Goal: Task Accomplishment & Management: Manage account settings

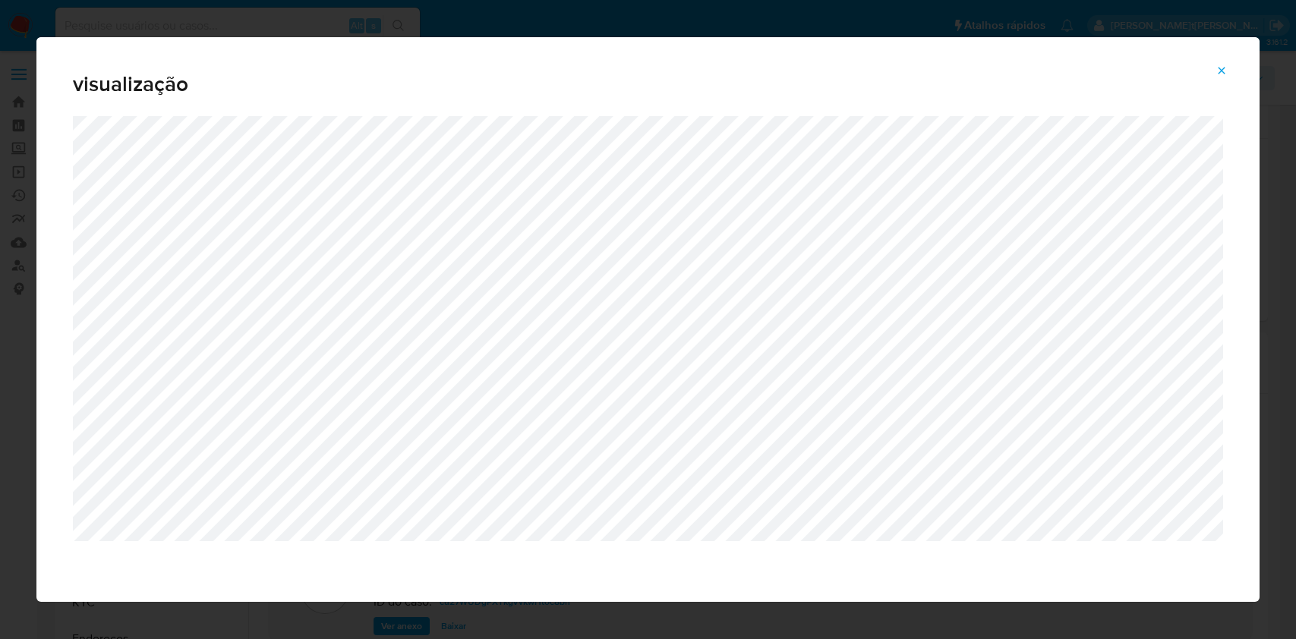
select select "10"
drag, startPoint x: 1218, startPoint y: 70, endPoint x: 1193, endPoint y: 117, distance: 53.7
click at [1218, 70] on icon "Attachment preview" at bounding box center [1221, 71] width 12 height 12
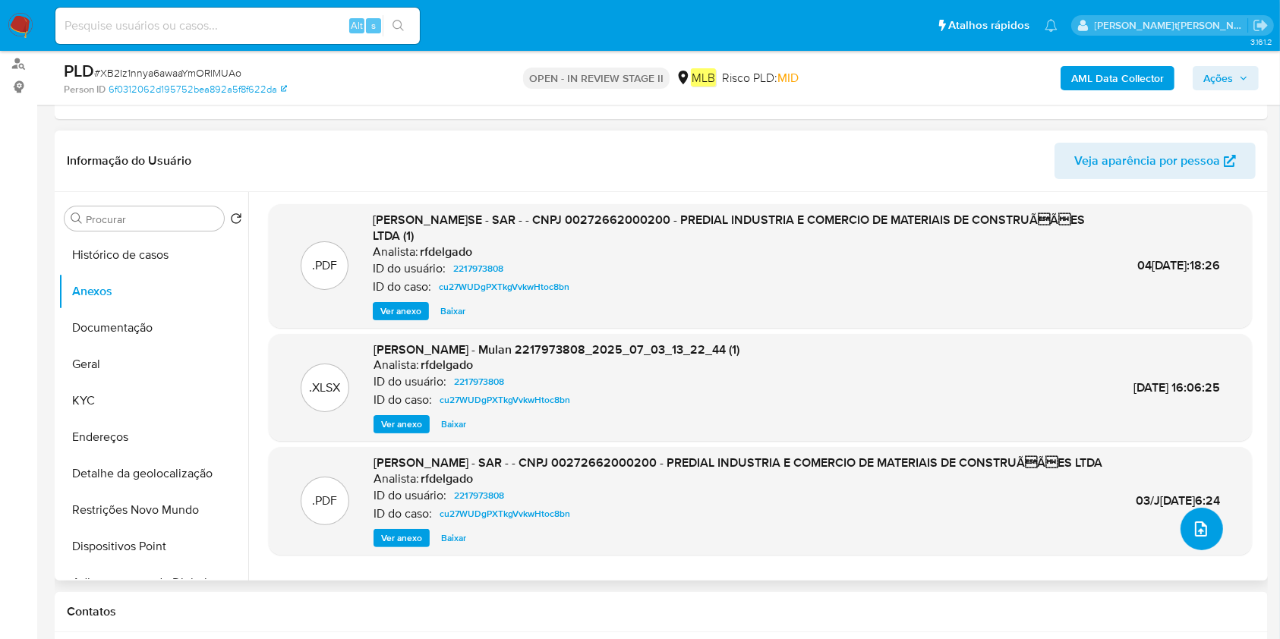
click at [1195, 534] on icon "upload-file" at bounding box center [1201, 529] width 12 height 15
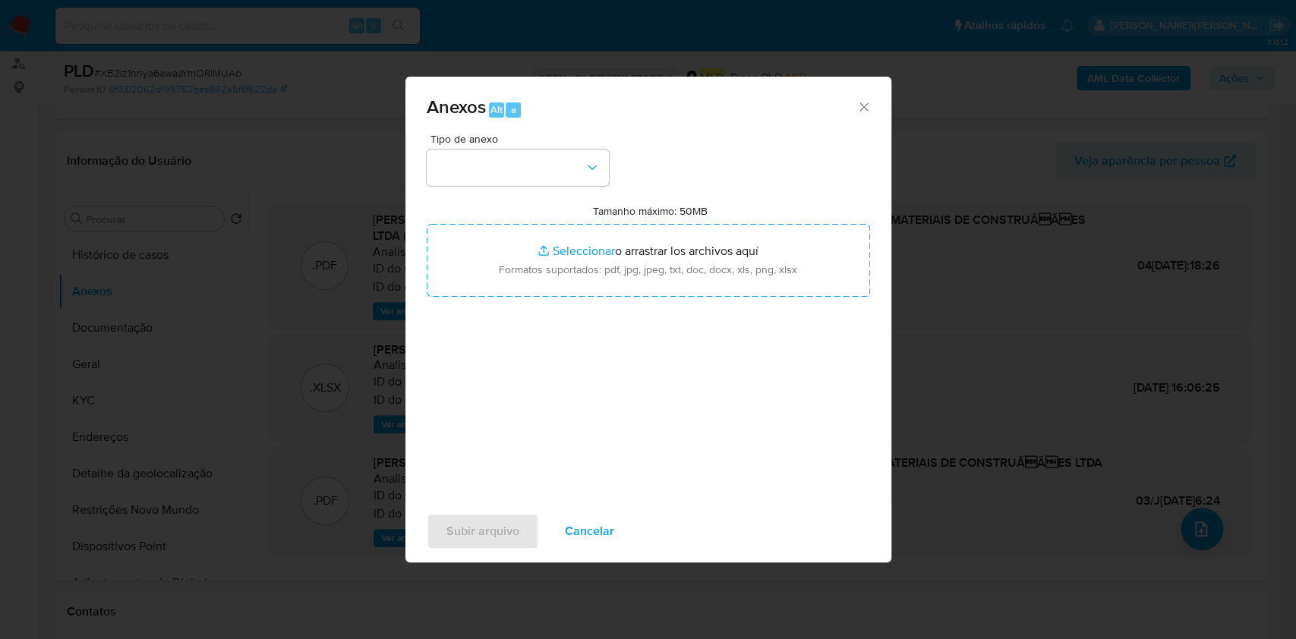
click at [1105, 70] on div "Anexos Alt a Tipo de anexo Tamanho máximo: 50MB Seleccionar archivos Selecciona…" at bounding box center [648, 319] width 1296 height 639
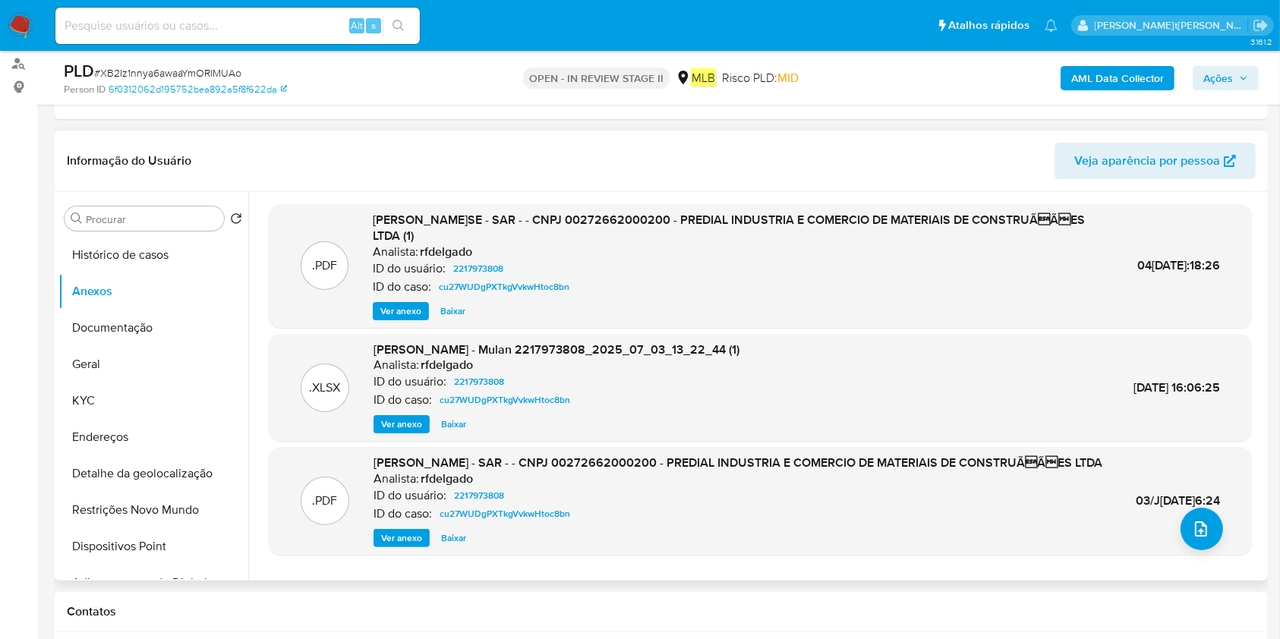
click at [641, 177] on header "Informação do Usuário Veja aparência por pessoa" at bounding box center [661, 161] width 1189 height 36
click at [1195, 535] on icon "upload-file" at bounding box center [1201, 529] width 12 height 15
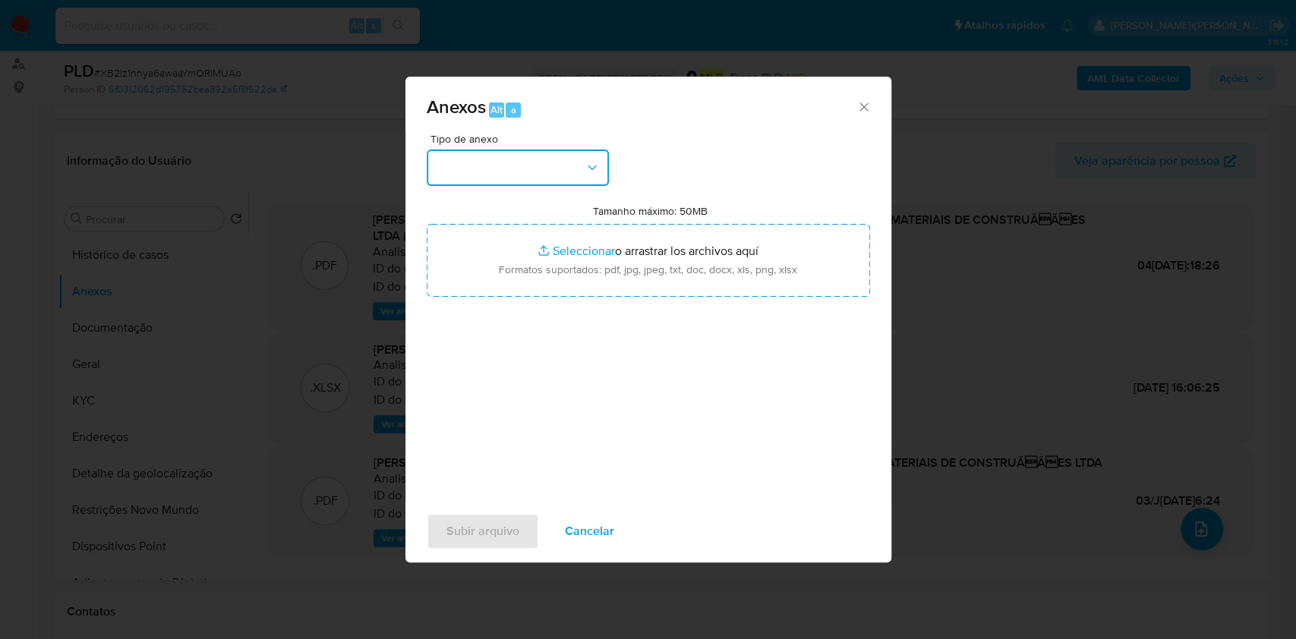
click at [563, 184] on button "button" at bounding box center [518, 168] width 182 height 36
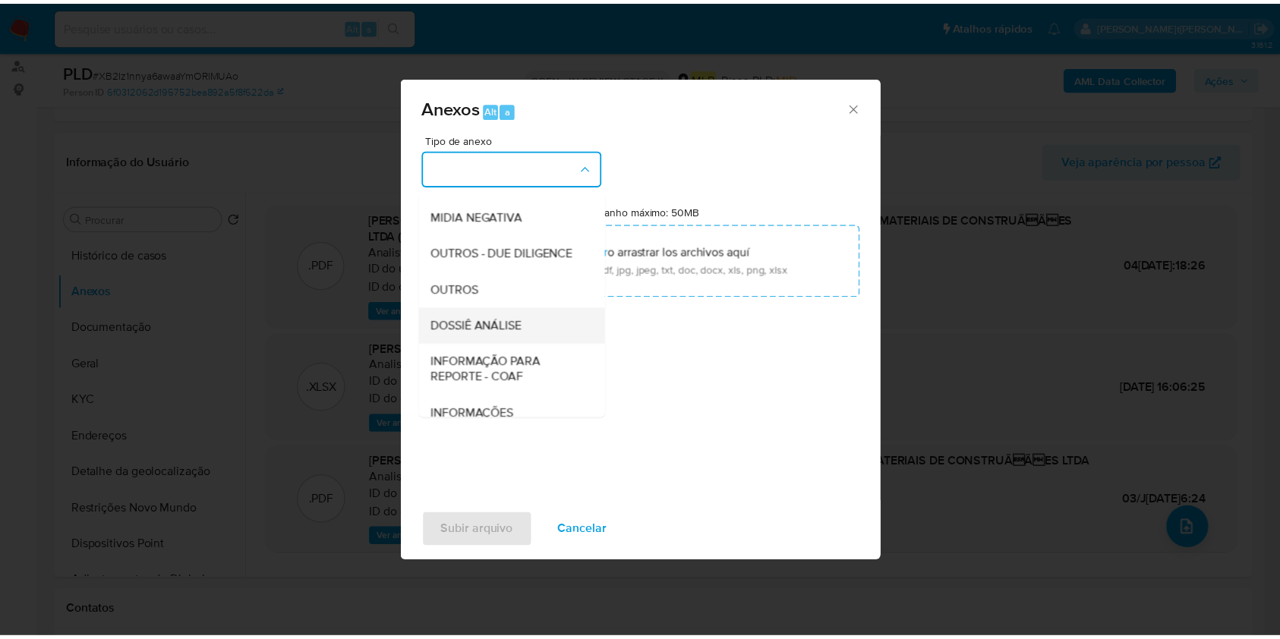
scroll to position [233, 0]
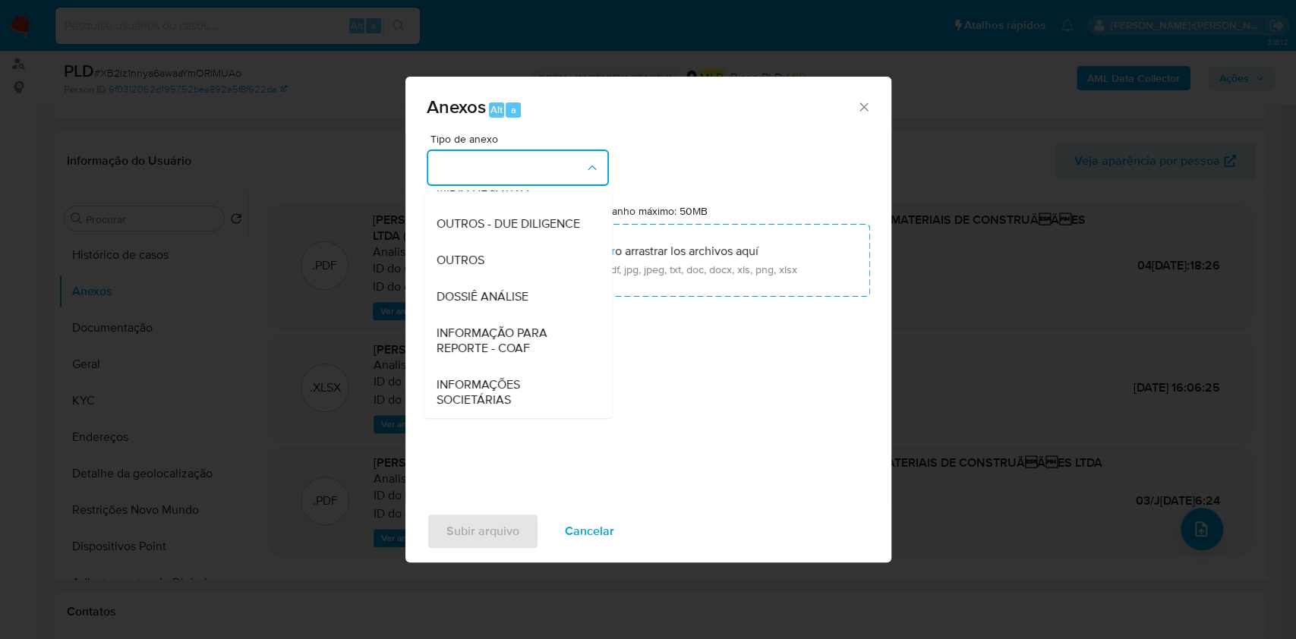
click at [522, 295] on span "DOSSIÊ ANÁLISE" at bounding box center [482, 296] width 92 height 15
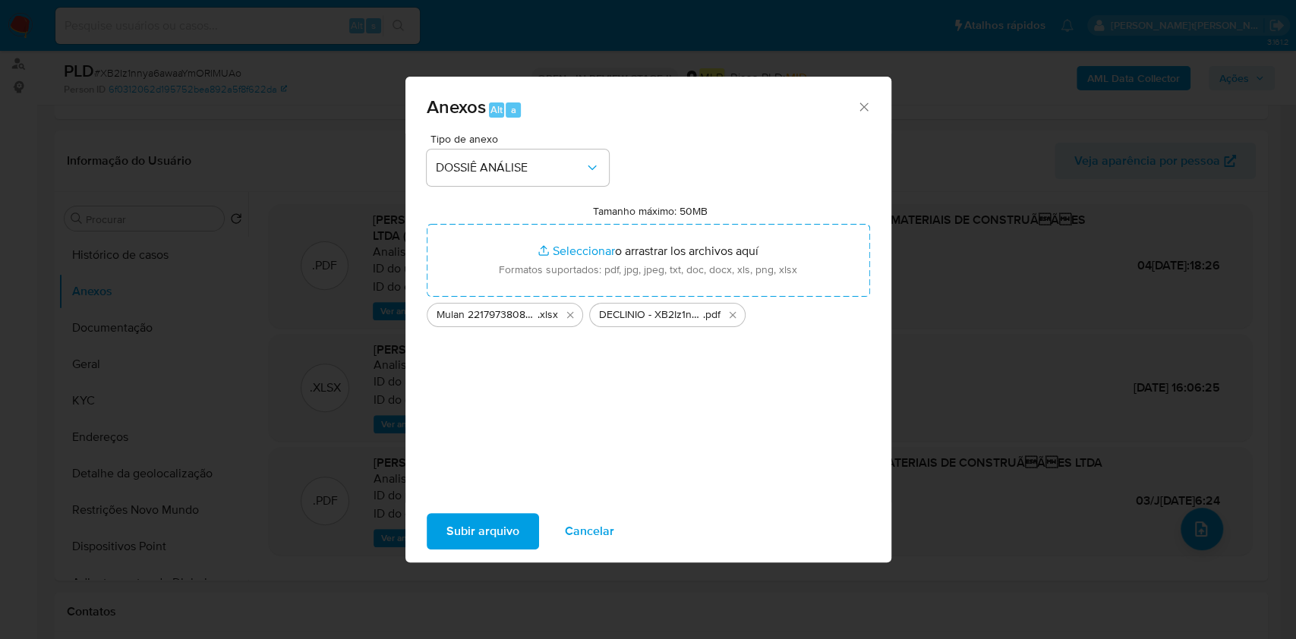
drag, startPoint x: 552, startPoint y: 247, endPoint x: 475, endPoint y: 531, distance: 294.1
click at [475, 531] on span "Subir arquivo" at bounding box center [482, 531] width 73 height 33
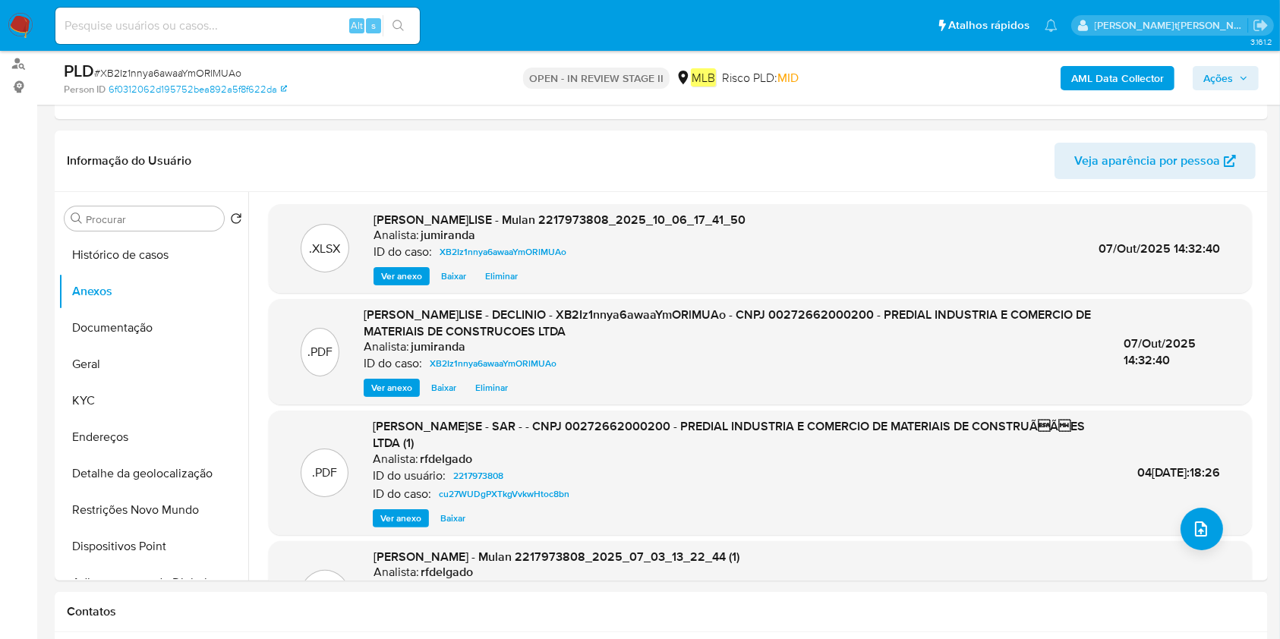
click at [1209, 80] on span "Ações" at bounding box center [1218, 78] width 30 height 24
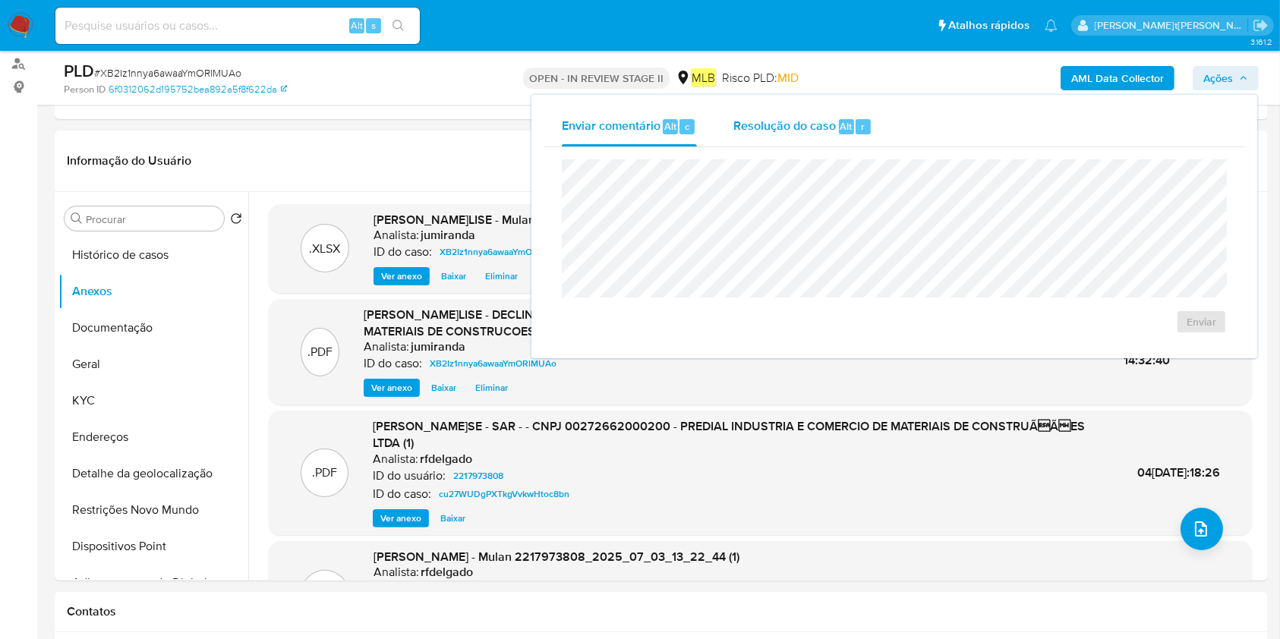
click at [860, 113] on div "Resolução do caso Alt r" at bounding box center [802, 126] width 139 height 39
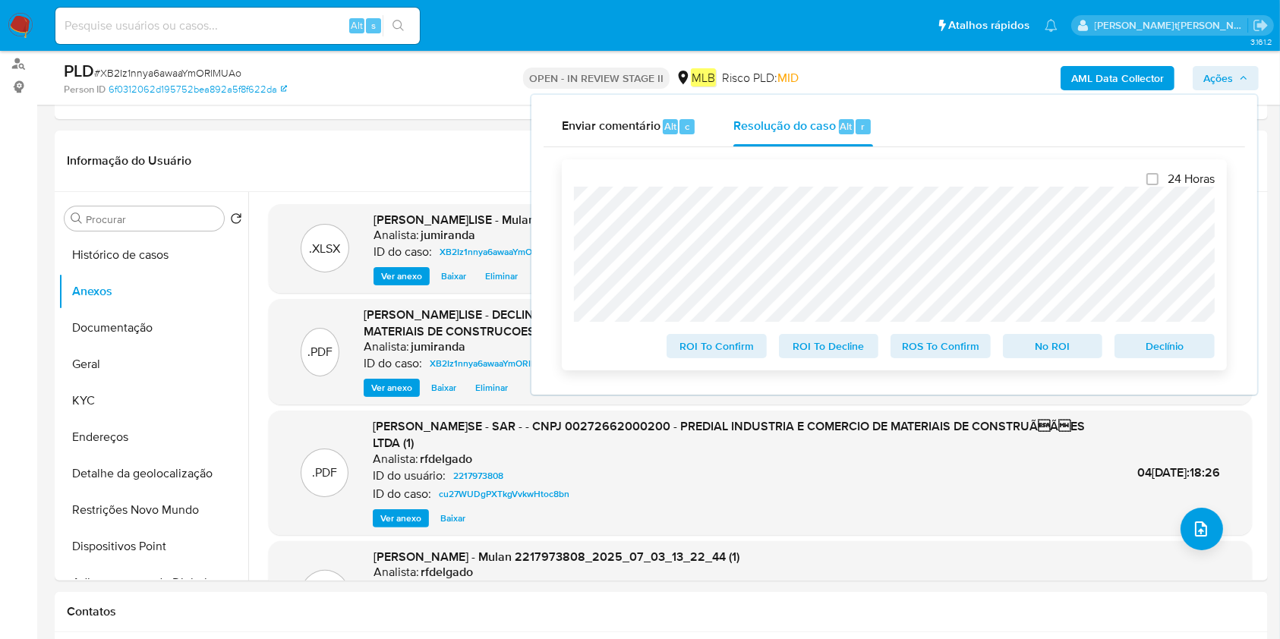
click at [1062, 348] on span "No ROI" at bounding box center [1052, 346] width 79 height 21
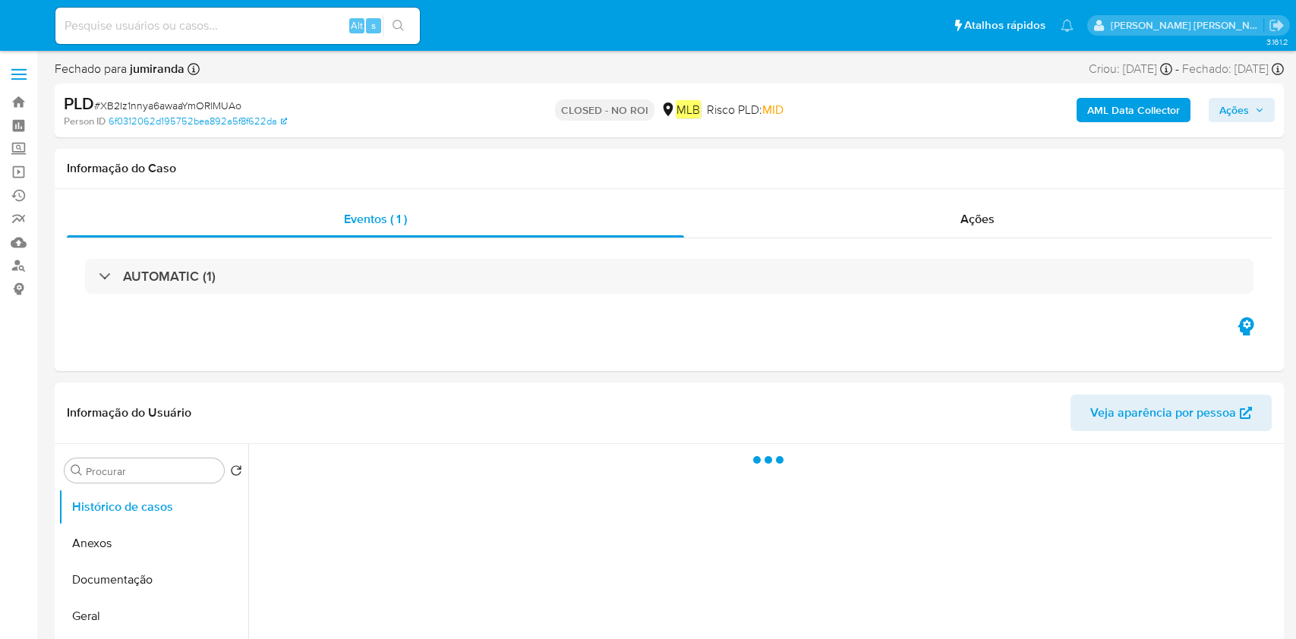
select select "10"
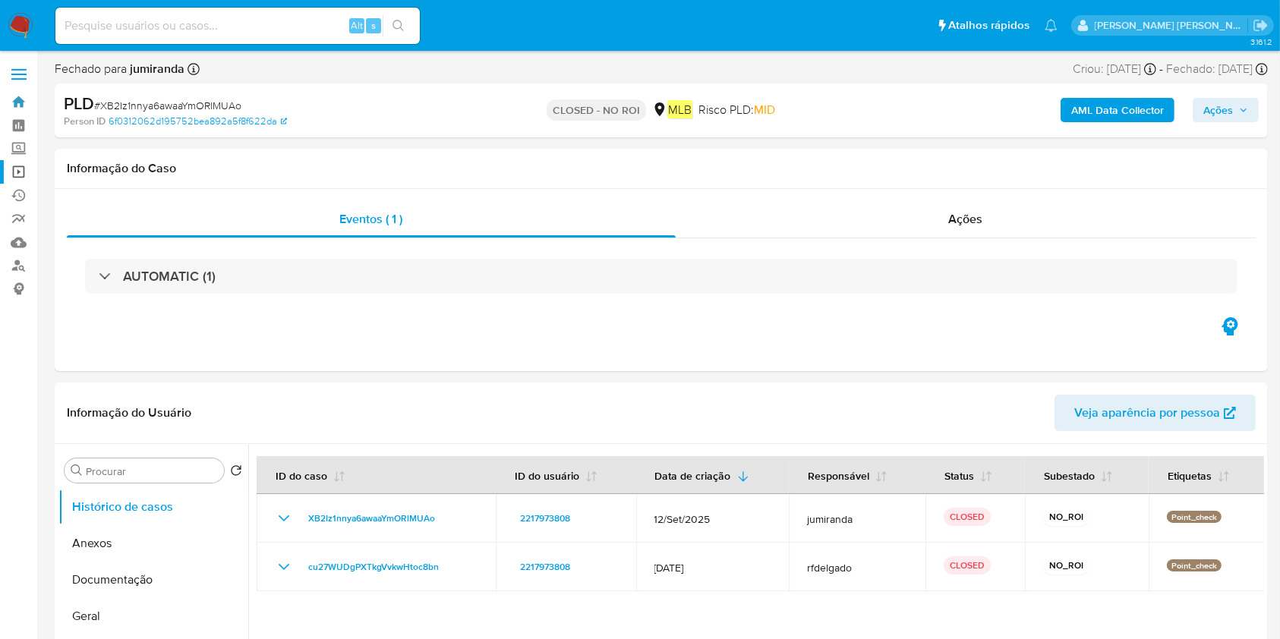
drag, startPoint x: 20, startPoint y: 93, endPoint x: 5, endPoint y: 166, distance: 74.4
click at [20, 93] on link "Bandeja" at bounding box center [90, 102] width 181 height 24
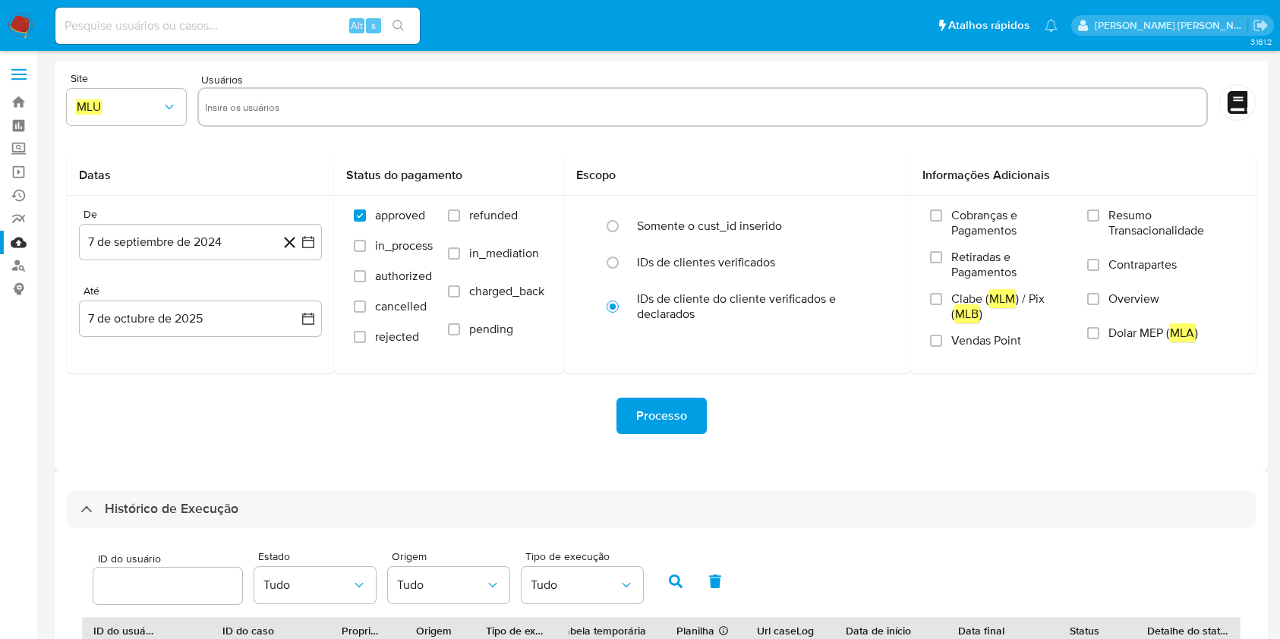
select select "10"
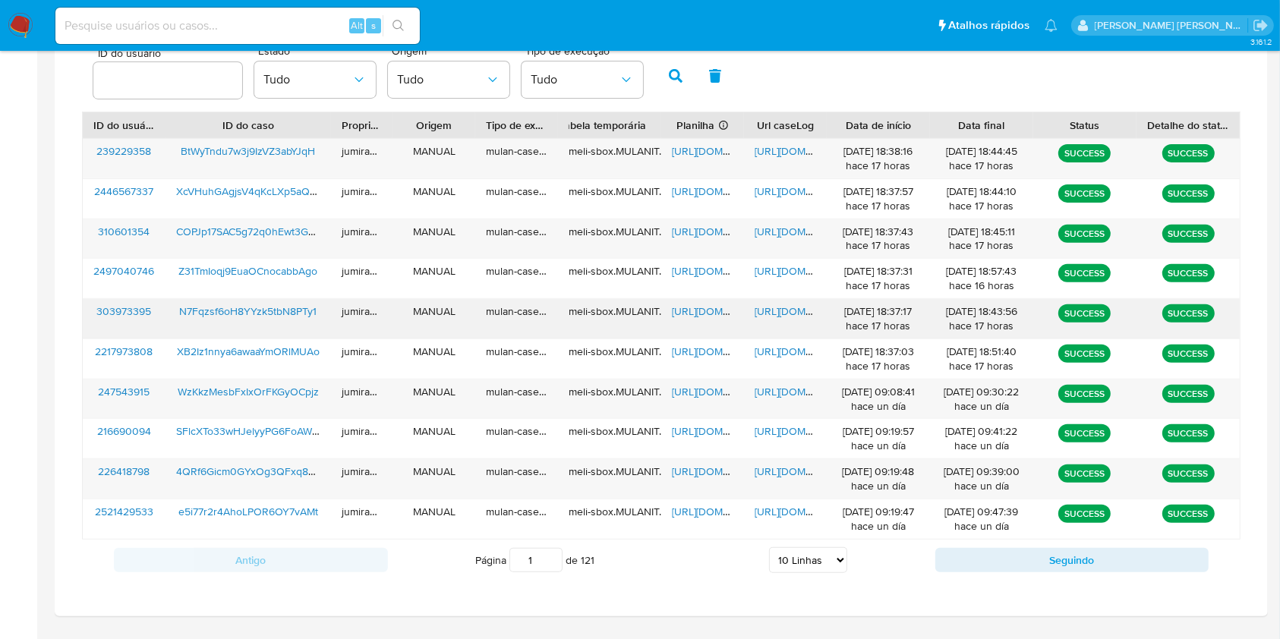
drag, startPoint x: 704, startPoint y: 310, endPoint x: 728, endPoint y: 307, distance: 23.7
click at [704, 309] on span "https://docs.google.com/spreadsheets/d/1jJB1Be1fyVchmgilxcyO350XMEs3g1oOvCOsWKI…" at bounding box center [724, 311] width 105 height 15
click at [780, 310] on span "https://docs.google.com/document/d/1Sa0P0_xc0zNvHj0gGgP56hAelm3ttPcoW-wV_SuM9K8…" at bounding box center [807, 311] width 105 height 15
click at [288, 307] on span "N7Fqzsf6oH8YYzk5tbN8PTy1" at bounding box center [247, 311] width 137 height 15
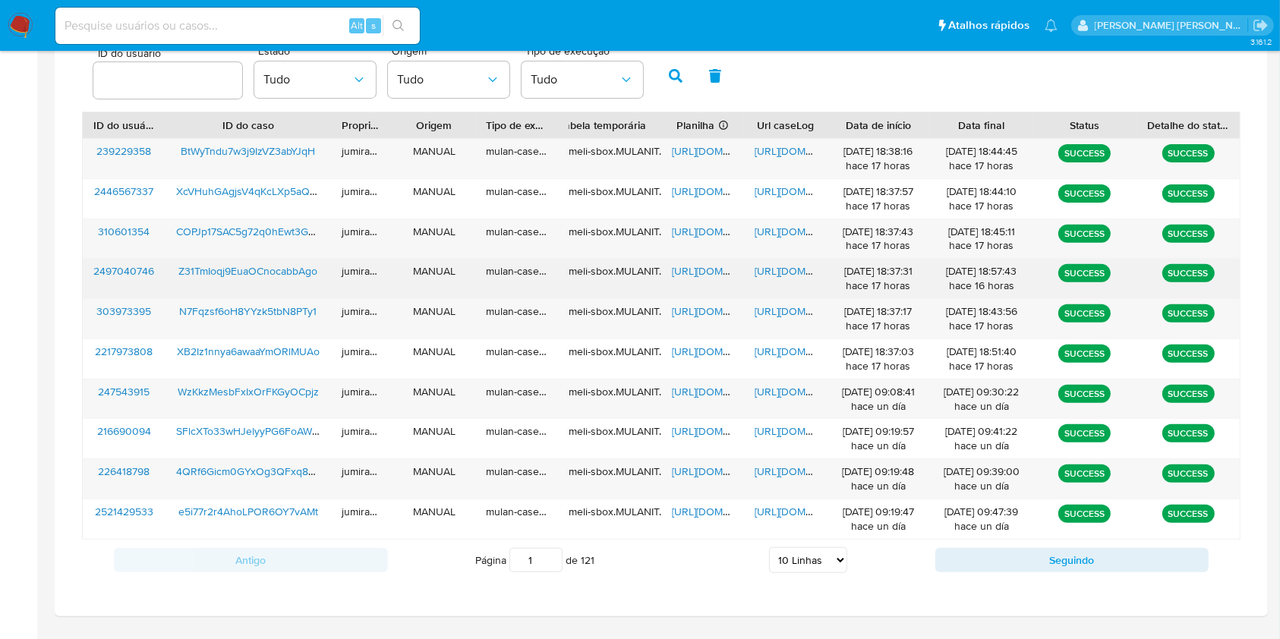
click at [694, 267] on span "https://docs.google.com/spreadsheets/d/1NjKXl1UOZqIjfGBZEfwh8Iqoh1l4adLOGIltlNh…" at bounding box center [724, 270] width 105 height 15
click at [777, 264] on span "https://docs.google.com/document/d/1GwH65d8X_tzeQBI-MBUpuReHs2lnvFm9a2S9LPG9b8M…" at bounding box center [807, 270] width 105 height 15
click at [289, 270] on span "Z31TmIoqj9EuaOCnocabbAgo" at bounding box center [247, 270] width 139 height 15
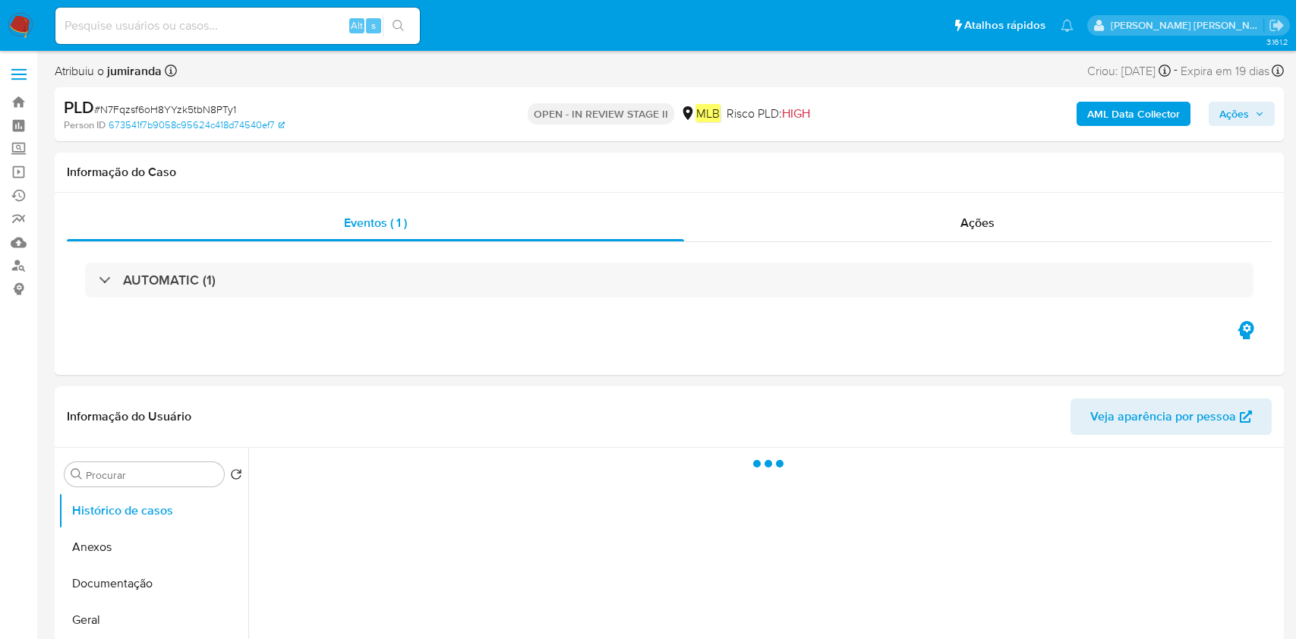
select select "10"
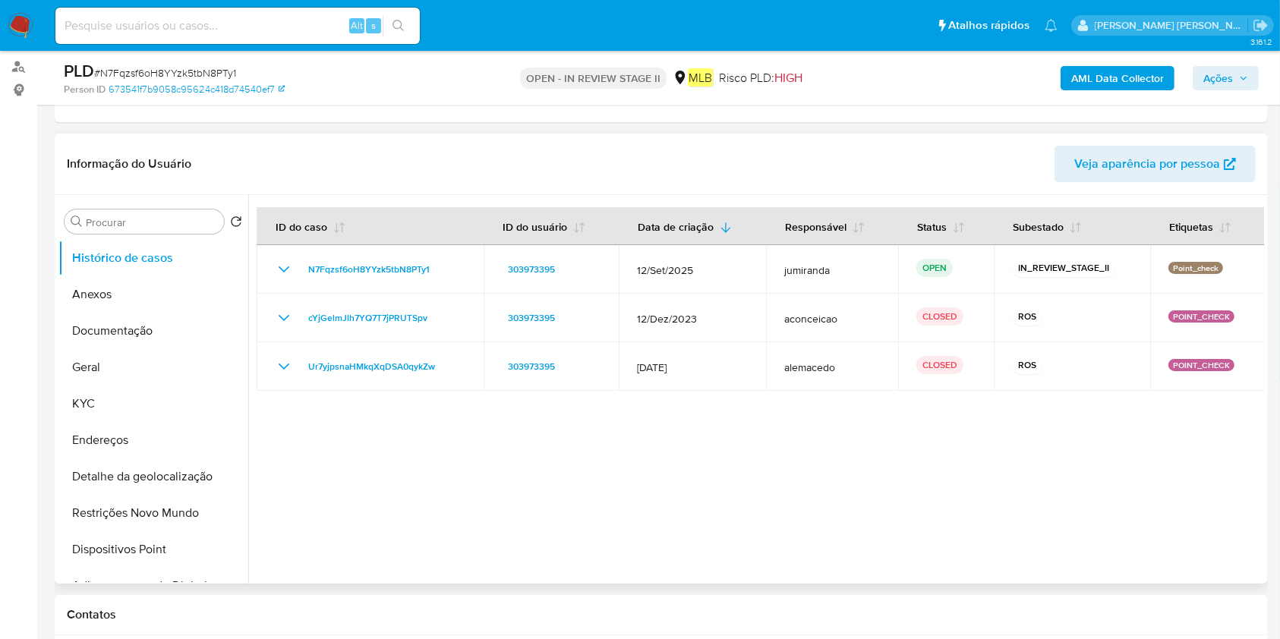
scroll to position [202, 0]
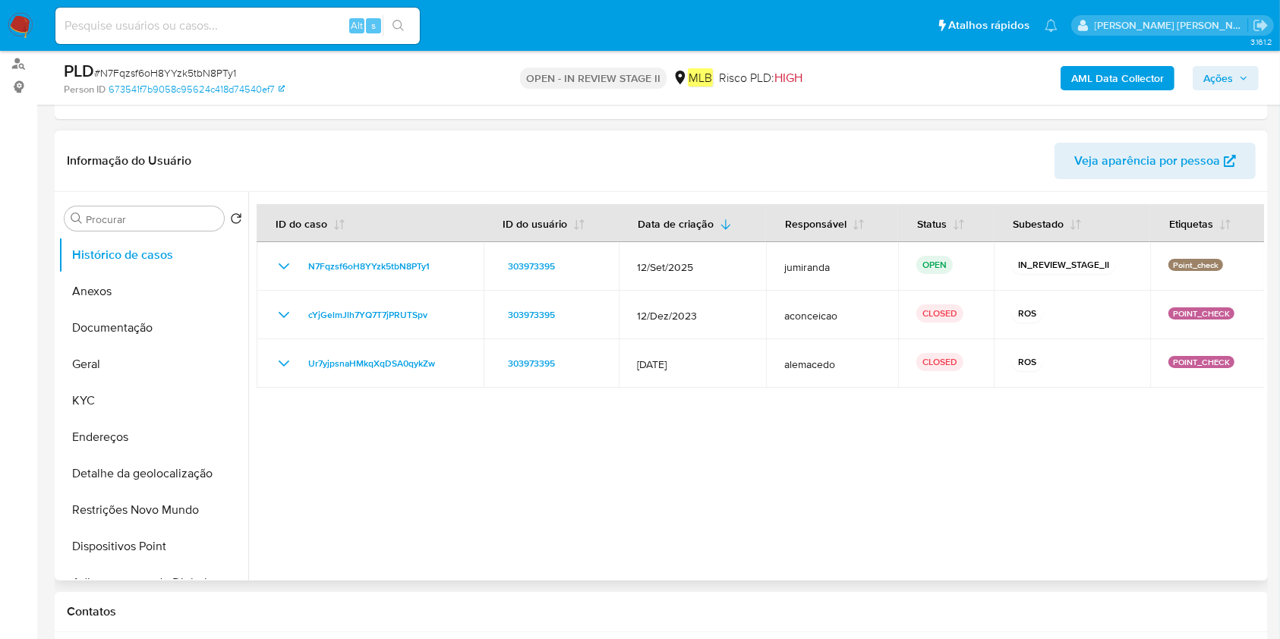
drag, startPoint x: 158, startPoint y: 293, endPoint x: 404, endPoint y: 305, distance: 246.3
click at [158, 293] on button "Anexos" at bounding box center [153, 291] width 190 height 36
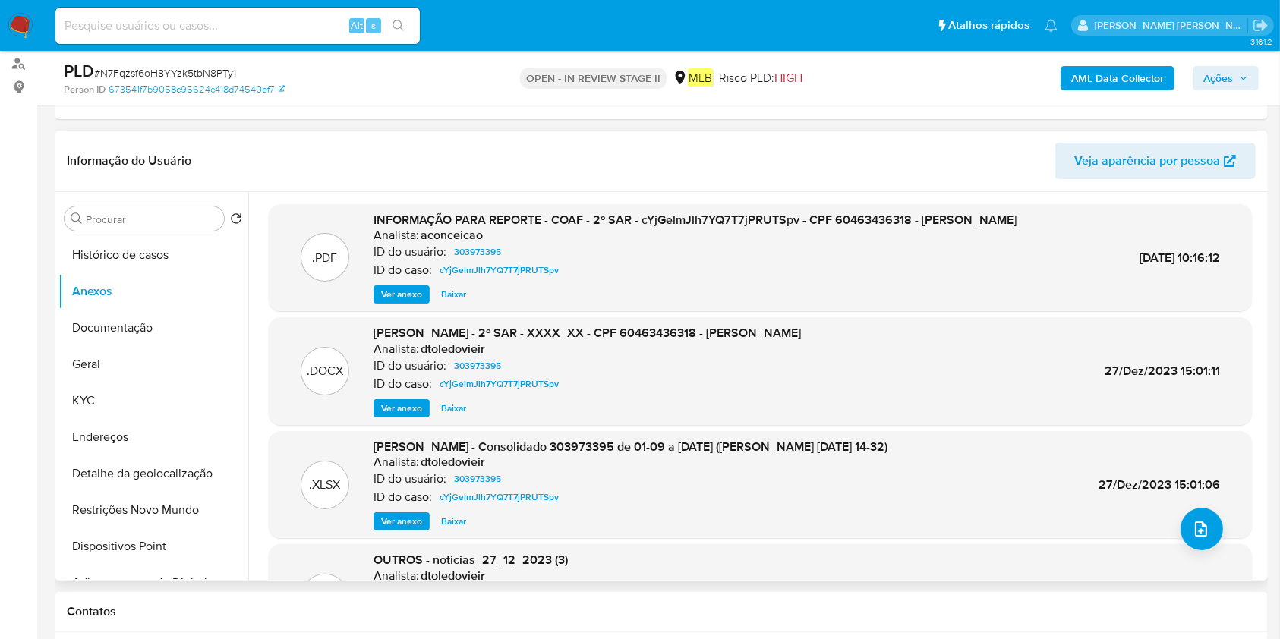
scroll to position [144, 0]
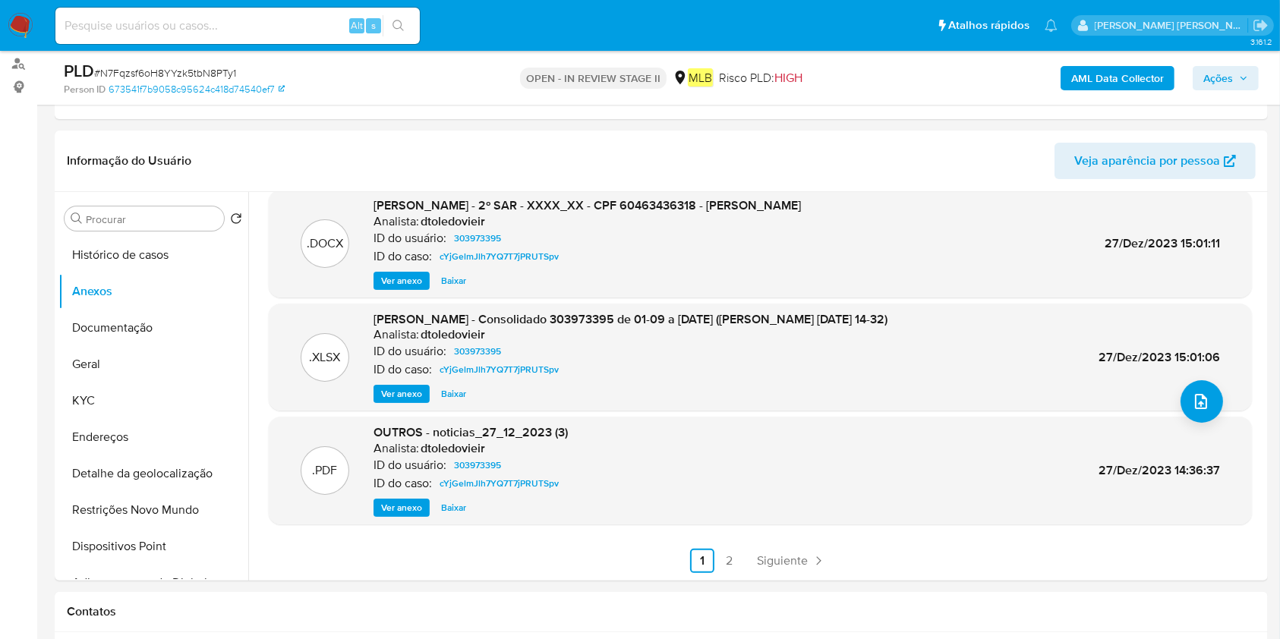
click at [1143, 76] on b "AML Data Collector" at bounding box center [1117, 78] width 93 height 24
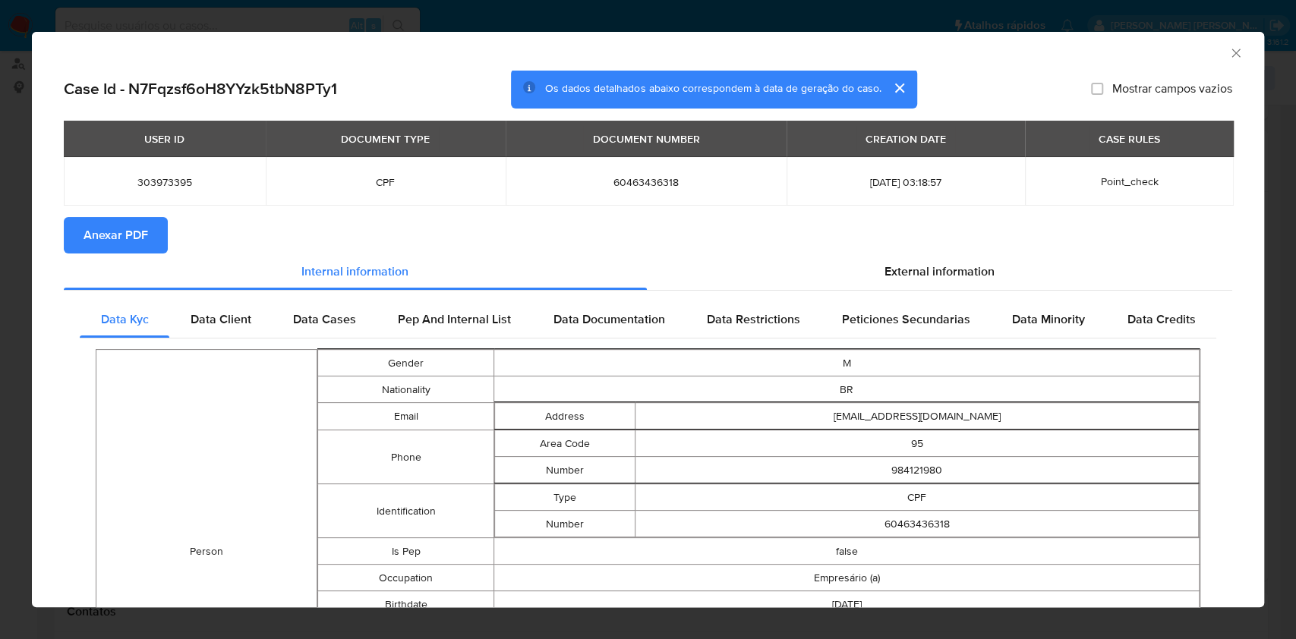
click at [111, 230] on span "Anexar PDF" at bounding box center [116, 235] width 65 height 33
drag, startPoint x: 1222, startPoint y: 55, endPoint x: 665, endPoint y: 181, distance: 571.3
click at [1228, 54] on icon "Fechar a janela" at bounding box center [1235, 53] width 15 height 15
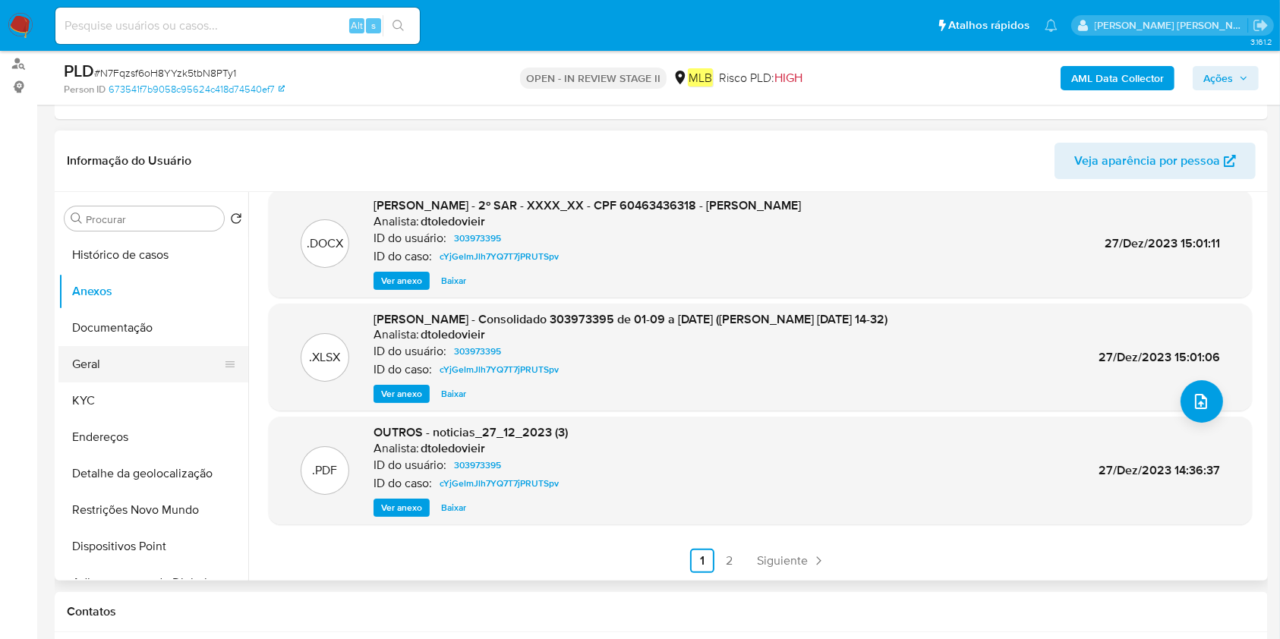
click at [128, 364] on button "Geral" at bounding box center [147, 364] width 178 height 36
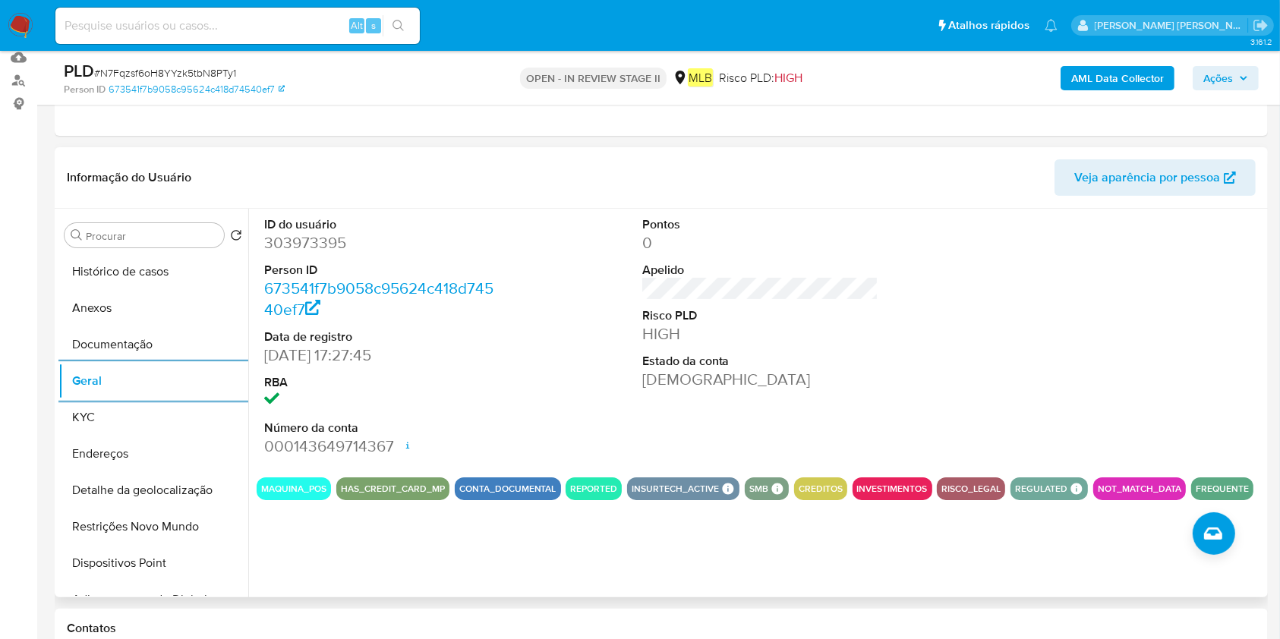
scroll to position [202, 0]
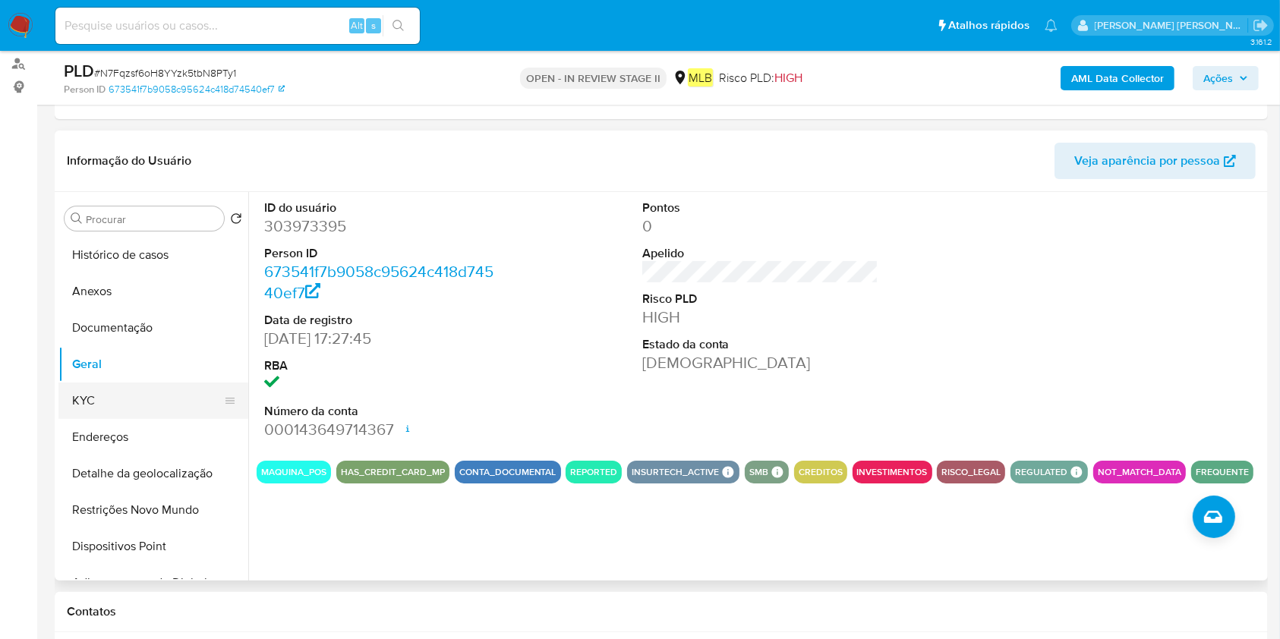
drag, startPoint x: 134, startPoint y: 422, endPoint x: 141, endPoint y: 410, distance: 13.9
click at [134, 421] on button "Endereços" at bounding box center [153, 437] width 190 height 36
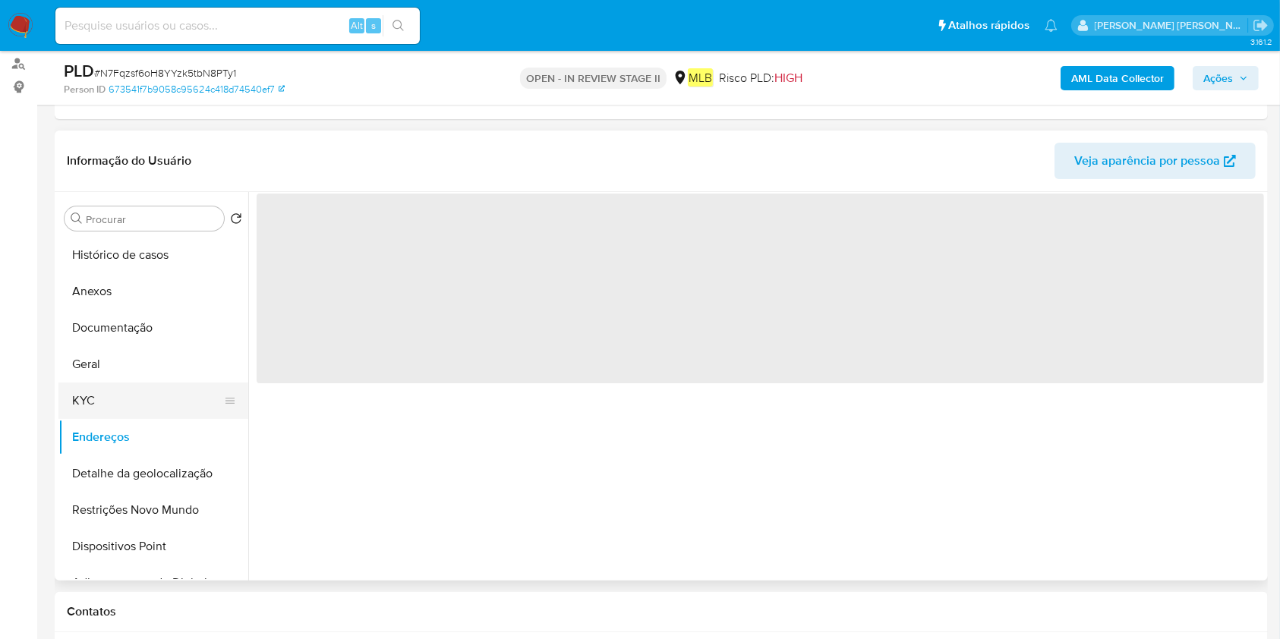
click at [146, 403] on button "KYC" at bounding box center [147, 401] width 178 height 36
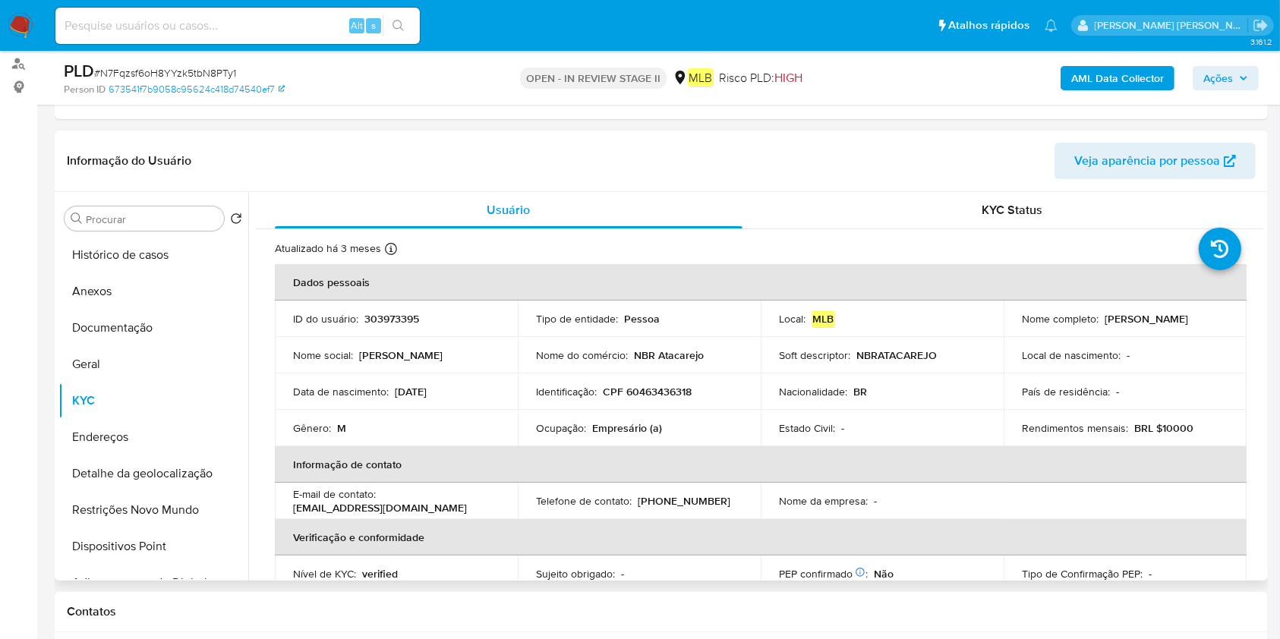
click at [604, 427] on p "Empresário (a)" at bounding box center [627, 428] width 70 height 14
copy div "Ocupação : Empresário (a)"
click at [599, 424] on p "Empresário (a)" at bounding box center [627, 428] width 70 height 14
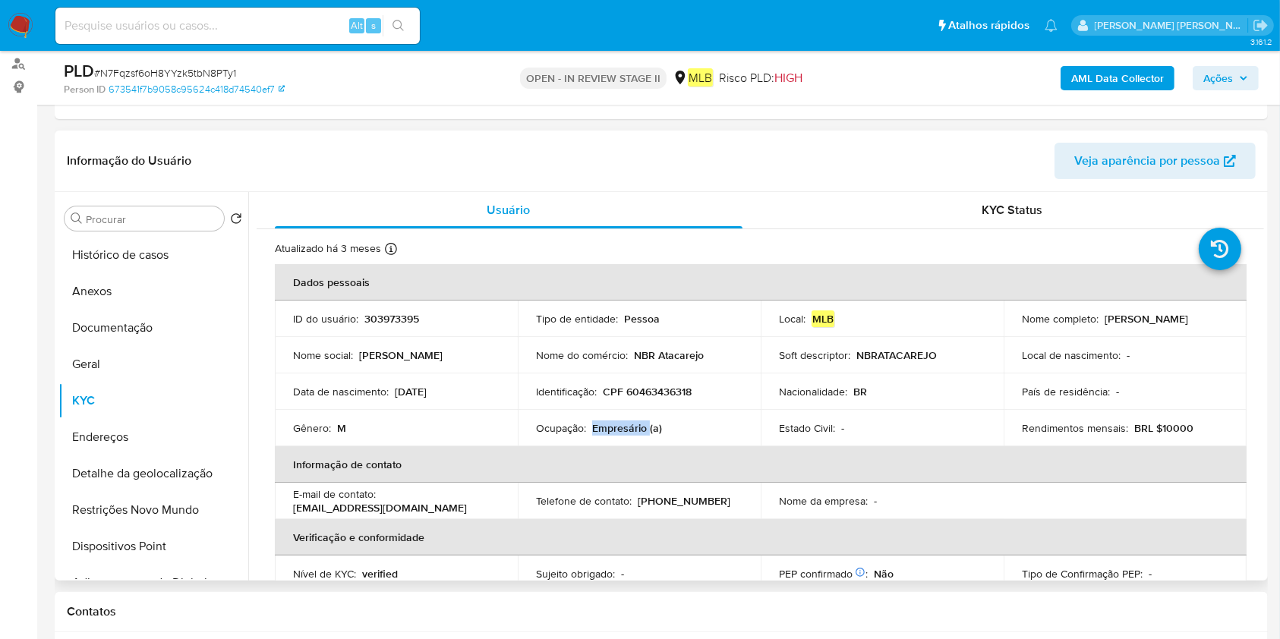
click at [599, 424] on p "Empresário (a)" at bounding box center [627, 428] width 70 height 14
copy div "Ocupação : Empresário (a)"
click at [95, 455] on button "Detalhe da geolocalização" at bounding box center [147, 473] width 178 height 36
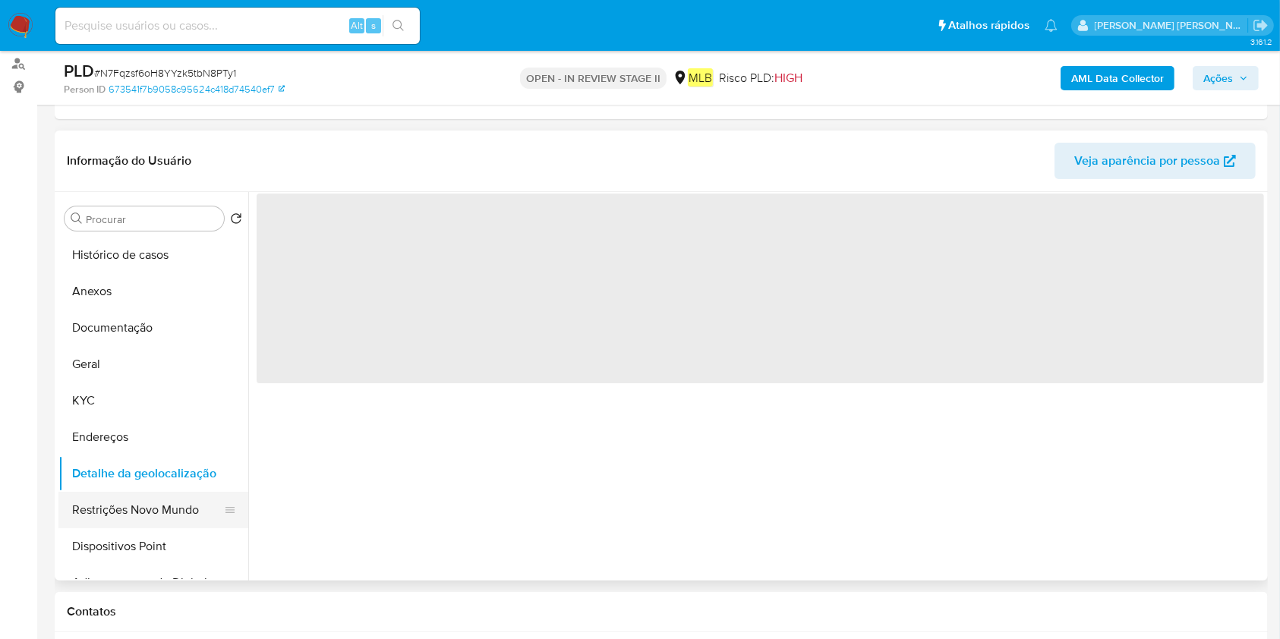
click at [137, 513] on button "Restrições Novo Mundo" at bounding box center [147, 510] width 178 height 36
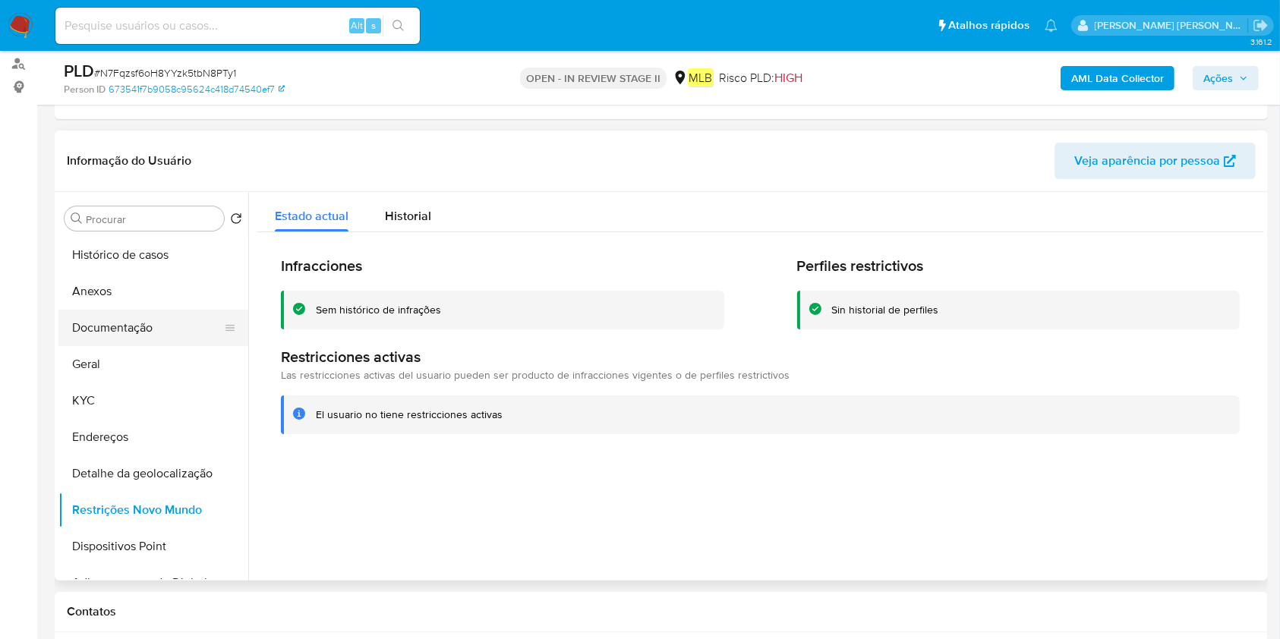
click at [135, 333] on button "Documentação" at bounding box center [147, 328] width 178 height 36
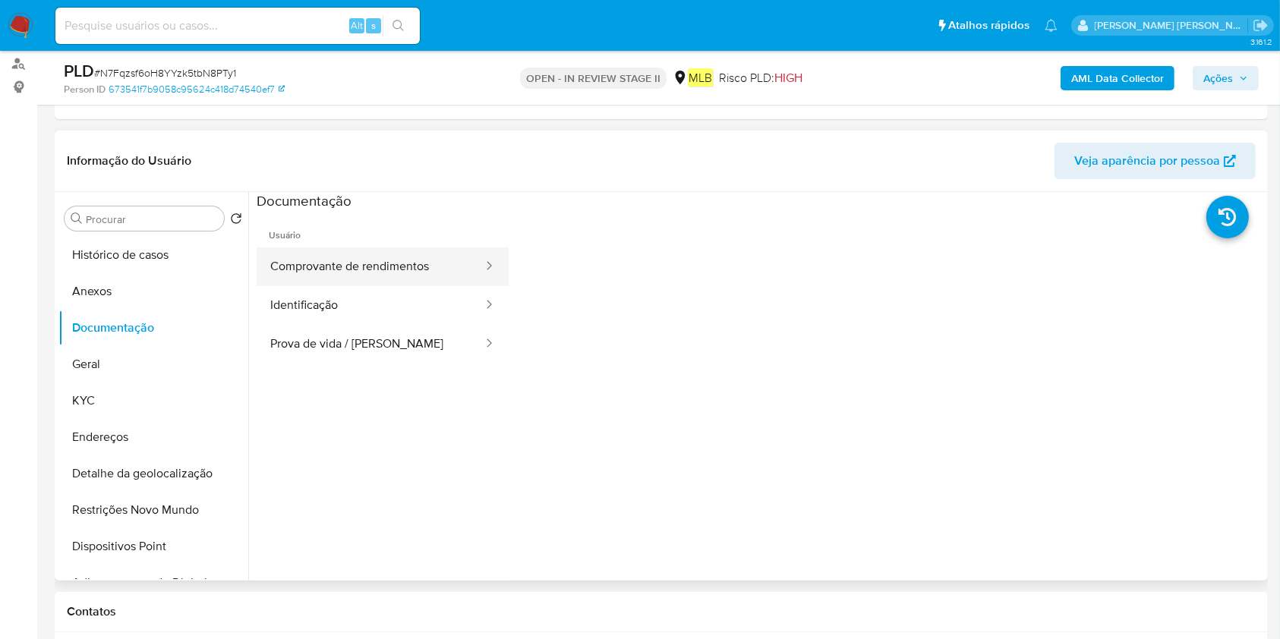
click at [370, 258] on button "Comprovante de rendimentos" at bounding box center [371, 266] width 228 height 39
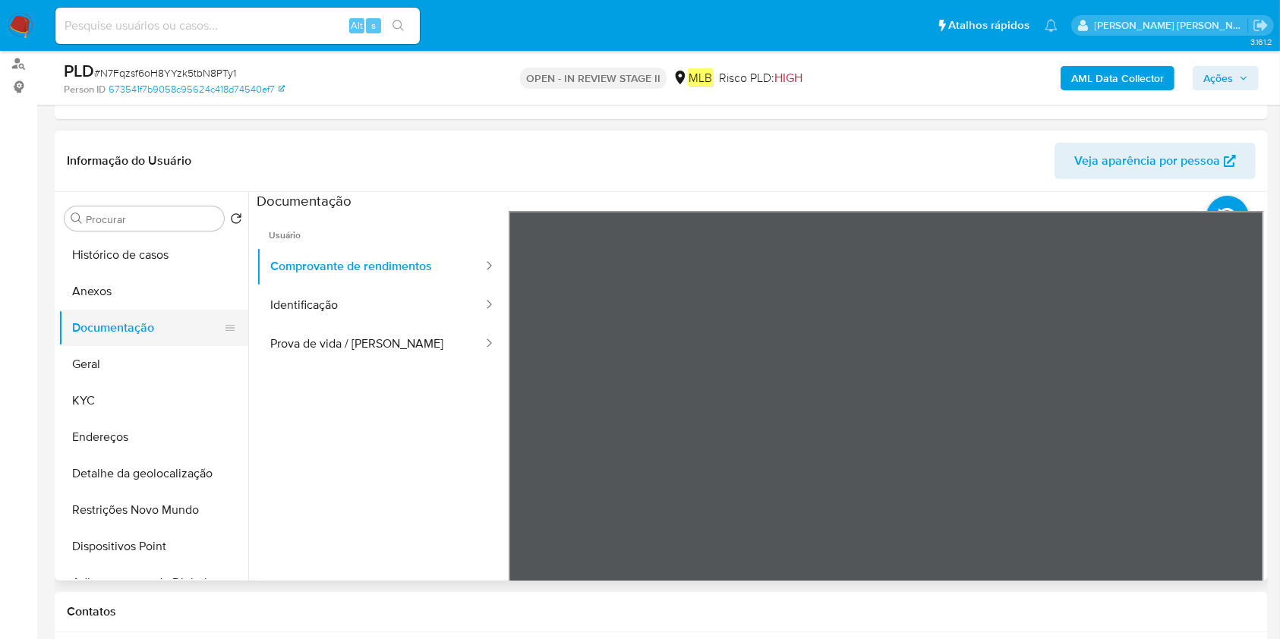
click at [137, 343] on button "Documentação" at bounding box center [147, 328] width 178 height 36
click at [61, 364] on button "Geral" at bounding box center [147, 364] width 178 height 36
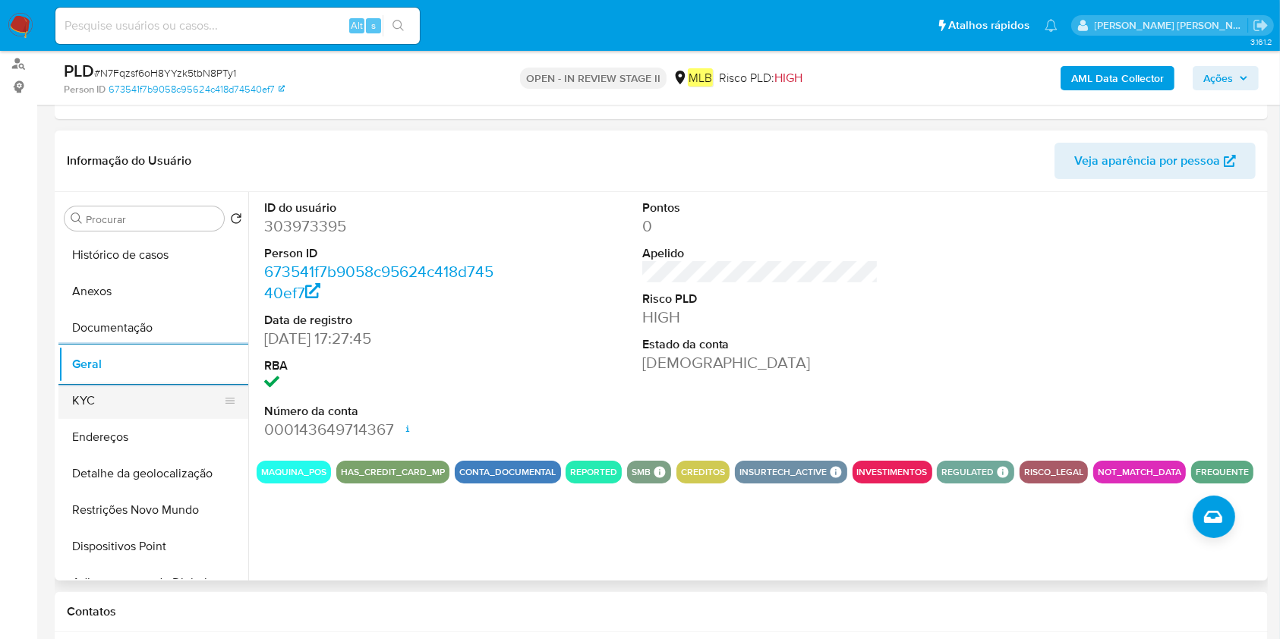
click at [115, 381] on ul "Histórico de casos Anexos Documentação Geral KYC Endereços Detalhe da geolocali…" at bounding box center [153, 408] width 190 height 342
click at [123, 393] on button "KYC" at bounding box center [147, 401] width 178 height 36
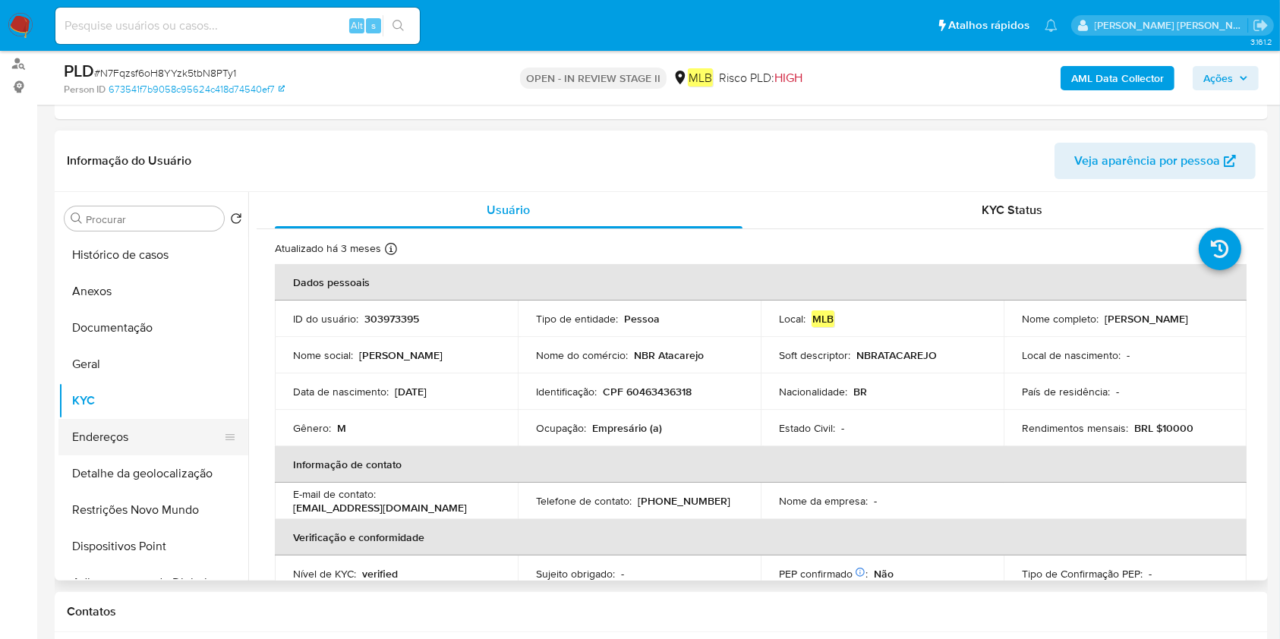
click at [125, 438] on button "Endereços" at bounding box center [147, 437] width 178 height 36
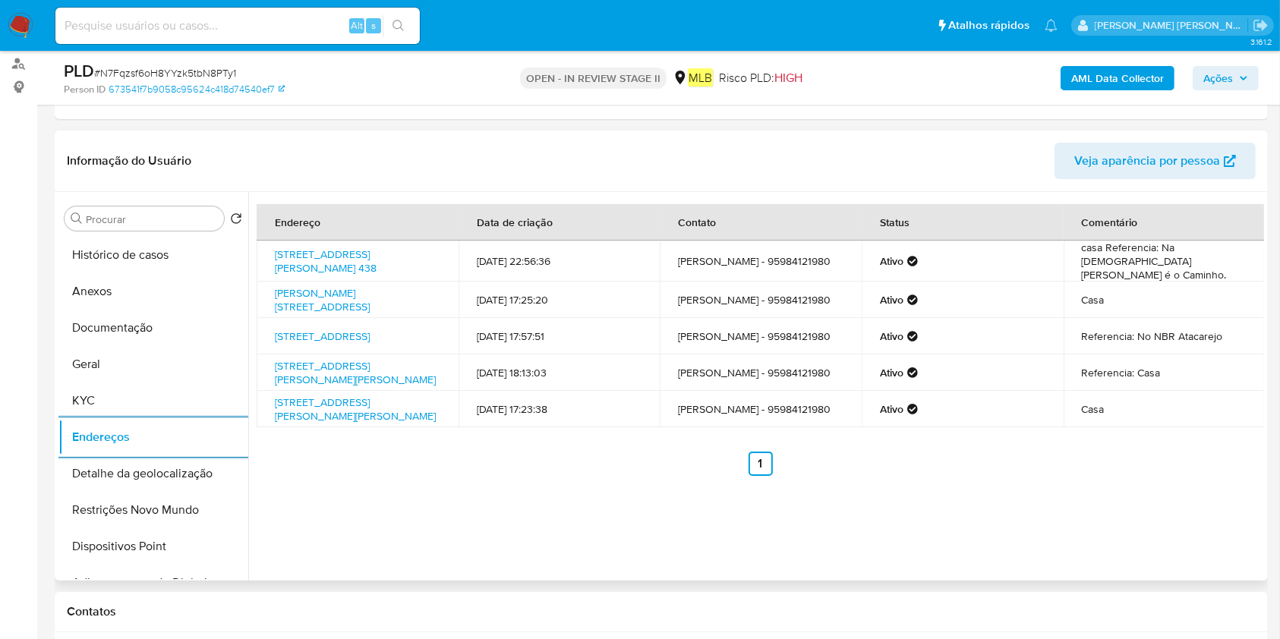
drag, startPoint x: 97, startPoint y: 468, endPoint x: 547, endPoint y: 465, distance: 450.2
click at [97, 468] on button "Detalhe da geolocalização" at bounding box center [153, 473] width 190 height 36
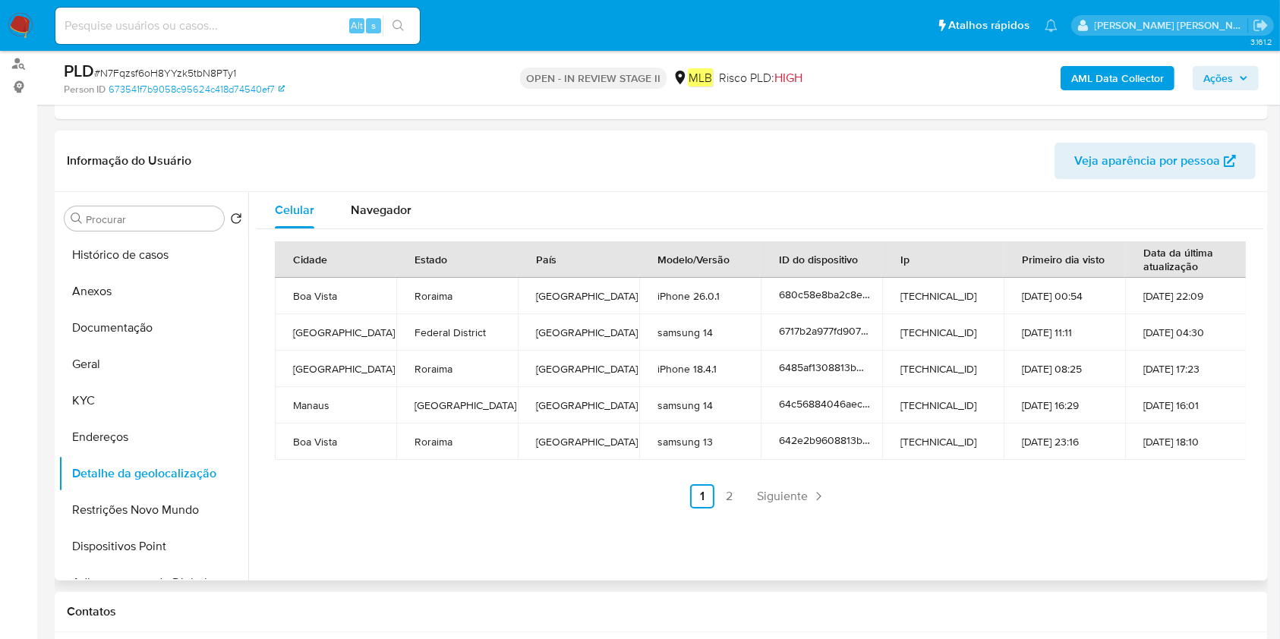
drag, startPoint x: 162, startPoint y: 489, endPoint x: 310, endPoint y: 493, distance: 148.1
click at [162, 490] on button "Detalhe da geolocalização" at bounding box center [153, 473] width 190 height 36
click at [169, 509] on button "Restrições Novo Mundo" at bounding box center [153, 510] width 190 height 36
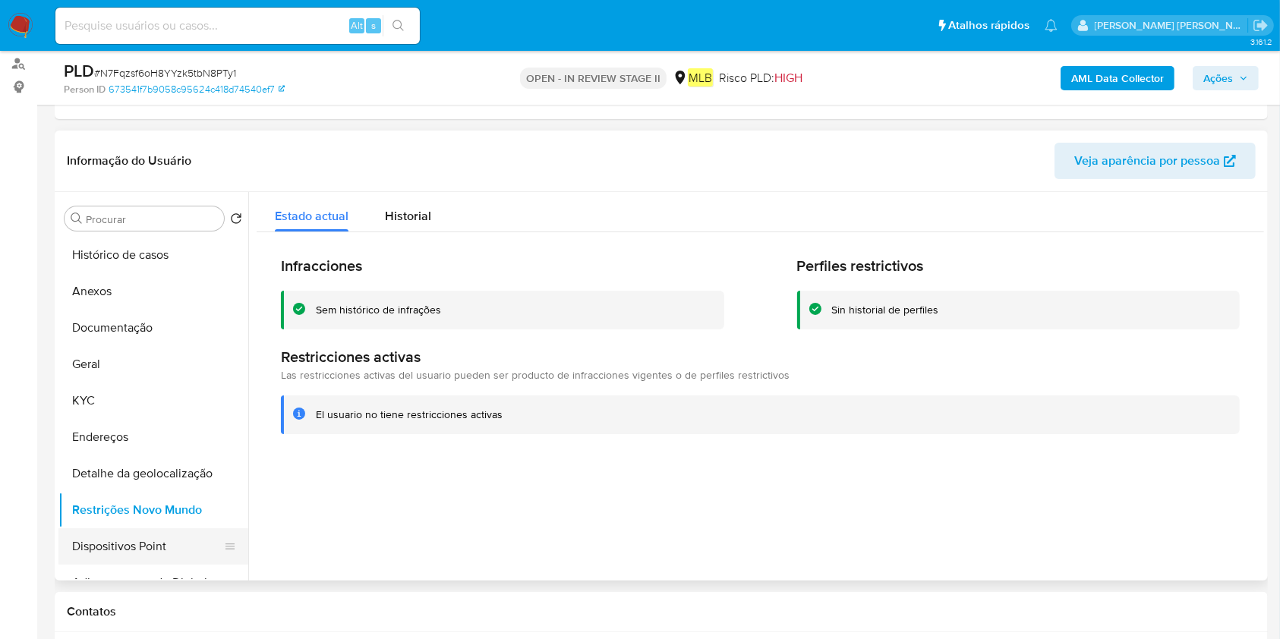
click at [99, 555] on button "Dispositivos Point" at bounding box center [147, 546] width 178 height 36
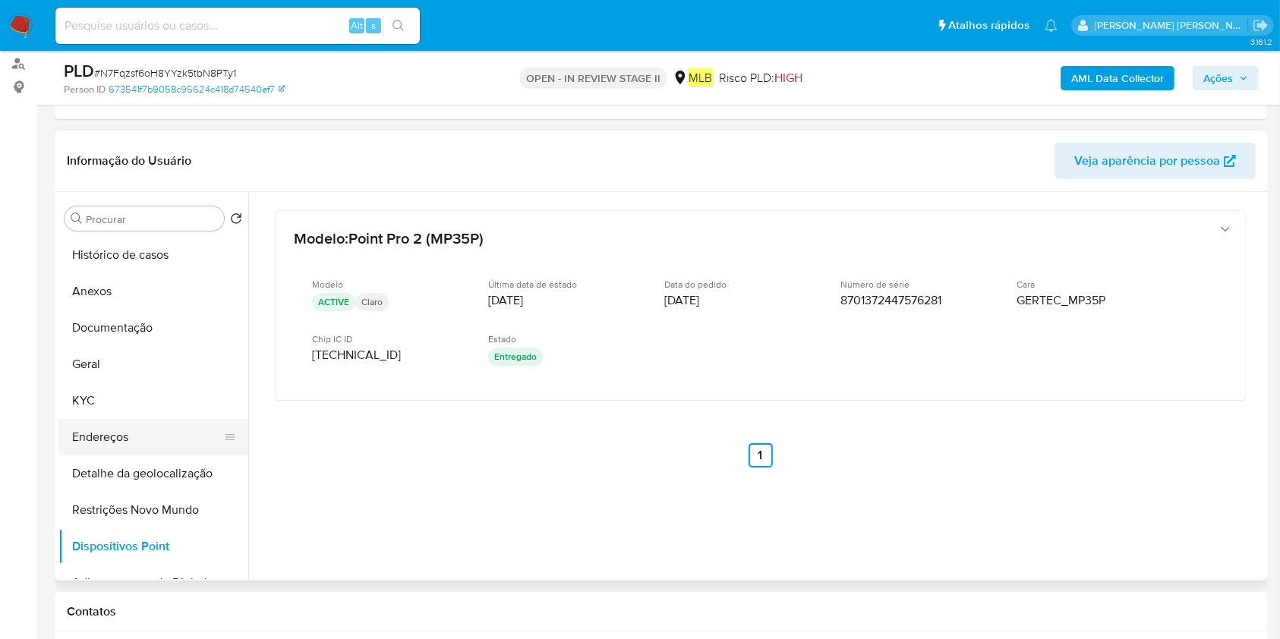
click at [118, 446] on button "Endereços" at bounding box center [147, 437] width 178 height 36
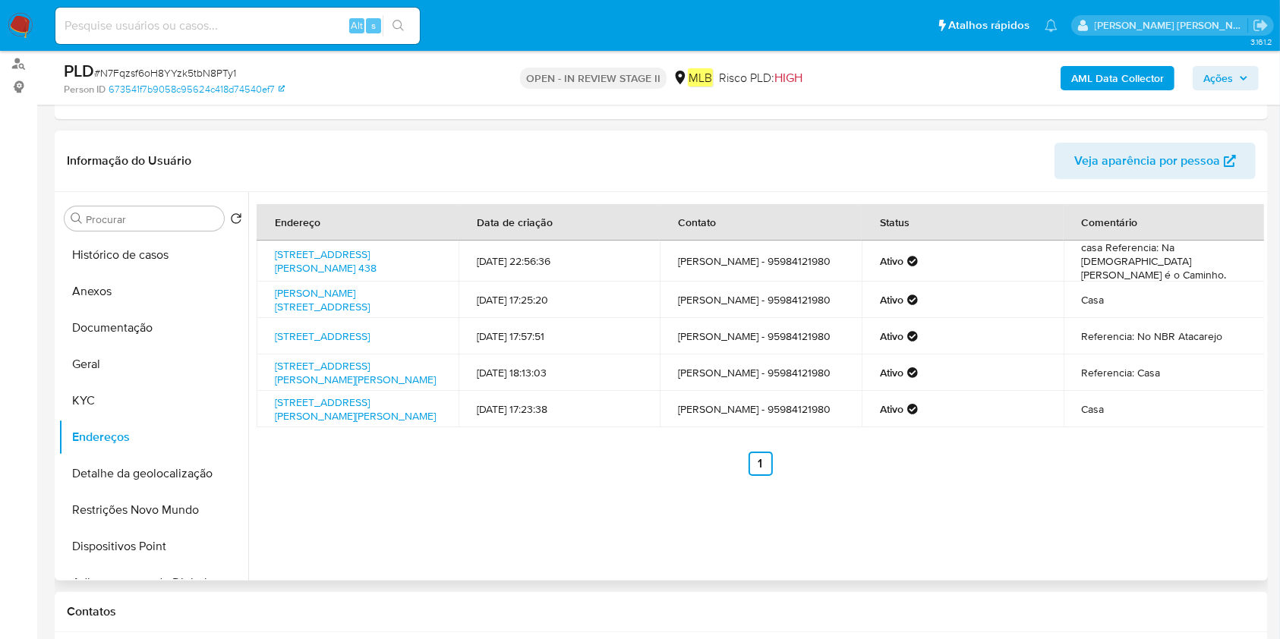
drag, startPoint x: 267, startPoint y: 247, endPoint x: 455, endPoint y: 247, distance: 188.3
click at [455, 247] on td "Avenida Rio Branco 438, Boa Vista, Roraima, 69315012, Brasil 438" at bounding box center [358, 261] width 202 height 41
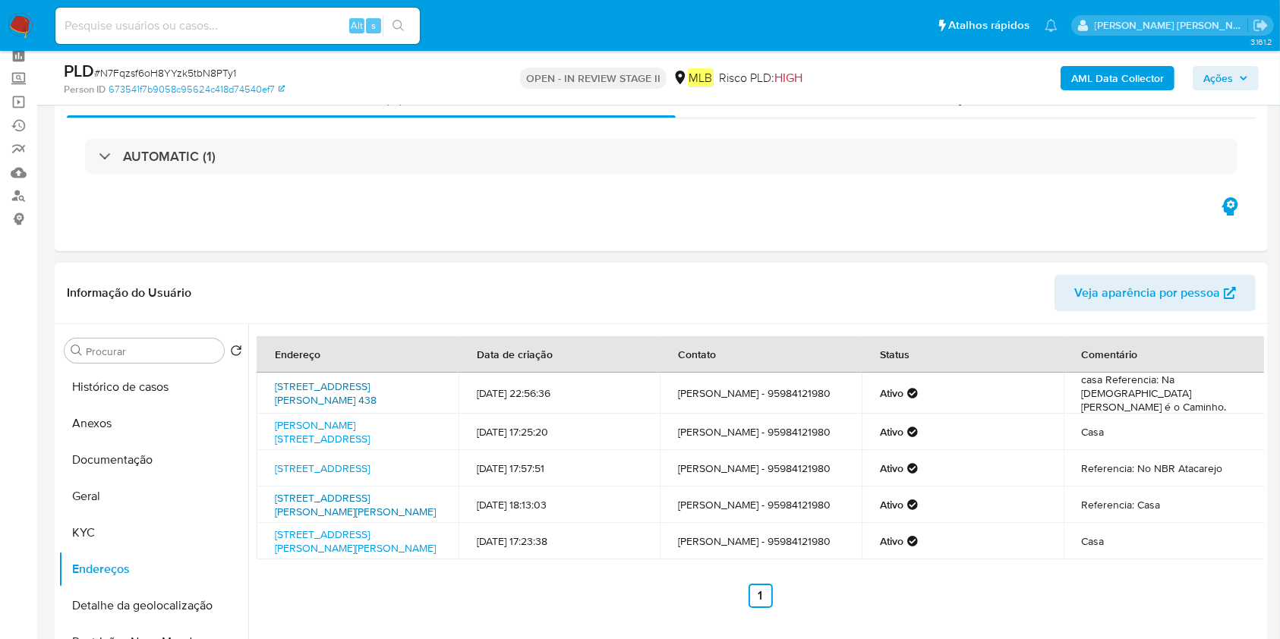
scroll to position [101, 0]
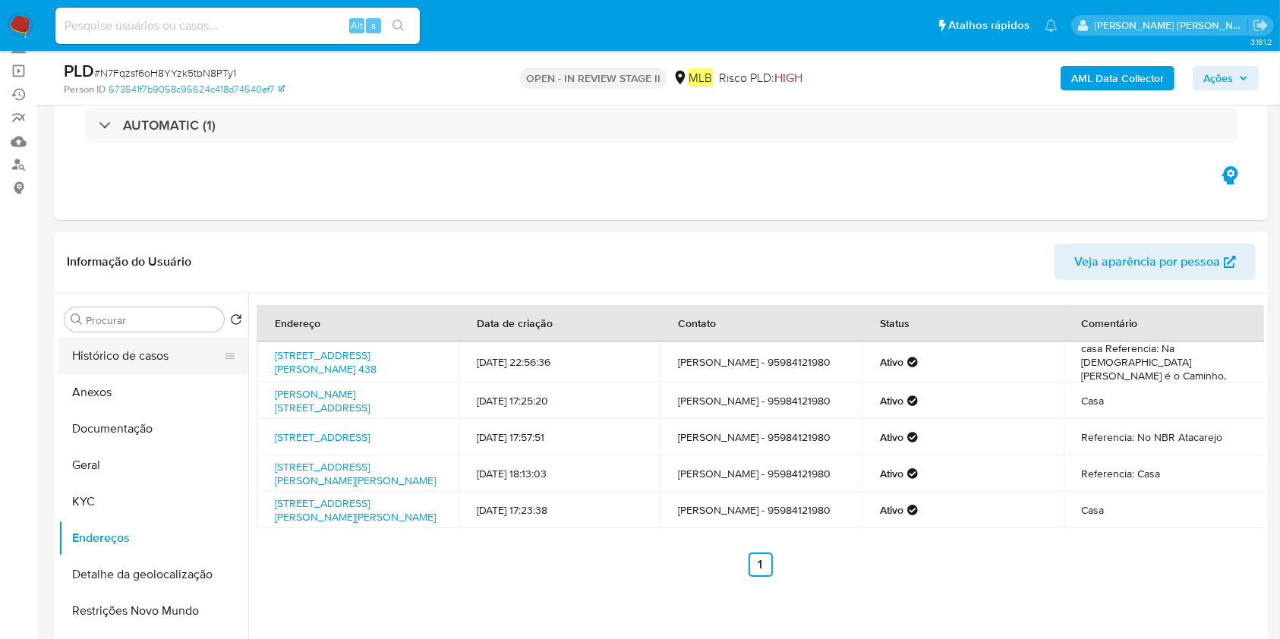
click at [106, 360] on button "Histórico de casos" at bounding box center [147, 356] width 178 height 36
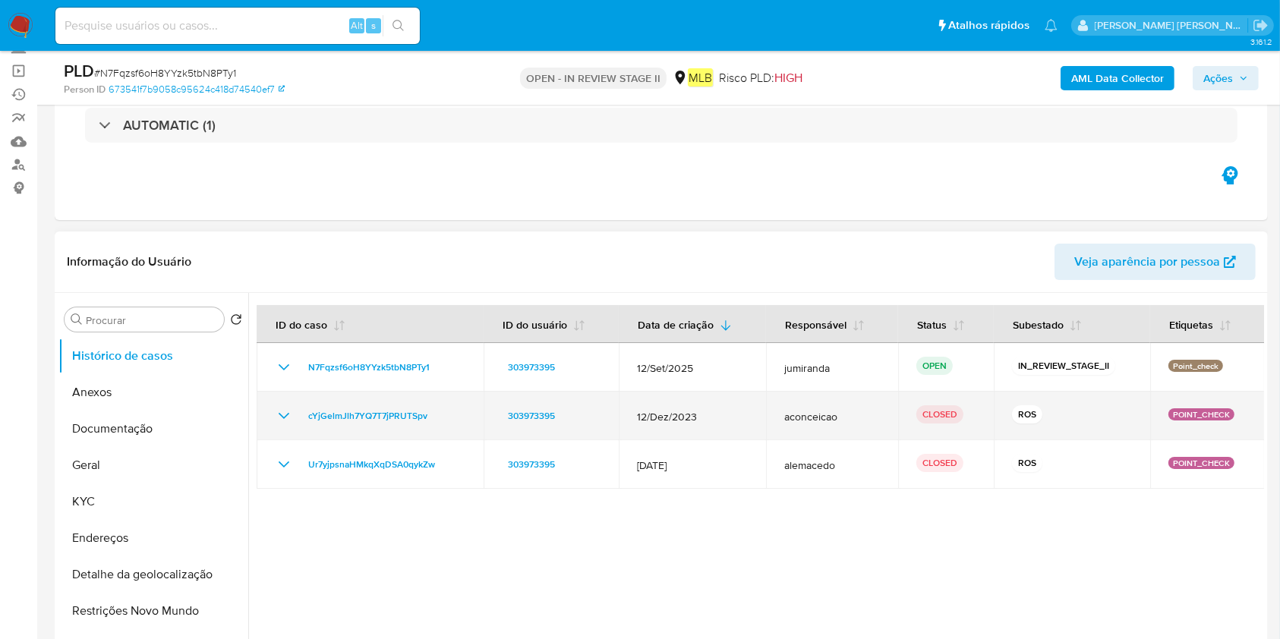
click at [389, 430] on td "cYjGelmJlh7YQ7T7jPRUTSpv" at bounding box center [370, 416] width 227 height 49
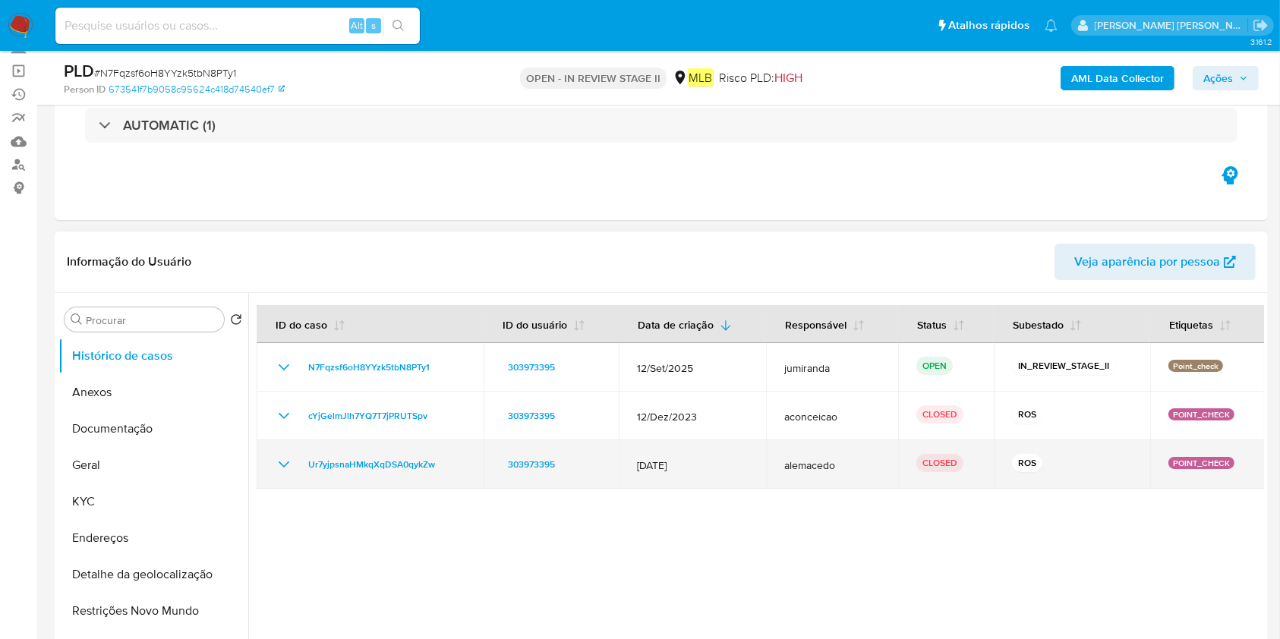
click at [389, 477] on td "Ur7yjpsnaHMkqXqDSA0qykZw" at bounding box center [370, 464] width 227 height 49
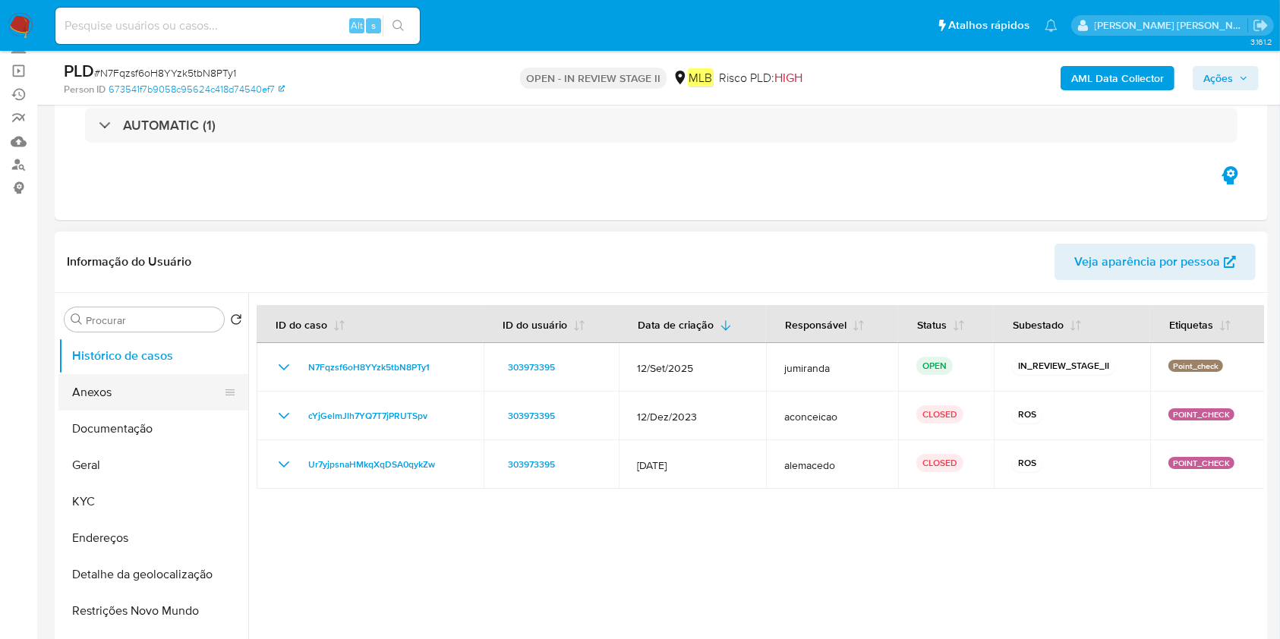
click at [137, 393] on button "Anexos" at bounding box center [147, 392] width 178 height 36
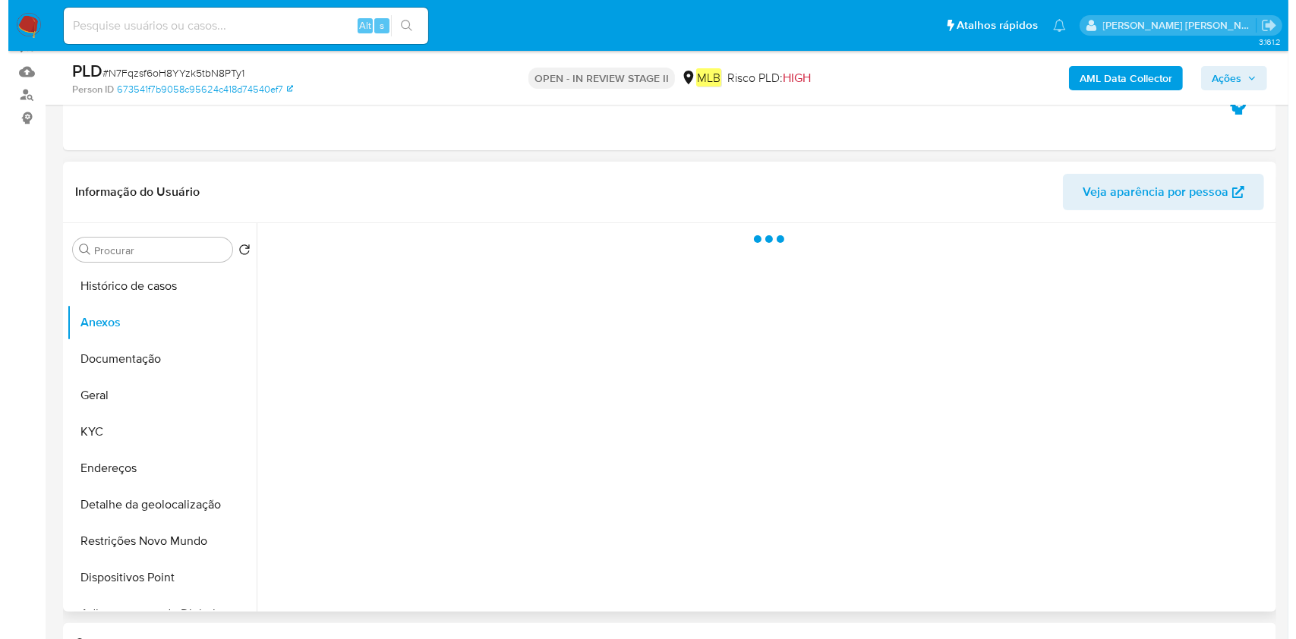
scroll to position [202, 0]
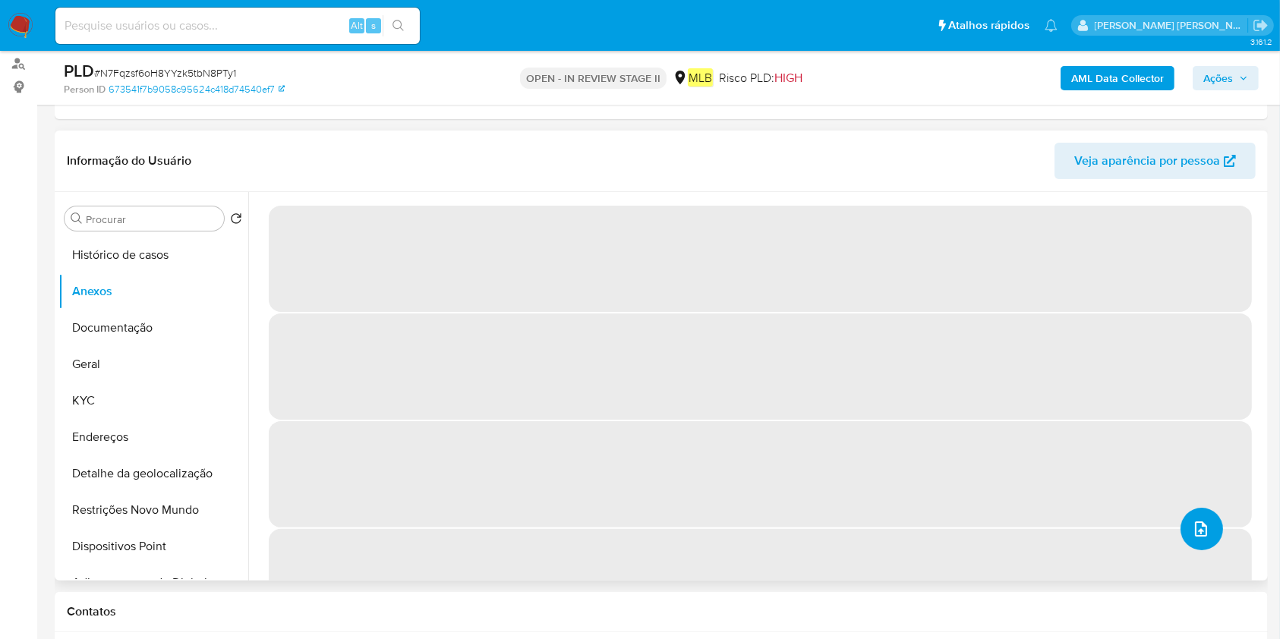
click at [1195, 528] on icon "upload-file" at bounding box center [1201, 529] width 12 height 15
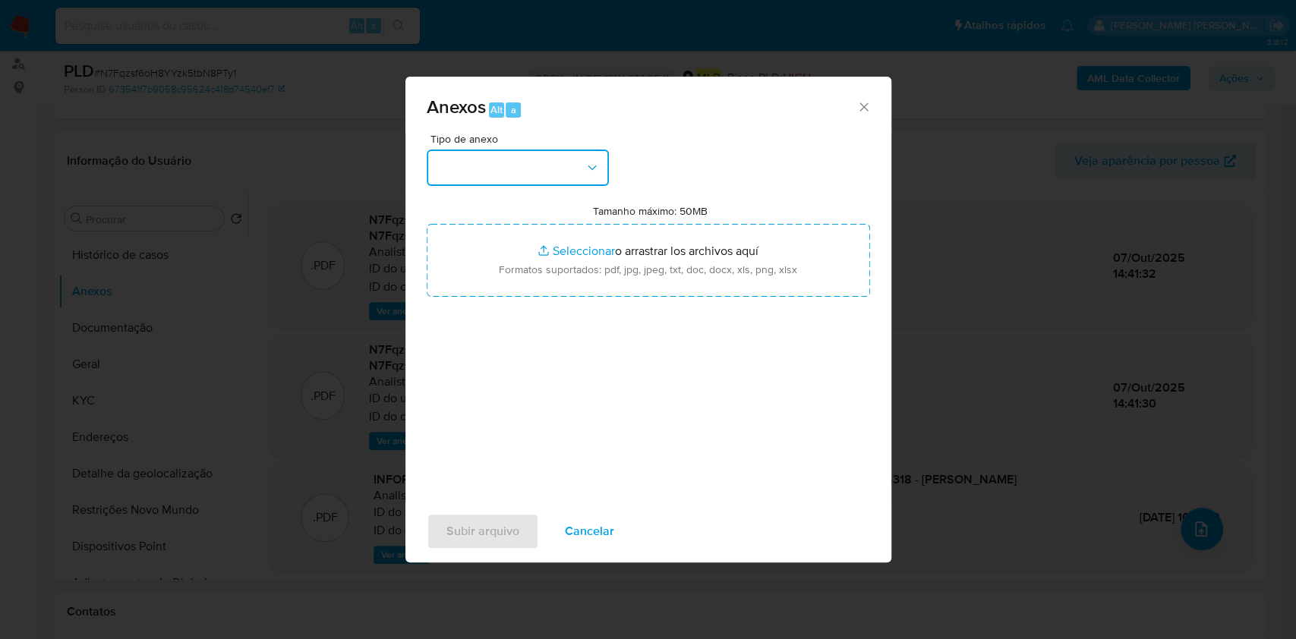
click at [555, 181] on button "button" at bounding box center [518, 168] width 182 height 36
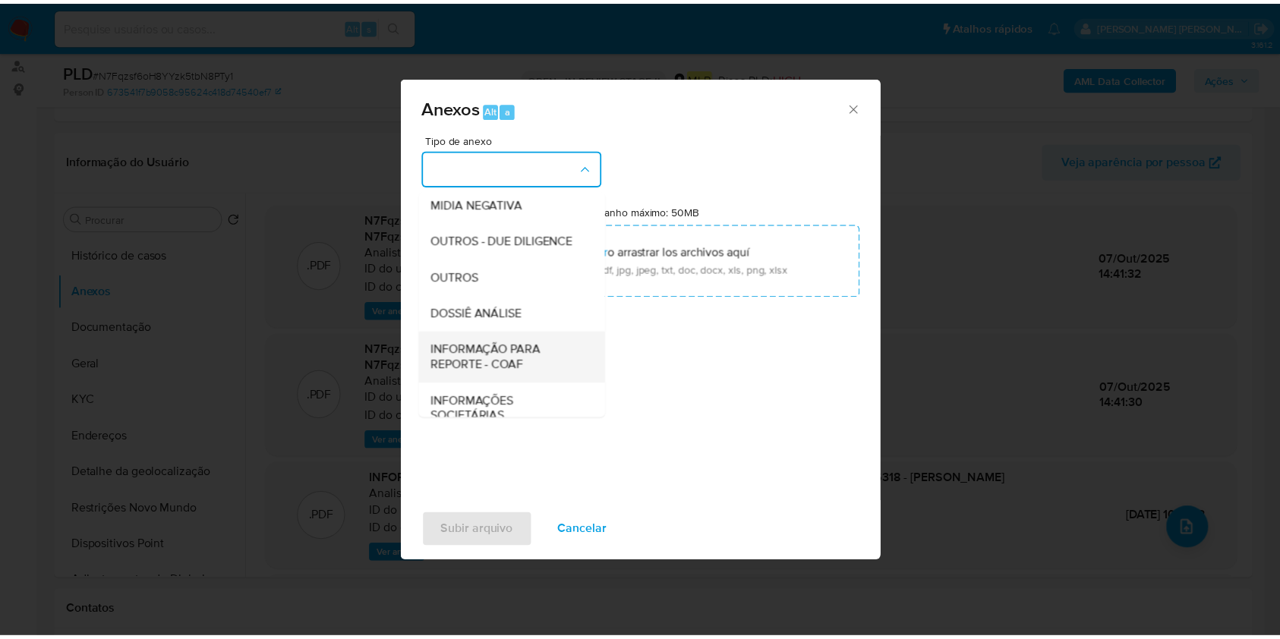
scroll to position [233, 0]
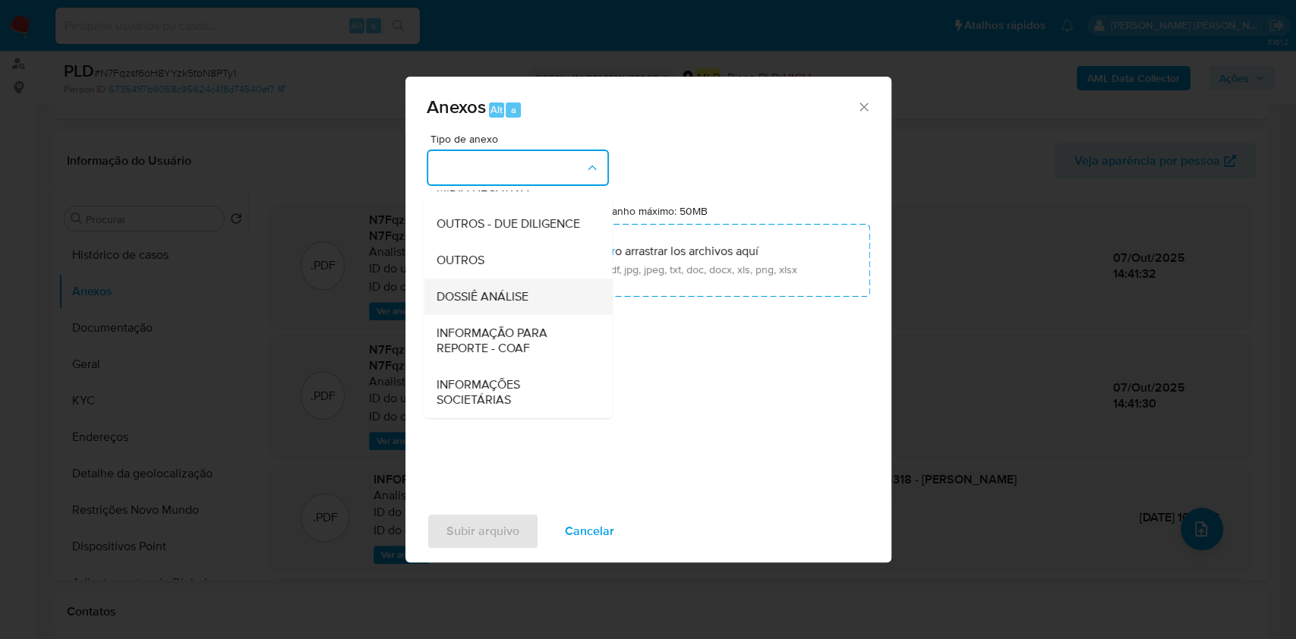
click at [545, 296] on div "DOSSIÊ ANÁLISE" at bounding box center [513, 297] width 155 height 36
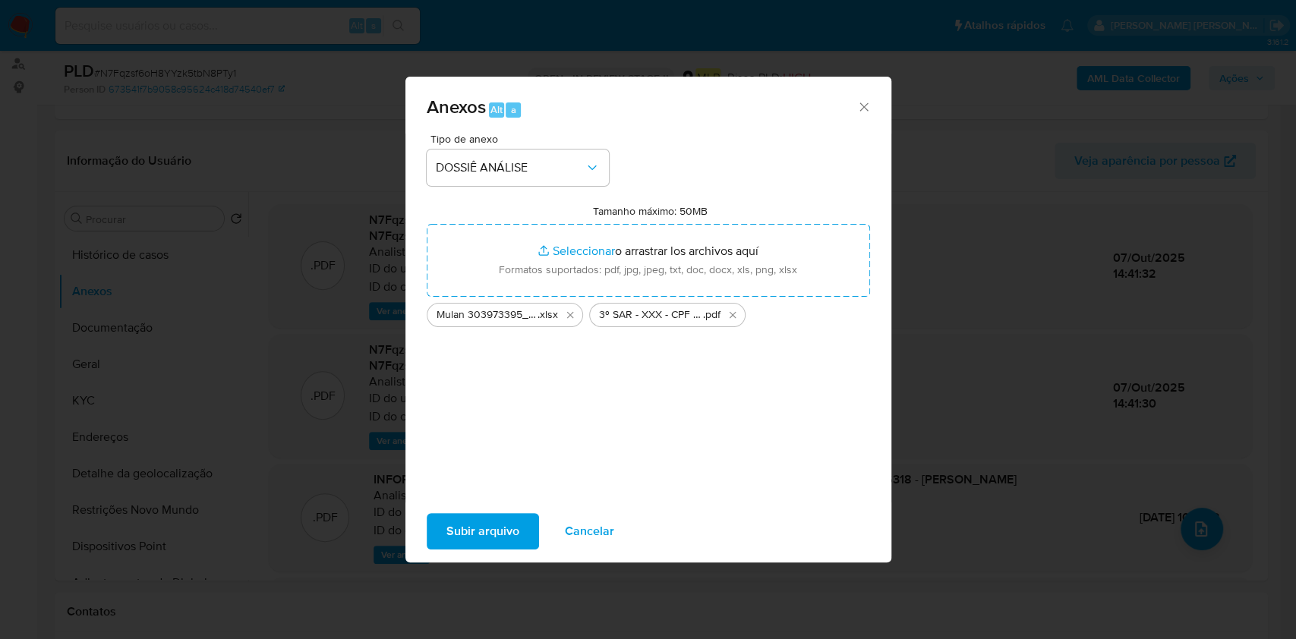
click at [515, 537] on span "Subir arquivo" at bounding box center [482, 531] width 73 height 33
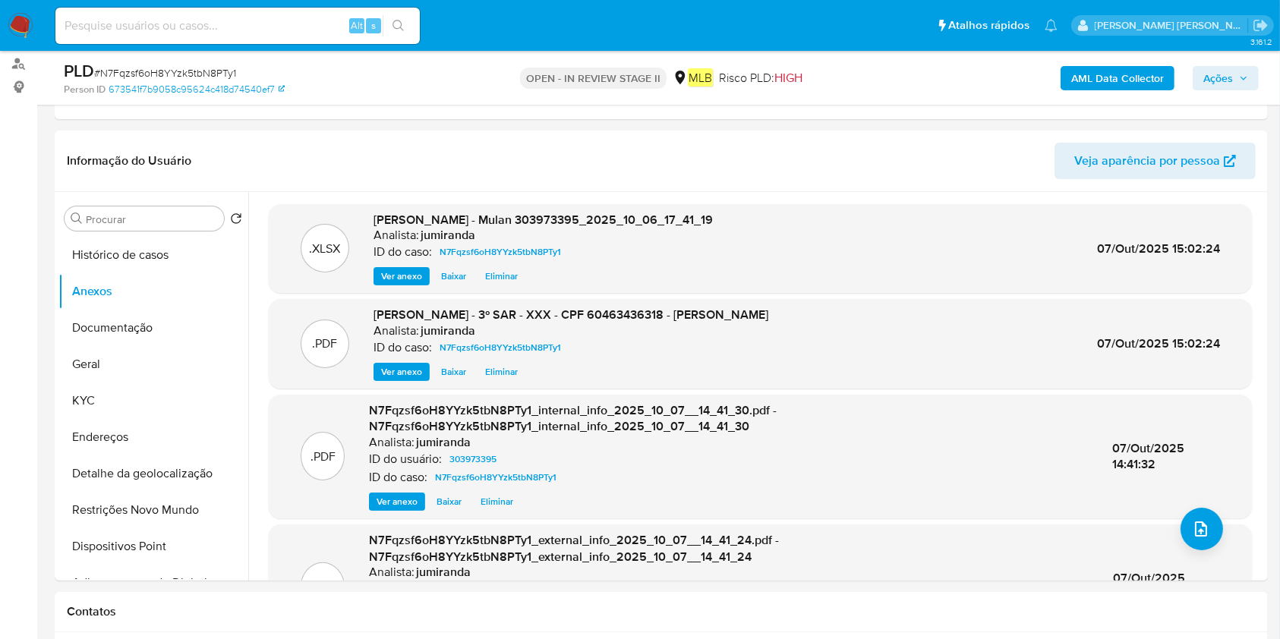
drag, startPoint x: 1209, startPoint y: 72, endPoint x: 1187, endPoint y: 89, distance: 27.0
click at [1209, 71] on span "Ações" at bounding box center [1218, 78] width 30 height 24
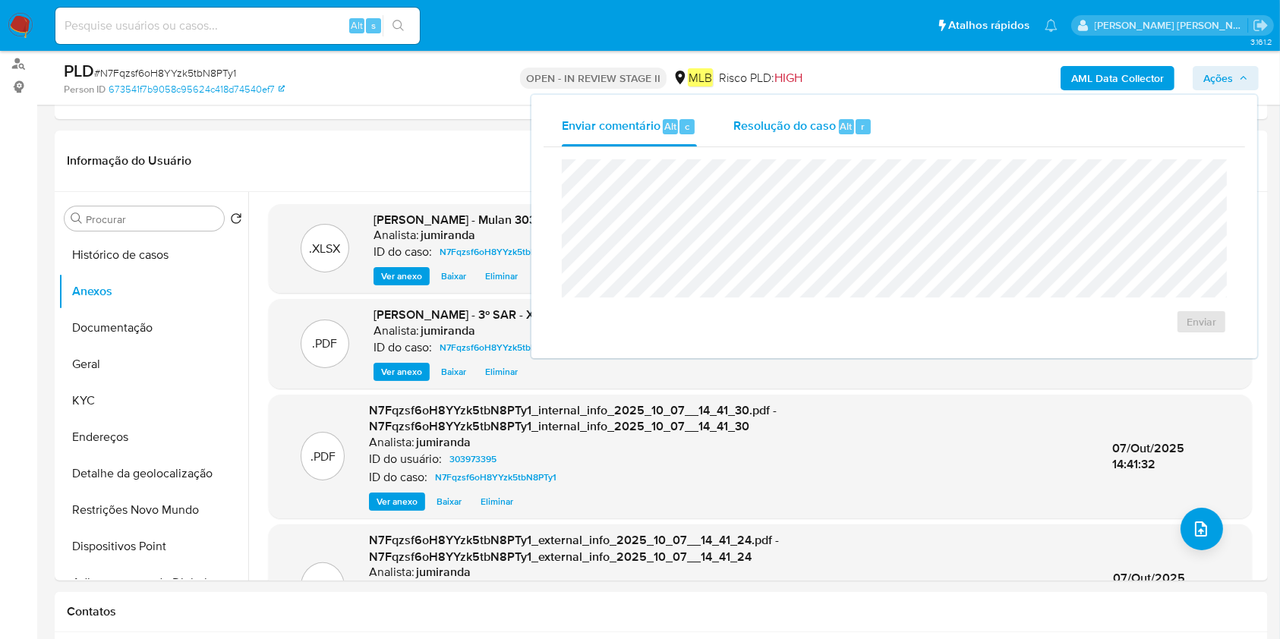
click at [811, 110] on div "Resolução do caso Alt r" at bounding box center [802, 126] width 139 height 39
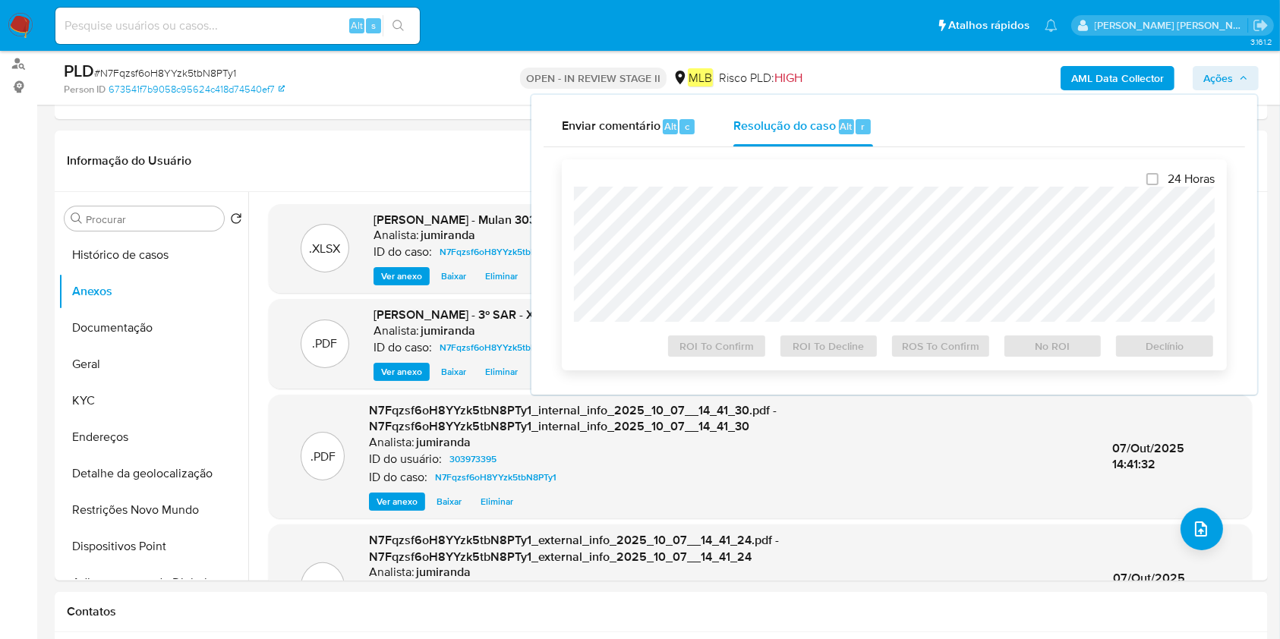
click at [820, 190] on div at bounding box center [894, 254] width 641 height 135
click at [946, 352] on span "ROS To Confirm" at bounding box center [940, 346] width 79 height 21
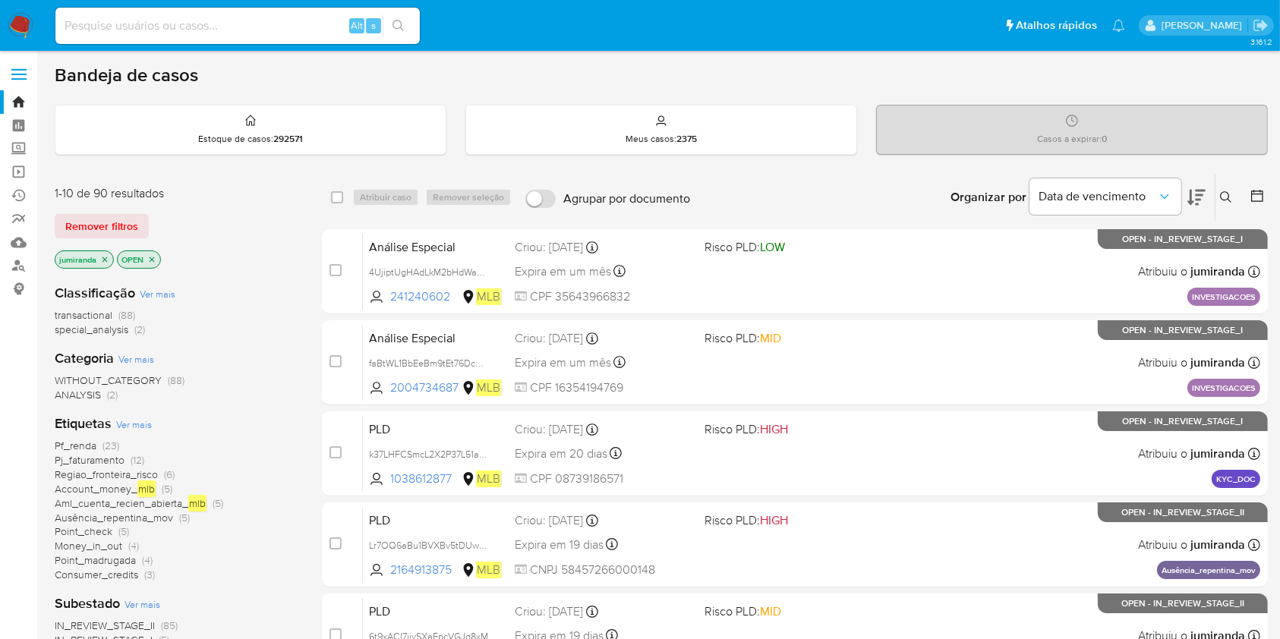
click at [83, 440] on span "Pf_renda" at bounding box center [76, 445] width 42 height 15
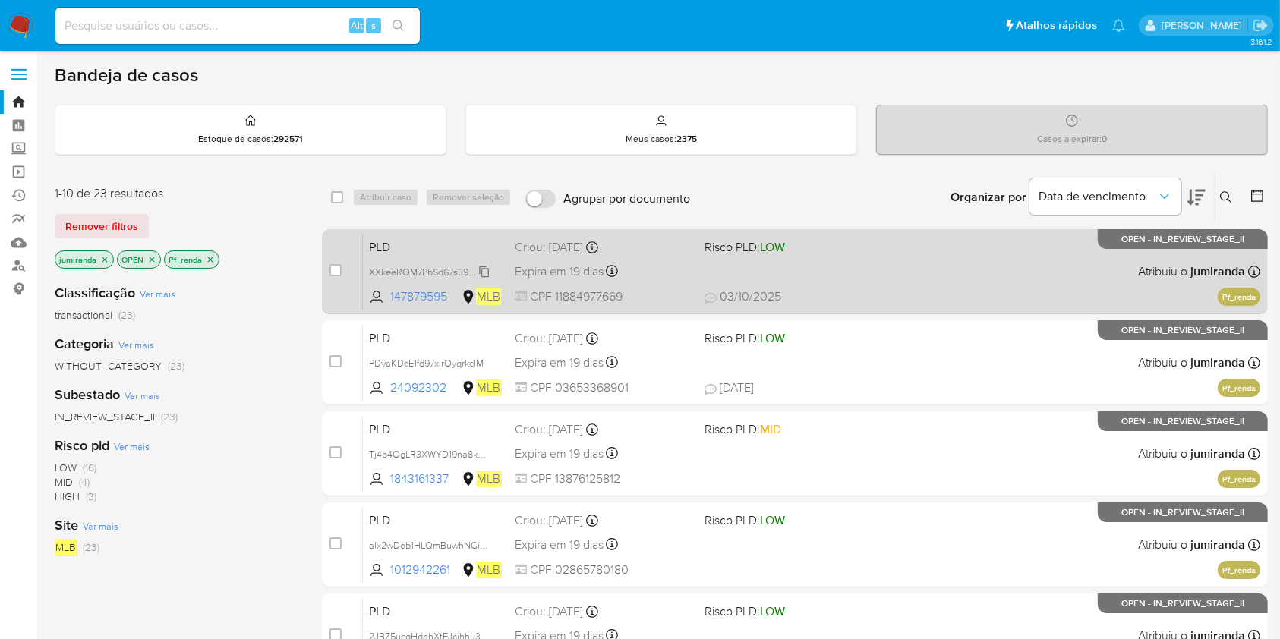
drag, startPoint x: 432, startPoint y: 241, endPoint x: 440, endPoint y: 274, distance: 33.5
click at [433, 241] on span "PLD" at bounding box center [436, 246] width 134 height 20
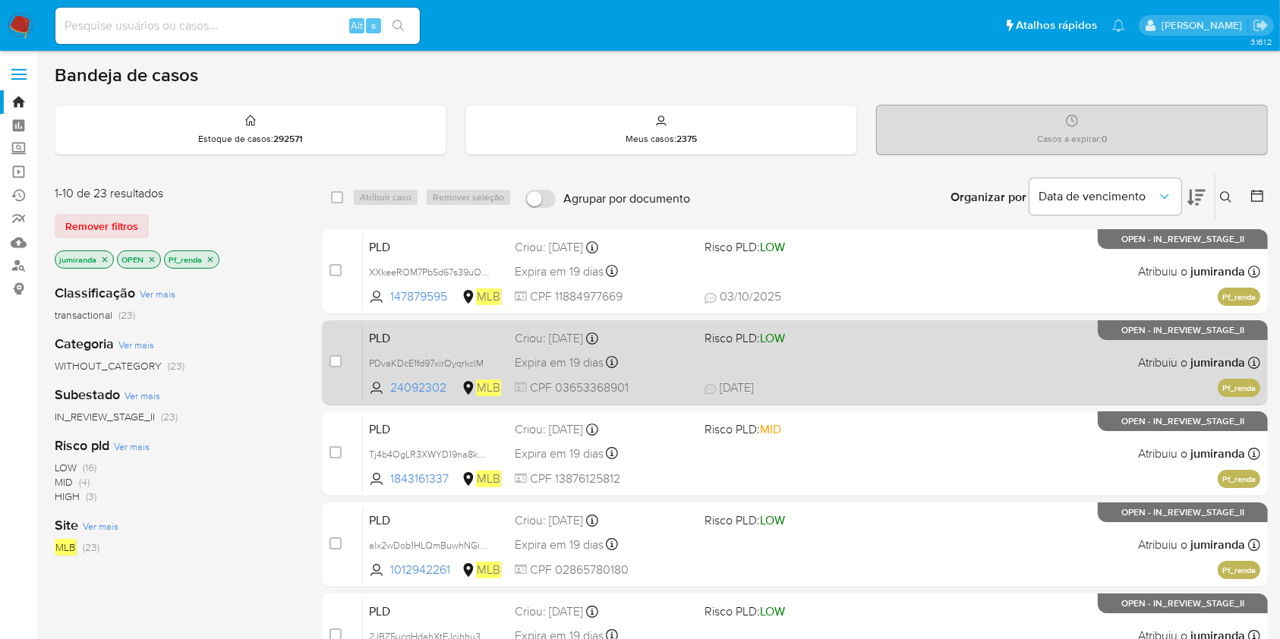
click at [433, 343] on span "PLD" at bounding box center [436, 337] width 134 height 20
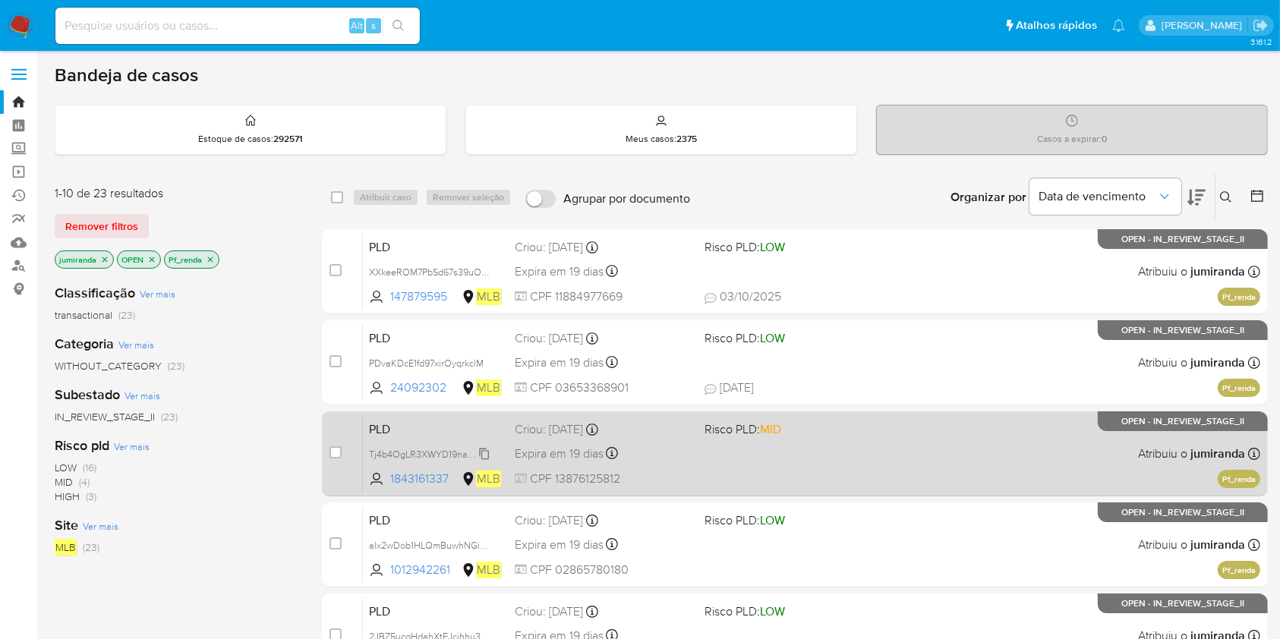
click at [423, 447] on span "Tj4b4OgLR3XWYD19na8kWhre" at bounding box center [434, 453] width 131 height 17
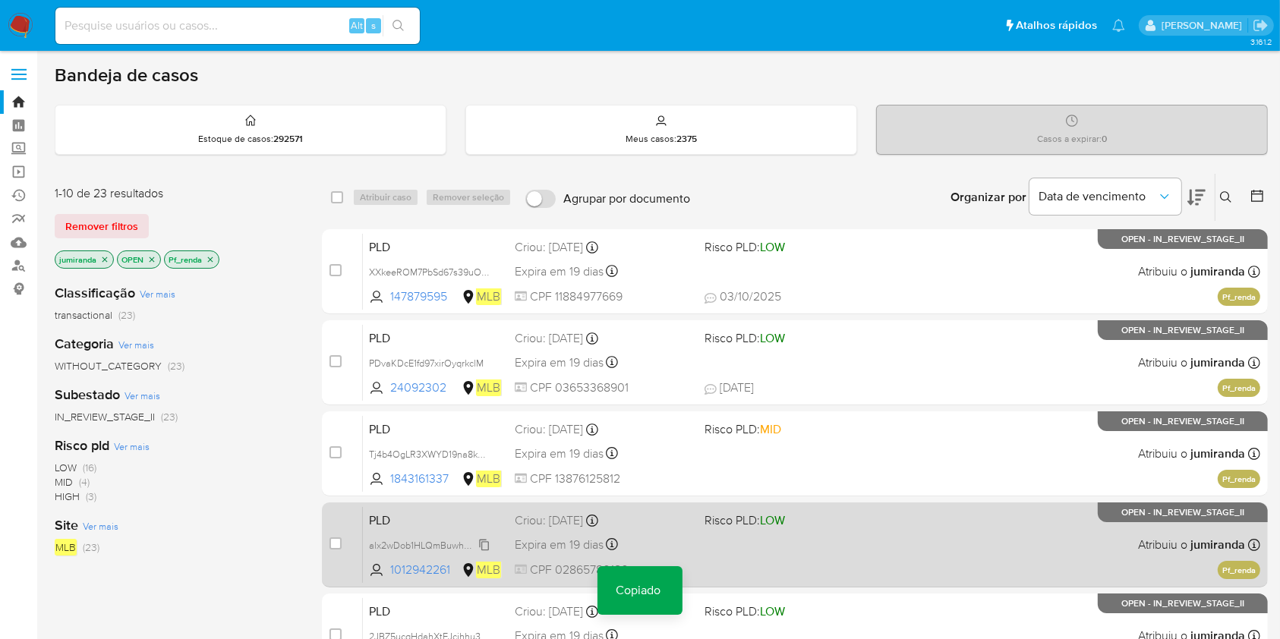
click at [417, 537] on div "alx2wDob1HLQmBuwhNGiqfQs" at bounding box center [429, 545] width 121 height 17
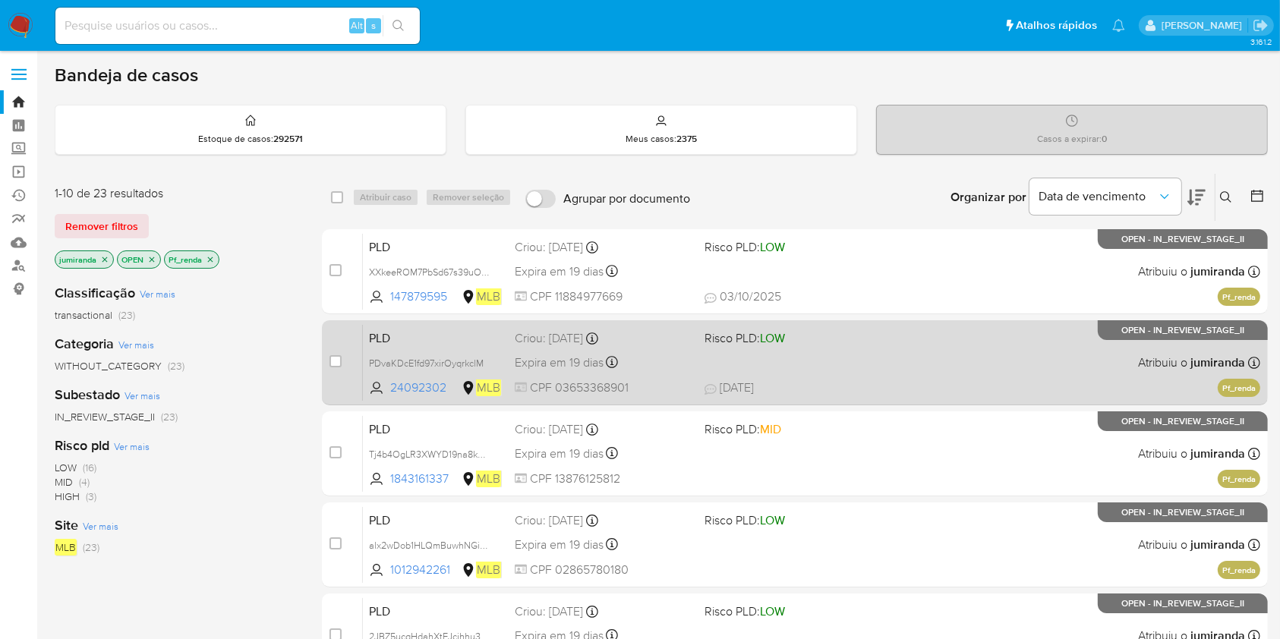
drag, startPoint x: 844, startPoint y: 277, endPoint x: 843, endPoint y: 351, distance: 74.4
click at [844, 276] on div "PLD XXkeeROM7PbSd67s39uOWv9E 147879595 MLB Risco PLD: LOW Criou: 12/09/2025 Cri…" at bounding box center [811, 271] width 897 height 77
click at [830, 384] on span "23/09/2025 23/09/2025 00:07" at bounding box center [887, 388] width 367 height 17
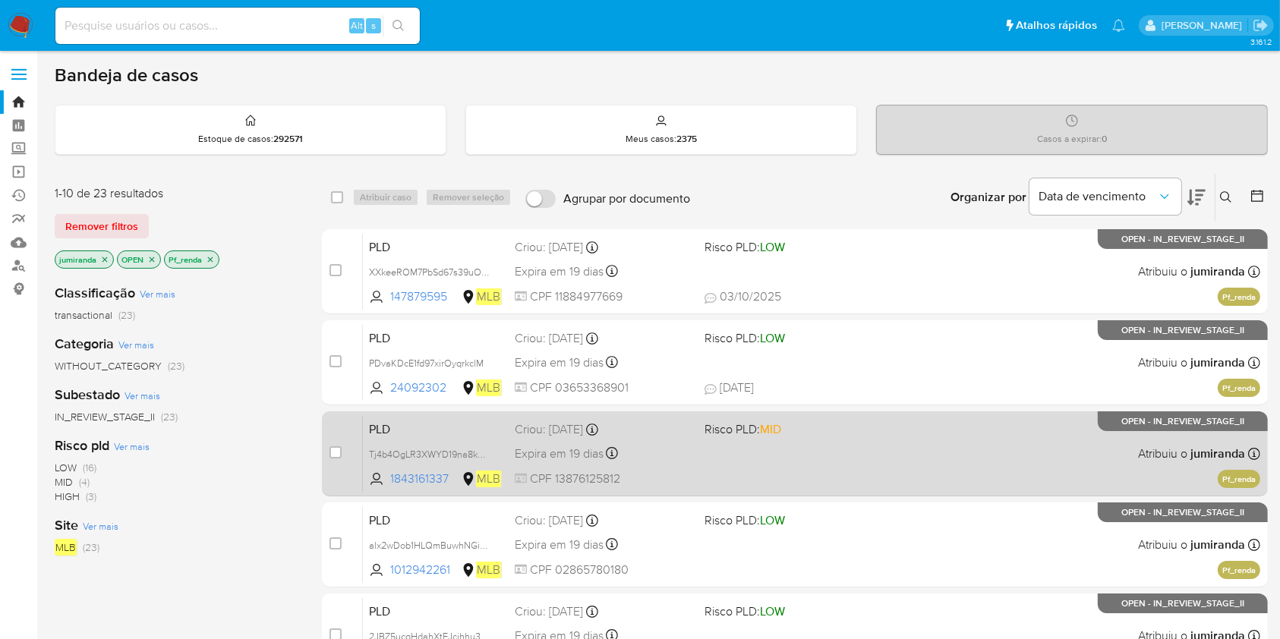
click at [832, 448] on div "PLD Tj4b4OgLR3XWYD19na8kWhre 1843161337 MLB Risco PLD: MID Criou: 12/09/2025 Cr…" at bounding box center [811, 453] width 897 height 77
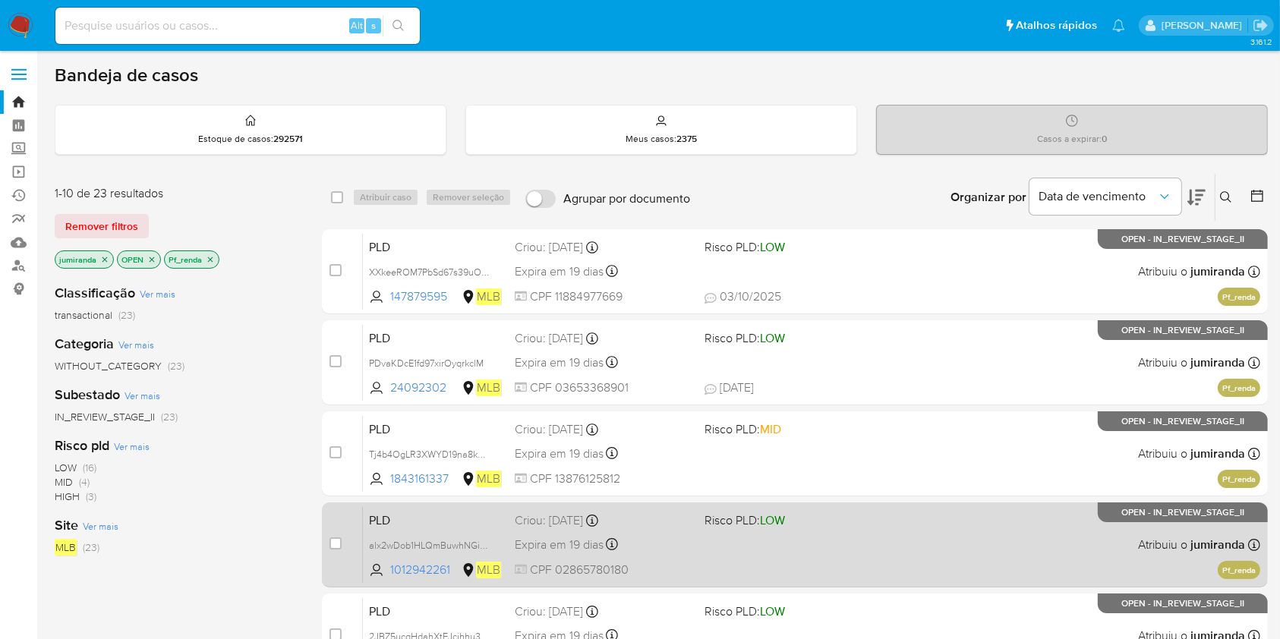
click at [846, 527] on span "Risco PLD: LOW" at bounding box center [792, 519] width 177 height 20
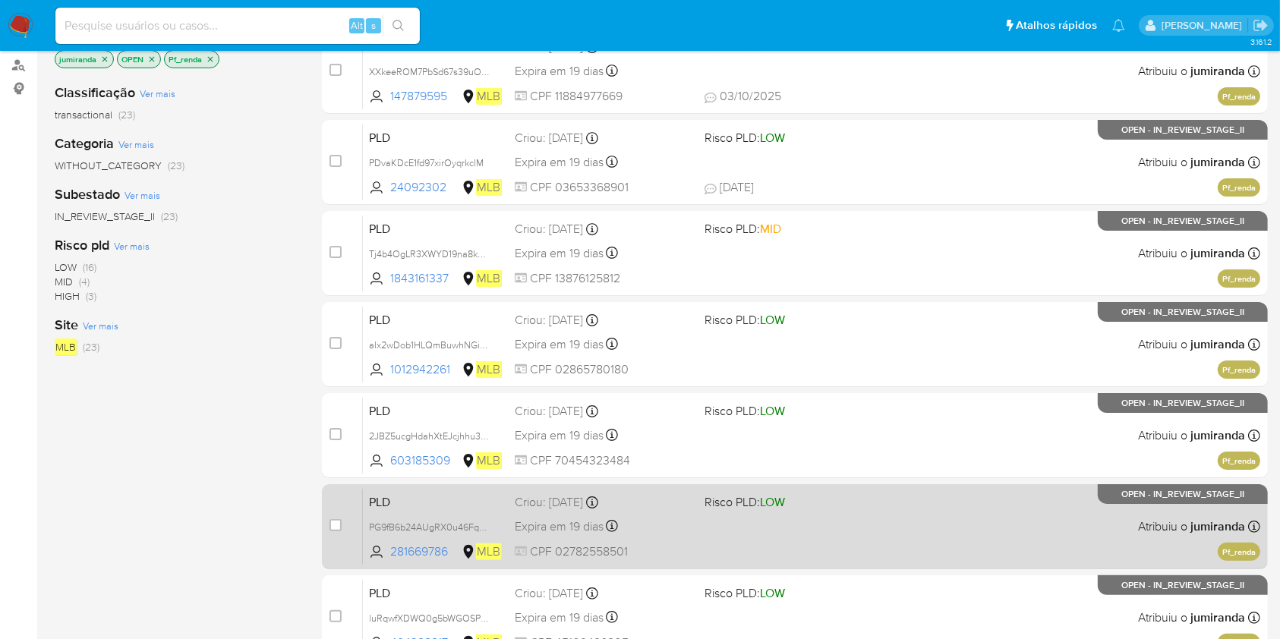
scroll to position [202, 0]
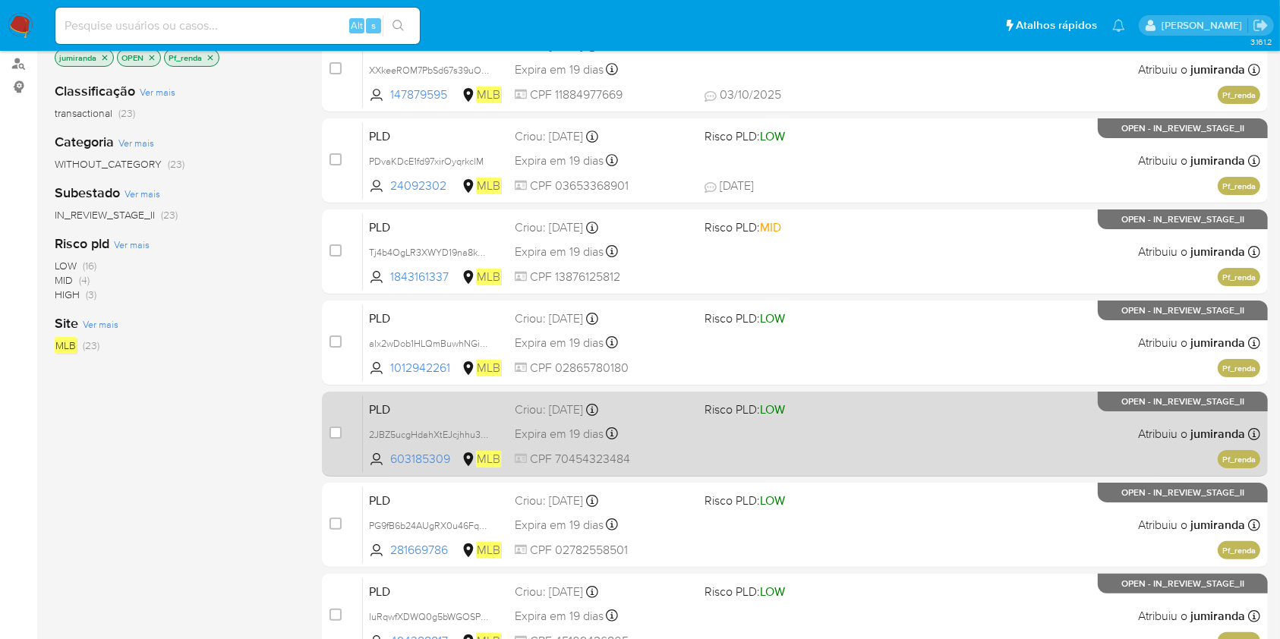
click at [880, 419] on div "PLD 2JBZ5ucgHdahXtEJcjhhu3ND 603185309 MLB Risco PLD: LOW Criou: 12/09/2025 Cri…" at bounding box center [811, 434] width 897 height 77
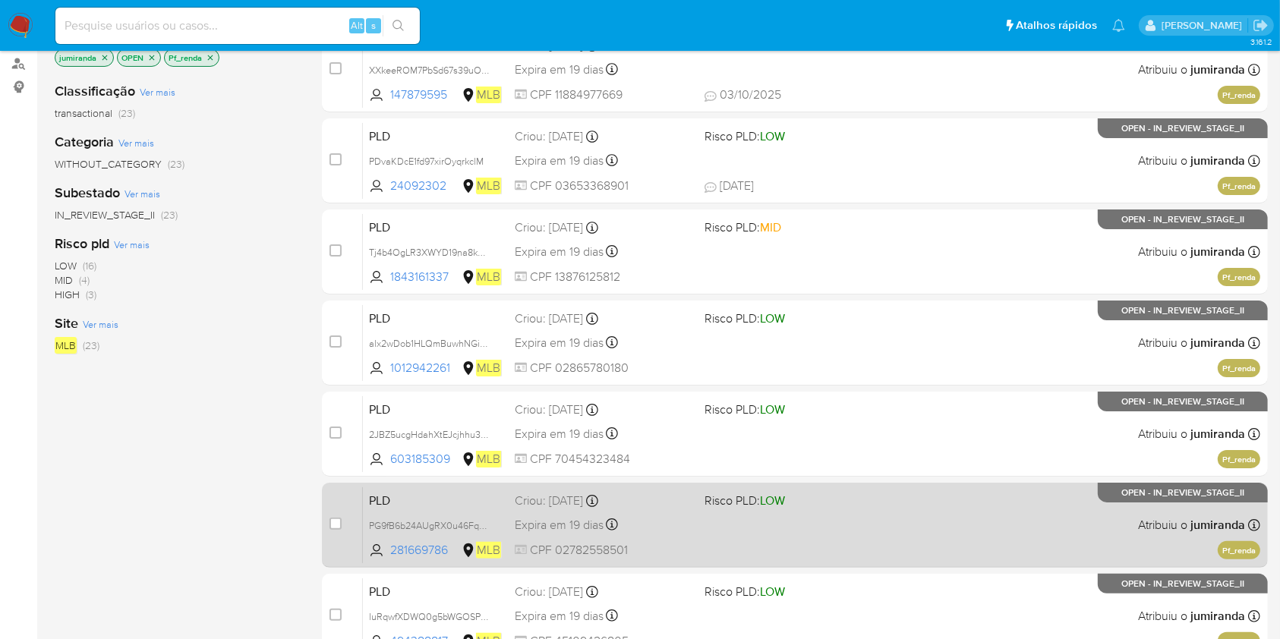
click at [881, 515] on div "PLD PG9fB6b24AUgRX0u46FqJFeQ 281669786 MLB Risco PLD: LOW Criou: 12/09/2025 Cri…" at bounding box center [811, 525] width 897 height 77
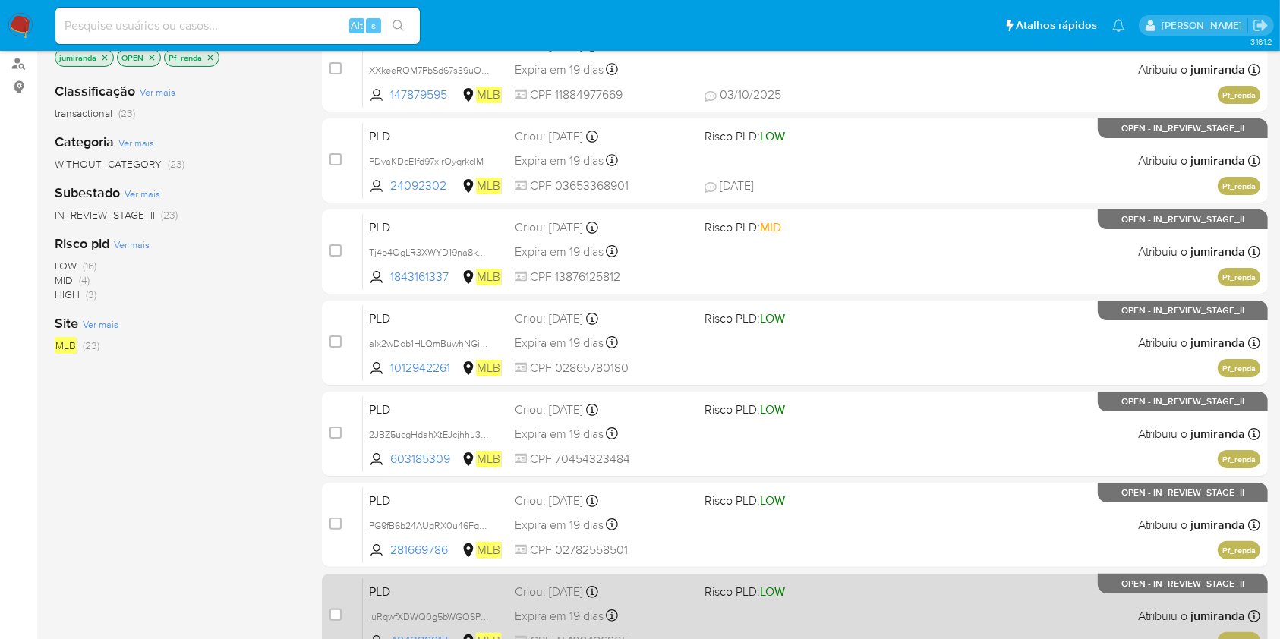
click at [892, 609] on div "PLD luRqwfXDWQ0g5bWGOSPQG77q 494388817 MLB Risco PLD: LOW Criou: 12/09/2025 Cri…" at bounding box center [811, 616] width 897 height 77
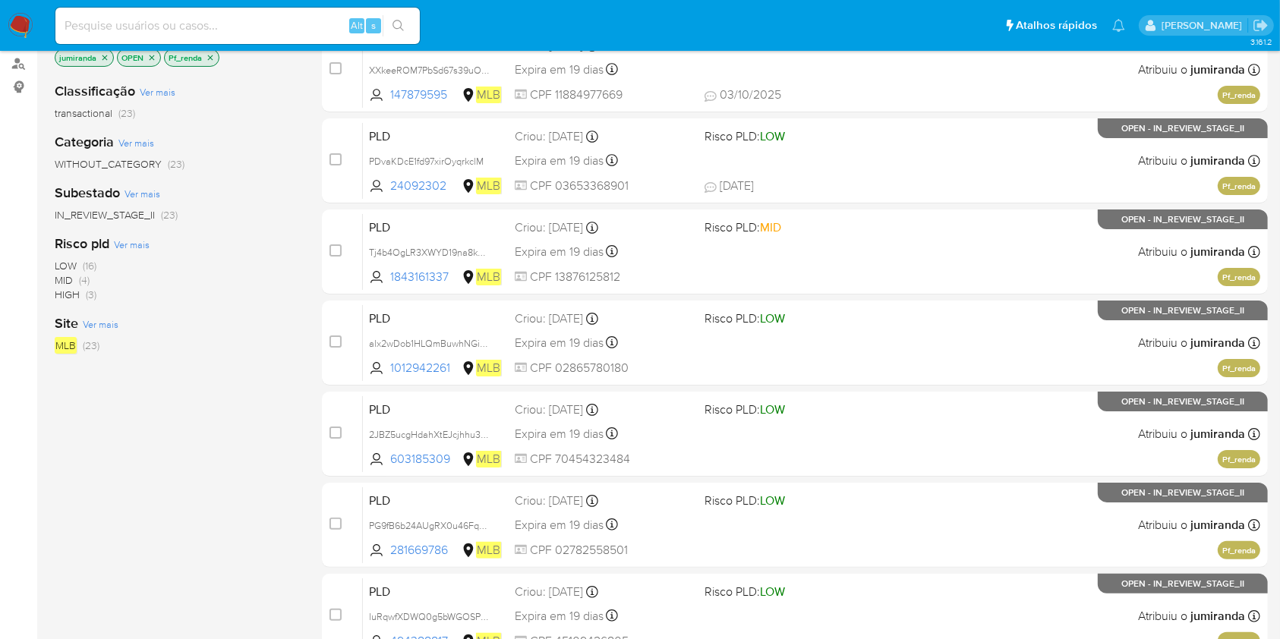
scroll to position [405, 0]
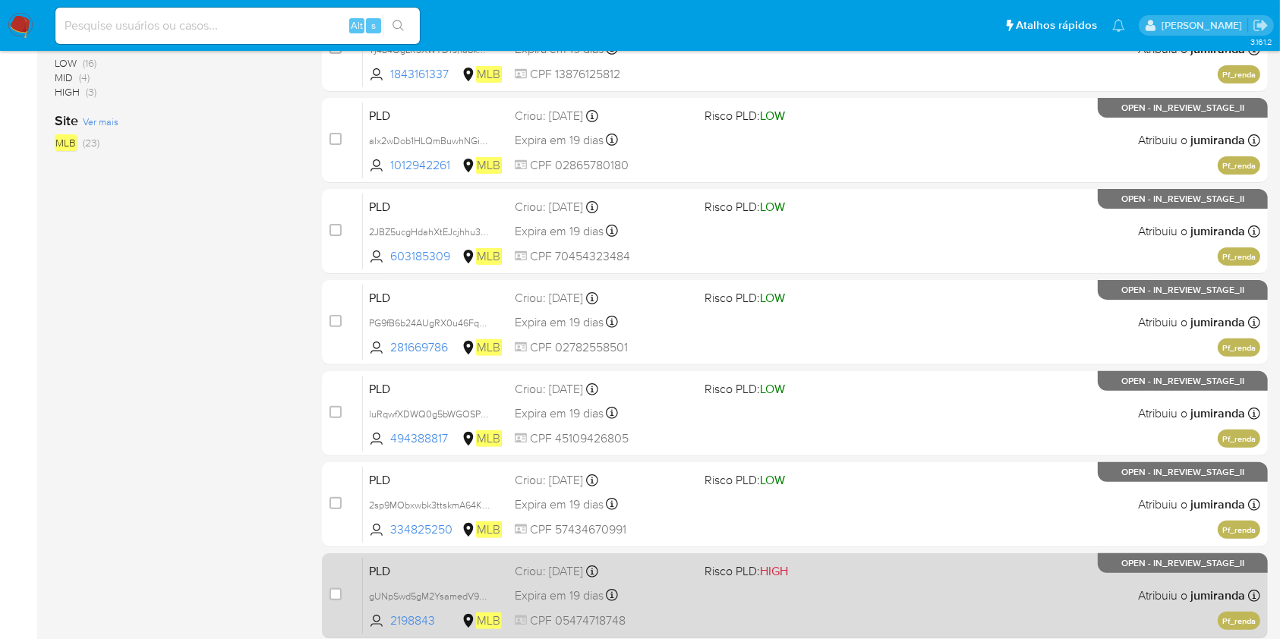
click at [909, 501] on div "PLD 2sp9MObxwbk3ttskmA64KDO0 334825250 MLB Risco PLD: LOW Criou: 12/09/2025 Cri…" at bounding box center [811, 504] width 897 height 77
click at [897, 591] on div "PLD gUNpSwd5gM2YsamedV9brOQg 2198843 MLB Risco PLD: HIGH Criou: 12/09/2025 Crio…" at bounding box center [811, 595] width 897 height 77
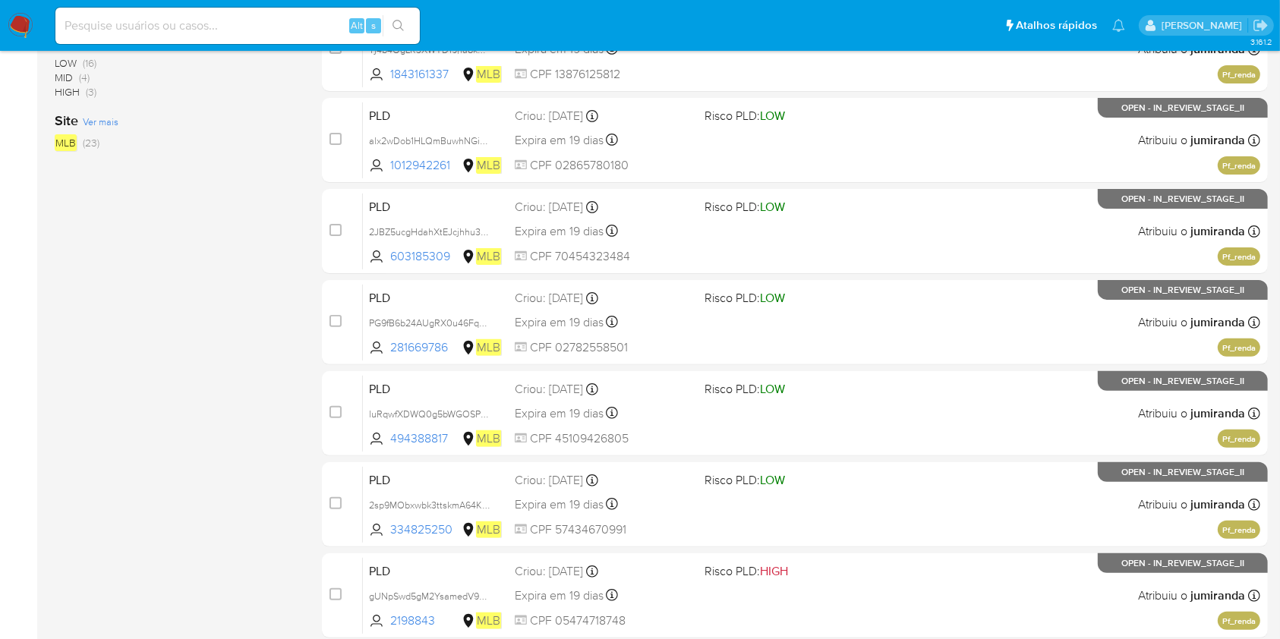
scroll to position [607, 0]
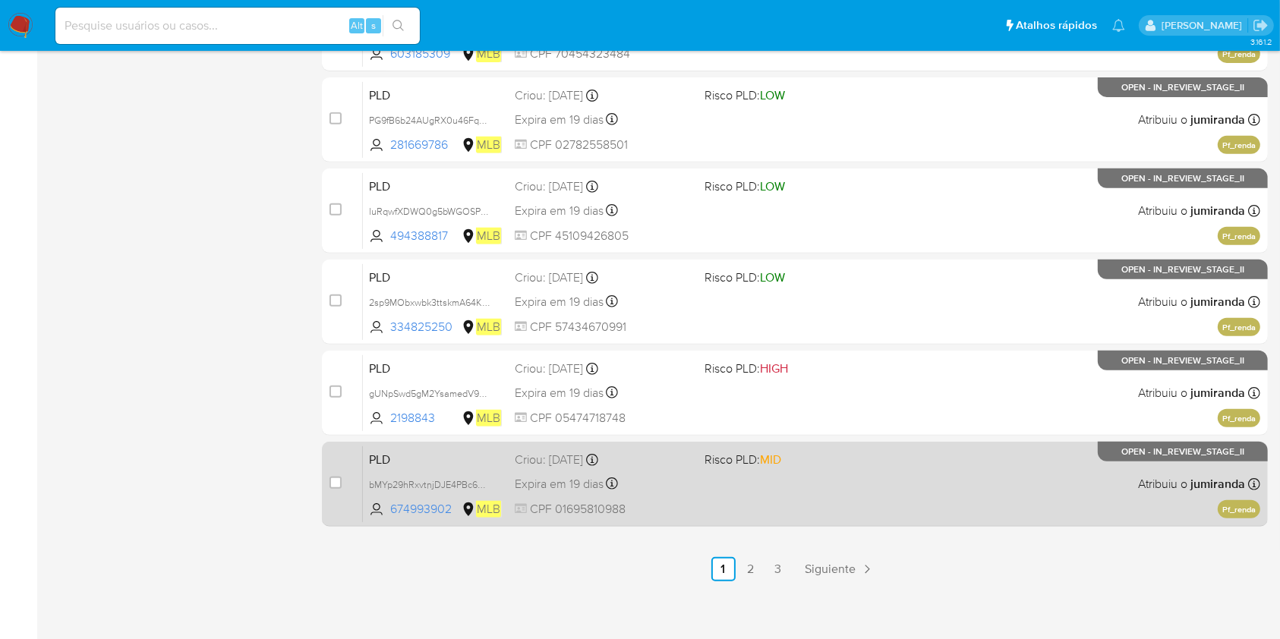
click at [885, 507] on div "PLD bMYp29hRxvtnjDJE4PBc6G96 674993902 MLB Risco PLD: MID Criou: 12/09/2025 Cri…" at bounding box center [811, 484] width 897 height 77
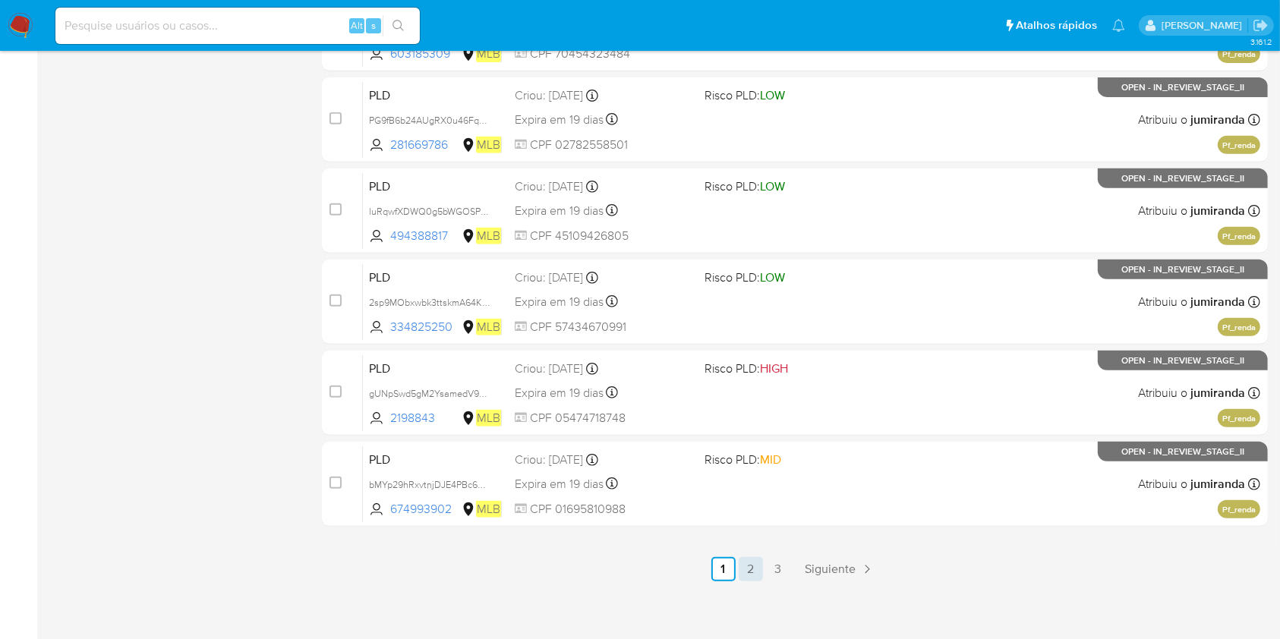
click at [754, 566] on link "2" at bounding box center [751, 569] width 24 height 24
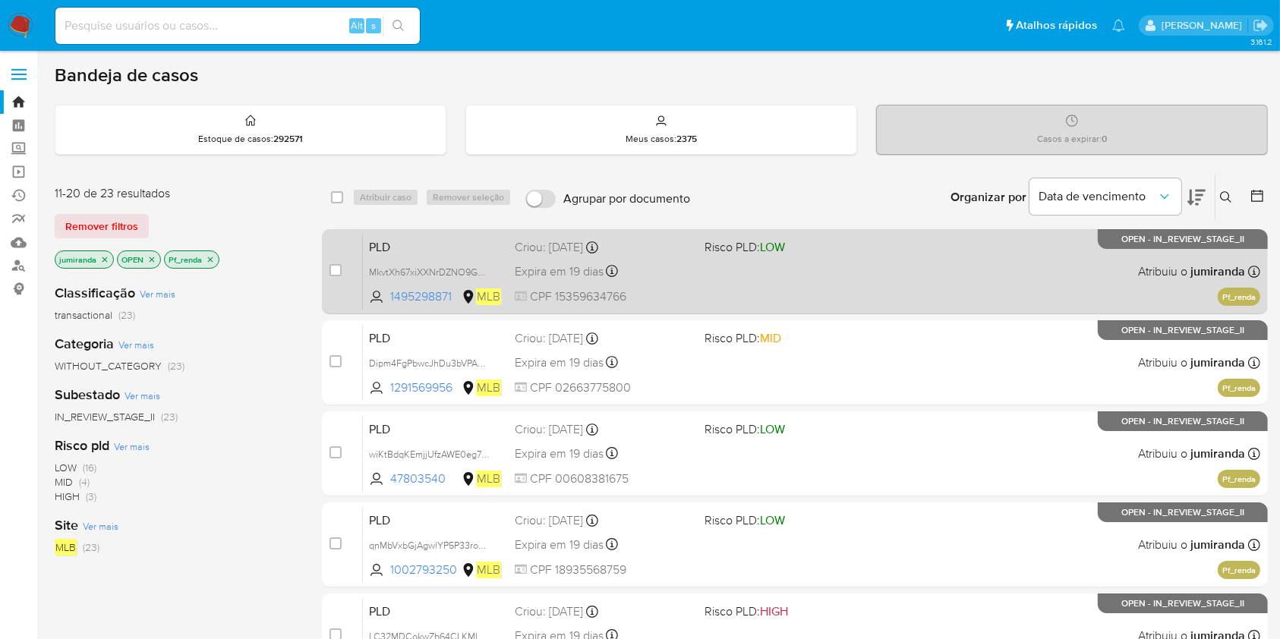
click at [919, 276] on div "PLD MkvtXh67xiXXNrDZNO9GSFLE 1495298871 MLB Risco PLD: LOW Criou: 12/09/2025 Ex…" at bounding box center [811, 271] width 897 height 77
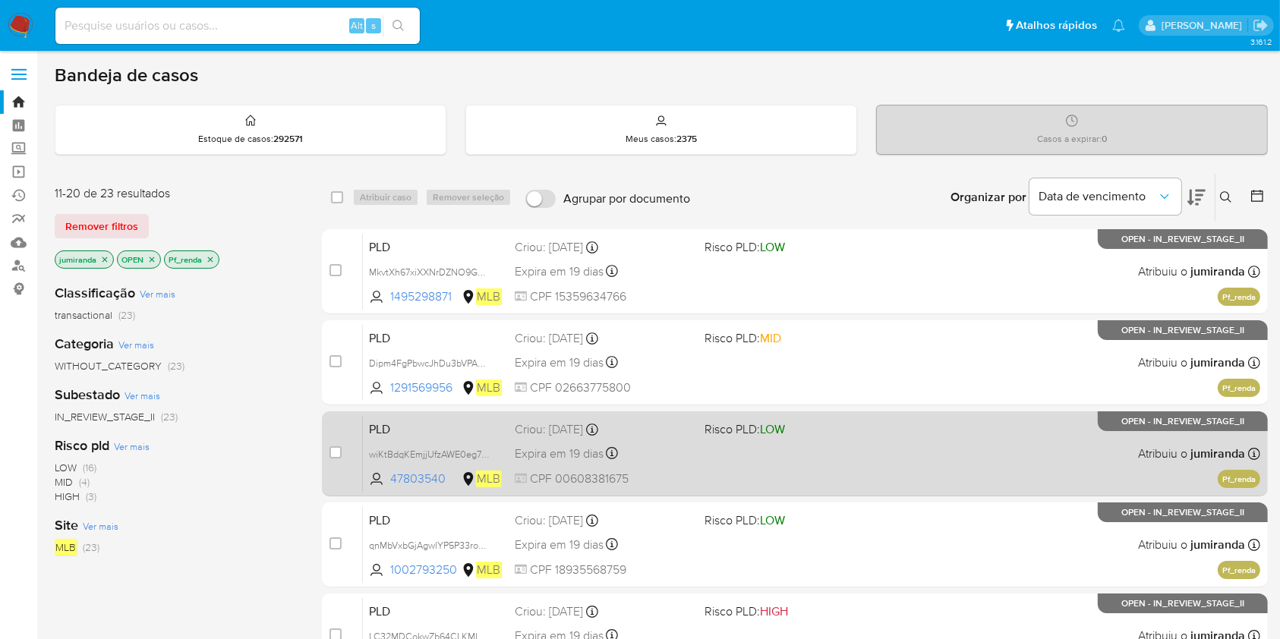
click at [922, 361] on div "PLD Dipm4FgPbwcJhDu3bVPASLNV 1291569956 MLB Risco PLD: MID Criou: 12/09/2025 Cr…" at bounding box center [811, 362] width 897 height 77
click at [907, 449] on div "PLD wiKtBdqKEmjjUfzAWE0eg76M 47803540 MLB Risco PLD: LOW Criou: 12/09/2025 Crio…" at bounding box center [811, 453] width 897 height 77
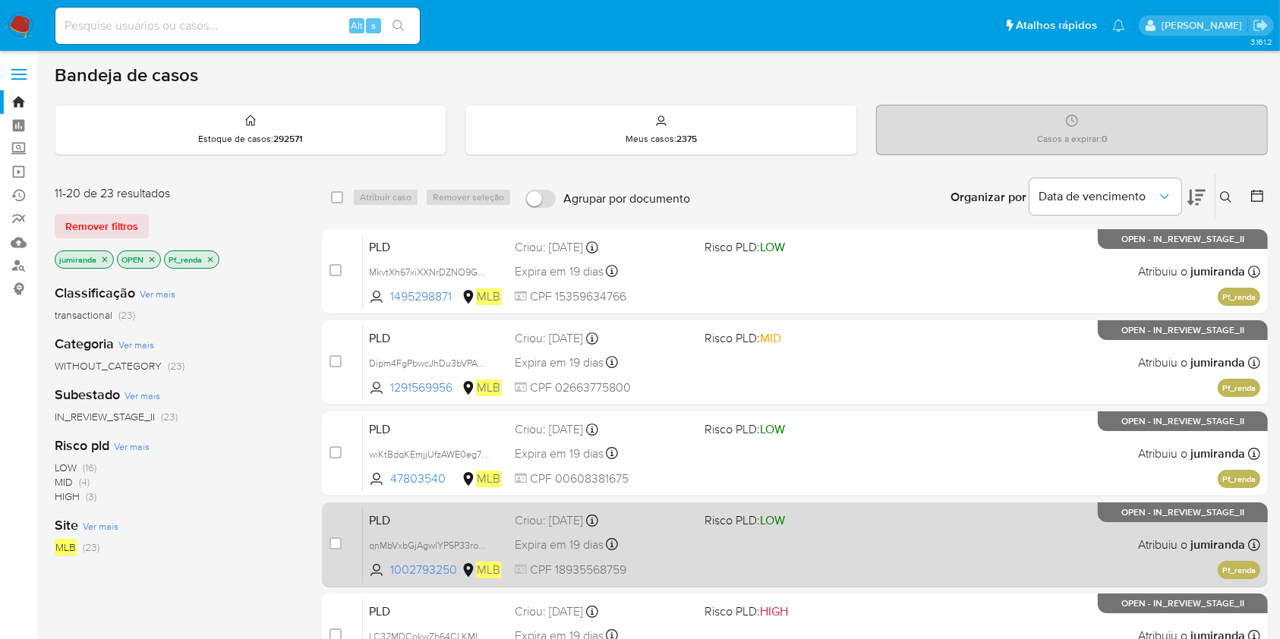
click at [901, 537] on div "PLD qnMbVxbGjAgwlYP5P33roysA 1002793250 MLB Risco PLD: LOW Criou: 12/09/2025 Cr…" at bounding box center [811, 544] width 897 height 77
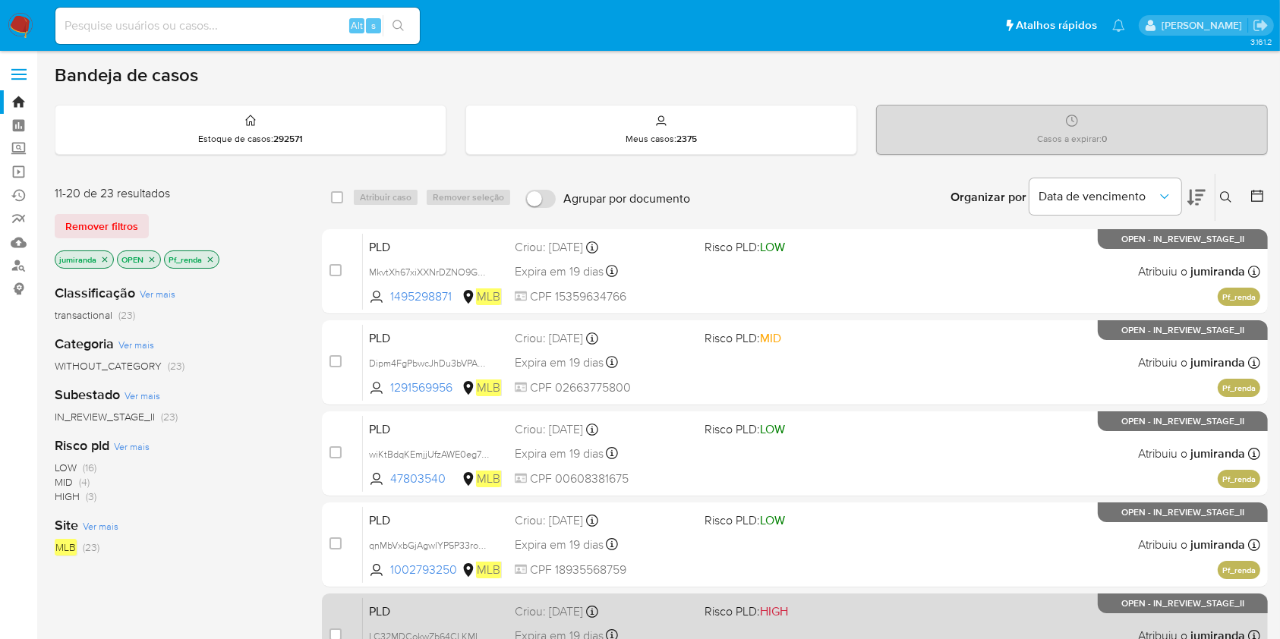
click at [901, 597] on div "PLD LC32MDCokwZb64CLKMI9fXwU 544535043 MLB Risco PLD: HIGH Criou: 12/09/2025 Cr…" at bounding box center [811, 635] width 897 height 77
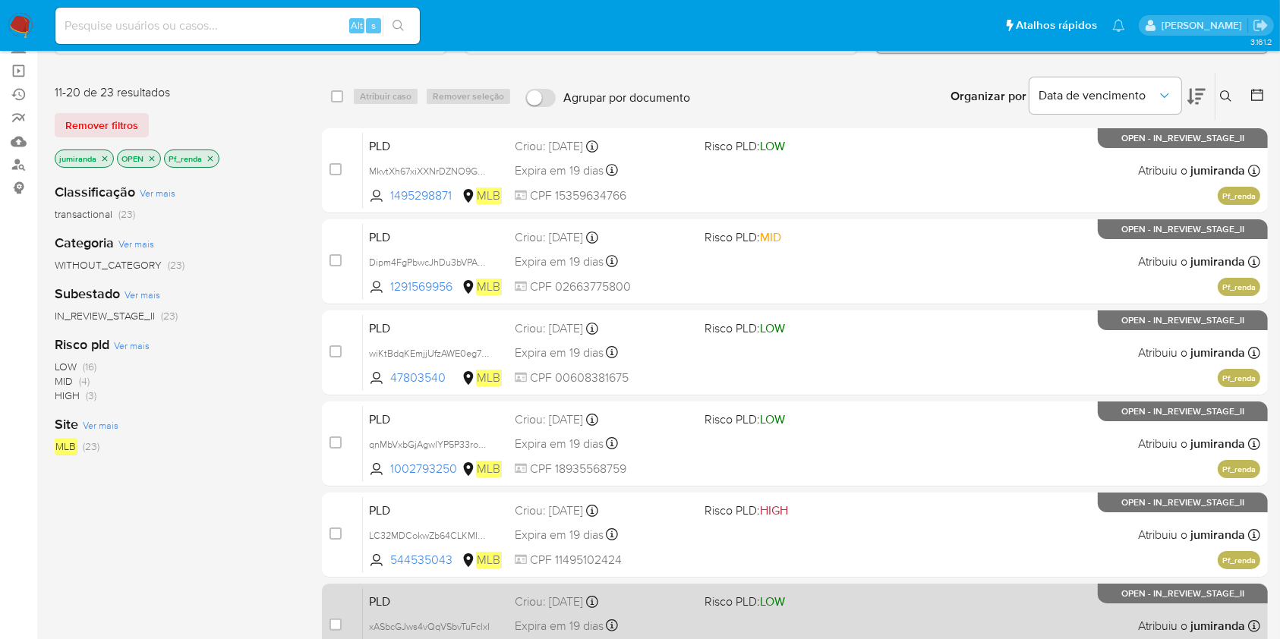
click at [880, 624] on span at bounding box center [792, 625] width 177 height 3
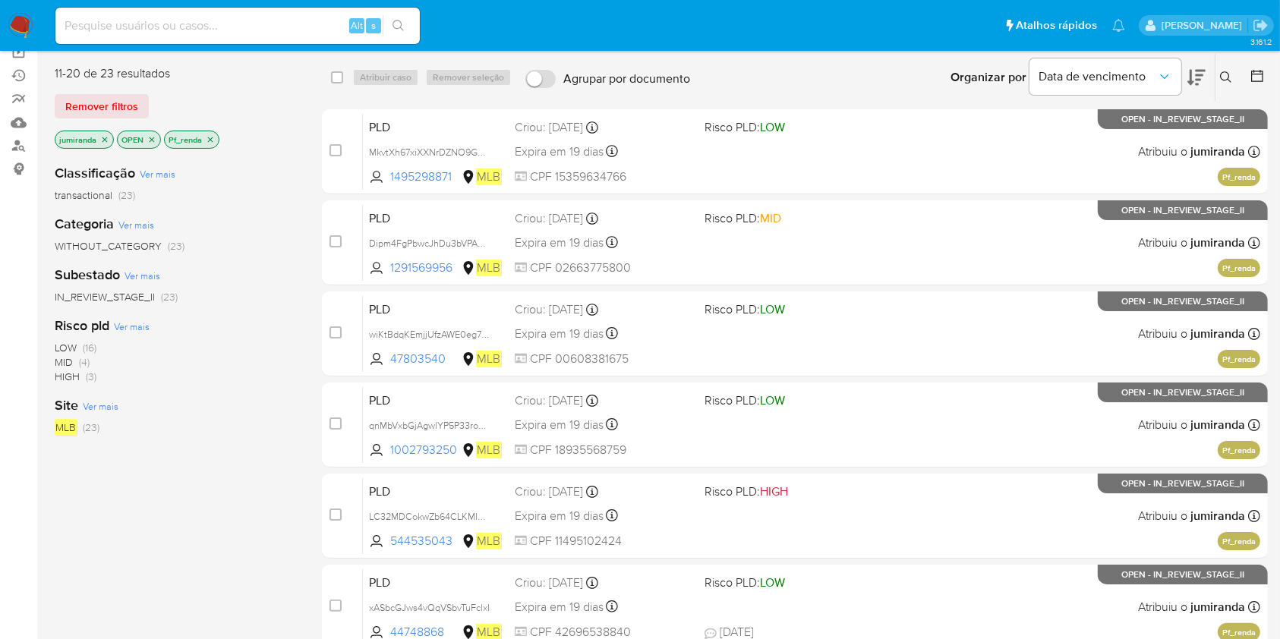
scroll to position [304, 0]
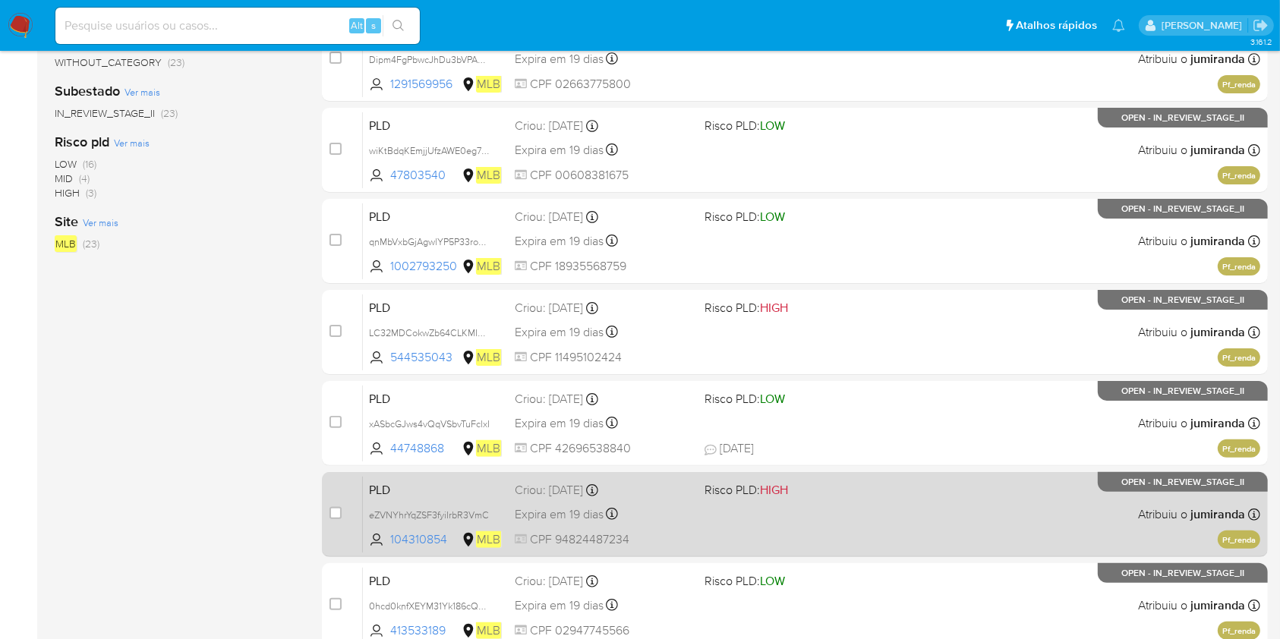
click at [908, 516] on div "PLD eZVNYhrYqZSF3fyiIrbR3VmC 104310854 MLB Risco PLD: HIGH Criou: 12/09/2025 Cr…" at bounding box center [811, 514] width 897 height 77
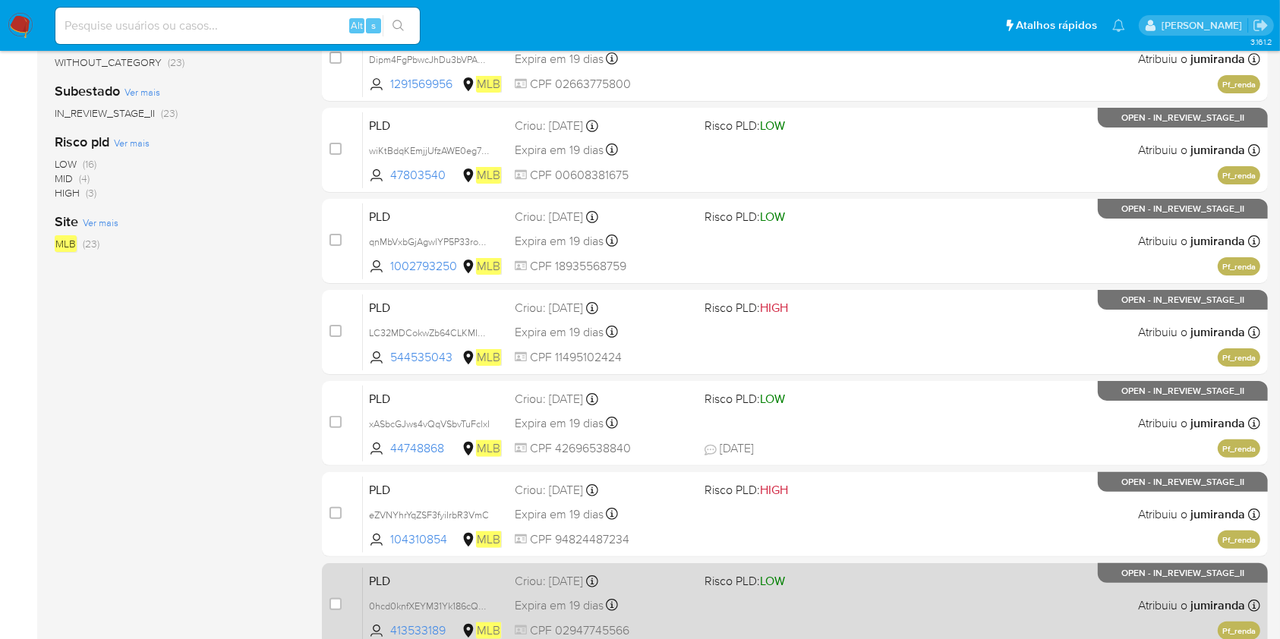
click at [920, 584] on div "PLD 0hcd0knfXEYM31Yk186cQ5Zw 413533189 MLB Risco PLD: LOW Criou: 12/09/2025 Cri…" at bounding box center [811, 605] width 897 height 77
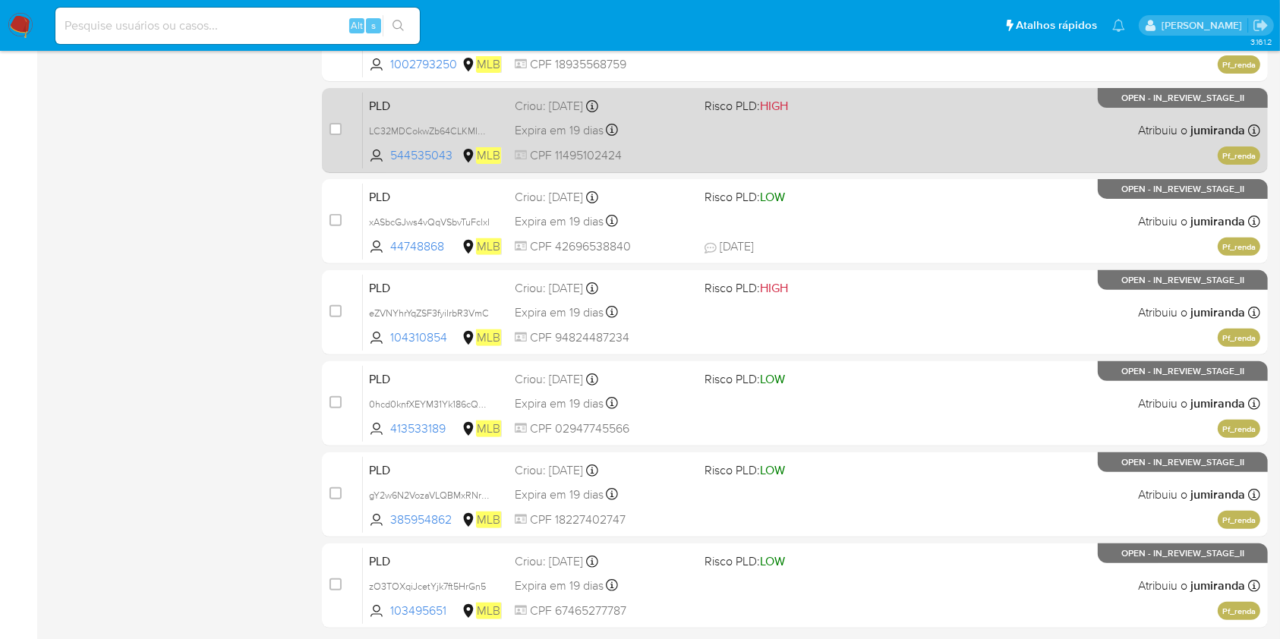
scroll to position [607, 0]
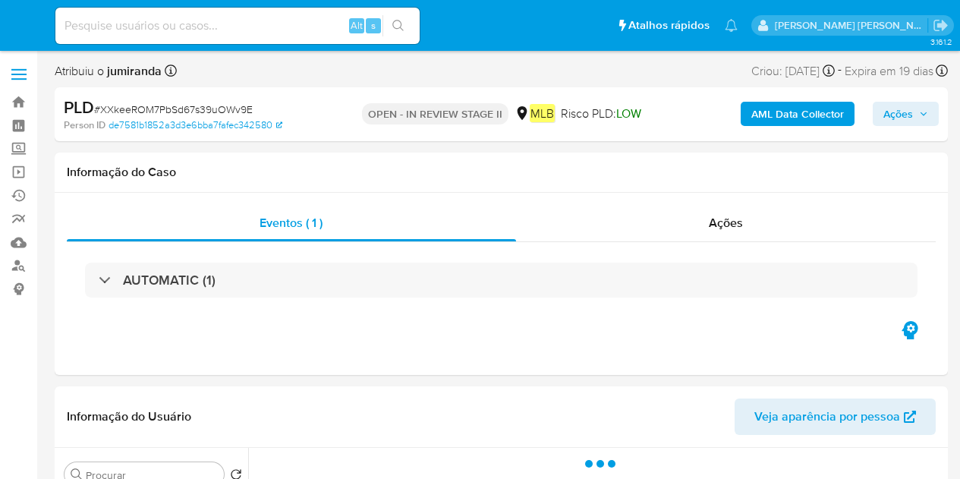
select select "10"
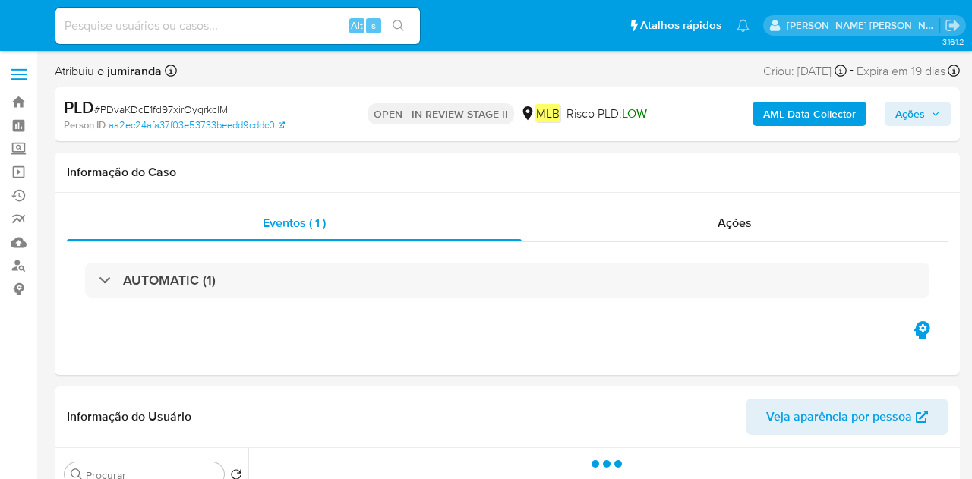
select select "10"
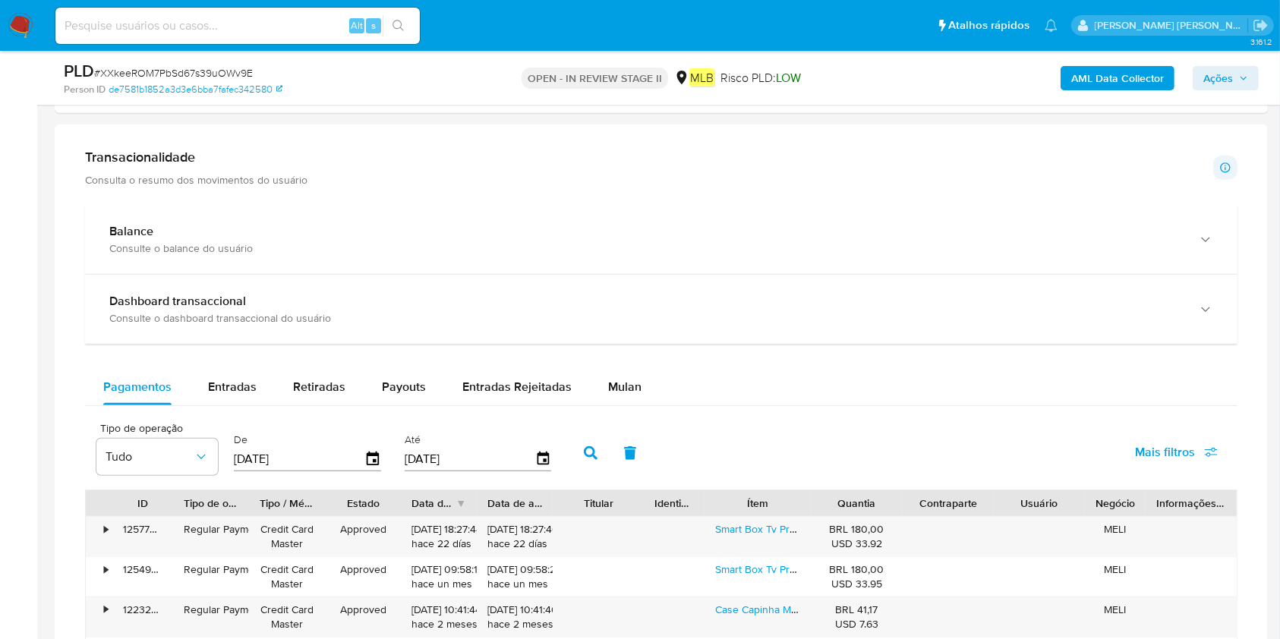
scroll to position [1113, 0]
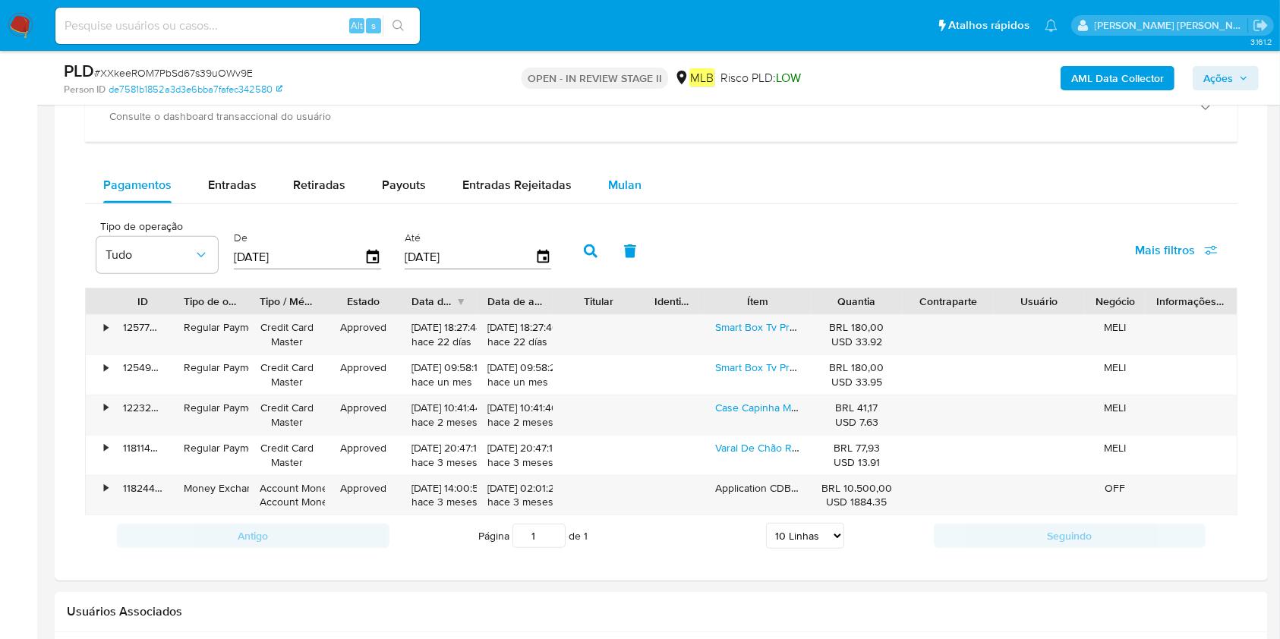
click at [619, 176] on span "Mulan" at bounding box center [624, 184] width 33 height 17
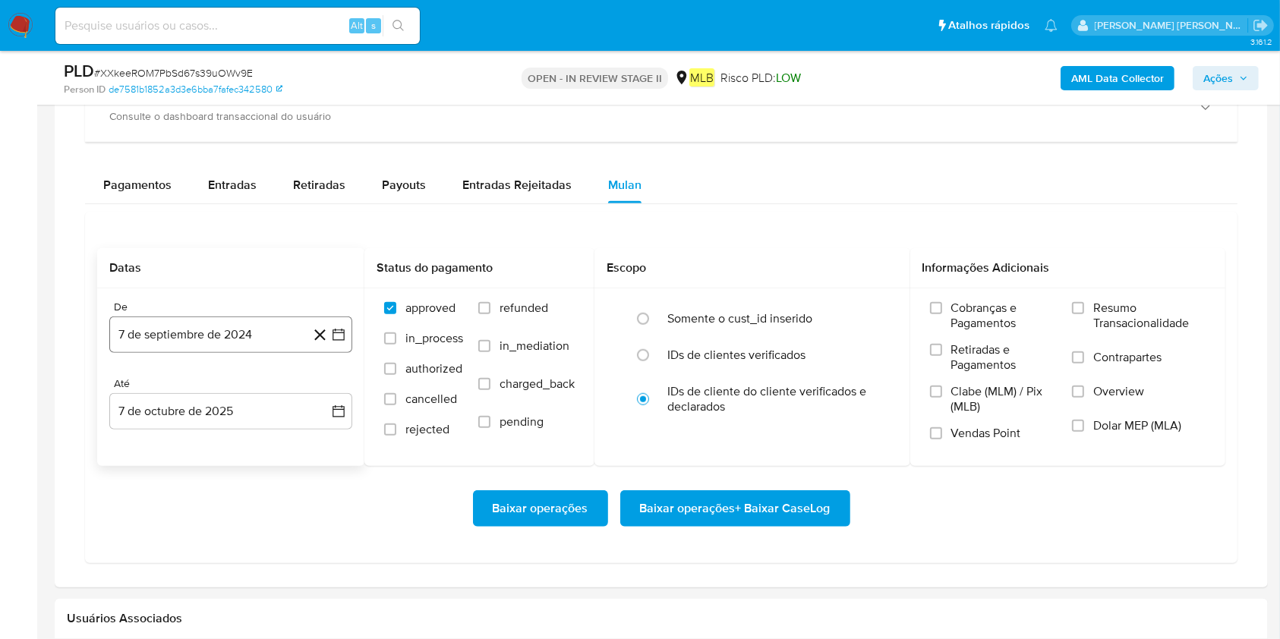
click at [157, 344] on button "7 de septiembre de 2024" at bounding box center [230, 335] width 243 height 36
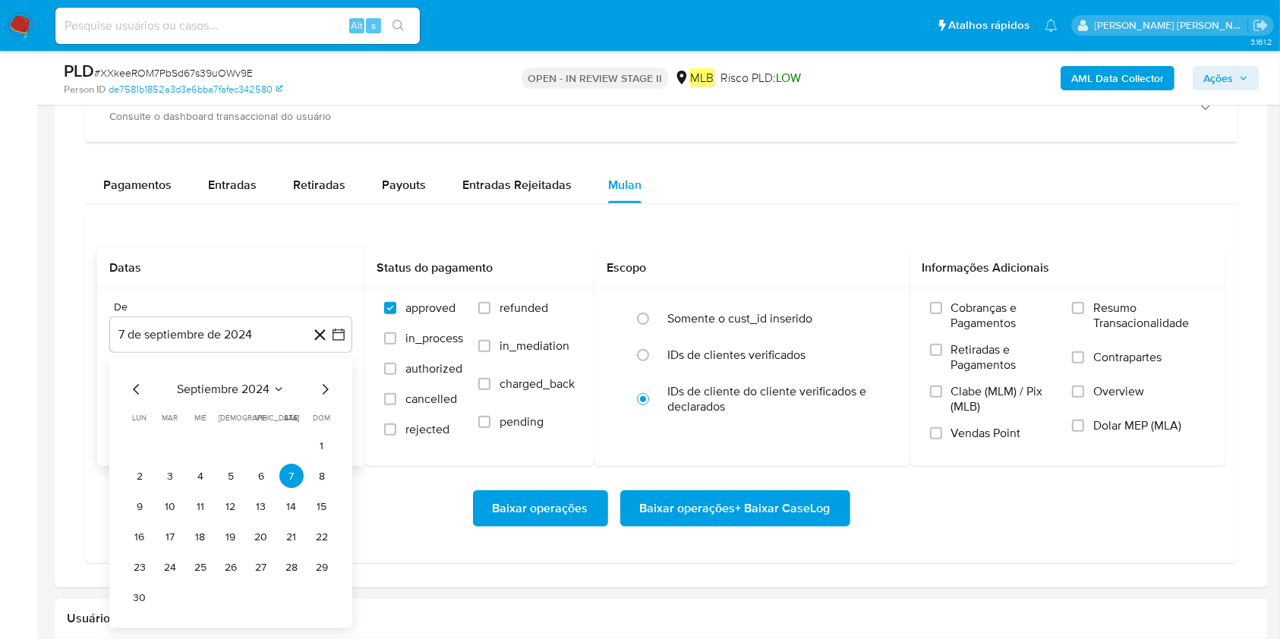
click at [203, 387] on span "septiembre 2024" at bounding box center [223, 390] width 93 height 15
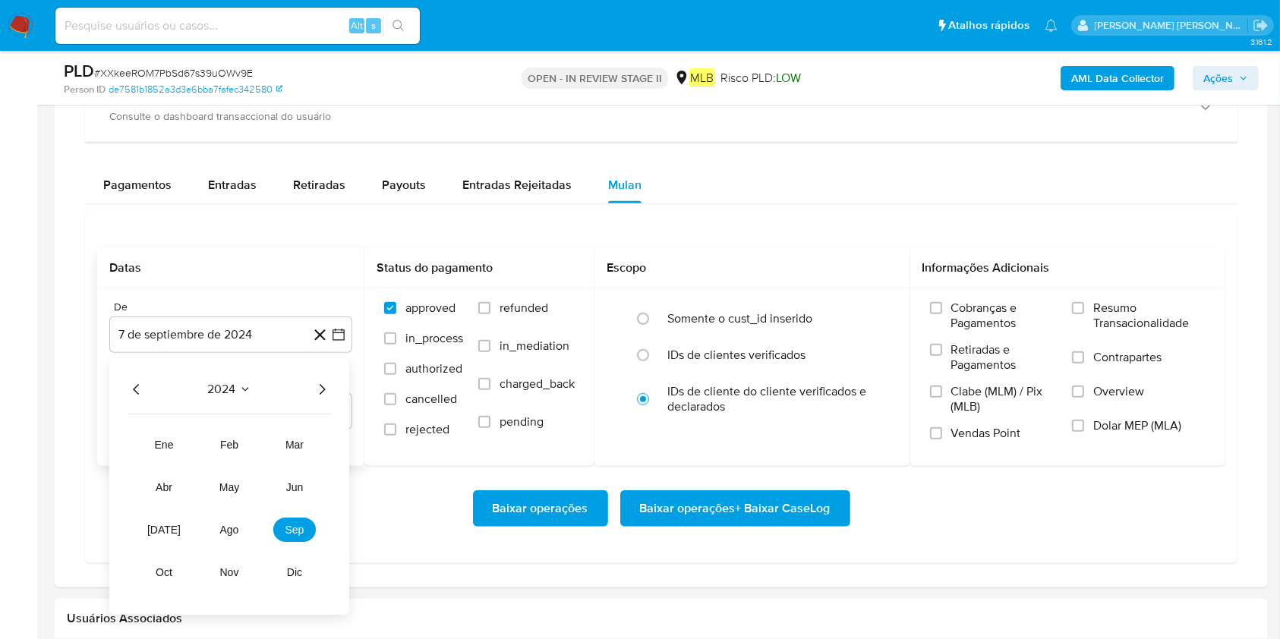
click at [323, 388] on icon "Año siguiente" at bounding box center [323, 390] width 6 height 11
click at [225, 478] on span "ago" at bounding box center [229, 531] width 19 height 12
click at [255, 443] on button "1" at bounding box center [261, 446] width 24 height 24
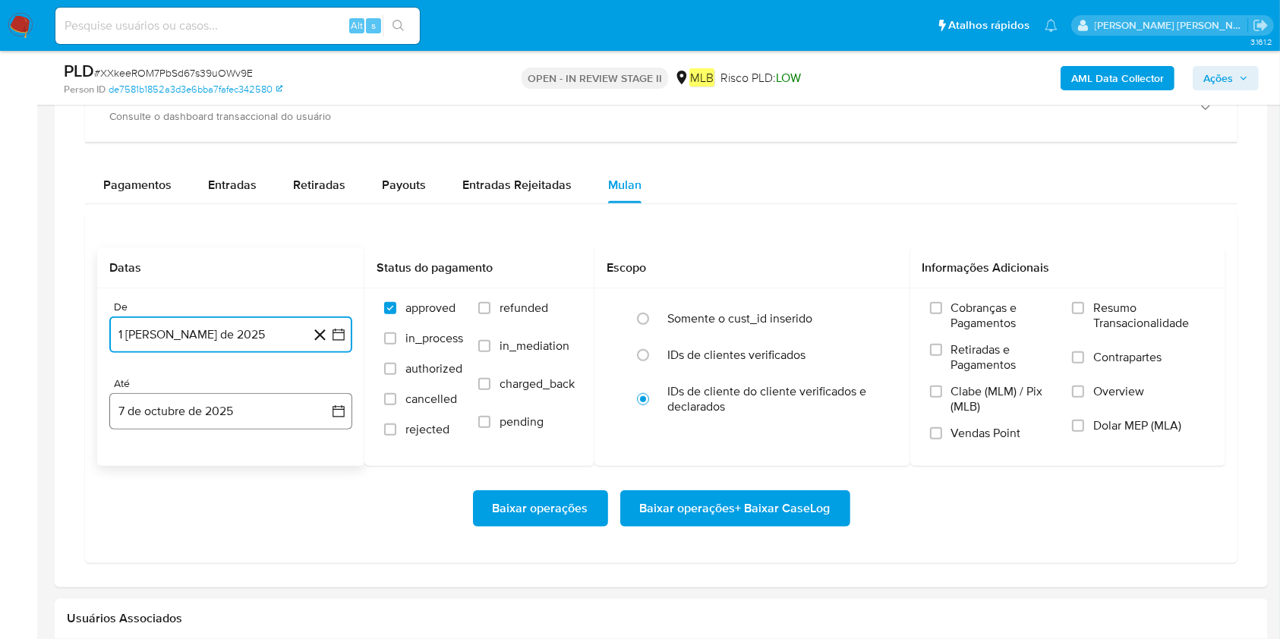
click at [262, 411] on button "7 de octubre de 2025" at bounding box center [230, 411] width 243 height 36
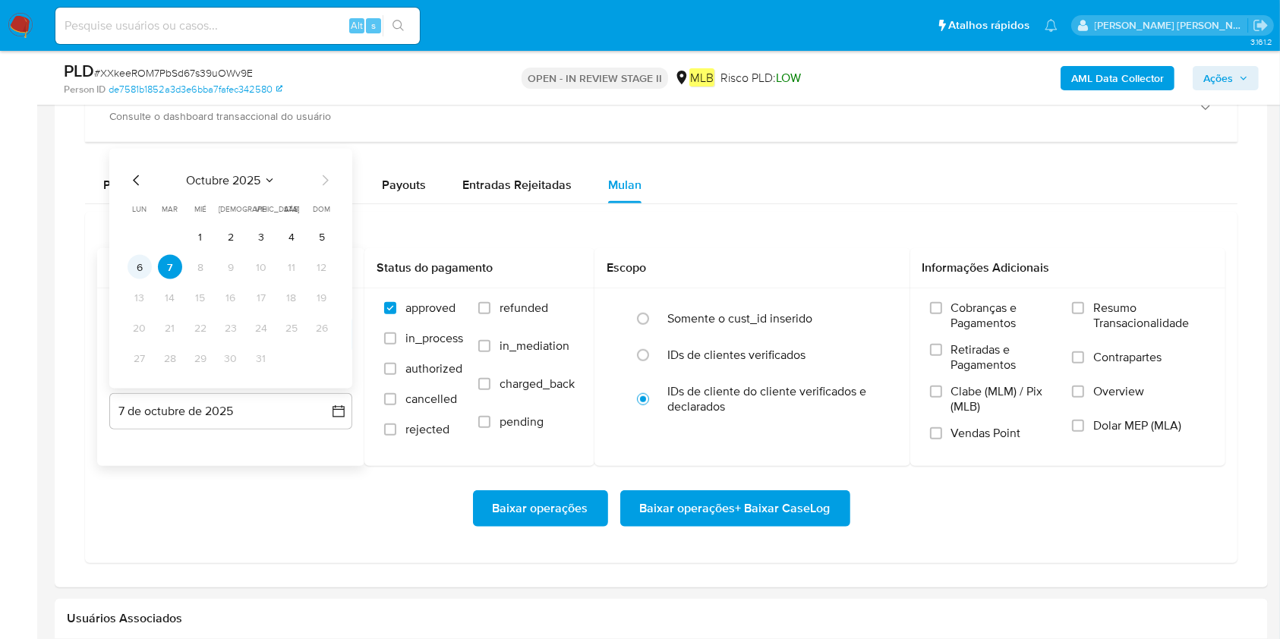
click at [143, 257] on button "6" at bounding box center [140, 267] width 24 height 24
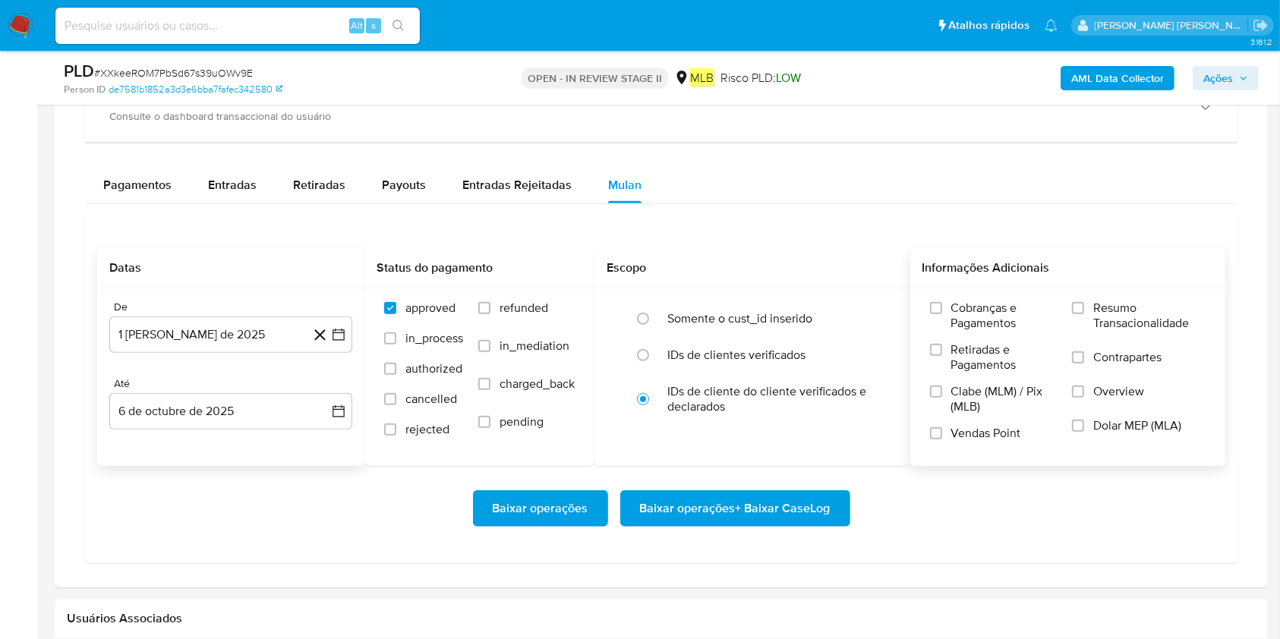
click at [971, 319] on span "Resumo Transacionalidade" at bounding box center [1149, 316] width 112 height 30
click at [971, 314] on input "Resumo Transacionalidade" at bounding box center [1078, 308] width 12 height 12
click at [792, 478] on span "Baixar operações + Baixar CaseLog" at bounding box center [735, 508] width 191 height 33
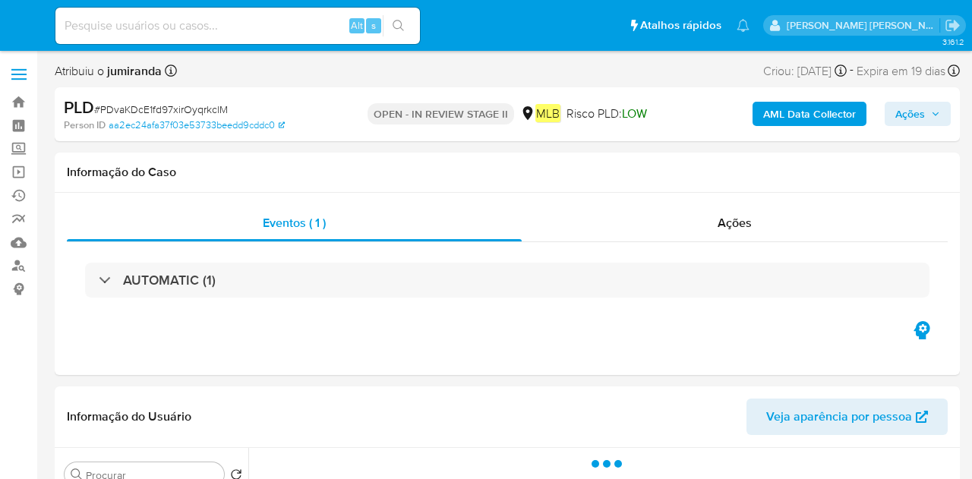
select select "10"
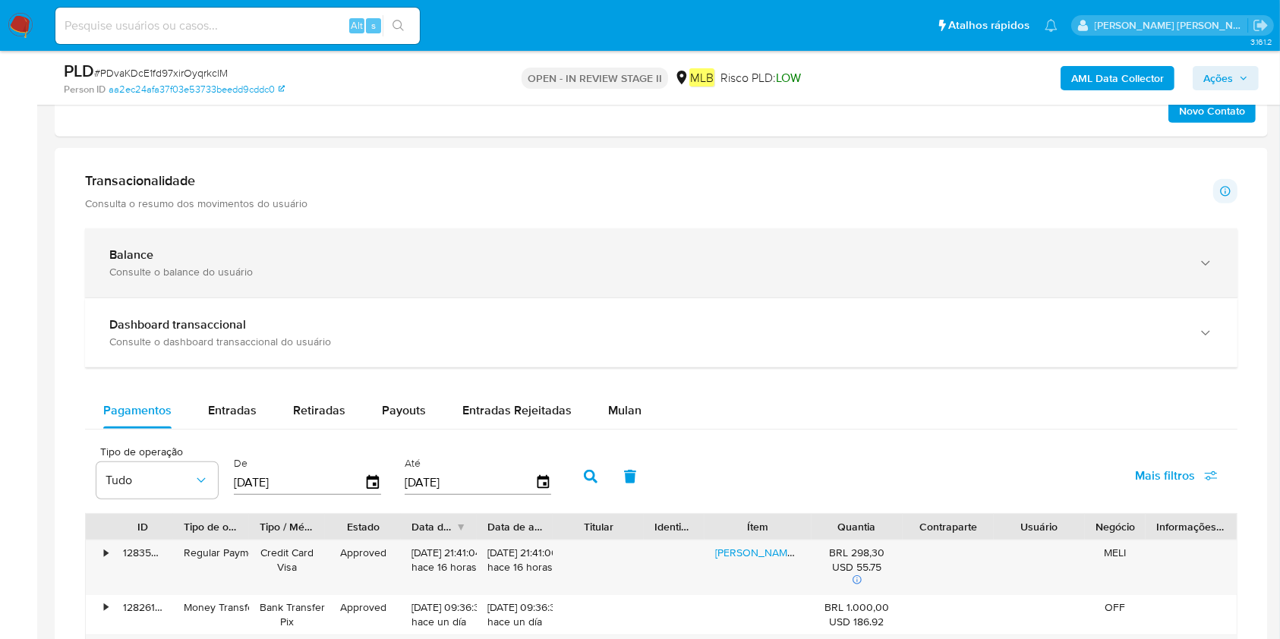
scroll to position [1012, 0]
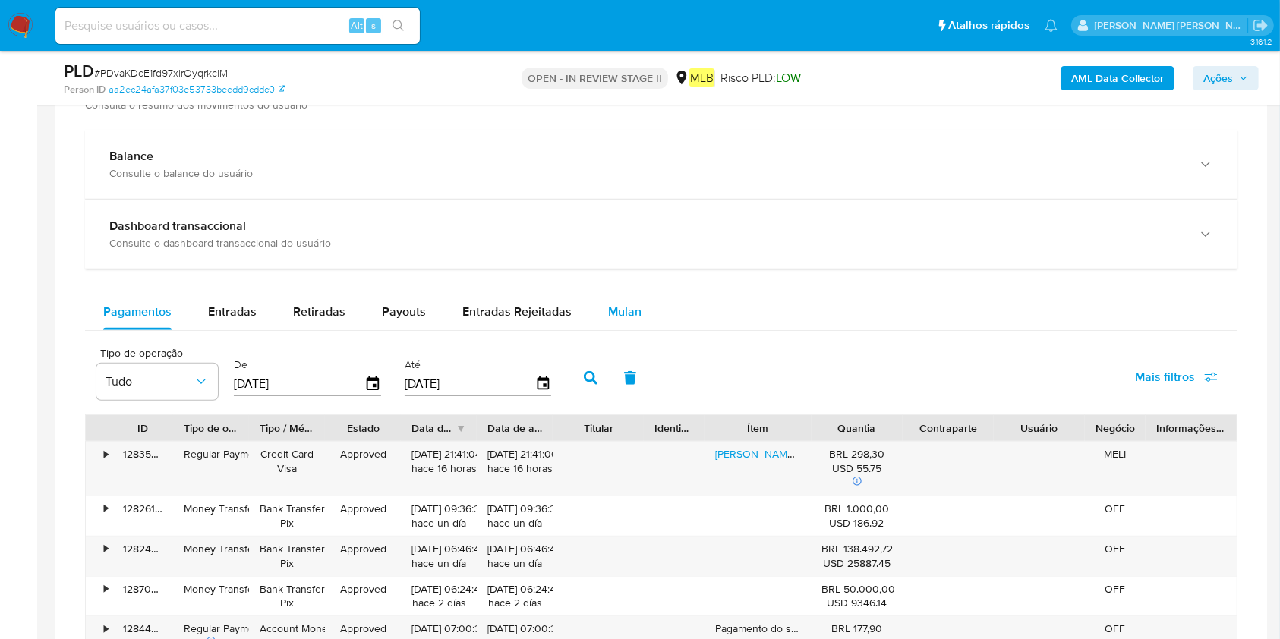
click at [635, 310] on span "Mulan" at bounding box center [624, 311] width 33 height 17
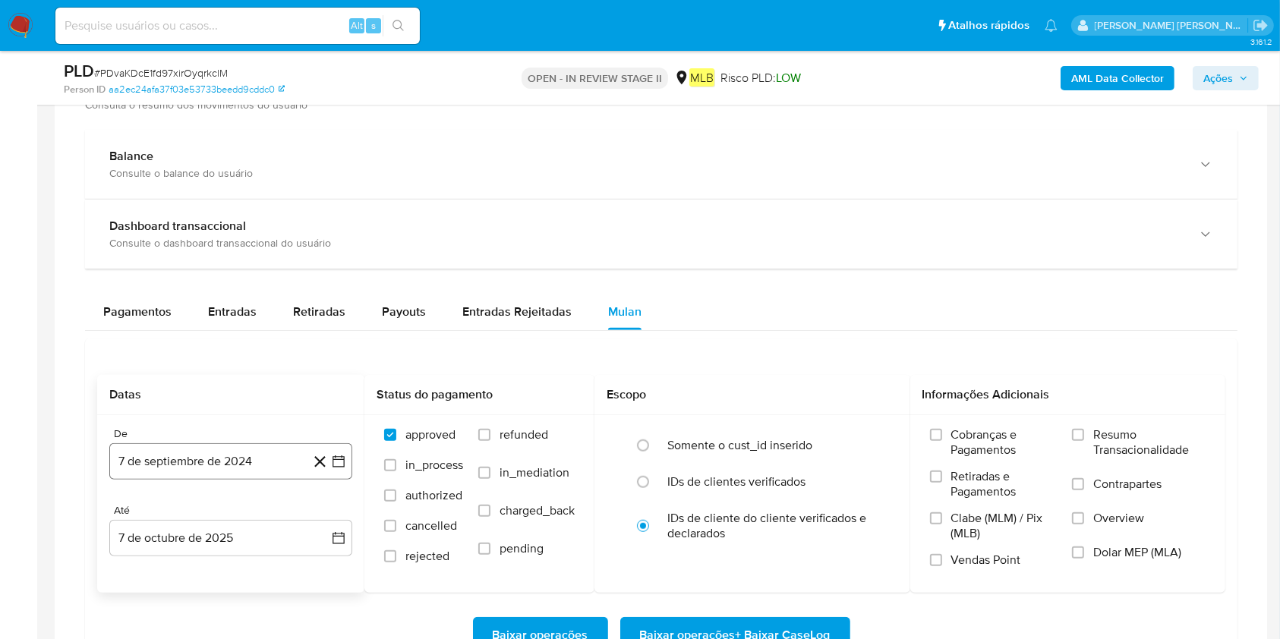
click at [200, 463] on button "7 de septiembre de 2024" at bounding box center [230, 461] width 243 height 36
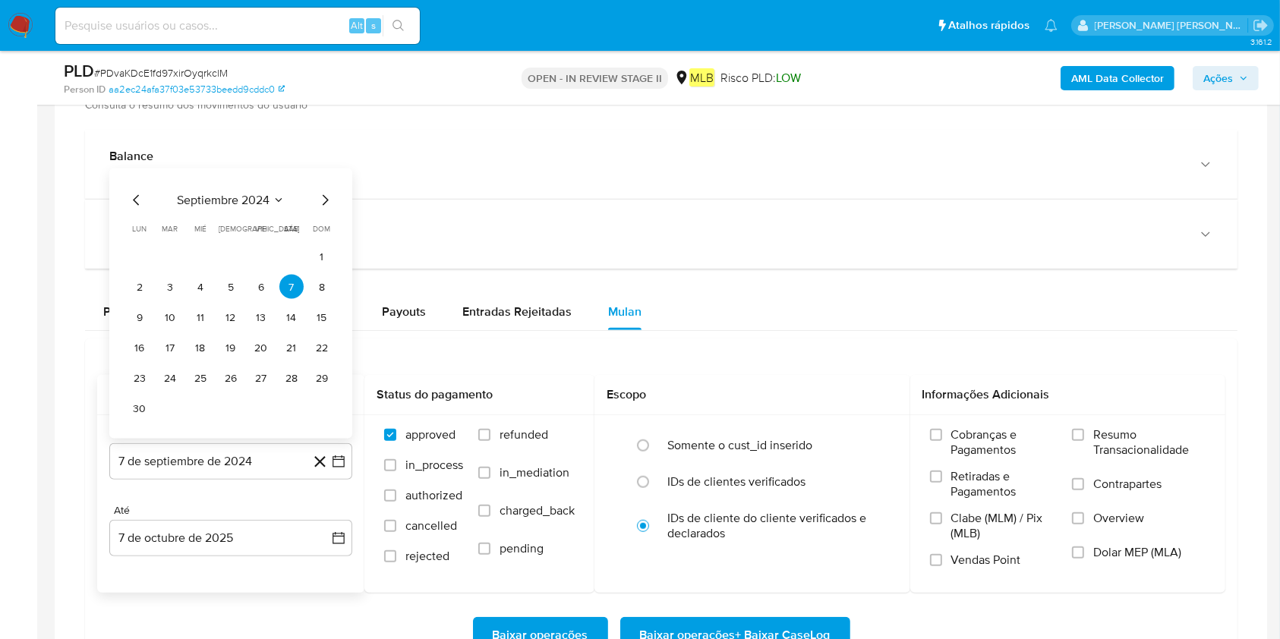
click at [251, 195] on span "septiembre 2024" at bounding box center [223, 200] width 93 height 15
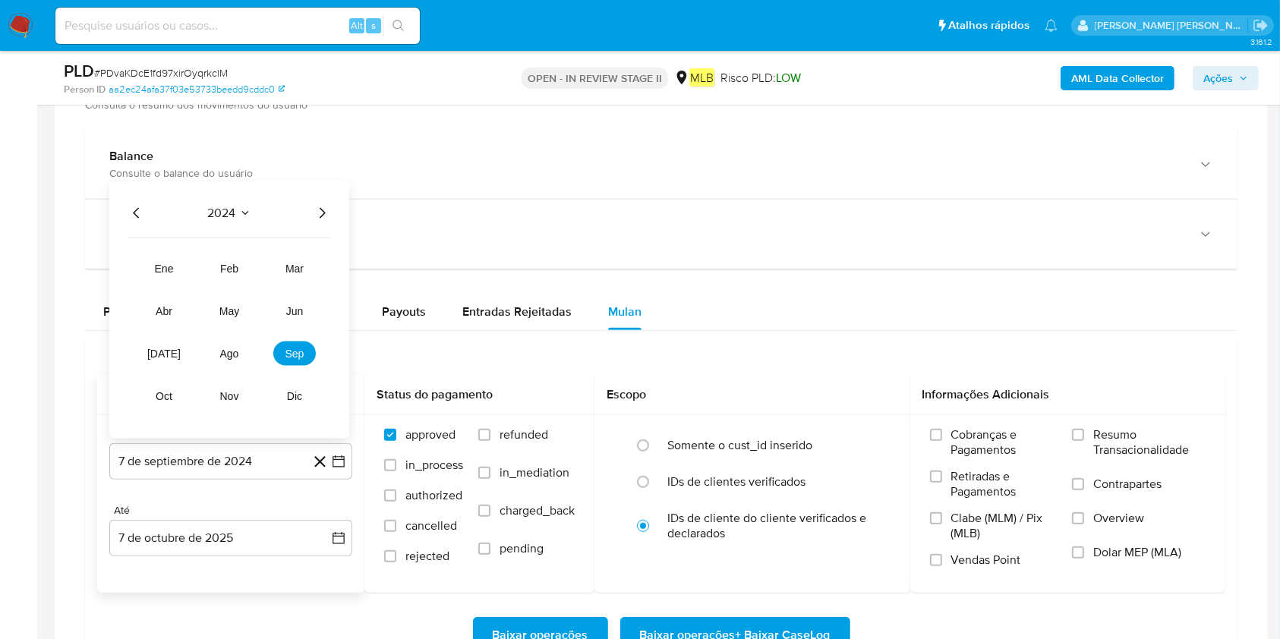
click at [321, 210] on icon "Año siguiente" at bounding box center [322, 213] width 18 height 18
click at [214, 345] on button "ago" at bounding box center [229, 354] width 43 height 24
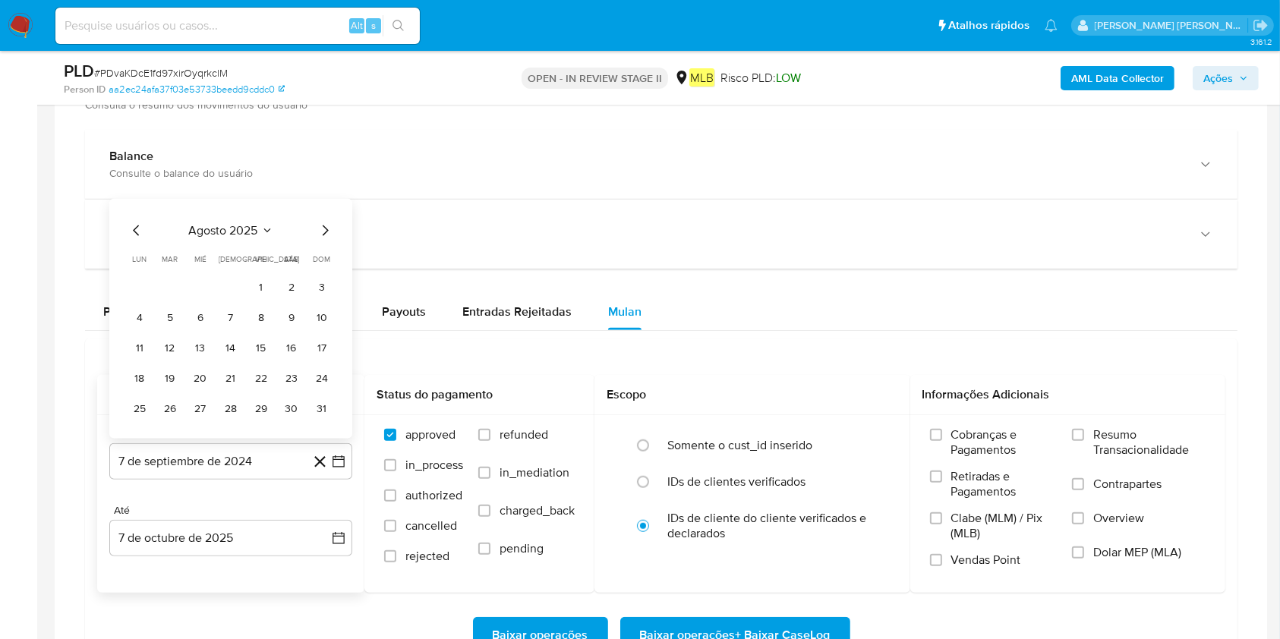
click at [276, 279] on tr "1 2 3" at bounding box center [231, 287] width 206 height 24
click at [272, 288] on button "1" at bounding box center [261, 287] width 24 height 24
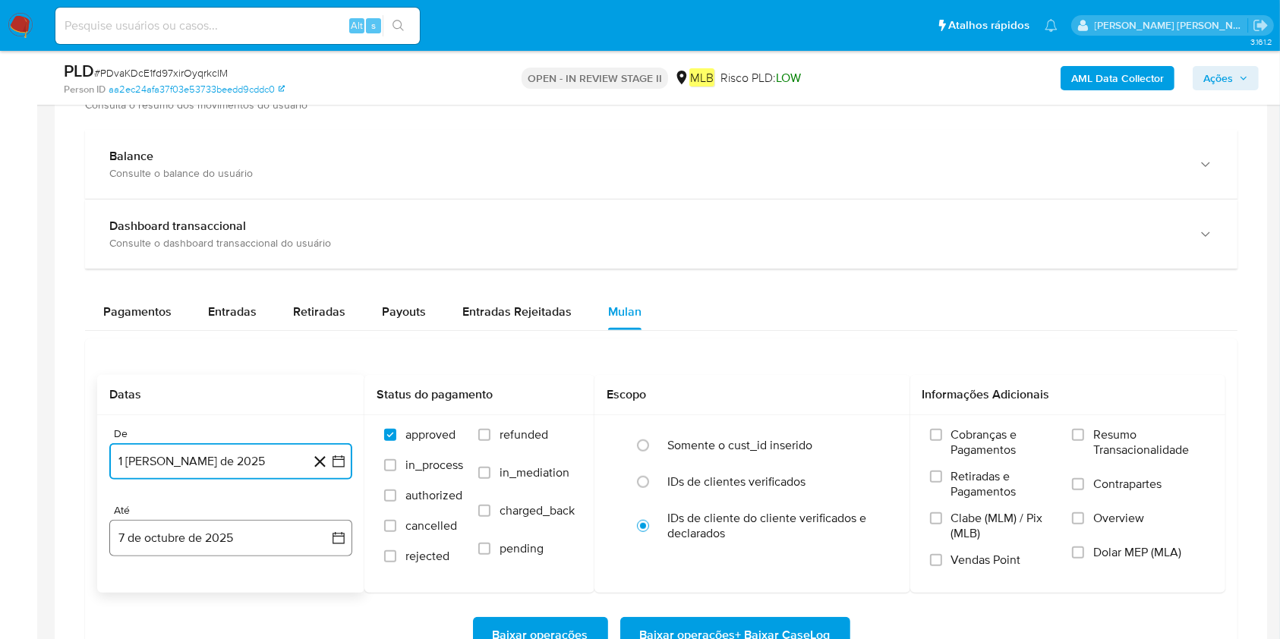
click at [213, 478] on button "7 de octubre de 2025" at bounding box center [230, 538] width 243 height 36
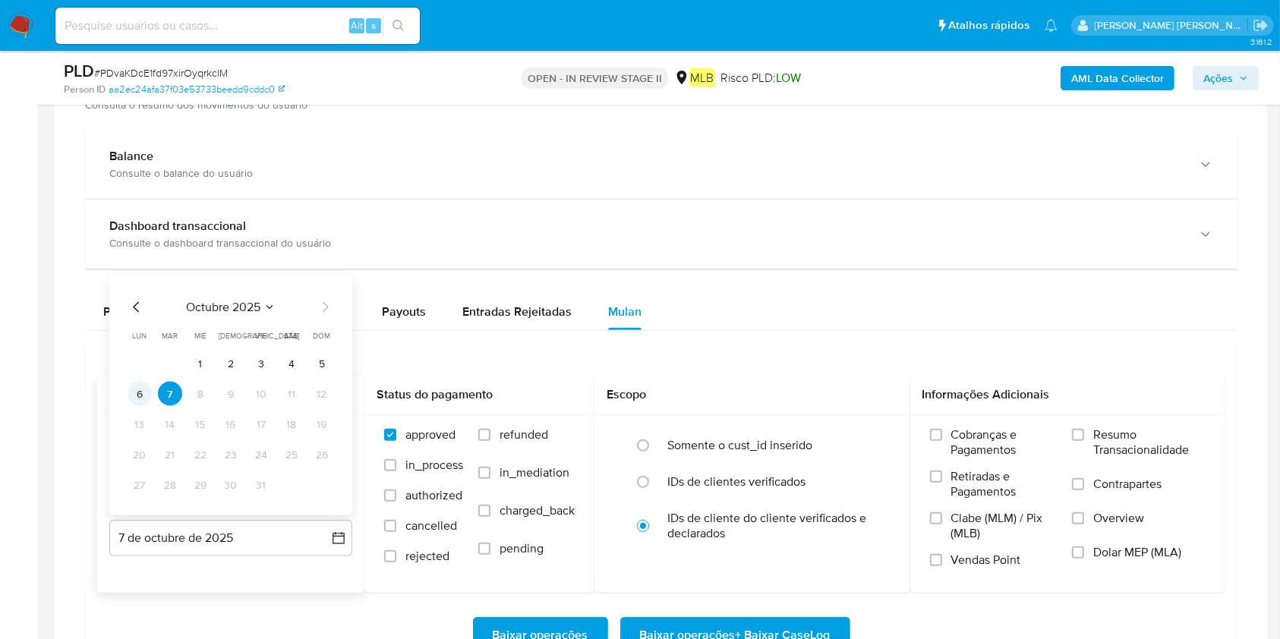
click at [136, 392] on button "6" at bounding box center [140, 394] width 24 height 24
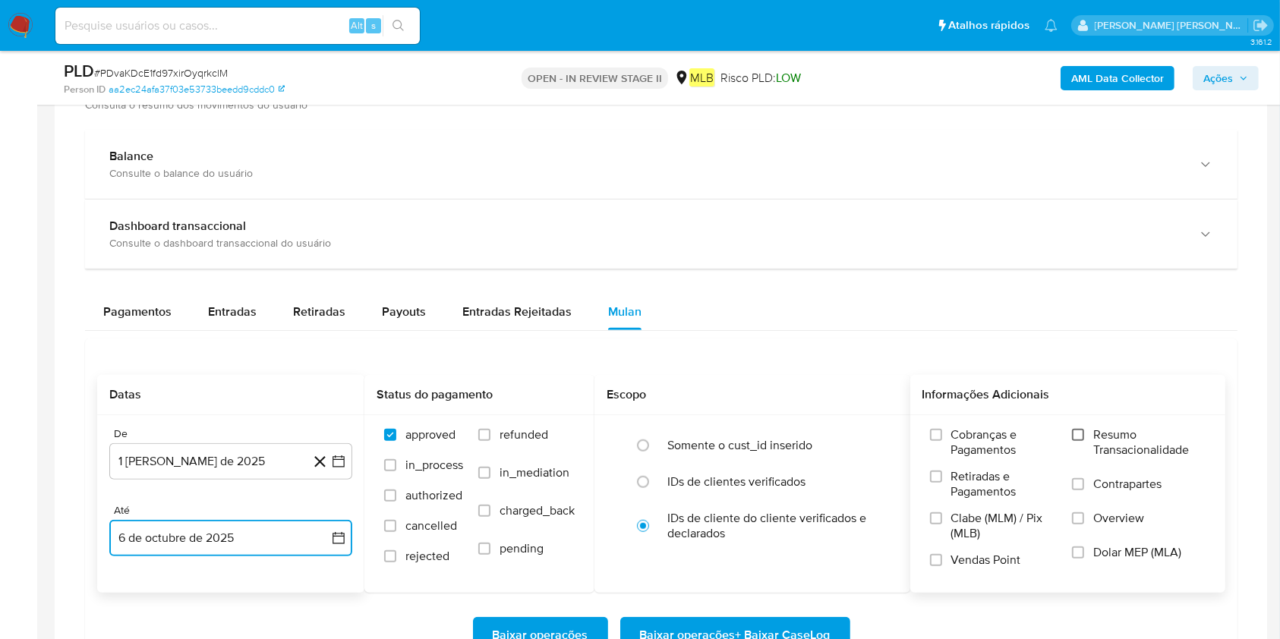
click at [971, 438] on input "Resumo Transacionalidade" at bounding box center [1078, 435] width 12 height 12
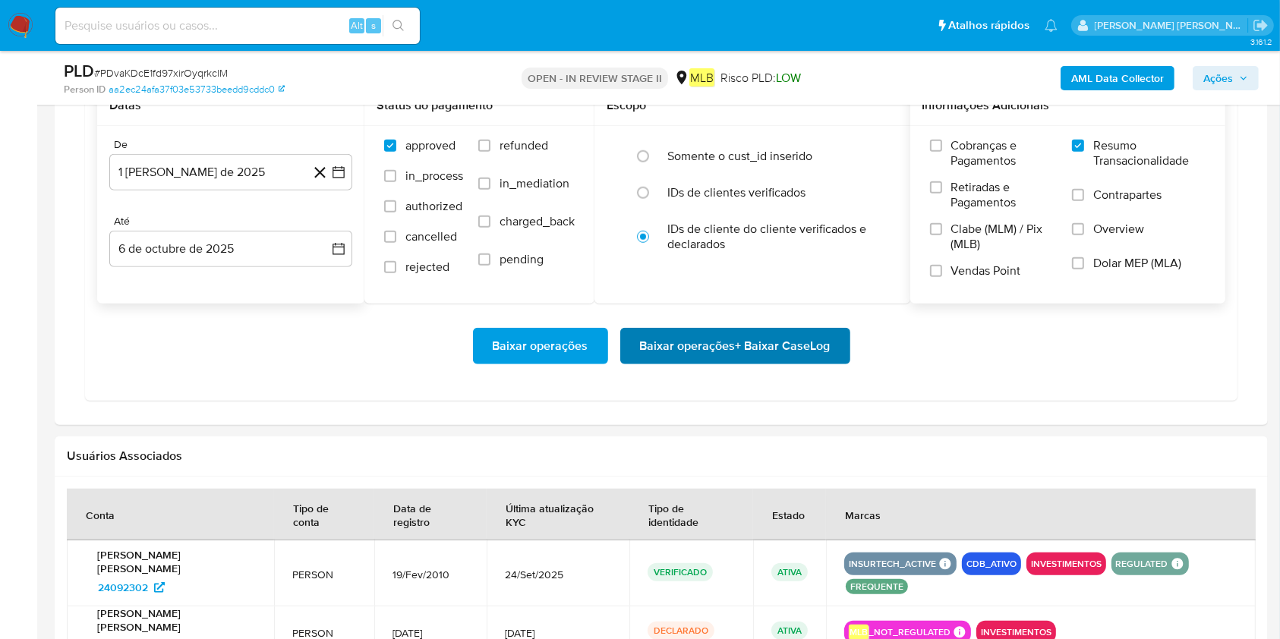
scroll to position [1149, 0]
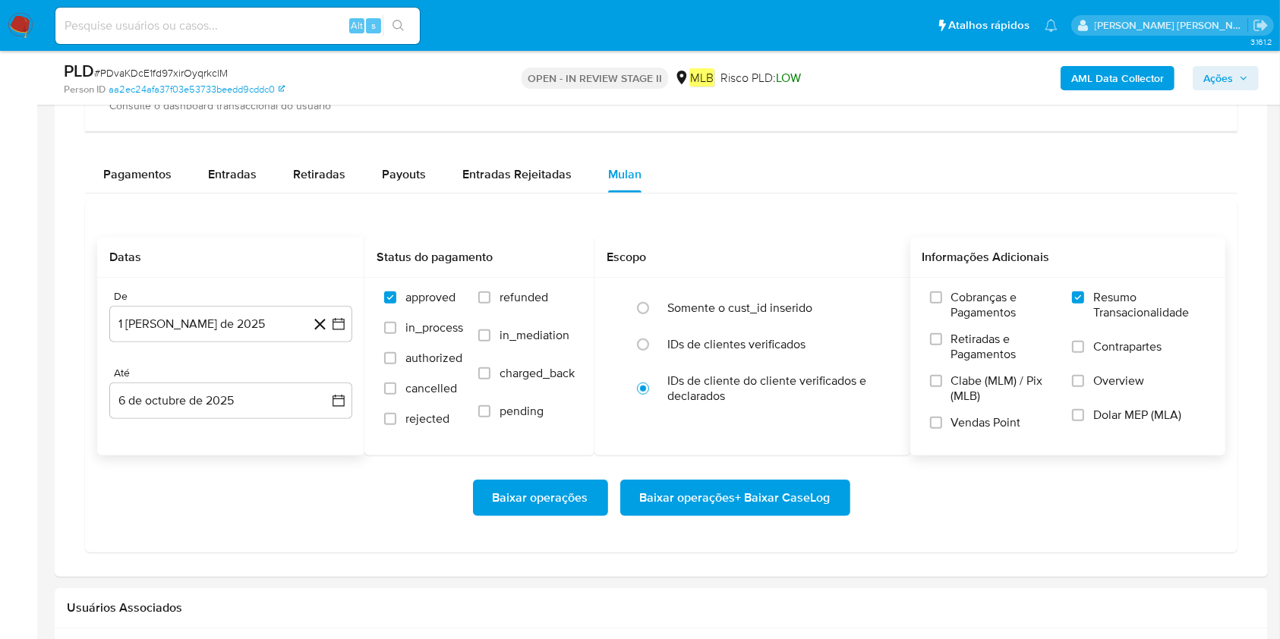
click at [704, 478] on span "Baixar operações + Baixar CaseLog" at bounding box center [735, 497] width 191 height 33
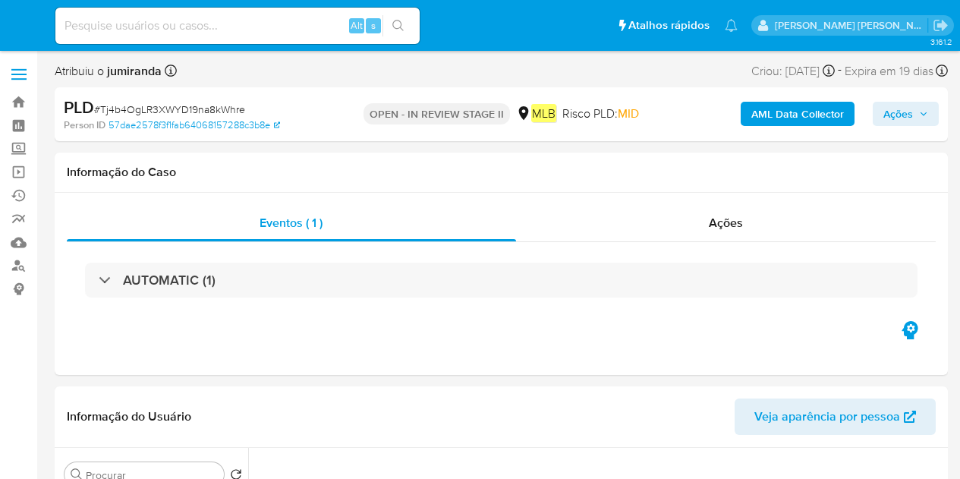
select select "10"
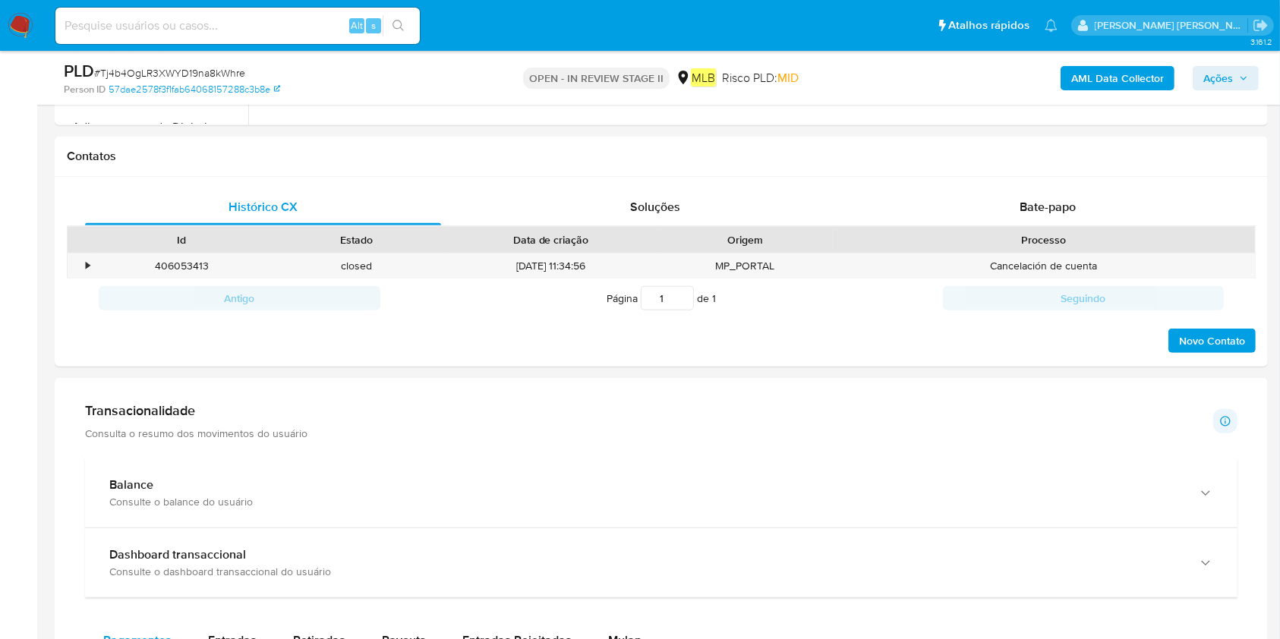
scroll to position [809, 0]
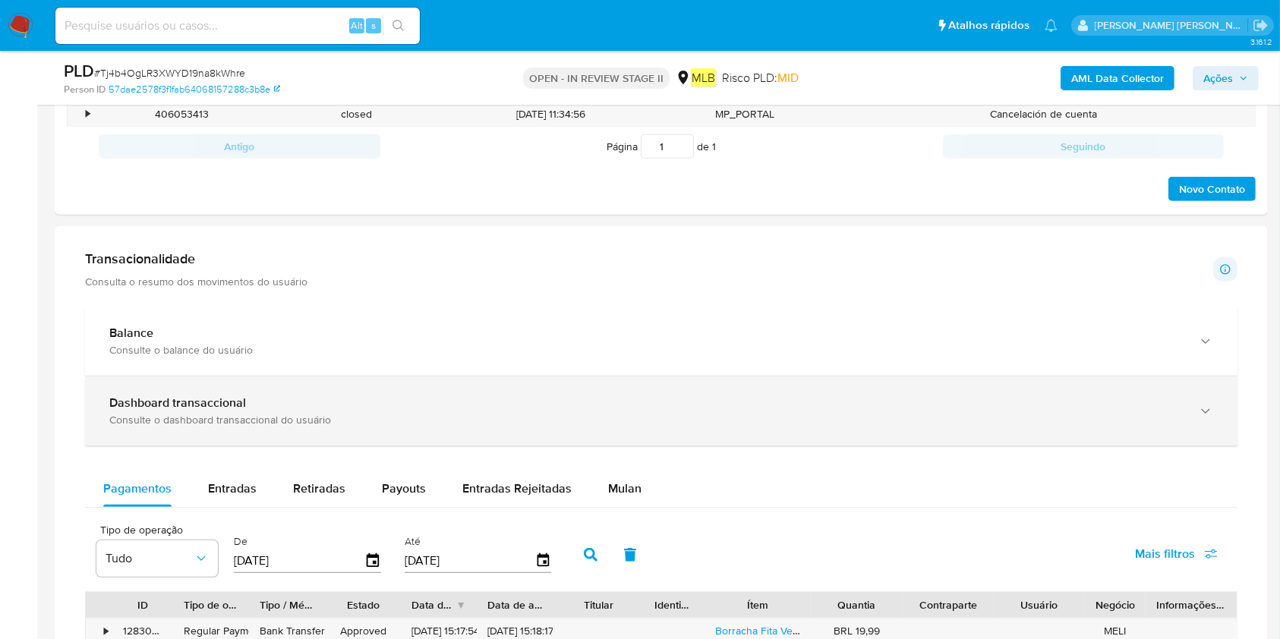
click at [608, 478] on span "Mulan" at bounding box center [624, 488] width 33 height 17
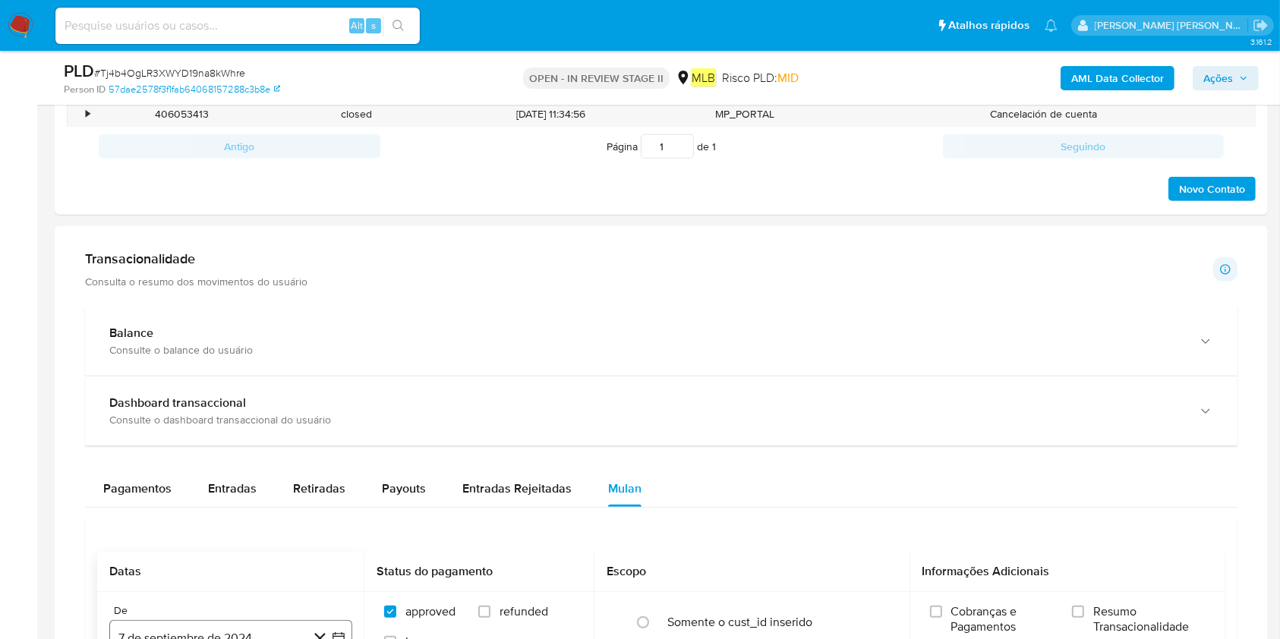
scroll to position [1012, 0]
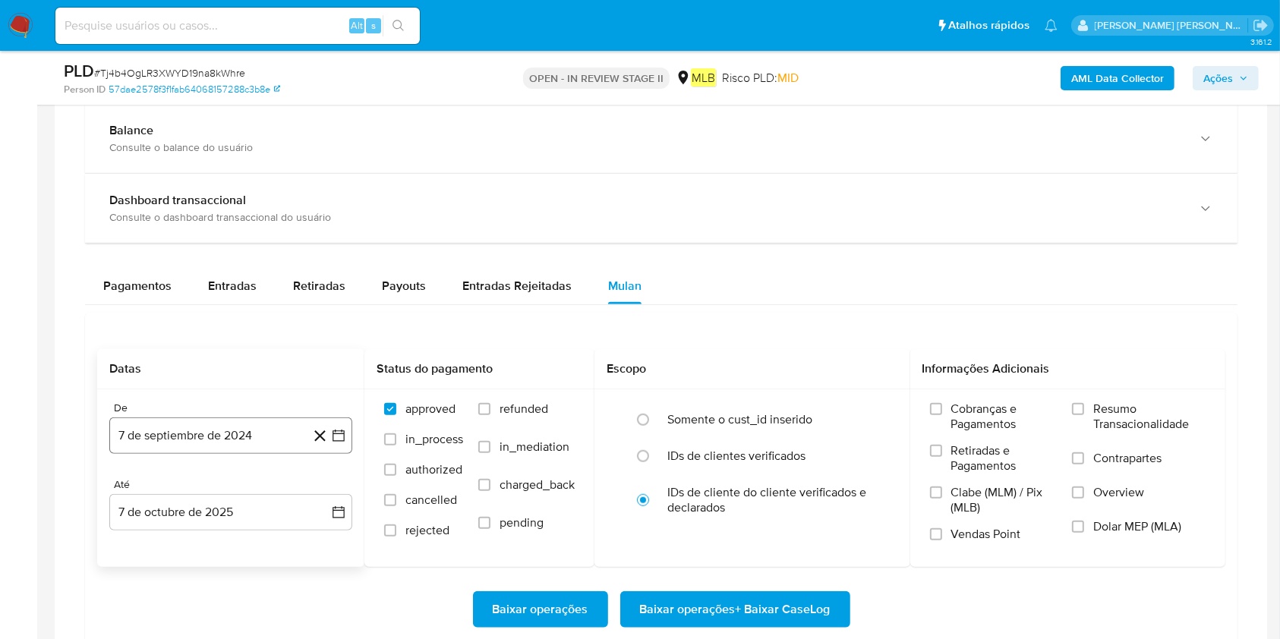
click at [175, 421] on button "7 de septiembre de 2024" at bounding box center [230, 436] width 243 height 36
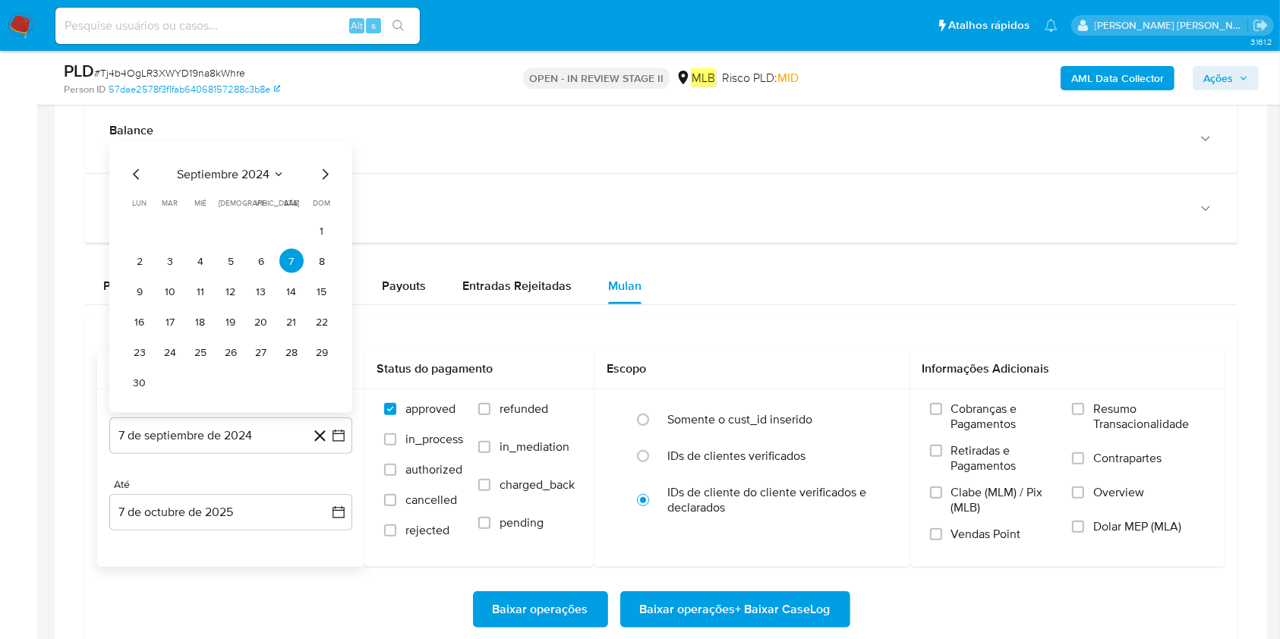
click at [247, 170] on span "septiembre 2024" at bounding box center [223, 174] width 93 height 15
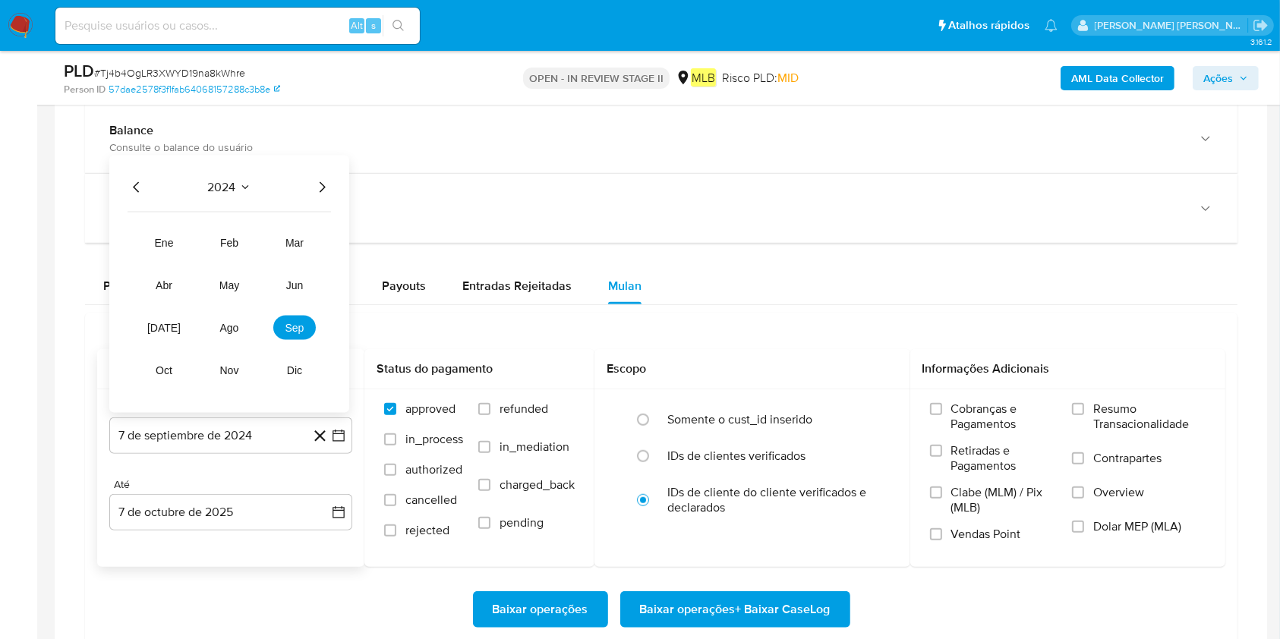
click at [317, 184] on icon "Año siguiente" at bounding box center [322, 187] width 18 height 18
click at [236, 325] on span "ago" at bounding box center [229, 328] width 19 height 12
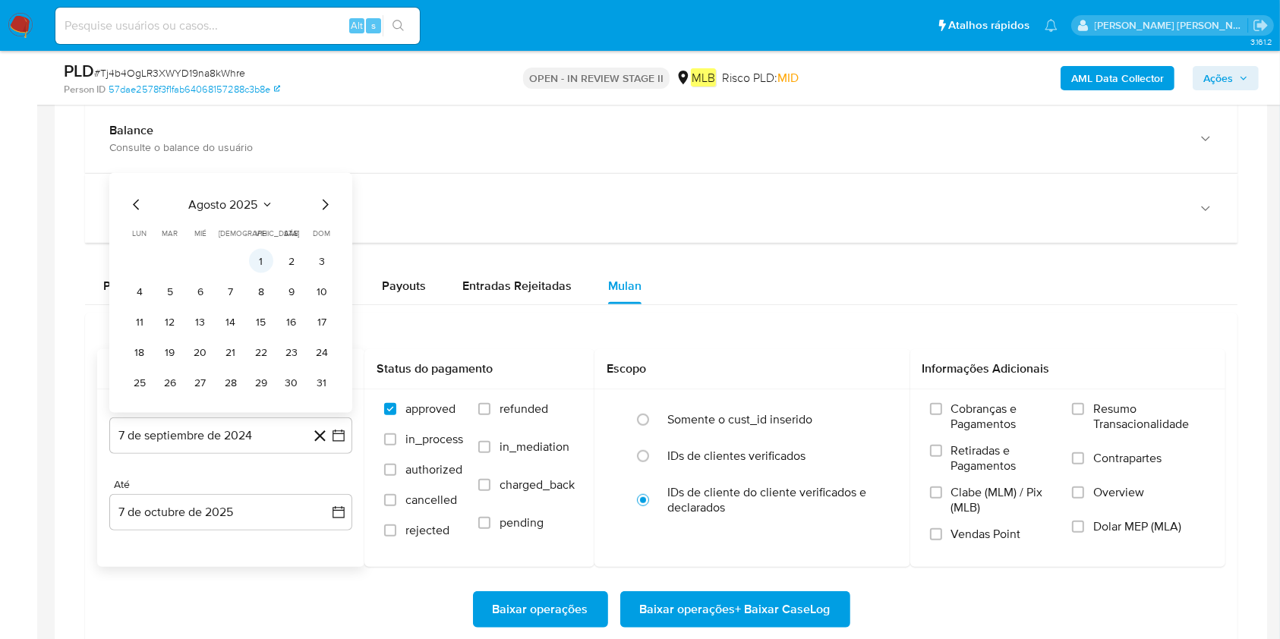
click at [269, 252] on td "1" at bounding box center [261, 261] width 24 height 24
click at [257, 262] on button "1" at bounding box center [261, 261] width 24 height 24
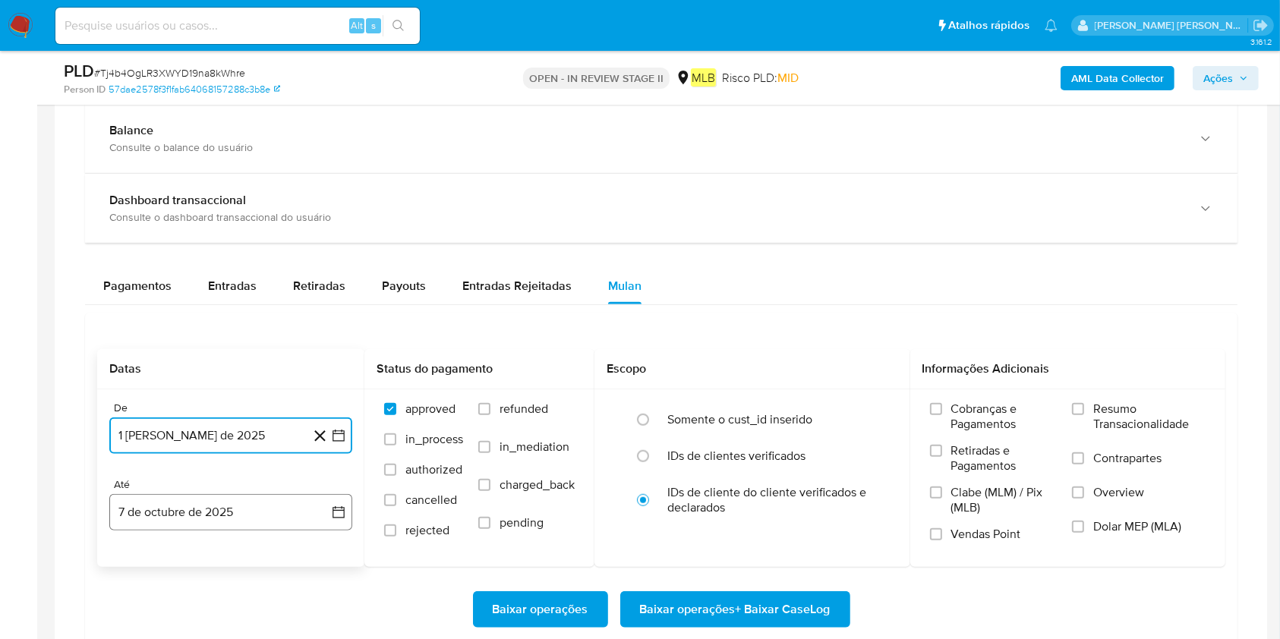
click at [201, 478] on button "7 de octubre de 2025" at bounding box center [230, 512] width 243 height 36
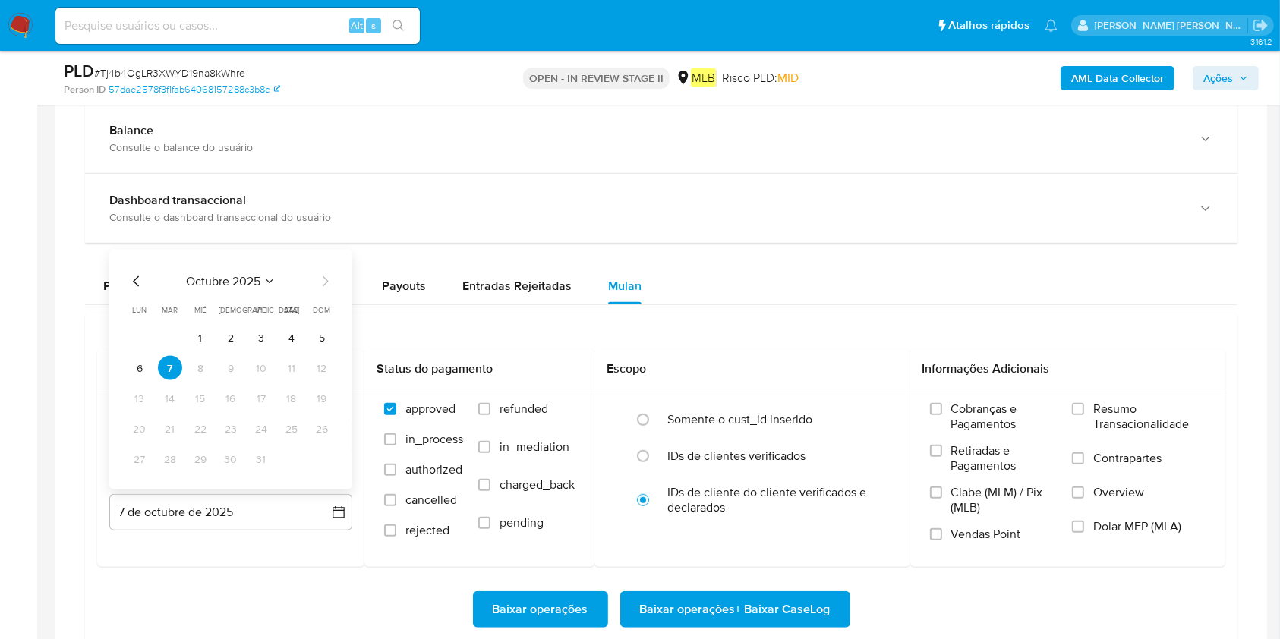
click at [134, 365] on button "6" at bounding box center [140, 368] width 24 height 24
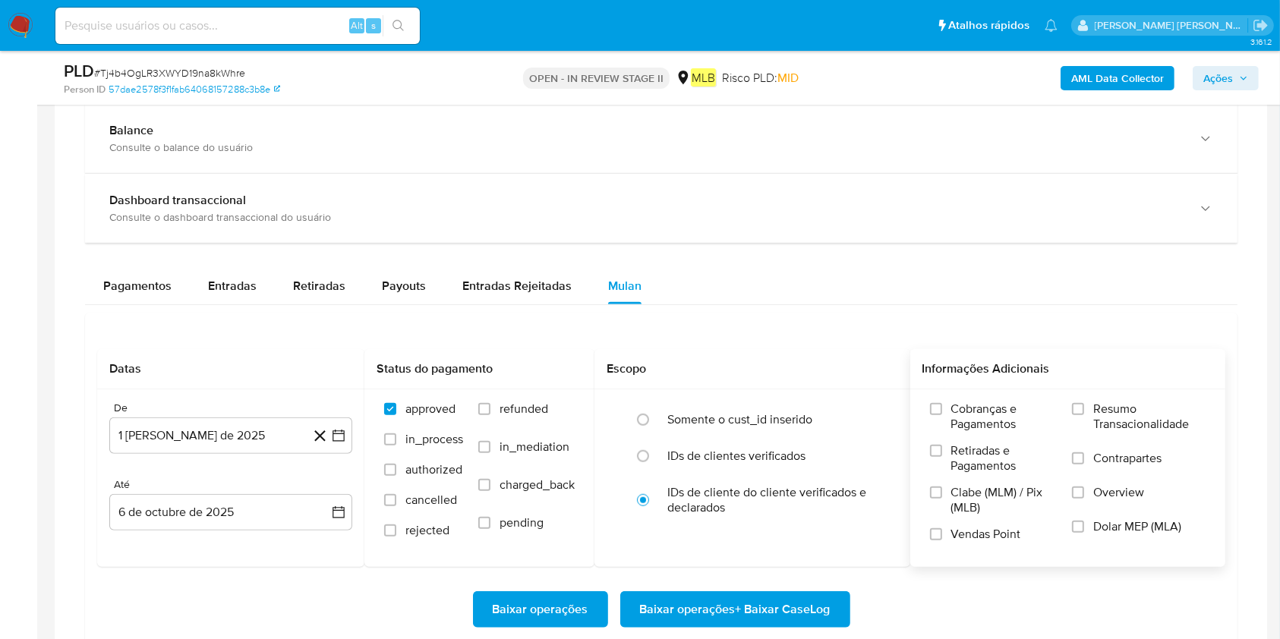
drag, startPoint x: 1127, startPoint y: 405, endPoint x: 1063, endPoint y: 457, distance: 83.1
click at [960, 405] on span "Resumo Transacionalidade" at bounding box center [1149, 417] width 112 height 30
click at [960, 405] on input "Resumo Transacionalidade" at bounding box center [1078, 409] width 12 height 12
click at [740, 478] on span "Baixar operações + Baixar CaseLog" at bounding box center [735, 609] width 191 height 33
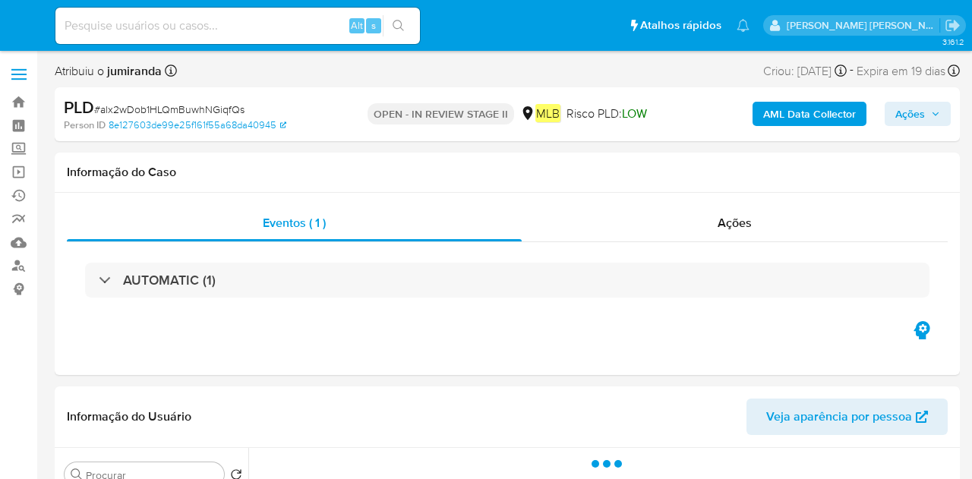
select select "10"
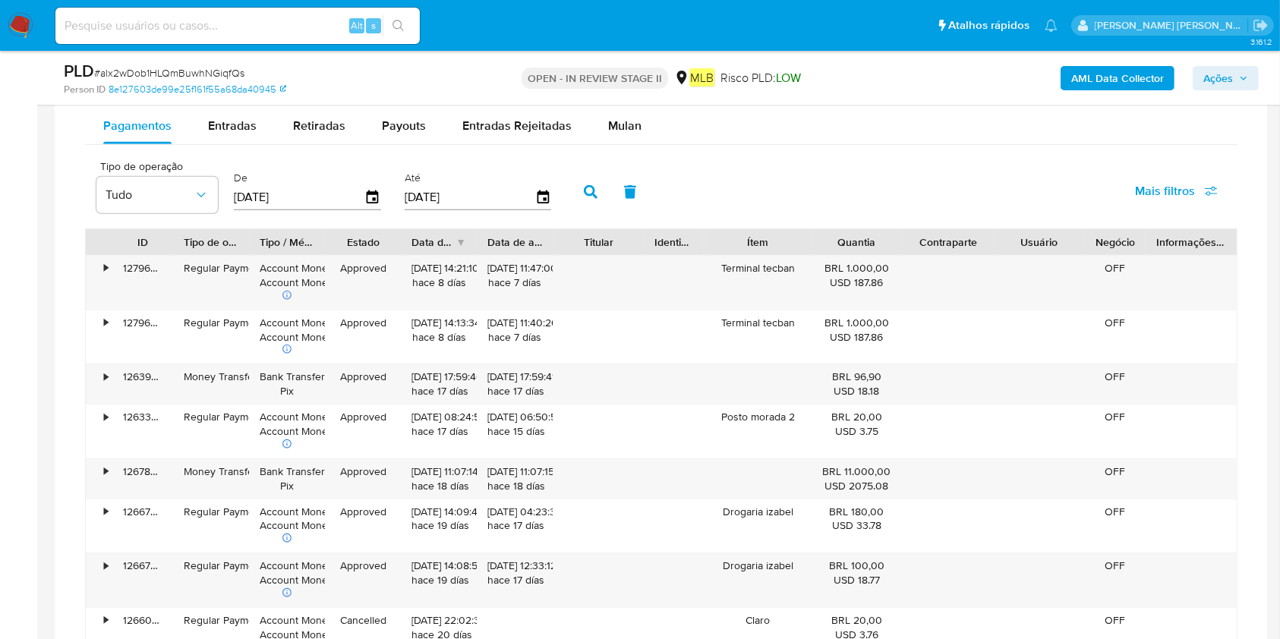
scroll to position [1215, 0]
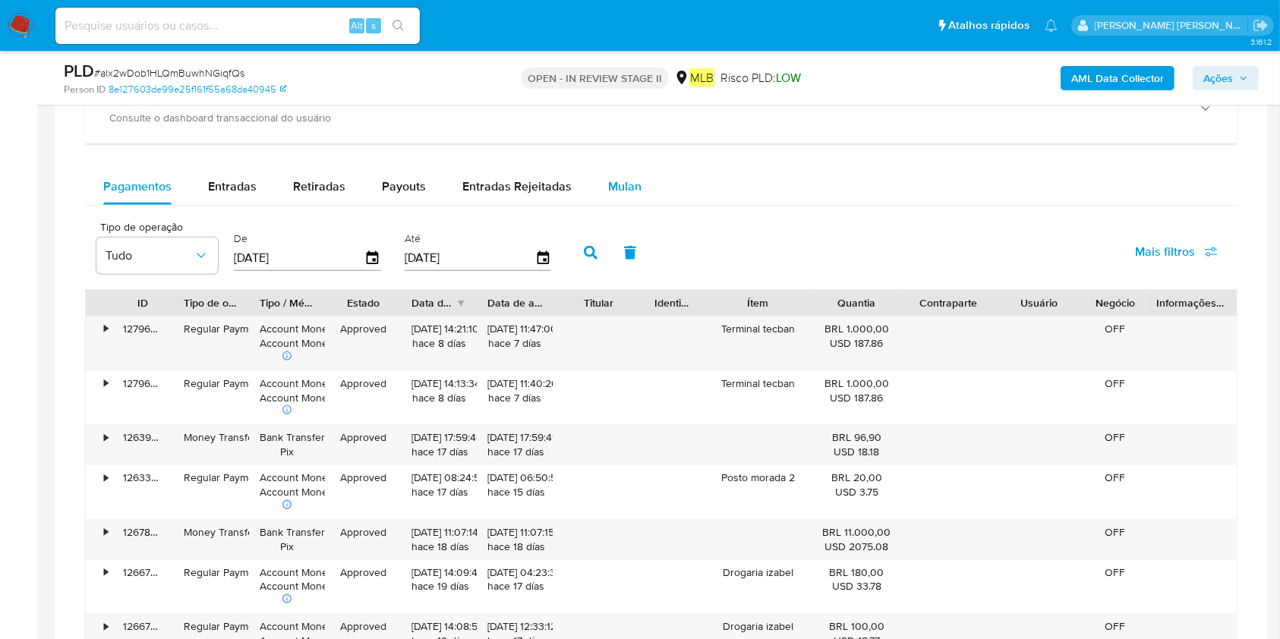
click at [641, 182] on button "Mulan" at bounding box center [625, 187] width 70 height 36
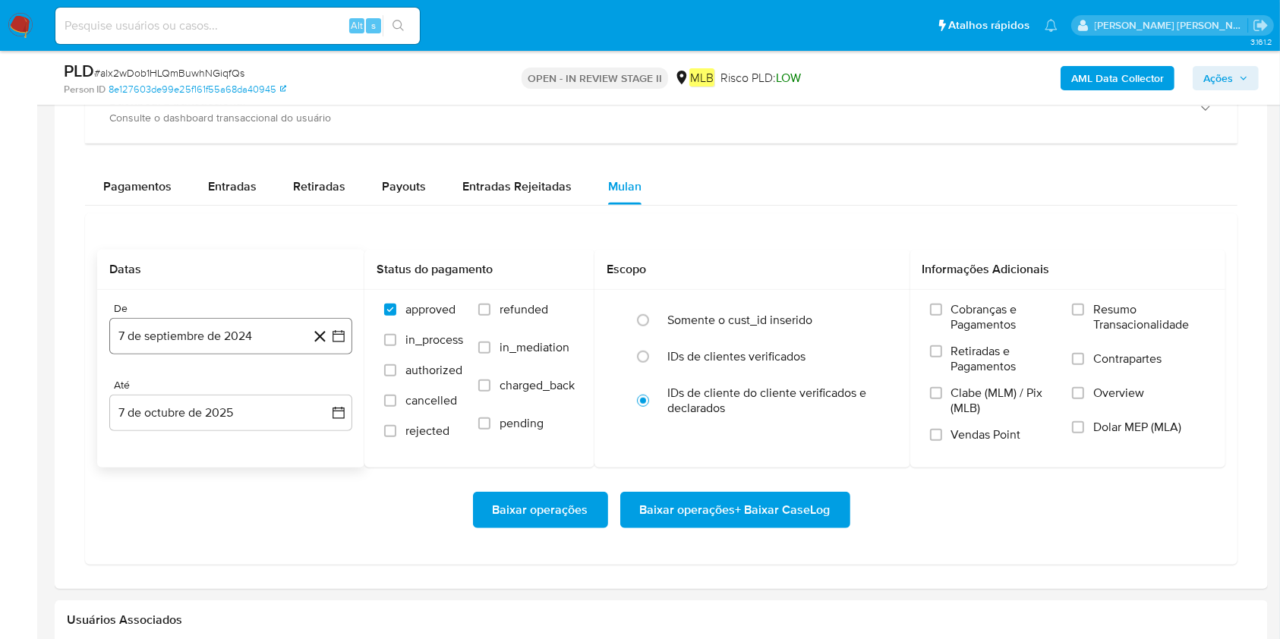
click at [208, 320] on button "7 de septiembre de 2024" at bounding box center [230, 336] width 243 height 36
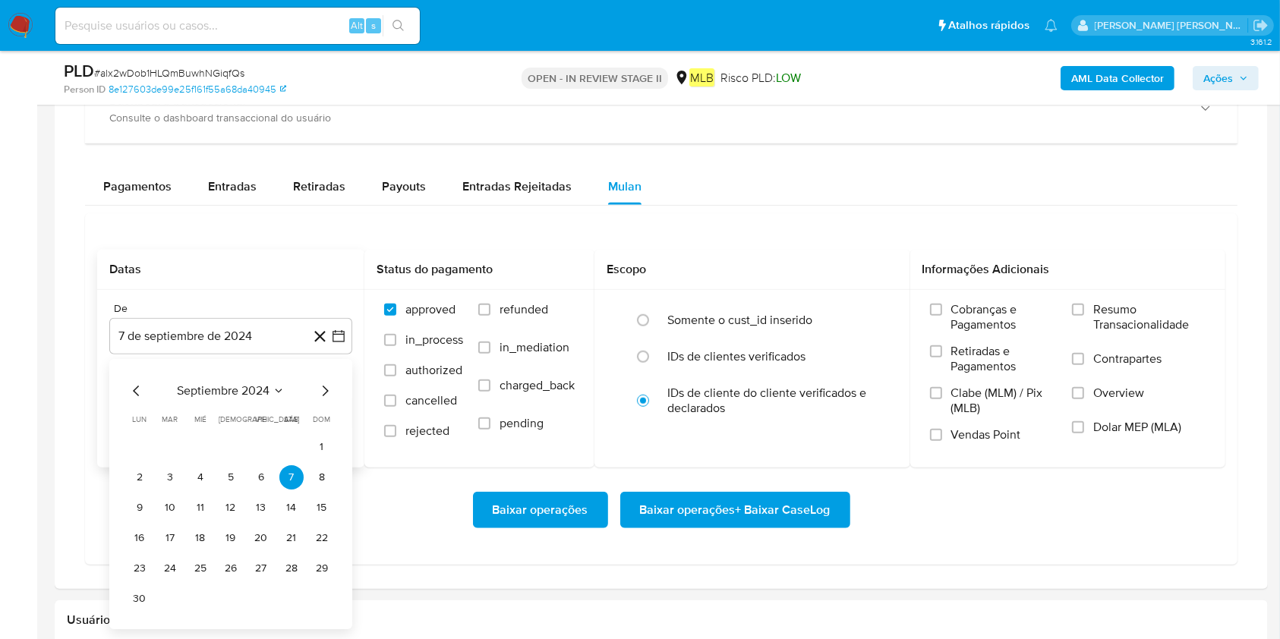
click at [207, 383] on span "septiembre 2024" at bounding box center [223, 390] width 93 height 15
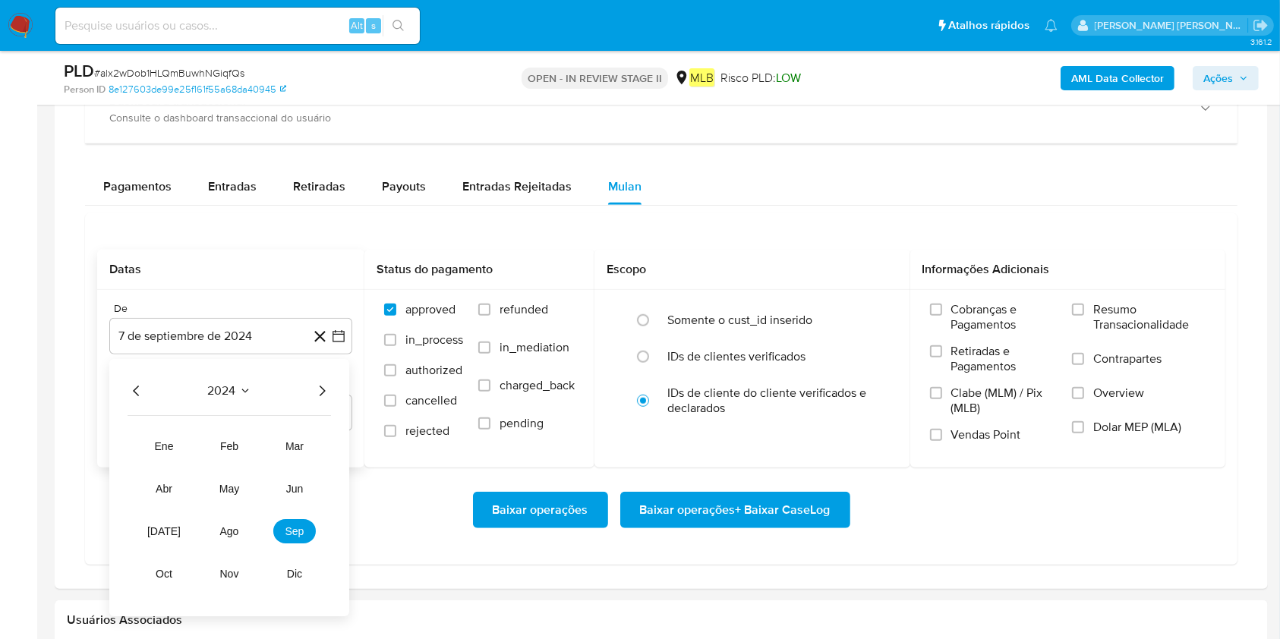
click at [322, 397] on icon "Año siguiente" at bounding box center [322, 391] width 18 height 18
click at [229, 478] on span "ago" at bounding box center [229, 531] width 19 height 12
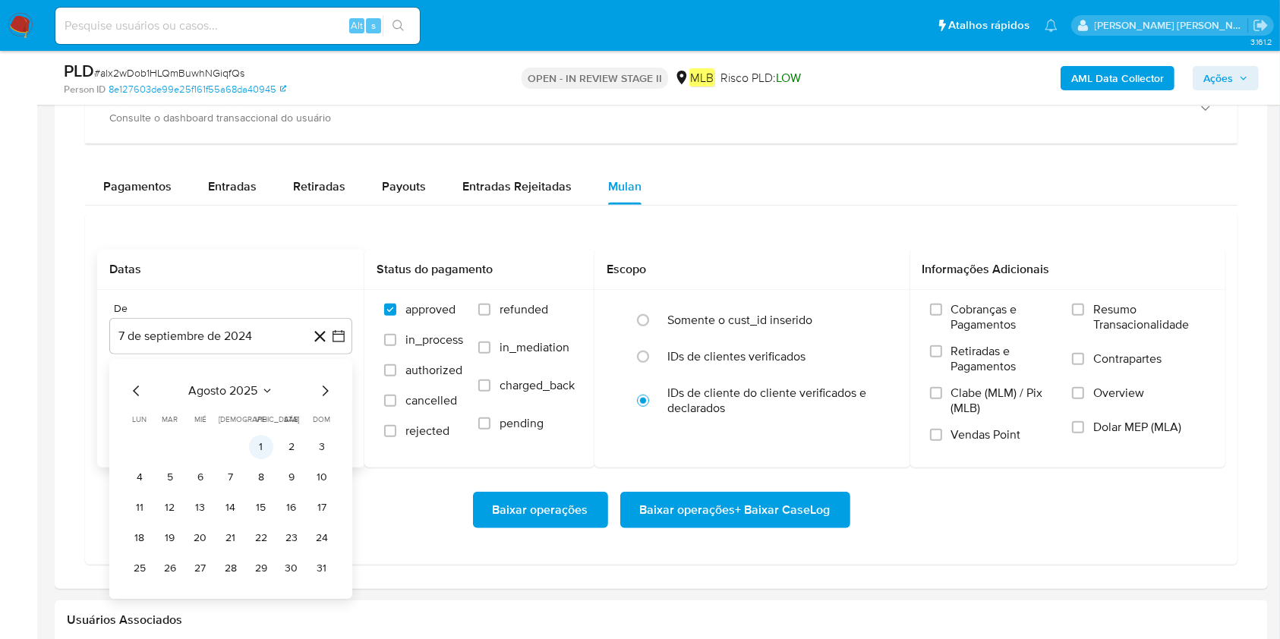
click at [260, 445] on button "1" at bounding box center [261, 447] width 24 height 24
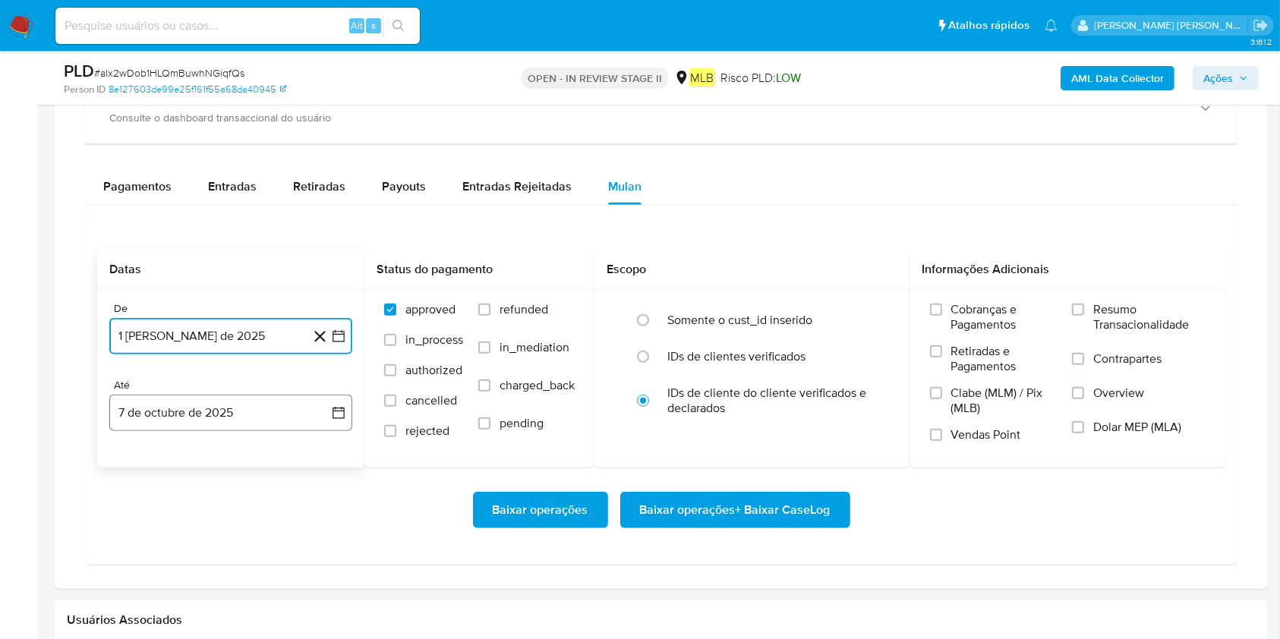
click at [259, 411] on button "7 de octubre de 2025" at bounding box center [230, 413] width 243 height 36
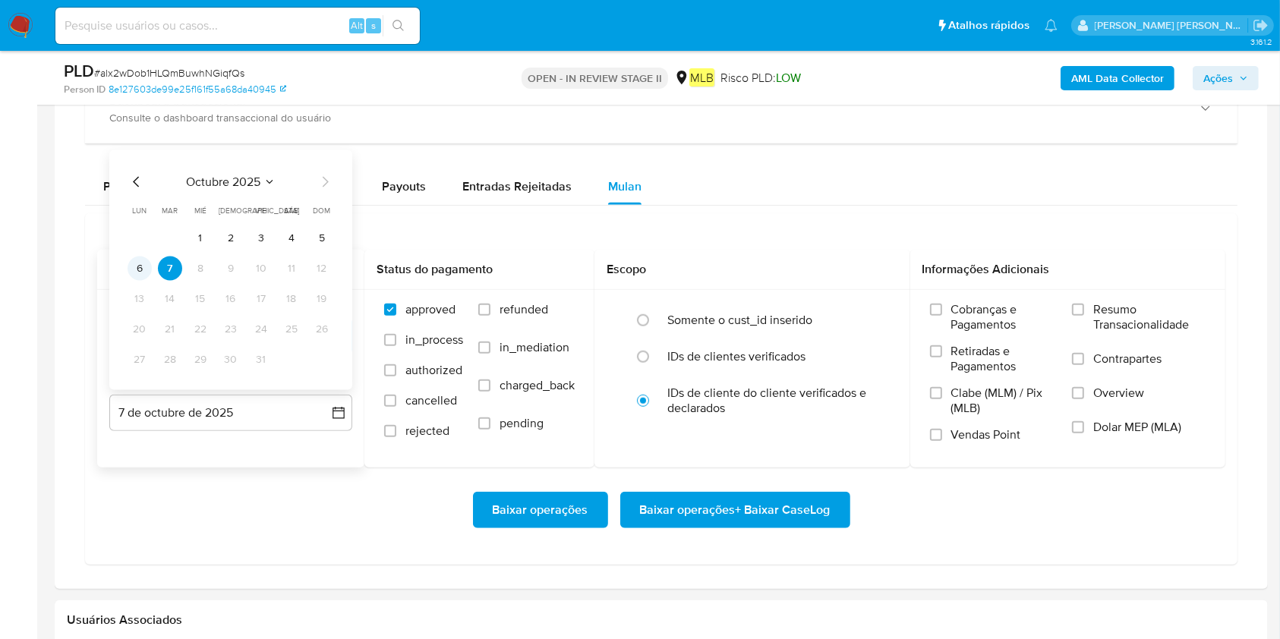
click at [139, 273] on button "6" at bounding box center [140, 269] width 24 height 24
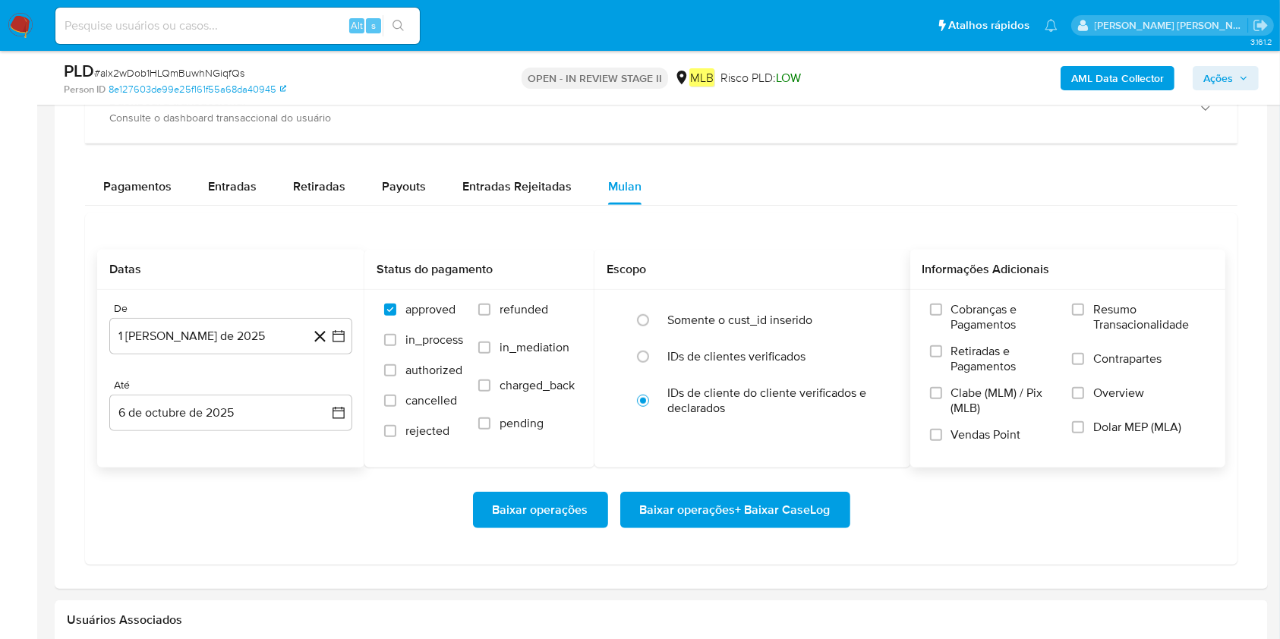
click at [971, 315] on span "Resumo Transacionalidade" at bounding box center [1149, 317] width 112 height 30
click at [971, 315] on input "Resumo Transacionalidade" at bounding box center [1078, 310] width 12 height 12
click at [813, 478] on span "Baixar operações + Baixar CaseLog" at bounding box center [735, 509] width 191 height 33
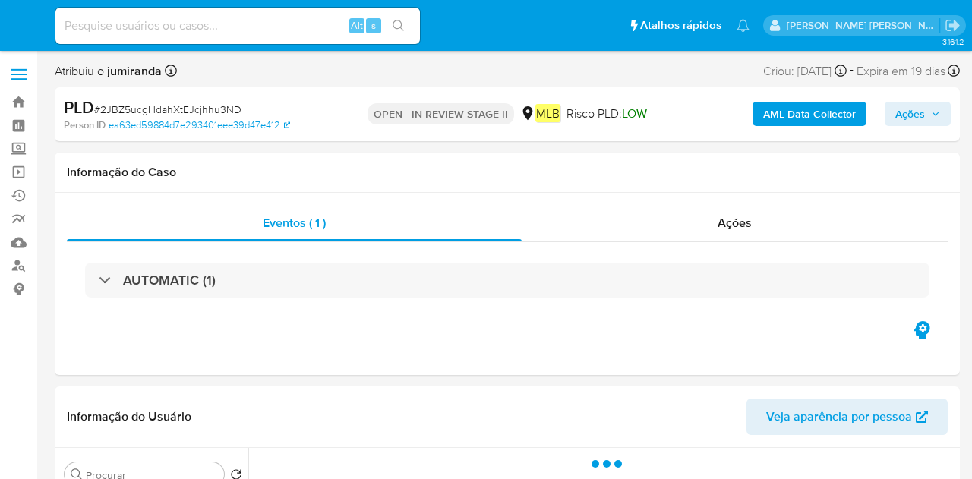
select select "10"
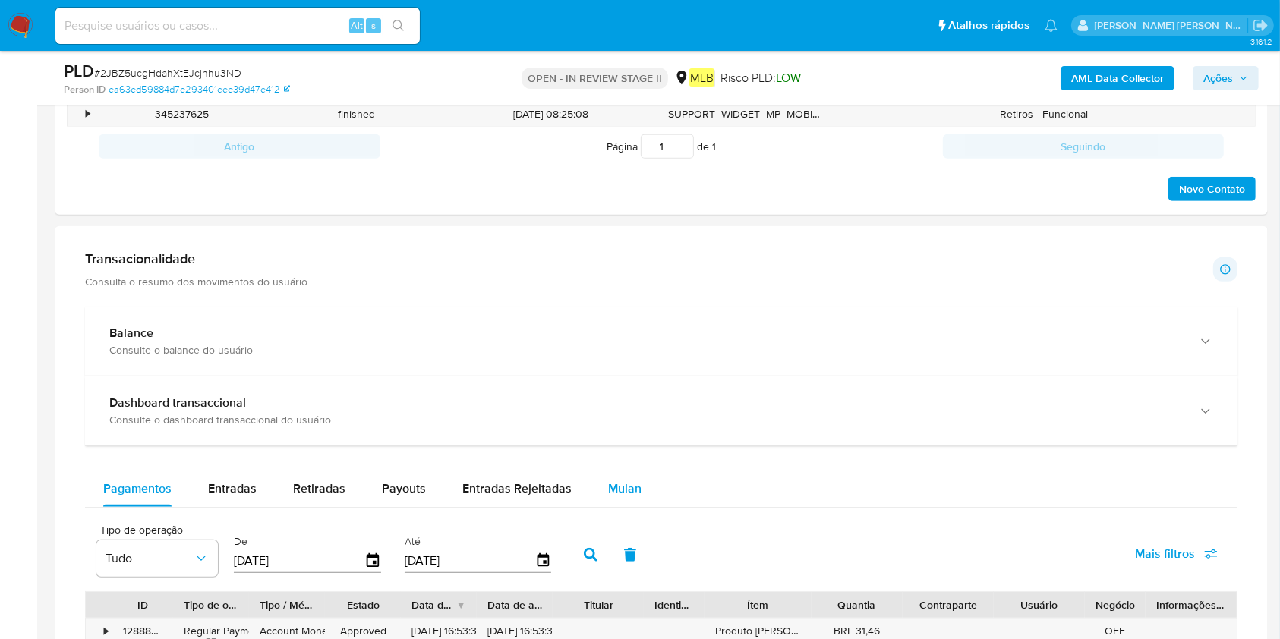
click at [590, 478] on button "Mulan" at bounding box center [625, 489] width 70 height 36
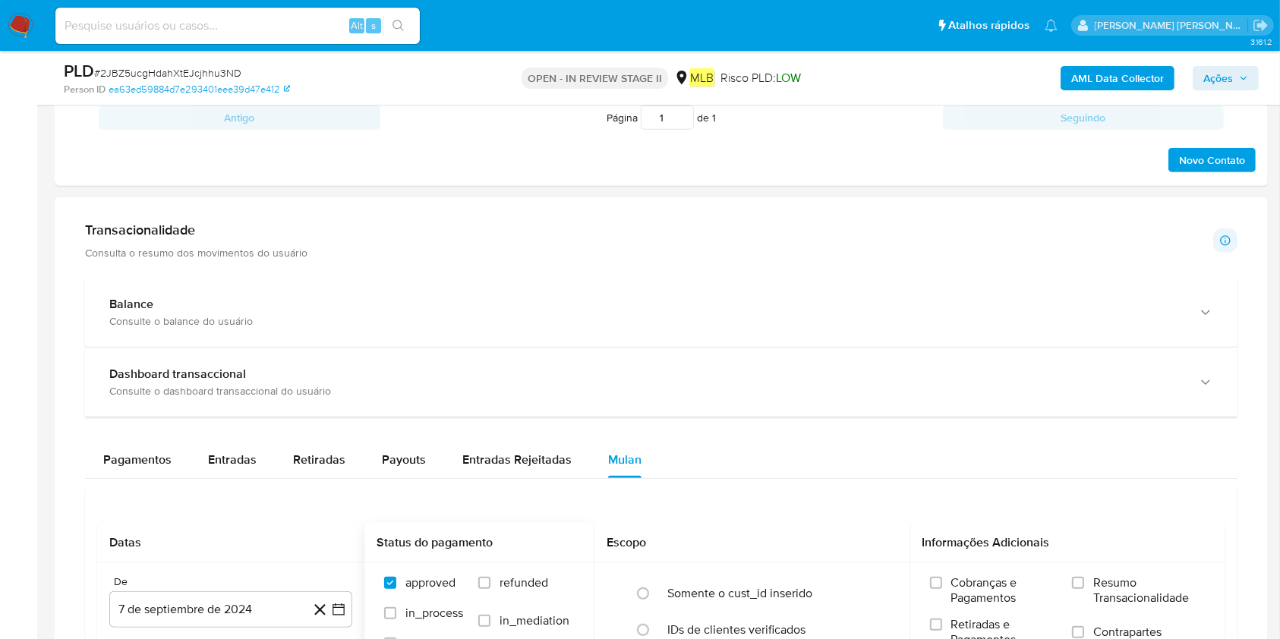
scroll to position [1113, 0]
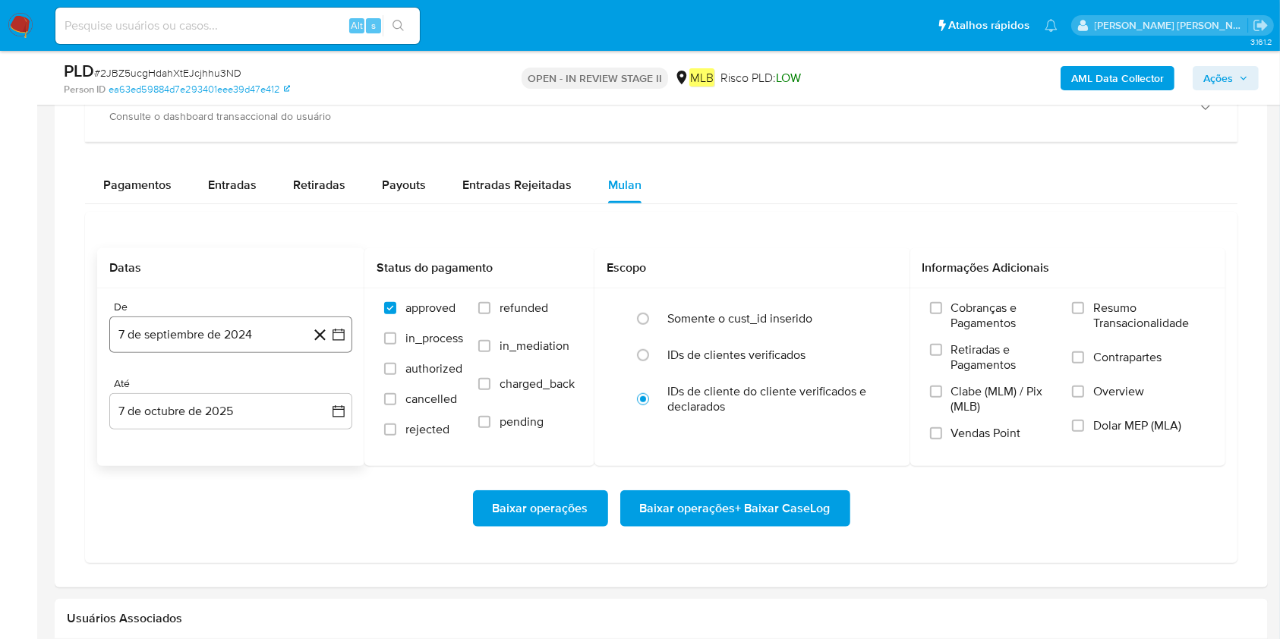
click at [156, 348] on button "7 de septiembre de 2024" at bounding box center [230, 335] width 243 height 36
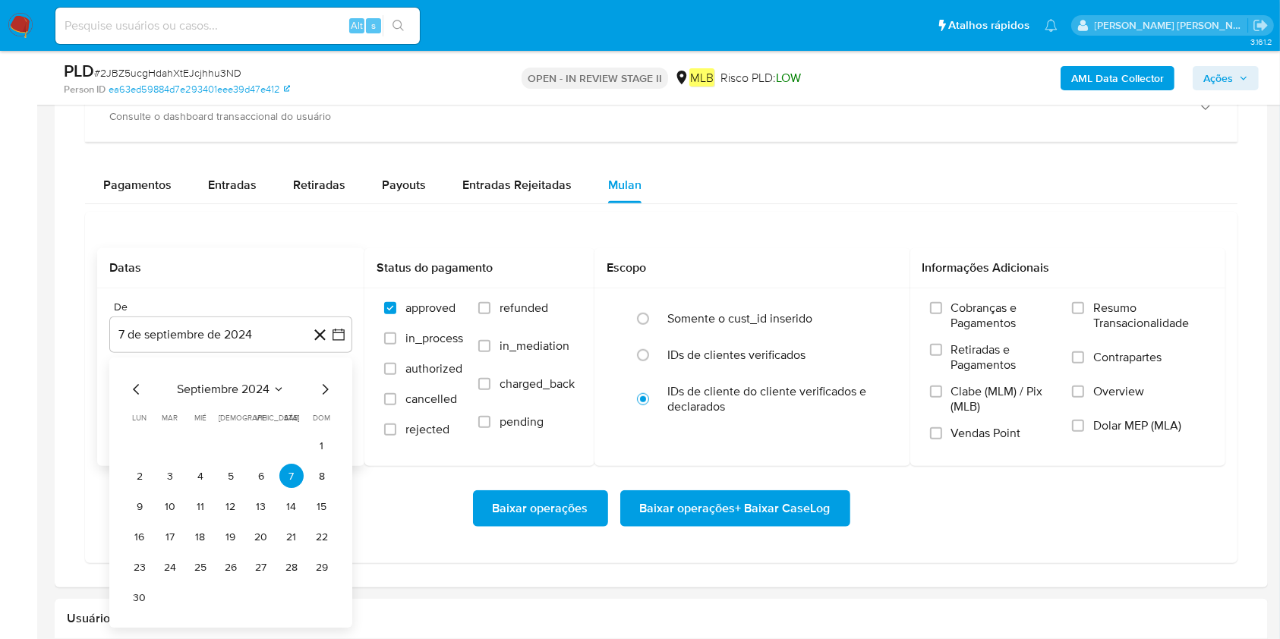
click at [212, 393] on span "septiembre 2024" at bounding box center [223, 390] width 93 height 15
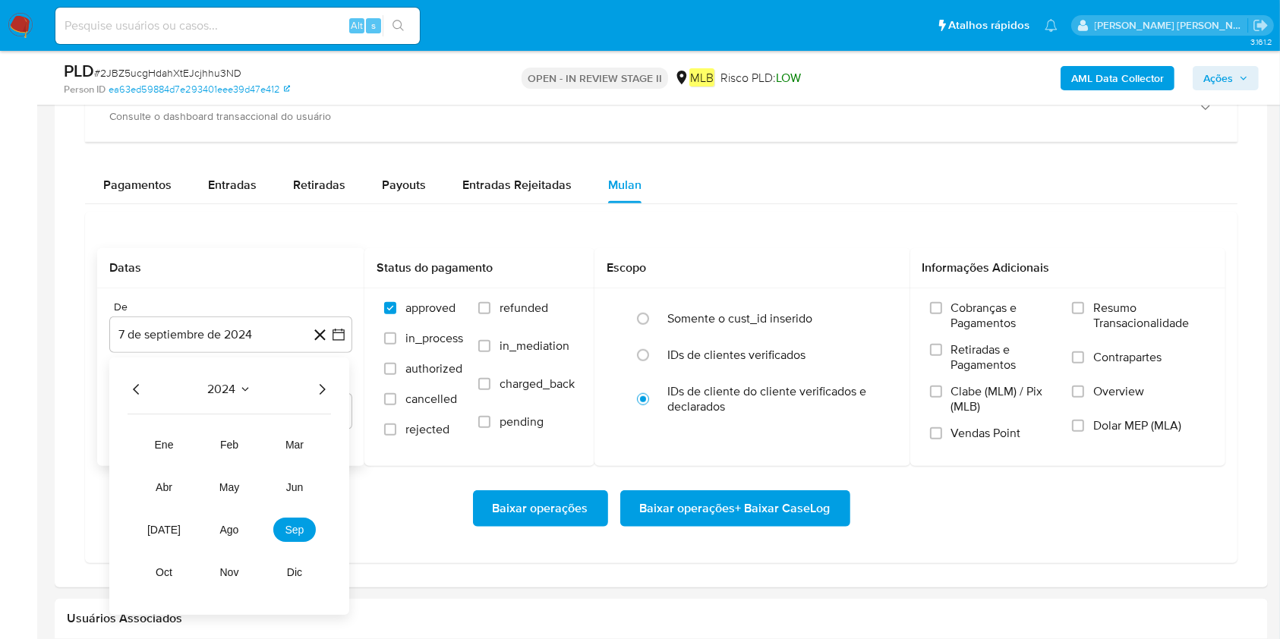
click at [333, 391] on div "2024 2024 ene feb mar abr may jun jul ago sep oct nov dic" at bounding box center [229, 486] width 240 height 257
click at [330, 397] on icon "Año siguiente" at bounding box center [322, 390] width 18 height 18
click at [231, 478] on span "ago" at bounding box center [229, 531] width 19 height 12
click at [257, 445] on button "1" at bounding box center [261, 446] width 24 height 24
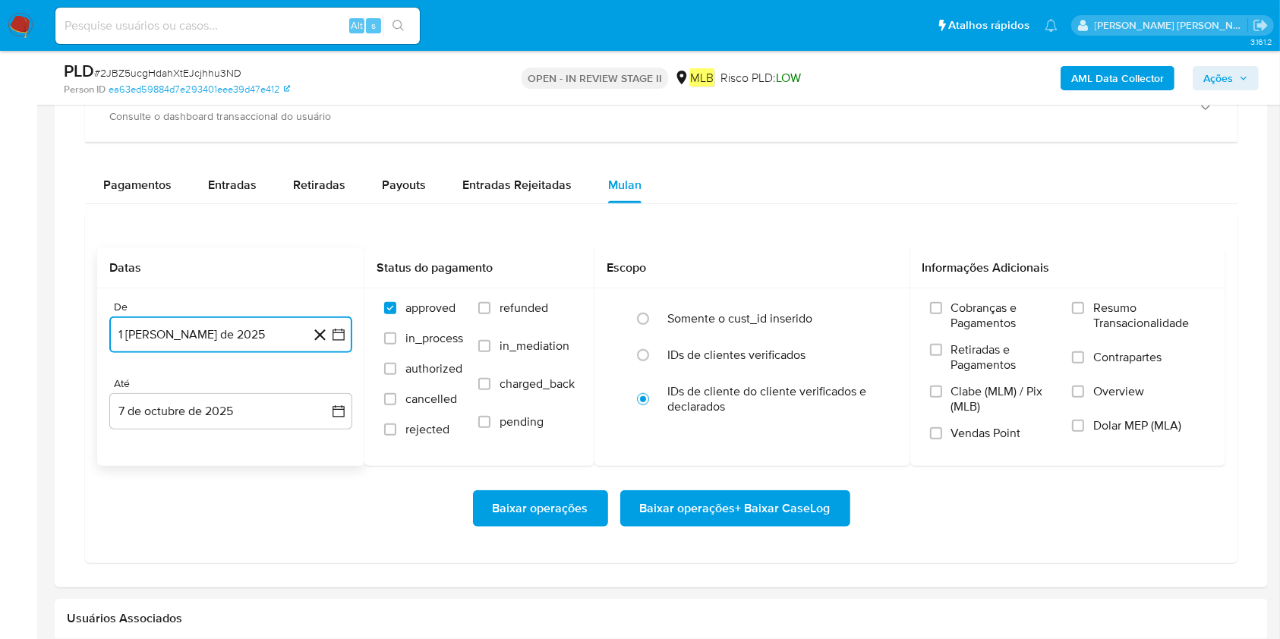
drag, startPoint x: 249, startPoint y: 407, endPoint x: 219, endPoint y: 464, distance: 64.5
click at [248, 408] on button "7 de octubre de 2025" at bounding box center [230, 411] width 243 height 36
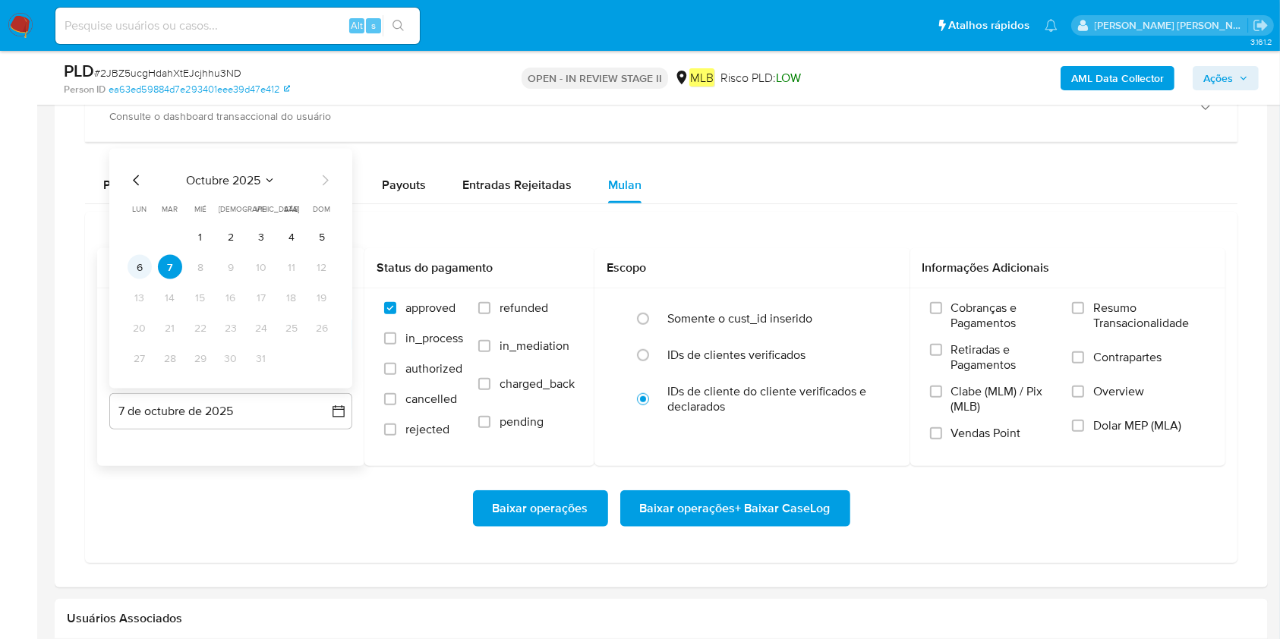
click at [131, 268] on button "6" at bounding box center [140, 267] width 24 height 24
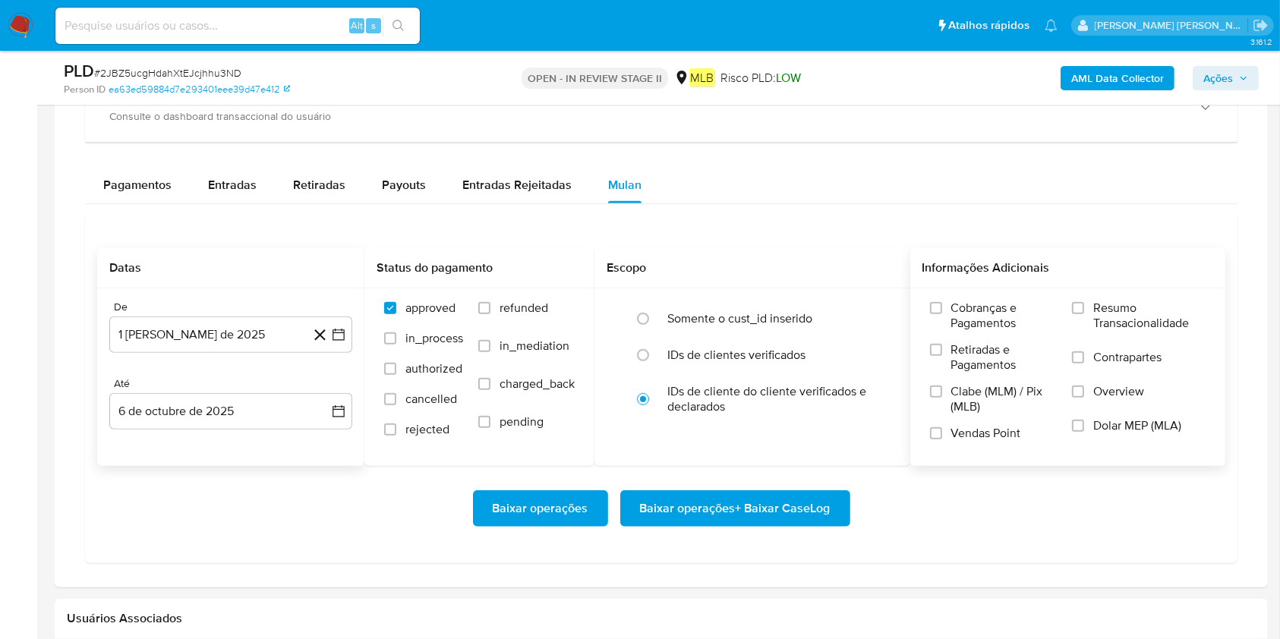
click at [971, 315] on span "Resumo Transacionalidade" at bounding box center [1149, 316] width 112 height 30
click at [971, 314] on input "Resumo Transacionalidade" at bounding box center [1078, 308] width 12 height 12
click at [800, 478] on span "Baixar operações + Baixar CaseLog" at bounding box center [735, 508] width 191 height 33
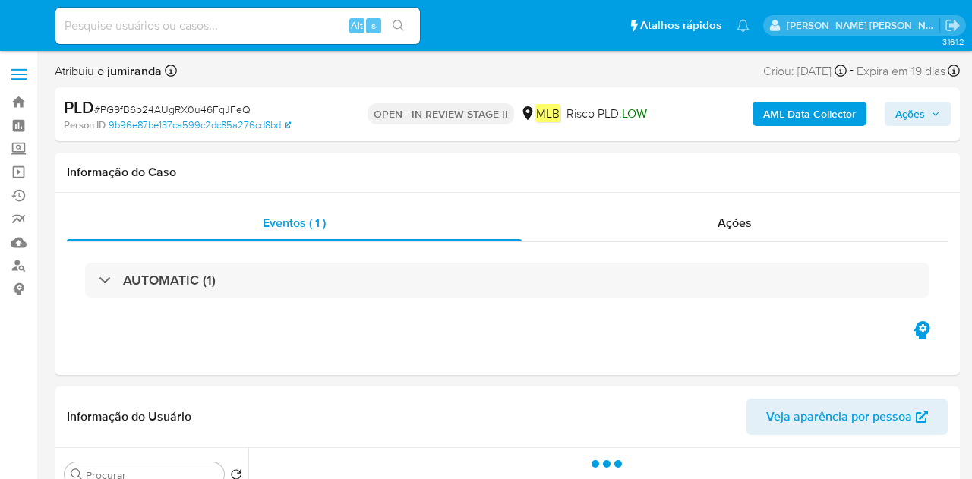
select select "10"
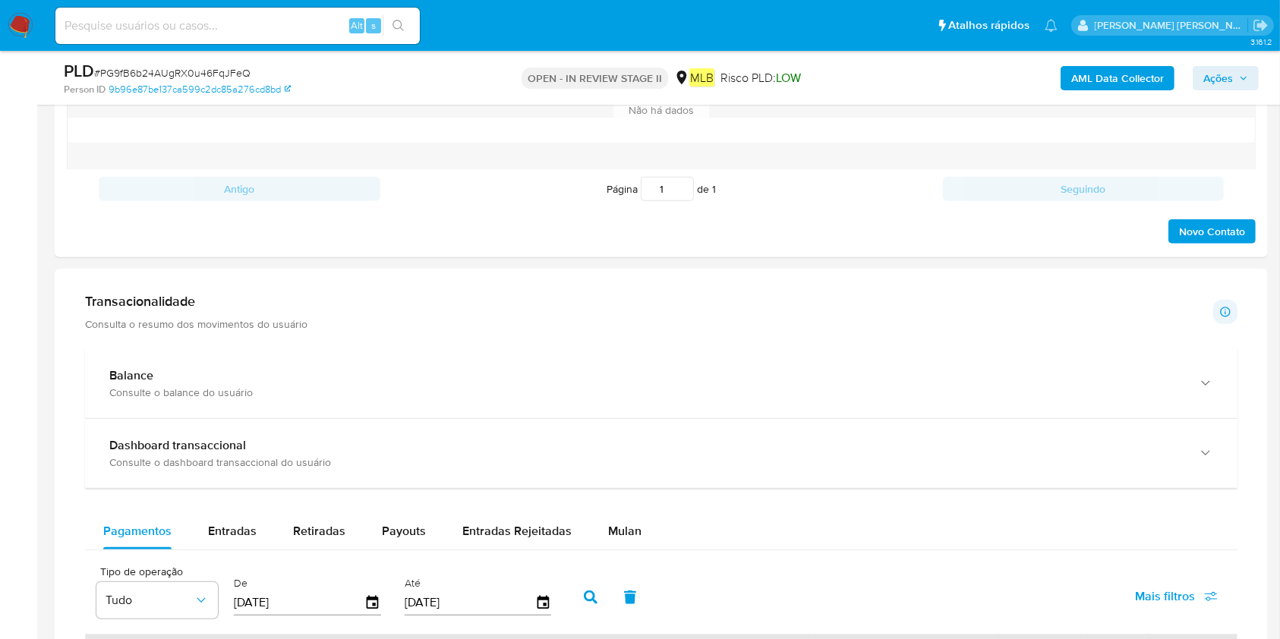
scroll to position [911, 0]
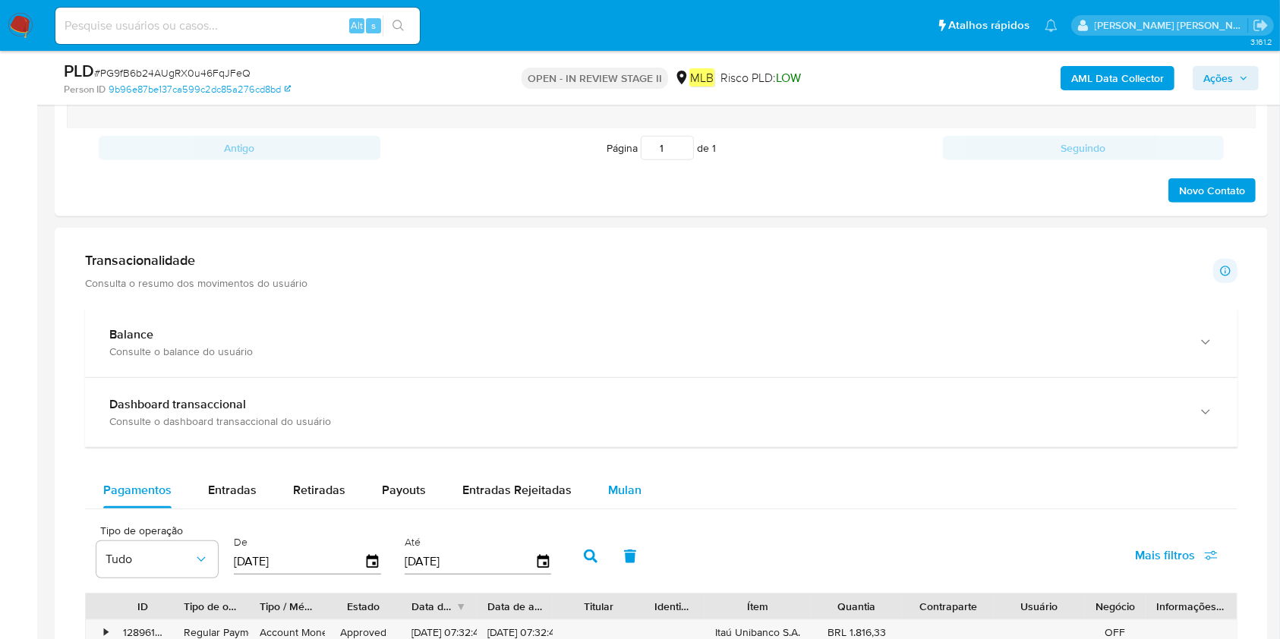
click at [613, 478] on span "Mulan" at bounding box center [624, 489] width 33 height 17
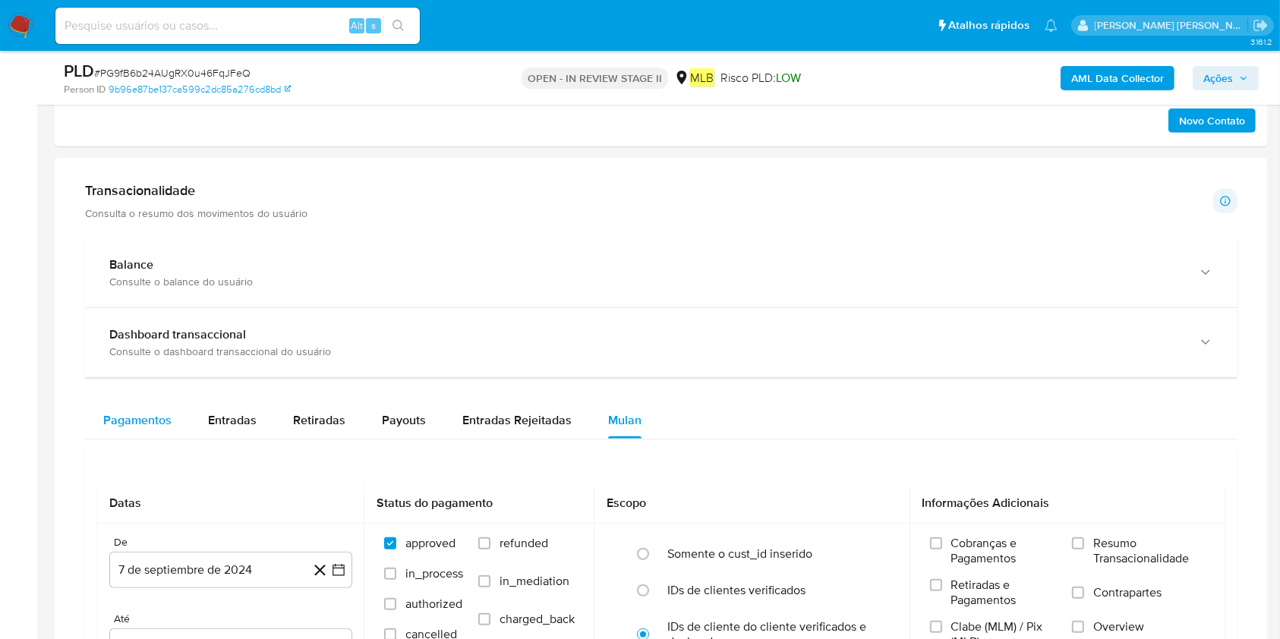
scroll to position [1012, 0]
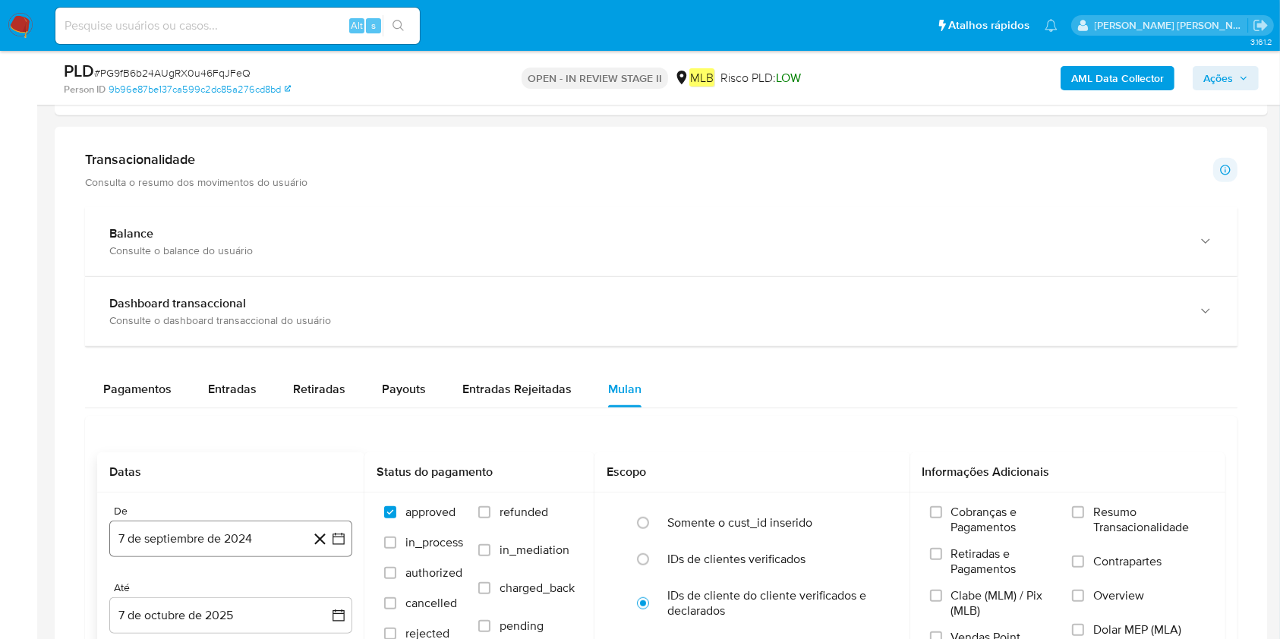
click at [138, 478] on button "7 de septiembre de 2024" at bounding box center [230, 539] width 243 height 36
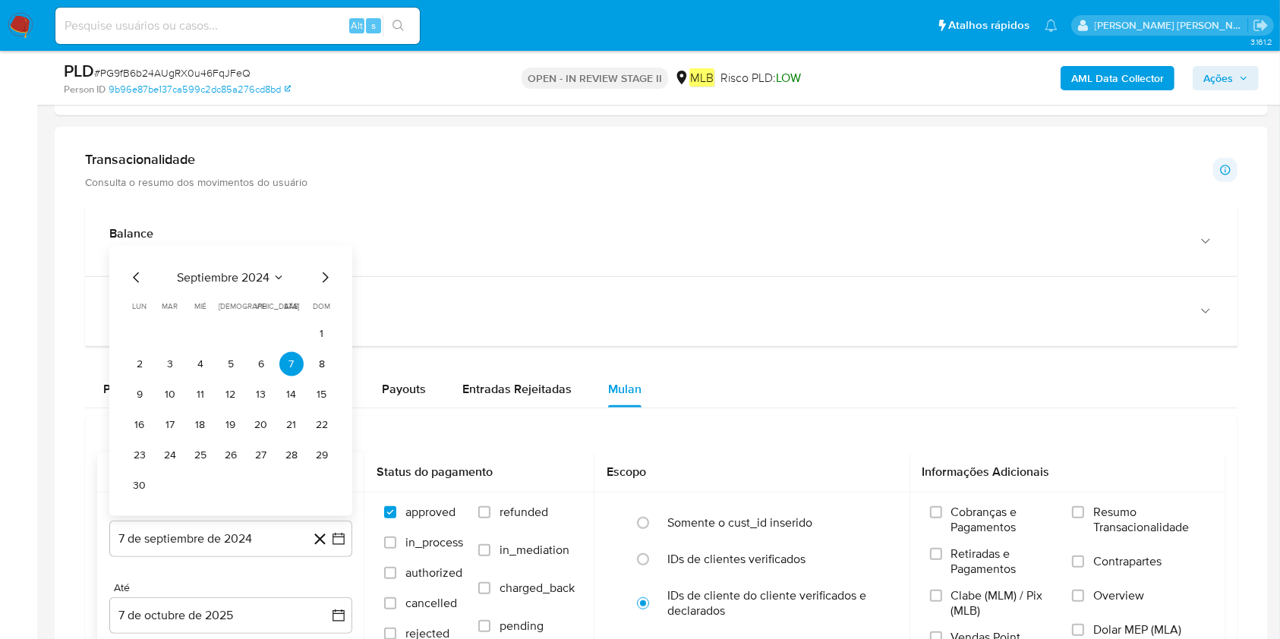
click at [241, 252] on div "septiembre 2024 septiembre 2024 lun lunes mar martes mié miércoles jue jueves v…" at bounding box center [230, 381] width 243 height 270
click at [244, 283] on span "septiembre 2024" at bounding box center [223, 277] width 93 height 15
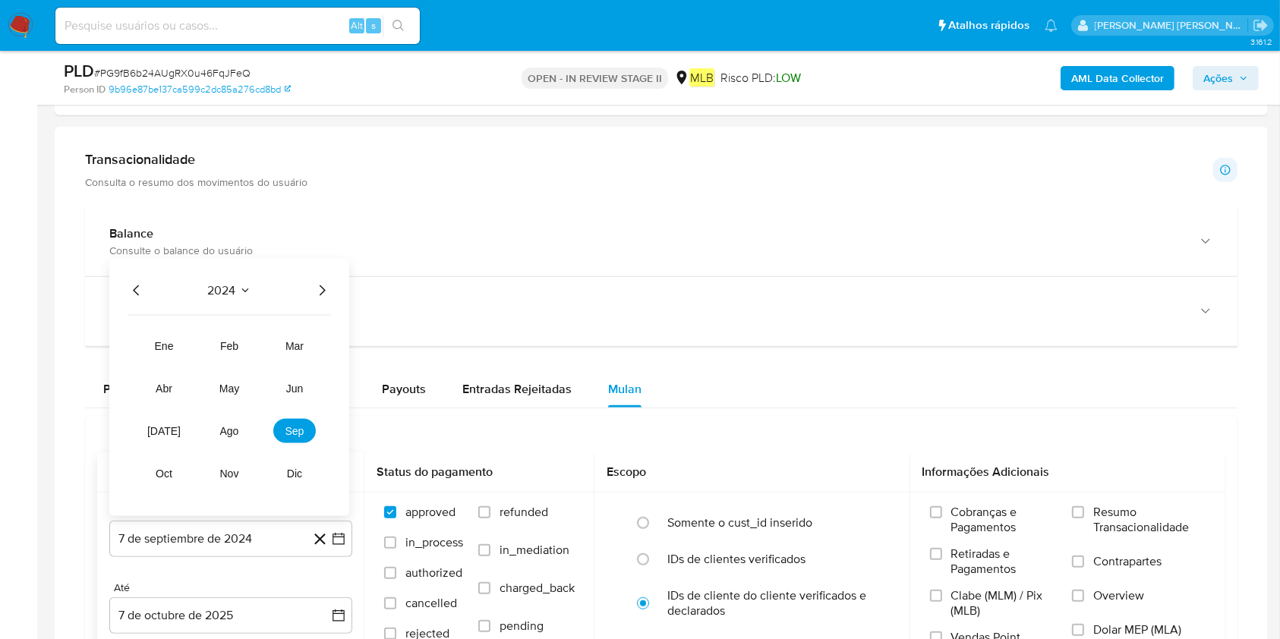
click at [323, 295] on icon "Año siguiente" at bounding box center [322, 291] width 18 height 18
click at [224, 430] on span "ago" at bounding box center [229, 431] width 19 height 12
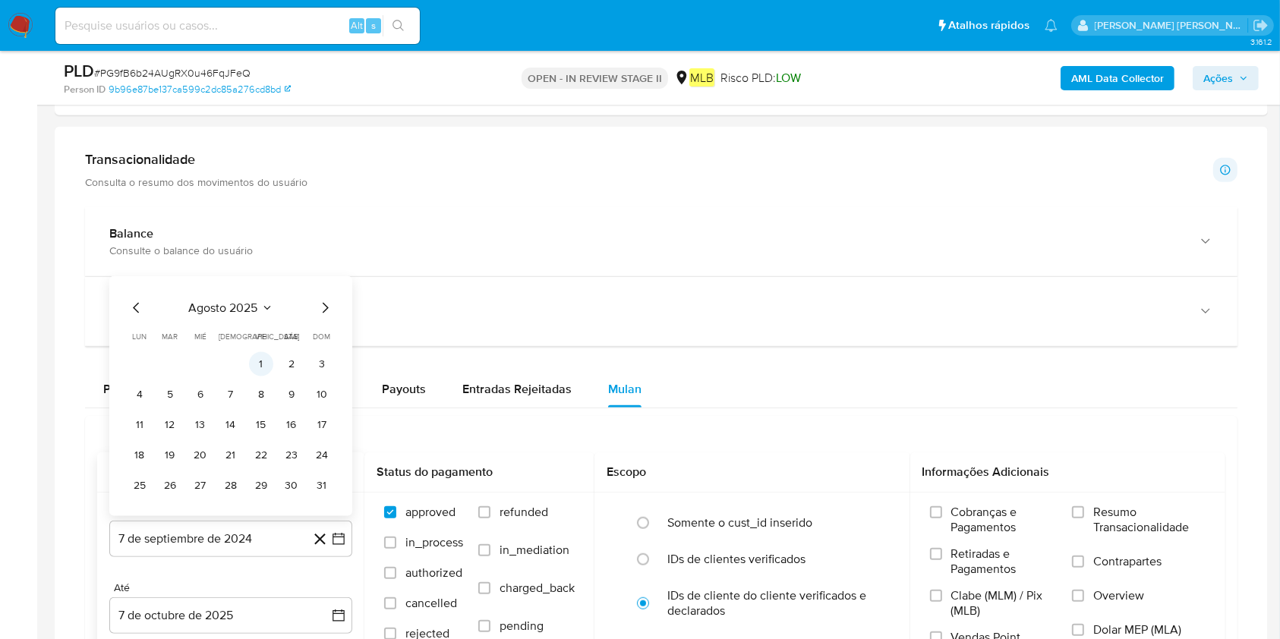
click at [263, 365] on button "1" at bounding box center [261, 364] width 24 height 24
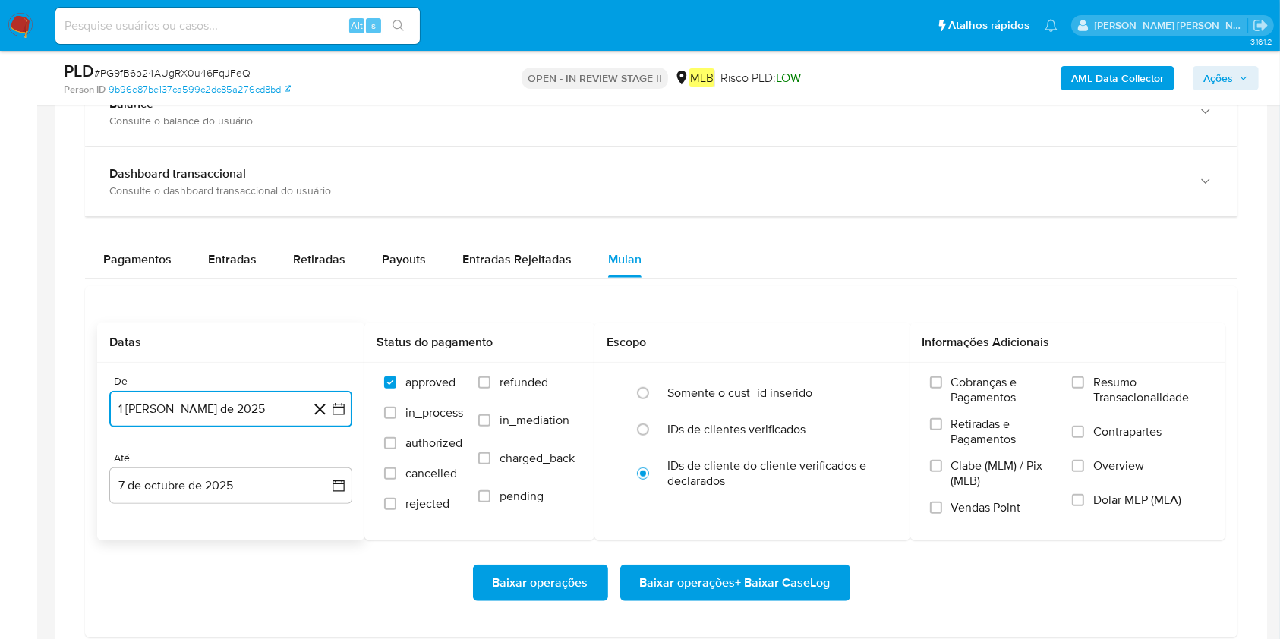
scroll to position [1215, 0]
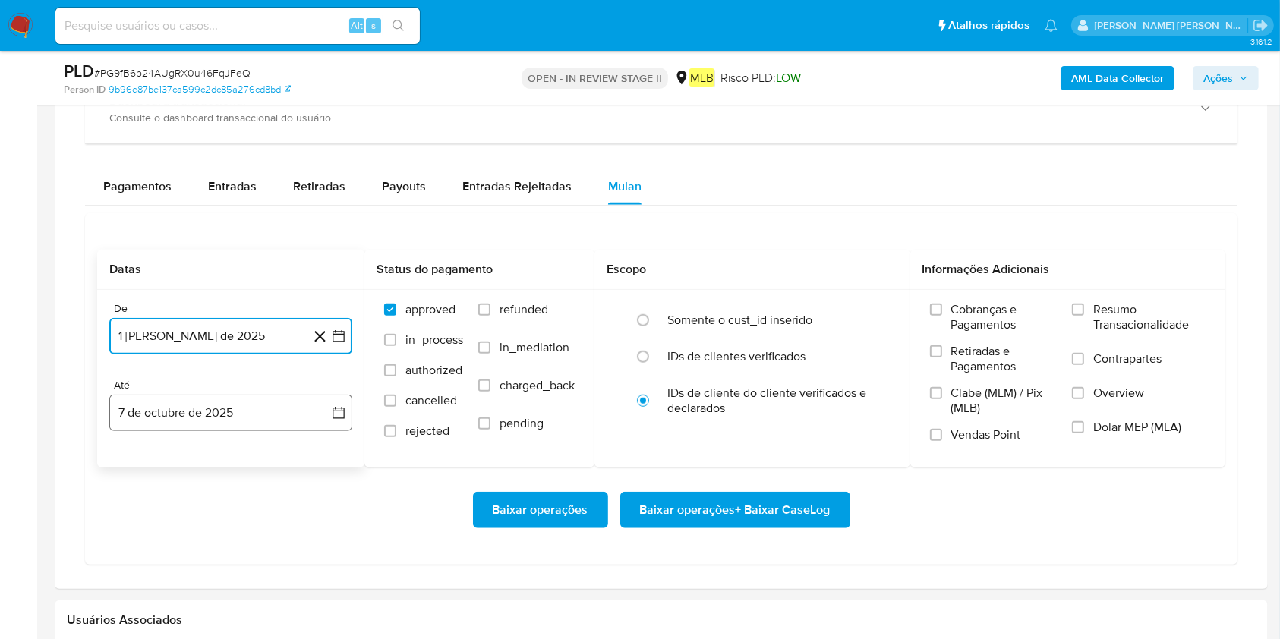
click at [236, 416] on button "7 de octubre de 2025" at bounding box center [230, 413] width 243 height 36
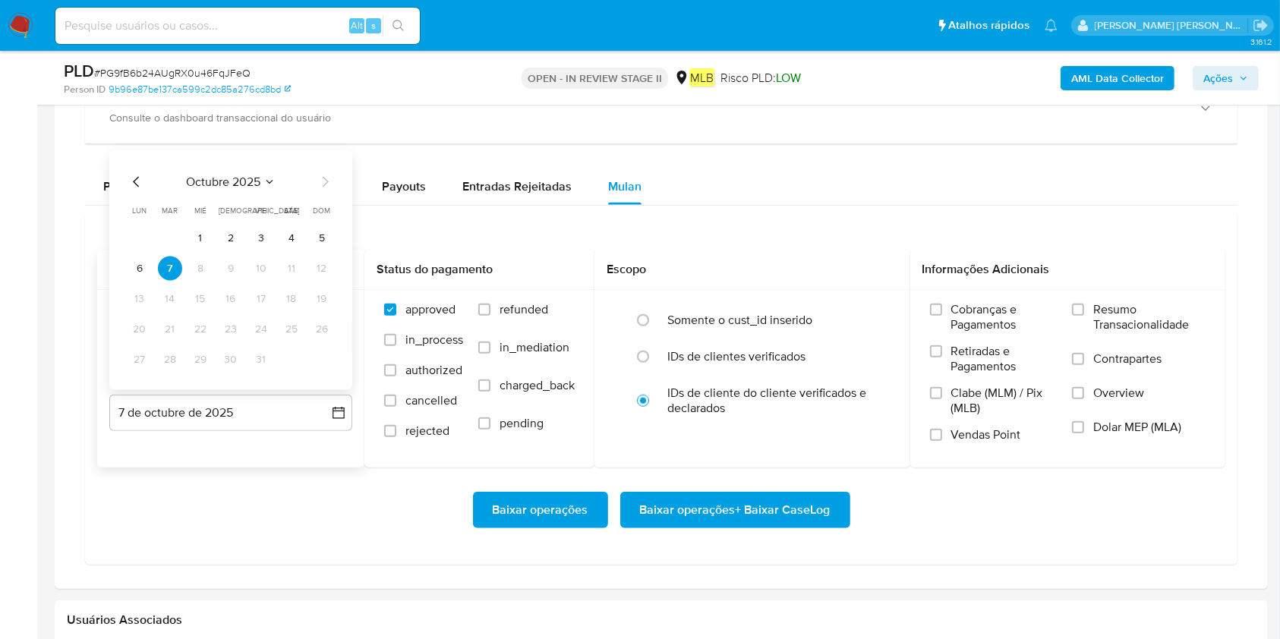
click at [142, 263] on button "6" at bounding box center [140, 269] width 24 height 24
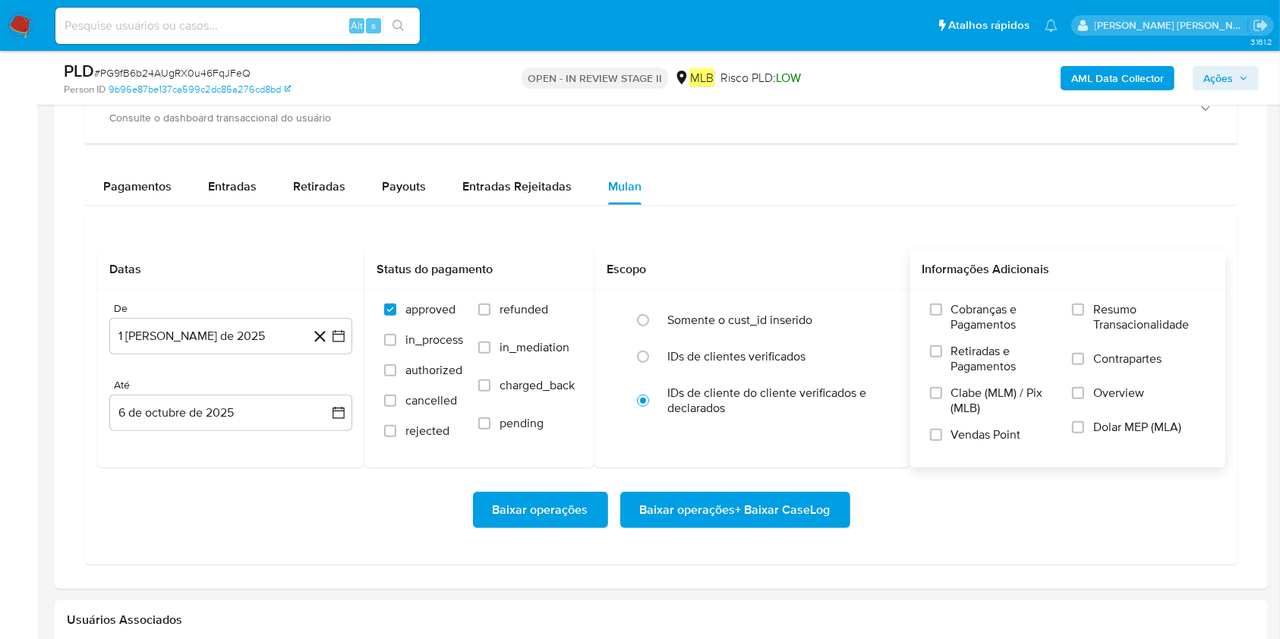
click at [971, 308] on span "Resumo Transacionalidade" at bounding box center [1149, 317] width 112 height 30
click at [971, 308] on input "Resumo Transacionalidade" at bounding box center [1078, 310] width 12 height 12
click at [799, 478] on span "Baixar operações + Baixar CaseLog" at bounding box center [735, 509] width 191 height 33
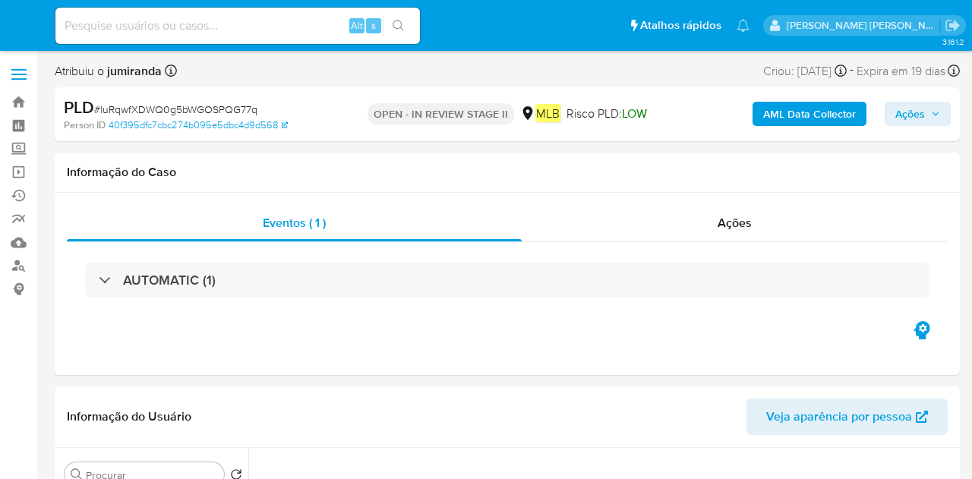
select select "10"
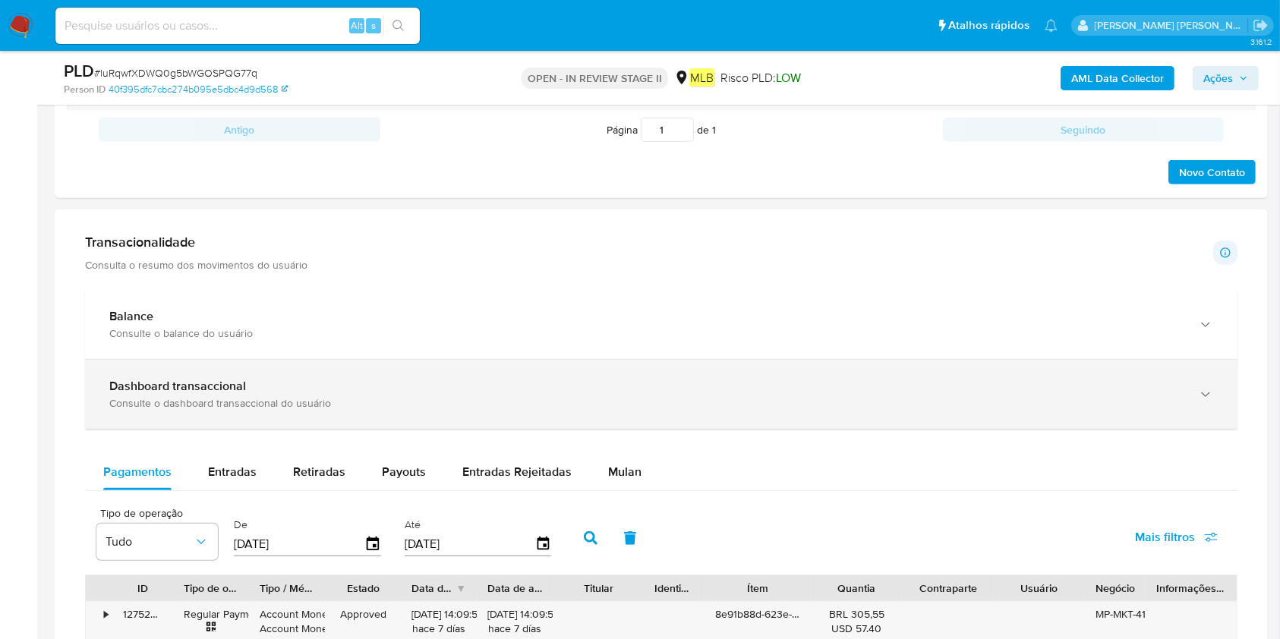
scroll to position [911, 0]
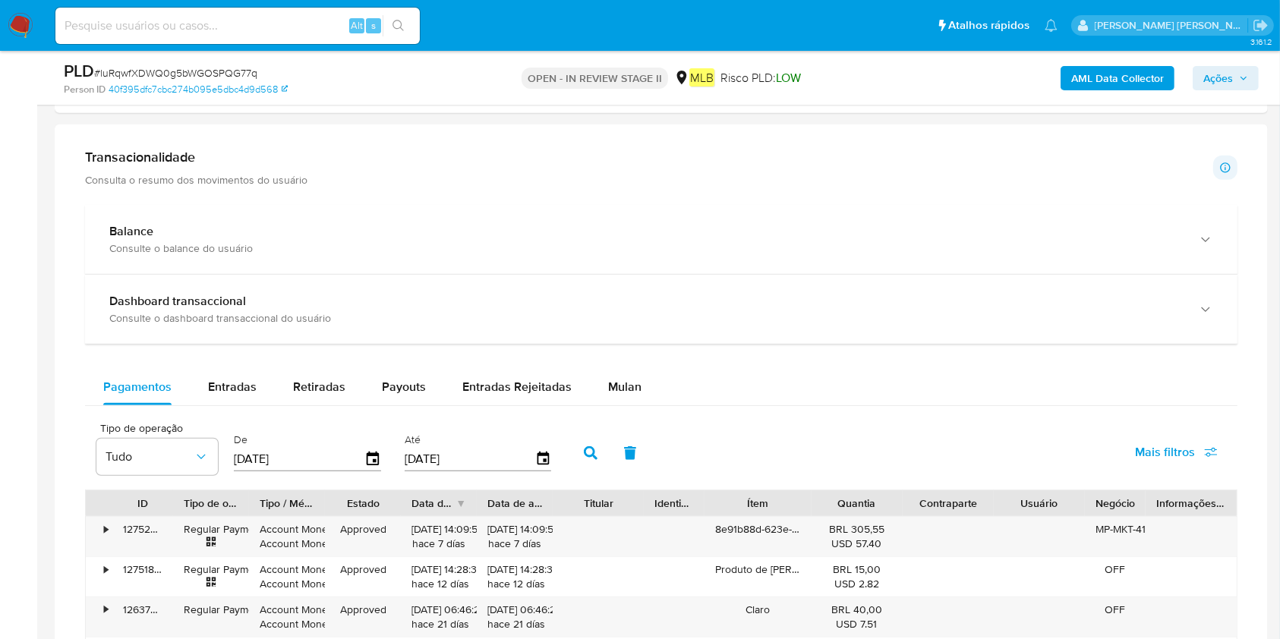
click at [662, 387] on div "Pagamentos Entradas Retiradas Payouts Entradas Rejeitadas Mulan" at bounding box center [661, 387] width 1152 height 36
click at [633, 386] on span "Mulan" at bounding box center [624, 386] width 33 height 17
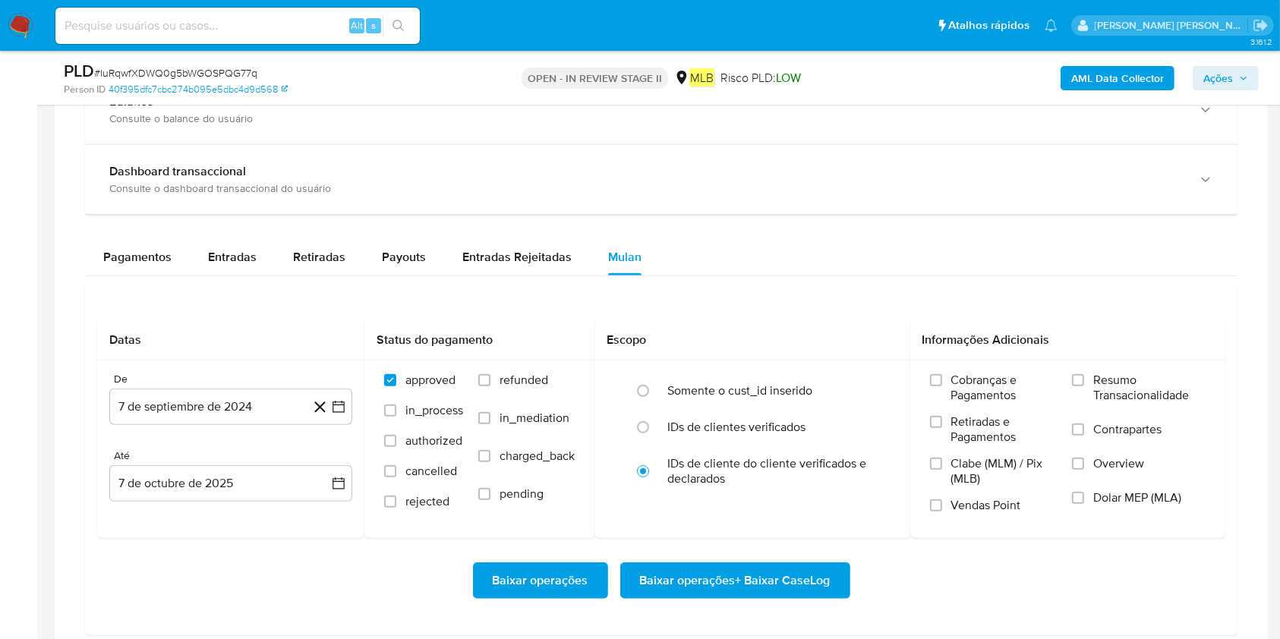
scroll to position [1113, 0]
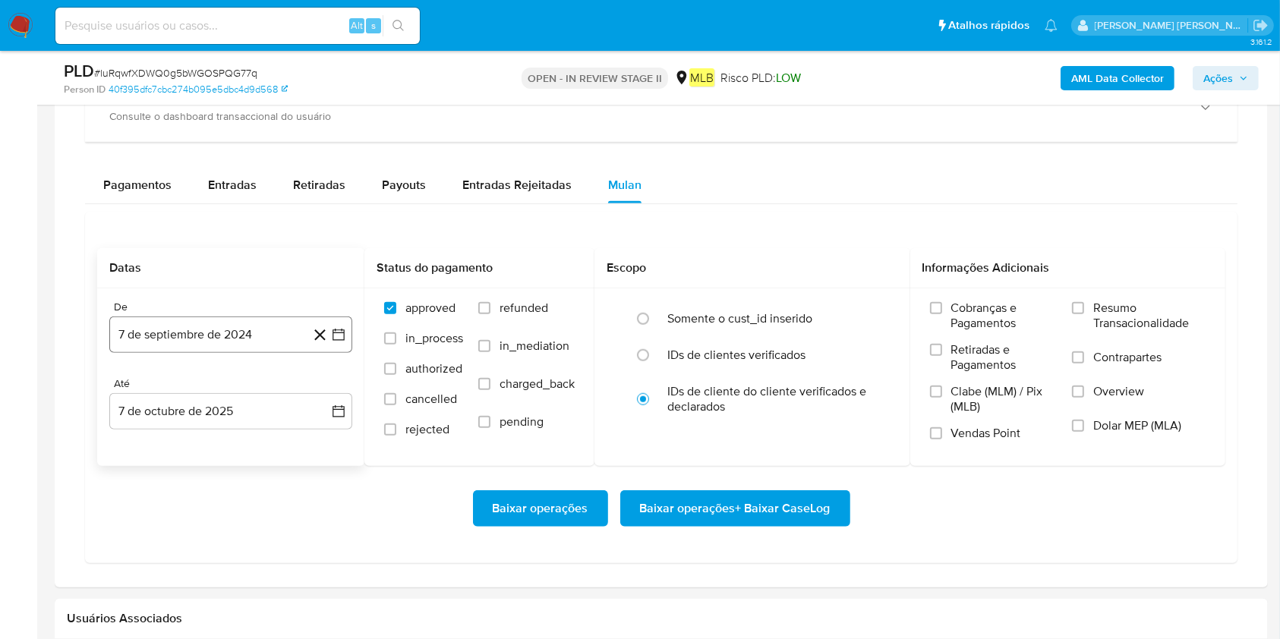
click at [194, 327] on button "7 de septiembre de 2024" at bounding box center [230, 335] width 243 height 36
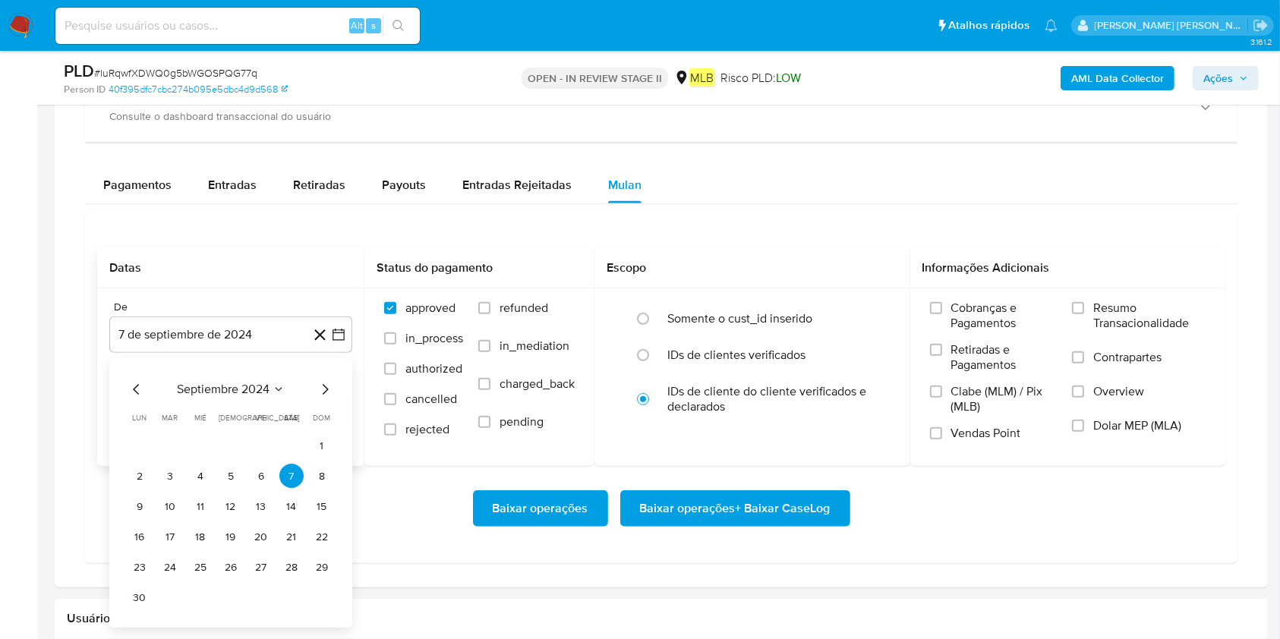
click at [231, 390] on span "septiembre 2024" at bounding box center [223, 390] width 93 height 15
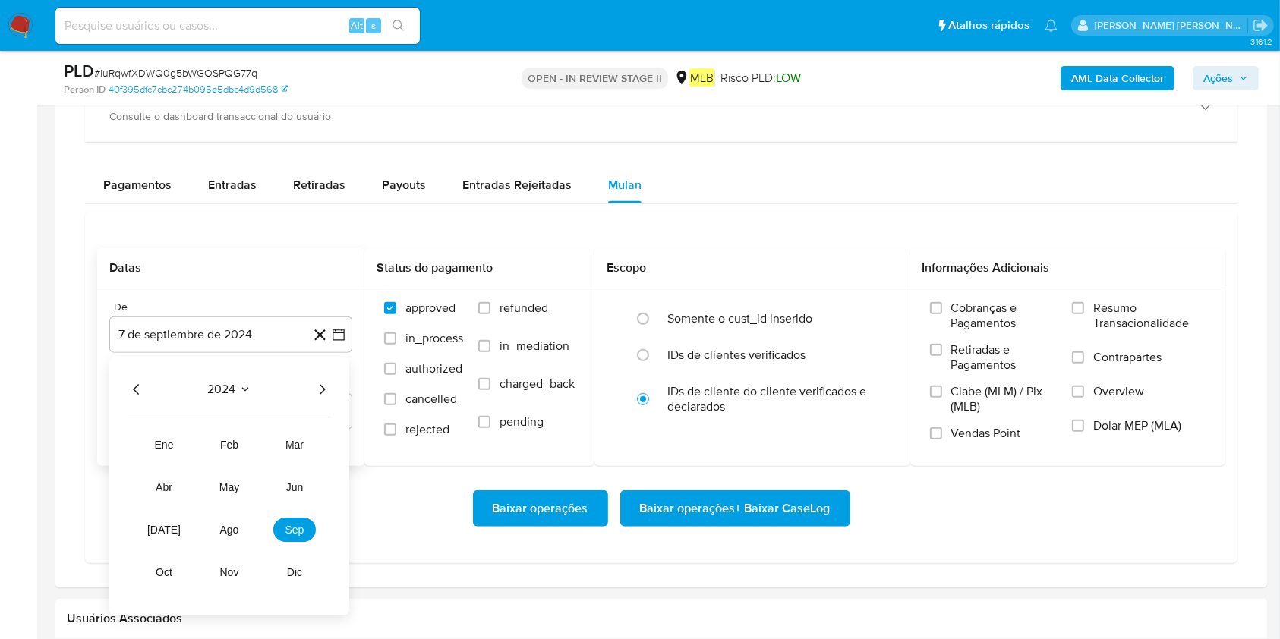
click at [308, 395] on div "2024" at bounding box center [229, 390] width 203 height 18
click at [311, 388] on div "2024" at bounding box center [229, 390] width 203 height 18
click at [328, 384] on icon "Año siguiente" at bounding box center [322, 390] width 18 height 18
click at [231, 478] on button "ago" at bounding box center [229, 530] width 43 height 24
click at [260, 450] on button "1" at bounding box center [261, 446] width 24 height 24
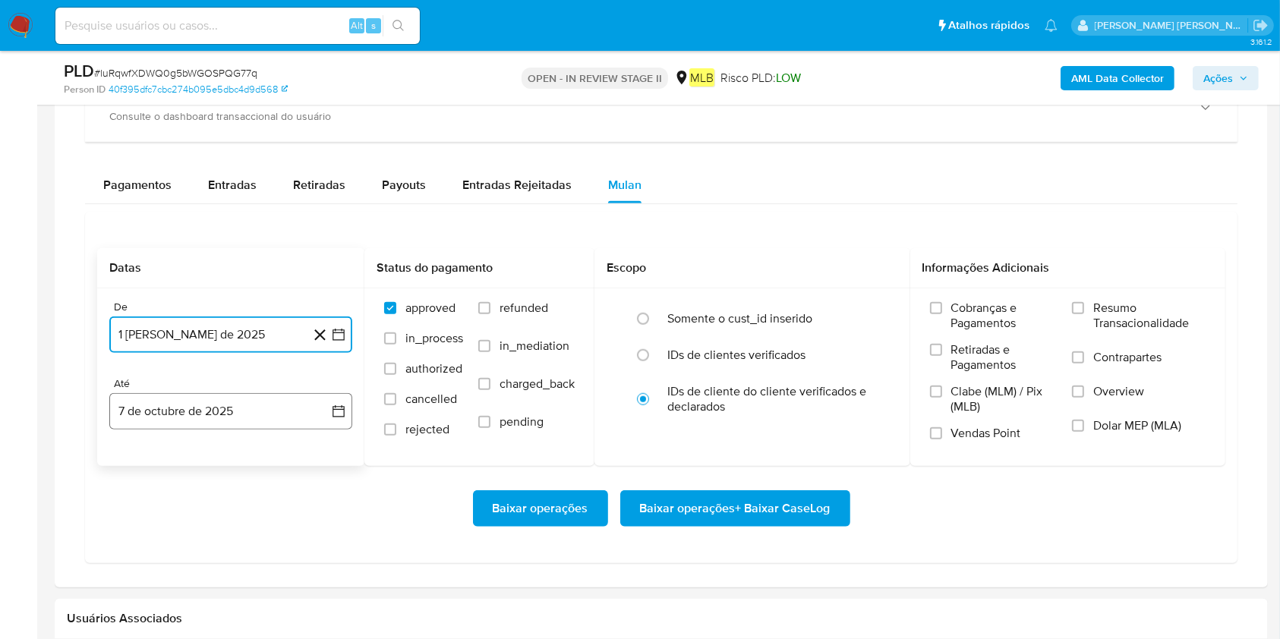
click at [273, 410] on button "7 de octubre de 2025" at bounding box center [230, 411] width 243 height 36
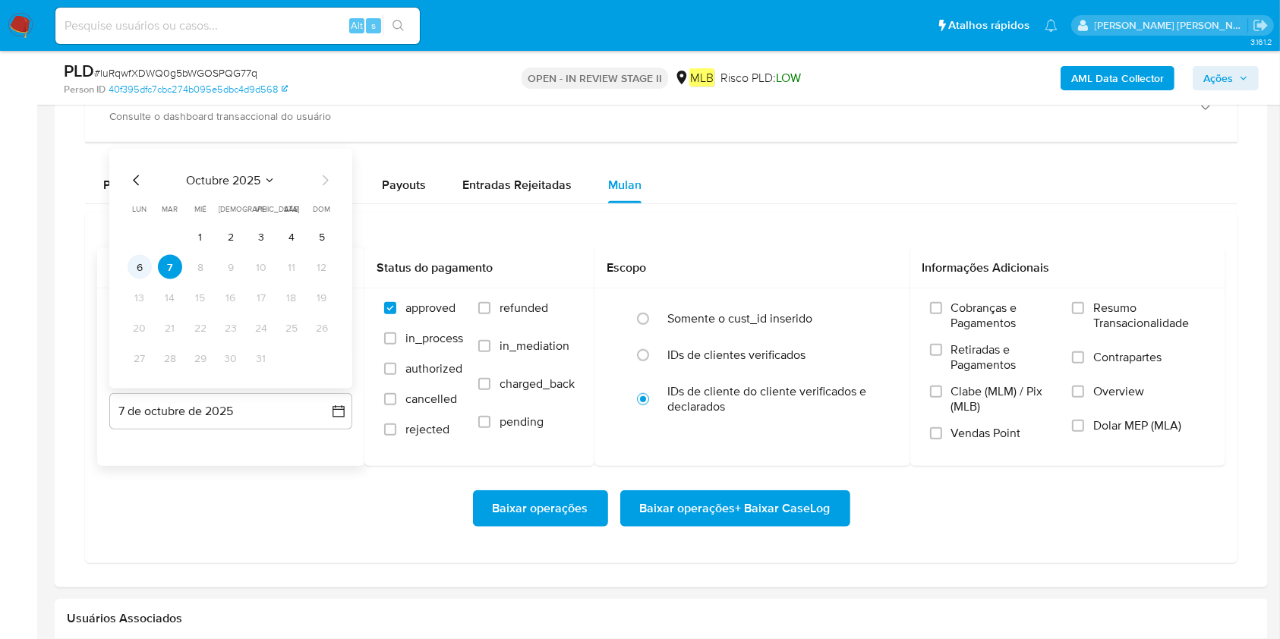
click at [142, 269] on button "6" at bounding box center [140, 267] width 24 height 24
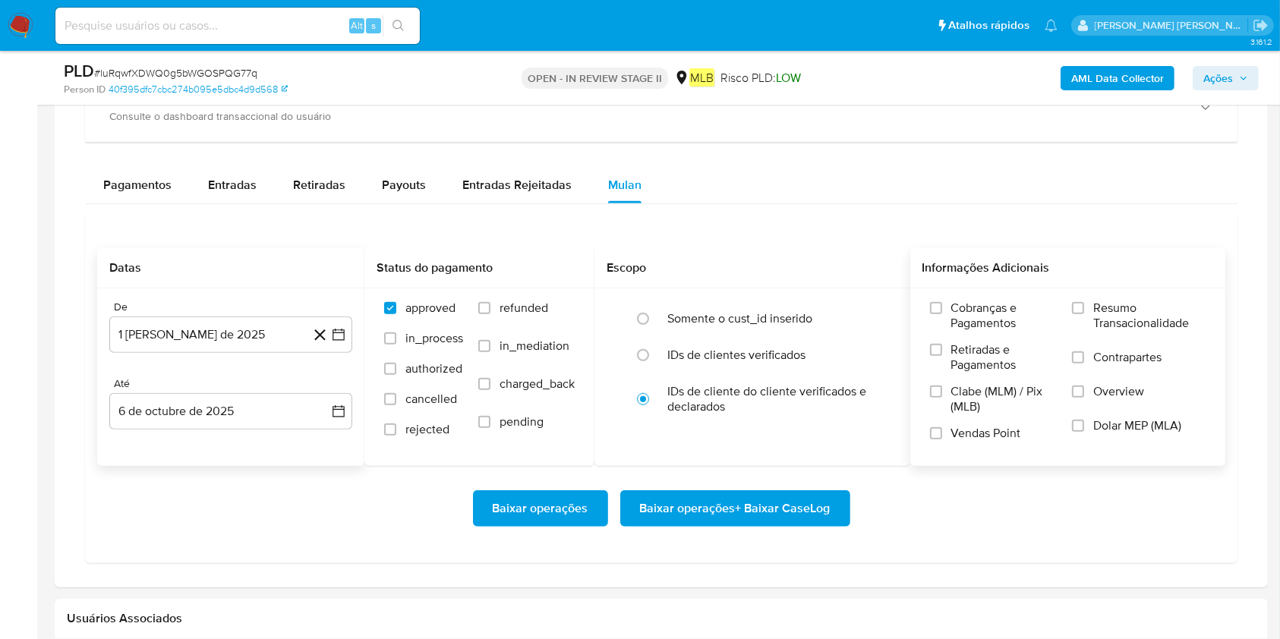
click at [971, 313] on span "Resumo Transacionalidade" at bounding box center [1149, 316] width 112 height 30
click at [971, 313] on input "Resumo Transacionalidade" at bounding box center [1078, 308] width 12 height 12
click at [694, 478] on span "Baixar operações + Baixar CaseLog" at bounding box center [735, 508] width 191 height 33
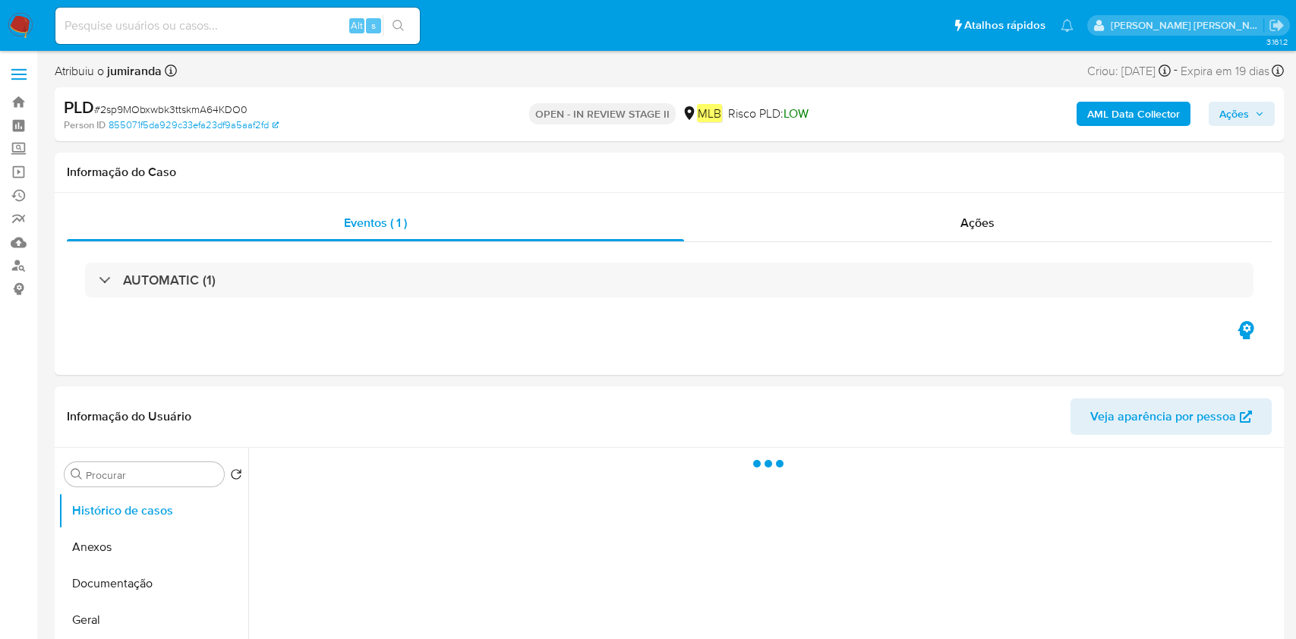
select select "10"
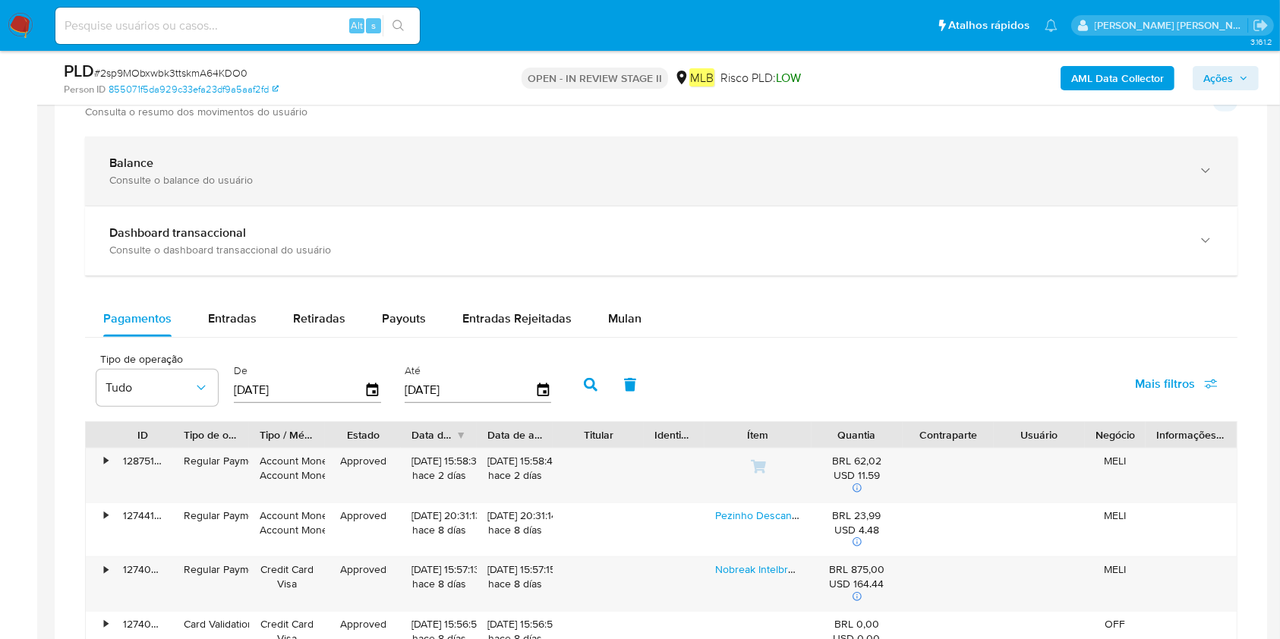
scroll to position [1215, 0]
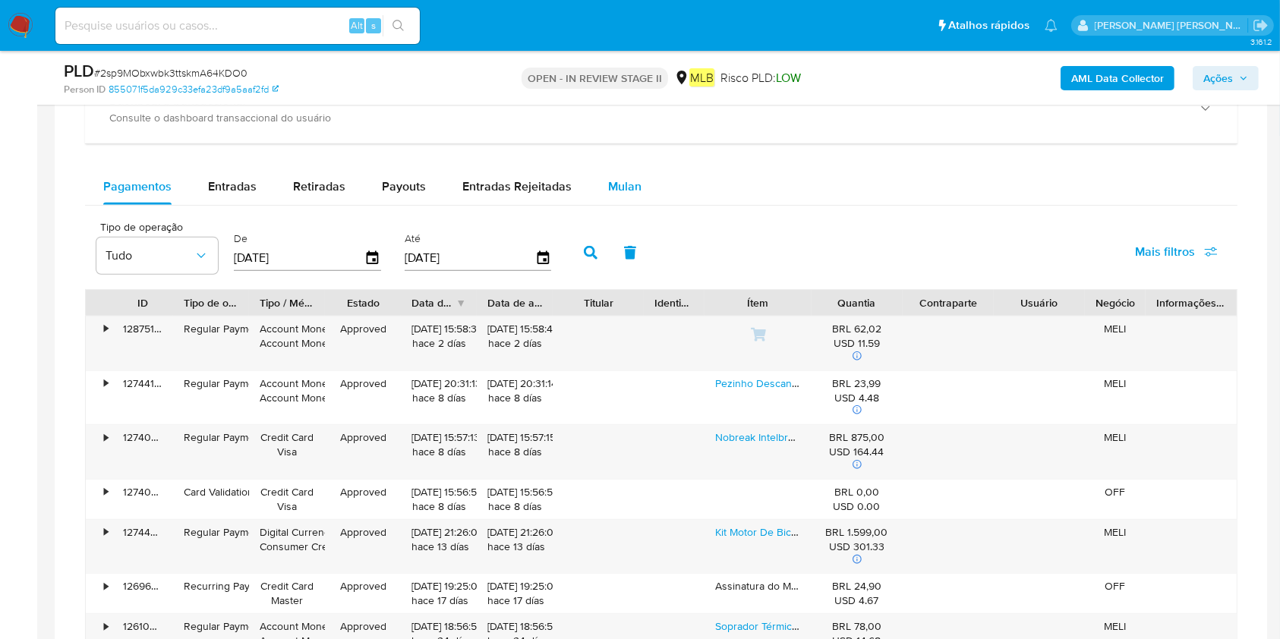
click at [636, 187] on button "Mulan" at bounding box center [625, 187] width 70 height 36
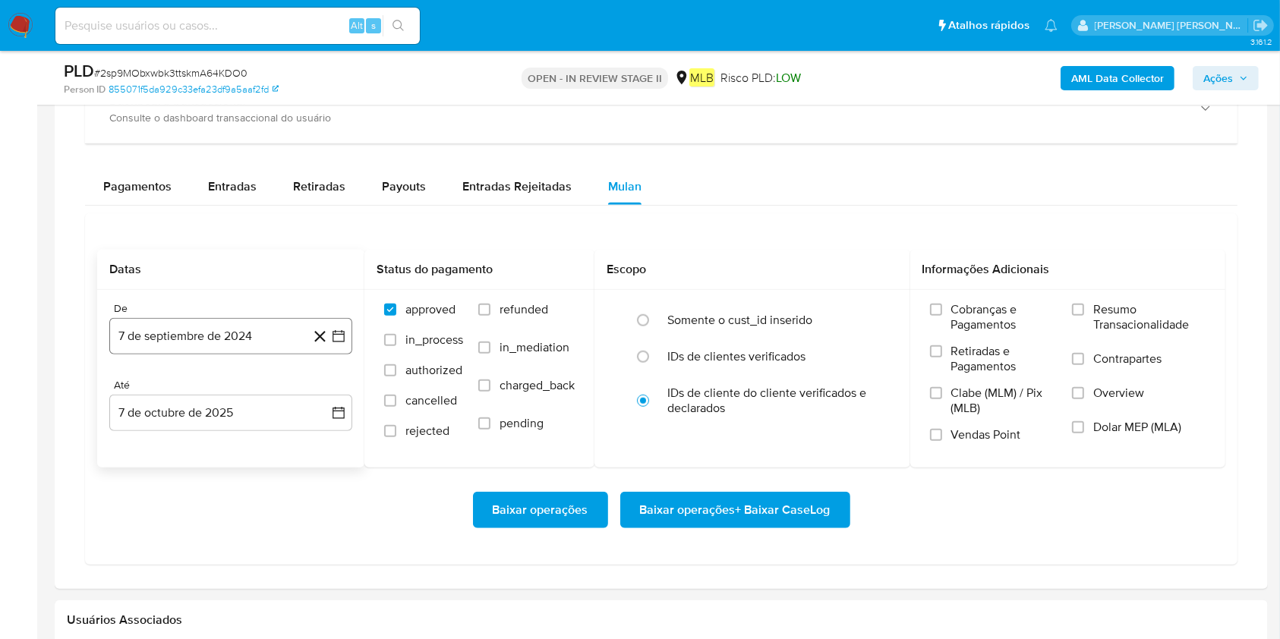
click at [210, 349] on button "7 de septiembre de 2024" at bounding box center [230, 336] width 243 height 36
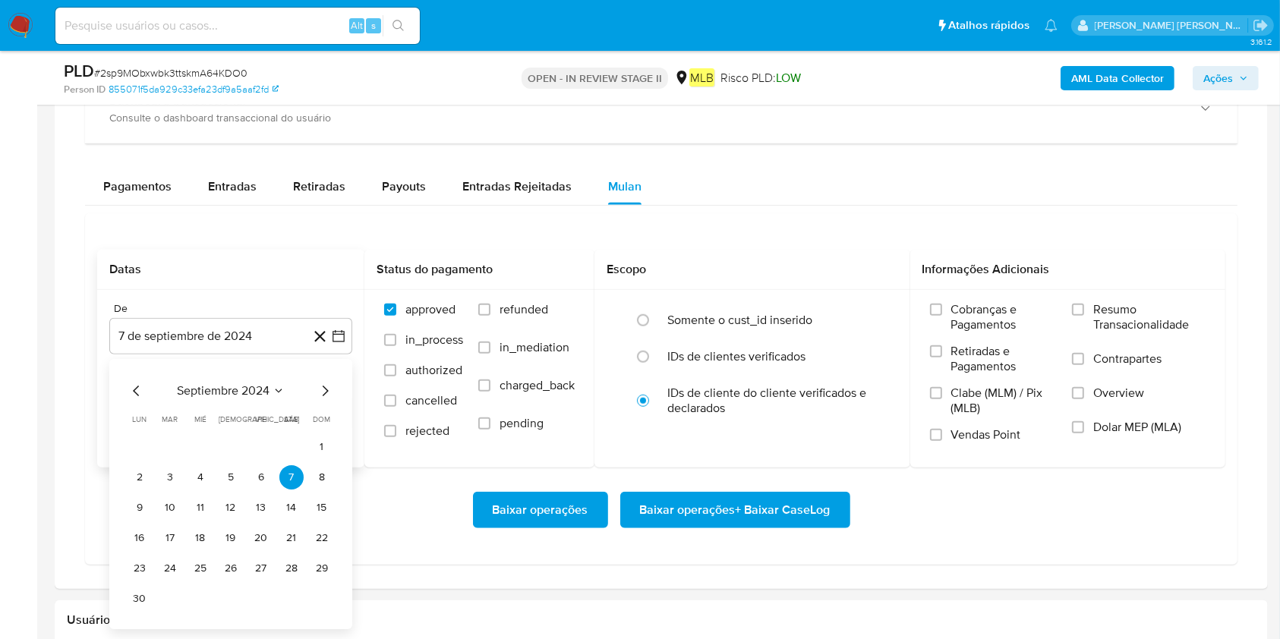
click at [238, 389] on span "septiembre 2024" at bounding box center [223, 390] width 93 height 15
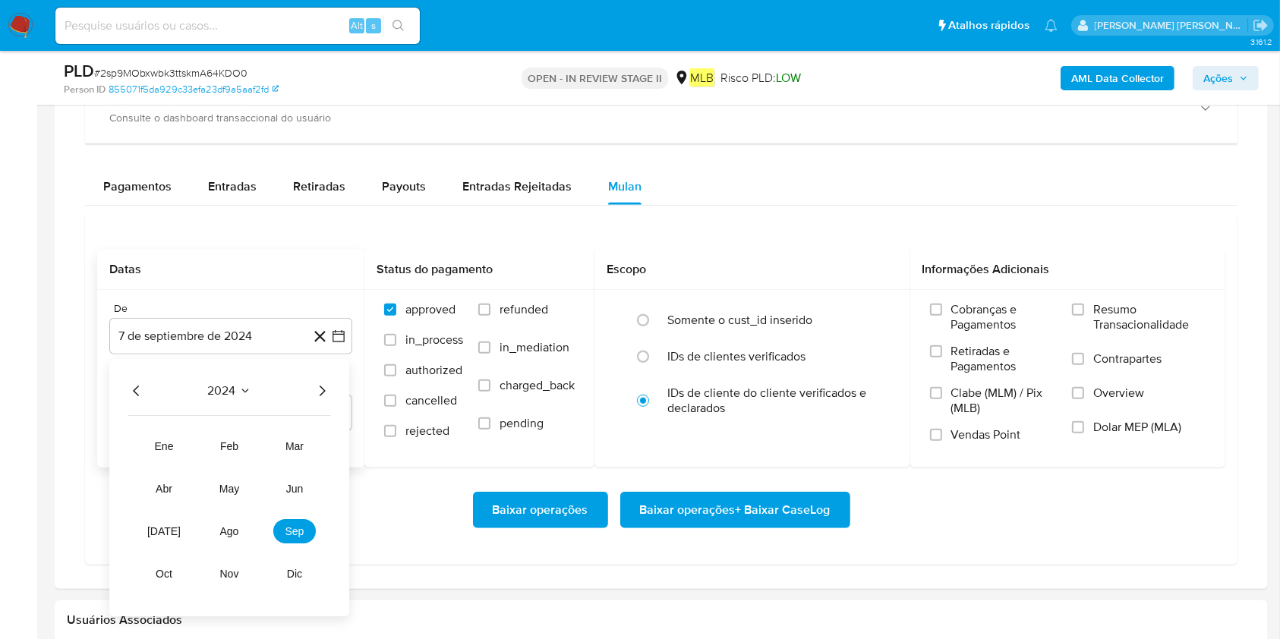
click at [316, 390] on icon "Año siguiente" at bounding box center [322, 391] width 18 height 18
click at [235, 528] on span "ago" at bounding box center [229, 531] width 19 height 12
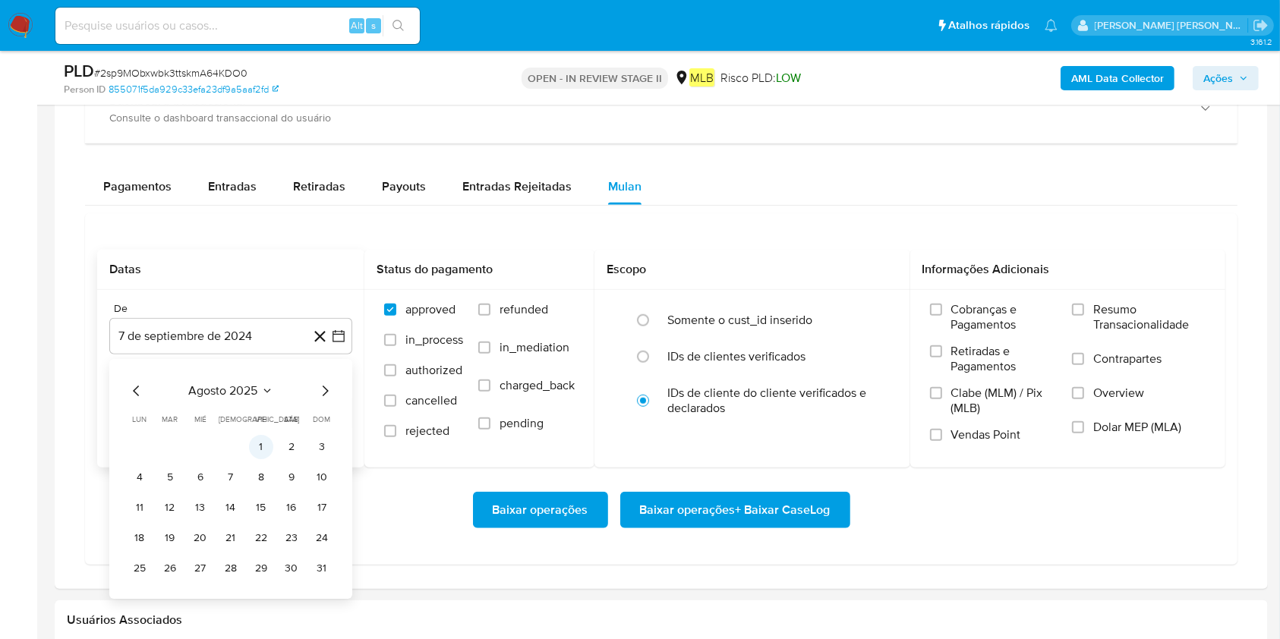
click at [255, 445] on button "1" at bounding box center [261, 447] width 24 height 24
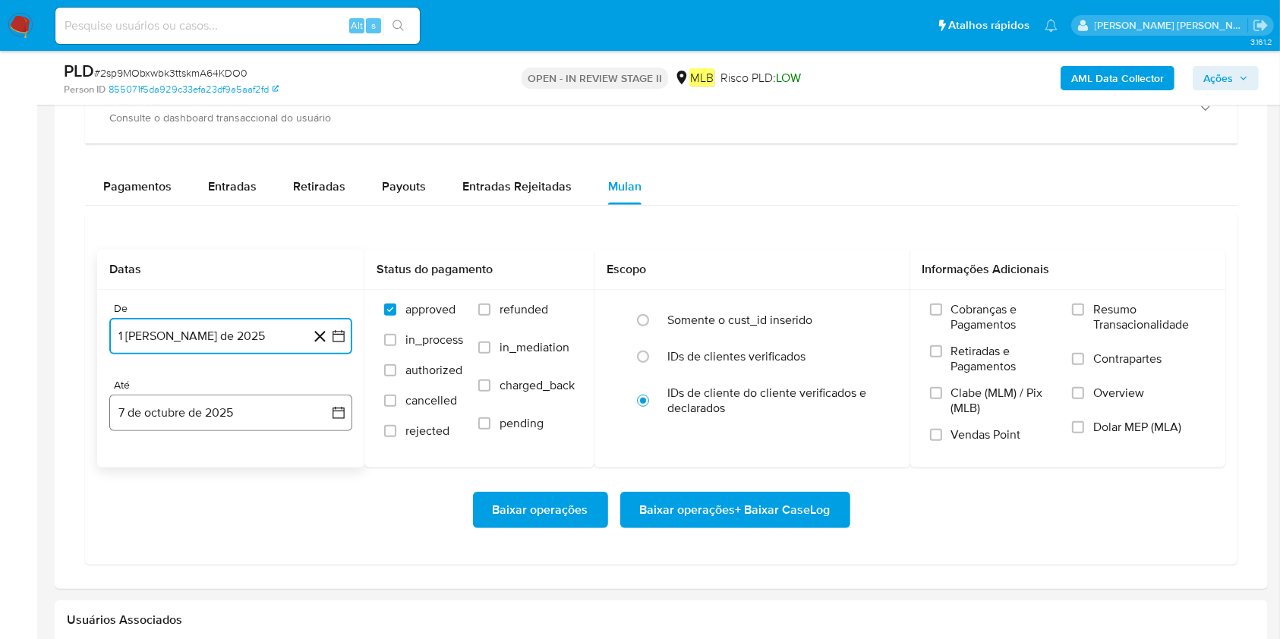
click at [242, 400] on button "7 de octubre de 2025" at bounding box center [230, 413] width 243 height 36
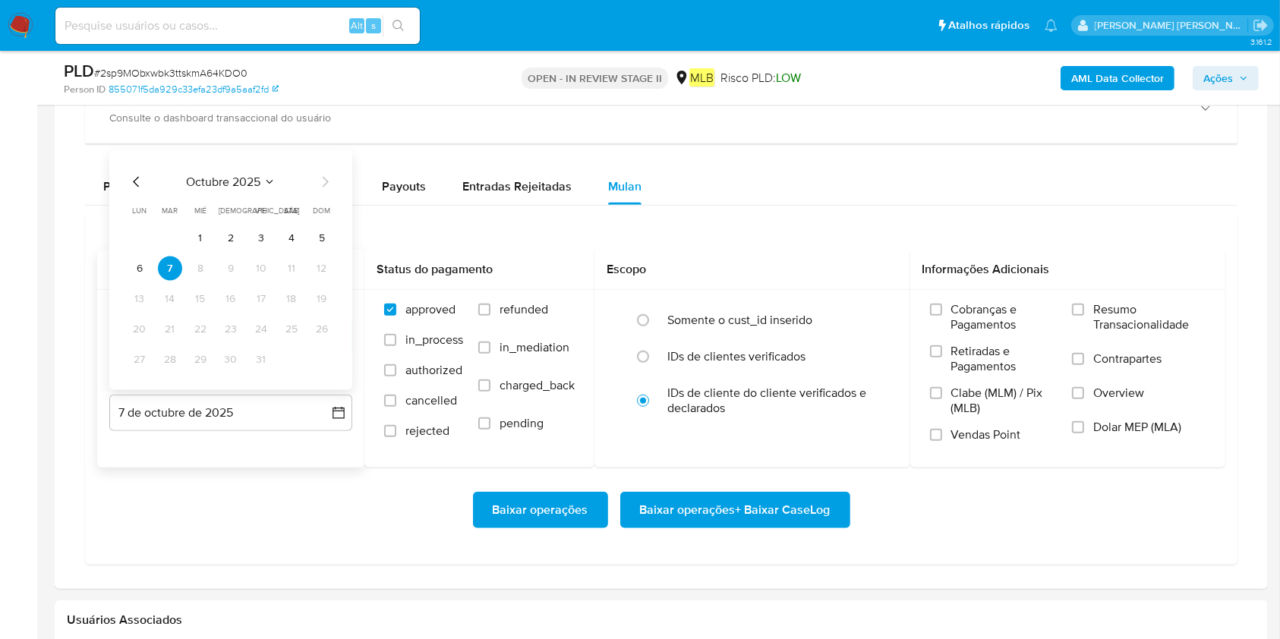
click at [132, 263] on button "6" at bounding box center [140, 269] width 24 height 24
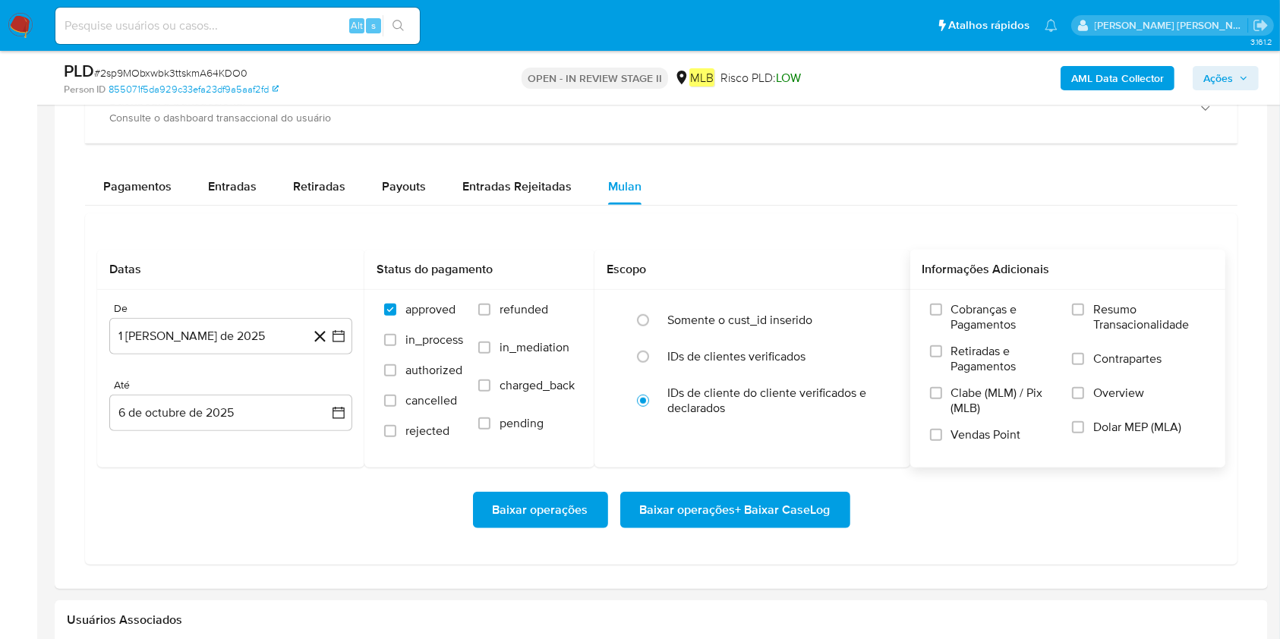
click at [1112, 327] on span "Resumo Transacionalidade" at bounding box center [1149, 317] width 112 height 30
click at [1084, 316] on input "Resumo Transacionalidade" at bounding box center [1078, 310] width 12 height 12
click at [735, 512] on span "Baixar operações + Baixar CaseLog" at bounding box center [735, 509] width 191 height 33
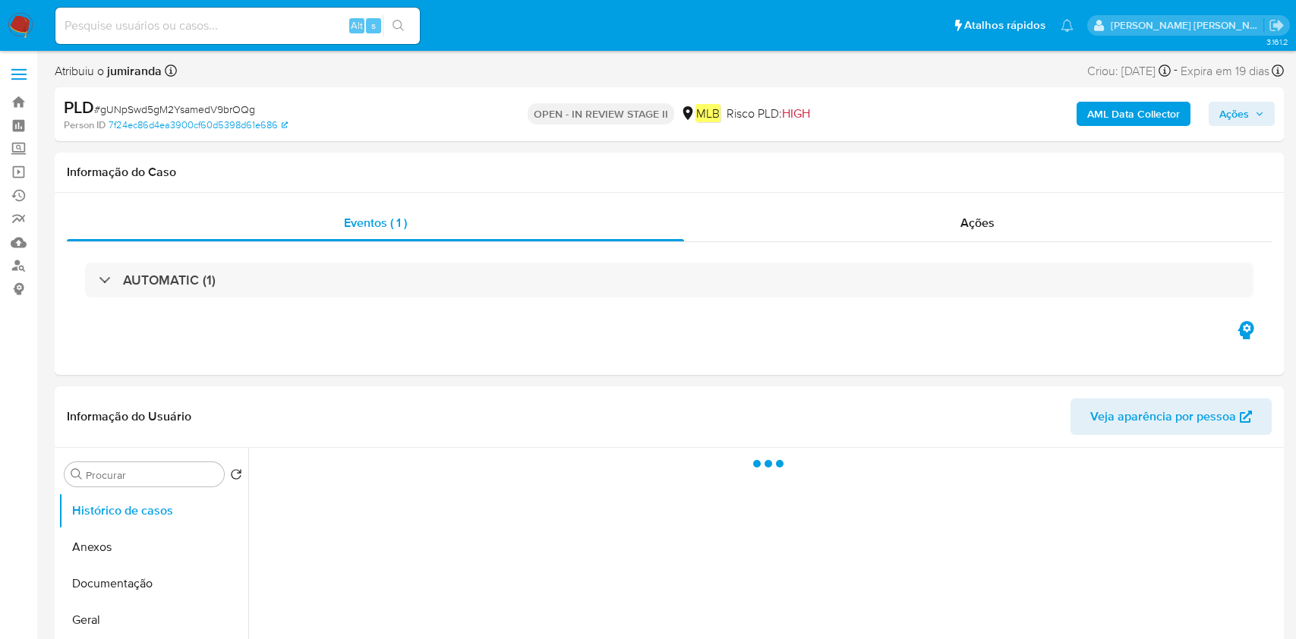
select select "10"
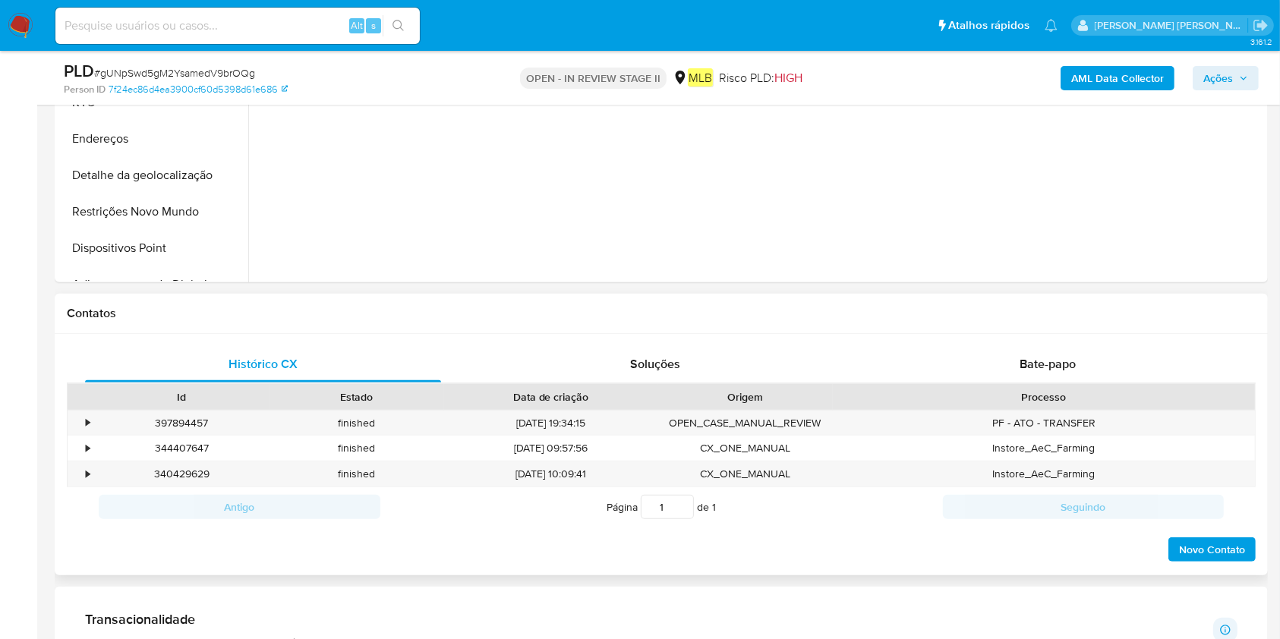
scroll to position [809, 0]
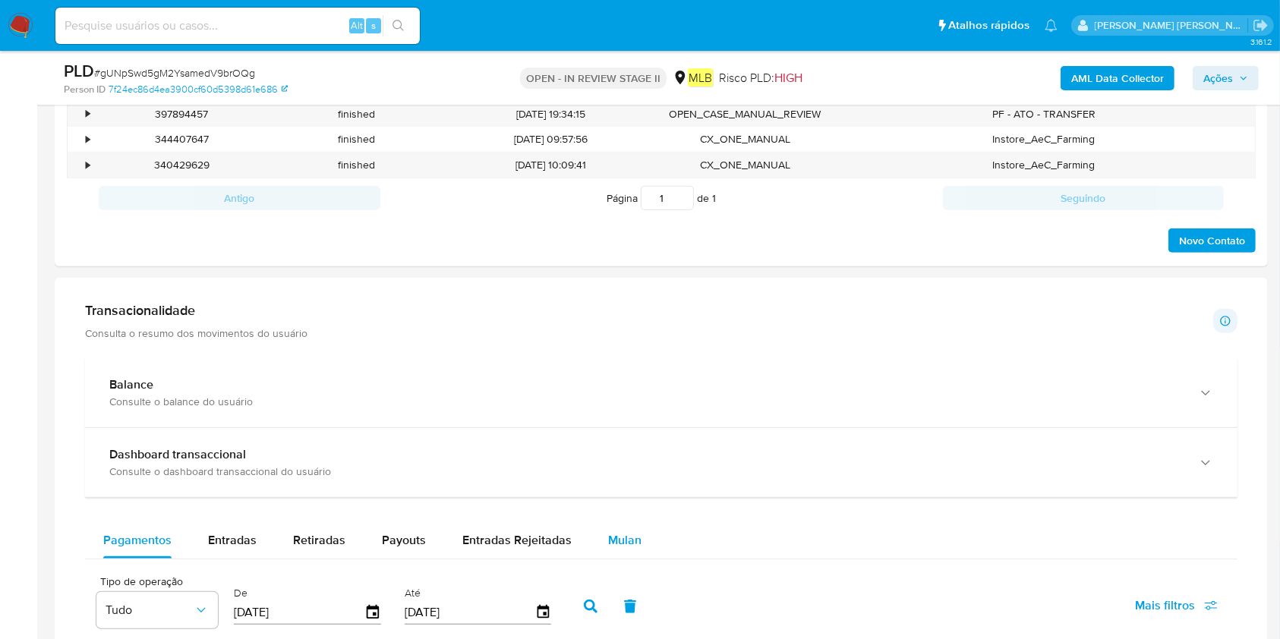
click at [608, 528] on div "Mulan" at bounding box center [624, 540] width 33 height 36
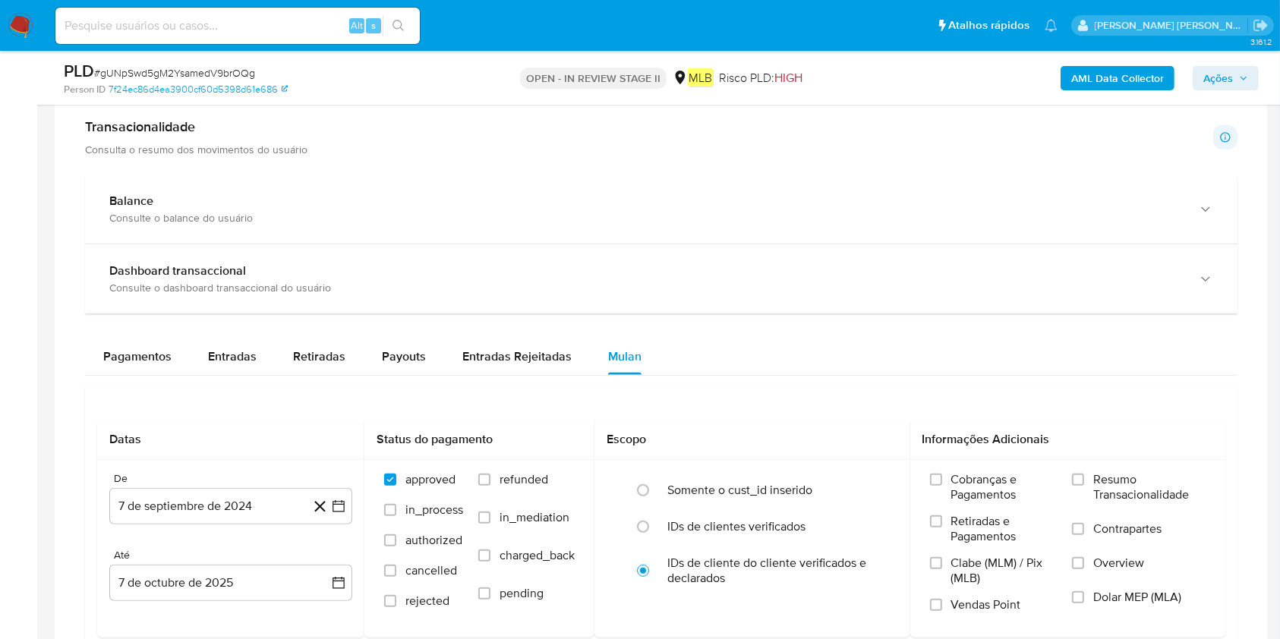
scroll to position [1012, 0]
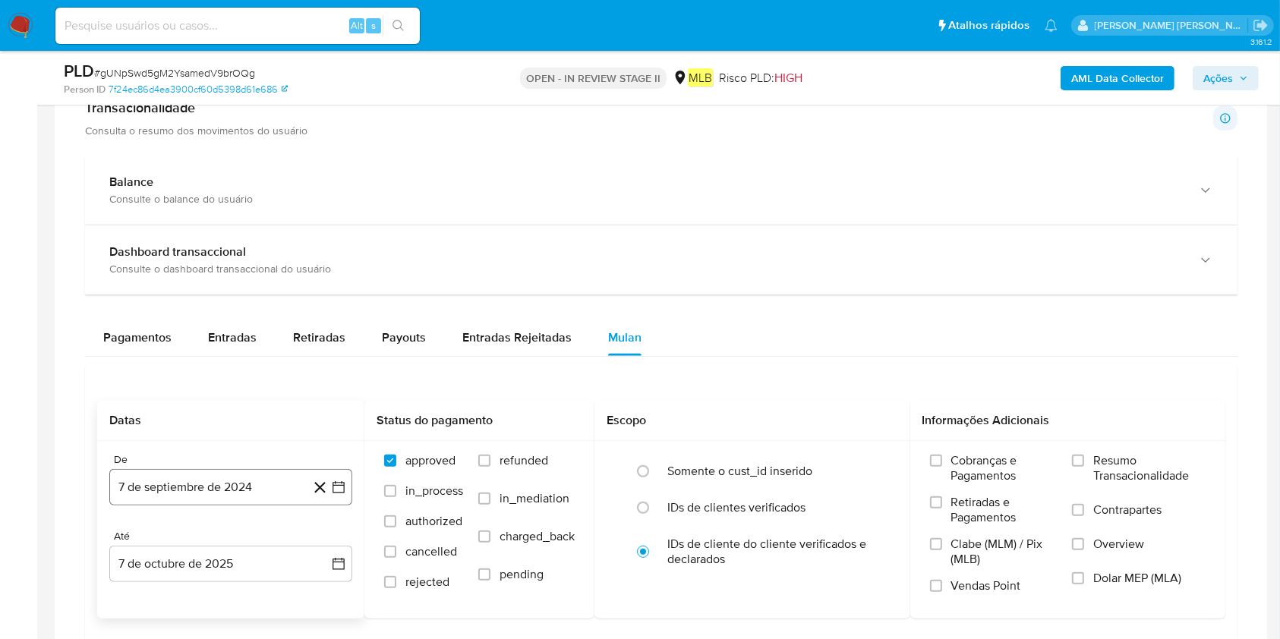
click at [233, 474] on button "7 de septiembre de 2024" at bounding box center [230, 487] width 243 height 36
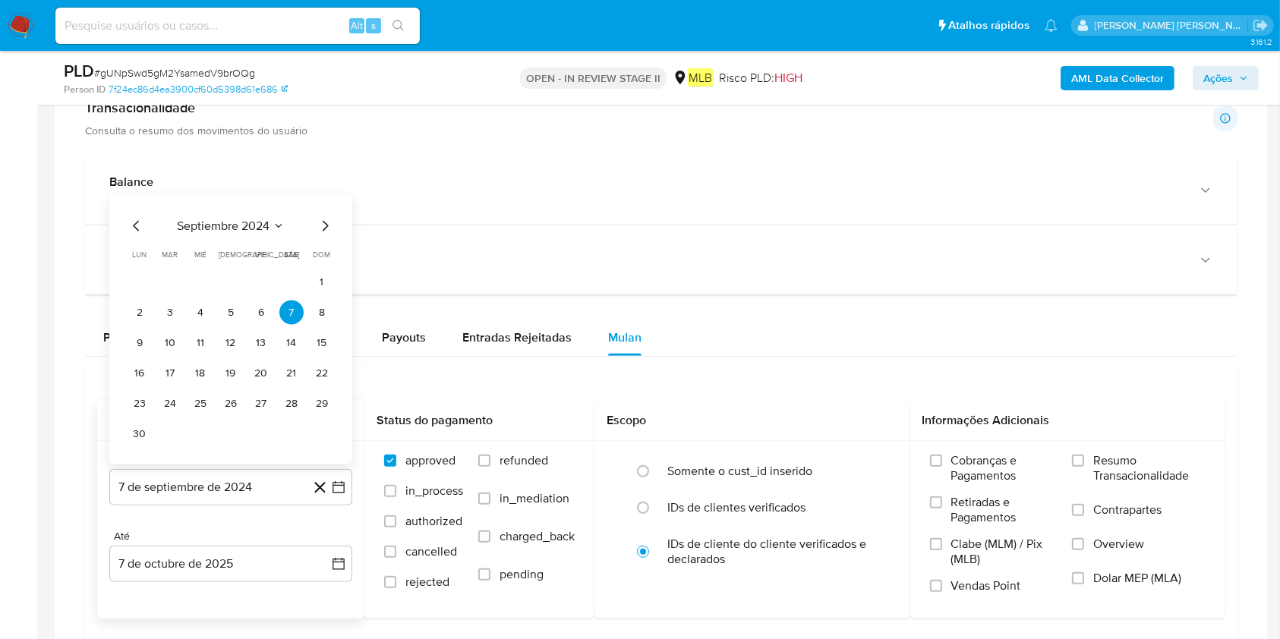
click at [219, 225] on span "septiembre 2024" at bounding box center [223, 226] width 93 height 15
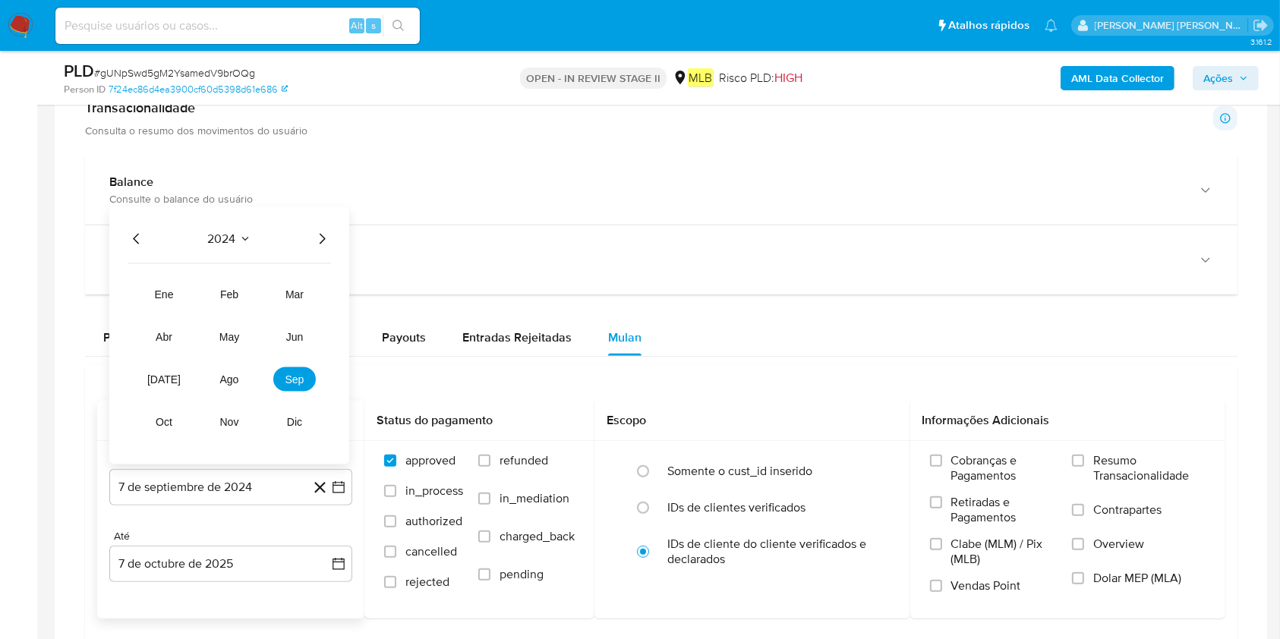
click at [319, 238] on icon "Año siguiente" at bounding box center [322, 239] width 18 height 18
click at [232, 375] on span "ago" at bounding box center [229, 379] width 19 height 12
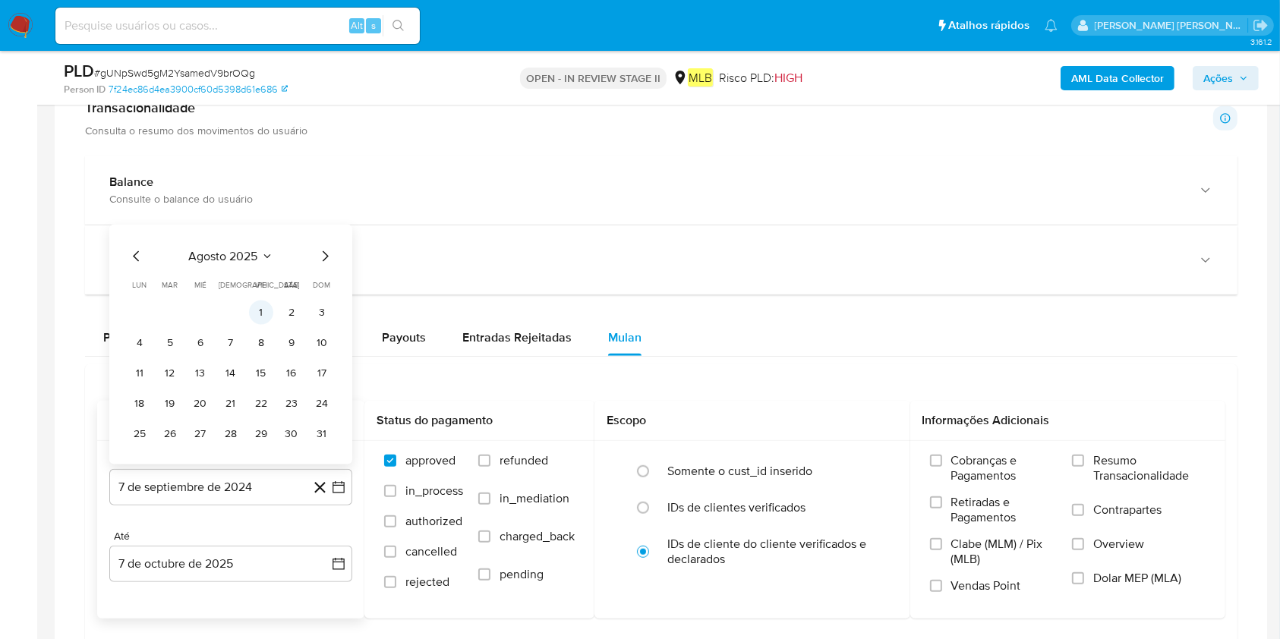
click at [269, 313] on button "1" at bounding box center [261, 313] width 24 height 24
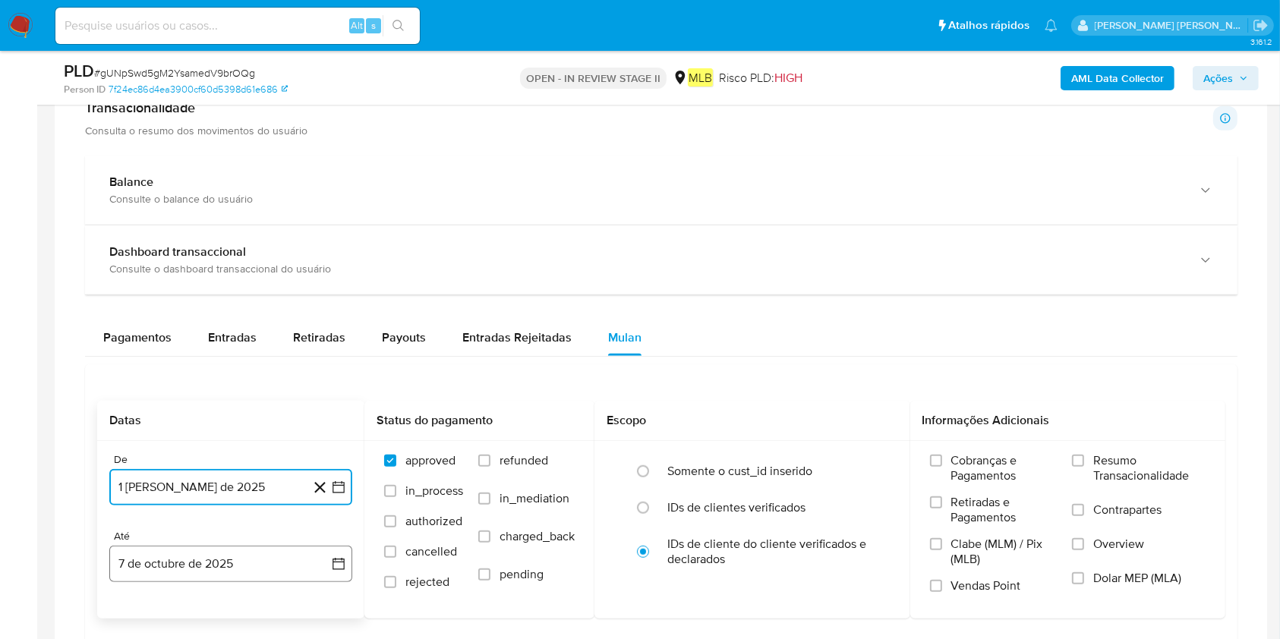
click at [209, 569] on button "7 de octubre de 2025" at bounding box center [230, 564] width 243 height 36
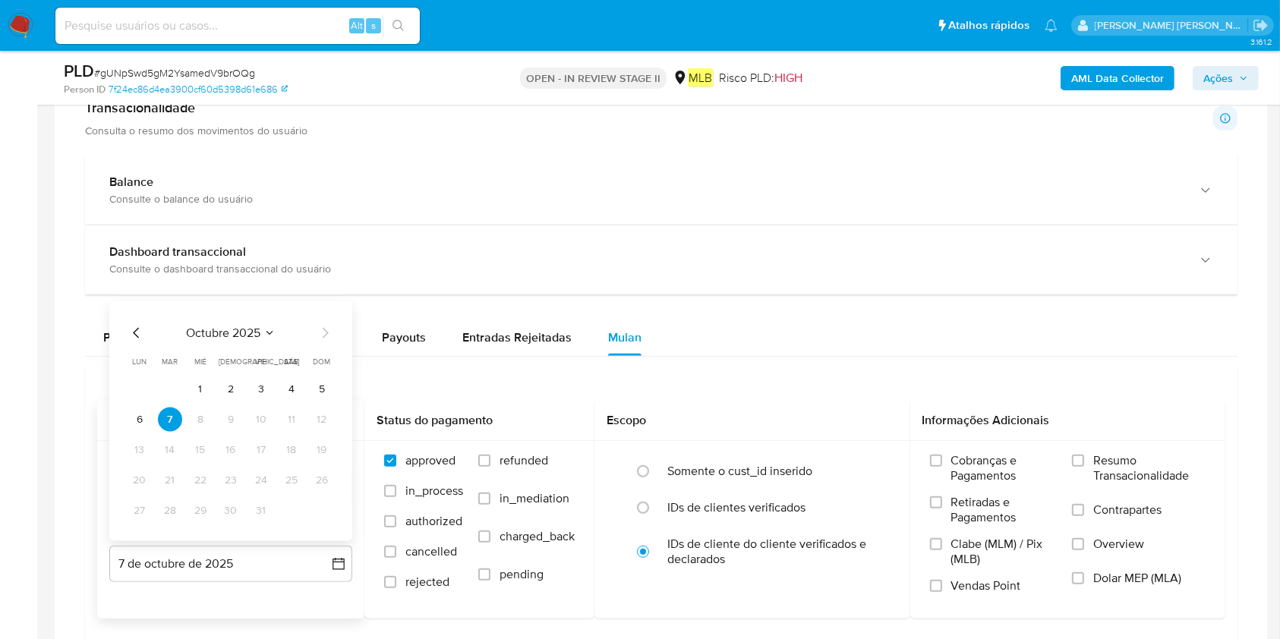
click at [140, 421] on button "6" at bounding box center [140, 420] width 24 height 24
click at [1130, 465] on span "Resumo Transacionalidade" at bounding box center [1149, 468] width 112 height 30
click at [1084, 465] on input "Resumo Transacionalidade" at bounding box center [1078, 461] width 12 height 12
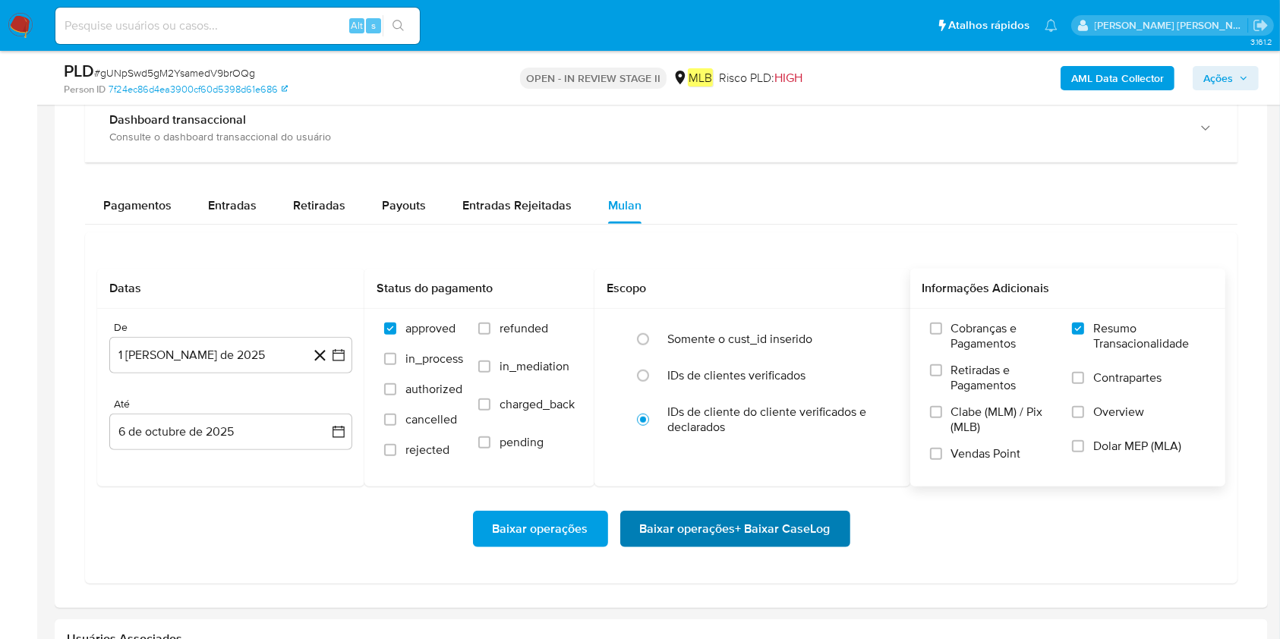
scroll to position [1215, 0]
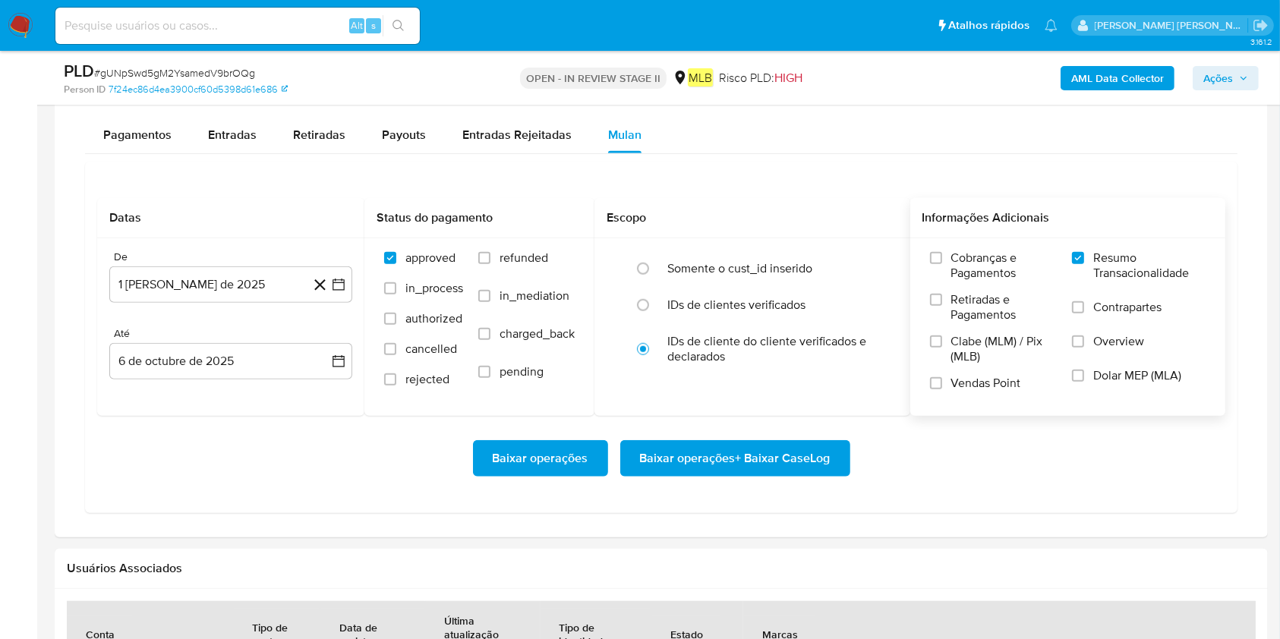
click at [702, 457] on span "Baixar operações + Baixar CaseLog" at bounding box center [735, 458] width 191 height 33
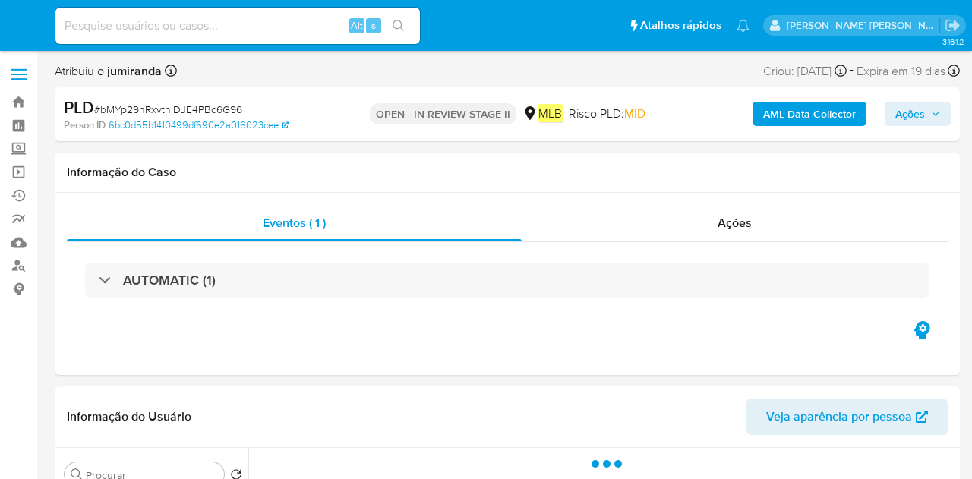
select select "10"
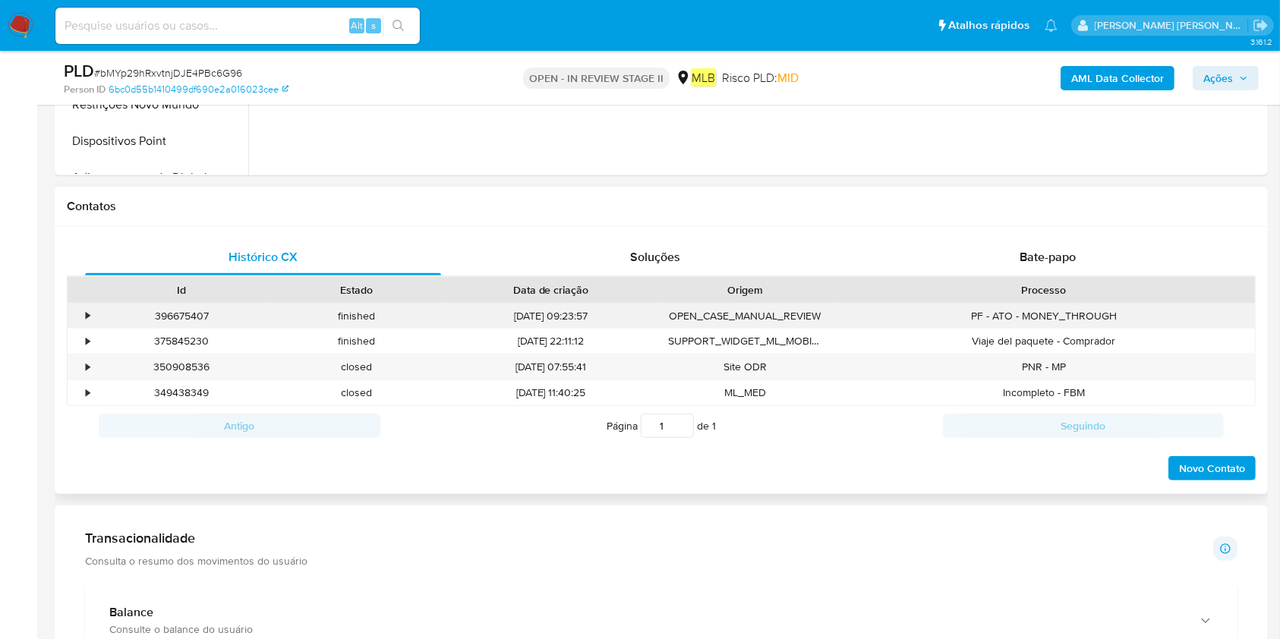
scroll to position [911, 0]
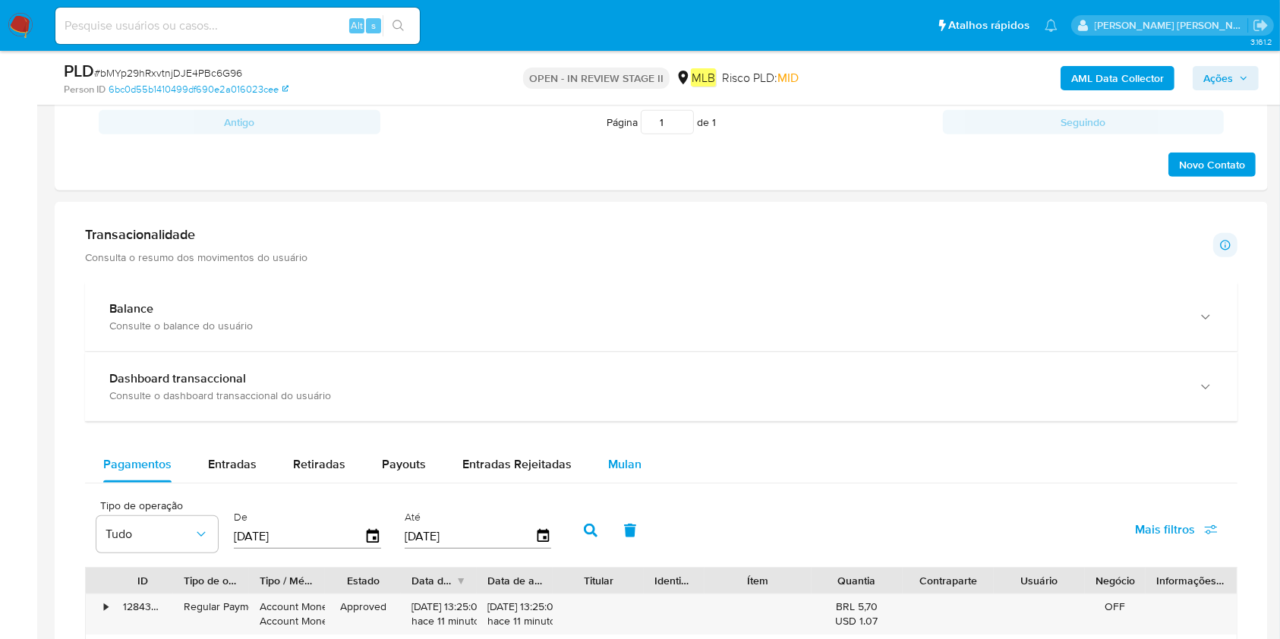
click at [614, 469] on span "Mulan" at bounding box center [624, 463] width 33 height 17
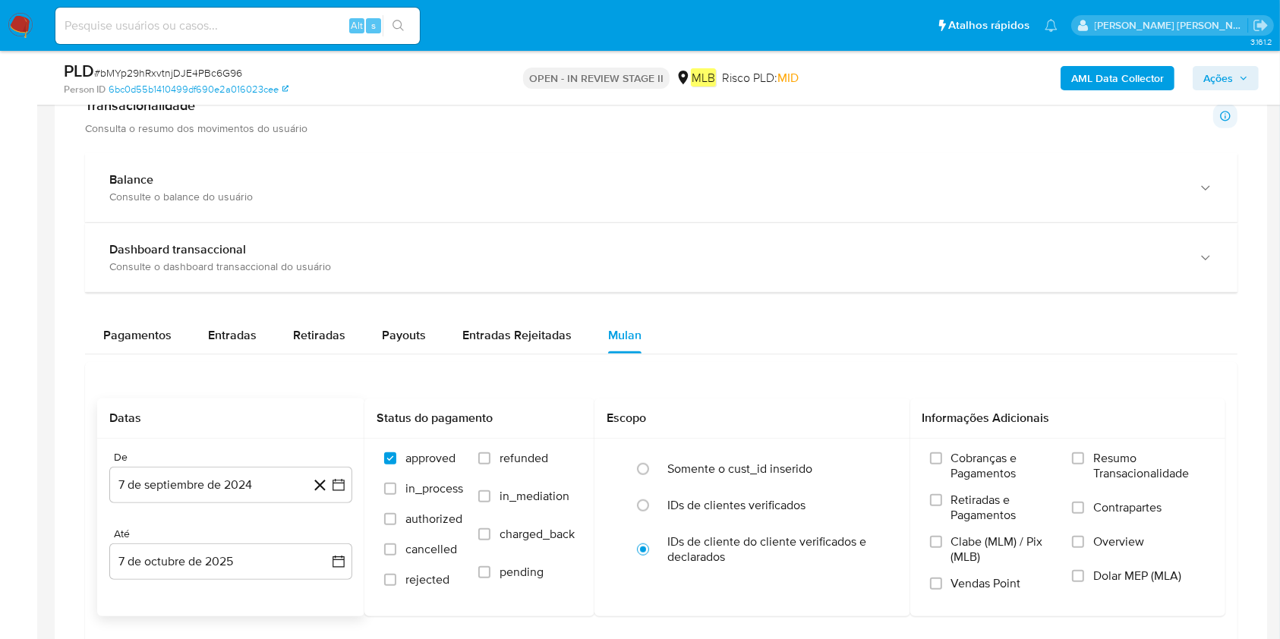
scroll to position [1113, 0]
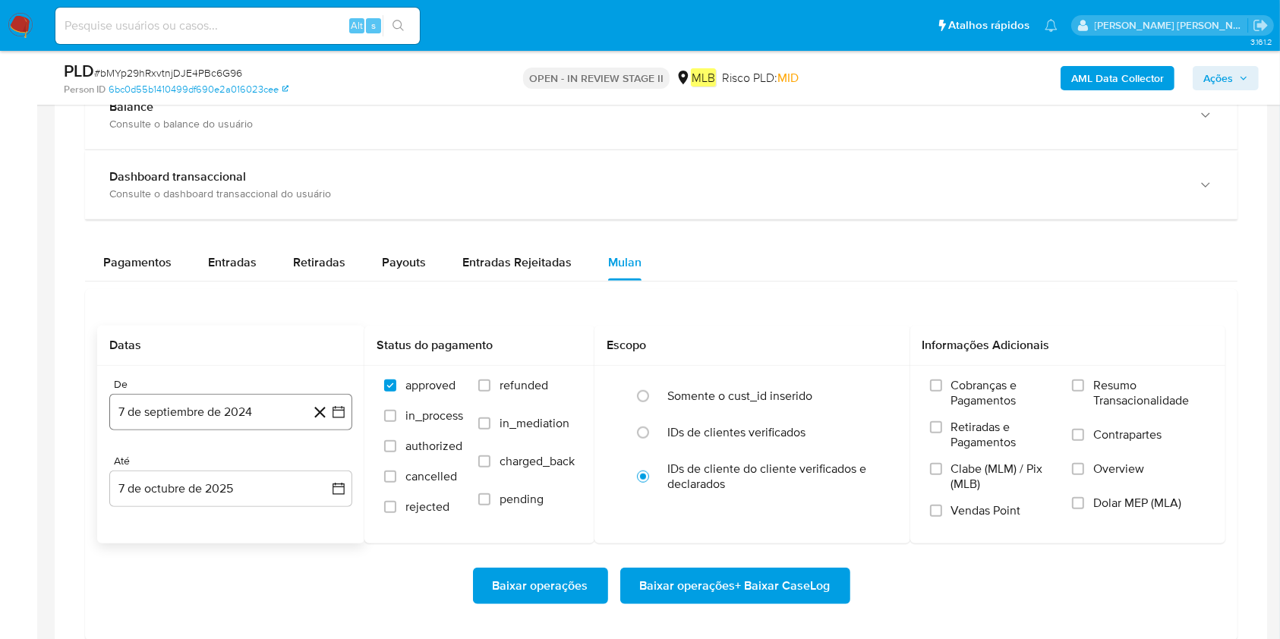
click at [199, 424] on button "7 de septiembre de 2024" at bounding box center [230, 412] width 243 height 36
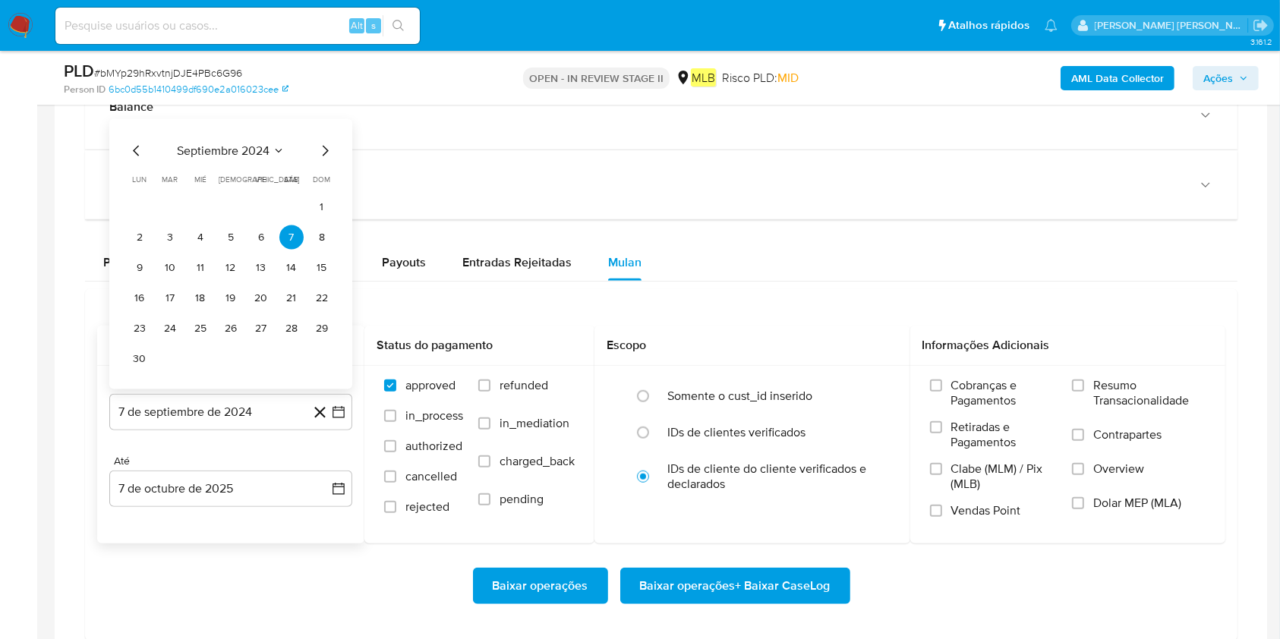
click at [235, 152] on span "septiembre 2024" at bounding box center [223, 150] width 93 height 15
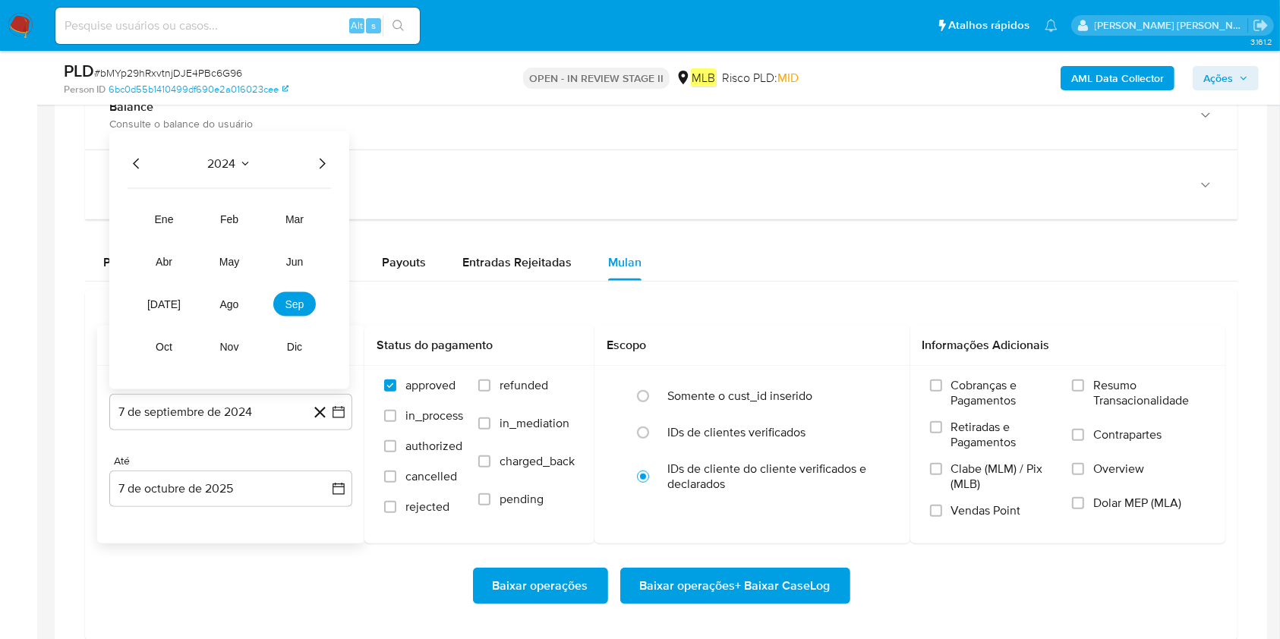
click at [307, 159] on div "2024" at bounding box center [229, 164] width 203 height 18
click at [314, 158] on icon "Año siguiente" at bounding box center [322, 164] width 18 height 18
click at [230, 292] on button "ago" at bounding box center [229, 304] width 43 height 24
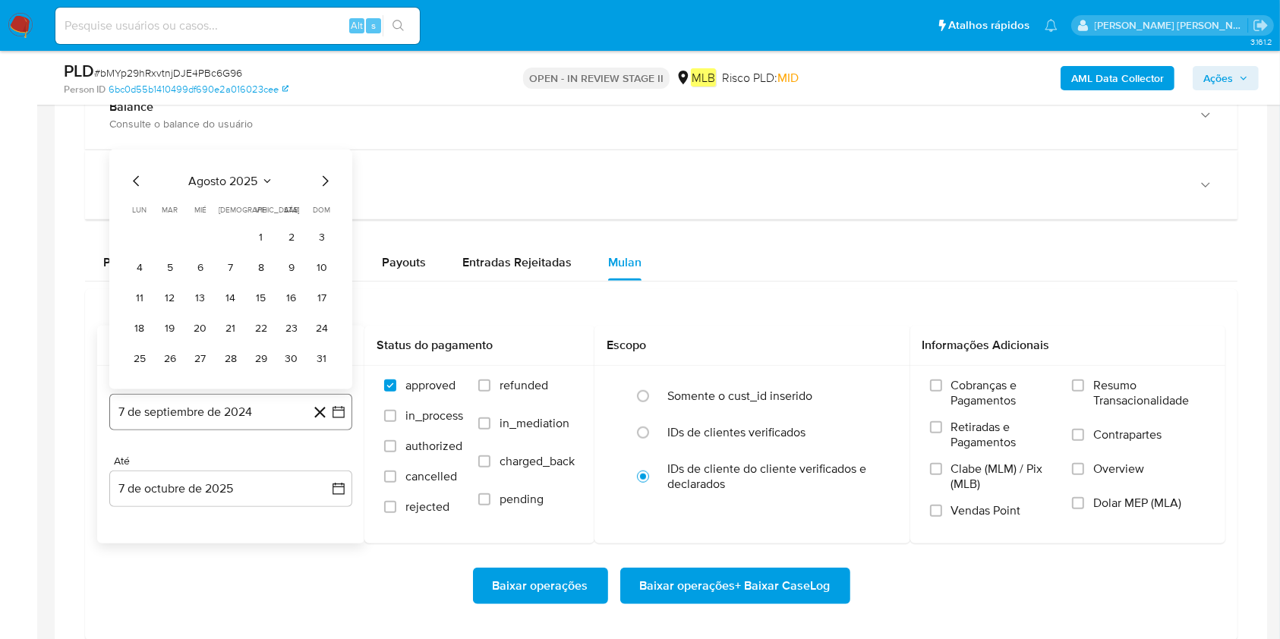
drag, startPoint x: 256, startPoint y: 237, endPoint x: 239, endPoint y: 424, distance: 187.5
click at [256, 238] on button "1" at bounding box center [261, 237] width 24 height 24
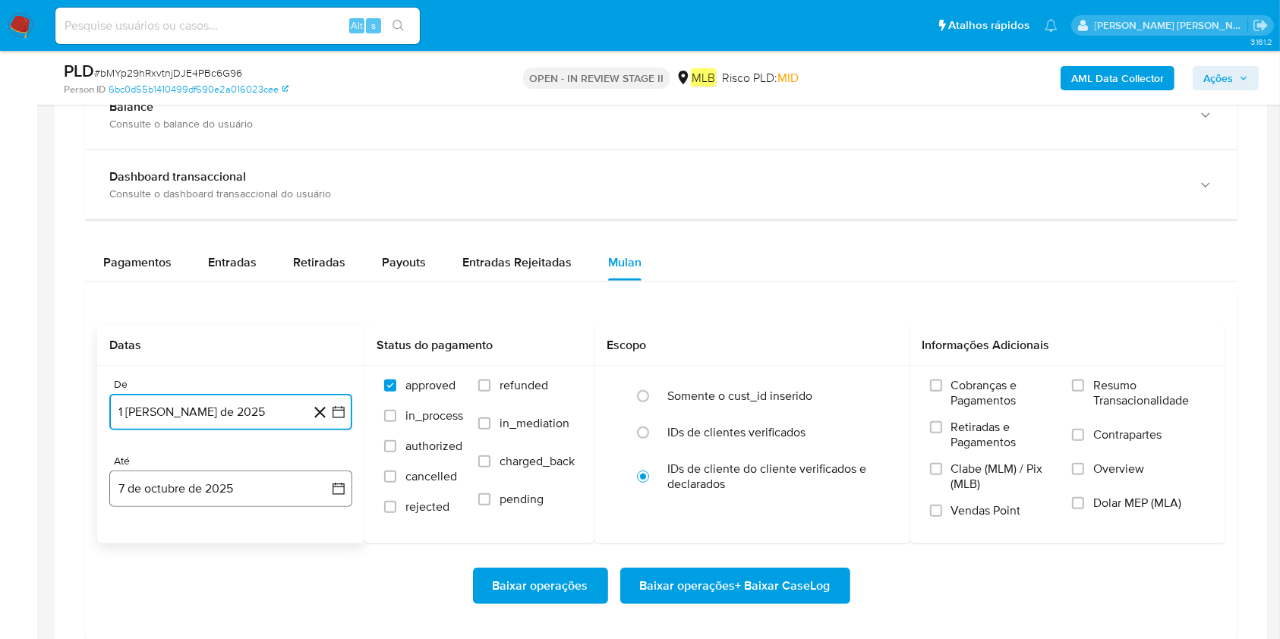
click at [225, 478] on button "7 de octubre de 2025" at bounding box center [230, 489] width 243 height 36
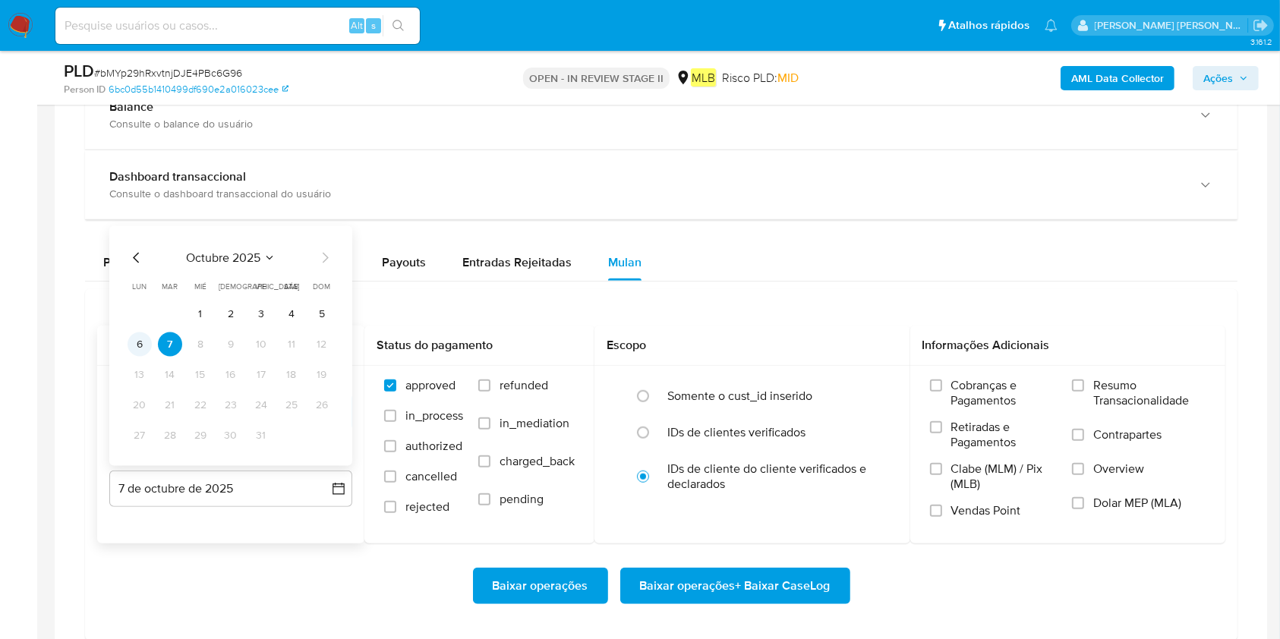
click at [138, 344] on button "6" at bounding box center [140, 345] width 24 height 24
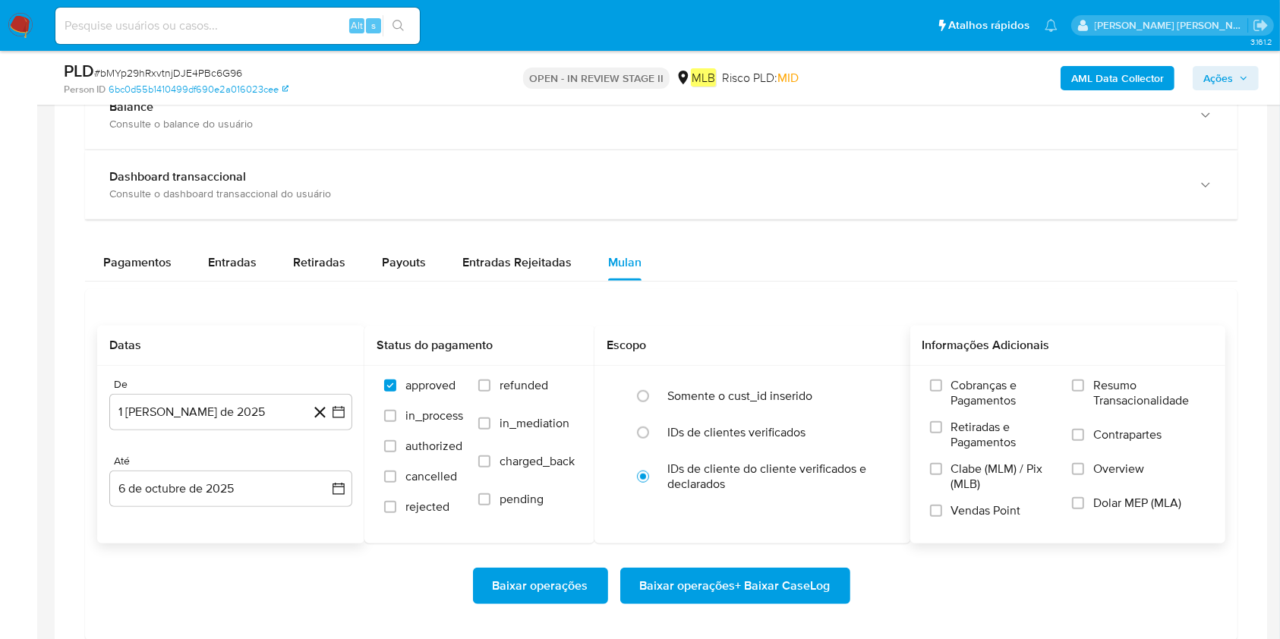
click at [971, 386] on span "Resumo Transacionalidade" at bounding box center [1149, 393] width 112 height 30
click at [971, 386] on input "Resumo Transacionalidade" at bounding box center [1078, 386] width 12 height 12
click at [817, 478] on span "Baixar operações + Baixar CaseLog" at bounding box center [735, 585] width 191 height 33
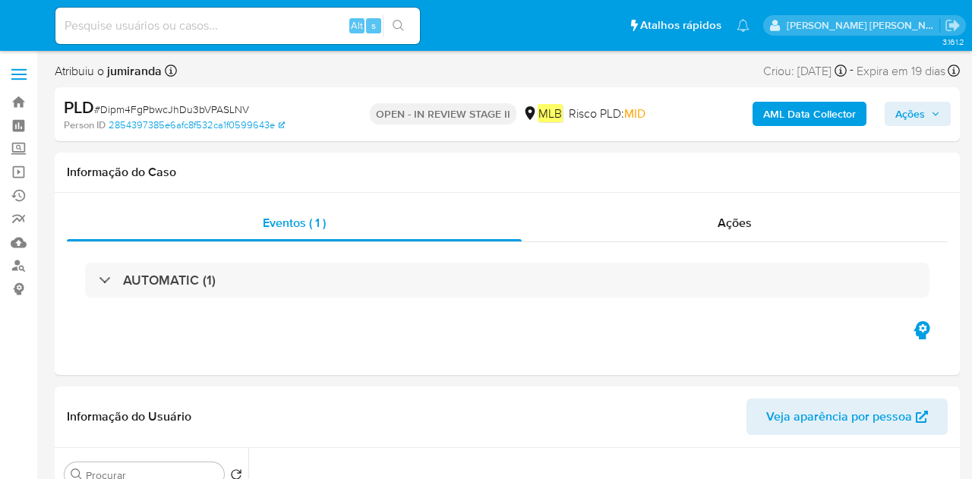
select select "10"
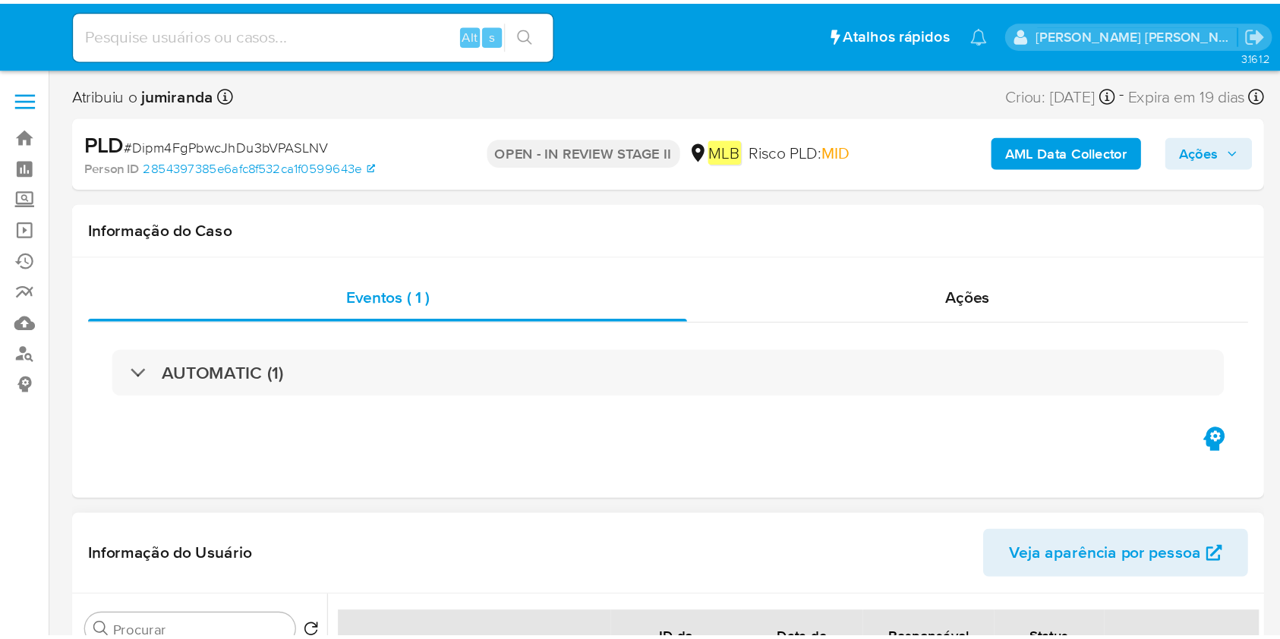
scroll to position [607, 0]
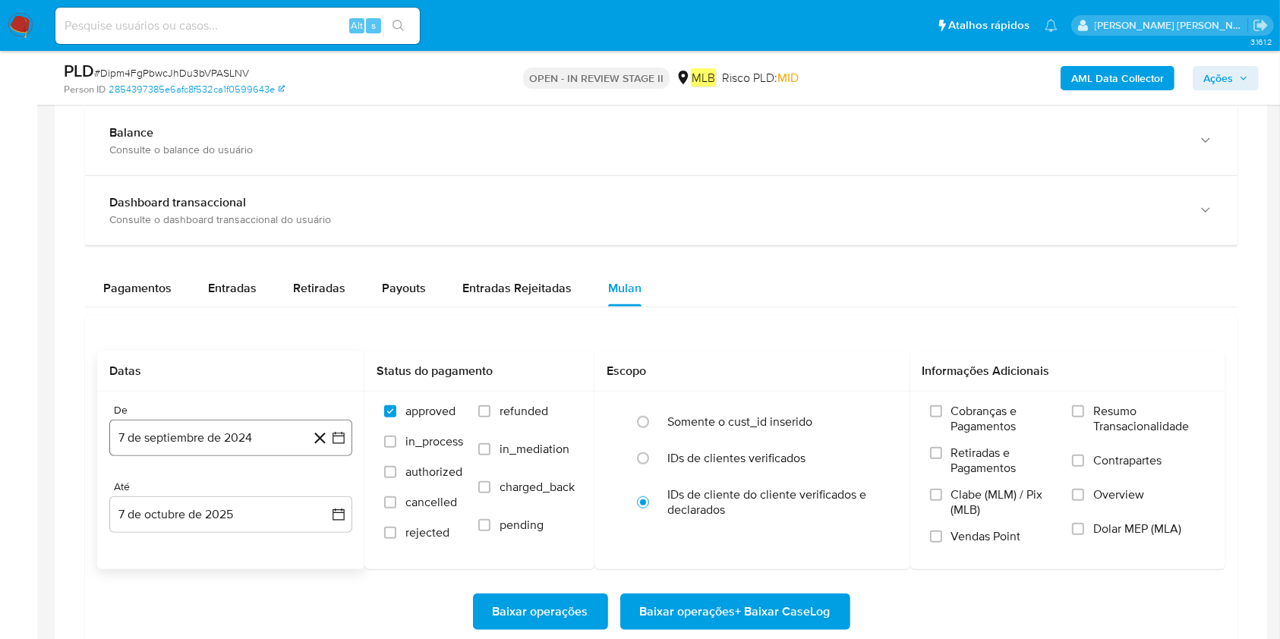
click at [191, 428] on button "7 de septiembre de 2024" at bounding box center [230, 438] width 243 height 36
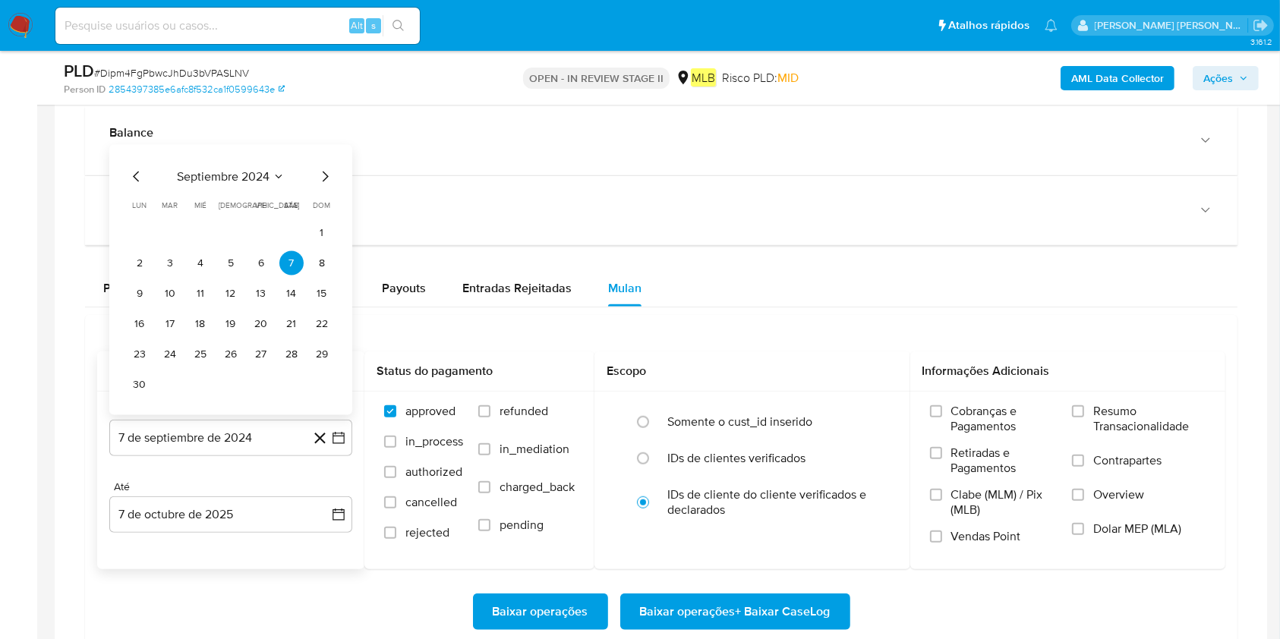
click at [213, 179] on span "septiembre 2024" at bounding box center [223, 176] width 93 height 15
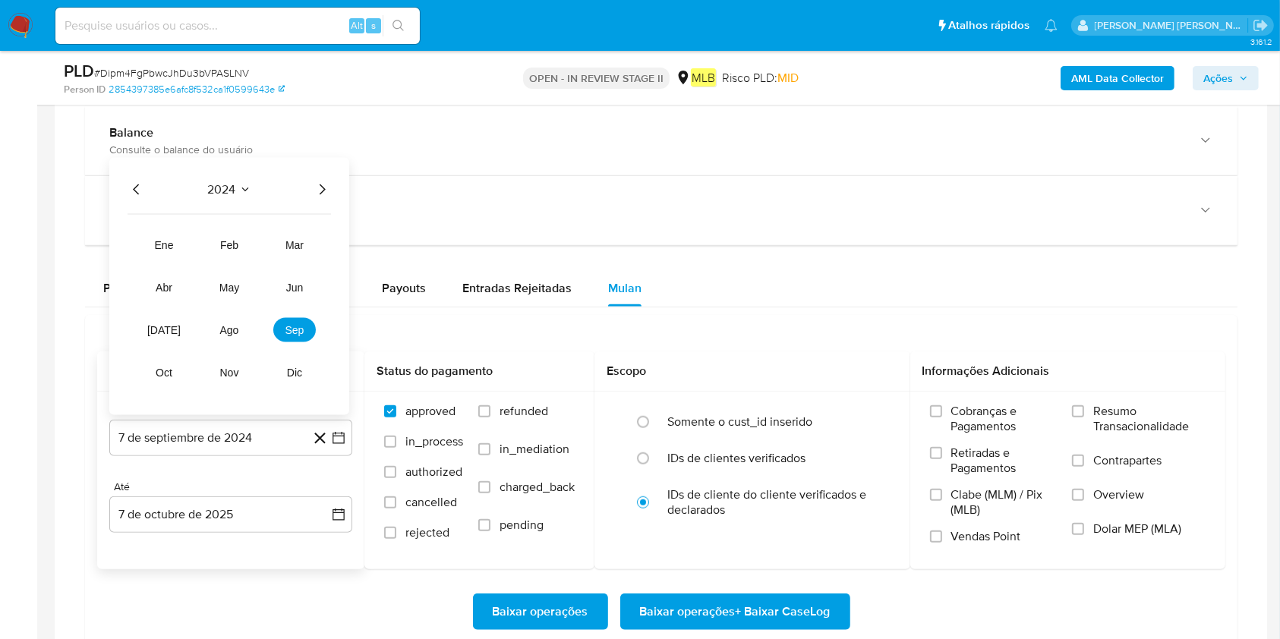
click at [323, 182] on icon "Año siguiente" at bounding box center [322, 190] width 18 height 18
click at [227, 326] on span "ago" at bounding box center [229, 330] width 19 height 12
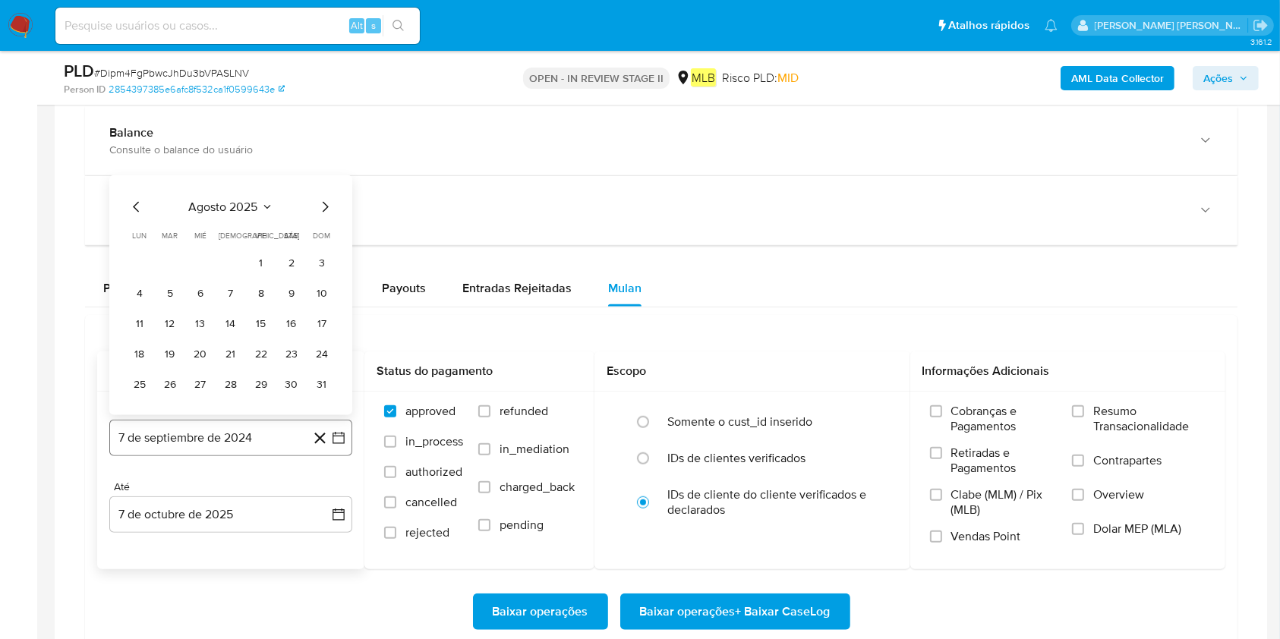
drag, startPoint x: 262, startPoint y: 263, endPoint x: 240, endPoint y: 439, distance: 177.5
click at [262, 264] on button "1" at bounding box center [261, 263] width 24 height 24
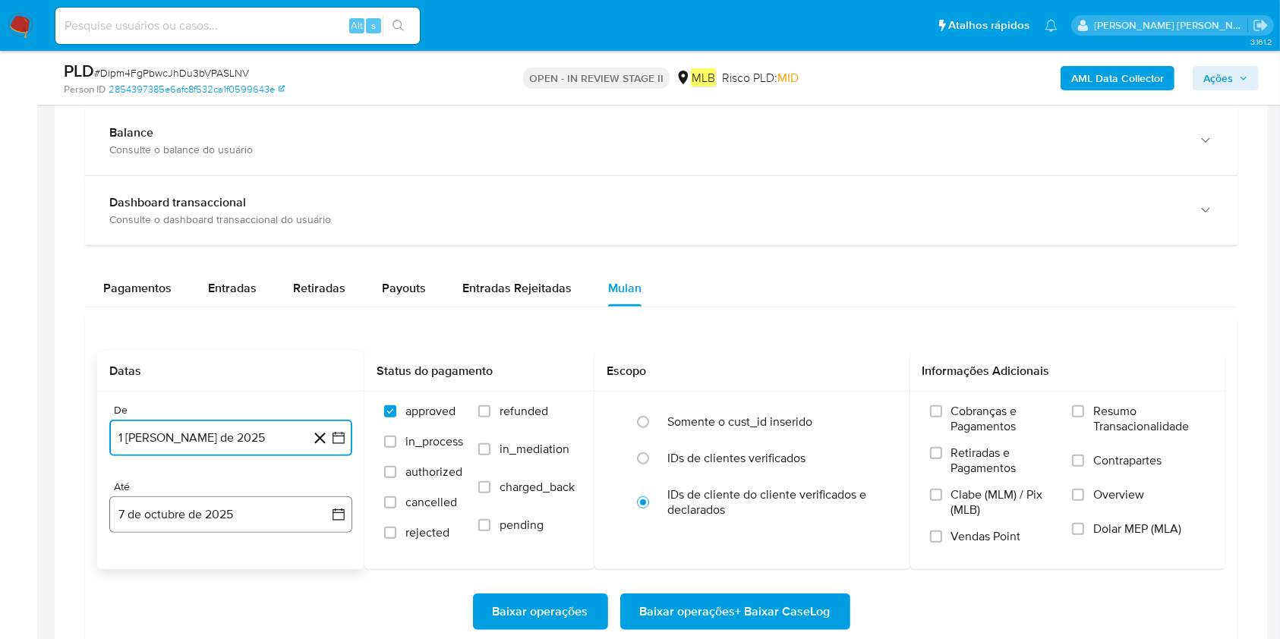
click at [211, 478] on button "7 de octubre de 2025" at bounding box center [230, 514] width 243 height 36
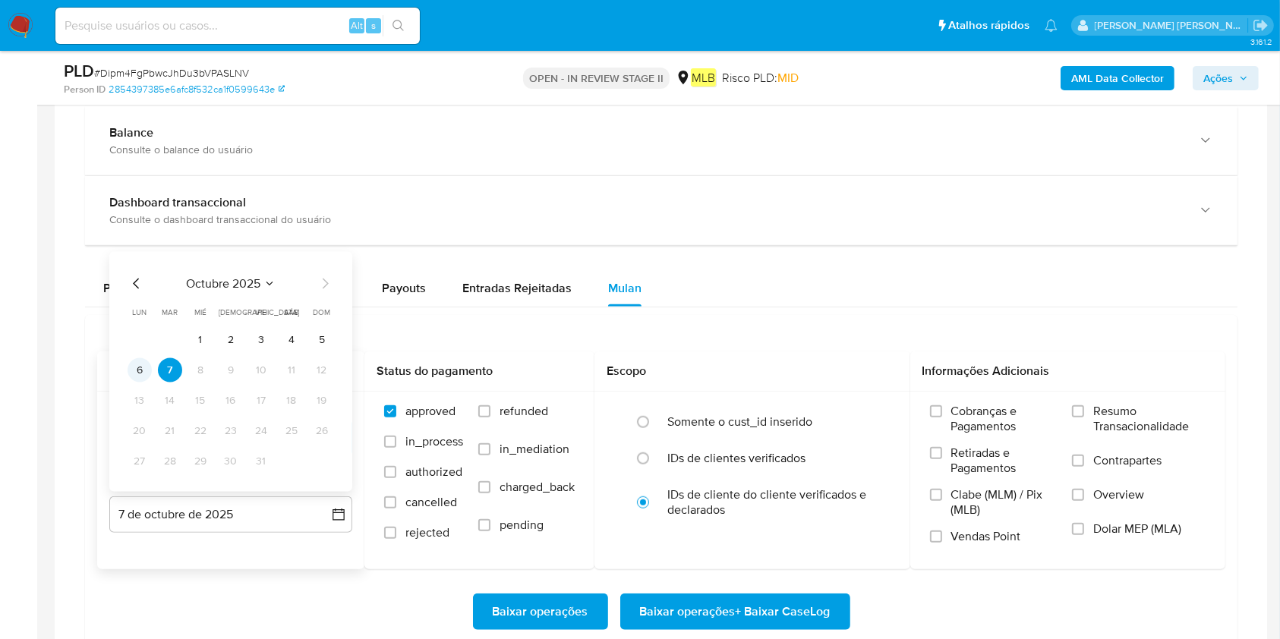
click at [133, 372] on button "6" at bounding box center [140, 370] width 24 height 24
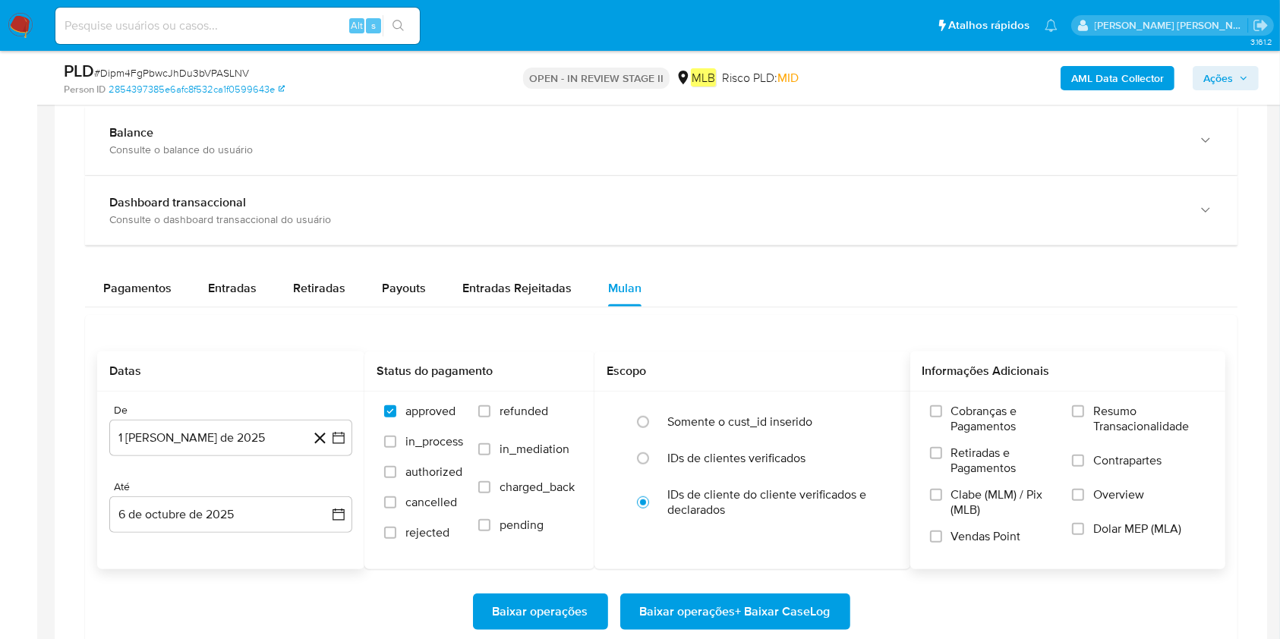
click at [971, 410] on span "Resumo Transacionalidade" at bounding box center [1149, 419] width 112 height 30
click at [971, 410] on input "Resumo Transacionalidade" at bounding box center [1078, 411] width 12 height 12
click at [774, 478] on span "Baixar operações + Baixar CaseLog" at bounding box center [735, 611] width 191 height 33
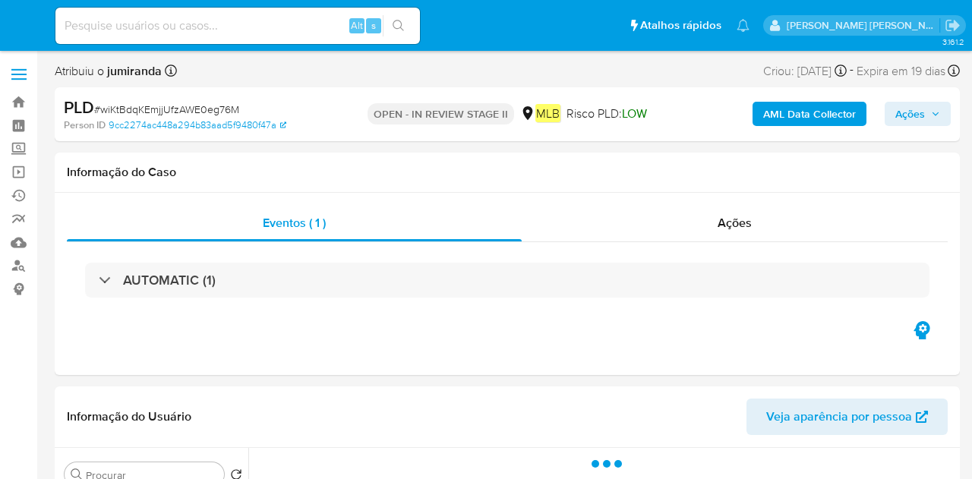
select select "10"
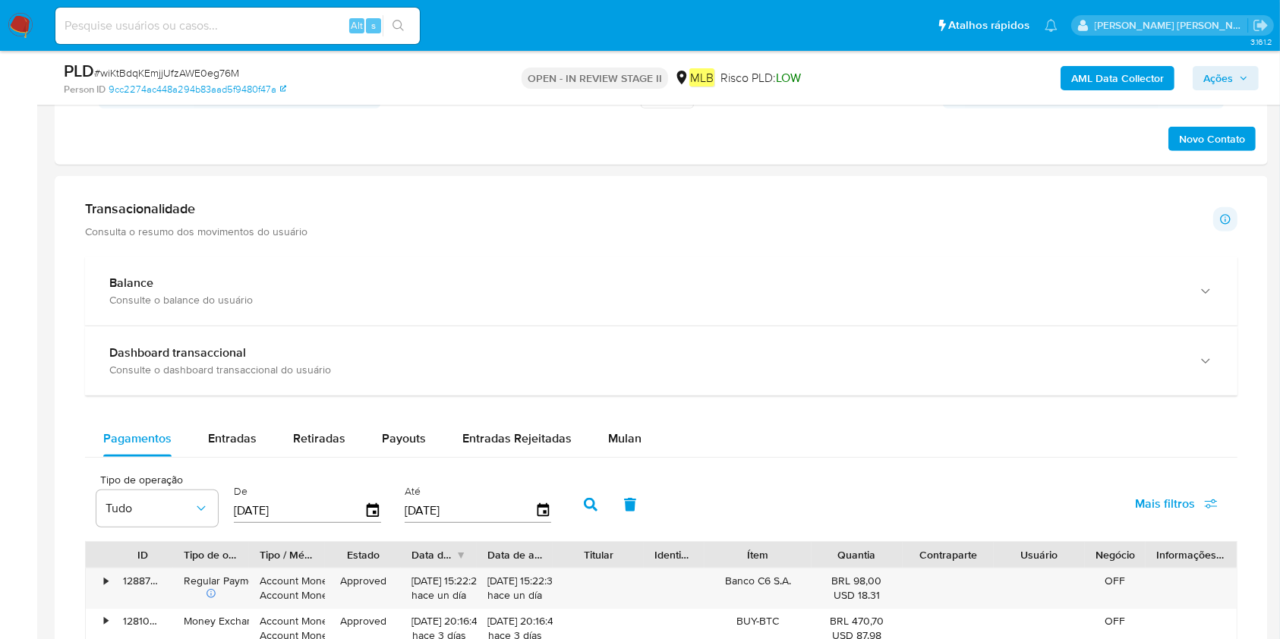
click at [613, 446] on span "Mulan" at bounding box center [624, 438] width 33 height 17
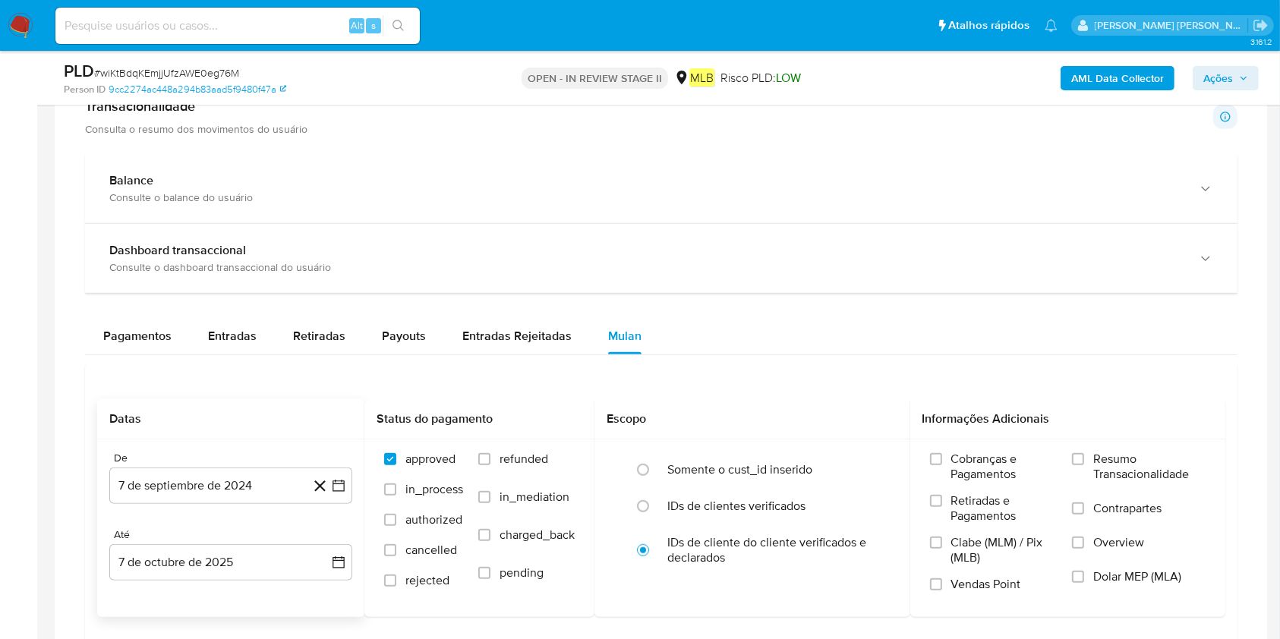
scroll to position [1113, 0]
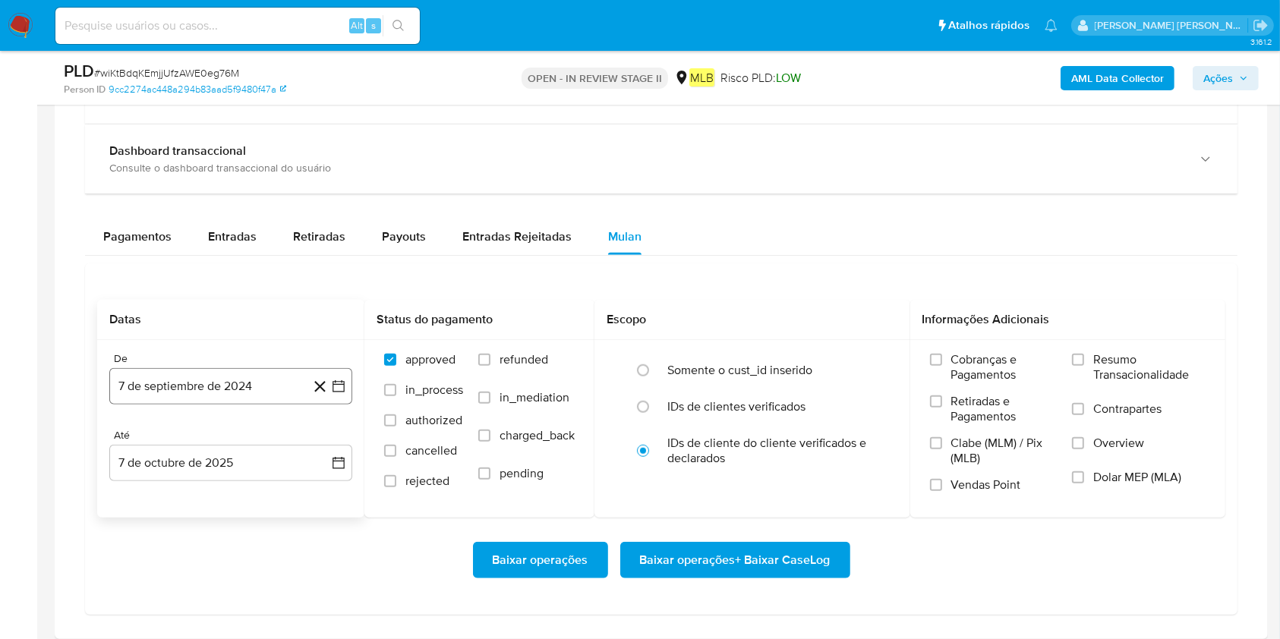
click at [211, 389] on button "7 de septiembre de 2024" at bounding box center [230, 386] width 243 height 36
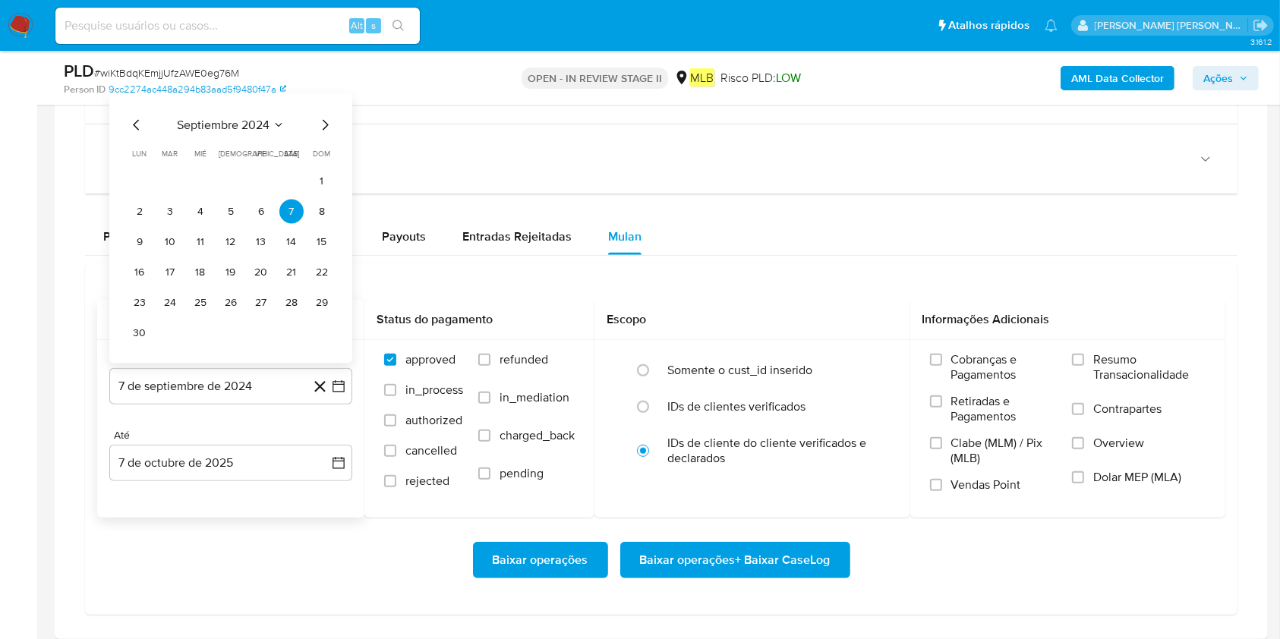
click at [193, 124] on span "septiembre 2024" at bounding box center [223, 125] width 93 height 15
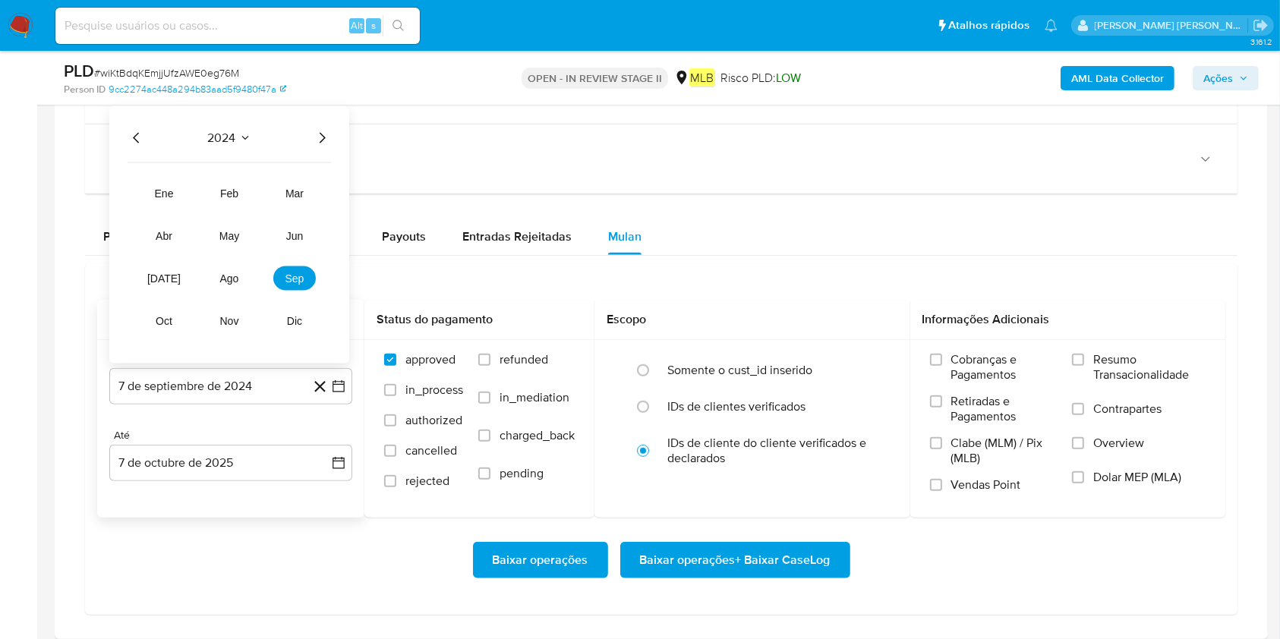
click at [321, 134] on icon "Año siguiente" at bounding box center [322, 138] width 18 height 18
click at [230, 276] on span "ago" at bounding box center [229, 279] width 19 height 12
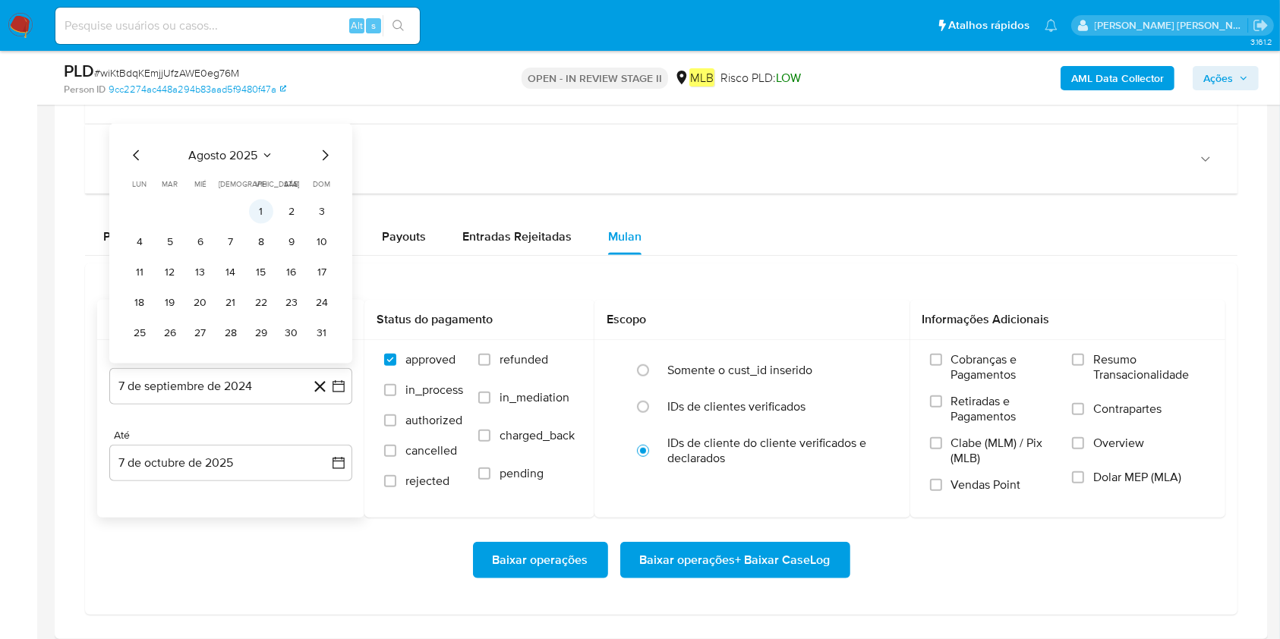
click at [261, 213] on button "1" at bounding box center [261, 212] width 24 height 24
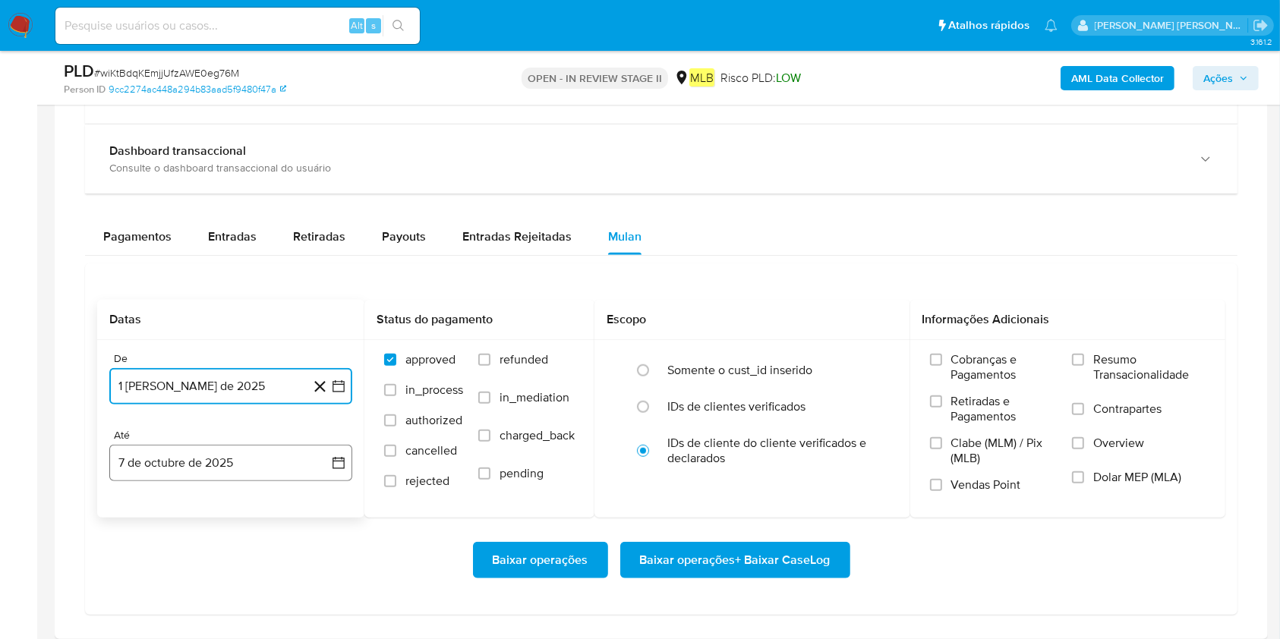
click at [251, 454] on button "7 de octubre de 2025" at bounding box center [230, 463] width 243 height 36
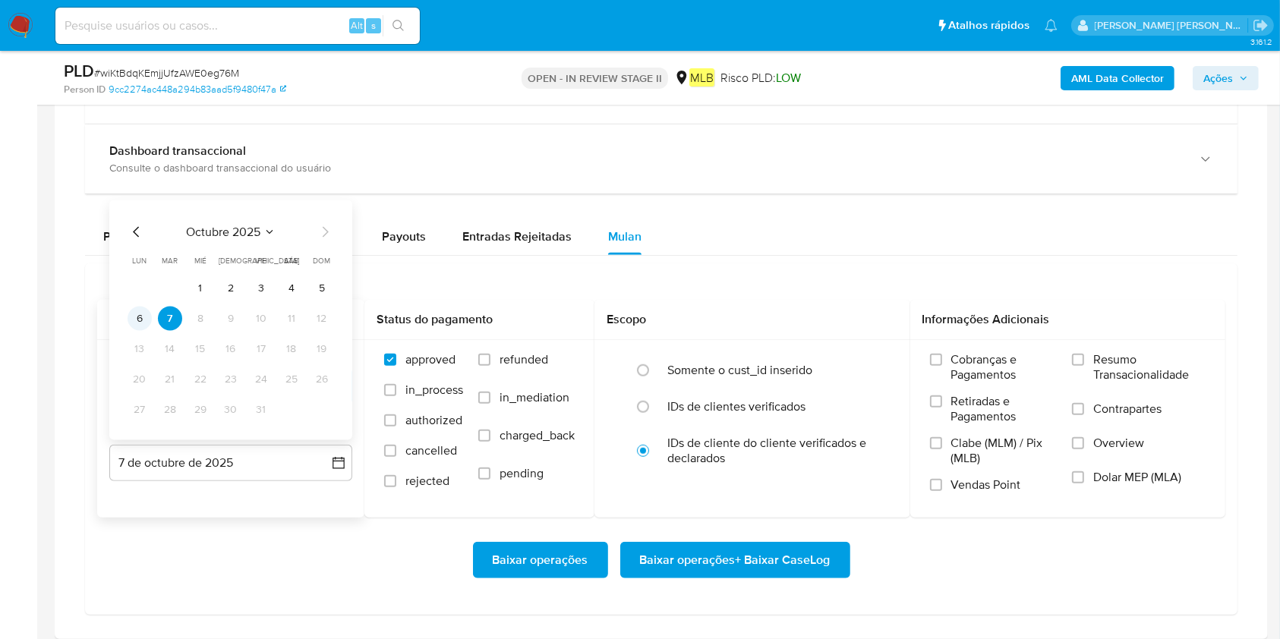
click at [146, 314] on button "6" at bounding box center [140, 319] width 24 height 24
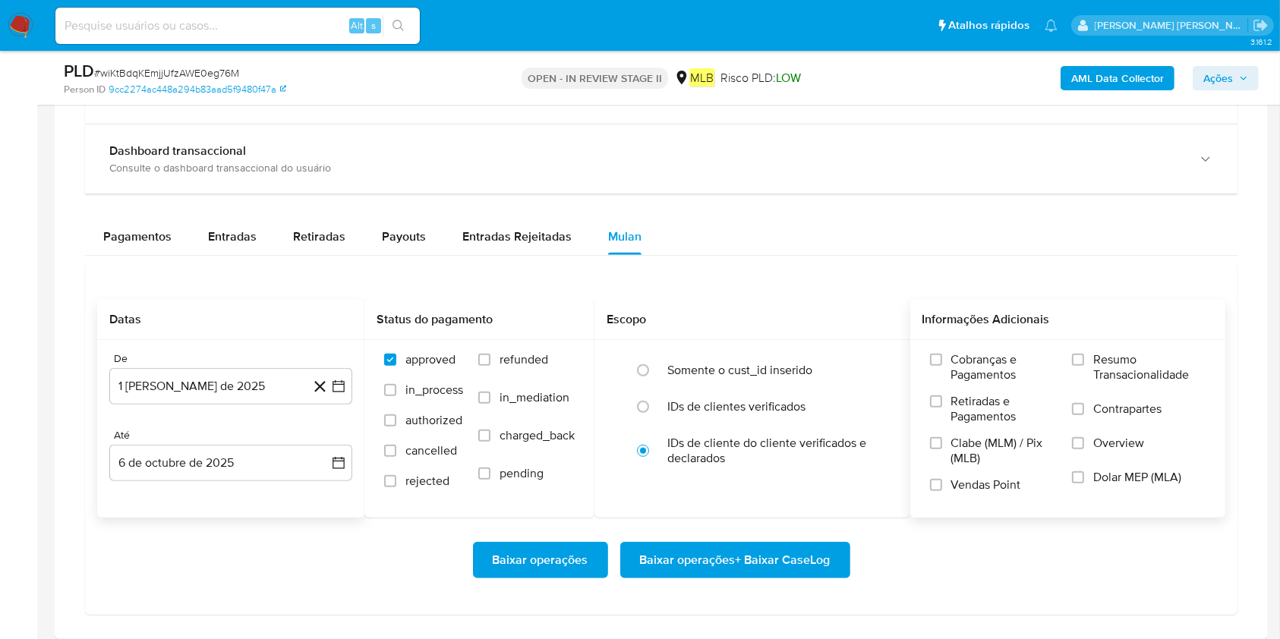
click at [971, 370] on span "Resumo Transacionalidade" at bounding box center [1149, 367] width 112 height 30
click at [971, 366] on input "Resumo Transacionalidade" at bounding box center [1078, 360] width 12 height 12
click at [820, 478] on span "Baixar operações + Baixar CaseLog" at bounding box center [735, 560] width 191 height 33
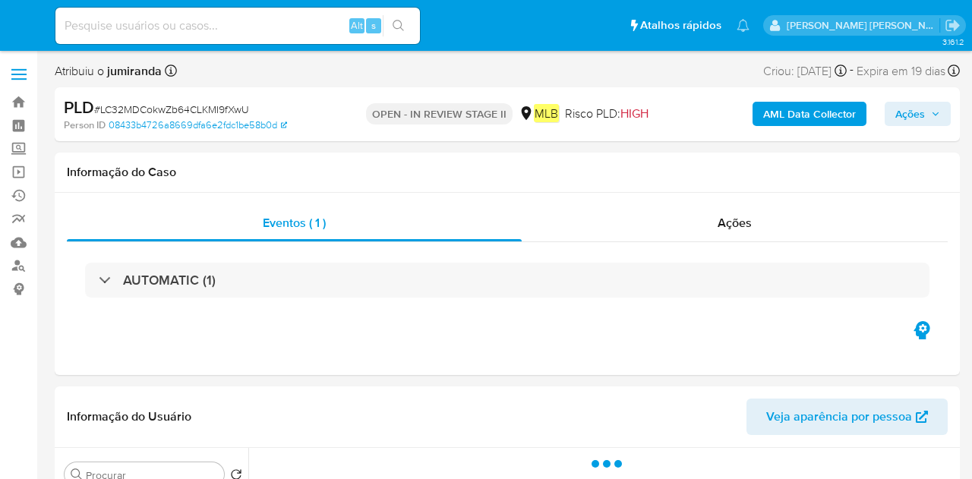
select select "10"
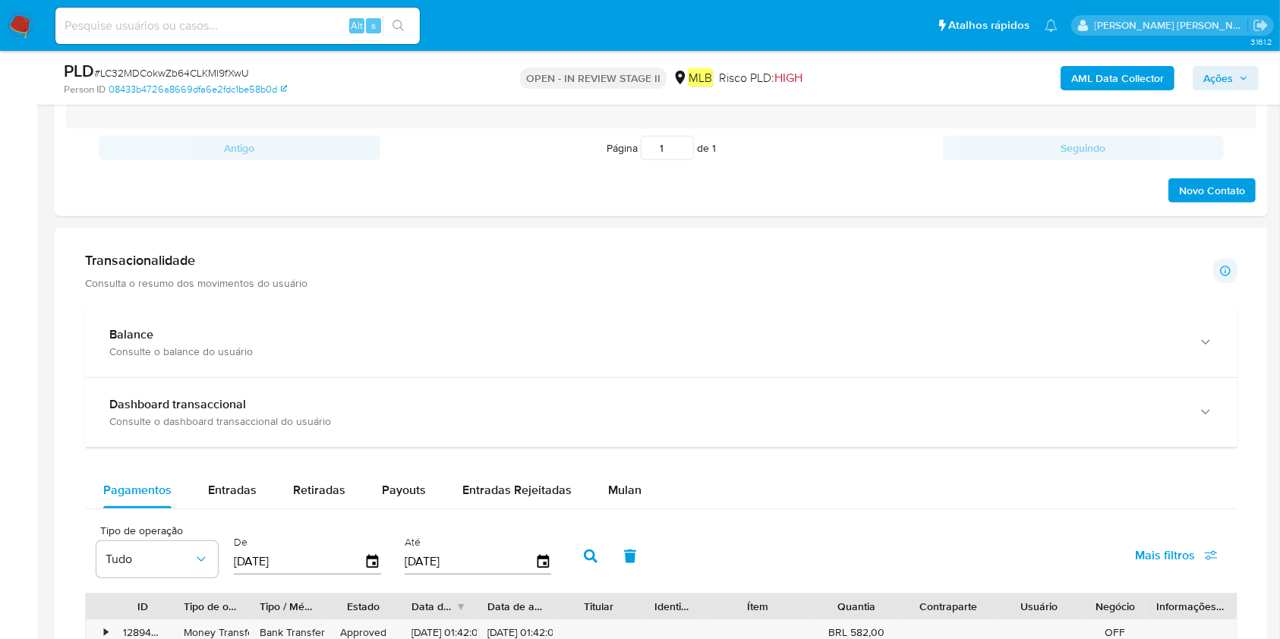
click at [600, 478] on button "Mulan" at bounding box center [625, 490] width 70 height 36
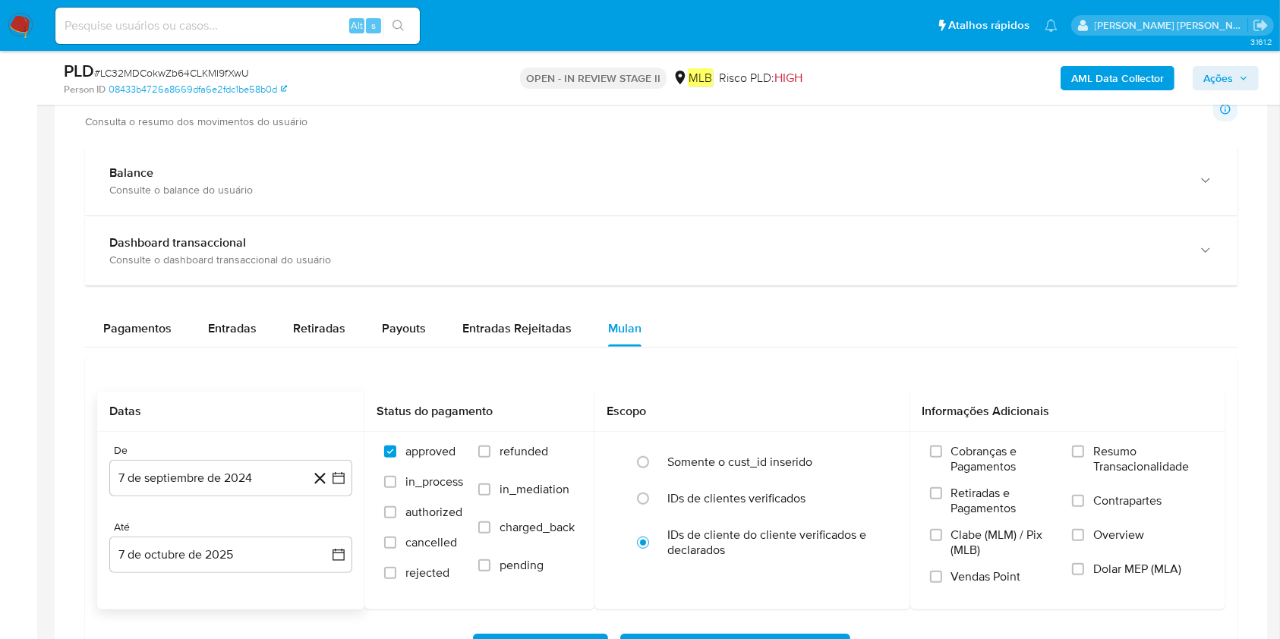
scroll to position [1113, 0]
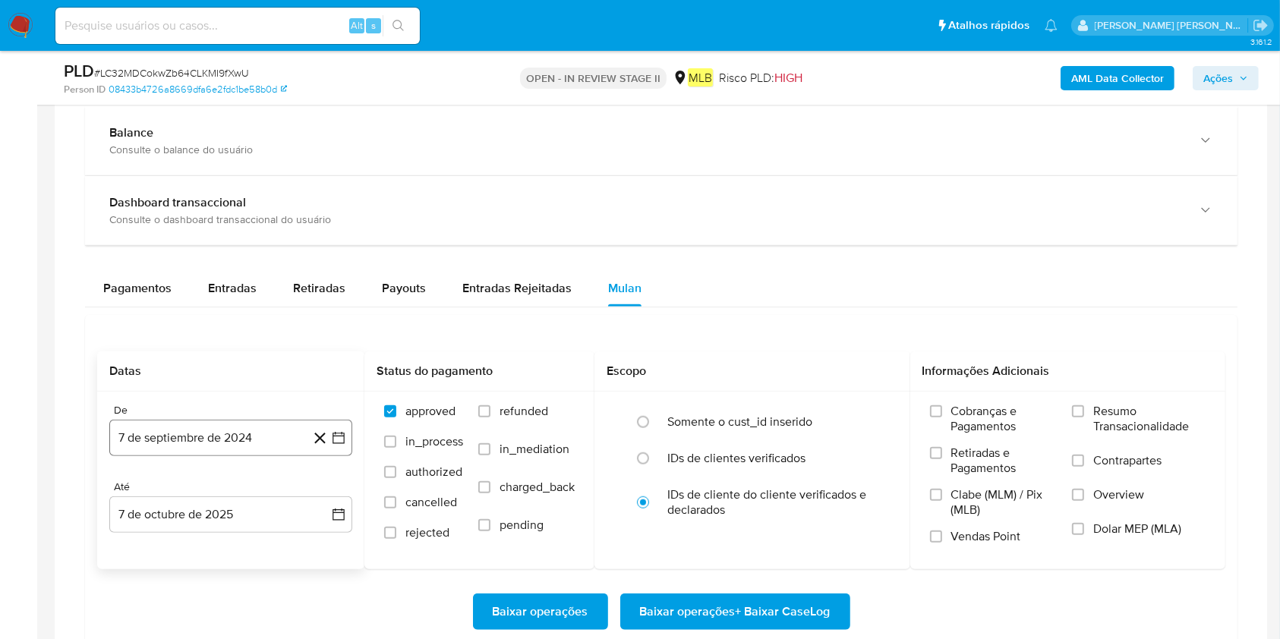
click at [157, 440] on button "7 de septiembre de 2024" at bounding box center [230, 438] width 243 height 36
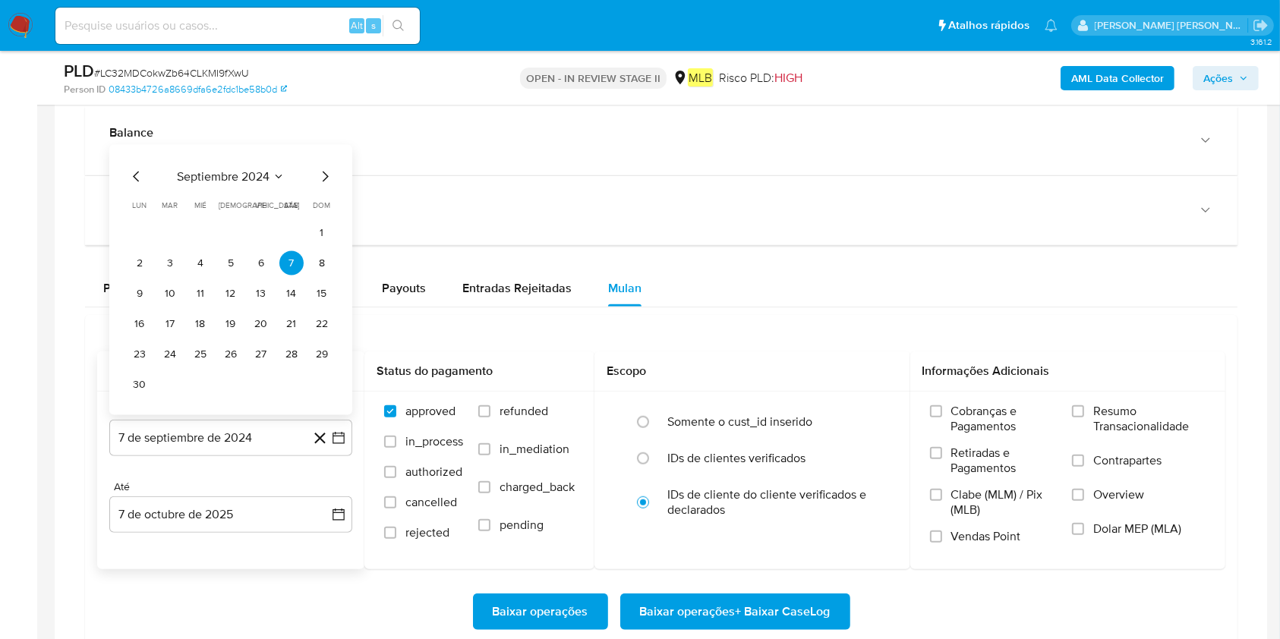
click at [238, 179] on span "septiembre 2024" at bounding box center [223, 176] width 93 height 15
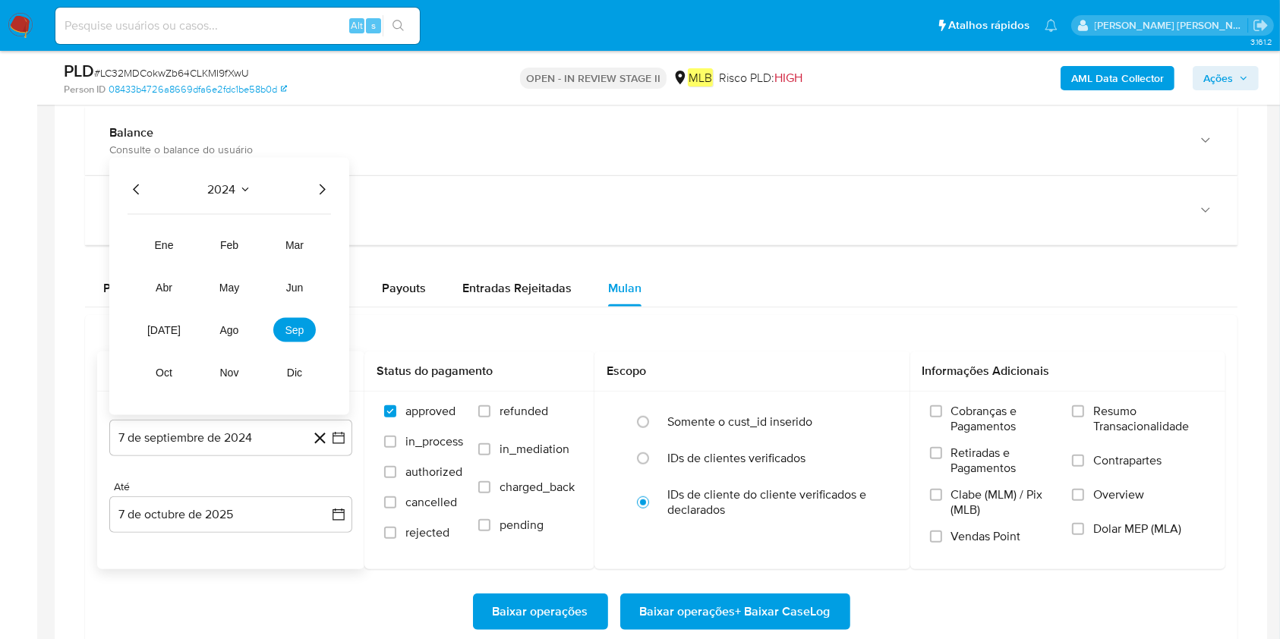
click at [330, 182] on icon "Año siguiente" at bounding box center [322, 190] width 18 height 18
click at [214, 328] on button "ago" at bounding box center [229, 330] width 43 height 24
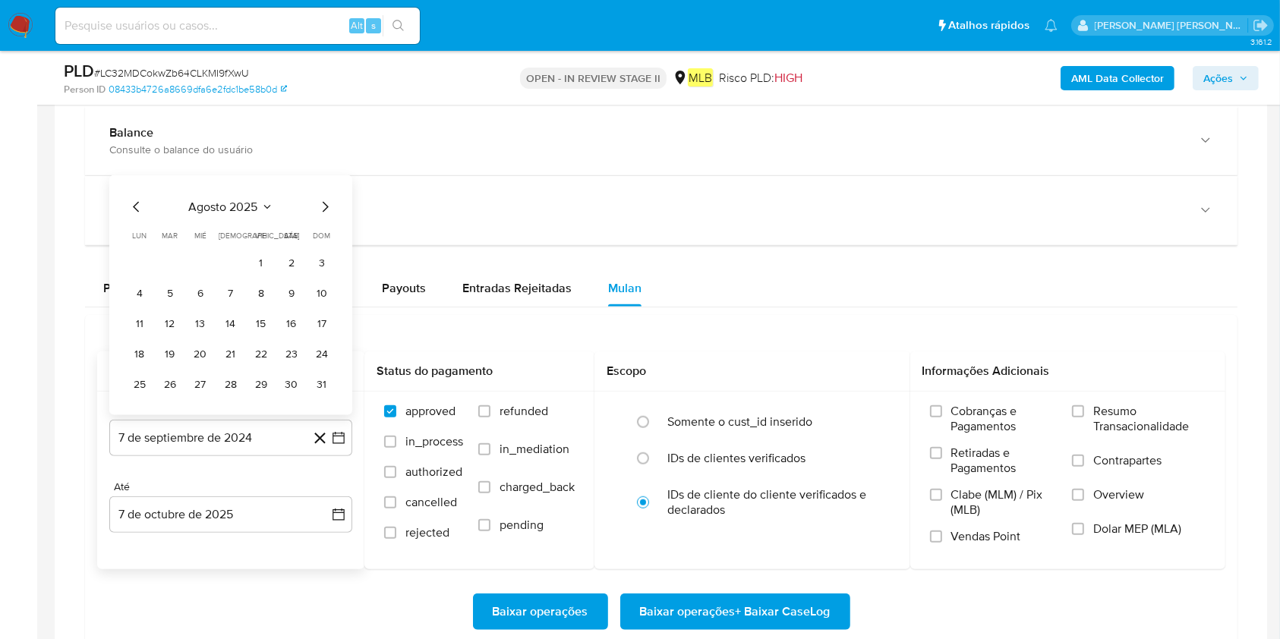
click at [262, 266] on button "1" at bounding box center [261, 263] width 24 height 24
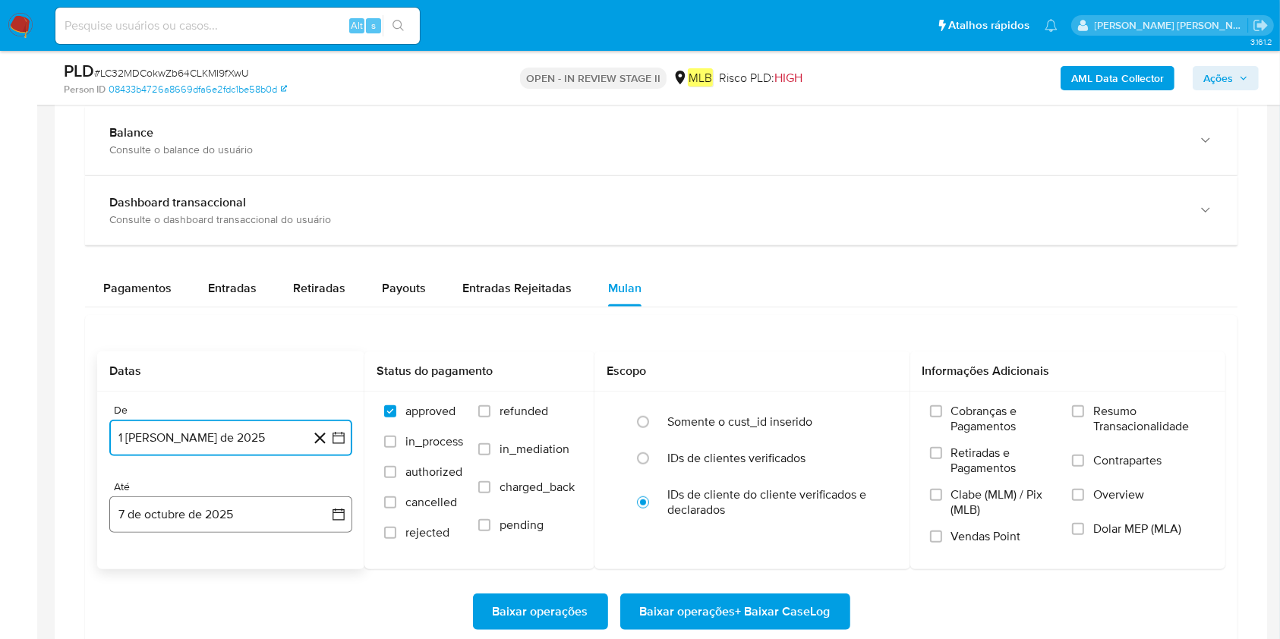
click at [200, 478] on button "7 de octubre de 2025" at bounding box center [230, 514] width 243 height 36
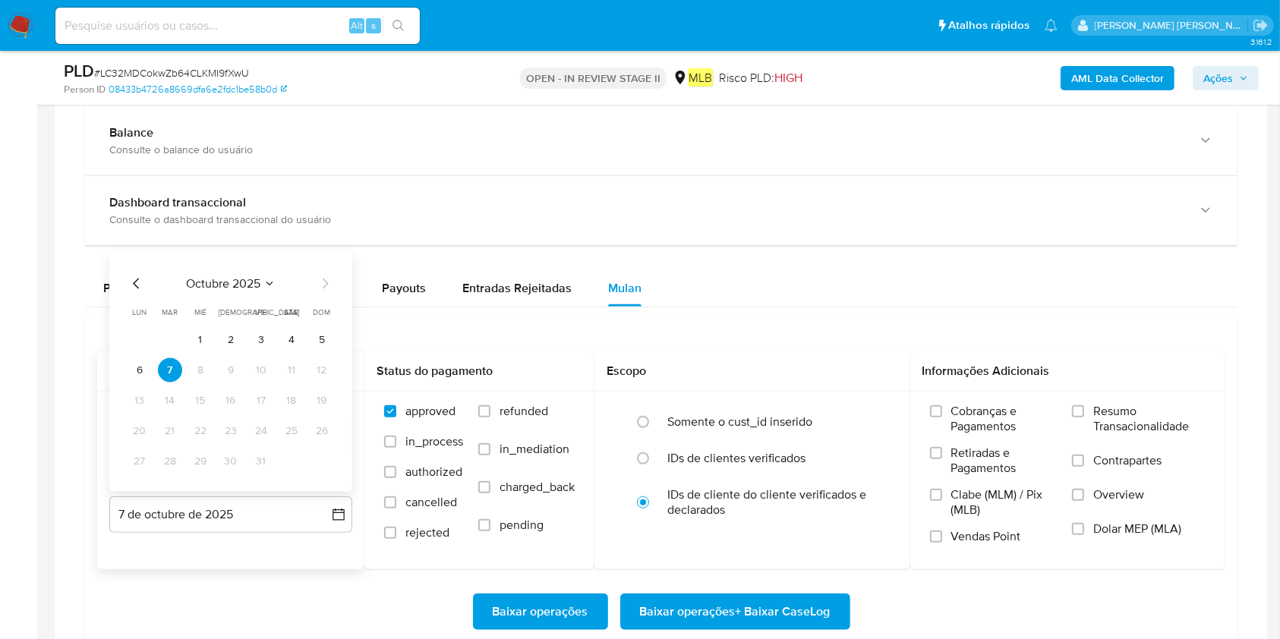
click at [137, 355] on tbody "1 2 3 4 5 6 7 8 9 10 11 12 13 14 15 16 17 18 19 20 21 22 23 24 25 26 27 28 29 3…" at bounding box center [231, 401] width 206 height 146
click at [134, 370] on button "6" at bounding box center [140, 370] width 24 height 24
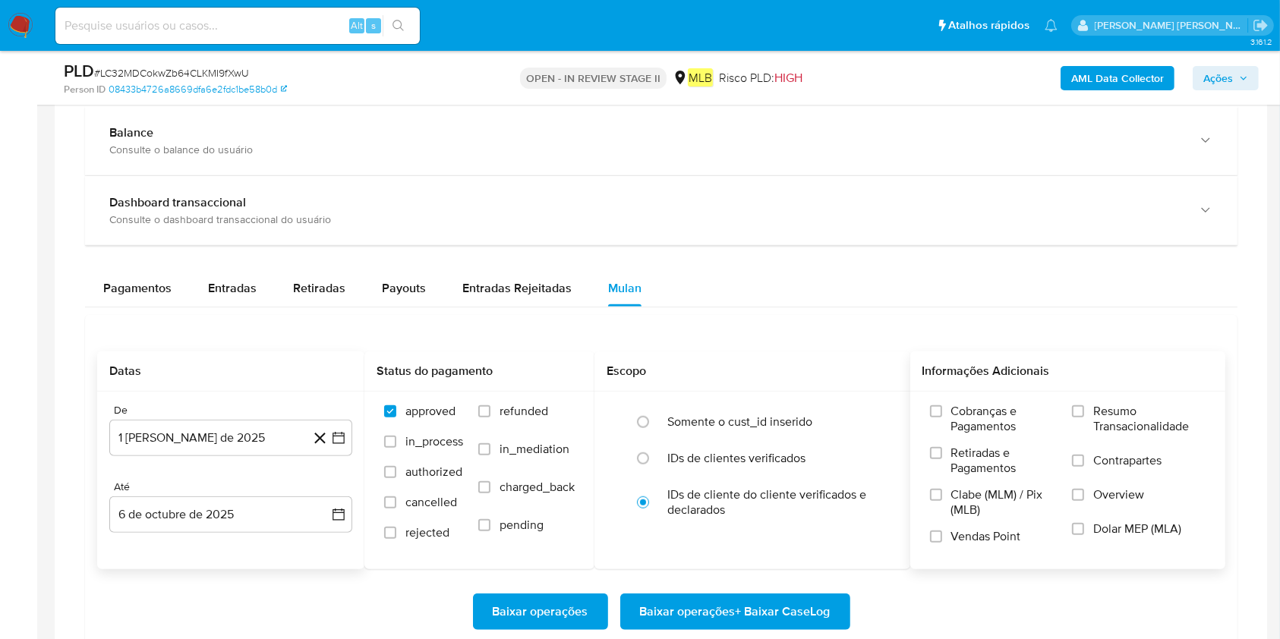
click at [971, 414] on span "Resumo Transacionalidade" at bounding box center [1149, 419] width 112 height 30
click at [971, 414] on input "Resumo Transacionalidade" at bounding box center [1078, 411] width 12 height 12
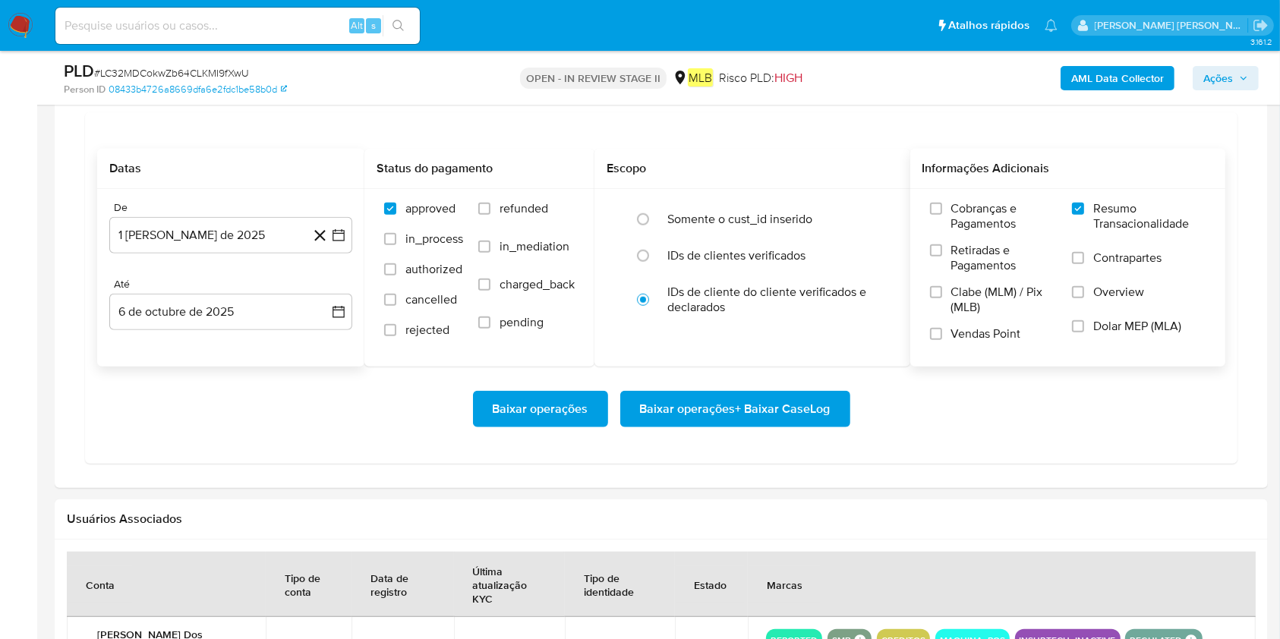
click at [720, 411] on span "Baixar operações + Baixar CaseLog" at bounding box center [735, 408] width 191 height 33
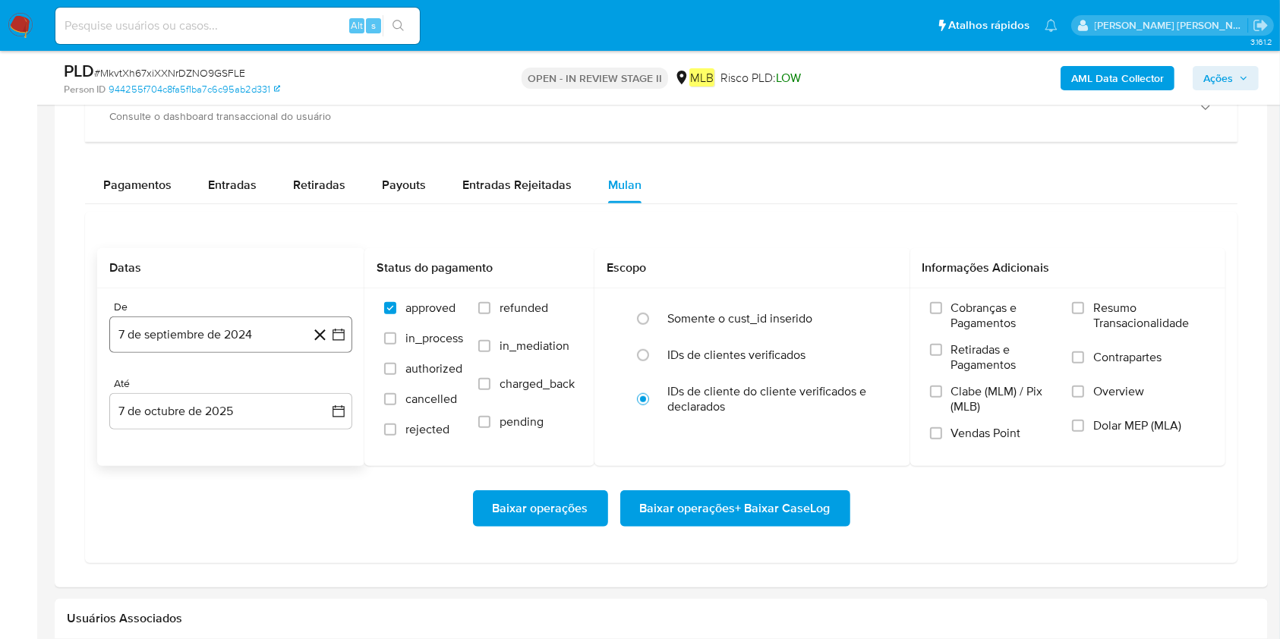
click at [200, 339] on button "7 de septiembre de 2024" at bounding box center [230, 335] width 243 height 36
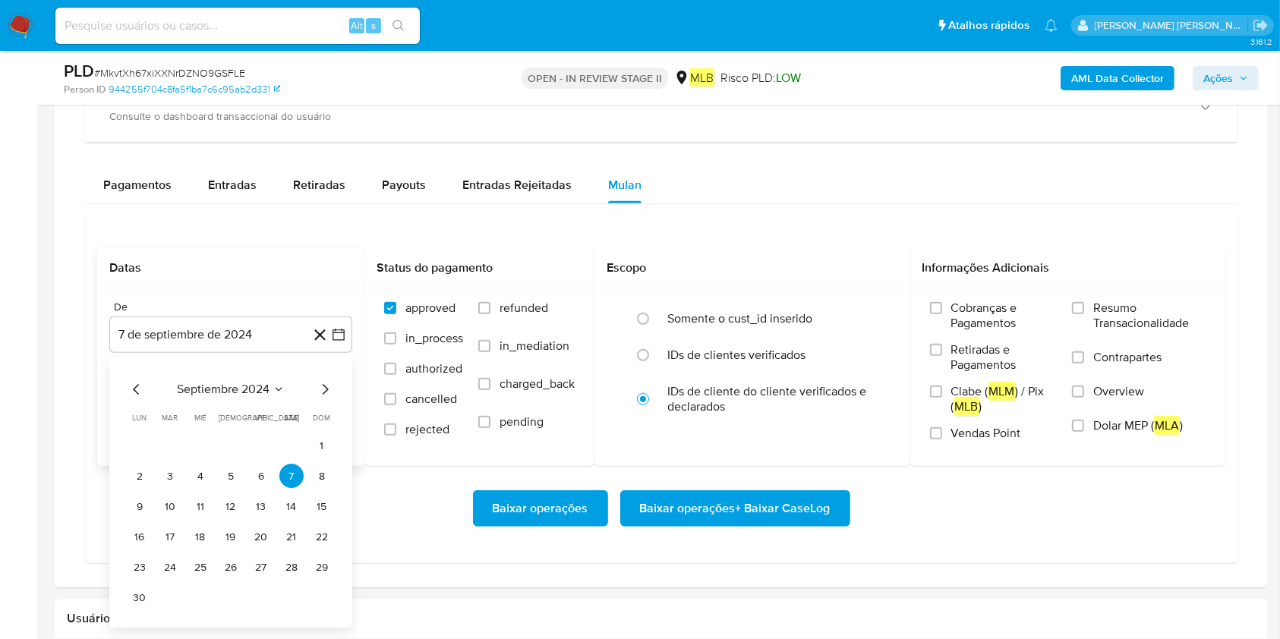
click at [187, 382] on div "septiembre 2024 septiembre 2024 lun lunes mar martes mié miércoles jue jueves v…" at bounding box center [230, 493] width 243 height 270
click at [209, 391] on span "septiembre 2024" at bounding box center [223, 390] width 93 height 15
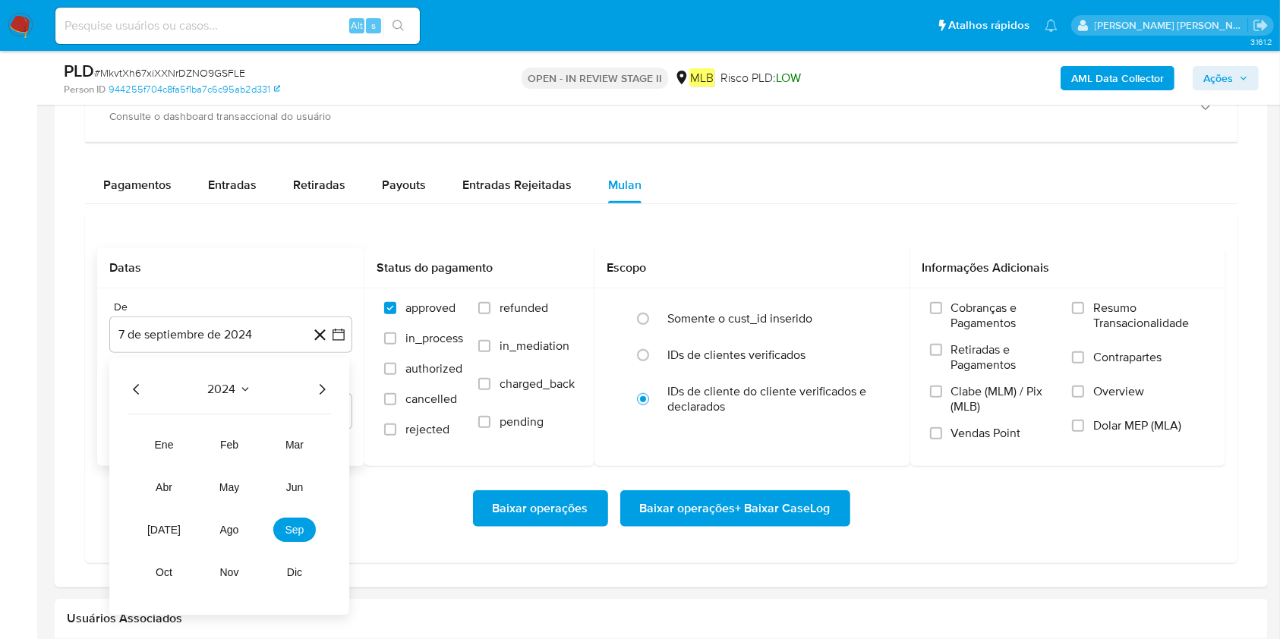
click at [317, 387] on icon "Año siguiente" at bounding box center [322, 390] width 18 height 18
click at [224, 478] on span "ago" at bounding box center [229, 531] width 19 height 12
drag, startPoint x: 252, startPoint y: 443, endPoint x: 261, endPoint y: 427, distance: 18.4
click at [254, 440] on button "1" at bounding box center [261, 446] width 24 height 24
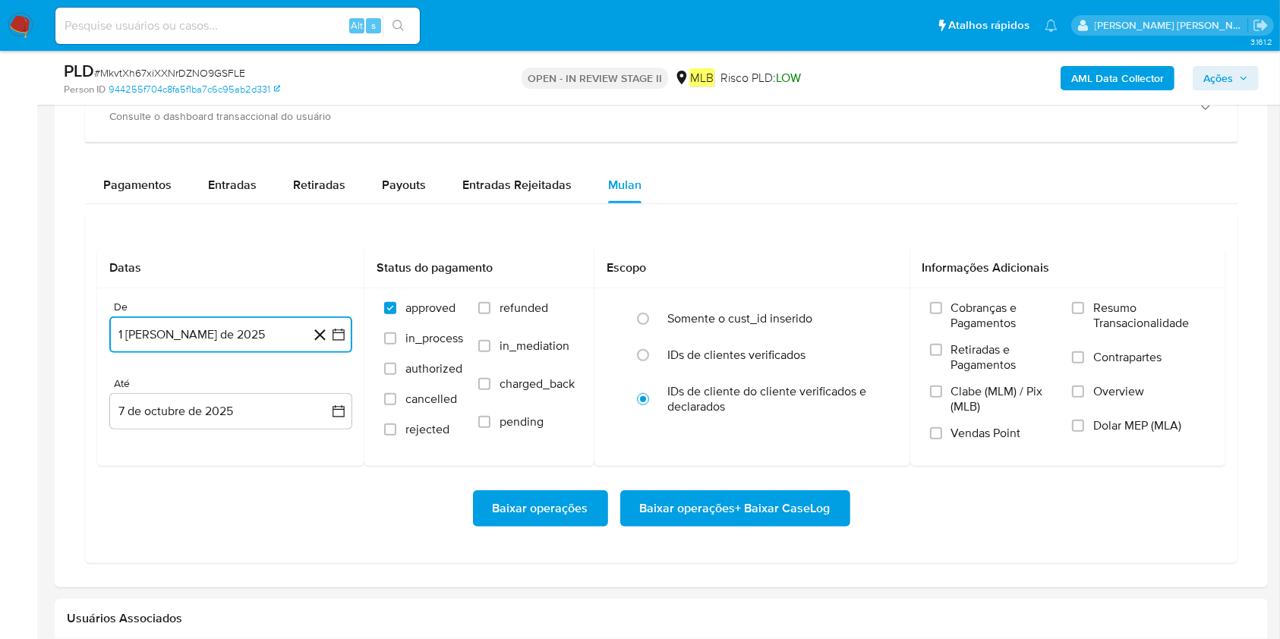
click at [261, 424] on button "7 de octubre de 2025" at bounding box center [230, 411] width 243 height 36
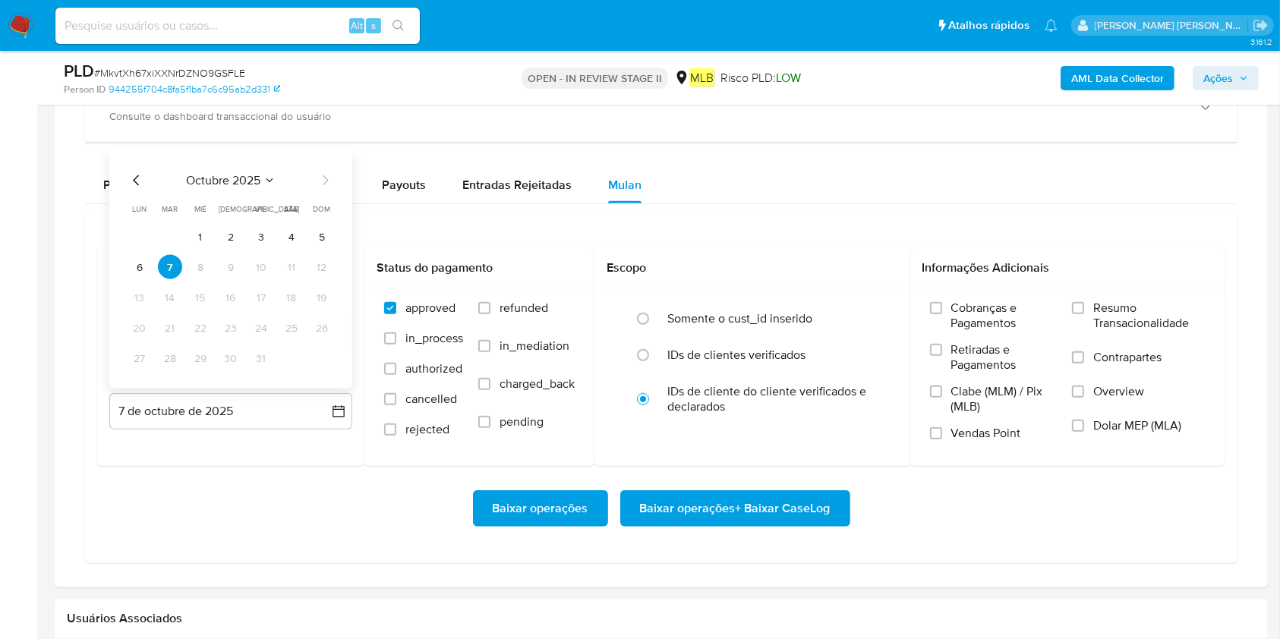
click at [137, 266] on button "6" at bounding box center [140, 267] width 24 height 24
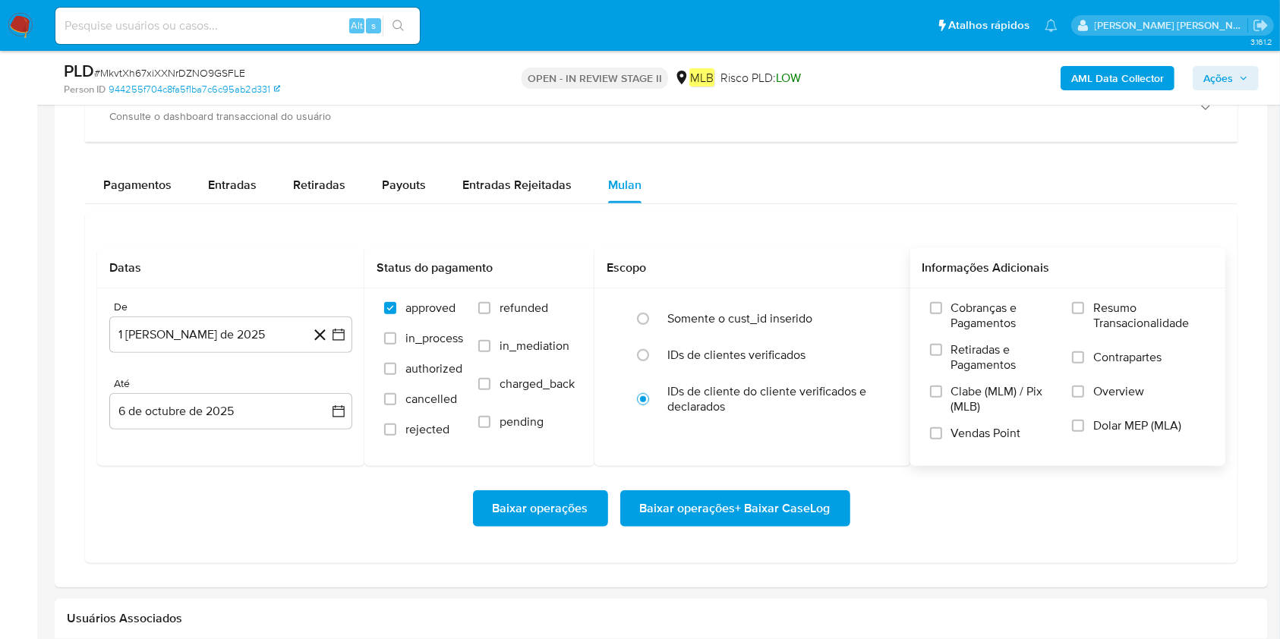
click at [971, 333] on label "Resumo Transacionalidade" at bounding box center [1139, 325] width 134 height 49
click at [971, 314] on input "Resumo Transacionalidade" at bounding box center [1078, 308] width 12 height 12
click at [756, 478] on span "Baixar operações + Baixar CaseLog" at bounding box center [735, 508] width 191 height 33
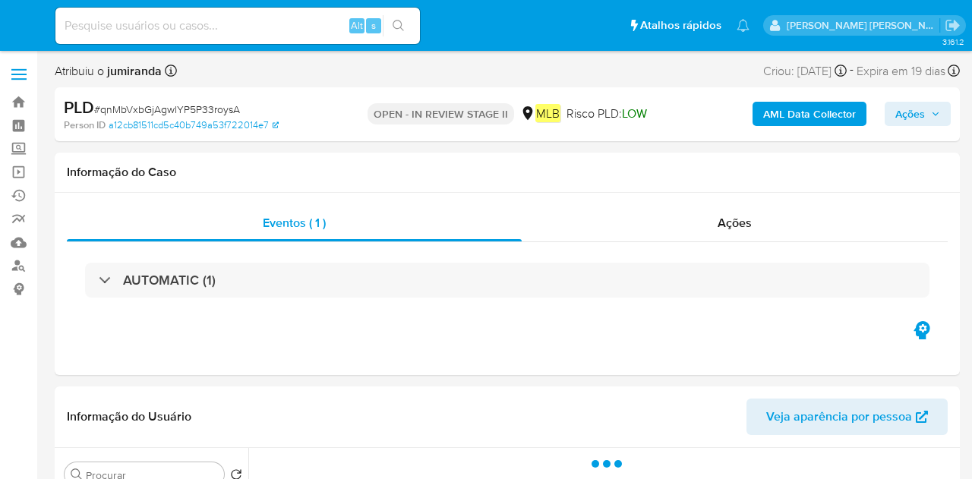
select select "10"
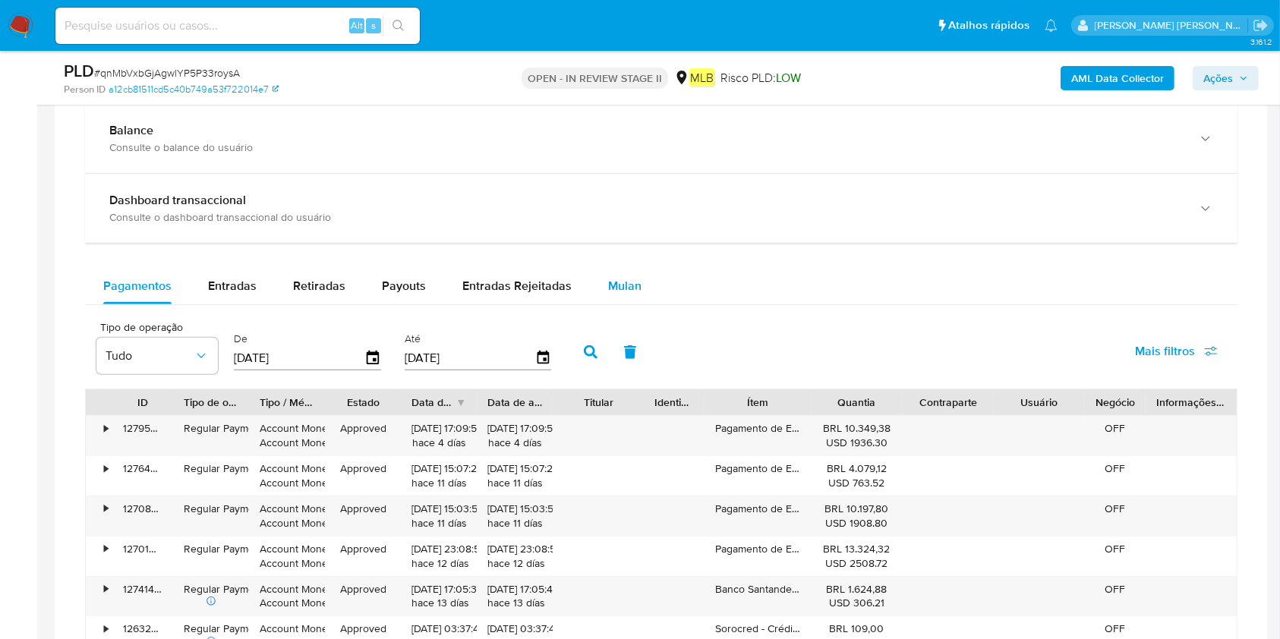
click at [633, 274] on div "Mulan" at bounding box center [624, 286] width 33 height 36
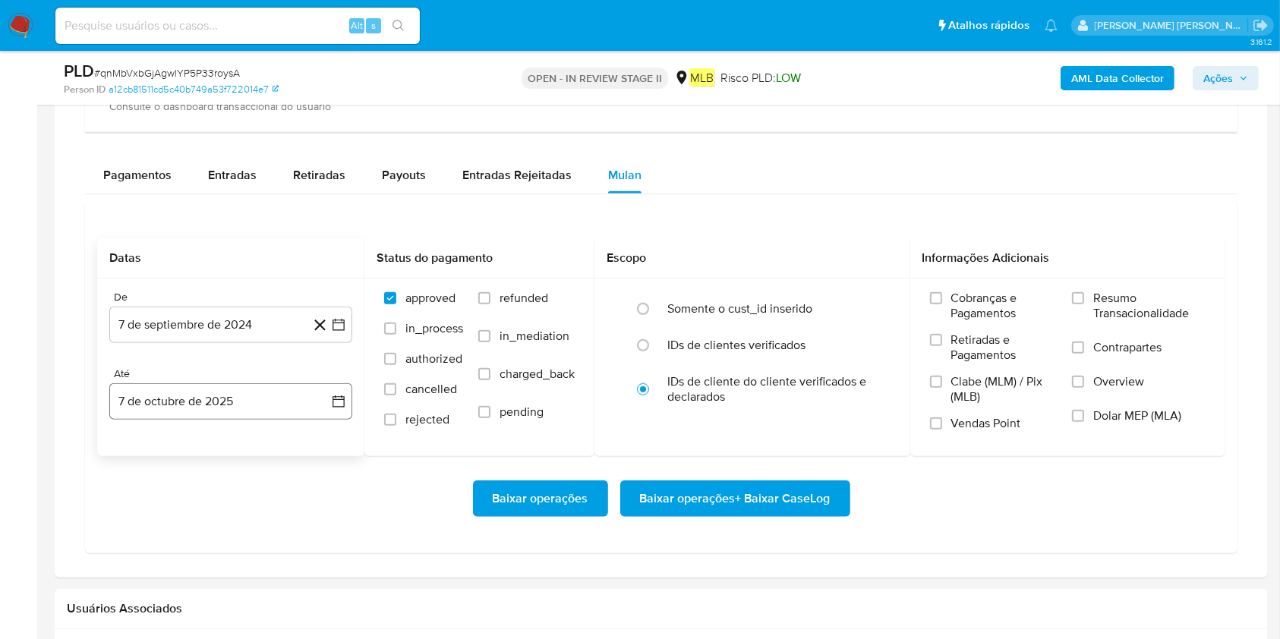
scroll to position [1215, 0]
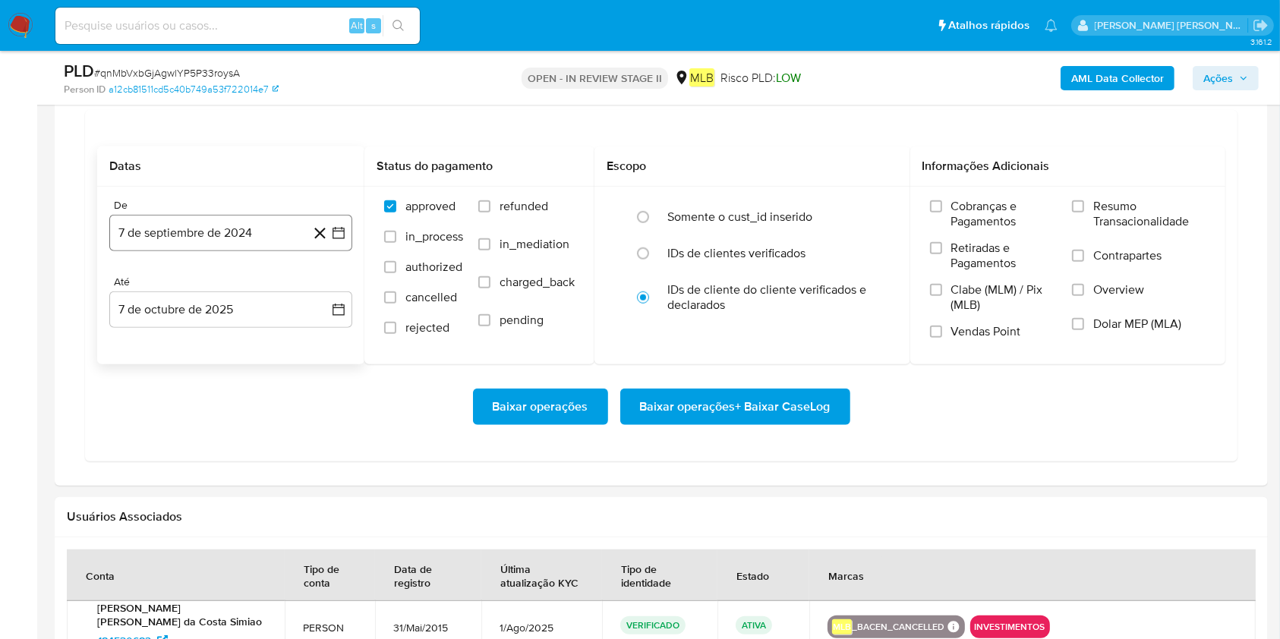
click at [184, 229] on button "7 de septiembre de 2024" at bounding box center [230, 233] width 243 height 36
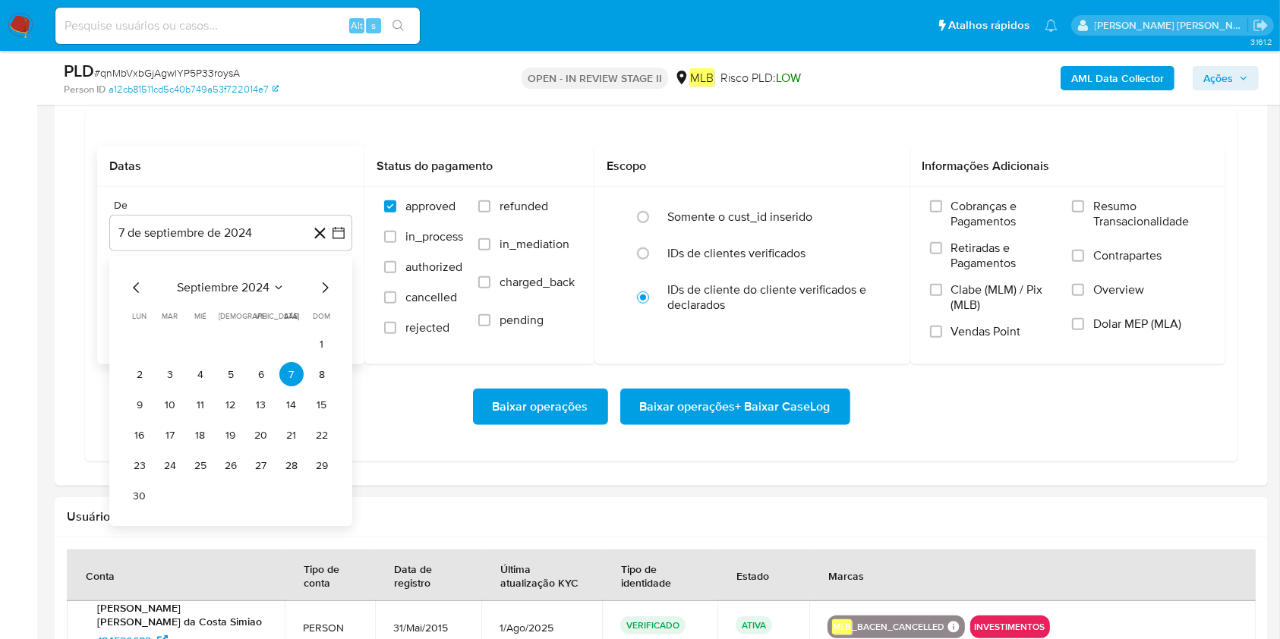
click at [194, 300] on div "septiembre 2024 septiembre 2024 lun lunes mar martes mié miércoles jue jueves v…" at bounding box center [231, 393] width 206 height 229
click at [231, 288] on span "septiembre 2024" at bounding box center [223, 288] width 93 height 15
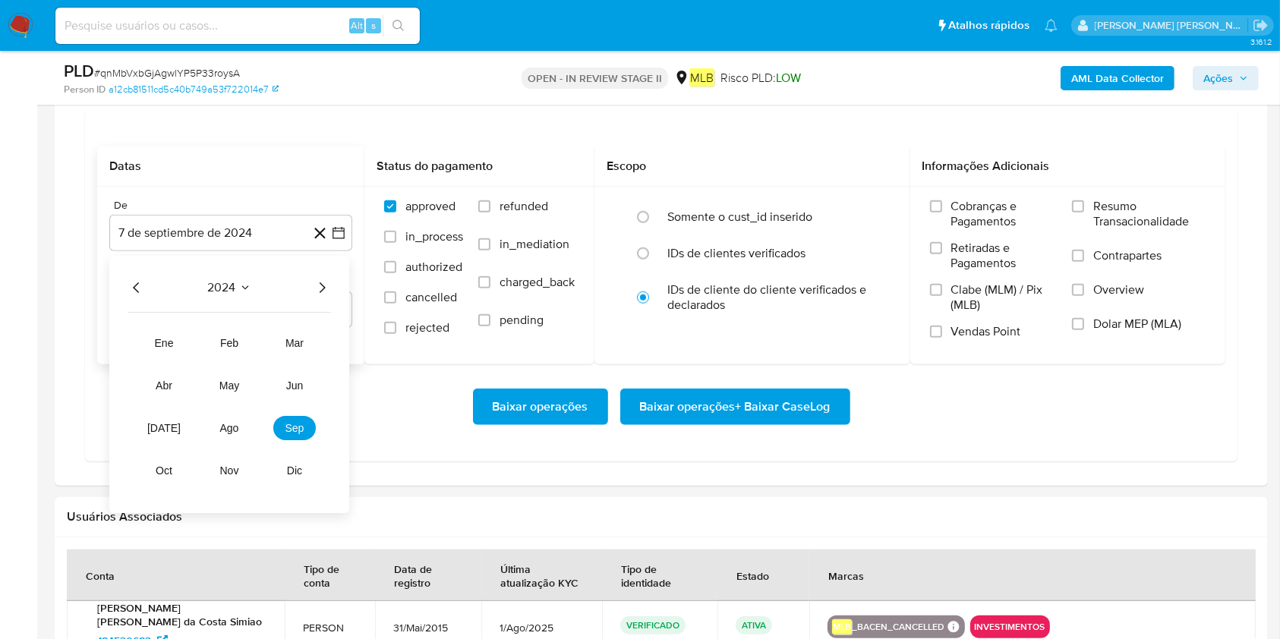
click at [334, 288] on div "2024 2024 ene feb mar abr may jun [DATE] ago sep oct nov dic" at bounding box center [229, 385] width 240 height 257
click at [317, 289] on icon "Año siguiente" at bounding box center [322, 288] width 18 height 18
click at [247, 428] on button "ago" at bounding box center [229, 429] width 43 height 24
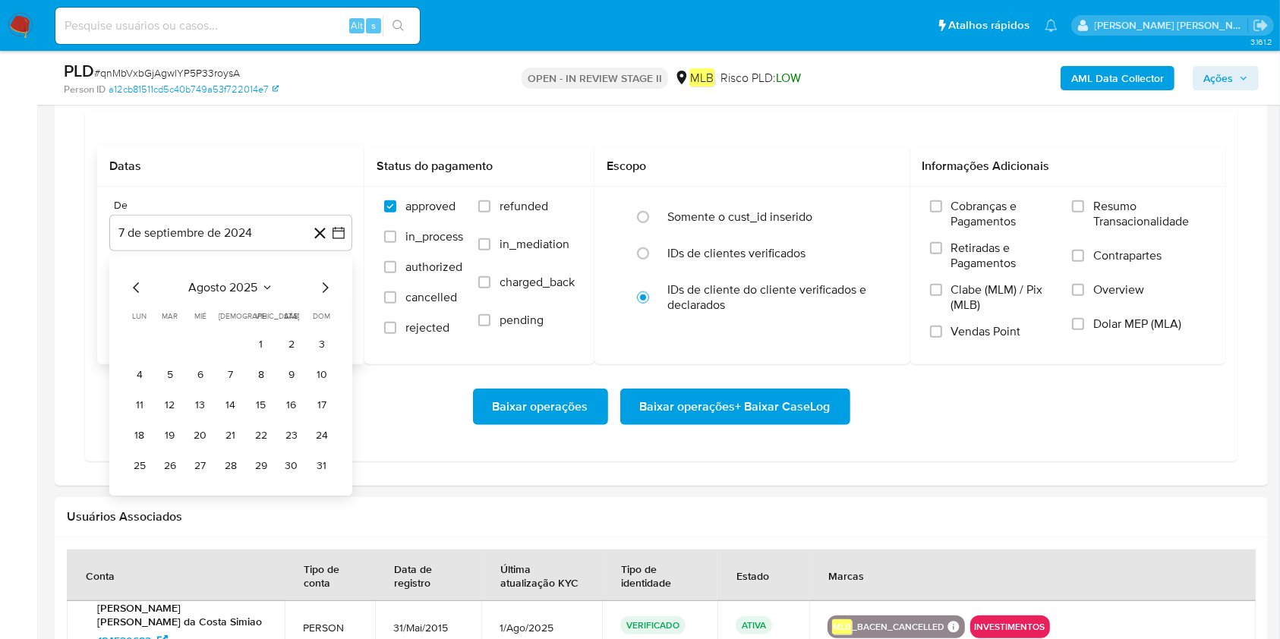
click at [258, 339] on button "1" at bounding box center [261, 345] width 24 height 24
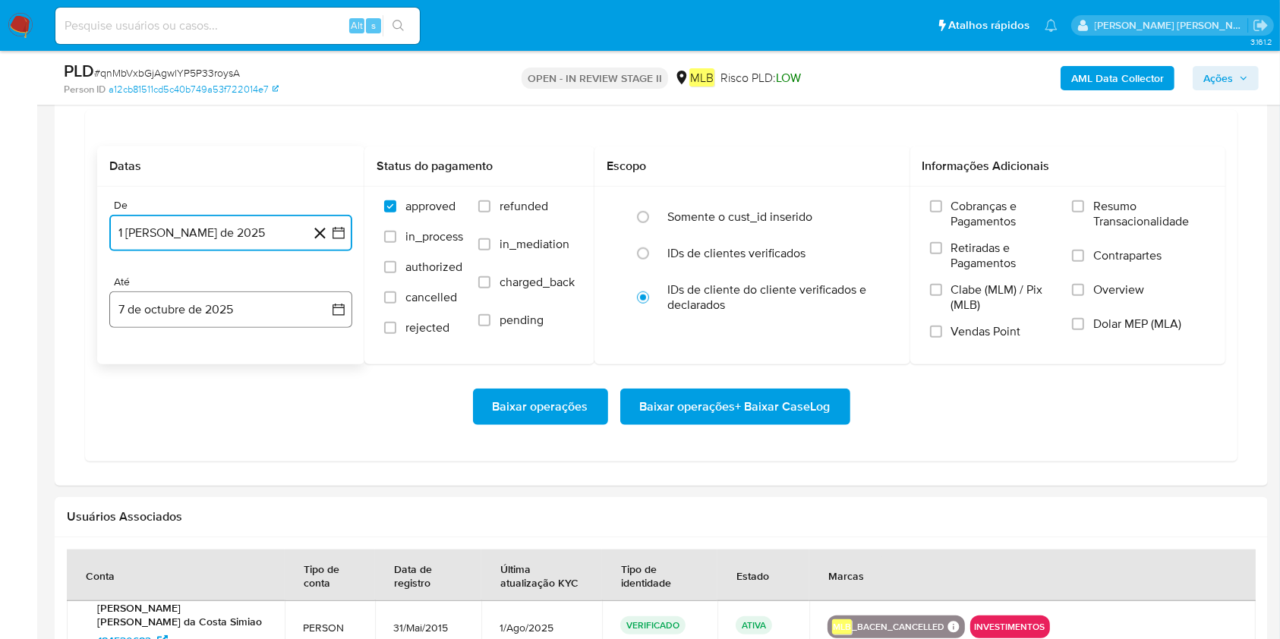
click at [255, 307] on button "7 de octubre de 2025" at bounding box center [230, 310] width 243 height 36
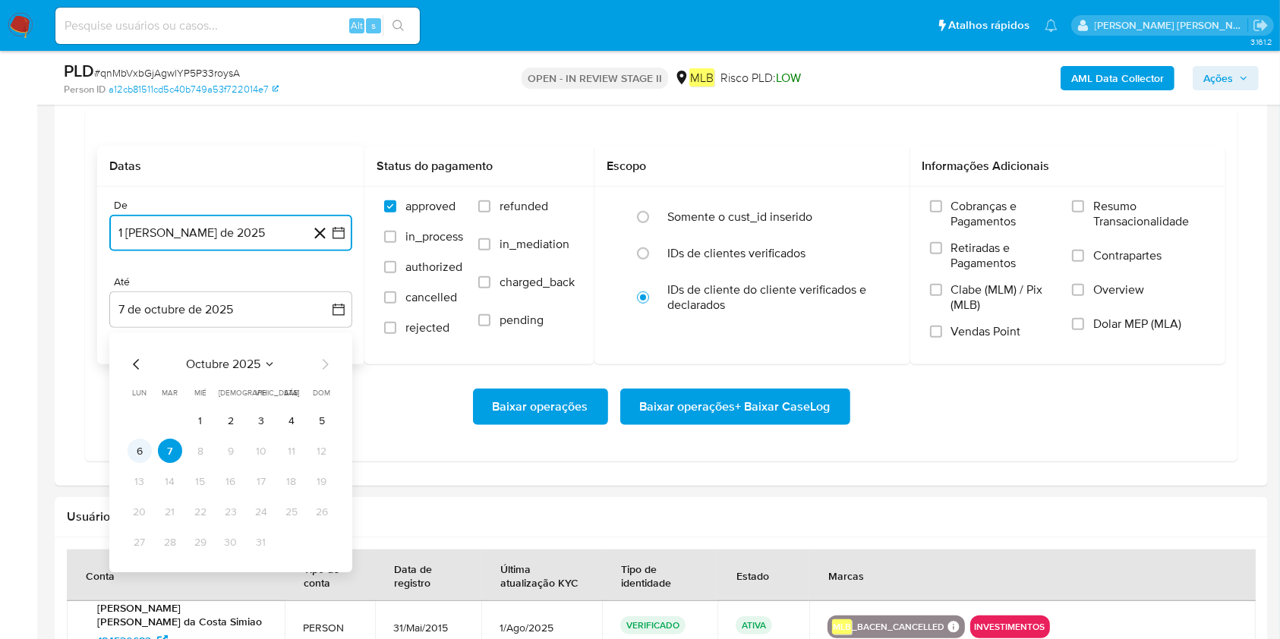
click at [138, 447] on button "6" at bounding box center [140, 452] width 24 height 24
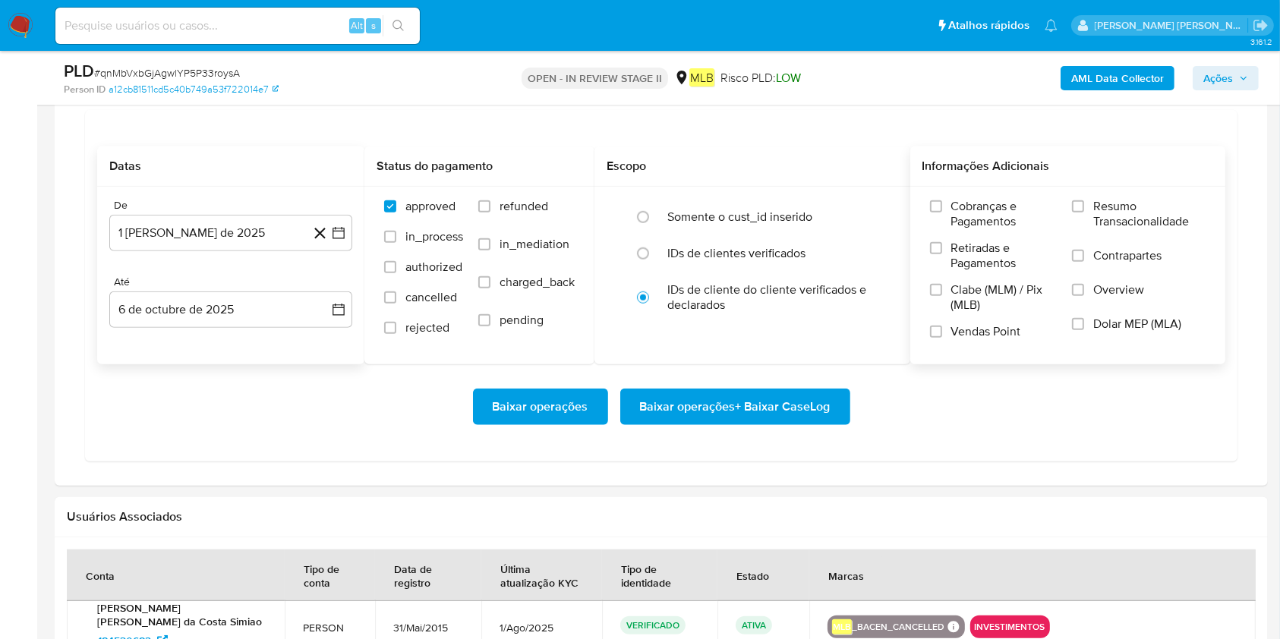
click at [971, 215] on span "Resumo Transacionalidade" at bounding box center [1149, 214] width 112 height 30
click at [971, 213] on input "Resumo Transacionalidade" at bounding box center [1078, 206] width 12 height 12
click at [758, 404] on span "Baixar operações + Baixar CaseLog" at bounding box center [735, 406] width 191 height 33
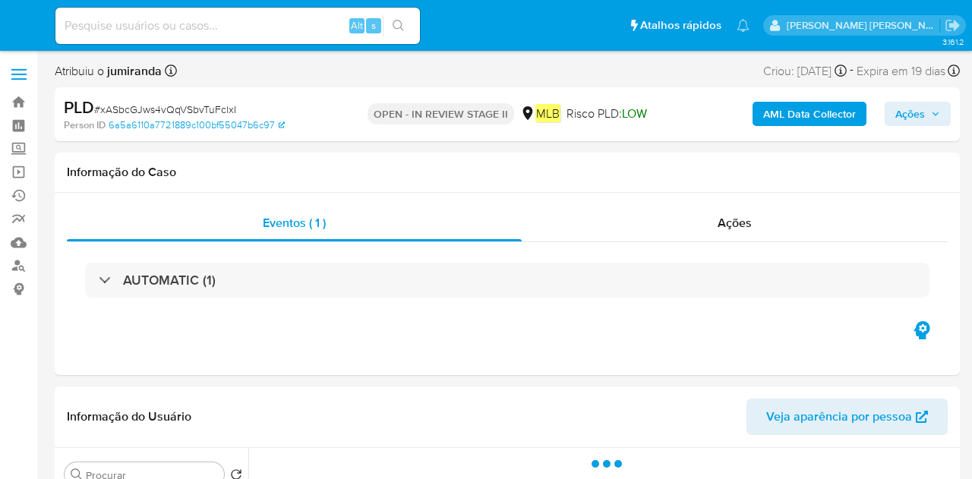
select select "10"
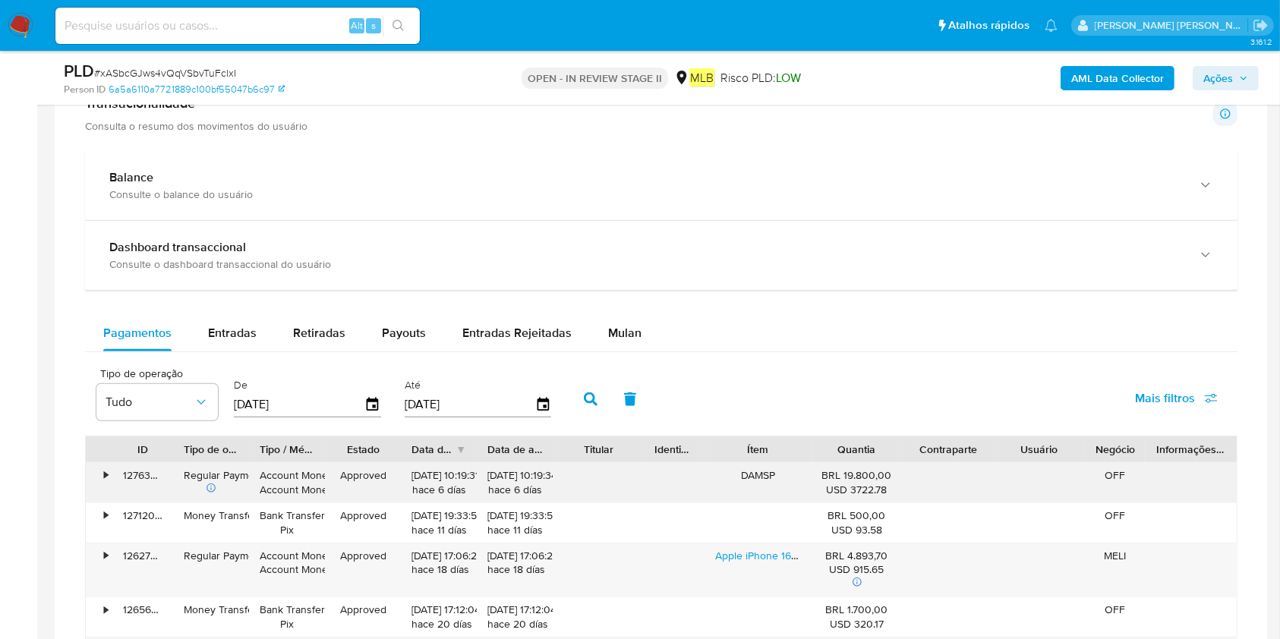
scroll to position [1215, 0]
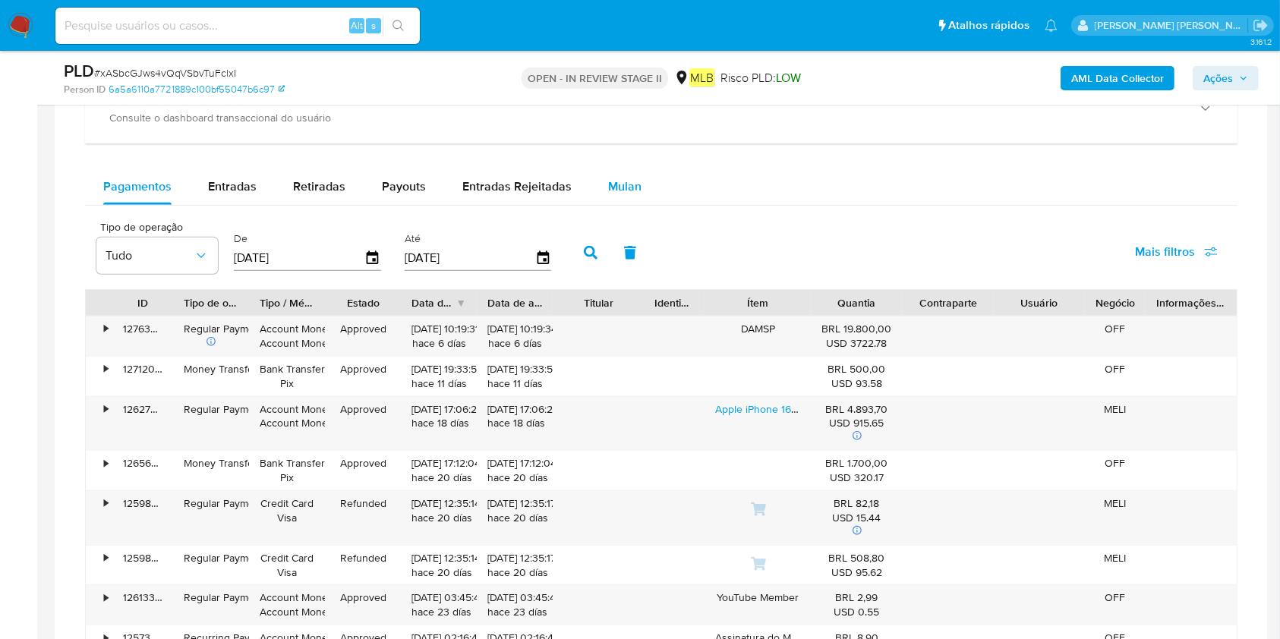
click at [626, 182] on span "Mulan" at bounding box center [624, 186] width 33 height 17
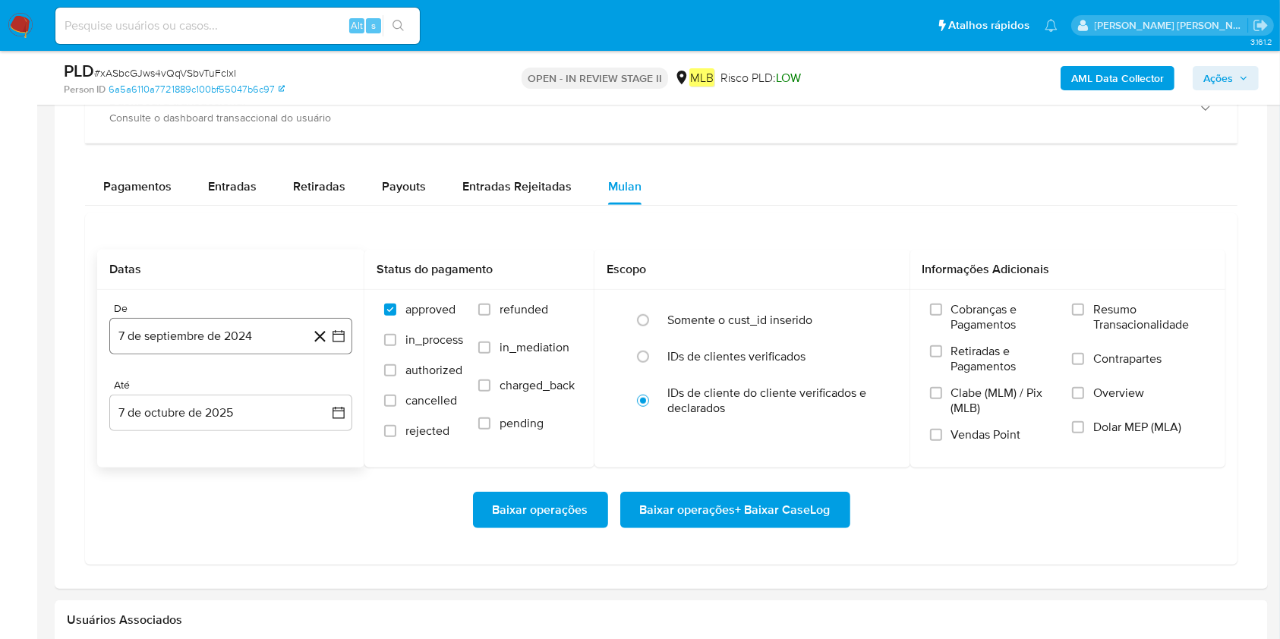
click at [192, 326] on button "7 de septiembre de 2024" at bounding box center [230, 336] width 243 height 36
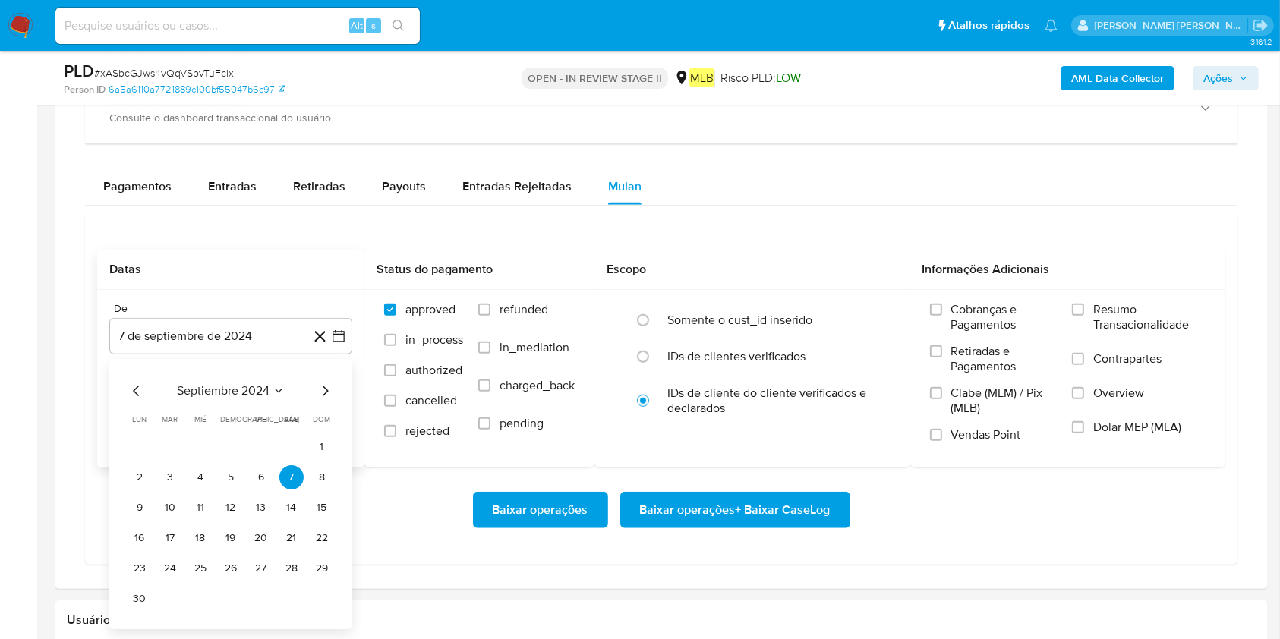
click at [202, 386] on span "septiembre 2024" at bounding box center [223, 390] width 93 height 15
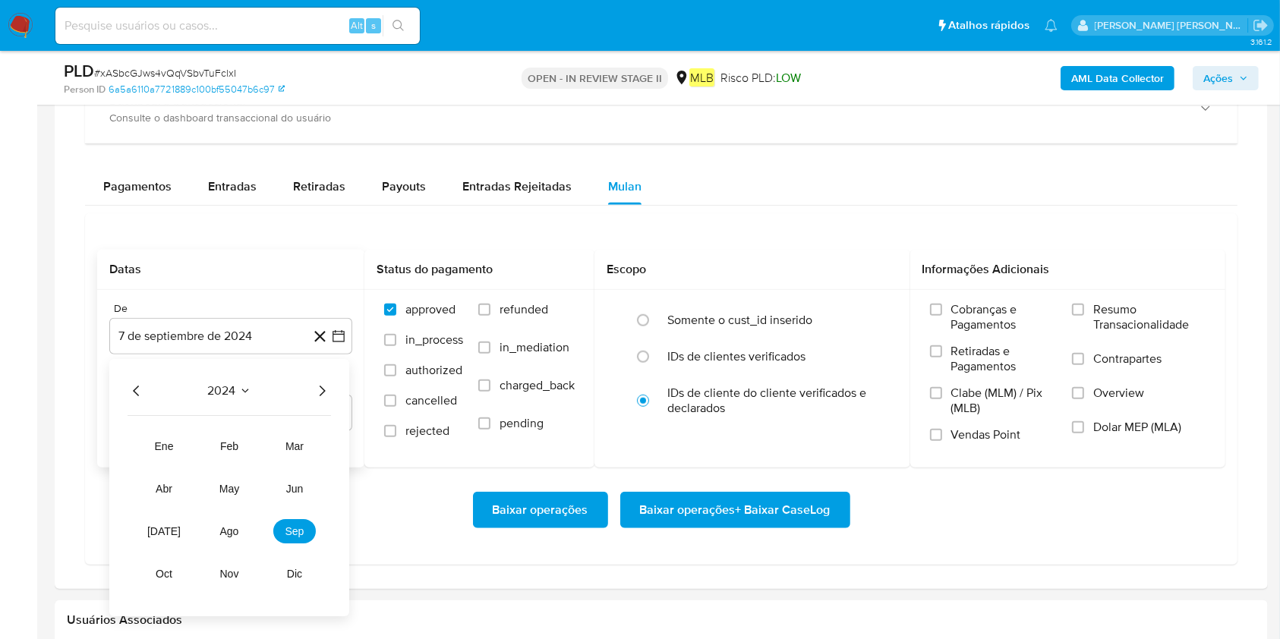
click at [322, 386] on icon "Año siguiente" at bounding box center [322, 391] width 18 height 18
click at [231, 478] on span "ago" at bounding box center [229, 531] width 19 height 12
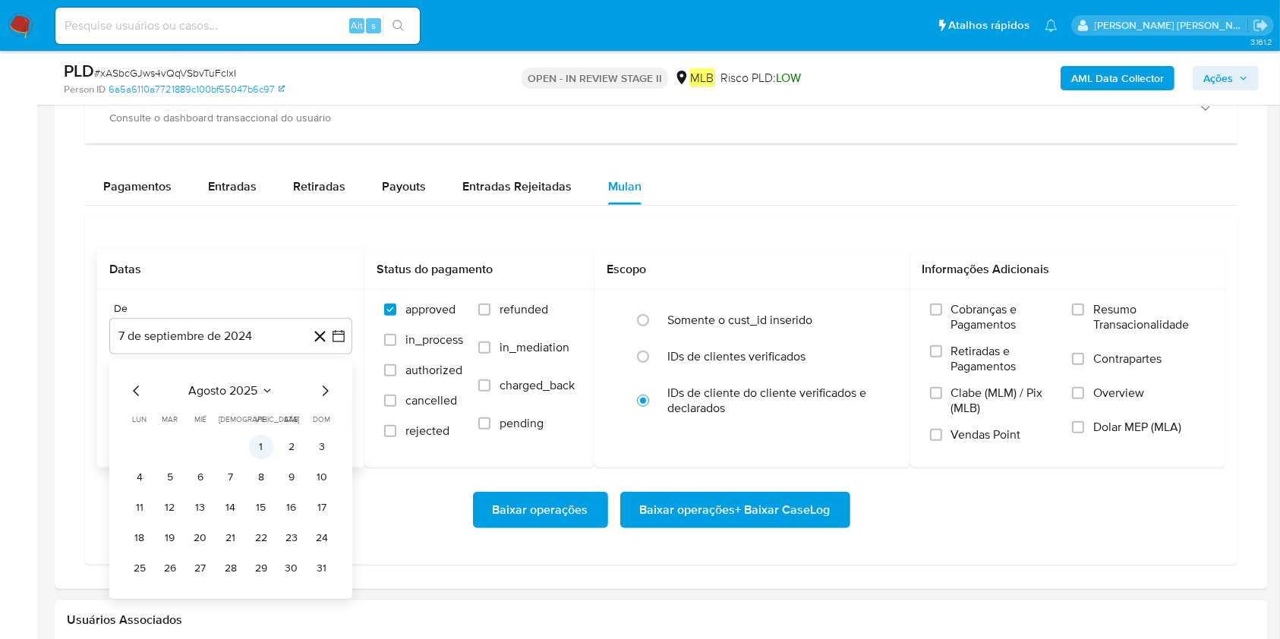
click at [263, 446] on button "1" at bounding box center [261, 447] width 24 height 24
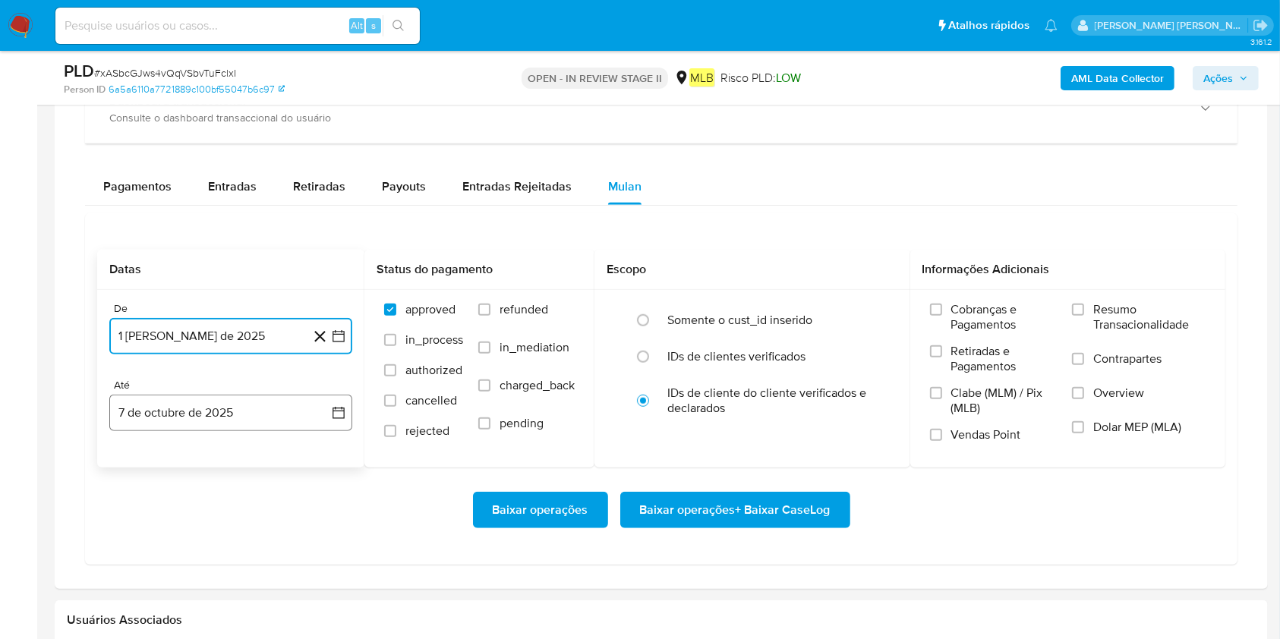
click at [262, 402] on button "7 de octubre de 2025" at bounding box center [230, 413] width 243 height 36
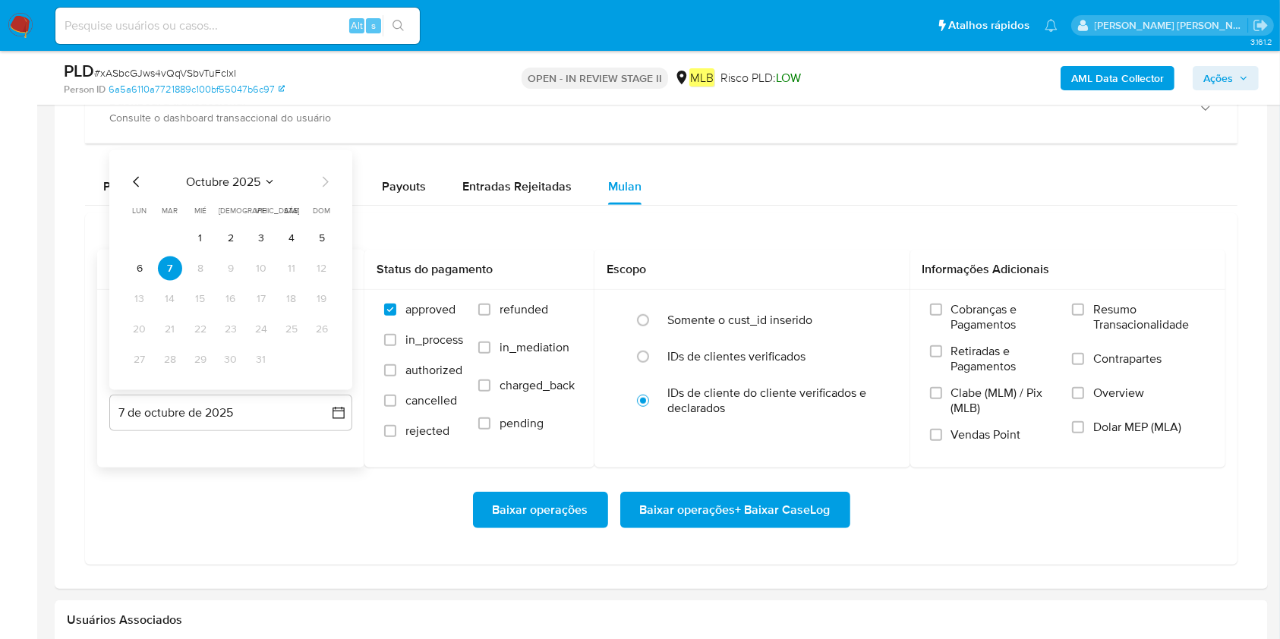
click at [125, 268] on div "octubre 2025 octubre 2025 lun lunes mar martes mié miércoles jue jueves vie vie…" at bounding box center [230, 270] width 243 height 240
click at [138, 268] on button "6" at bounding box center [140, 269] width 24 height 24
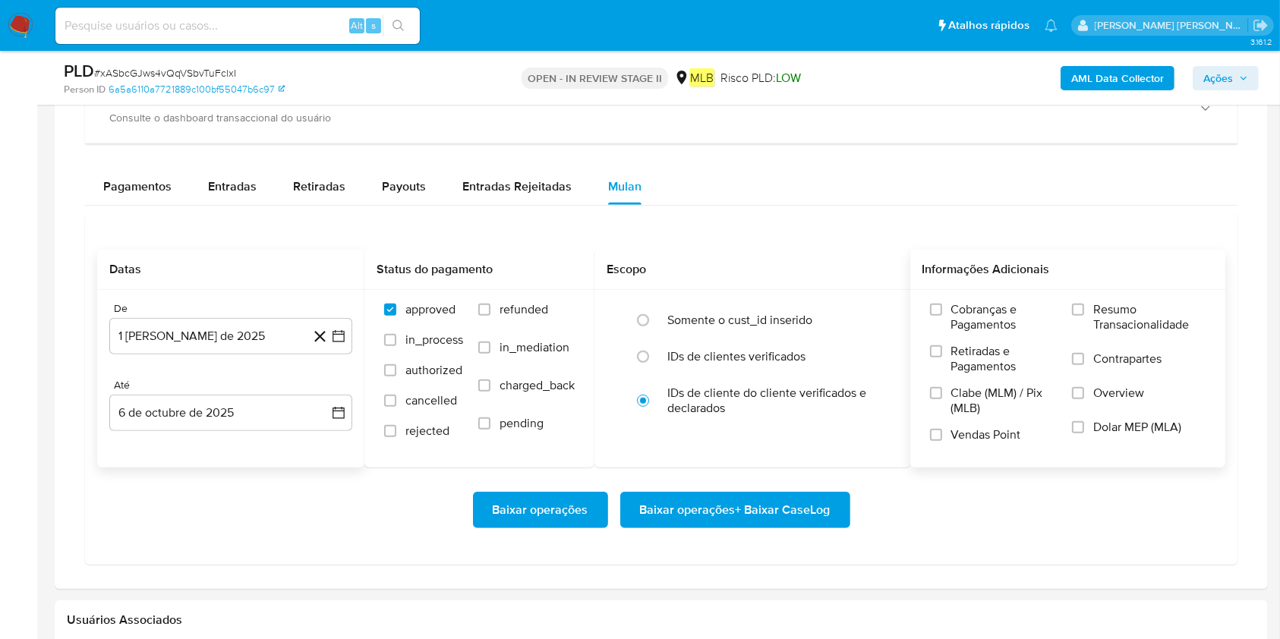
click at [971, 334] on label "Resumo Transacionalidade" at bounding box center [1139, 326] width 134 height 49
click at [971, 316] on input "Resumo Transacionalidade" at bounding box center [1078, 310] width 12 height 12
click at [749, 478] on span "Baixar operações + Baixar CaseLog" at bounding box center [735, 509] width 191 height 33
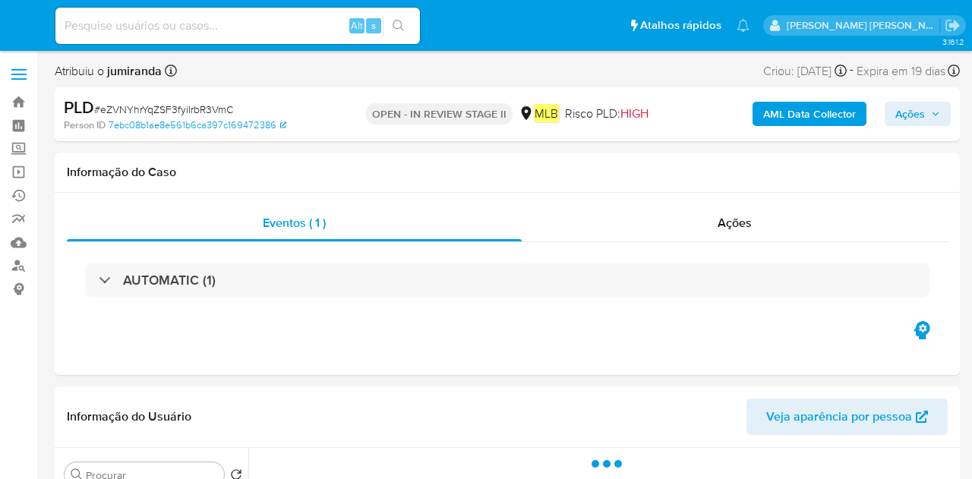
select select "10"
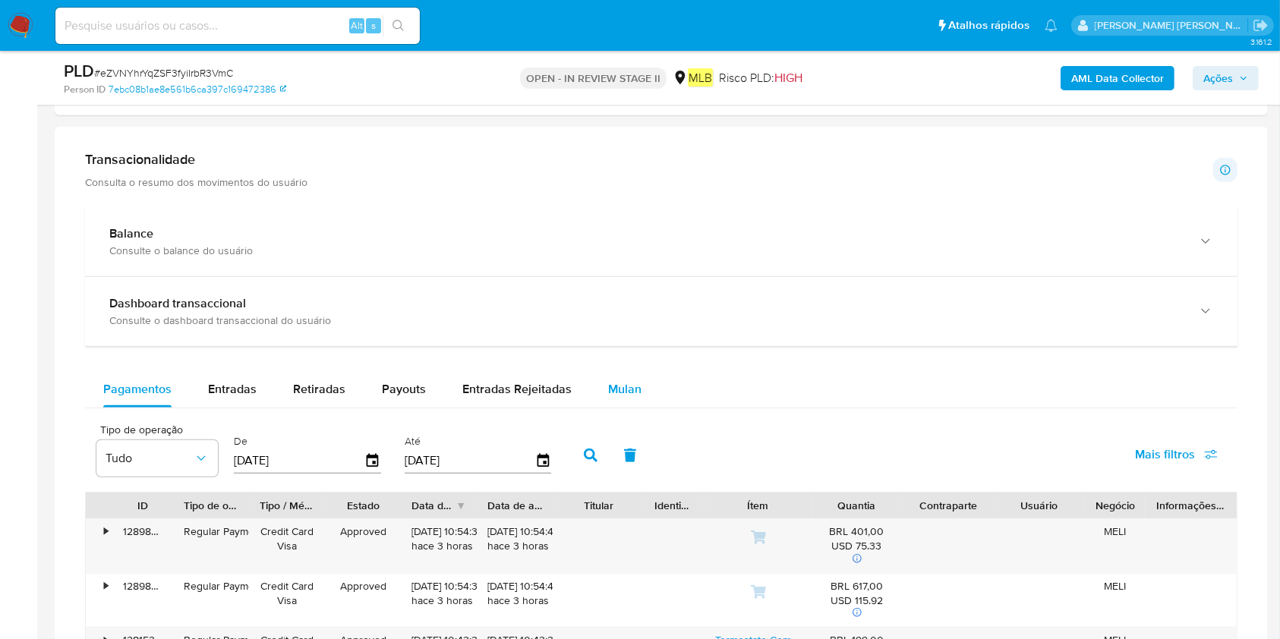
click at [629, 399] on div "Mulan" at bounding box center [624, 389] width 33 height 36
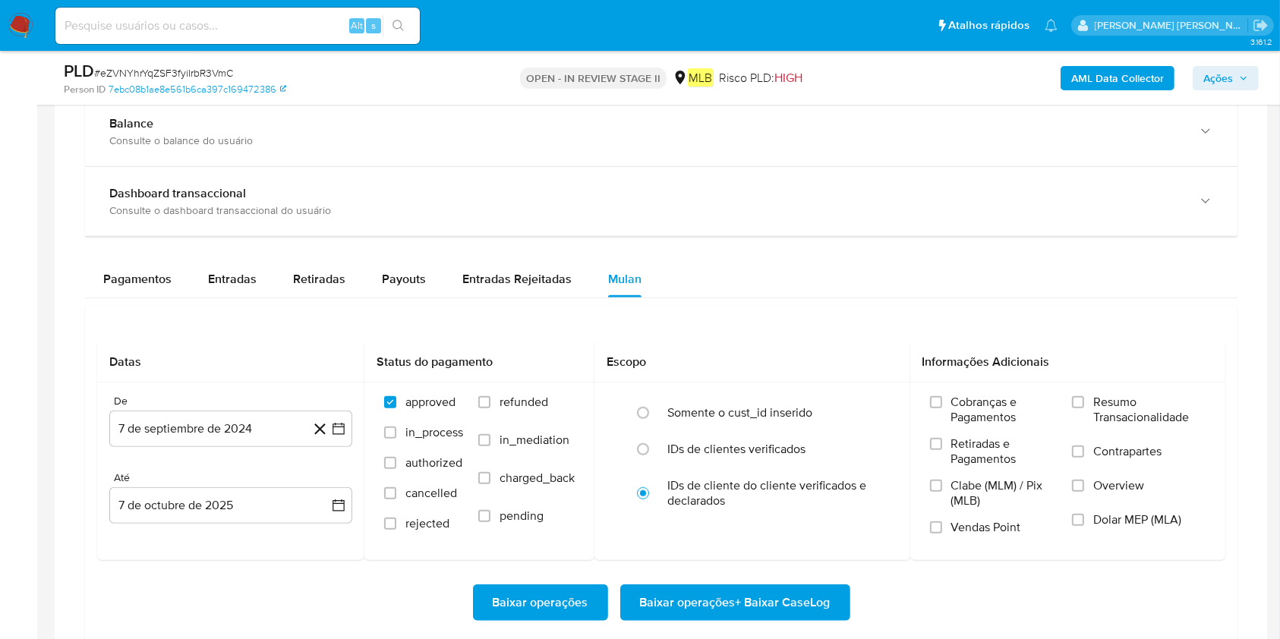
scroll to position [1215, 0]
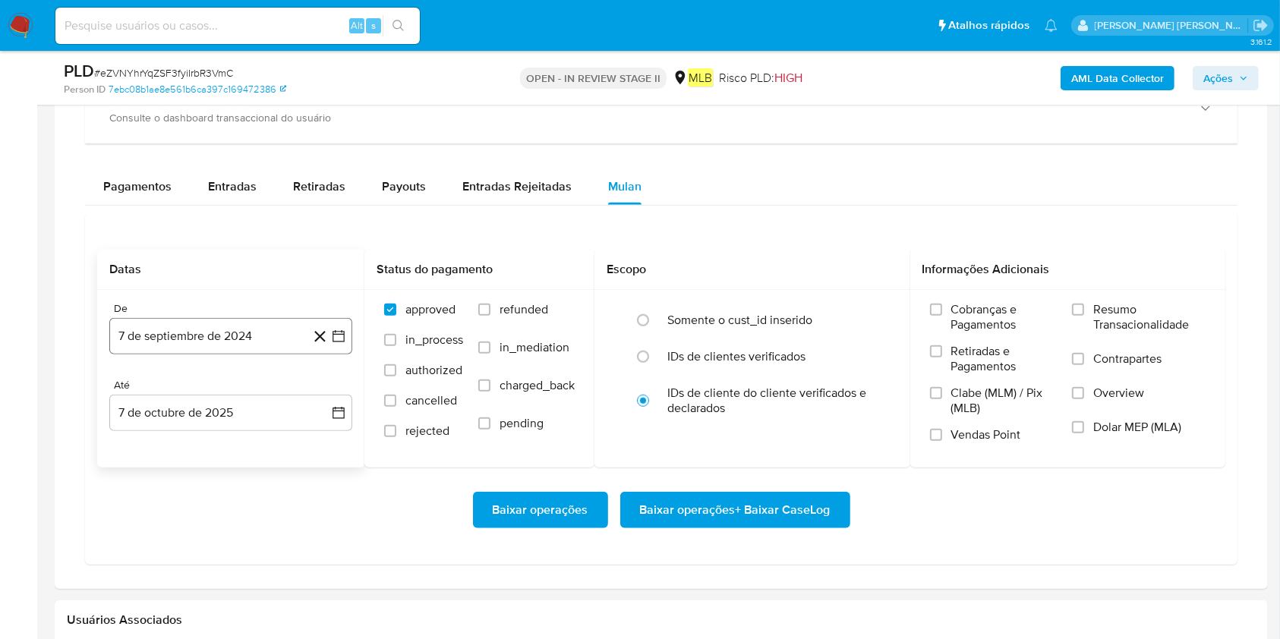
click at [150, 339] on button "7 de septiembre de 2024" at bounding box center [230, 336] width 243 height 36
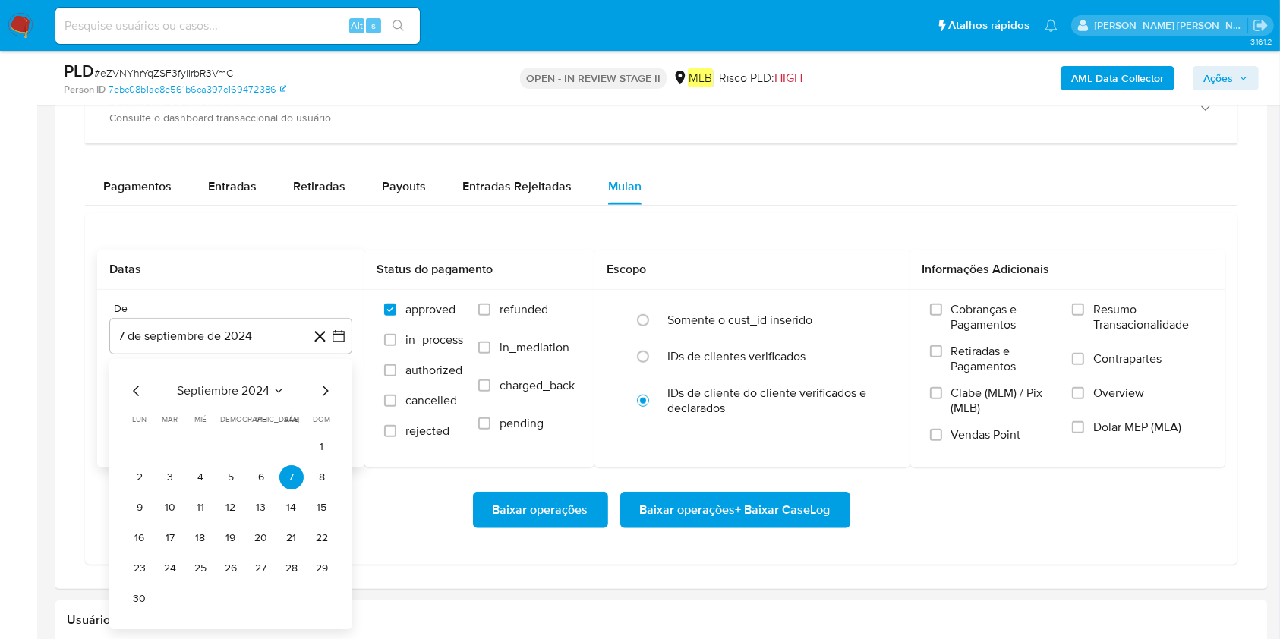
click at [181, 370] on div "septiembre 2024 septiembre 2024 lun lunes mar martes mié miércoles jue jueves v…" at bounding box center [230, 494] width 243 height 270
click at [206, 393] on span "septiembre 2024" at bounding box center [223, 390] width 93 height 15
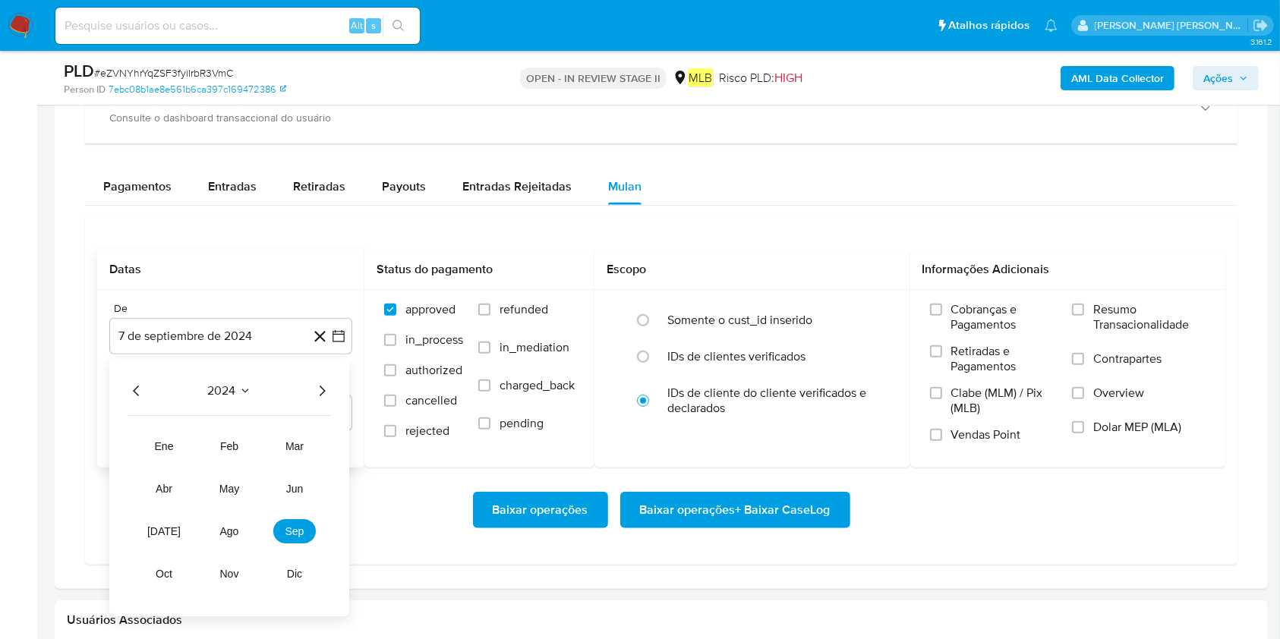
click at [320, 389] on icon "Año siguiente" at bounding box center [322, 391] width 18 height 18
click at [224, 478] on button "ago" at bounding box center [229, 531] width 43 height 24
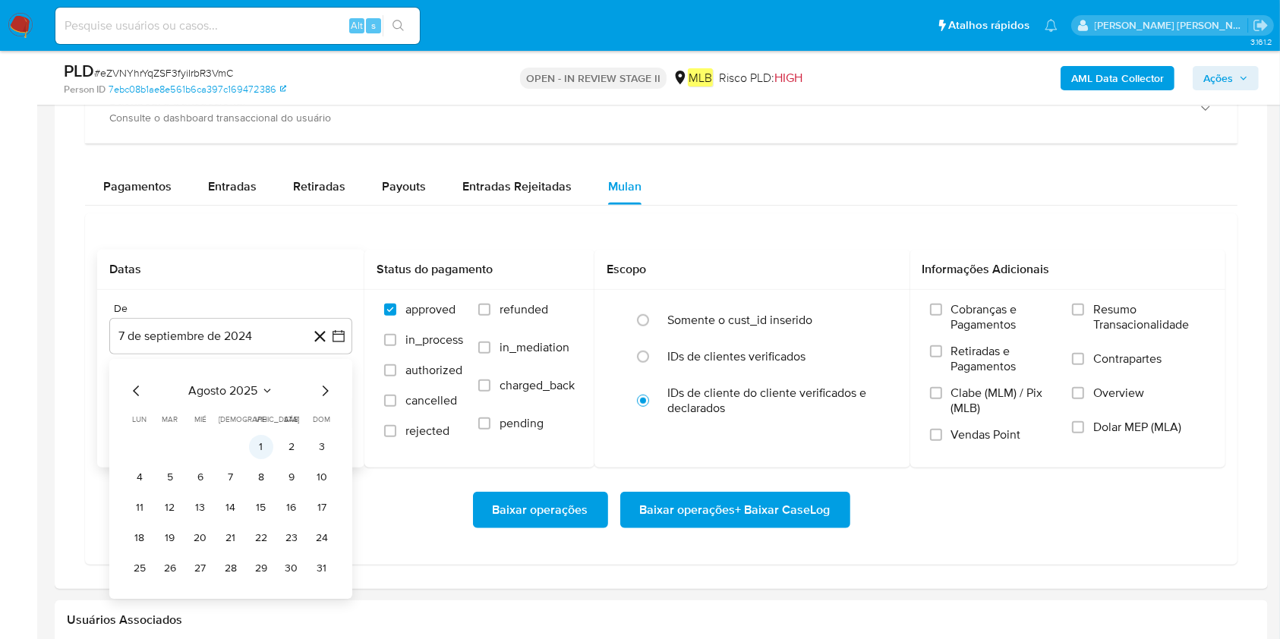
click at [261, 445] on button "1" at bounding box center [261, 447] width 24 height 24
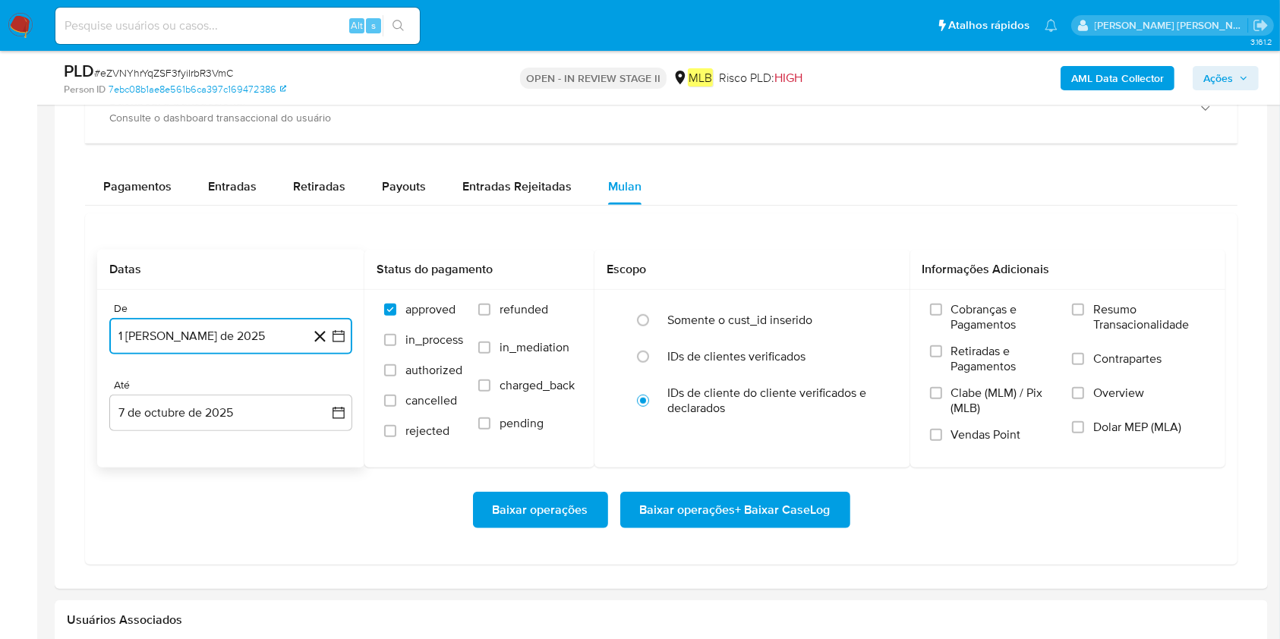
drag, startPoint x: 267, startPoint y: 418, endPoint x: 261, endPoint y: 434, distance: 17.1
click at [268, 417] on button "7 de octubre de 2025" at bounding box center [230, 413] width 243 height 36
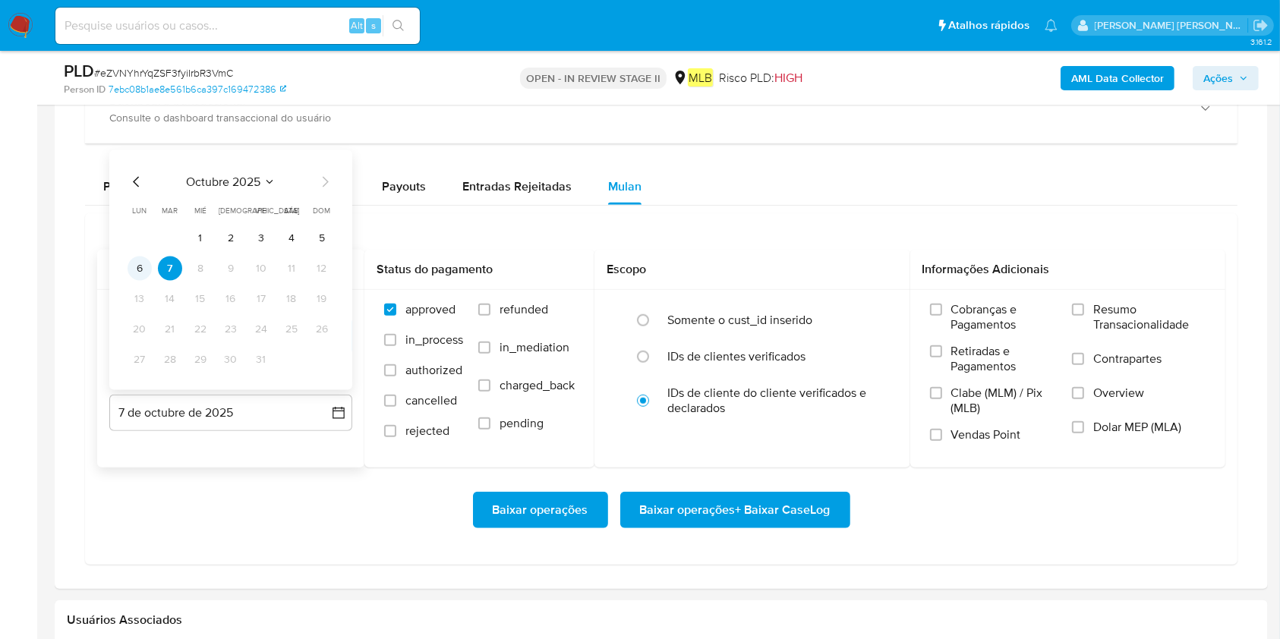
click at [135, 260] on button "6" at bounding box center [140, 269] width 24 height 24
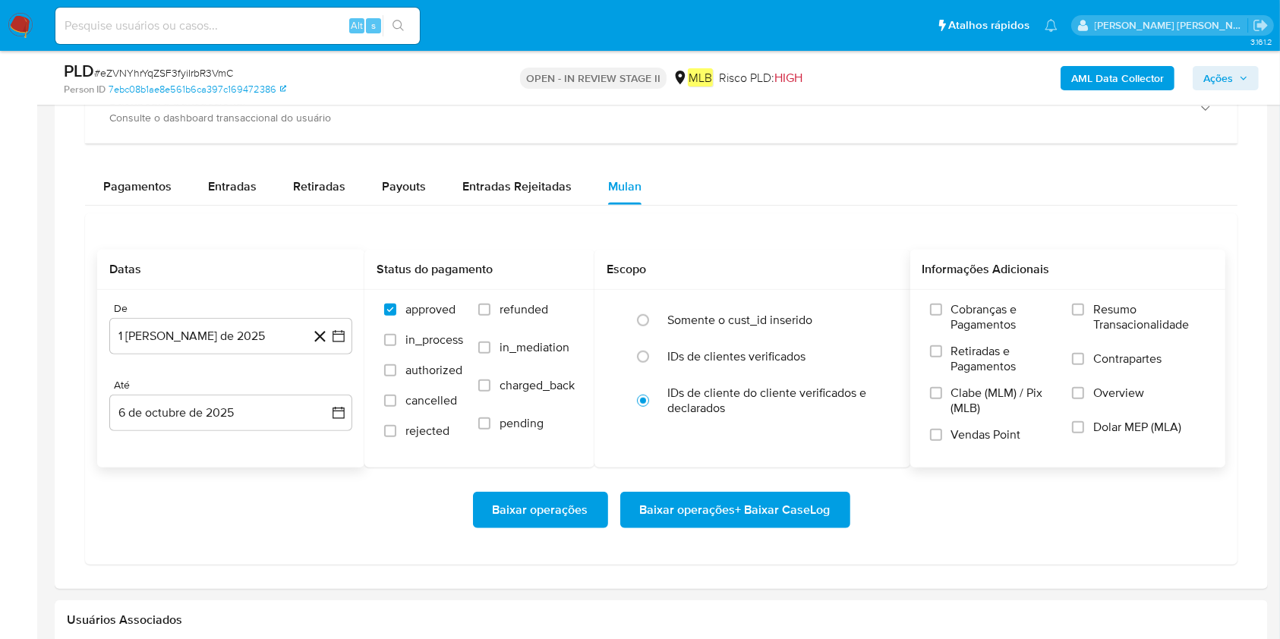
click at [971, 324] on label "Resumo Transacionalidade" at bounding box center [1139, 326] width 134 height 49
click at [971, 316] on input "Resumo Transacionalidade" at bounding box center [1078, 310] width 12 height 12
click at [720, 478] on span "Baixar operações + Baixar CaseLog" at bounding box center [735, 509] width 191 height 33
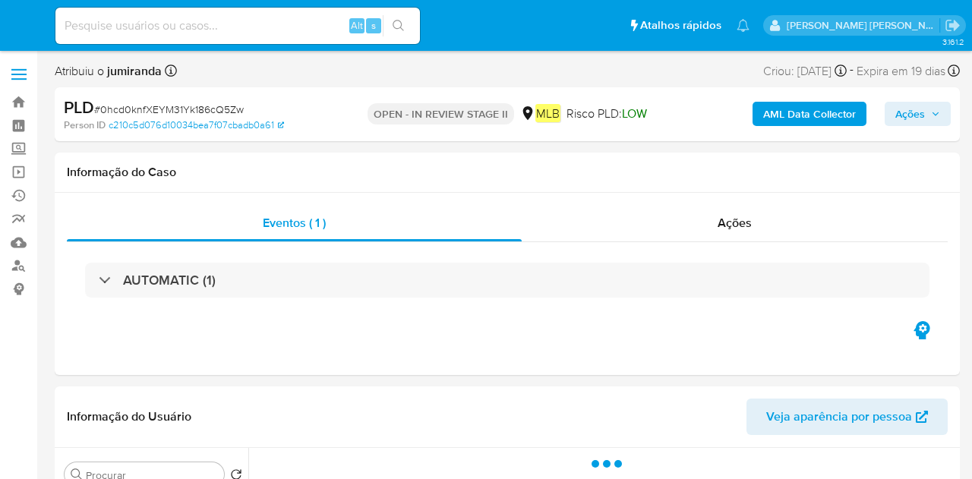
select select "10"
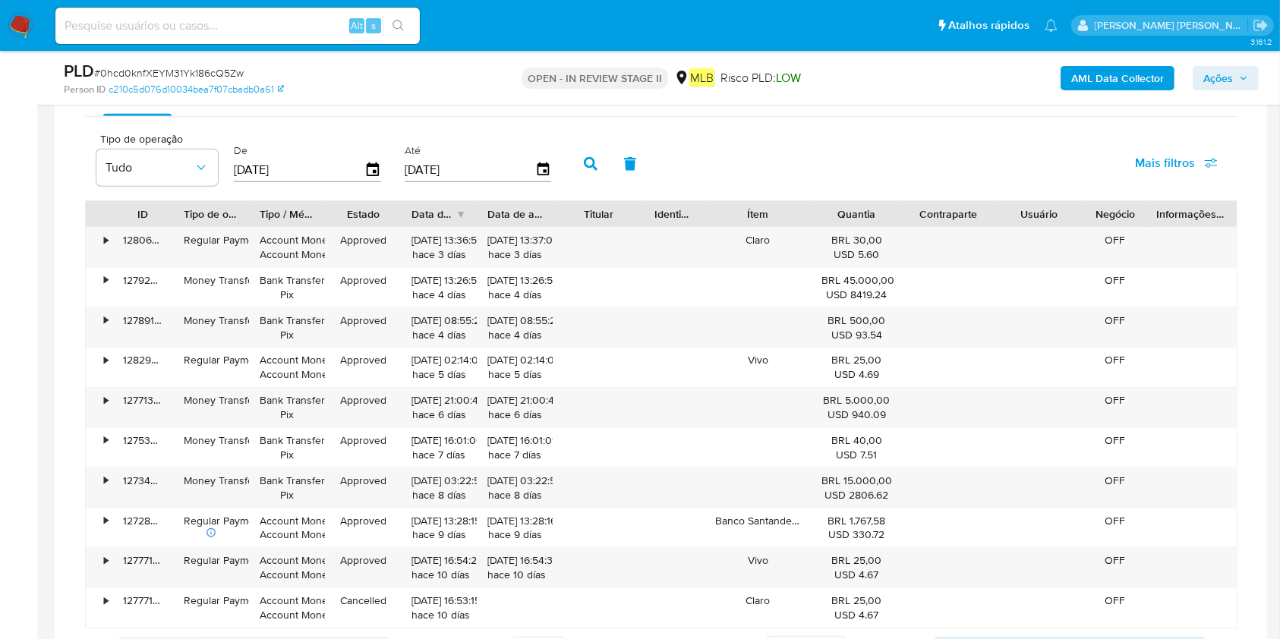
scroll to position [974, 0]
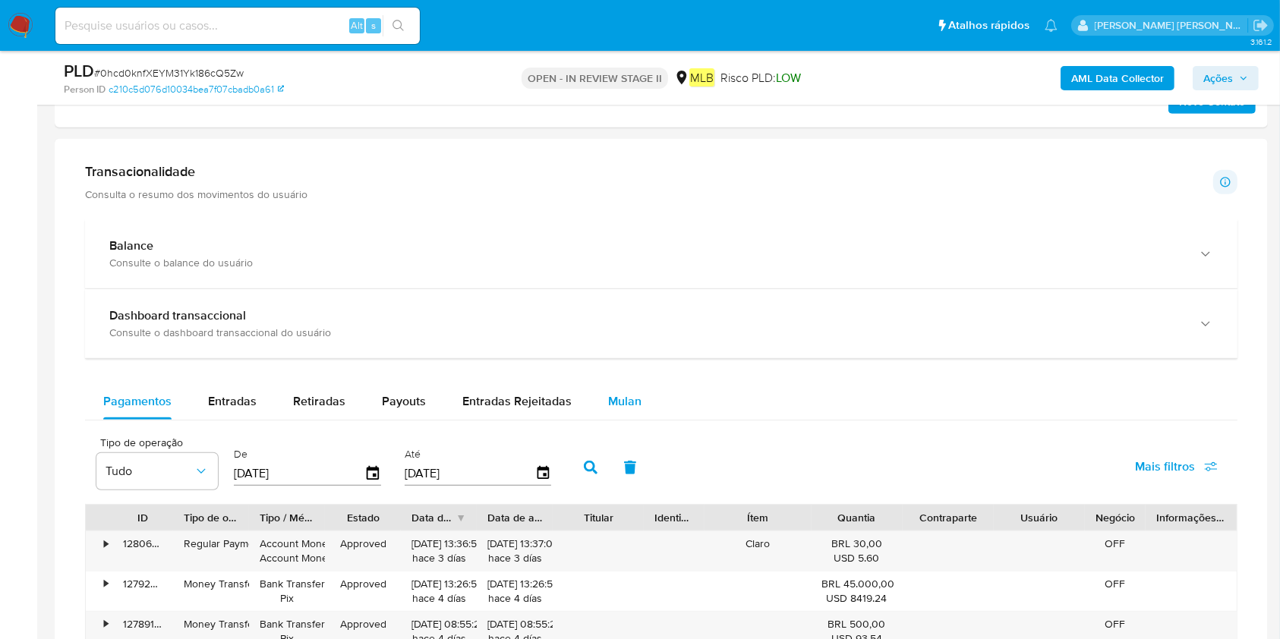
click at [631, 399] on span "Mulan" at bounding box center [624, 400] width 33 height 17
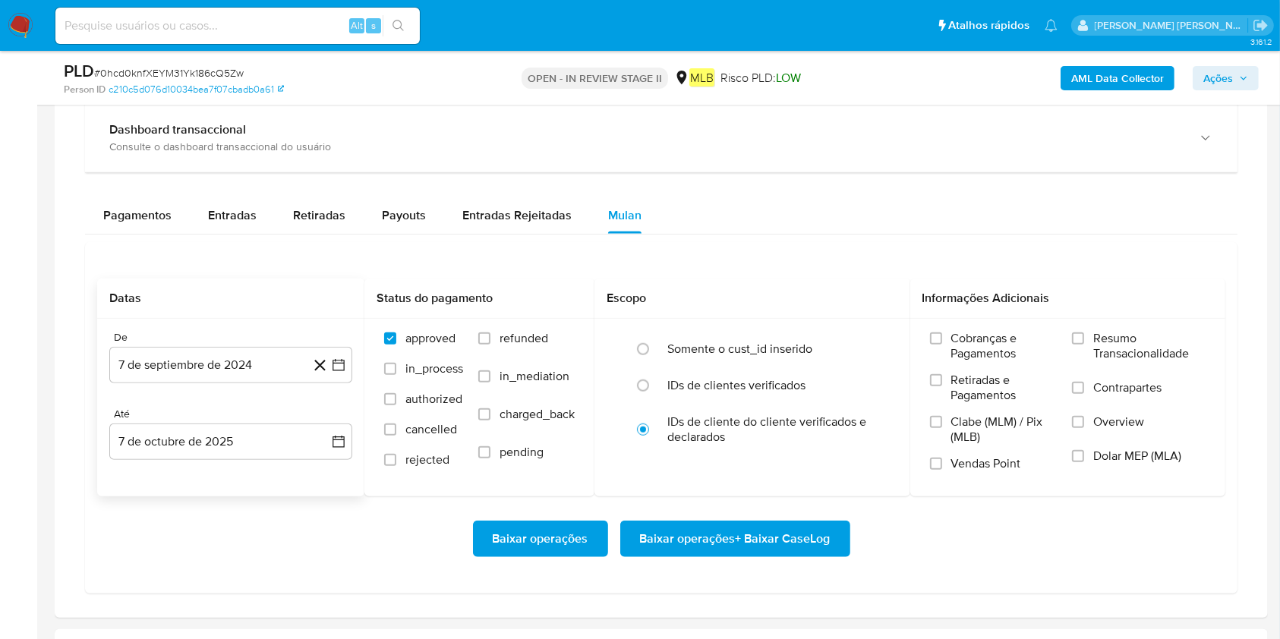
scroll to position [1177, 0]
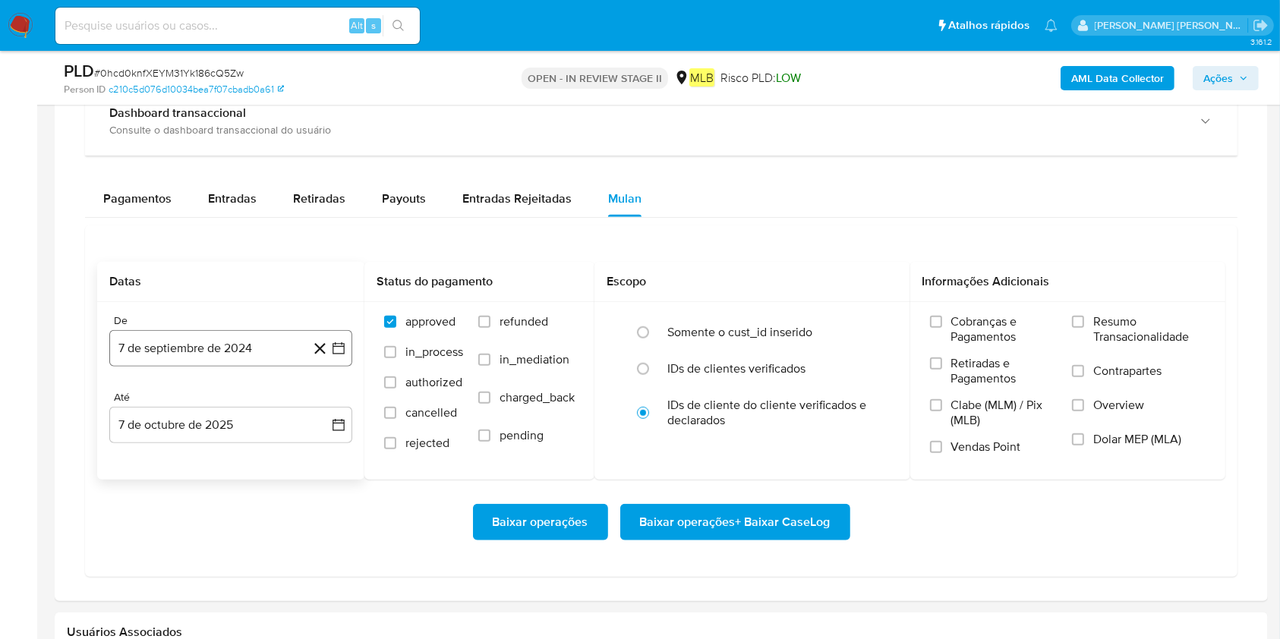
click at [219, 339] on button "7 de septiembre de 2024" at bounding box center [230, 348] width 243 height 36
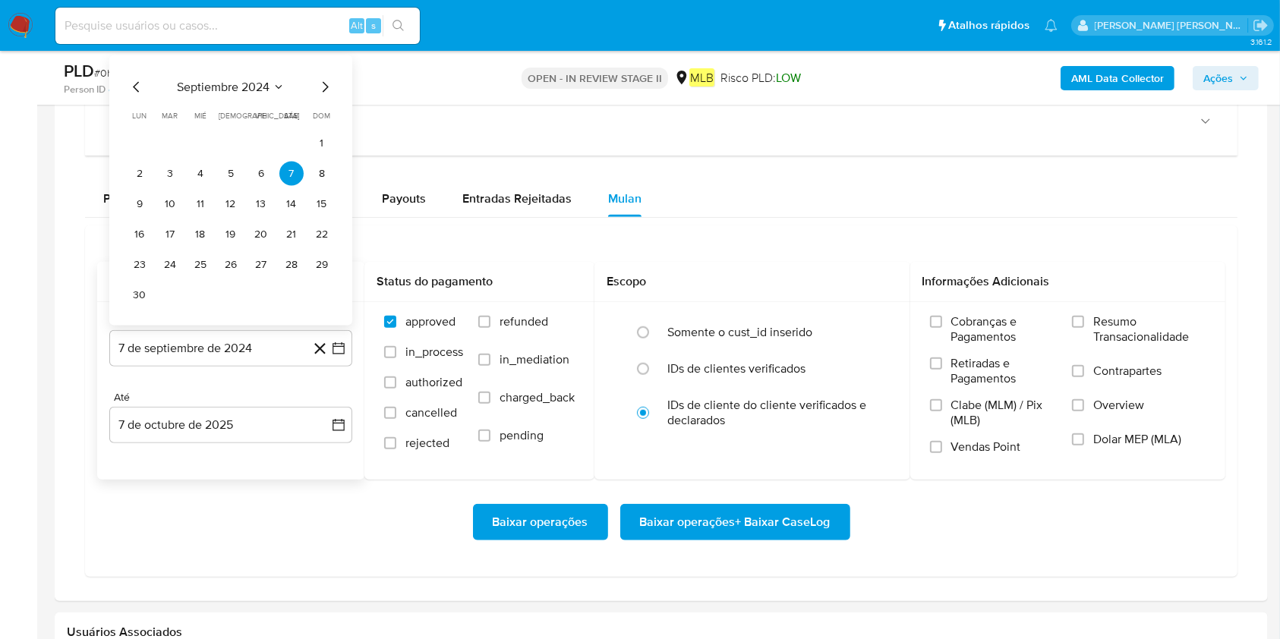
click at [238, 83] on span "septiembre 2024" at bounding box center [223, 87] width 93 height 15
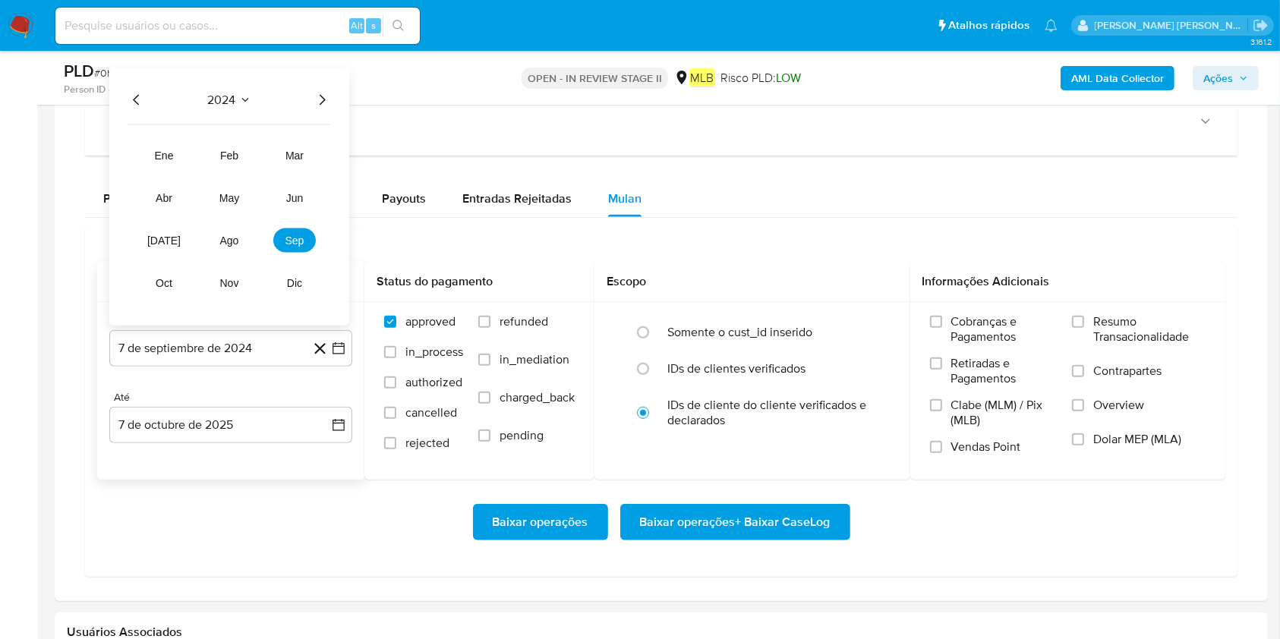
click at [322, 94] on icon "Año siguiente" at bounding box center [322, 100] width 18 height 18
click at [235, 242] on span "ago" at bounding box center [229, 241] width 19 height 12
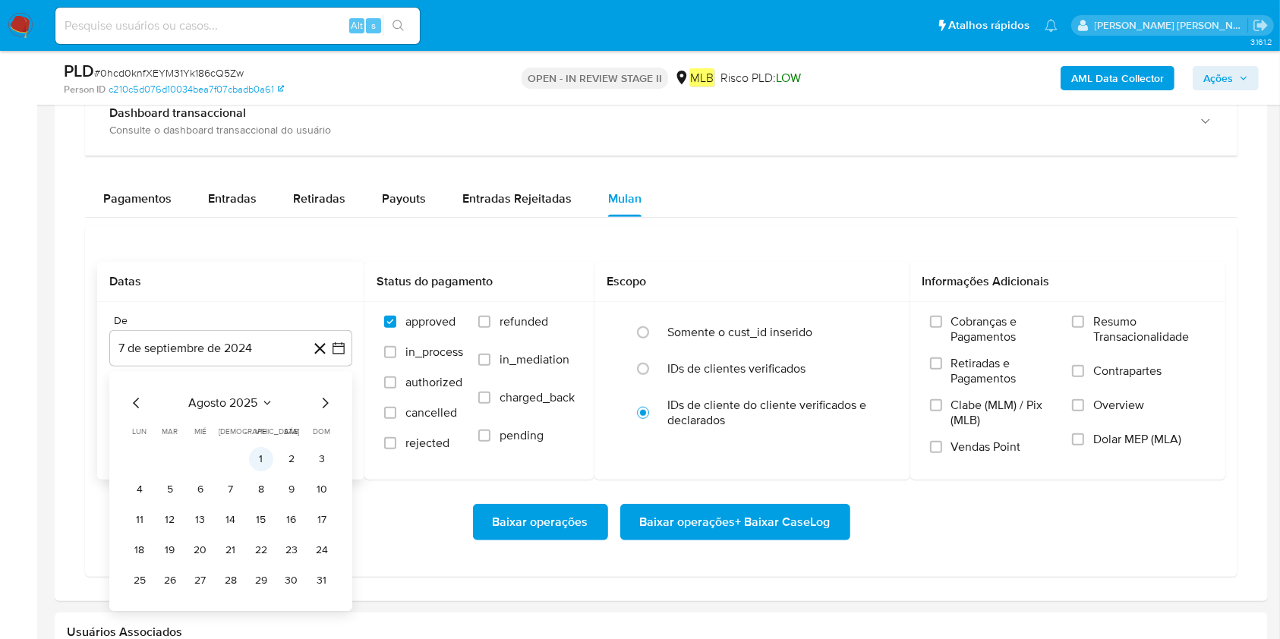
click at [258, 459] on button "1" at bounding box center [261, 459] width 24 height 24
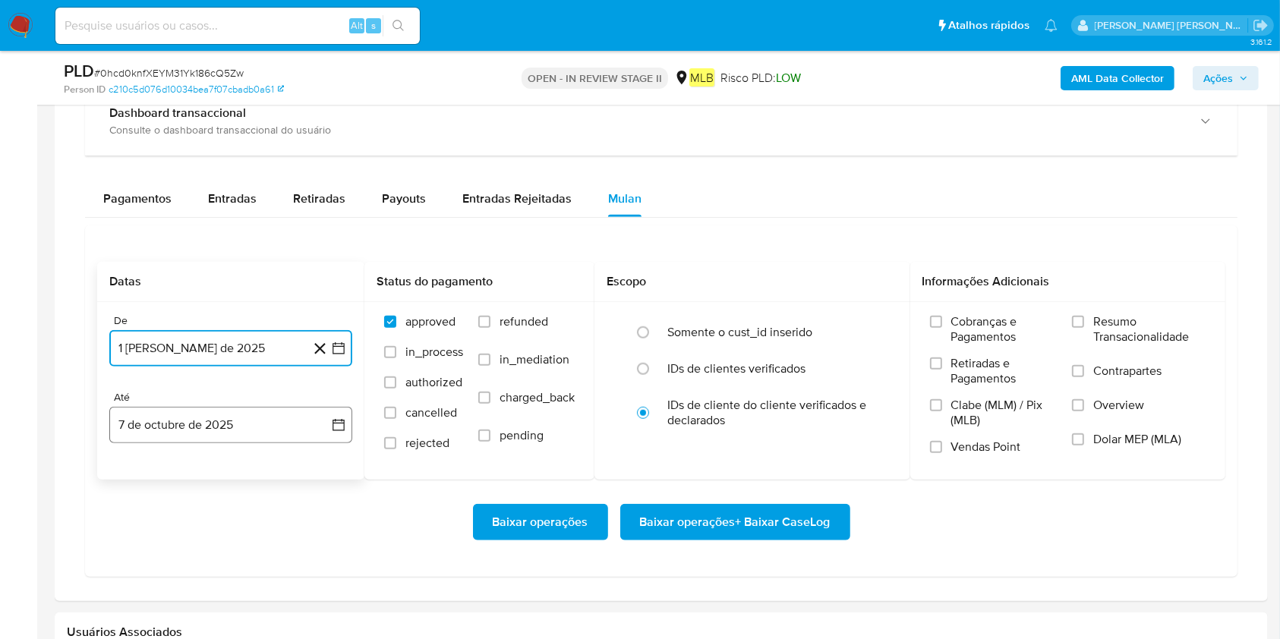
click at [253, 415] on button "7 de octubre de 2025" at bounding box center [230, 425] width 243 height 36
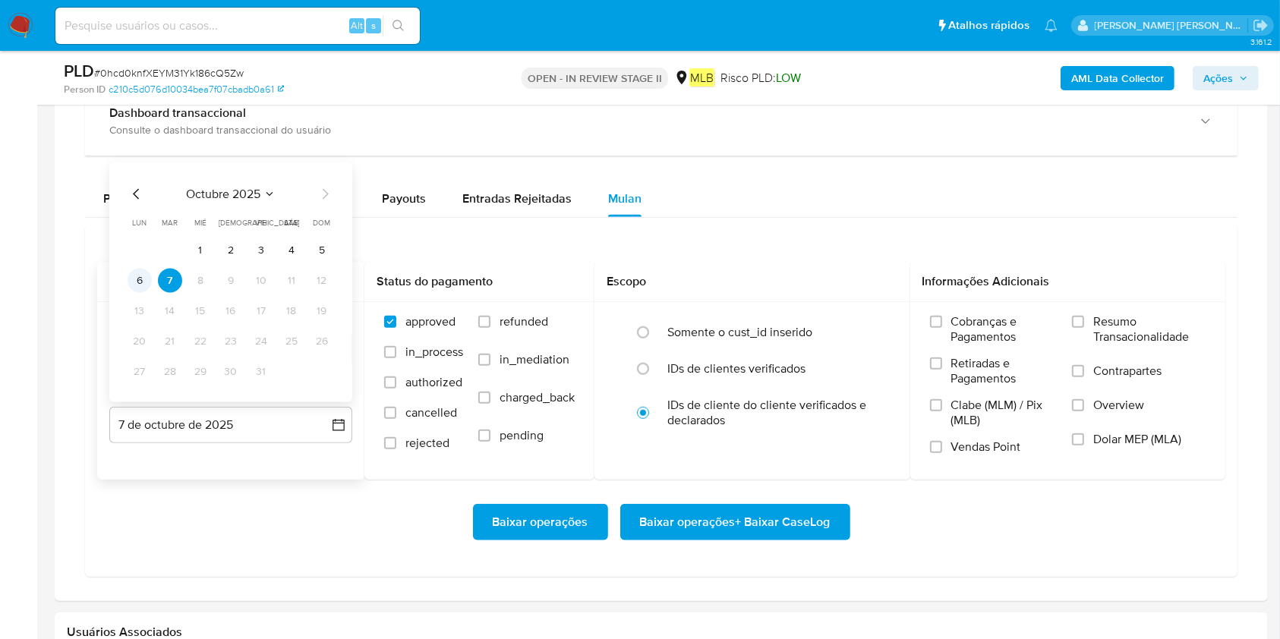
click at [144, 282] on button "6" at bounding box center [140, 281] width 24 height 24
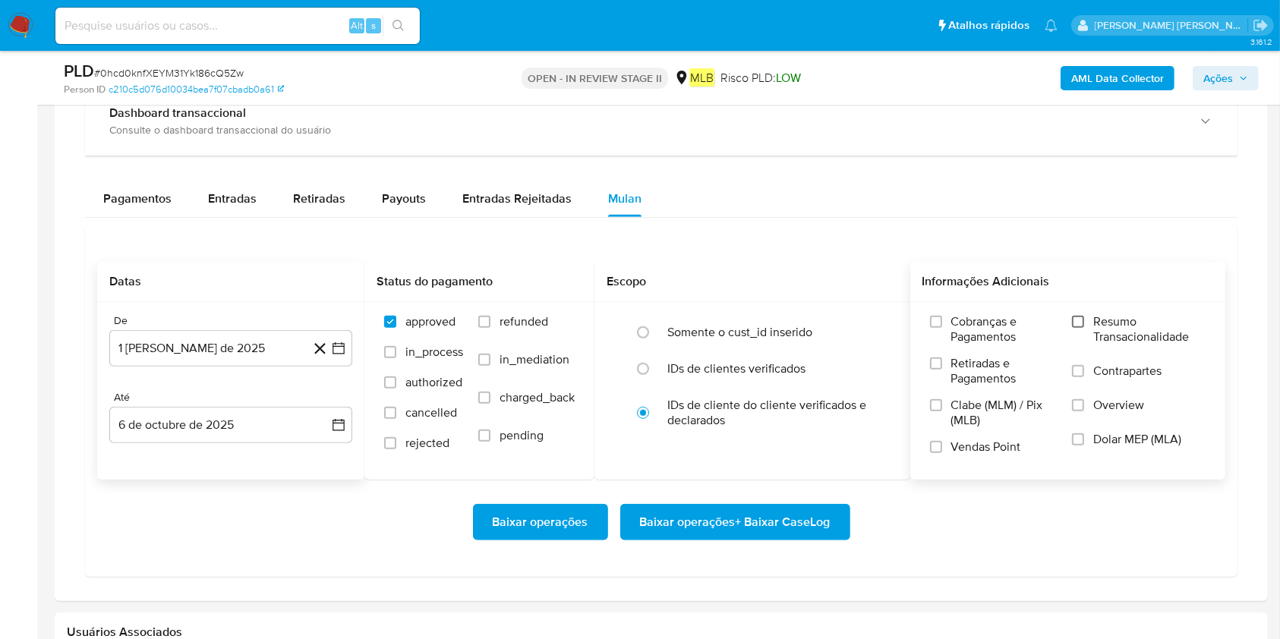
click at [971, 320] on div "Cobranças e Pagamentos Retiradas e Pagamentos Clabe (MLM) / Pix (MLB) Vendas Po…" at bounding box center [1068, 390] width 292 height 152
click at [971, 320] on span "Resumo Transacionalidade" at bounding box center [1149, 329] width 112 height 30
click at [971, 320] on input "Resumo Transacionalidade" at bounding box center [1078, 322] width 12 height 12
click at [780, 478] on span "Baixar operações + Baixar CaseLog" at bounding box center [735, 522] width 191 height 33
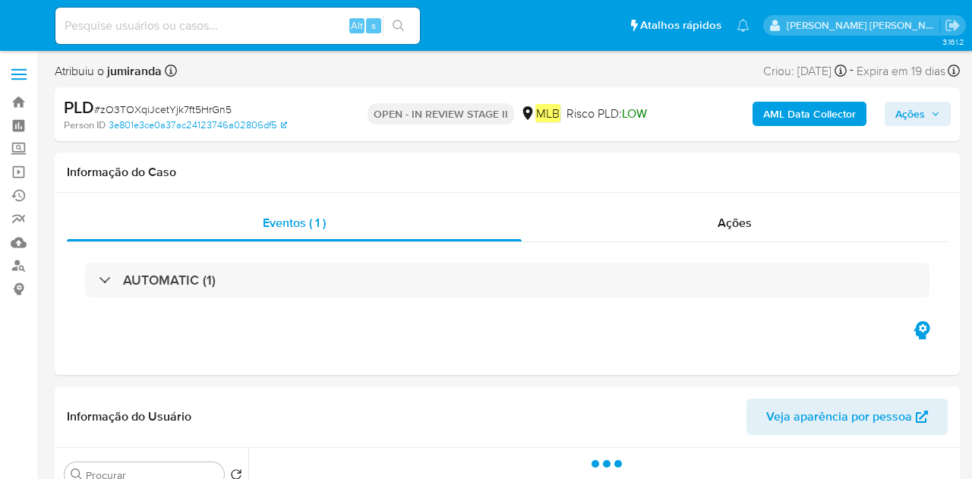
select select "10"
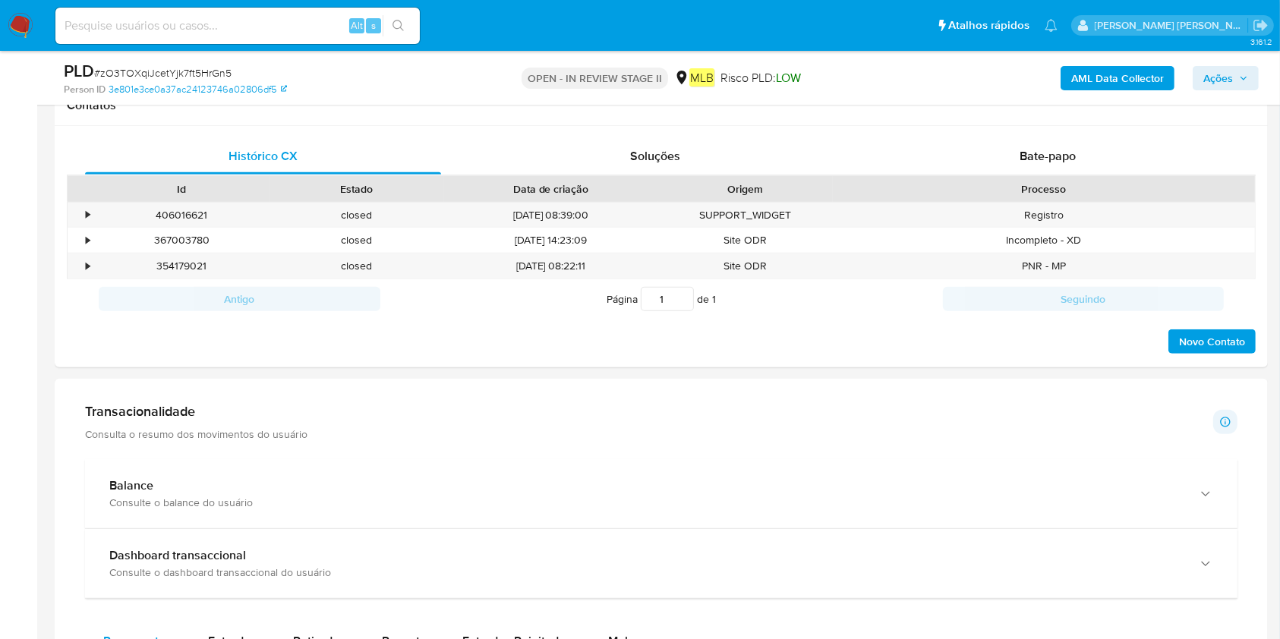
scroll to position [911, 0]
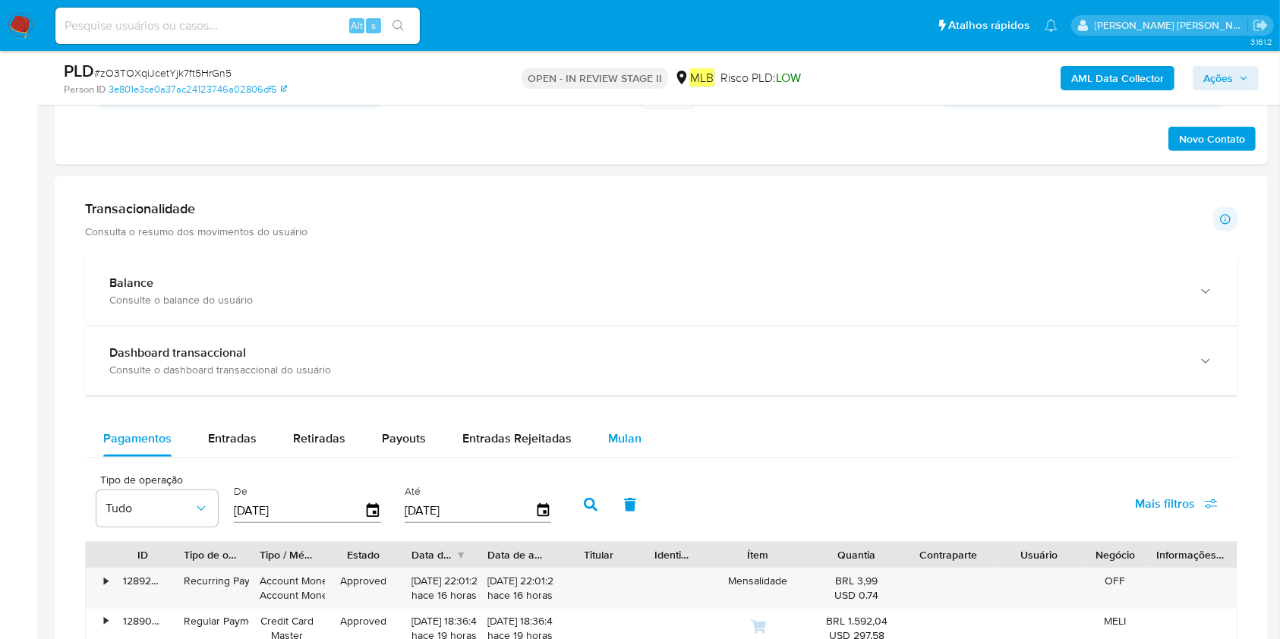
click at [645, 427] on button "Mulan" at bounding box center [625, 439] width 70 height 36
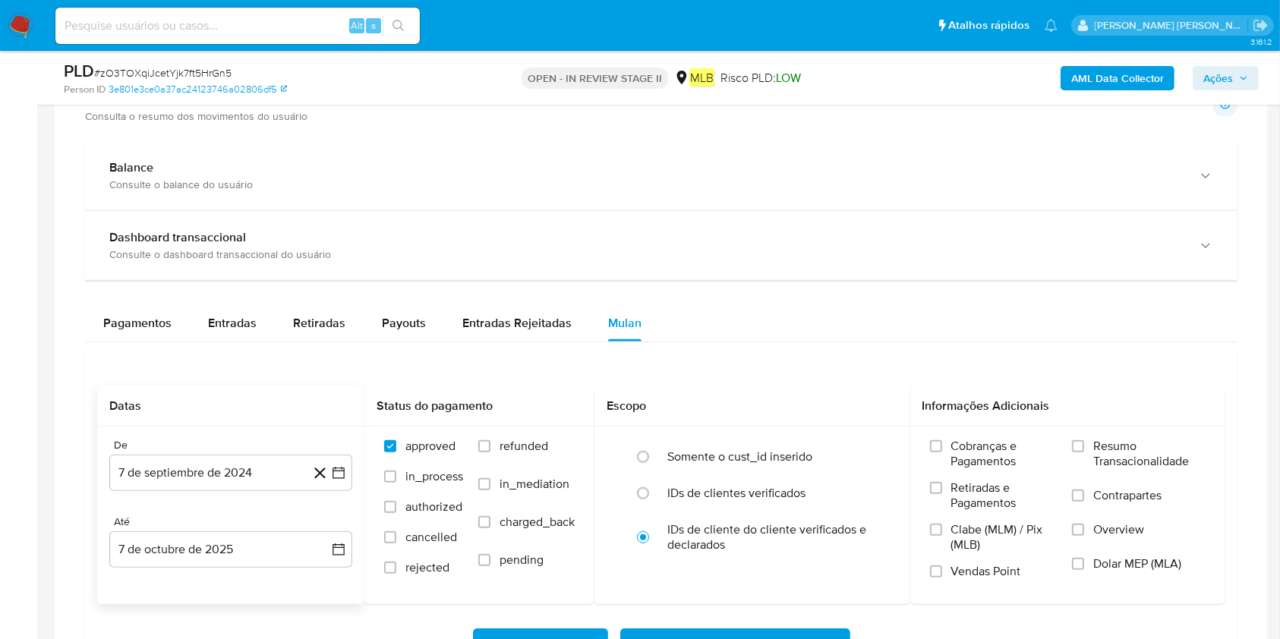
scroll to position [1113, 0]
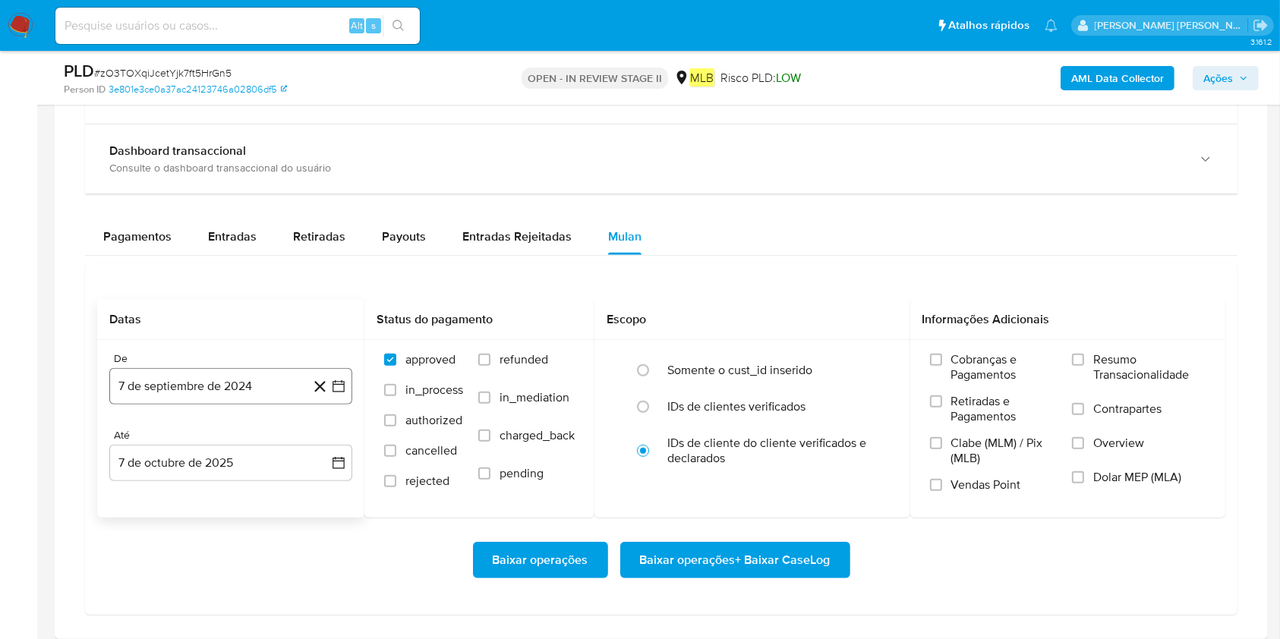
drag, startPoint x: 158, startPoint y: 357, endPoint x: 167, endPoint y: 371, distance: 17.1
click at [158, 358] on div "De" at bounding box center [230, 359] width 243 height 14
click at [172, 377] on button "7 de septiembre de 2024" at bounding box center [230, 386] width 243 height 36
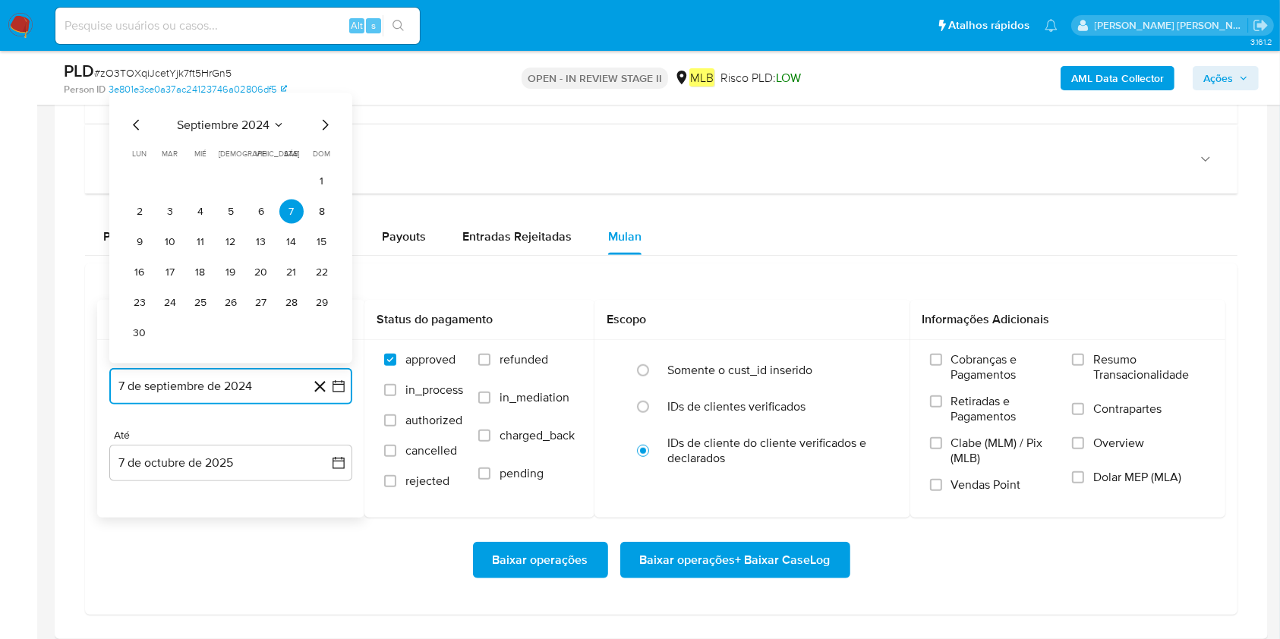
click at [225, 118] on span "septiembre 2024" at bounding box center [223, 125] width 93 height 15
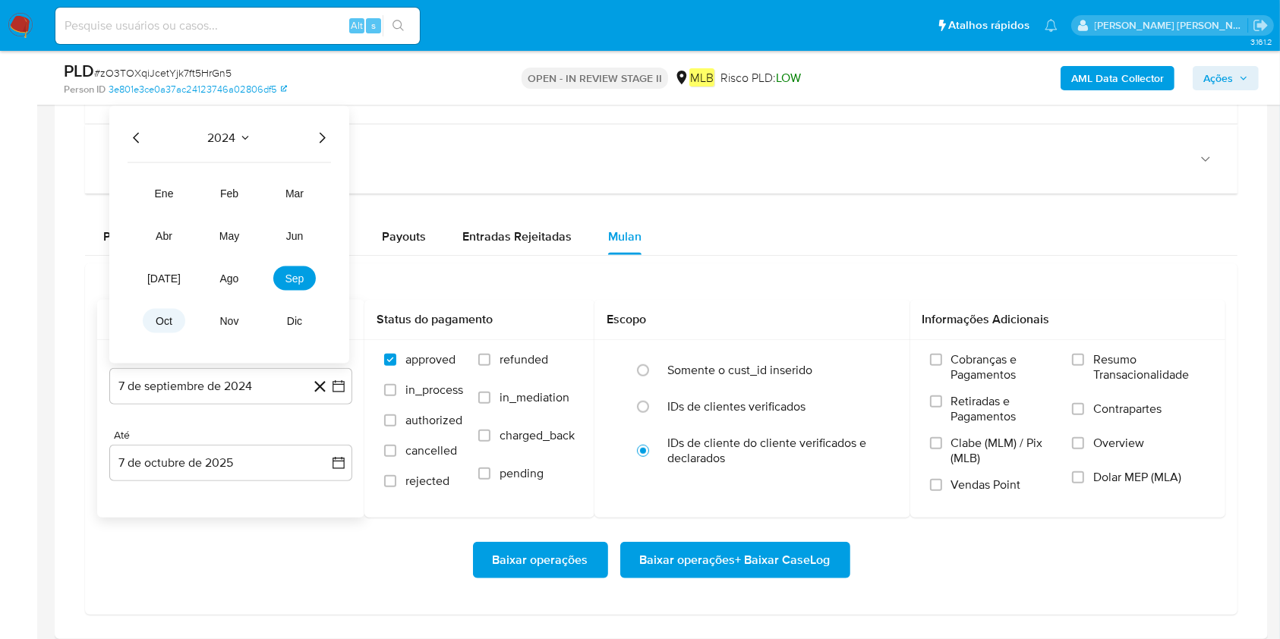
click at [182, 320] on button "oct" at bounding box center [164, 321] width 43 height 24
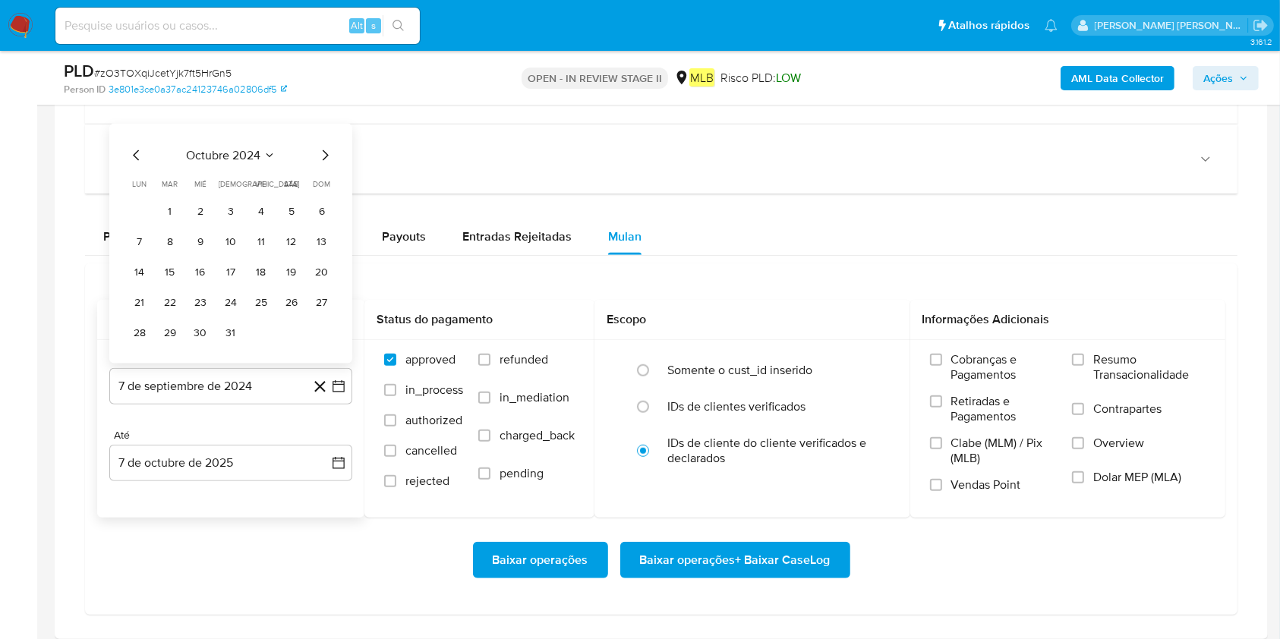
click at [250, 154] on span "octubre 2024" at bounding box center [223, 155] width 74 height 15
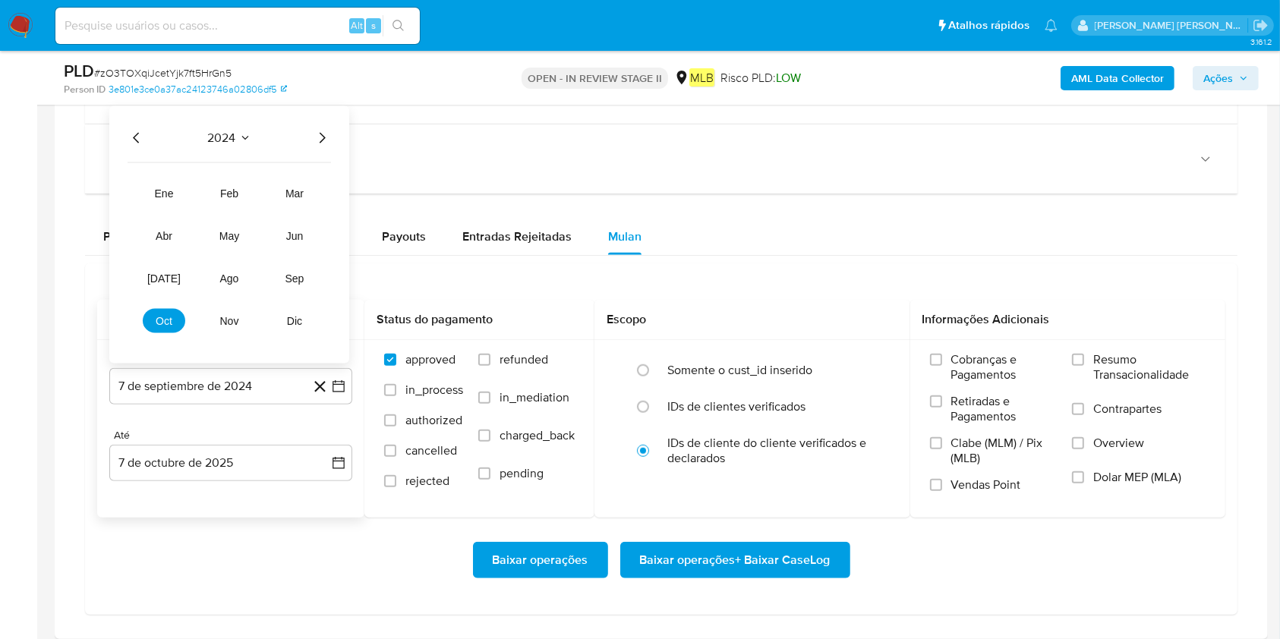
click at [343, 143] on div "2024 2024 ene feb mar abr may jun jul ago sep oct nov dic" at bounding box center [229, 234] width 240 height 257
click at [327, 133] on icon "Año siguiente" at bounding box center [322, 138] width 18 height 18
click at [237, 276] on span "ago" at bounding box center [229, 279] width 19 height 12
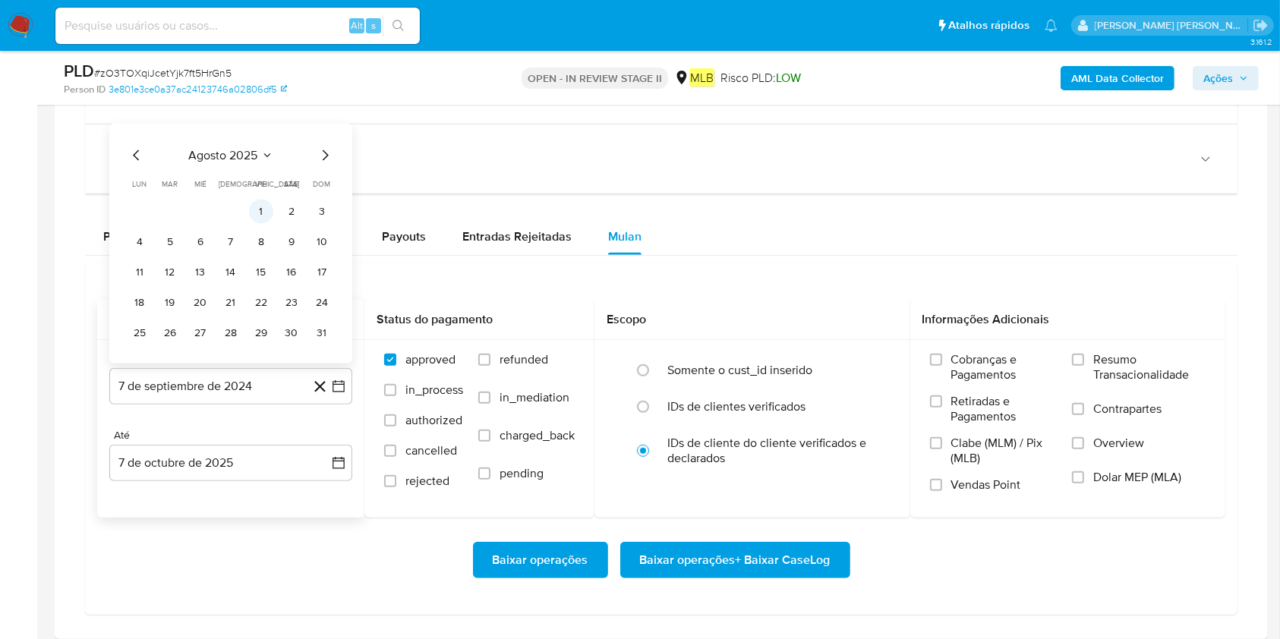
click at [263, 214] on button "1" at bounding box center [261, 212] width 24 height 24
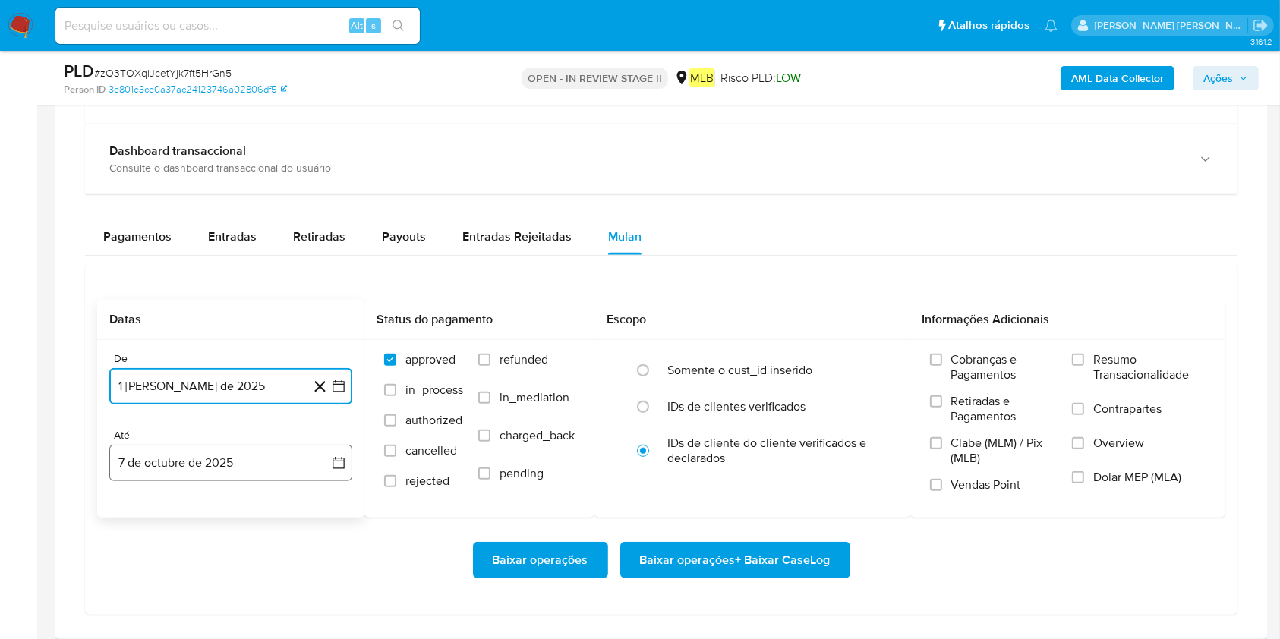
click at [244, 454] on button "7 de octubre de 2025" at bounding box center [230, 463] width 243 height 36
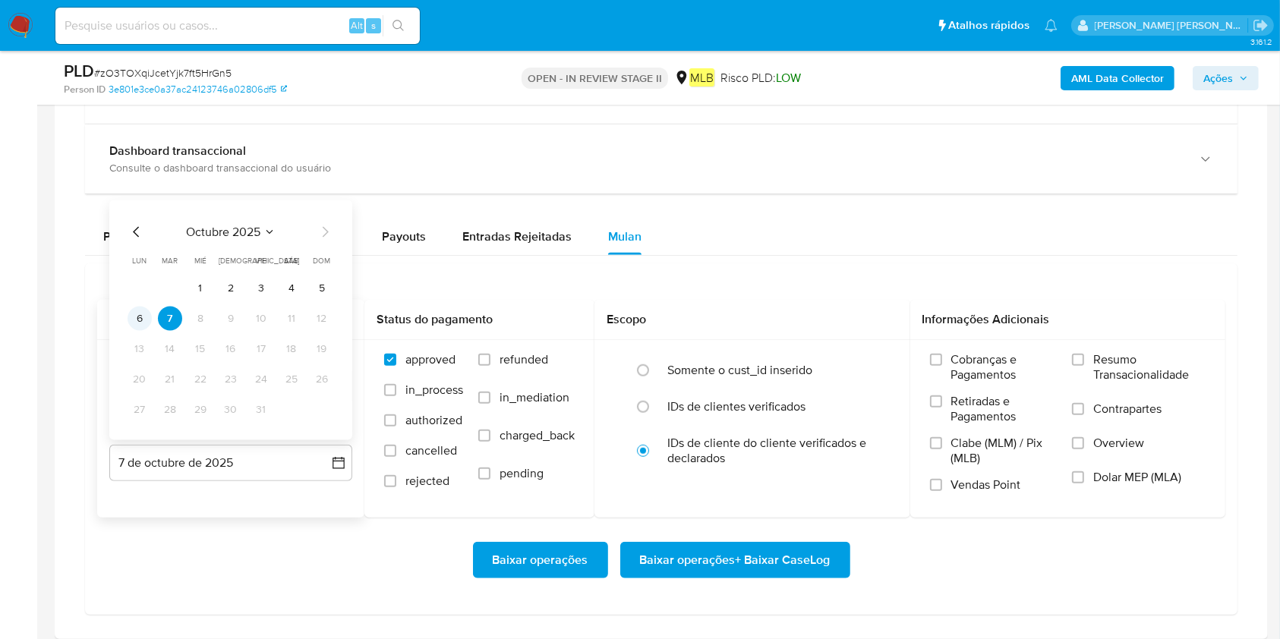
click at [150, 310] on td "6" at bounding box center [140, 319] width 24 height 24
click at [147, 317] on button "6" at bounding box center [140, 319] width 24 height 24
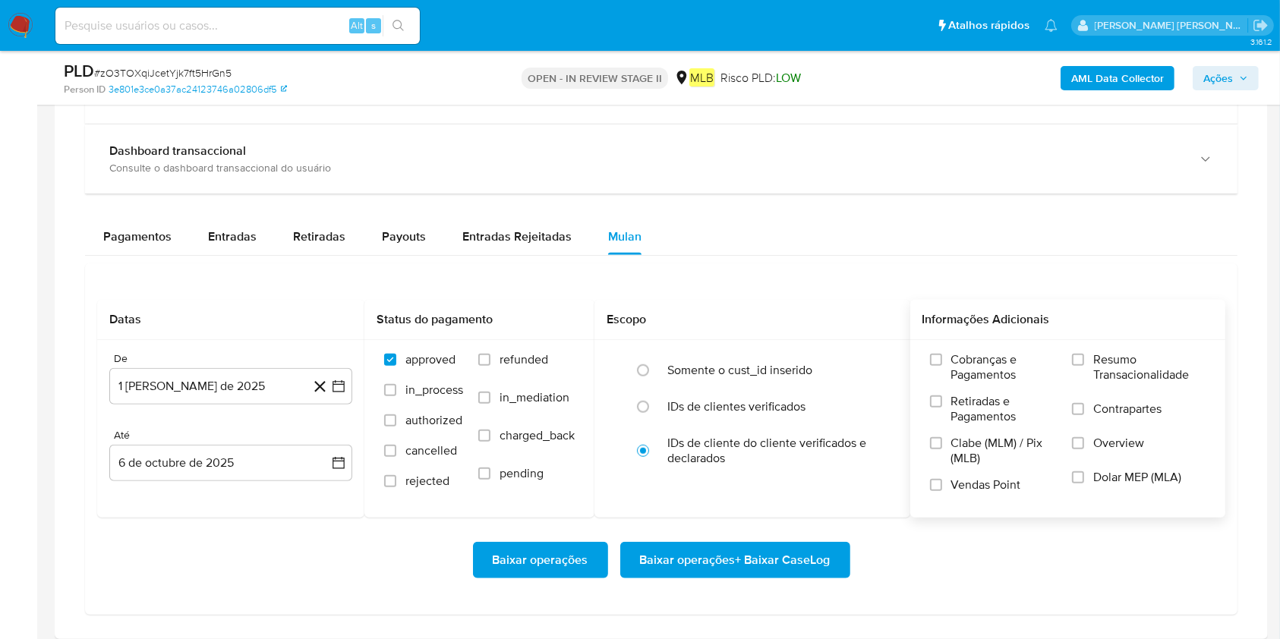
click at [971, 380] on span "Resumo Transacionalidade" at bounding box center [1149, 367] width 112 height 30
click at [971, 366] on input "Resumo Transacionalidade" at bounding box center [1078, 360] width 12 height 12
click at [704, 478] on span "Baixar operações + Baixar CaseLog" at bounding box center [735, 560] width 191 height 33
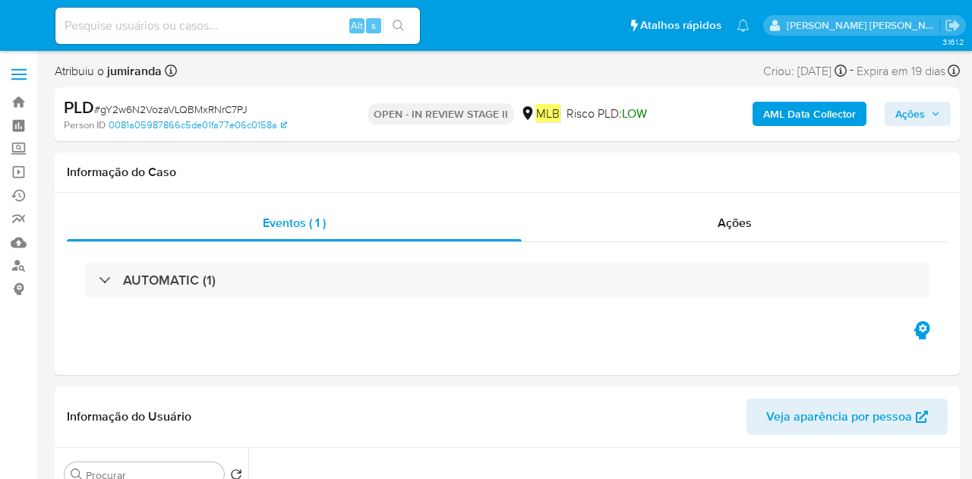
select select "10"
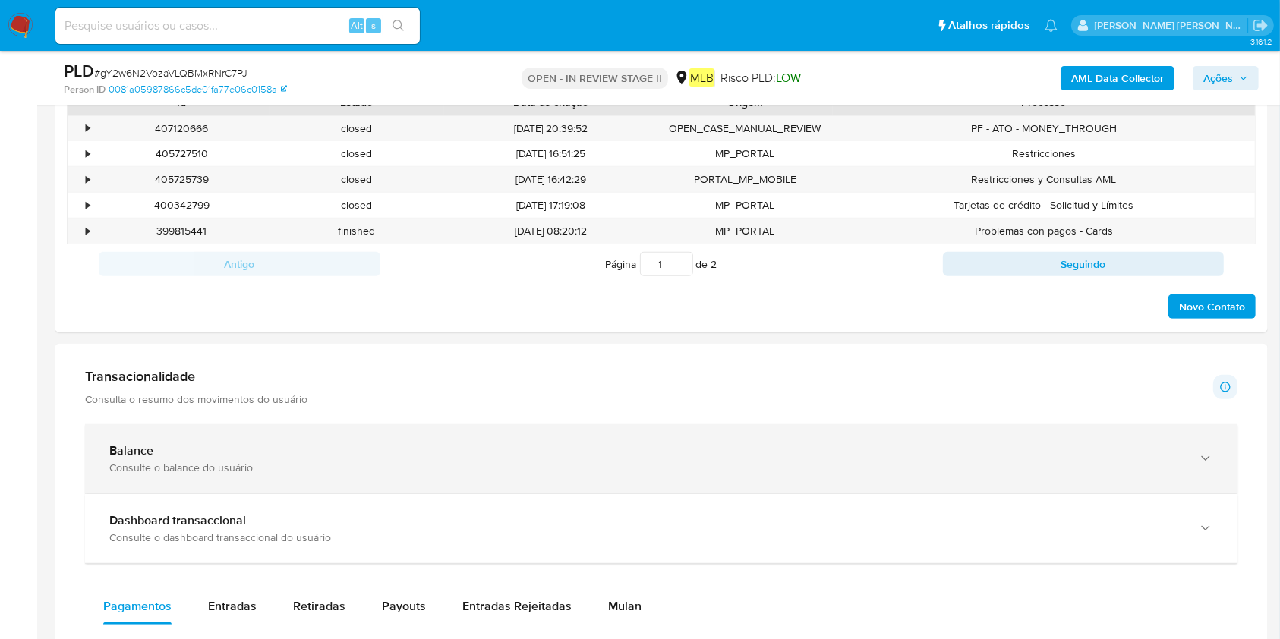
scroll to position [911, 0]
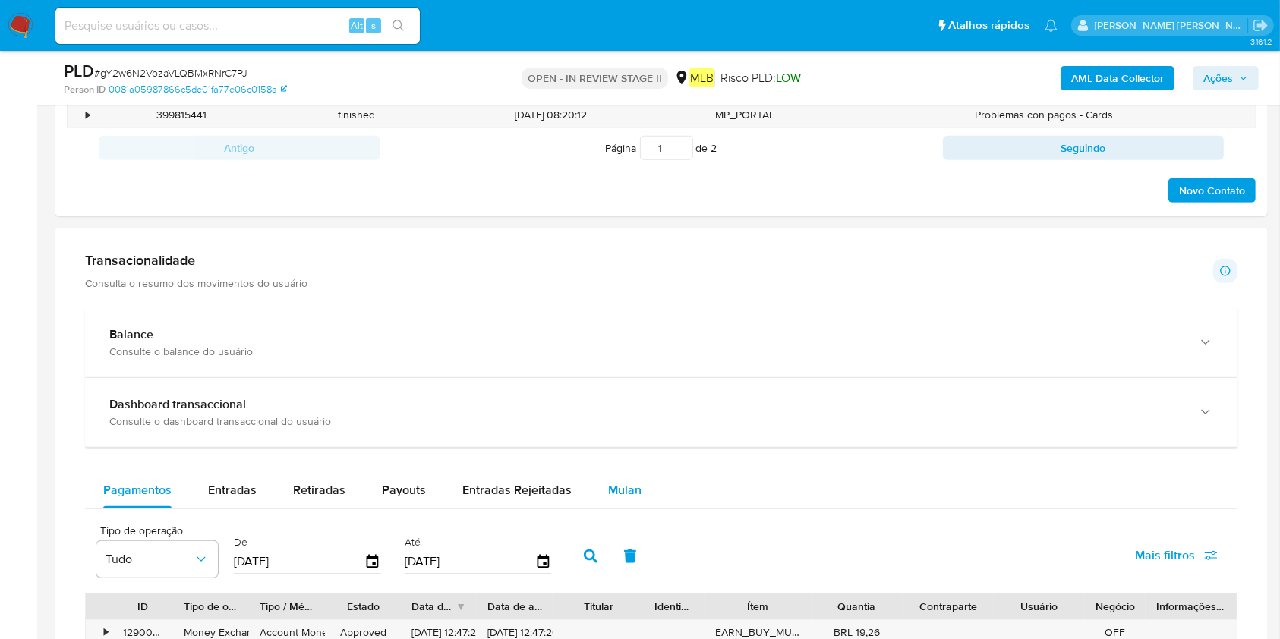
click at [608, 478] on span "Mulan" at bounding box center [624, 489] width 33 height 17
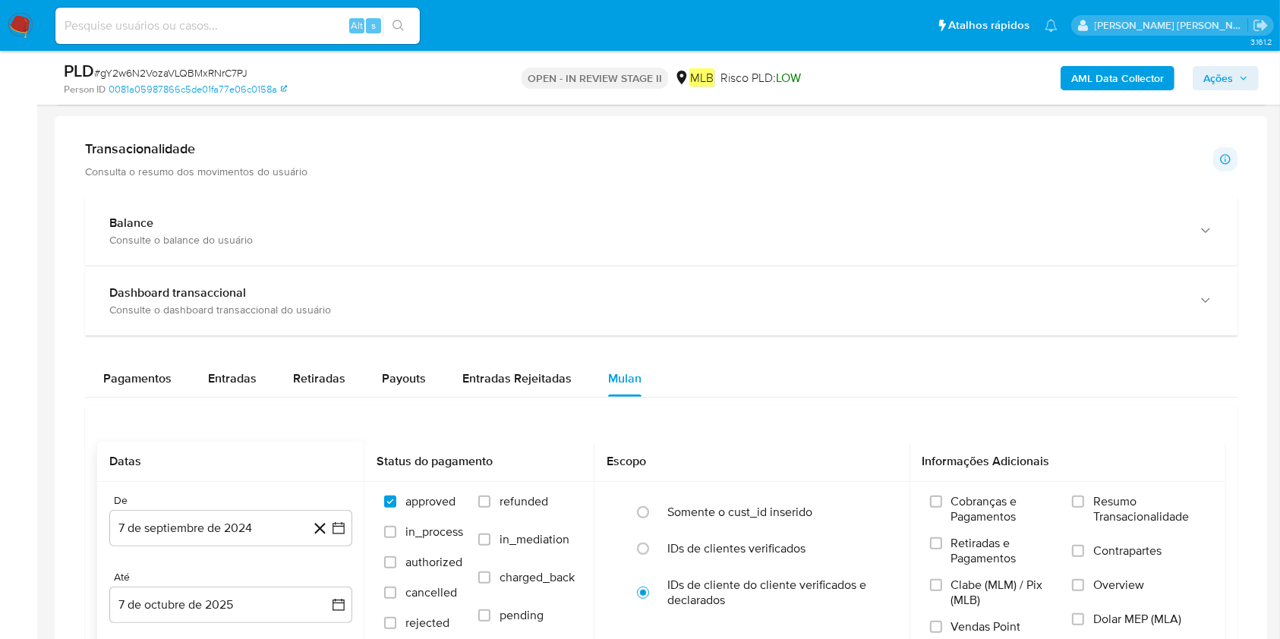
scroll to position [1113, 0]
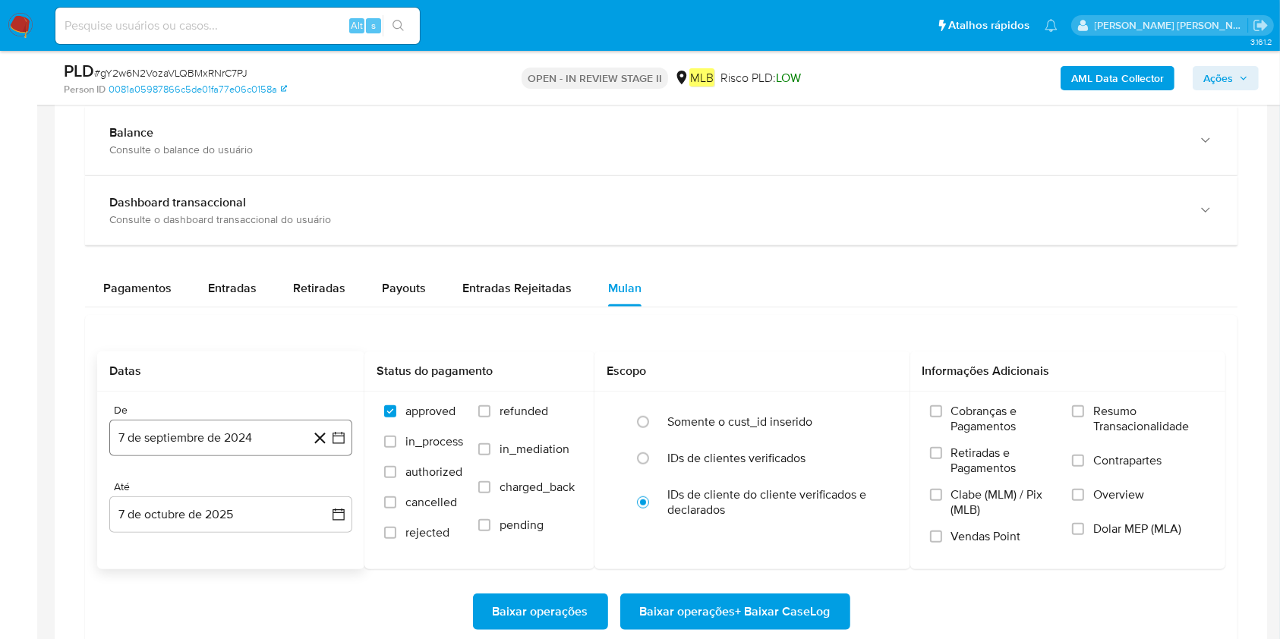
click at [179, 444] on button "7 de septiembre de 2024" at bounding box center [230, 438] width 243 height 36
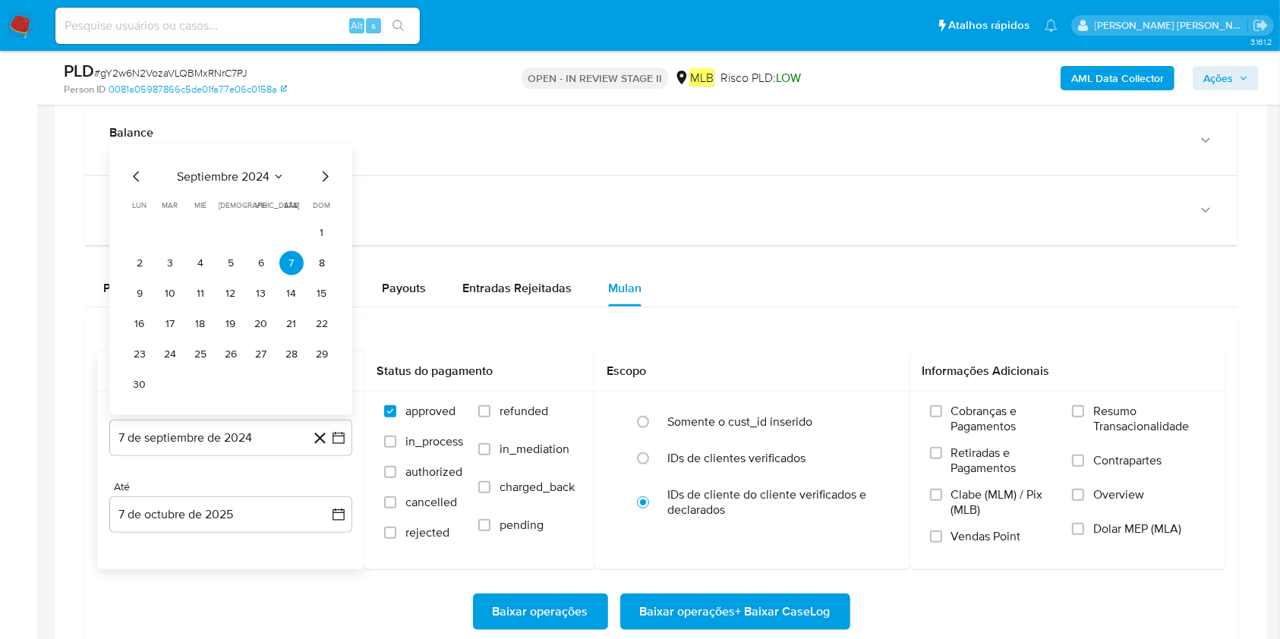
click at [231, 176] on span "septiembre 2024" at bounding box center [223, 176] width 93 height 15
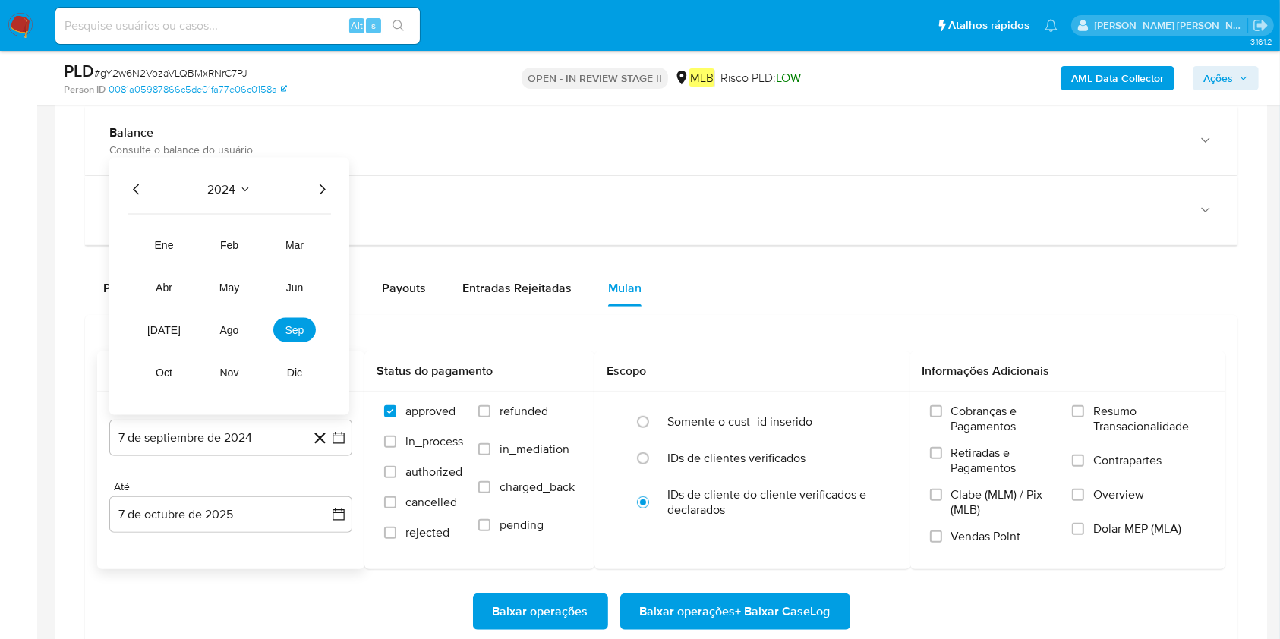
click at [319, 185] on icon "Año siguiente" at bounding box center [322, 190] width 18 height 18
click at [247, 324] on button "ago" at bounding box center [229, 330] width 43 height 24
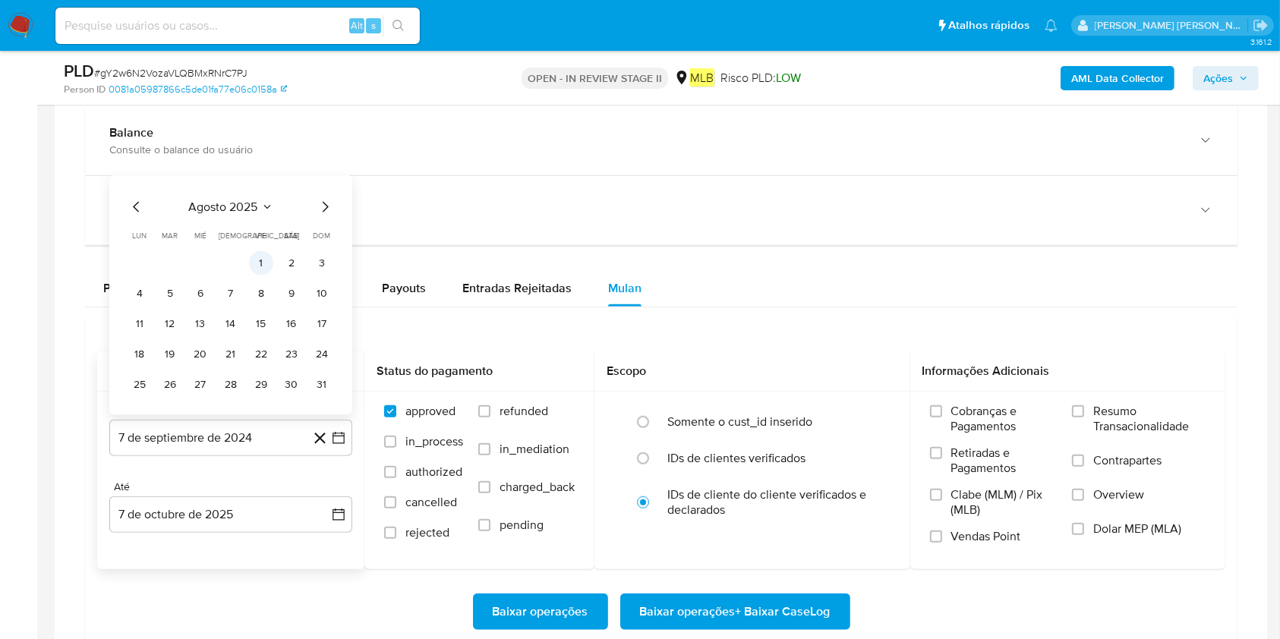
click at [261, 264] on button "1" at bounding box center [261, 263] width 24 height 24
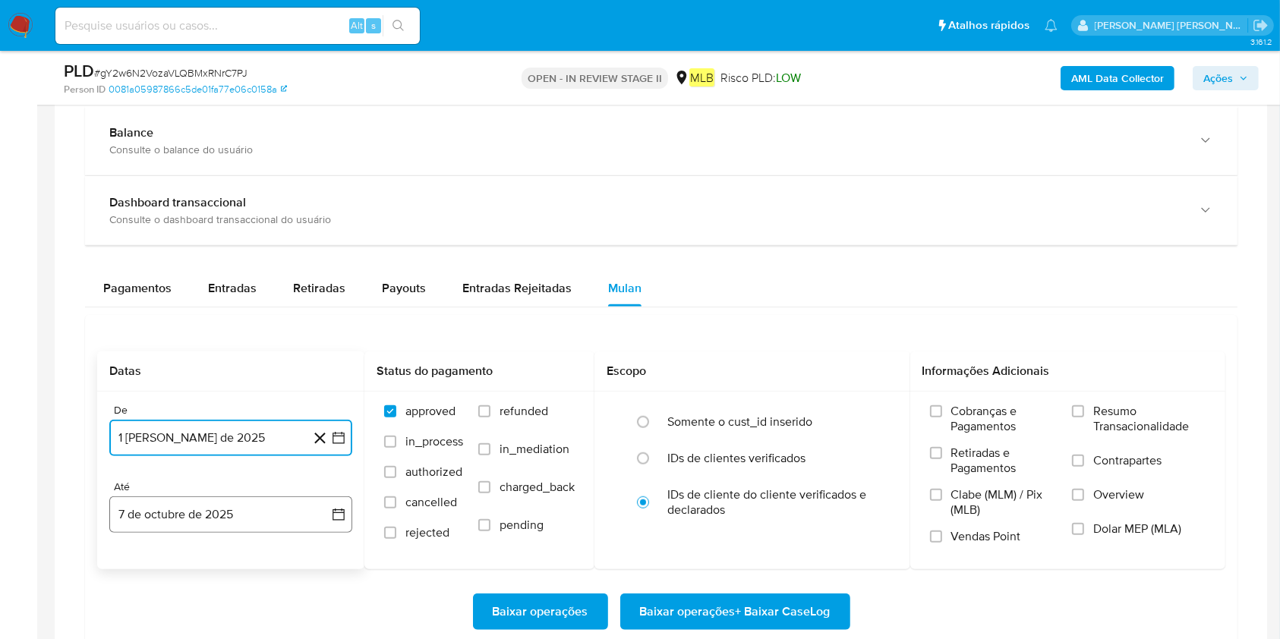
click at [172, 478] on button "7 de octubre de 2025" at bounding box center [230, 514] width 243 height 36
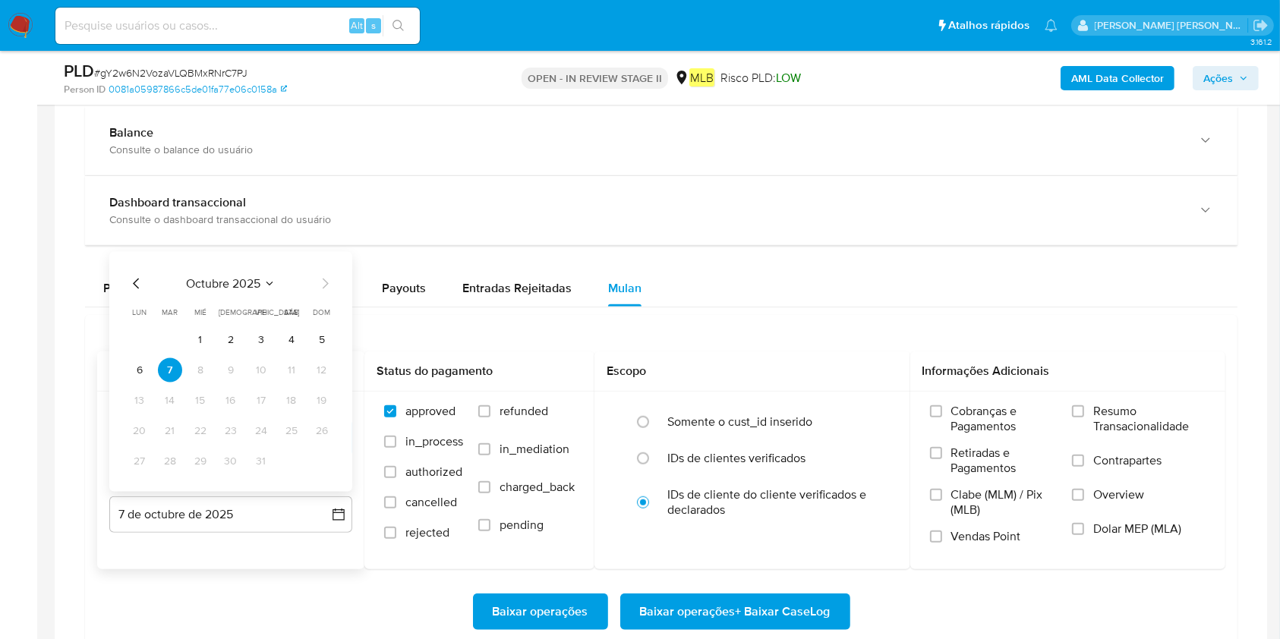
drag, startPoint x: 133, startPoint y: 373, endPoint x: 217, endPoint y: 370, distance: 84.3
click at [133, 371] on button "6" at bounding box center [140, 370] width 24 height 24
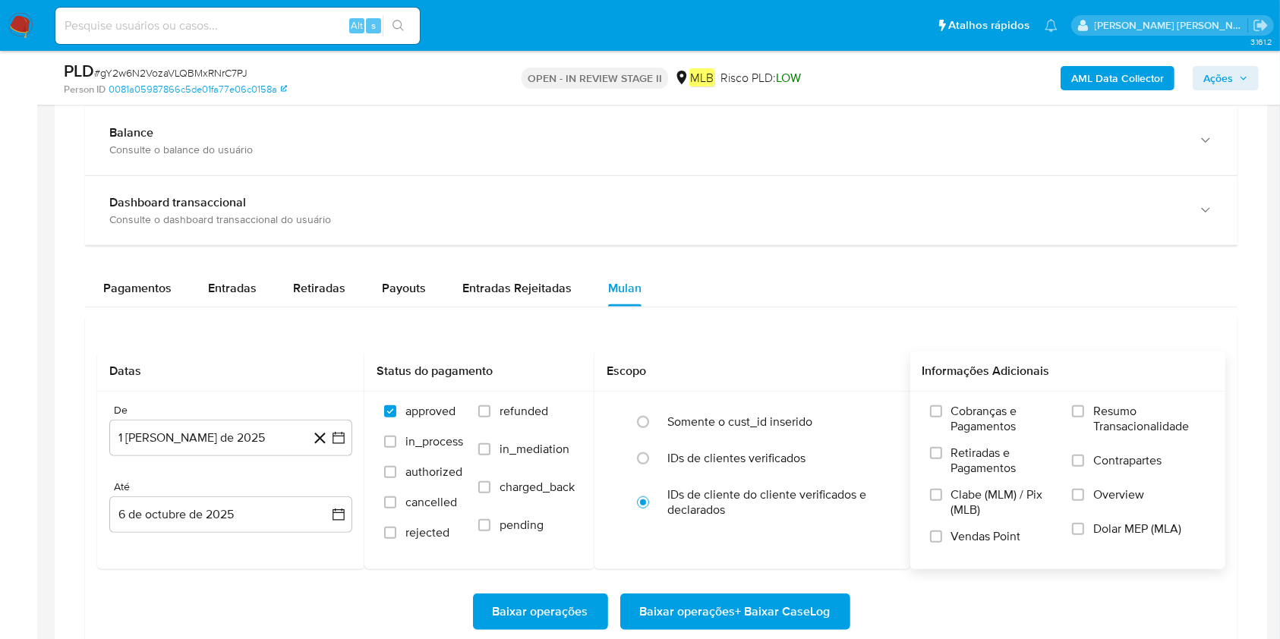
click at [971, 419] on label "Resumo Transacionalidade" at bounding box center [1139, 428] width 134 height 49
click at [971, 418] on input "Resumo Transacionalidade" at bounding box center [1078, 411] width 12 height 12
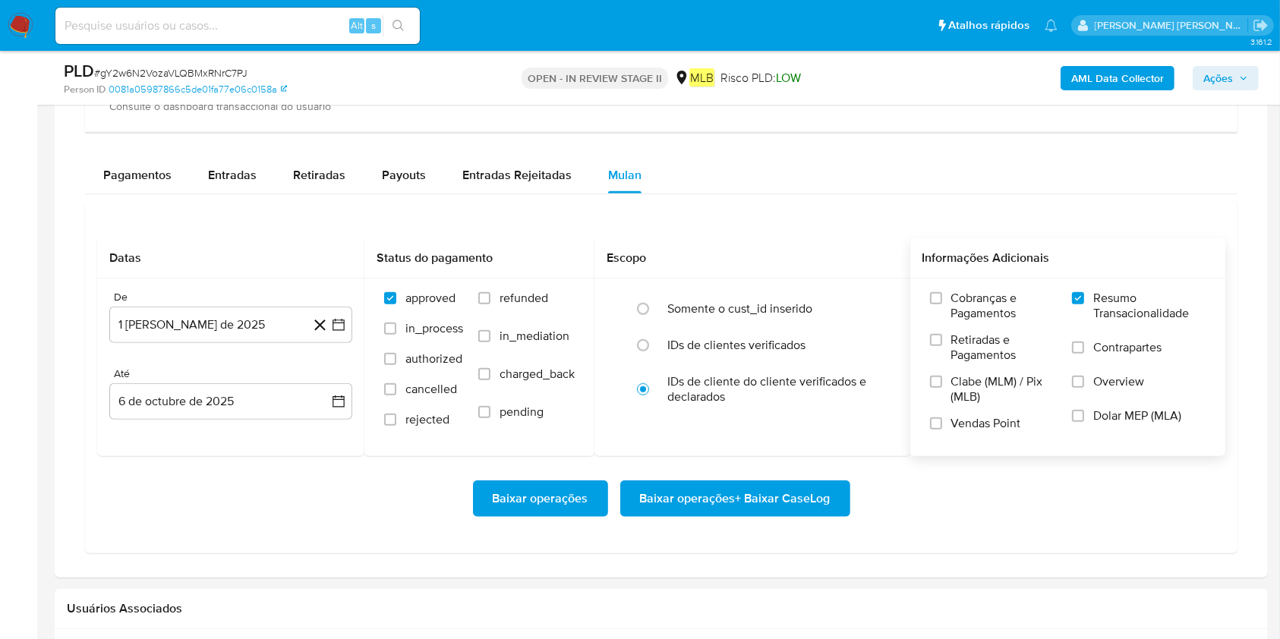
scroll to position [1316, 0]
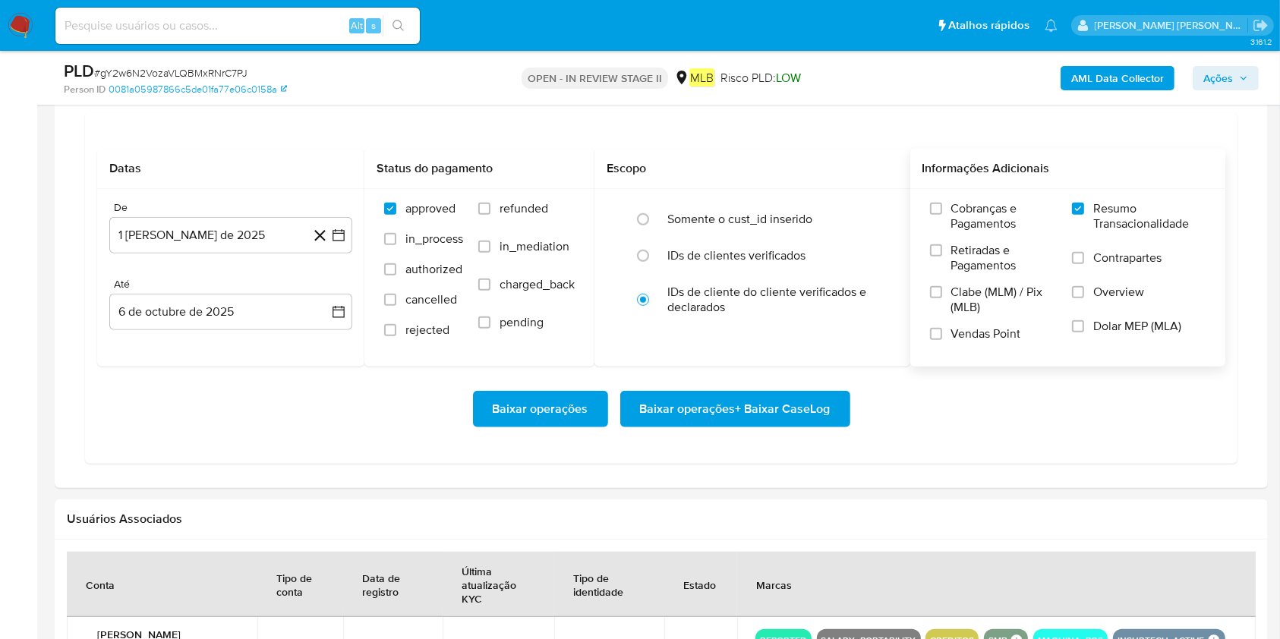
click at [782, 418] on span "Baixar operações + Baixar CaseLog" at bounding box center [735, 408] width 191 height 33
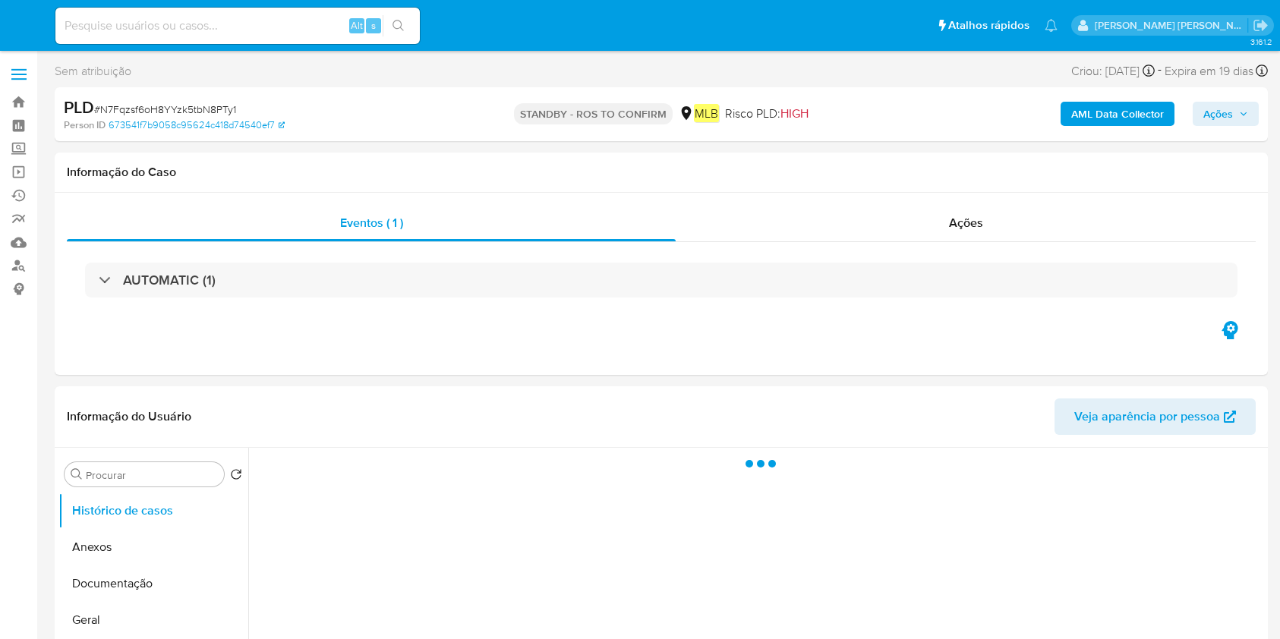
select select "10"
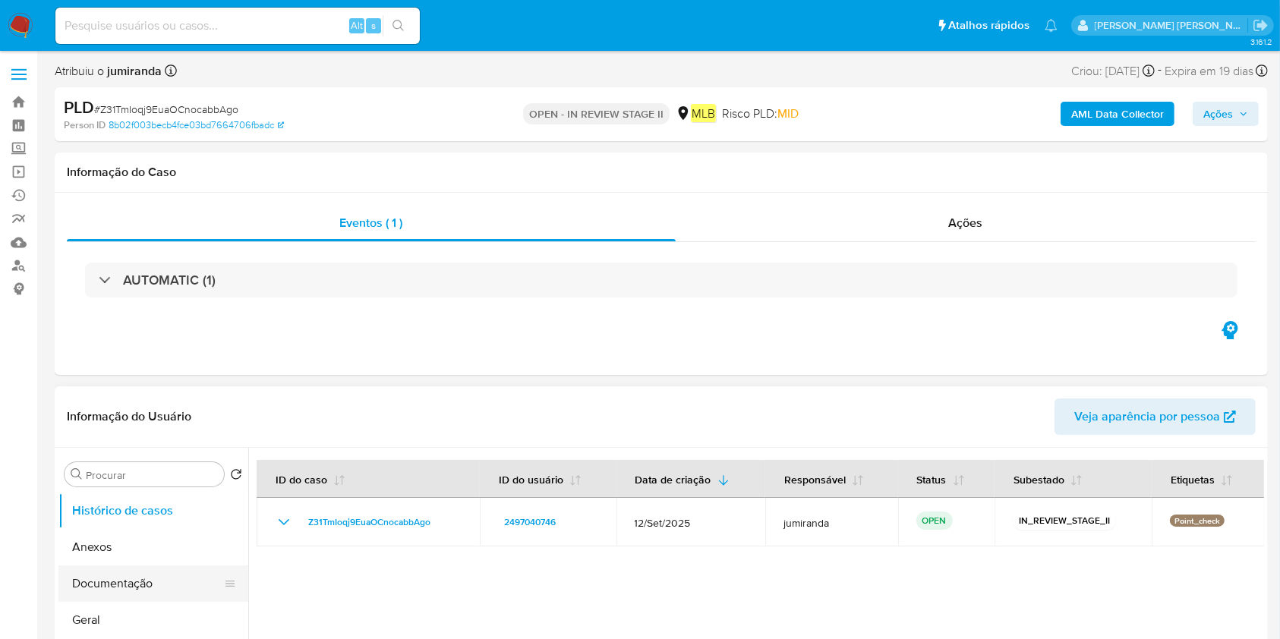
click at [126, 580] on button "Documentação" at bounding box center [147, 584] width 178 height 36
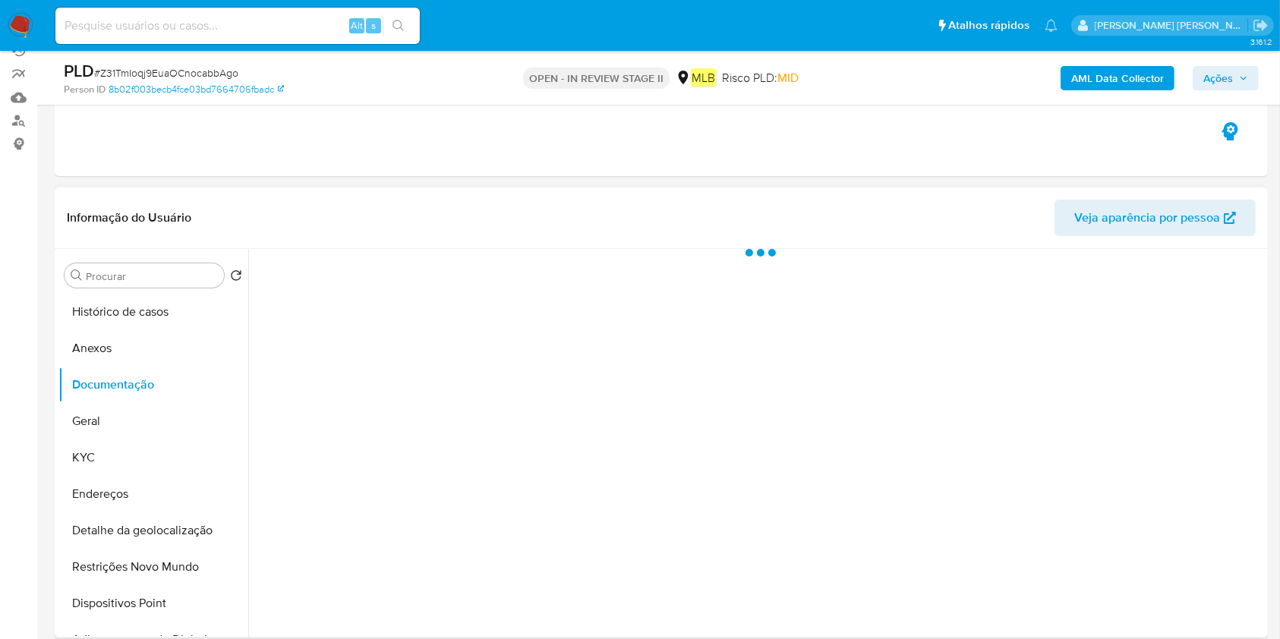
scroll to position [202, 0]
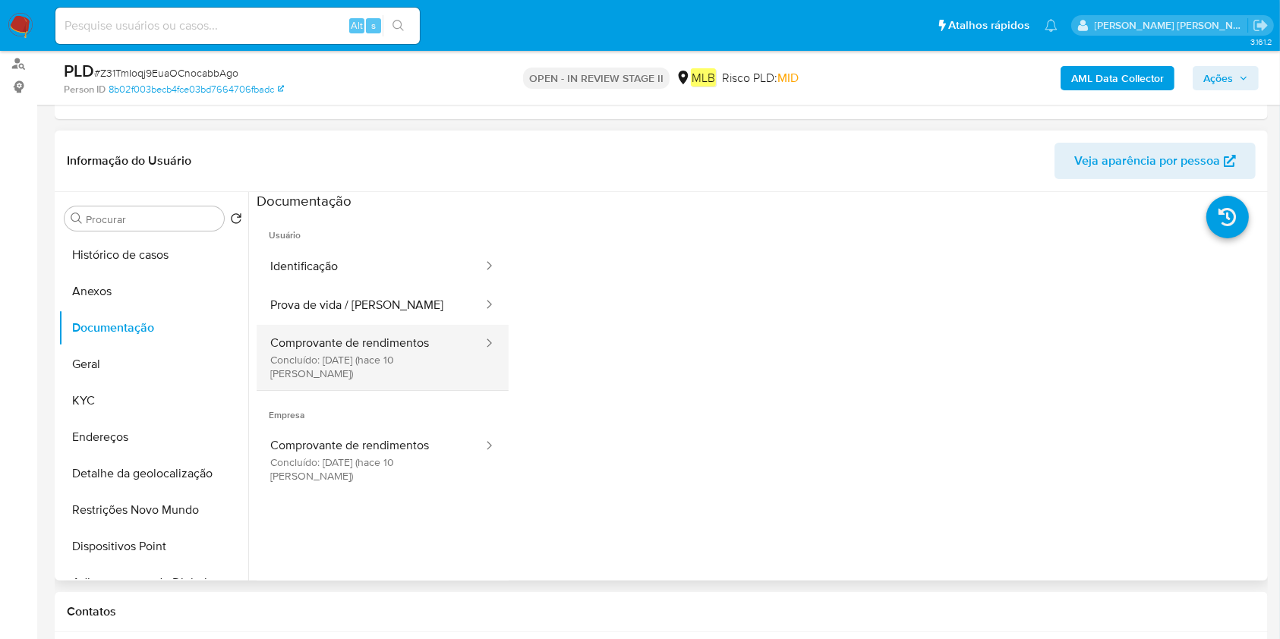
click at [434, 361] on button "Comprovante de rendimentos Concluído: 27/09/2025 (hace 10 días)" at bounding box center [371, 357] width 228 height 65
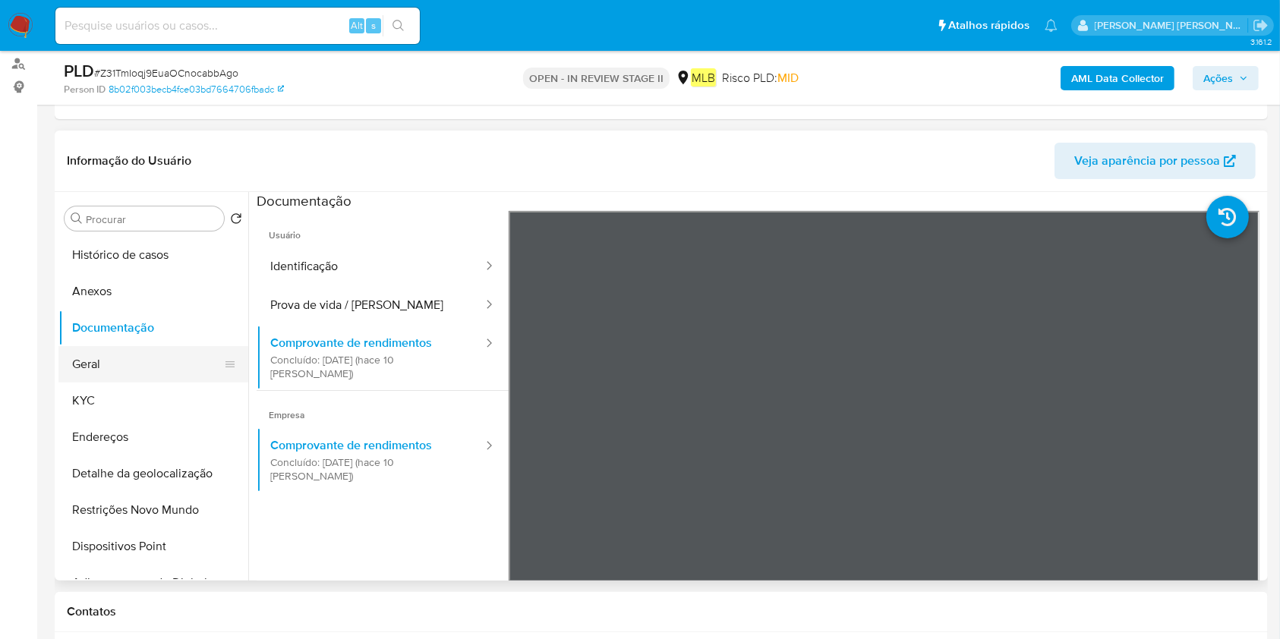
click at [134, 367] on button "Geral" at bounding box center [147, 364] width 178 height 36
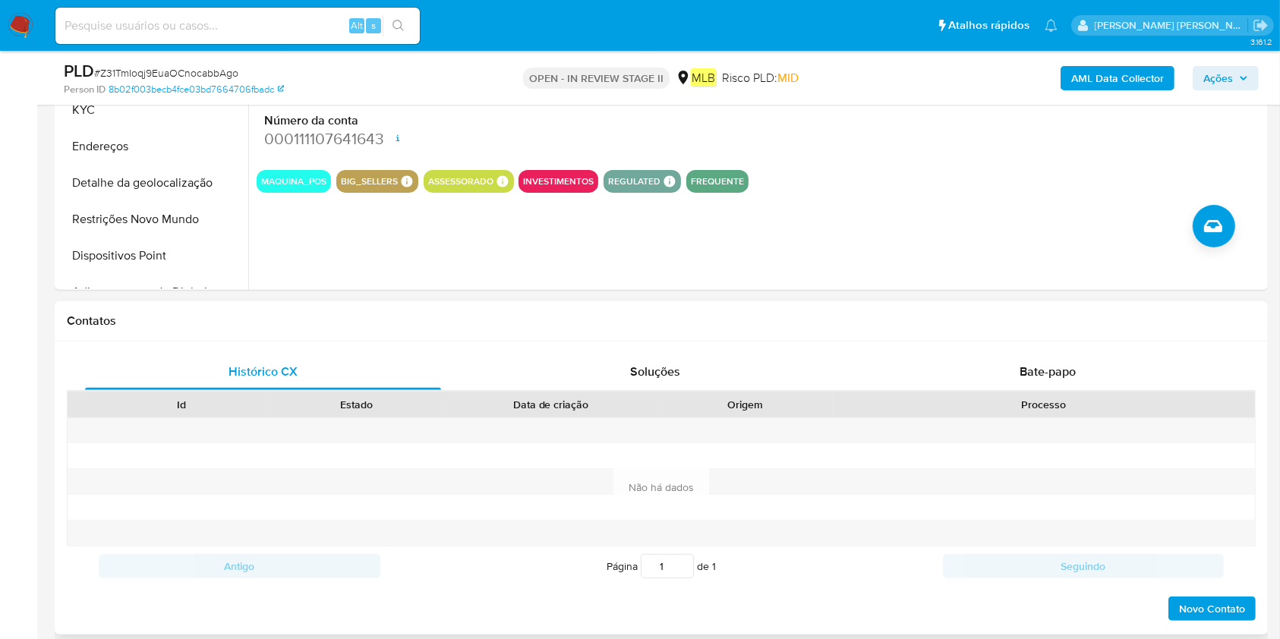
scroll to position [506, 0]
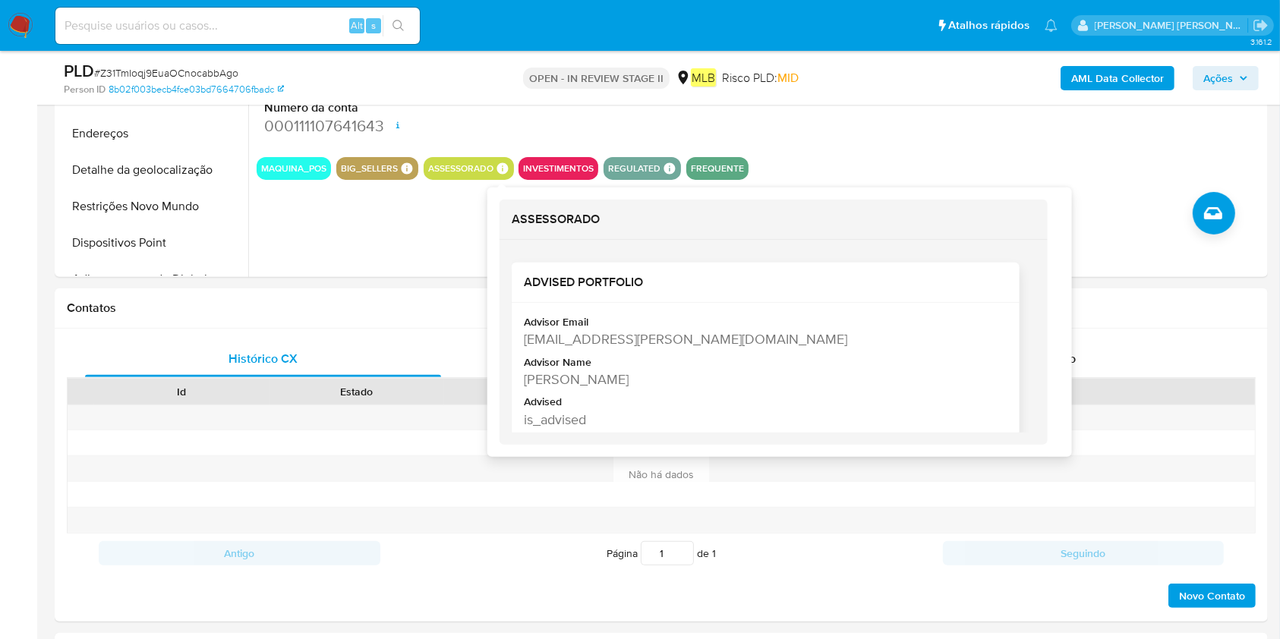
click at [586, 380] on div "Kaialla Dos Santos Requiao" at bounding box center [764, 379] width 481 height 19
copy div "Kaialla Dos Santos Requiao"
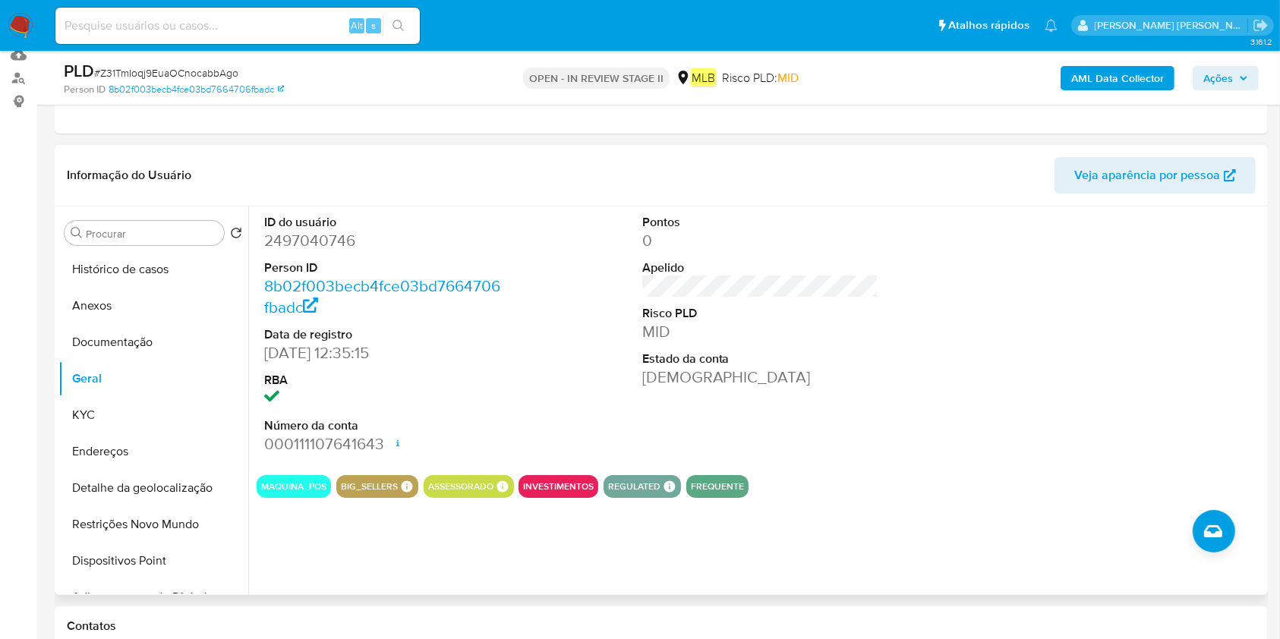
scroll to position [202, 0]
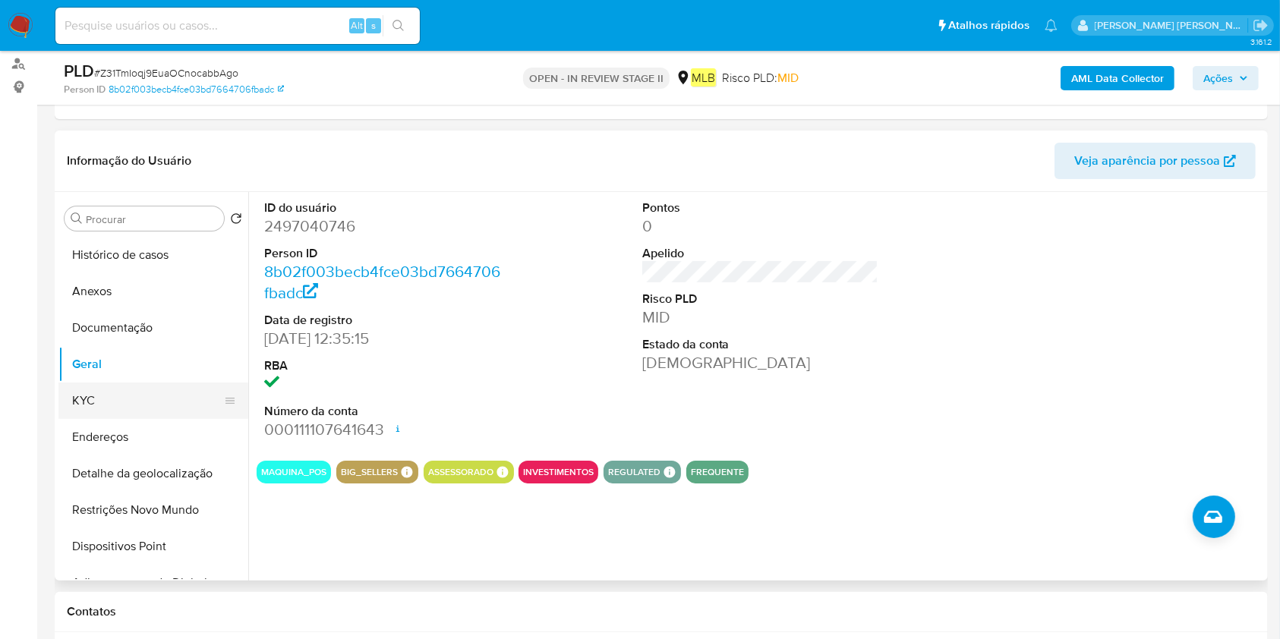
click at [132, 406] on button "KYC" at bounding box center [147, 401] width 178 height 36
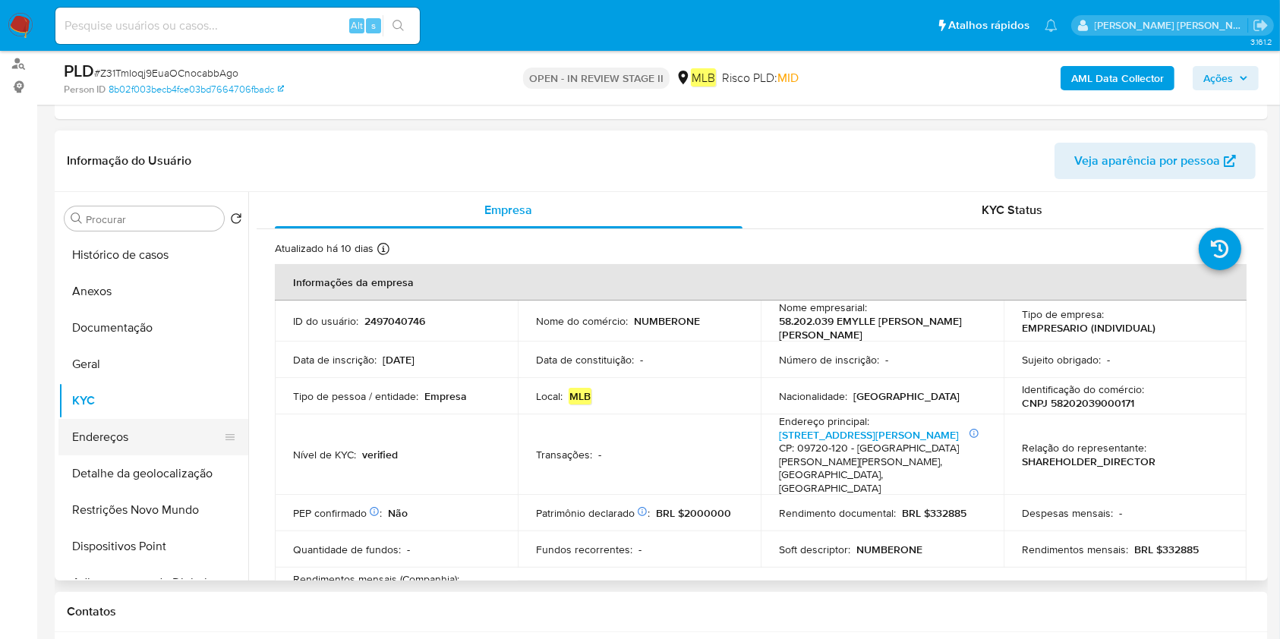
click at [93, 428] on button "Endereços" at bounding box center [147, 437] width 178 height 36
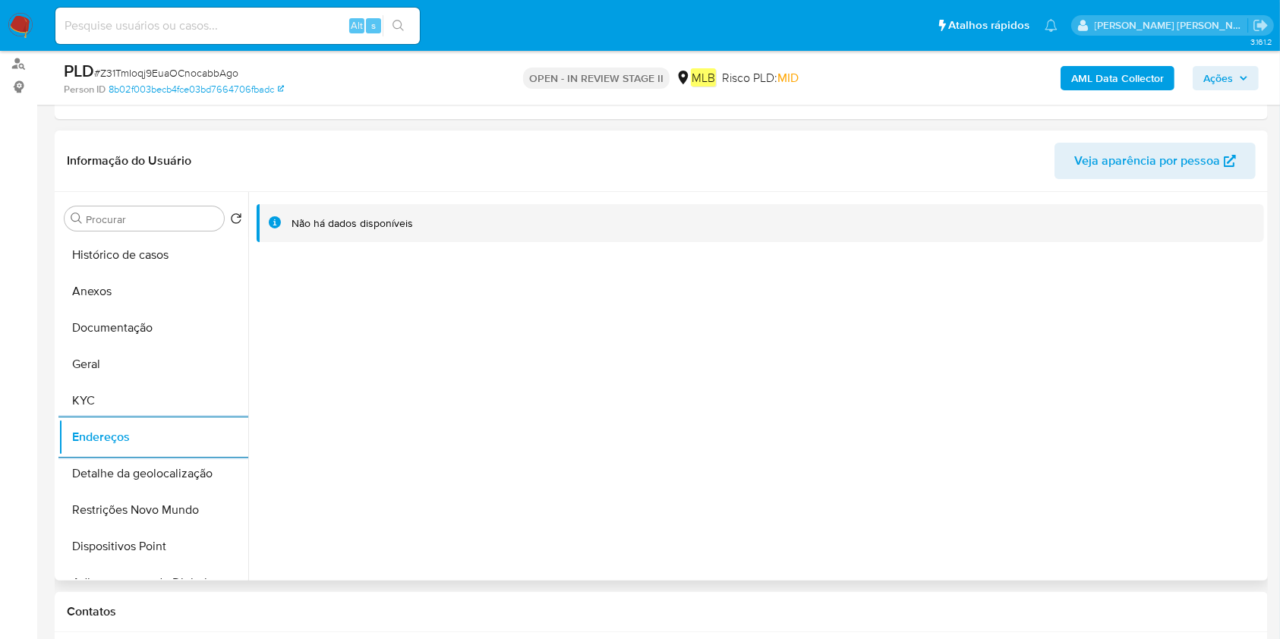
click at [104, 472] on button "Detalhe da geolocalização" at bounding box center [153, 473] width 190 height 36
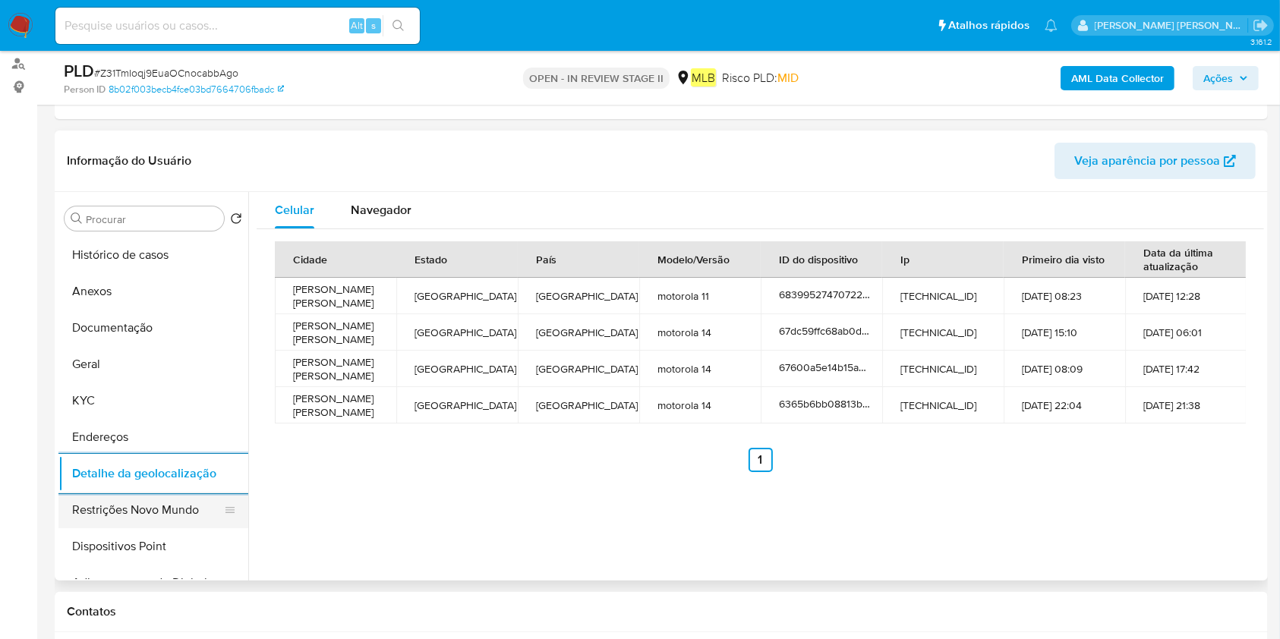
click at [167, 512] on button "Restrições Novo Mundo" at bounding box center [147, 510] width 178 height 36
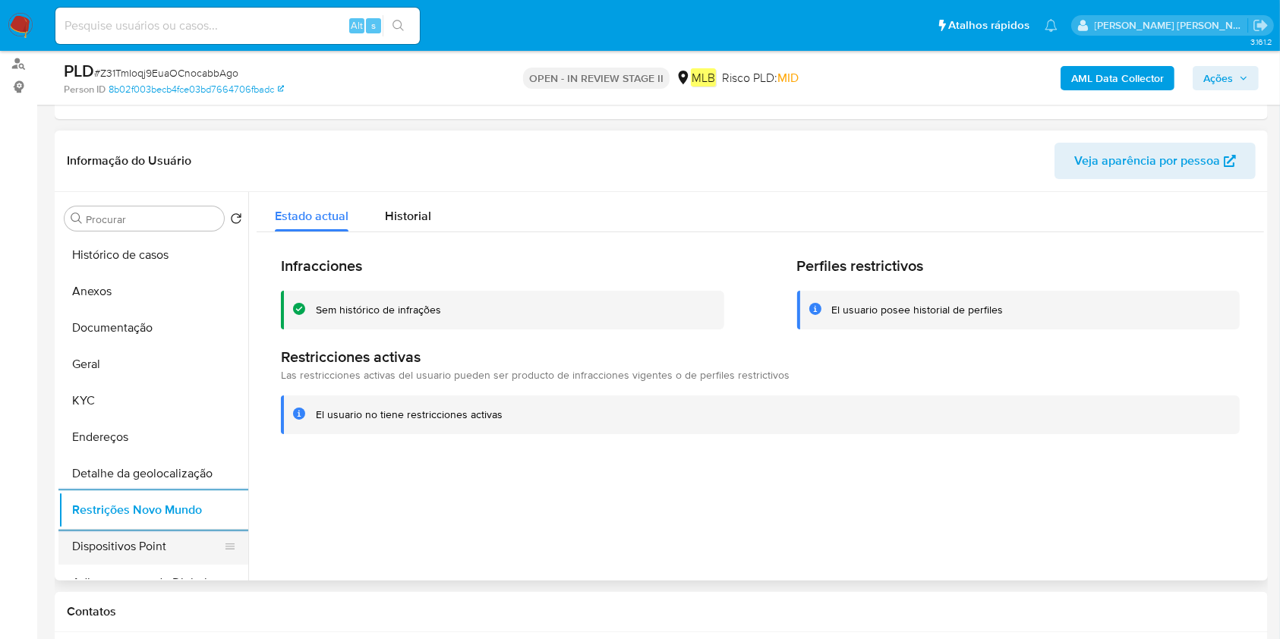
click at [140, 544] on button "Dispositivos Point" at bounding box center [147, 546] width 178 height 36
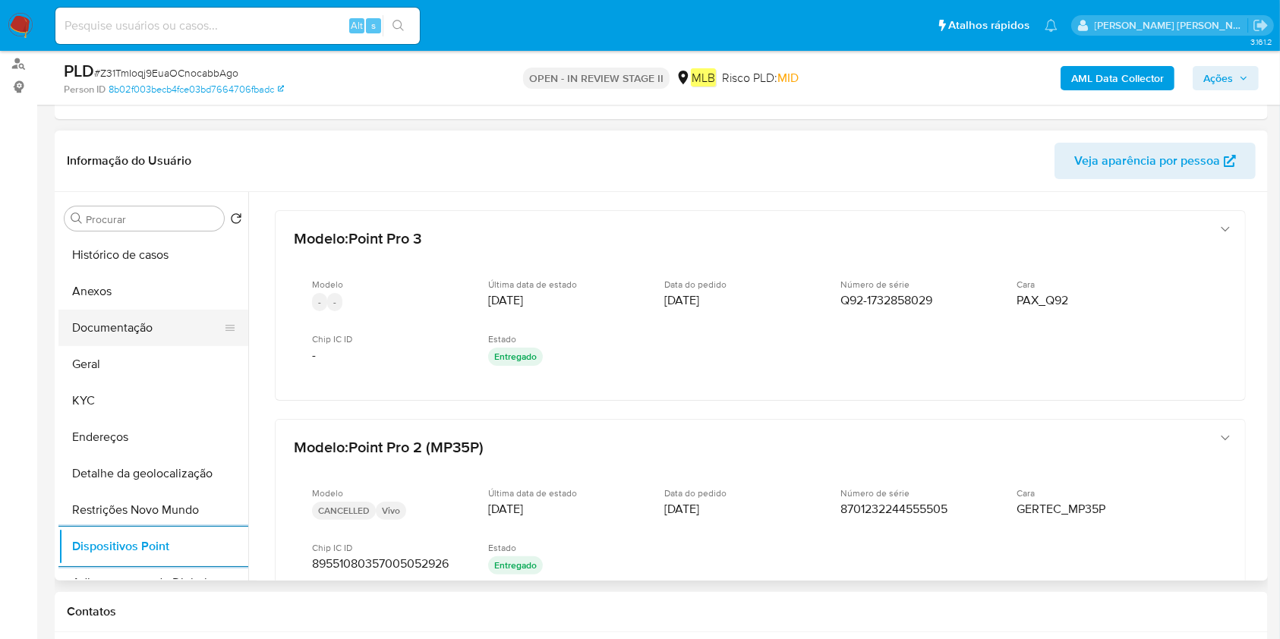
click at [130, 331] on button "Documentação" at bounding box center [147, 328] width 178 height 36
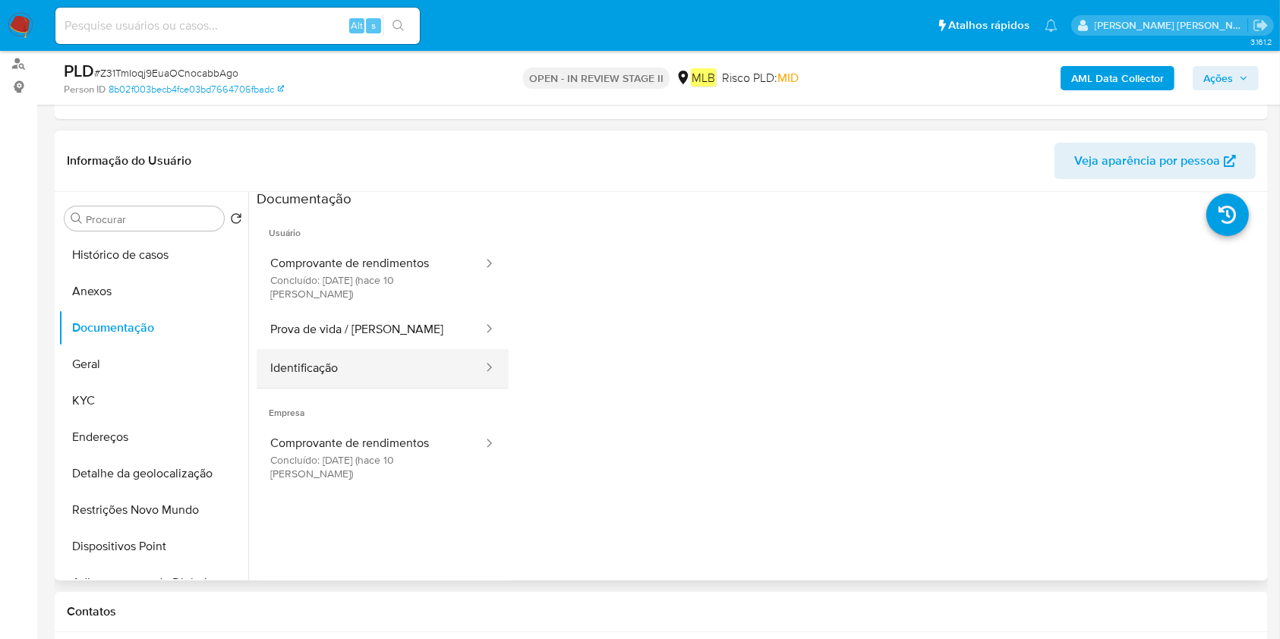
scroll to position [0, 0]
click at [370, 355] on button "Identificação" at bounding box center [371, 370] width 228 height 39
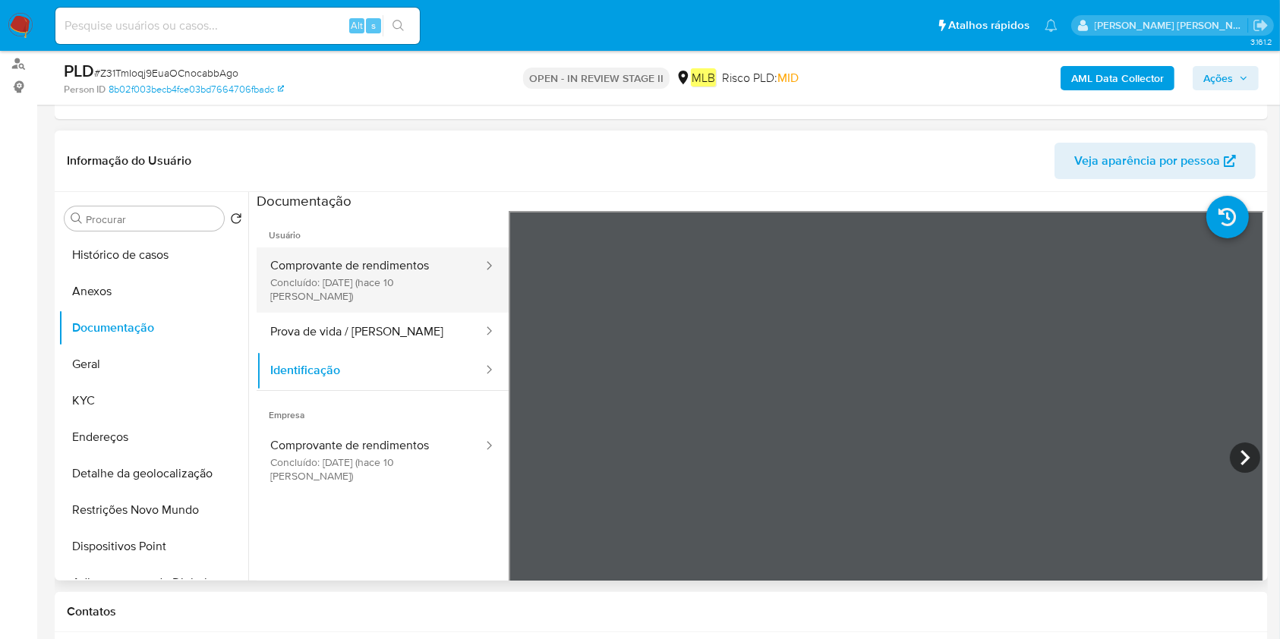
drag, startPoint x: 391, startPoint y: 276, endPoint x: 450, endPoint y: 296, distance: 62.4
click at [391, 276] on button "Comprovante de rendimentos Concluído: 27/09/2025 (hace 10 días)" at bounding box center [371, 279] width 228 height 65
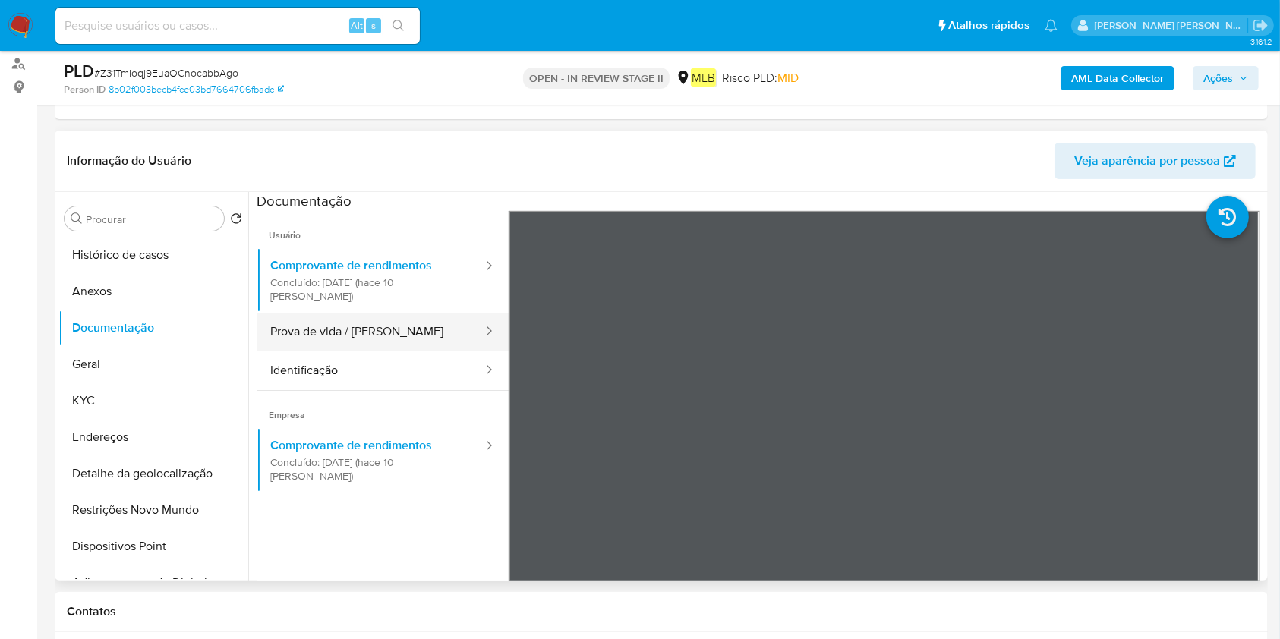
click at [327, 313] on button "Prova de vida / Selfie" at bounding box center [371, 332] width 228 height 39
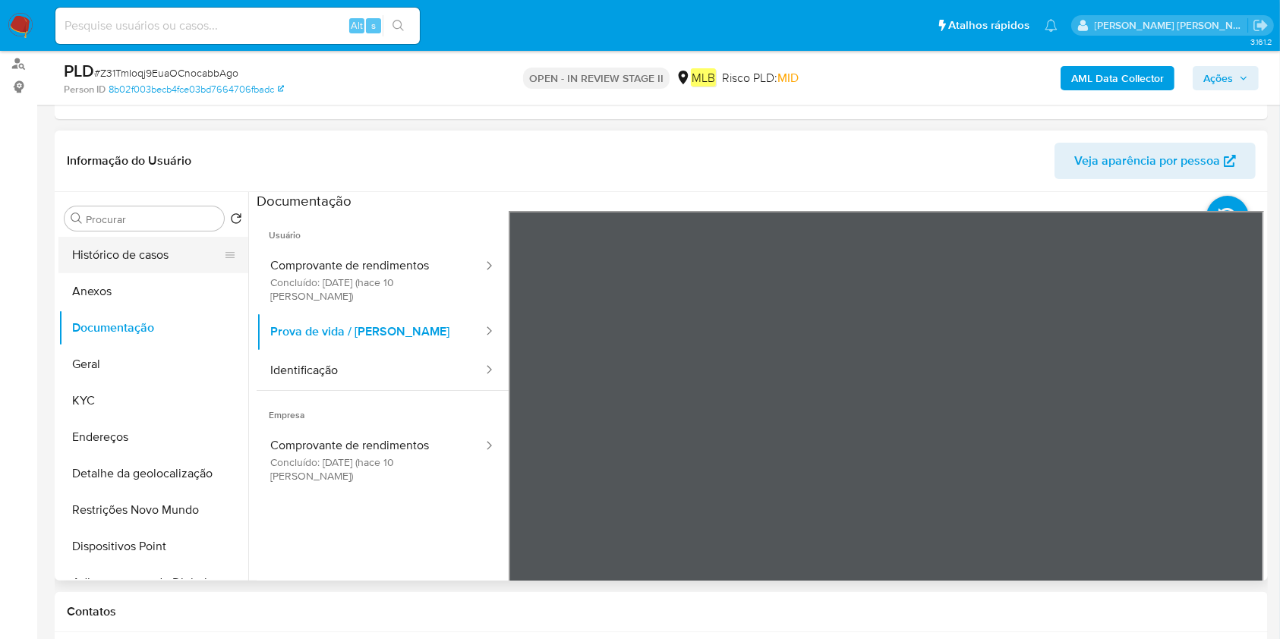
click at [106, 264] on button "Histórico de casos" at bounding box center [147, 255] width 178 height 36
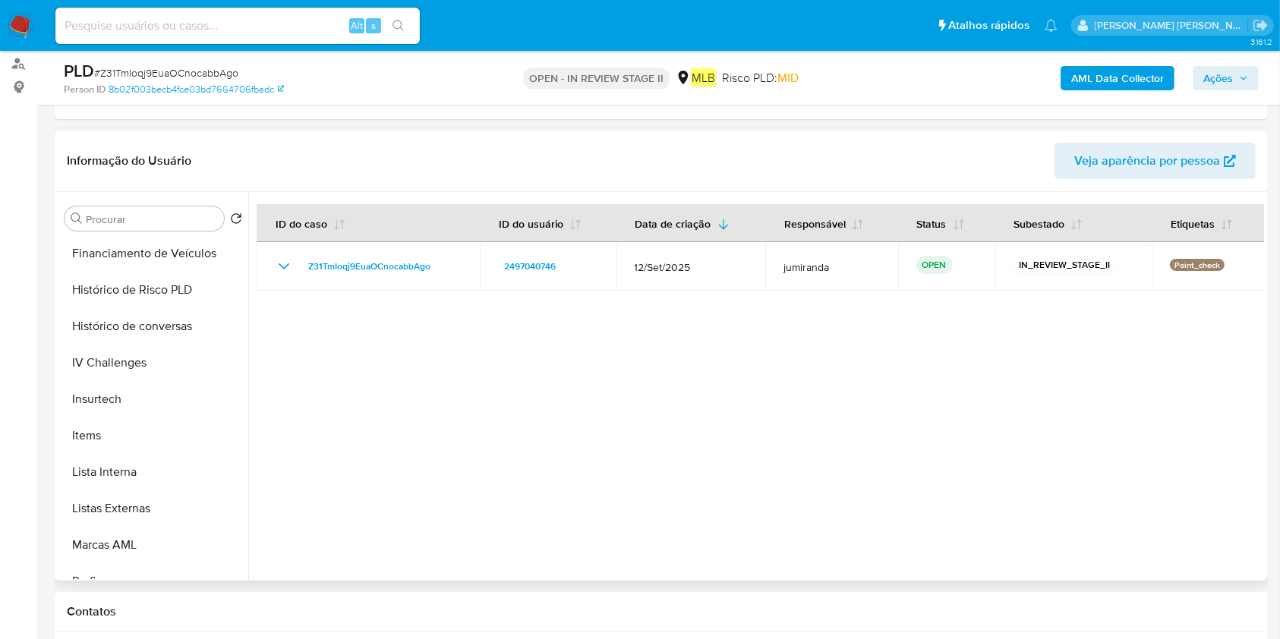
scroll to position [787, 0]
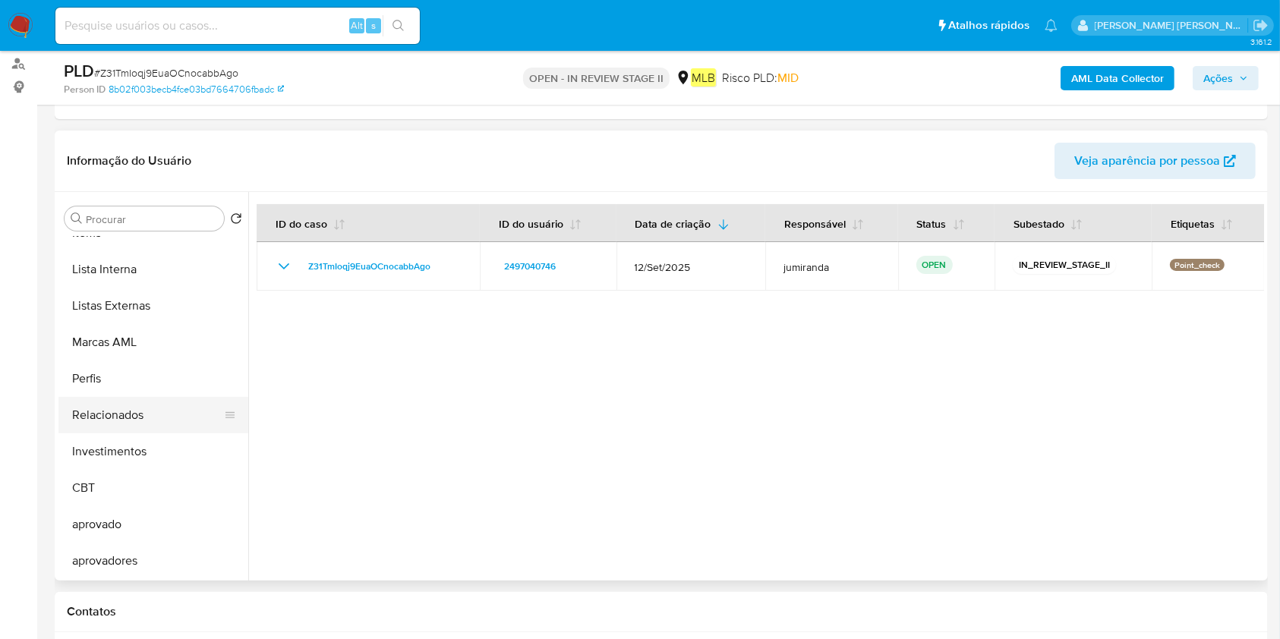
click at [152, 413] on button "Relacionados" at bounding box center [147, 415] width 178 height 36
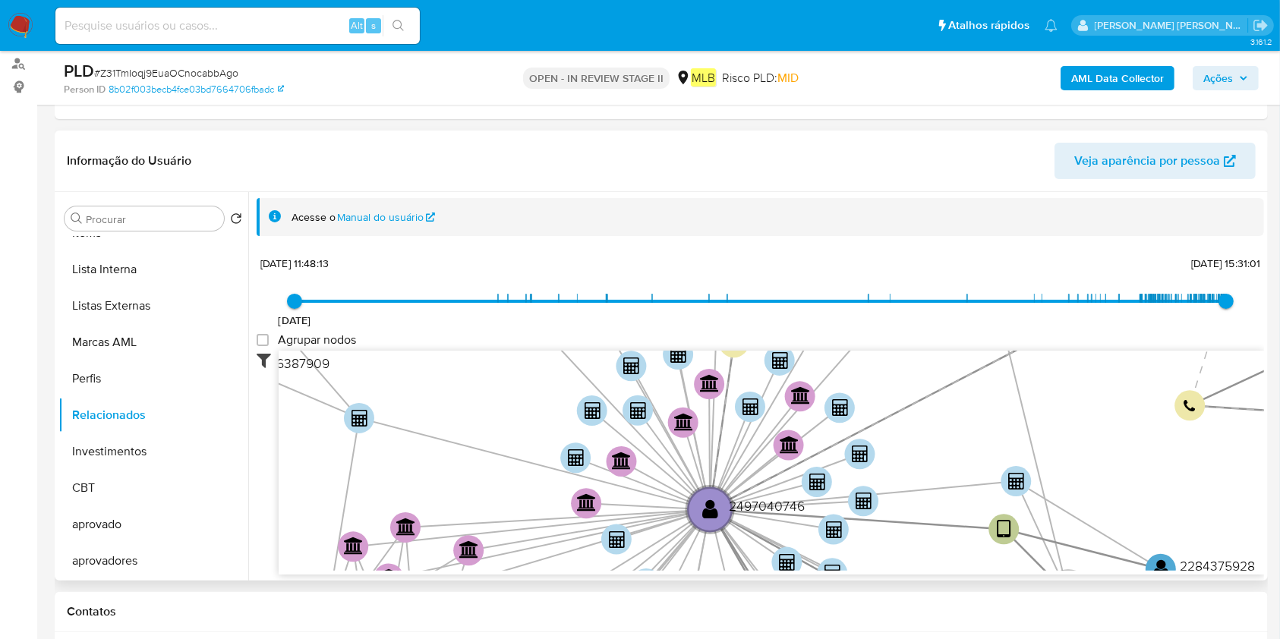
click at [267, 355] on icon at bounding box center [268, 360] width 22 height 18
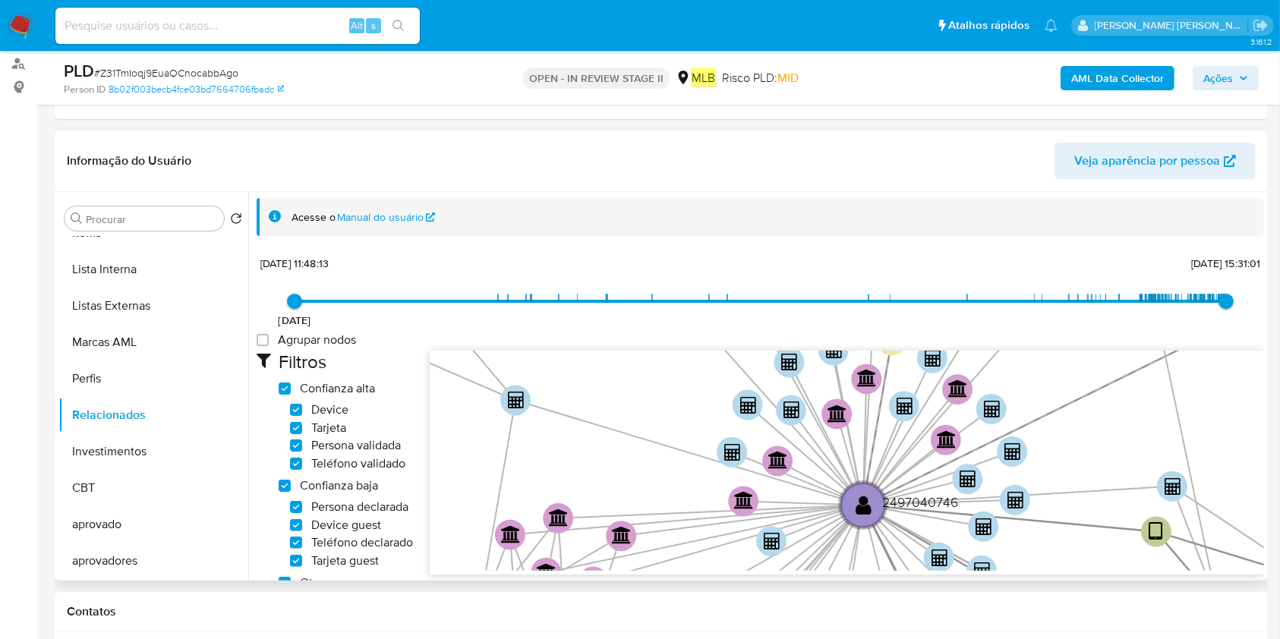
click at [320, 427] on span "Tarjeta" at bounding box center [328, 428] width 35 height 15
click at [302, 427] on input "Tarjeta" at bounding box center [296, 428] width 12 height 12
checkbox input "false"
drag, startPoint x: 316, startPoint y: 440, endPoint x: 313, endPoint y: 459, distance: 18.5
click at [316, 441] on span "Persona validada" at bounding box center [356, 445] width 90 height 15
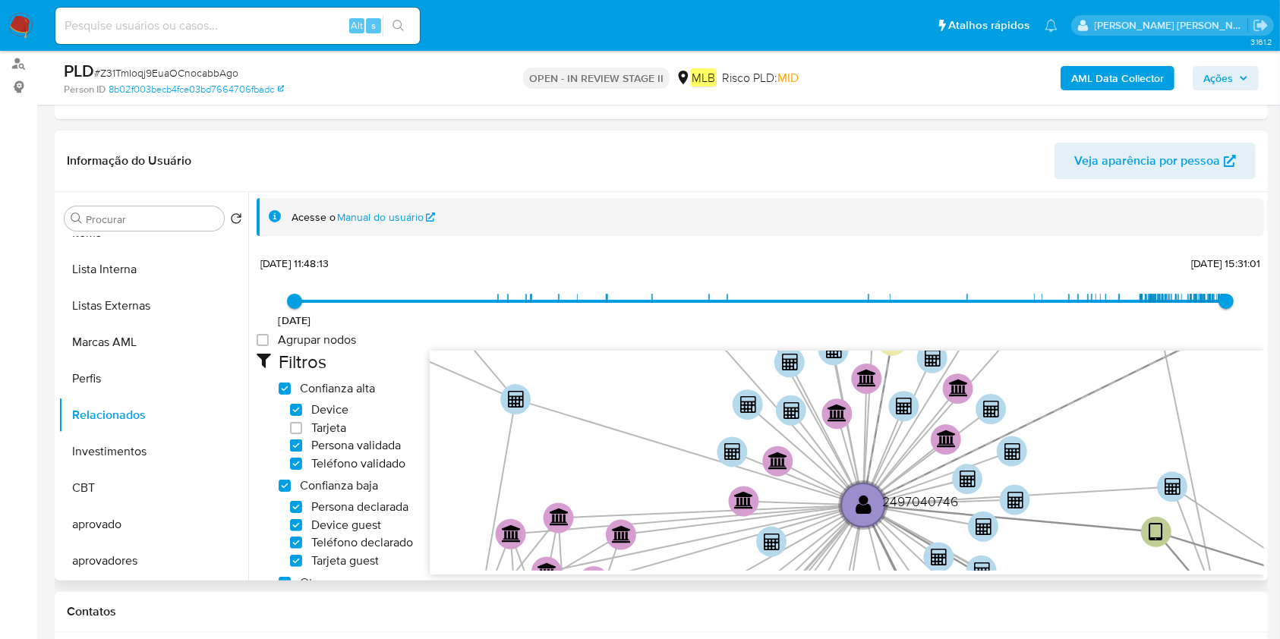
click at [302, 441] on input "Persona validada" at bounding box center [296, 446] width 12 height 12
checkbox input "false"
click at [316, 456] on span "Teléfono validado" at bounding box center [358, 463] width 94 height 15
click at [302, 458] on input "Teléfono validado" at bounding box center [296, 464] width 12 height 12
checkbox input "false"
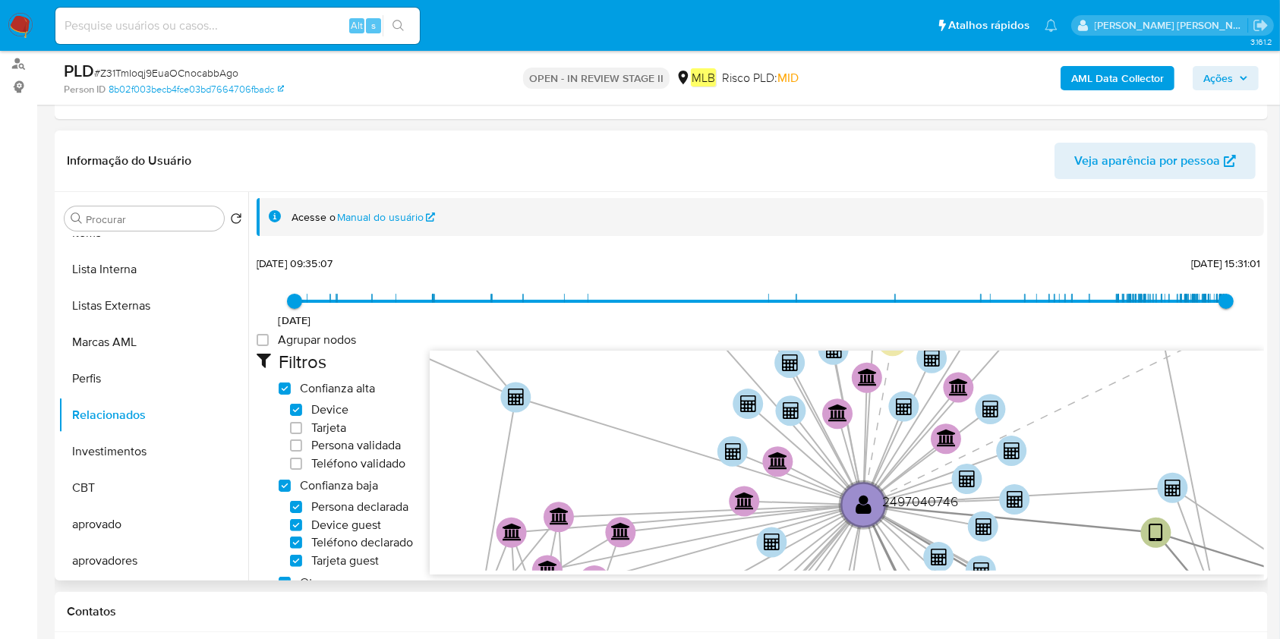
click at [304, 478] on span "Confianza baja" at bounding box center [339, 485] width 78 height 15
click at [280, 484] on low_trust "Confianza baja" at bounding box center [285, 486] width 12 height 12
checkbox low_trust "false"
checkbox input "false"
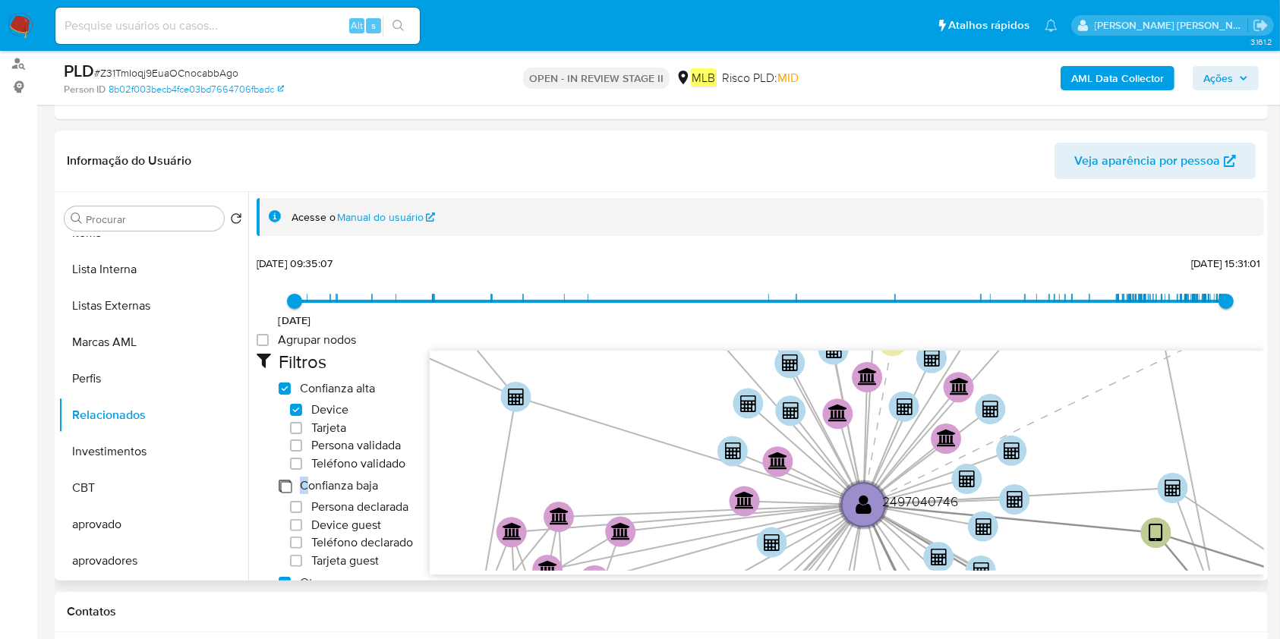
checkbox input "false"
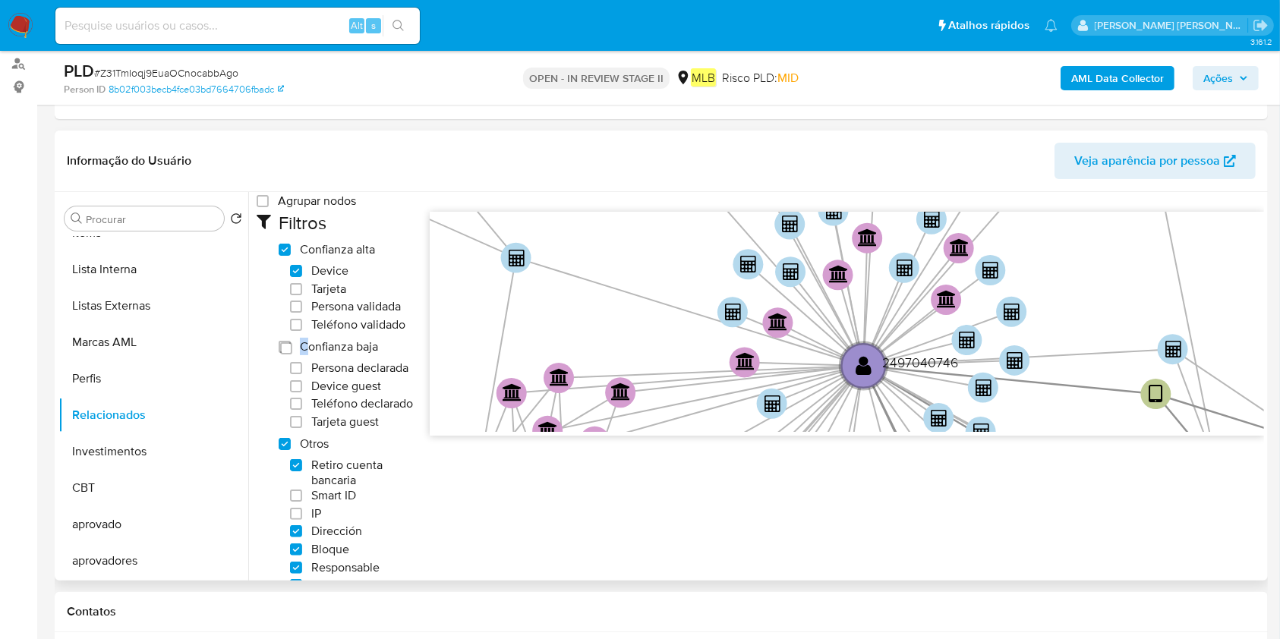
scroll to position [202, 0]
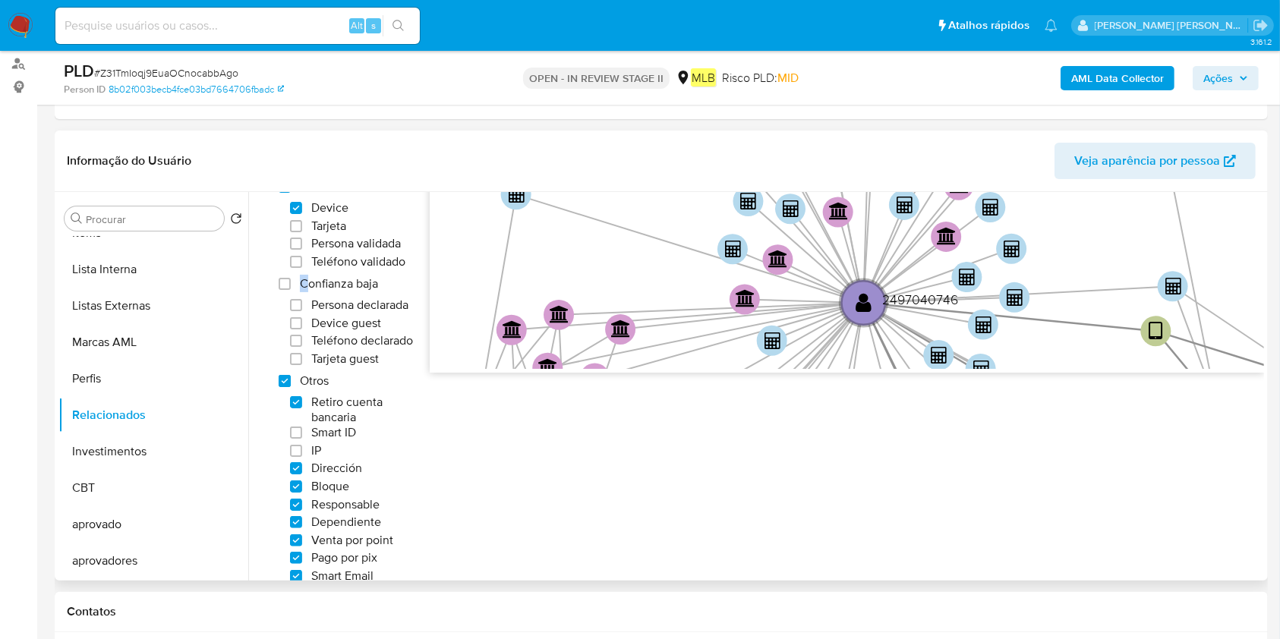
click at [280, 387] on others "Otros" at bounding box center [285, 381] width 12 height 12
checkbox others "false"
checkbox input "false"
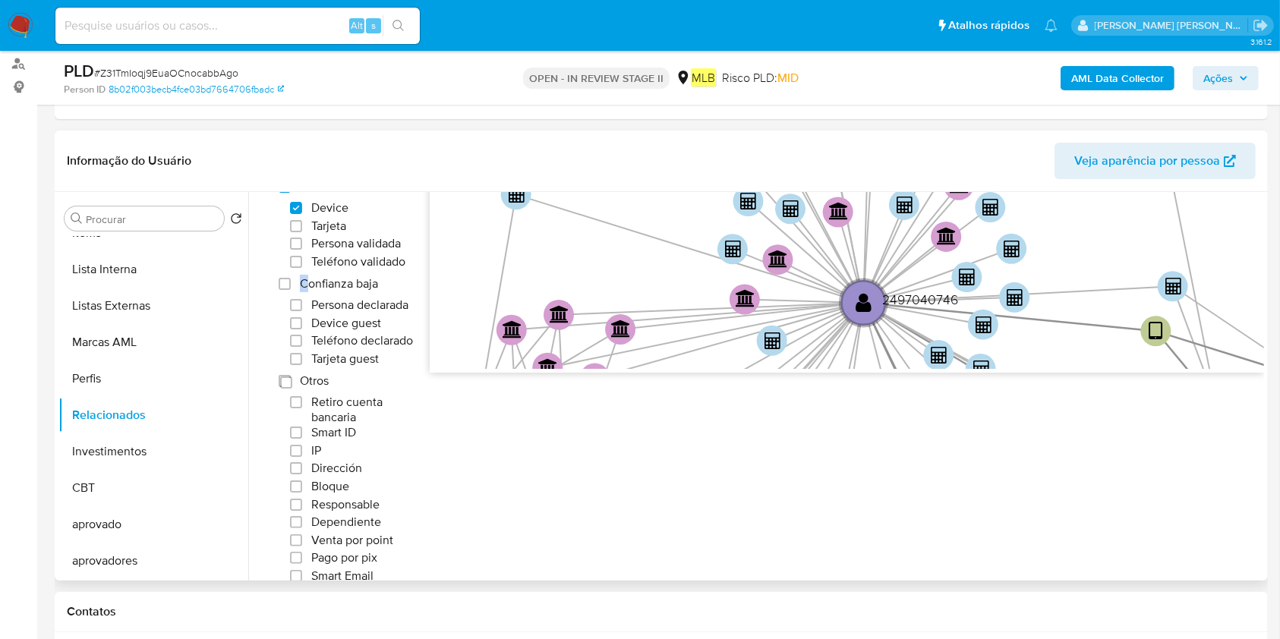
checkbox input "false"
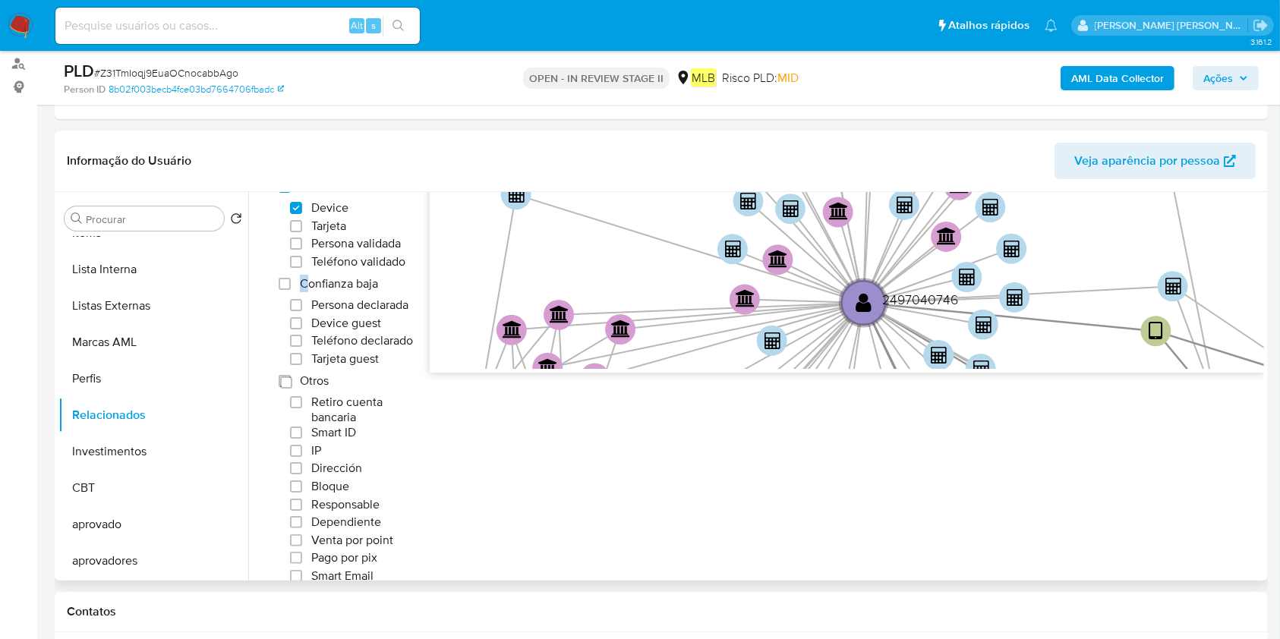
checkbox input "false"
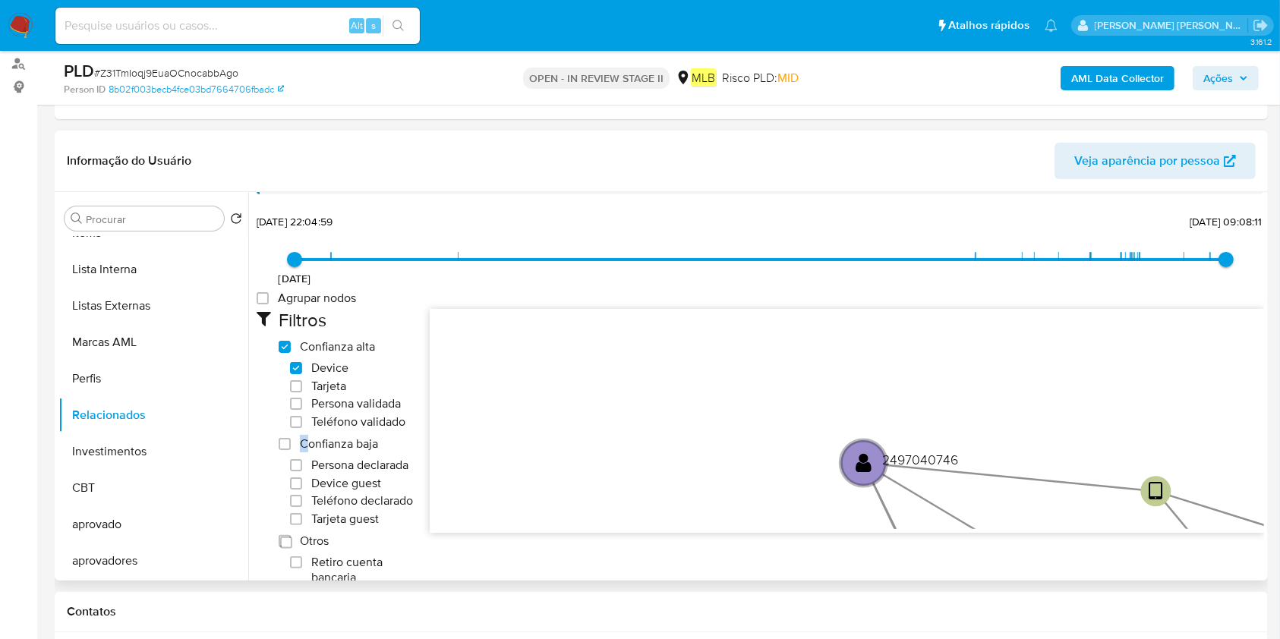
scroll to position [17, 0]
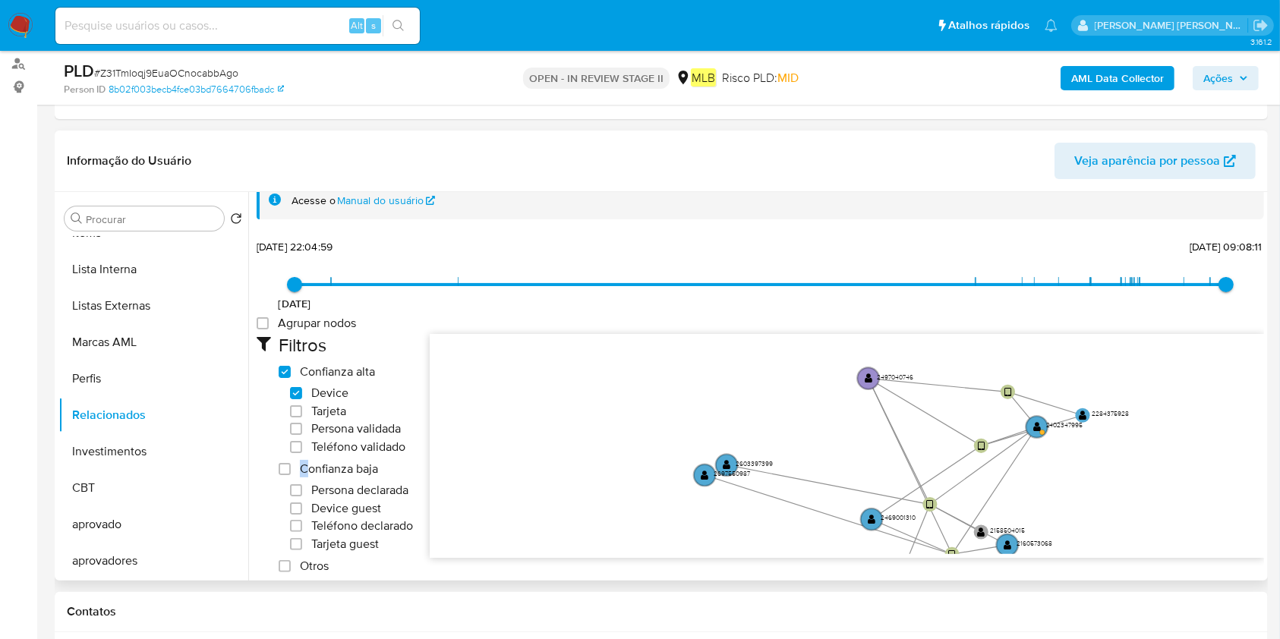
drag, startPoint x: 1076, startPoint y: 462, endPoint x: 991, endPoint y: 347, distance: 142.7
click at [991, 347] on icon "device-67600a5e14b15aee8bf7742a  device-6365b6bb08813b001886b65b  device-6839…" at bounding box center [847, 444] width 834 height 220
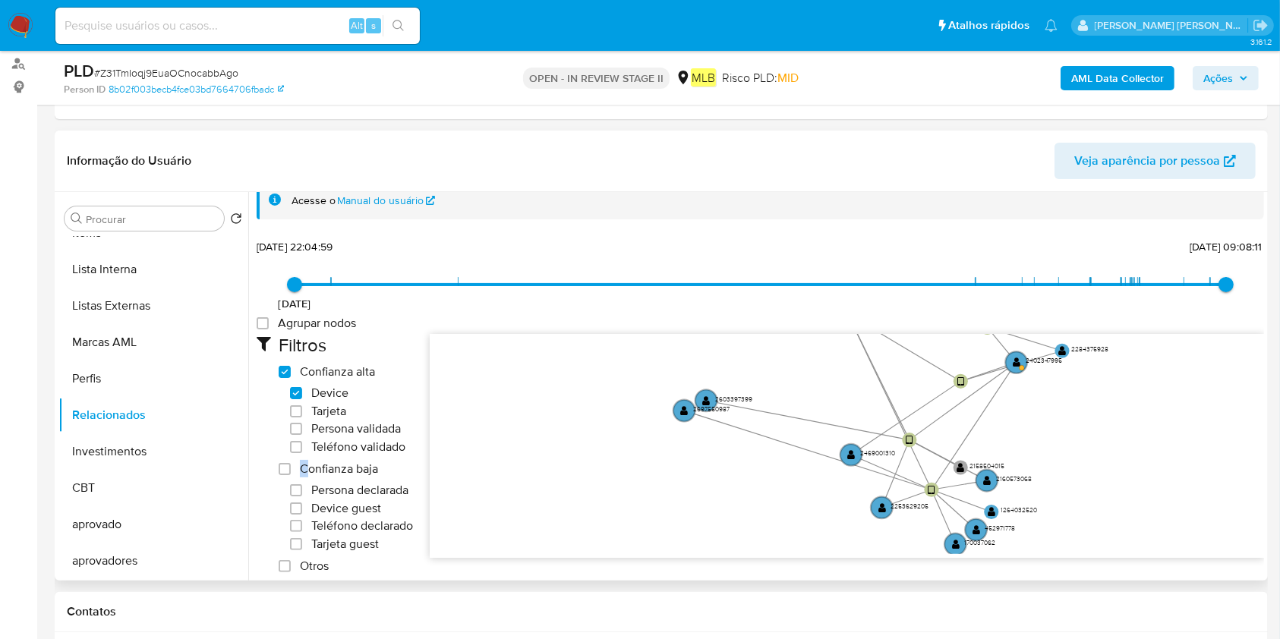
drag, startPoint x: 1010, startPoint y: 430, endPoint x: 959, endPoint y: 413, distance: 53.5
click at [964, 396] on icon "device-67600a5e14b15aee8bf7742a  device-6365b6bb08813b001886b65b  device-6839…" at bounding box center [847, 444] width 834 height 220
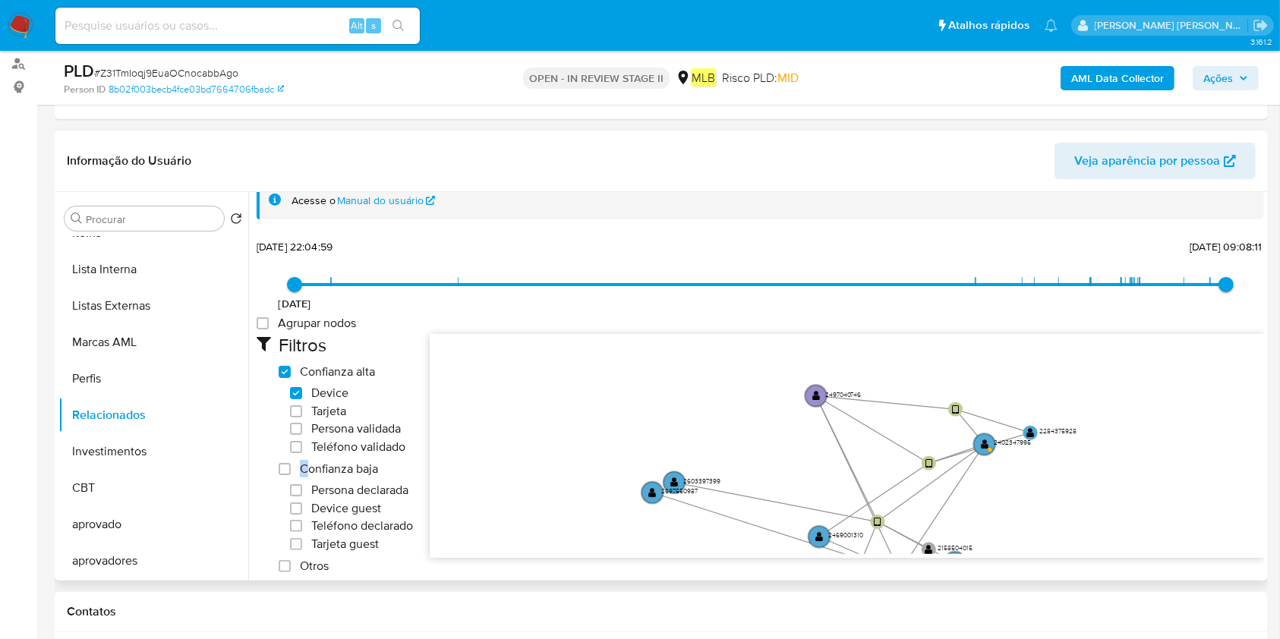
drag, startPoint x: 950, startPoint y: 470, endPoint x: 941, endPoint y: 545, distance: 75.7
click at [941, 545] on icon "device-67600a5e14b15aee8bf7742a  device-6365b6bb08813b001886b65b  device-6839…" at bounding box center [847, 444] width 834 height 220
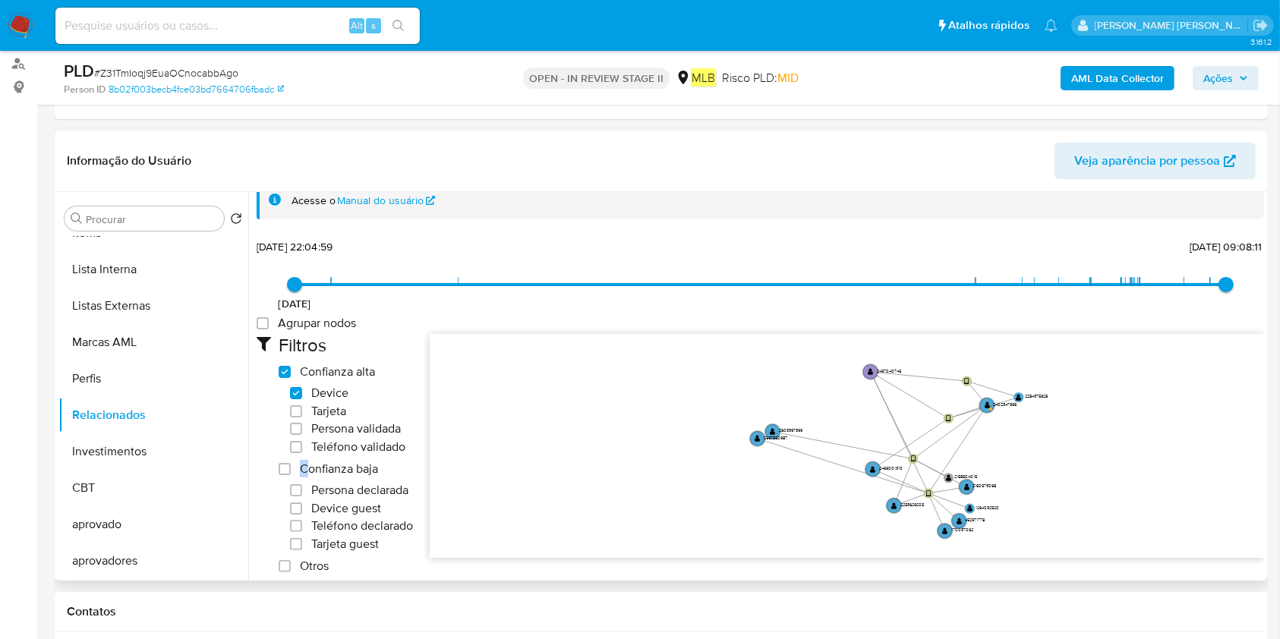
drag, startPoint x: 935, startPoint y: 489, endPoint x: 950, endPoint y: 446, distance: 44.9
click at [950, 446] on icon "device-67600a5e14b15aee8bf7742a  device-6365b6bb08813b001886b65b  device-6839…" at bounding box center [847, 444] width 834 height 220
click at [979, 411] on circle at bounding box center [984, 410] width 17 height 17
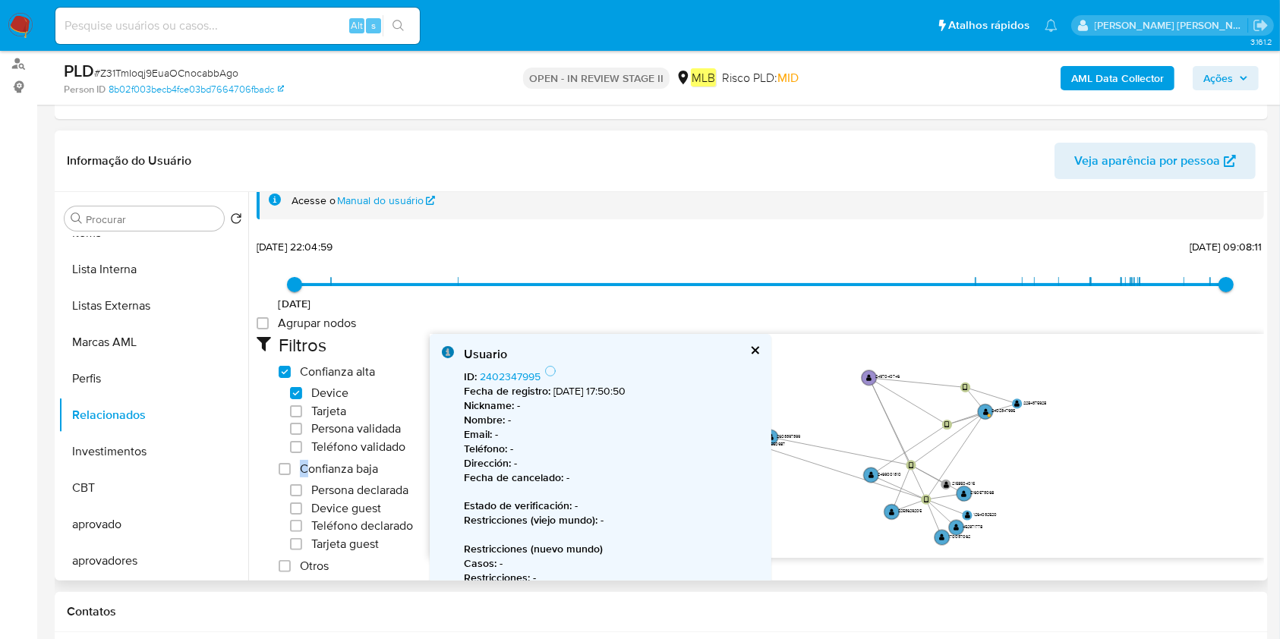
click at [573, 373] on div "ID : 2402347995 Fecha de registro : 23/04/2025, 17:50:50 Nickname : - Nombre : …" at bounding box center [611, 532] width 295 height 334
click at [581, 367] on div "ID : 2402347995 Fecha de registro : 23/04/2025, 17:50:50 Nickname : - Nombre : …" at bounding box center [611, 532] width 295 height 334
drag, startPoint x: 607, startPoint y: 374, endPoint x: 479, endPoint y: 374, distance: 128.3
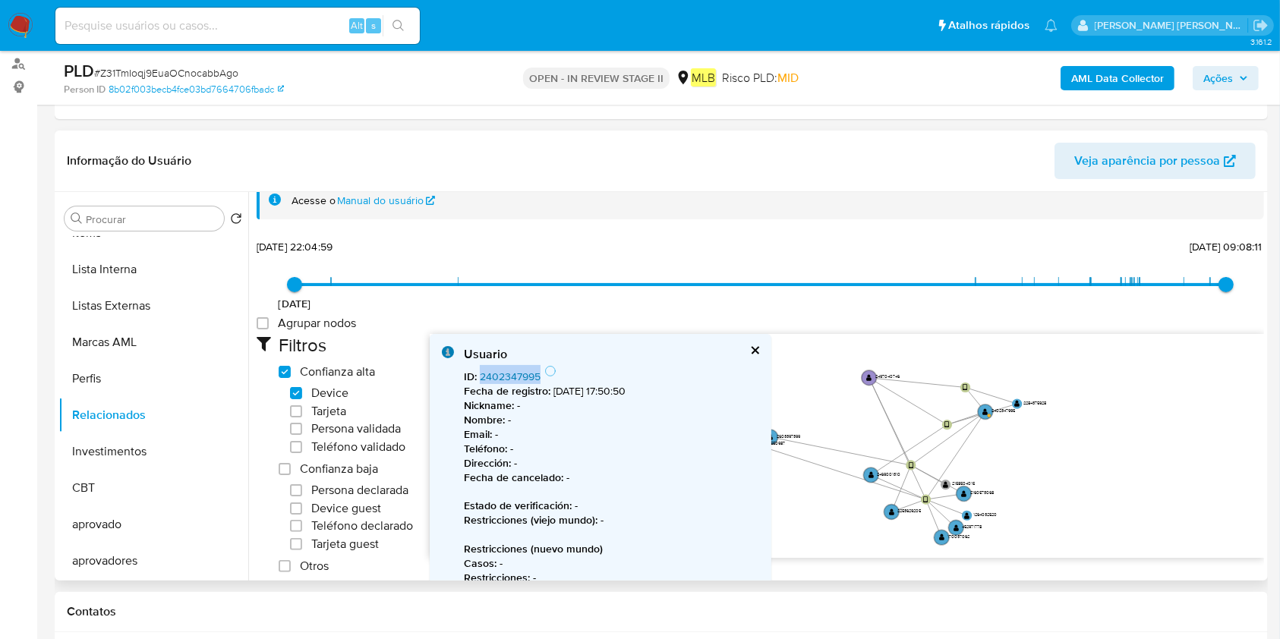
click at [479, 374] on div "ID : 2402347995 Fecha de registro : 23/04/2025, 17:50:50 Nickname : - Nombre : …" at bounding box center [611, 532] width 295 height 334
copy span "2402347995"
click at [957, 389] on icon "device-67600a5e14b15aee8bf7742a  device-6365b6bb08813b001886b65b  device-6839…" at bounding box center [847, 444] width 834 height 220
click at [963, 384] on text "" at bounding box center [965, 387] width 5 height 7
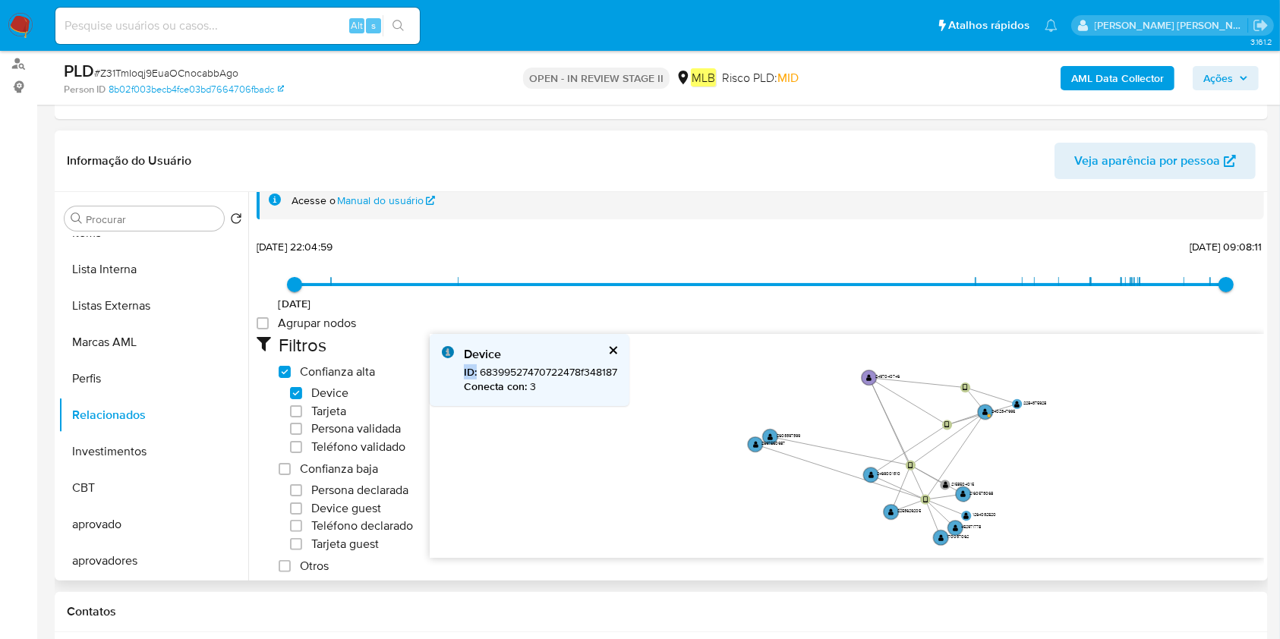
click at [547, 367] on span "ID : 68399527470722478f348187" at bounding box center [540, 371] width 153 height 15
click at [987, 409] on circle at bounding box center [984, 411] width 17 height 17
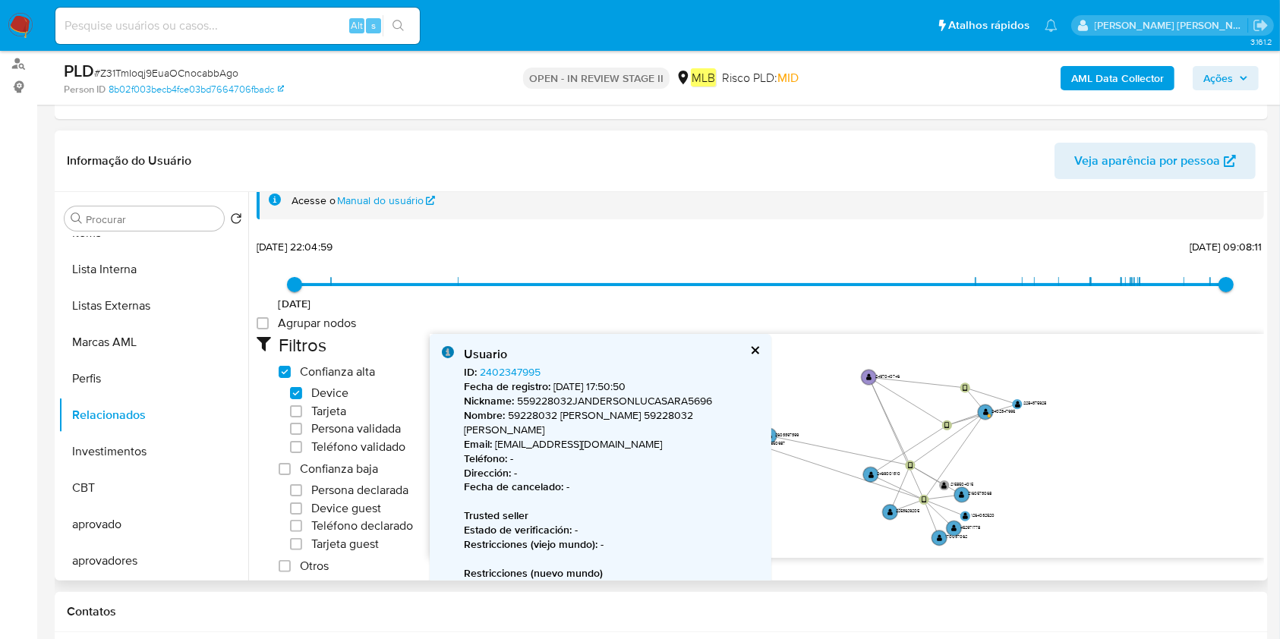
click at [564, 373] on div "ID : 2402347995 Fecha de registro : 23/04/2025, 17:50:50 Nickname : 559228032JA…" at bounding box center [611, 594] width 295 height 459
copy span "ID : 2402347995"
click at [564, 373] on div "ID : 2402347995 Fecha de registro : 23/04/2025, 17:50:50 Nickname : 559228032JA…" at bounding box center [611, 594] width 295 height 459
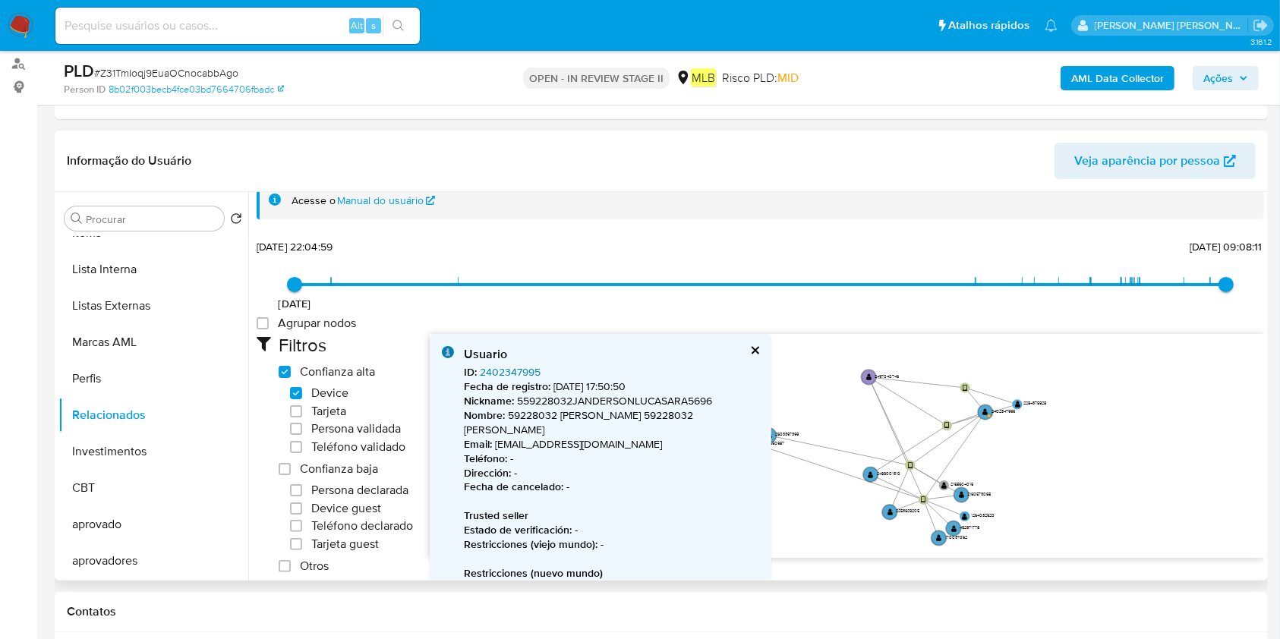
click at [521, 373] on link "2402347995" at bounding box center [510, 371] width 61 height 15
click at [568, 376] on div "ID : 2402347995 Fecha de registro : 23/04/2025, 17:50:50 Nickname : 559228032JA…" at bounding box center [611, 594] width 295 height 459
click at [559, 373] on div "ID : 2402347995 Fecha de registro : 23/04/2025, 17:50:50 Nickname : 559228032JA…" at bounding box center [611, 594] width 295 height 459
drag, startPoint x: 546, startPoint y: 364, endPoint x: 477, endPoint y: 373, distance: 68.9
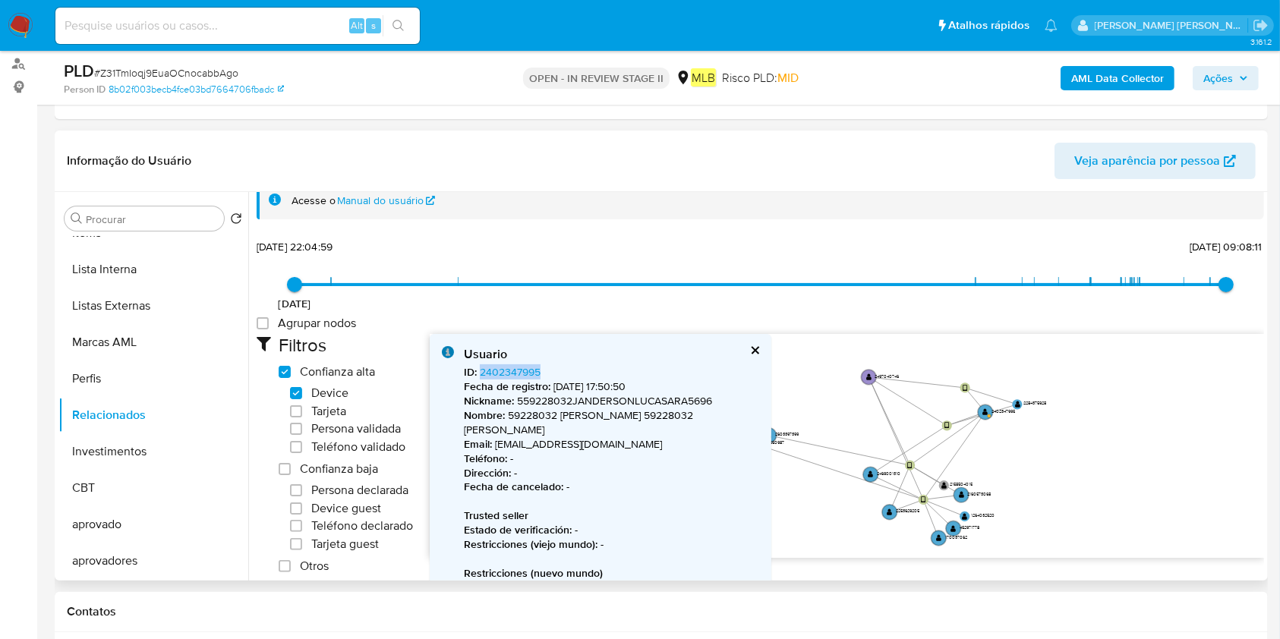
click at [477, 373] on div "ID : 2402347995 Fecha de registro : 23/04/2025, 17:50:50 Nickname : 559228032JA…" at bounding box center [611, 594] width 295 height 459
copy link "2402347995"
click at [1015, 402] on text "" at bounding box center [1017, 404] width 5 height 7
click at [553, 358] on div "Usuario" at bounding box center [611, 354] width 295 height 17
drag, startPoint x: 559, startPoint y: 364, endPoint x: 479, endPoint y: 373, distance: 81.0
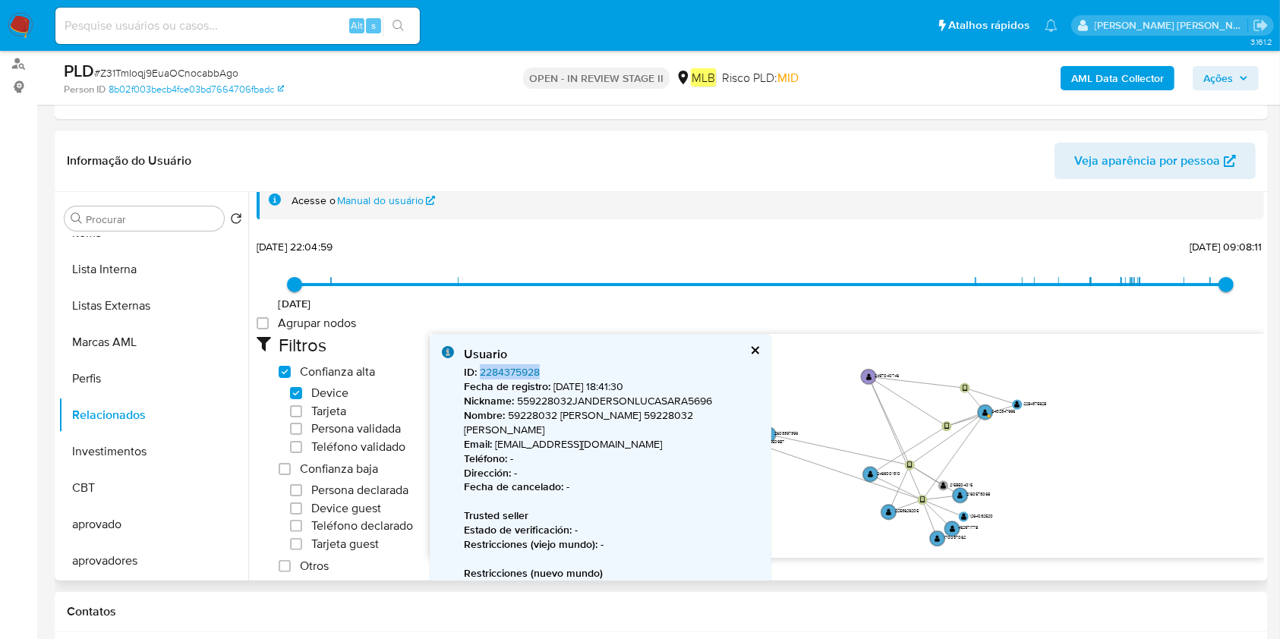
click at [479, 373] on div "ID : 2284375928 Fecha de registro : 21/02/2025, 18:41:30 Nickname : 559228032JA…" at bounding box center [611, 580] width 295 height 430
copy link "2284375928"
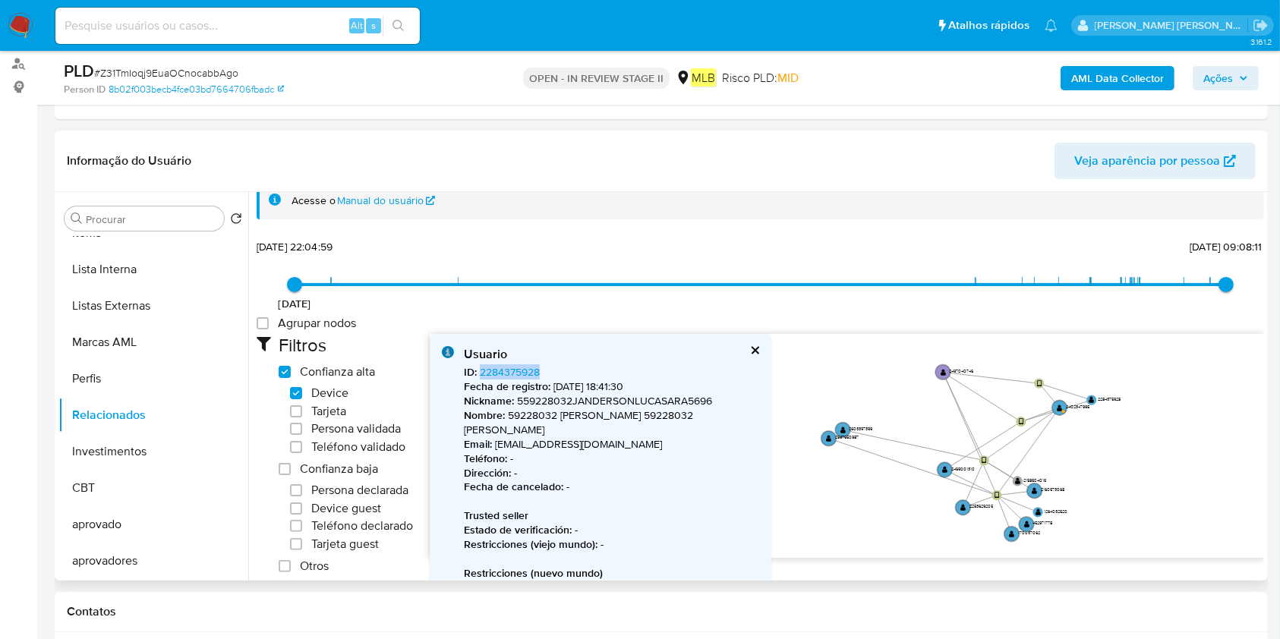
drag, startPoint x: 990, startPoint y: 438, endPoint x: 1064, endPoint y: 433, distance: 74.5
click at [1064, 433] on icon "device-67600a5e14b15aee8bf7742a  device-6365b6bb08813b001886b65b  device-6839…" at bounding box center [847, 444] width 834 height 220
click at [984, 459] on text "" at bounding box center [984, 460] width 5 height 7
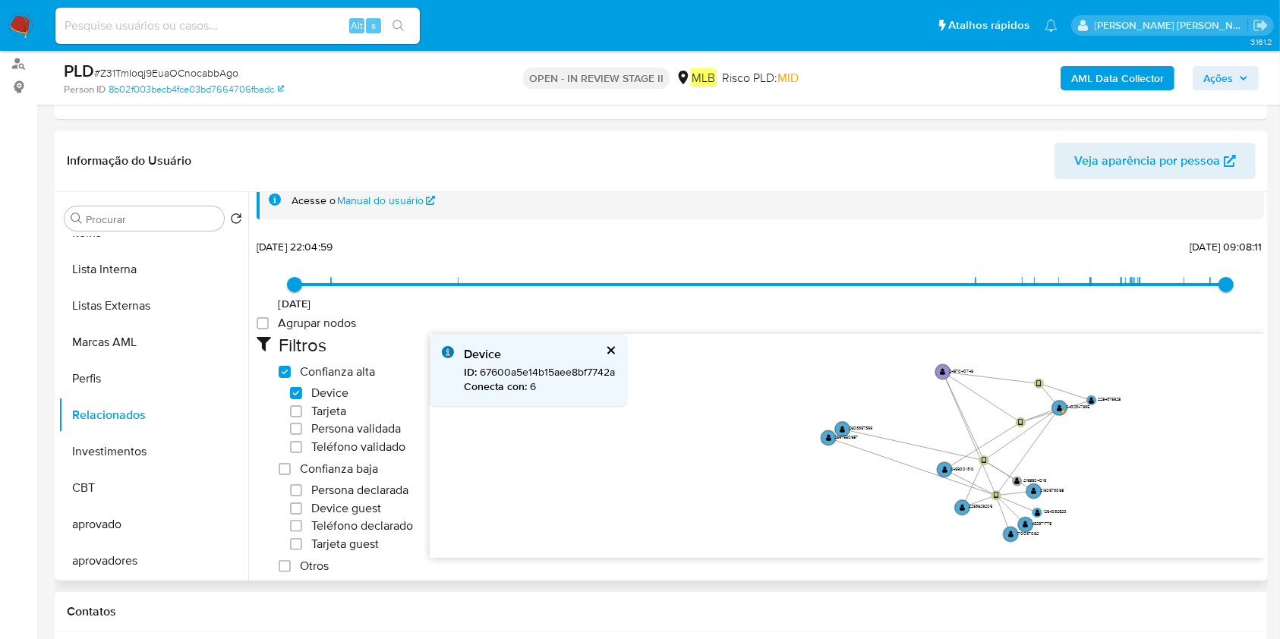
click at [570, 370] on span "ID : 67600a5e14b15aee8bf7742a" at bounding box center [539, 371] width 151 height 15
copy div "ID : 67600a5e14b15aee8bf7742a"
click at [591, 380] on p "Conecta con : 6" at bounding box center [539, 387] width 151 height 14
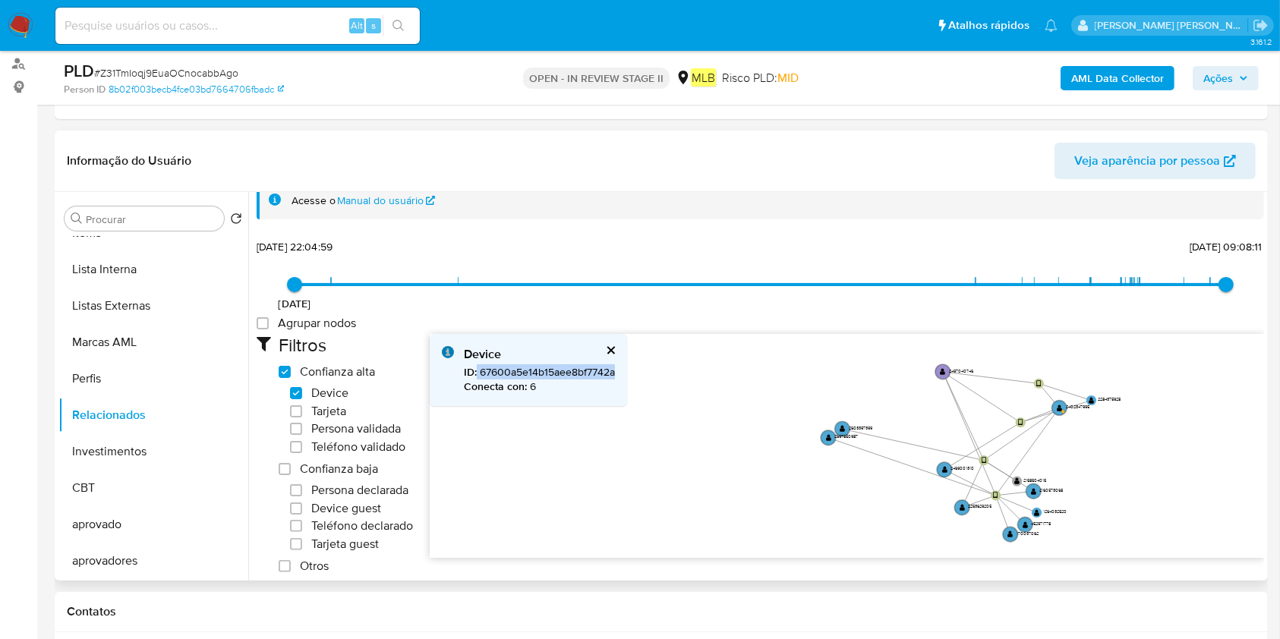
drag, startPoint x: 613, startPoint y: 370, endPoint x: 476, endPoint y: 372, distance: 137.4
click at [476, 372] on span "ID : 67600a5e14b15aee8bf7742a" at bounding box center [539, 371] width 151 height 15
click at [983, 459] on text "" at bounding box center [984, 460] width 5 height 7
click at [1014, 477] on text "" at bounding box center [1016, 480] width 5 height 7
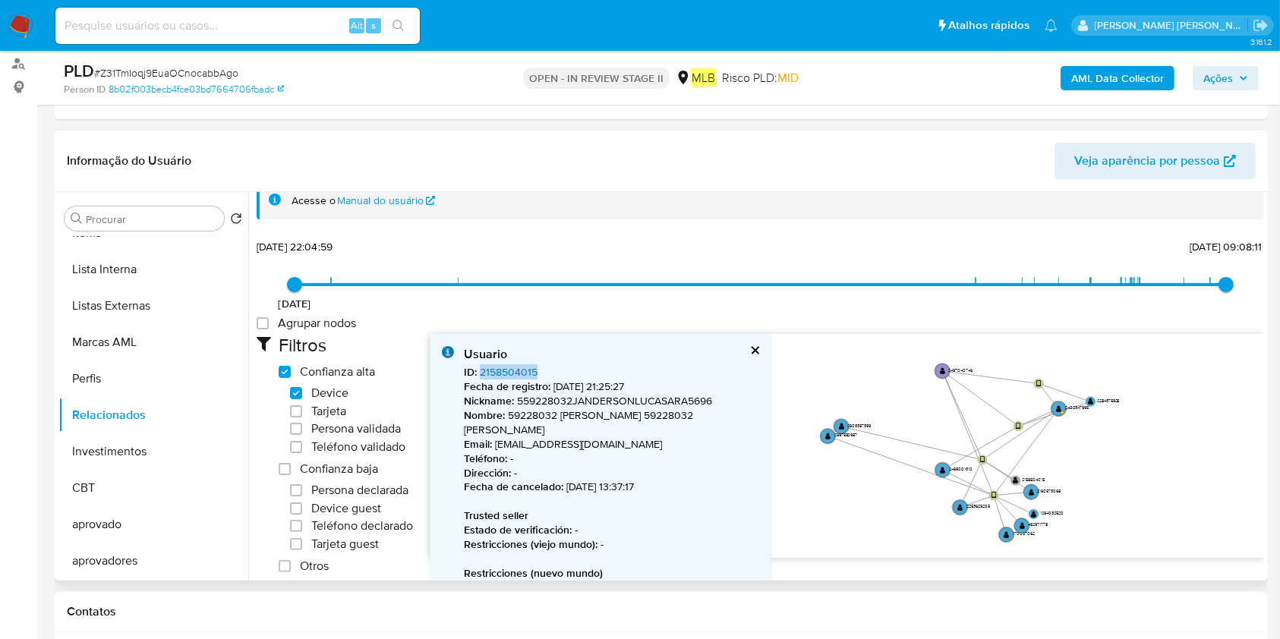
drag, startPoint x: 577, startPoint y: 368, endPoint x: 480, endPoint y: 370, distance: 97.2
click at [480, 370] on div "ID : 2158504015 Fecha de registro : 15/12/2024, 21:25:27 Nickname : 559228032JA…" at bounding box center [611, 580] width 295 height 430
copy link "2158504015"
click at [1026, 489] on circle at bounding box center [1030, 492] width 17 height 17
drag, startPoint x: 590, startPoint y: 376, endPoint x: 480, endPoint y: 374, distance: 110.1
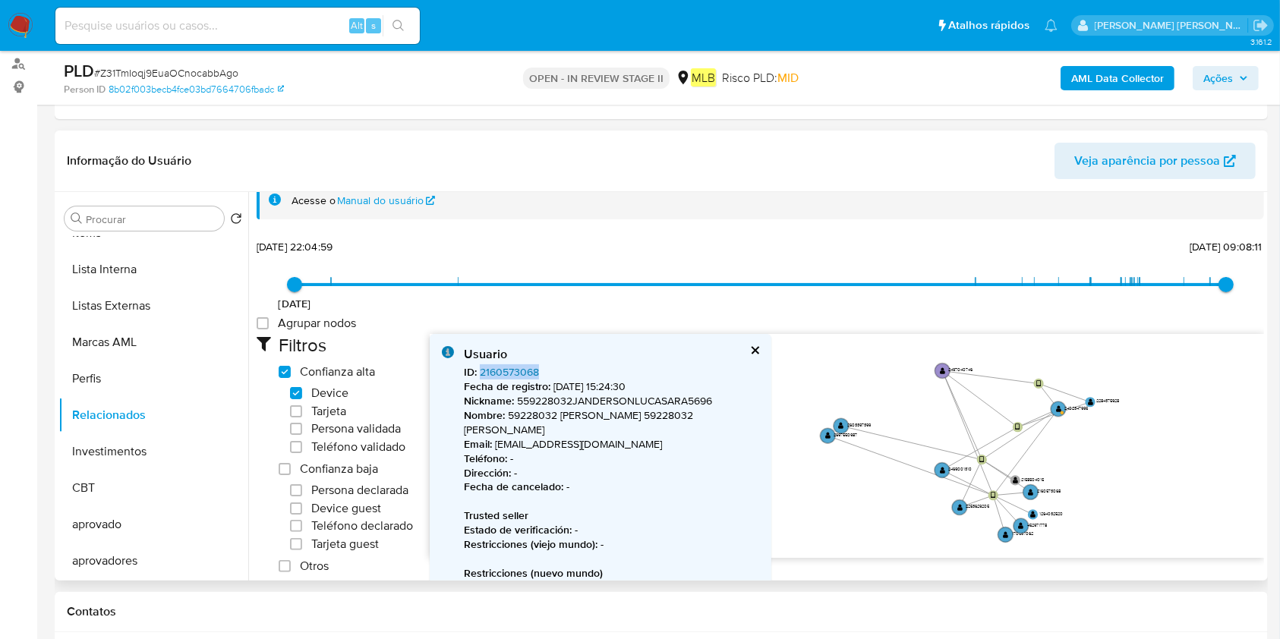
click at [480, 374] on div "ID : 2160573068 Fecha de registro : 15/12/2024, 15:24:30 Nickname : 559228032JA…" at bounding box center [611, 580] width 295 height 430
copy link "2160573068"
click at [1032, 511] on text "" at bounding box center [1032, 514] width 5 height 7
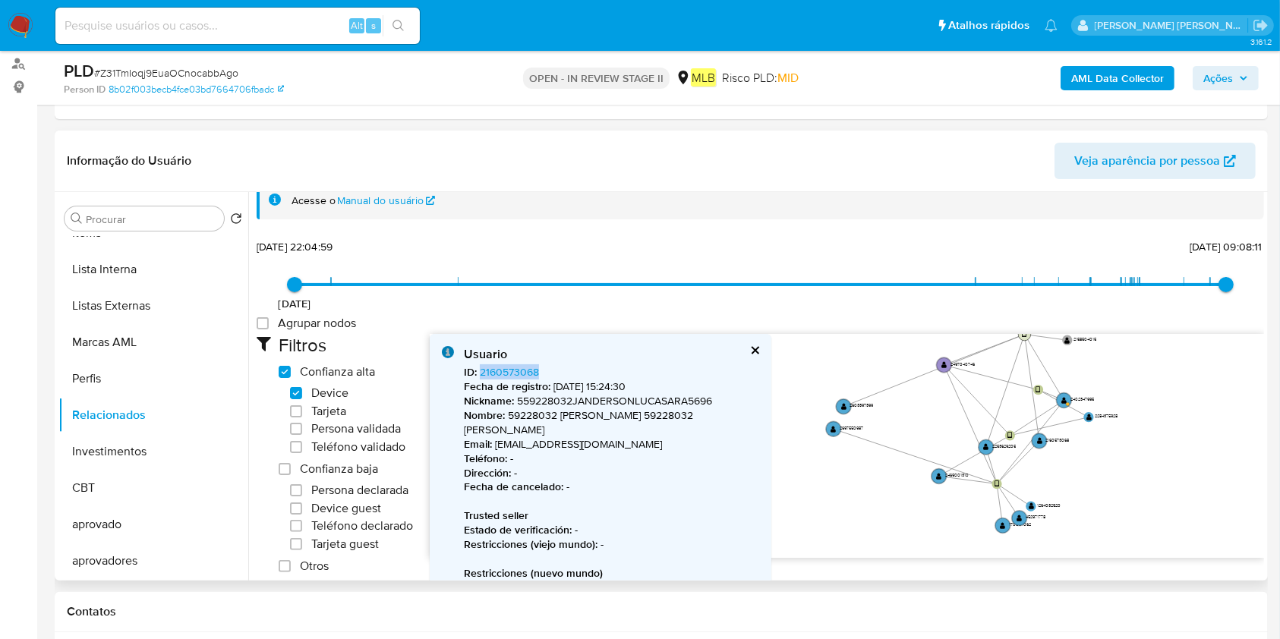
drag, startPoint x: 981, startPoint y: 455, endPoint x: 1023, endPoint y: 332, distance: 130.8
click at [1023, 332] on text "" at bounding box center [1024, 334] width 5 height 7
click at [984, 452] on circle at bounding box center [980, 457] width 17 height 17
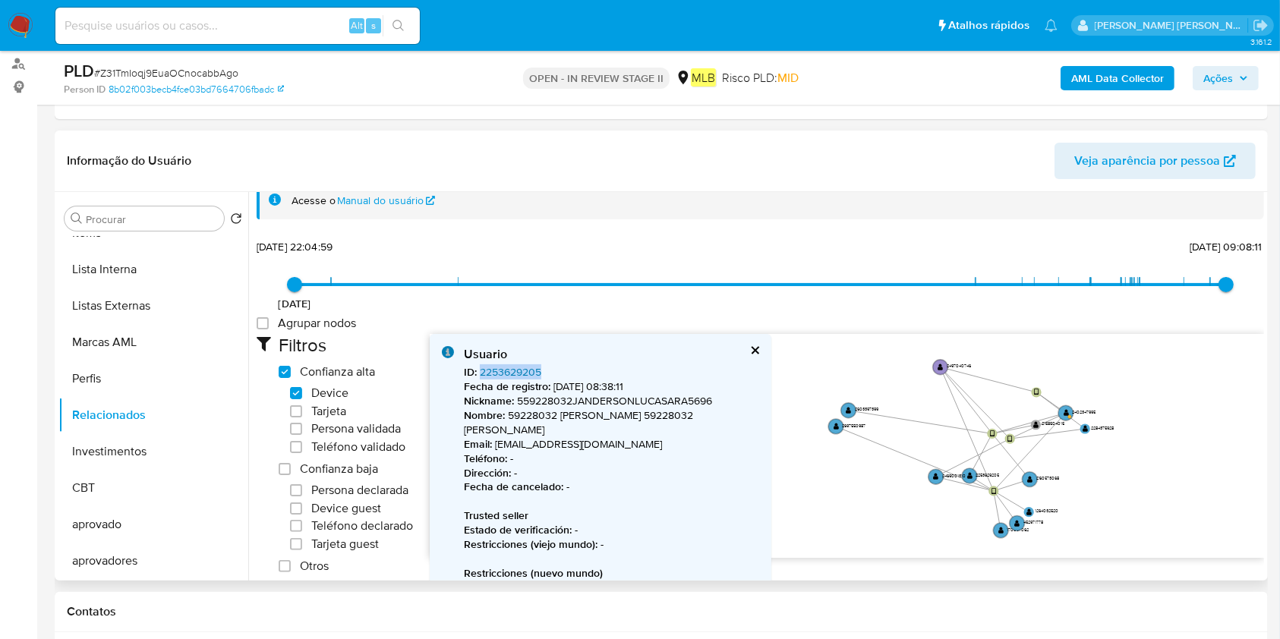
drag, startPoint x: 586, startPoint y: 372, endPoint x: 480, endPoint y: 364, distance: 106.6
click at [480, 365] on div "ID : 2253629205 Fecha de registro : 07/02/2025, 08:38:11 Nickname : 559228032JA…" at bounding box center [611, 594] width 295 height 459
copy link "2253629205"
drag, startPoint x: 983, startPoint y: 440, endPoint x: 1045, endPoint y: 420, distance: 64.6
click at [1045, 420] on g "device-67600a5e14b15aee8bf7742a " at bounding box center [1048, 421] width 12 height 12
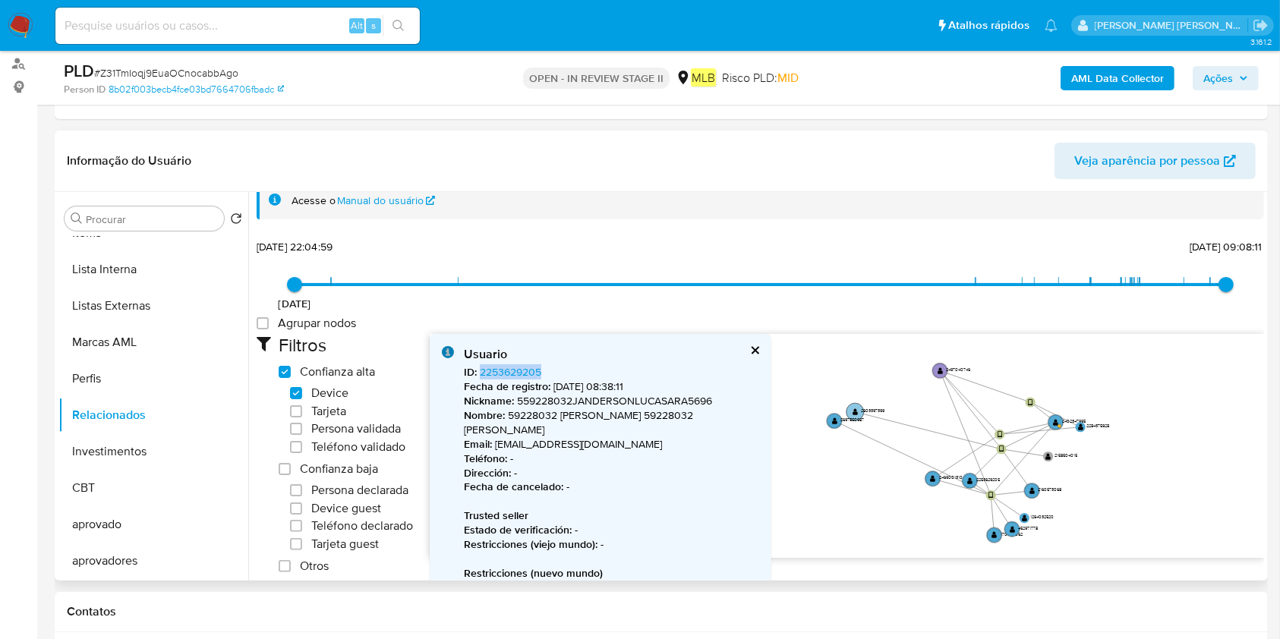
click at [861, 410] on text "2603397399" at bounding box center [873, 411] width 24 height 6
drag, startPoint x: 566, startPoint y: 365, endPoint x: 480, endPoint y: 367, distance: 86.6
click at [480, 367] on div "ID : 2603397399 Fecha de registro : 05/08/2025, 10:01:18 Nickname : 559228032JA…" at bounding box center [611, 594] width 295 height 459
copy link "2603397399"
click at [826, 414] on circle at bounding box center [829, 419] width 17 height 17
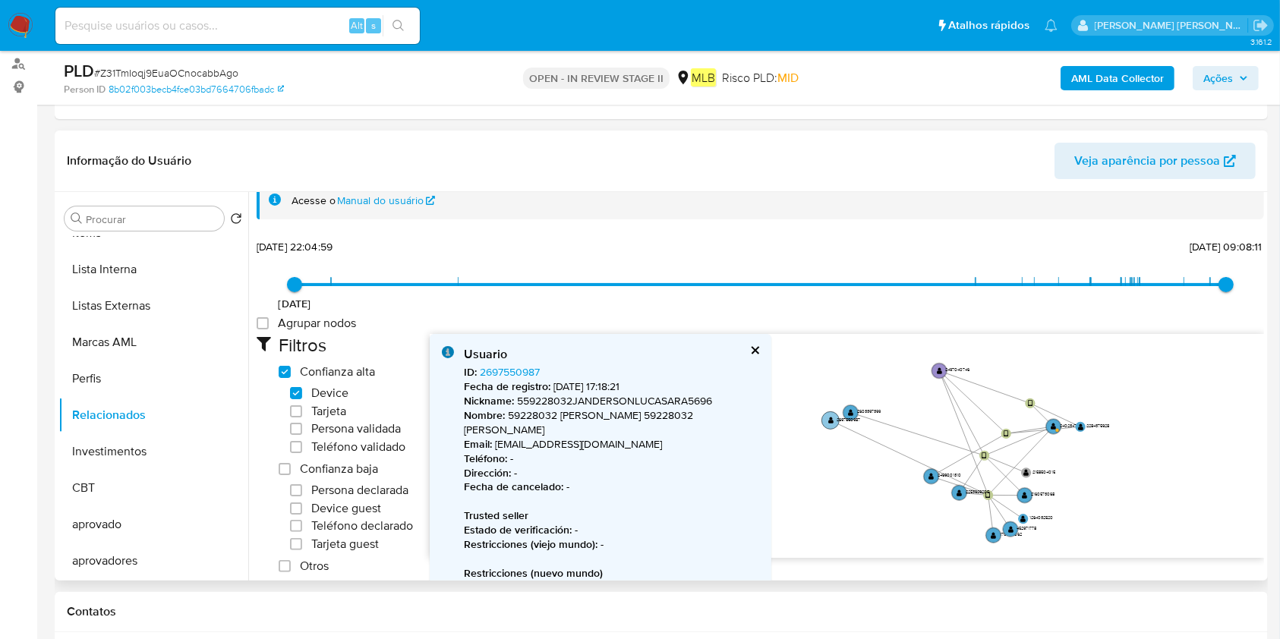
click at [823, 413] on circle at bounding box center [829, 419] width 17 height 17
drag, startPoint x: 556, startPoint y: 364, endPoint x: 491, endPoint y: 373, distance: 65.1
click at [480, 370] on div "Usuario ID : 2697550987 Fecha de registro : 19/09/2025, 17:18:21 Nickname : 559…" at bounding box center [611, 570] width 295 height 449
click at [559, 367] on div "ID : 2697550987 Fecha de registro : 19/09/2025, 17:18:21 Nickname : 559228032JA…" at bounding box center [611, 580] width 295 height 430
drag, startPoint x: 541, startPoint y: 367, endPoint x: 480, endPoint y: 370, distance: 61.6
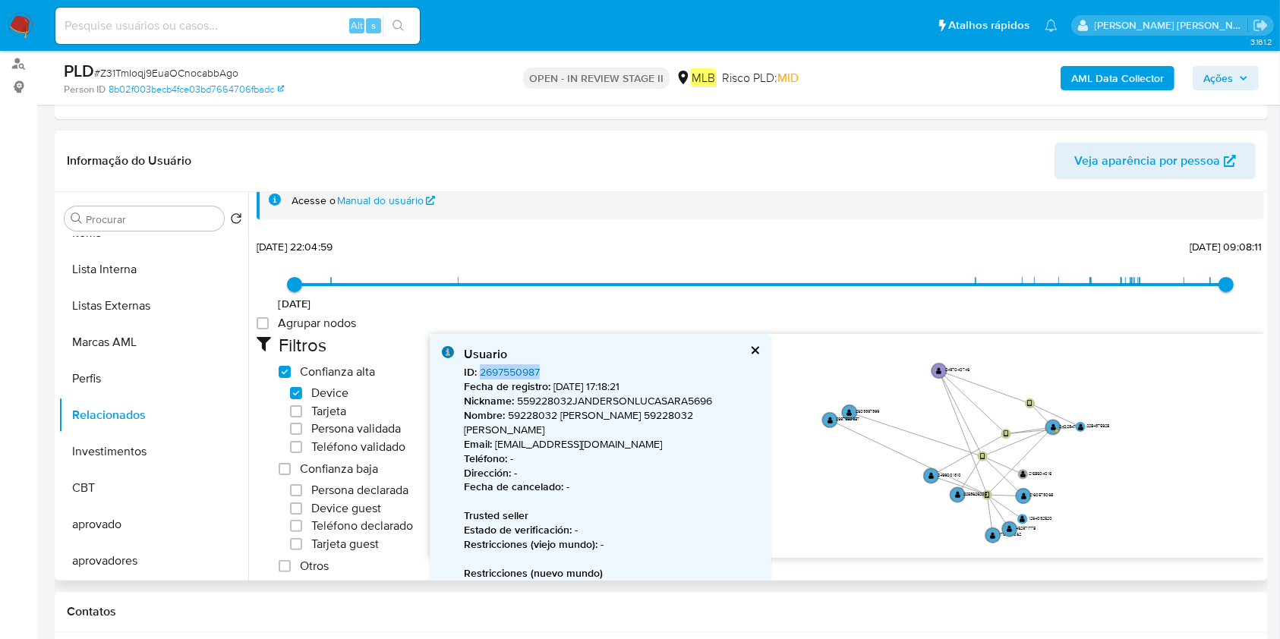
click at [480, 370] on div "ID : 2697550987 Fecha de registro : 19/09/2025, 17:18:21 Nickname : 559228032JA…" at bounding box center [611, 580] width 295 height 430
click at [1133, 418] on icon "device-67600a5e14b15aee8bf7742a  device-6365b6bb08813b001886b65b  device-6839…" at bounding box center [847, 444] width 834 height 220
click at [1048, 423] on circle at bounding box center [1052, 426] width 17 height 17
click at [1081, 426] on text "" at bounding box center [1080, 427] width 5 height 7
click at [1081, 421] on circle at bounding box center [1080, 427] width 12 height 12
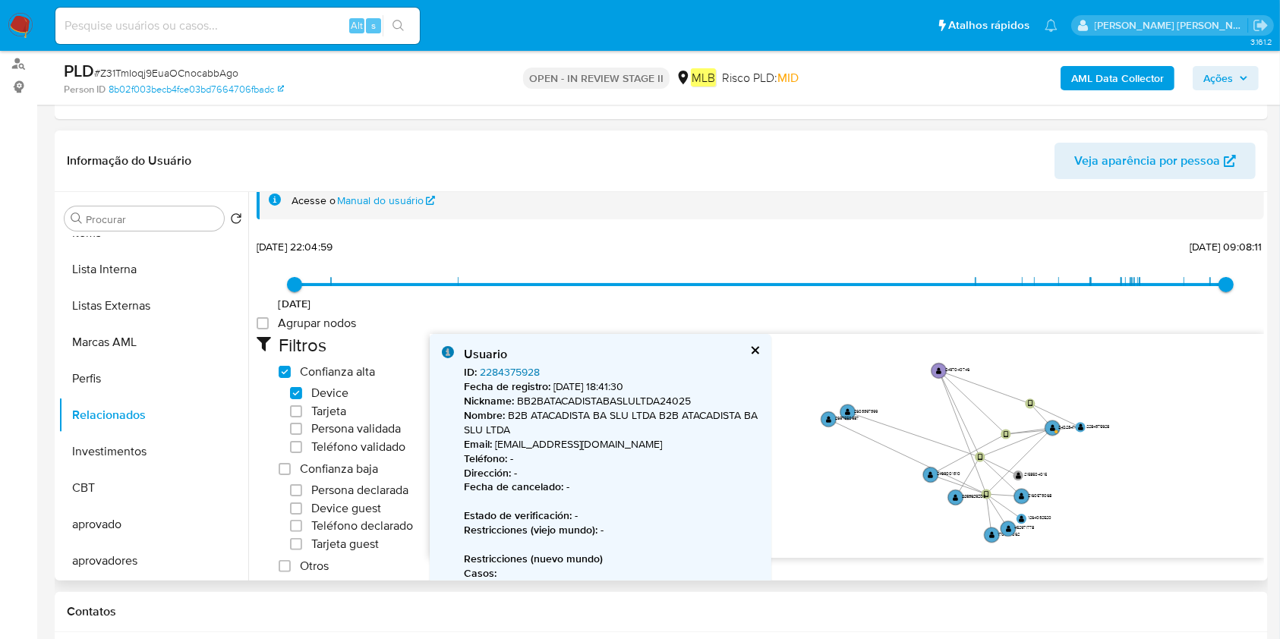
click at [525, 373] on link "2284375928" at bounding box center [510, 371] width 60 height 15
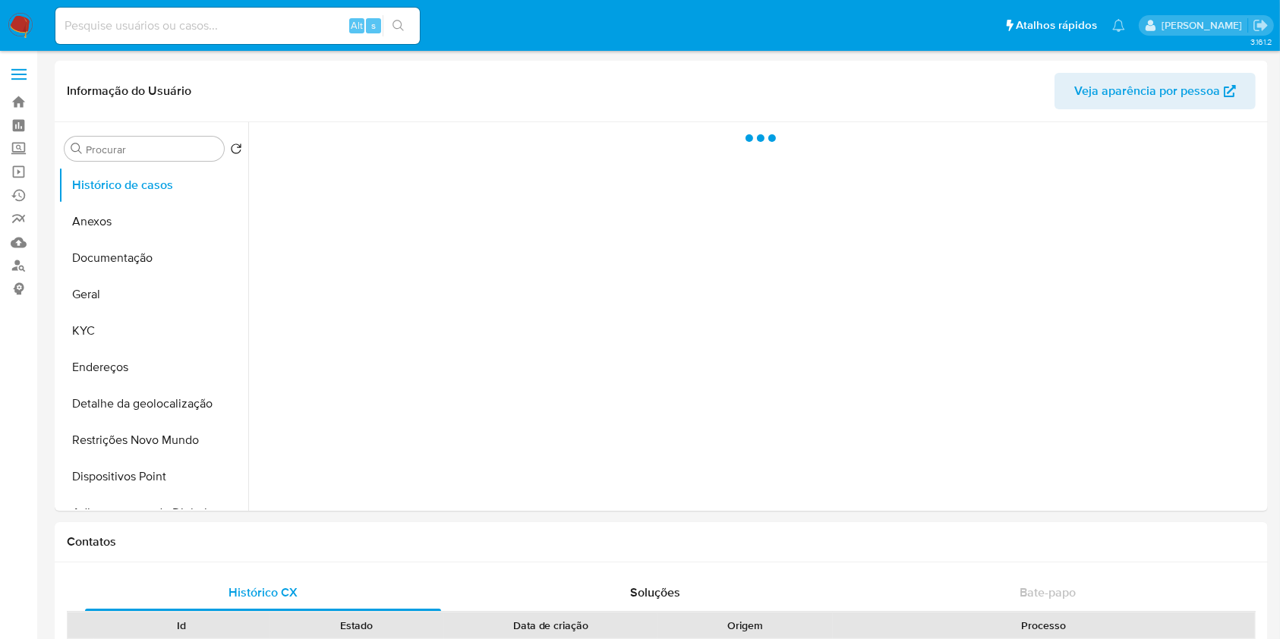
select select "10"
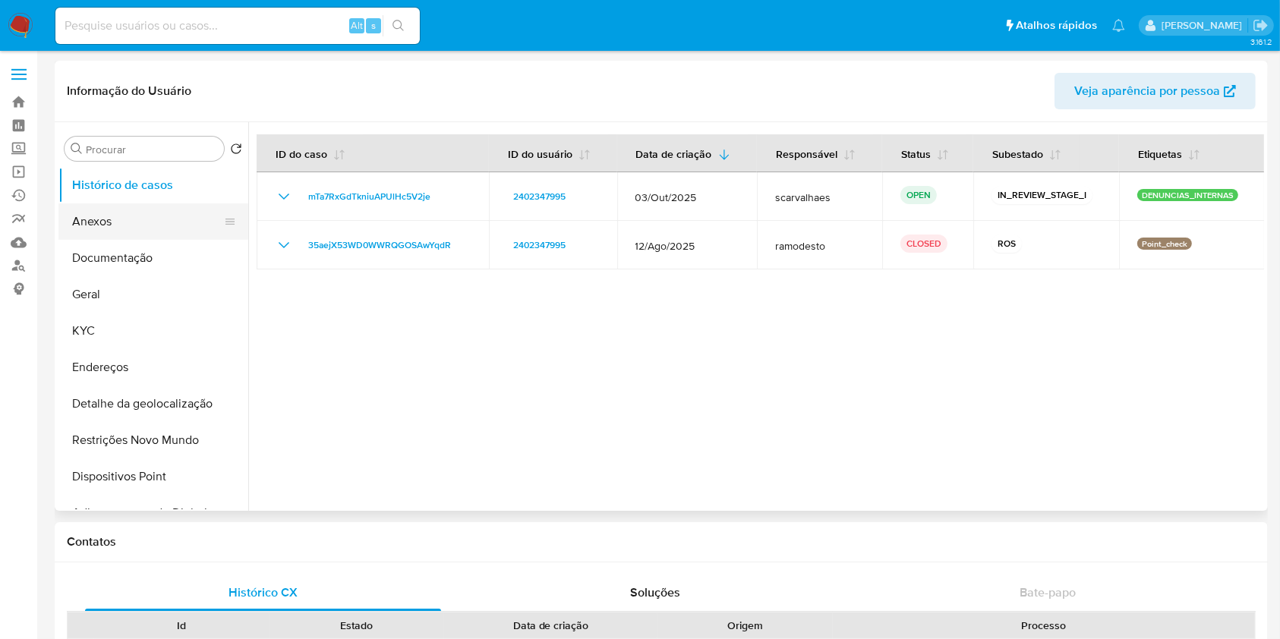
click at [90, 219] on button "Anexos" at bounding box center [147, 221] width 178 height 36
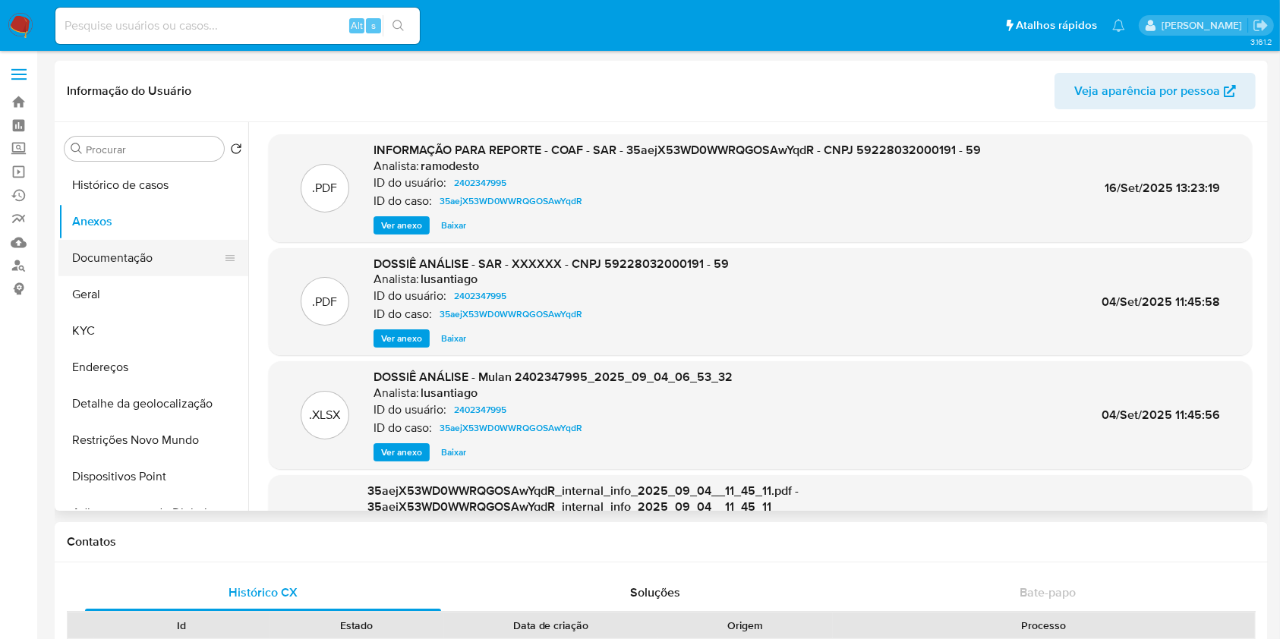
click at [163, 264] on button "Documentação" at bounding box center [147, 258] width 178 height 36
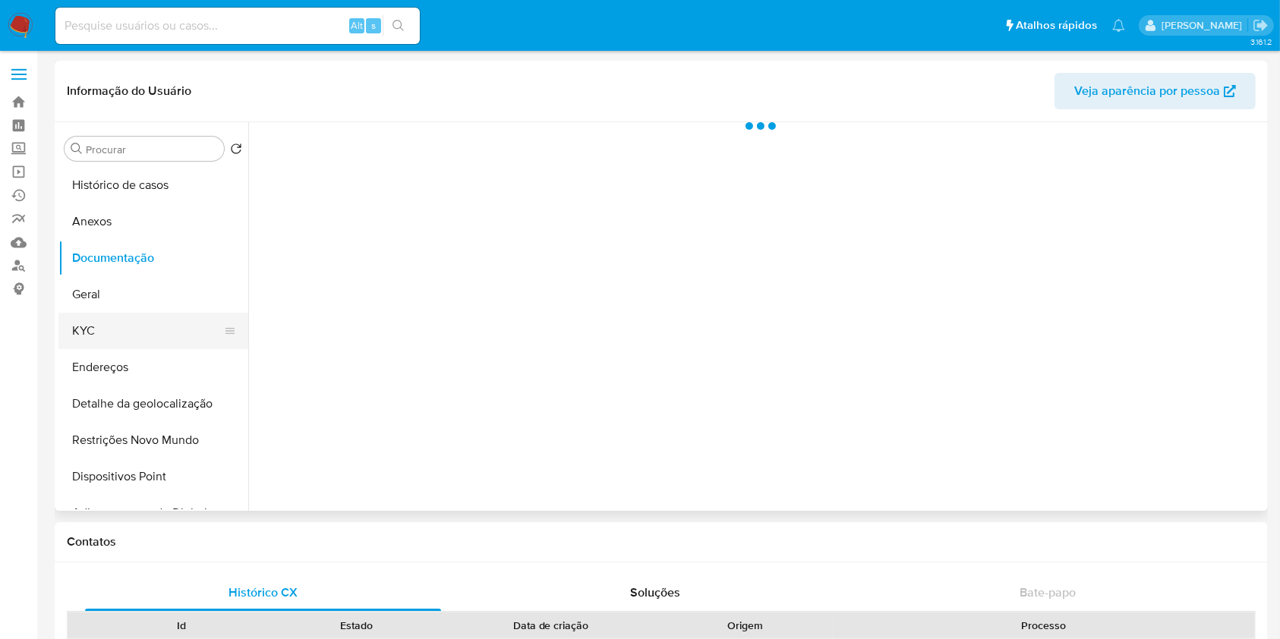
click at [106, 325] on button "KYC" at bounding box center [147, 331] width 178 height 36
click at [117, 291] on button "Geral" at bounding box center [147, 294] width 178 height 36
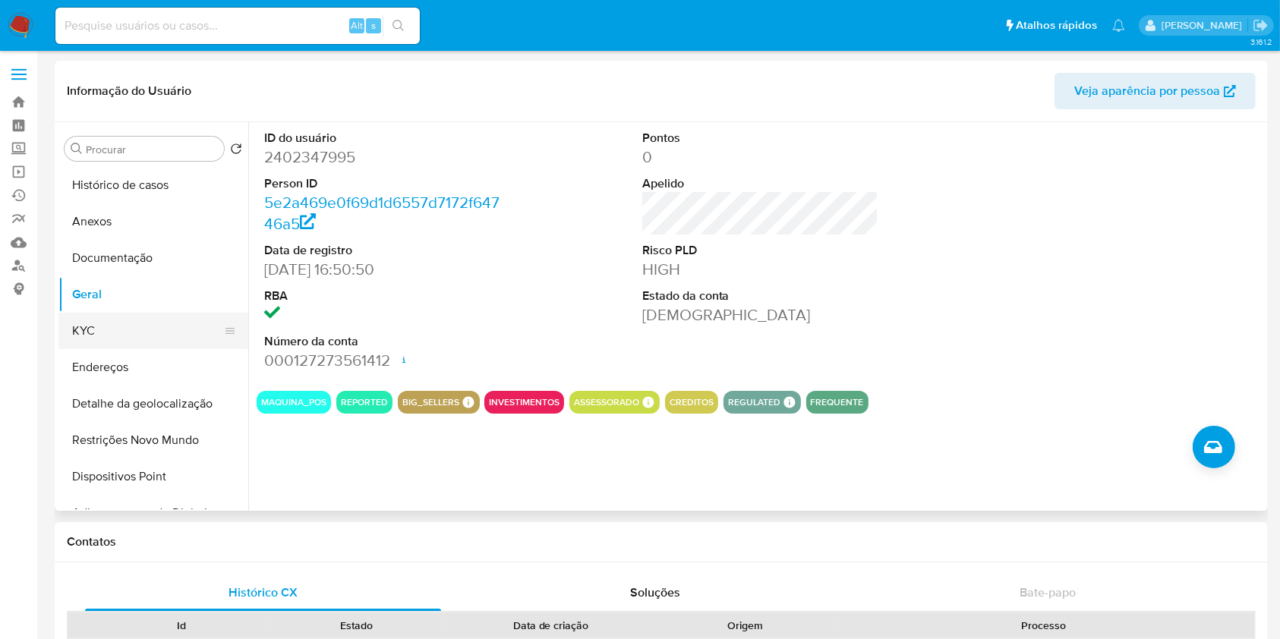
click at [111, 330] on button "KYC" at bounding box center [147, 331] width 178 height 36
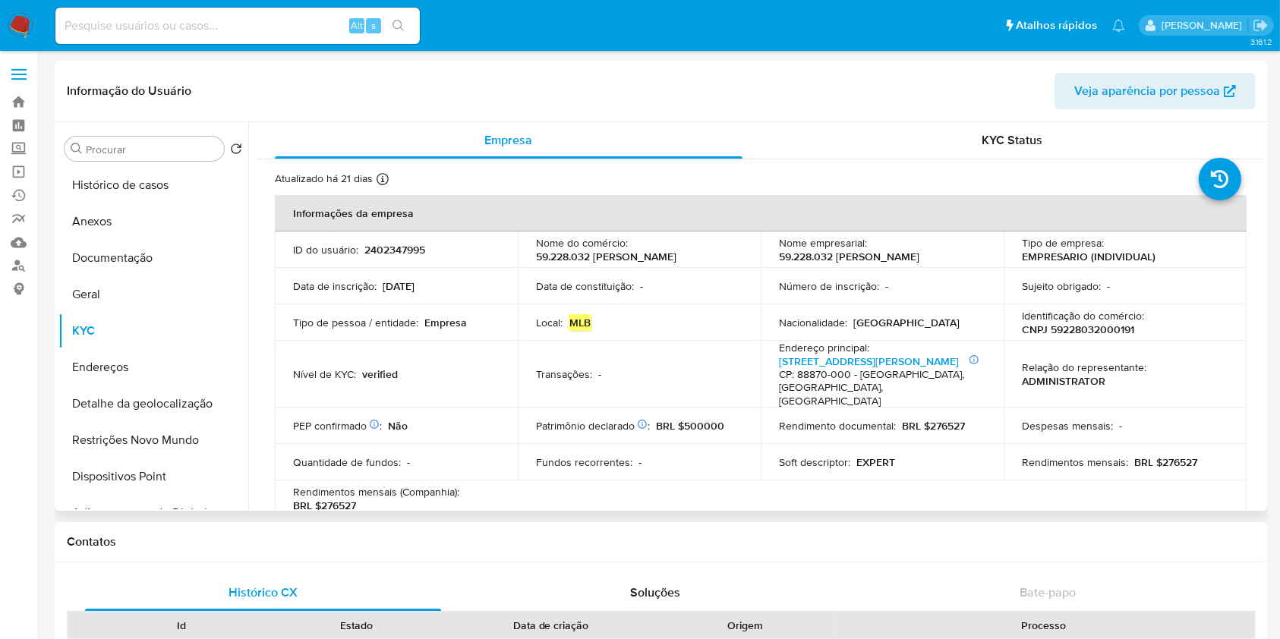
click at [1095, 333] on p "CNPJ 59228032000191" at bounding box center [1078, 330] width 112 height 14
copy p "59228032000191"
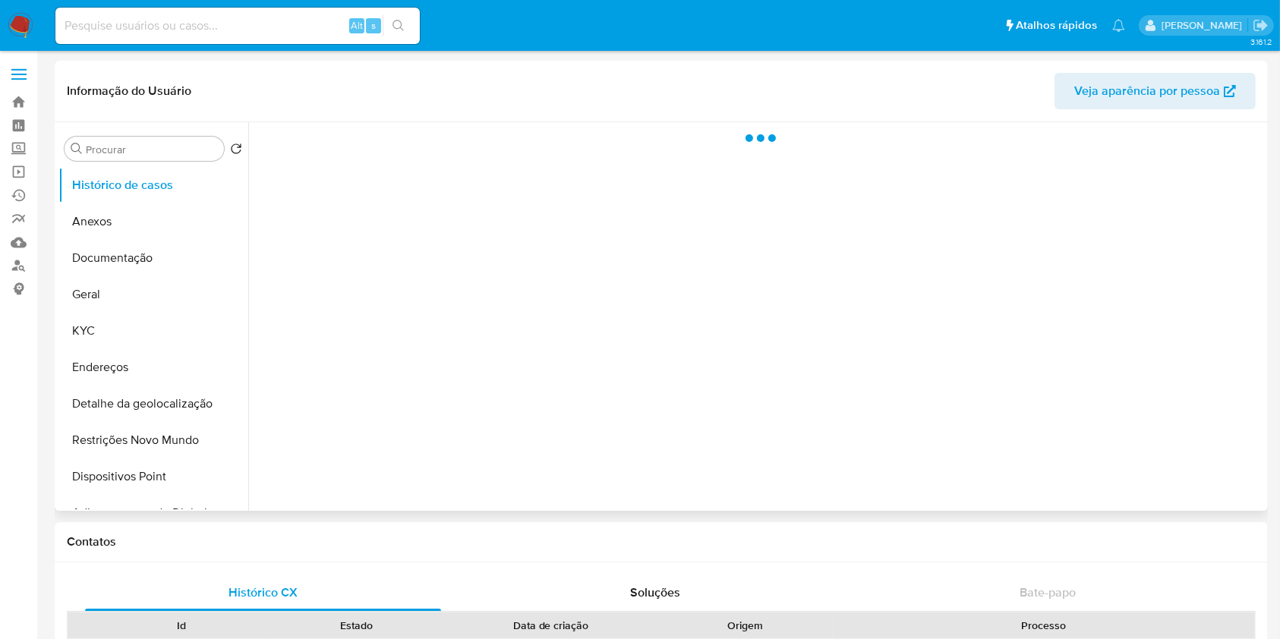
select select "10"
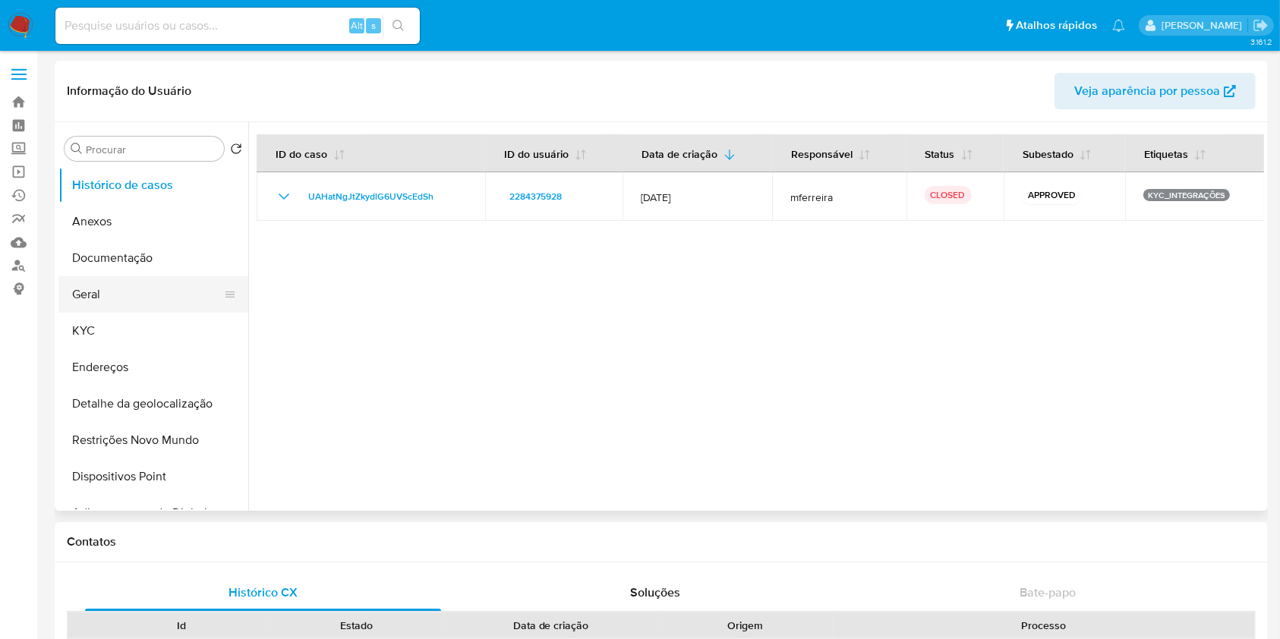
click at [115, 290] on button "Geral" at bounding box center [147, 294] width 178 height 36
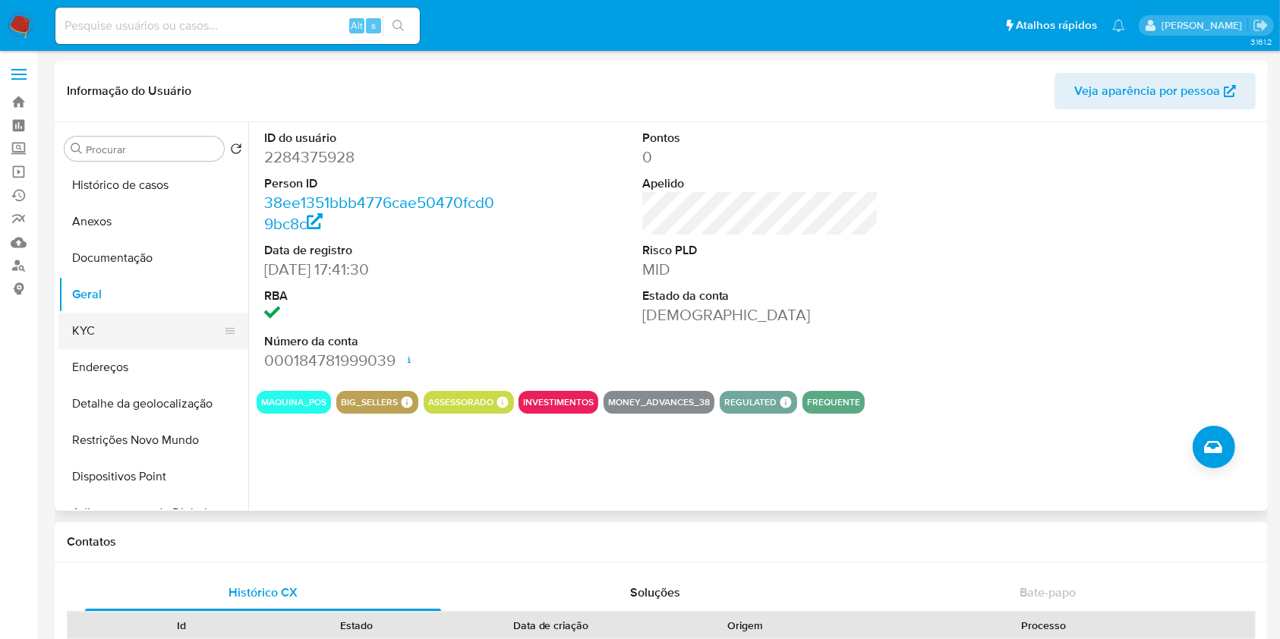
click at [126, 333] on button "KYC" at bounding box center [147, 331] width 178 height 36
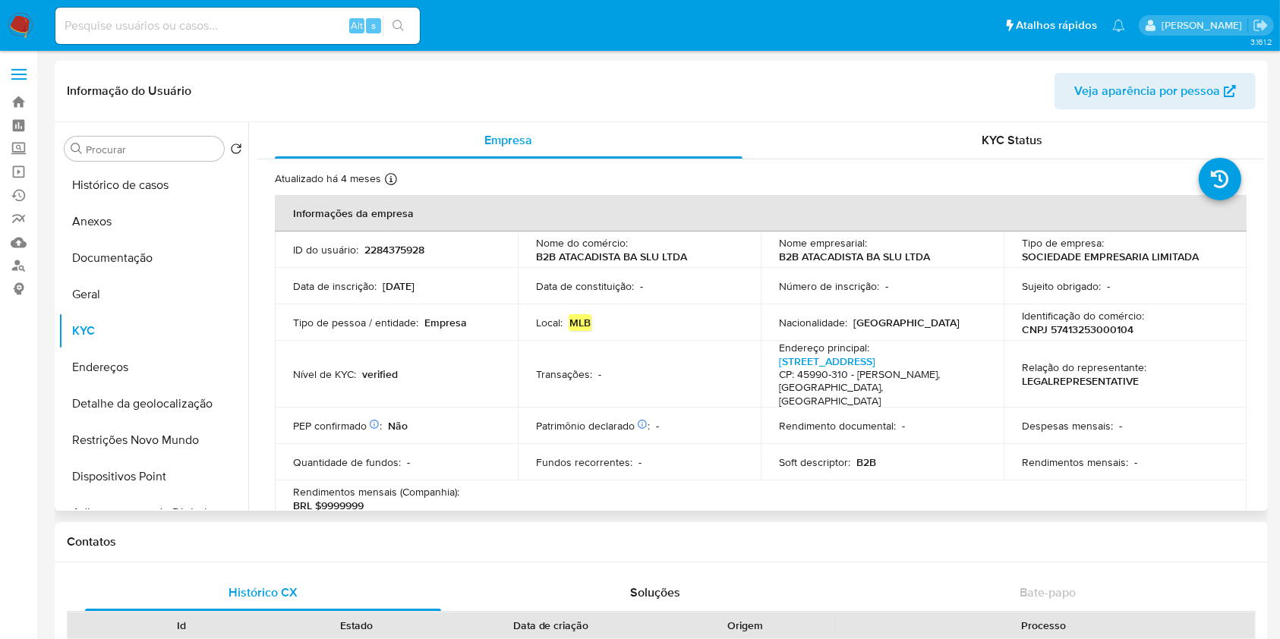
click at [1105, 342] on td "Relação do representante : LEGALREPRESENTATIVE" at bounding box center [1125, 375] width 243 height 68
click at [1105, 339] on td "Identificação do comércio : CNPJ 57413253000104" at bounding box center [1125, 322] width 243 height 36
click at [1114, 329] on p "CNPJ 57413253000104" at bounding box center [1078, 330] width 112 height 14
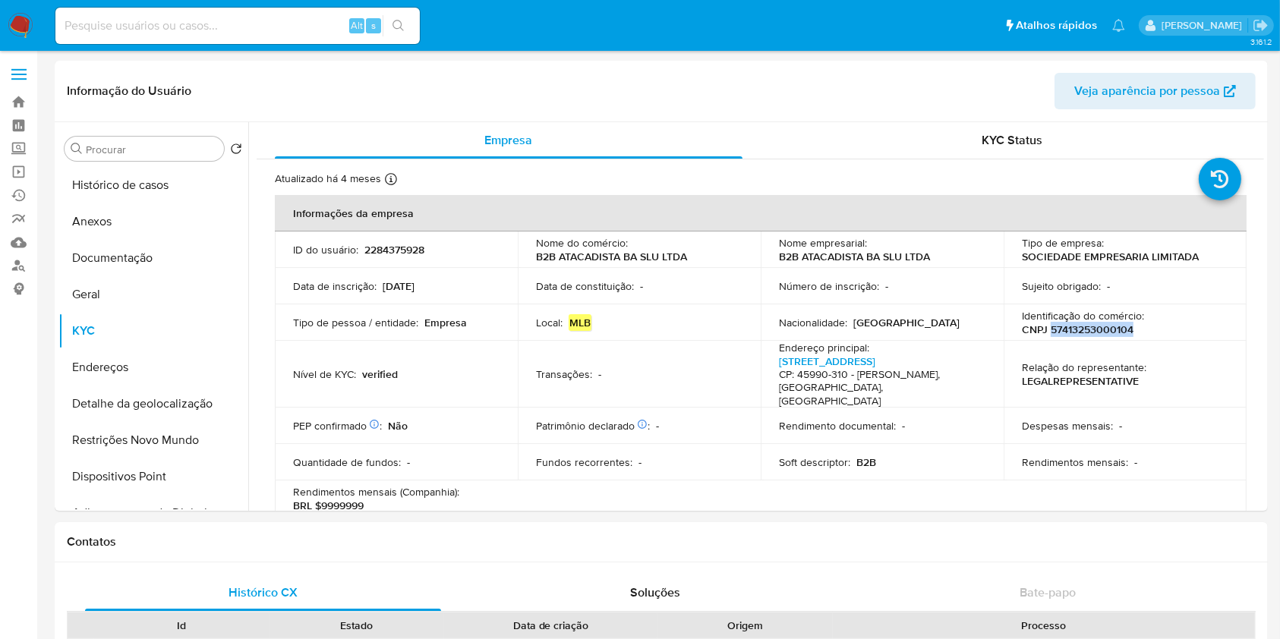
copy p "57413253000104"
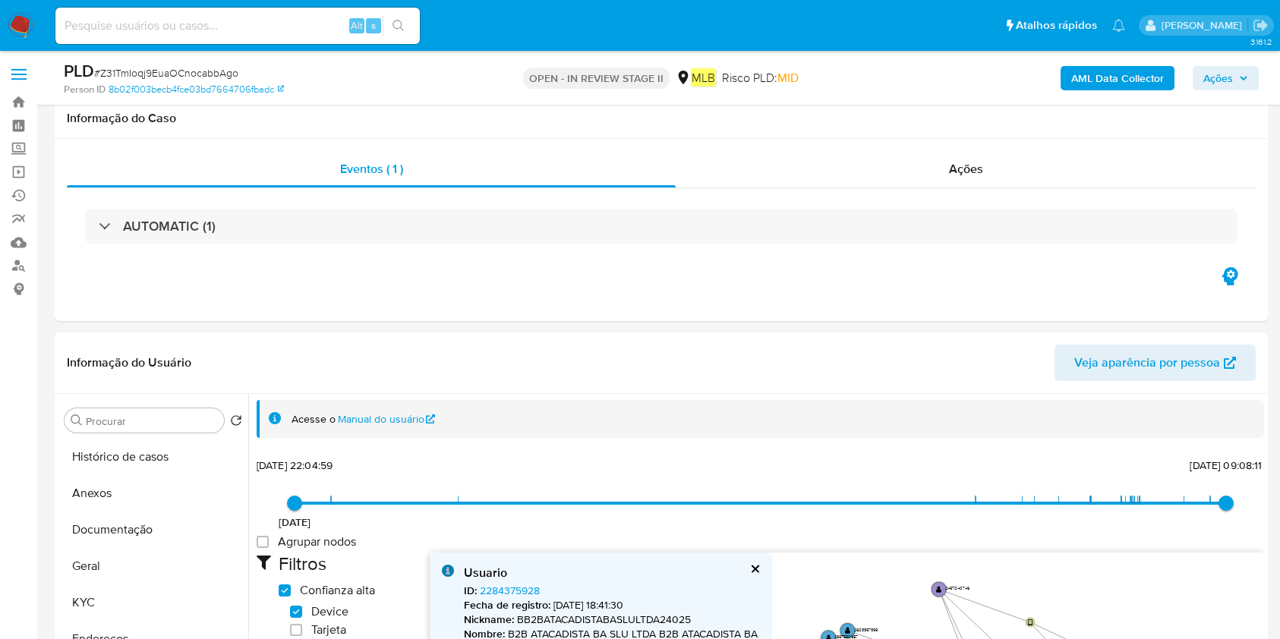
select select "10"
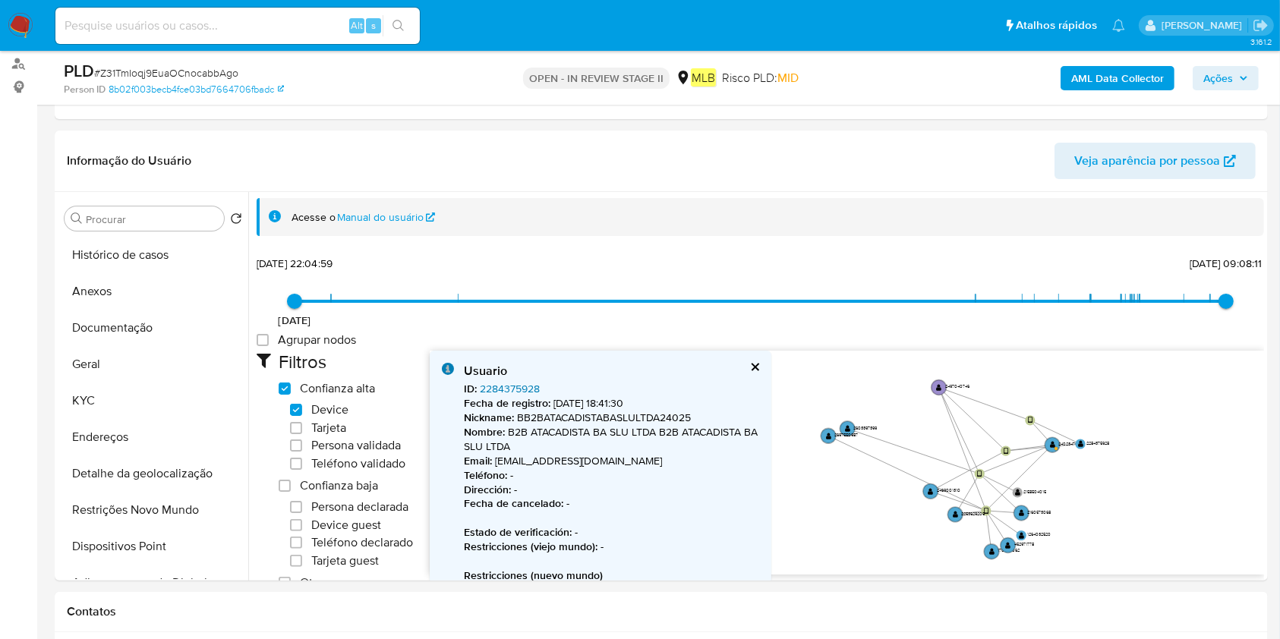
scroll to position [17, 0]
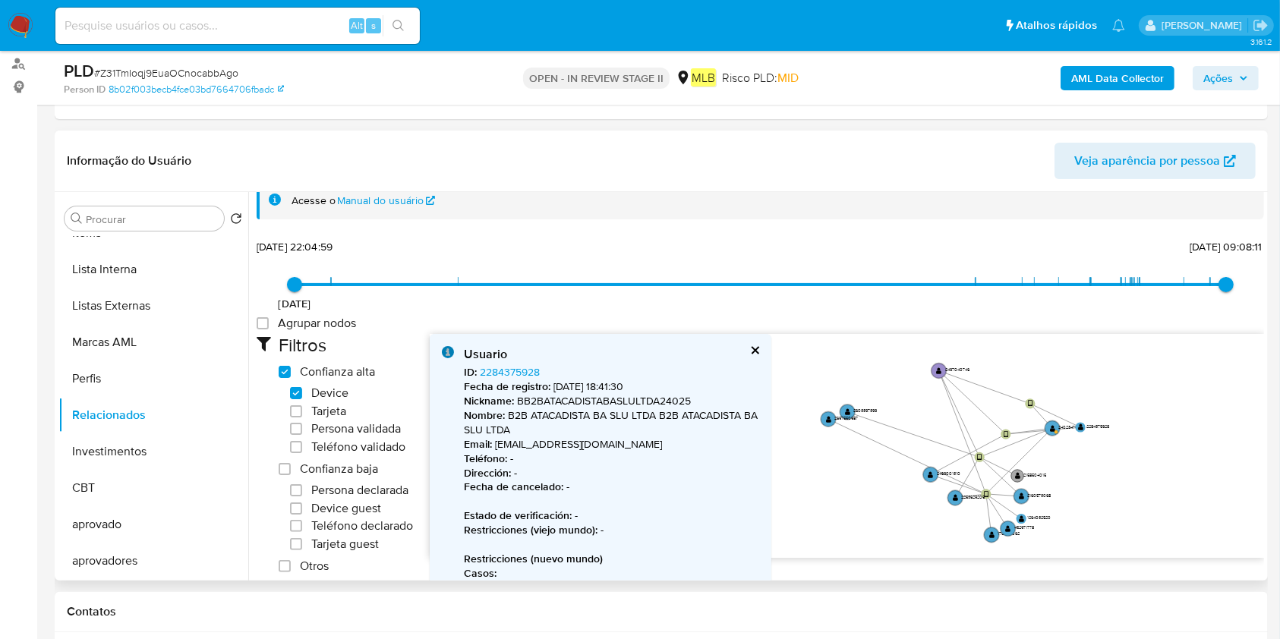
click at [1016, 472] on text "" at bounding box center [1017, 475] width 5 height 7
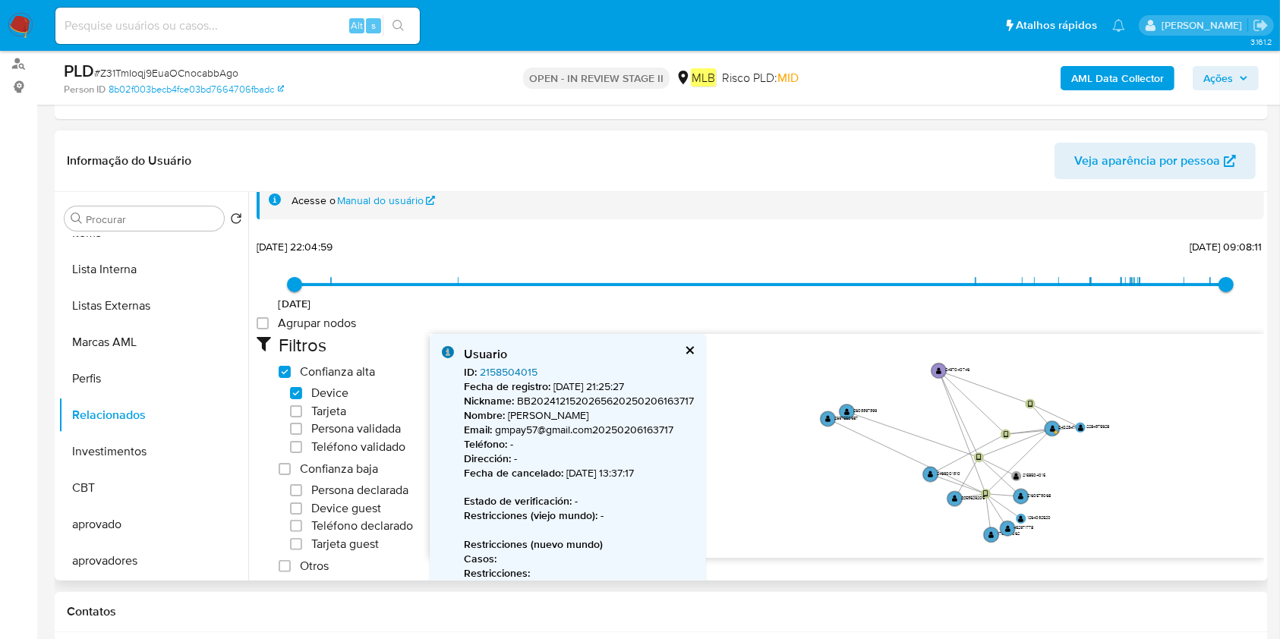
click at [517, 364] on link "2158504015" at bounding box center [509, 371] width 58 height 15
click at [1025, 489] on circle at bounding box center [1020, 495] width 17 height 17
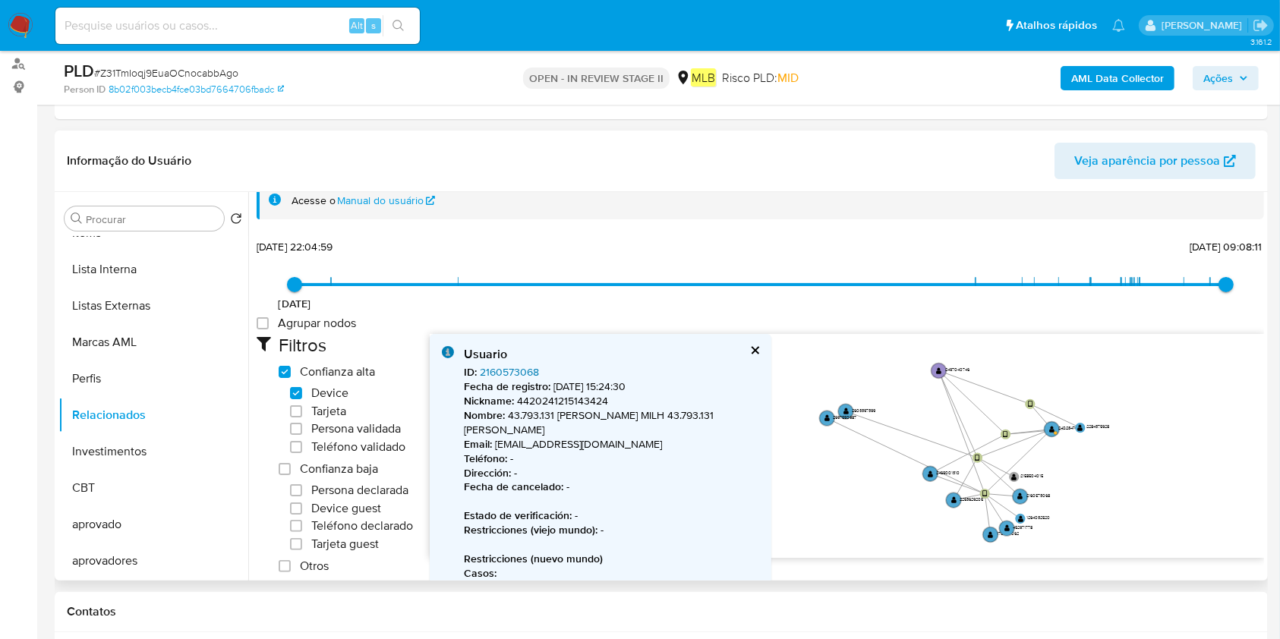
click at [495, 365] on link "2160573068" at bounding box center [509, 371] width 59 height 15
click at [954, 495] on circle at bounding box center [952, 500] width 17 height 17
click at [502, 364] on link "2253629205" at bounding box center [510, 371] width 61 height 15
click at [842, 410] on text "" at bounding box center [844, 411] width 5 height 7
click at [841, 404] on circle at bounding box center [844, 410] width 17 height 17
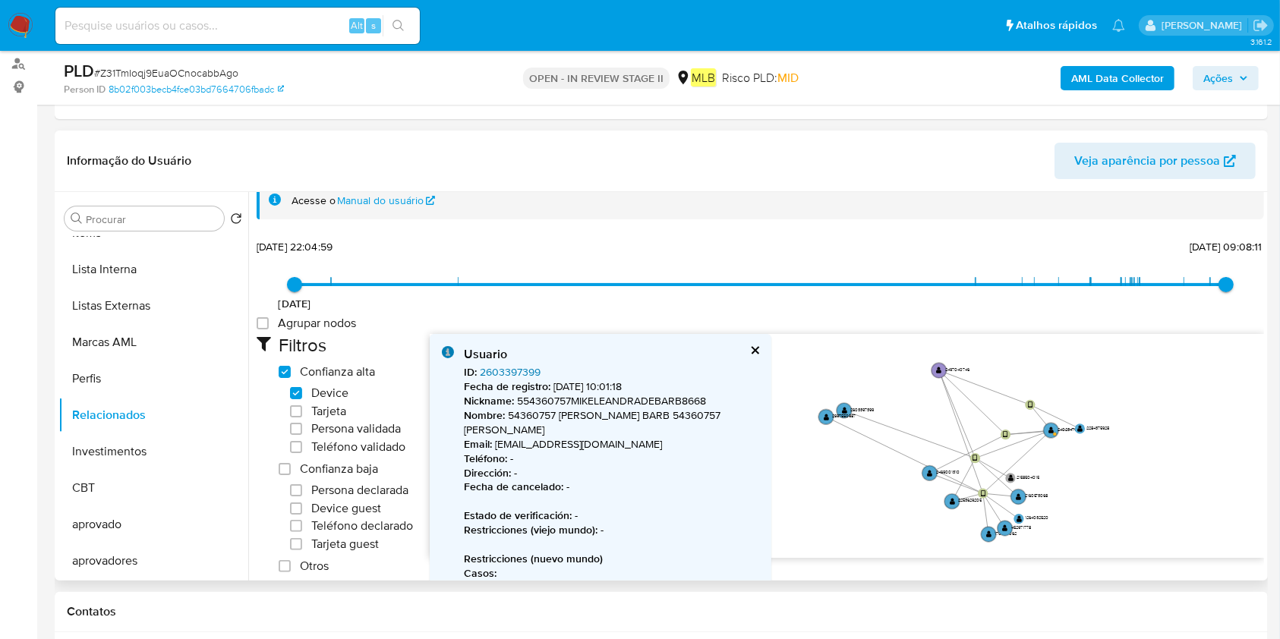
click at [493, 370] on link "2603397399" at bounding box center [510, 371] width 61 height 15
click at [835, 415] on text "2697550987" at bounding box center [844, 415] width 24 height 6
click at [821, 408] on circle at bounding box center [824, 416] width 17 height 17
click at [822, 412] on text "" at bounding box center [823, 414] width 5 height 7
click at [821, 409] on text "" at bounding box center [823, 412] width 5 height 7
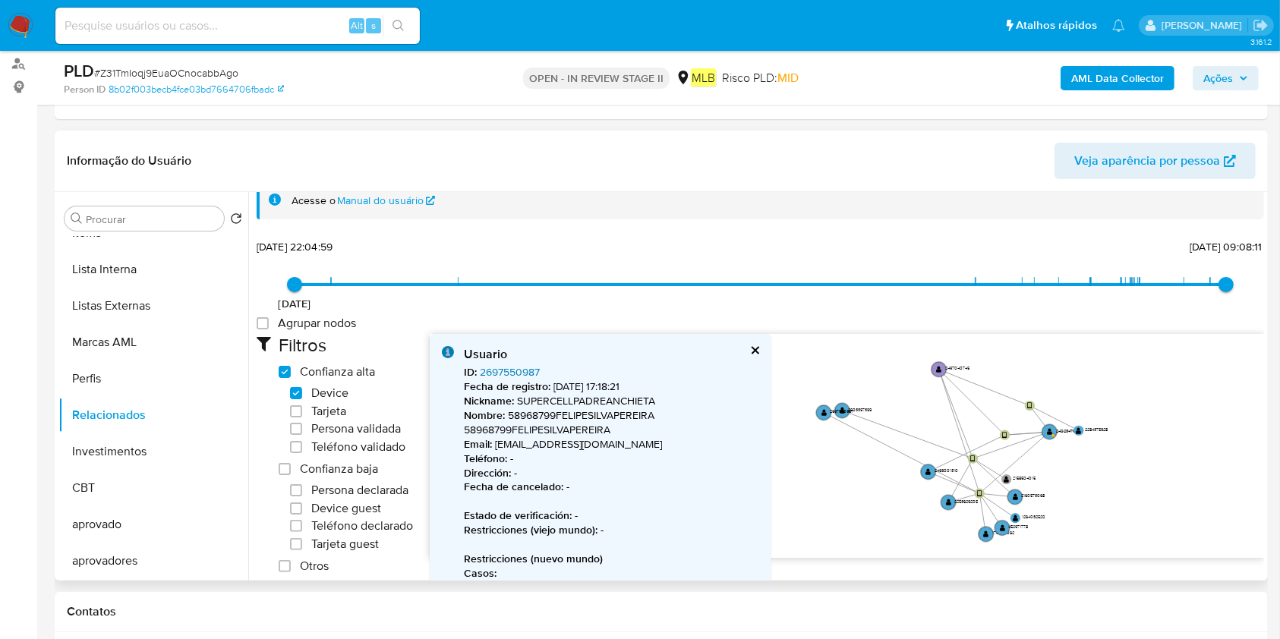
click at [517, 373] on link "2697550987" at bounding box center [510, 371] width 60 height 15
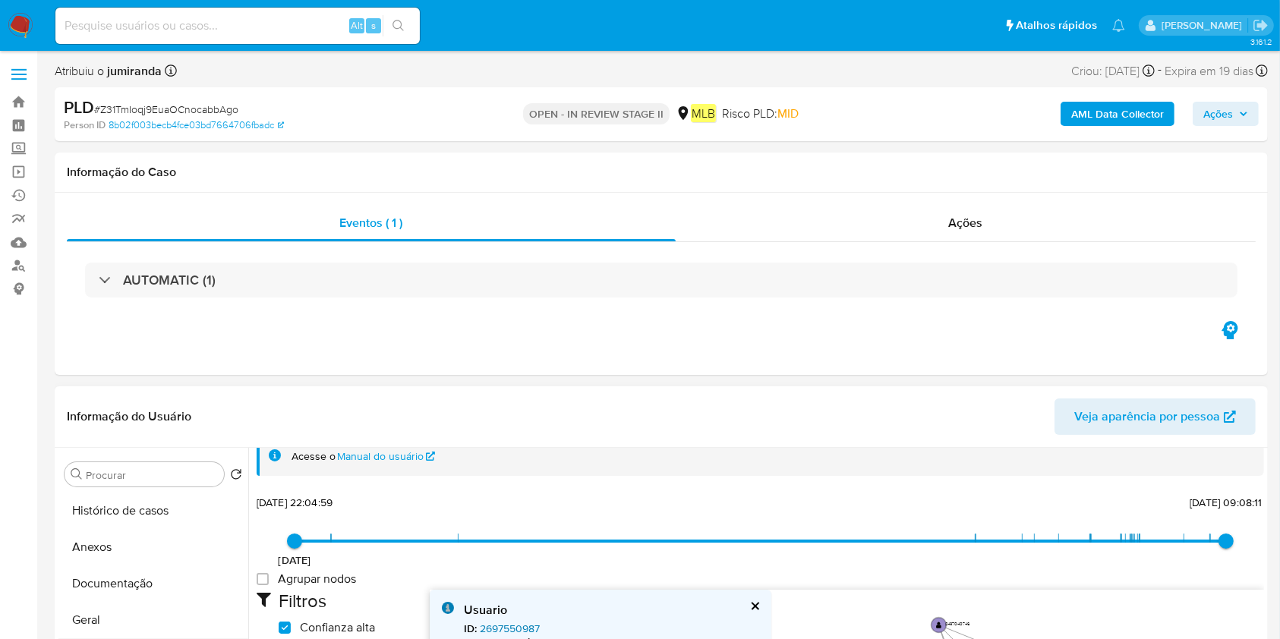
scroll to position [101, 0]
click at [121, 522] on button "Geral" at bounding box center [147, 519] width 178 height 36
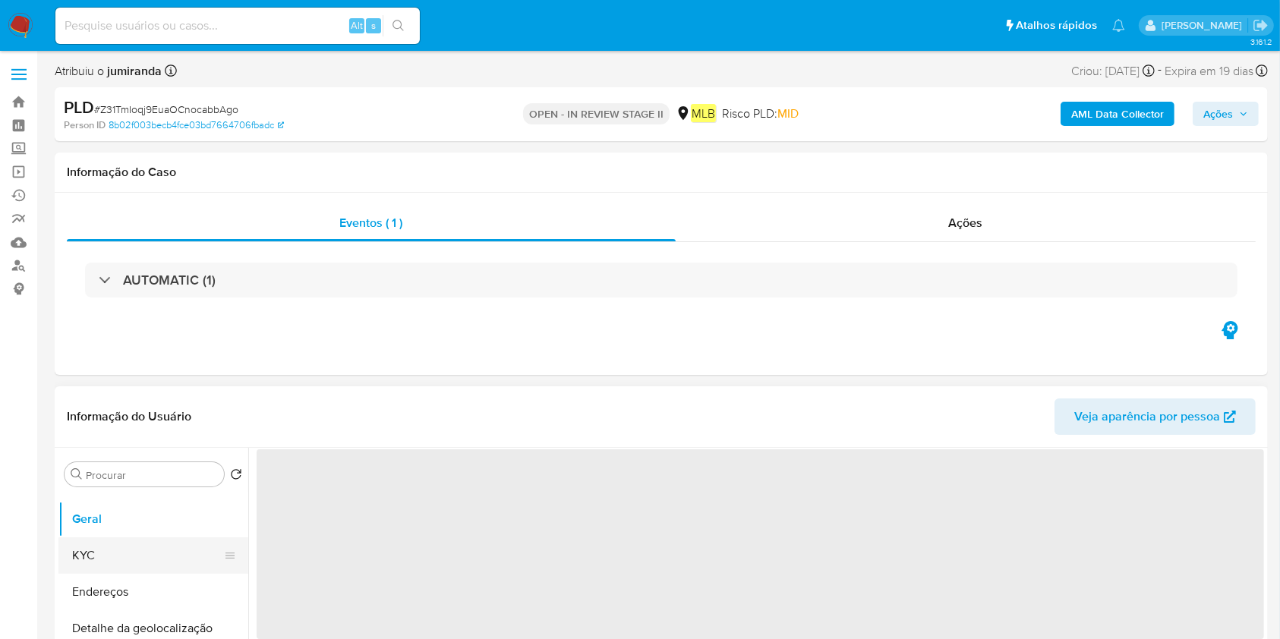
scroll to position [0, 0]
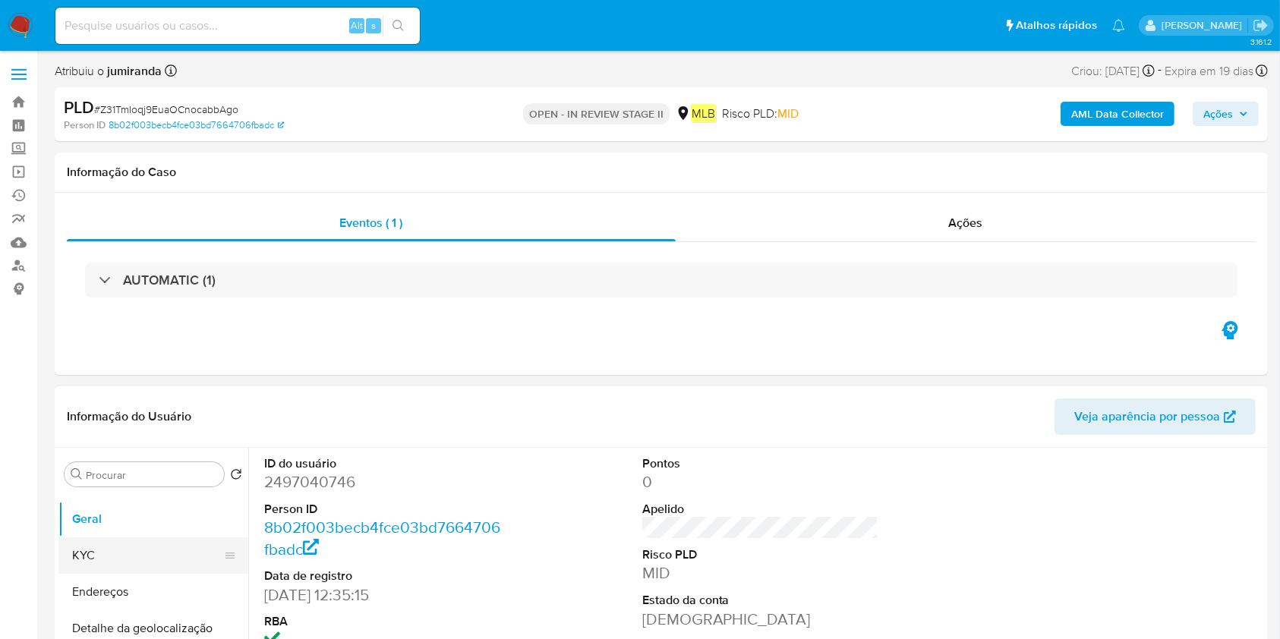
click at [103, 553] on button "KYC" at bounding box center [147, 555] width 178 height 36
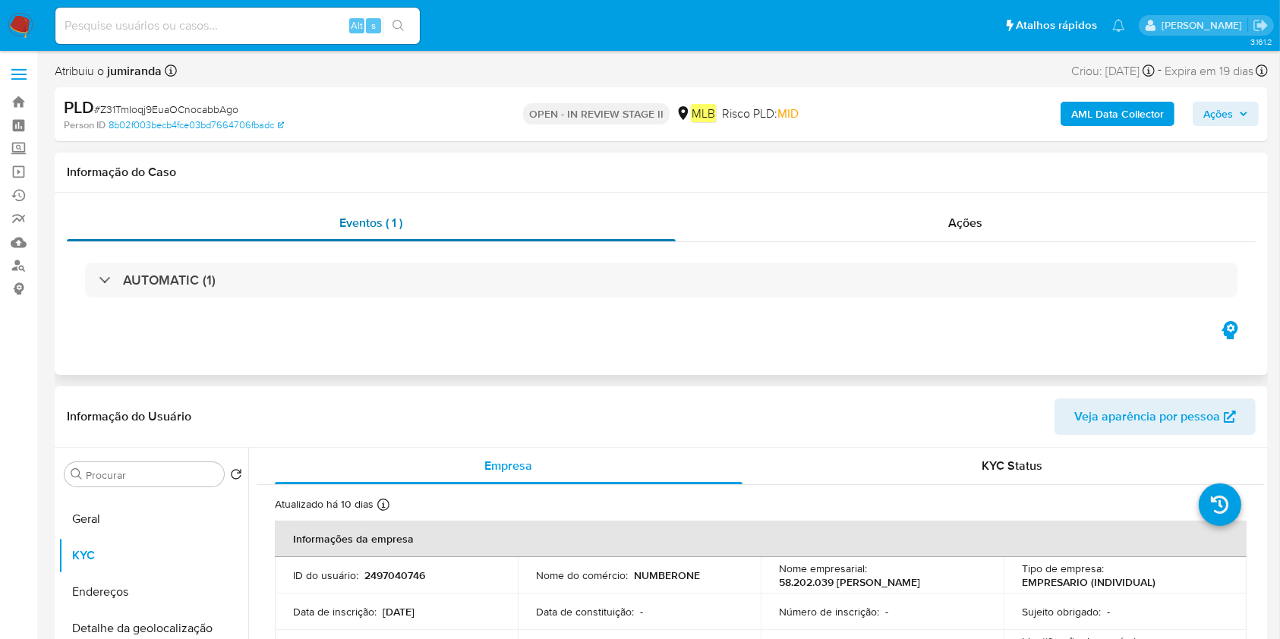
drag, startPoint x: 118, startPoint y: 515, endPoint x: 605, endPoint y: 229, distance: 565.2
click at [118, 515] on button "Geral" at bounding box center [153, 519] width 190 height 36
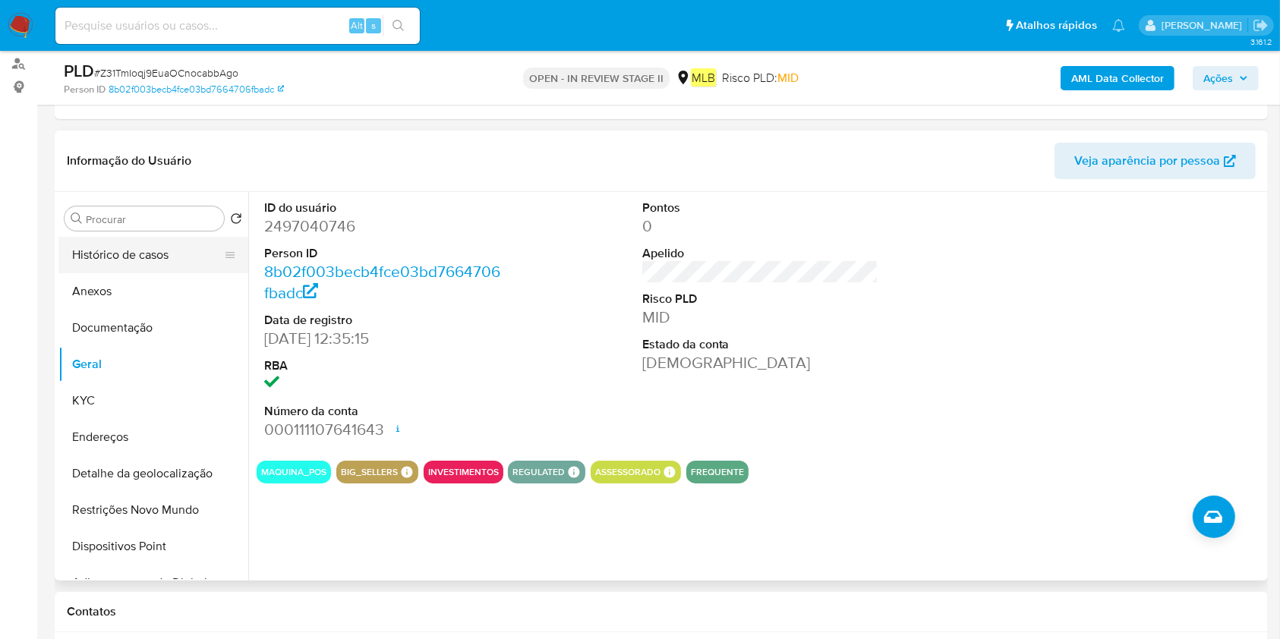
click at [156, 259] on button "Histórico de casos" at bounding box center [147, 255] width 178 height 36
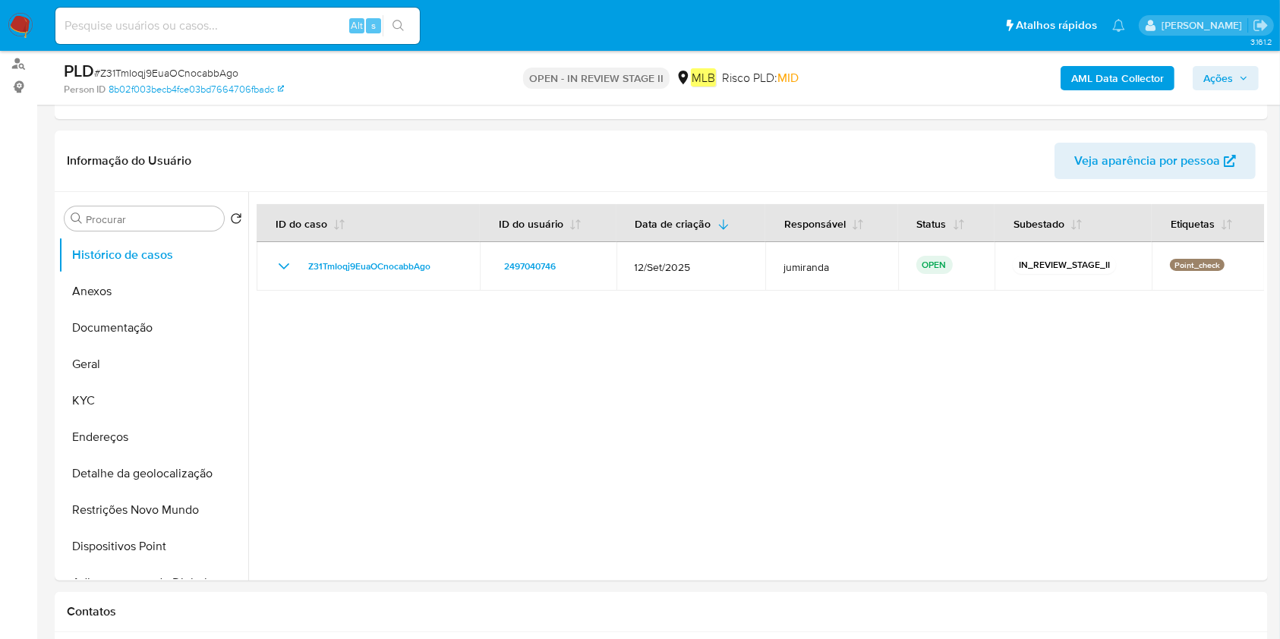
click at [1089, 73] on b "AML Data Collector" at bounding box center [1117, 78] width 93 height 24
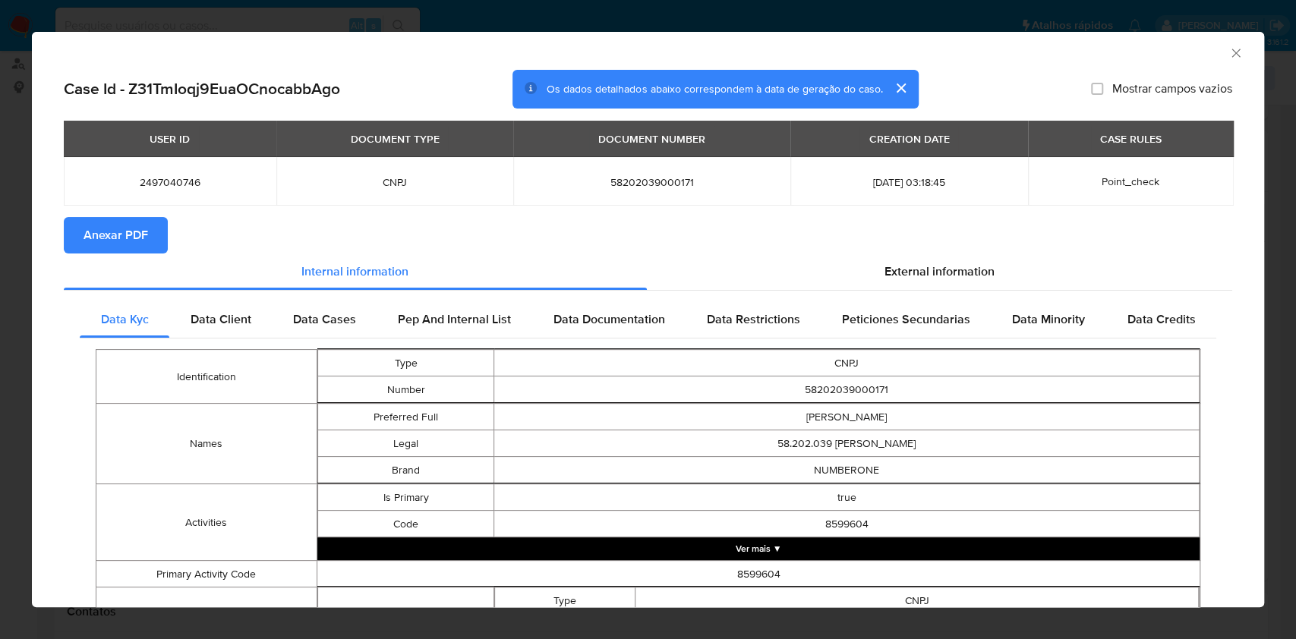
click at [145, 230] on span "Anexar PDF" at bounding box center [116, 235] width 65 height 33
click at [1228, 50] on icon "Fechar a janela" at bounding box center [1235, 53] width 15 height 15
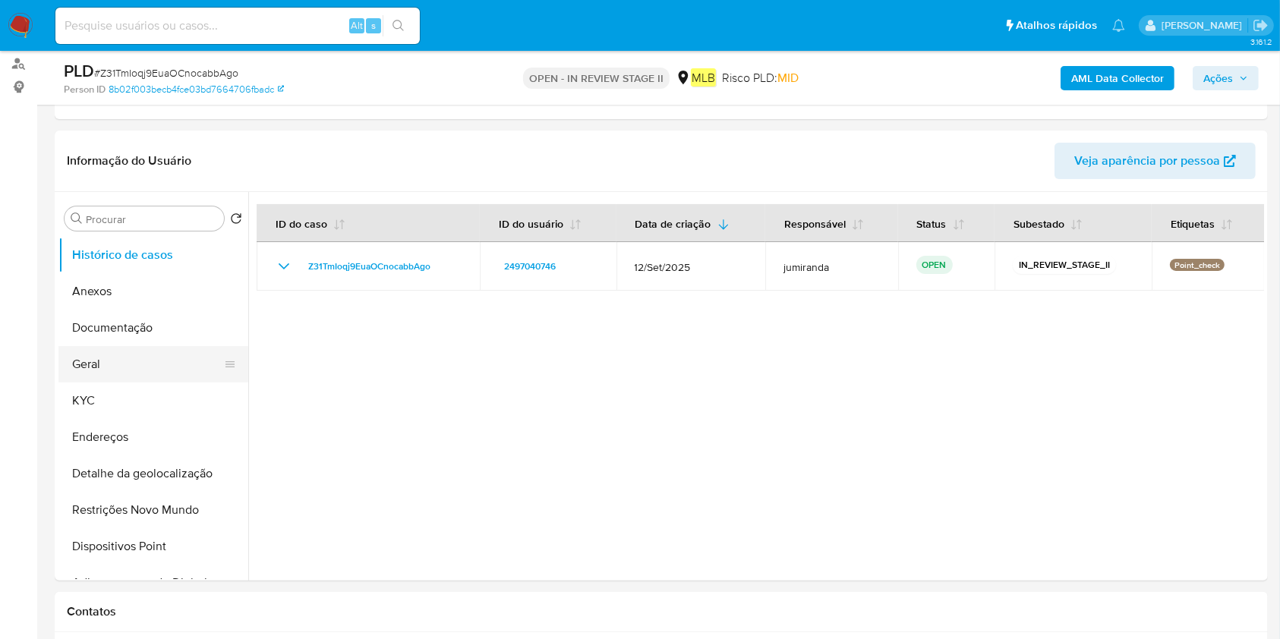
click at [157, 359] on button "Geral" at bounding box center [147, 364] width 178 height 36
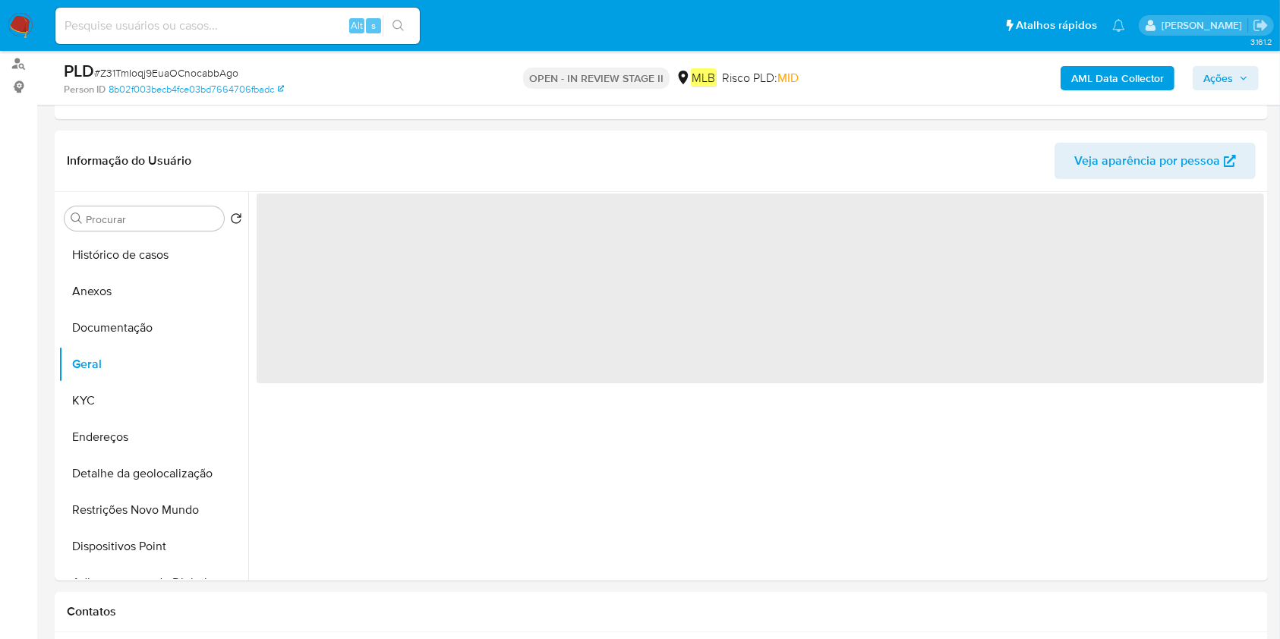
click at [1212, 531] on div "‌" at bounding box center [756, 386] width 1016 height 389
click at [1209, 534] on div "‌" at bounding box center [756, 386] width 1016 height 389
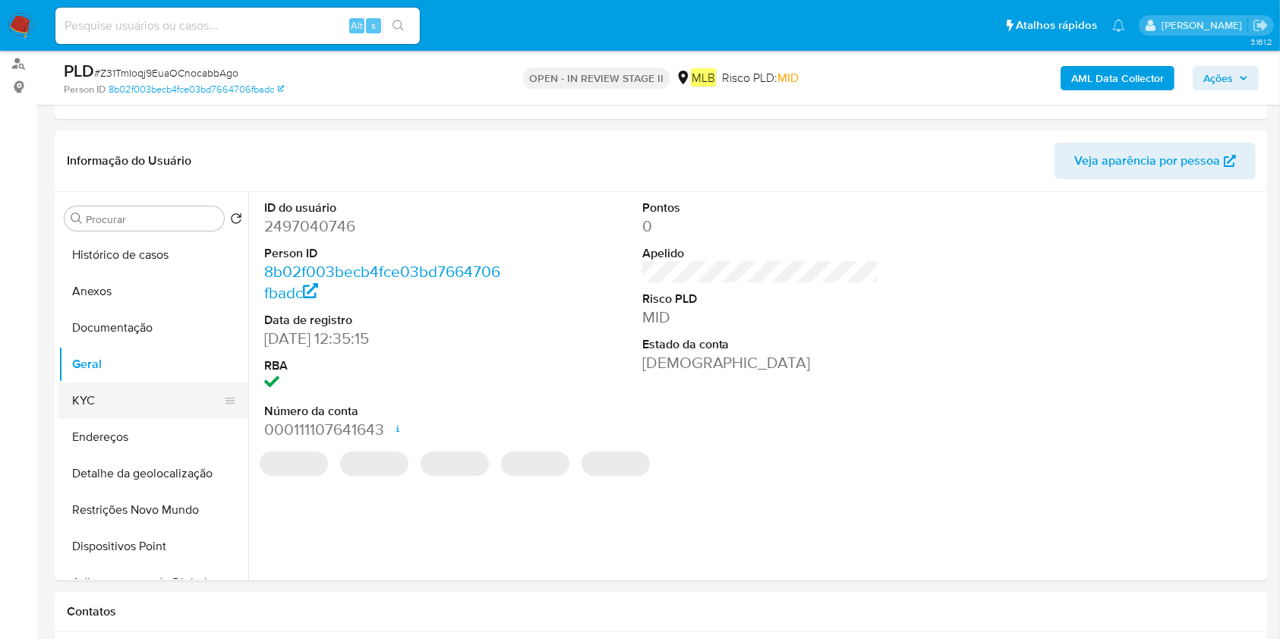
click at [96, 393] on button "KYC" at bounding box center [147, 401] width 178 height 36
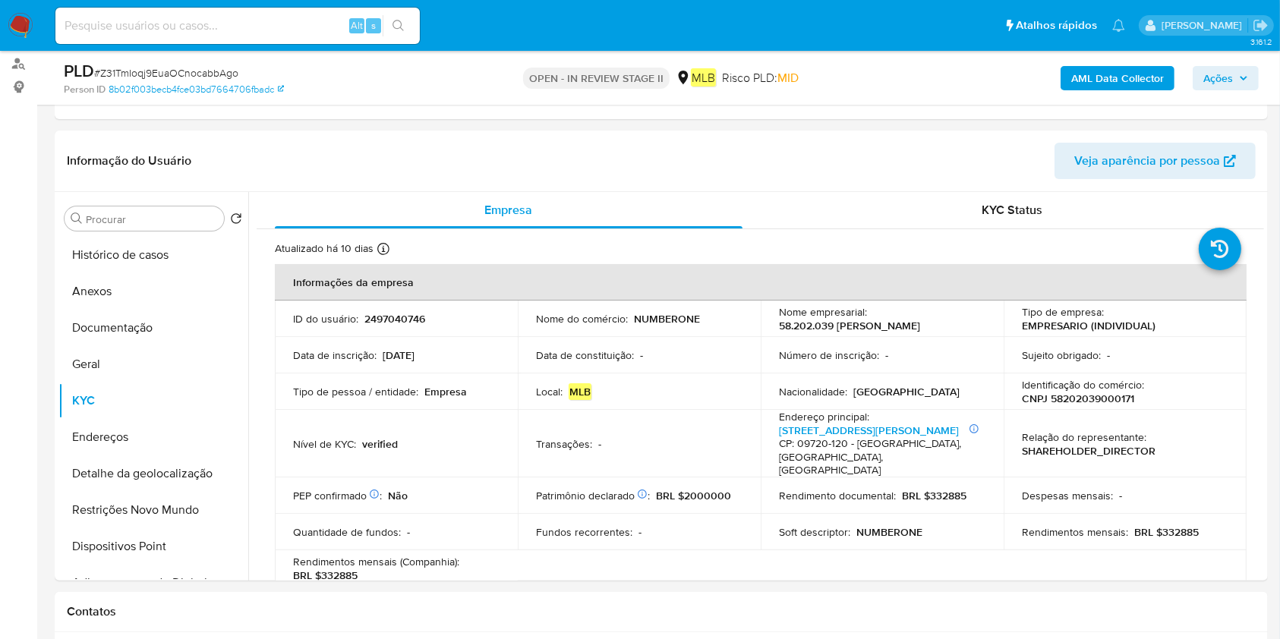
drag, startPoint x: 112, startPoint y: 372, endPoint x: 734, endPoint y: 412, distance: 623.8
click at [112, 371] on button "Geral" at bounding box center [153, 364] width 190 height 36
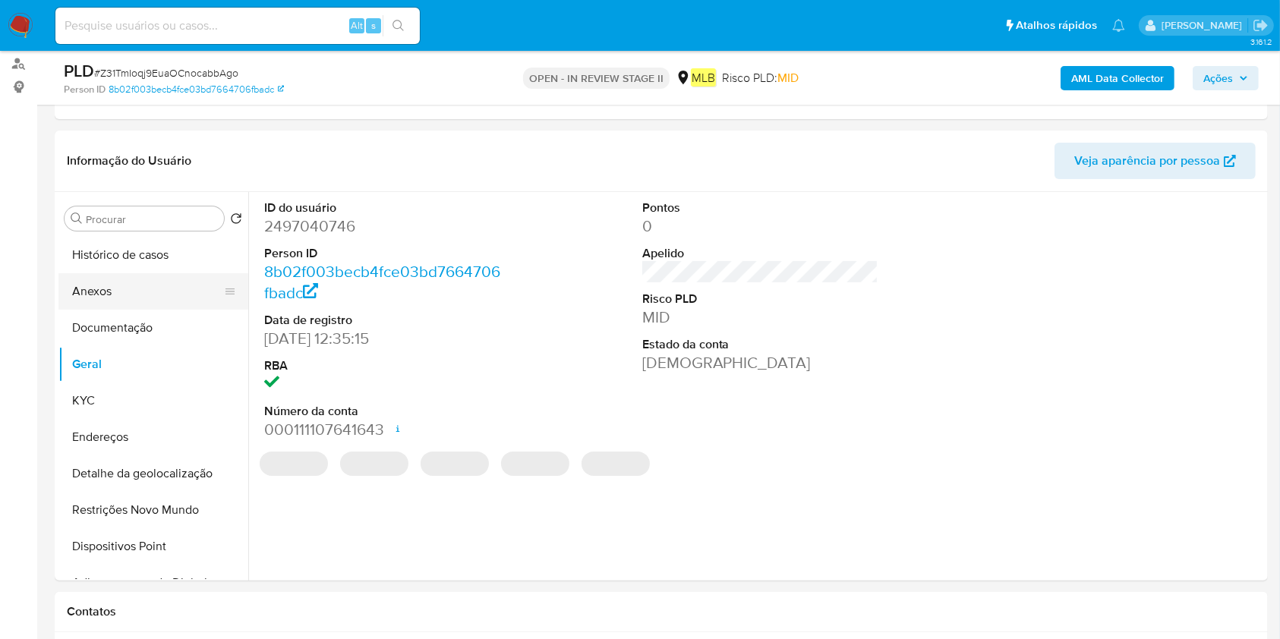
click at [115, 301] on button "Anexos" at bounding box center [147, 291] width 178 height 36
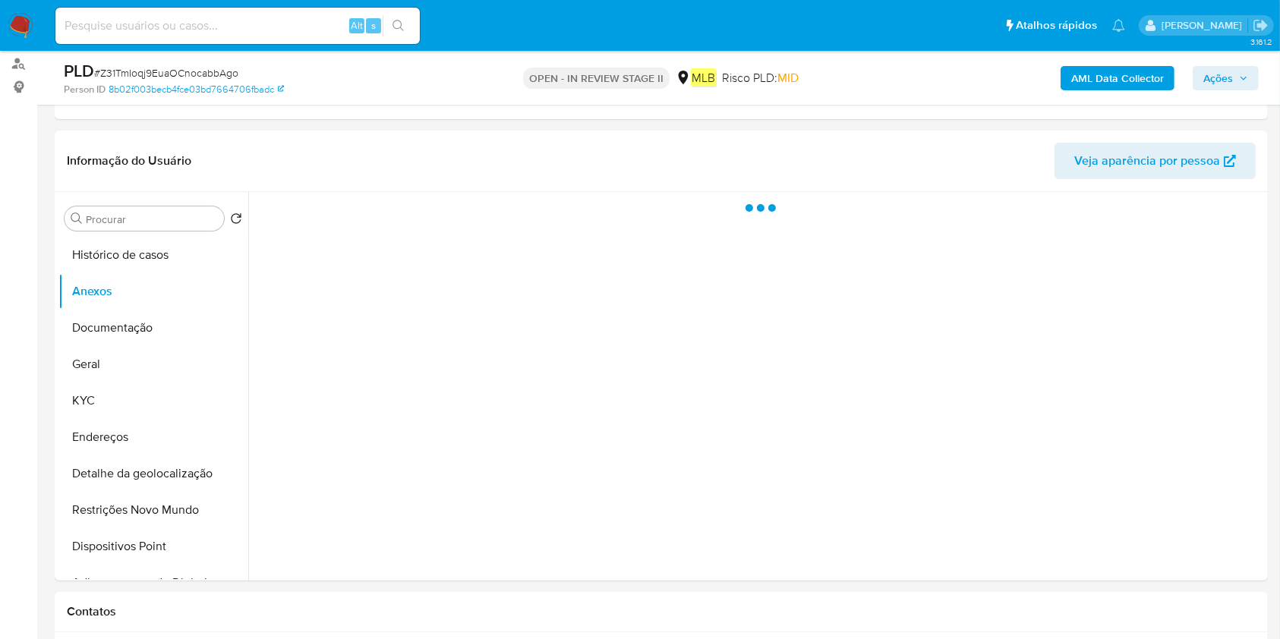
click at [1202, 531] on div at bounding box center [756, 386] width 1016 height 389
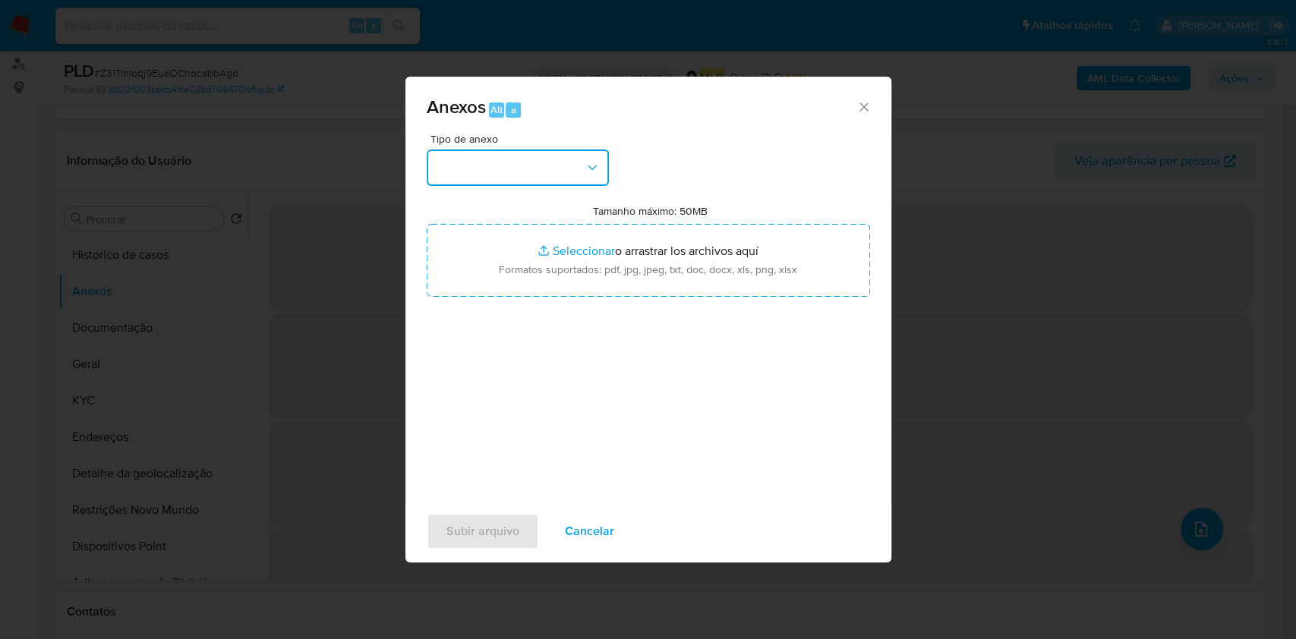
click at [474, 176] on button "button" at bounding box center [518, 168] width 182 height 36
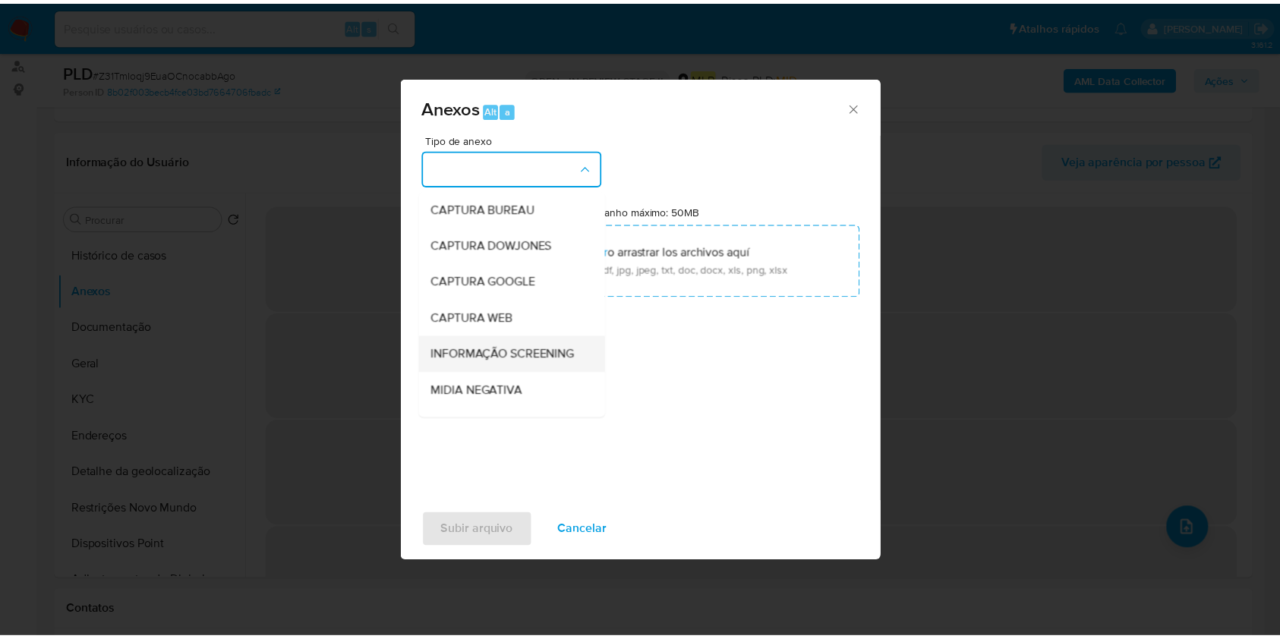
scroll to position [233, 0]
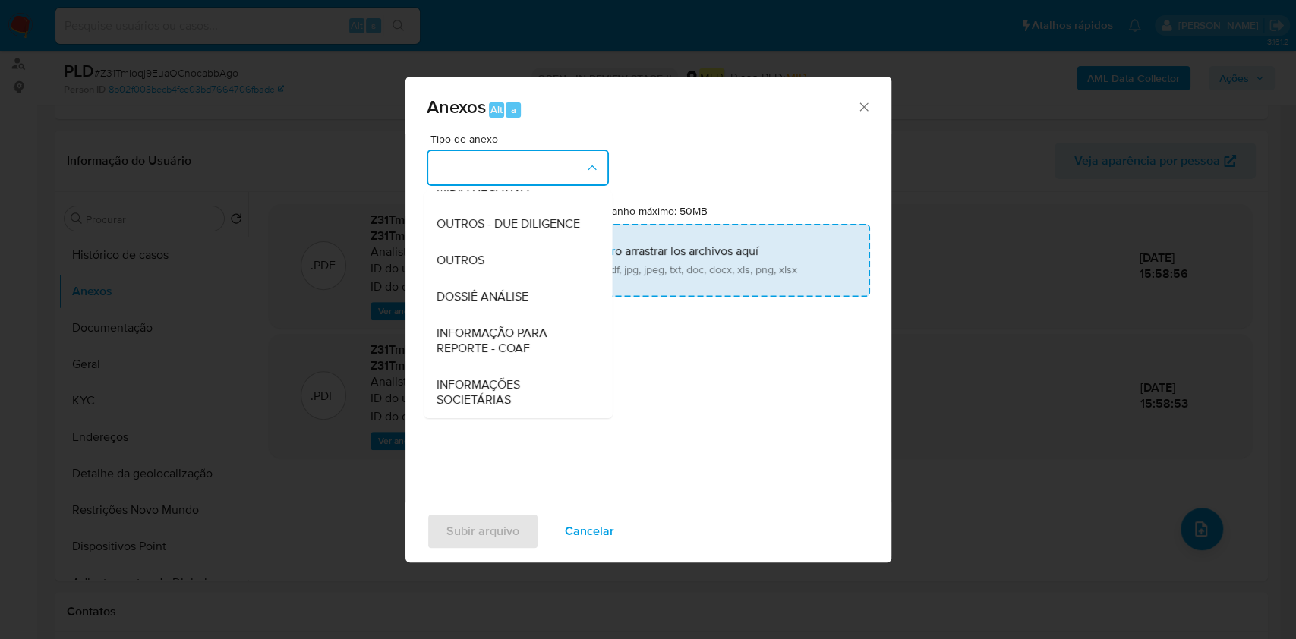
drag, startPoint x: 501, startPoint y: 288, endPoint x: 546, endPoint y: 282, distance: 45.2
click at [500, 289] on span "DOSSIÊ ANÁLISE" at bounding box center [482, 296] width 92 height 15
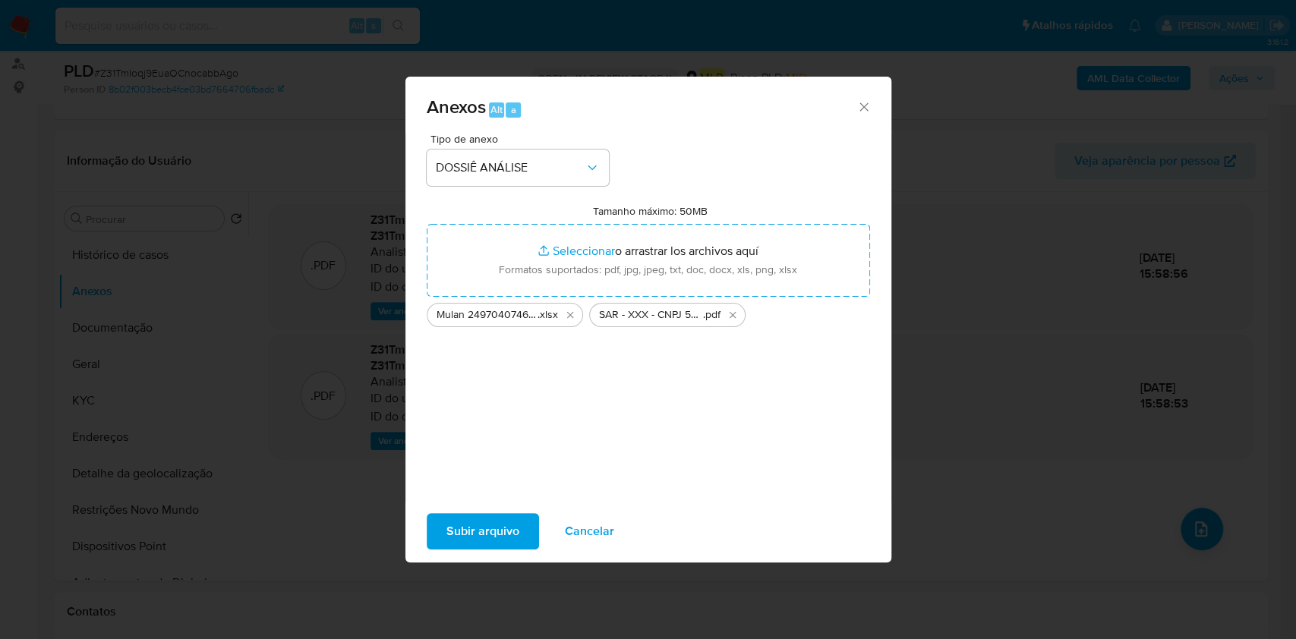
click at [476, 531] on span "Subir arquivo" at bounding box center [482, 531] width 73 height 33
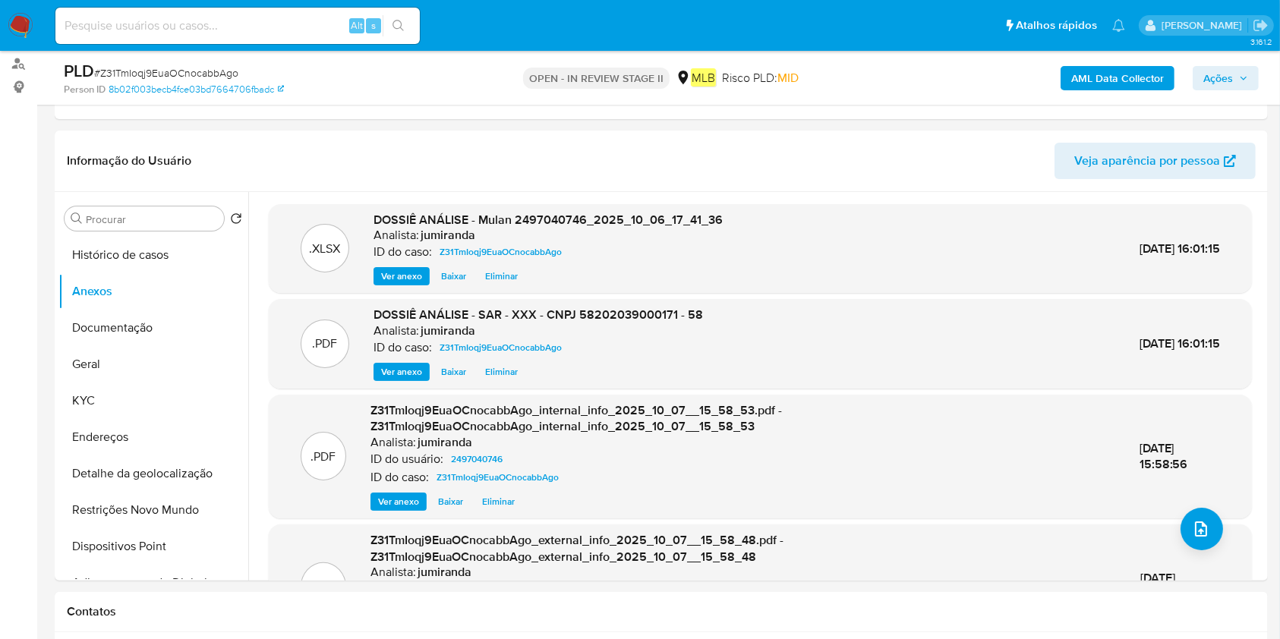
click at [1222, 85] on span "Ações" at bounding box center [1218, 78] width 30 height 24
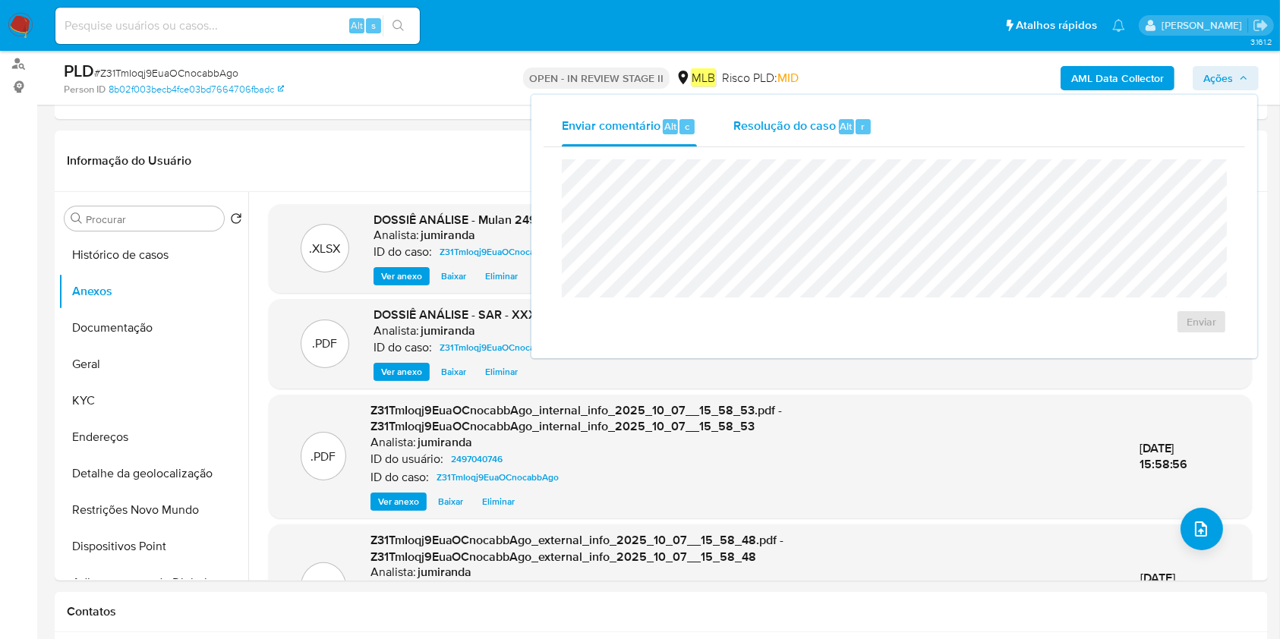
click at [810, 115] on div "Resolução do caso Alt r" at bounding box center [802, 126] width 139 height 39
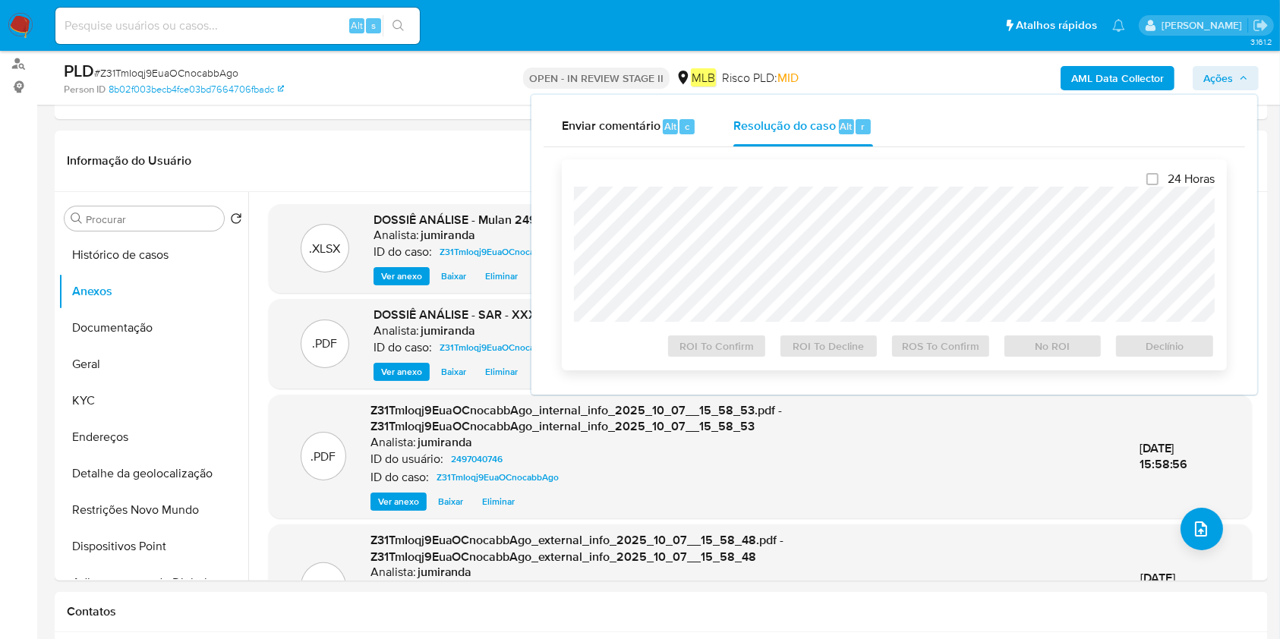
click at [799, 207] on div at bounding box center [894, 254] width 641 height 135
click at [926, 348] on span "ROS To Confirm" at bounding box center [940, 346] width 79 height 21
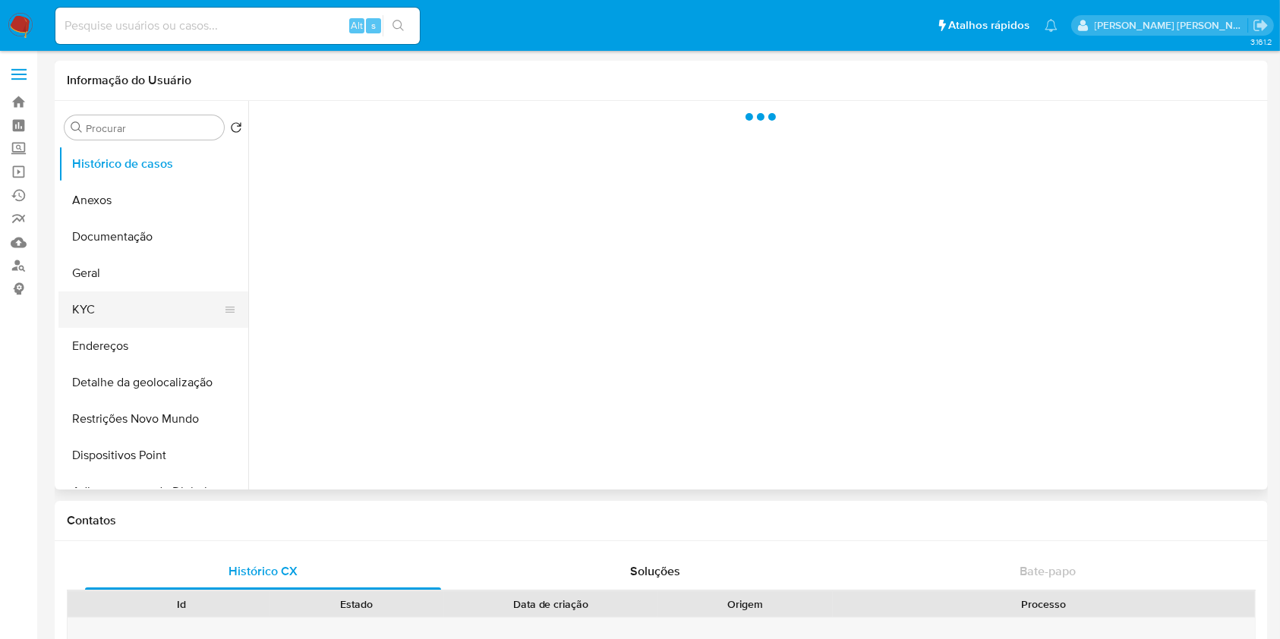
select select "10"
click at [109, 306] on button "KYC" at bounding box center [147, 310] width 178 height 36
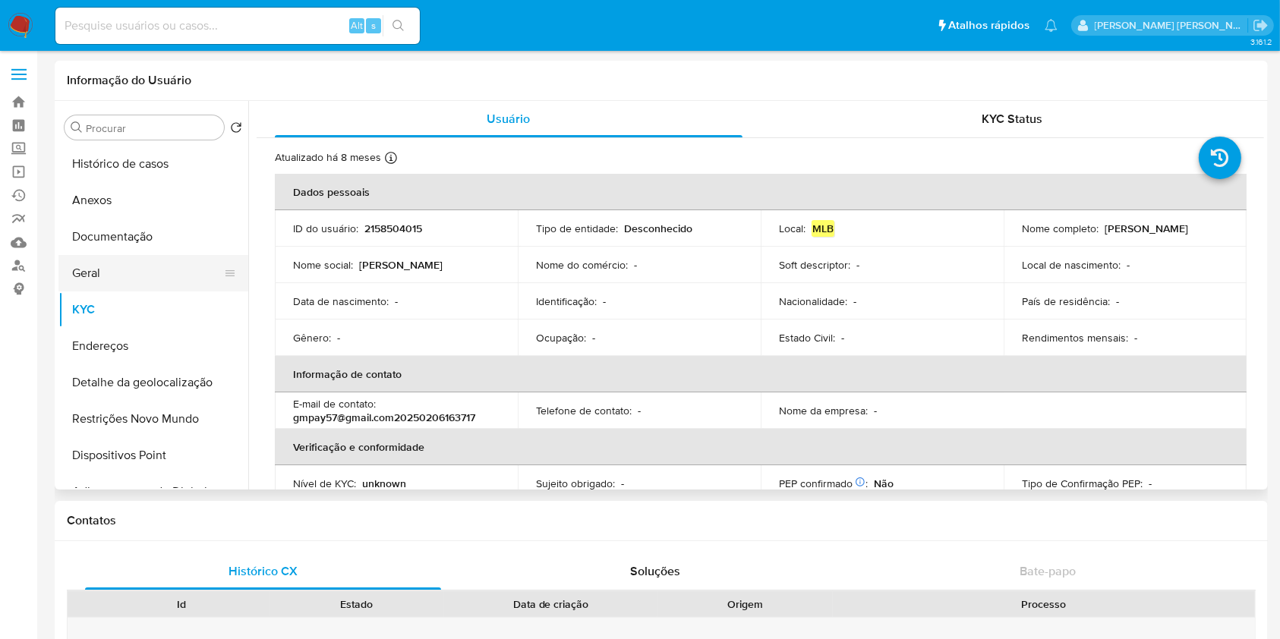
click at [136, 280] on button "Geral" at bounding box center [147, 273] width 178 height 36
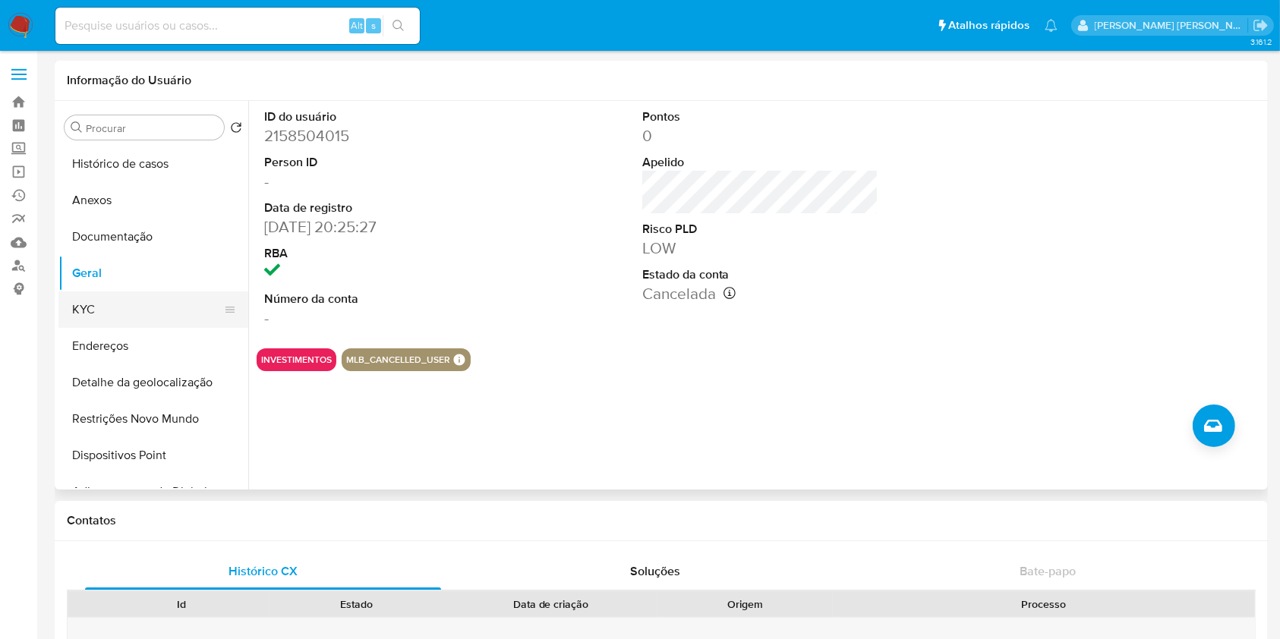
click at [114, 312] on button "KYC" at bounding box center [147, 310] width 178 height 36
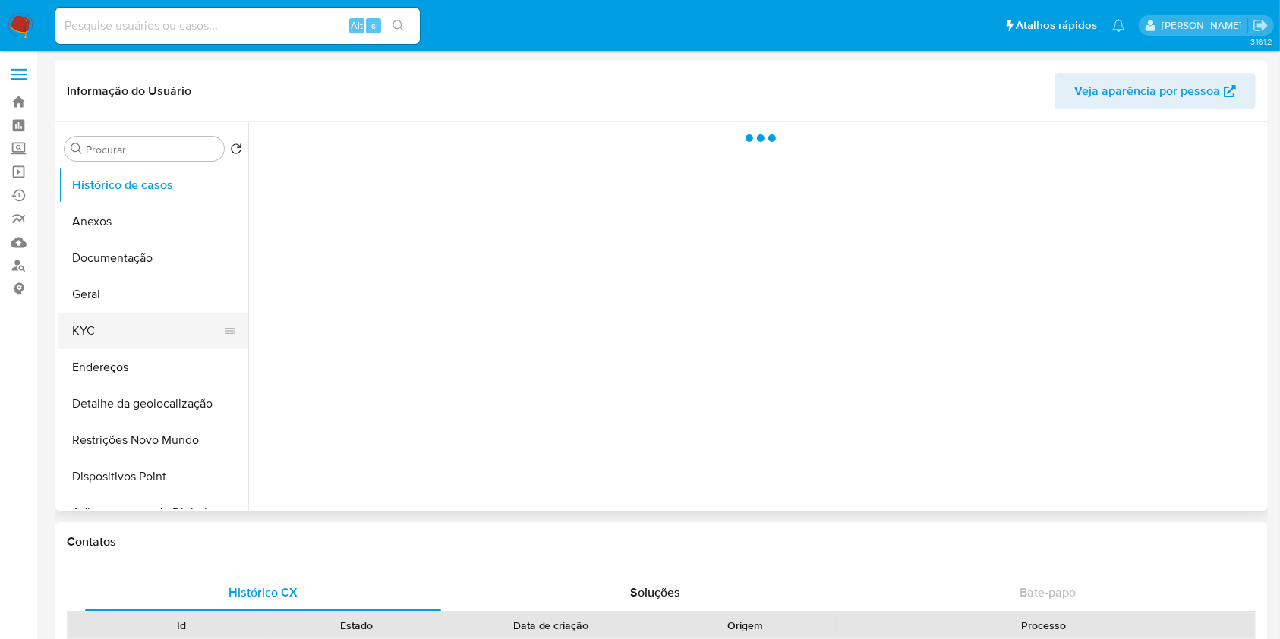
select select "10"
click at [199, 298] on button "Geral" at bounding box center [147, 294] width 178 height 36
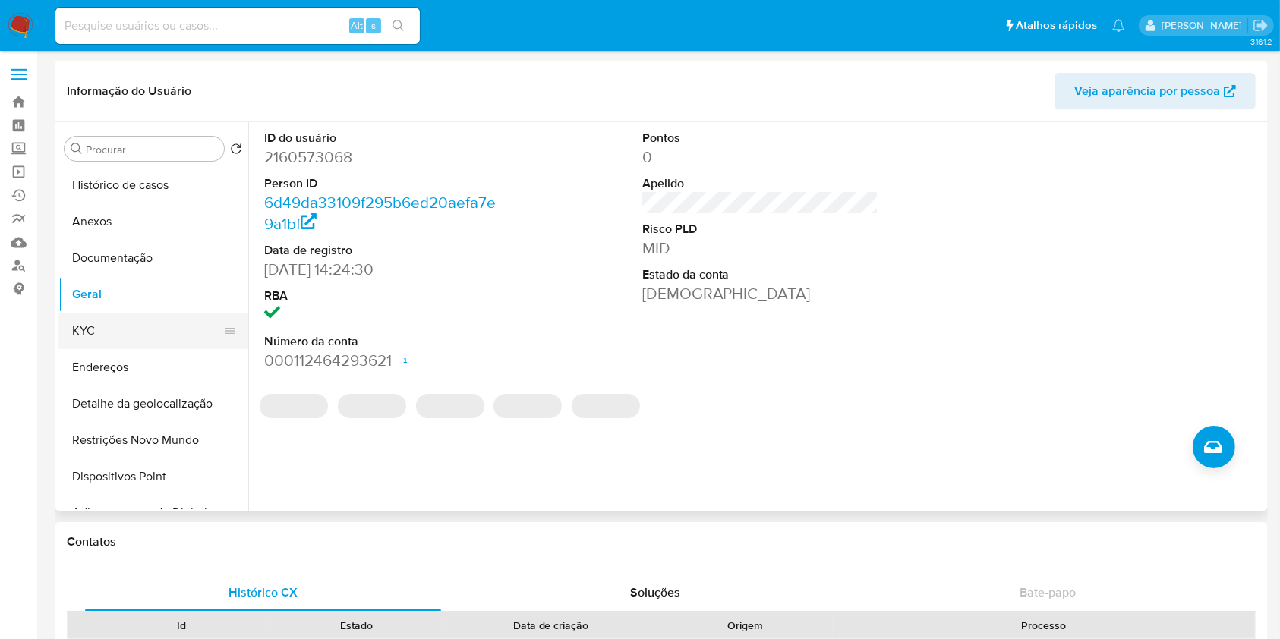
click at [96, 329] on button "KYC" at bounding box center [147, 331] width 178 height 36
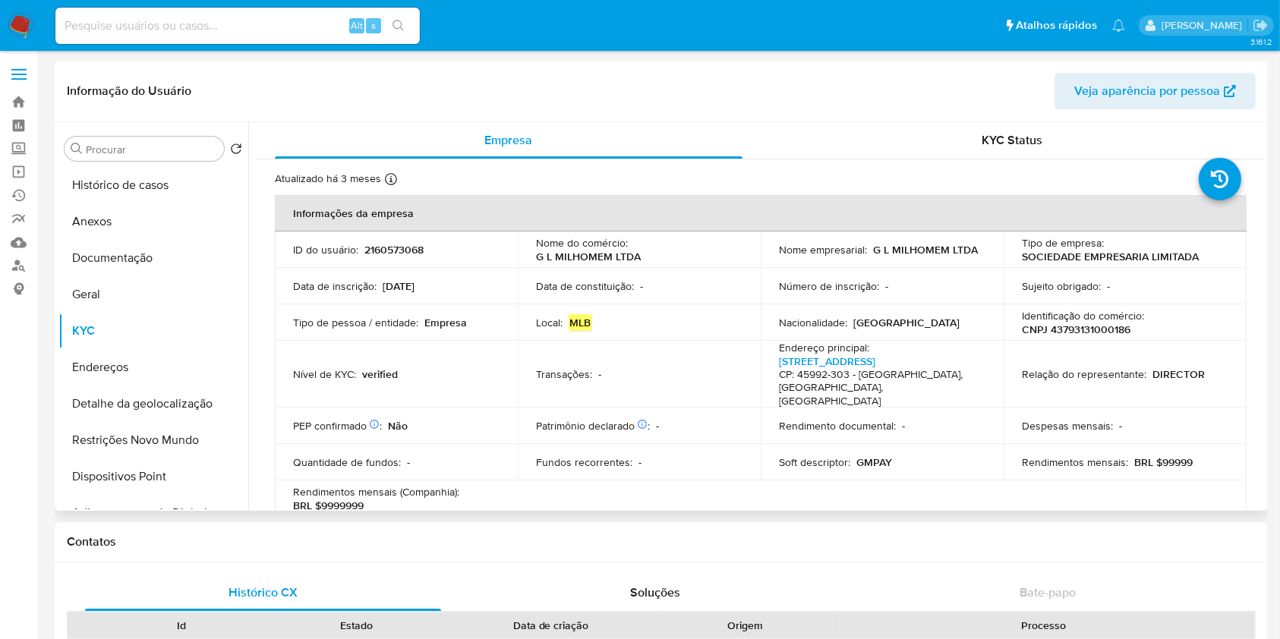
click at [1120, 329] on p "CNPJ 43793131000186" at bounding box center [1076, 330] width 109 height 14
copy p "43793131000186"
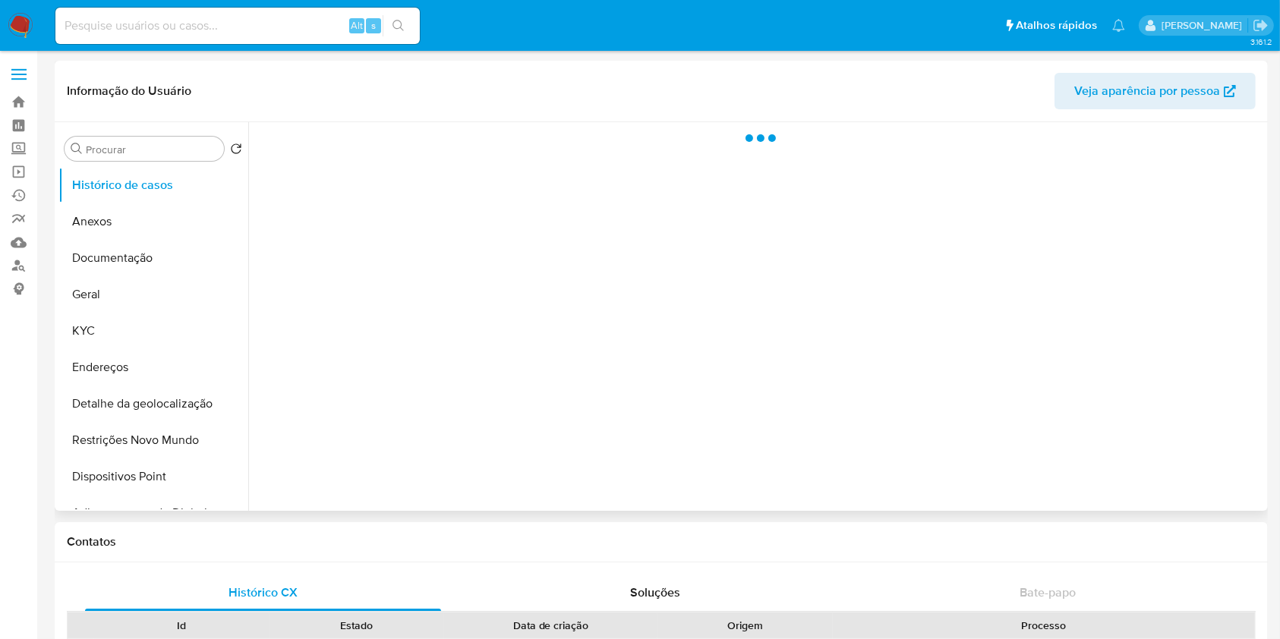
select select "10"
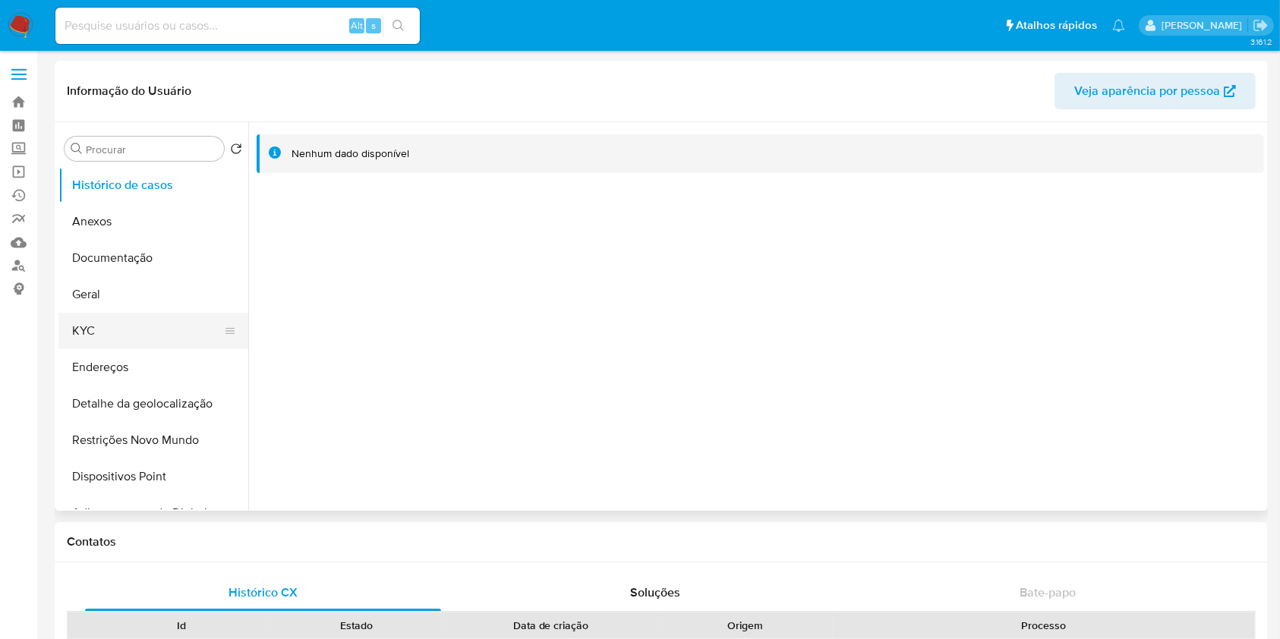
click at [121, 323] on button "KYC" at bounding box center [147, 331] width 178 height 36
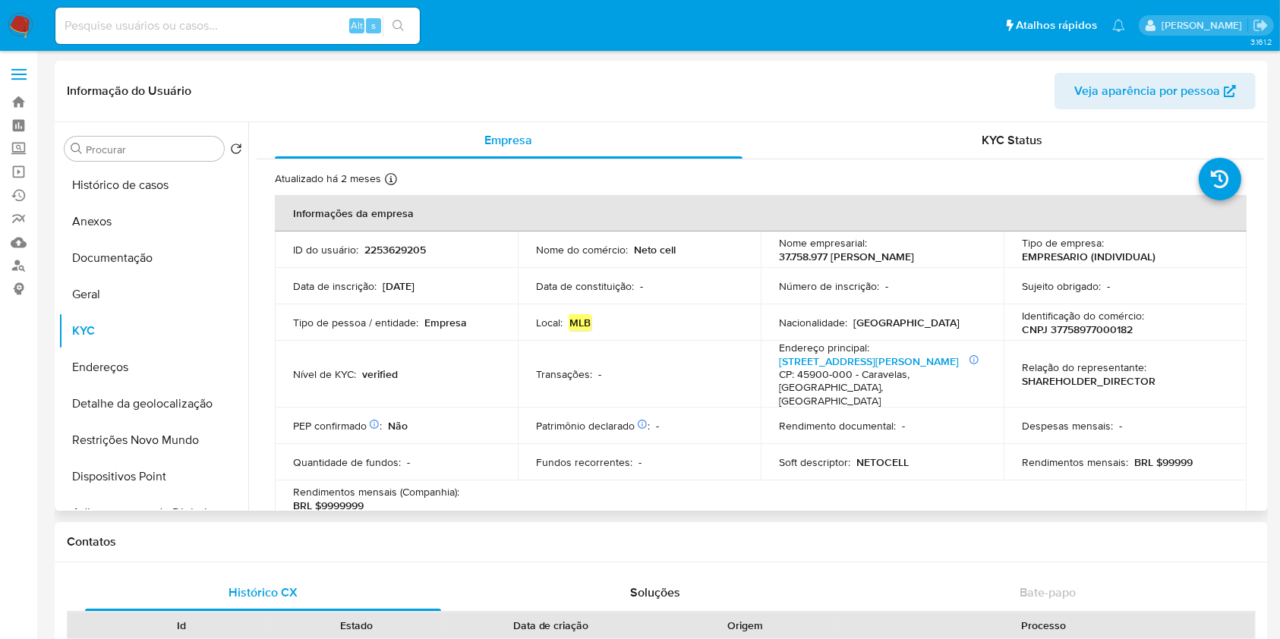
click at [1079, 329] on p "CNPJ 37758977000182" at bounding box center [1077, 330] width 111 height 14
copy p "37758977000182"
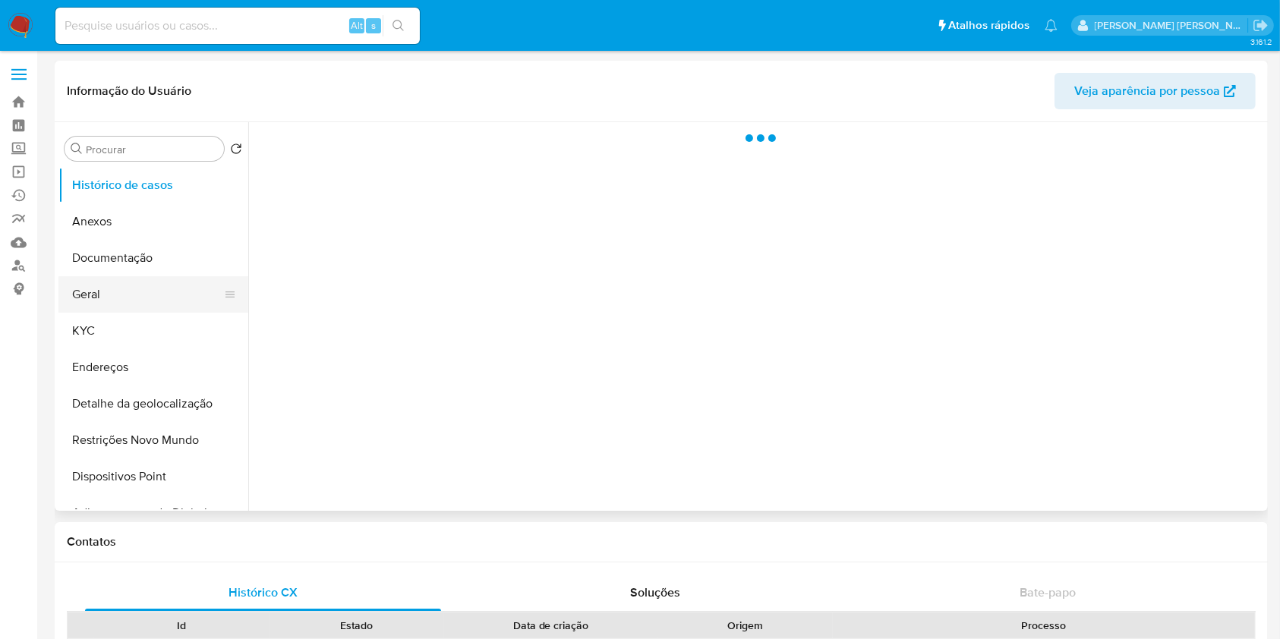
click at [118, 302] on button "Geral" at bounding box center [147, 294] width 178 height 36
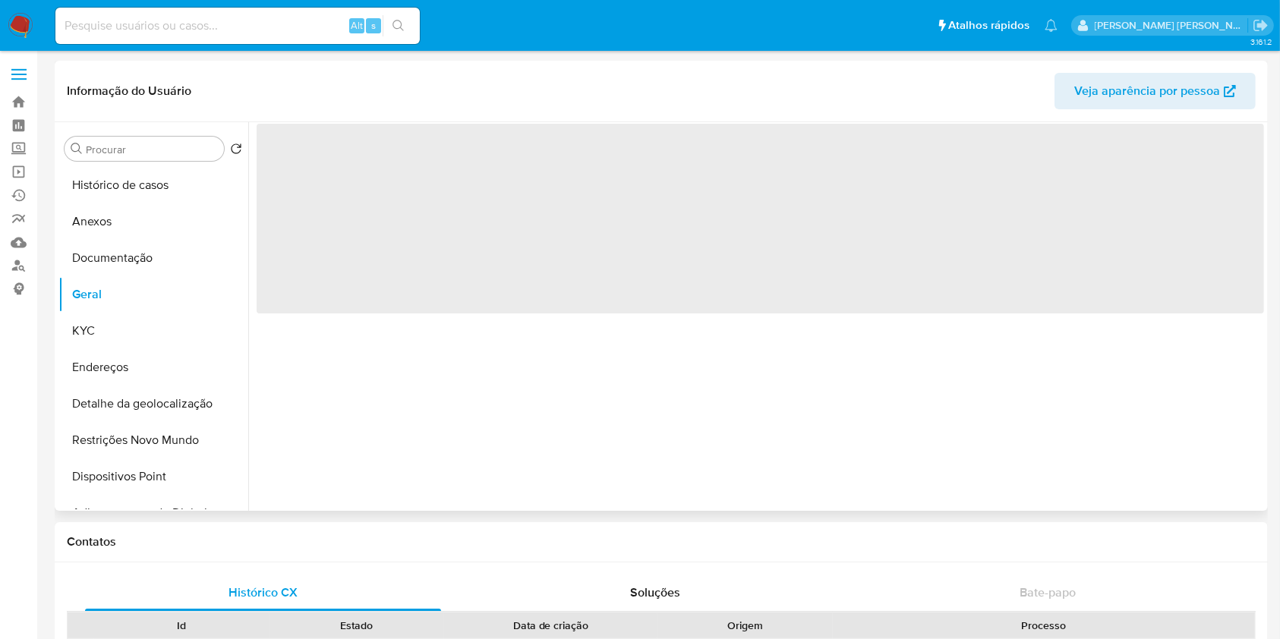
select select "10"
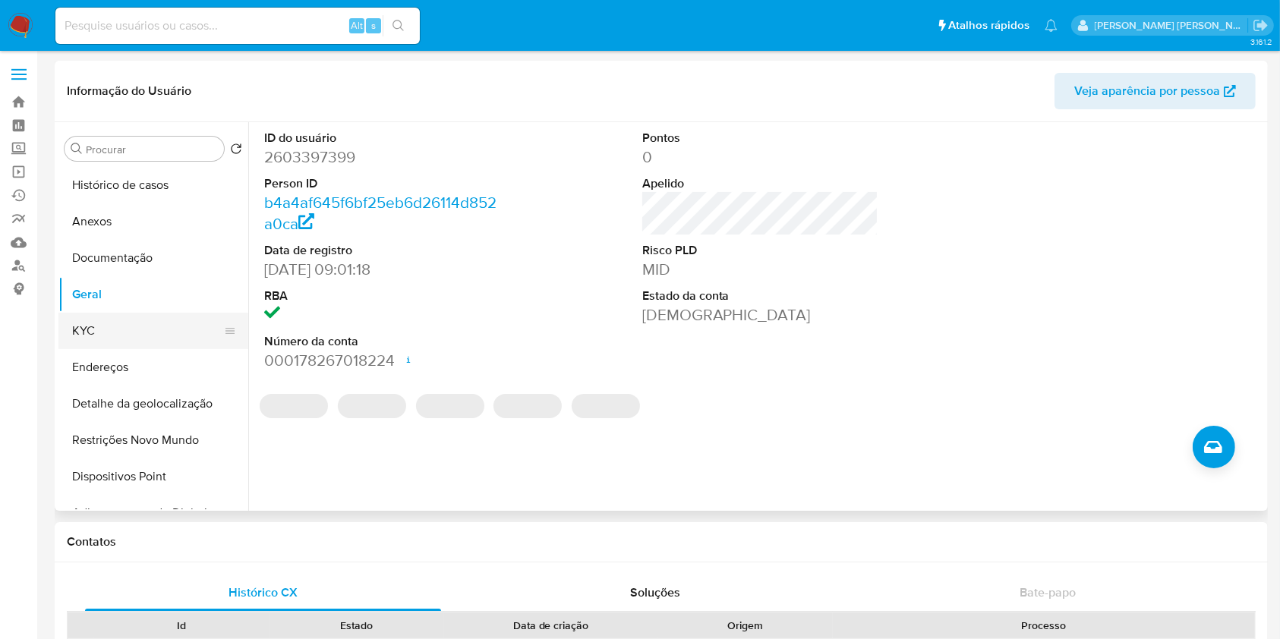
click at [140, 324] on button "KYC" at bounding box center [147, 331] width 178 height 36
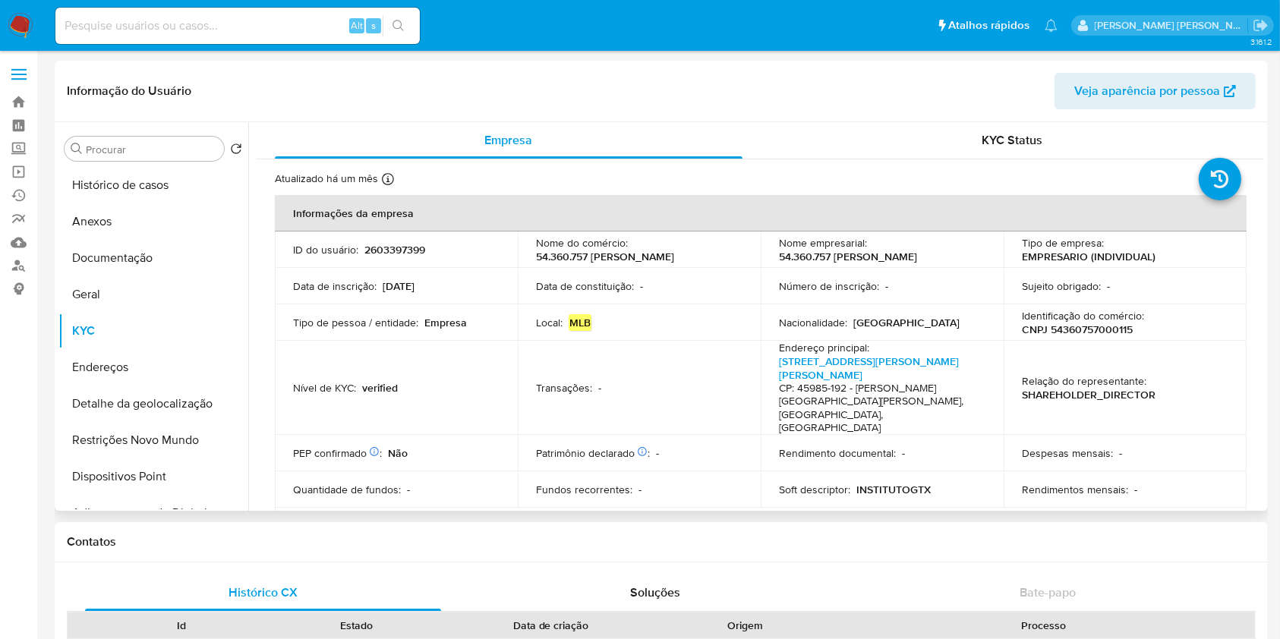
click at [1086, 325] on p "CNPJ 54360757000115" at bounding box center [1077, 330] width 111 height 14
copy p "54360757000115"
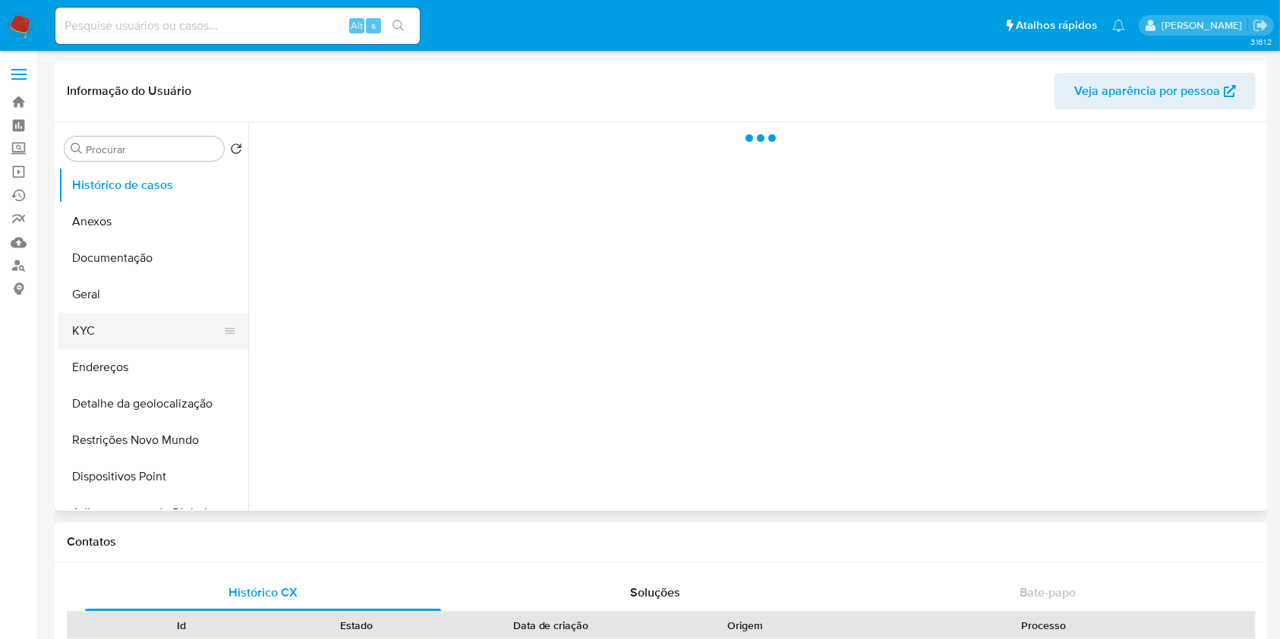
click at [131, 315] on button "KYC" at bounding box center [147, 331] width 178 height 36
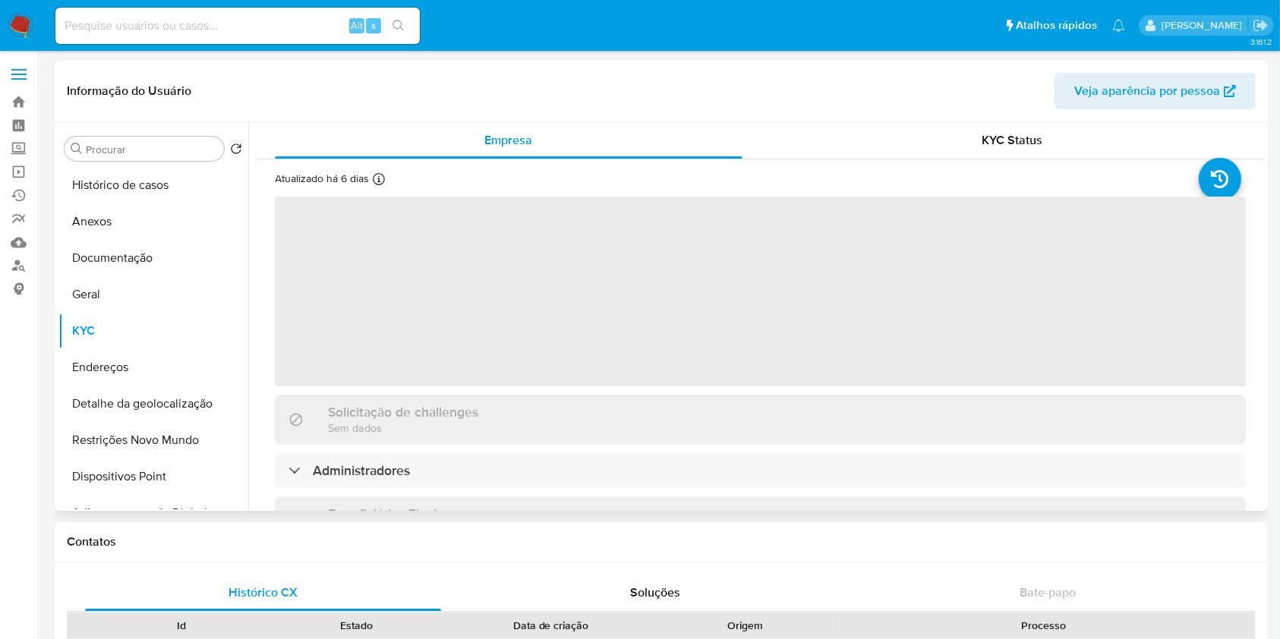
select select "10"
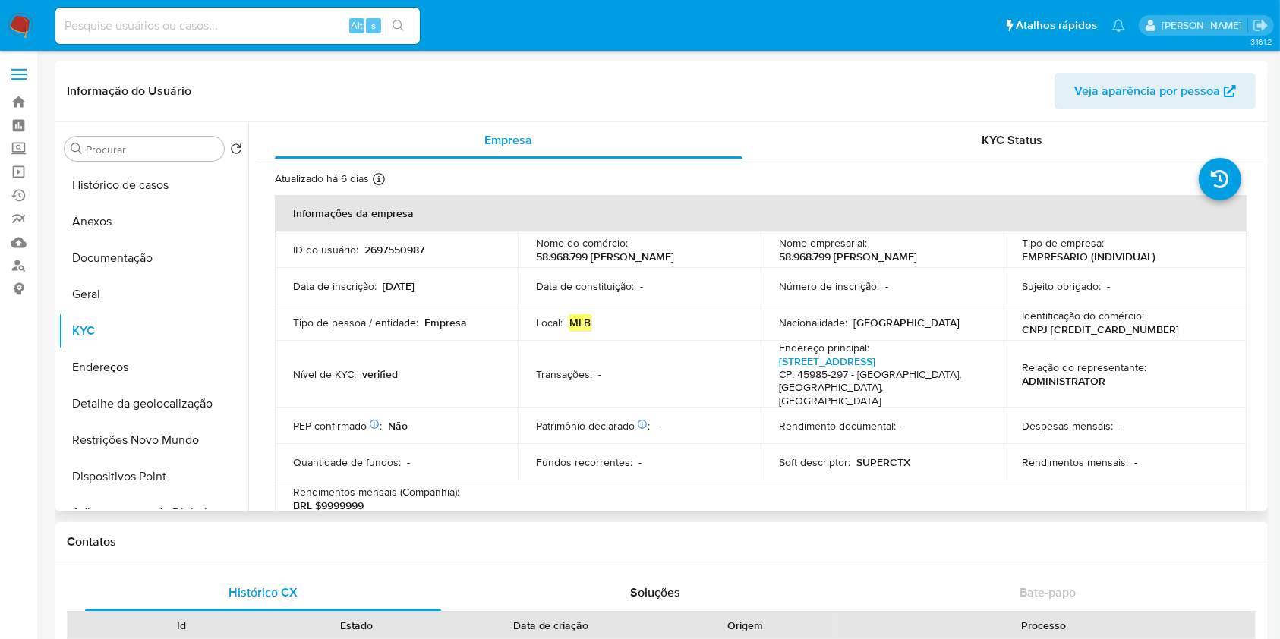
click at [1131, 333] on p "CNPJ [CREDIT_CARD_NUMBER]" at bounding box center [1100, 330] width 157 height 14
click at [1116, 332] on p "CNPJ [CREDIT_CARD_NUMBER]" at bounding box center [1100, 330] width 157 height 14
copy p "[CREDIT_CARD_NUMBER]"
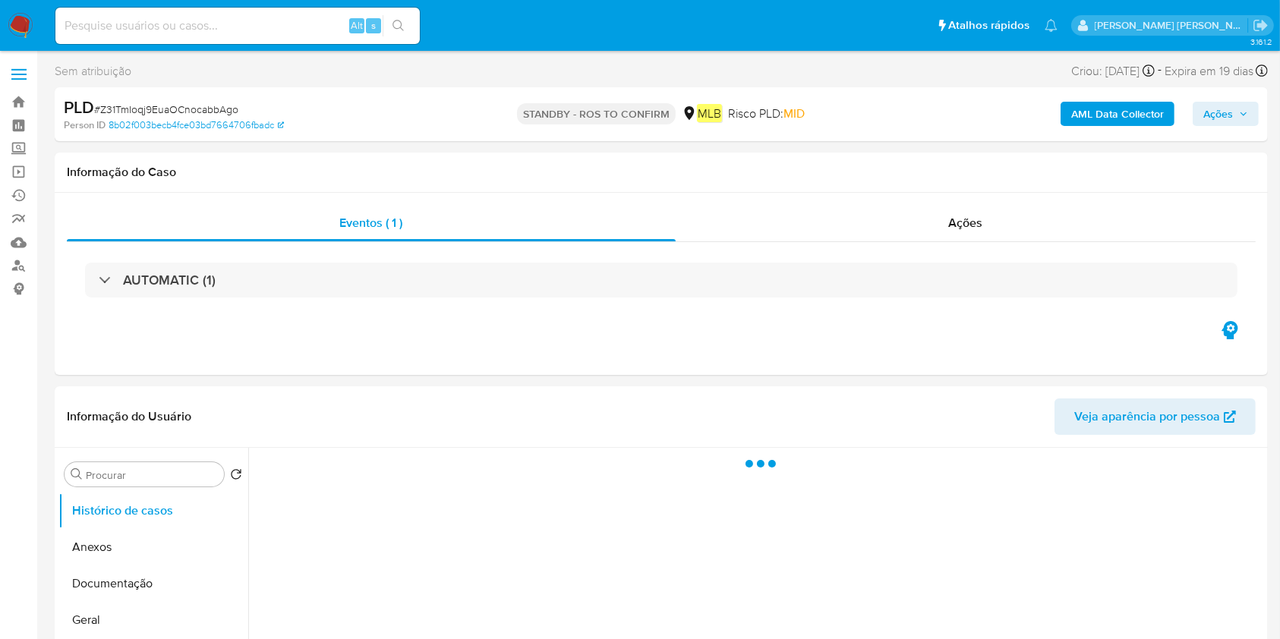
select select "10"
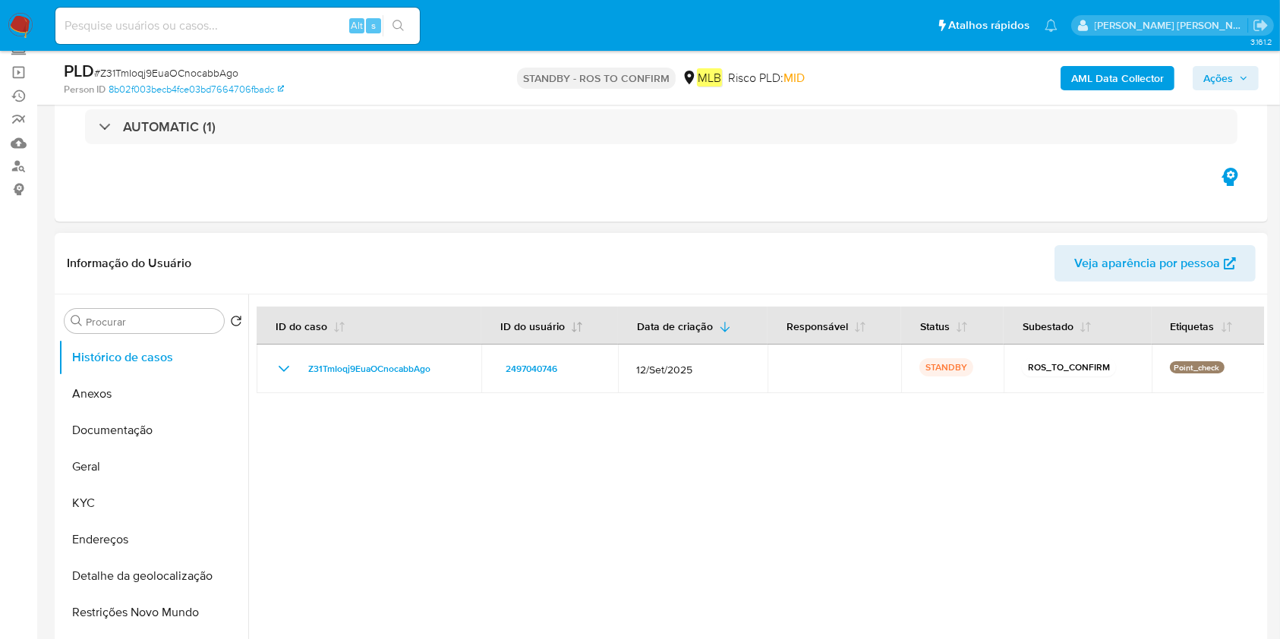
scroll to position [101, 0]
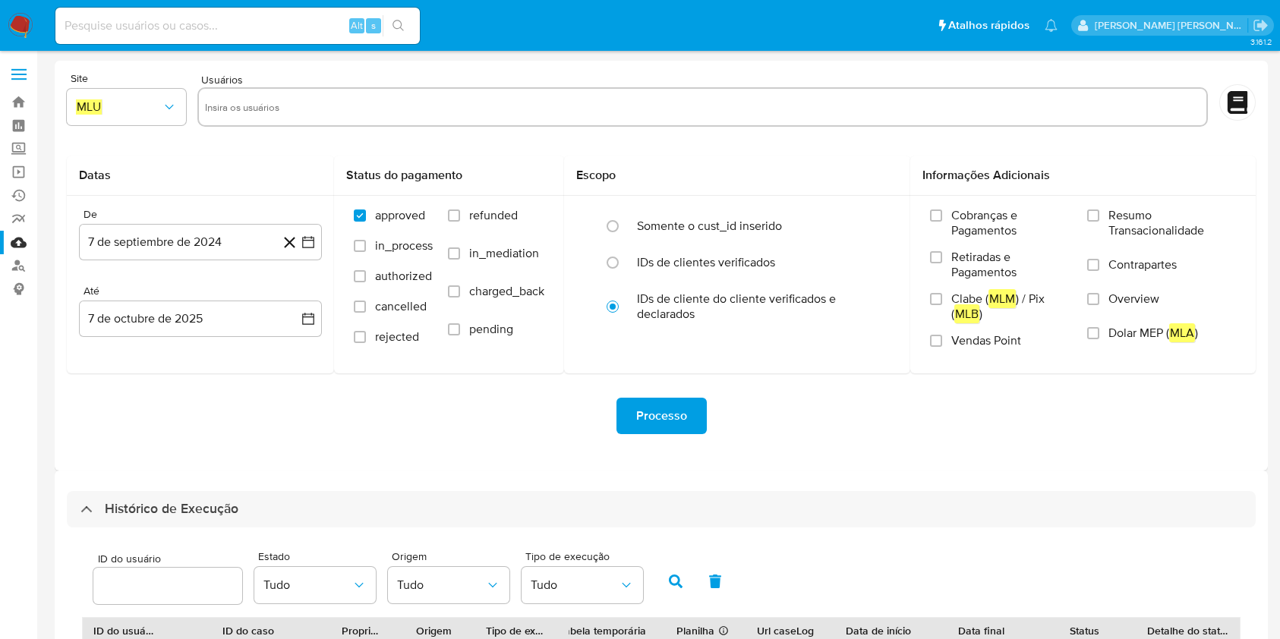
select select "10"
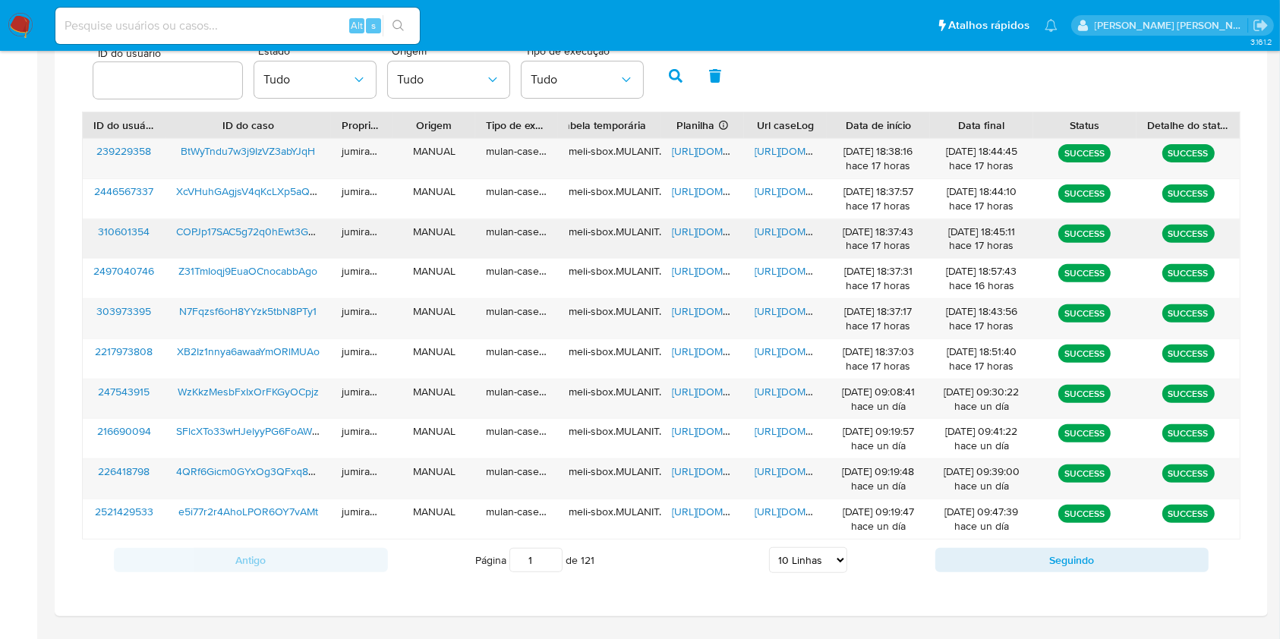
click at [698, 232] on span "[URL][DOMAIN_NAME]" at bounding box center [724, 231] width 105 height 15
click at [785, 229] on span "[URL][DOMAIN_NAME]" at bounding box center [807, 231] width 105 height 15
click at [219, 229] on span "COPJp17SAC5g72q0hEwt3G0S" at bounding box center [248, 231] width 145 height 15
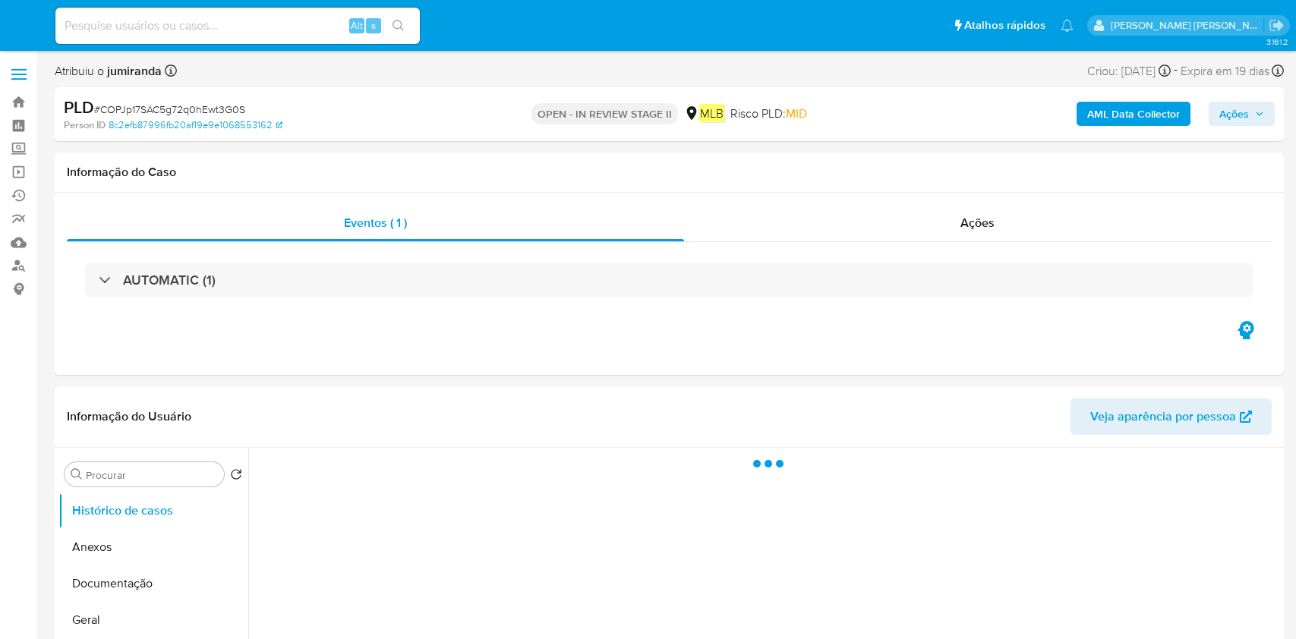
select select "10"
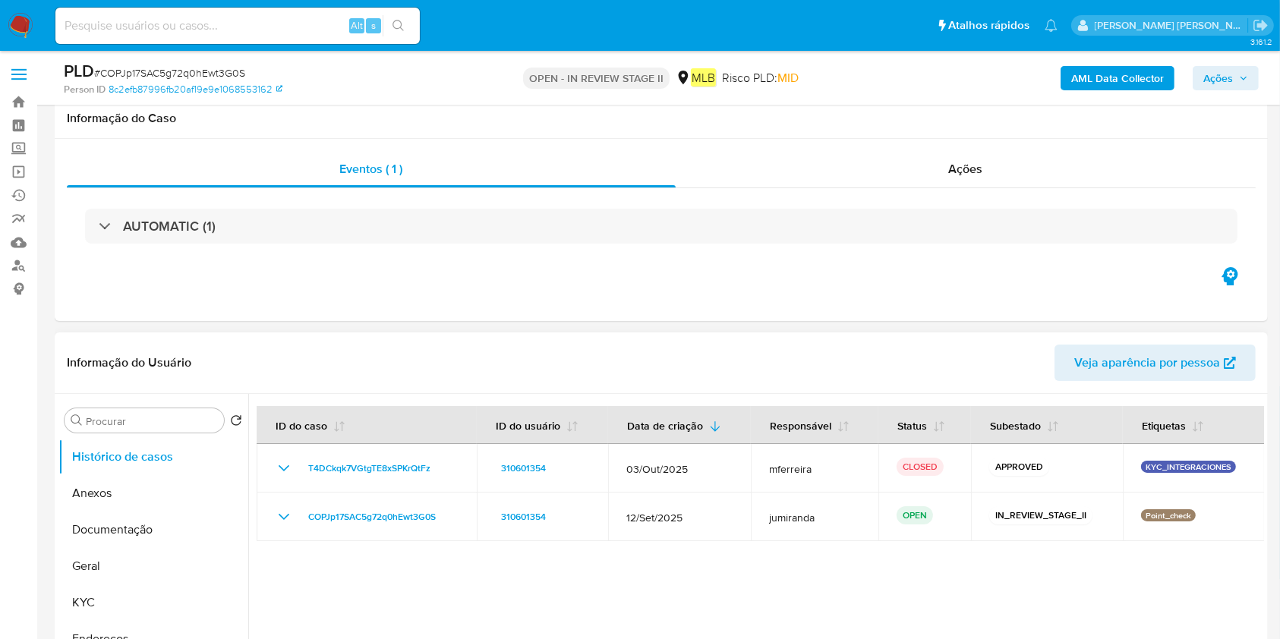
scroll to position [101, 0]
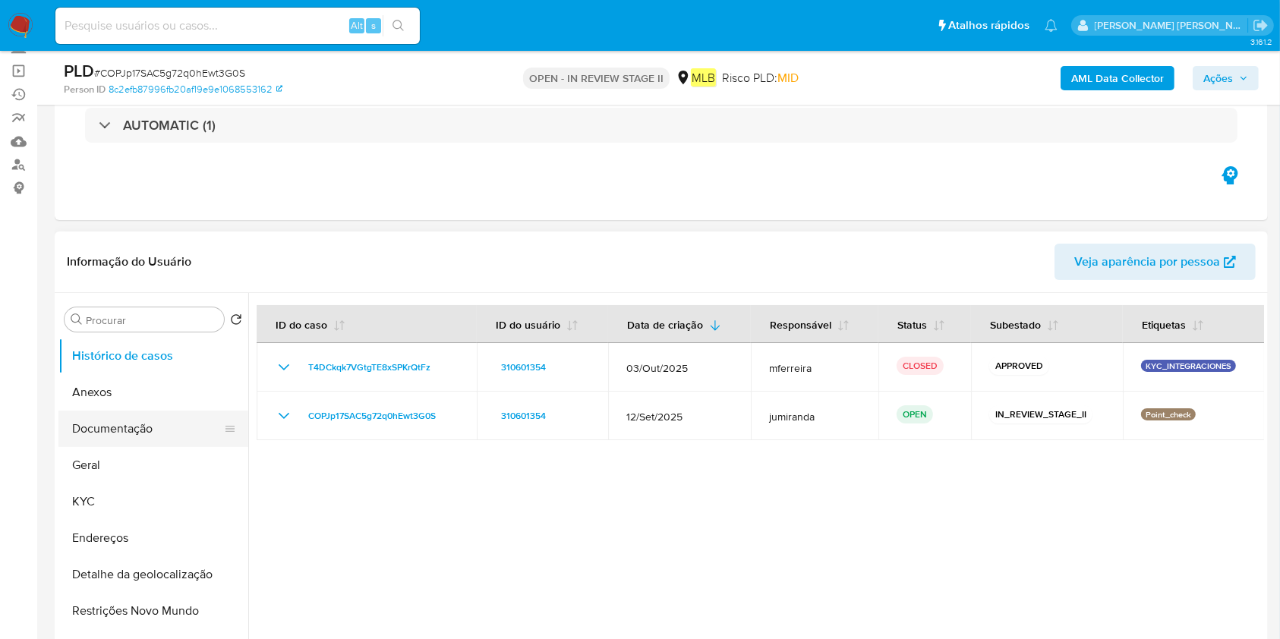
click at [158, 427] on button "Documentação" at bounding box center [147, 429] width 178 height 36
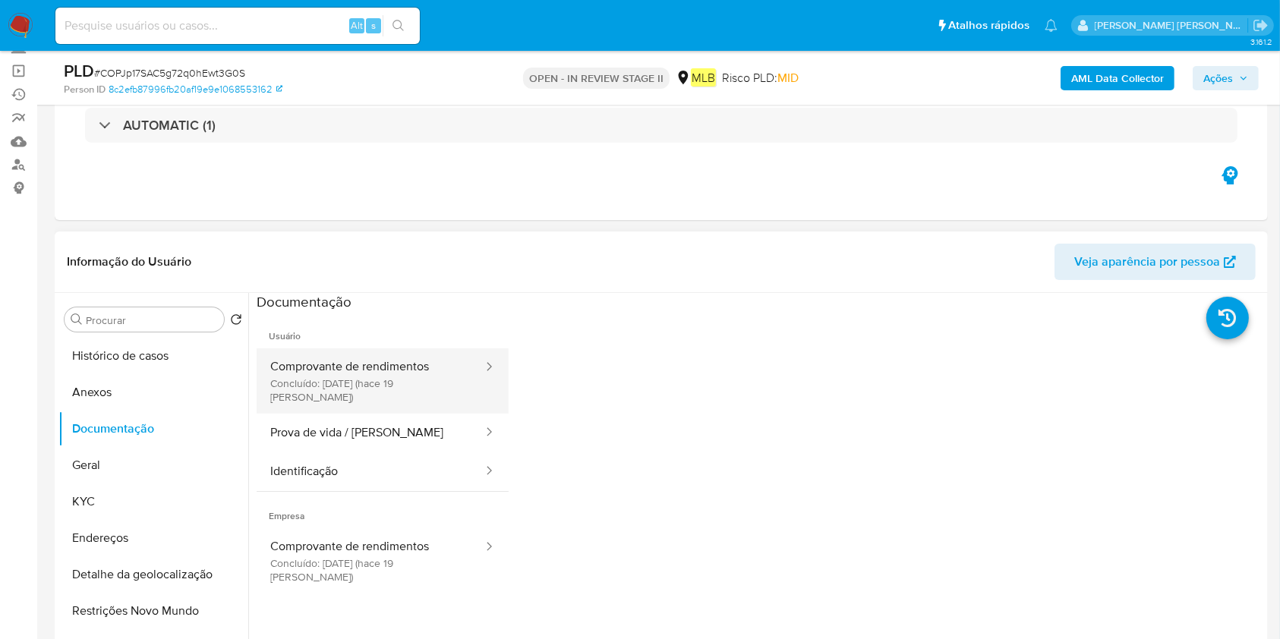
click at [386, 387] on button "Comprovante de rendimentos Concluído: [DATE] (hace 19 [PERSON_NAME])" at bounding box center [371, 380] width 228 height 65
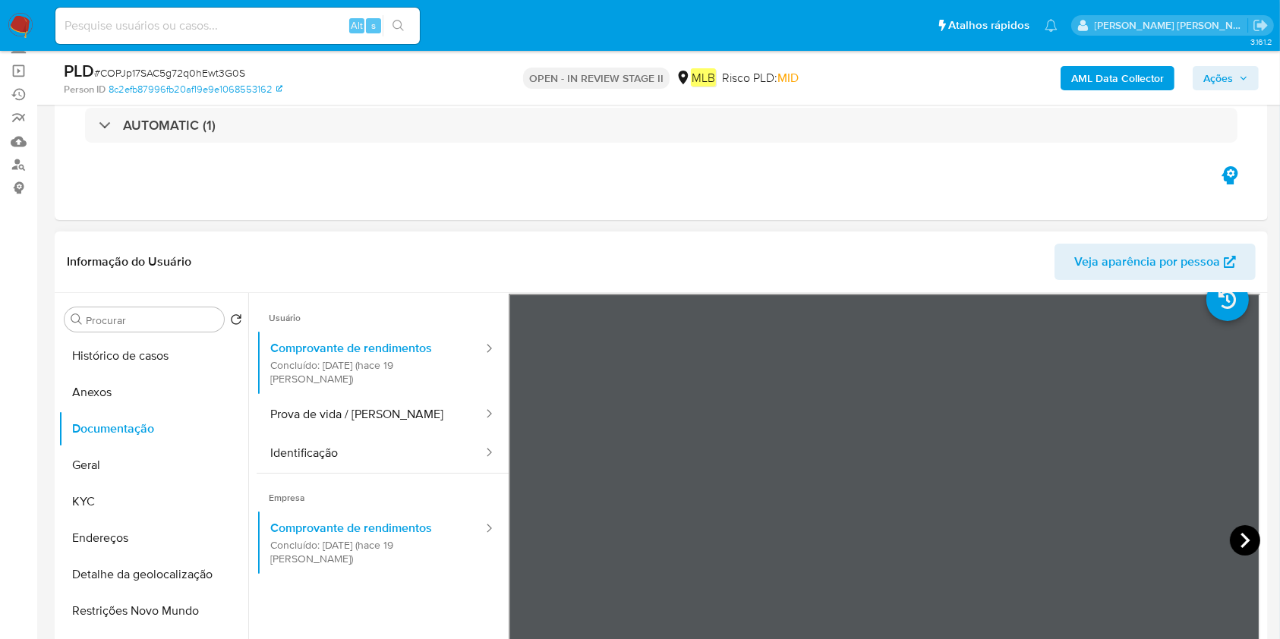
scroll to position [0, 0]
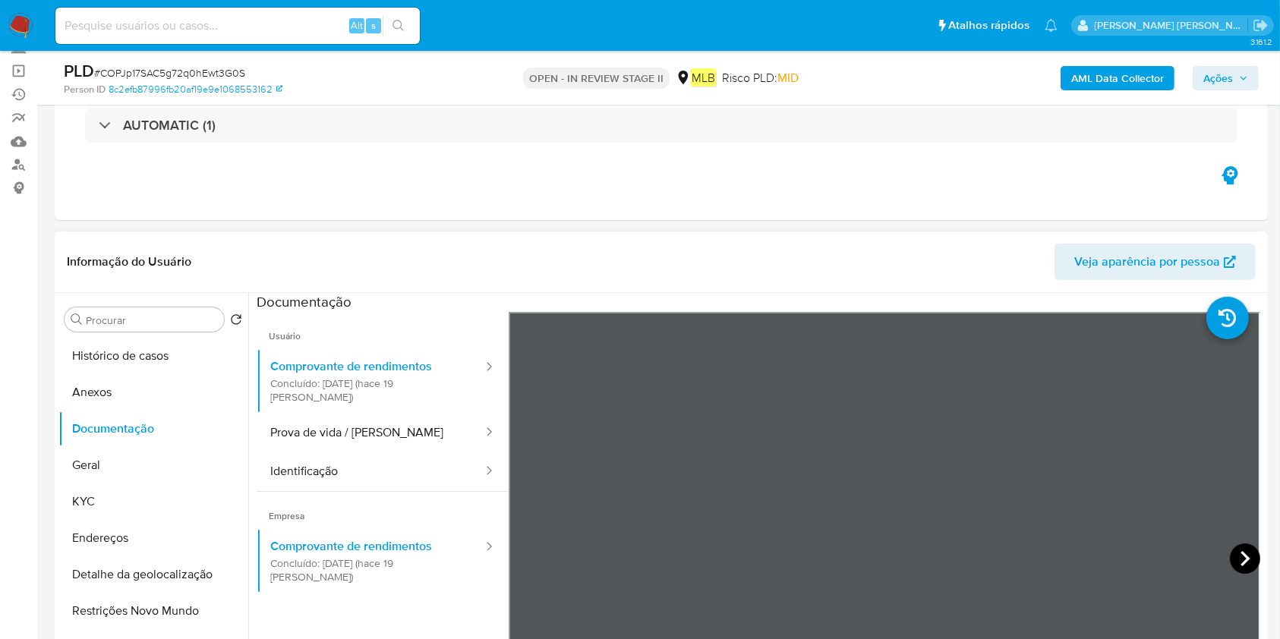
click at [1243, 560] on icon at bounding box center [1245, 559] width 30 height 30
click at [115, 478] on button "Geral" at bounding box center [147, 465] width 178 height 36
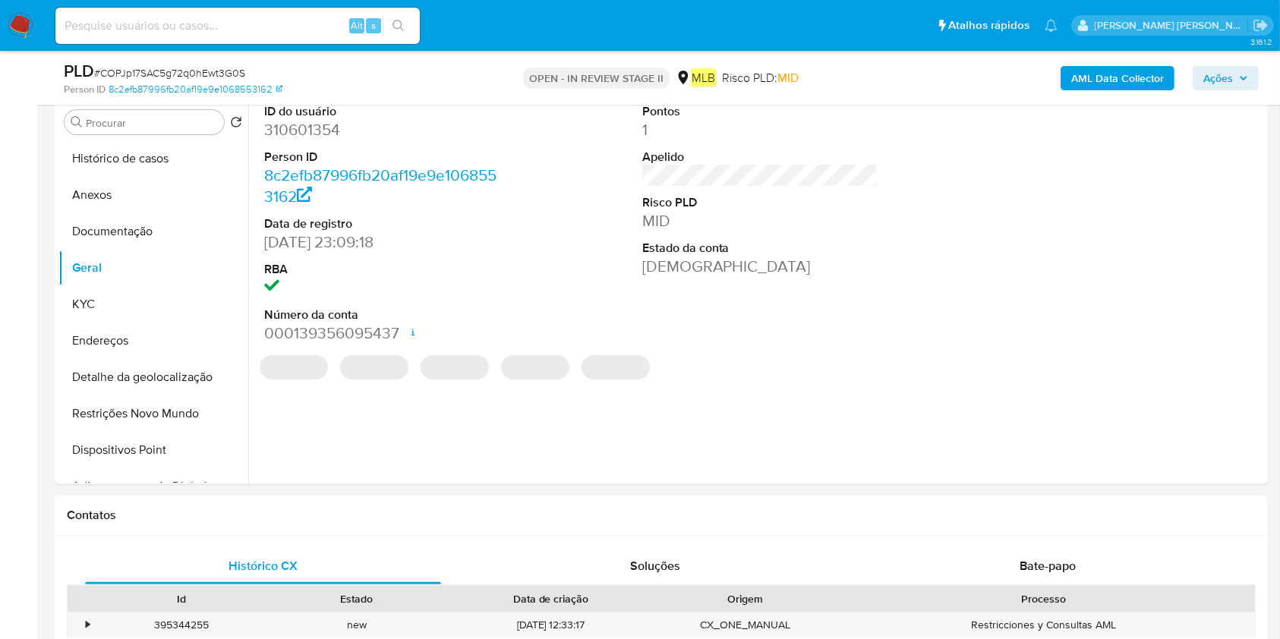
scroll to position [304, 0]
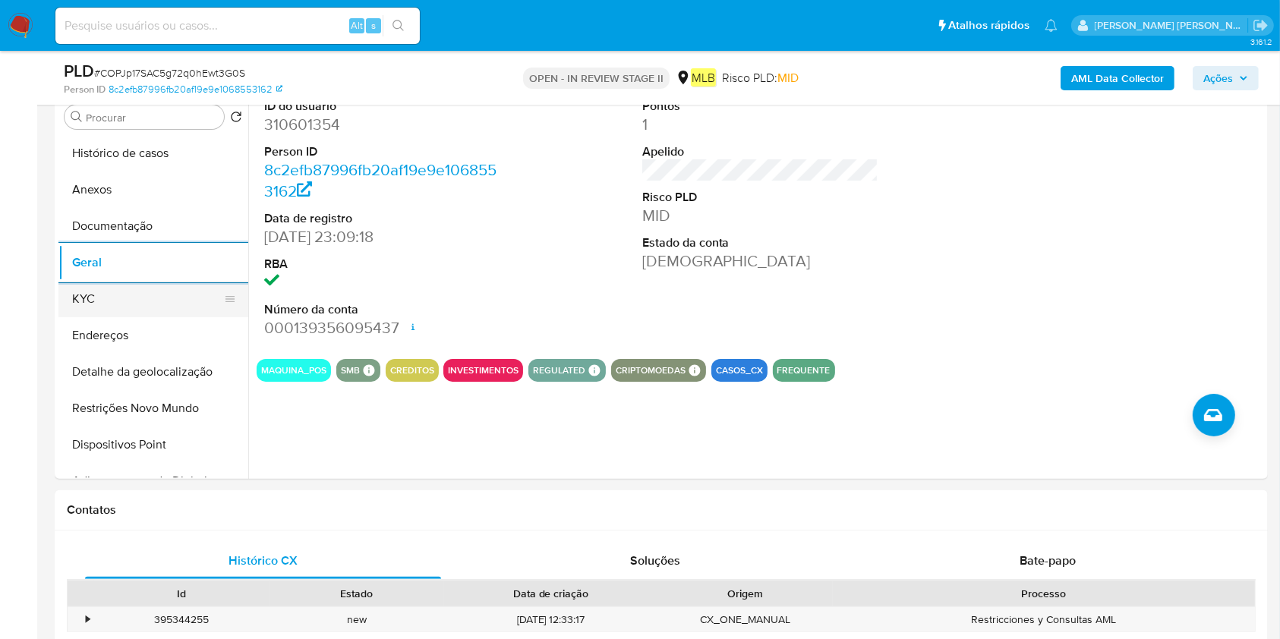
click at [152, 296] on button "KYC" at bounding box center [147, 299] width 178 height 36
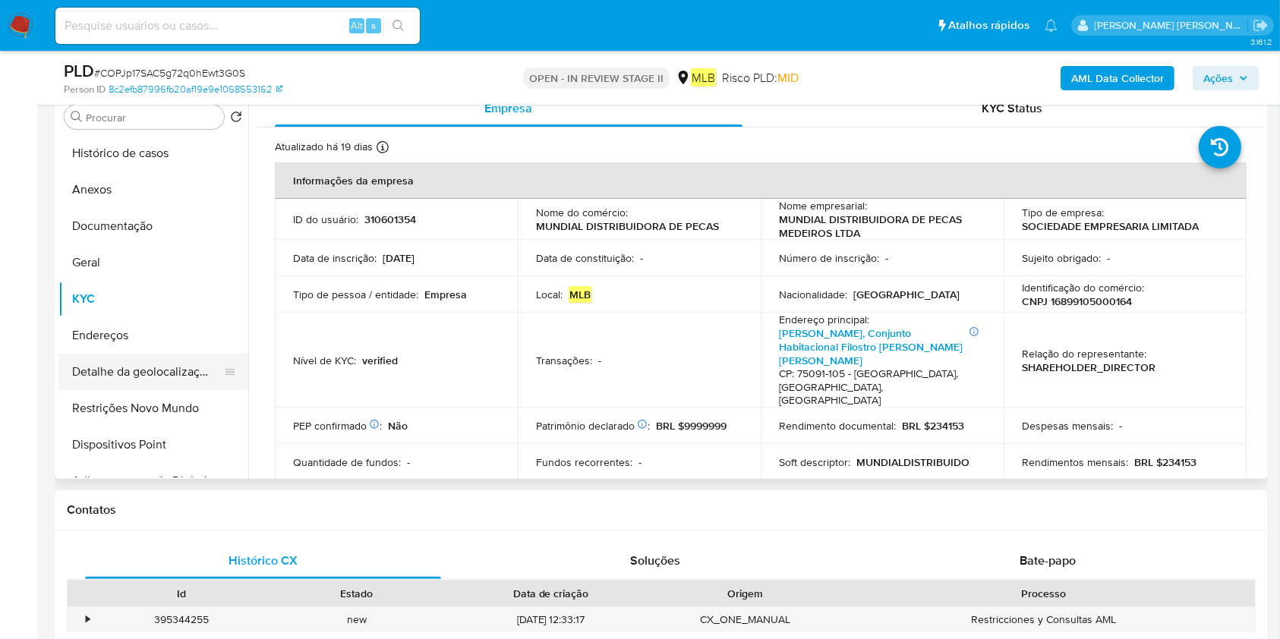
click at [153, 367] on button "Detalhe da geolocalização" at bounding box center [147, 372] width 178 height 36
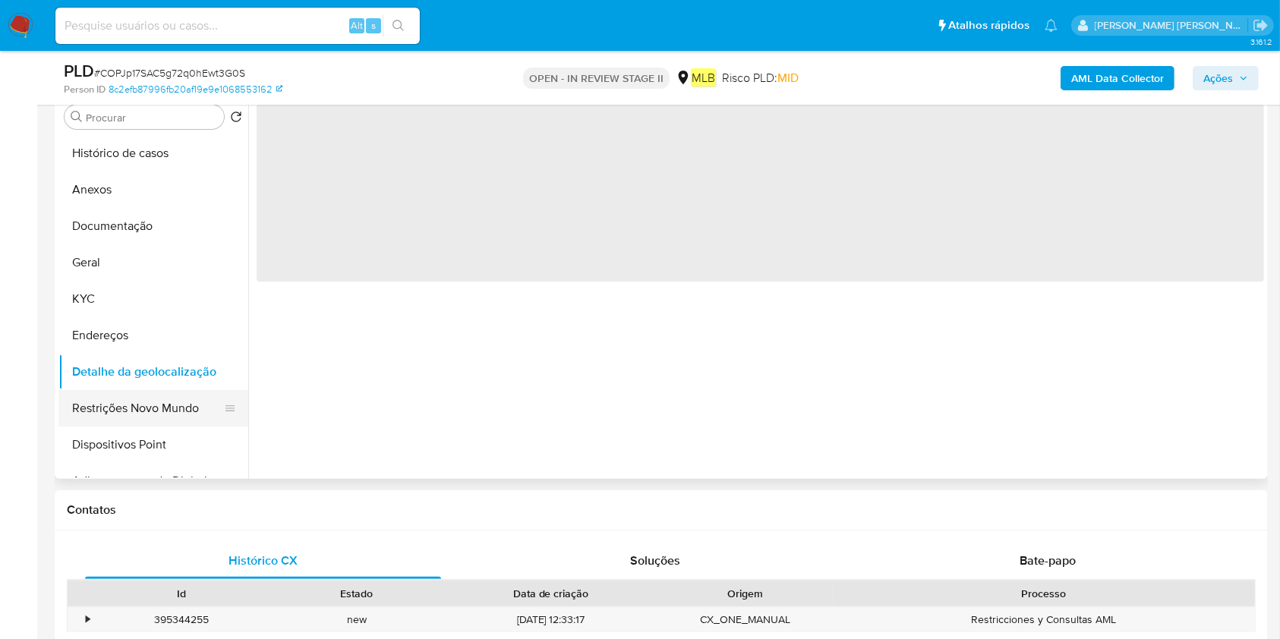
click at [121, 415] on button "Restrições Novo Mundo" at bounding box center [147, 408] width 178 height 36
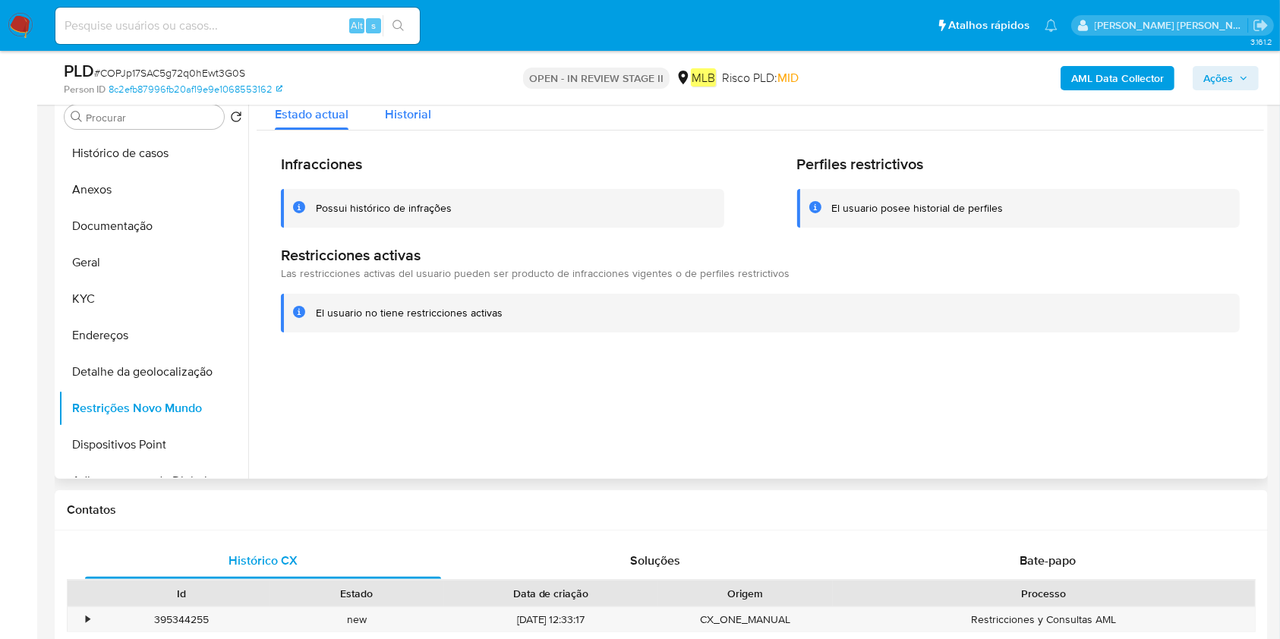
click at [389, 111] on span "Historial" at bounding box center [408, 114] width 46 height 17
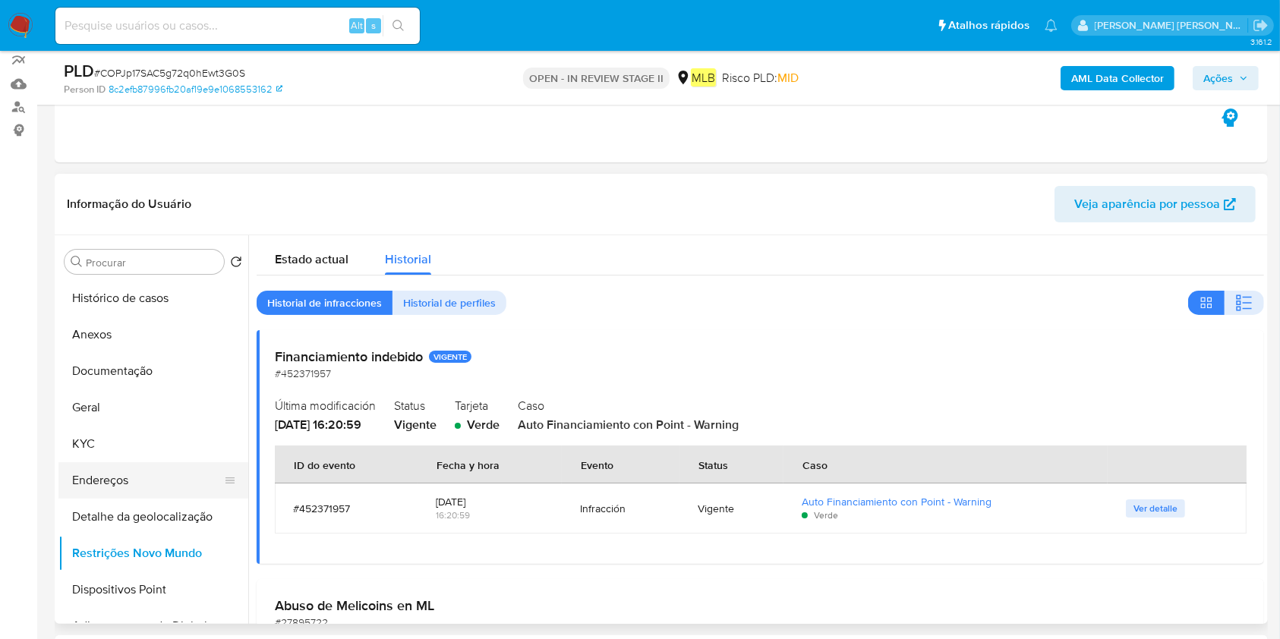
scroll to position [0, 0]
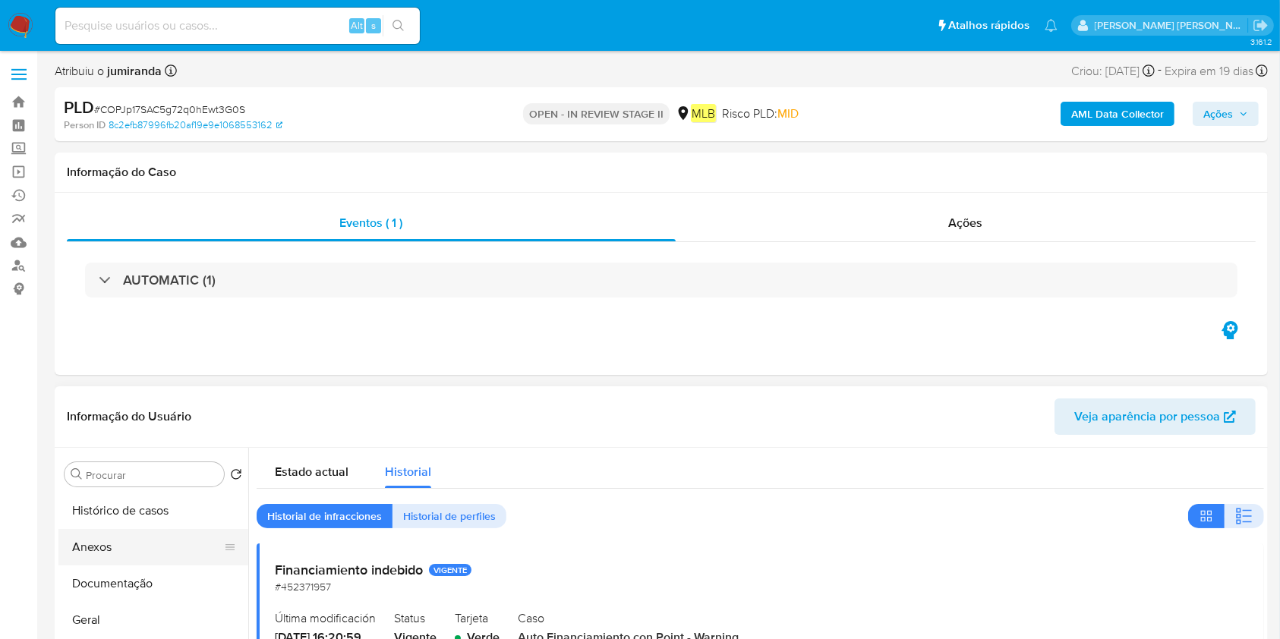
drag, startPoint x: 124, startPoint y: 613, endPoint x: 197, endPoint y: 561, distance: 90.4
click at [123, 615] on button "Geral" at bounding box center [153, 620] width 190 height 36
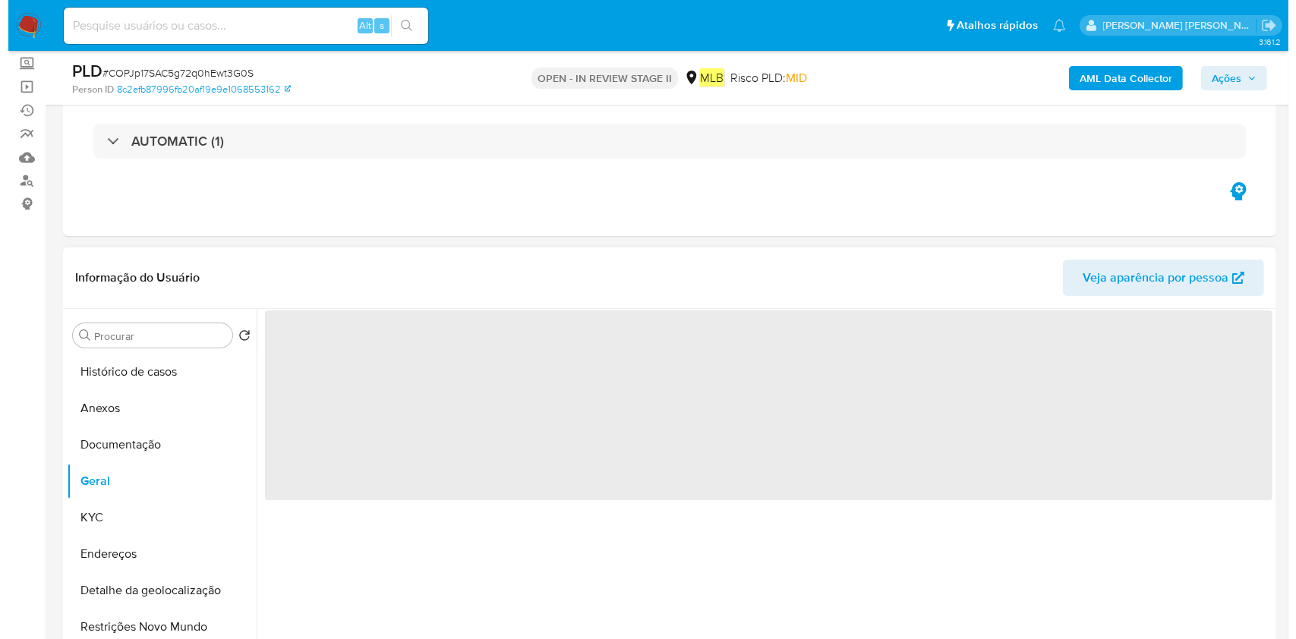
scroll to position [202, 0]
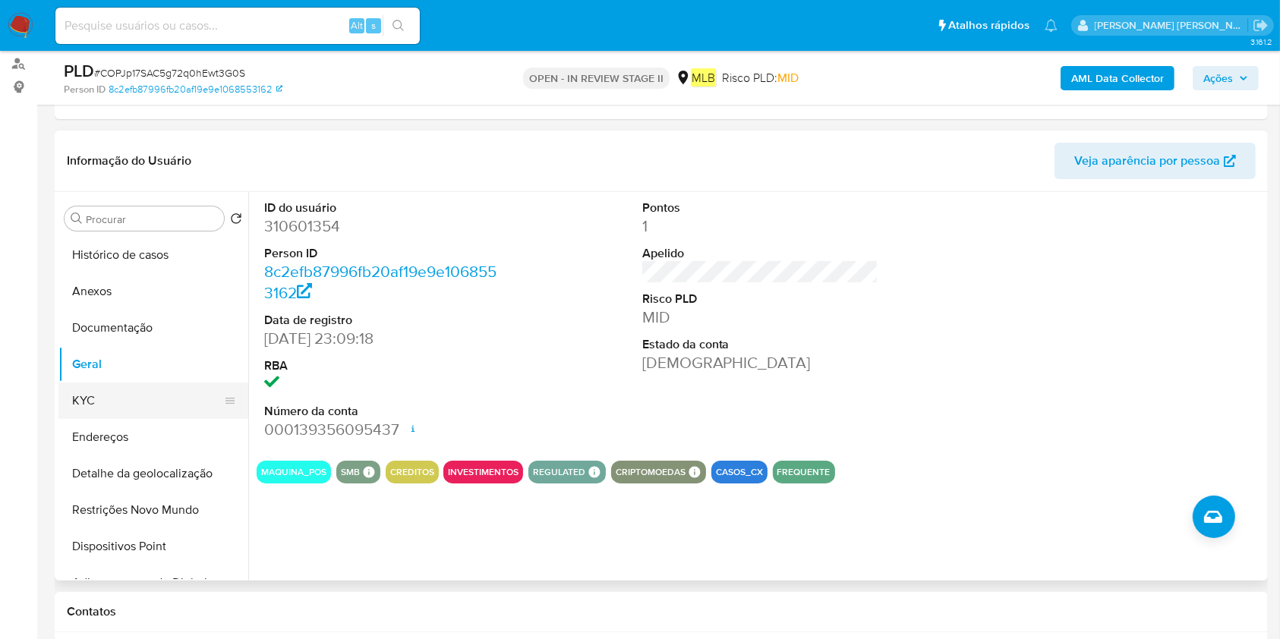
click at [109, 404] on button "KYC" at bounding box center [147, 401] width 178 height 36
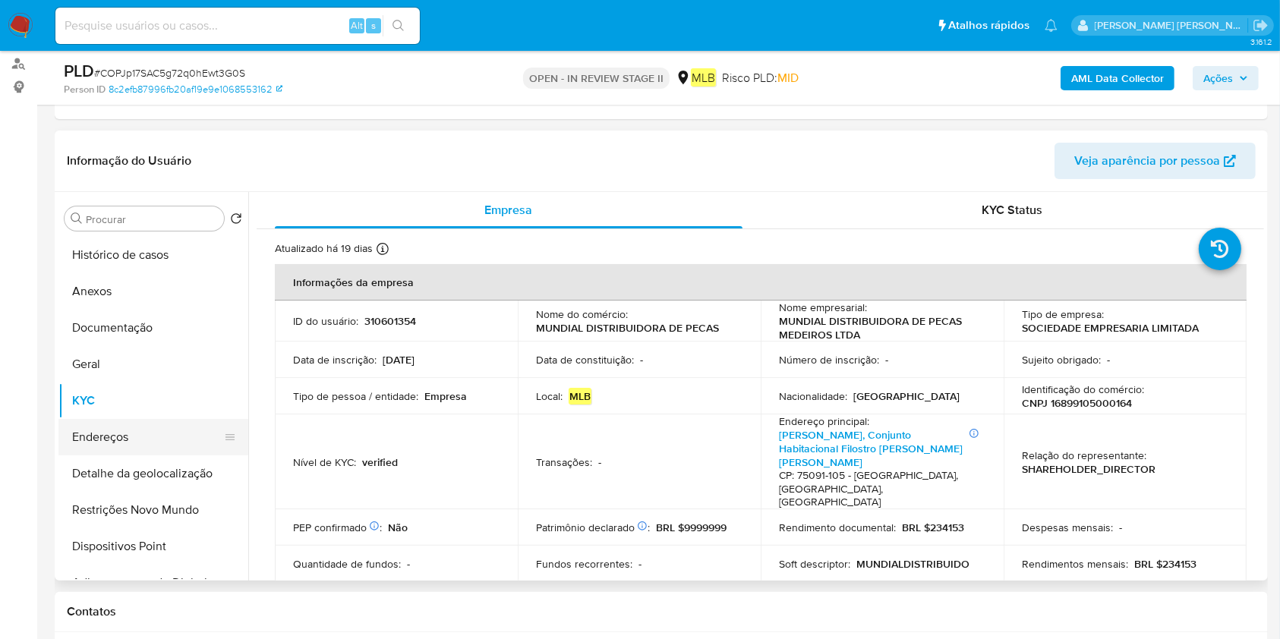
click at [150, 442] on button "Endereços" at bounding box center [147, 437] width 178 height 36
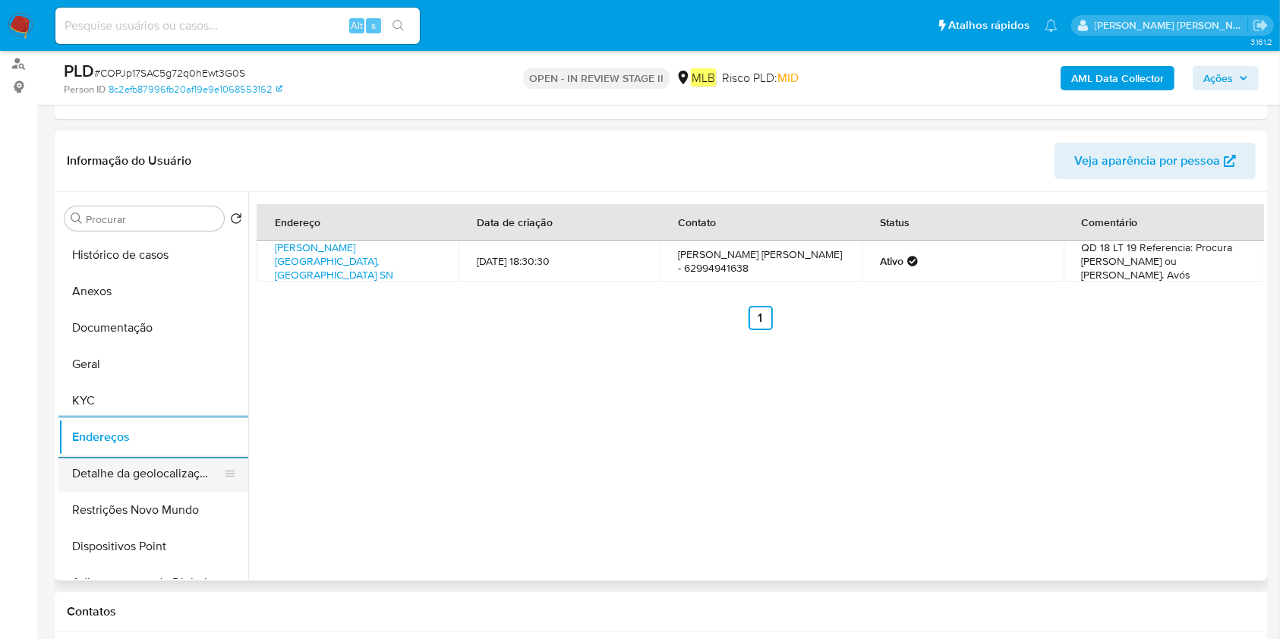
click at [143, 483] on button "Detalhe da geolocalização" at bounding box center [147, 473] width 178 height 36
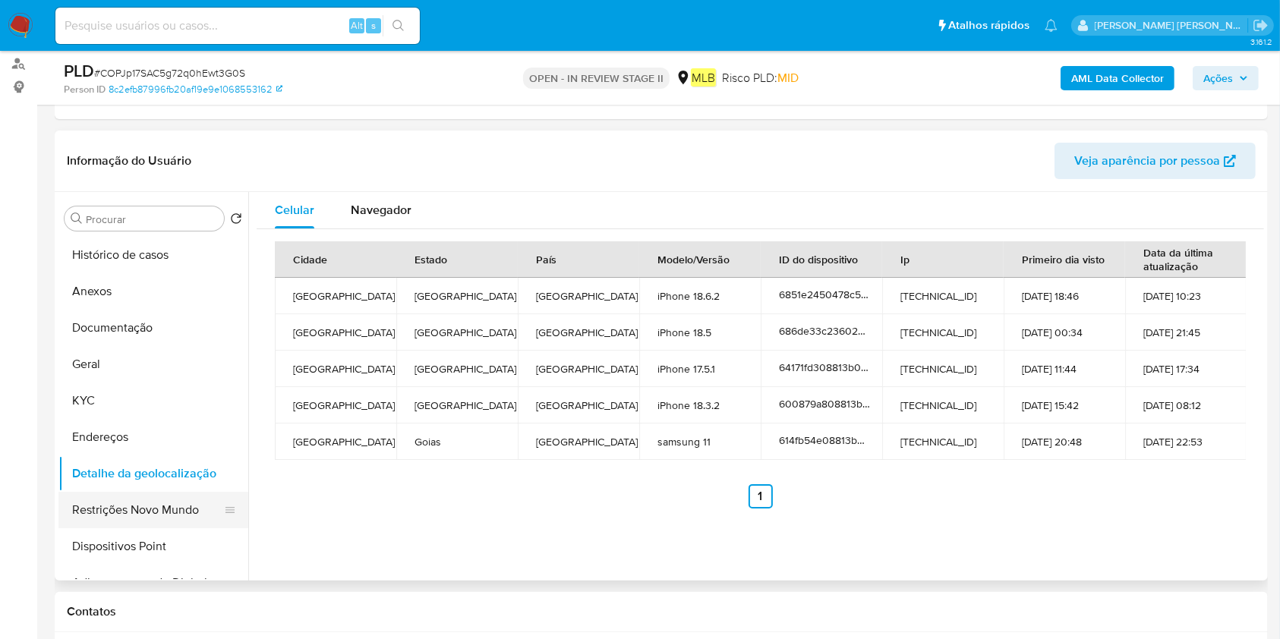
click at [175, 501] on button "Restrições Novo Mundo" at bounding box center [147, 510] width 178 height 36
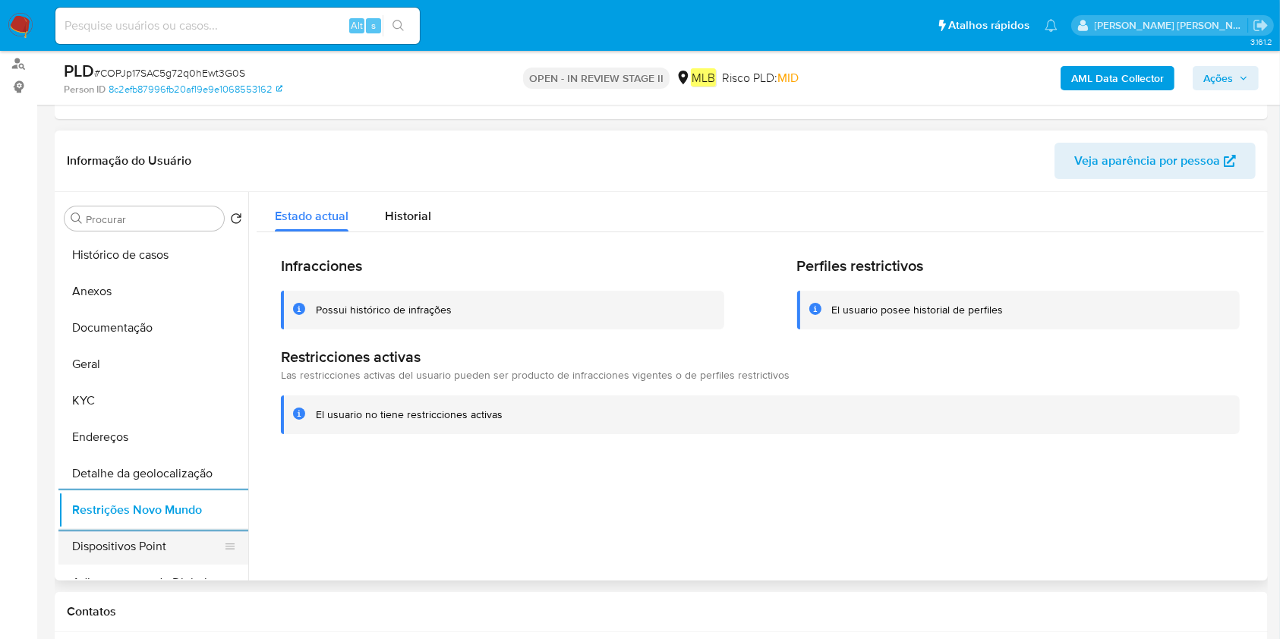
click at [100, 542] on button "Dispositivos Point" at bounding box center [147, 546] width 178 height 36
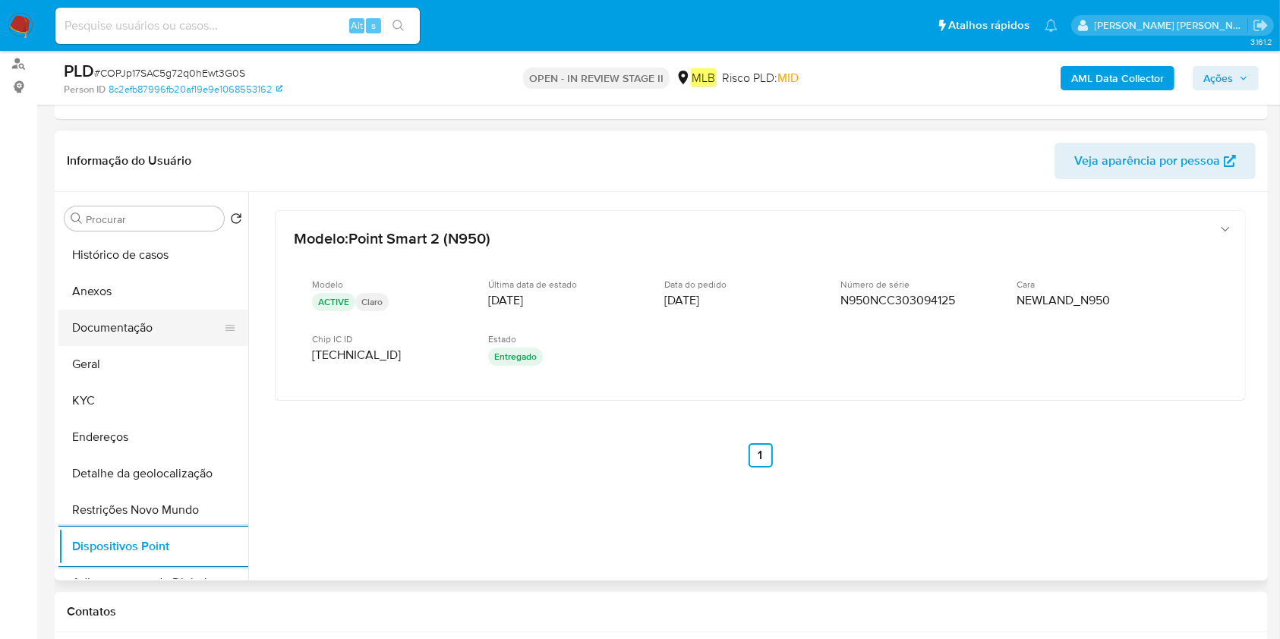
click at [148, 322] on button "Documentação" at bounding box center [147, 328] width 178 height 36
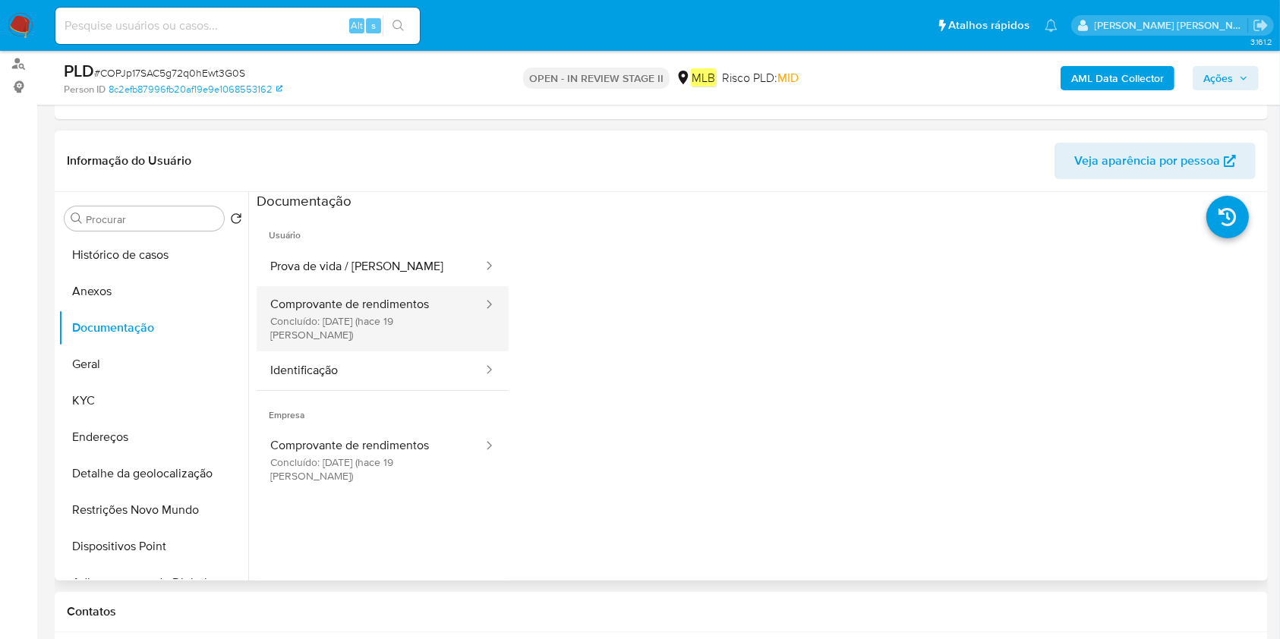
click at [382, 302] on button "Comprovante de rendimentos Concluído: 18/09/2025 (hace 19 días)" at bounding box center [371, 318] width 228 height 65
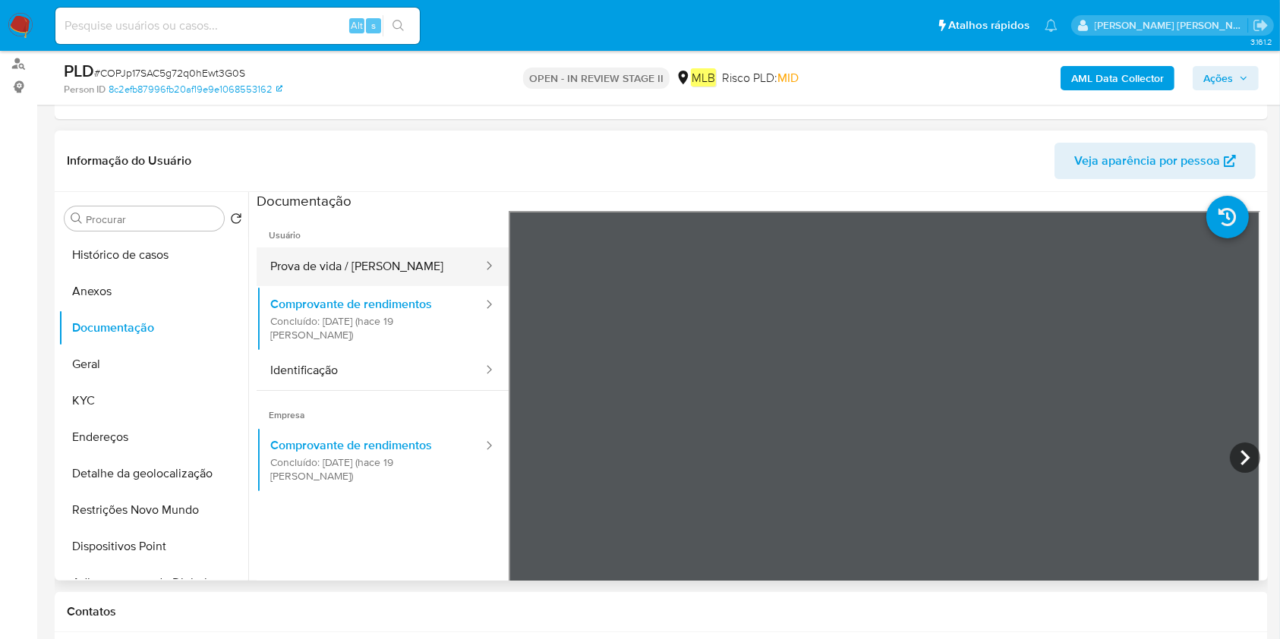
click at [389, 250] on button "Prova de vida / [PERSON_NAME]" at bounding box center [371, 266] width 228 height 39
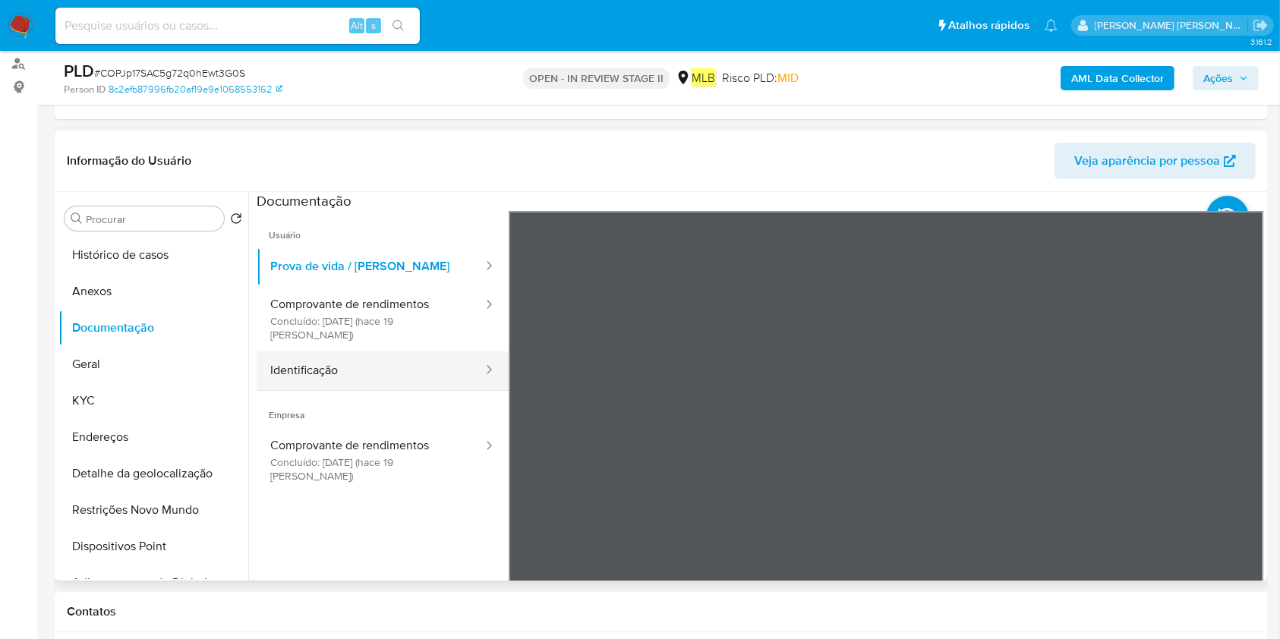
click at [343, 358] on button "Identificação" at bounding box center [371, 370] width 228 height 39
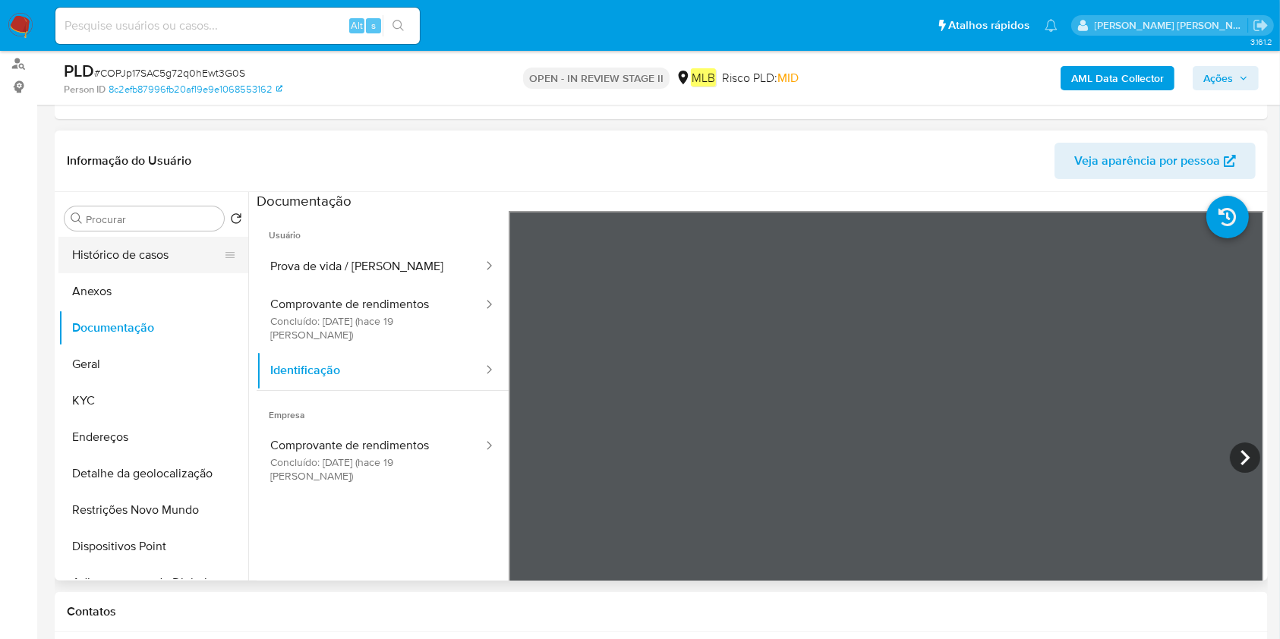
click at [147, 269] on button "Histórico de casos" at bounding box center [147, 255] width 178 height 36
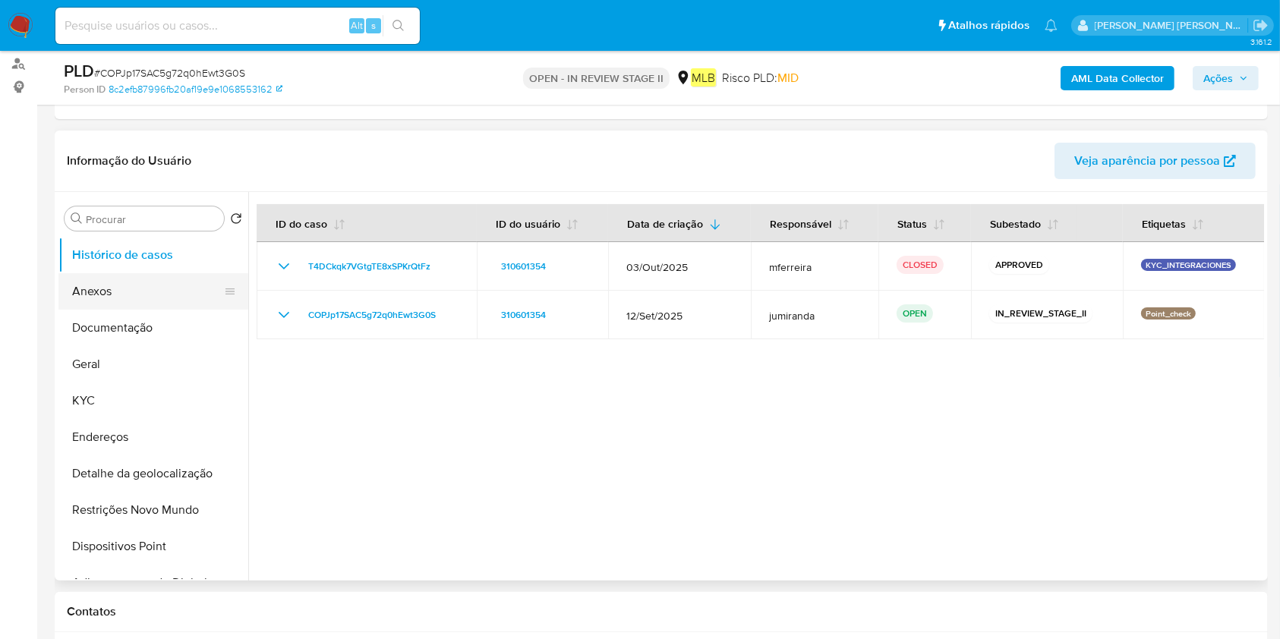
click at [69, 295] on button "Anexos" at bounding box center [147, 291] width 178 height 36
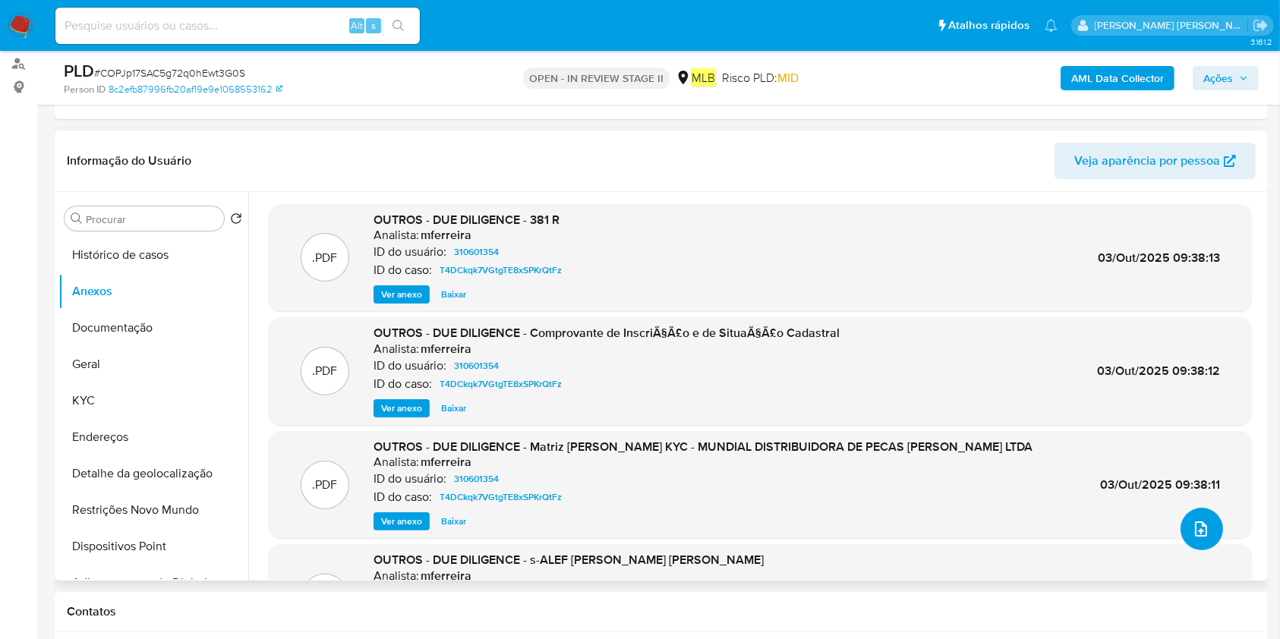
click at [1180, 519] on button "upload-file" at bounding box center [1201, 529] width 43 height 43
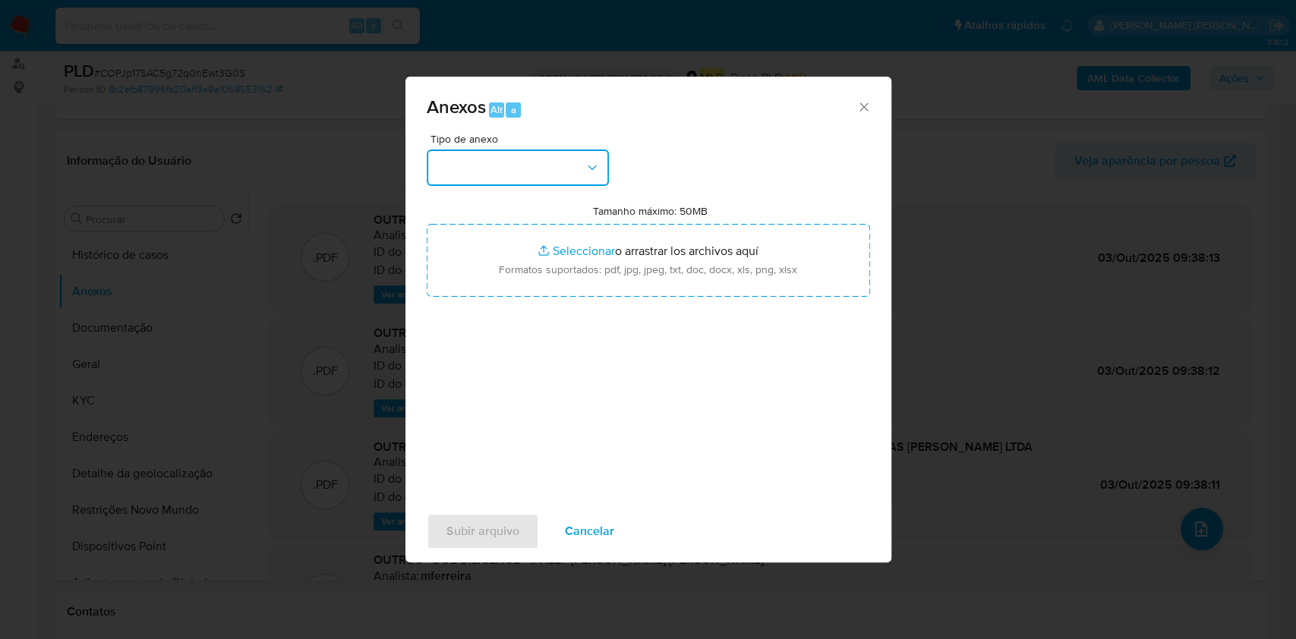
click at [541, 165] on button "button" at bounding box center [518, 168] width 182 height 36
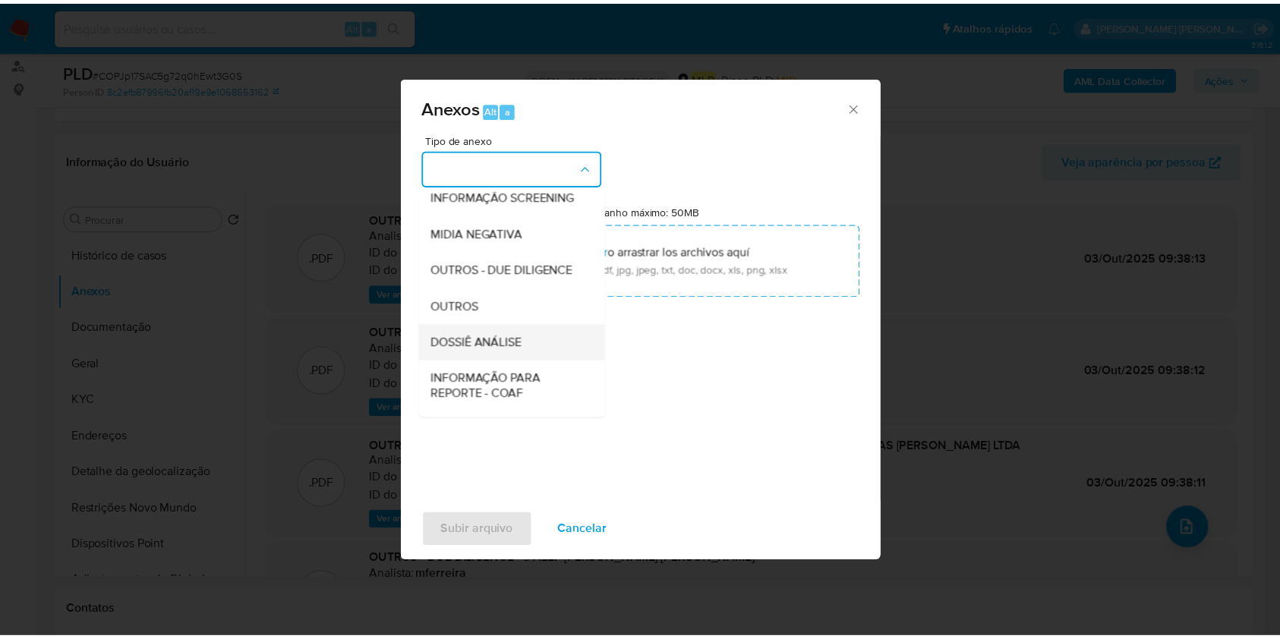
scroll to position [233, 0]
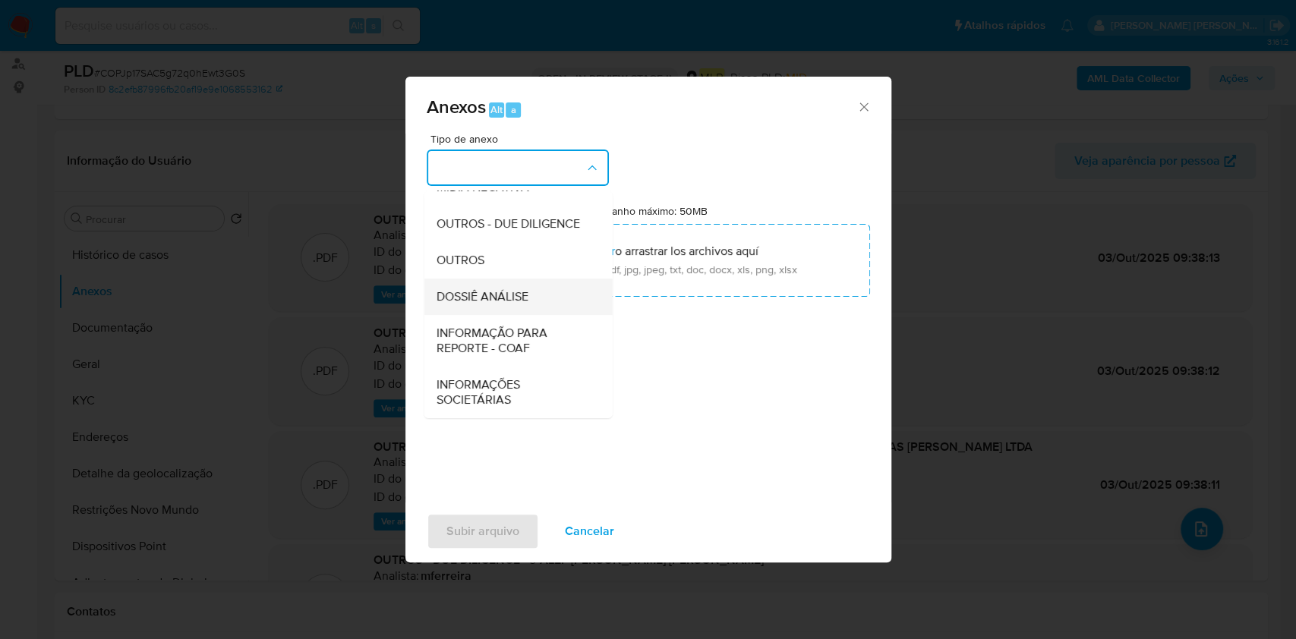
click at [515, 296] on span "DOSSIÊ ANÁLISE" at bounding box center [482, 296] width 92 height 15
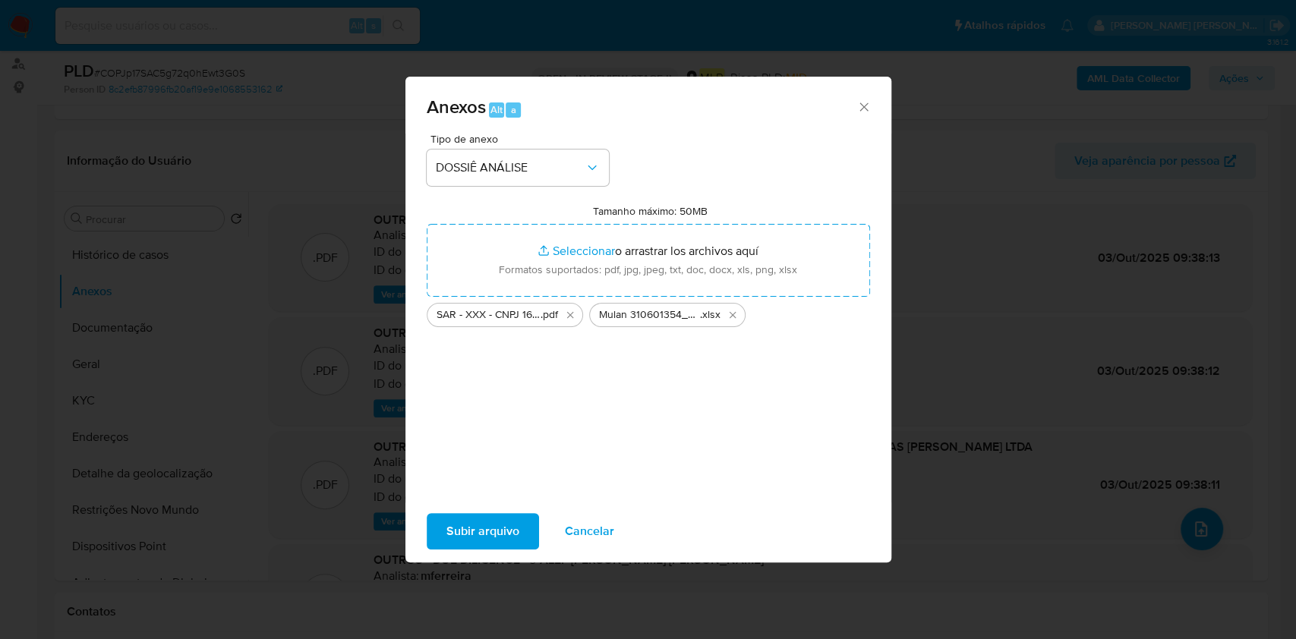
click at [509, 528] on span "Subir arquivo" at bounding box center [482, 531] width 73 height 33
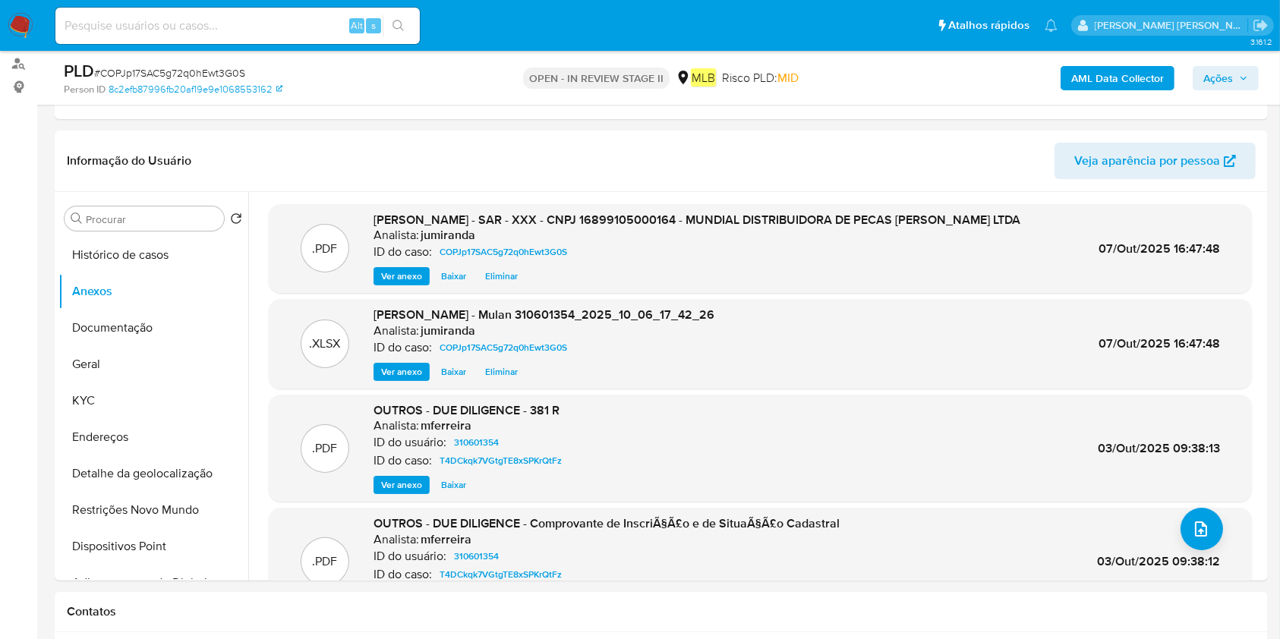
click at [1253, 76] on button "Ações" at bounding box center [1226, 78] width 66 height 24
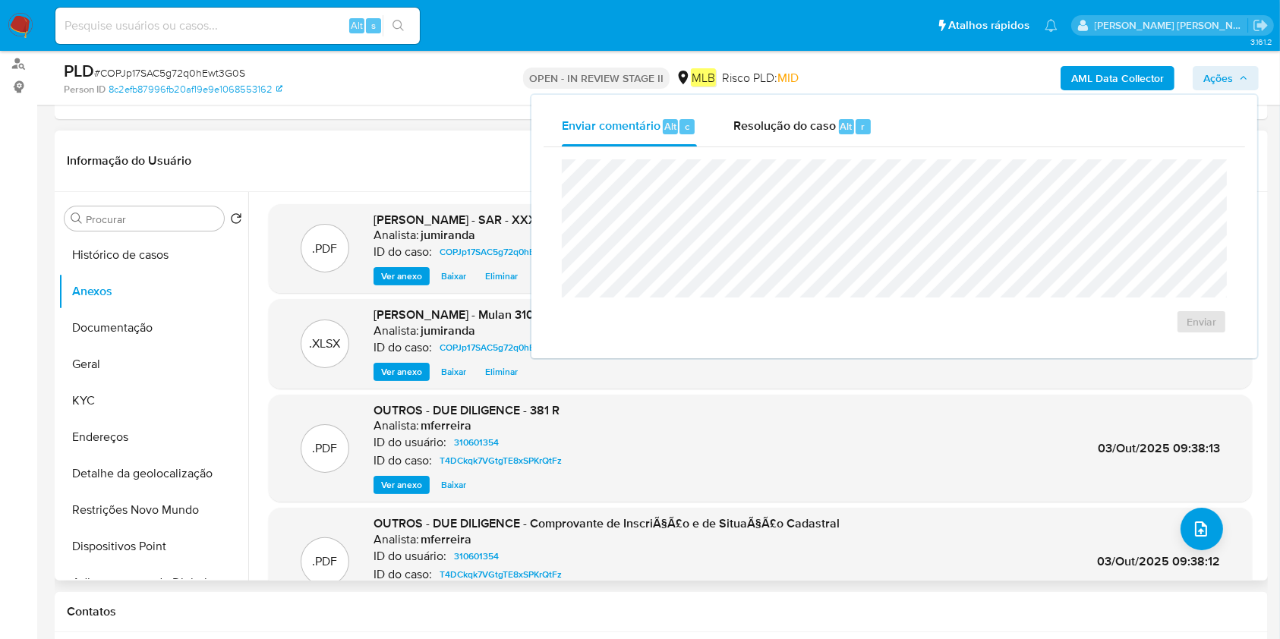
click at [889, 397] on div ".PDF OUTROS - DUE DILIGENCE - 381 R Analista: mferreira ID do usuário: 31060135…" at bounding box center [760, 449] width 983 height 108
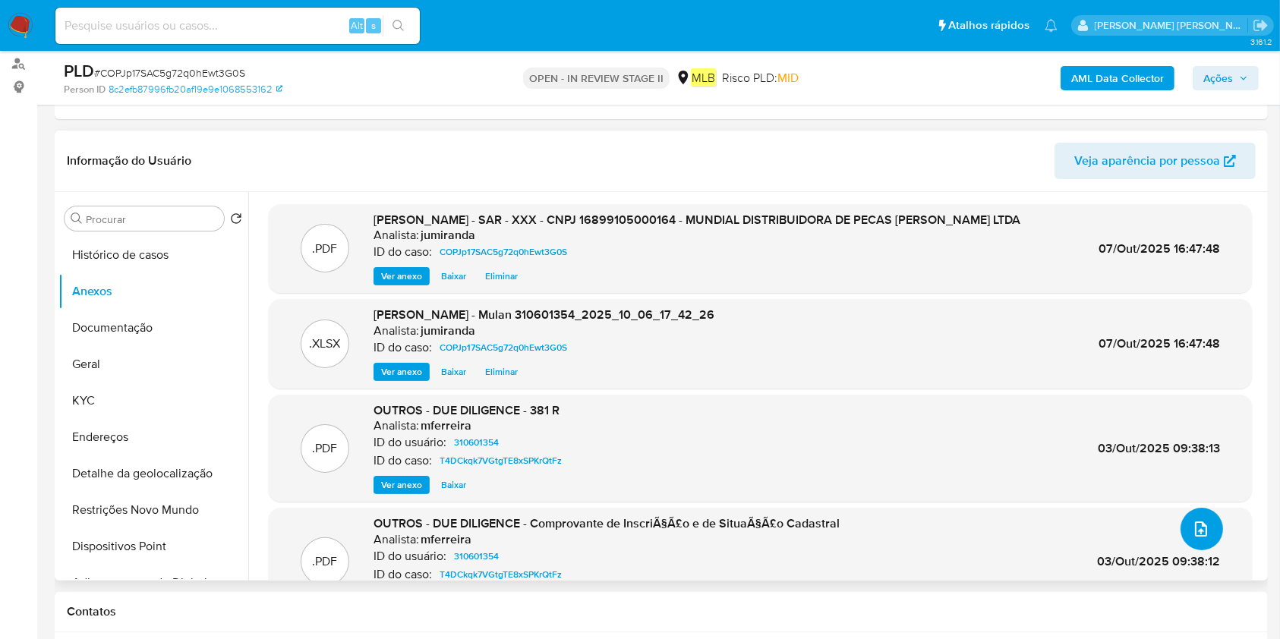
click at [1182, 527] on button "upload-file" at bounding box center [1201, 529] width 43 height 43
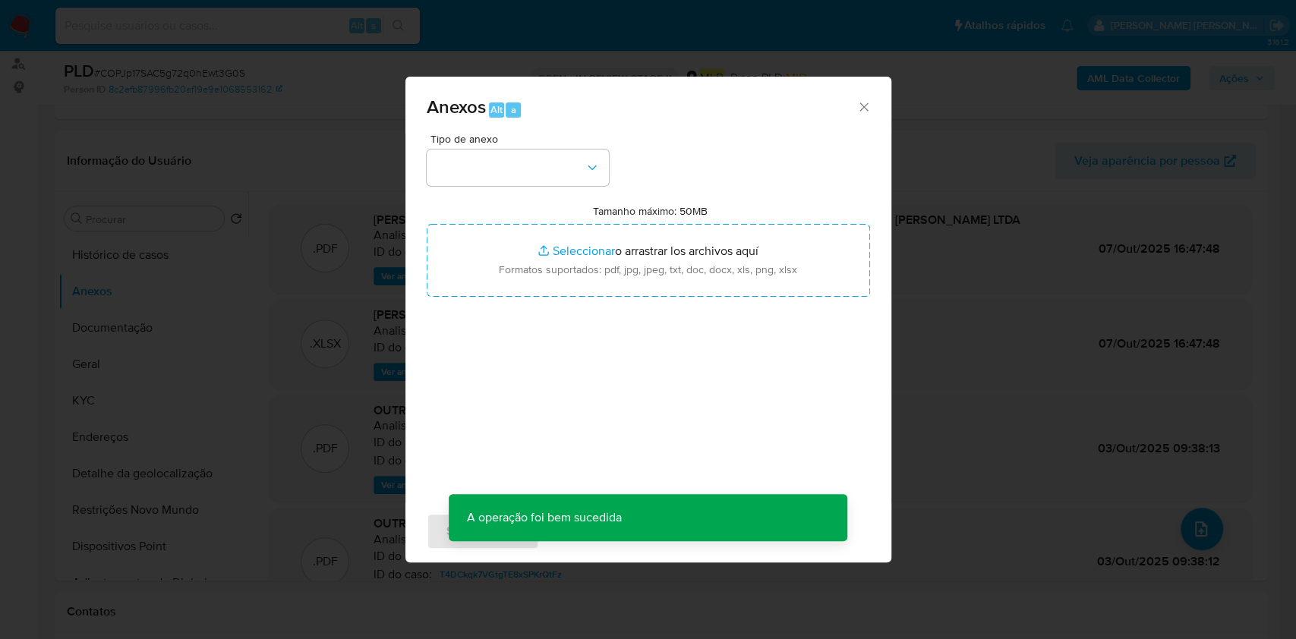
click at [1054, 210] on div "Anexos Alt a Tipo de anexo Tamanho máximo: 50MB Seleccionar archivos Selecciona…" at bounding box center [648, 319] width 1296 height 639
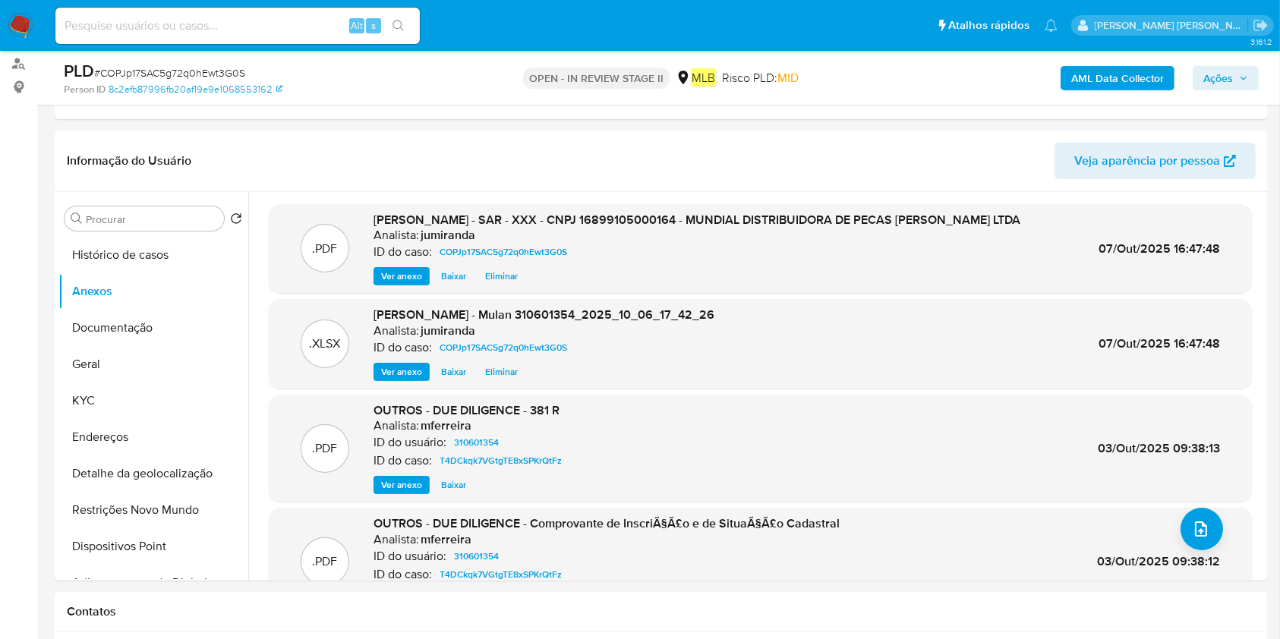
click at [1228, 77] on span "Ações" at bounding box center [1218, 78] width 30 height 24
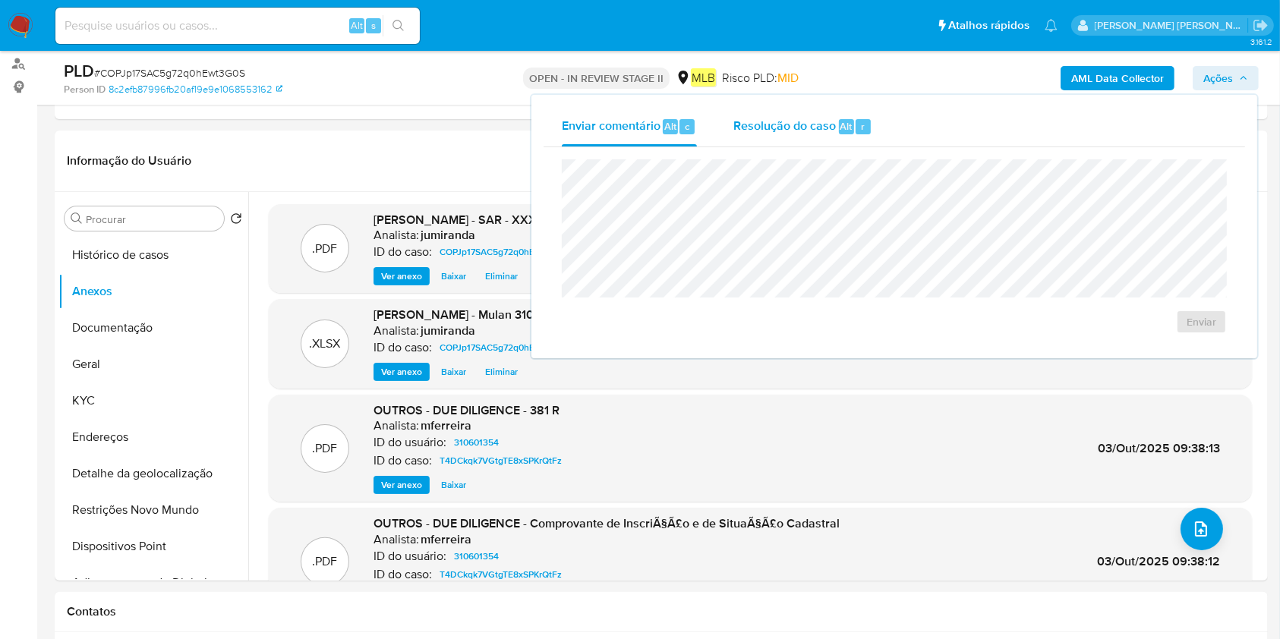
click at [751, 119] on span "Resolução do caso" at bounding box center [784, 125] width 102 height 17
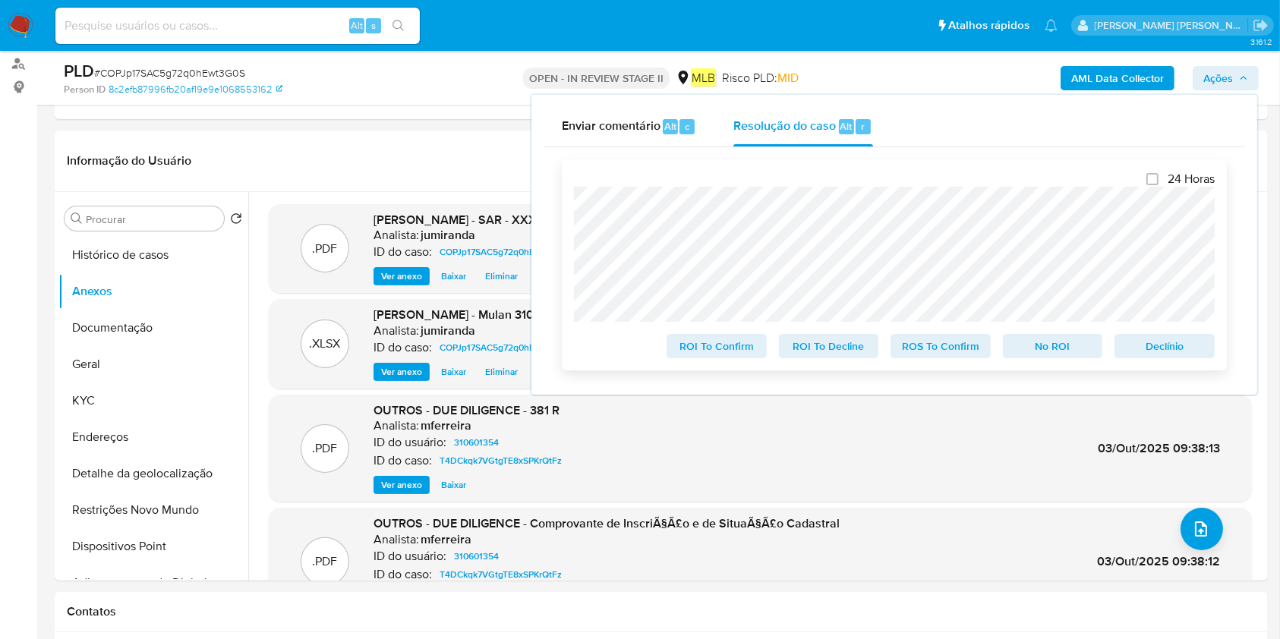
click at [938, 343] on span "ROS To Confirm" at bounding box center [940, 346] width 79 height 21
click at [908, 340] on span "ROS To Confirm" at bounding box center [940, 346] width 79 height 21
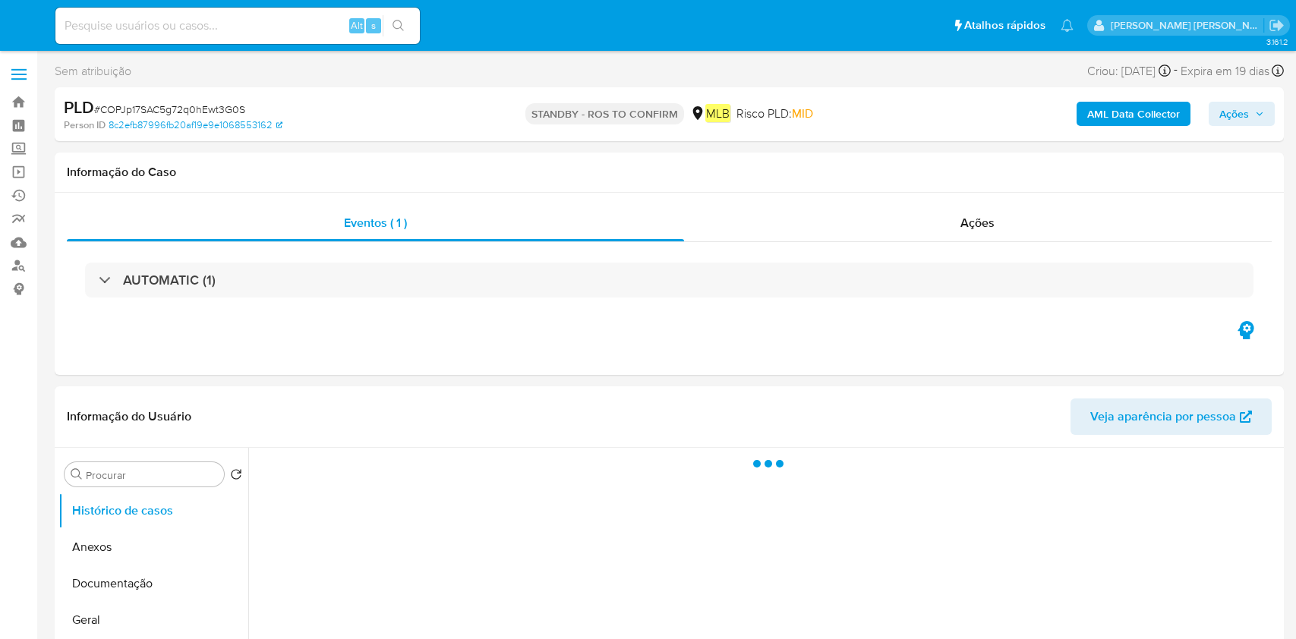
select select "10"
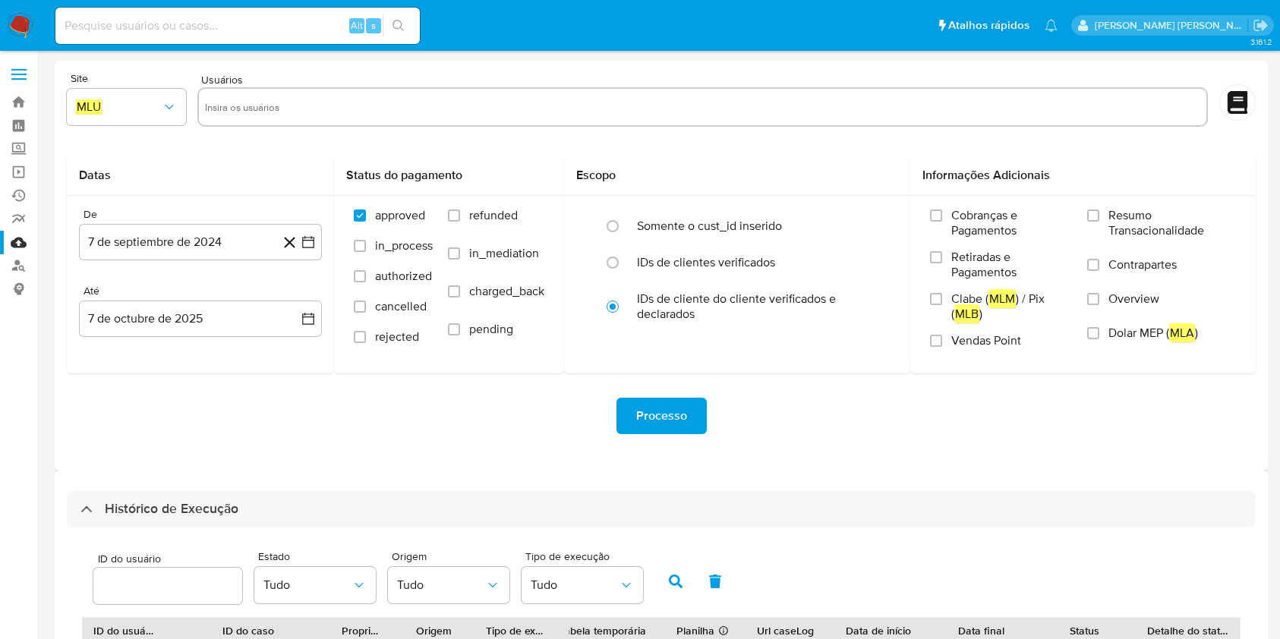
select select "10"
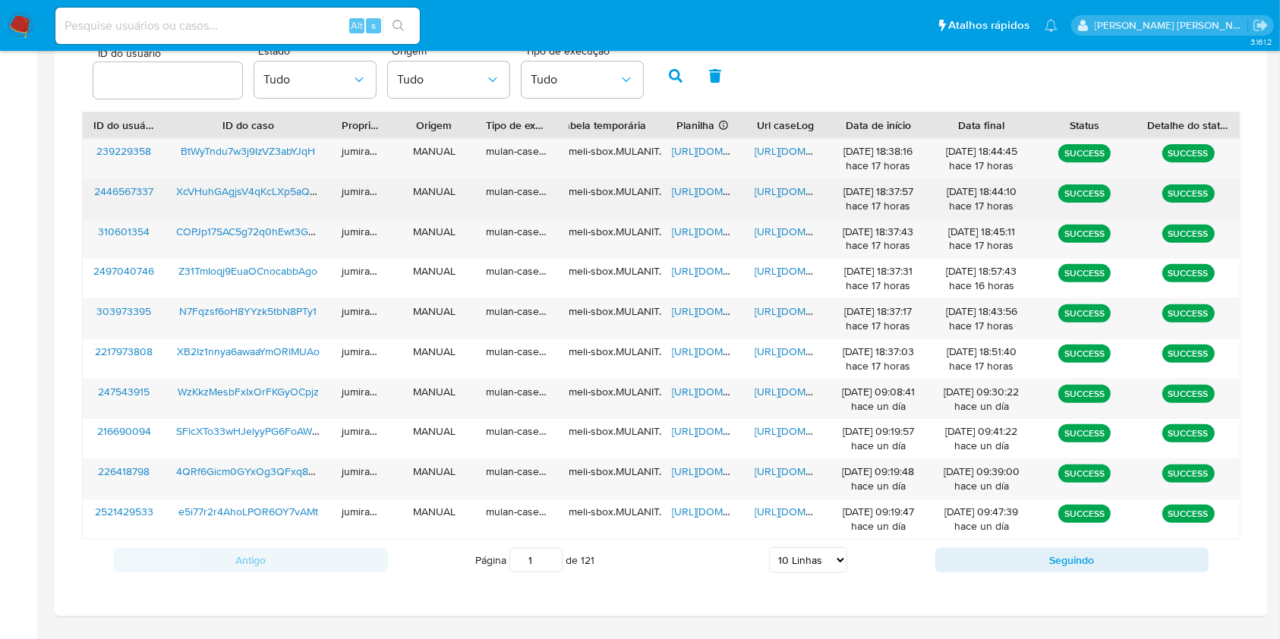
click at [777, 200] on div "[URL][DOMAIN_NAME]" at bounding box center [785, 198] width 83 height 39
click at [783, 190] on span "[URL][DOMAIN_NAME]" at bounding box center [807, 191] width 105 height 15
click at [293, 193] on span "XcVHuhGAgjsV4qKcLXp5aQCy" at bounding box center [249, 191] width 146 height 15
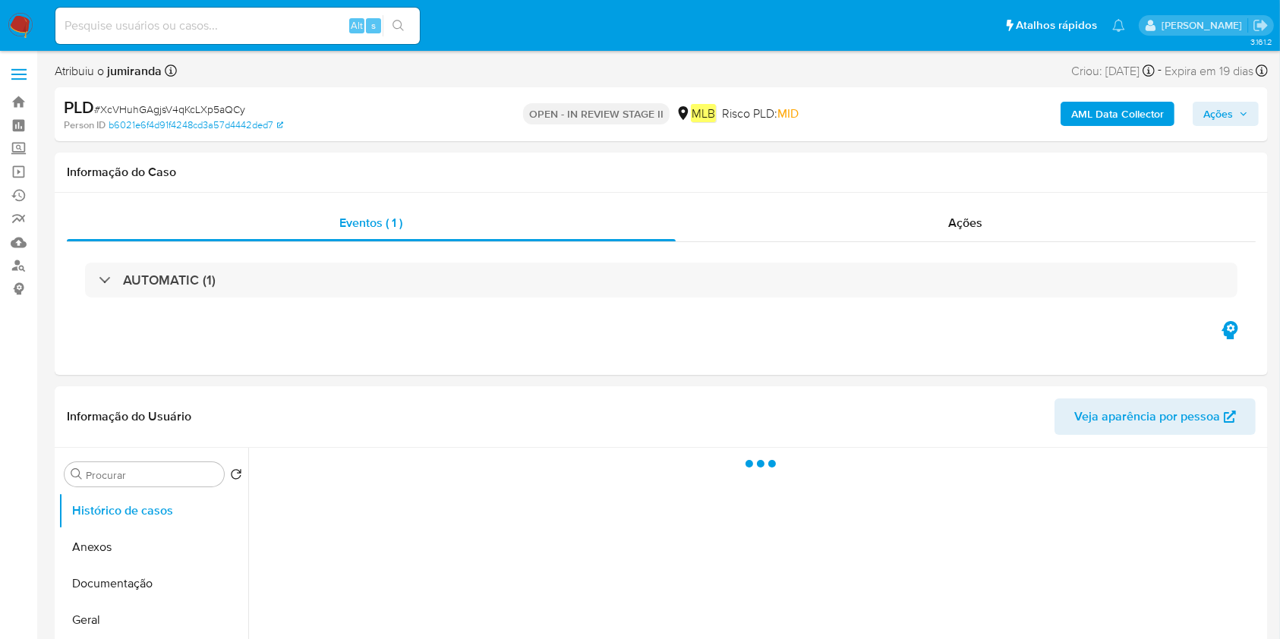
select select "10"
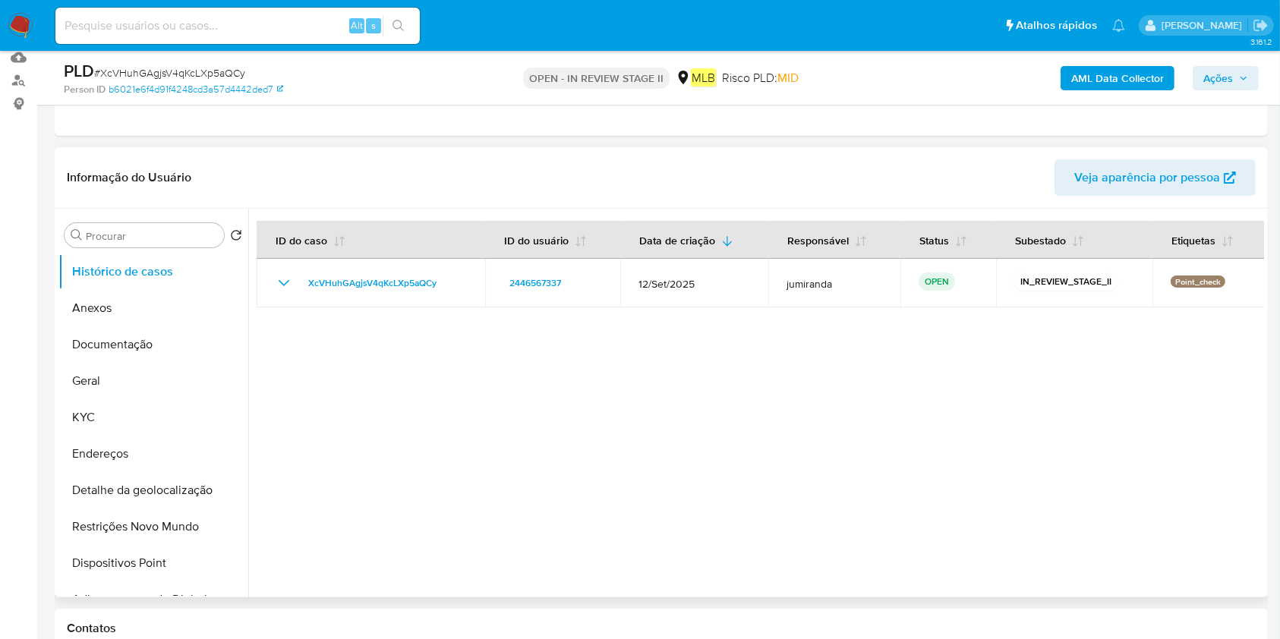
scroll to position [304, 0]
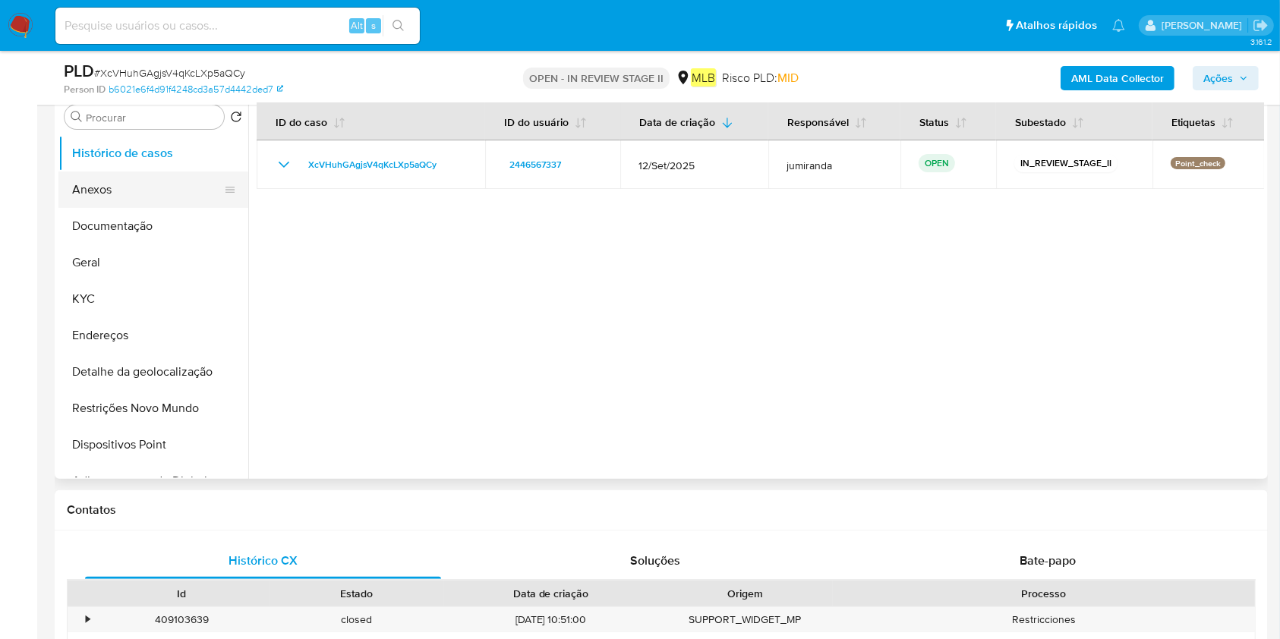
click at [133, 197] on button "Anexos" at bounding box center [147, 190] width 178 height 36
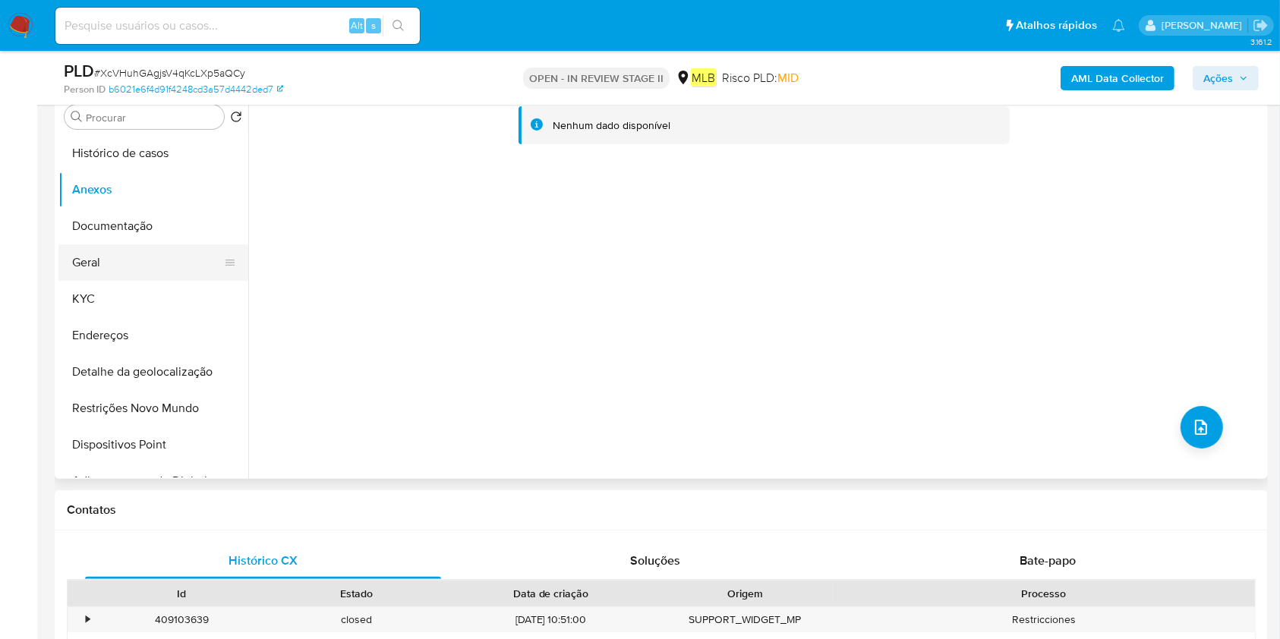
click at [110, 258] on button "Geral" at bounding box center [147, 262] width 178 height 36
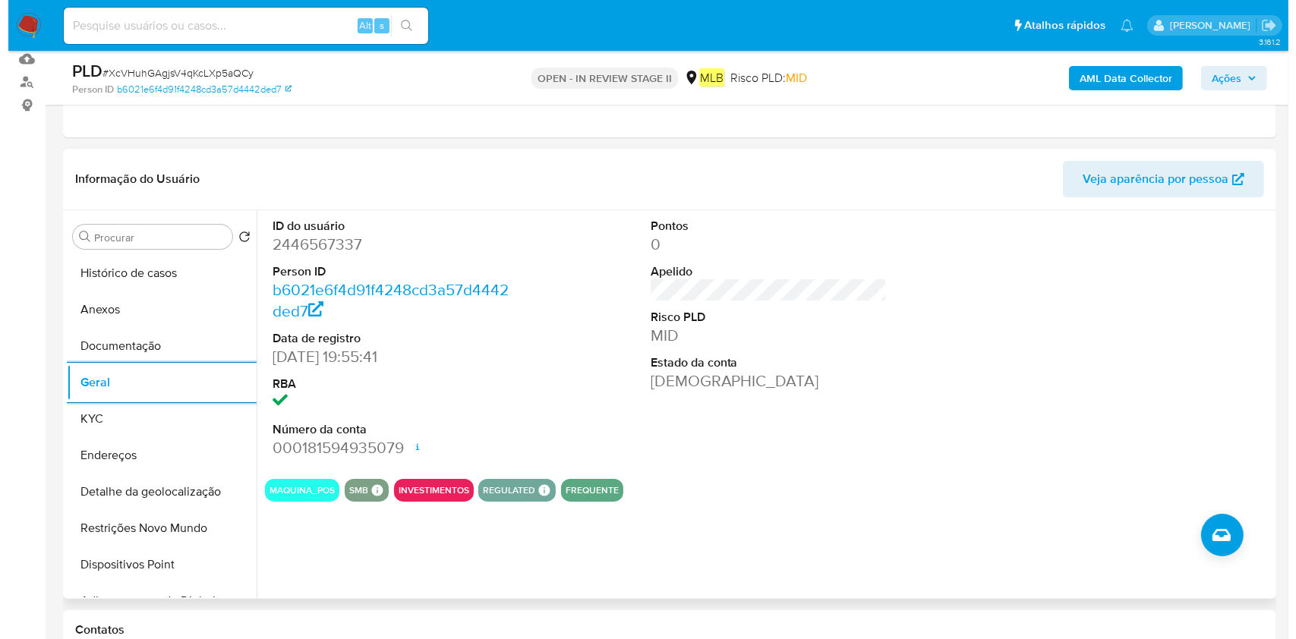
scroll to position [202, 0]
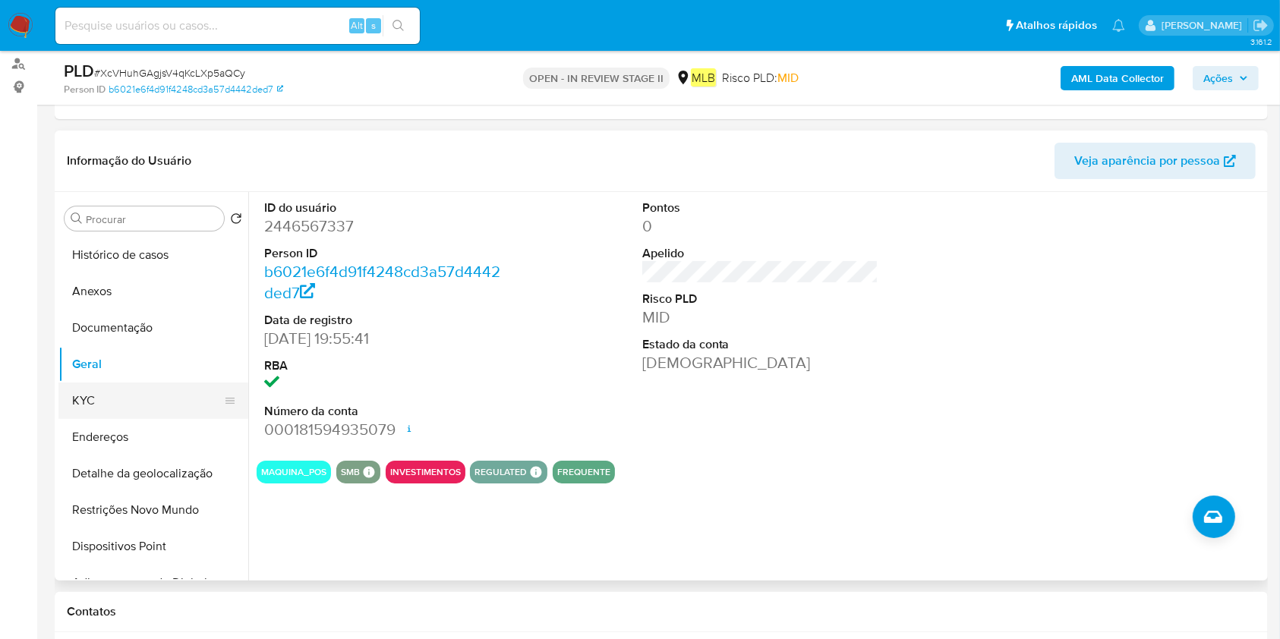
drag, startPoint x: 99, startPoint y: 393, endPoint x: 153, endPoint y: 384, distance: 53.9
click at [99, 393] on button "KYC" at bounding box center [147, 401] width 178 height 36
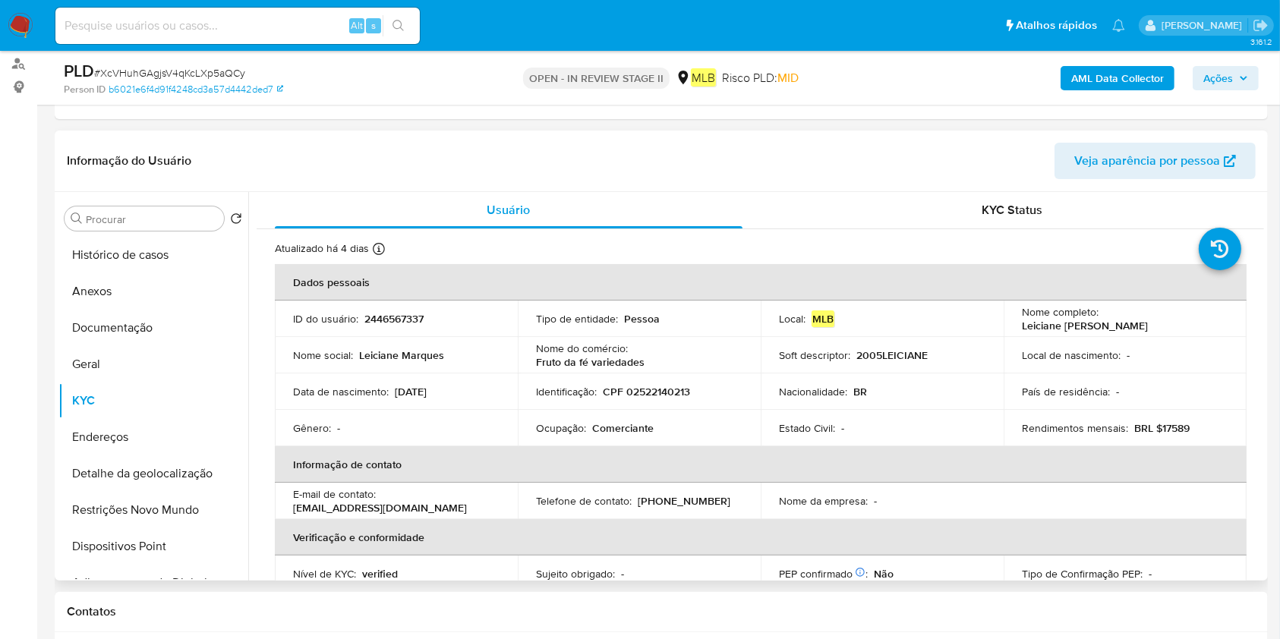
click at [658, 427] on div "Ocupação : Comerciante" at bounding box center [639, 428] width 206 height 14
copy div "Ocupação : Comerciante"
click at [106, 448] on button "Endereços" at bounding box center [147, 437] width 178 height 36
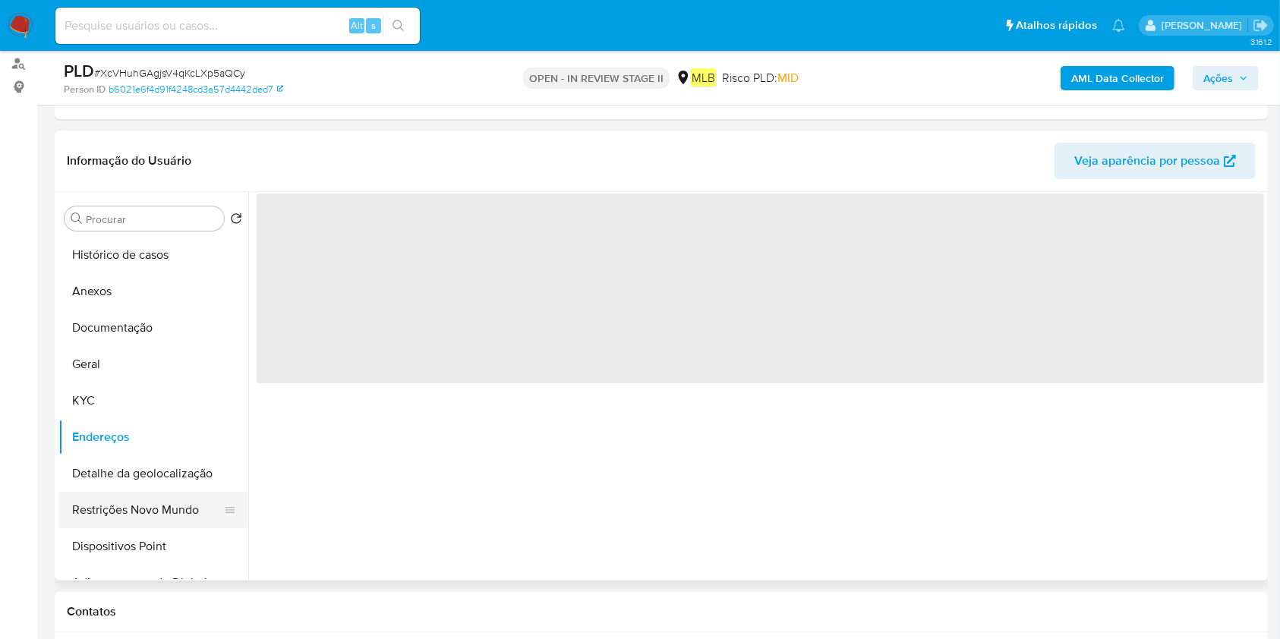
click at [123, 525] on button "Restrições Novo Mundo" at bounding box center [147, 510] width 178 height 36
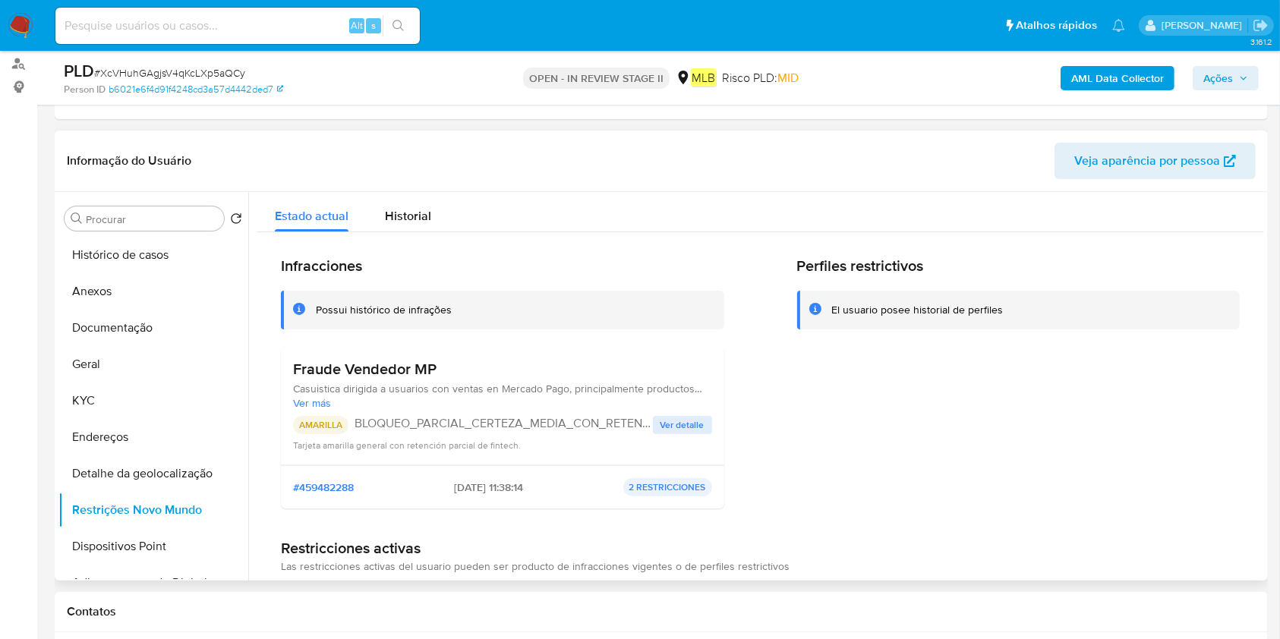
click at [668, 422] on span "Ver detalle" at bounding box center [682, 425] width 44 height 15
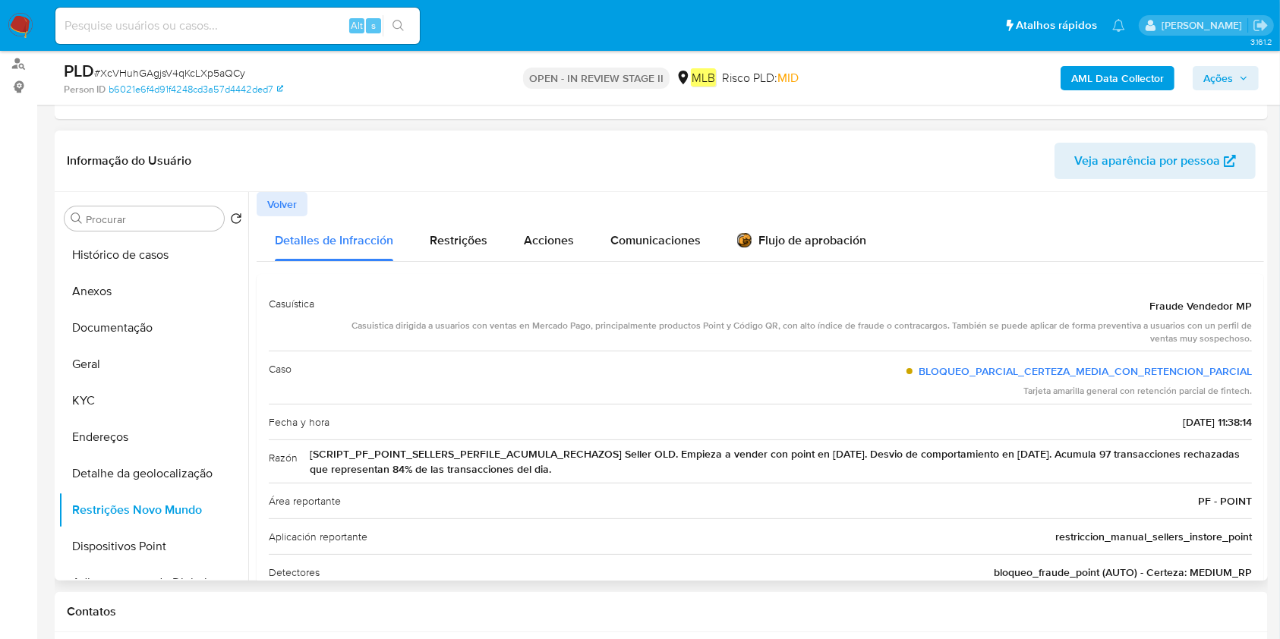
click at [1195, 308] on span "Fraude Vendedor MP" at bounding box center [1200, 305] width 102 height 15
click at [1221, 333] on div "Casuistica dirigida a usuarios con ventas en Mercado Pago, principalmente produ…" at bounding box center [788, 333] width 925 height 26
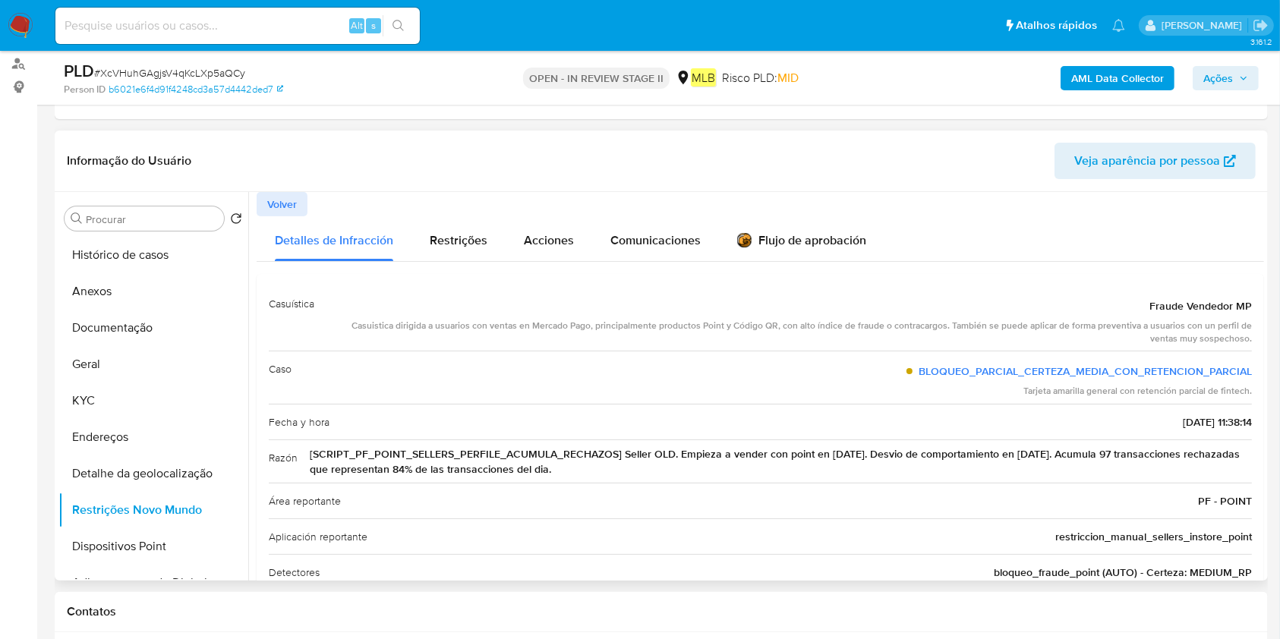
click at [1221, 333] on div "Casuistica dirigida a usuarios con ventas en Mercado Pago, principalmente produ…" at bounding box center [788, 333] width 925 height 26
click at [143, 330] on button "Documentação" at bounding box center [147, 328] width 178 height 36
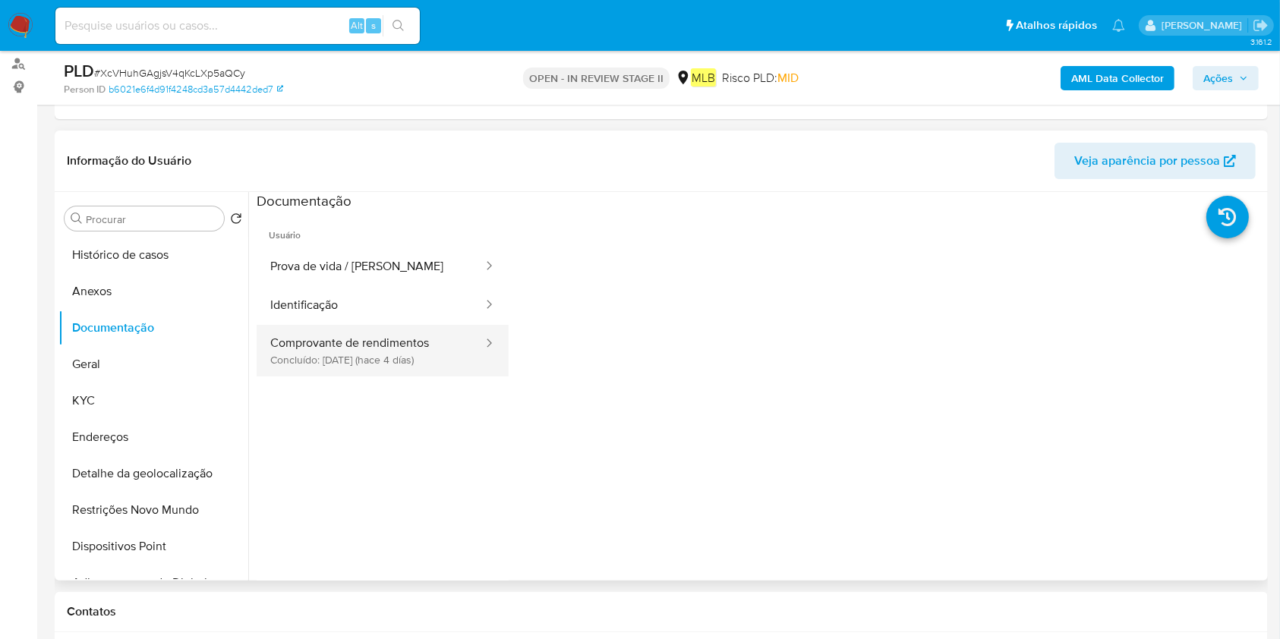
click at [343, 349] on button "Comprovante de rendimentos Concluído: 03/10/2025 (hace 4 días)" at bounding box center [371, 351] width 228 height 52
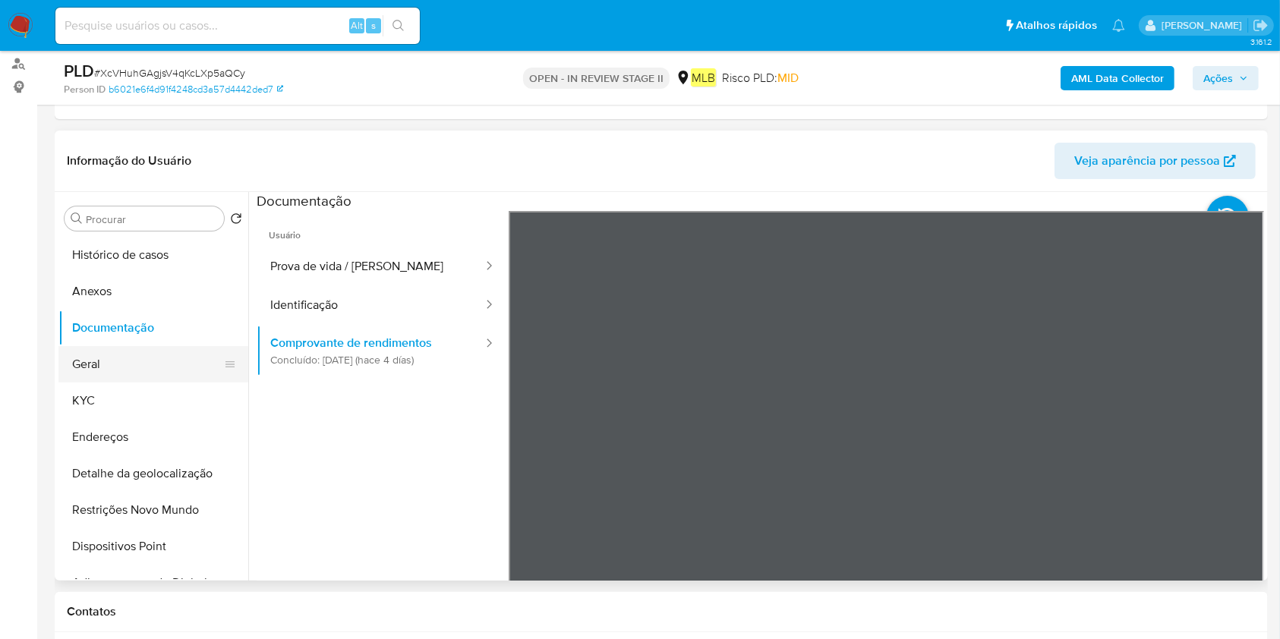
click at [103, 362] on button "Geral" at bounding box center [147, 364] width 178 height 36
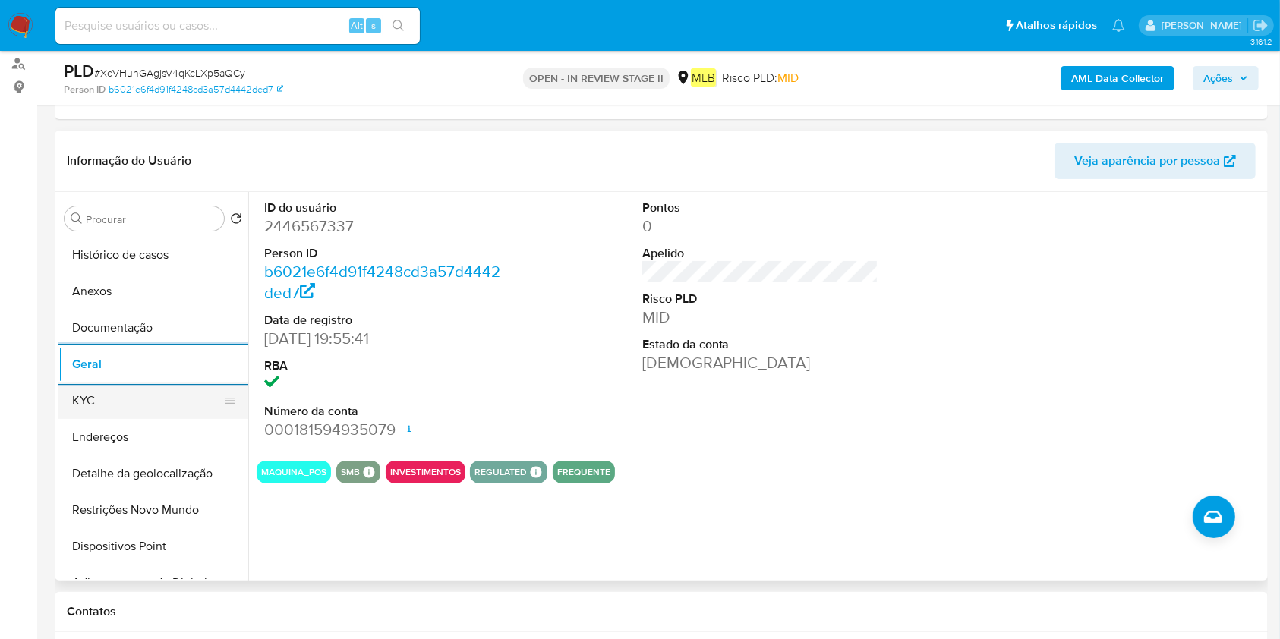
click at [148, 385] on button "KYC" at bounding box center [147, 401] width 178 height 36
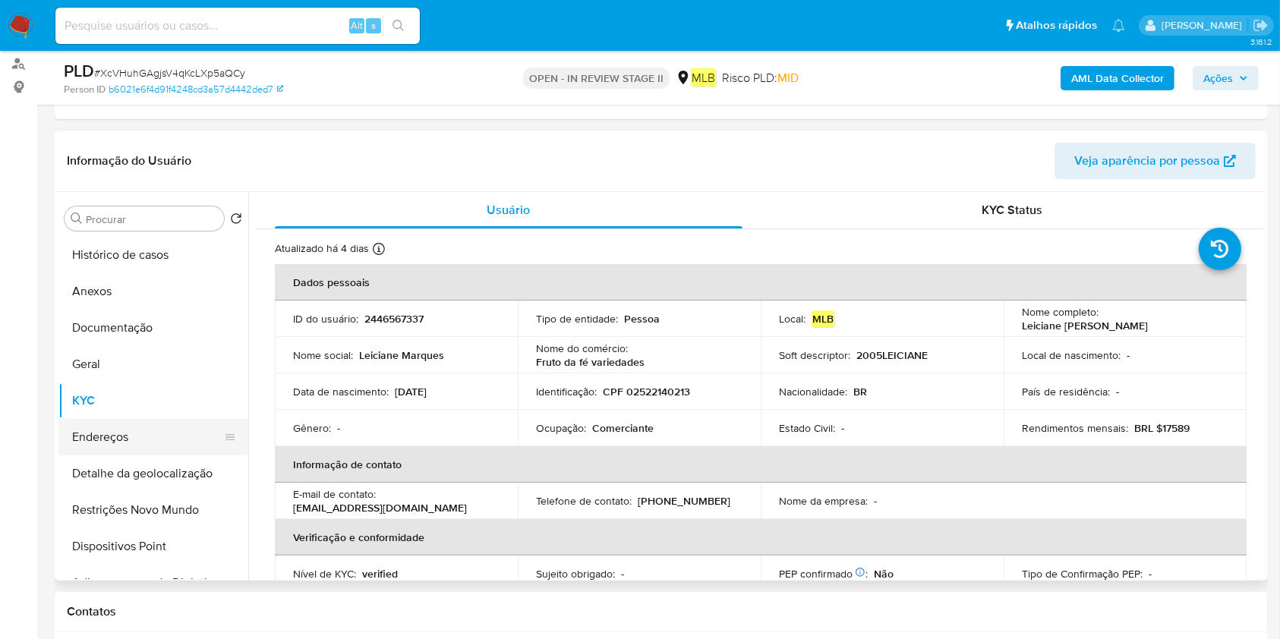
click at [151, 444] on button "Endereços" at bounding box center [147, 437] width 178 height 36
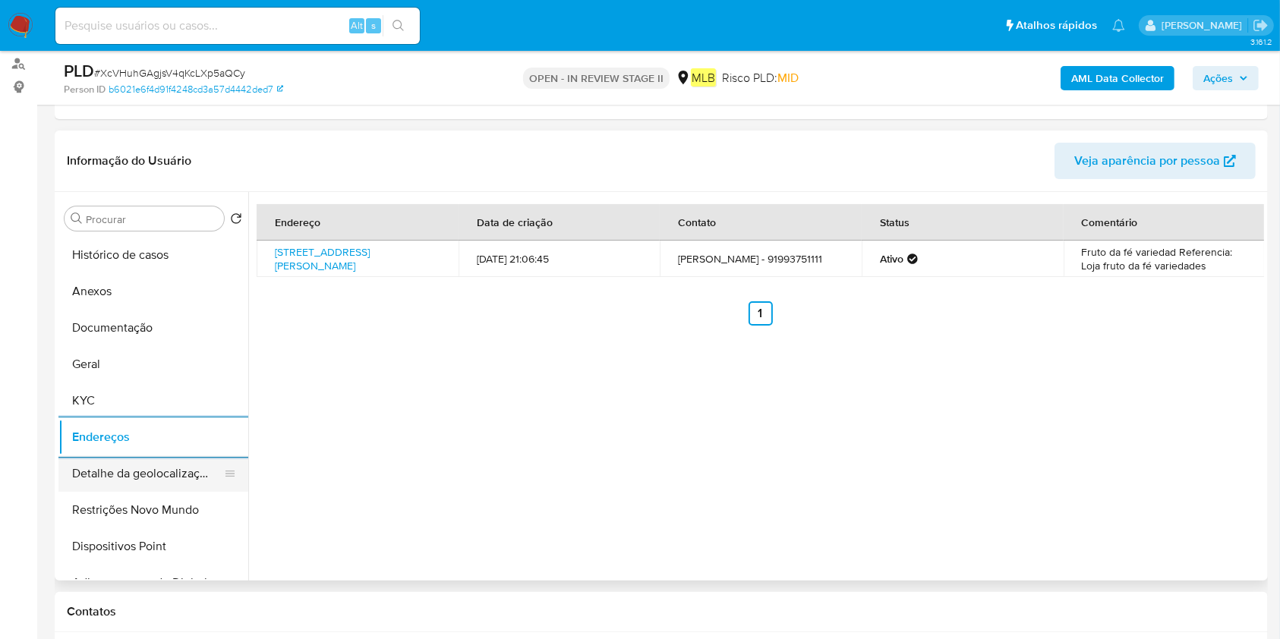
click at [154, 482] on button "Detalhe da geolocalização" at bounding box center [147, 473] width 178 height 36
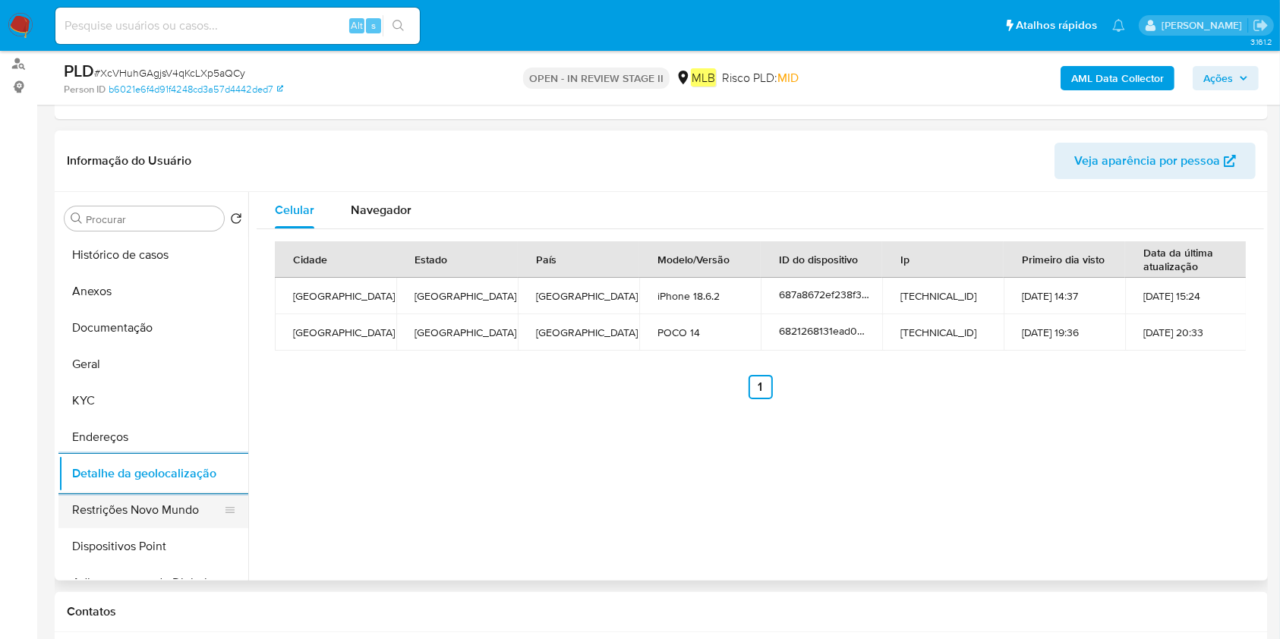
click at [156, 504] on button "Restrições Novo Mundo" at bounding box center [147, 510] width 178 height 36
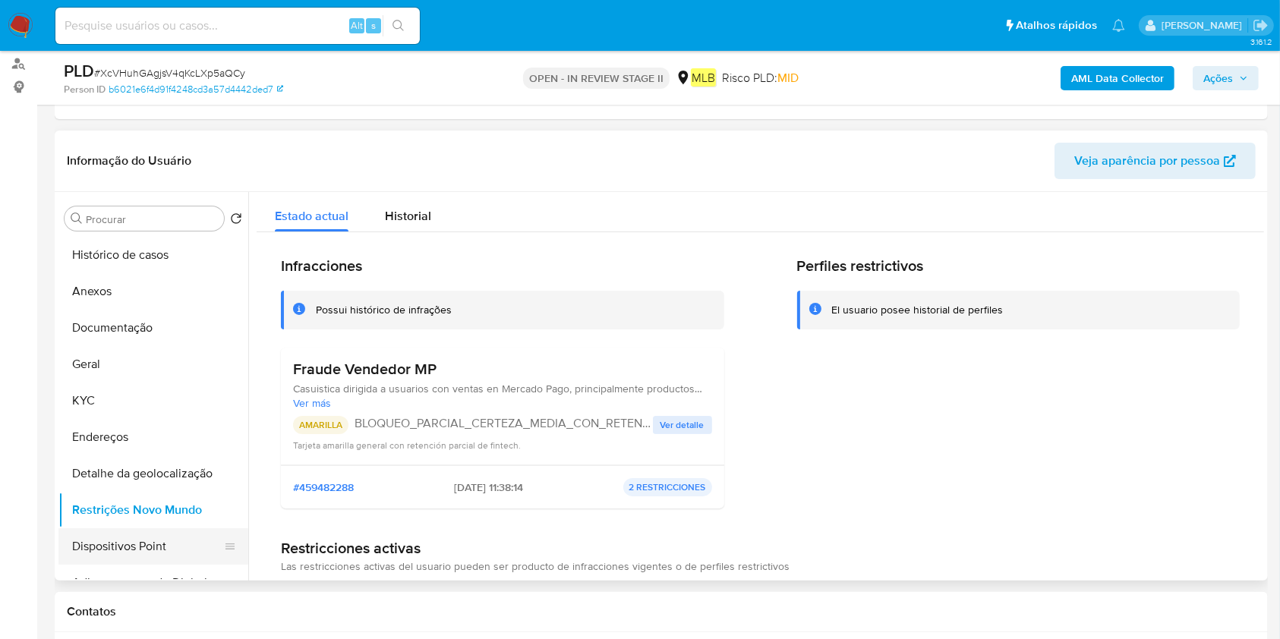
click at [95, 559] on button "Dispositivos Point" at bounding box center [147, 546] width 178 height 36
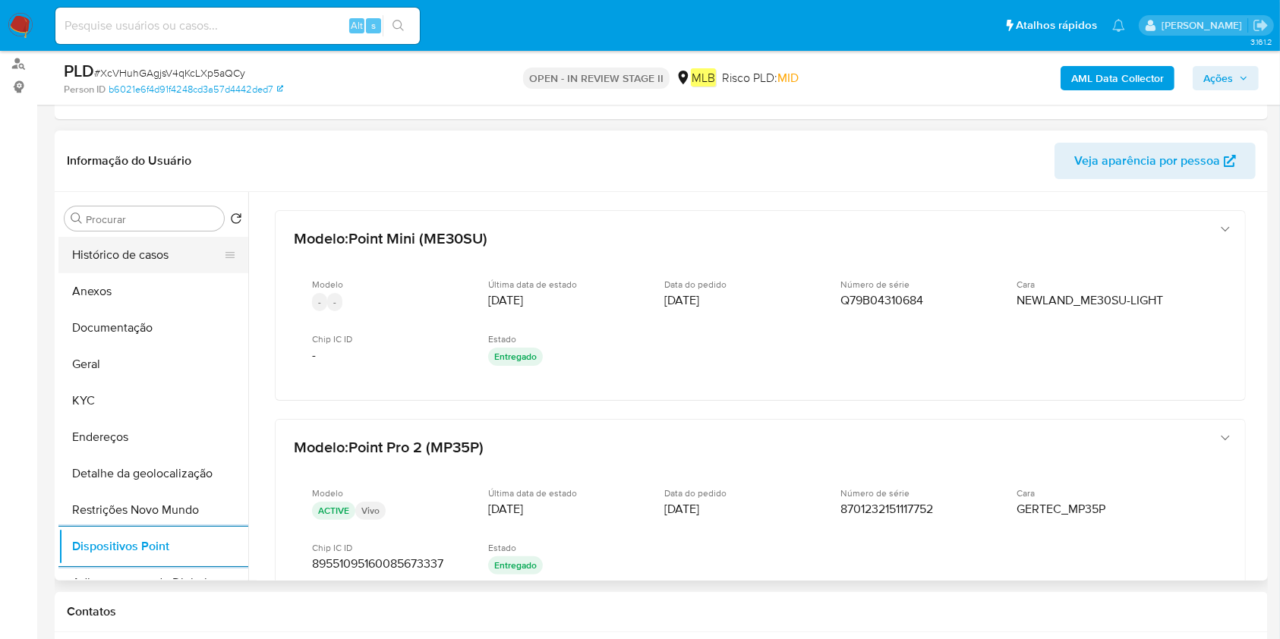
click at [155, 271] on button "Histórico de casos" at bounding box center [147, 255] width 178 height 36
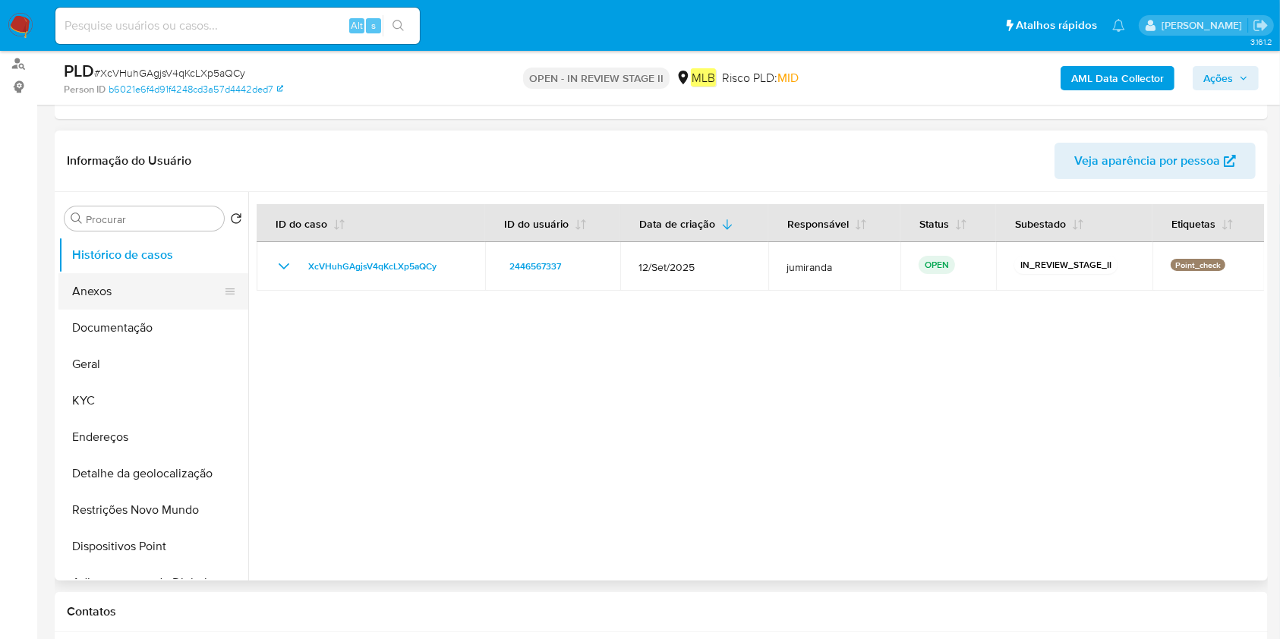
click at [118, 279] on button "Anexos" at bounding box center [147, 291] width 178 height 36
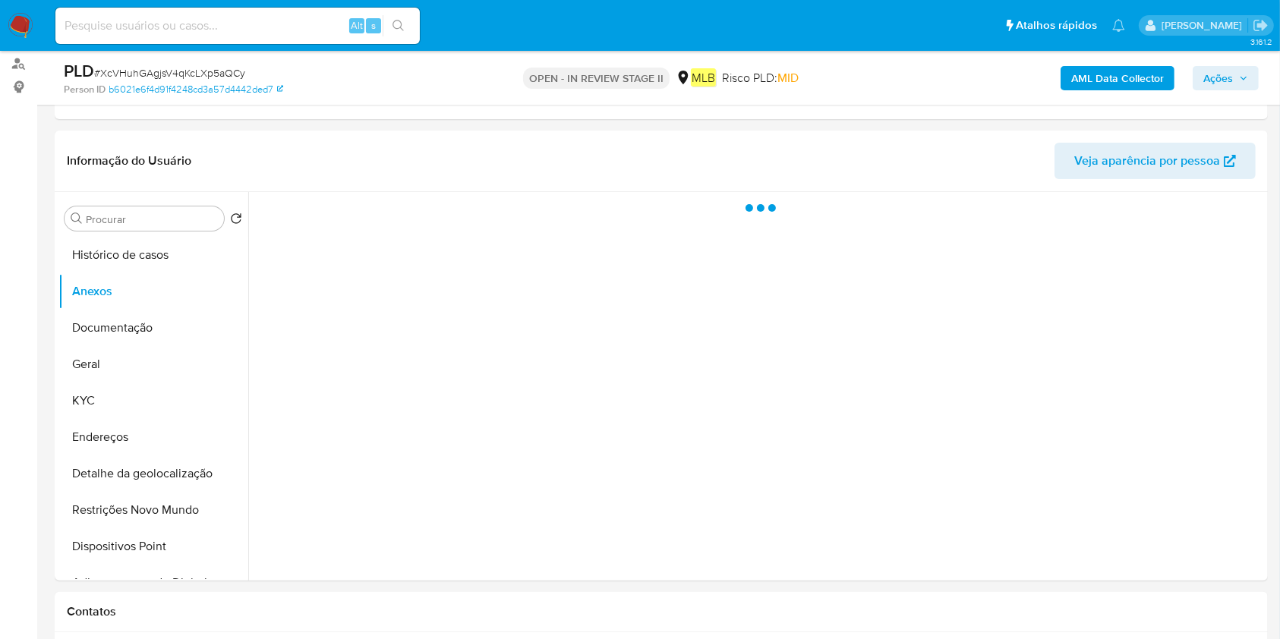
click at [1078, 76] on b "AML Data Collector" at bounding box center [1117, 78] width 93 height 24
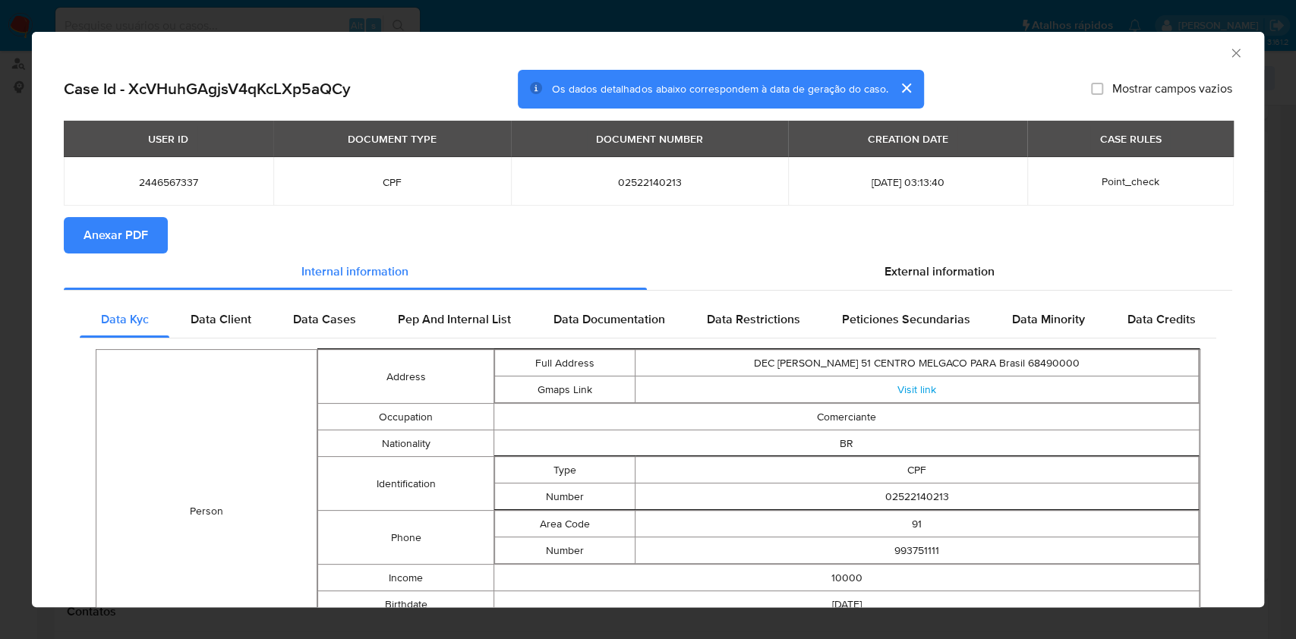
click at [125, 244] on span "Anexar PDF" at bounding box center [116, 235] width 65 height 33
click at [1209, 52] on div "AML Data Collector" at bounding box center [648, 51] width 1232 height 38
click at [1231, 52] on icon "Fechar a janela" at bounding box center [1235, 53] width 8 height 8
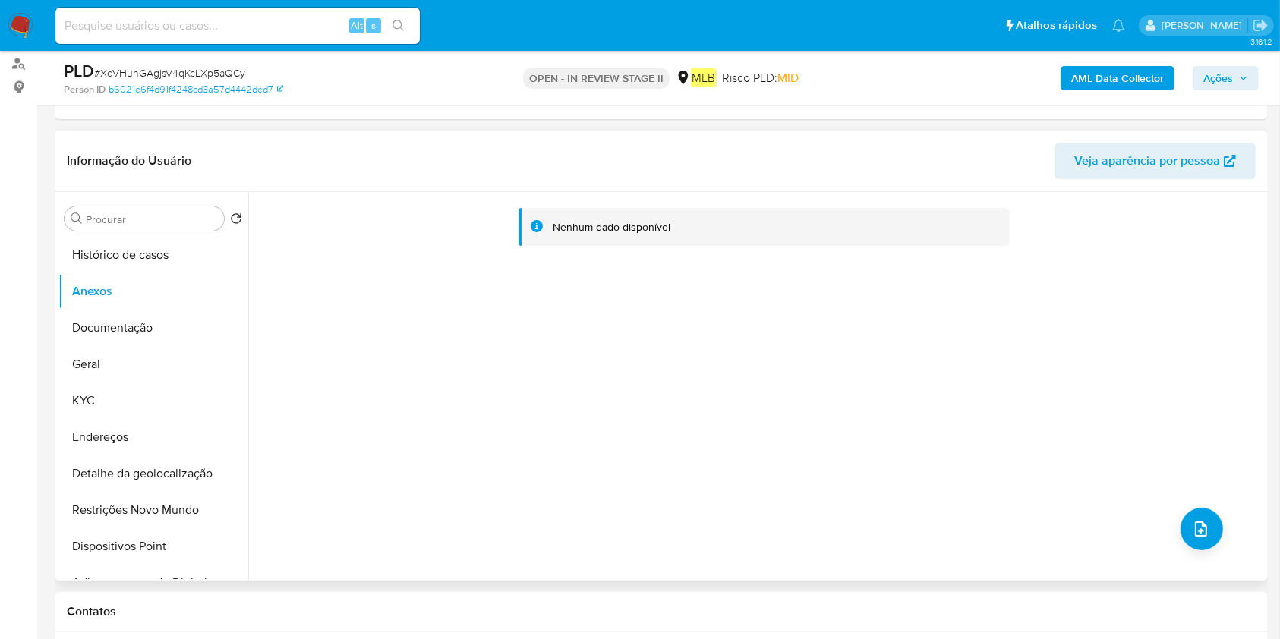
click at [1217, 520] on div "Nenhum dado disponível" at bounding box center [756, 386] width 1016 height 389
click at [1212, 512] on div "Nenhum dado disponível" at bounding box center [756, 386] width 1016 height 389
click at [1184, 516] on button "upload-file" at bounding box center [1201, 529] width 43 height 43
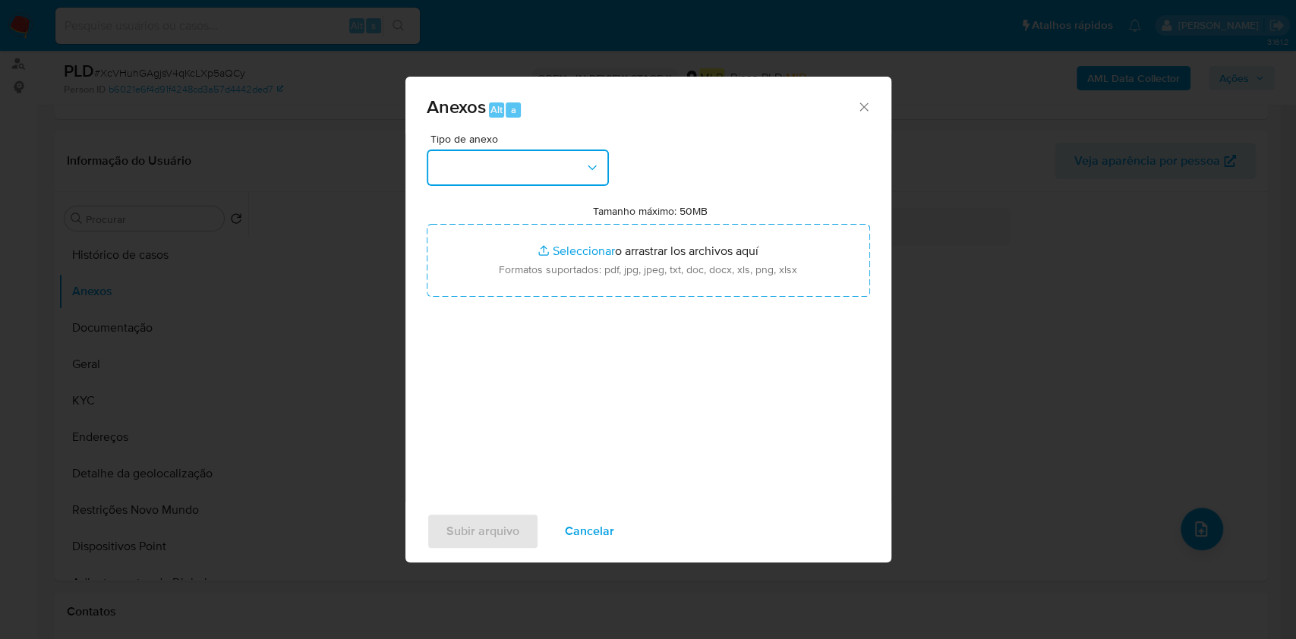
click at [547, 178] on button "button" at bounding box center [518, 168] width 182 height 36
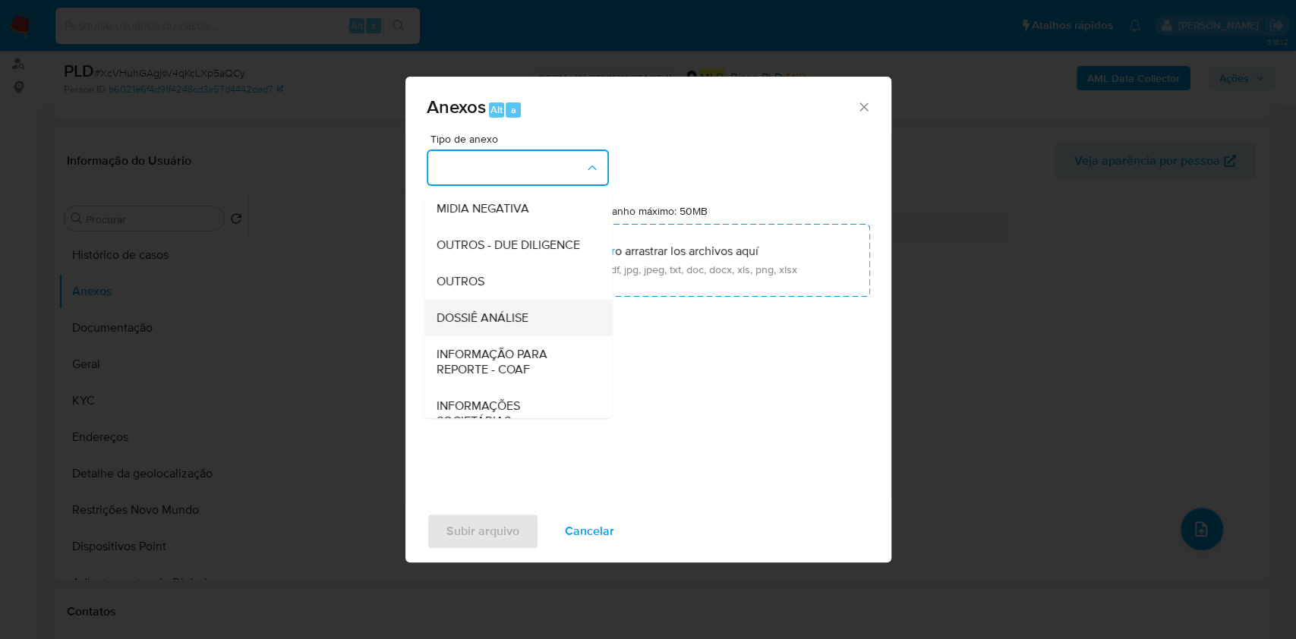
scroll to position [233, 0]
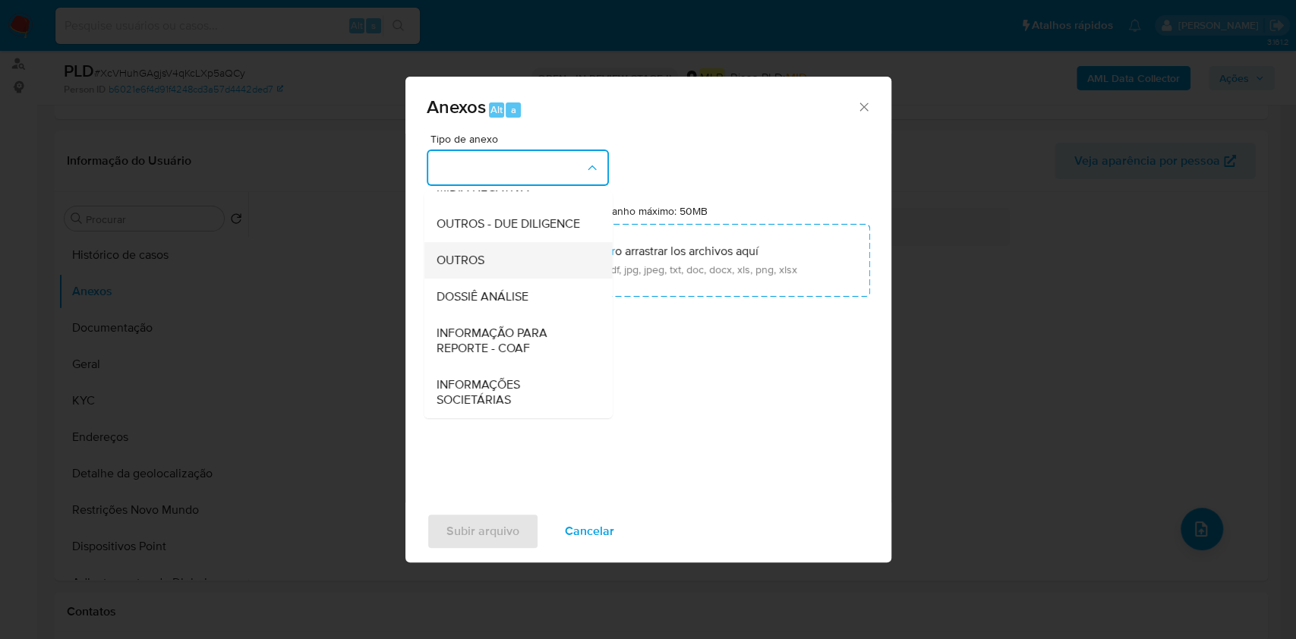
click at [536, 264] on div "OUTROS" at bounding box center [513, 260] width 155 height 36
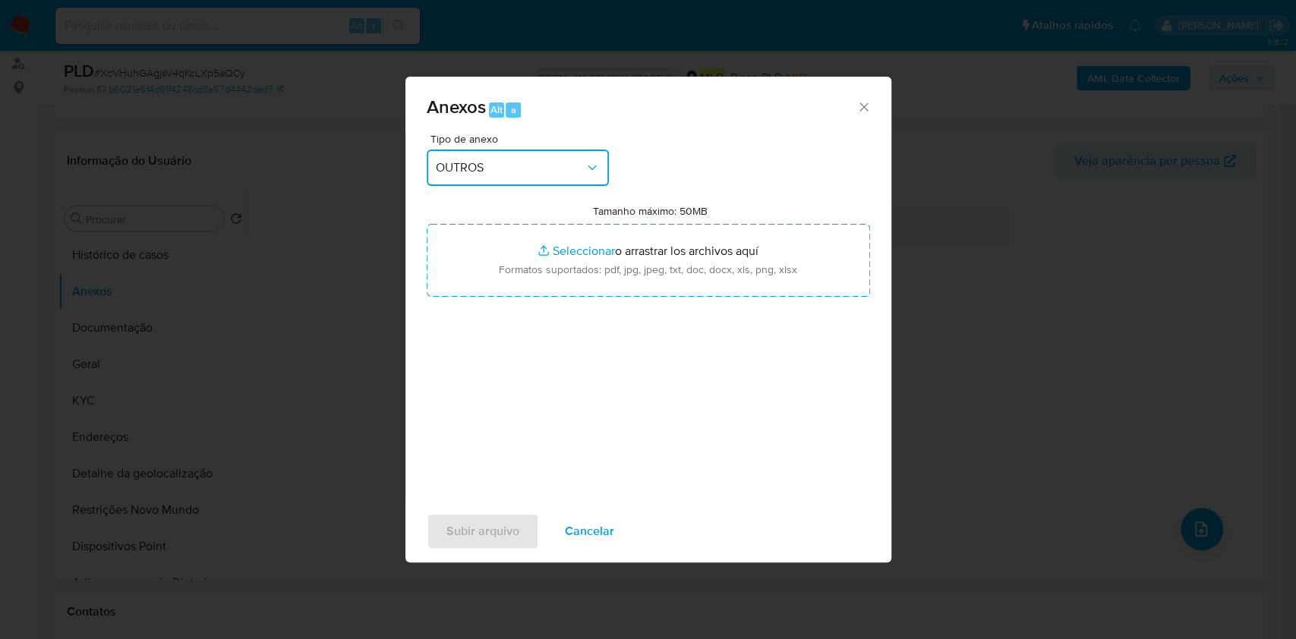
drag, startPoint x: 559, startPoint y: 152, endPoint x: 553, endPoint y: 168, distance: 17.1
click at [555, 165] on button "OUTROS" at bounding box center [518, 168] width 182 height 36
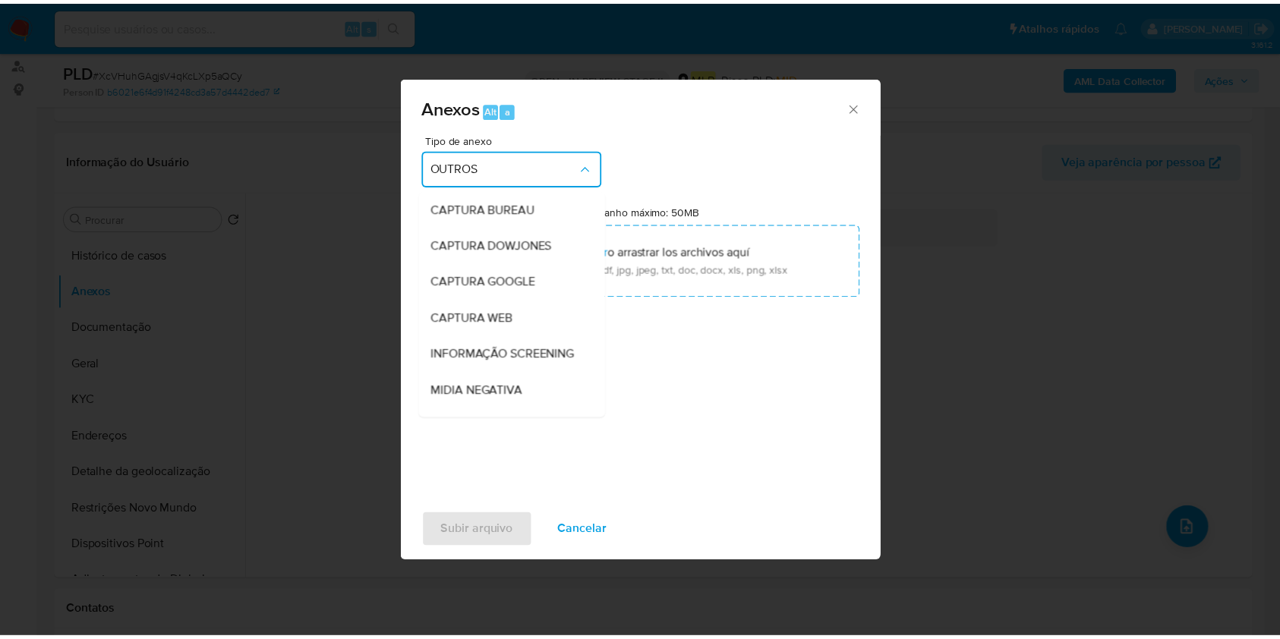
scroll to position [189, 0]
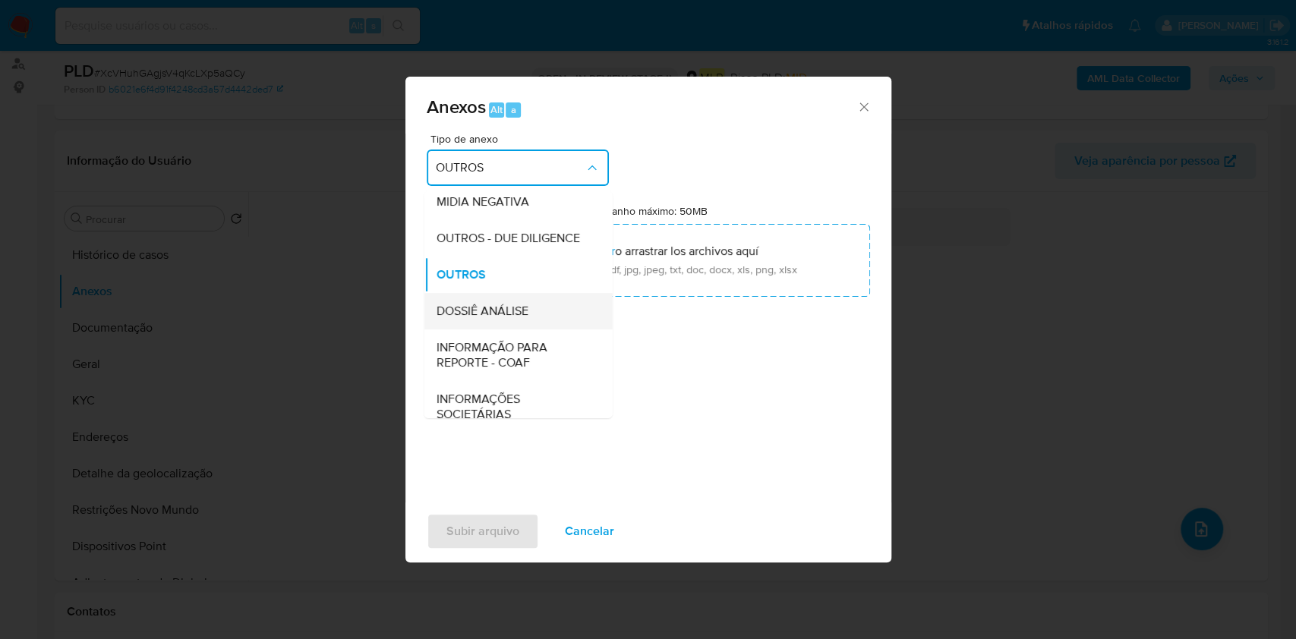
click at [468, 319] on span "DOSSIÊ ANÁLISE" at bounding box center [482, 311] width 92 height 15
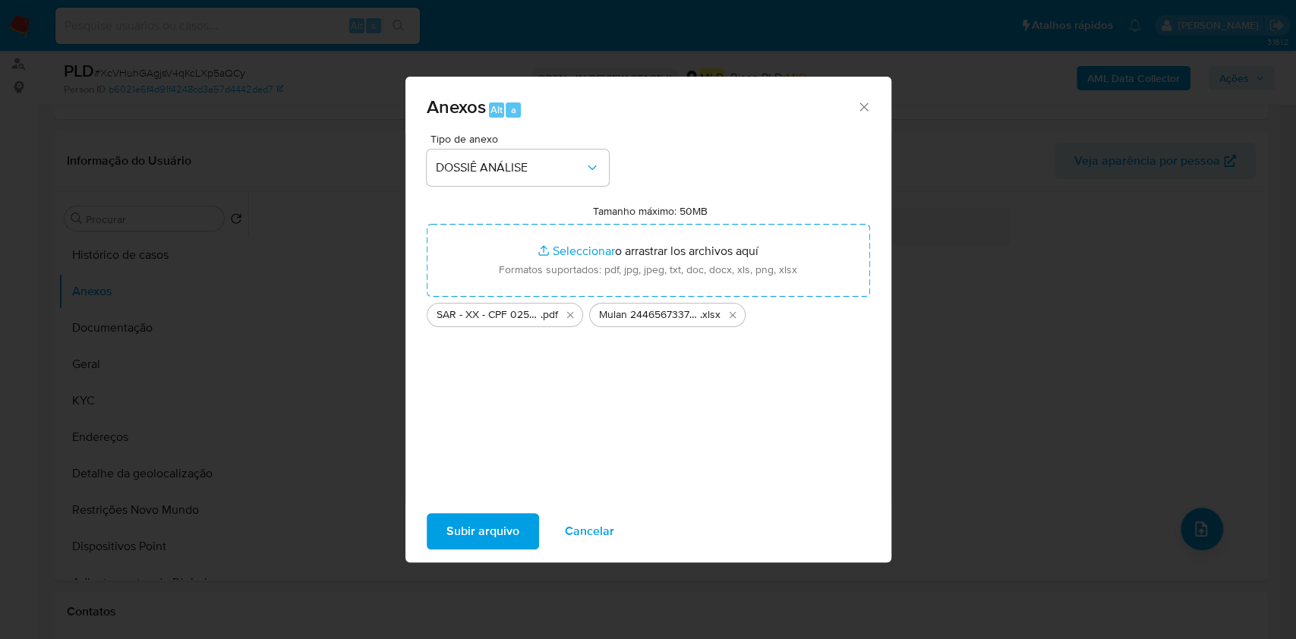
click at [473, 530] on span "Subir arquivo" at bounding box center [482, 531] width 73 height 33
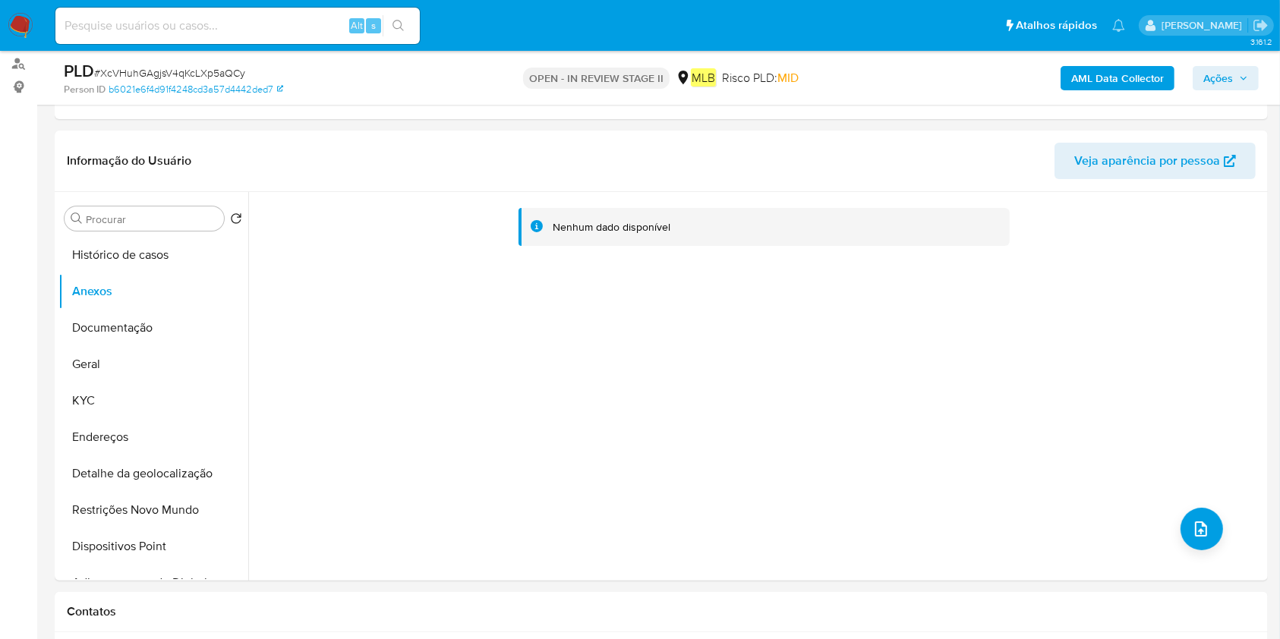
click at [1251, 71] on button "Ações" at bounding box center [1226, 78] width 66 height 24
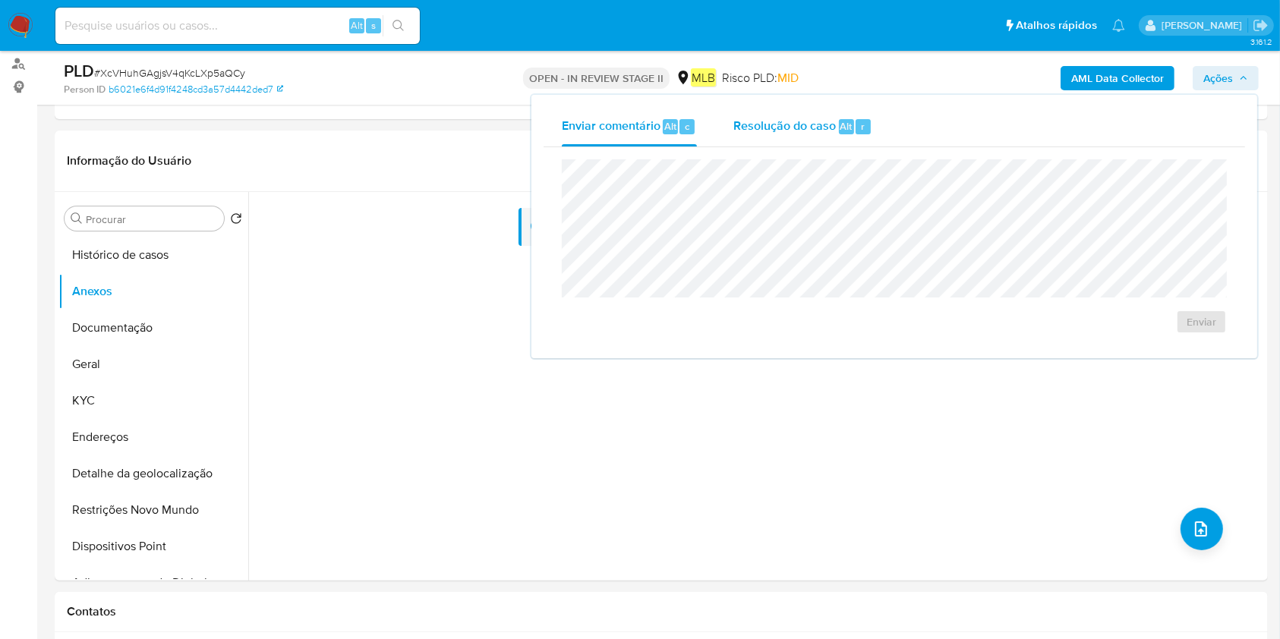
drag, startPoint x: 816, startPoint y: 125, endPoint x: 812, endPoint y: 148, distance: 23.2
click at [816, 126] on span "Resolução do caso" at bounding box center [784, 125] width 102 height 17
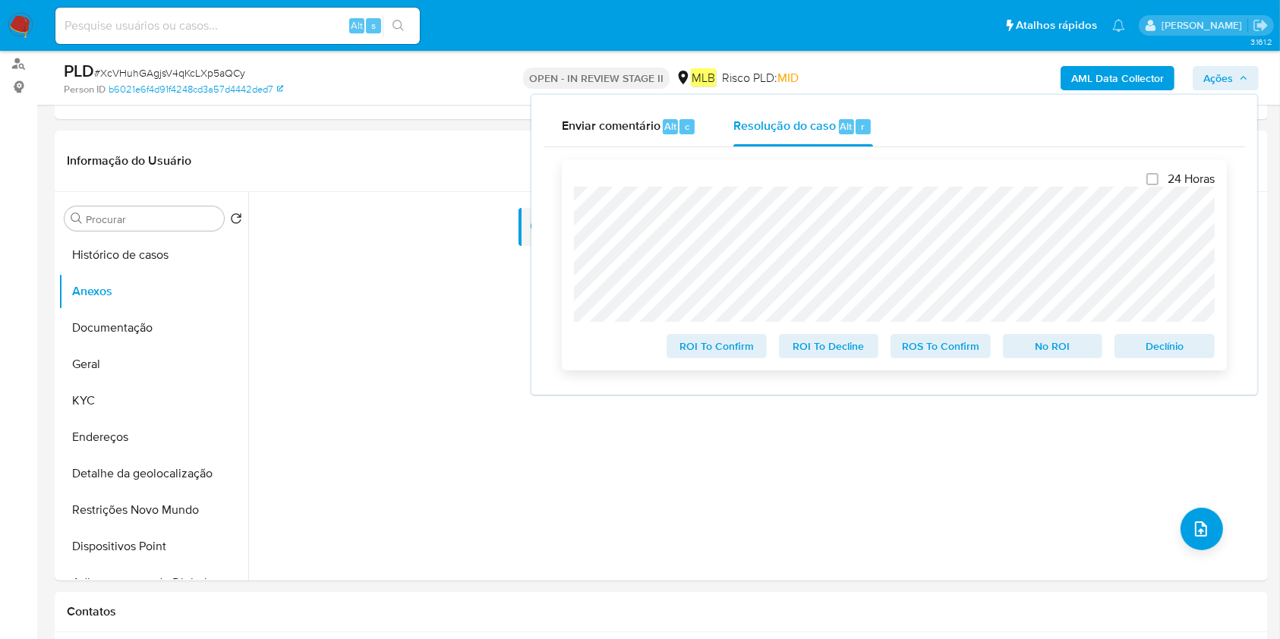
click at [968, 352] on span "ROS To Confirm" at bounding box center [940, 346] width 79 height 21
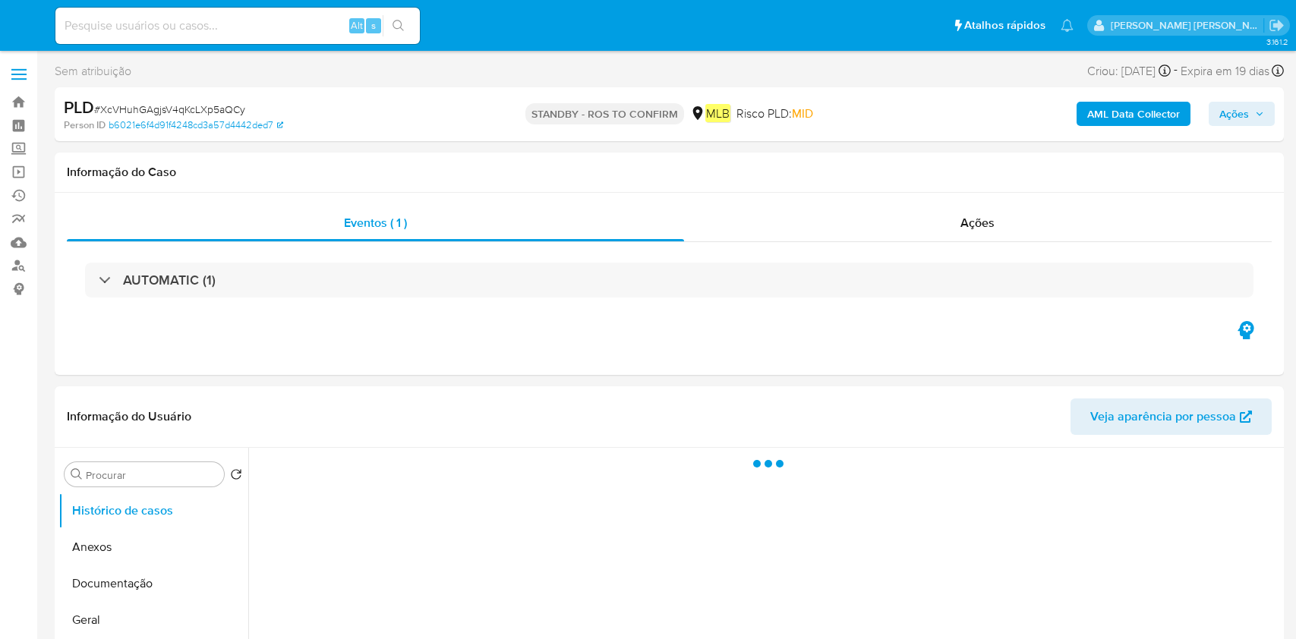
select select "10"
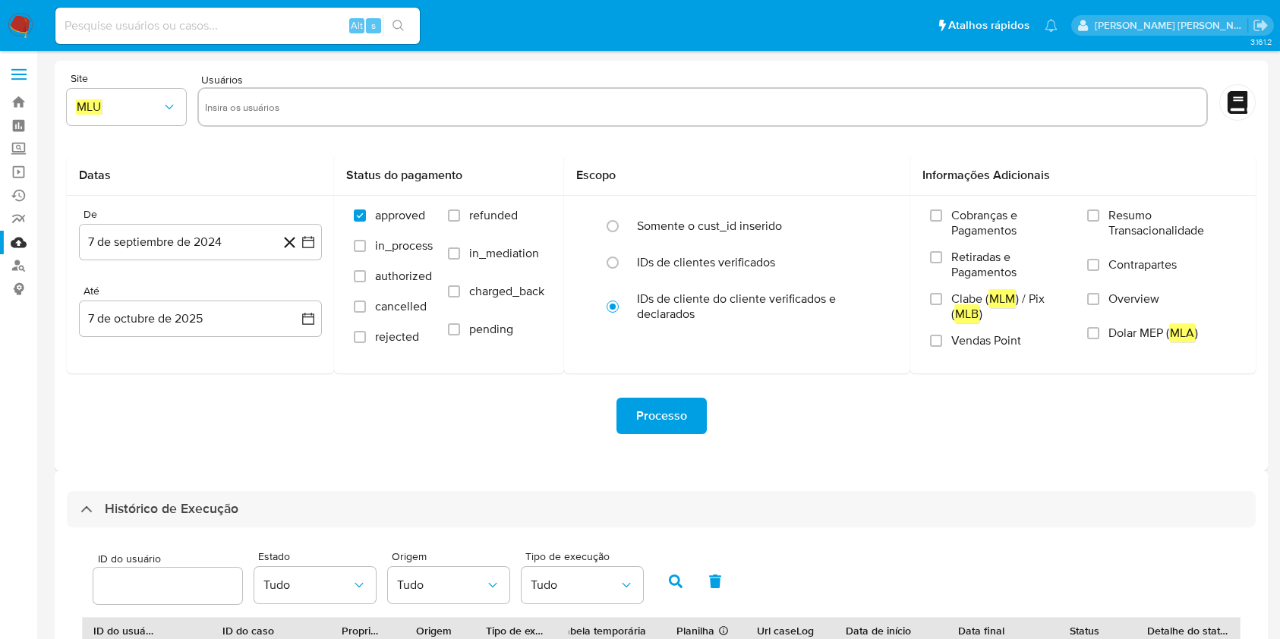
select select "10"
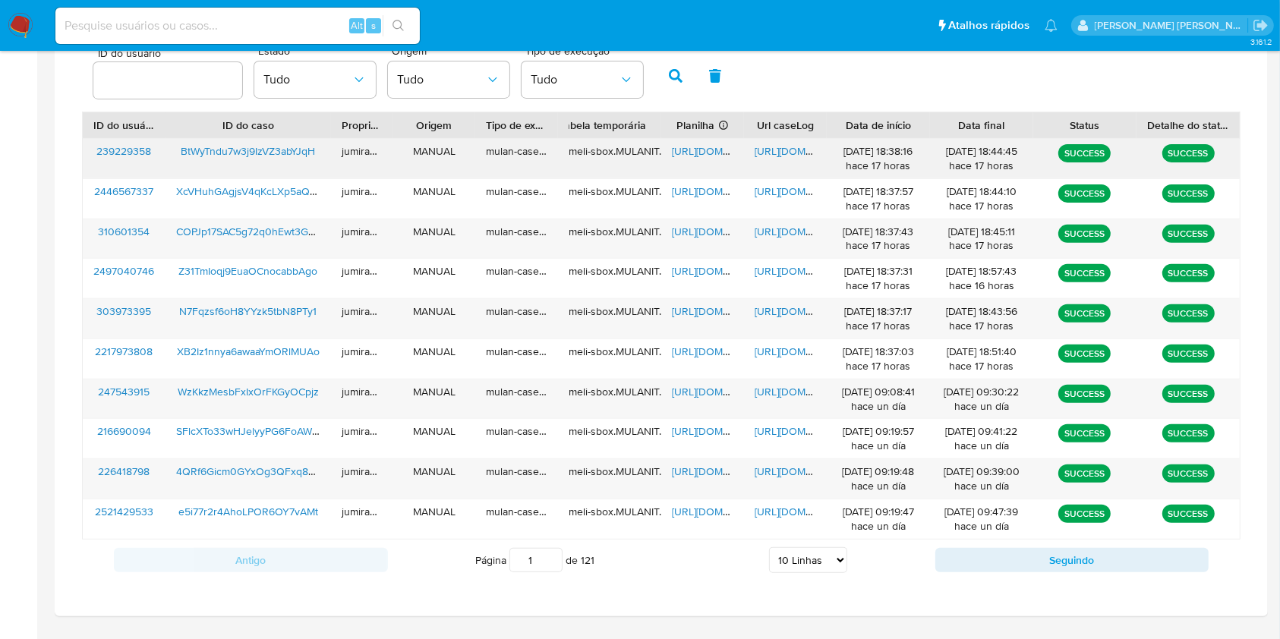
click at [689, 156] on span "https://docs.google.com/spreadsheets/d/1WJPqTQywriPXhe5GhRf7bPRtx036n3CbqQVGfJQ…" at bounding box center [724, 150] width 105 height 15
click at [771, 150] on span "https://docs.google.com/document/d/1tn3oGlAjDBBnI0zwYPTProw7mDFavqtrnQR-JMW4Dgg…" at bounding box center [807, 150] width 105 height 15
drag, startPoint x: 292, startPoint y: 143, endPoint x: 445, endPoint y: 45, distance: 181.9
click at [292, 143] on div "BtWyTndu7w3j9IzVZ3abYJqH" at bounding box center [247, 158] width 165 height 39
click at [276, 146] on span "BtWyTndu7w3j9IzVZ3abYJqH" at bounding box center [248, 150] width 134 height 15
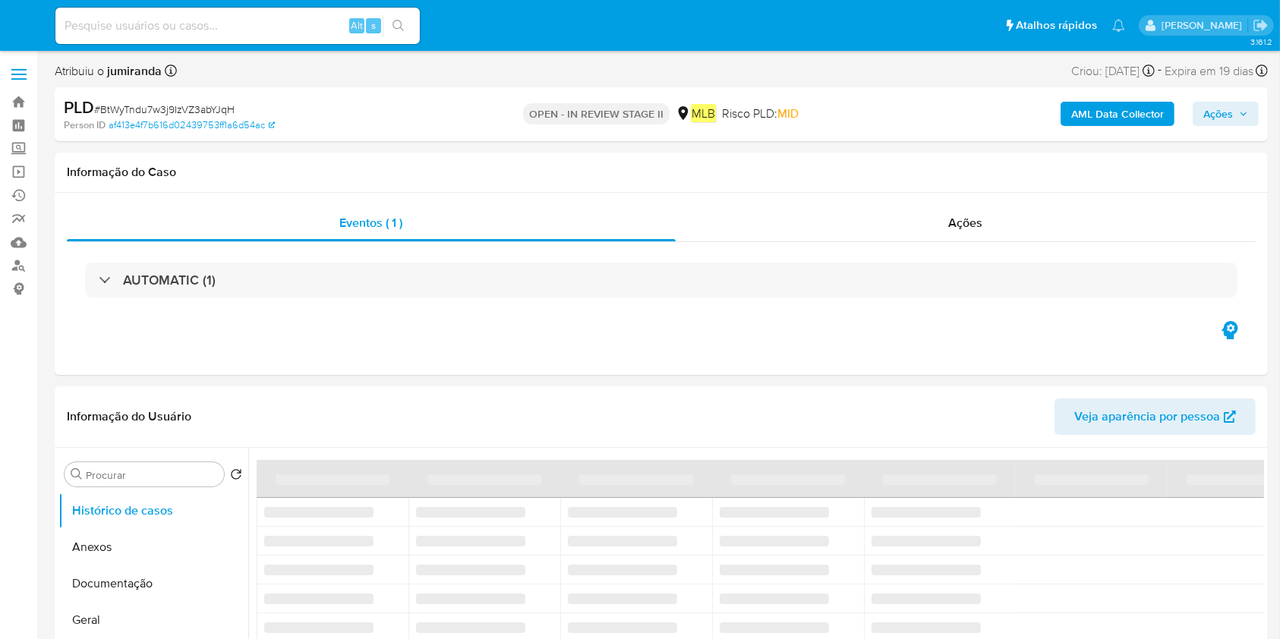
select select "10"
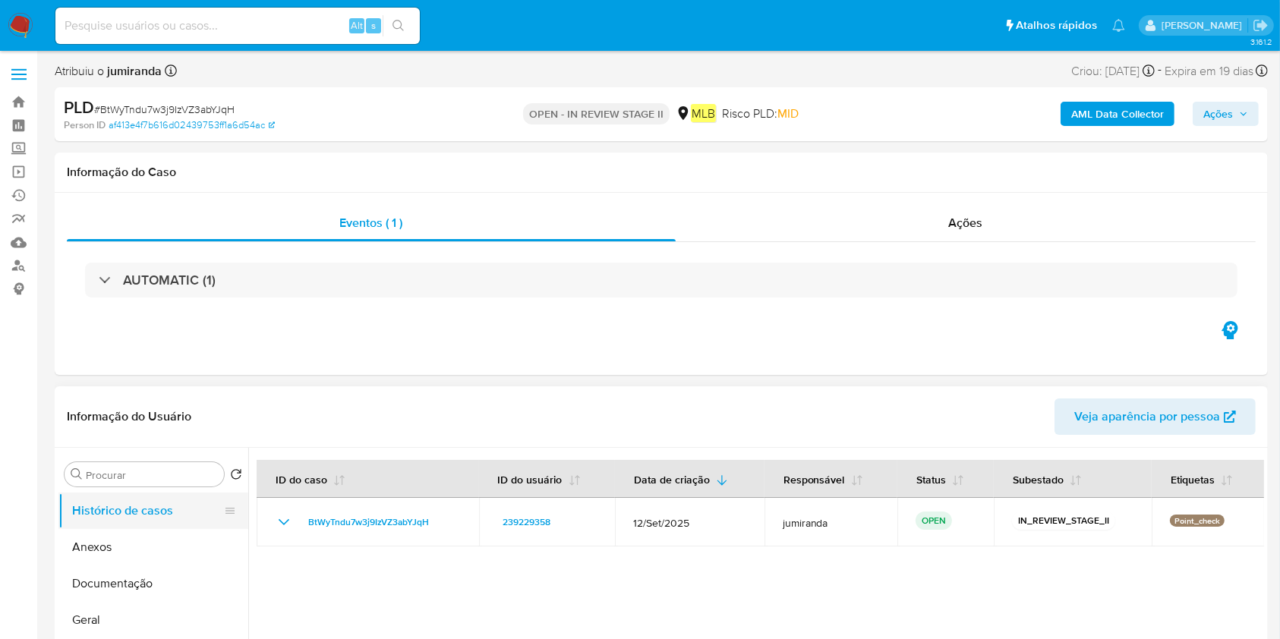
drag, startPoint x: 80, startPoint y: 553, endPoint x: 175, endPoint y: 518, distance: 100.4
click at [82, 552] on button "Anexos" at bounding box center [153, 547] width 190 height 36
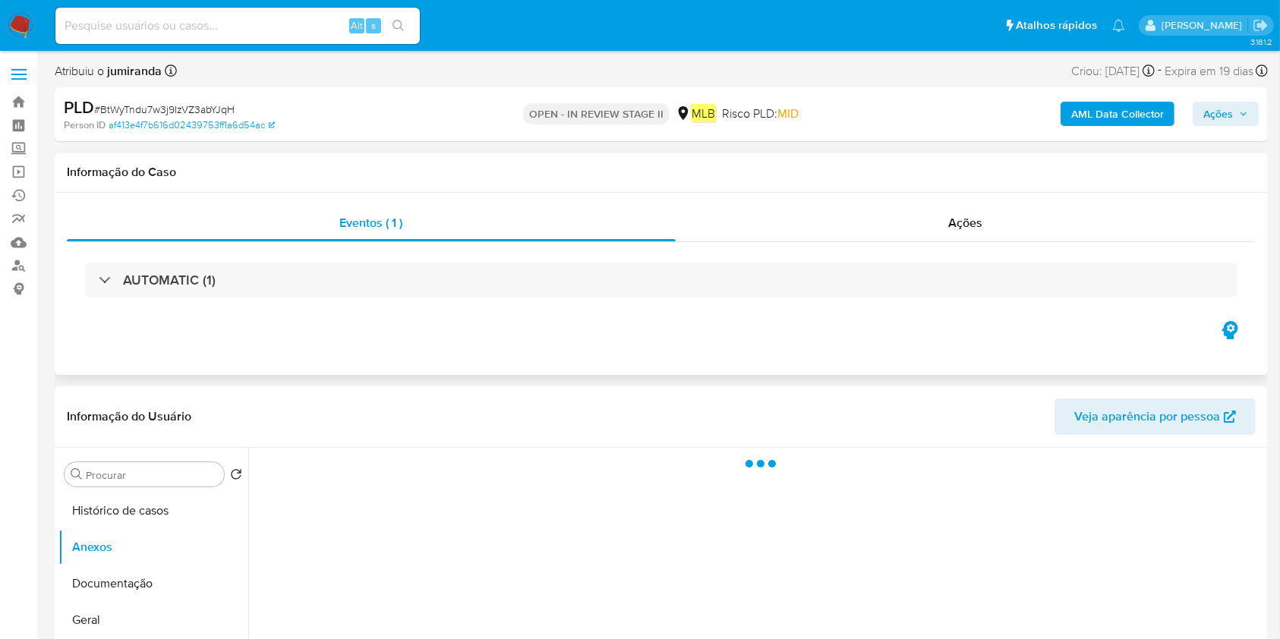
scroll to position [202, 0]
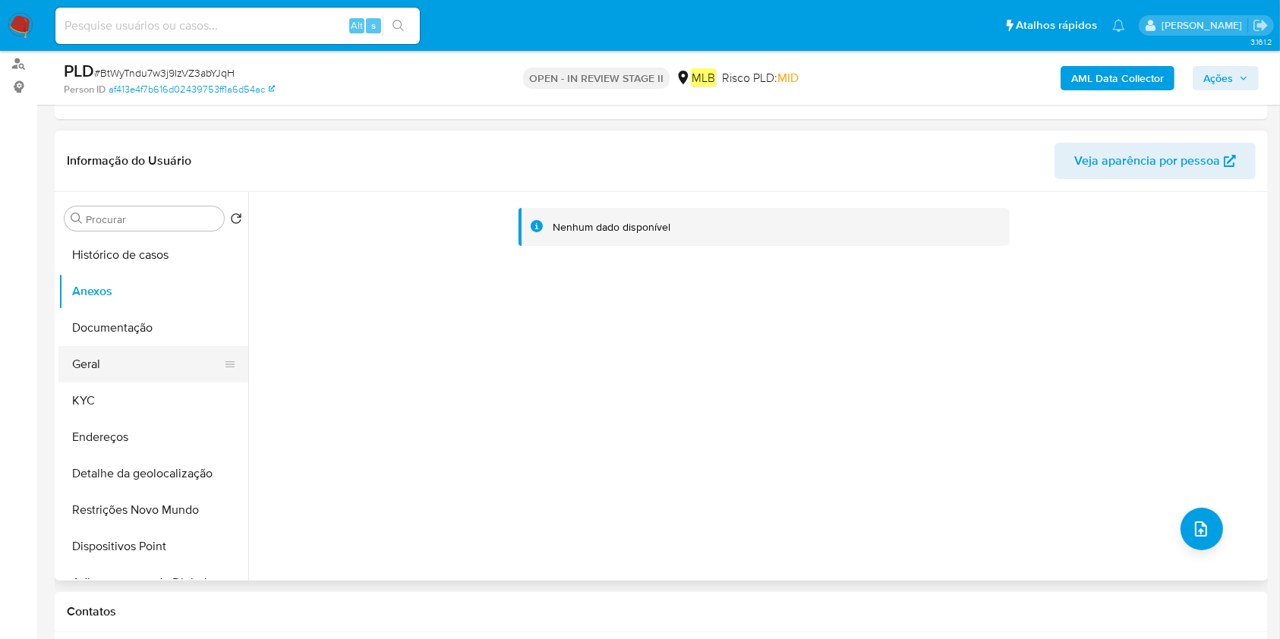
click at [105, 379] on button "Geral" at bounding box center [147, 364] width 178 height 36
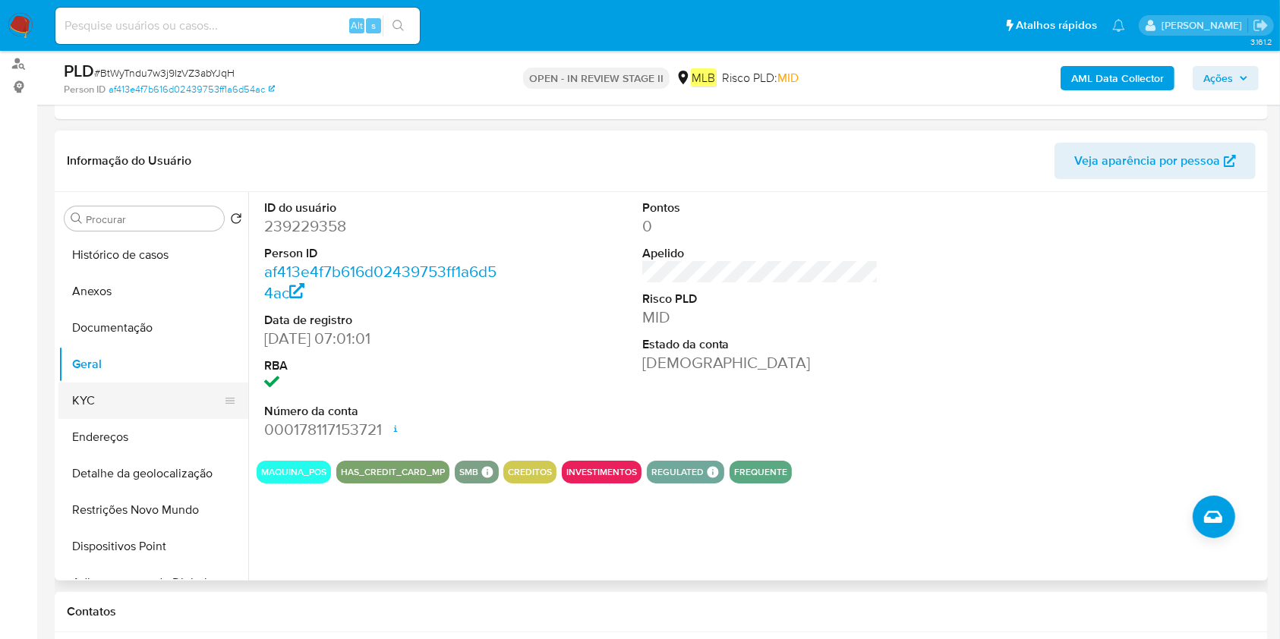
click at [151, 399] on button "KYC" at bounding box center [147, 401] width 178 height 36
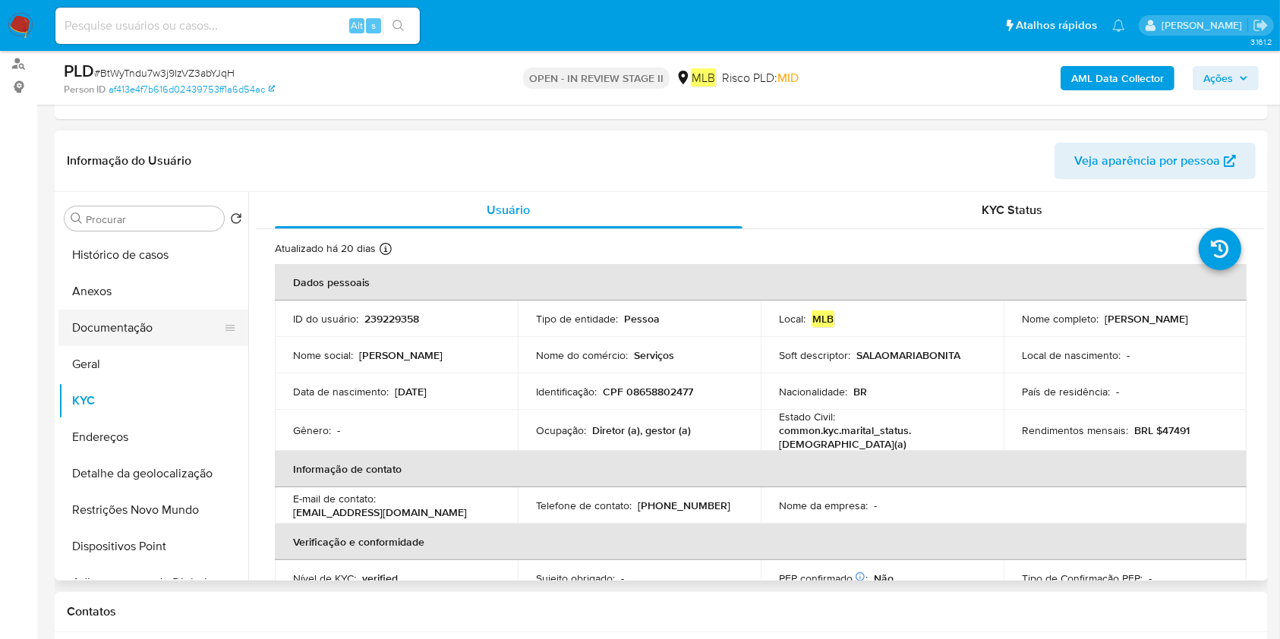
click at [171, 336] on button "Documentação" at bounding box center [147, 328] width 178 height 36
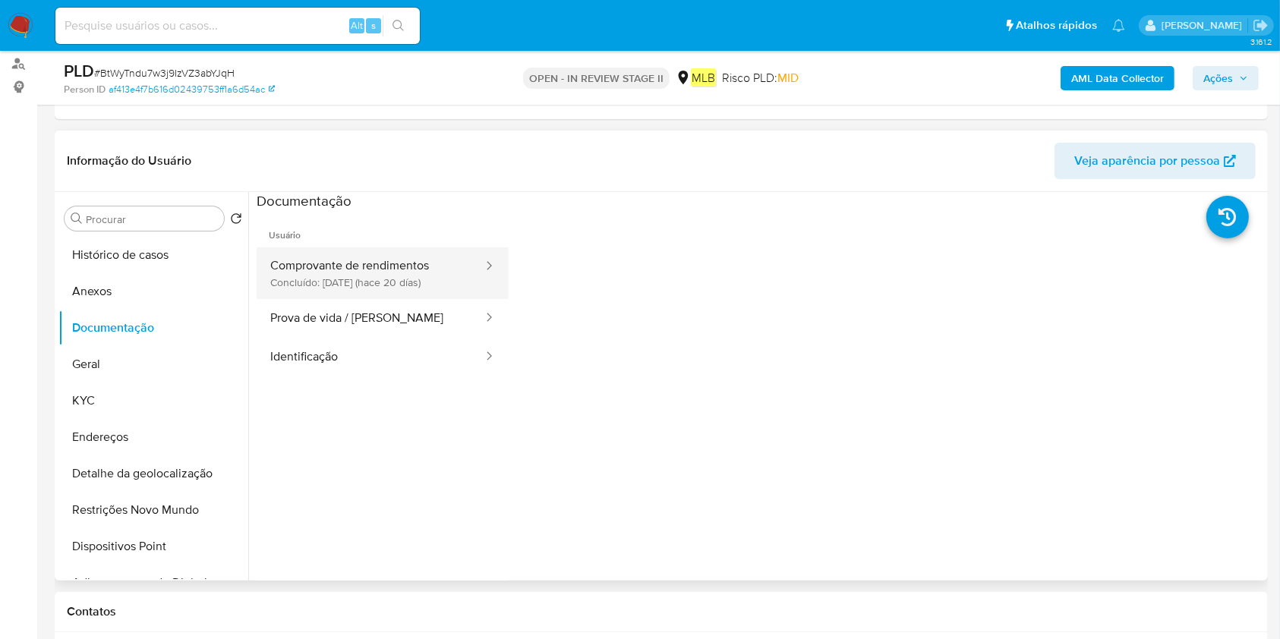
click at [401, 265] on button "Comprovante de rendimentos Concluído: [DATE] (hace 20 días)" at bounding box center [371, 273] width 228 height 52
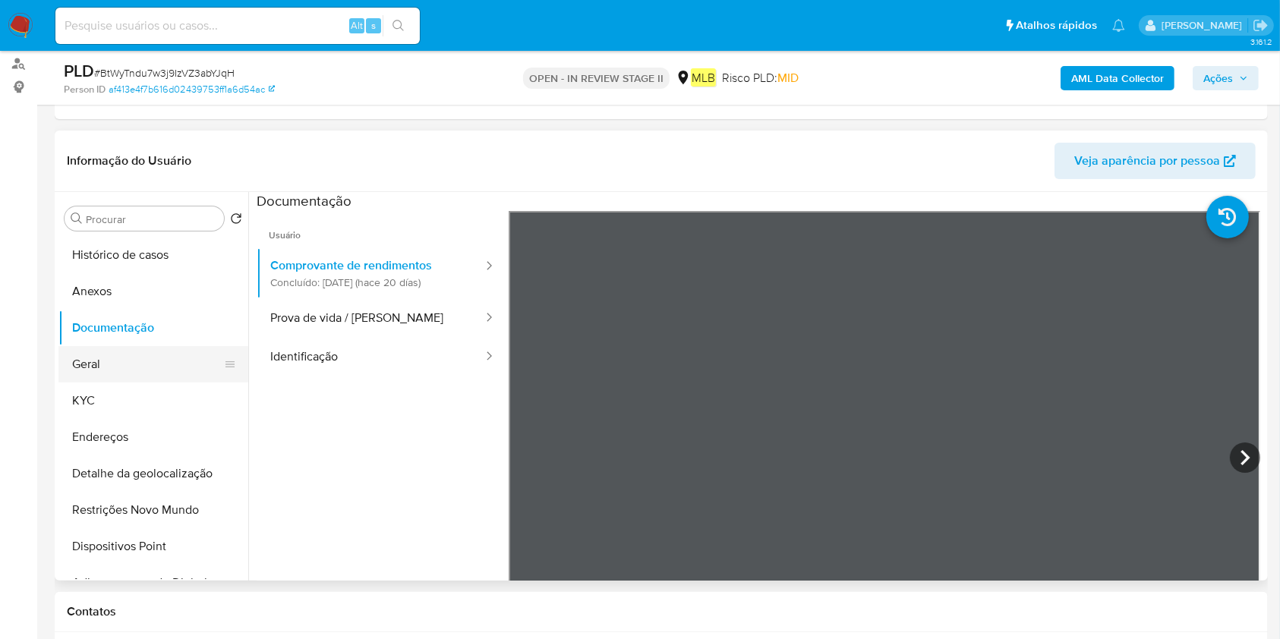
click at [142, 371] on button "Geral" at bounding box center [147, 364] width 178 height 36
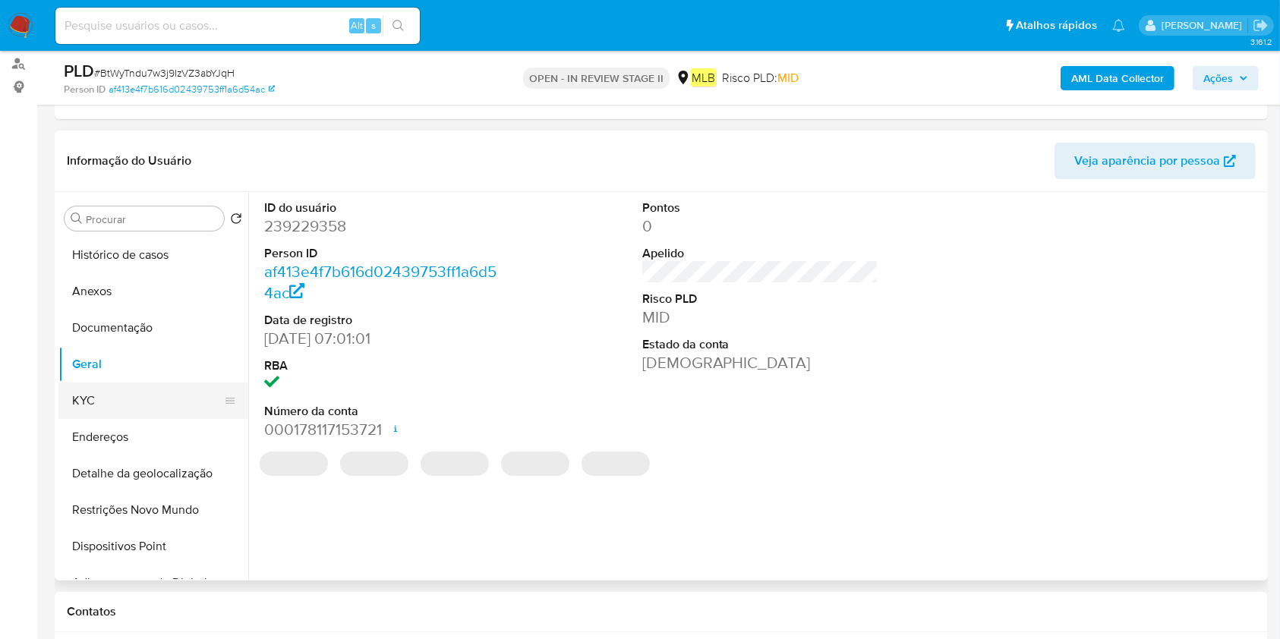
click at [121, 403] on button "KYC" at bounding box center [147, 401] width 178 height 36
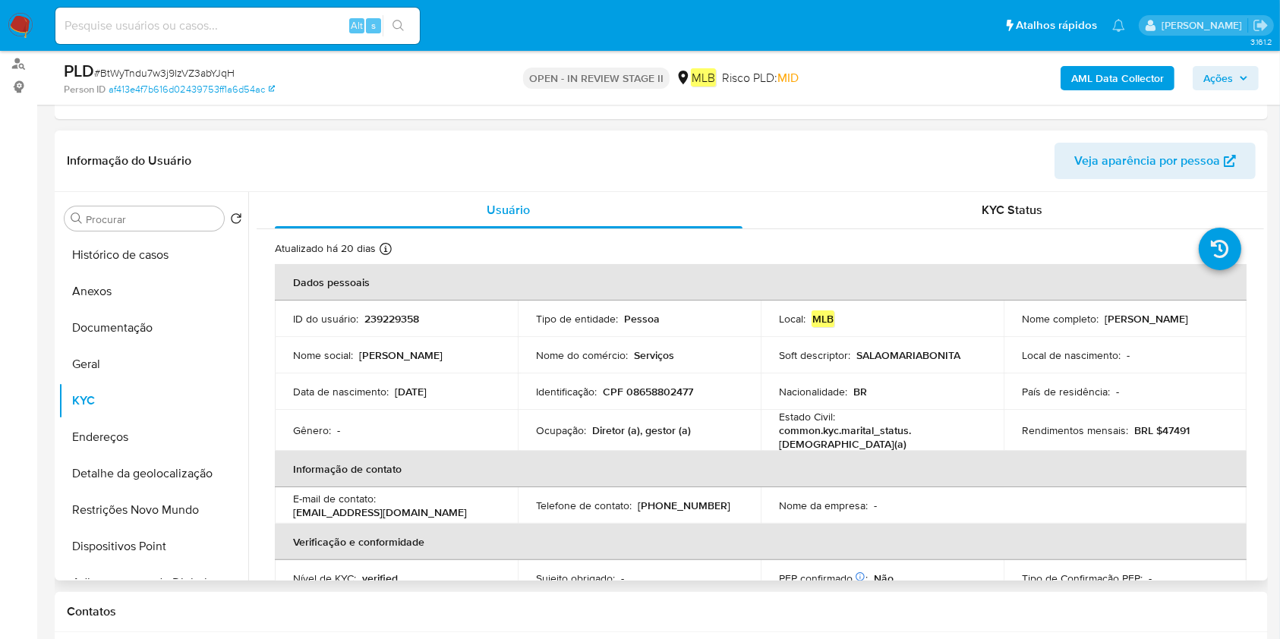
click at [624, 428] on p "Diretor (a), gestor (a)" at bounding box center [641, 431] width 99 height 14
copy div "Ocupação : Diretor (a), gestor (a)"
click at [130, 329] on button "Documentação" at bounding box center [147, 328] width 178 height 36
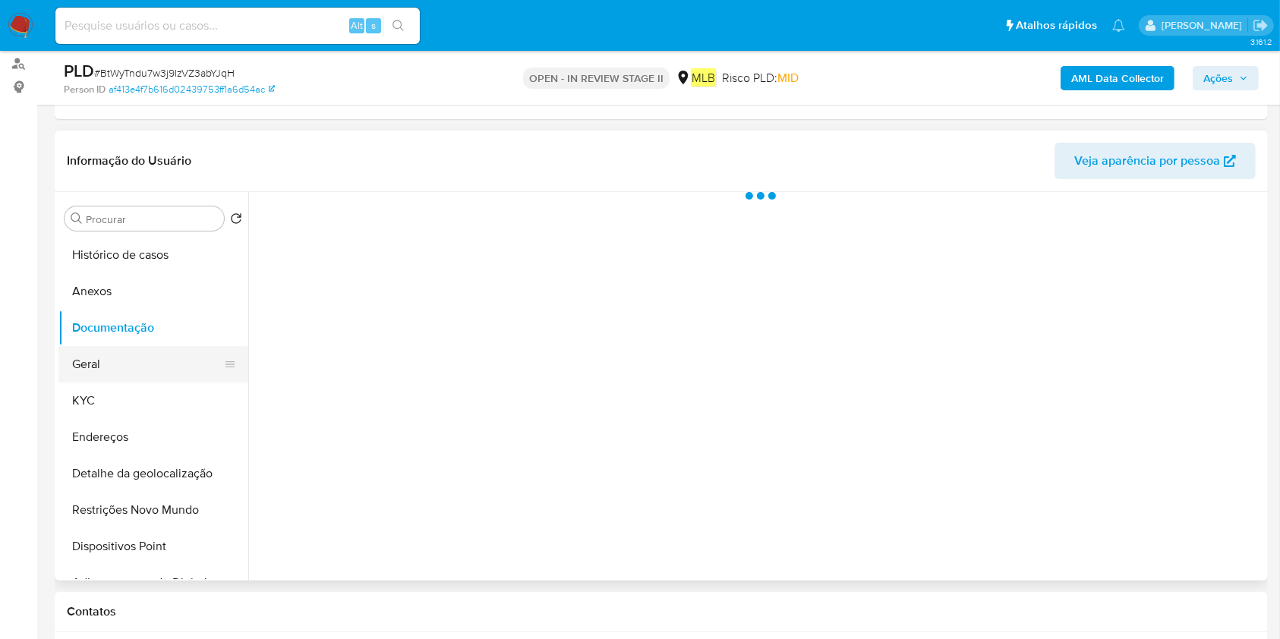
click at [136, 361] on button "Geral" at bounding box center [147, 364] width 178 height 36
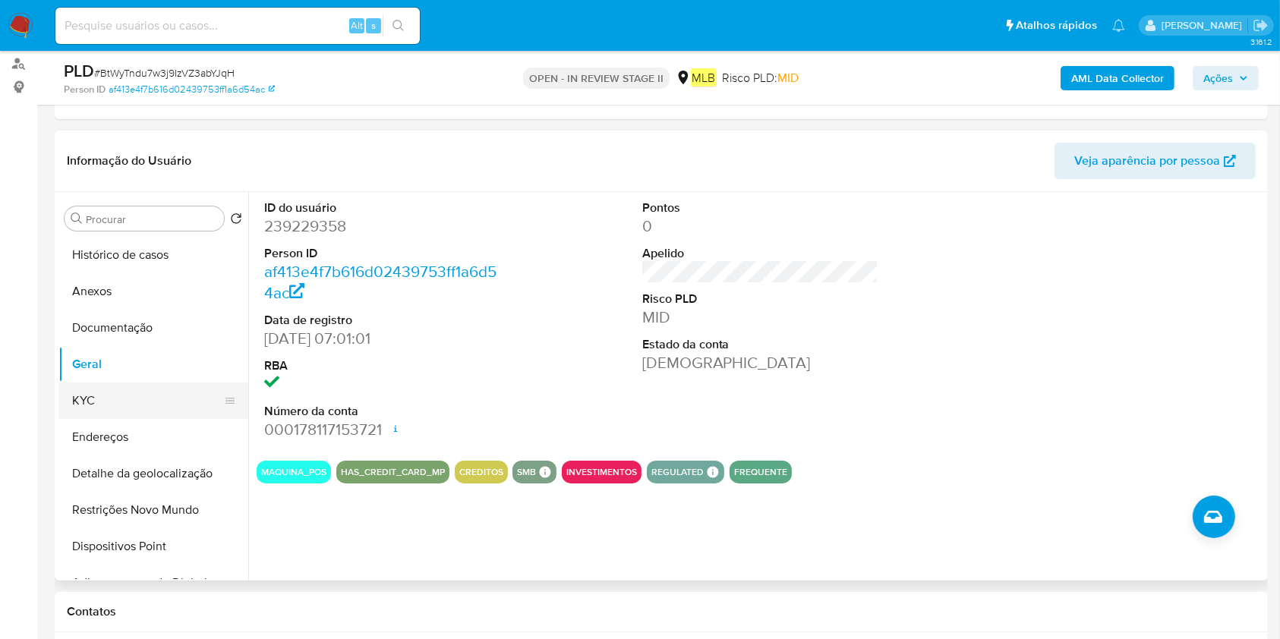
click at [121, 393] on button "KYC" at bounding box center [147, 401] width 178 height 36
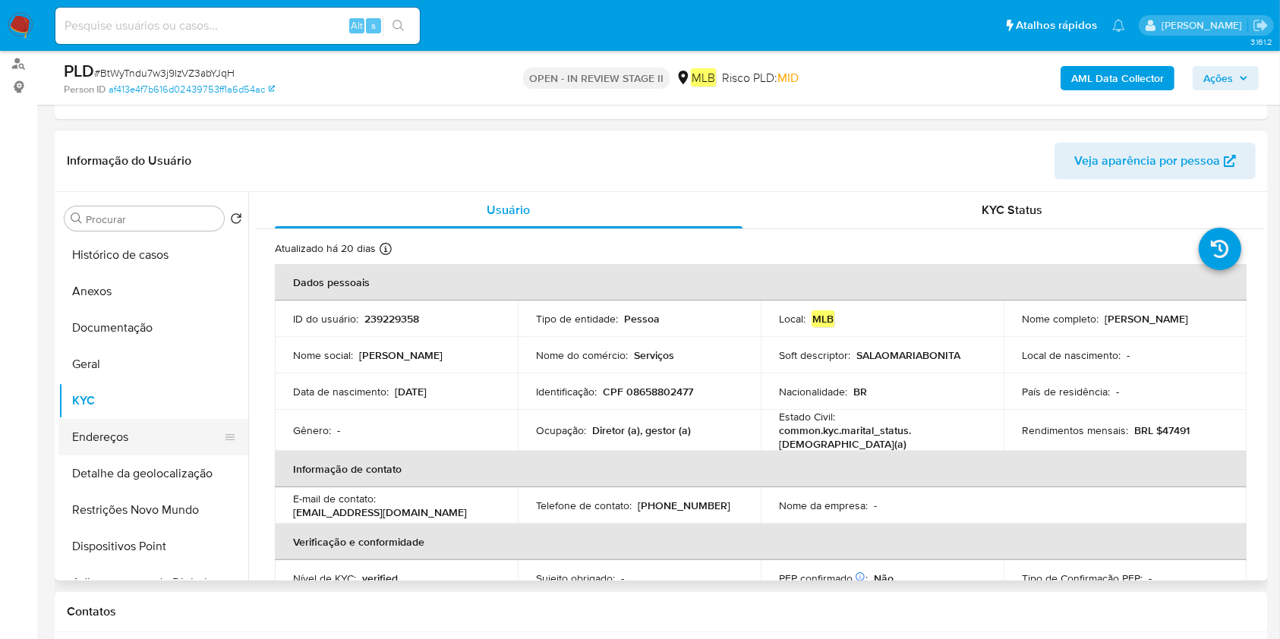
click at [118, 437] on button "Endereços" at bounding box center [147, 437] width 178 height 36
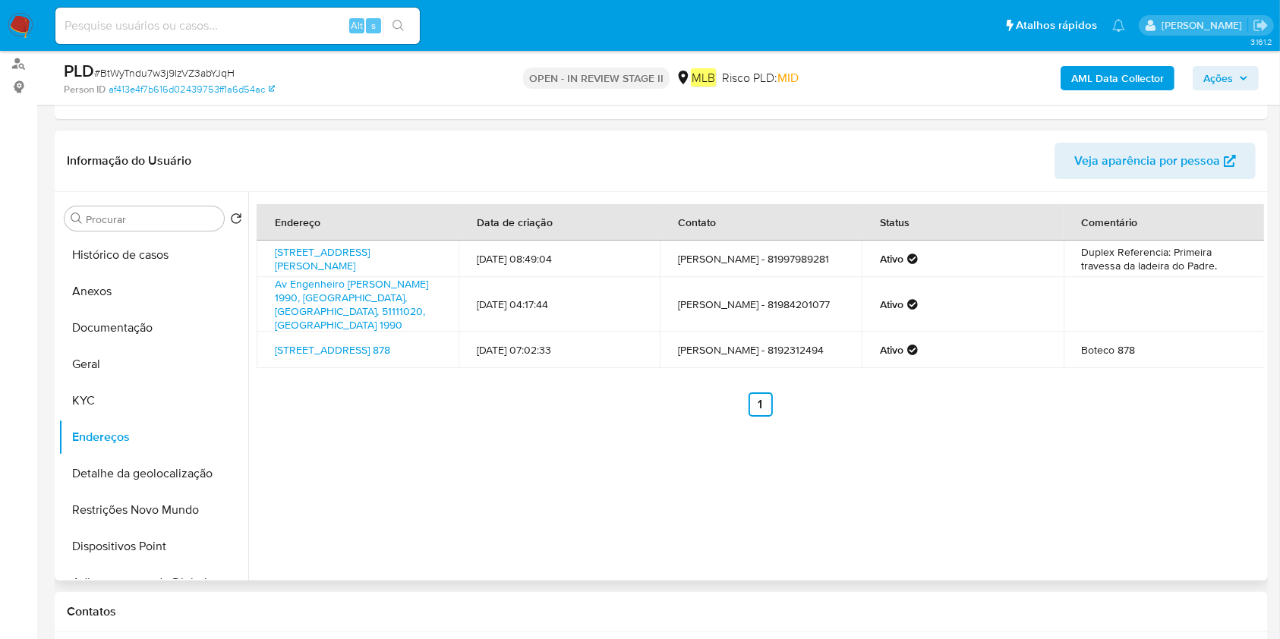
drag, startPoint x: 123, startPoint y: 471, endPoint x: 528, endPoint y: 476, distance: 404.7
click at [123, 471] on button "Detalhe da geolocalização" at bounding box center [153, 473] width 190 height 36
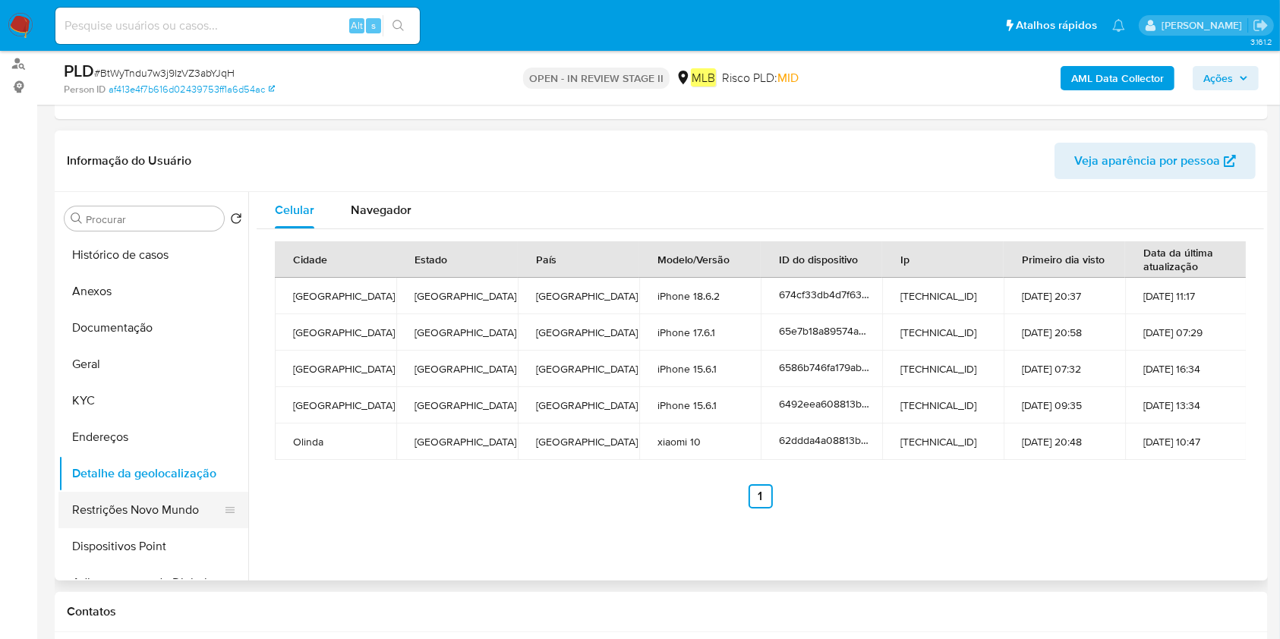
drag, startPoint x: 124, startPoint y: 499, endPoint x: 224, endPoint y: 506, distance: 100.4
click at [124, 500] on button "Restrições Novo Mundo" at bounding box center [147, 510] width 178 height 36
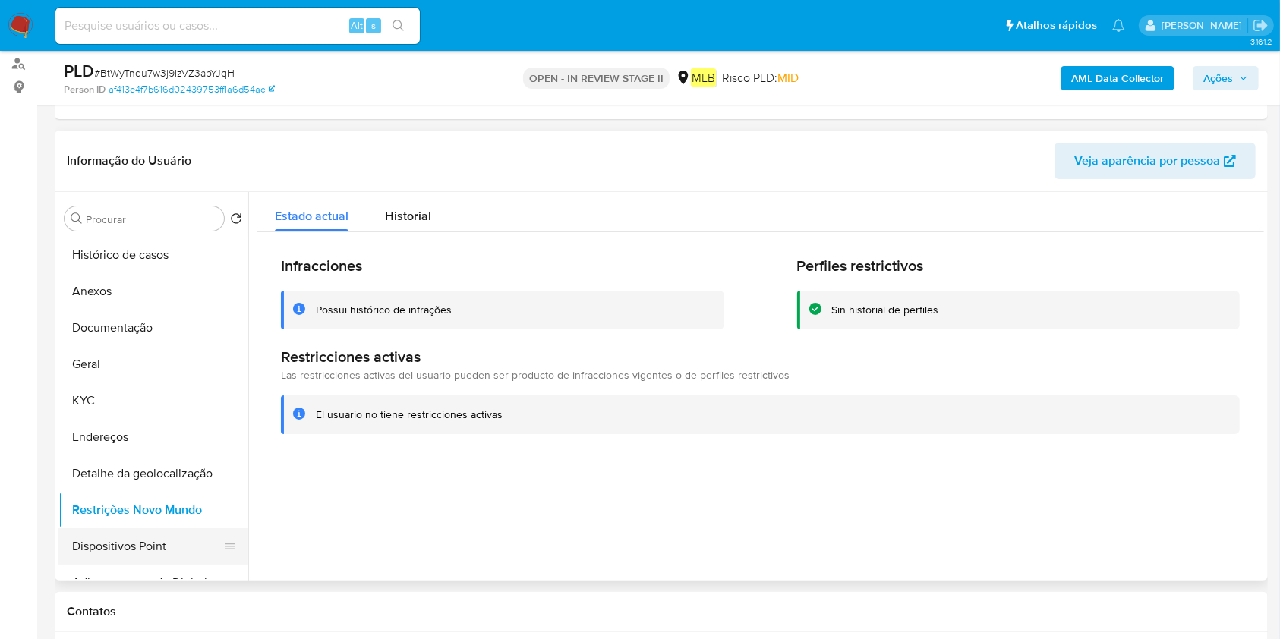
click at [117, 549] on button "Dispositivos Point" at bounding box center [147, 546] width 178 height 36
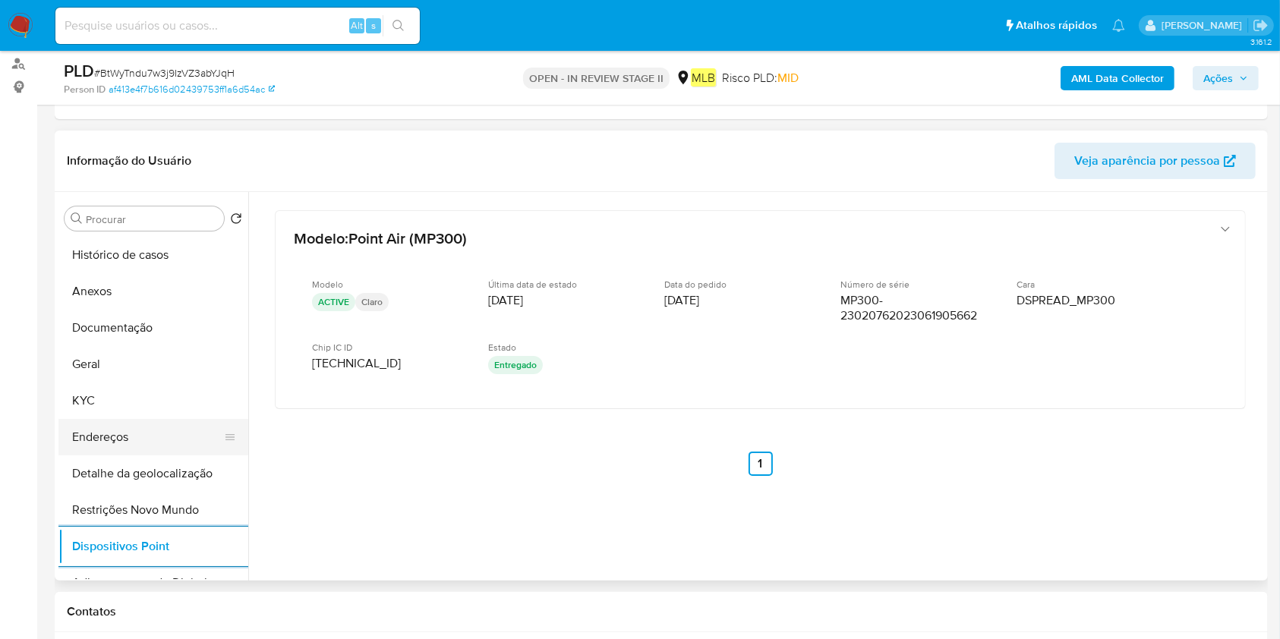
click at [143, 427] on button "Endereços" at bounding box center [147, 437] width 178 height 36
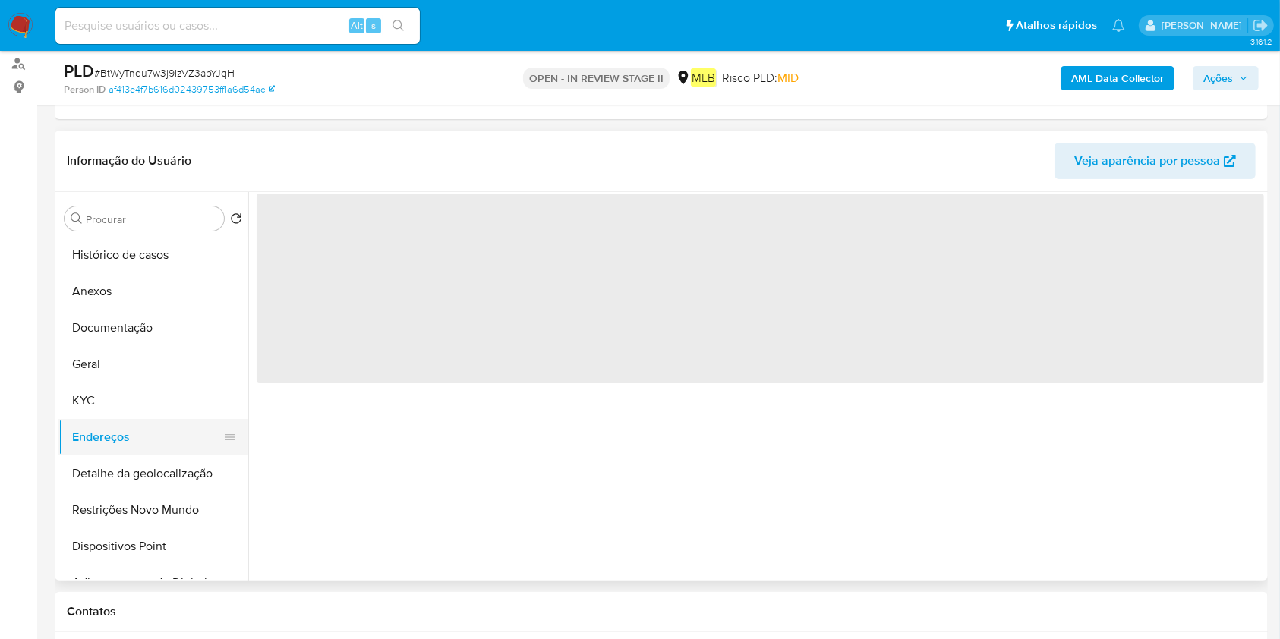
click at [103, 437] on button "Endereços" at bounding box center [147, 437] width 178 height 36
click at [103, 463] on button "Detalhe da geolocalização" at bounding box center [147, 473] width 178 height 36
click at [109, 442] on button "Endereços" at bounding box center [147, 437] width 178 height 36
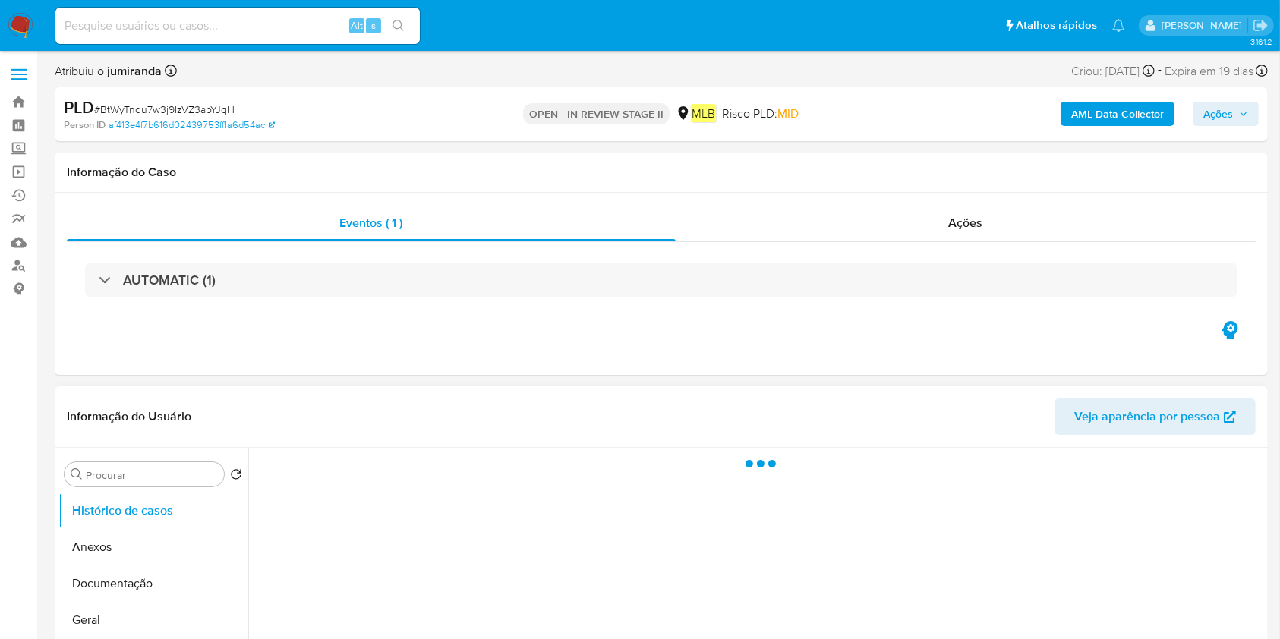
select select "10"
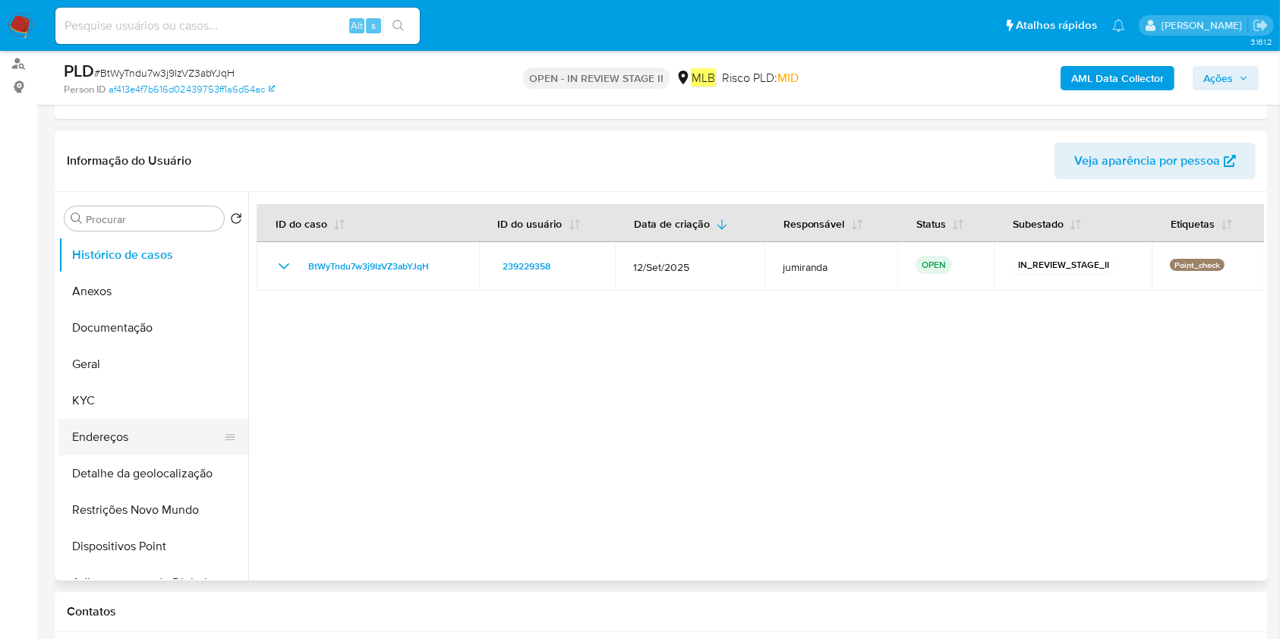
click at [117, 446] on button "Endereços" at bounding box center [147, 437] width 178 height 36
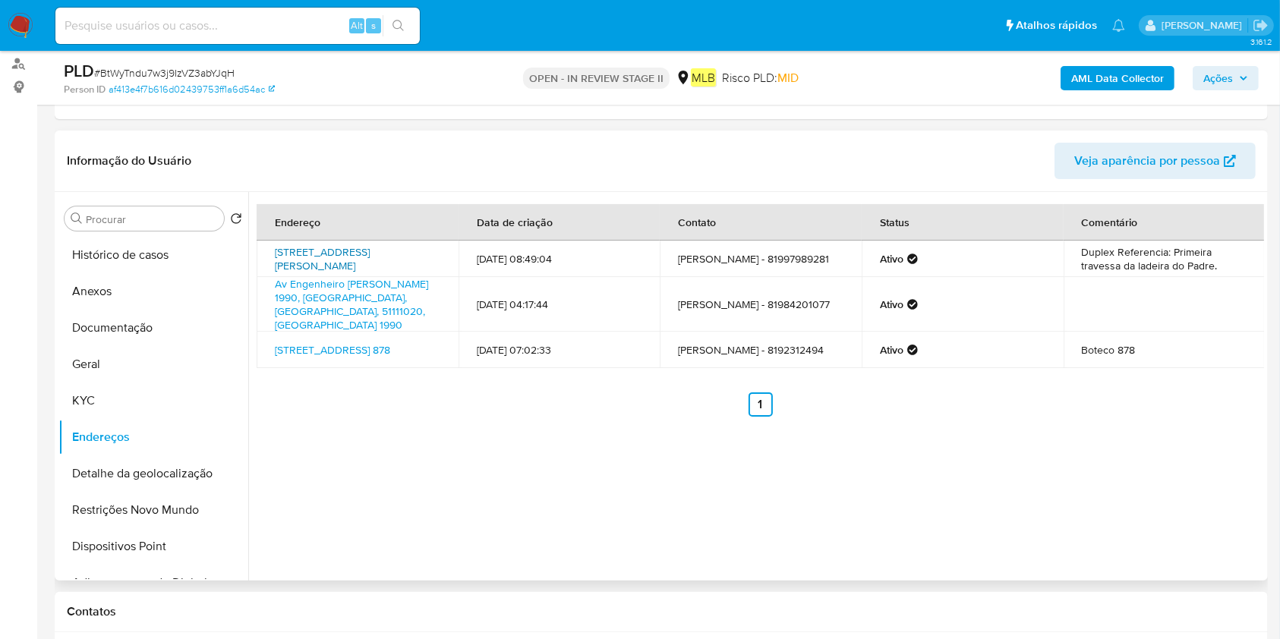
click at [295, 250] on link "Travessa Engenheiro Fernandes Dias 72, Olinda, Pernambuco, 53210451, Brasil 72" at bounding box center [322, 258] width 95 height 29
drag, startPoint x: 304, startPoint y: 239, endPoint x: 308, endPoint y: 259, distance: 20.3
click at [308, 259] on td "Travessa Engenheiro Fernandes Dias 72, Olinda, Pernambuco, 53210451, Brasil 72" at bounding box center [358, 259] width 202 height 36
copy link "Travessa Engenheiro Fernandes Dias 72"
click at [176, 263] on button "Histórico de casos" at bounding box center [147, 255] width 178 height 36
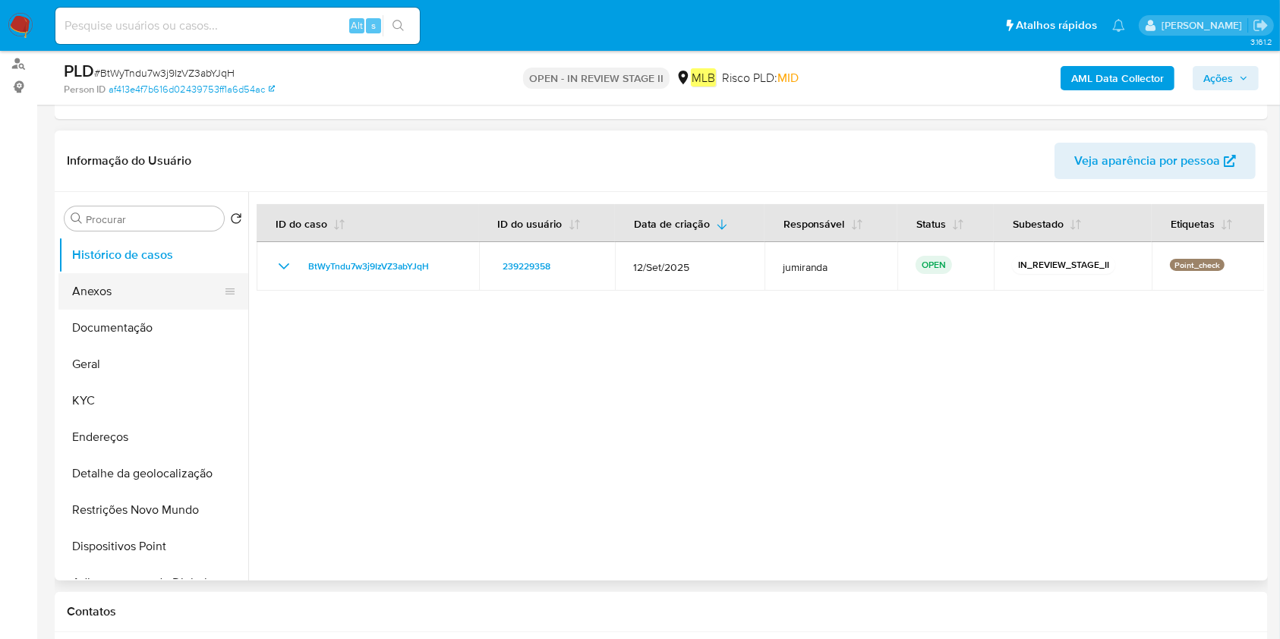
click at [156, 298] on button "Anexos" at bounding box center [147, 291] width 178 height 36
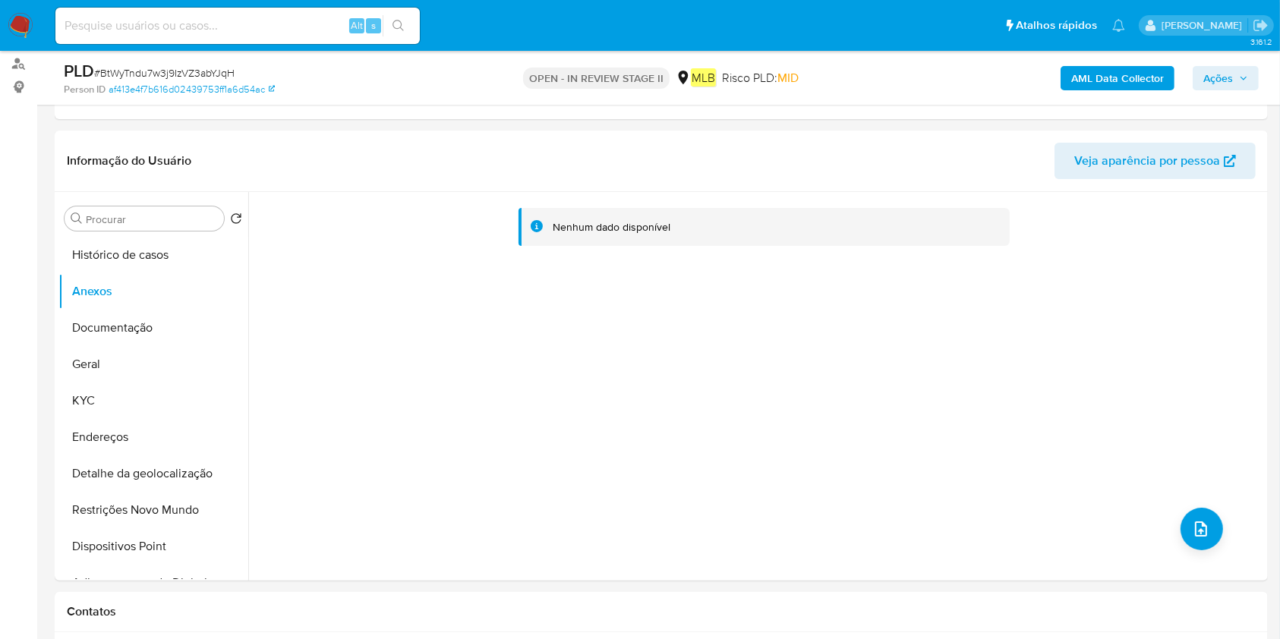
click at [1118, 74] on b "AML Data Collector" at bounding box center [1117, 78] width 93 height 24
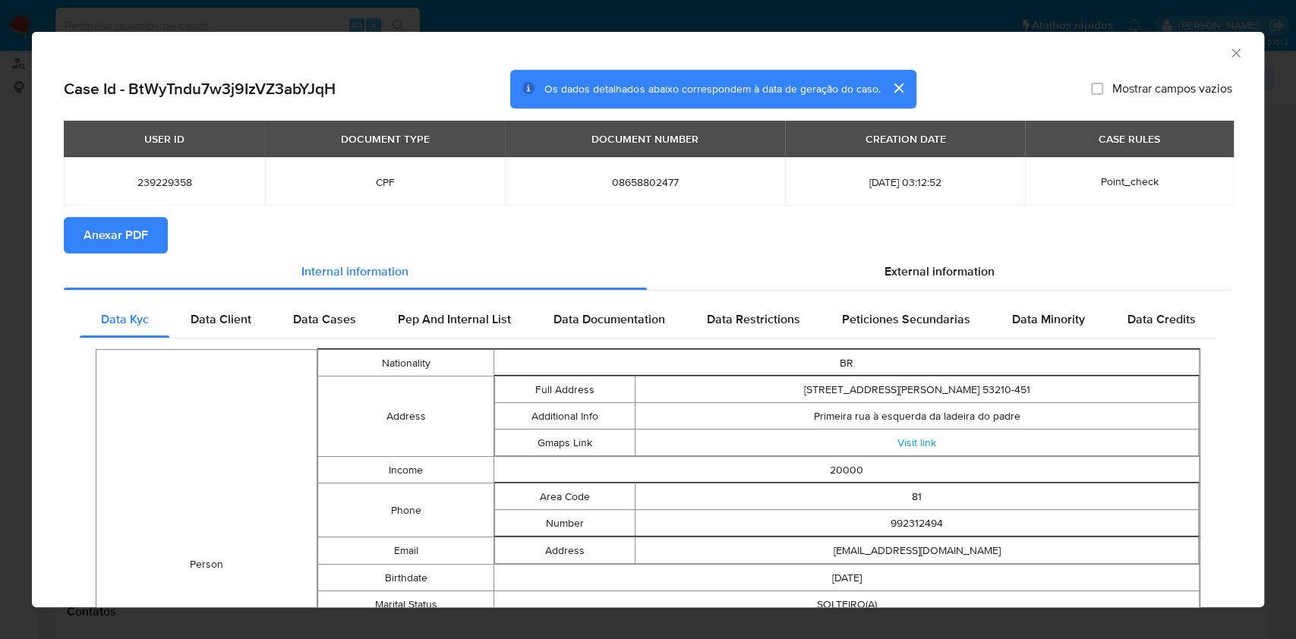
click at [158, 228] on button "Anexar PDF" at bounding box center [116, 235] width 104 height 36
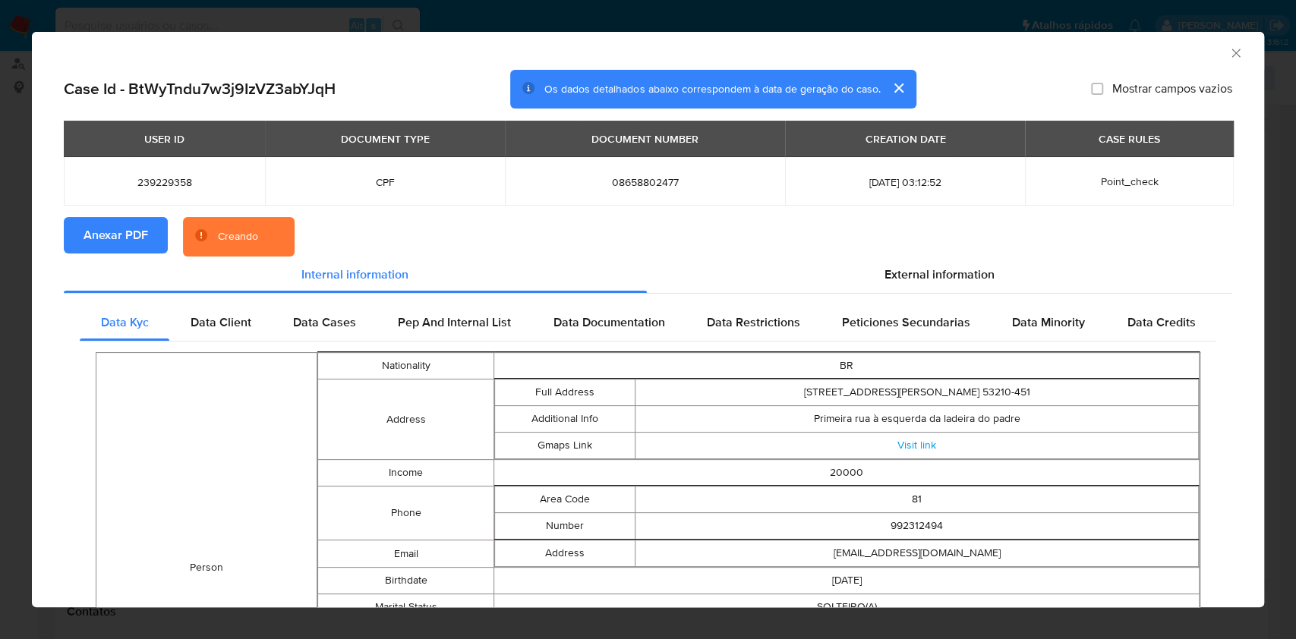
click at [147, 213] on div "USER ID DOCUMENT TYPE DOCUMENT NUMBER CREATION DATE CASE RULES 239229358 CPF 08…" at bounding box center [648, 169] width 1168 height 96
click at [143, 228] on span "Anexar PDF" at bounding box center [116, 235] width 65 height 33
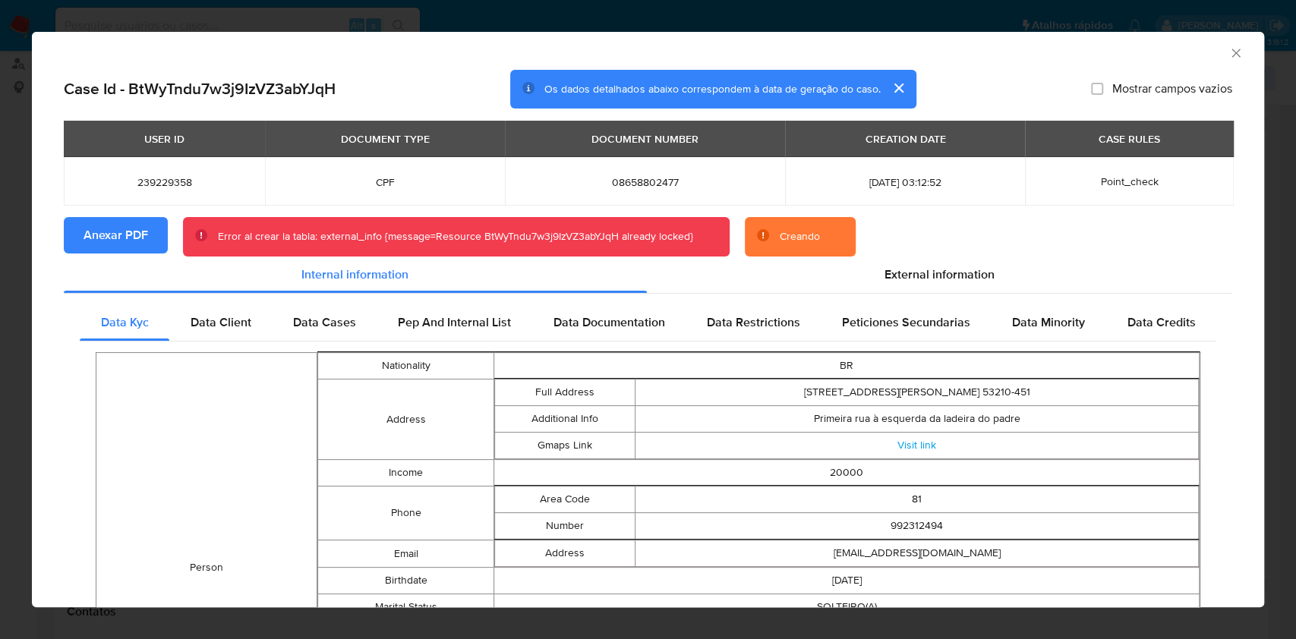
click at [1211, 59] on div "AML Data Collector" at bounding box center [648, 51] width 1232 height 38
click at [1228, 56] on icon "Fechar a janela" at bounding box center [1235, 53] width 15 height 15
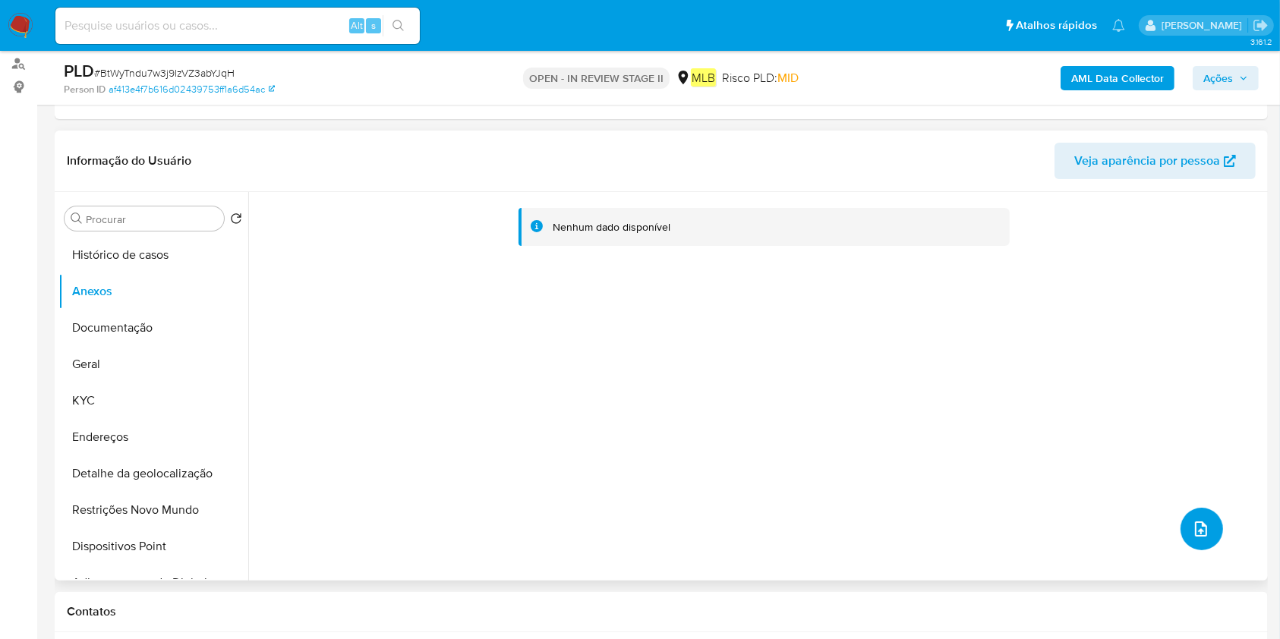
click at [1180, 522] on button "upload-file" at bounding box center [1201, 529] width 43 height 43
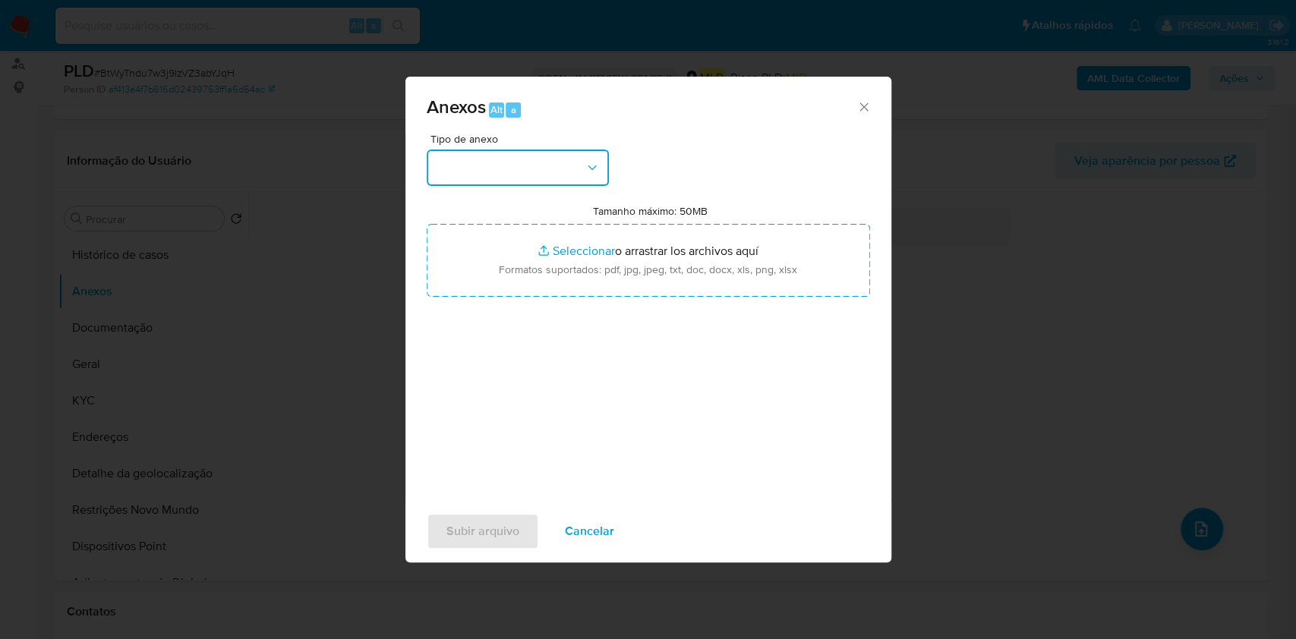
click at [541, 156] on button "button" at bounding box center [518, 168] width 182 height 36
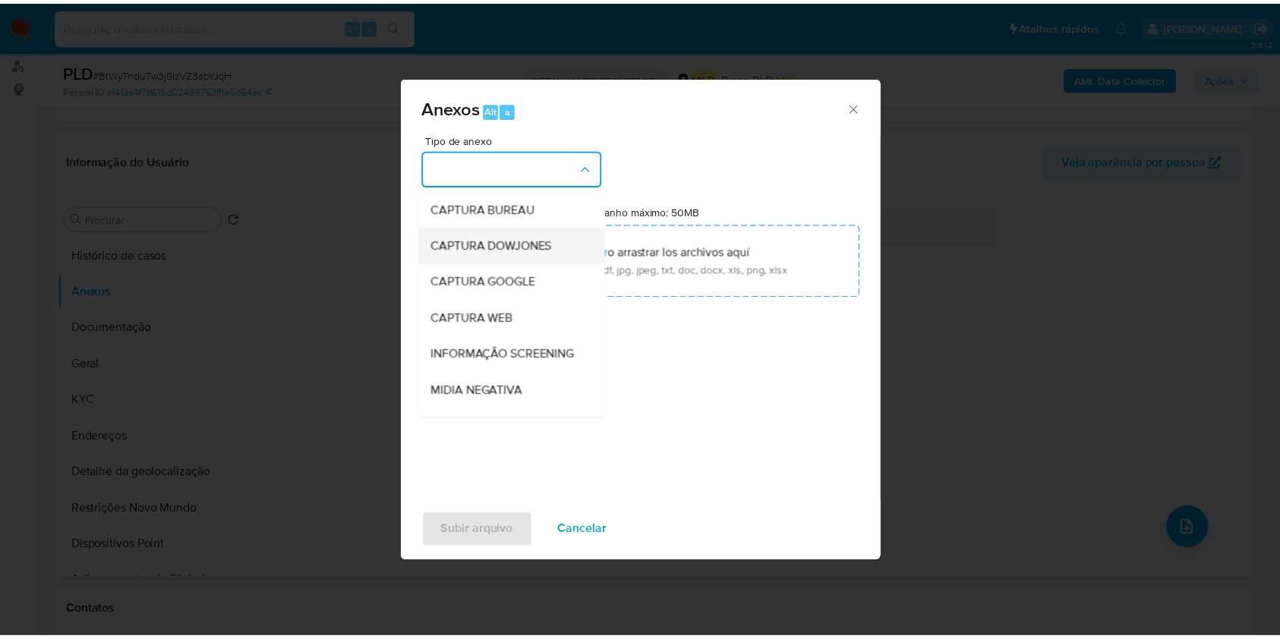
scroll to position [233, 0]
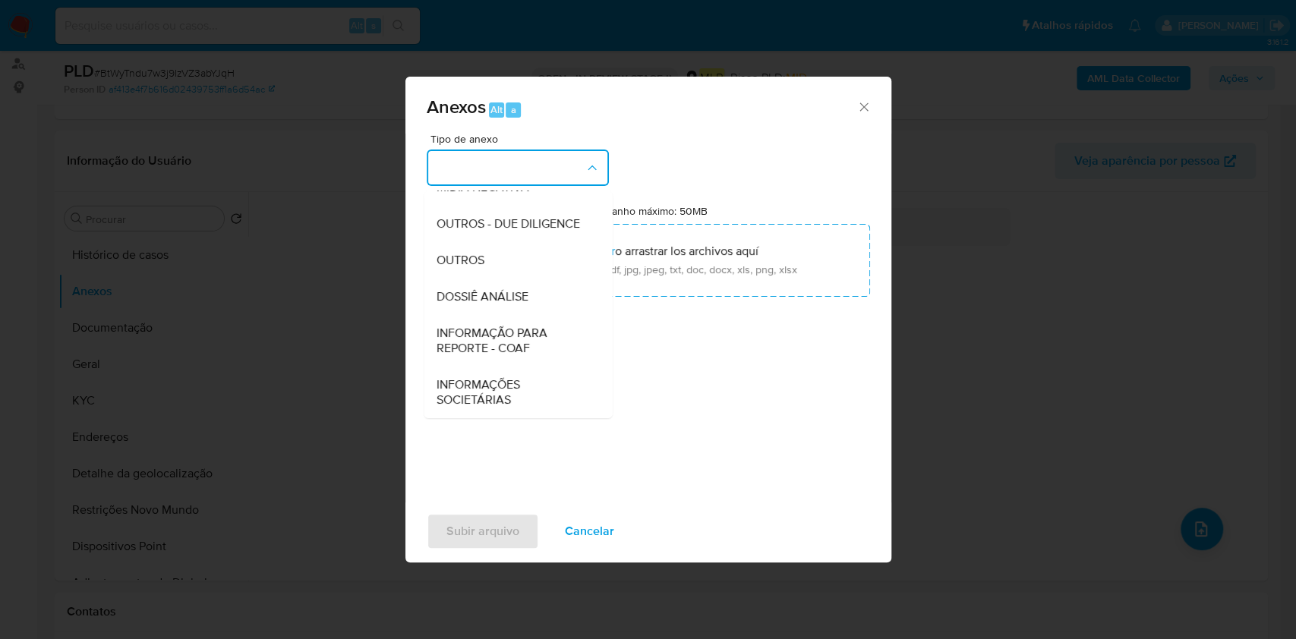
drag, startPoint x: 498, startPoint y: 292, endPoint x: 822, endPoint y: 126, distance: 364.3
click at [503, 289] on span "DOSSIÊ ANÁLISE" at bounding box center [482, 296] width 92 height 15
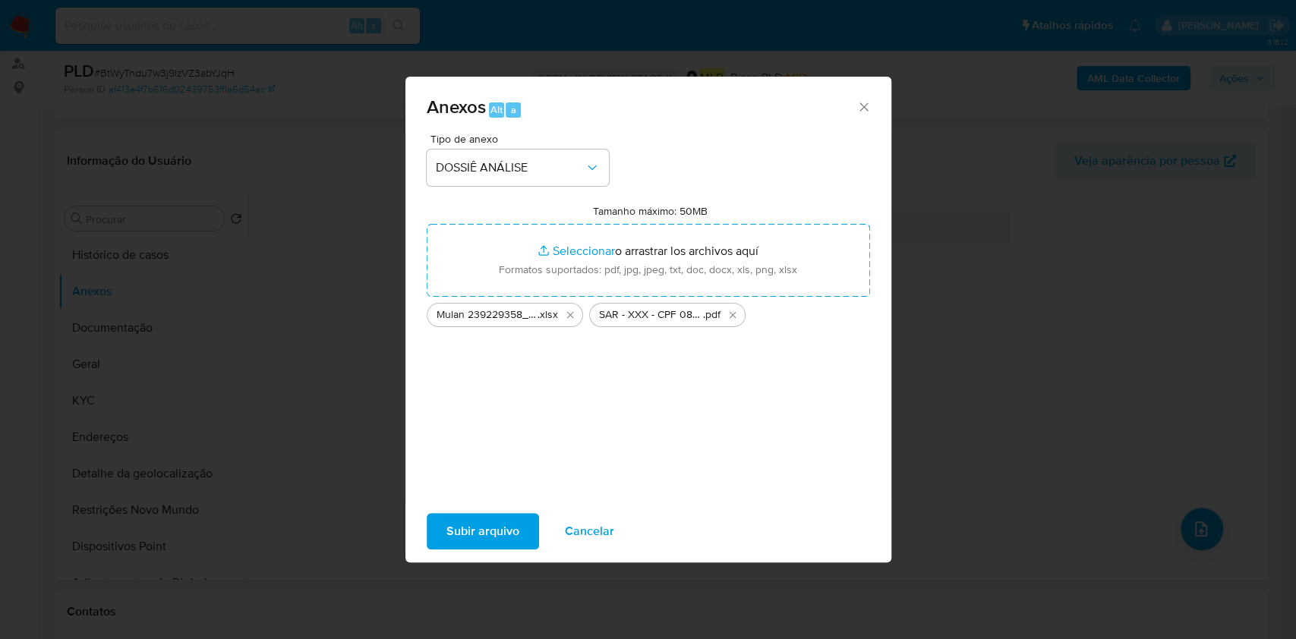
click at [522, 531] on button "Subir arquivo" at bounding box center [483, 531] width 112 height 36
click at [443, 535] on button "Subir arquivo" at bounding box center [483, 531] width 112 height 36
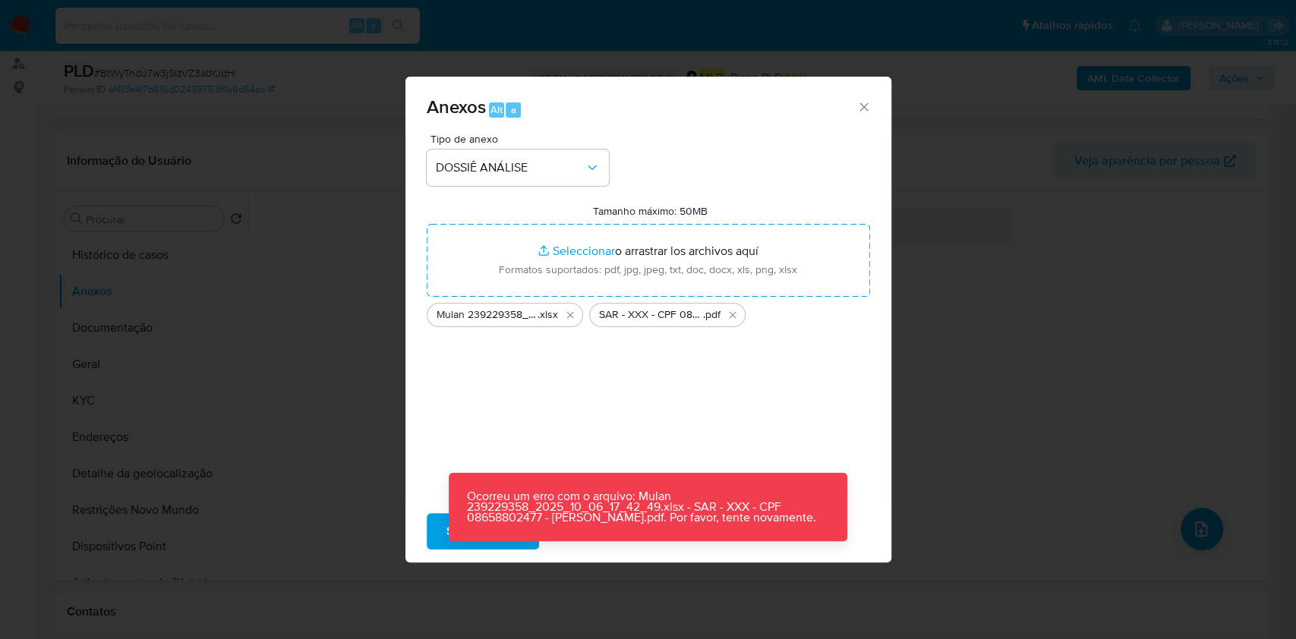
click at [443, 532] on button "Subir arquivo" at bounding box center [483, 531] width 112 height 36
click at [940, 536] on div "Anexos Alt a Tipo de anexo DOSSIÊ ANÁLISE Tamanho máximo: 50MB Seleccionar arch…" at bounding box center [648, 319] width 1296 height 639
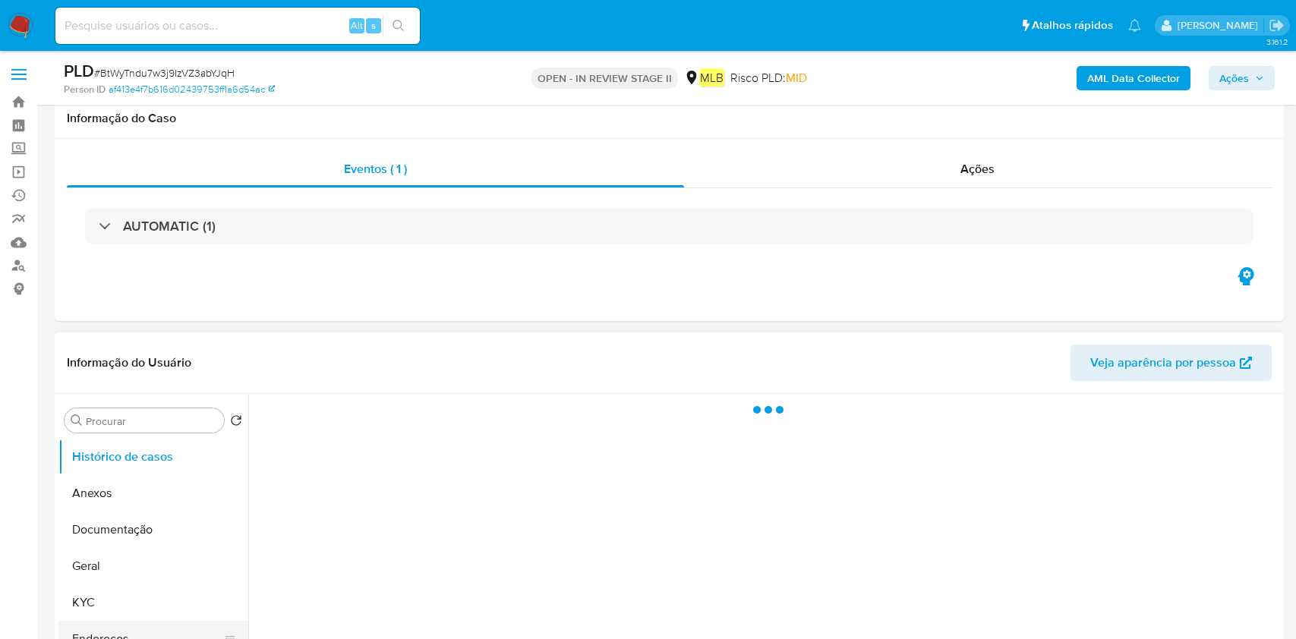
scroll to position [202, 0]
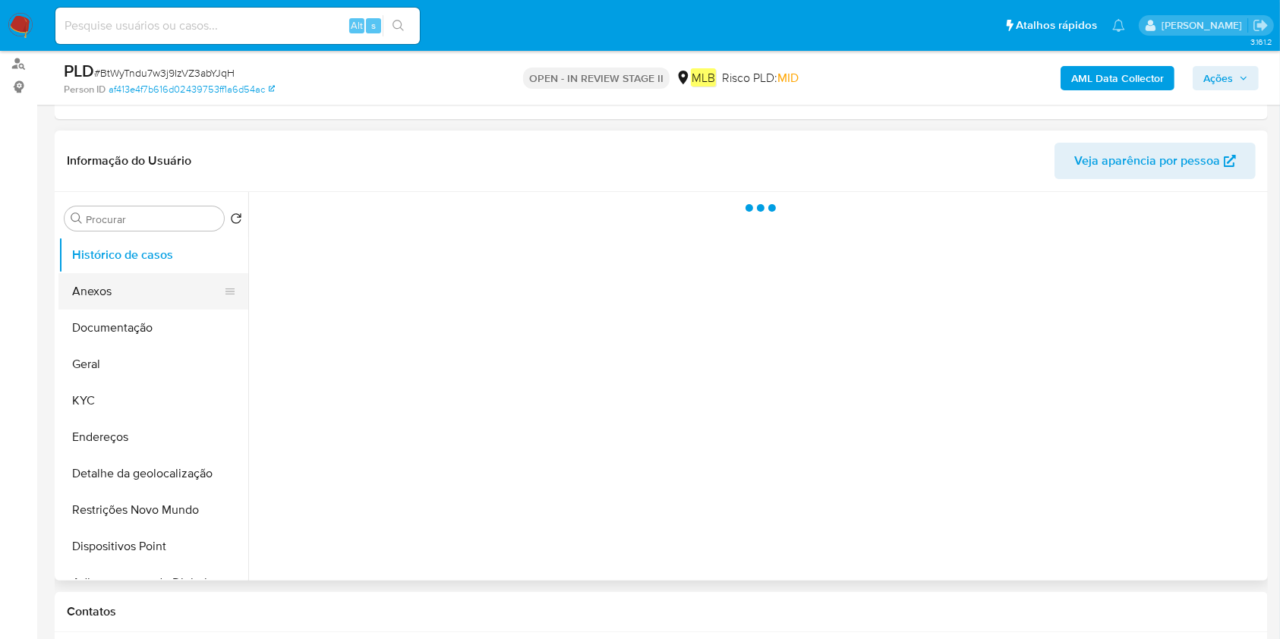
select select "10"
click at [124, 274] on button "Anexos" at bounding box center [147, 291] width 178 height 36
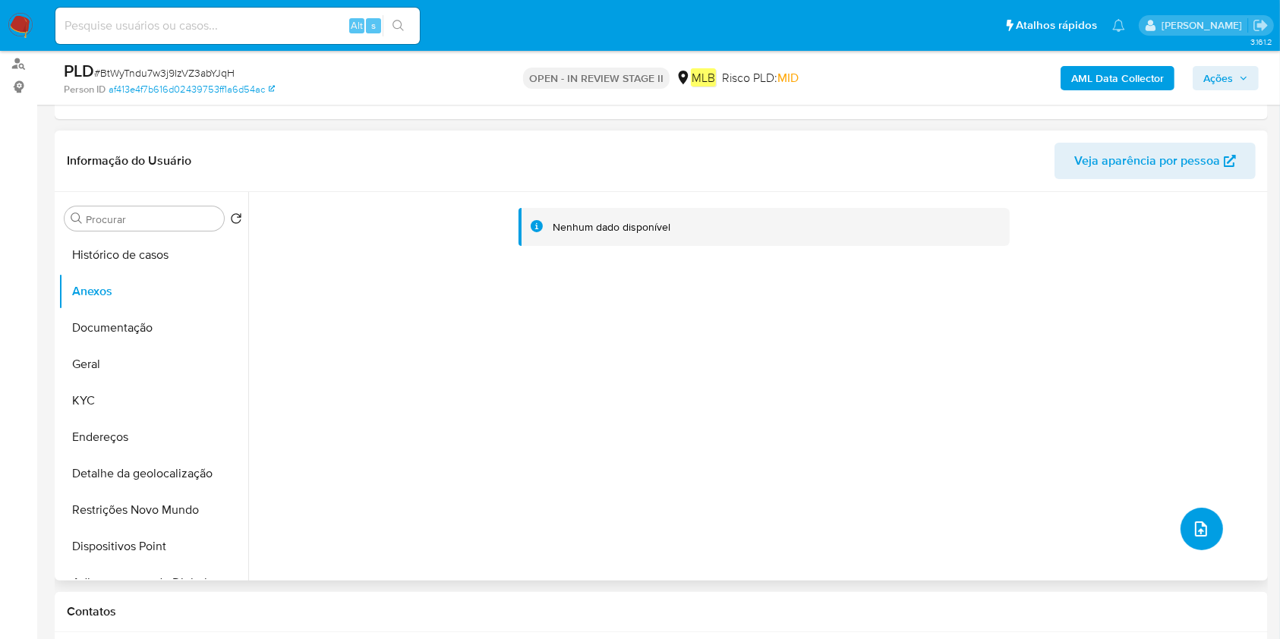
click at [1204, 524] on button "upload-file" at bounding box center [1201, 529] width 43 height 43
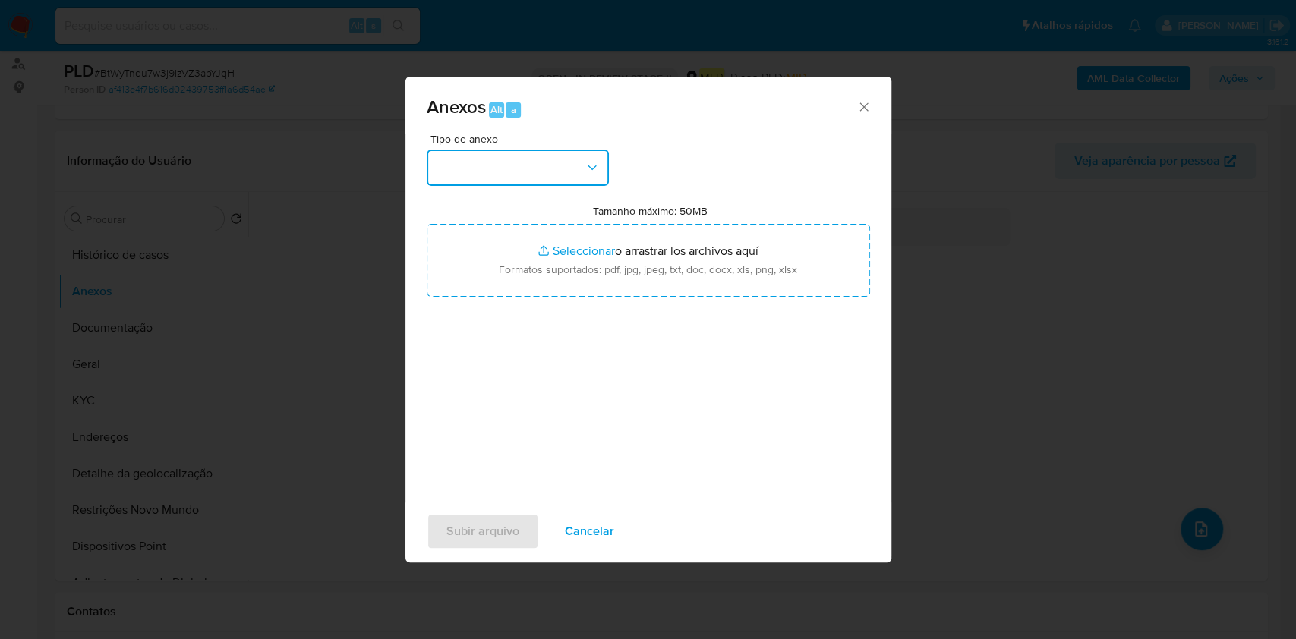
click at [552, 178] on button "button" at bounding box center [518, 168] width 182 height 36
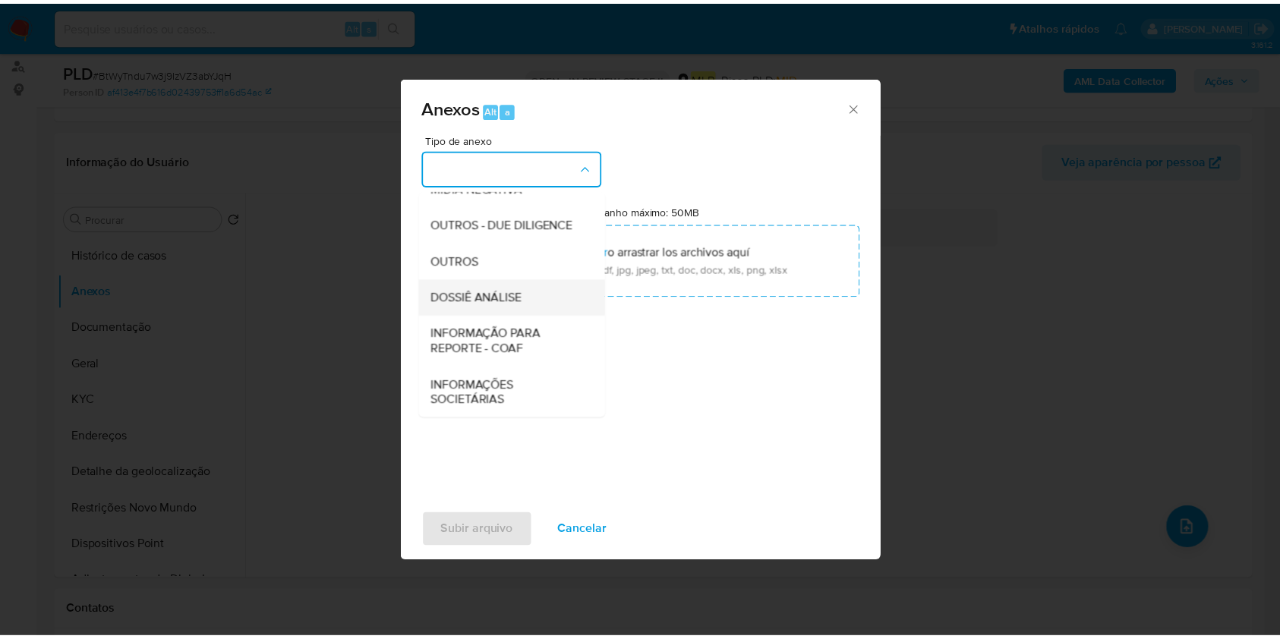
scroll to position [233, 0]
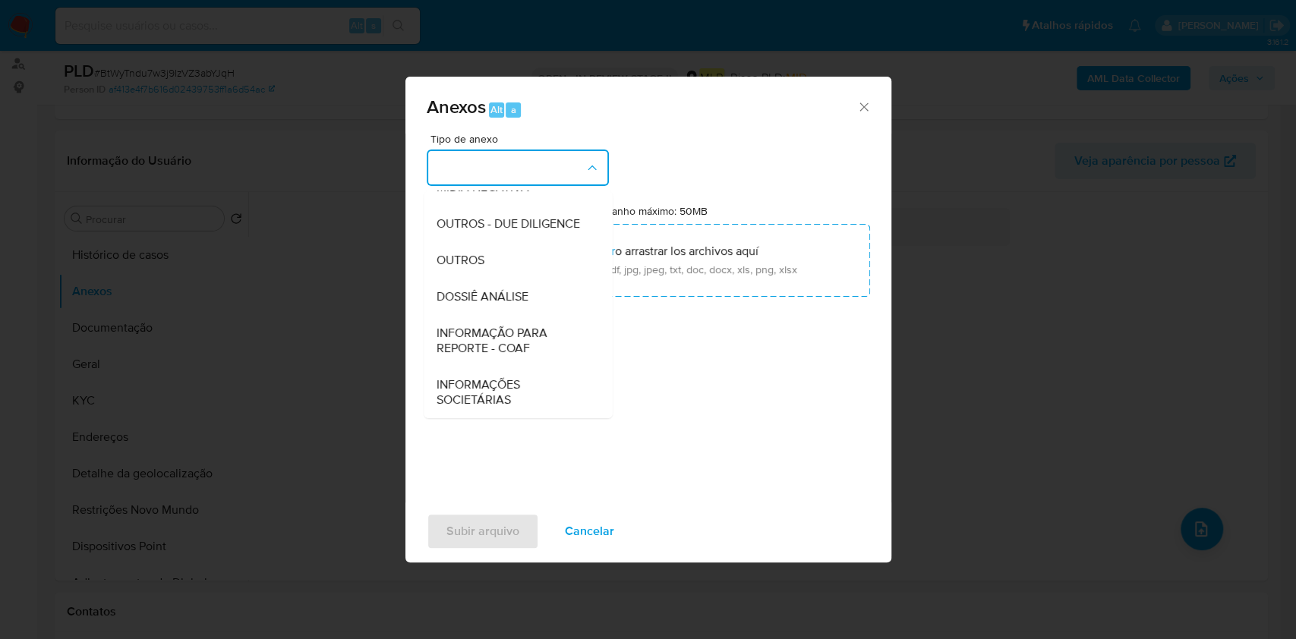
click at [496, 307] on div "DOSSIÊ ANÁLISE" at bounding box center [513, 297] width 155 height 36
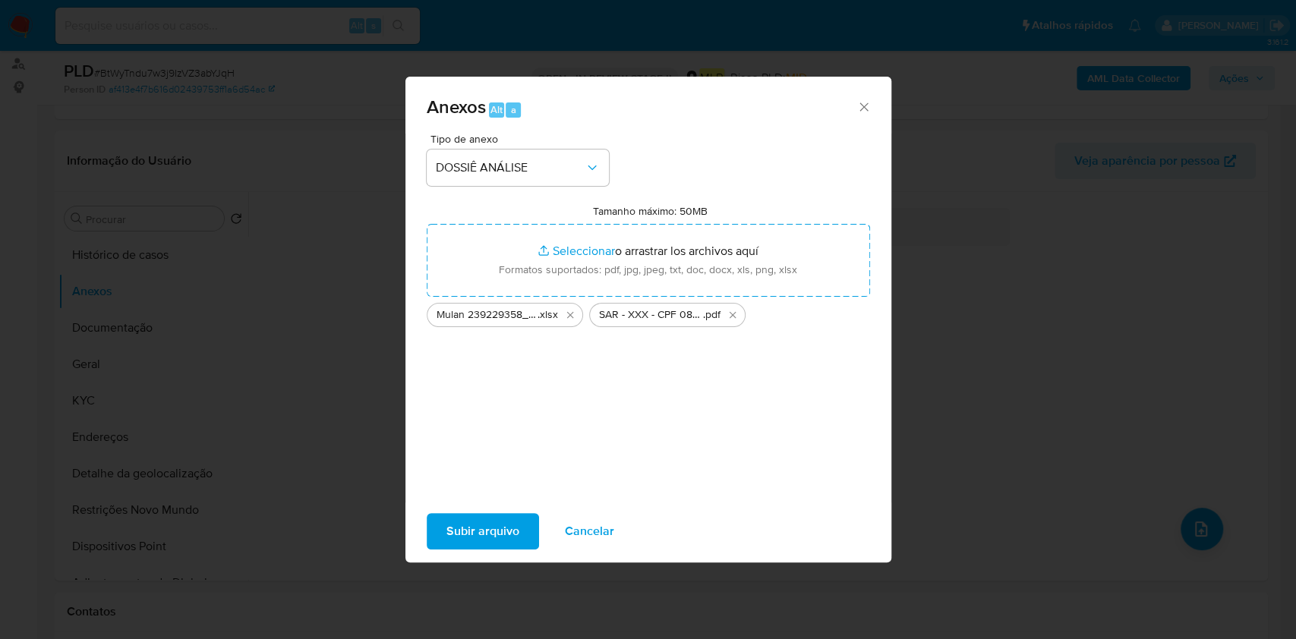
click at [462, 528] on span "Subir arquivo" at bounding box center [482, 531] width 73 height 33
click at [486, 525] on span "Subir arquivo" at bounding box center [482, 531] width 73 height 33
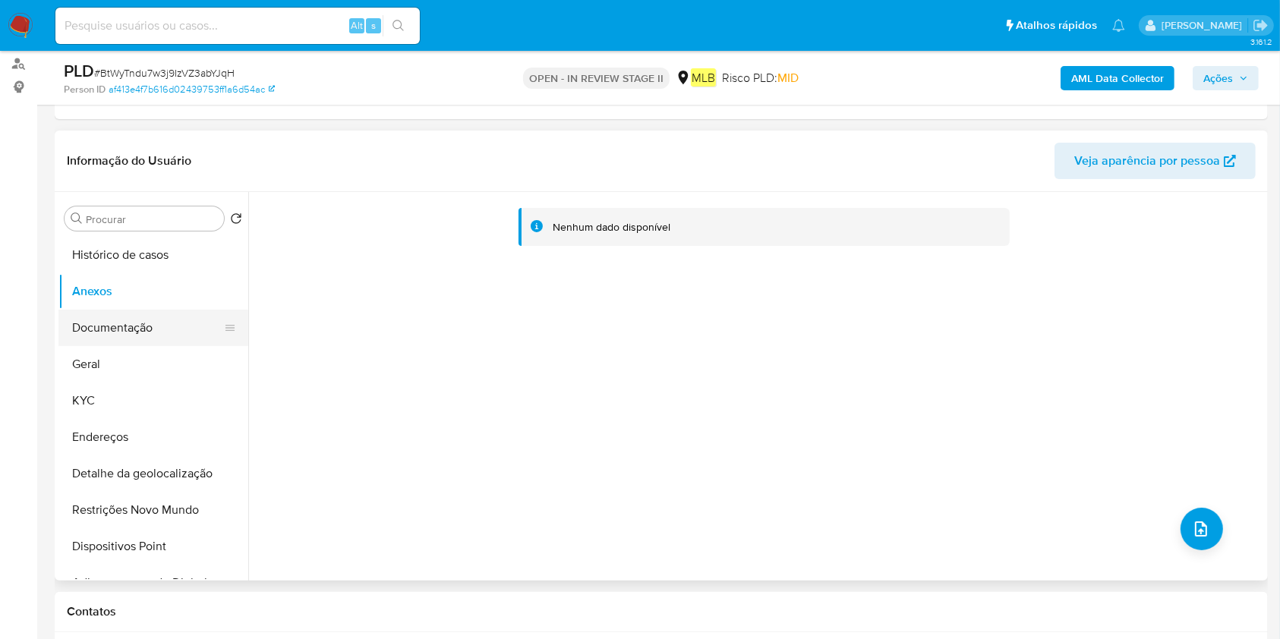
click at [112, 329] on button "Documentação" at bounding box center [147, 328] width 178 height 36
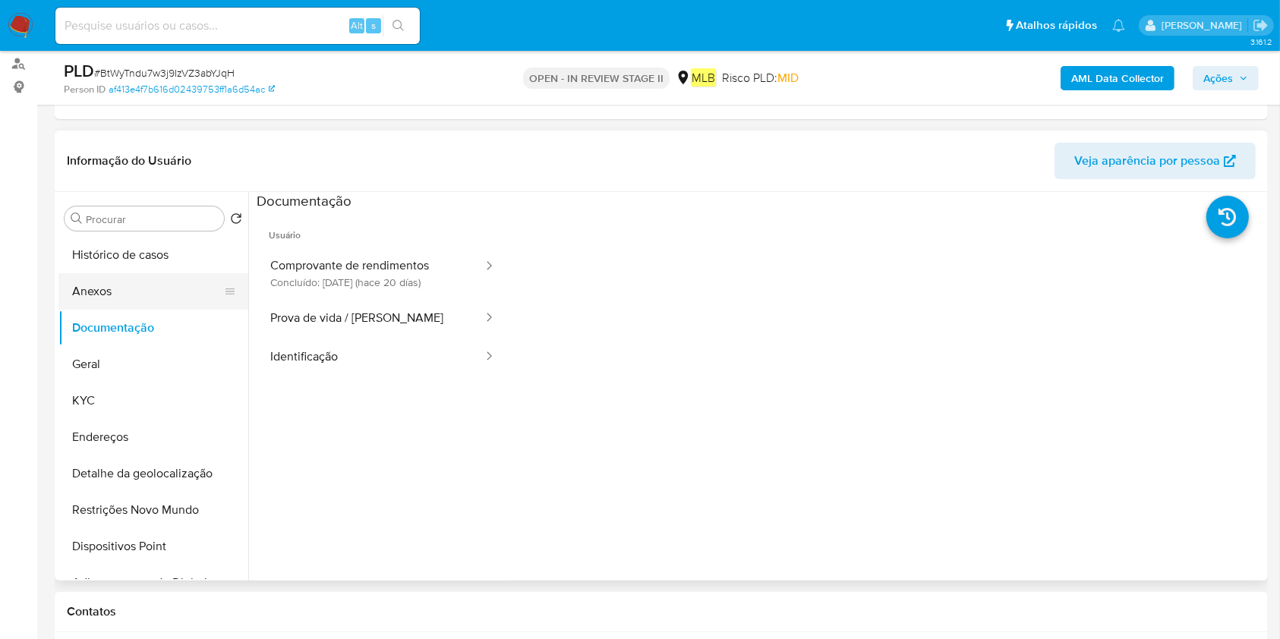
click at [135, 290] on button "Anexos" at bounding box center [147, 291] width 178 height 36
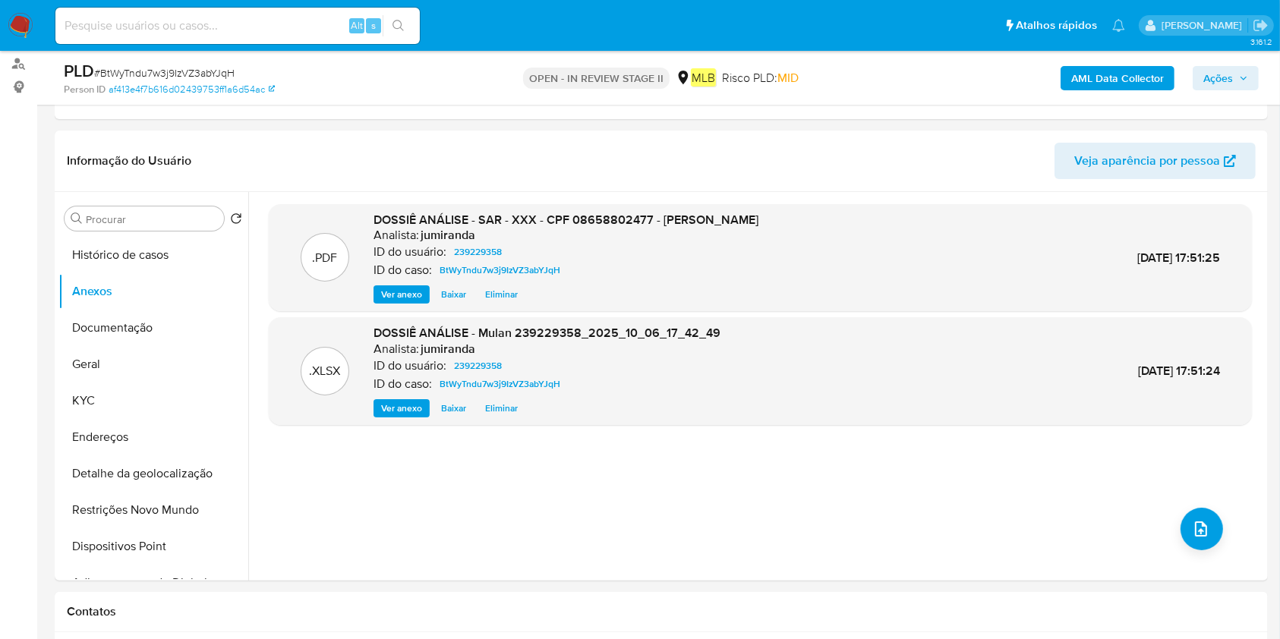
click at [1241, 81] on icon "button" at bounding box center [1243, 78] width 9 height 9
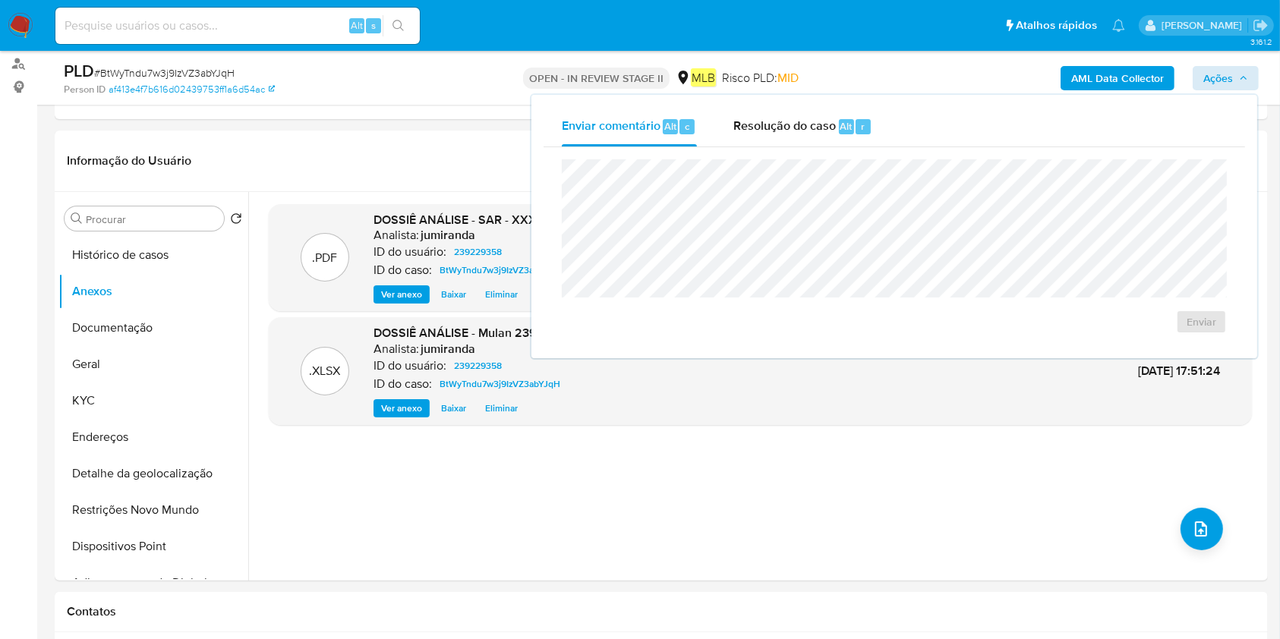
drag, startPoint x: 827, startPoint y: 131, endPoint x: 821, endPoint y: 152, distance: 22.1
click at [827, 131] on div "Resolução do caso Alt r" at bounding box center [802, 126] width 139 height 39
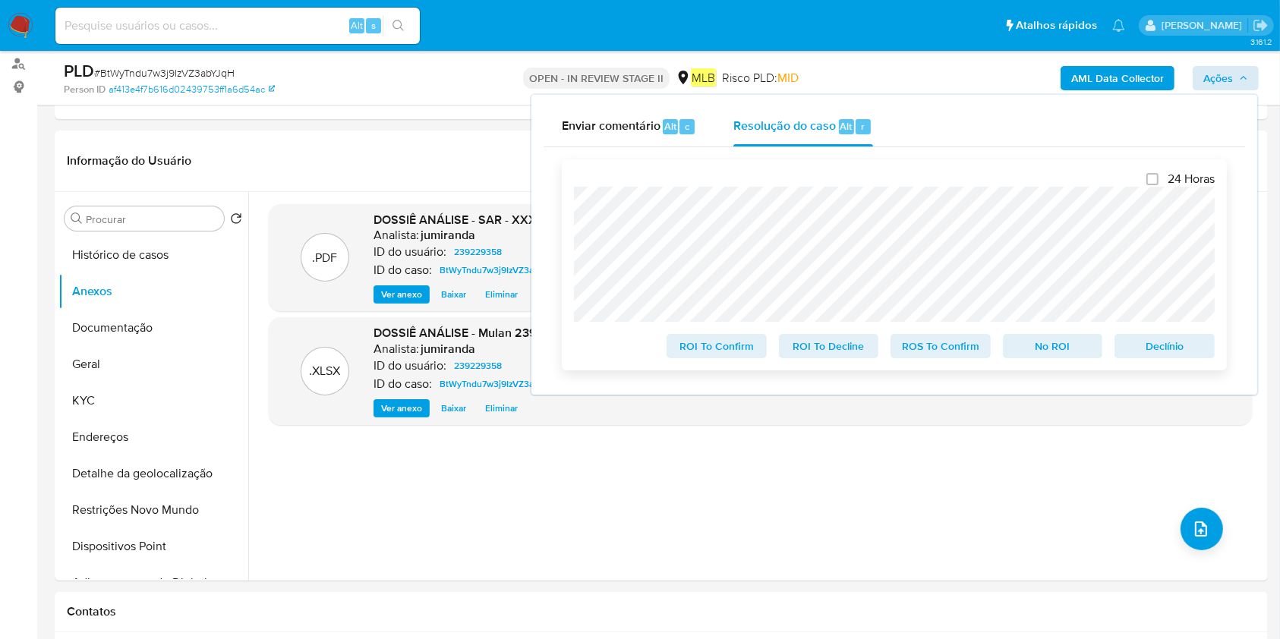
click at [960, 340] on span "ROS To Confirm" at bounding box center [940, 346] width 79 height 21
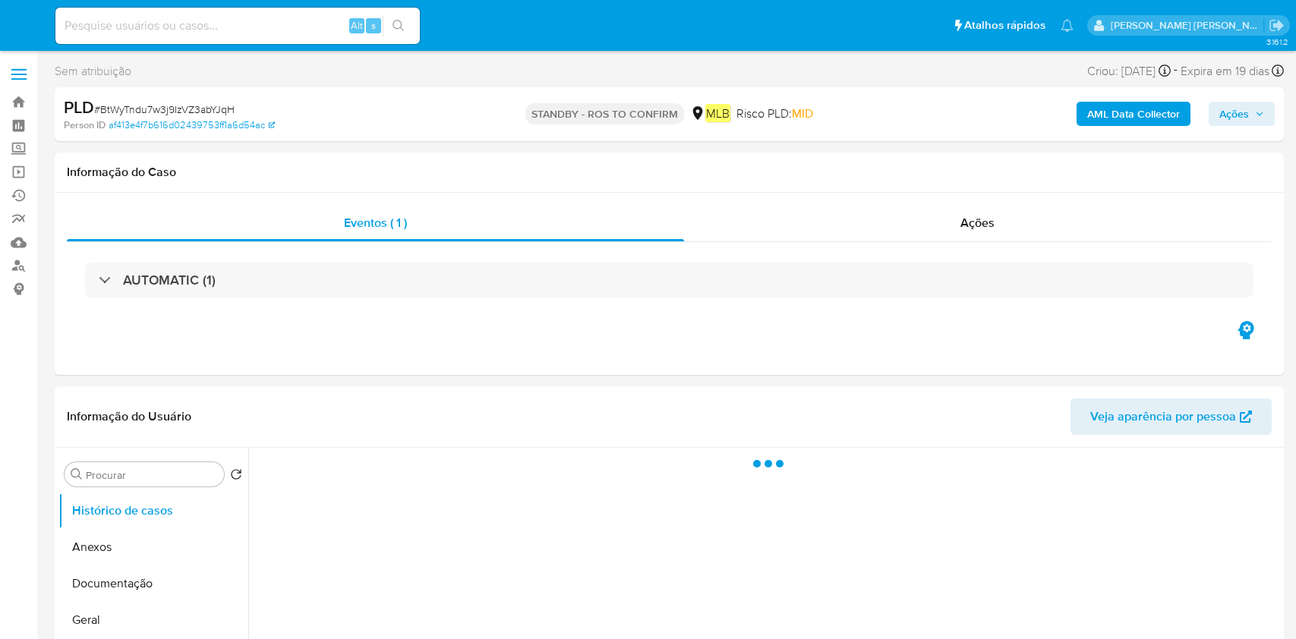
select select "10"
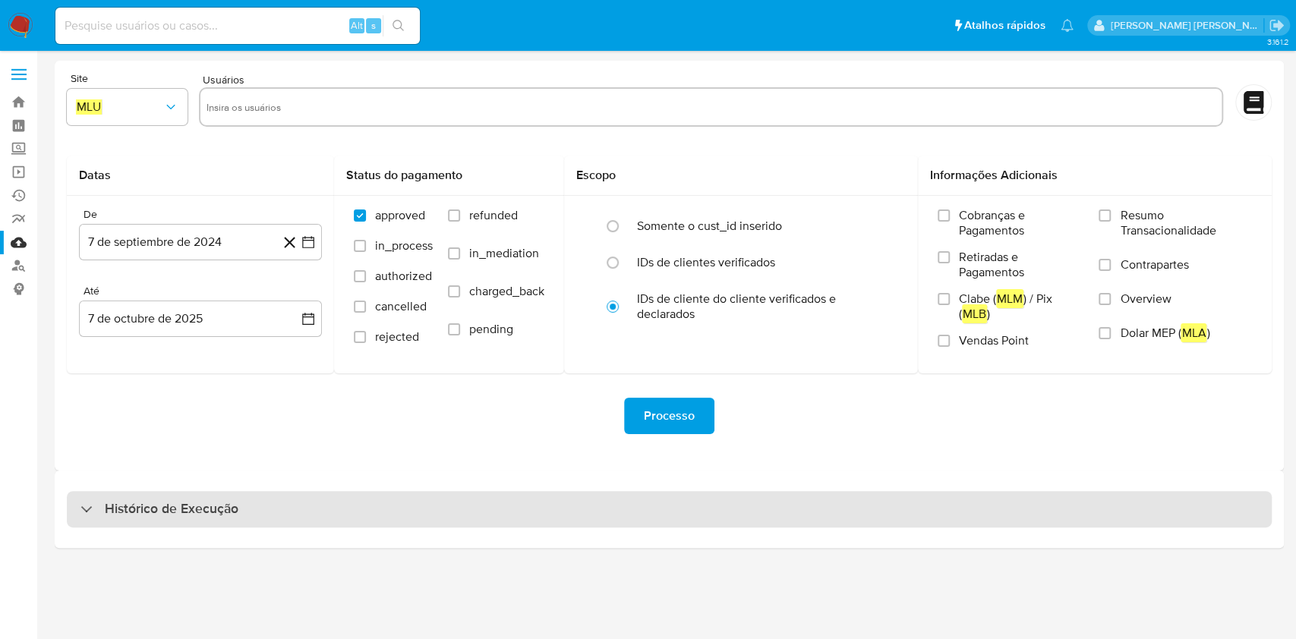
click at [380, 495] on div "Histórico de Execução" at bounding box center [669, 509] width 1205 height 36
select select "10"
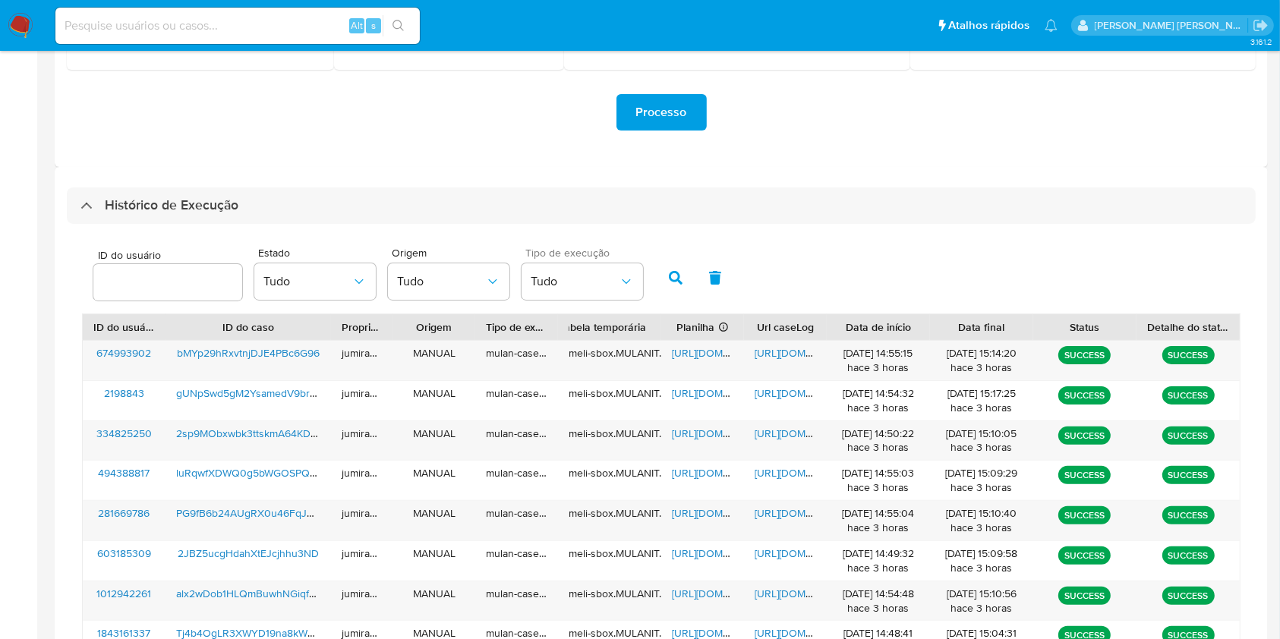
scroll to position [547, 0]
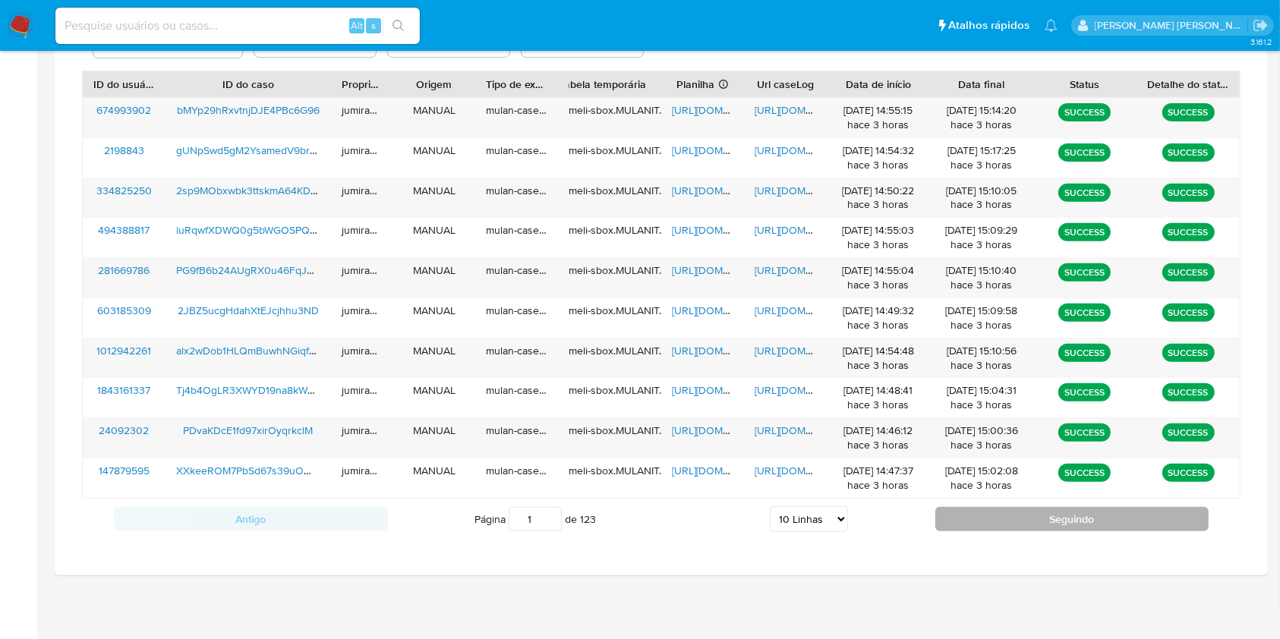
click at [1022, 528] on button "Seguindo" at bounding box center [1072, 519] width 274 height 24
type input "2"
click at [962, 514] on button "Seguindo" at bounding box center [1072, 519] width 274 height 24
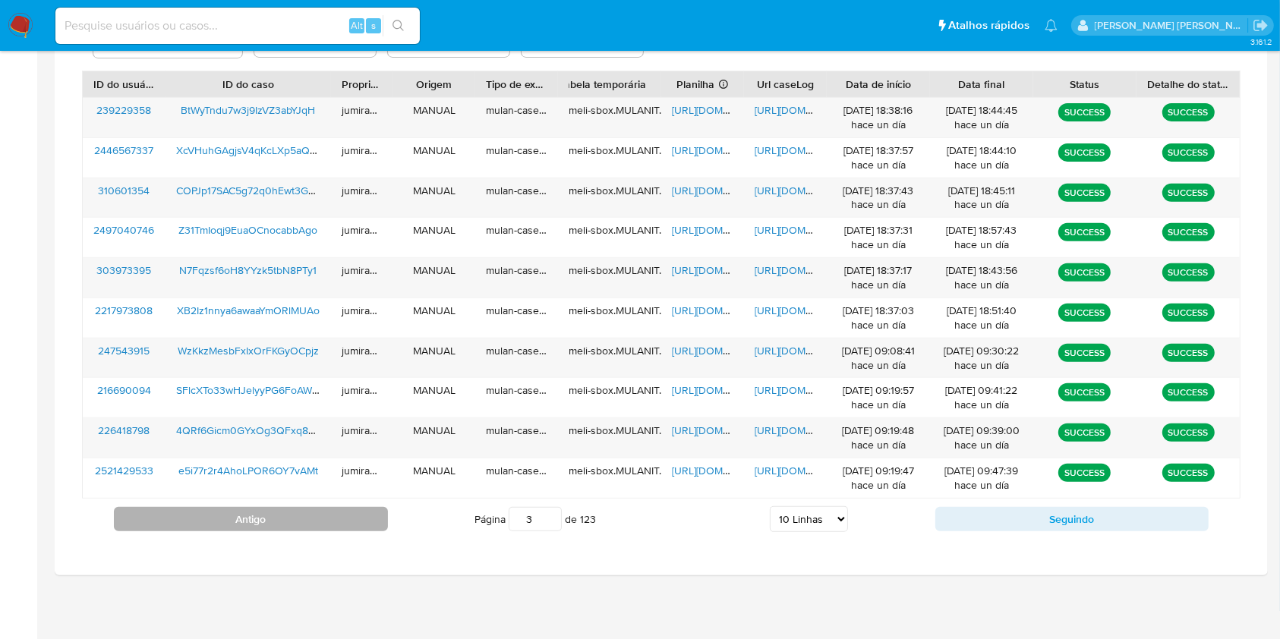
click at [310, 515] on button "Antigo" at bounding box center [251, 519] width 274 height 24
type input "2"
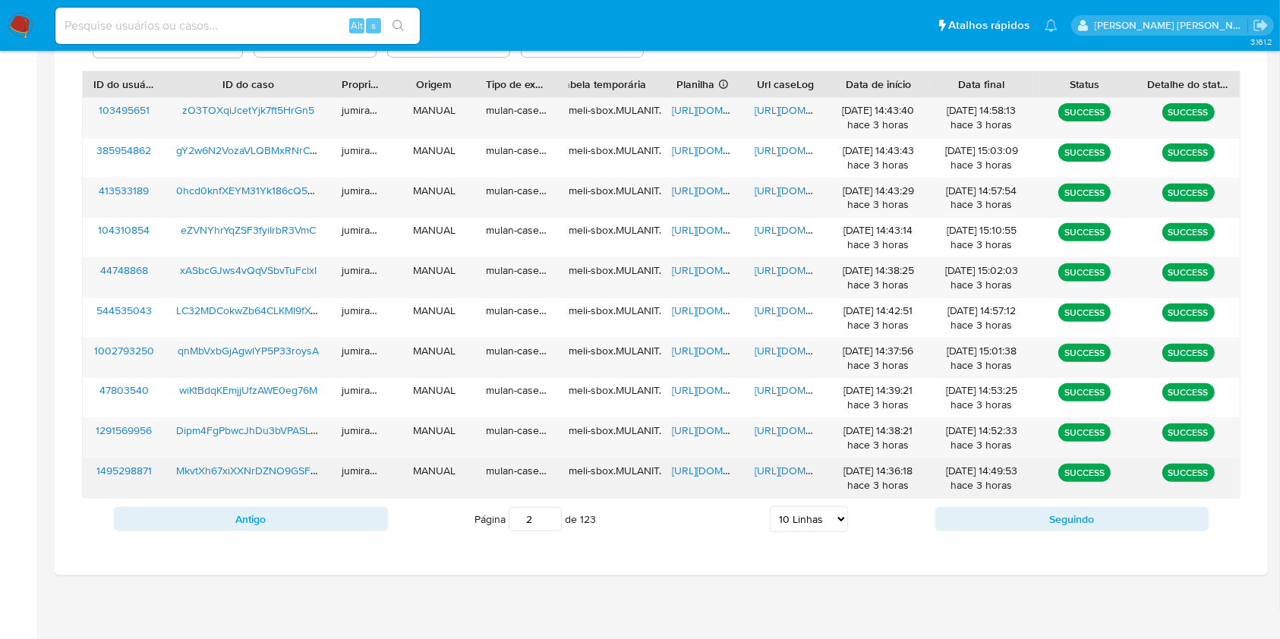
click at [710, 476] on span "https://docs.google.com/spreadsheets/d/1dtXgWz4QzwtdZVnKqpaIYCs5Zq7du7aSwKatgQt…" at bounding box center [724, 470] width 105 height 15
click at [787, 471] on span "https://docs.google.com/document/d/1H4mSDJVV9zEZ750GLL7BIjG4fDYp_G-mvKQOBHBoV9M…" at bounding box center [807, 470] width 105 height 15
click at [273, 470] on span "MkvtXh67xiXXNrDZNO9GSFLE" at bounding box center [249, 470] width 146 height 15
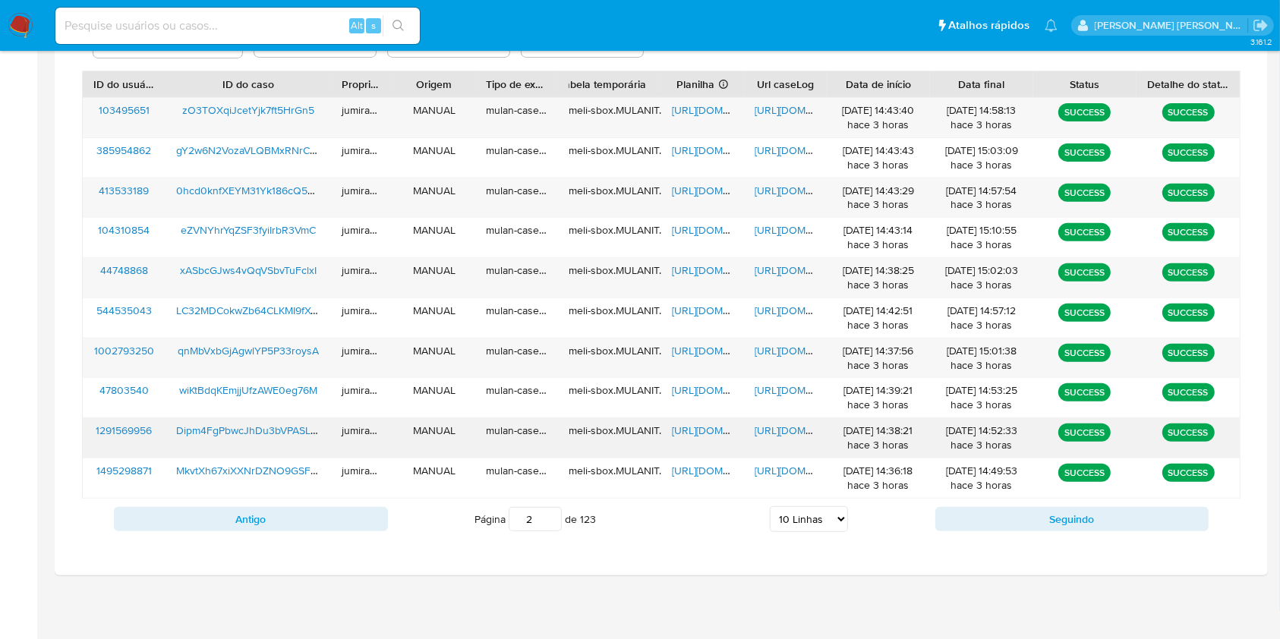
click at [713, 429] on span "https://docs.google.com/spreadsheets/d/11sIQoNuLu_MVPJ3s6Nr2-rPxcRrE0evI7rve5DI…" at bounding box center [724, 430] width 105 height 15
click at [806, 428] on span "https://docs.google.com/document/d/1E1mArtBMO0NIBS1rkWozuNmO5vmoT-jy-0WU1L0DdNo…" at bounding box center [807, 430] width 105 height 15
click at [269, 428] on span "Dipm4FgPbwcJhDu3bVPASLNV" at bounding box center [250, 430] width 149 height 15
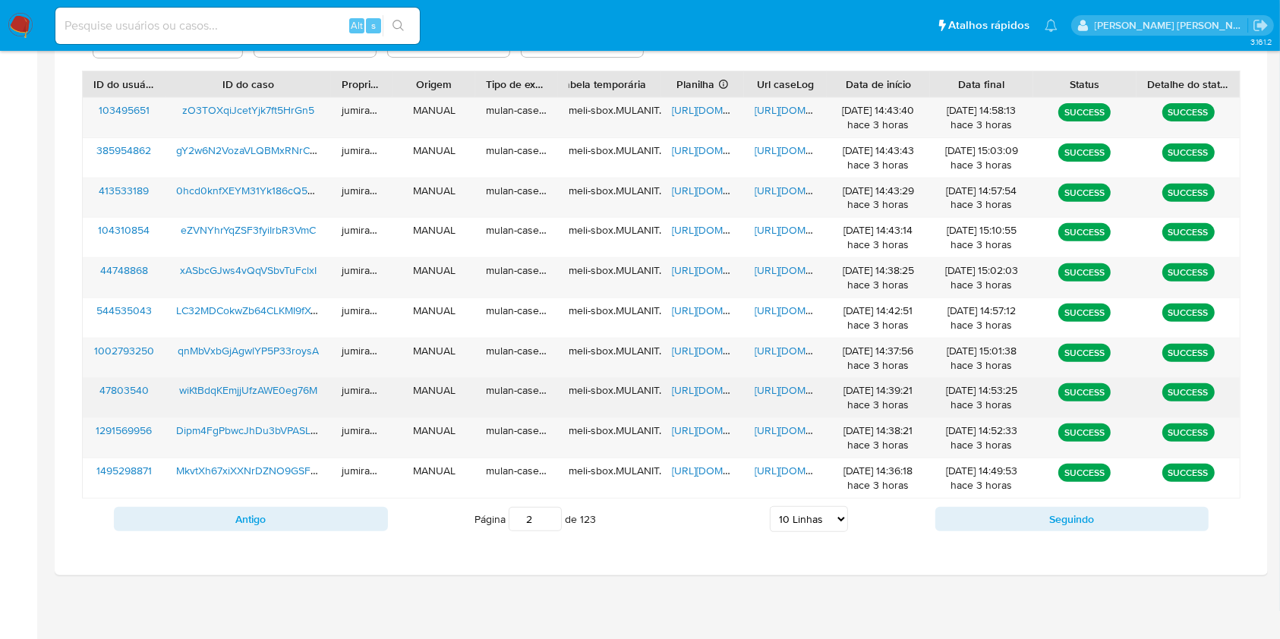
click at [714, 398] on div "https://docs.google.com/spreadsheets/d/124poTyHpPbJcOZG53gujjBVF4Xxed3SwfFlLJBp…" at bounding box center [702, 397] width 83 height 39
click at [705, 389] on span "https://docs.google.com/spreadsheets/d/124poTyHpPbJcOZG53gujjBVF4Xxed3SwfFlLJBp…" at bounding box center [724, 390] width 105 height 15
click at [793, 384] on span "https://docs.google.com/document/d/19x8IM0zGLDua6DrzYoCZlE56CBPA_uWRuqYBp4reOJ0…" at bounding box center [807, 390] width 105 height 15
click at [281, 387] on span "wiKtBdqKEmjjUfzAWE0eg76M" at bounding box center [248, 390] width 138 height 15
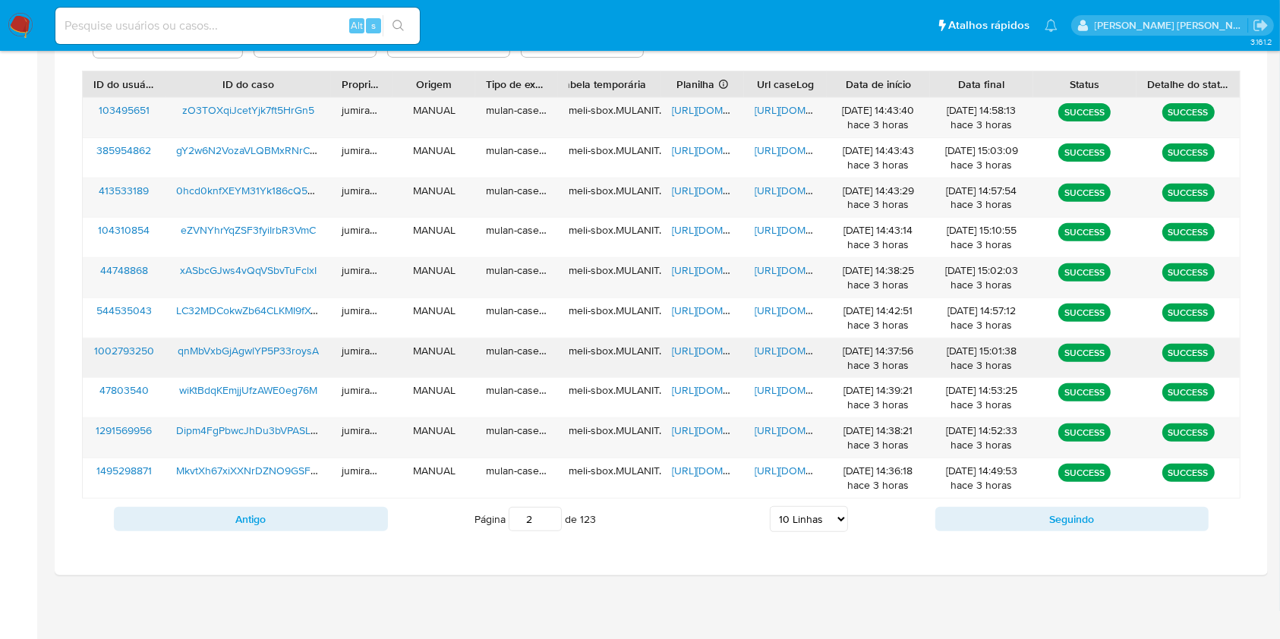
click at [710, 353] on span "https://docs.google.com/spreadsheets/d/1TkG5ofPJLz_9EXcguPiuOmq6OfQir2sg3vkz-7S…" at bounding box center [724, 350] width 105 height 15
click at [802, 352] on span "https://docs.google.com/document/d/1c1iwlYd7PBpc9j9eyqTxbbgukma8WTBcs40M2JMBf9w…" at bounding box center [807, 350] width 105 height 15
click at [250, 349] on span "qnMbVxbGjAgwlYP5P33roysA" at bounding box center [248, 350] width 141 height 15
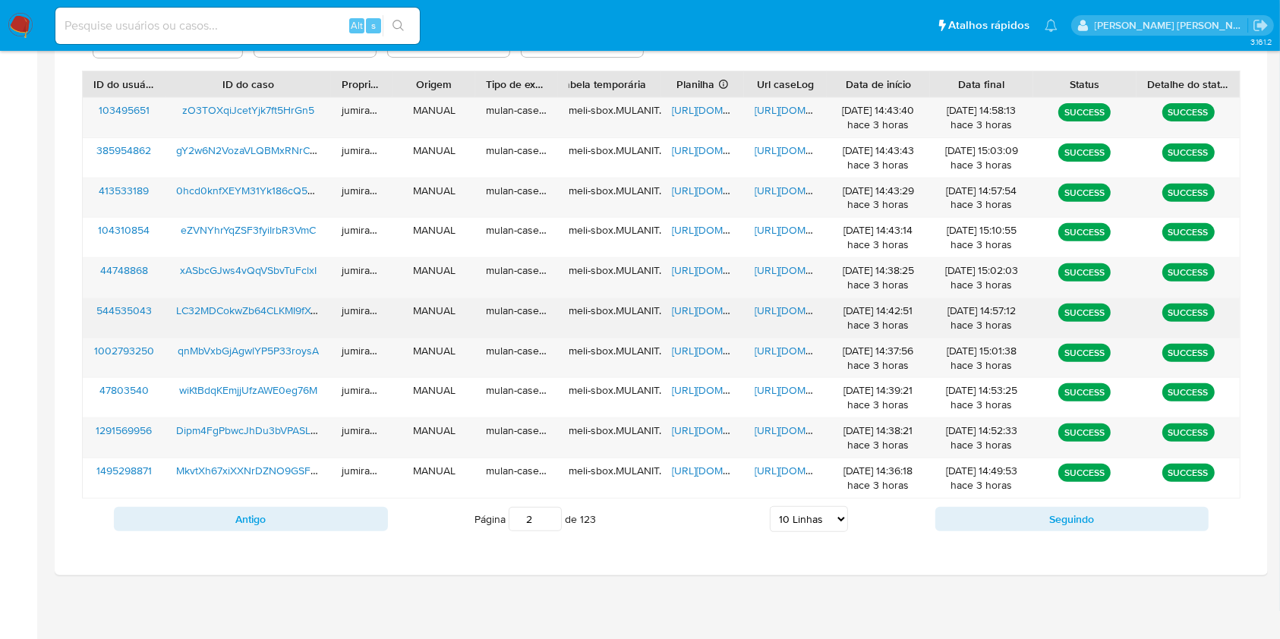
drag, startPoint x: 702, startPoint y: 313, endPoint x: 751, endPoint y: 314, distance: 48.6
click at [703, 313] on span "https://docs.google.com/spreadsheets/d/1c1TqWH4lkBzqwuXiEAJdETVCvOvY4kIYkXodd1s…" at bounding box center [724, 310] width 105 height 15
click at [775, 313] on span "https://docs.google.com/document/d/1uVahlIpkONioMVSkI83W9LJUkOpioOSpGFVXJcxyKfI…" at bounding box center [807, 310] width 105 height 15
click at [293, 313] on span "LC32MDCokwZb64CLKMI9fXwU" at bounding box center [251, 310] width 150 height 15
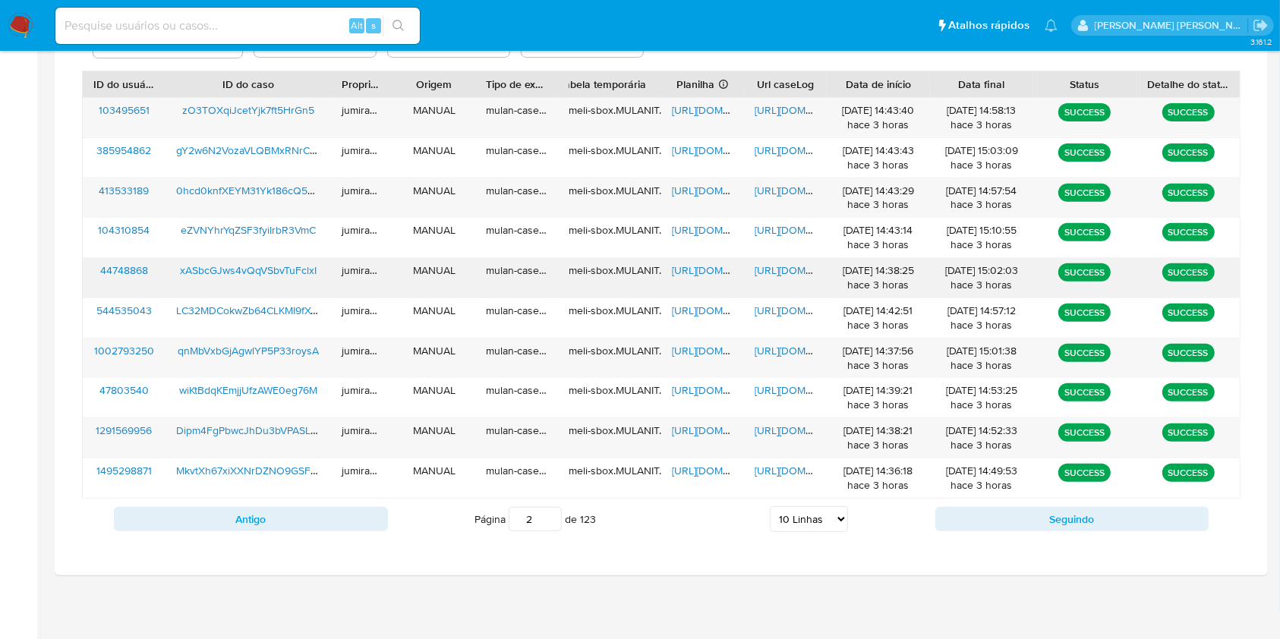
click at [701, 269] on span "https://docs.google.com/spreadsheets/d/1f5Tv-qhkodx3WKGHOeF7SAlMKNRErJRD21LwaeC…" at bounding box center [724, 270] width 105 height 15
click at [775, 269] on span "https://docs.google.com/document/d/1CmFGIsXkmhtGghaEGVnp34pHwGYGTYebU71cRimaMGk…" at bounding box center [807, 270] width 105 height 15
click at [257, 266] on span "xASbcGJws4vQqVSbvTuFclxI" at bounding box center [248, 270] width 137 height 15
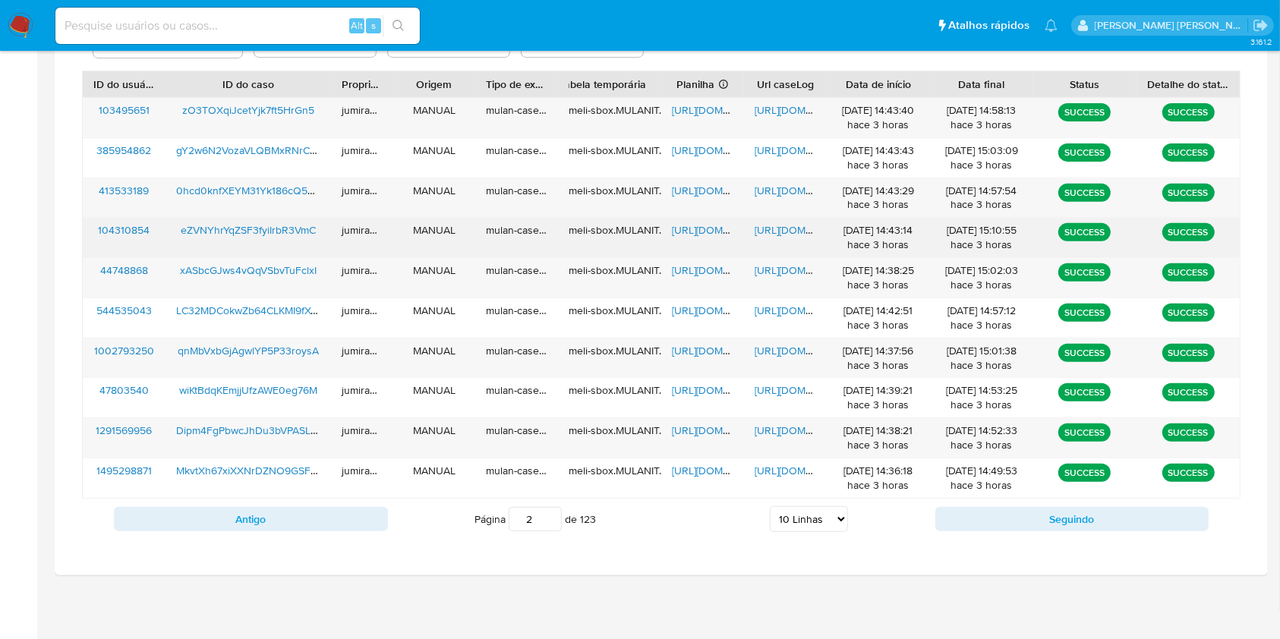
click at [707, 234] on span "https://docs.google.com/spreadsheets/d/1Jum_eBJHJuWHpfv9F2_xMxNsEGzQ2H4F71o8Wds…" at bounding box center [724, 229] width 105 height 15
click at [758, 232] on span "https://docs.google.com/document/d/1i4AKGtspXUautJRaiBVYupZUmd-QGVUr75kz4MhIZ1E…" at bounding box center [807, 229] width 105 height 15
click at [292, 229] on span "eZVNYhrYqZSF3fyiIrbR3VmC" at bounding box center [248, 229] width 135 height 15
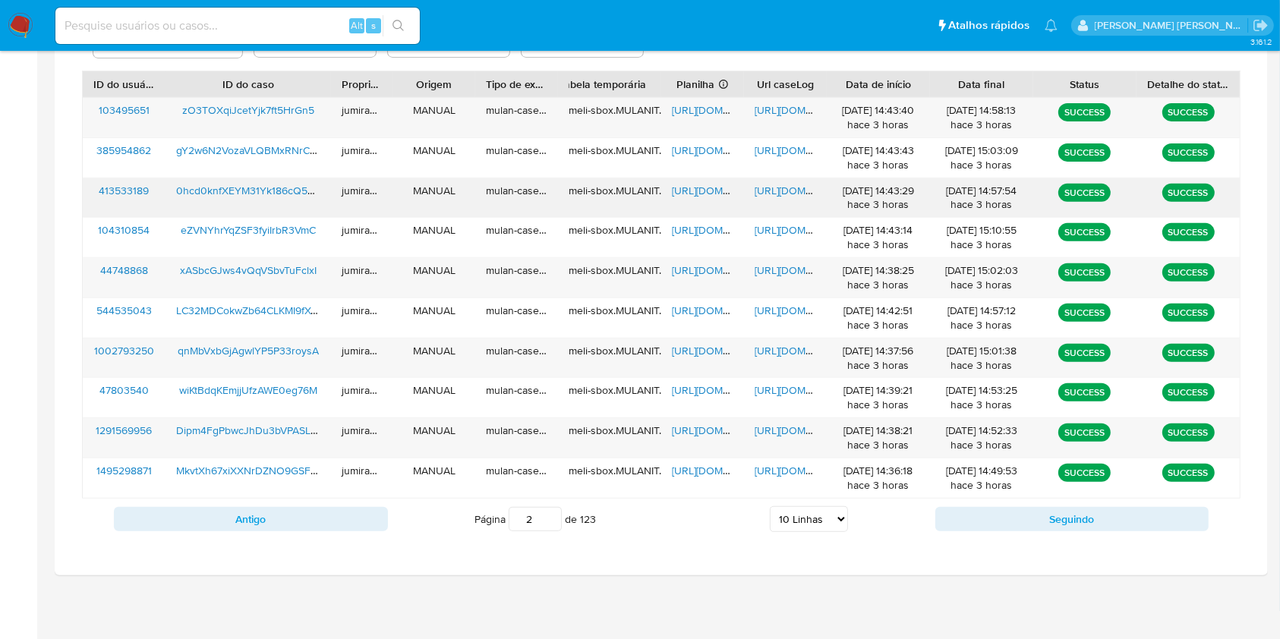
click at [717, 191] on span "https://docs.google.com/spreadsheets/d/12g1l-akiQGbH_PE_A3-wJDJivSiyP3ZLHVmqjeP…" at bounding box center [724, 190] width 105 height 15
click at [771, 188] on span "https://docs.google.com/document/d/1AFJltSVLXiMvISNevwqLZeXb_Z5eGGldRpooLmoC9rg…" at bounding box center [807, 190] width 105 height 15
click at [244, 183] on span "0hcd0knfXEYM31Yk186cQ5Zw" at bounding box center [248, 190] width 145 height 15
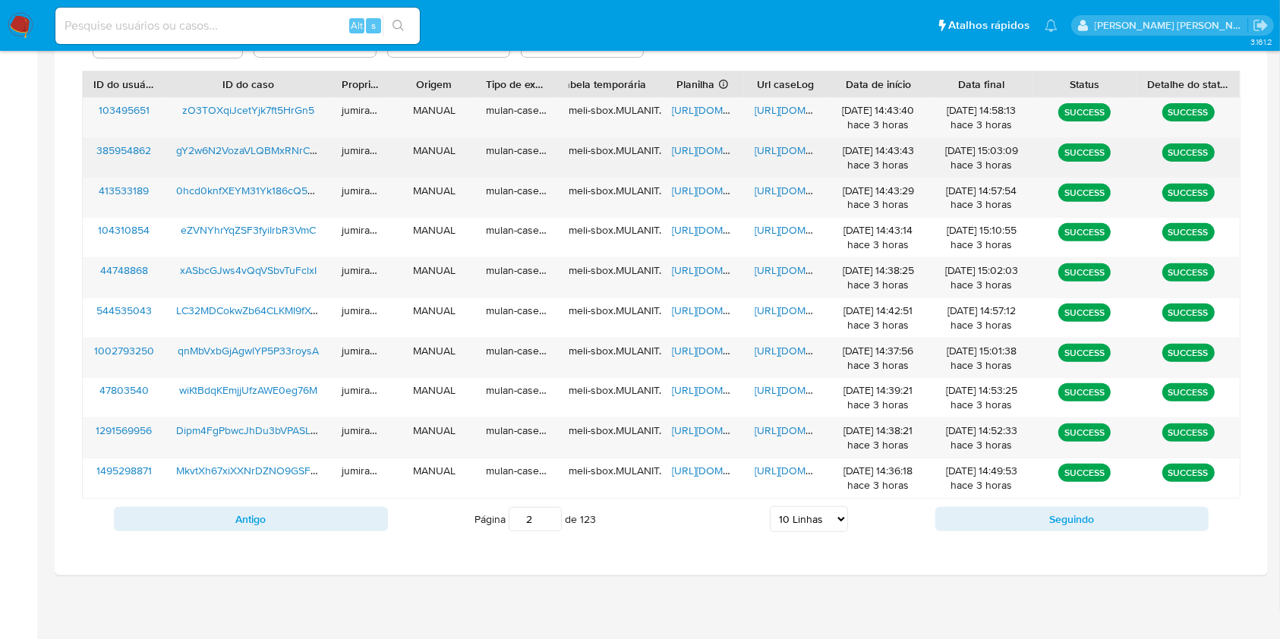
click at [706, 155] on span "https://docs.google.com/spreadsheets/d/1zF6tKRoNyW0K6w2H6c-tvXRLU4I33Hep79g_dPu…" at bounding box center [724, 150] width 105 height 15
click at [777, 158] on span "https://docs.google.com/document/d/1TNA4k34vi998cvSf47JD_ZlGieoNOdX1YwmWfUTW7LQ…" at bounding box center [807, 150] width 105 height 15
click at [234, 154] on span "gY2w6N2VozaVLQBMxRNrC7PJ" at bounding box center [250, 150] width 149 height 15
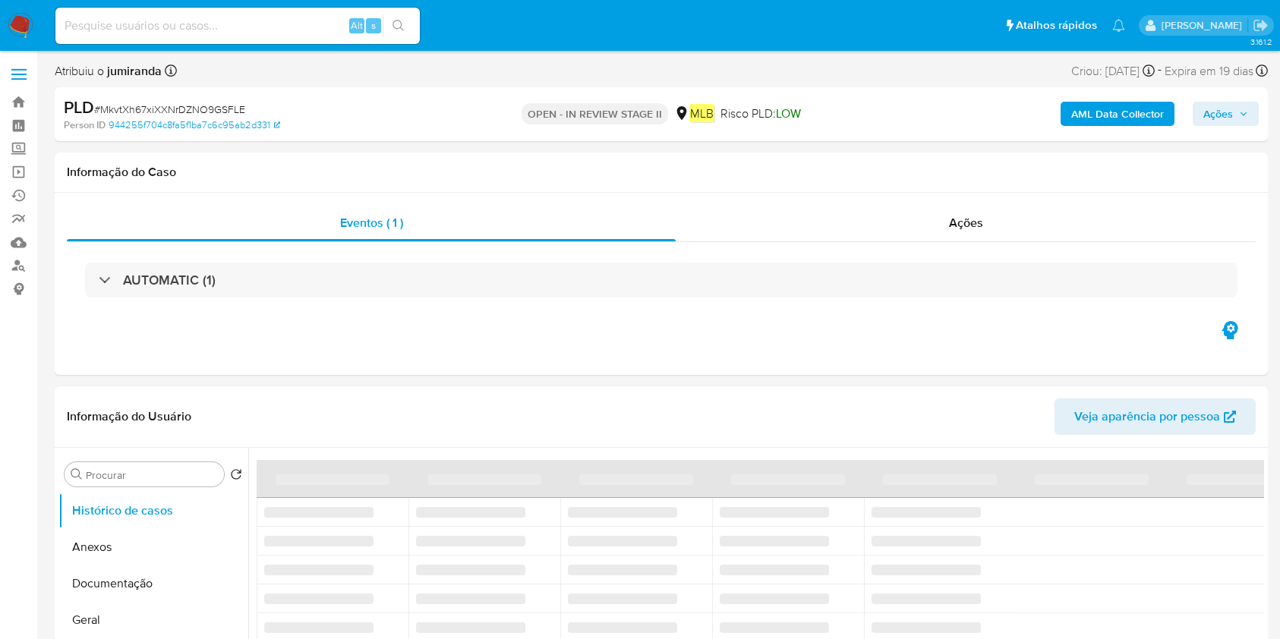
select select "10"
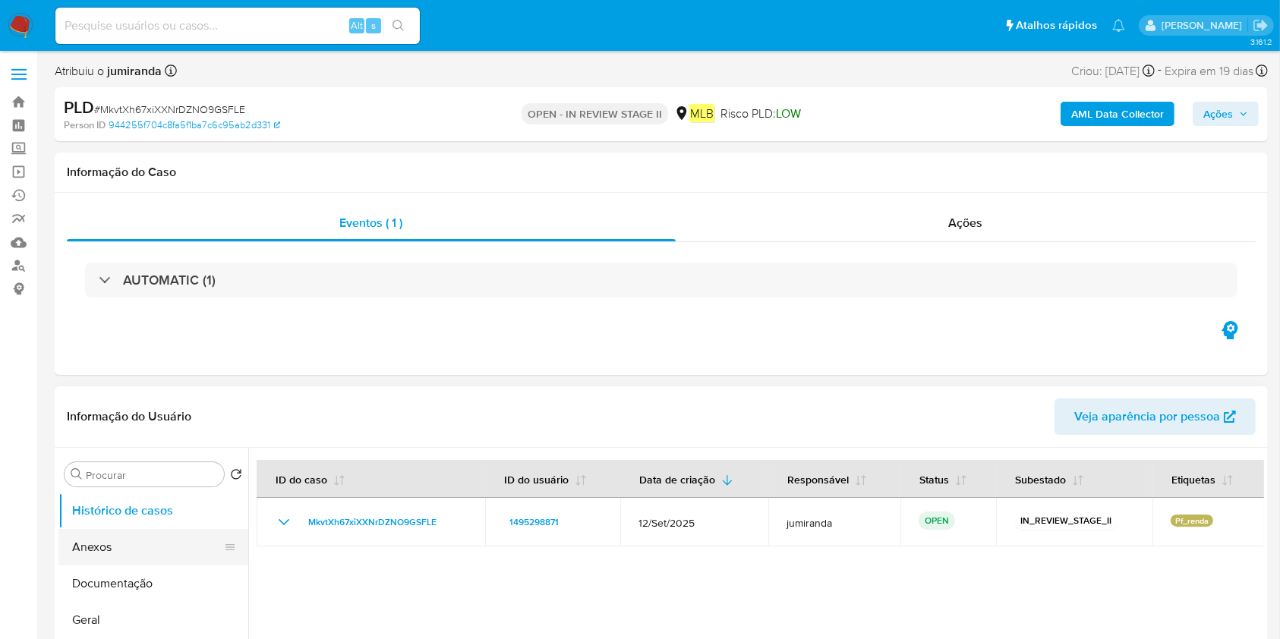
click at [162, 545] on button "Anexos" at bounding box center [147, 547] width 178 height 36
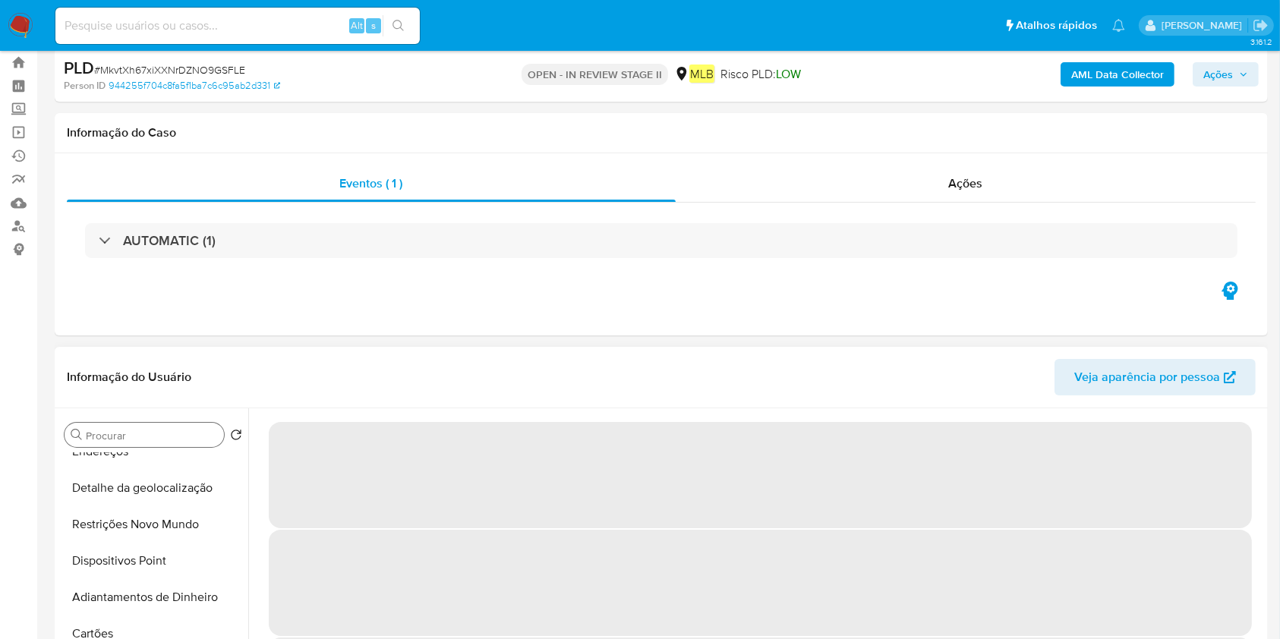
scroll to position [101, 0]
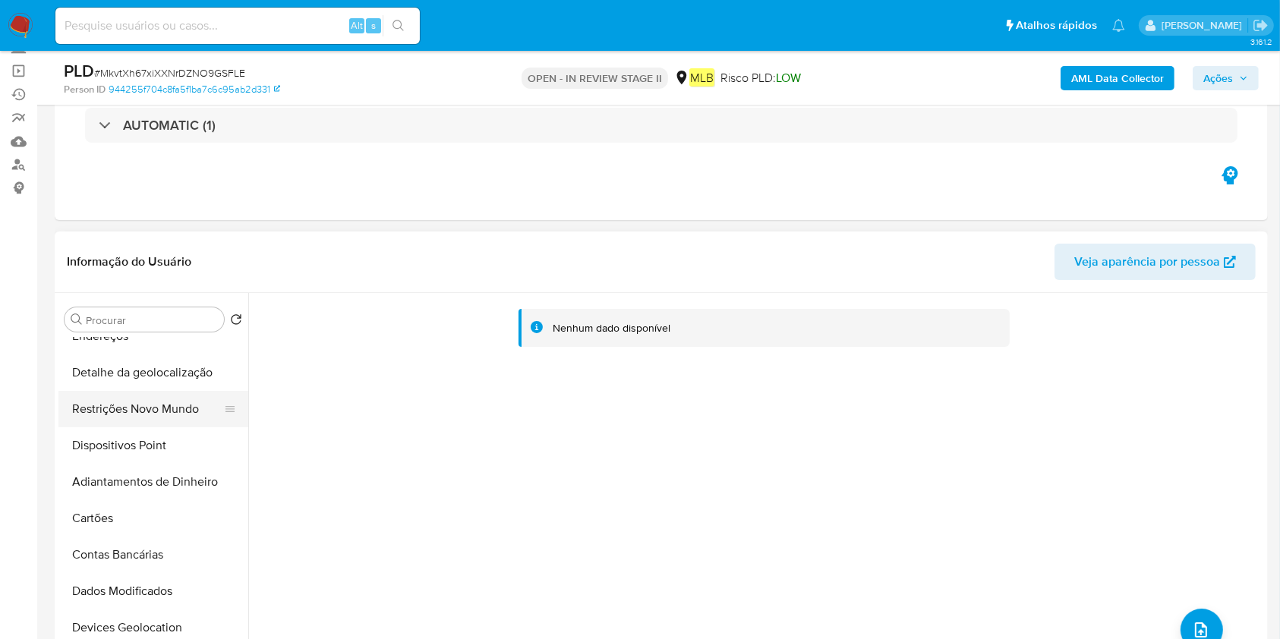
click at [153, 410] on button "Restrições Novo Mundo" at bounding box center [147, 409] width 178 height 36
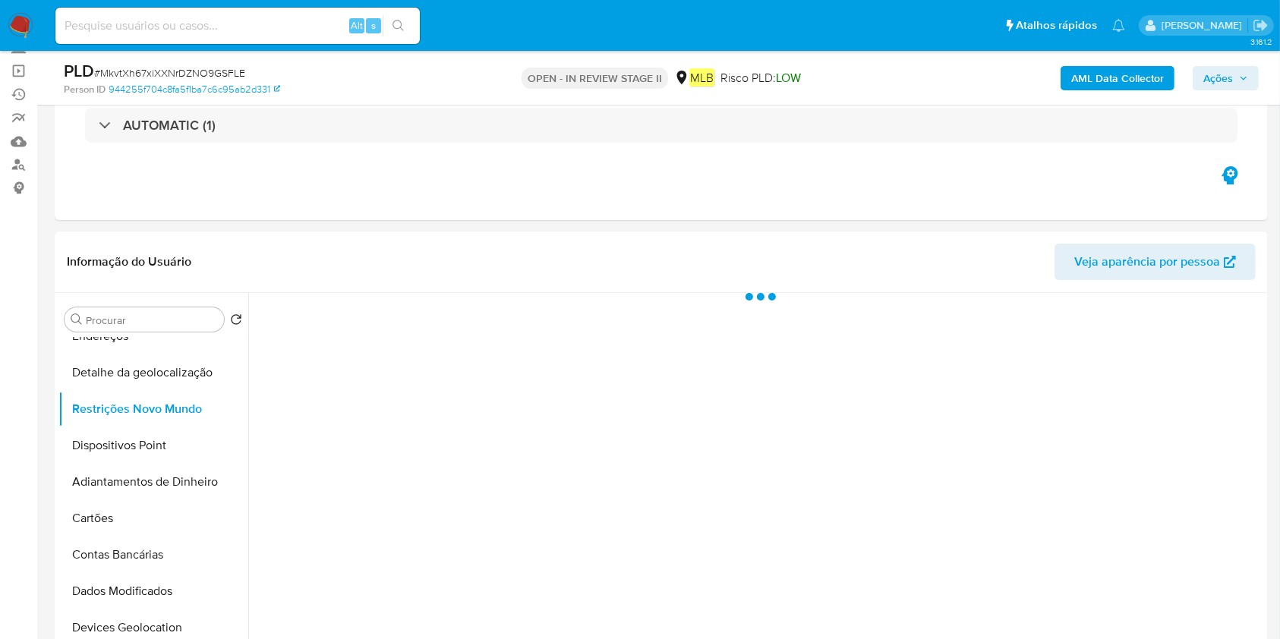
scroll to position [0, 0]
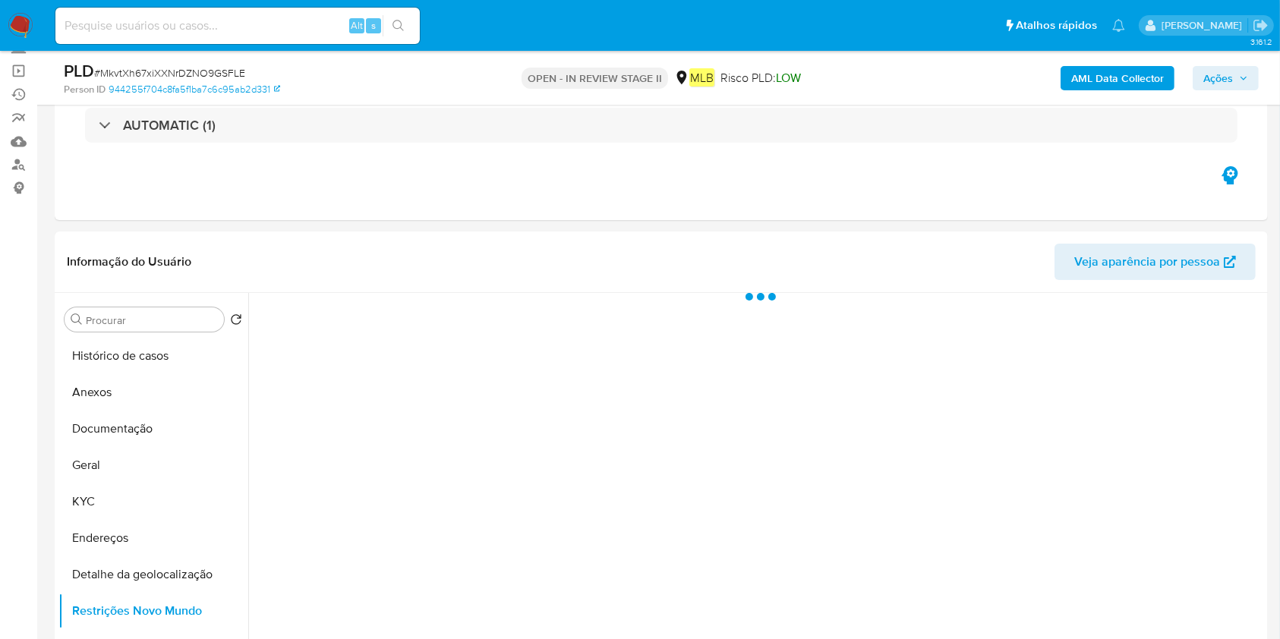
click at [1086, 68] on b "AML Data Collector" at bounding box center [1117, 78] width 93 height 24
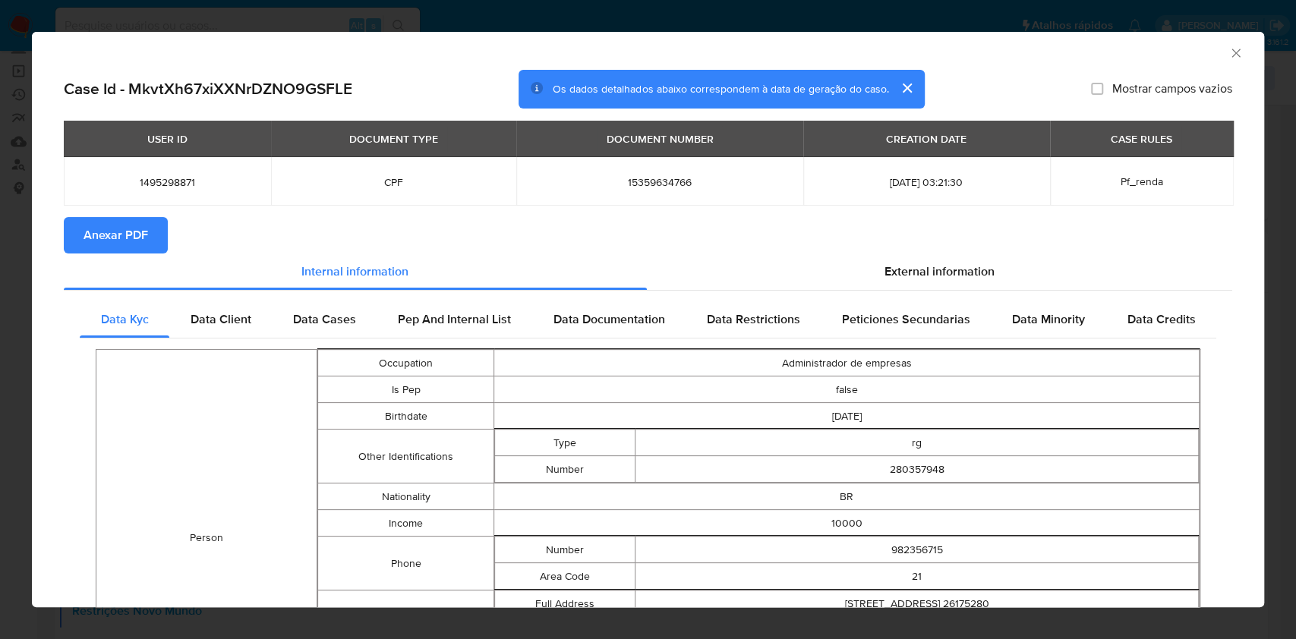
click at [164, 228] on button "Anexar PDF" at bounding box center [116, 235] width 104 height 36
click at [1228, 48] on icon "Fechar a janela" at bounding box center [1235, 53] width 15 height 15
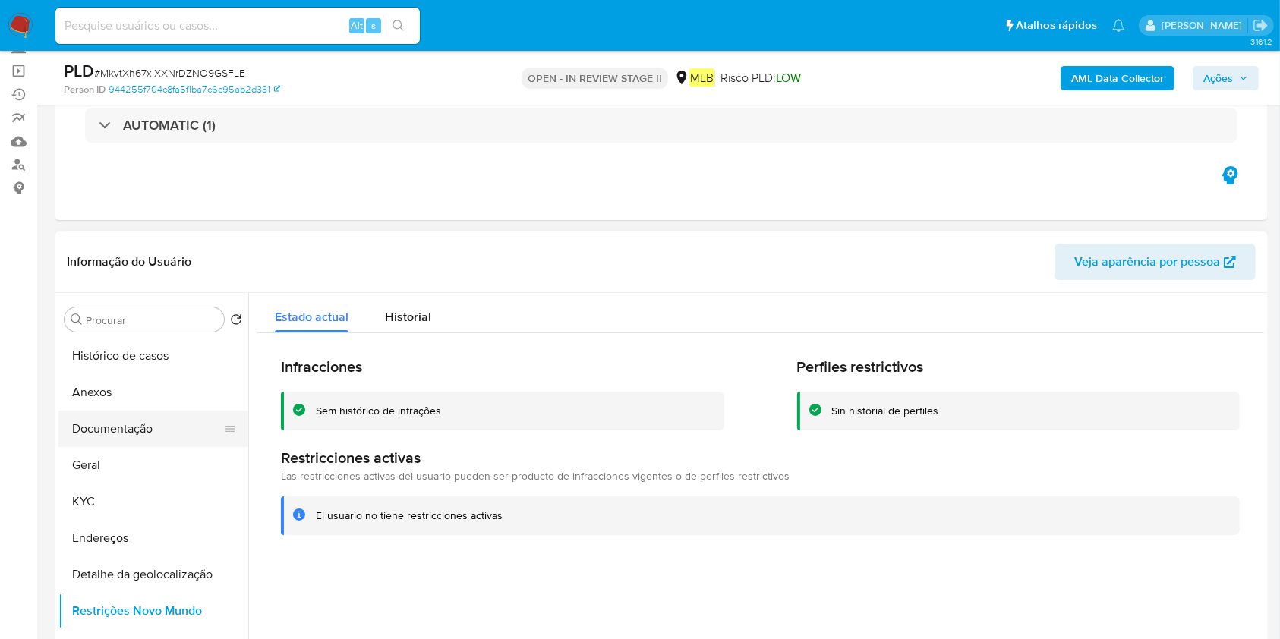
click at [140, 416] on button "Documentação" at bounding box center [147, 429] width 178 height 36
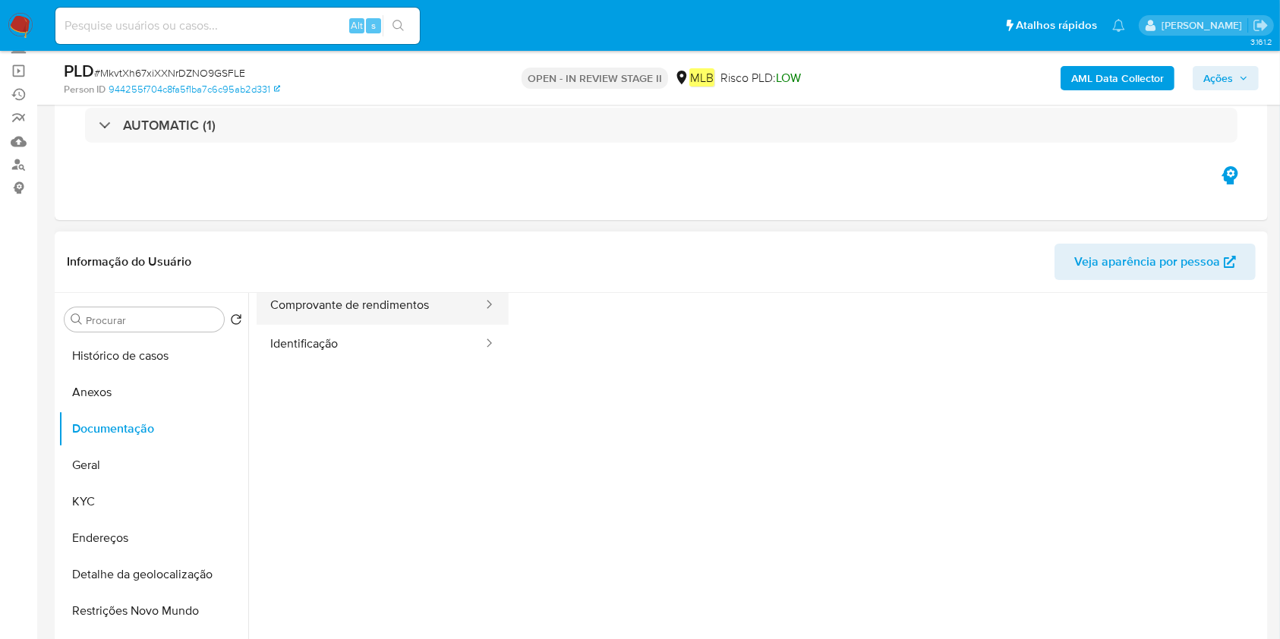
click at [402, 310] on button "Comprovante de rendimentos" at bounding box center [371, 305] width 228 height 39
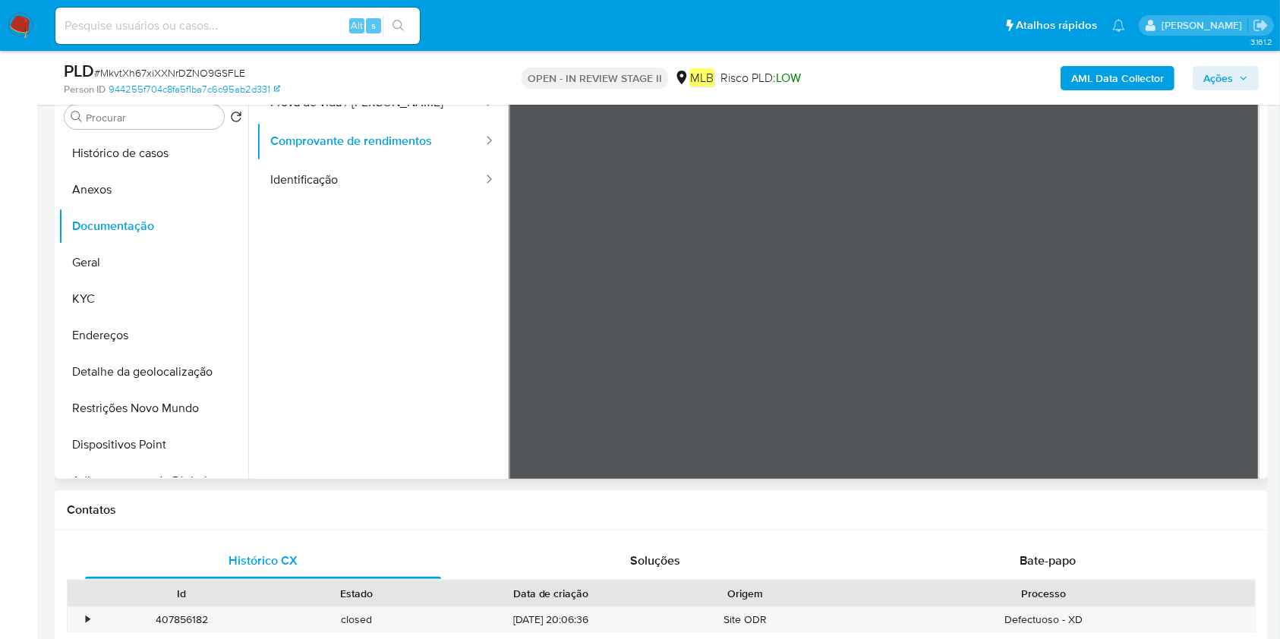
scroll to position [30, 0]
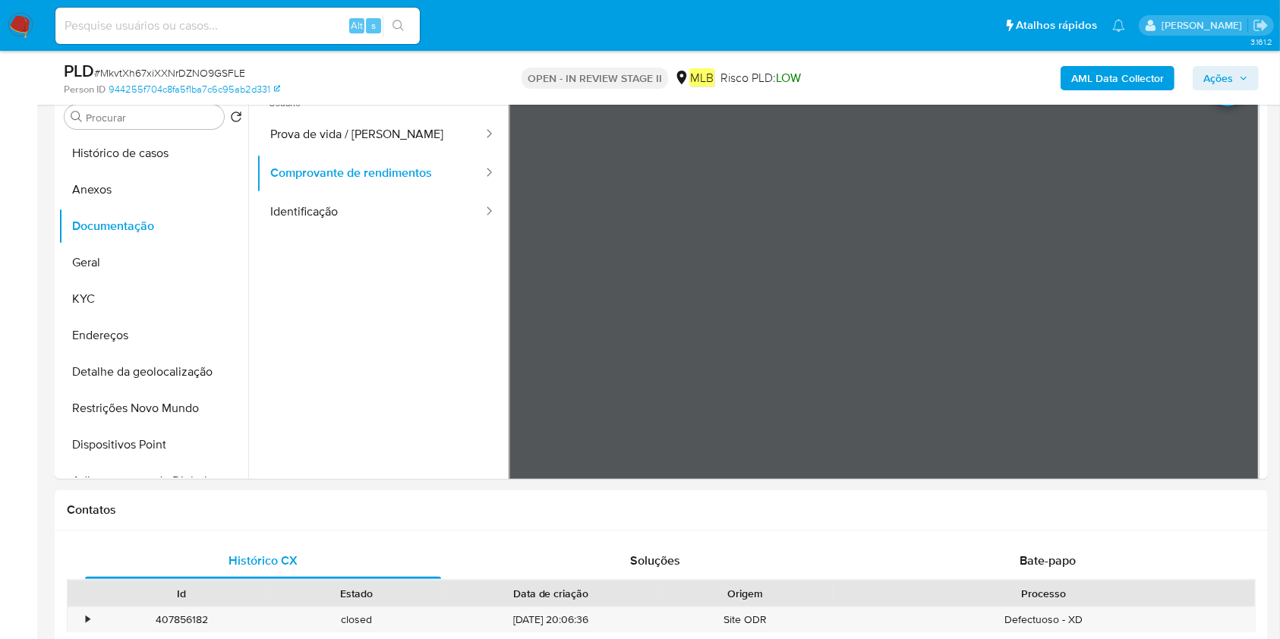
drag, startPoint x: 526, startPoint y: 478, endPoint x: 1149, endPoint y: 105, distance: 725.9
click at [1149, 105] on div "PLD # MkvtXh67xiXXNrDZNO9GSFLE Person ID 944255f704c8fa5f1ba7c6c95ab2d331 OPEN …" at bounding box center [661, 78] width 1213 height 54
click at [1152, 105] on div "PLD # MkvtXh67xiXXNrDZNO9GSFLE Person ID 944255f704c8fa5f1ba7c6c95ab2d331 OPEN …" at bounding box center [661, 78] width 1213 height 54
click at [137, 404] on button "Restrições Novo Mundo" at bounding box center [147, 408] width 178 height 36
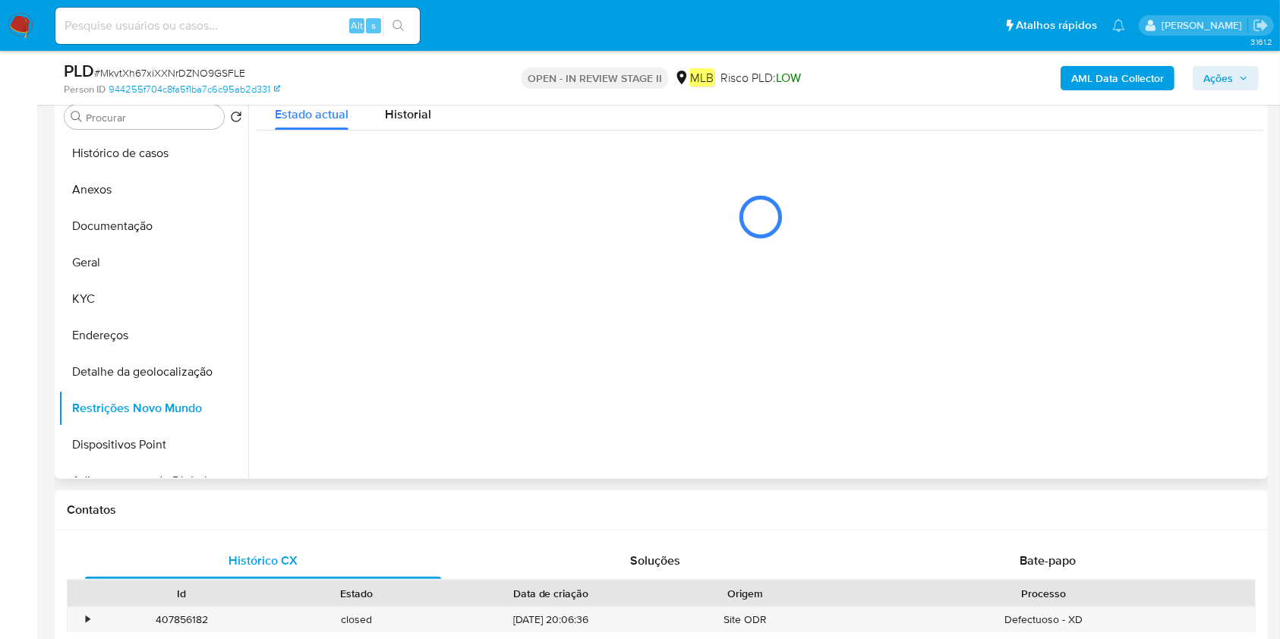
scroll to position [0, 0]
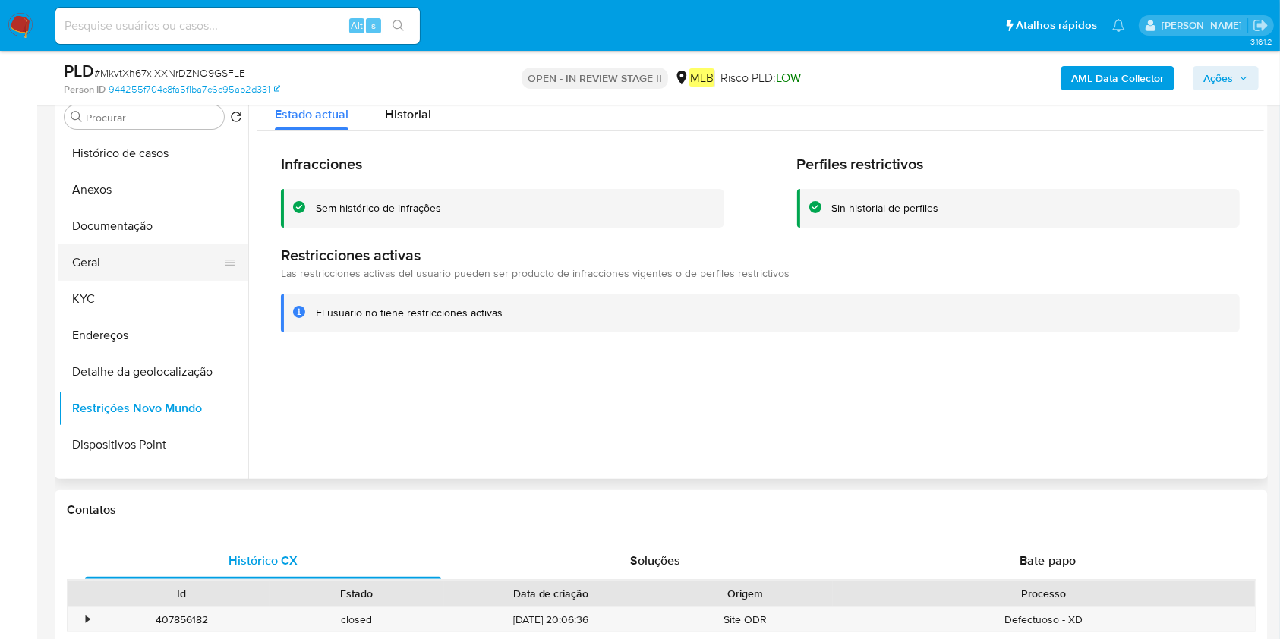
click at [137, 277] on button "Geral" at bounding box center [147, 262] width 178 height 36
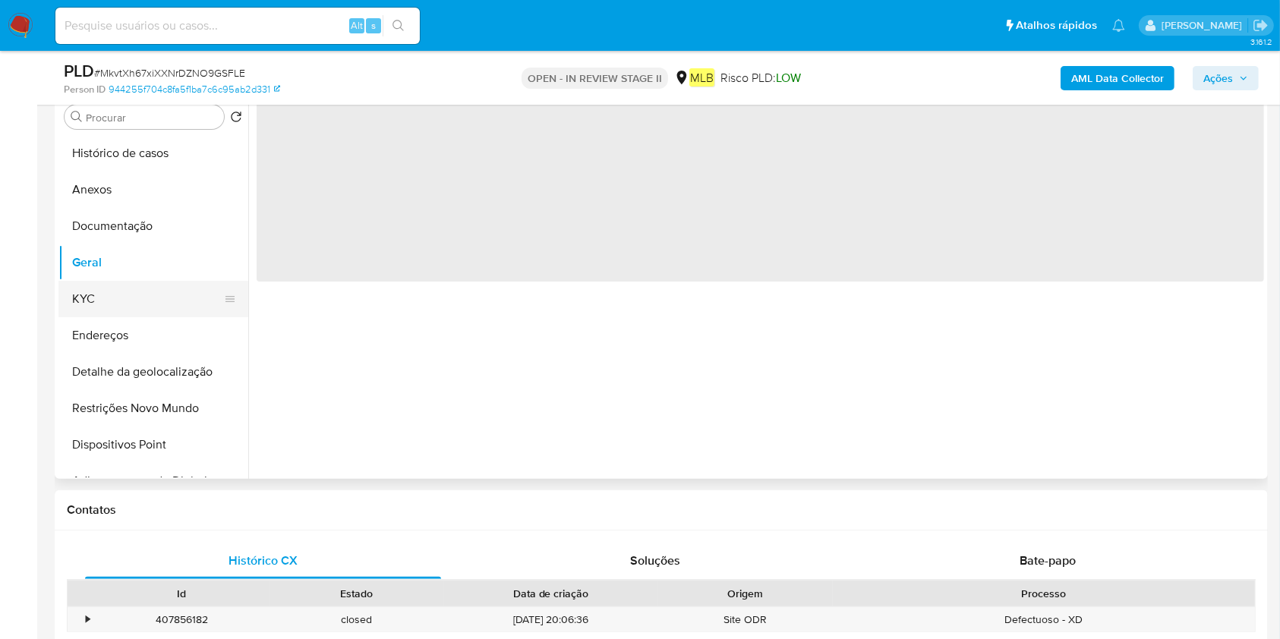
drag, startPoint x: 136, startPoint y: 310, endPoint x: 147, endPoint y: 301, distance: 14.6
click at [136, 309] on button "KYC" at bounding box center [147, 299] width 178 height 36
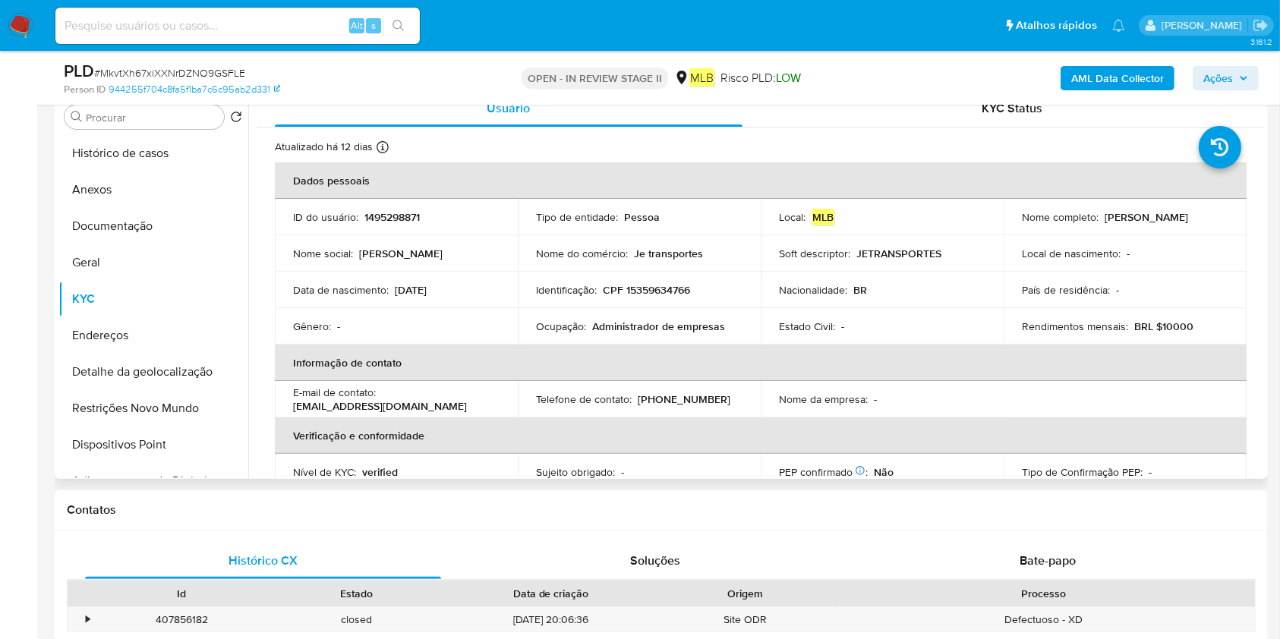
click at [645, 326] on p "Administrador de empresas" at bounding box center [658, 327] width 133 height 14
click at [645, 325] on p "Administrador de empresas" at bounding box center [658, 327] width 133 height 14
copy div "Ocupação : Administrador de empresas"
click at [174, 251] on button "Geral" at bounding box center [147, 262] width 178 height 36
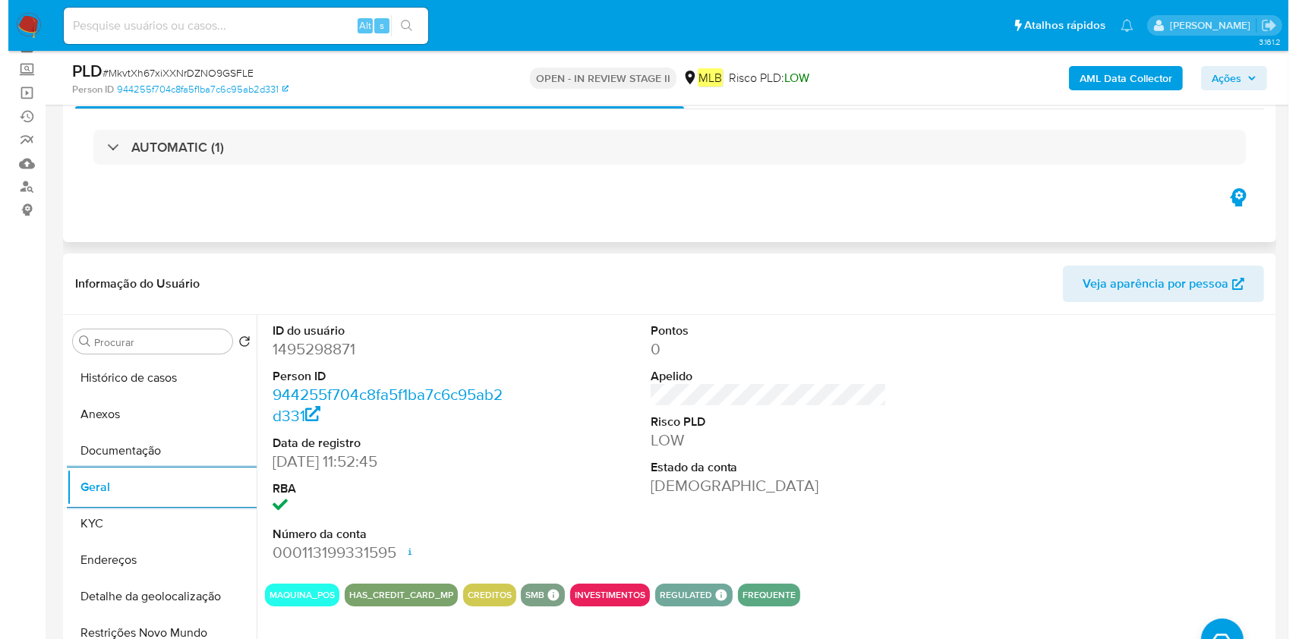
scroll to position [202, 0]
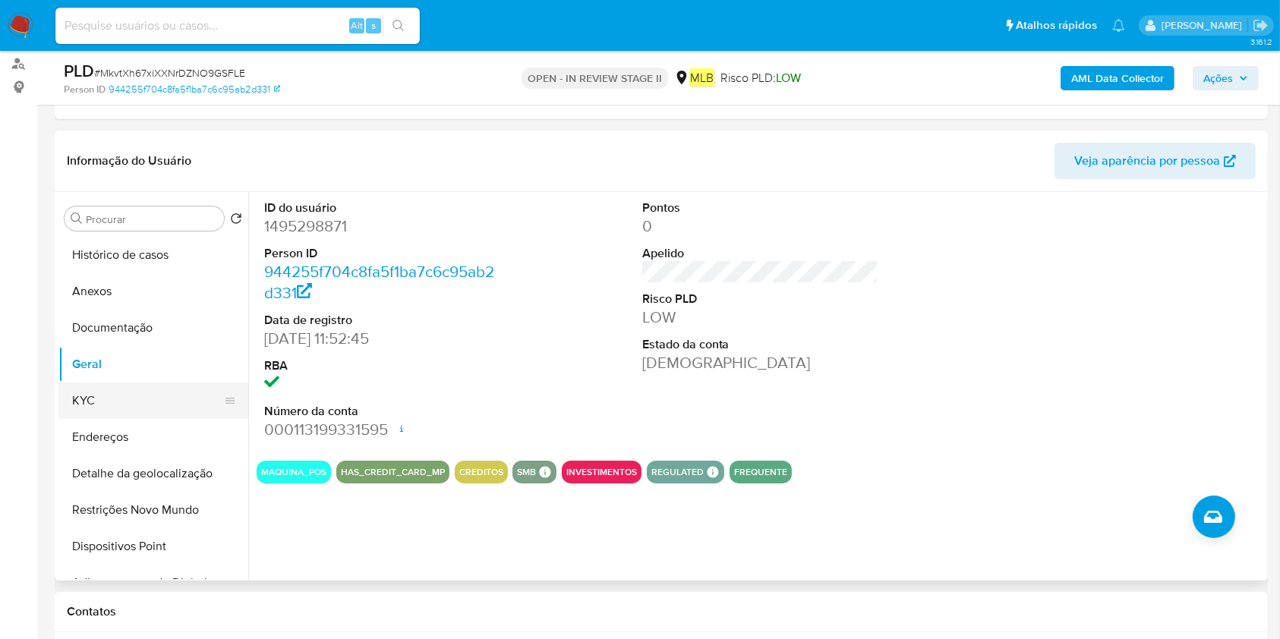
click at [164, 417] on ul "Histórico de casos Anexos Documentação Geral KYC Endereços Detalhe da geolocali…" at bounding box center [153, 408] width 190 height 342
click at [165, 408] on button "KYC" at bounding box center [147, 401] width 178 height 36
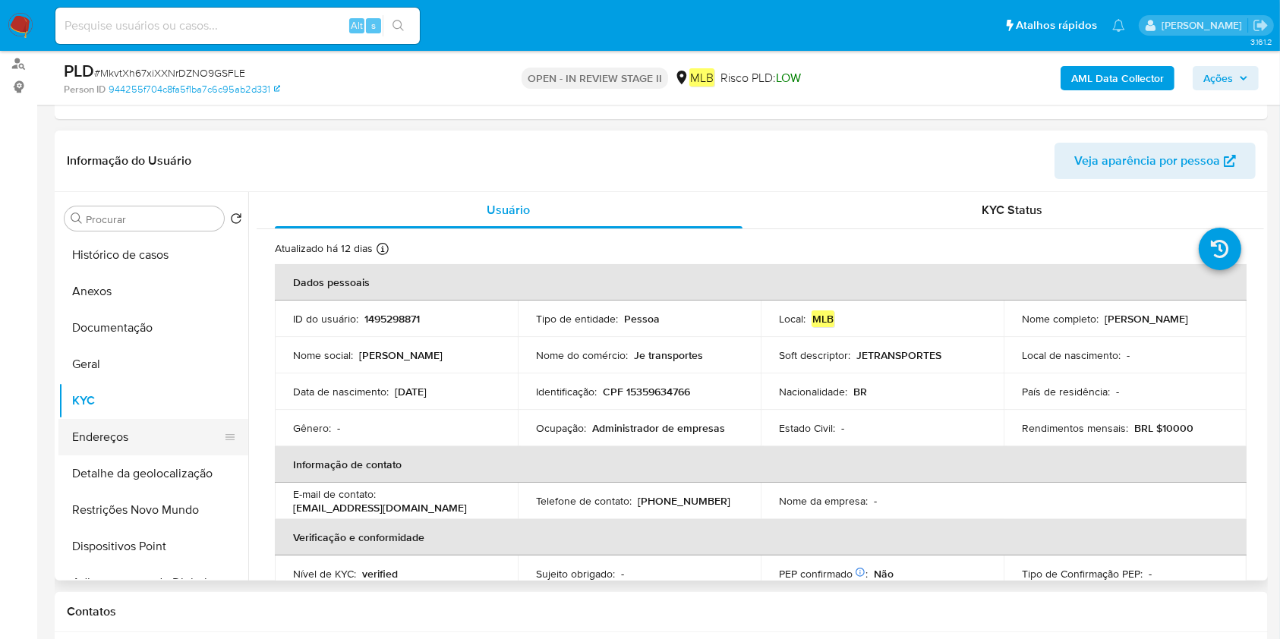
click at [143, 445] on button "Endereços" at bounding box center [147, 437] width 178 height 36
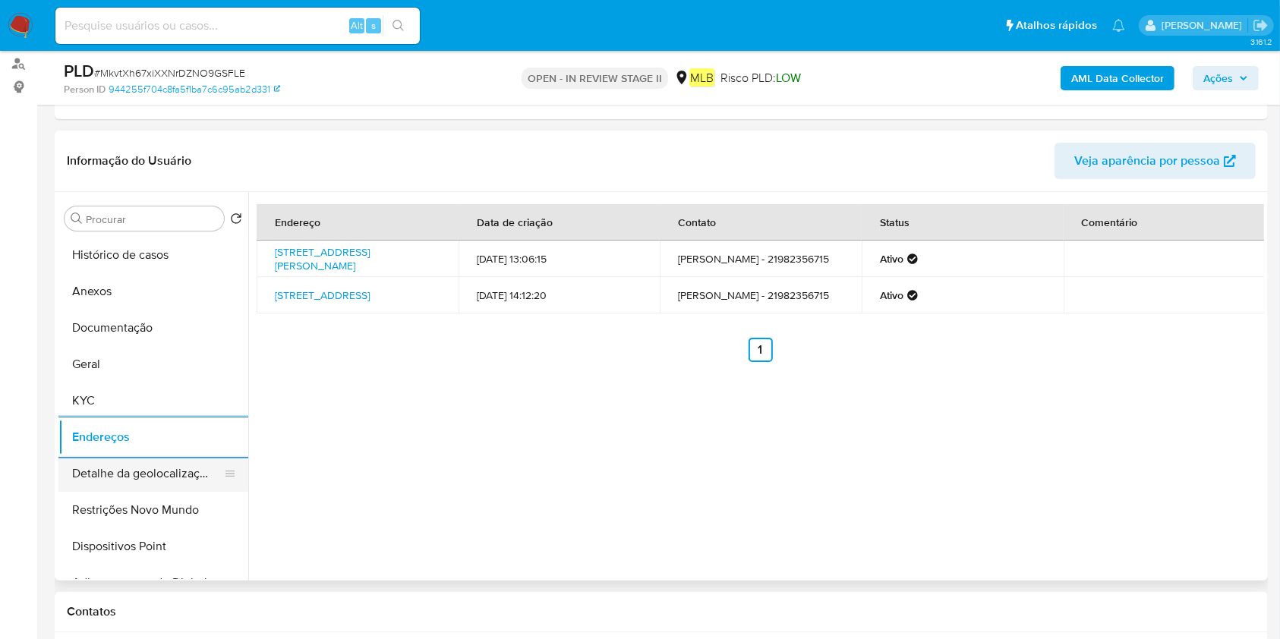
drag, startPoint x: 153, startPoint y: 477, endPoint x: 175, endPoint y: 472, distance: 21.9
click at [154, 477] on button "Detalhe da geolocalização" at bounding box center [147, 473] width 178 height 36
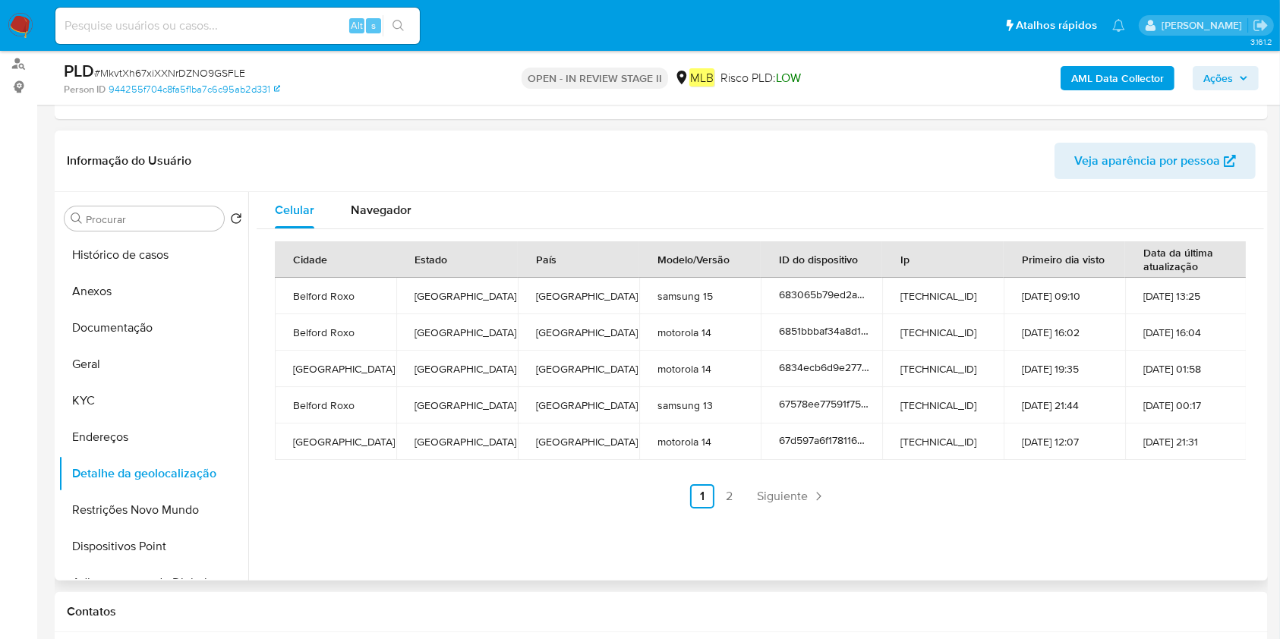
click at [103, 499] on button "Restrições Novo Mundo" at bounding box center [153, 510] width 190 height 36
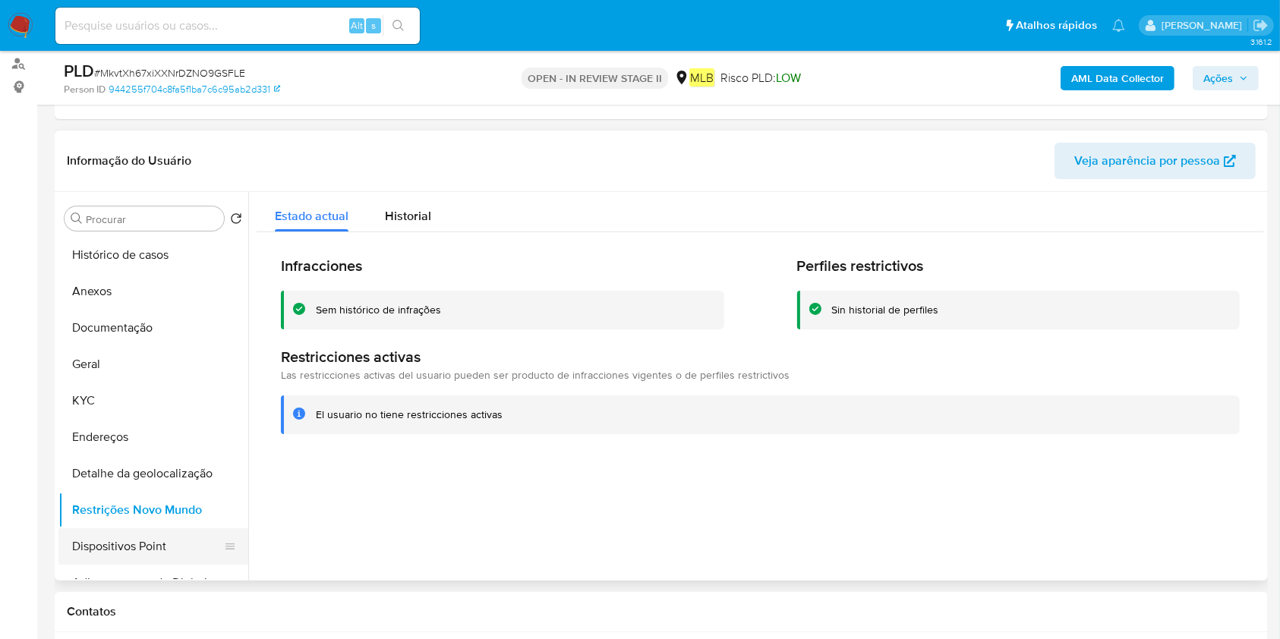
click at [94, 532] on button "Dispositivos Point" at bounding box center [147, 546] width 178 height 36
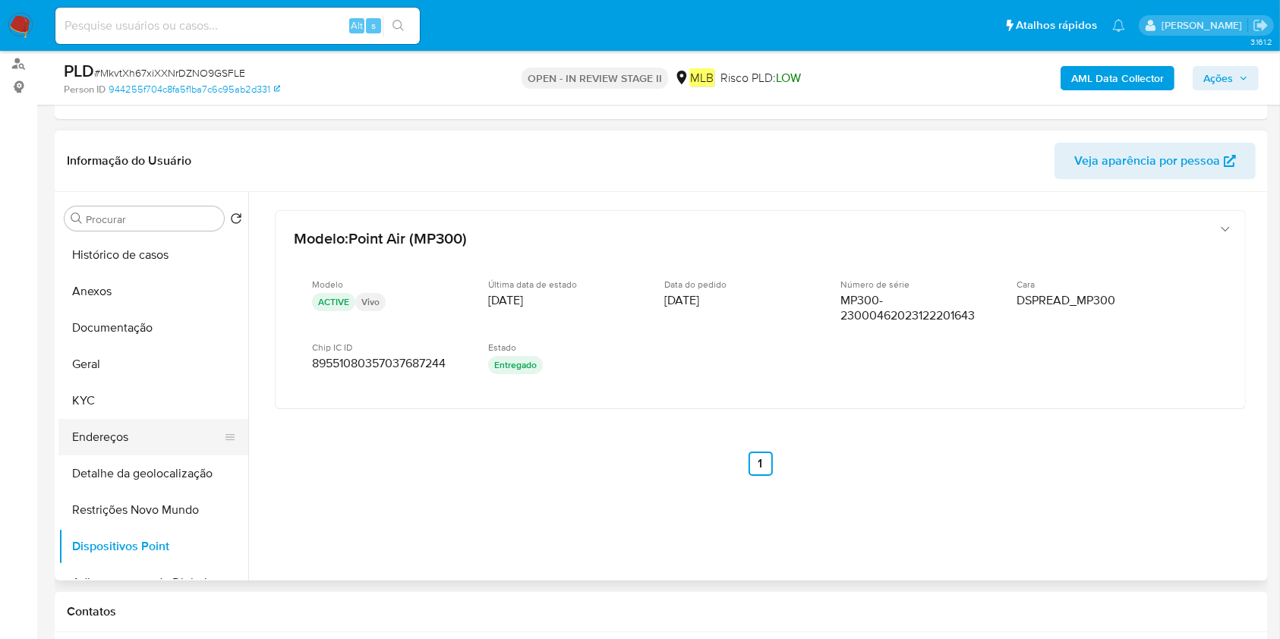
click at [115, 447] on button "Endereços" at bounding box center [147, 437] width 178 height 36
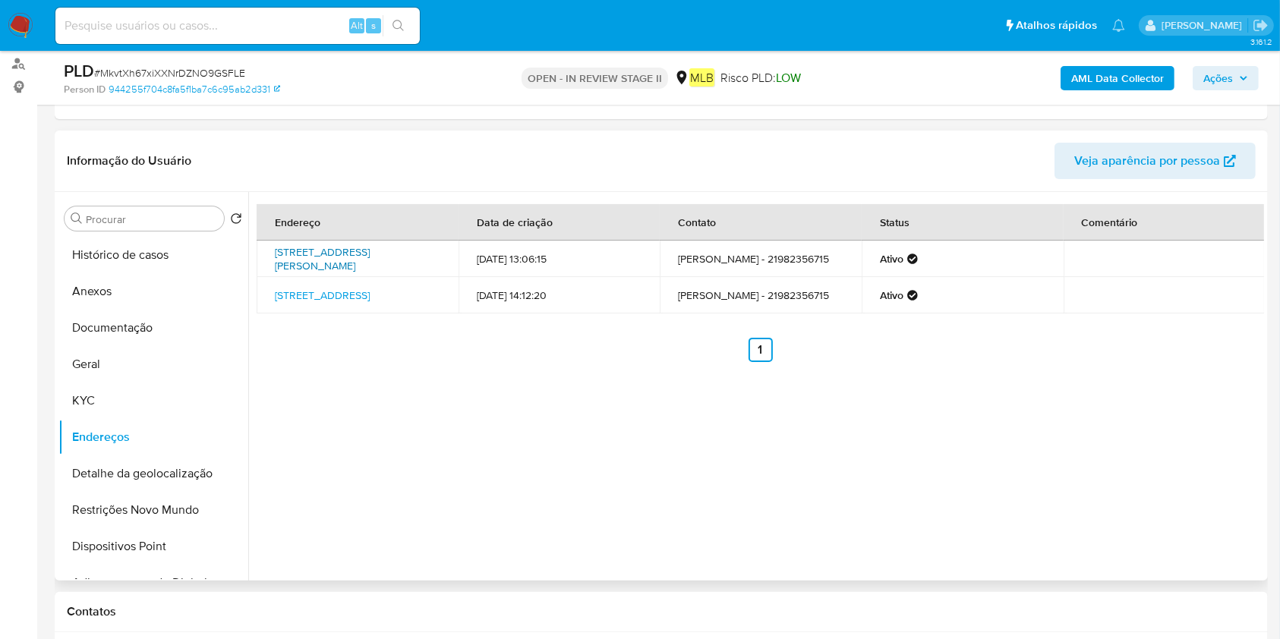
drag, startPoint x: 265, startPoint y: 245, endPoint x: 320, endPoint y: 265, distance: 58.1
click at [320, 265] on td "[STREET_ADDRESS][PERSON_NAME]" at bounding box center [358, 259] width 202 height 36
copy link "[STREET_ADDRESS][PERSON_NAME]"
drag, startPoint x: 88, startPoint y: 373, endPoint x: 103, endPoint y: 373, distance: 15.2
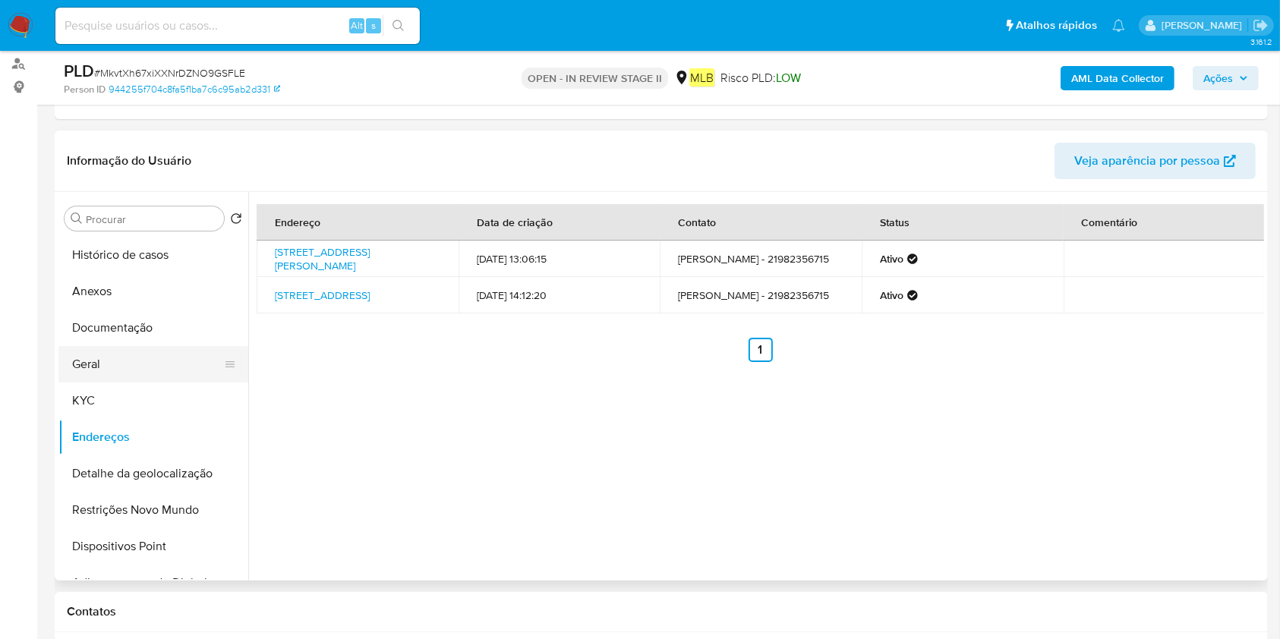
click at [88, 373] on button "Geral" at bounding box center [147, 364] width 178 height 36
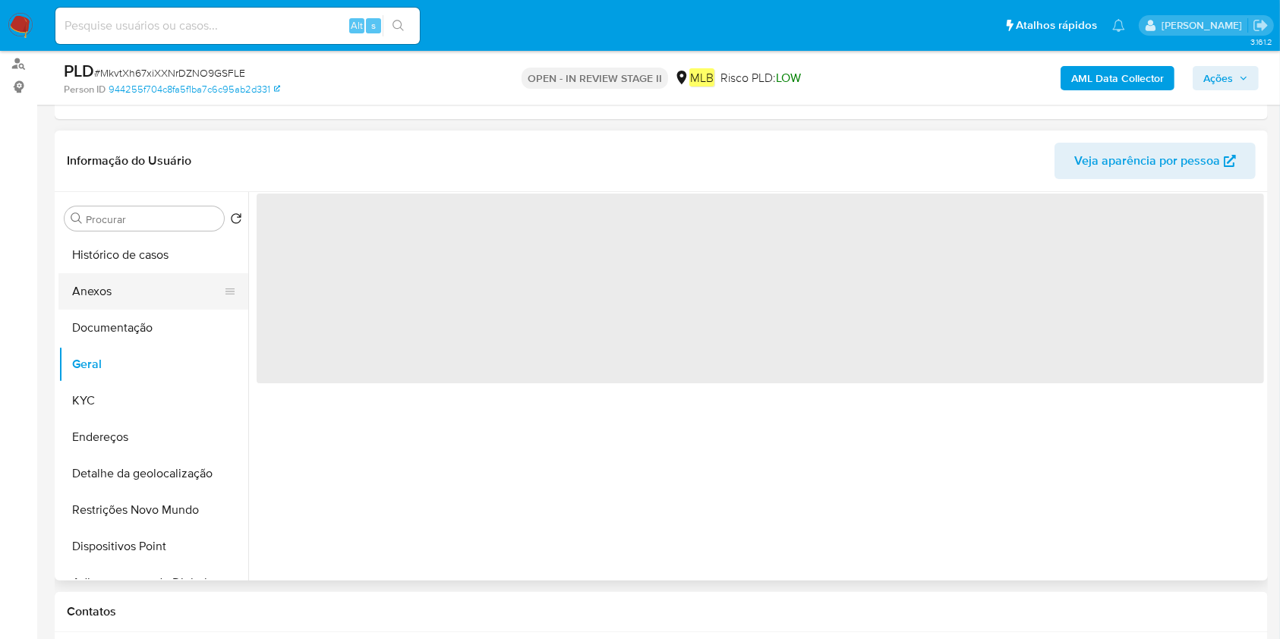
click at [149, 290] on button "Anexos" at bounding box center [147, 291] width 178 height 36
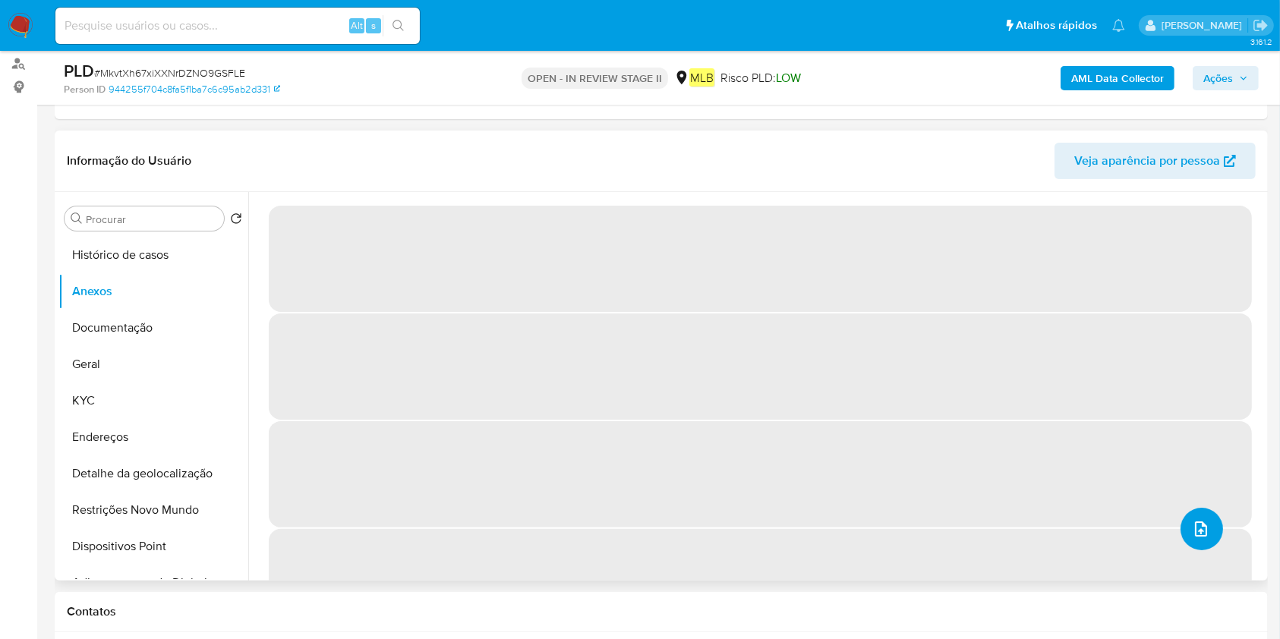
click at [1209, 528] on button "upload-file" at bounding box center [1201, 529] width 43 height 43
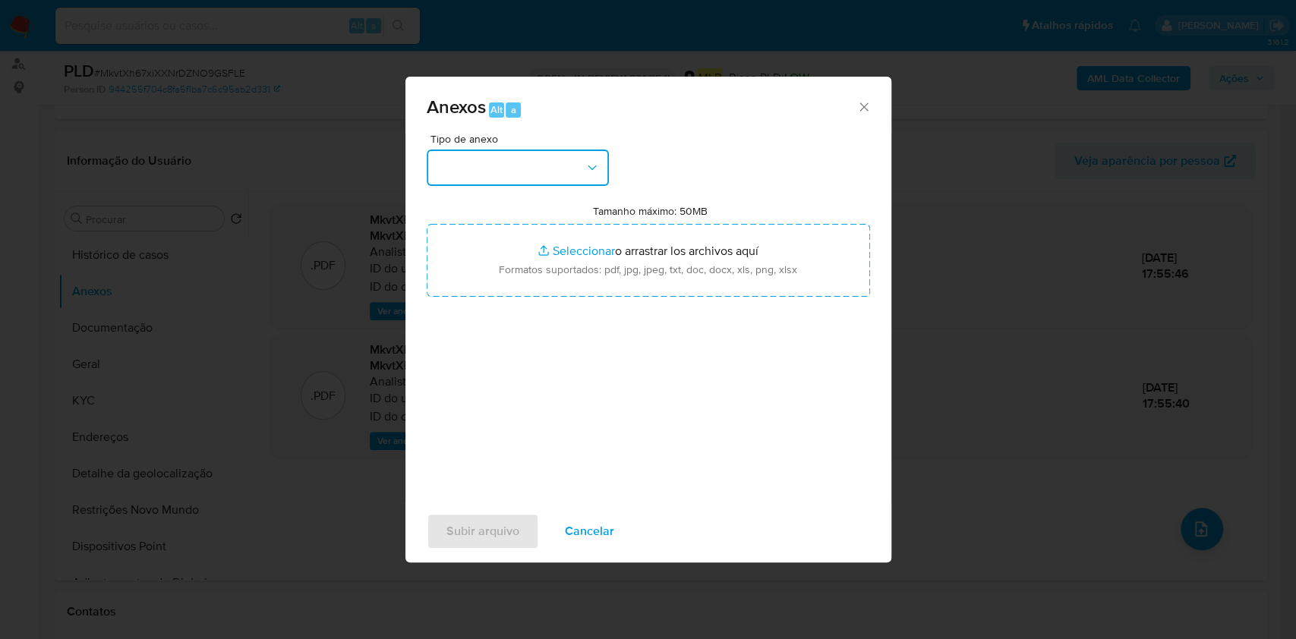
click at [515, 153] on button "button" at bounding box center [518, 168] width 182 height 36
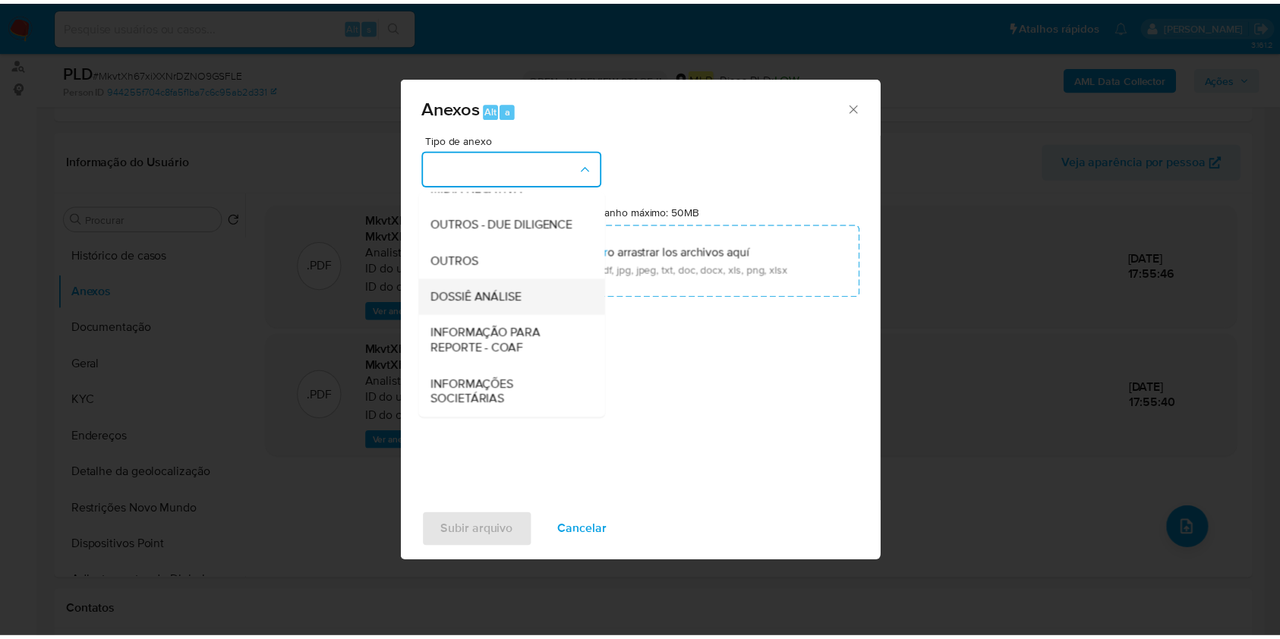
scroll to position [233, 0]
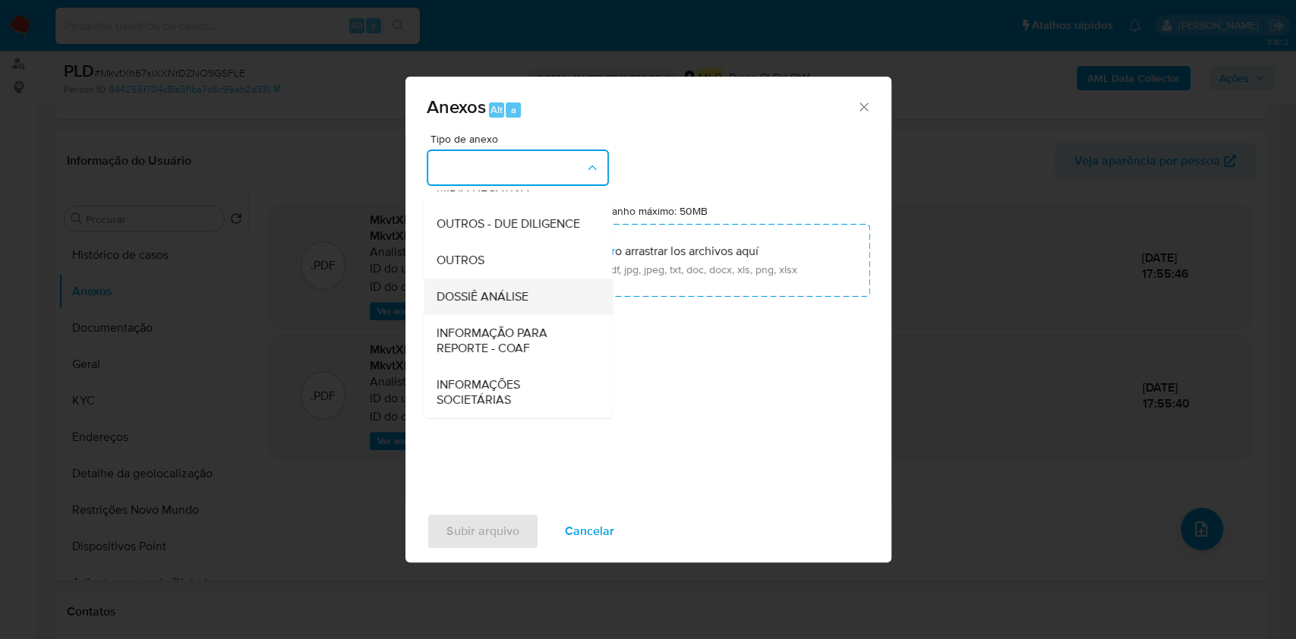
click at [518, 289] on span "DOSSIÊ ANÁLISE" at bounding box center [482, 296] width 92 height 15
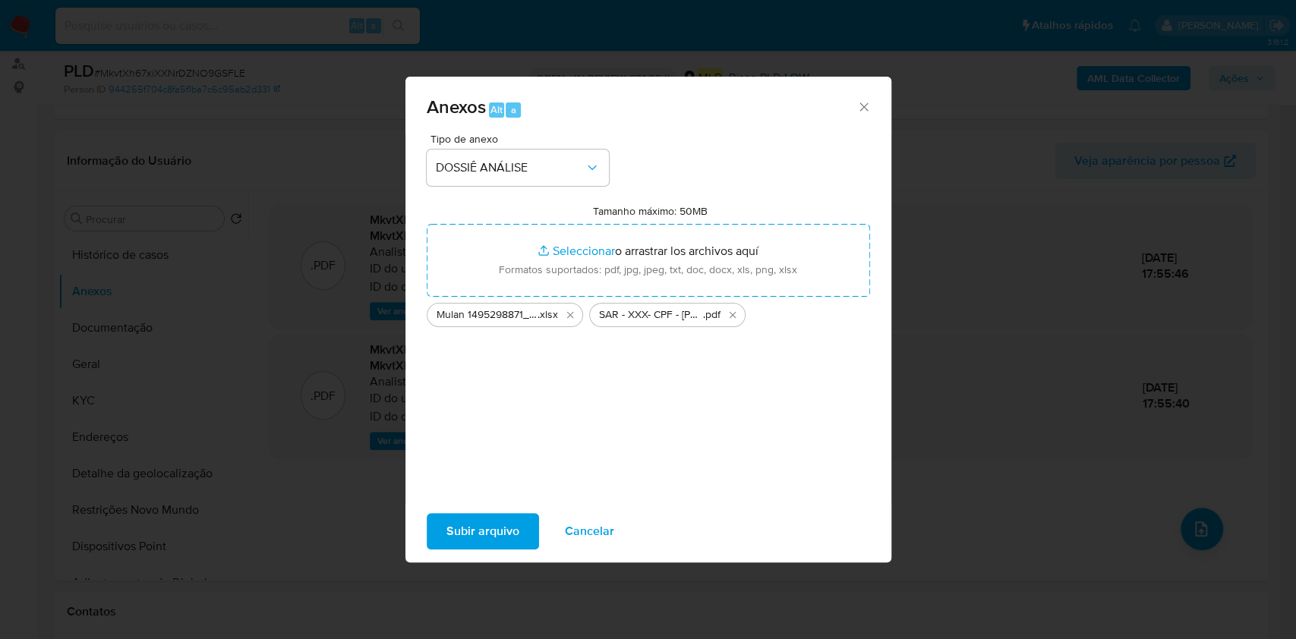
click at [500, 520] on span "Subir arquivo" at bounding box center [482, 531] width 73 height 33
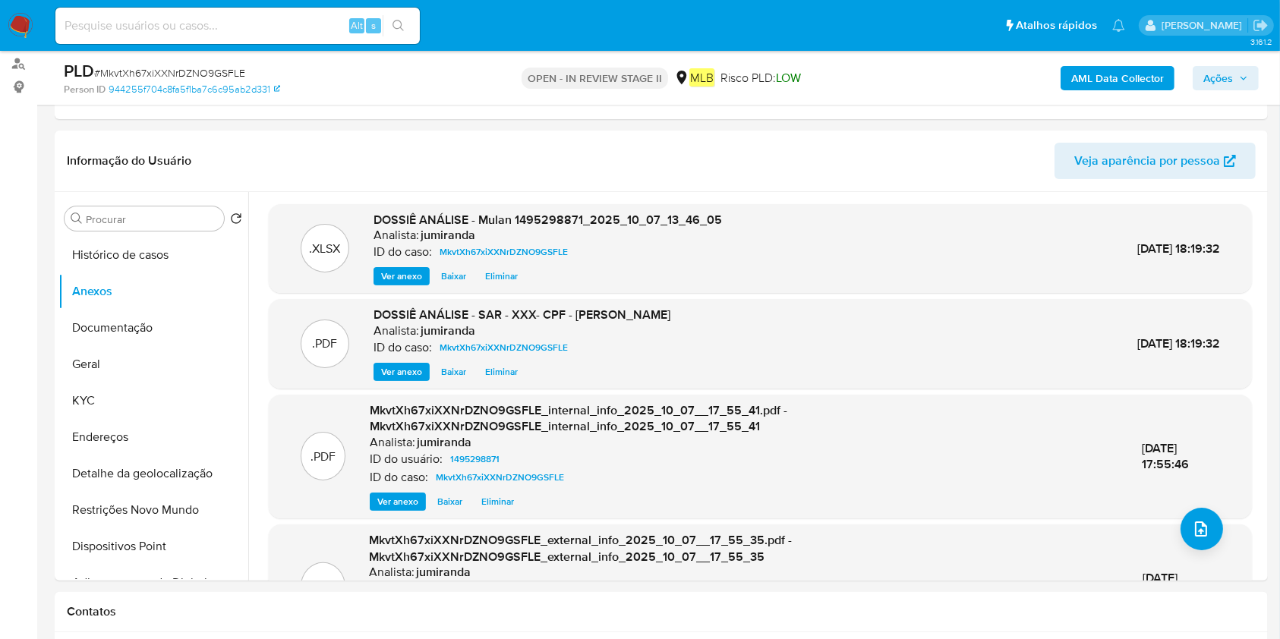
click at [1224, 76] on span "Ações" at bounding box center [1218, 78] width 30 height 24
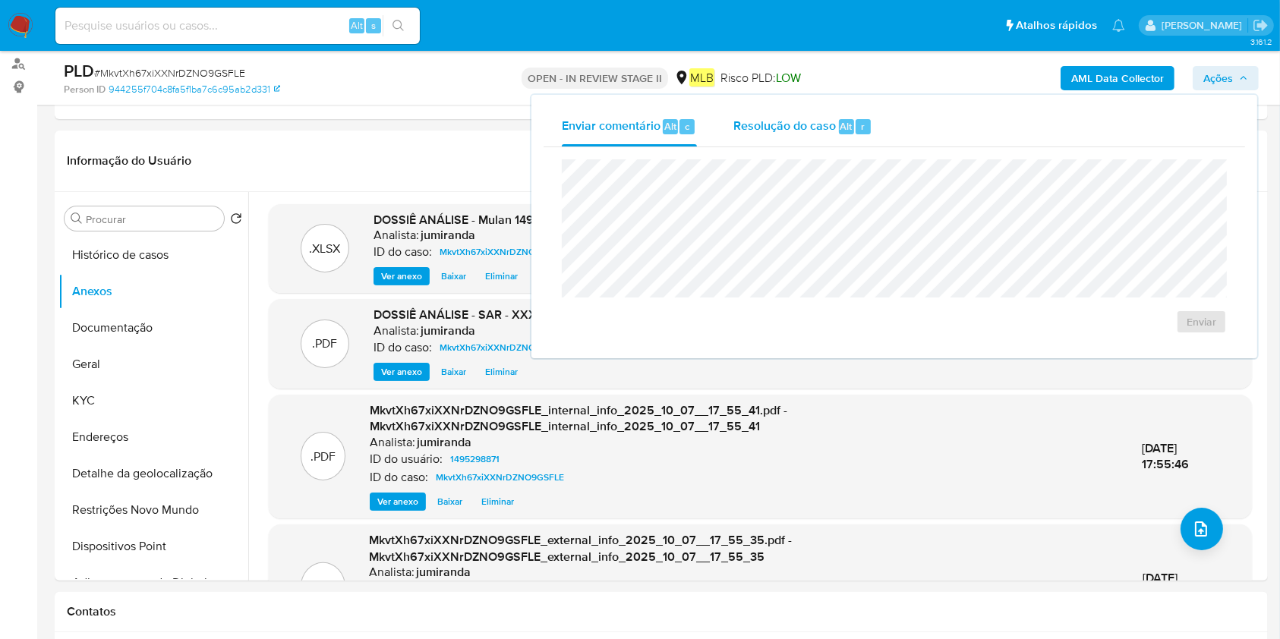
click at [807, 116] on div "Resolução do caso Alt r" at bounding box center [802, 126] width 139 height 39
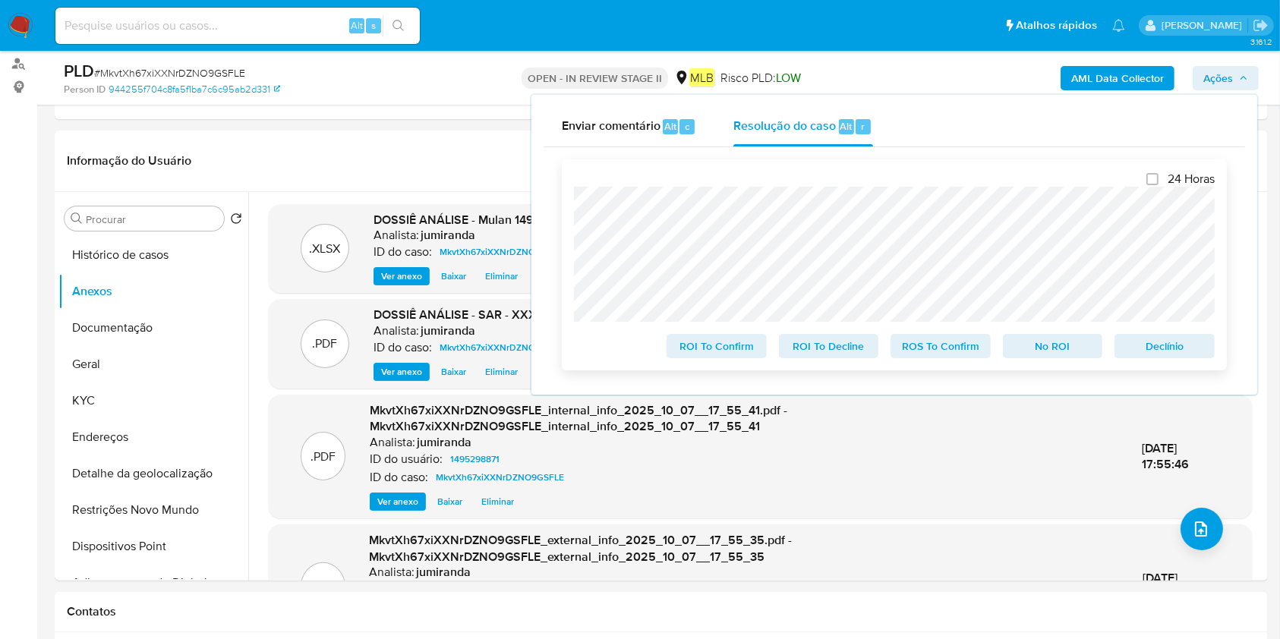
click at [935, 350] on span "ROS To Confirm" at bounding box center [940, 346] width 79 height 21
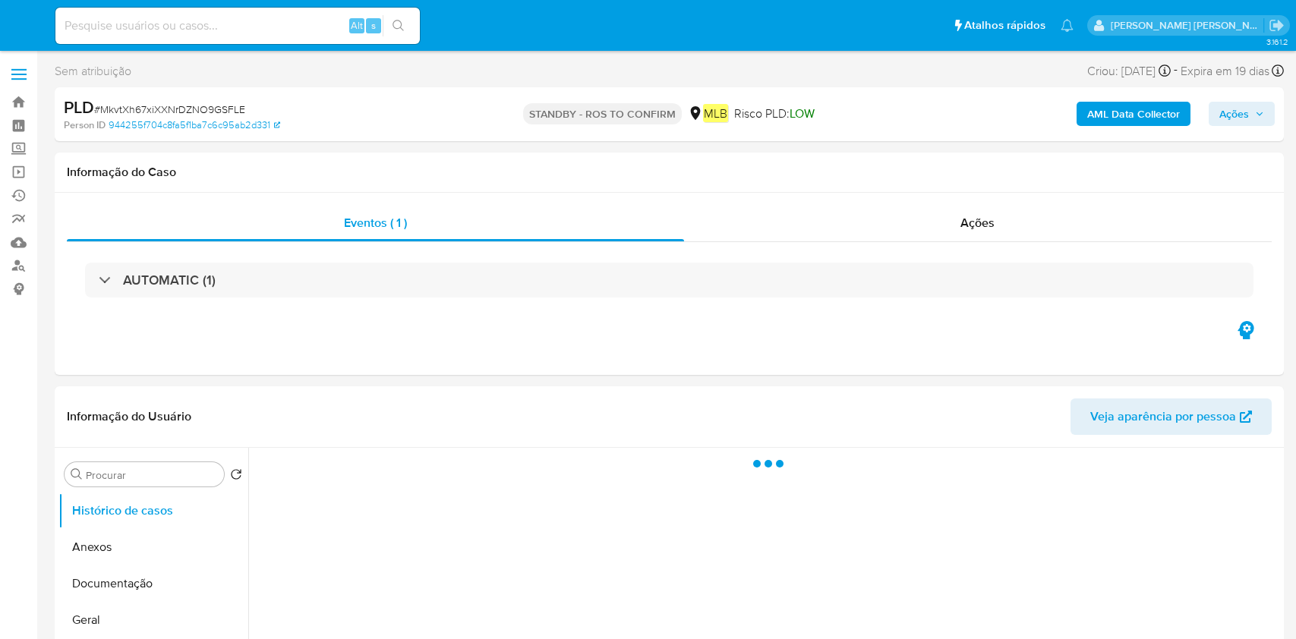
select select "10"
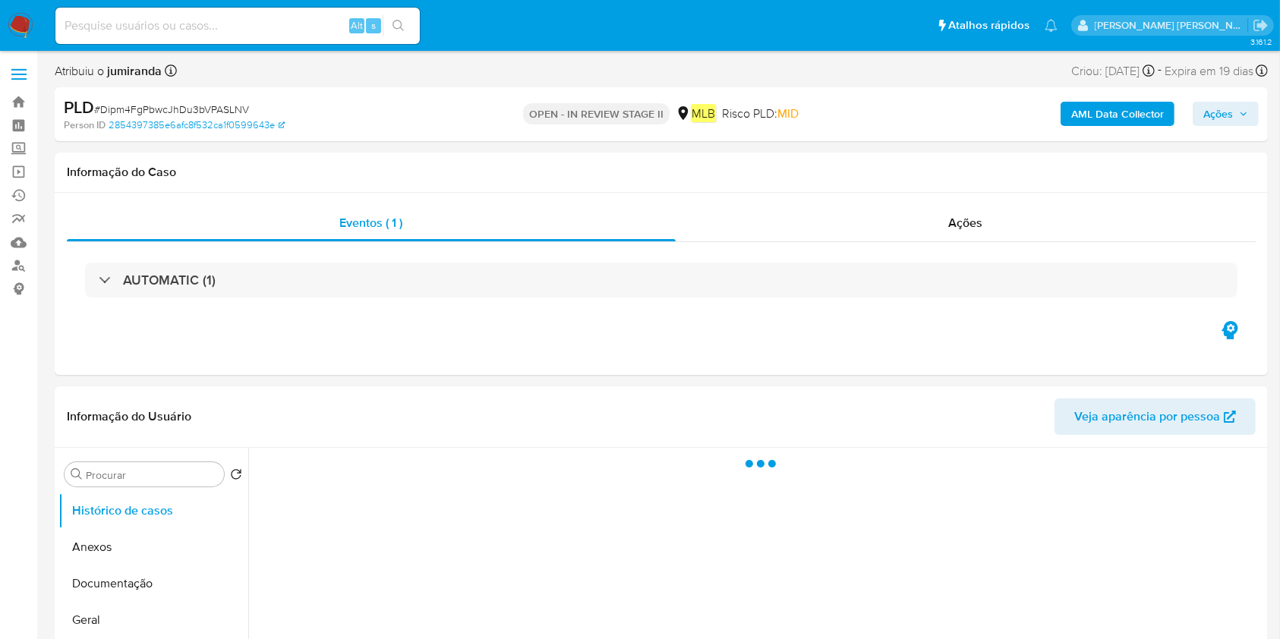
select select "10"
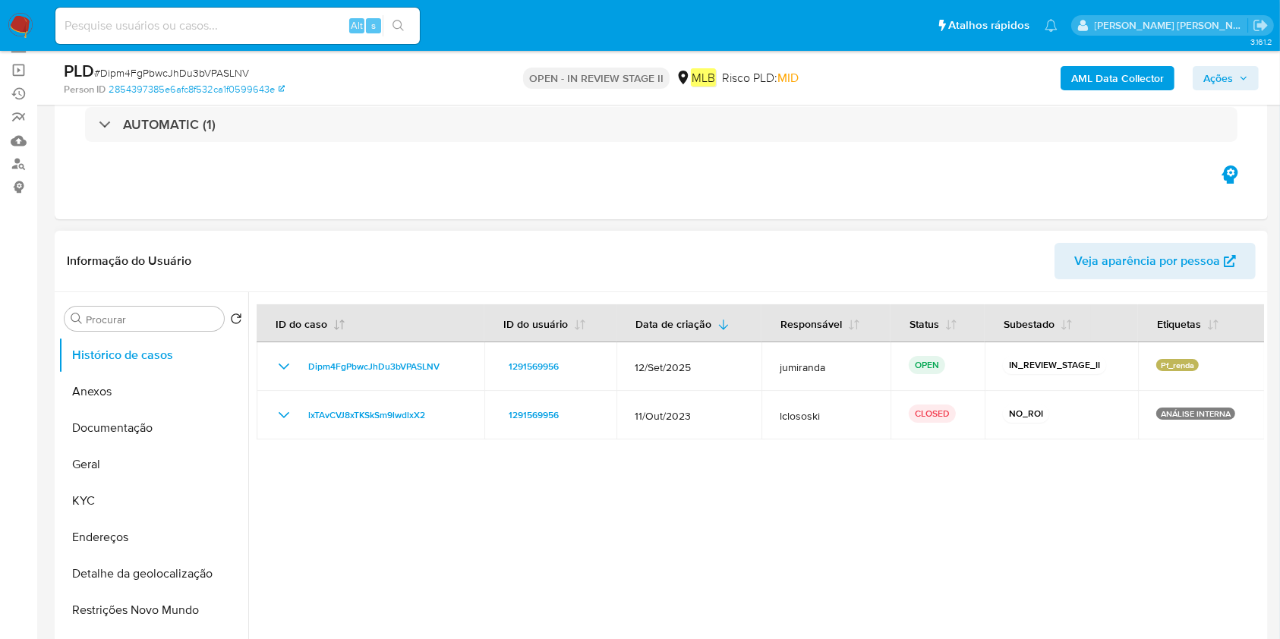
scroll to position [202, 0]
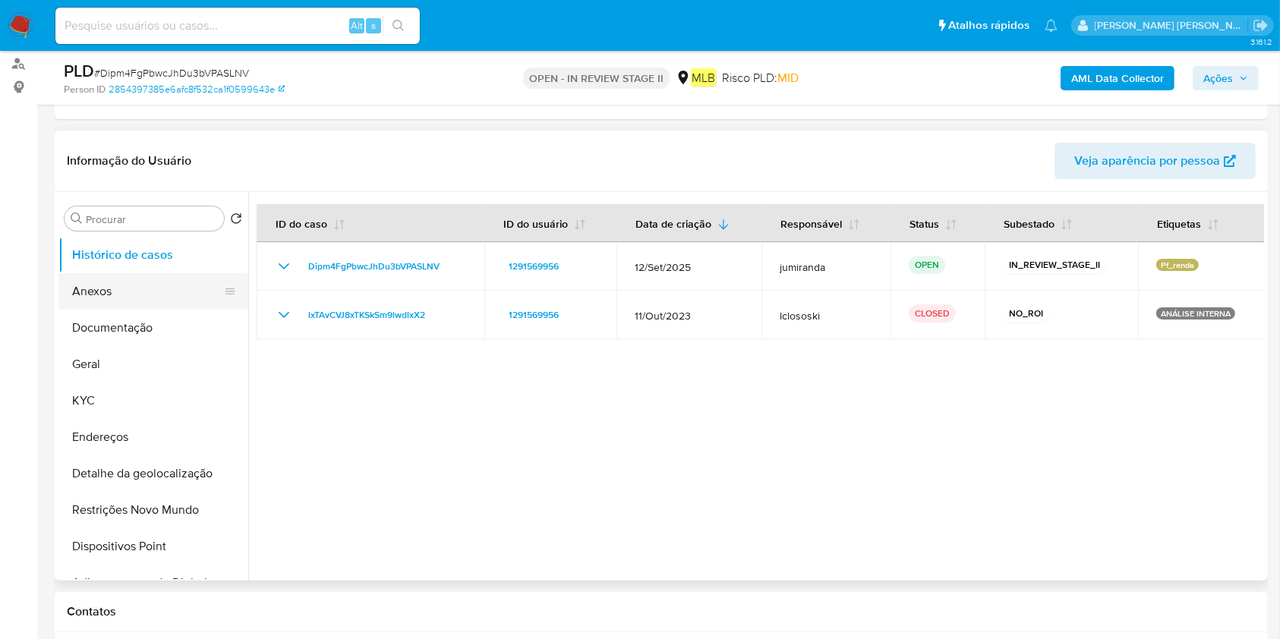
click at [181, 289] on button "Anexos" at bounding box center [147, 291] width 178 height 36
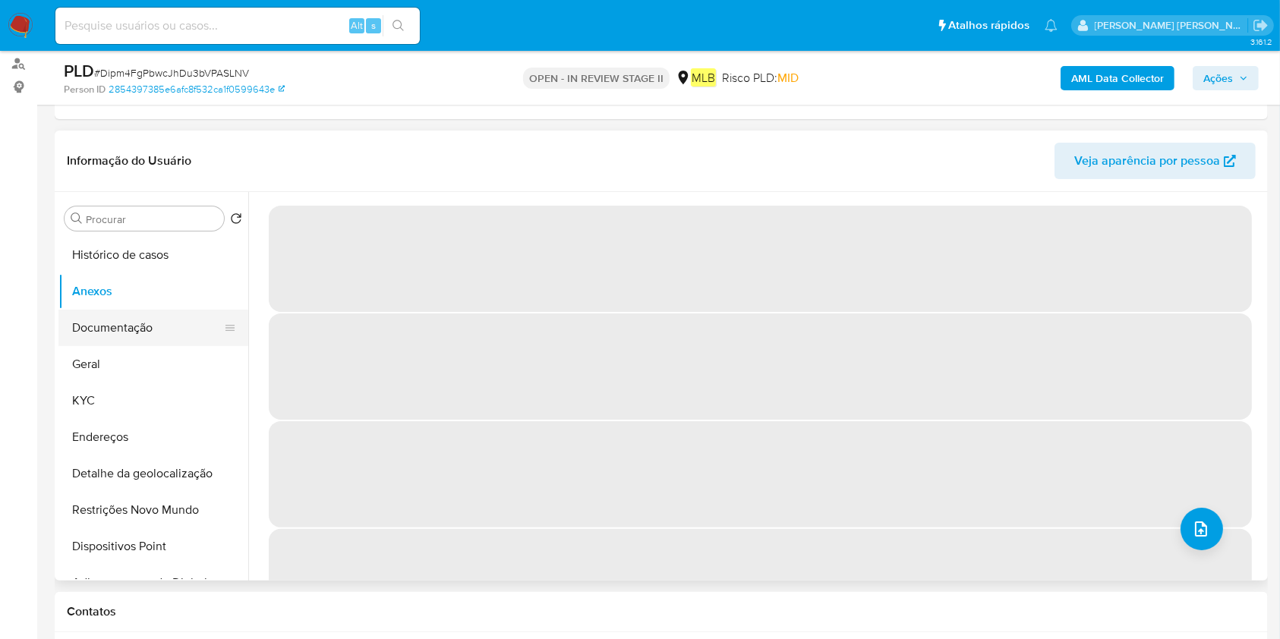
click at [172, 323] on button "Documentação" at bounding box center [147, 328] width 178 height 36
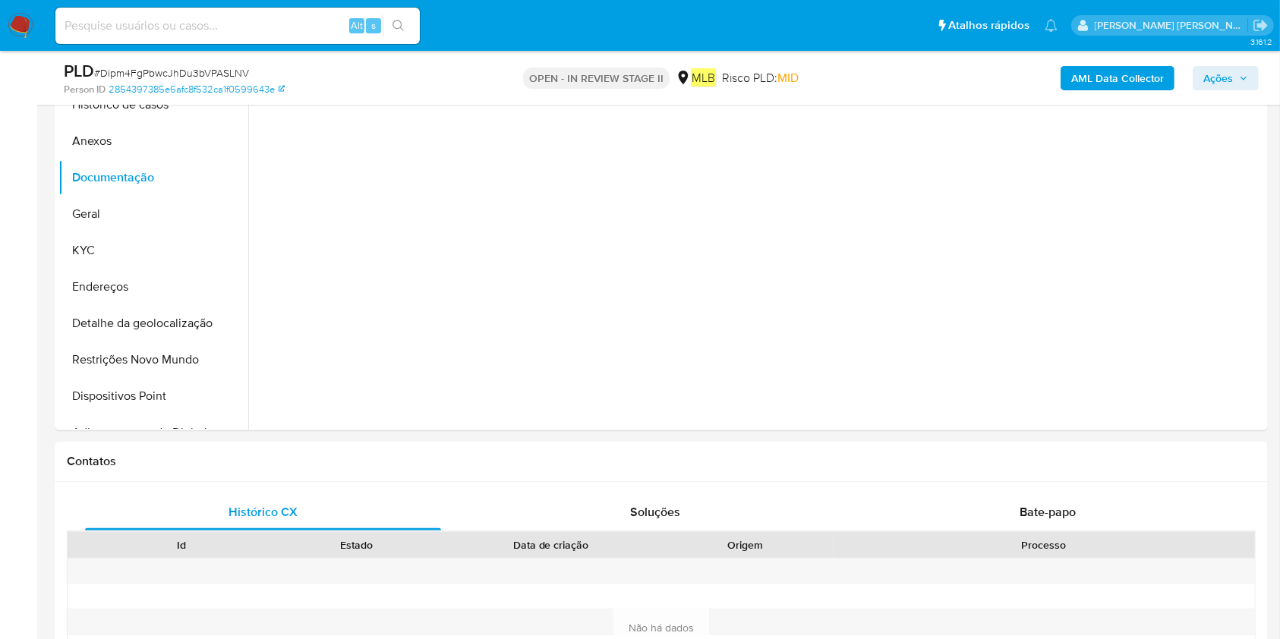
scroll to position [708, 0]
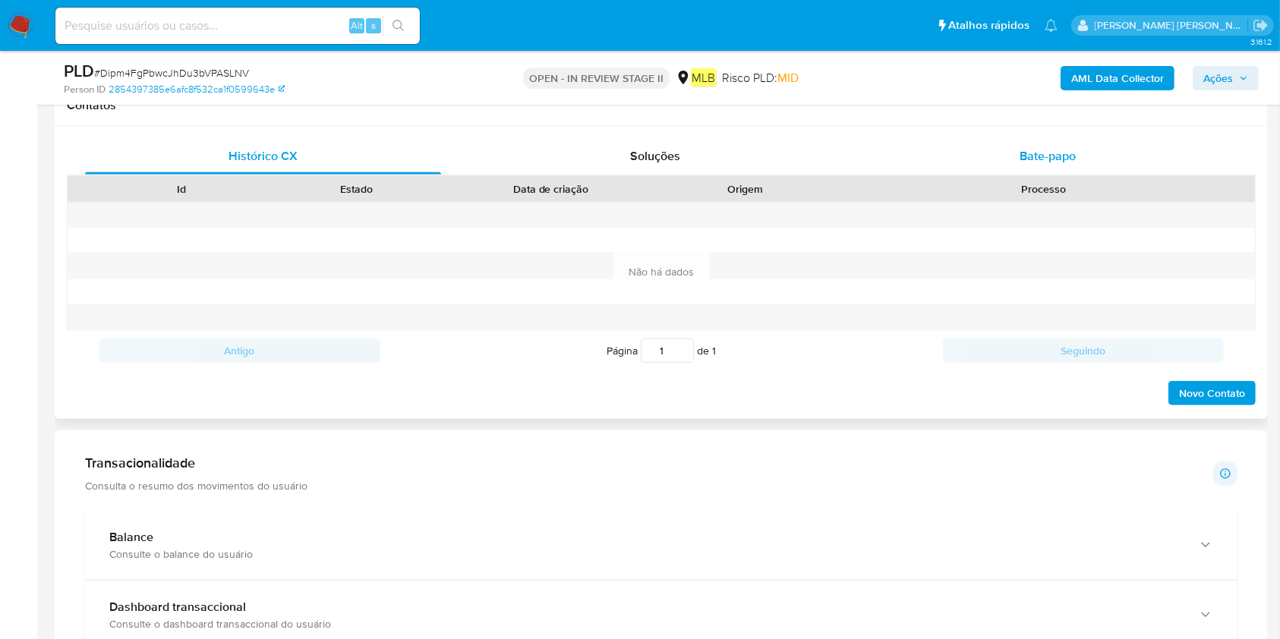
click at [1039, 162] on span "Bate-papo" at bounding box center [1048, 155] width 56 height 17
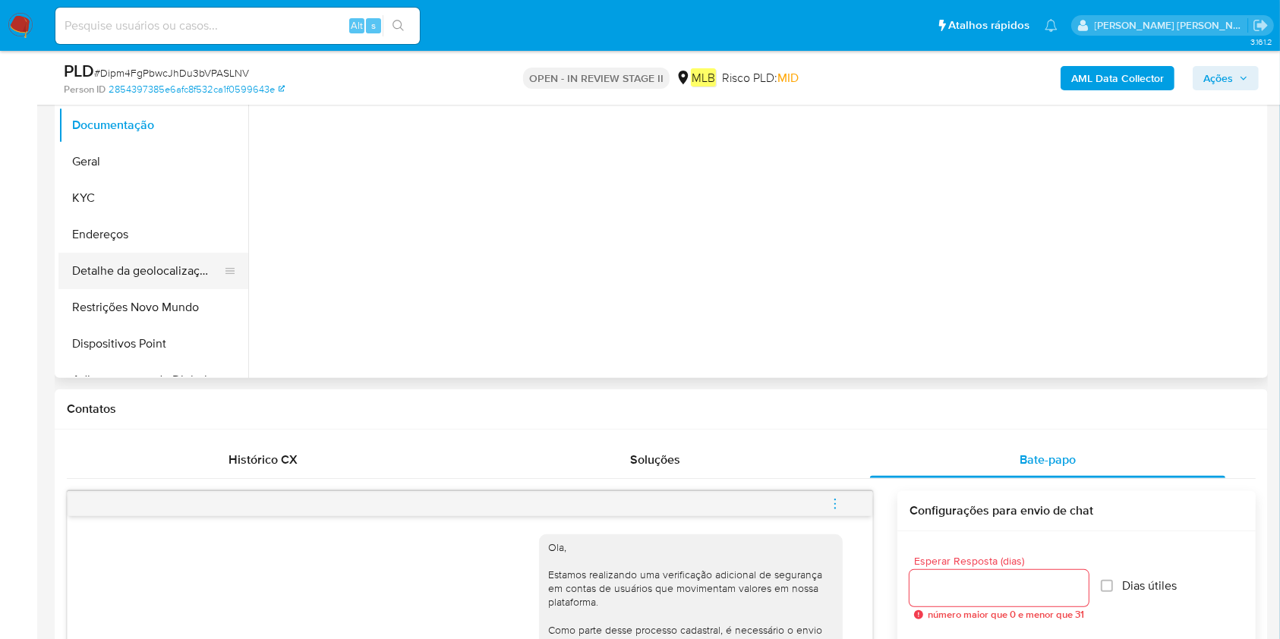
scroll to position [202, 0]
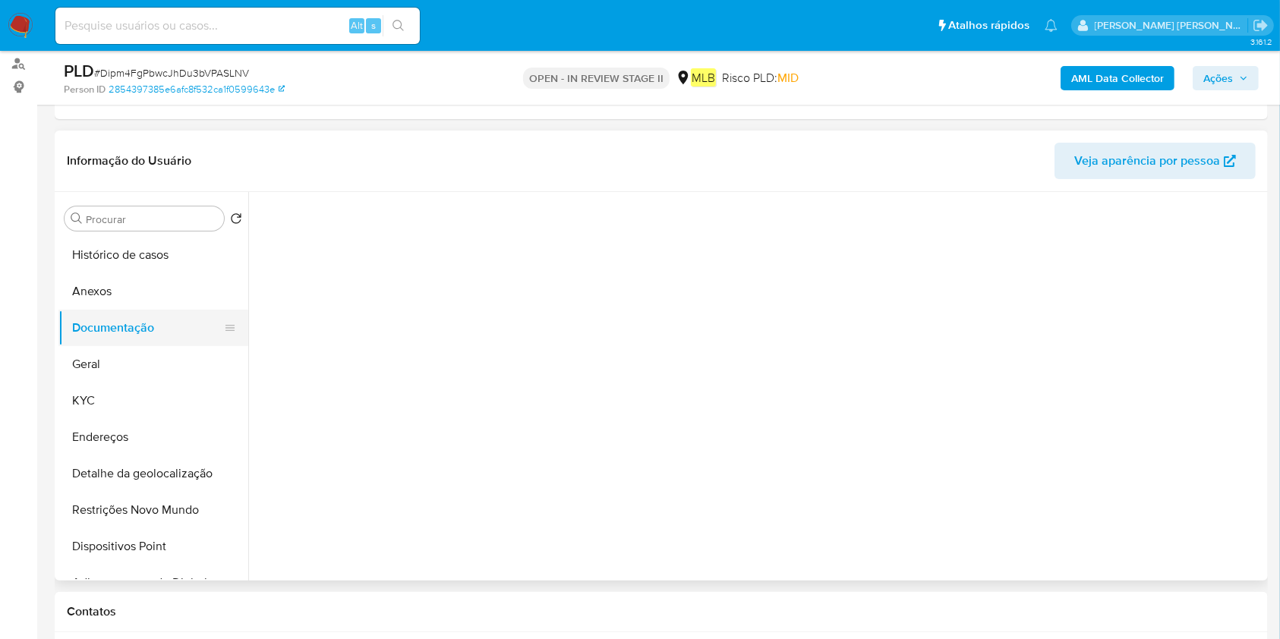
click at [103, 343] on button "Documentação" at bounding box center [147, 328] width 178 height 36
click at [110, 356] on button "Geral" at bounding box center [147, 364] width 178 height 36
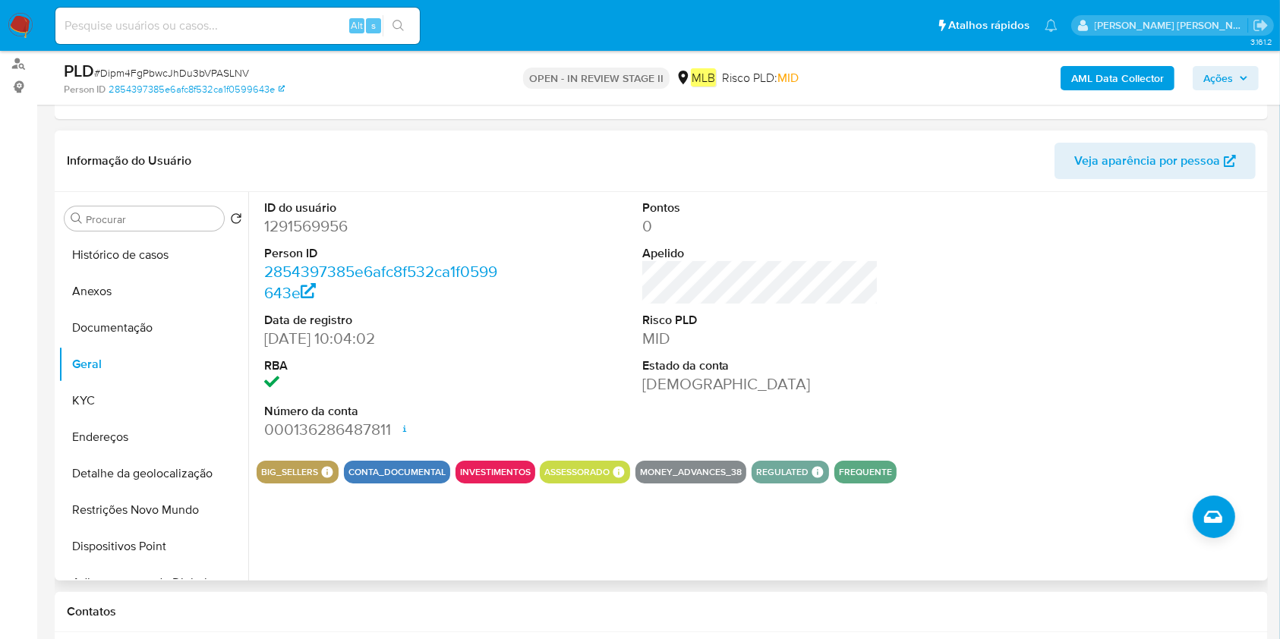
click at [597, 469] on button "ASSESSORADO" at bounding box center [576, 472] width 65 height 6
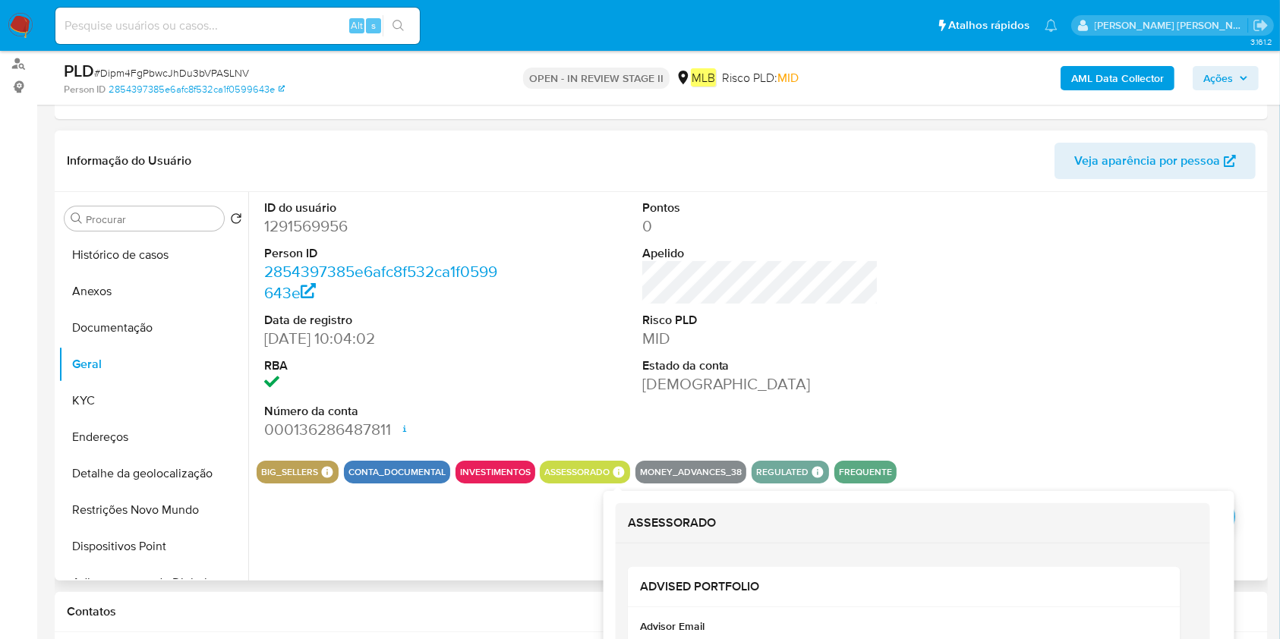
click at [616, 469] on icon at bounding box center [618, 471] width 11 height 11
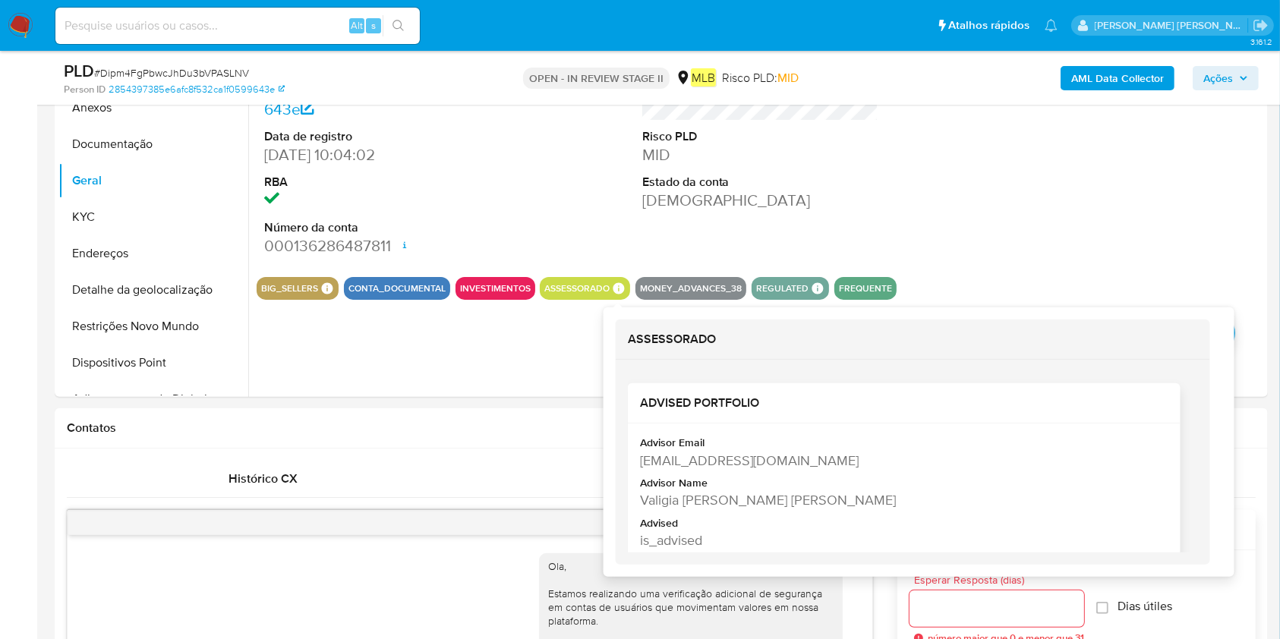
scroll to position [405, 0]
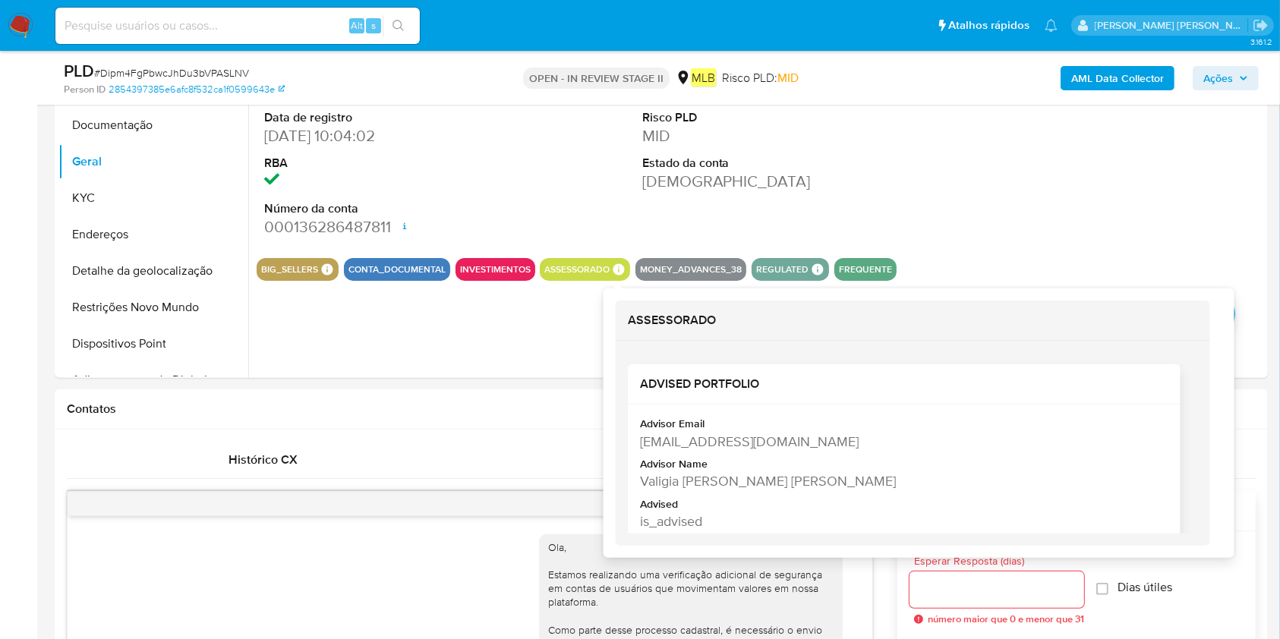
click at [735, 471] on div "Valigia Pereira De Lima" at bounding box center [902, 480] width 525 height 19
click at [733, 471] on div "Valigia Pereira De Lima" at bounding box center [902, 480] width 525 height 19
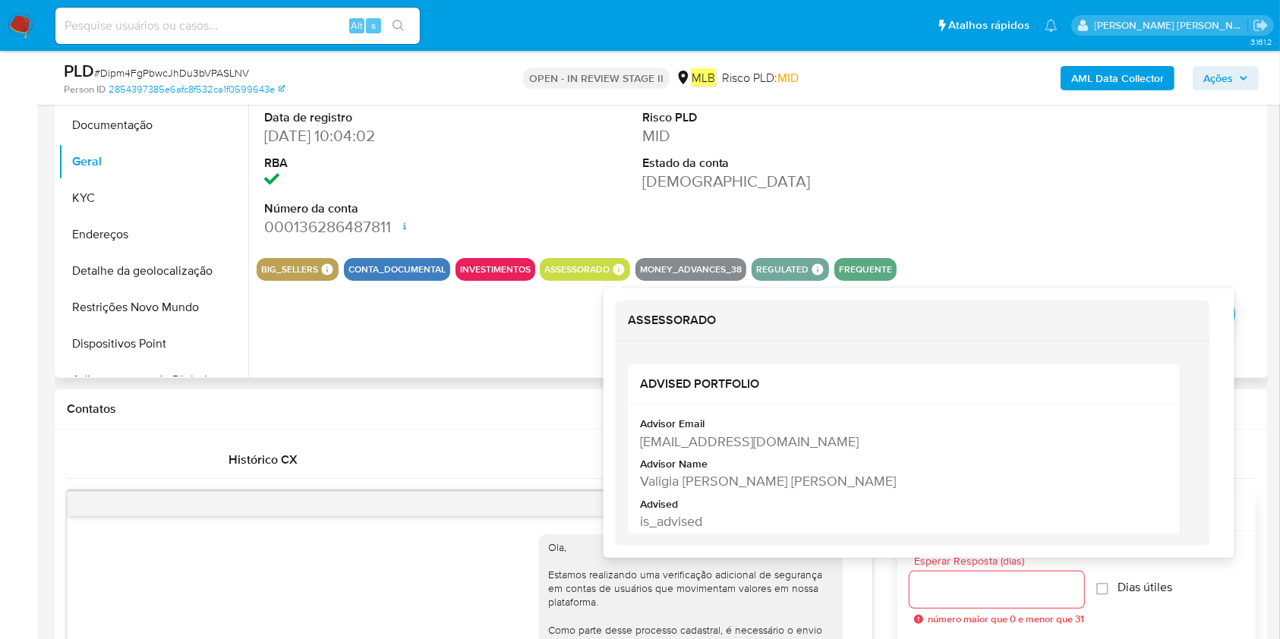
scroll to position [0, 12]
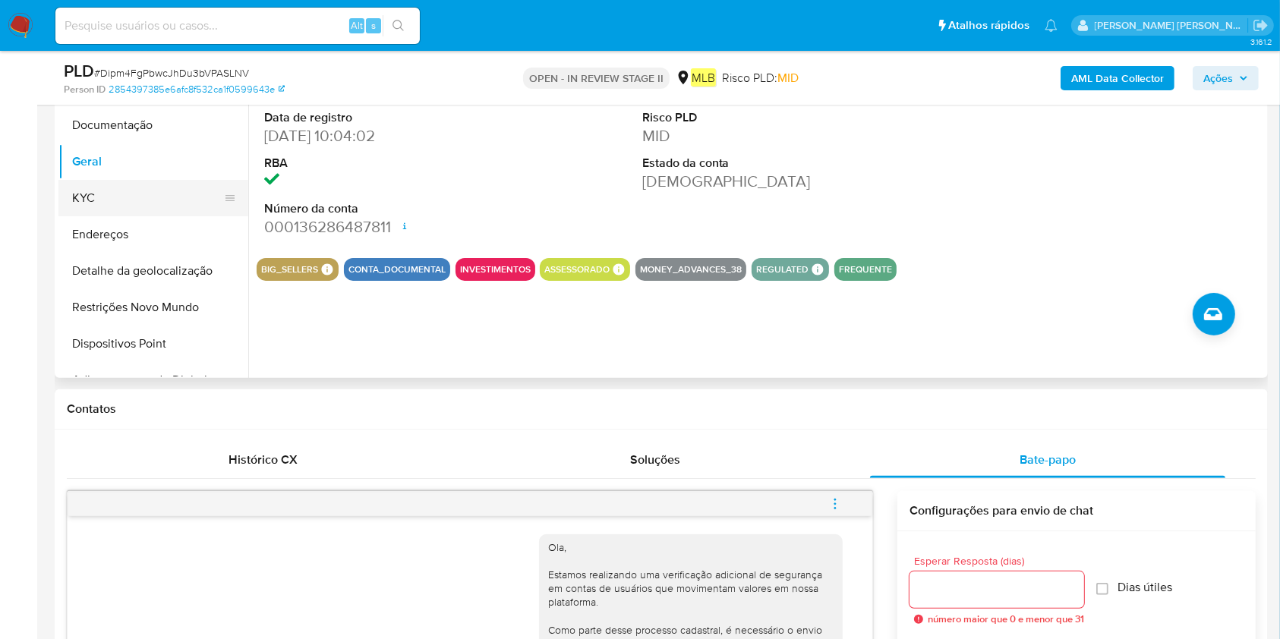
click at [126, 207] on button "KYC" at bounding box center [147, 198] width 178 height 36
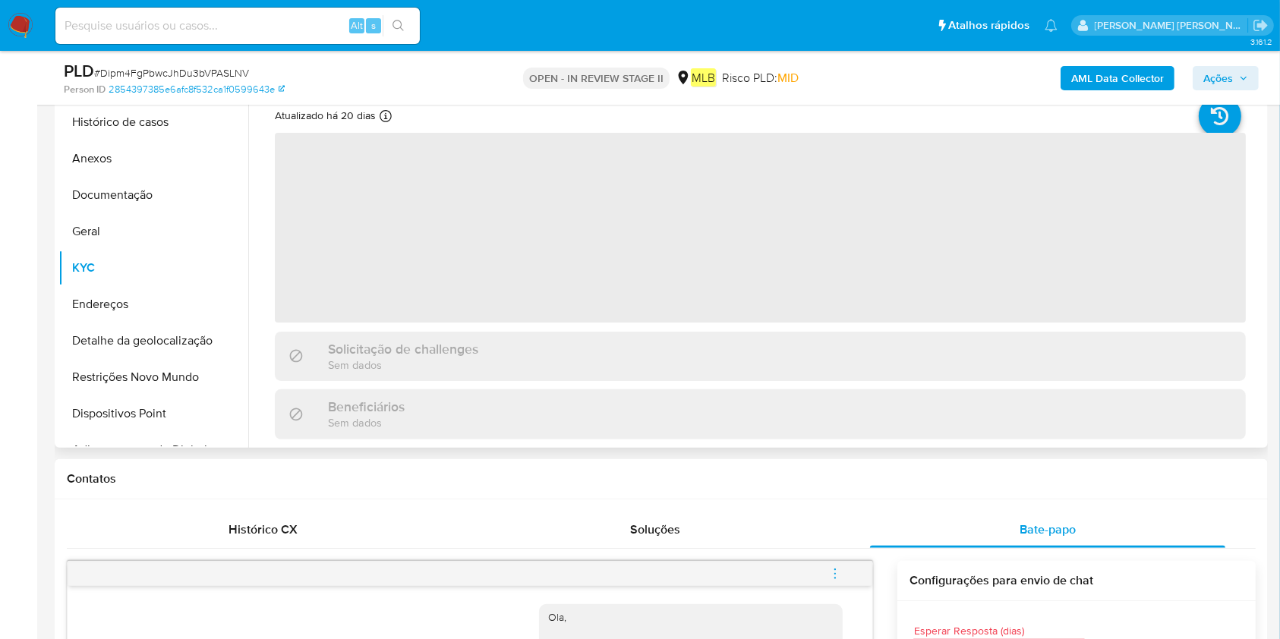
scroll to position [304, 0]
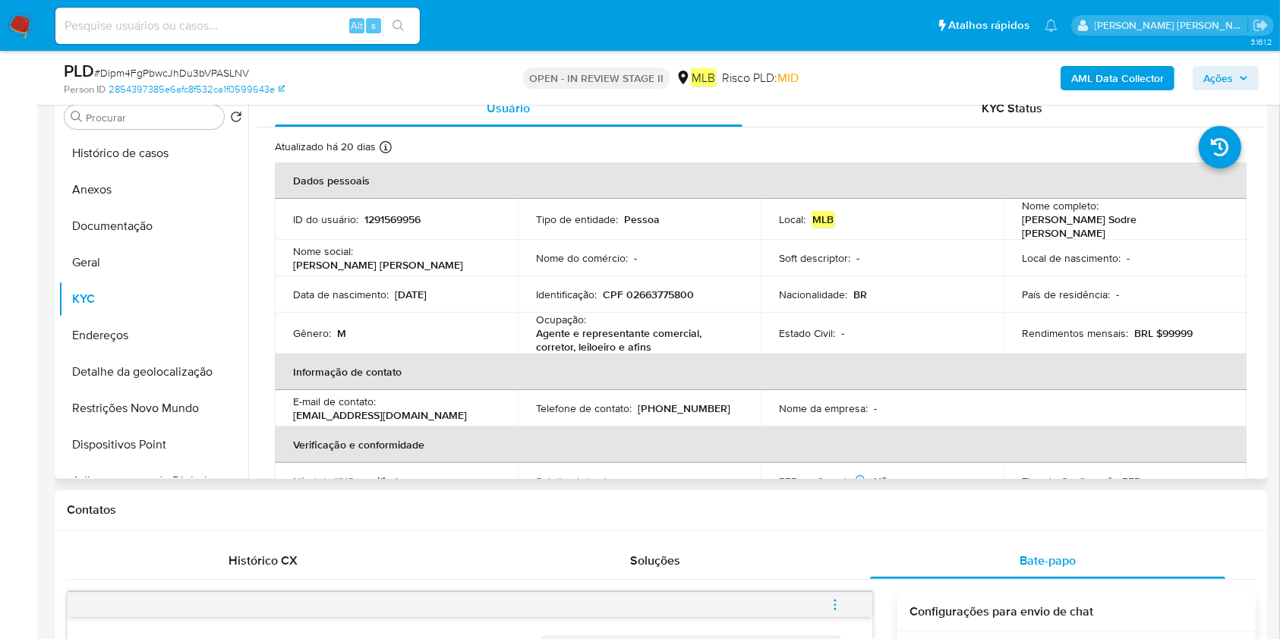
click at [564, 338] on p "Agente e representante comercial, corretor, leiloeiro e afins" at bounding box center [636, 339] width 200 height 27
copy div "Ocupação : Agente e representante comercial, corretor, leiloeiro e afins"
click at [155, 396] on button "Restrições Novo Mundo" at bounding box center [147, 408] width 178 height 36
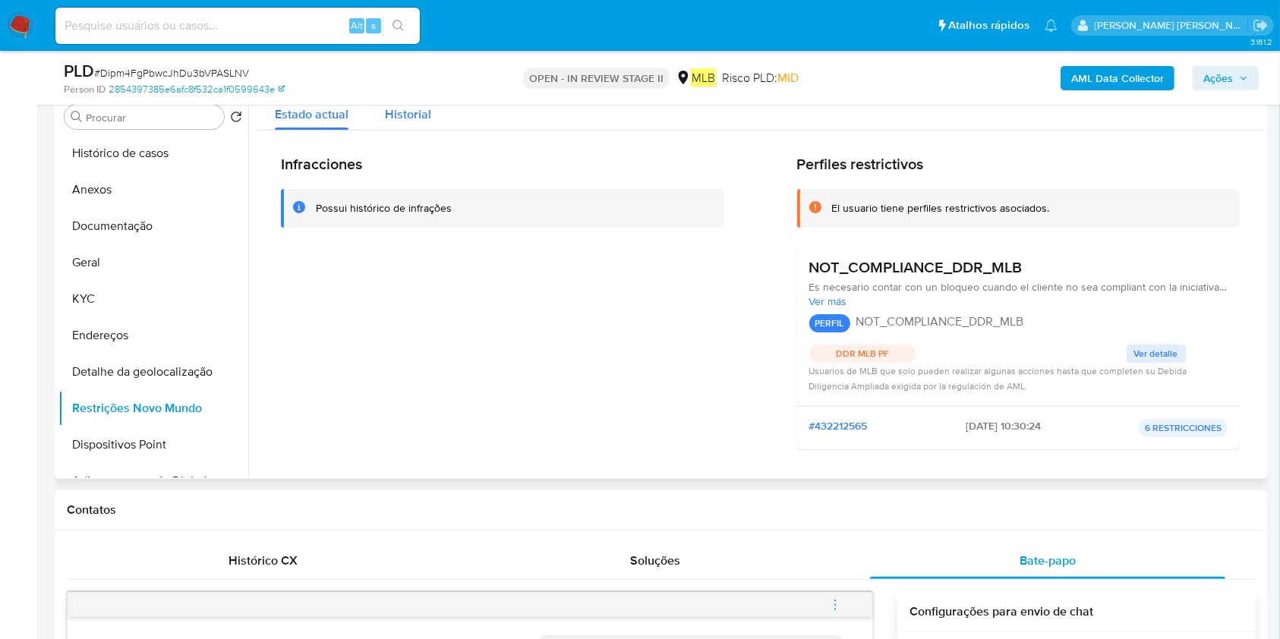
click at [418, 123] on div "Historial" at bounding box center [408, 110] width 46 height 40
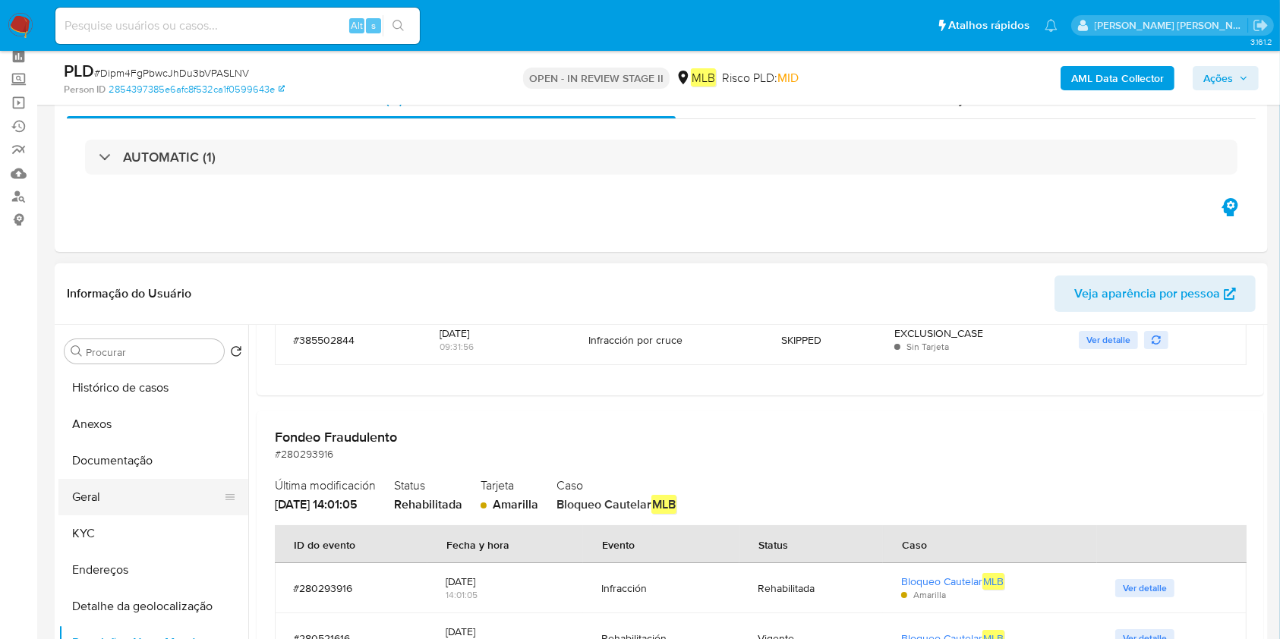
scroll to position [101, 0]
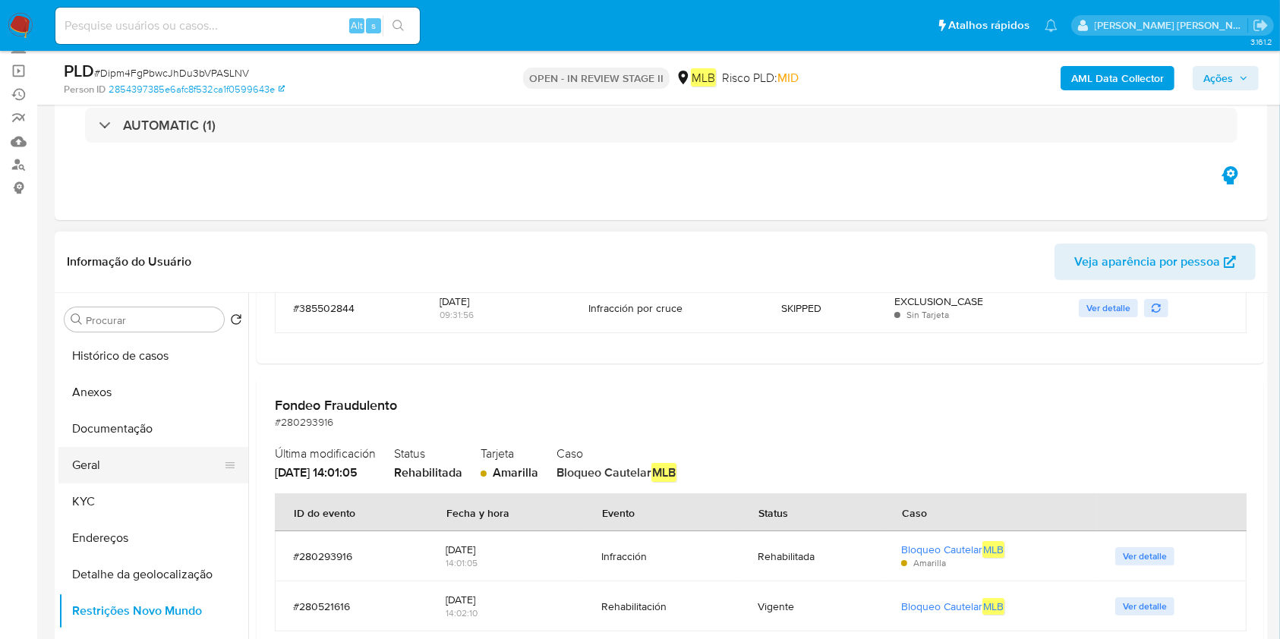
click at [90, 471] on button "Geral" at bounding box center [147, 465] width 178 height 36
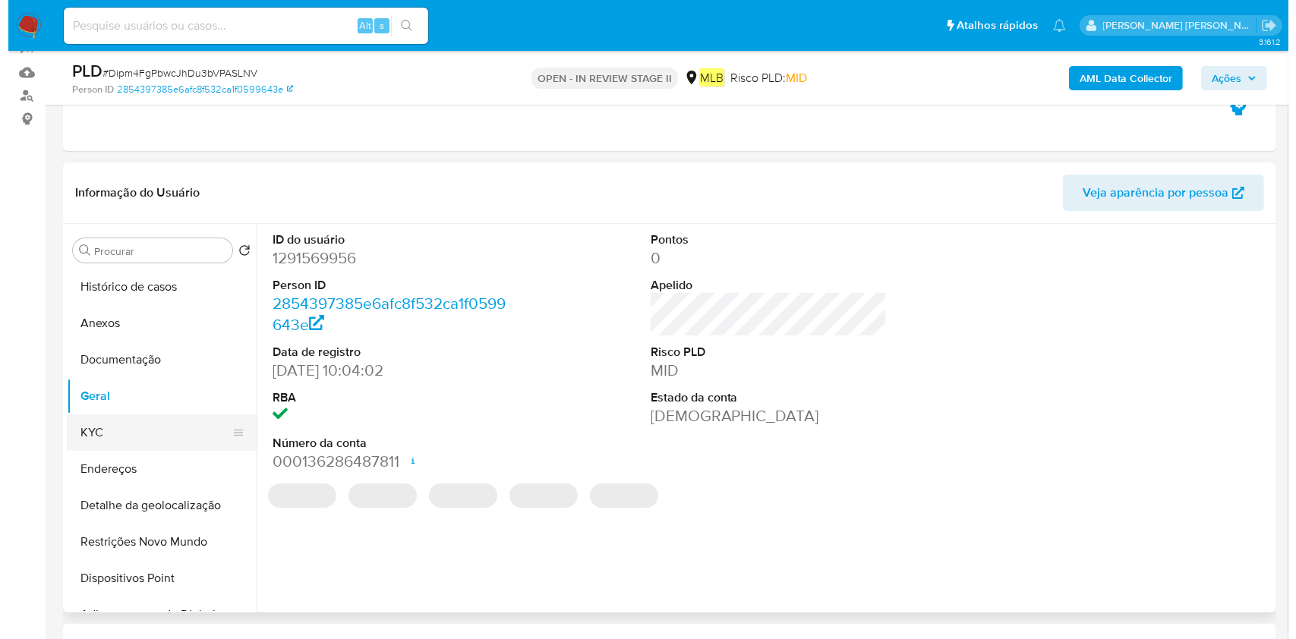
scroll to position [202, 0]
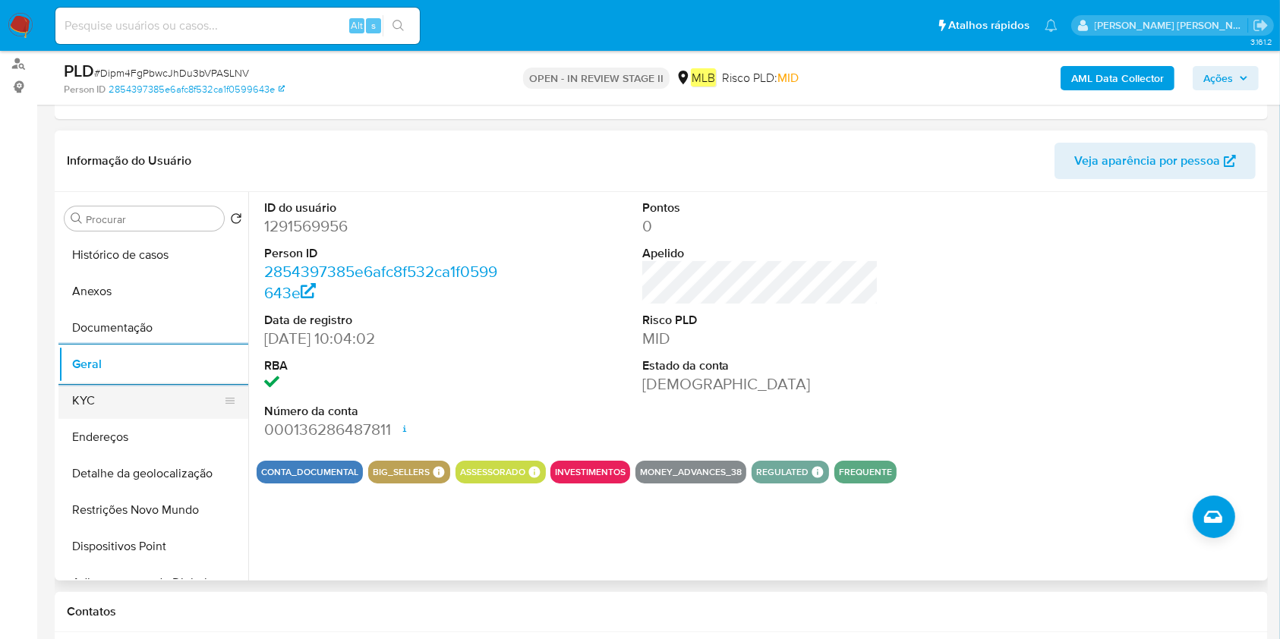
click at [115, 402] on button "KYC" at bounding box center [147, 401] width 178 height 36
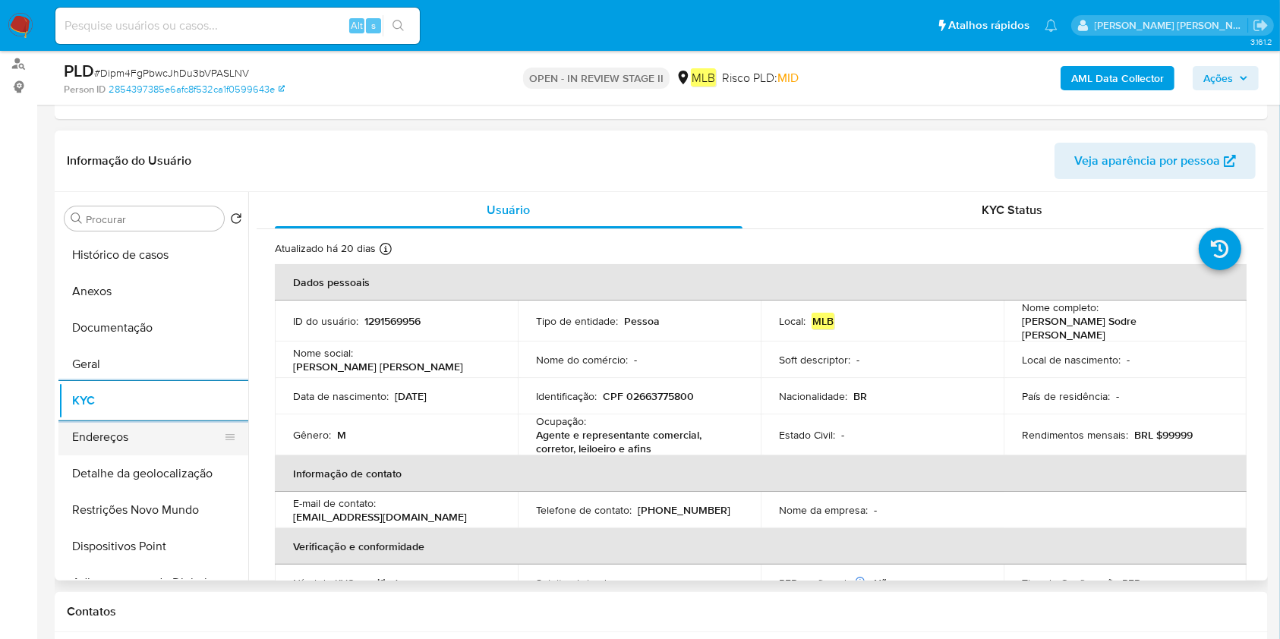
click at [177, 433] on button "Endereços" at bounding box center [147, 437] width 178 height 36
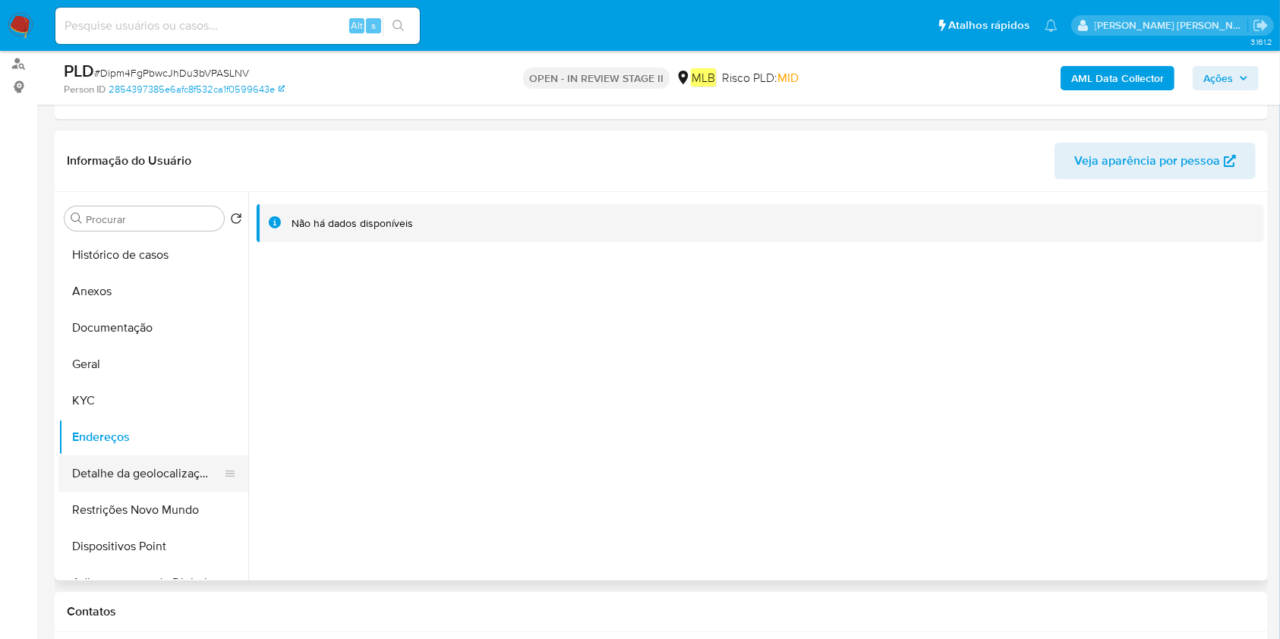
click at [121, 477] on button "Detalhe da geolocalização" at bounding box center [147, 473] width 178 height 36
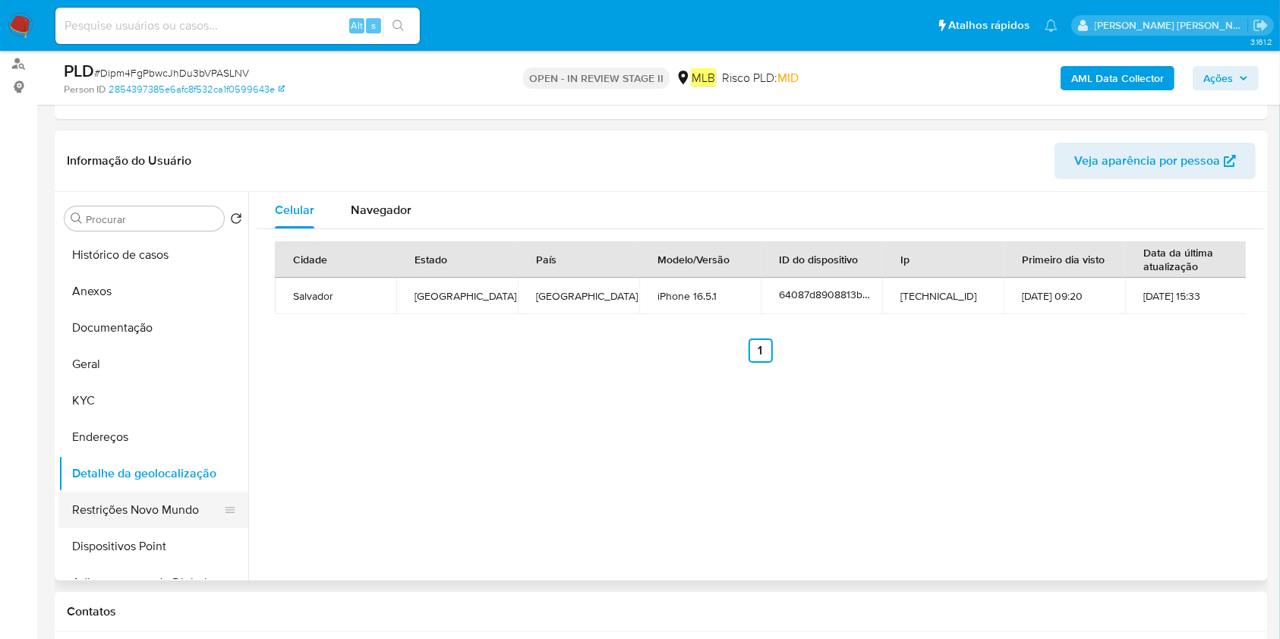
click at [193, 504] on button "Restrições Novo Mundo" at bounding box center [147, 510] width 178 height 36
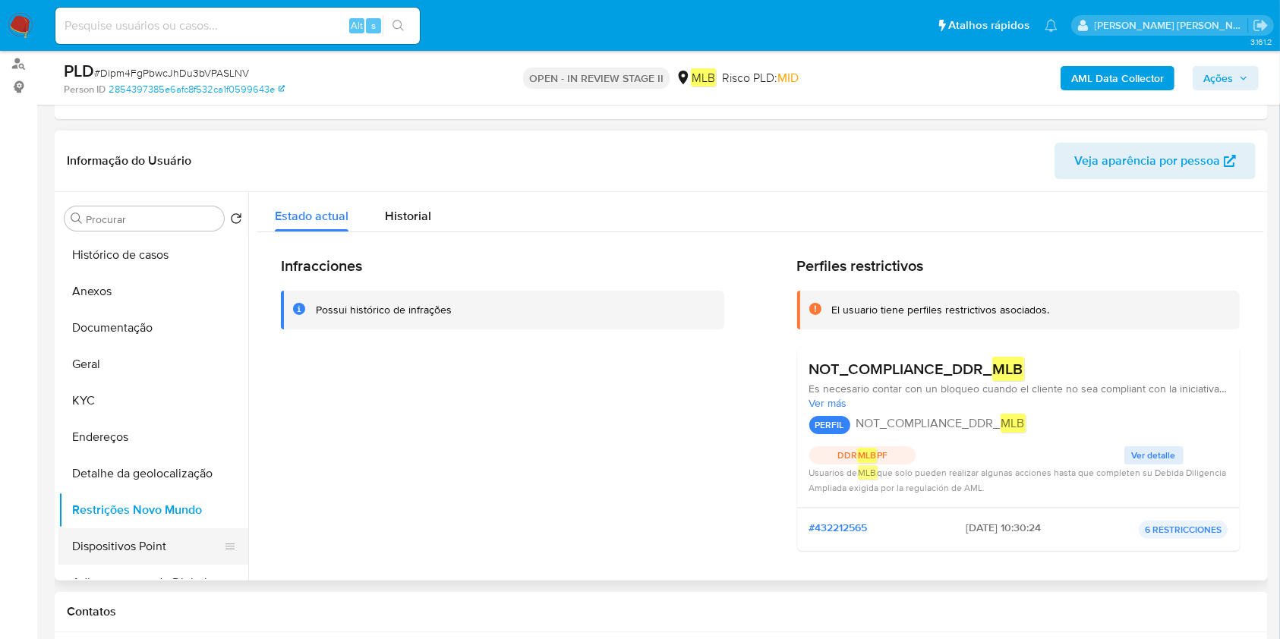
click at [107, 551] on button "Dispositivos Point" at bounding box center [147, 546] width 178 height 36
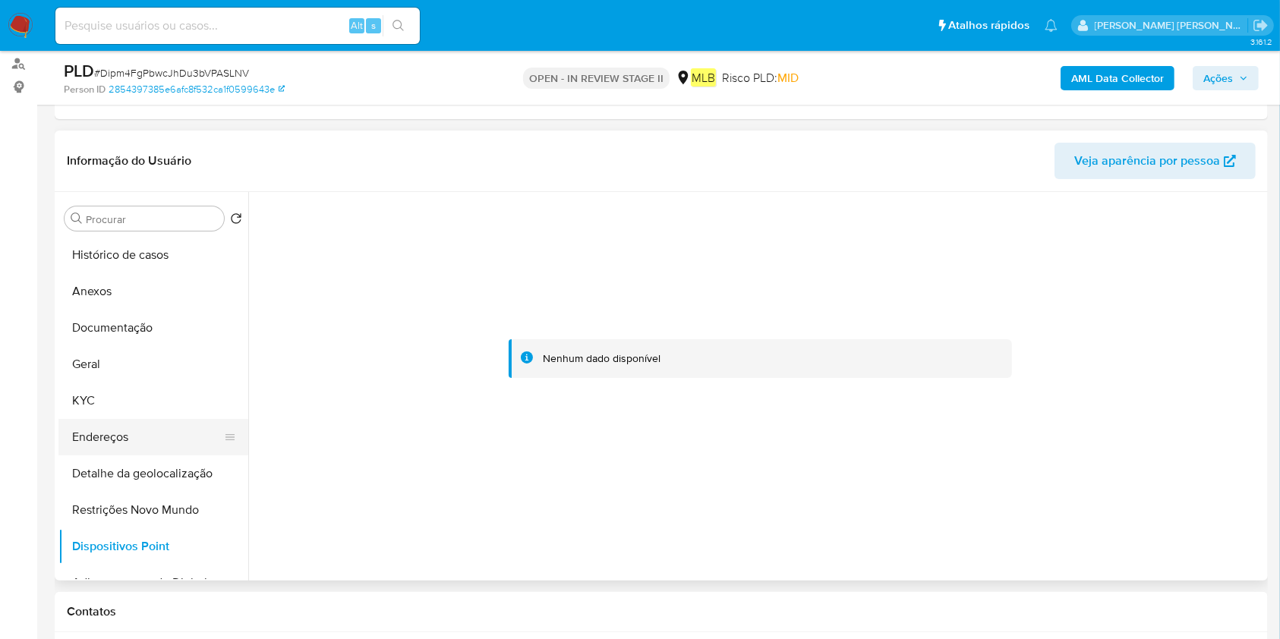
click at [87, 439] on button "Endereços" at bounding box center [147, 437] width 178 height 36
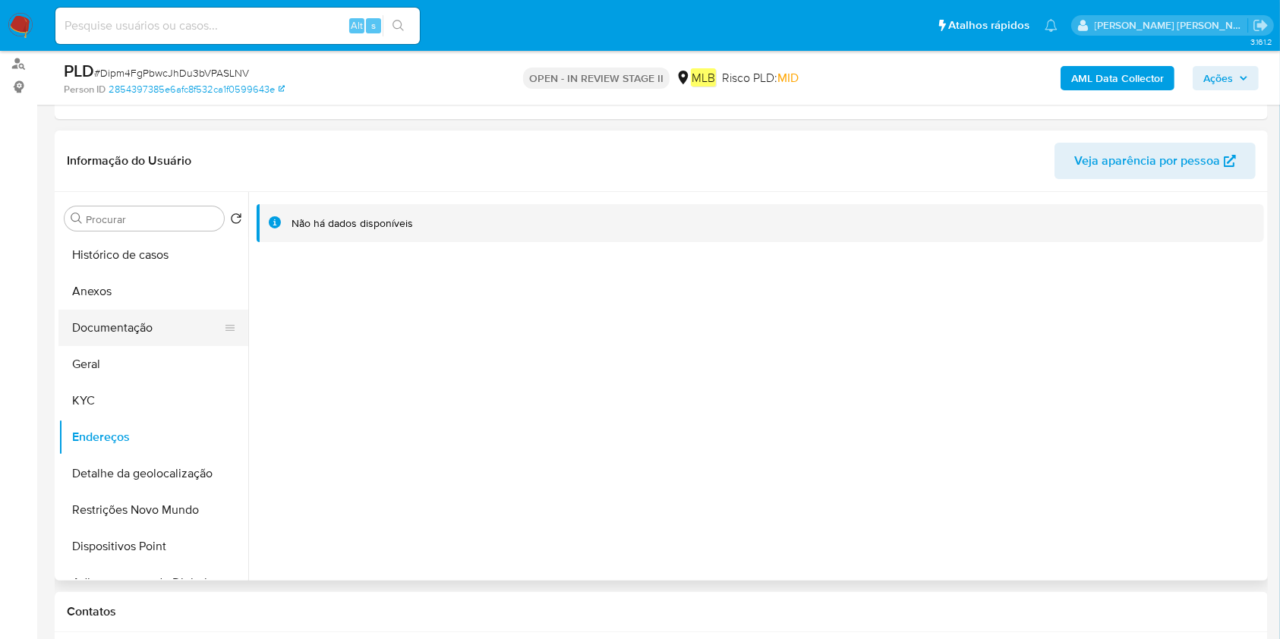
drag, startPoint x: 139, startPoint y: 333, endPoint x: 162, endPoint y: 339, distance: 24.3
click at [140, 331] on button "Documentação" at bounding box center [147, 328] width 178 height 36
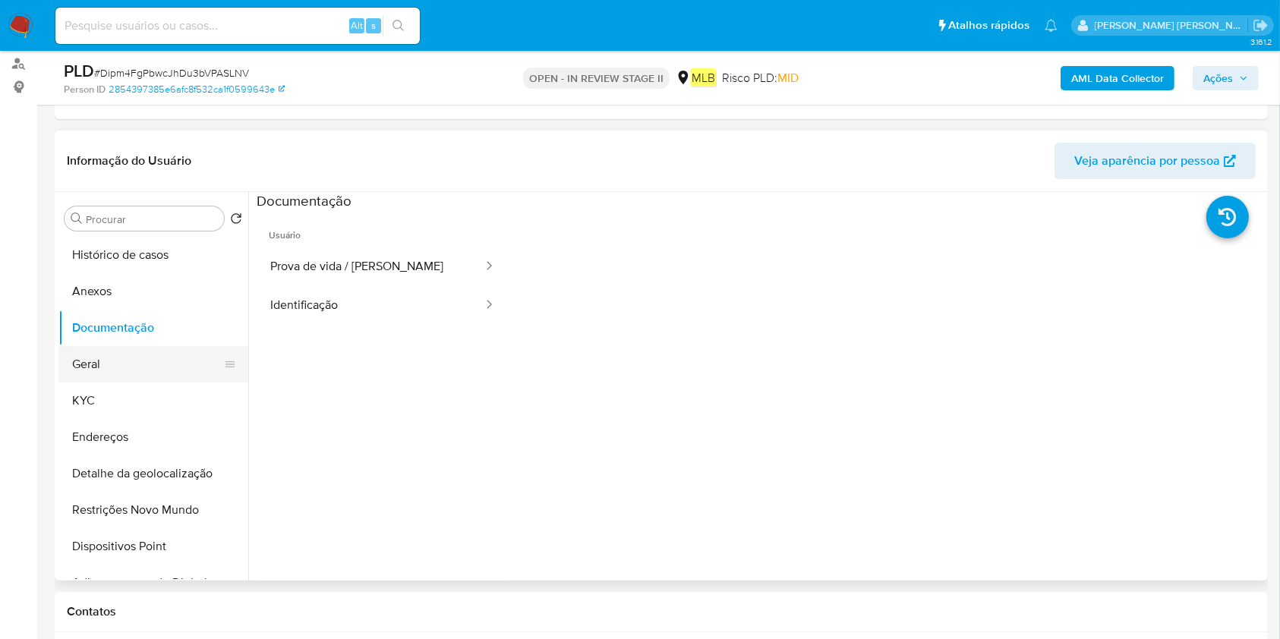
click at [163, 367] on button "Geral" at bounding box center [147, 364] width 178 height 36
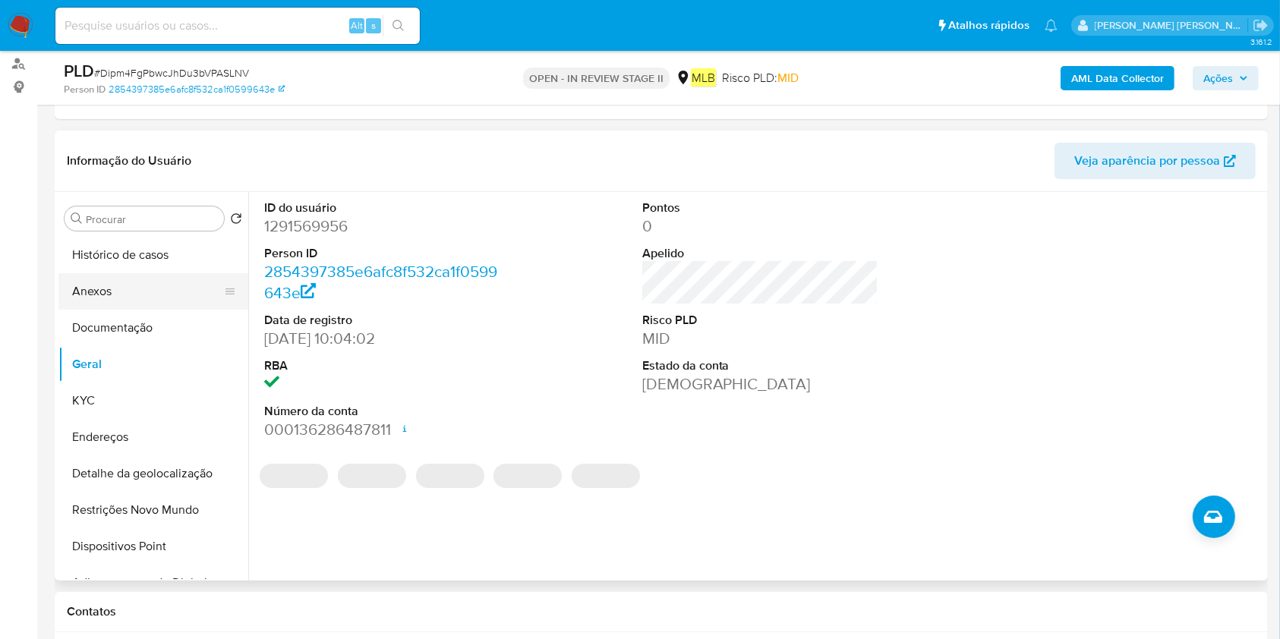
click at [131, 295] on button "Anexos" at bounding box center [147, 291] width 178 height 36
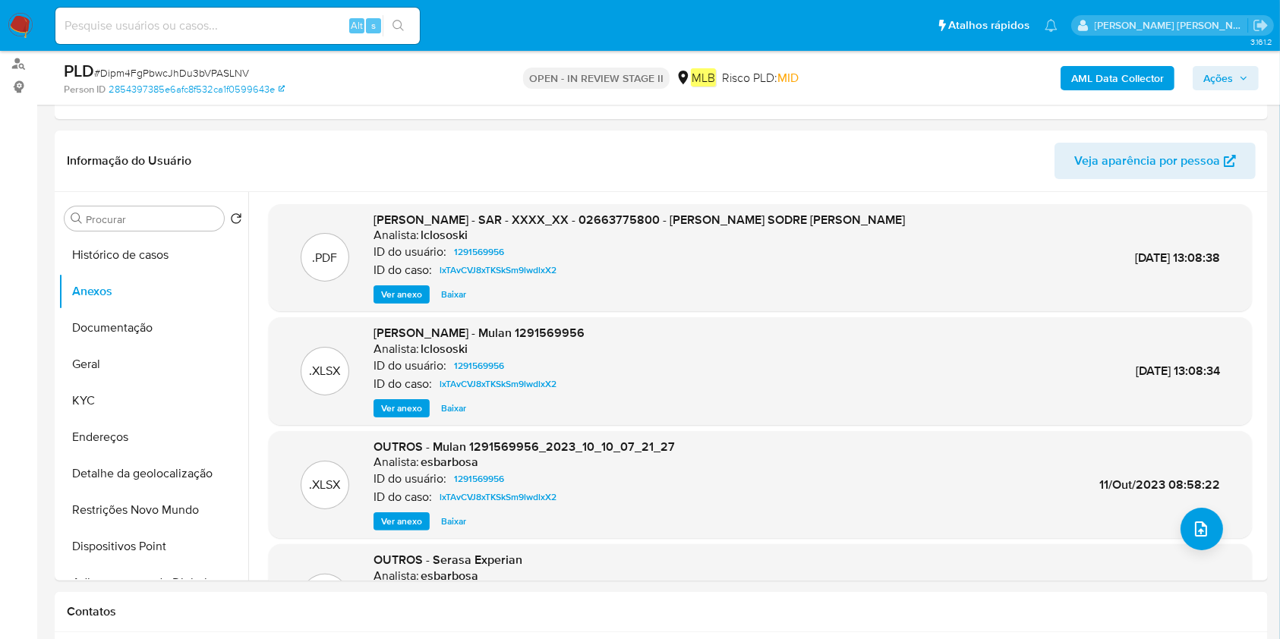
click at [1109, 79] on b "AML Data Collector" at bounding box center [1117, 78] width 93 height 24
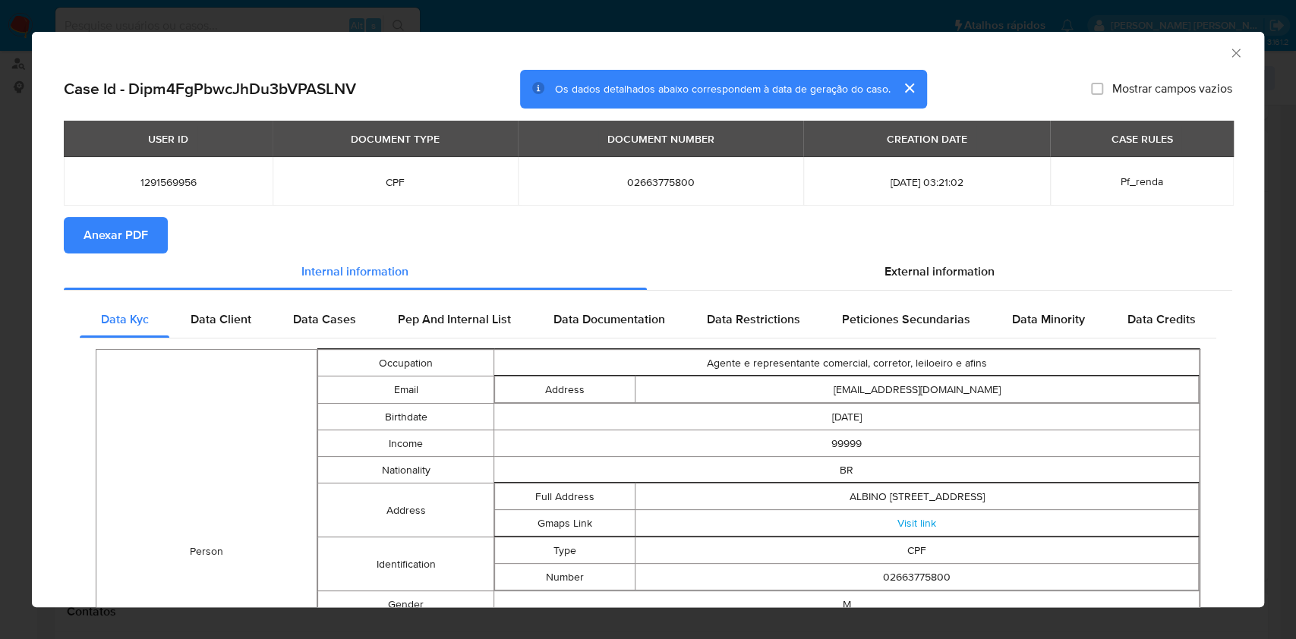
click at [125, 212] on div "USER ID DOCUMENT TYPE DOCUMENT NUMBER CREATION DATE CASE RULES 1291569956 CPF 0…" at bounding box center [648, 169] width 1168 height 96
click at [121, 226] on span "Anexar PDF" at bounding box center [116, 235] width 65 height 33
click at [1231, 53] on icon "Fechar a janela" at bounding box center [1235, 53] width 8 height 8
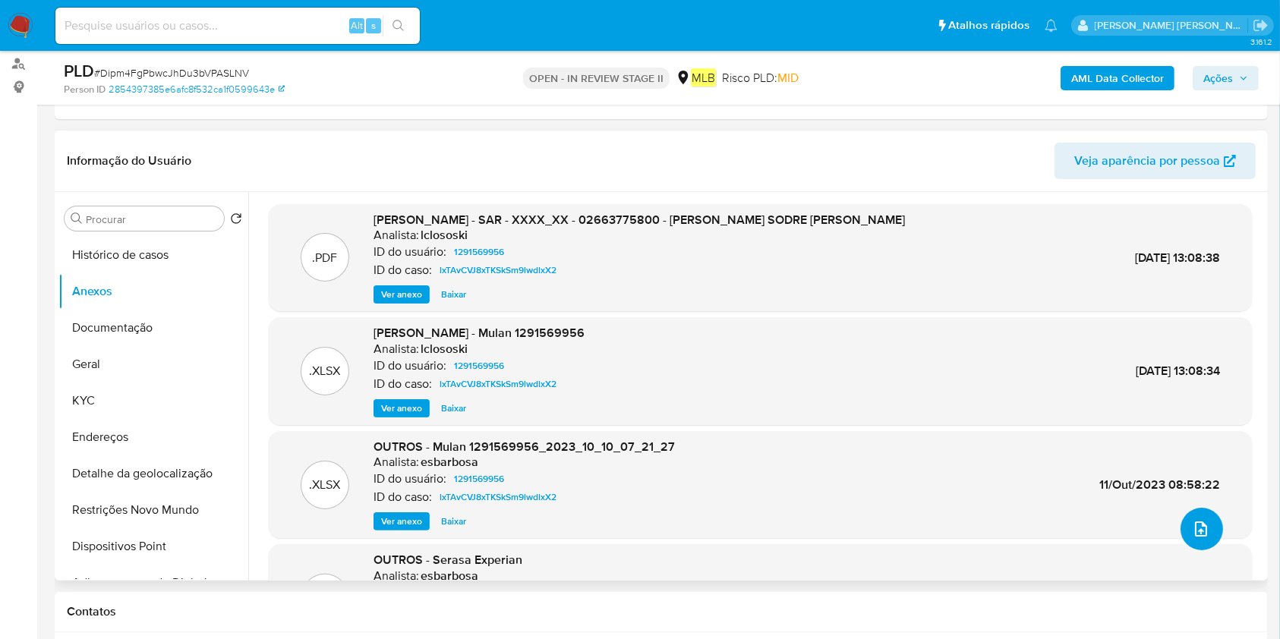
click at [1192, 523] on icon "upload-file" at bounding box center [1201, 529] width 18 height 18
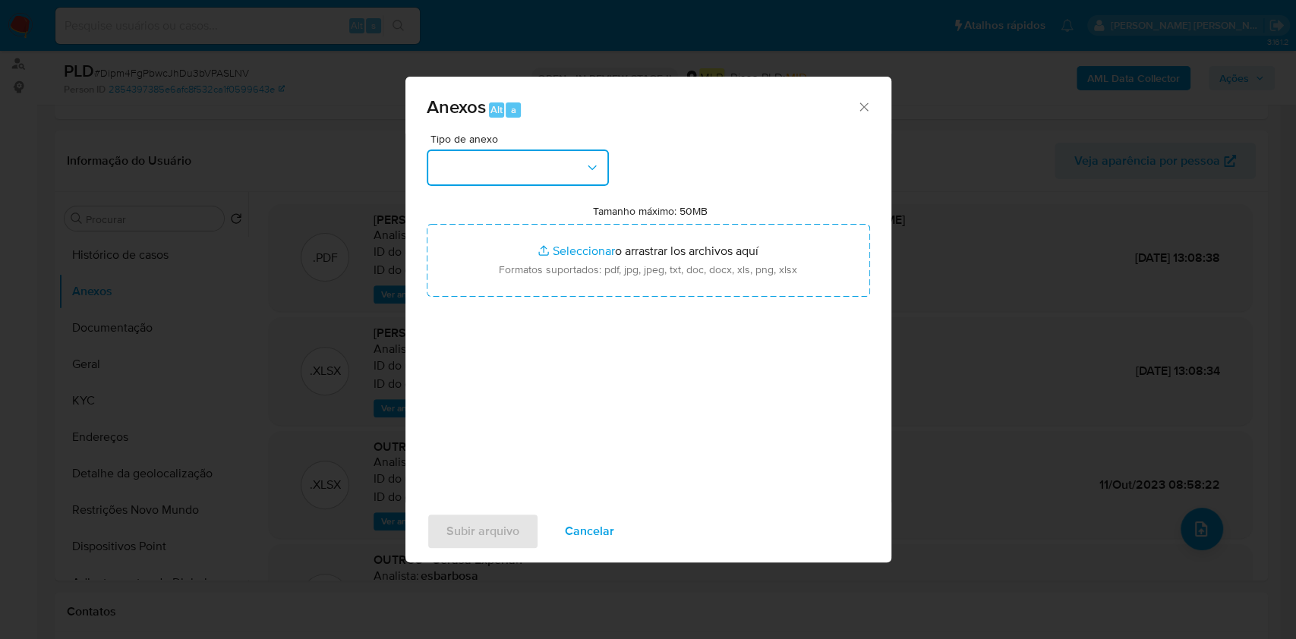
click at [544, 184] on button "button" at bounding box center [518, 168] width 182 height 36
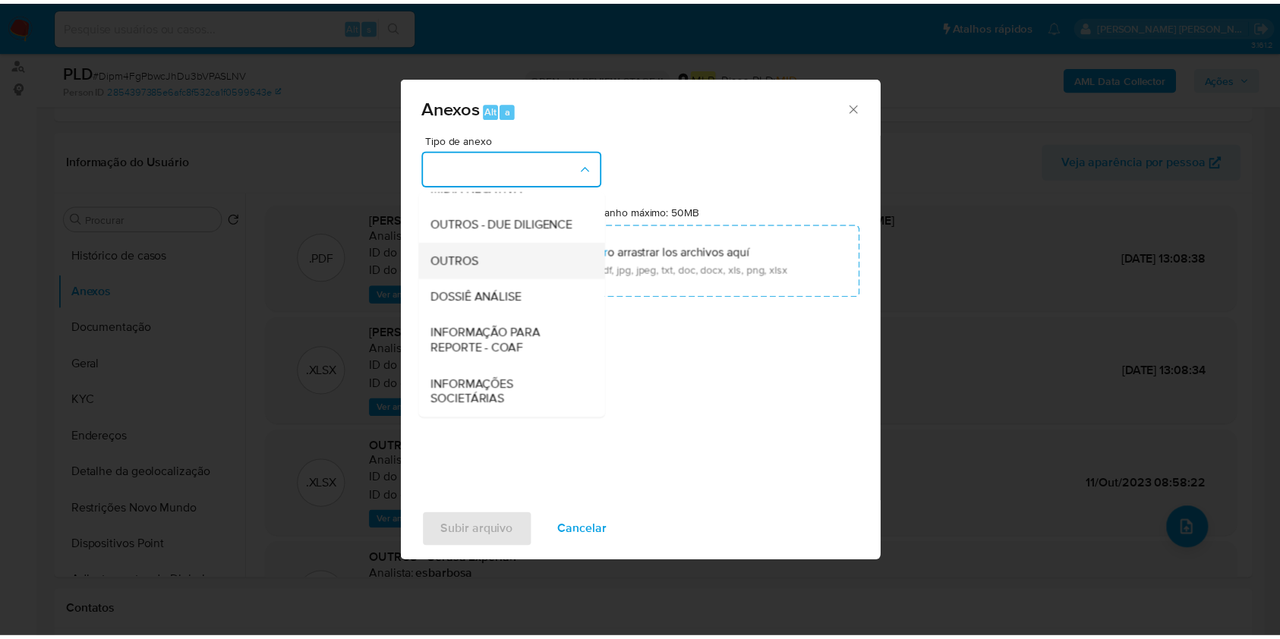
scroll to position [233, 0]
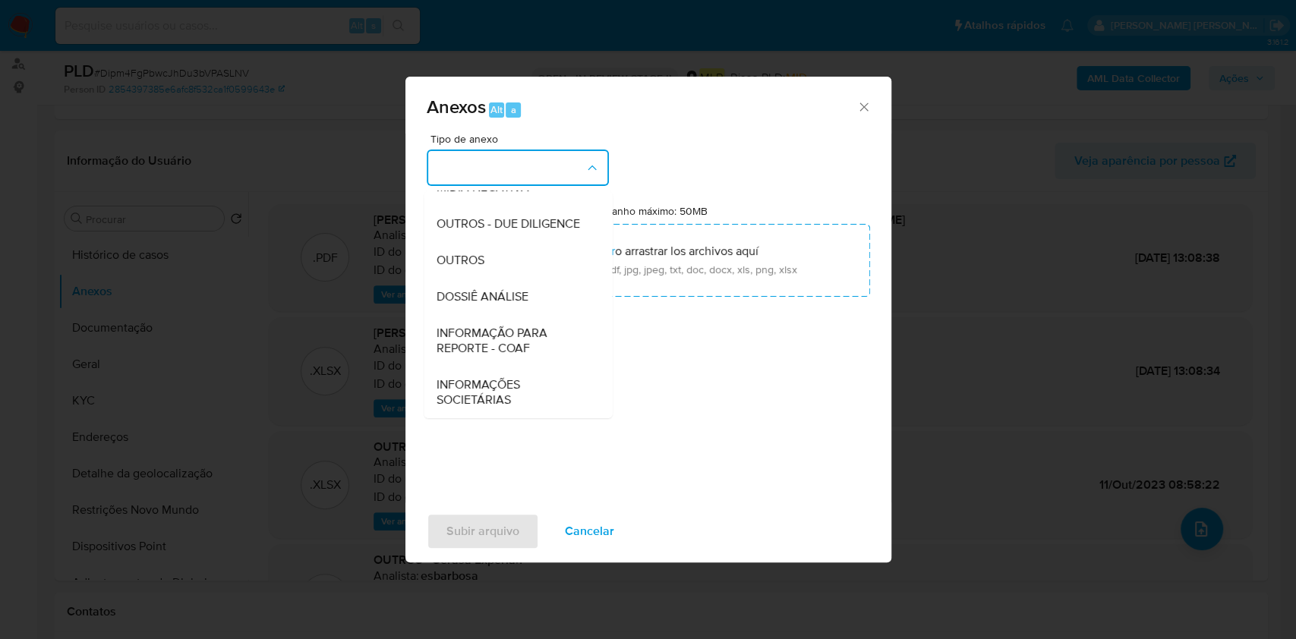
drag, startPoint x: 537, startPoint y: 288, endPoint x: 960, endPoint y: 84, distance: 469.9
click at [536, 289] on div "DOSSIÊ ANÁLISE" at bounding box center [513, 297] width 155 height 36
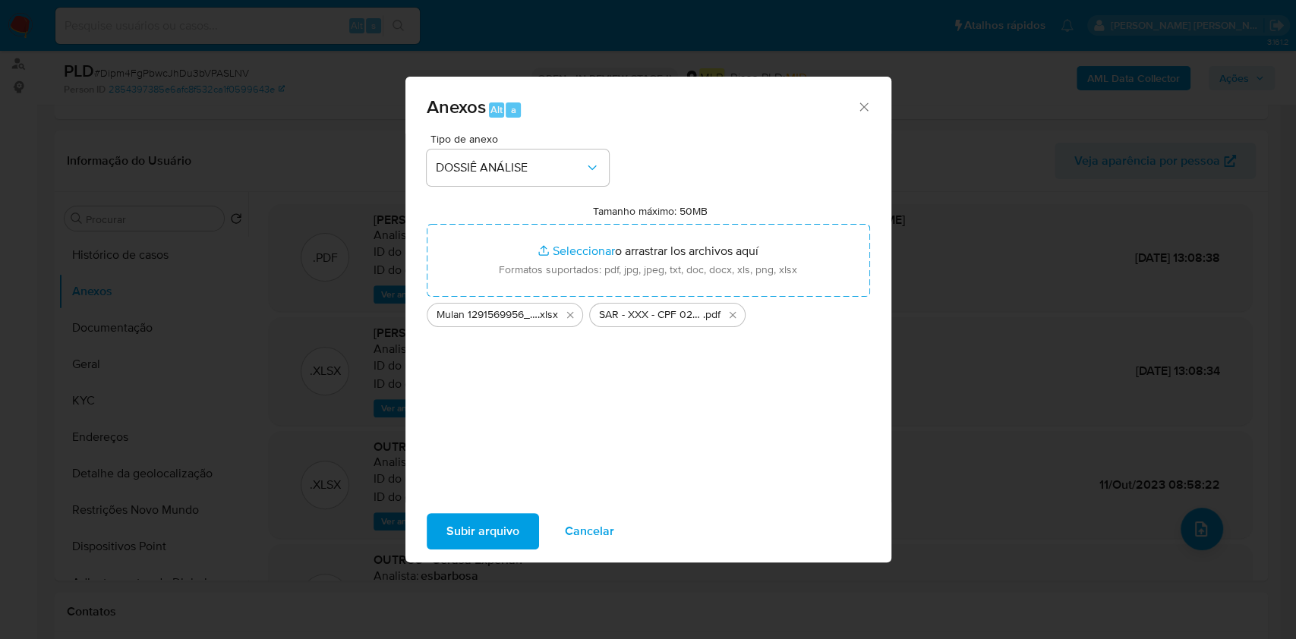
click at [481, 530] on span "Subir arquivo" at bounding box center [482, 531] width 73 height 33
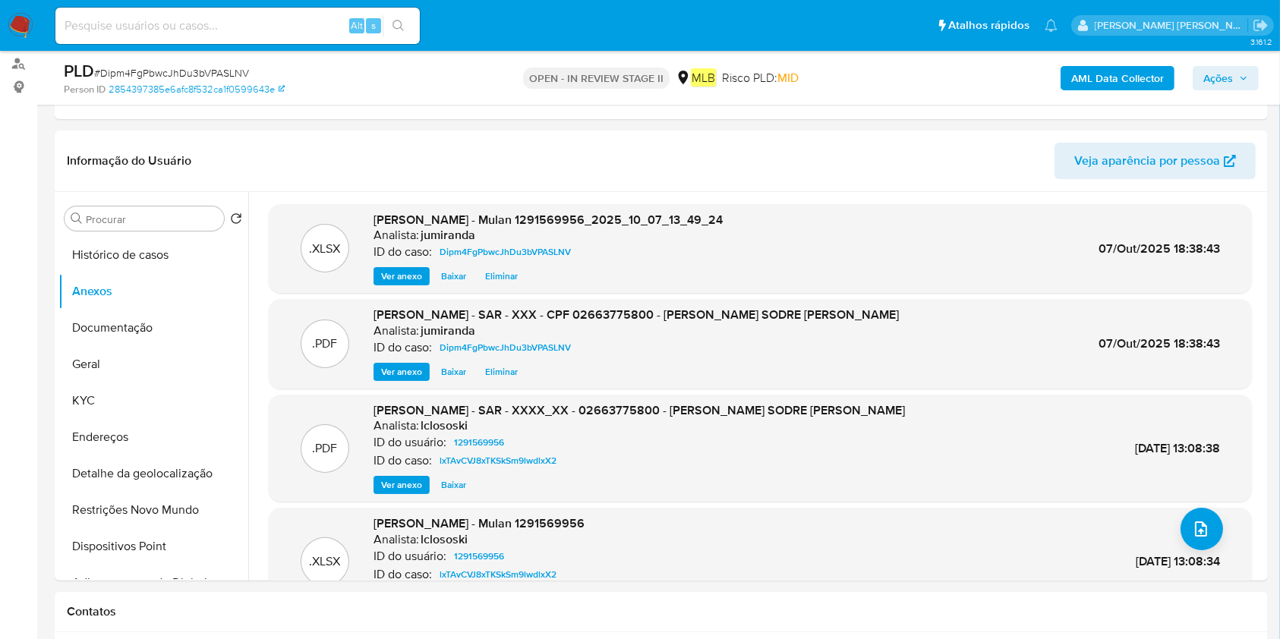
click at [1234, 68] on span "Ações" at bounding box center [1225, 78] width 45 height 21
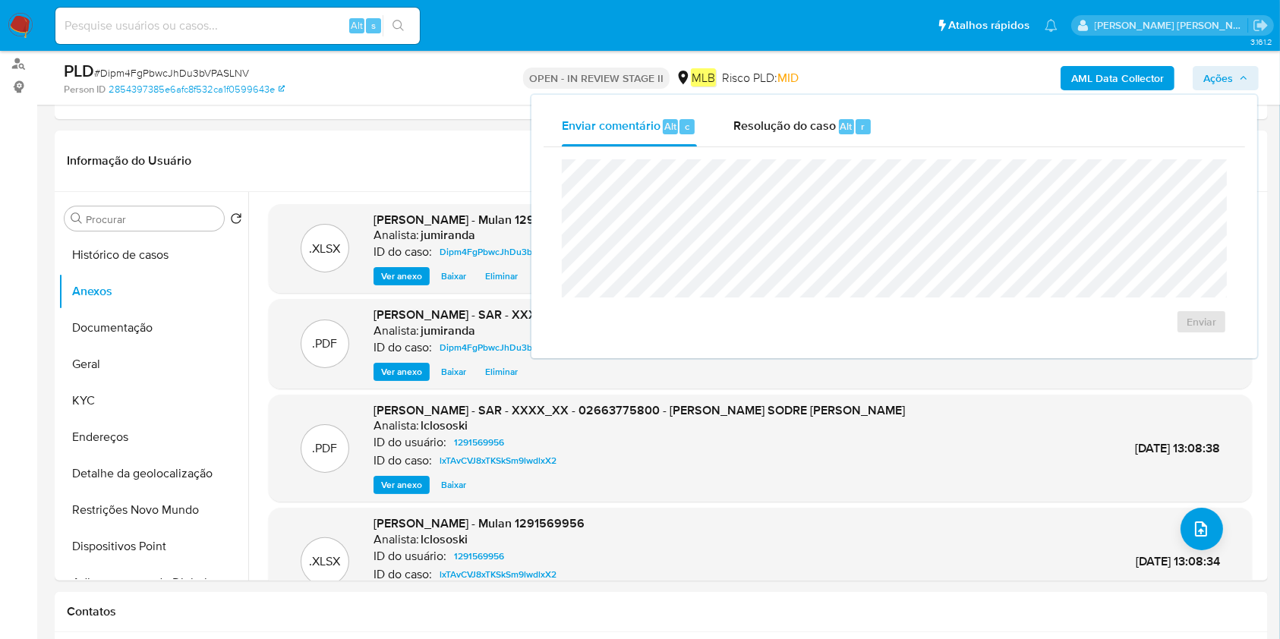
click at [911, 131] on div "Enviar comentário Alt c Resolução do caso Alt r" at bounding box center [894, 126] width 701 height 39
click at [765, 131] on span "Resolução do caso" at bounding box center [784, 125] width 102 height 17
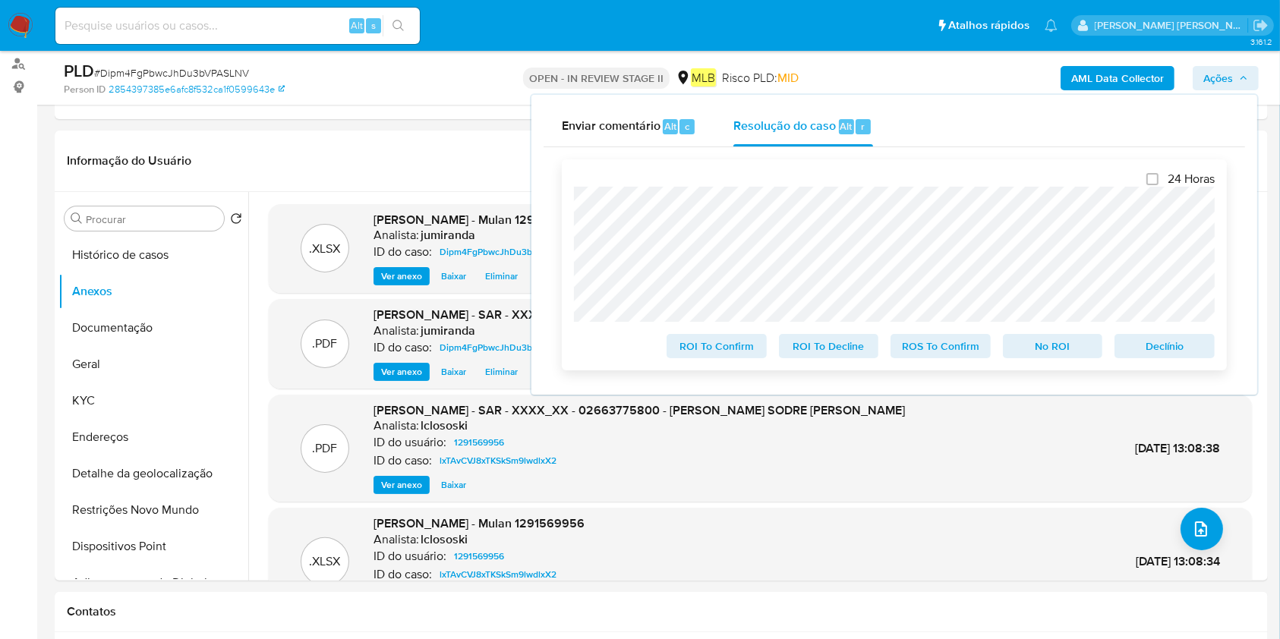
click at [975, 350] on span "ROS To Confirm" at bounding box center [940, 346] width 79 height 21
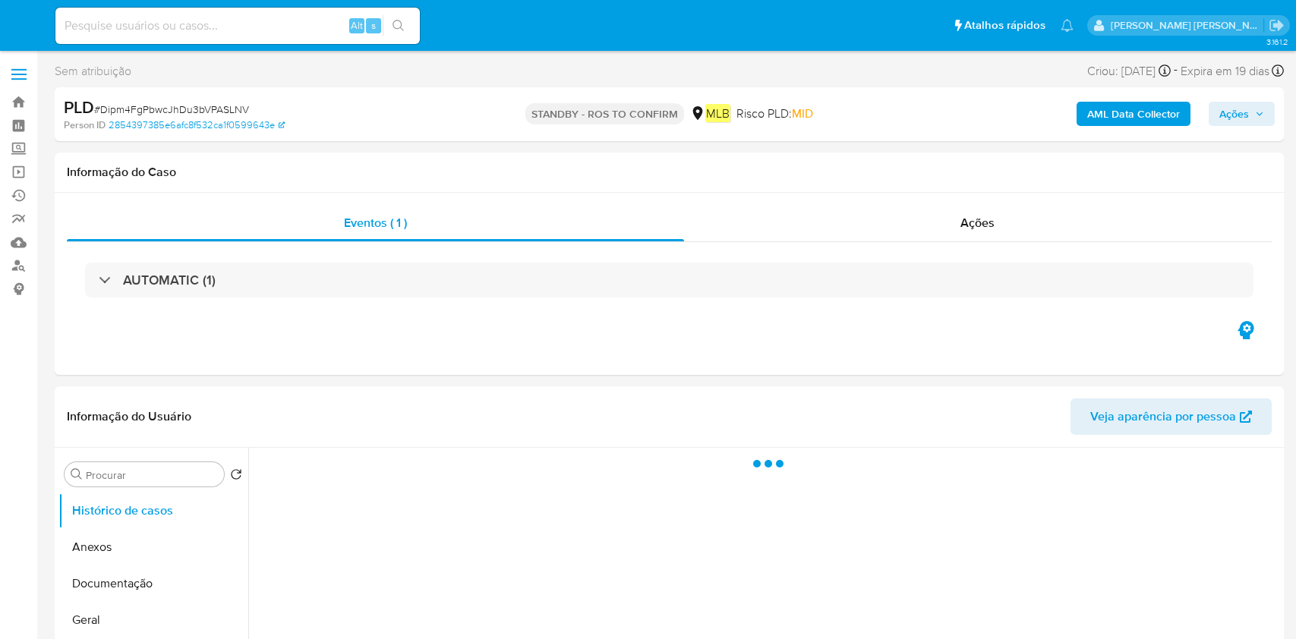
select select "10"
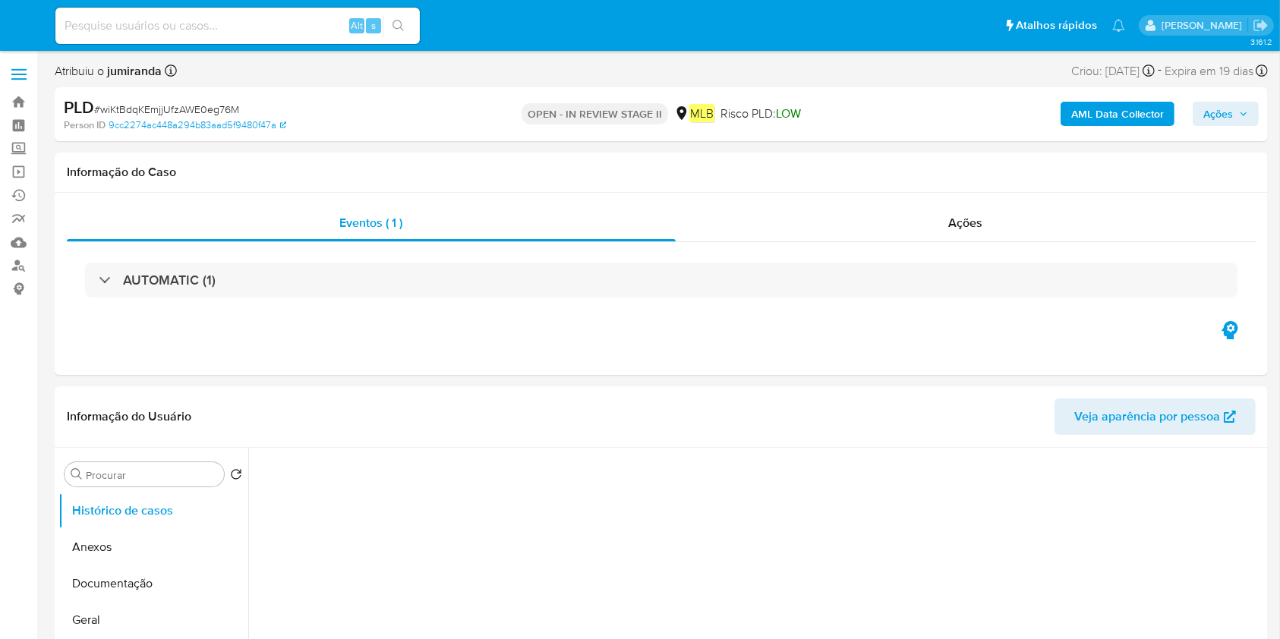
select select "10"
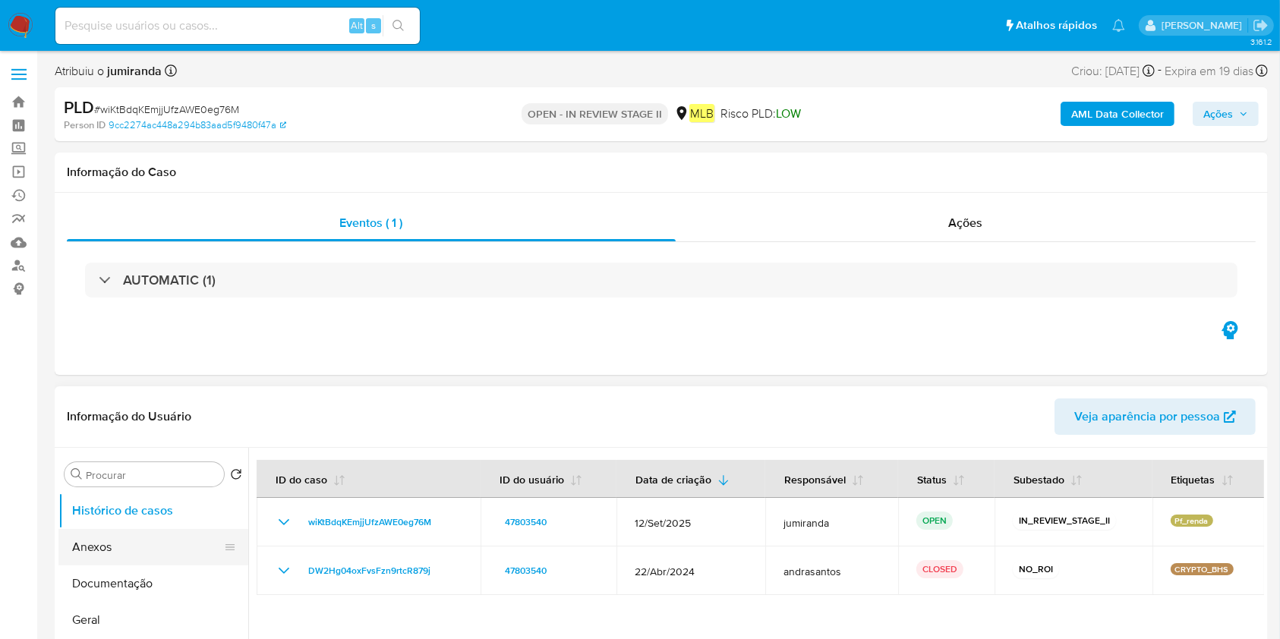
click at [99, 543] on button "Anexos" at bounding box center [147, 547] width 178 height 36
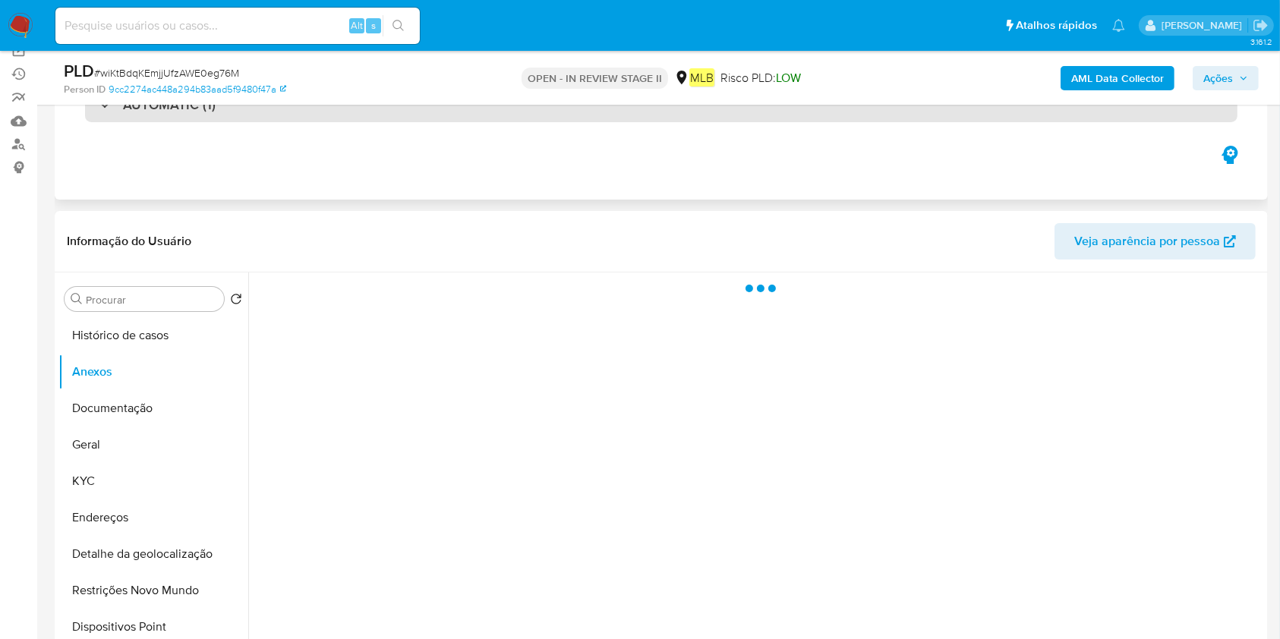
scroll to position [304, 0]
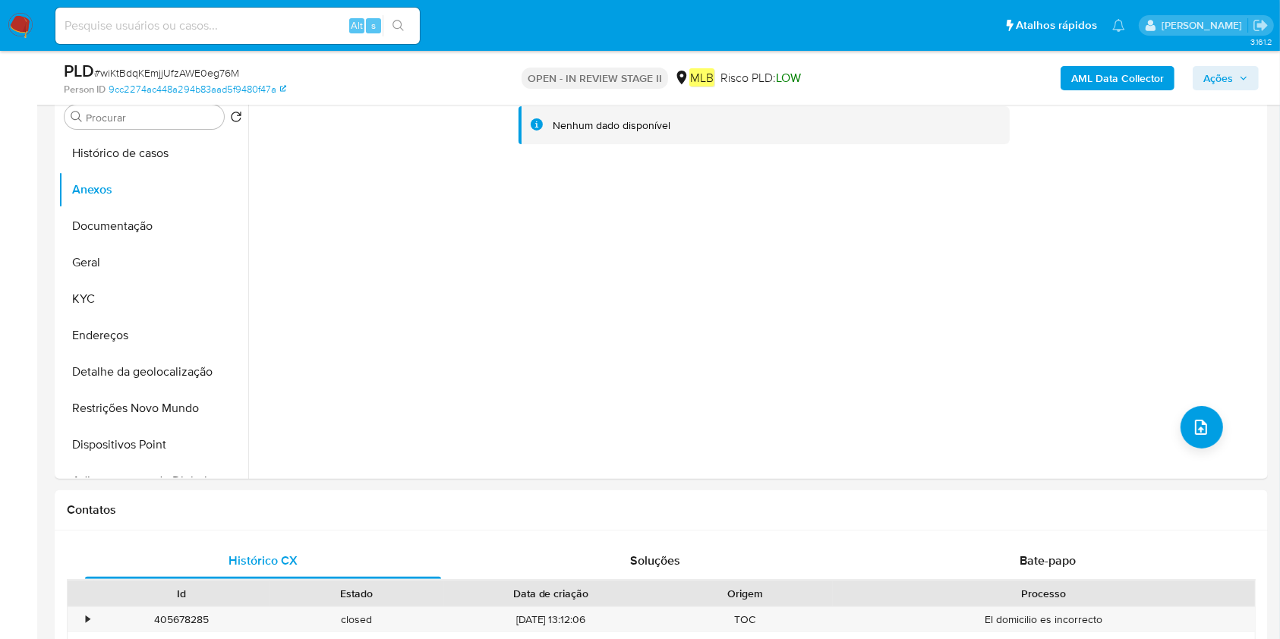
click at [1143, 78] on b "AML Data Collector" at bounding box center [1117, 78] width 93 height 24
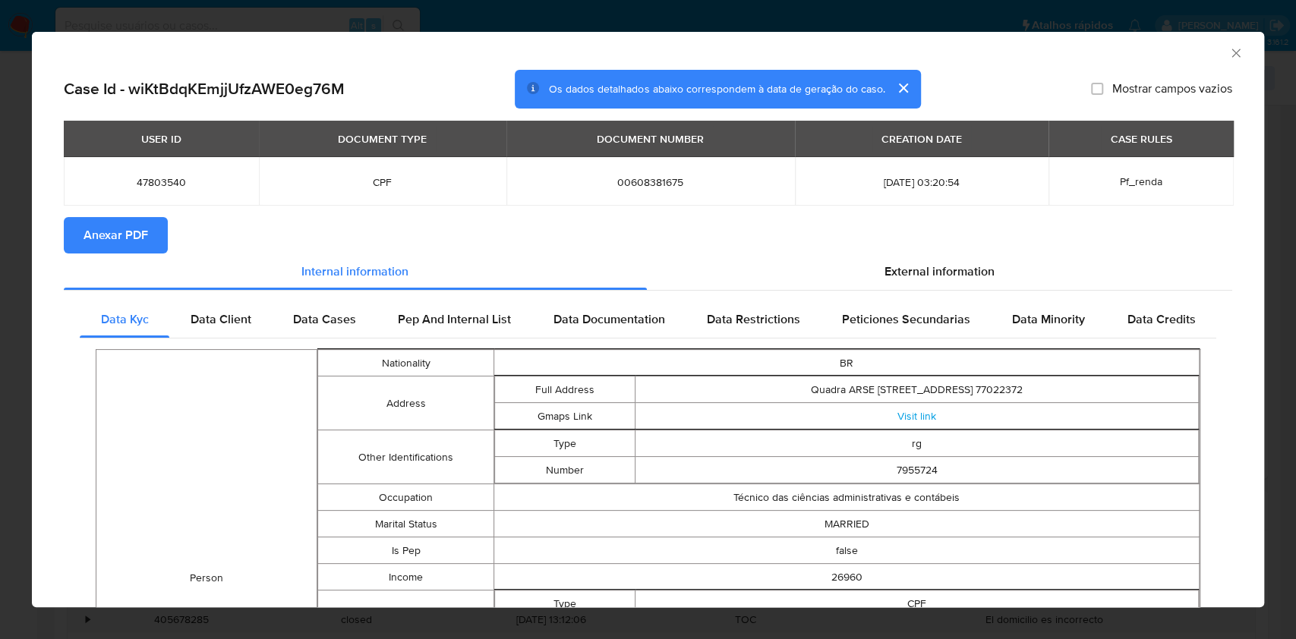
click at [139, 244] on span "Anexar PDF" at bounding box center [116, 235] width 65 height 33
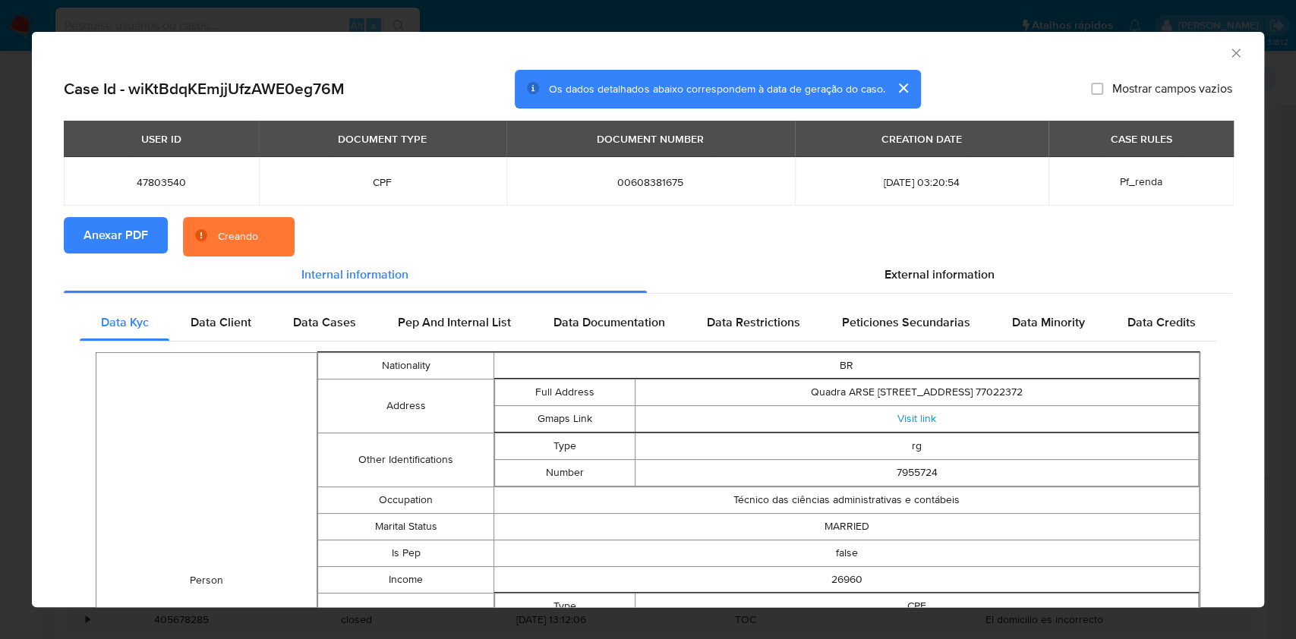
click at [1222, 39] on div "AML Data Collector" at bounding box center [648, 51] width 1232 height 38
drag, startPoint x: 1220, startPoint y: 49, endPoint x: 1209, endPoint y: 104, distance: 55.8
click at [1228, 50] on icon "Fechar a janela" at bounding box center [1235, 53] width 15 height 15
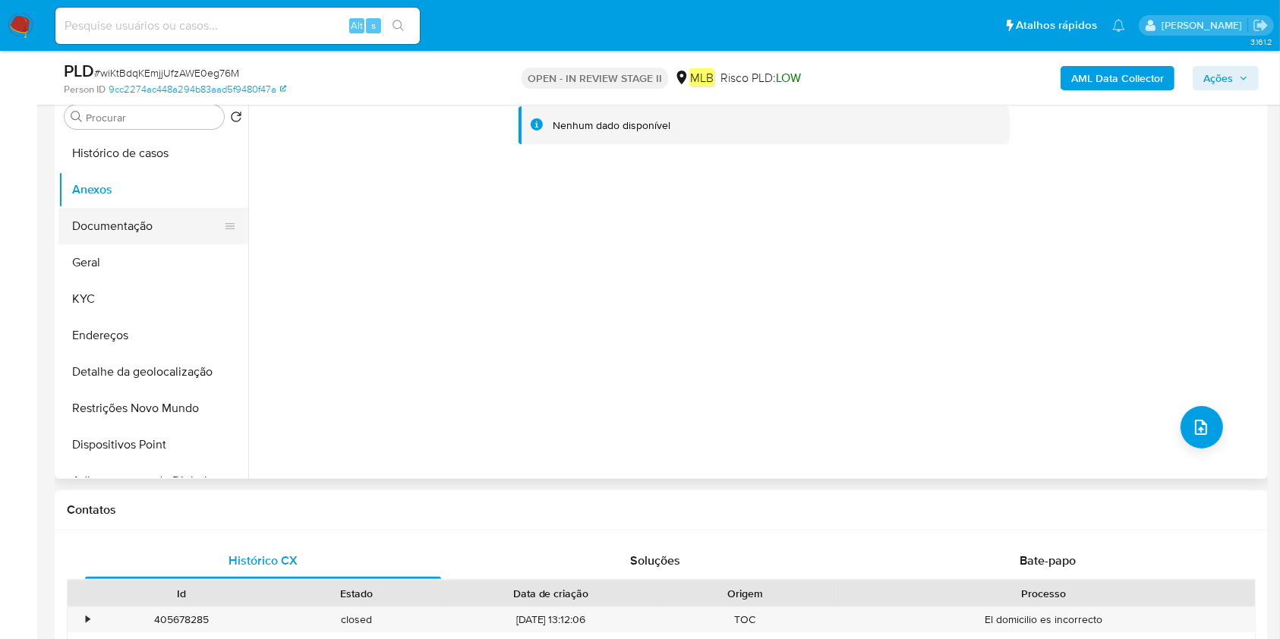
click at [158, 226] on button "Documentação" at bounding box center [147, 226] width 178 height 36
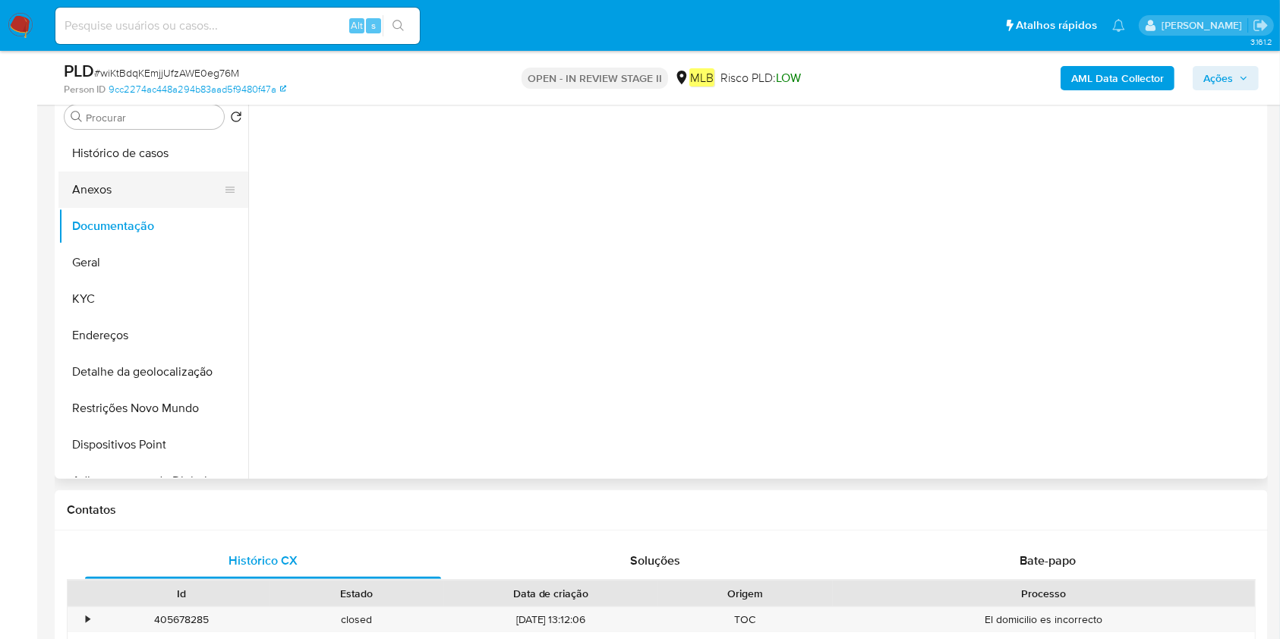
click at [144, 195] on button "Anexos" at bounding box center [147, 190] width 178 height 36
click at [96, 293] on button "KYC" at bounding box center [147, 299] width 178 height 36
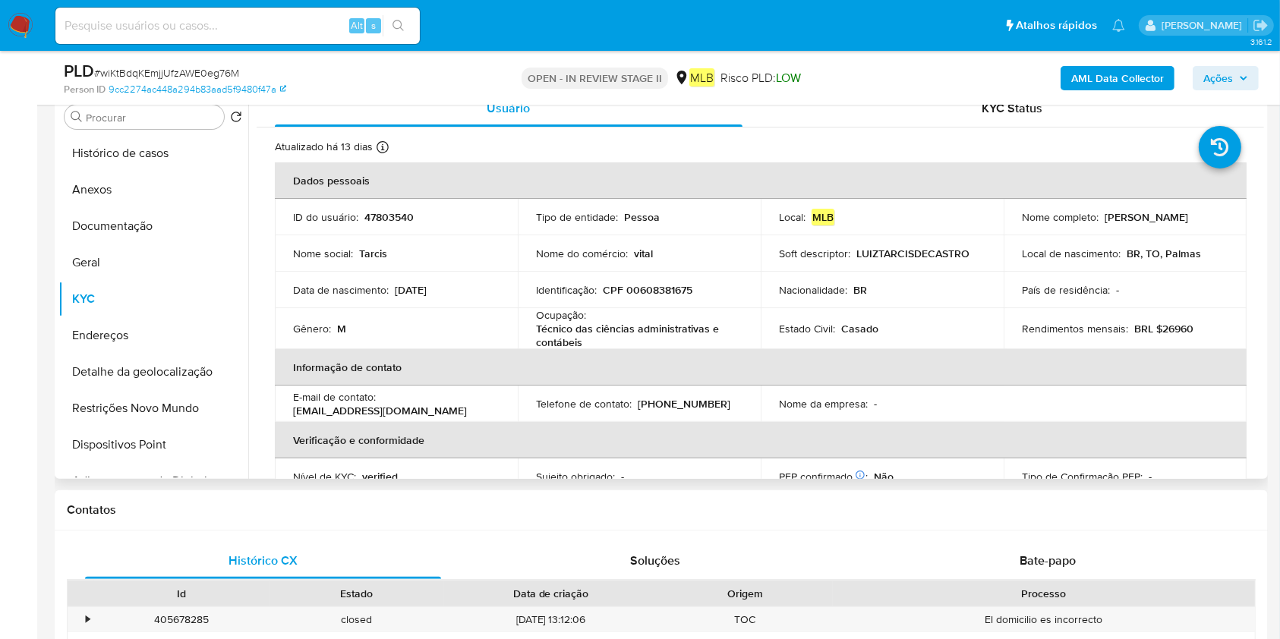
click at [626, 339] on p "Técnico das ciências administrativas e contábeis" at bounding box center [636, 335] width 200 height 27
click at [626, 329] on p "Técnico das ciências administrativas e contábeis" at bounding box center [636, 335] width 200 height 27
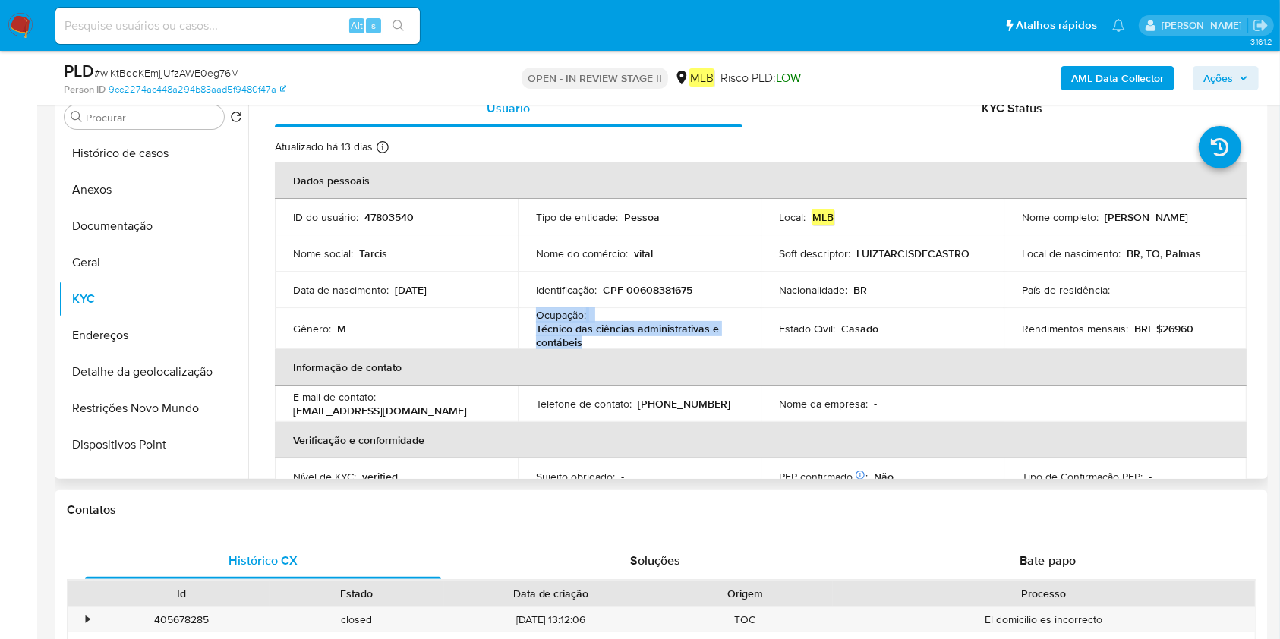
copy div "Ocupação : Técnico das ciências administrativas e contábeis"
click at [153, 331] on button "Endereços" at bounding box center [147, 335] width 178 height 36
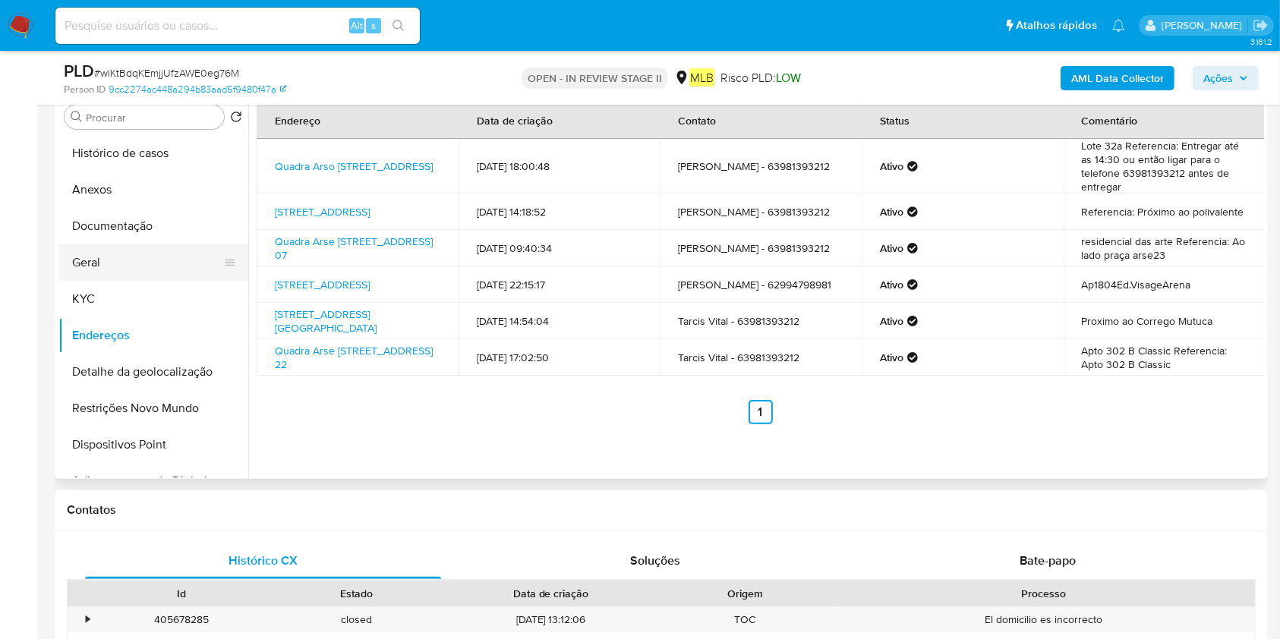
click at [137, 247] on button "Geral" at bounding box center [147, 262] width 178 height 36
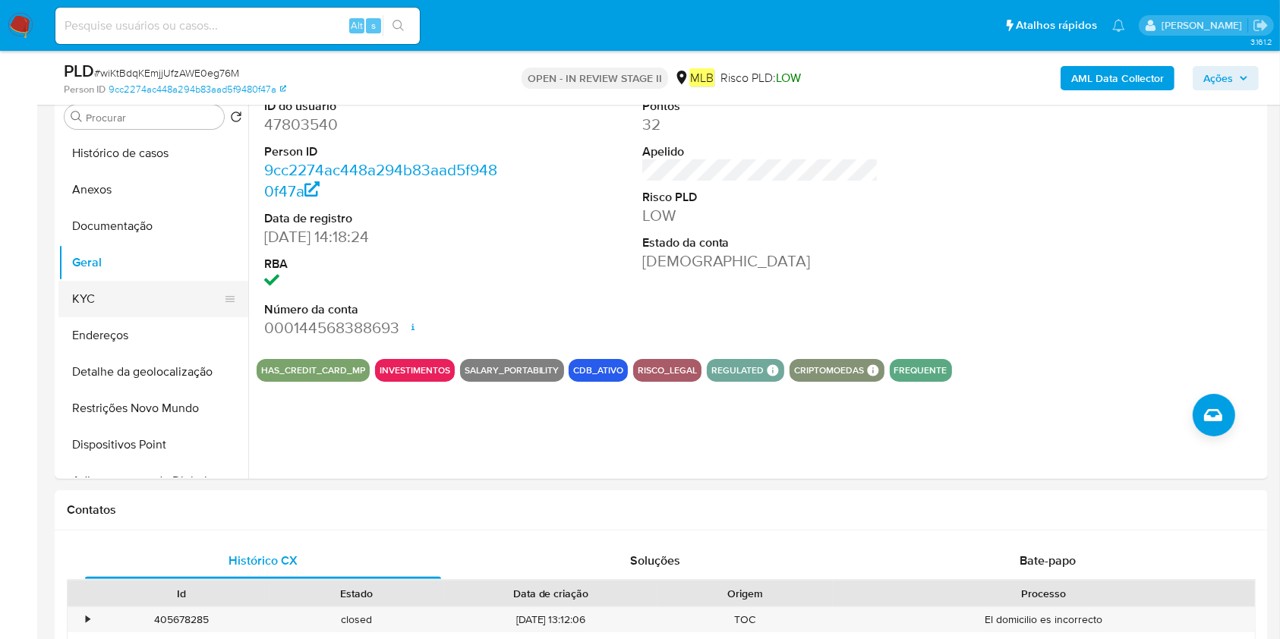
click at [123, 295] on button "KYC" at bounding box center [147, 299] width 178 height 36
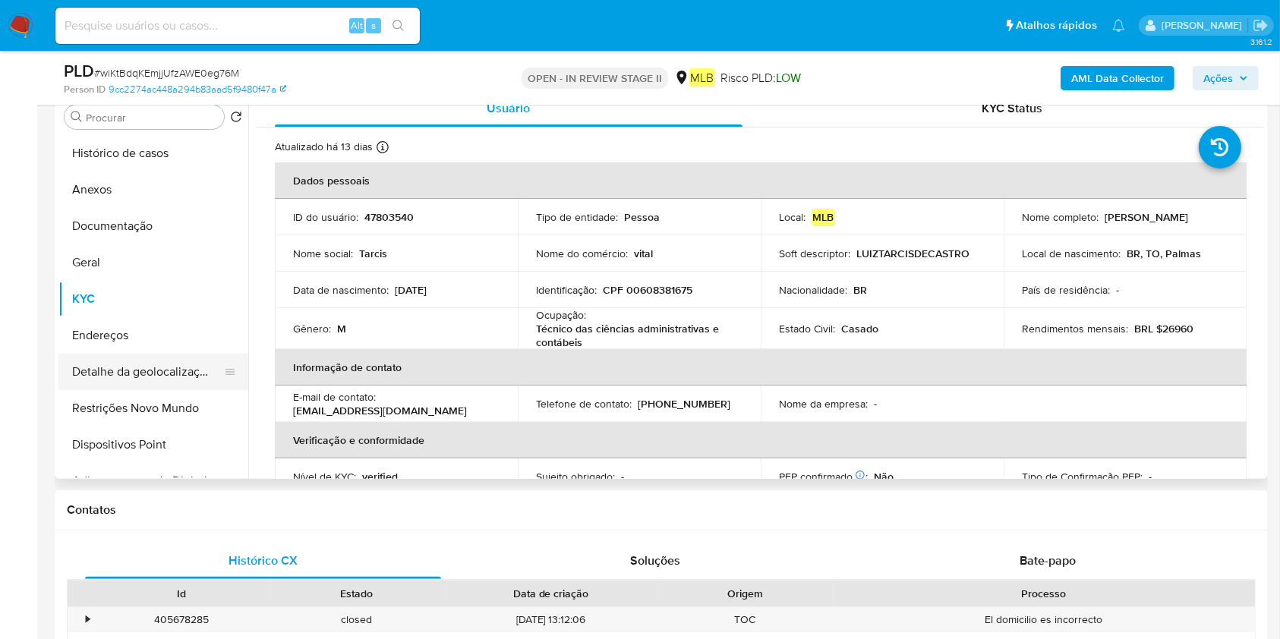
click at [140, 379] on button "Detalhe da geolocalização" at bounding box center [147, 372] width 178 height 36
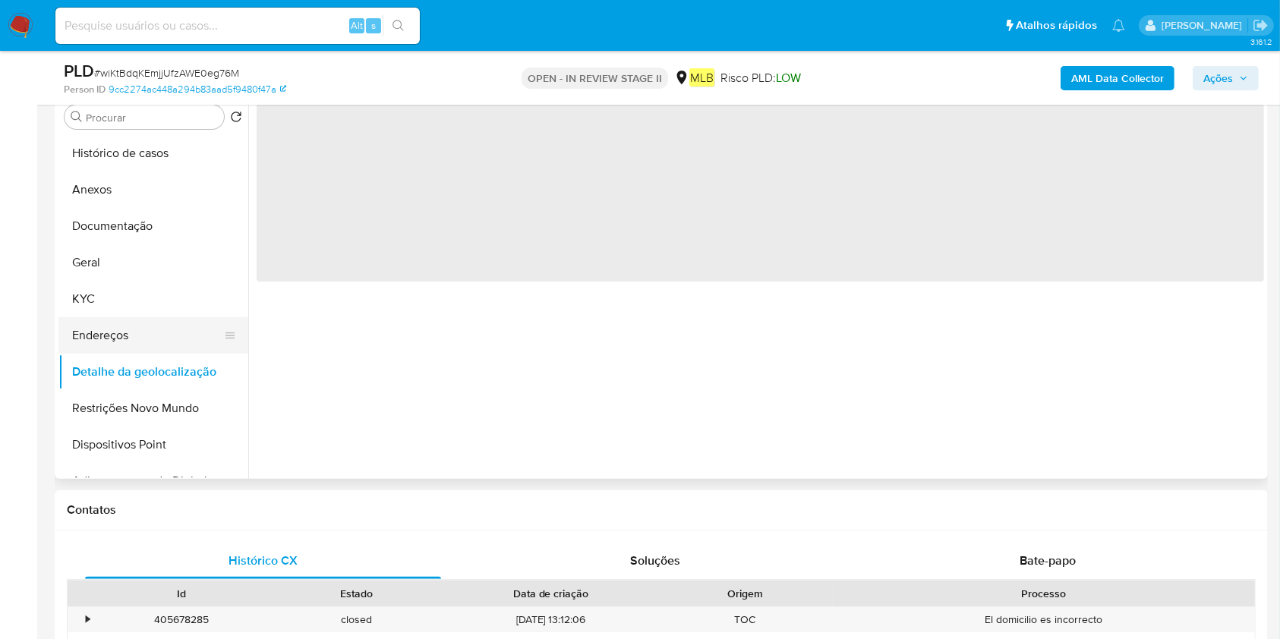
click at [164, 330] on button "Endereços" at bounding box center [147, 335] width 178 height 36
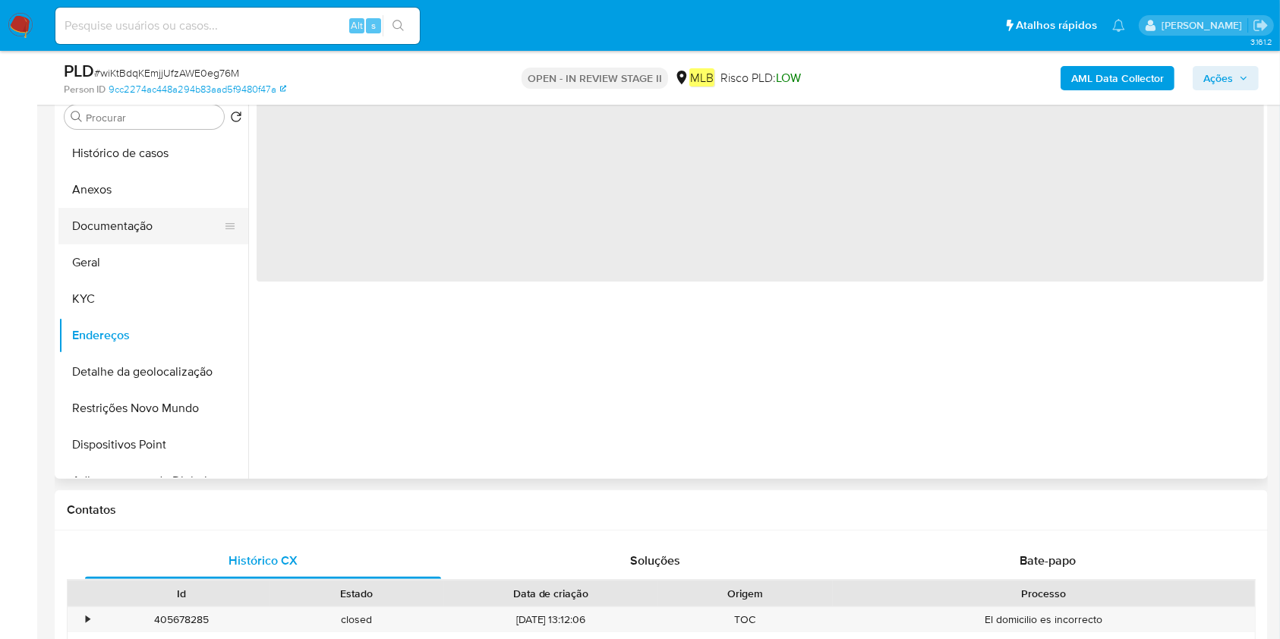
click at [177, 216] on button "Documentação" at bounding box center [147, 226] width 178 height 36
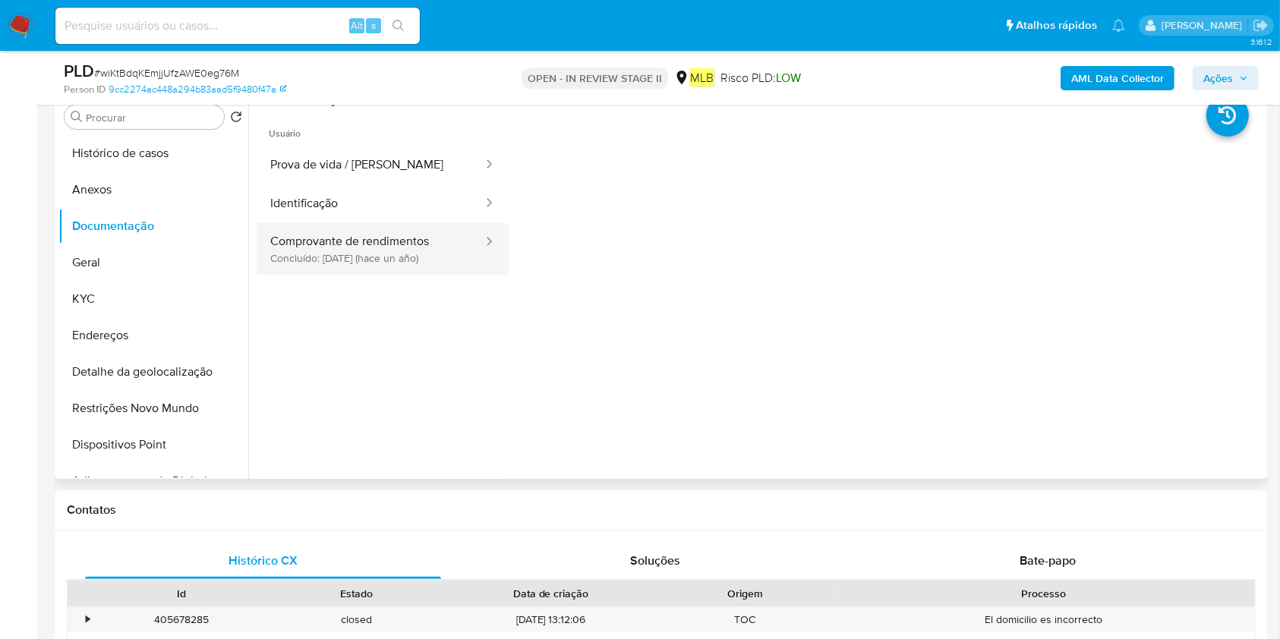
click at [357, 247] on button "Comprovante de rendimentos Concluído: 08/06/2024 (hace un año)" at bounding box center [371, 249] width 228 height 52
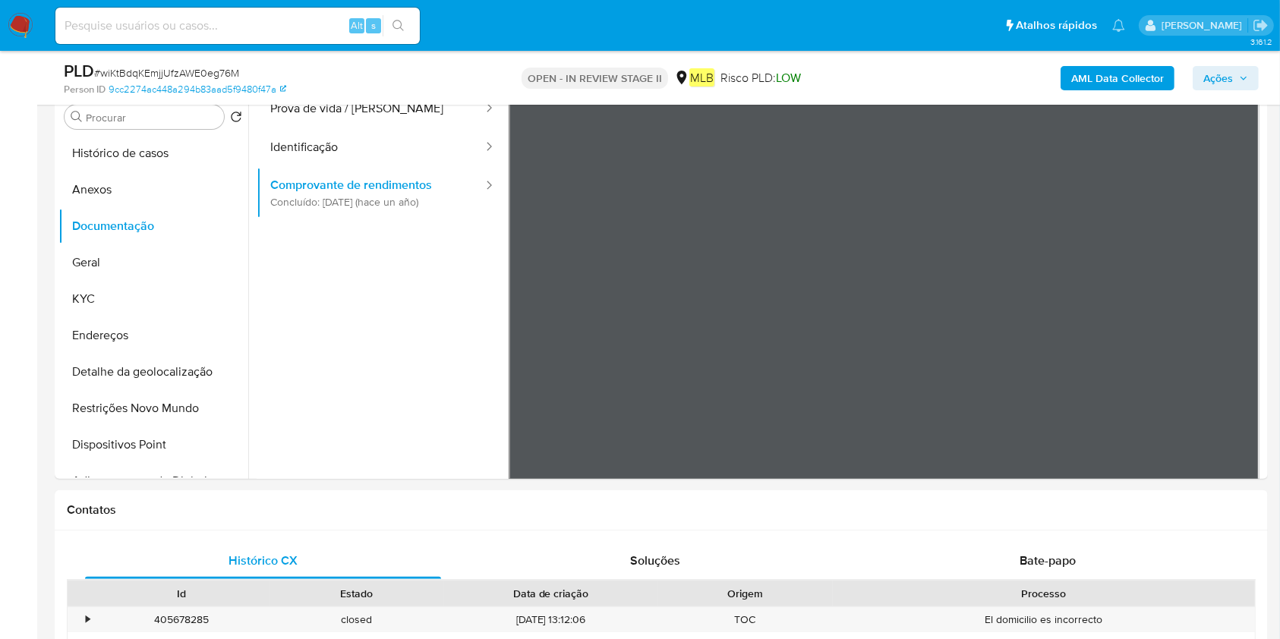
scroll to position [0, 0]
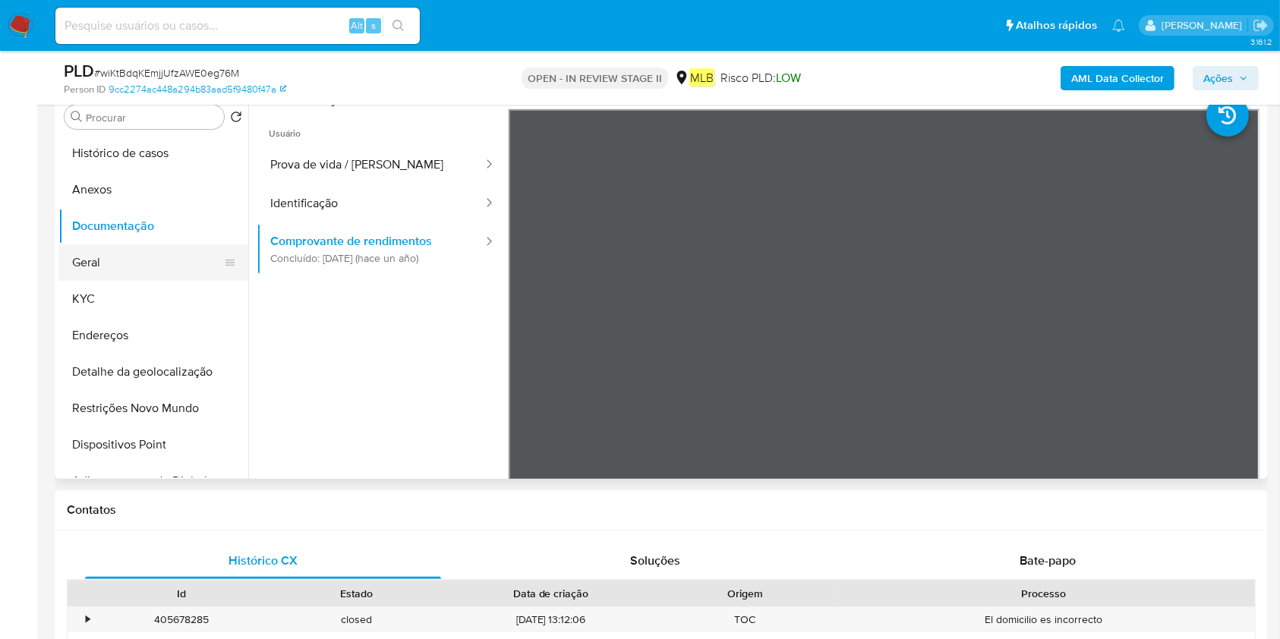
click at [124, 277] on button "Geral" at bounding box center [147, 262] width 178 height 36
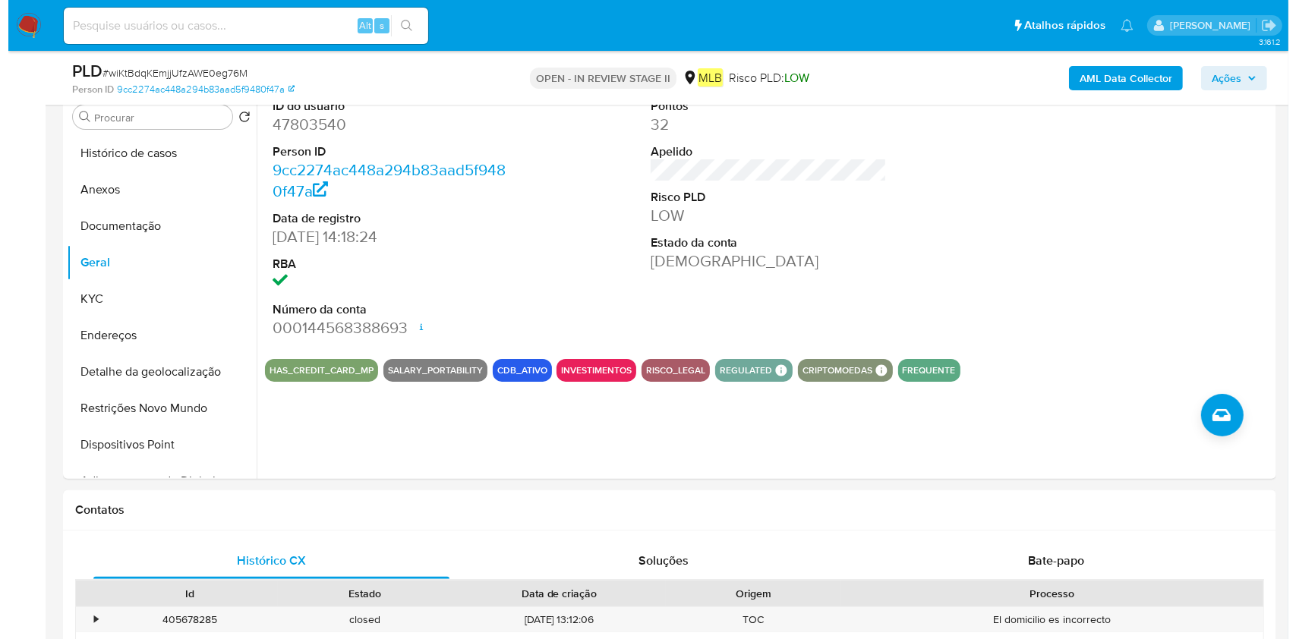
scroll to position [202, 0]
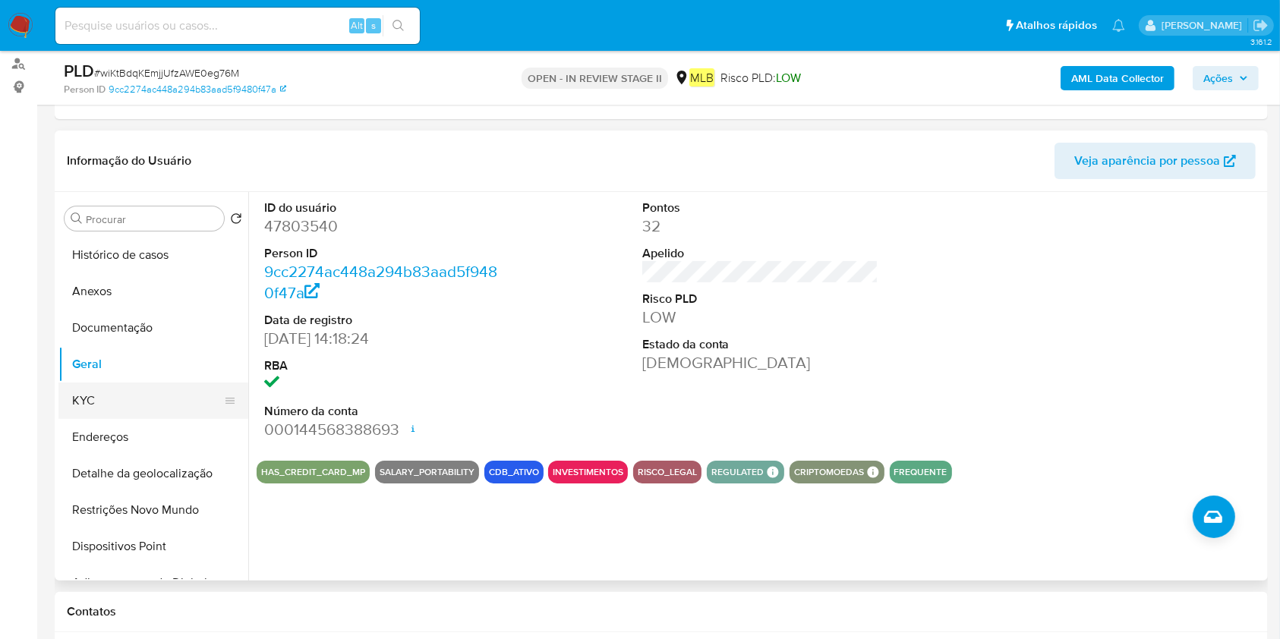
click at [83, 405] on button "KYC" at bounding box center [147, 401] width 178 height 36
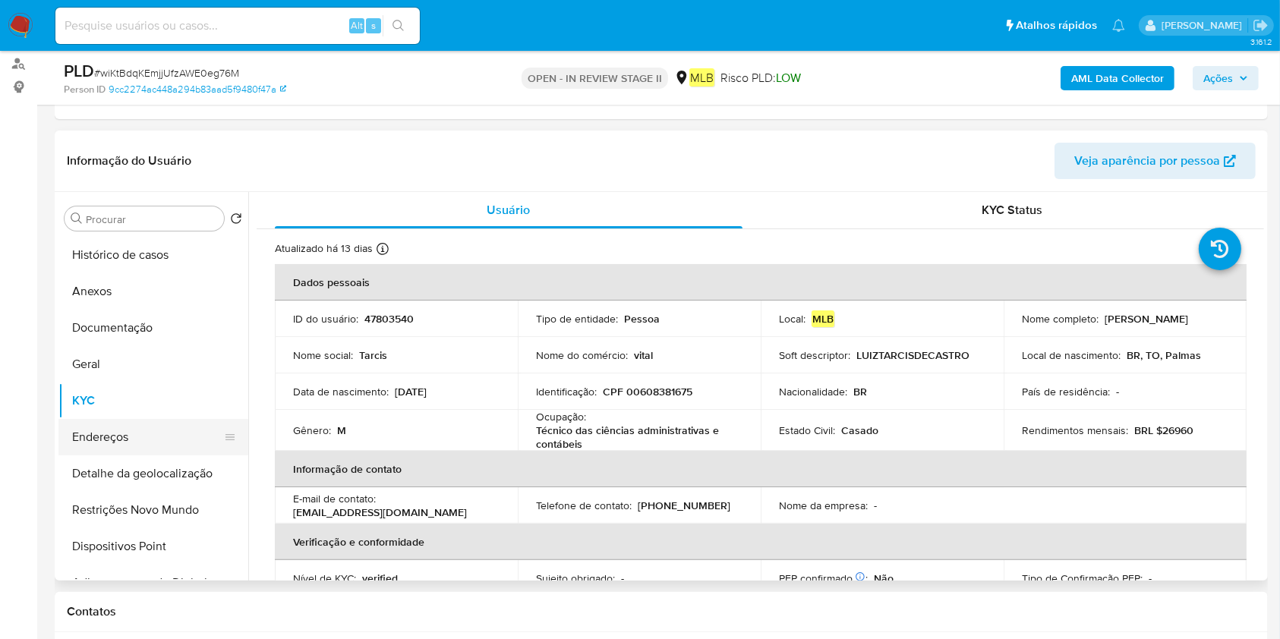
click at [66, 433] on button "Endereços" at bounding box center [147, 437] width 178 height 36
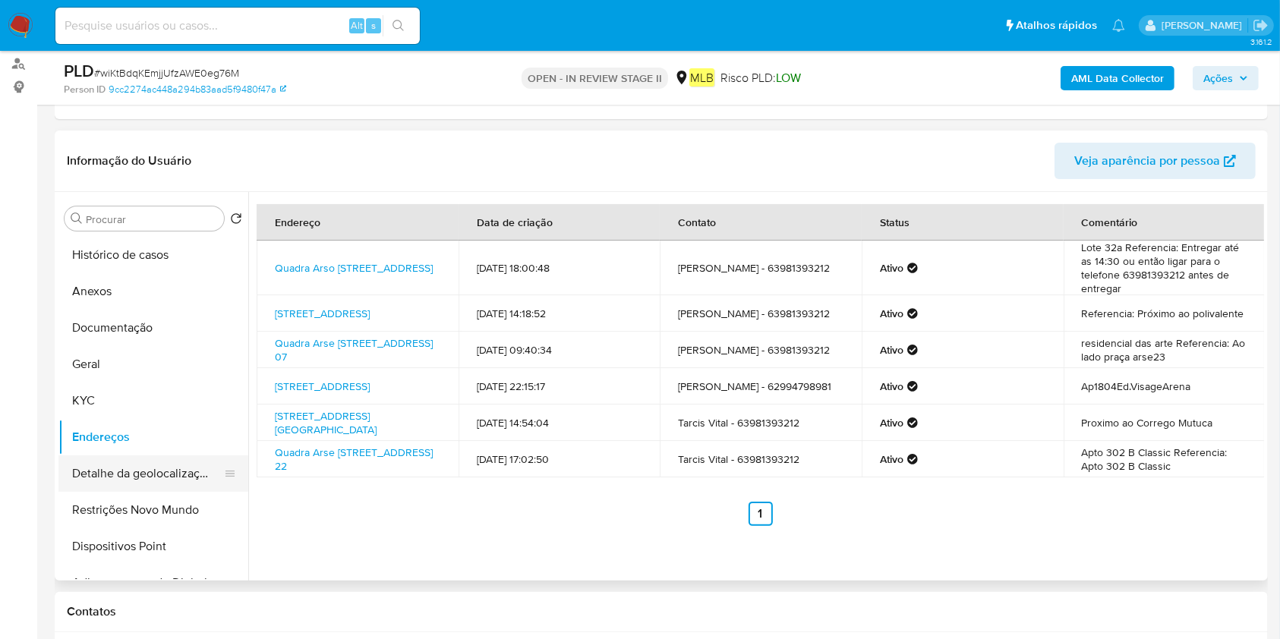
click at [97, 459] on button "Detalhe da geolocalização" at bounding box center [147, 473] width 178 height 36
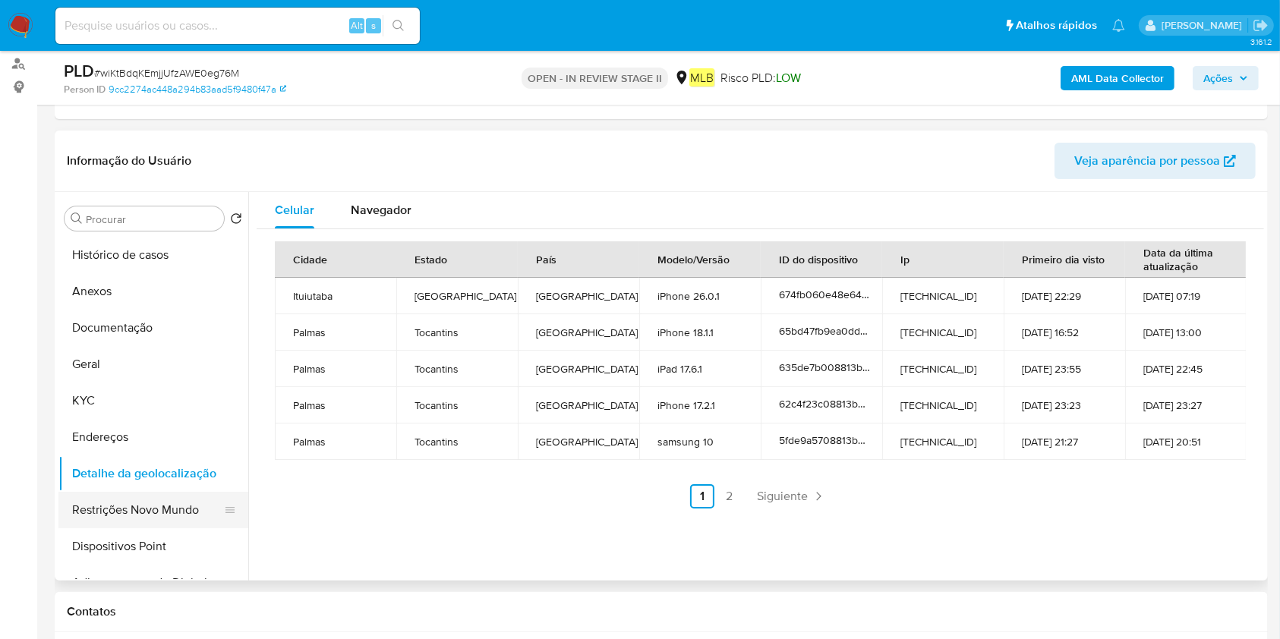
click at [85, 515] on button "Restrições Novo Mundo" at bounding box center [147, 510] width 178 height 36
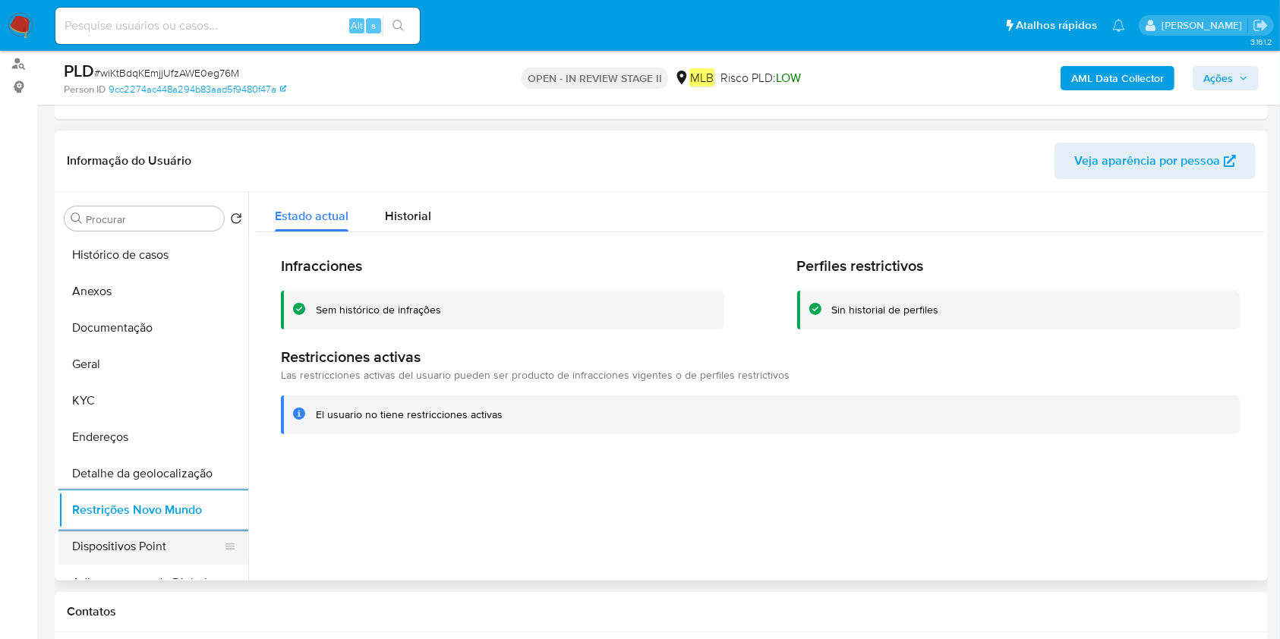
click at [115, 562] on button "Dispositivos Point" at bounding box center [147, 546] width 178 height 36
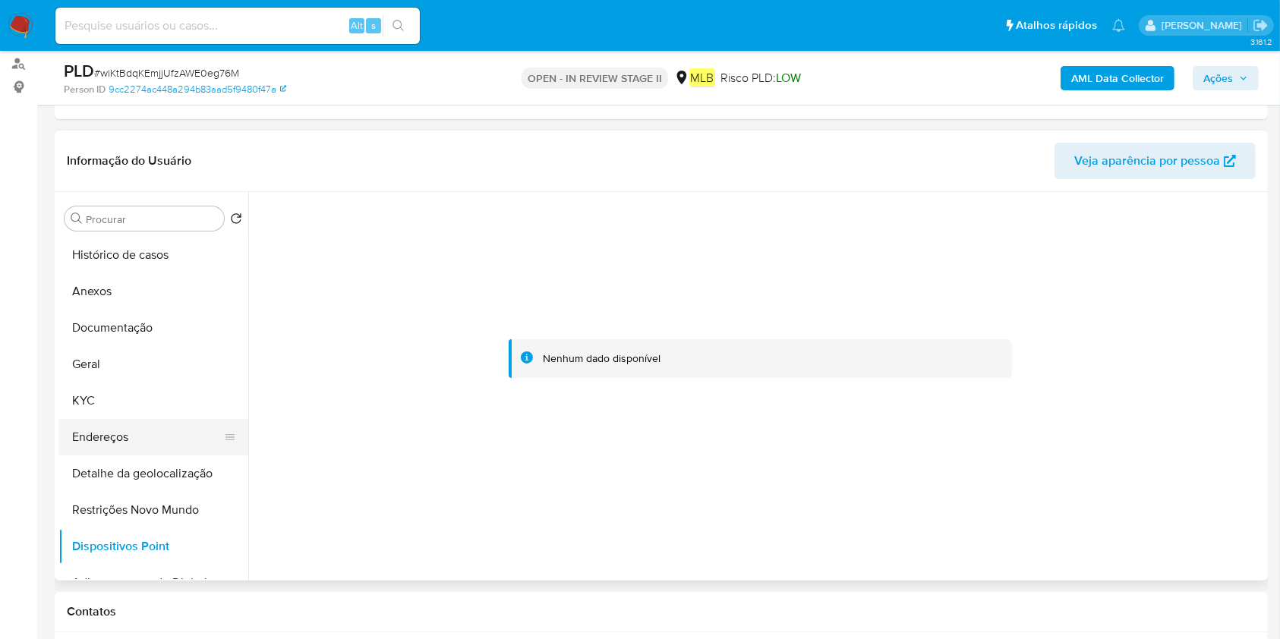
click at [79, 434] on button "Endereços" at bounding box center [147, 437] width 178 height 36
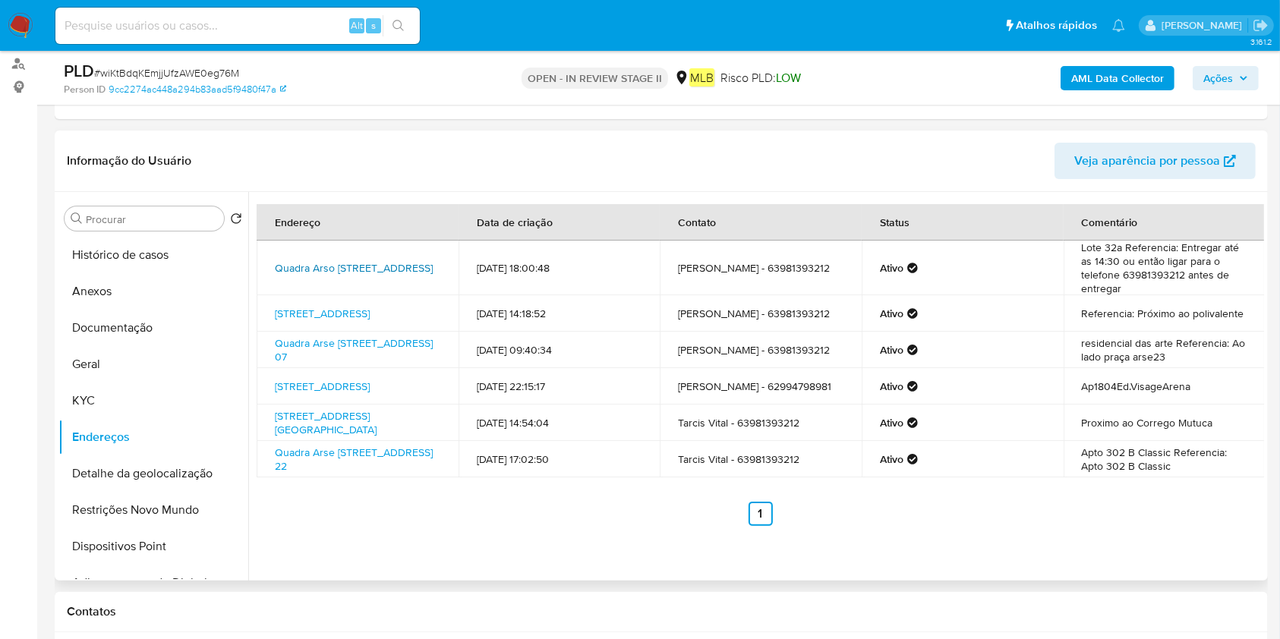
drag, startPoint x: 270, startPoint y: 247, endPoint x: 356, endPoint y: 263, distance: 87.1
click at [356, 263] on td "Quadra Arso 61 Alameda 13 32, Palmas, Tocantins, 77016372, Brasil 32" at bounding box center [358, 268] width 202 height 55
copy link "Quadra Arso 61 Alameda 13 32, Palmas, Tocantins"
click at [140, 326] on button "Documentação" at bounding box center [147, 328] width 178 height 36
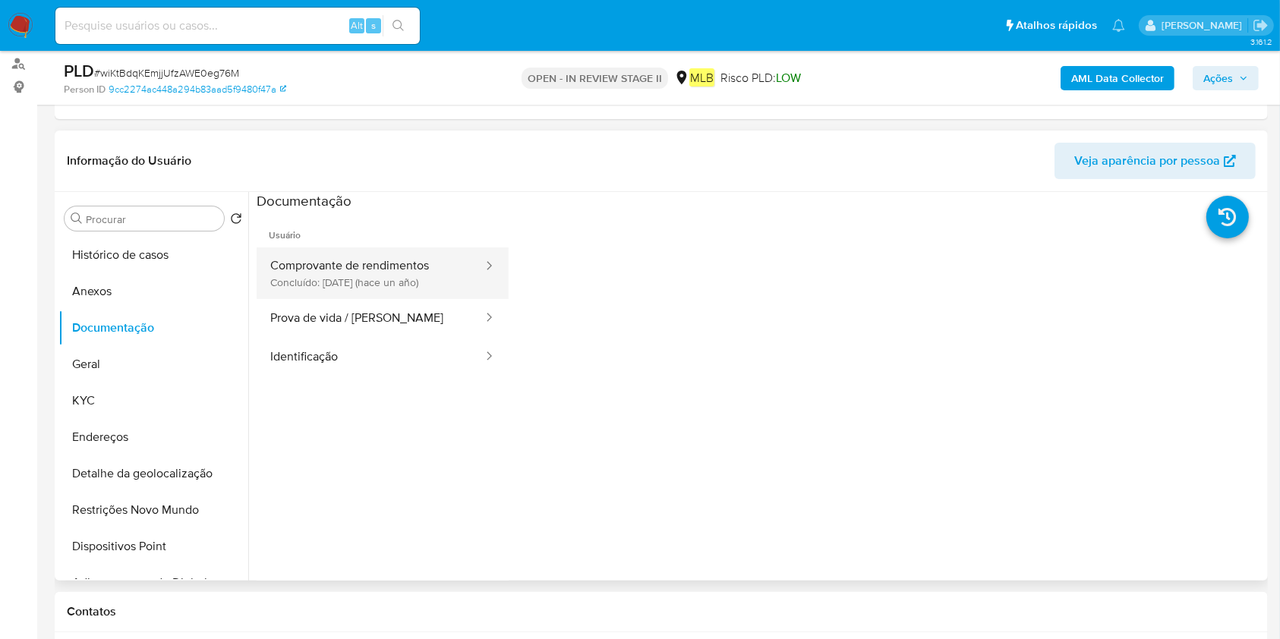
click at [415, 286] on button "Comprovante de rendimentos Concluído: 08/06/2024 (hace un año)" at bounding box center [371, 273] width 228 height 52
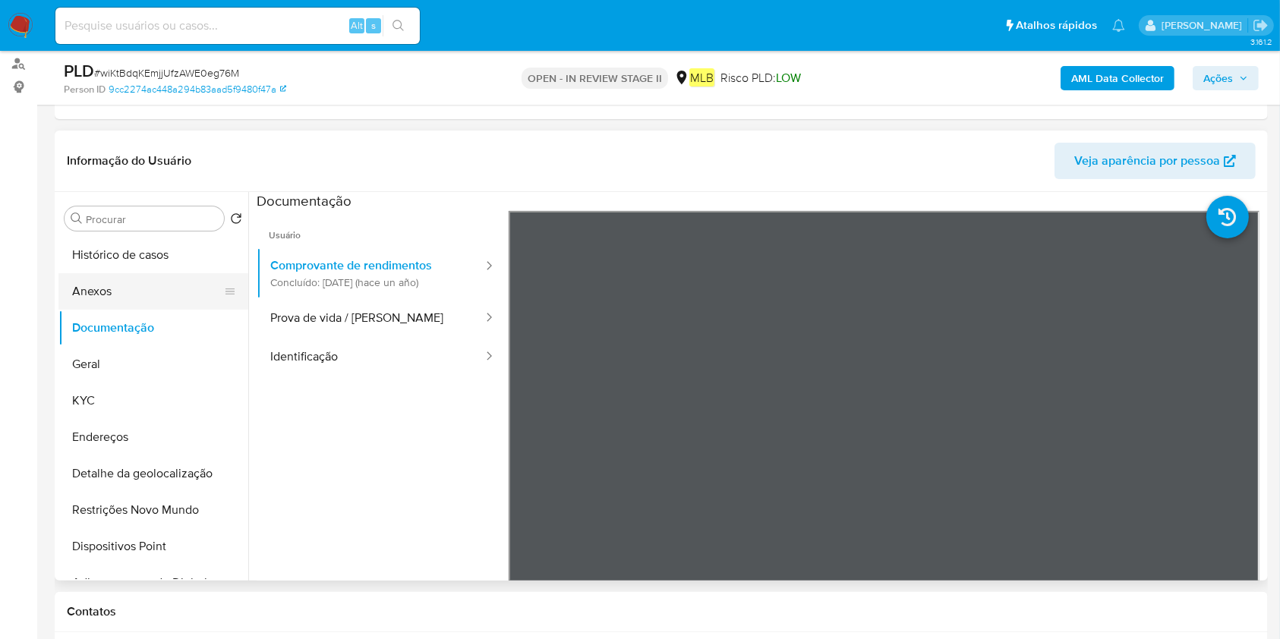
click at [115, 297] on button "Anexos" at bounding box center [147, 291] width 178 height 36
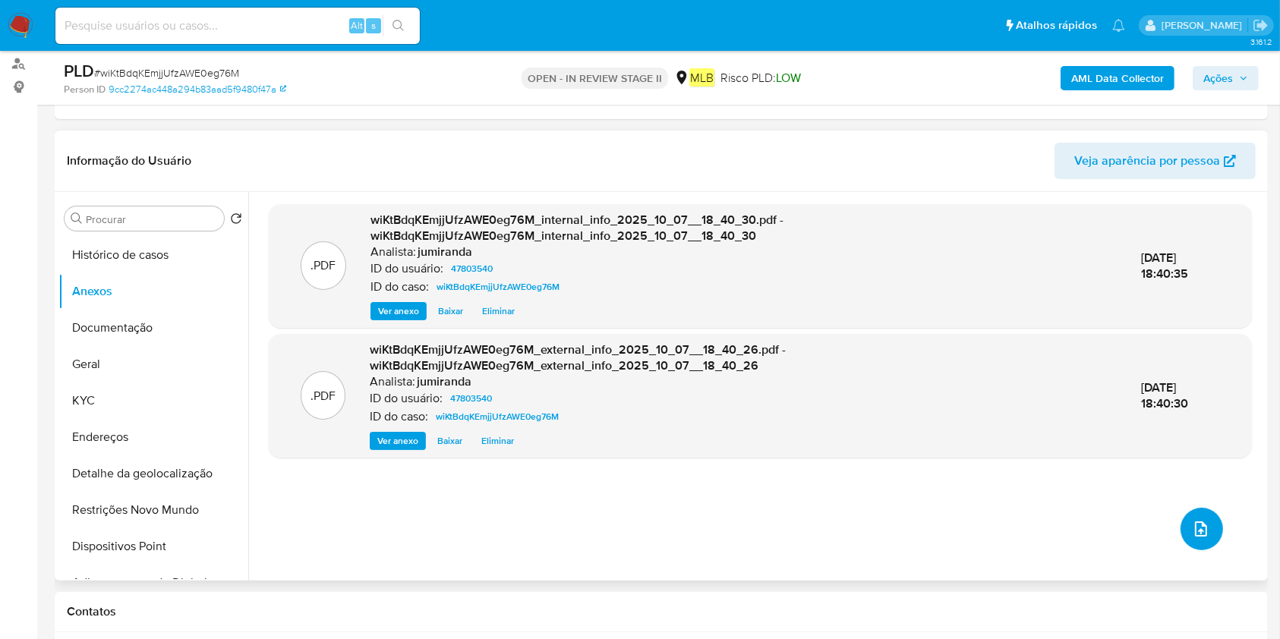
click at [1206, 531] on button "upload-file" at bounding box center [1201, 529] width 43 height 43
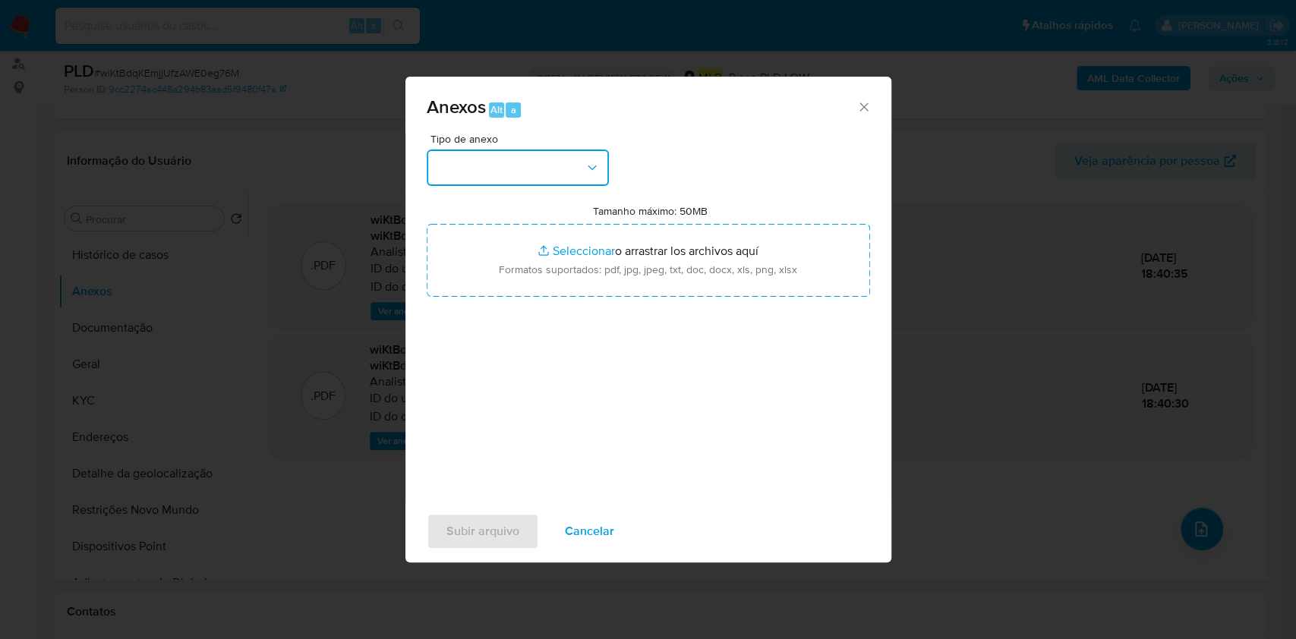
click at [524, 173] on button "button" at bounding box center [518, 168] width 182 height 36
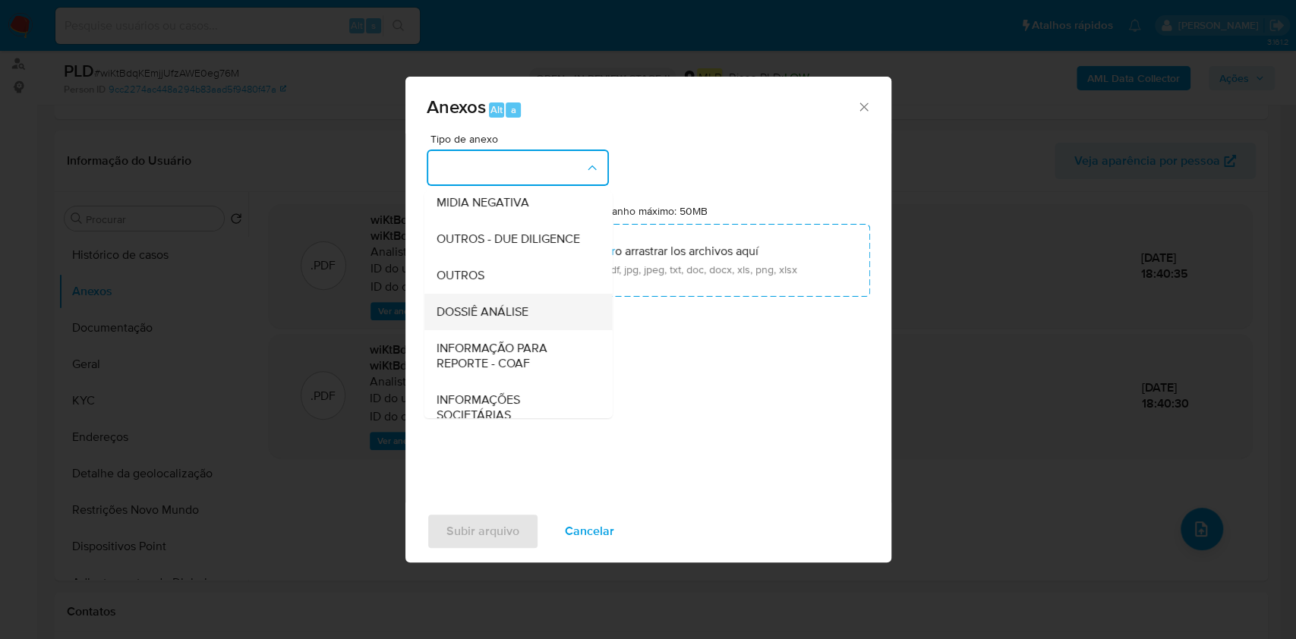
scroll to position [233, 0]
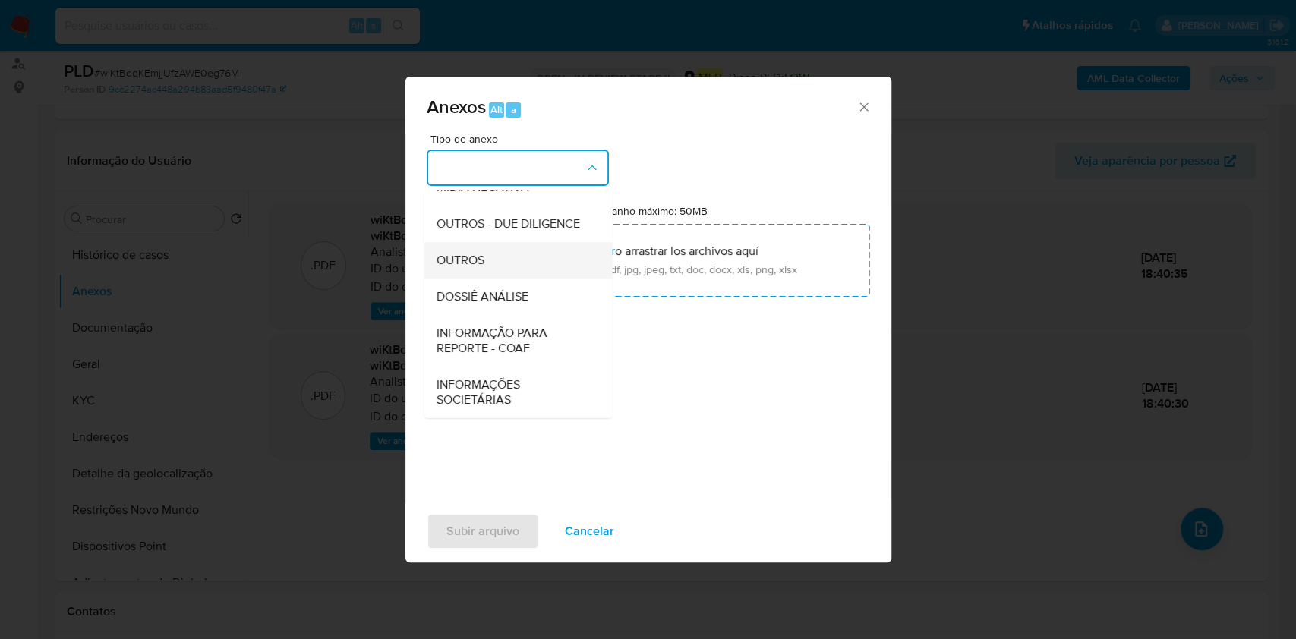
click at [500, 267] on div "OUTROS" at bounding box center [513, 260] width 155 height 36
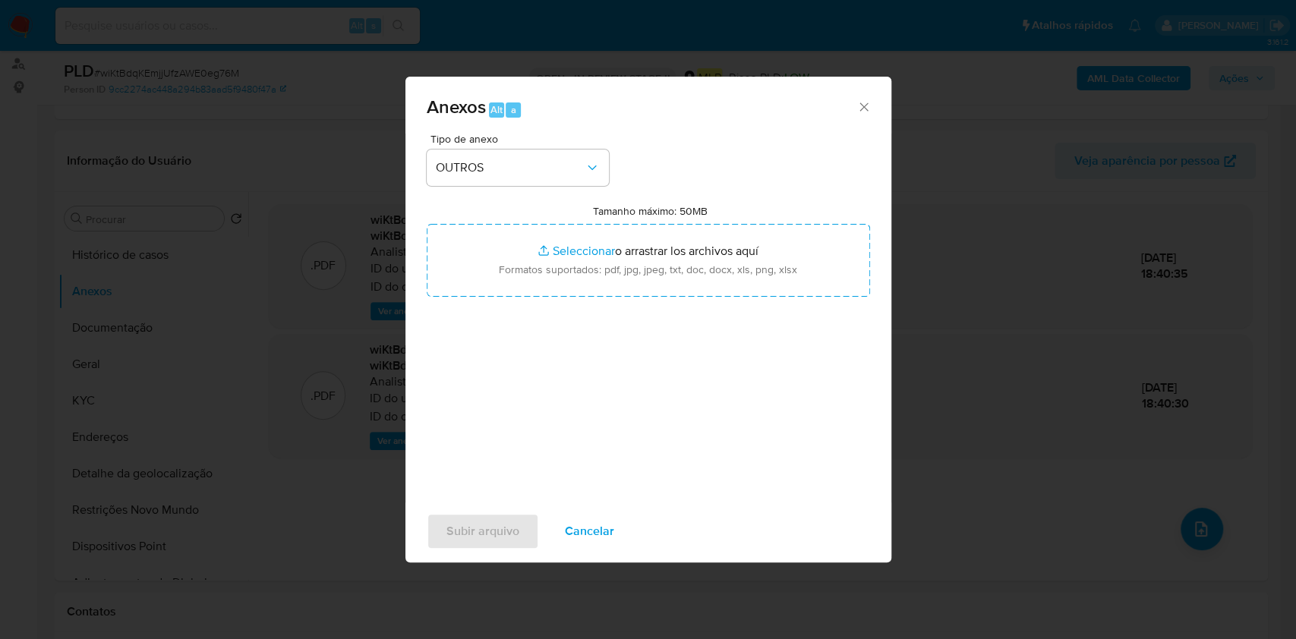
click at [536, 186] on div "Tipo de anexo OUTROS Tamanho máximo: 50MB Seleccionar archivos Seleccionar o ar…" at bounding box center [648, 313] width 443 height 358
click at [526, 162] on span "OUTROS" at bounding box center [510, 167] width 149 height 15
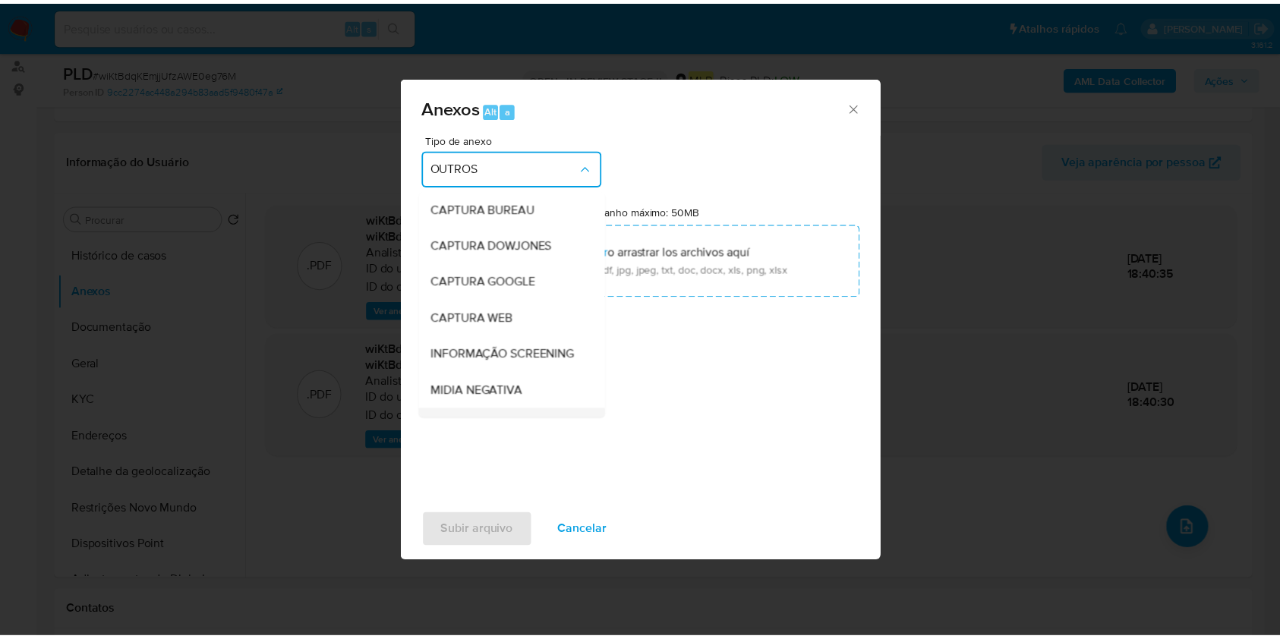
scroll to position [189, 0]
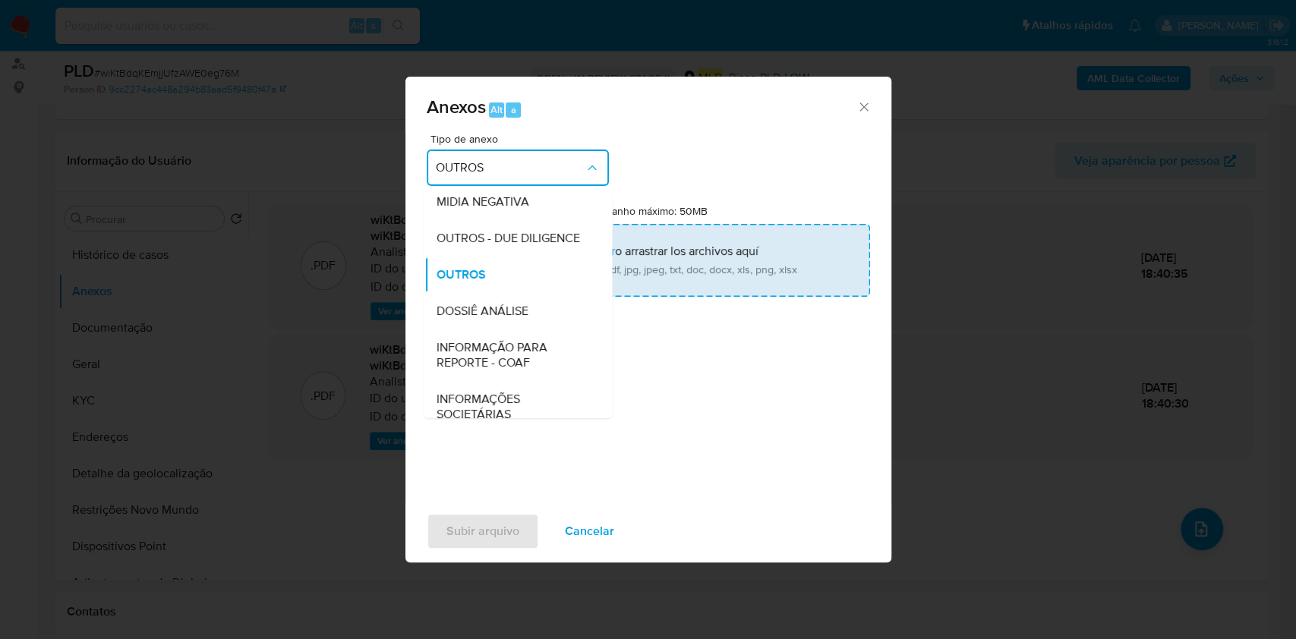
drag, startPoint x: 492, startPoint y: 342, endPoint x: 549, endPoint y: 234, distance: 121.9
click at [492, 319] on span "DOSSIÊ ANÁLISE" at bounding box center [482, 311] width 92 height 15
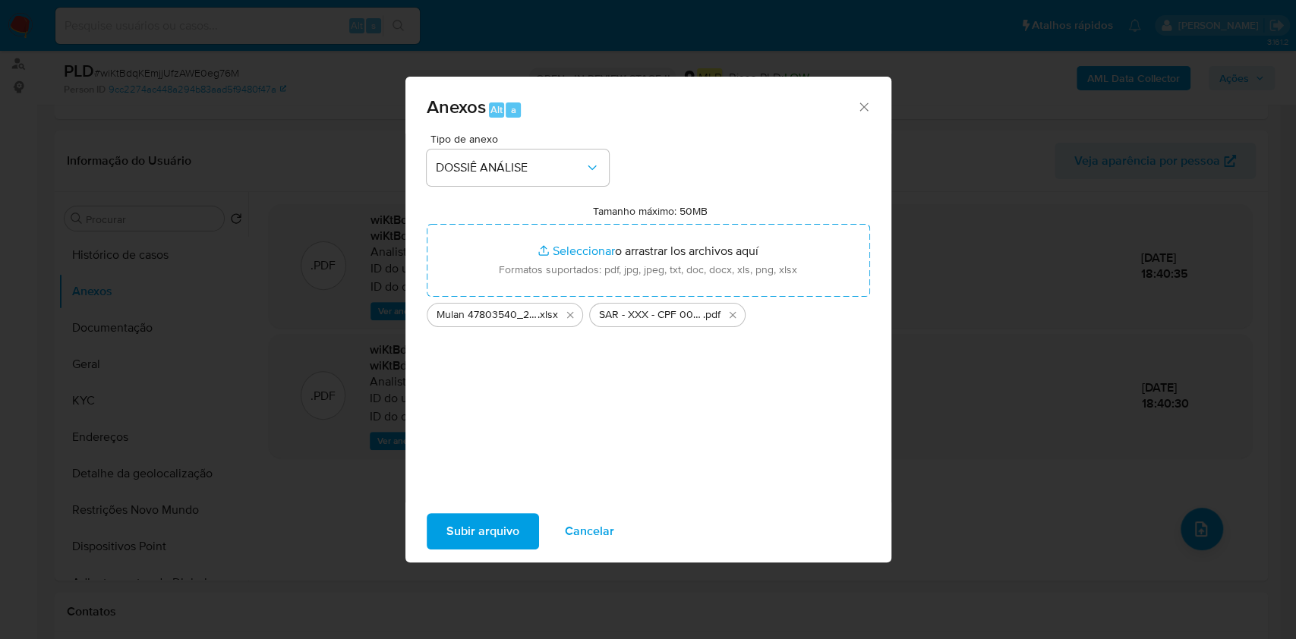
click at [479, 522] on span "Subir arquivo" at bounding box center [482, 531] width 73 height 33
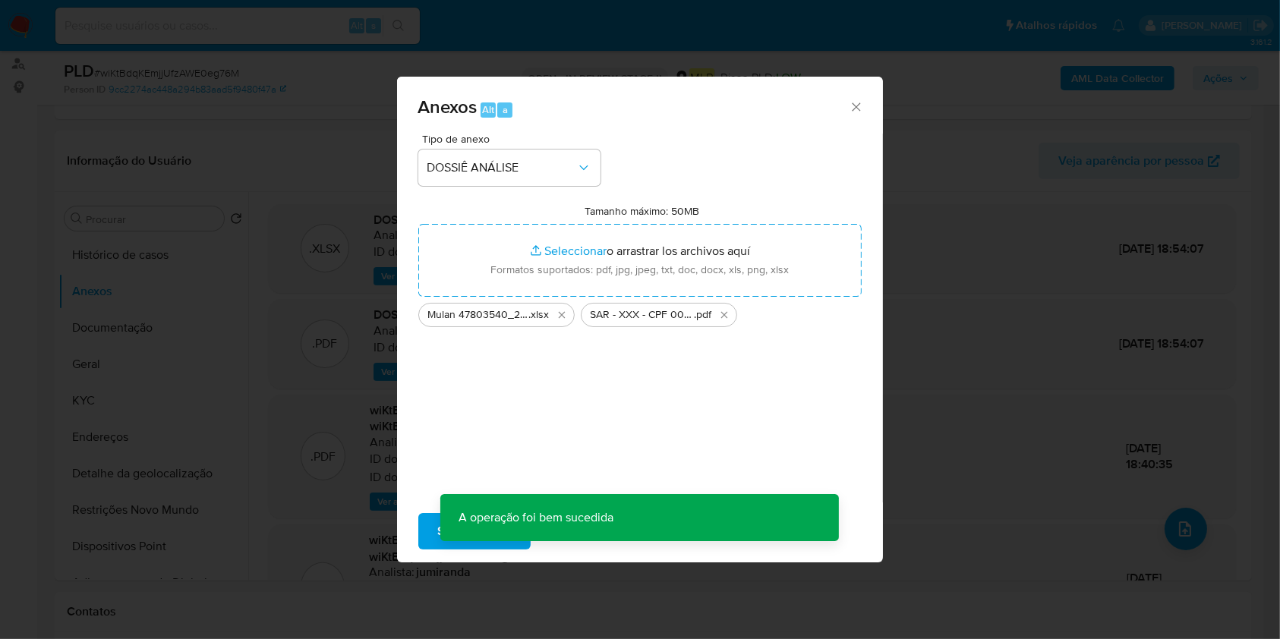
click at [1231, 83] on span "Ações" at bounding box center [1218, 78] width 30 height 24
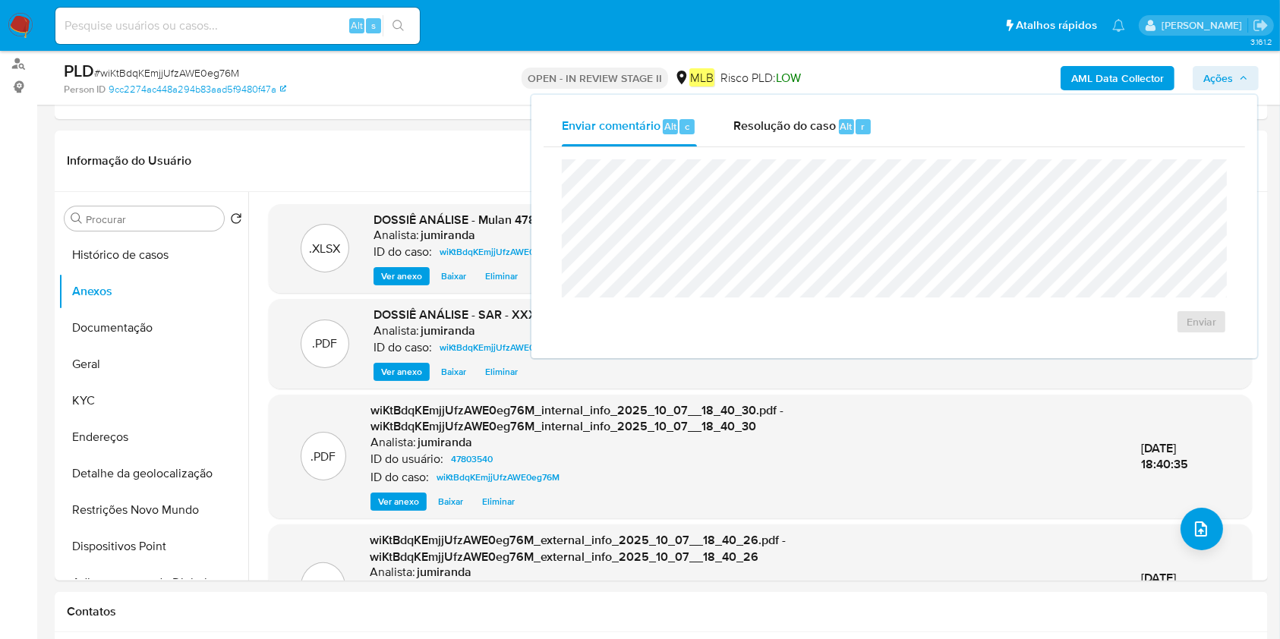
drag, startPoint x: 851, startPoint y: 124, endPoint x: 850, endPoint y: 153, distance: 28.9
click at [850, 124] on div "Alt" at bounding box center [846, 126] width 15 height 15
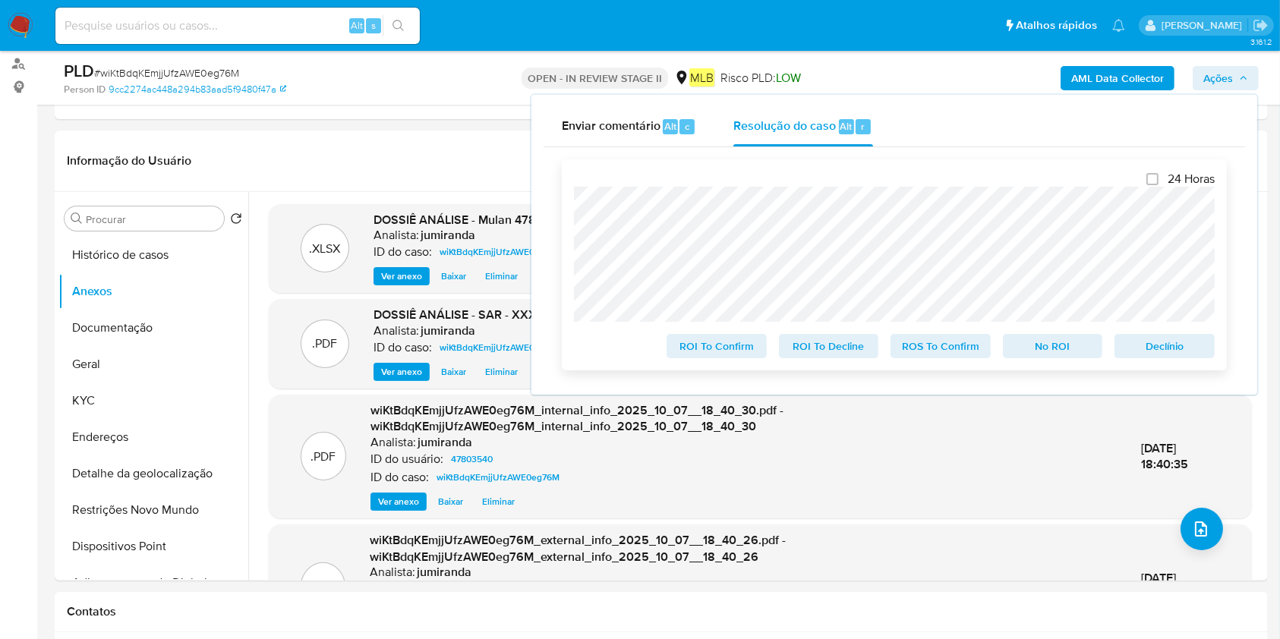
click at [912, 345] on span "ROS To Confirm" at bounding box center [940, 346] width 79 height 21
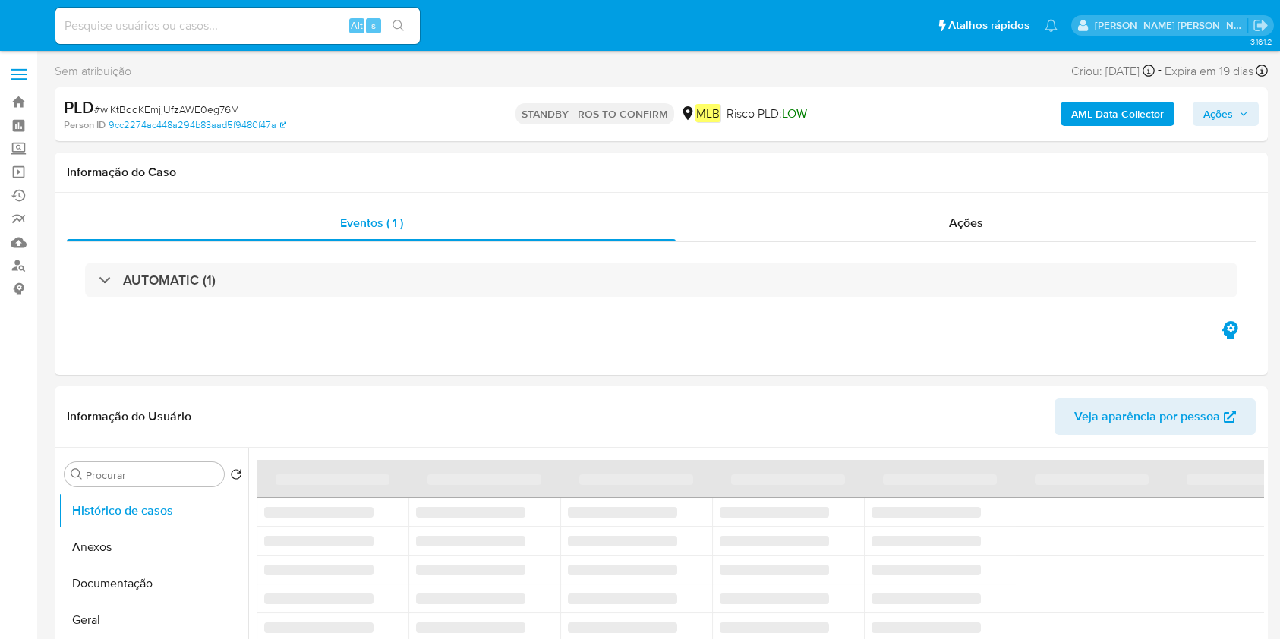
select select "10"
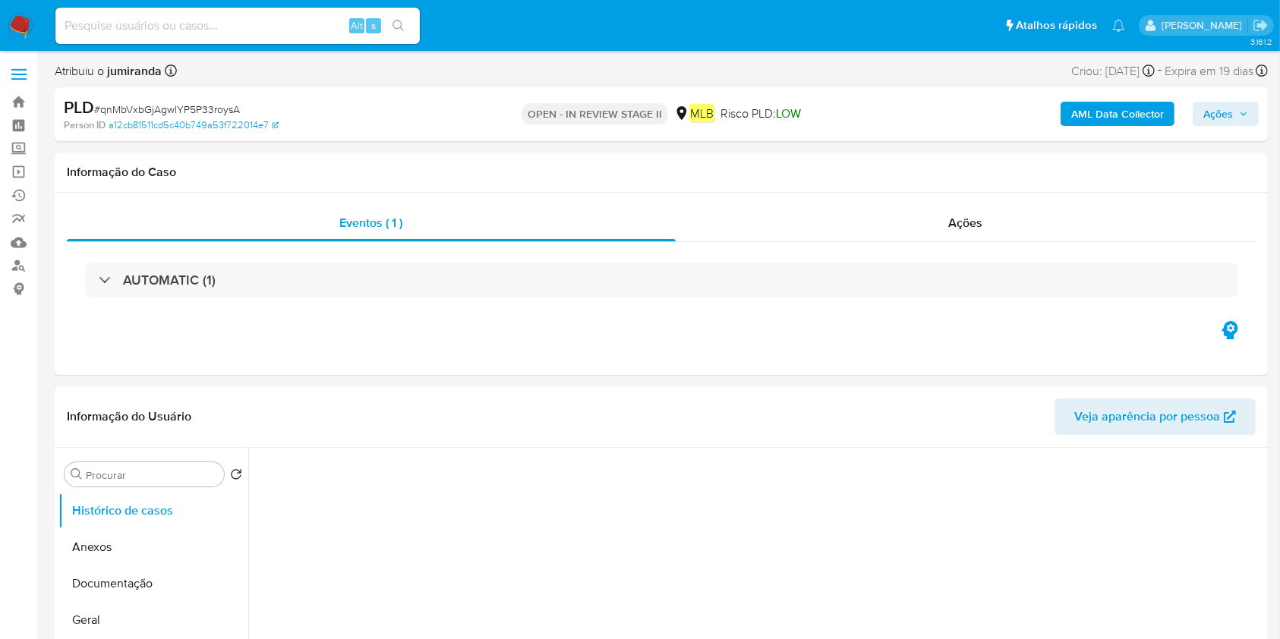
select select "10"
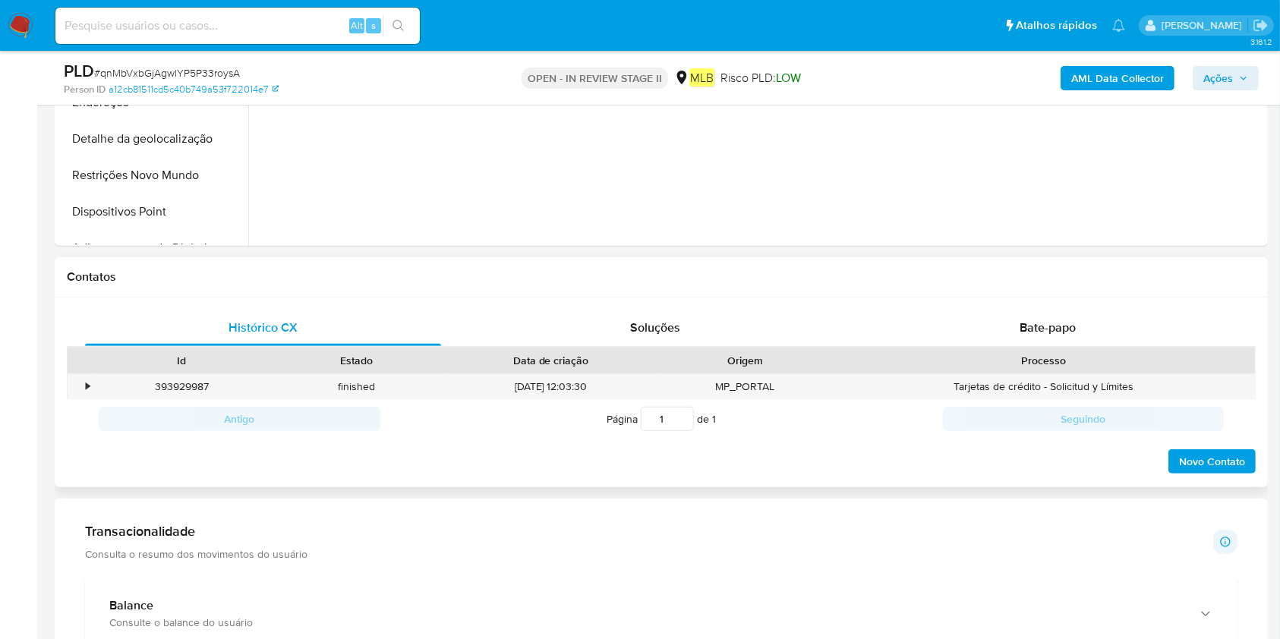
scroll to position [506, 0]
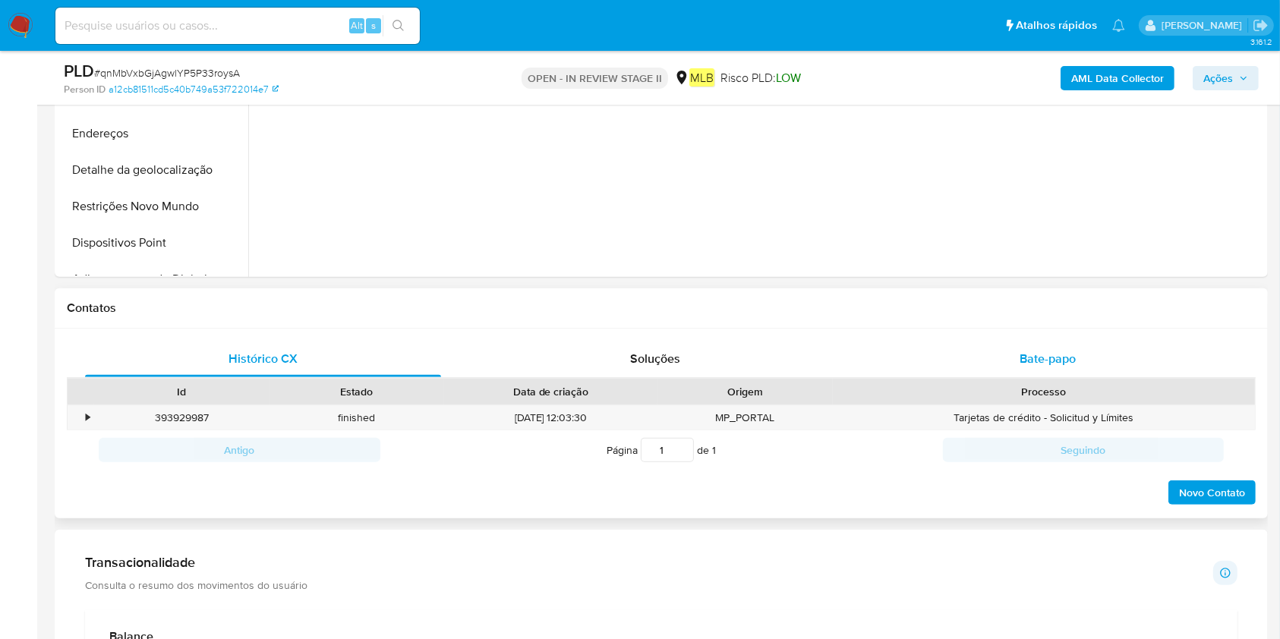
drag, startPoint x: 1037, startPoint y: 355, endPoint x: 1008, endPoint y: 362, distance: 29.6
click at [1037, 355] on span "Bate-papo" at bounding box center [1048, 358] width 56 height 17
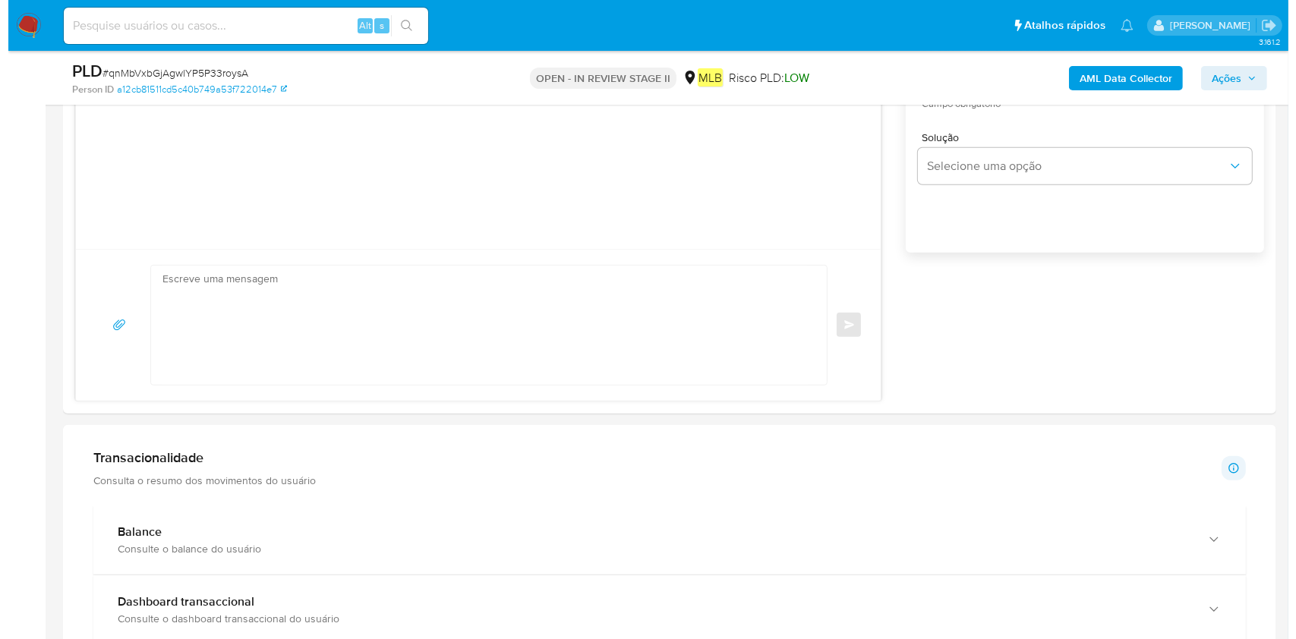
scroll to position [809, 0]
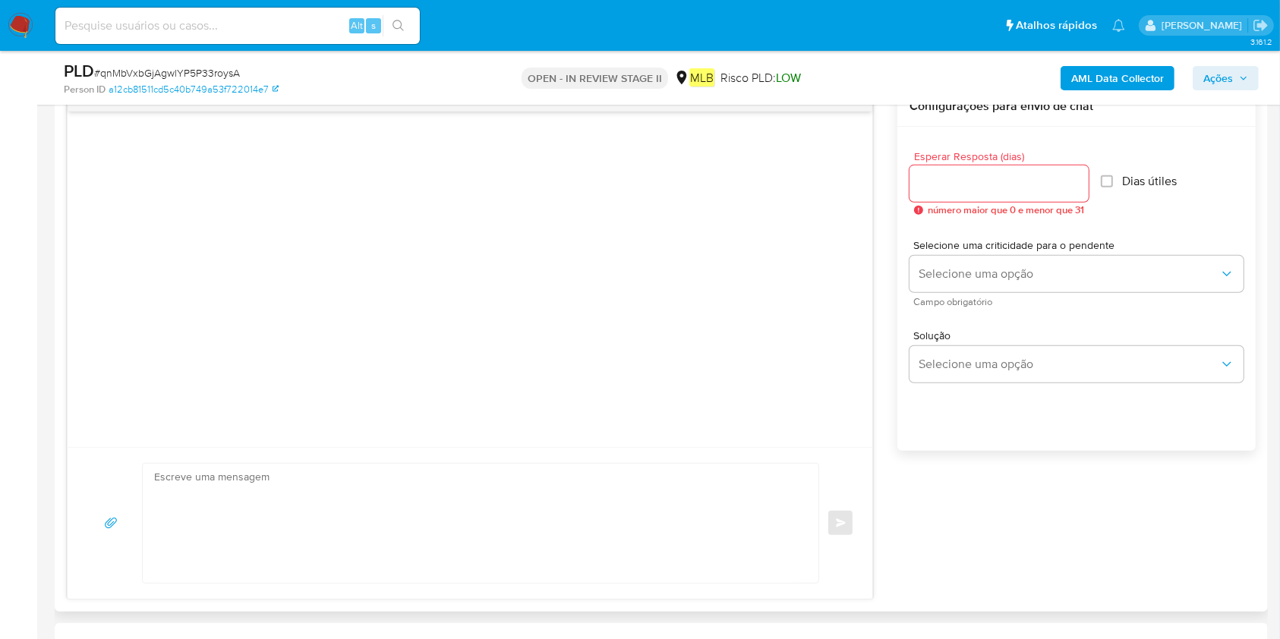
click at [1058, 196] on div at bounding box center [998, 183] width 179 height 36
click at [1083, 177] on input "Esperar Resposta (dias)" at bounding box center [998, 184] width 179 height 20
click at [1081, 177] on input "1" at bounding box center [998, 184] width 179 height 20
click at [1081, 174] on input "1" at bounding box center [996, 184] width 175 height 20
click at [1077, 182] on input "2" at bounding box center [996, 184] width 175 height 20
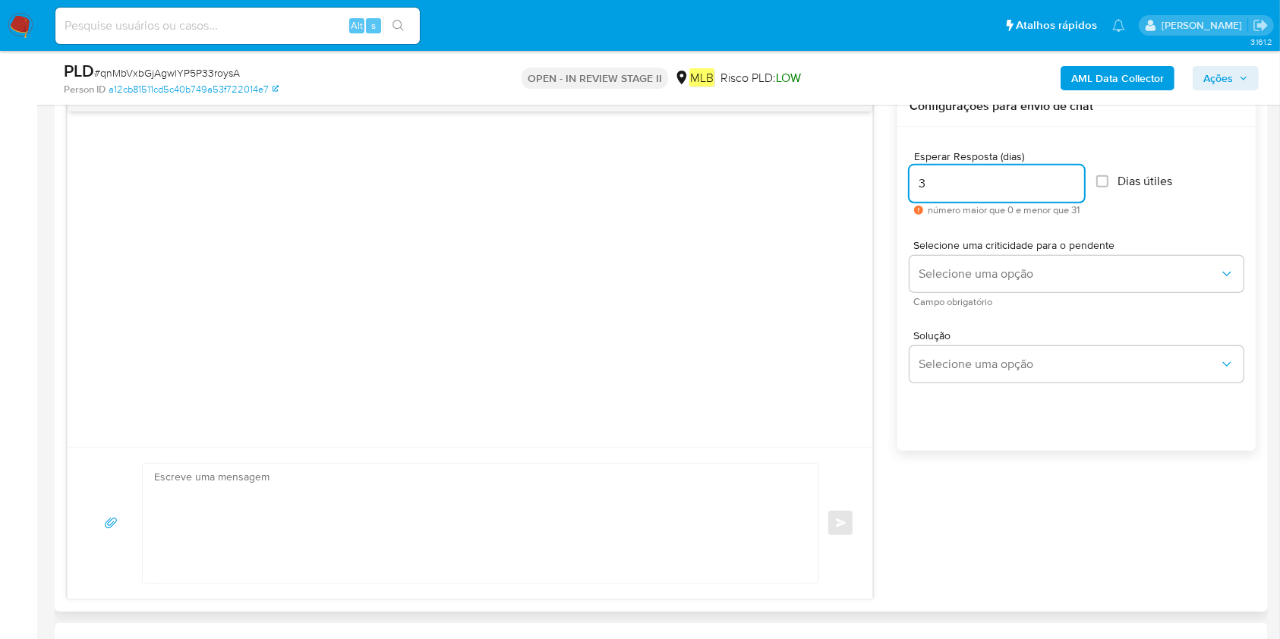
type input "3"
click at [1076, 177] on input "3" at bounding box center [996, 184] width 175 height 20
click at [1105, 178] on input "Dias útiles" at bounding box center [1102, 181] width 12 height 12
checkbox input "true"
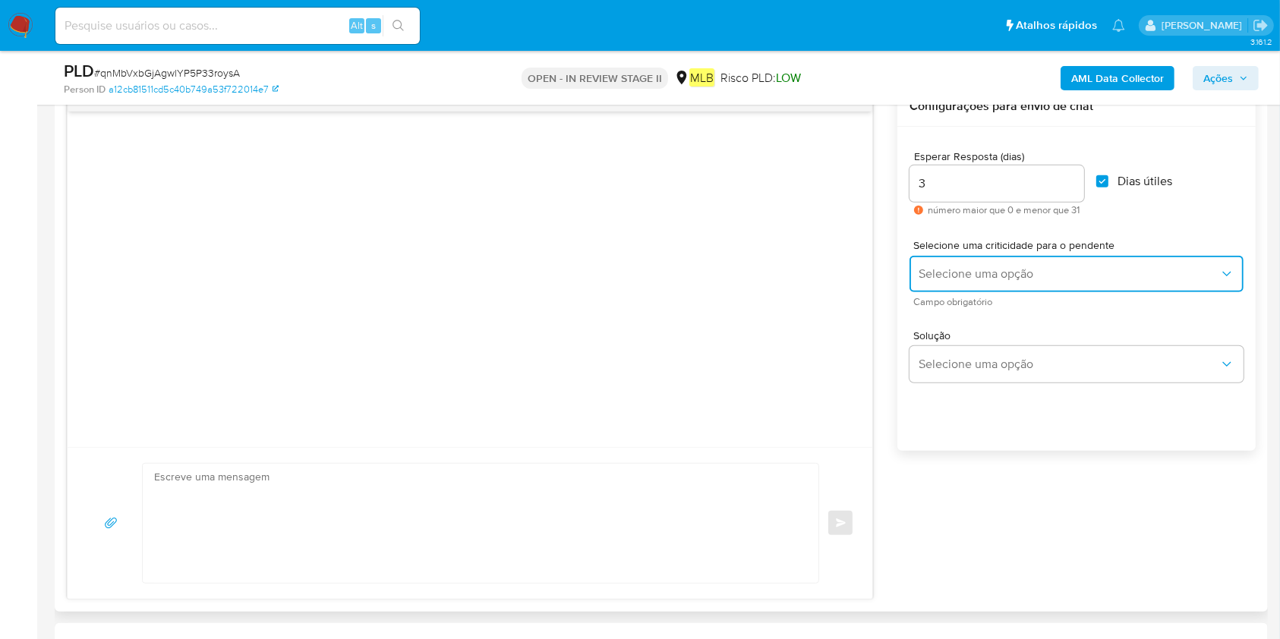
click at [1083, 276] on span "Selecione uma opção" at bounding box center [1069, 273] width 301 height 15
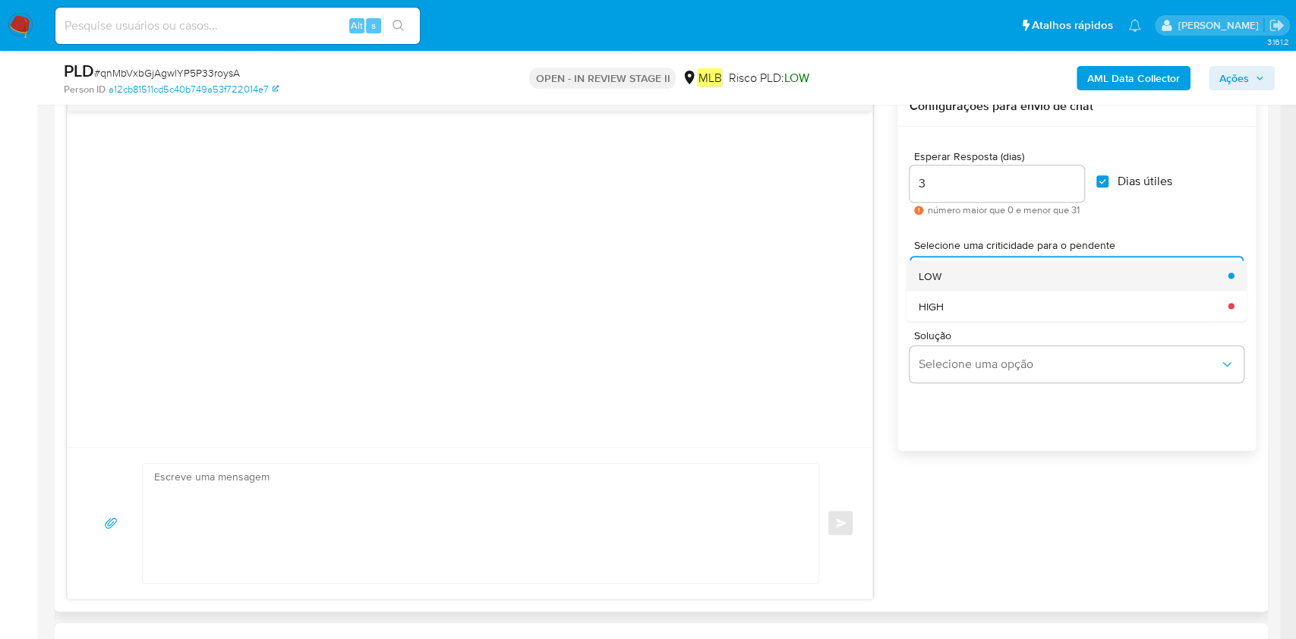
click at [1027, 267] on div "LOW" at bounding box center [1069, 275] width 301 height 30
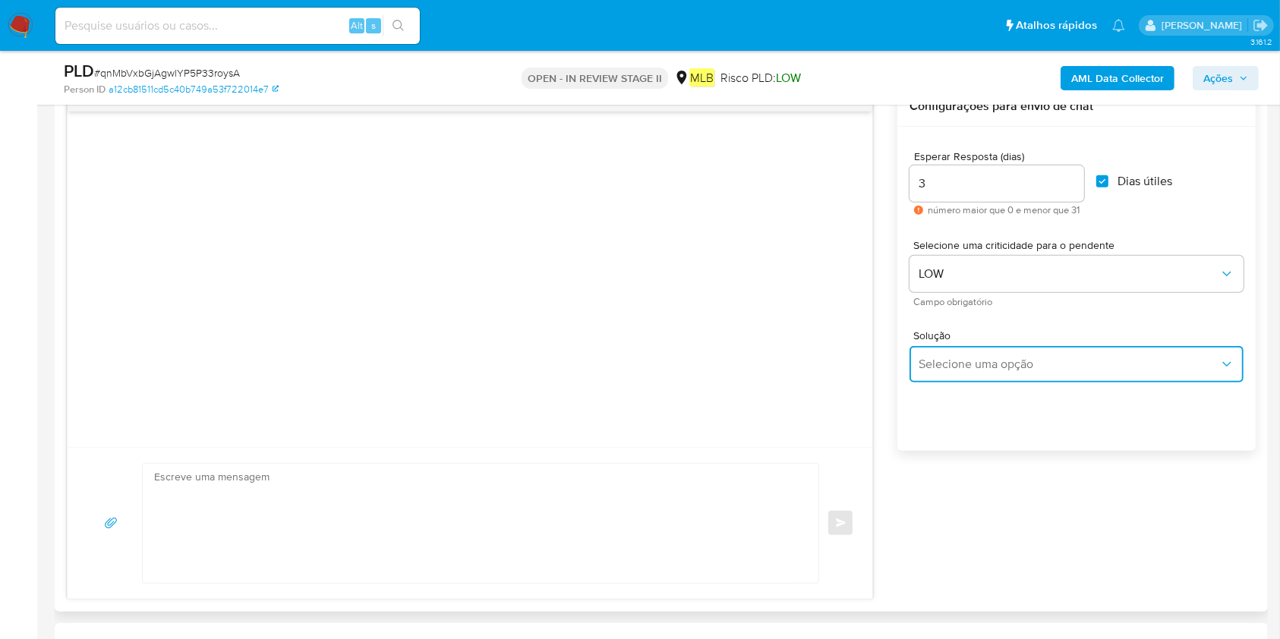
click at [964, 358] on button "Selecione uma opção" at bounding box center [1076, 364] width 334 height 36
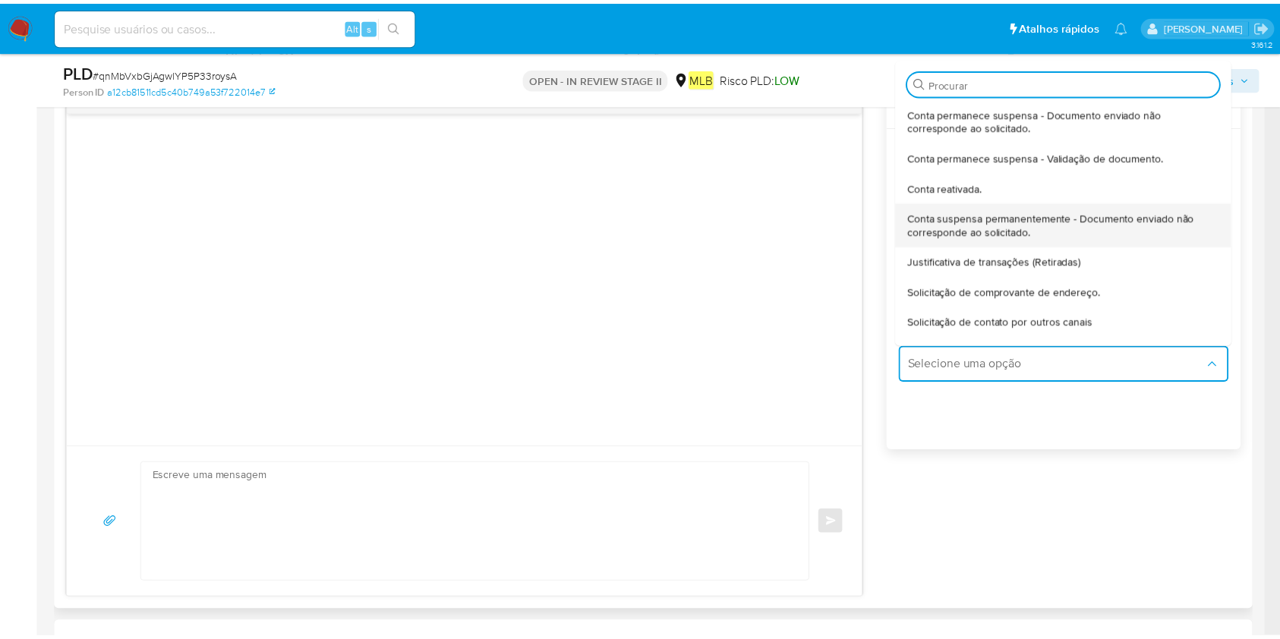
scroll to position [126, 0]
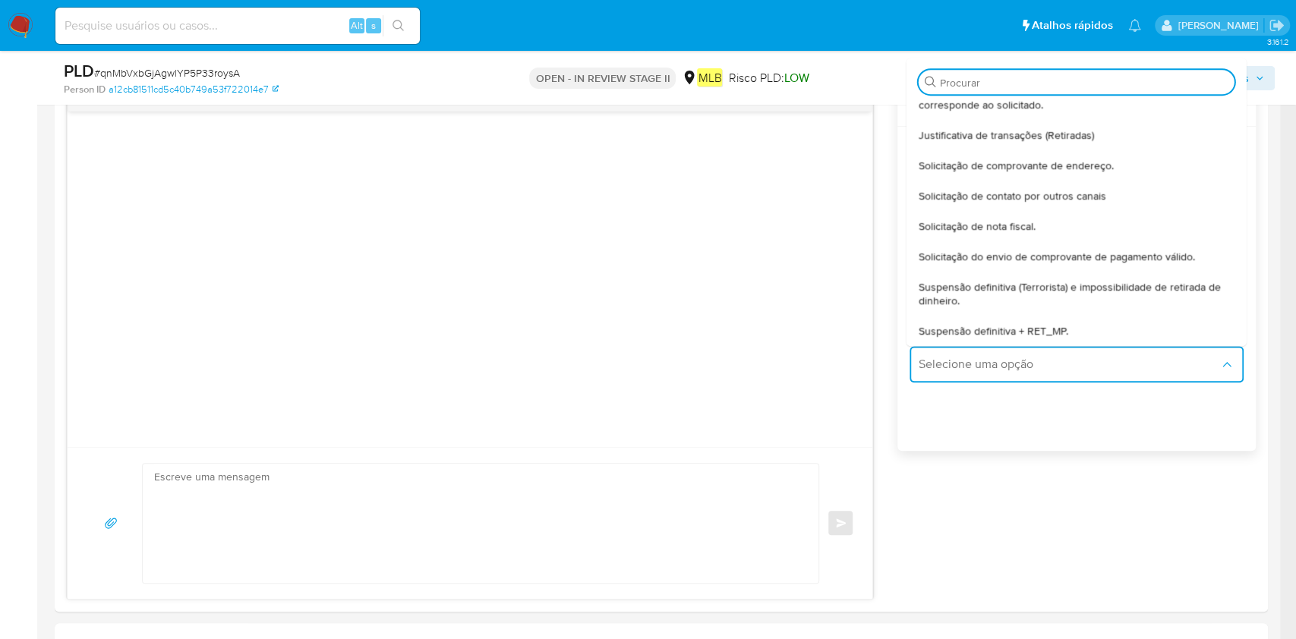
click at [1051, 254] on span "Solicitação do envio de comprovante de pagamento válido." at bounding box center [1057, 257] width 276 height 14
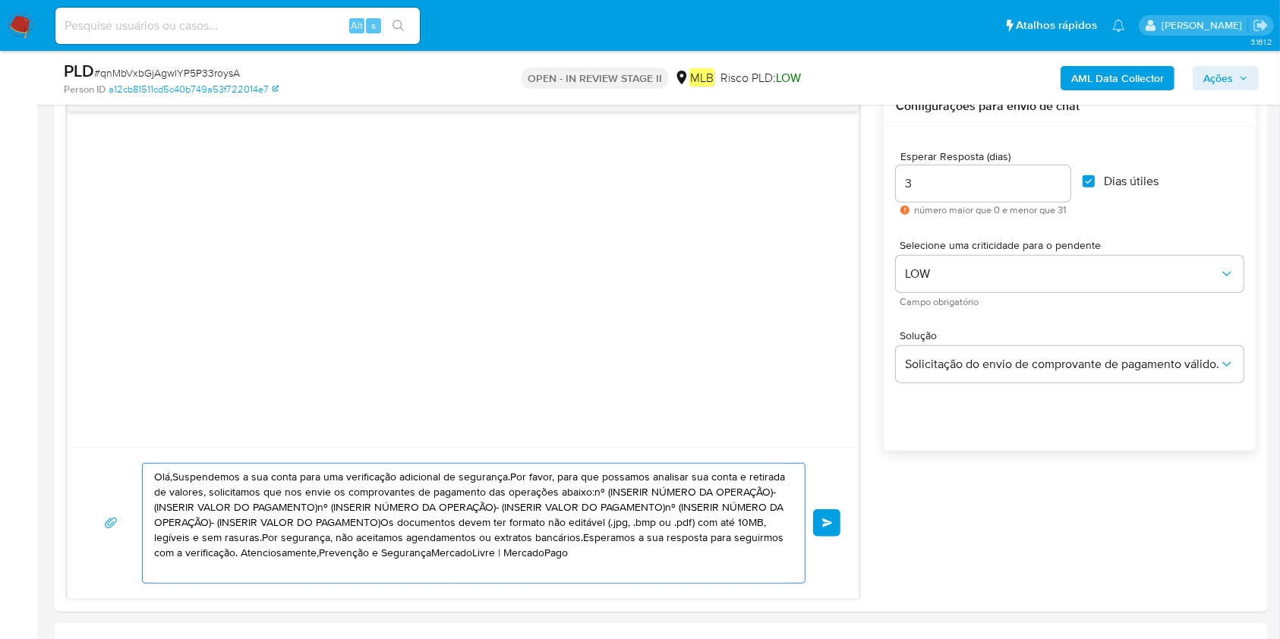
drag, startPoint x: 586, startPoint y: 560, endPoint x: 0, endPoint y: 442, distance: 597.9
paste textarea "! Estamos realizando uma verificação adicional de segurança em contas de usuári…"
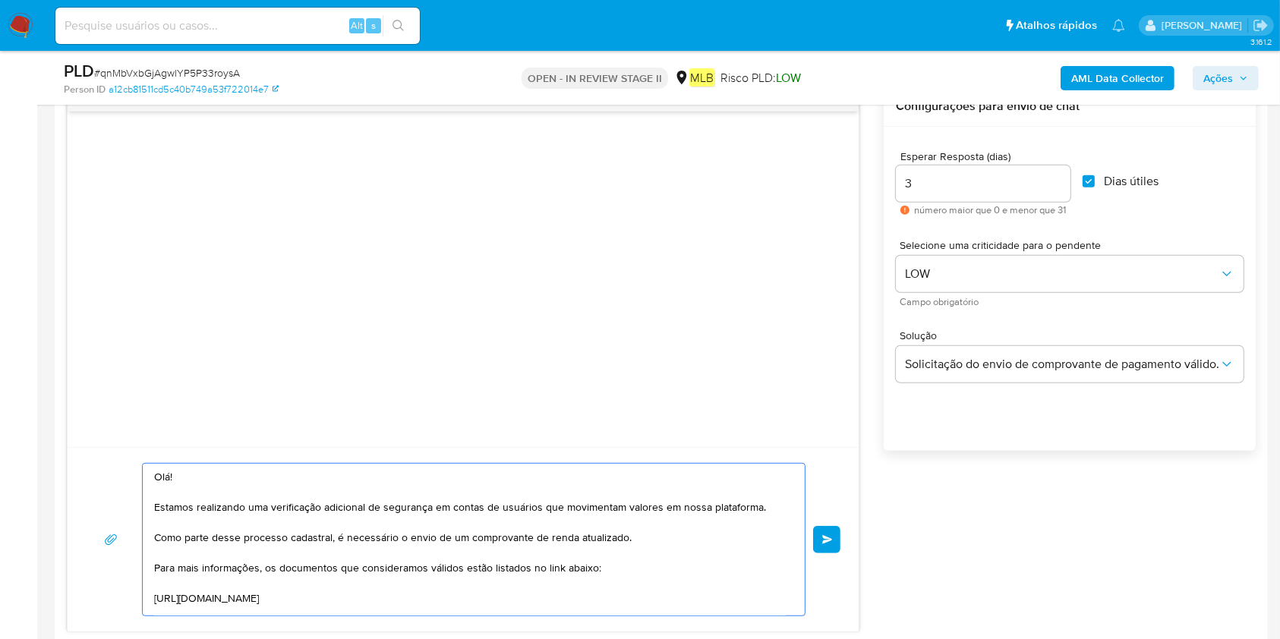
scroll to position [241, 0]
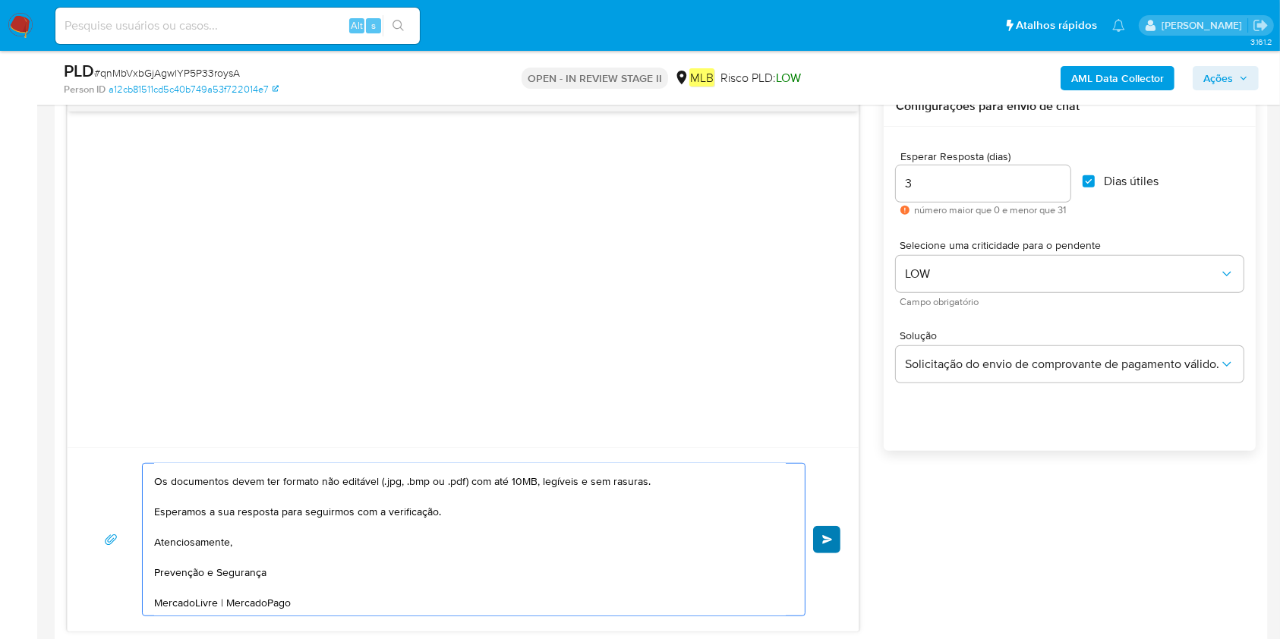
type textarea "Olá! Estamos realizando uma verificação adicional de segurança em contas de usu…"
click at [824, 535] on span "common.send" at bounding box center [827, 539] width 11 height 9
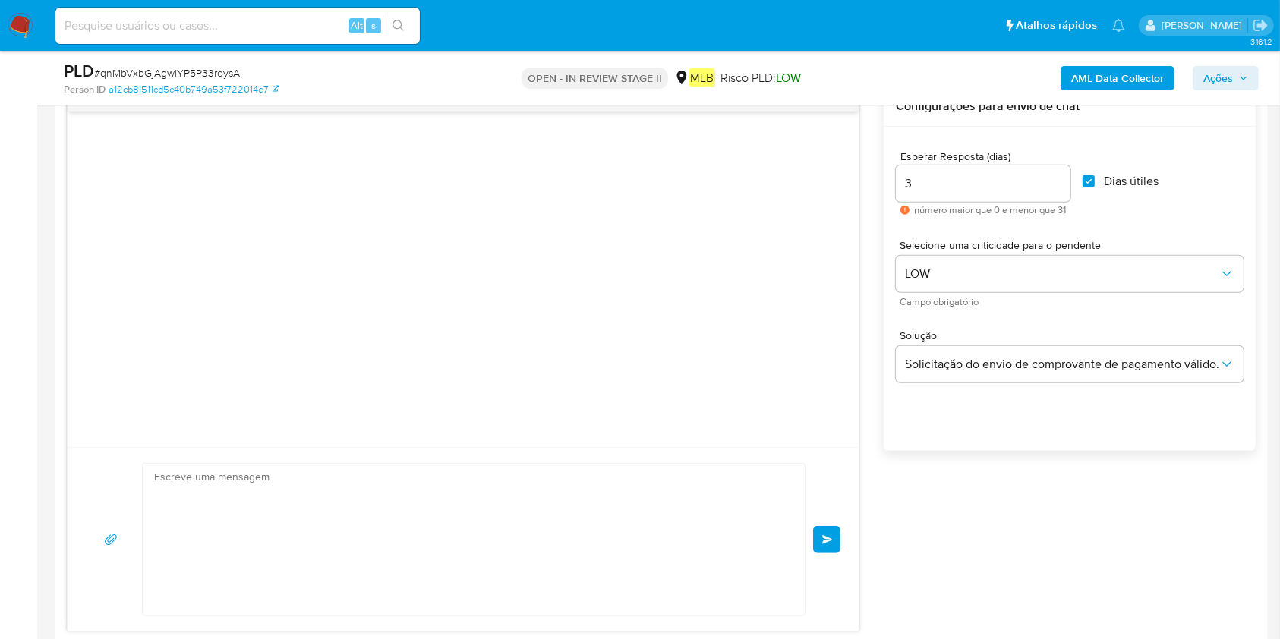
scroll to position [0, 0]
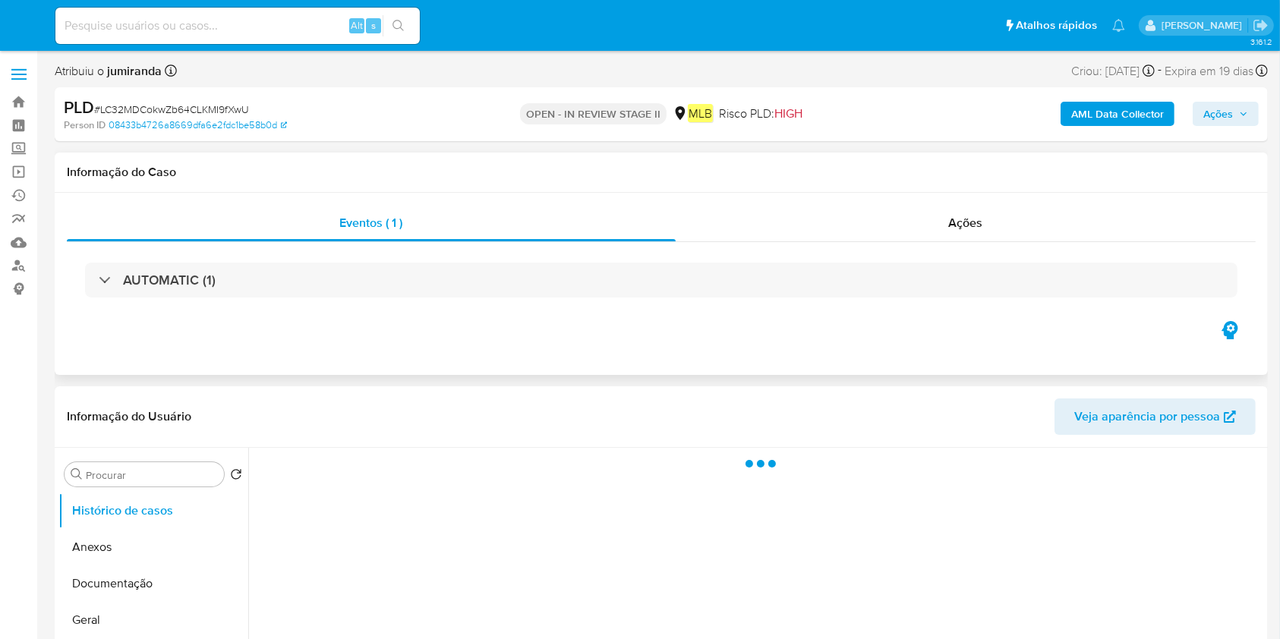
select select "10"
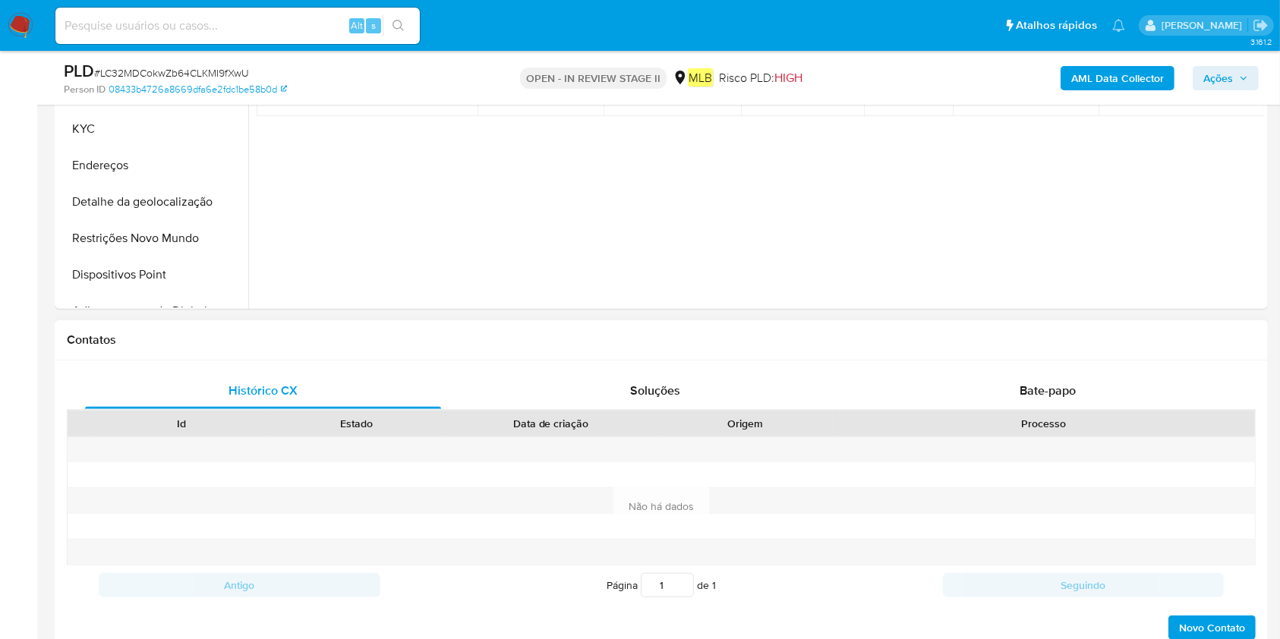
scroll to position [506, 0]
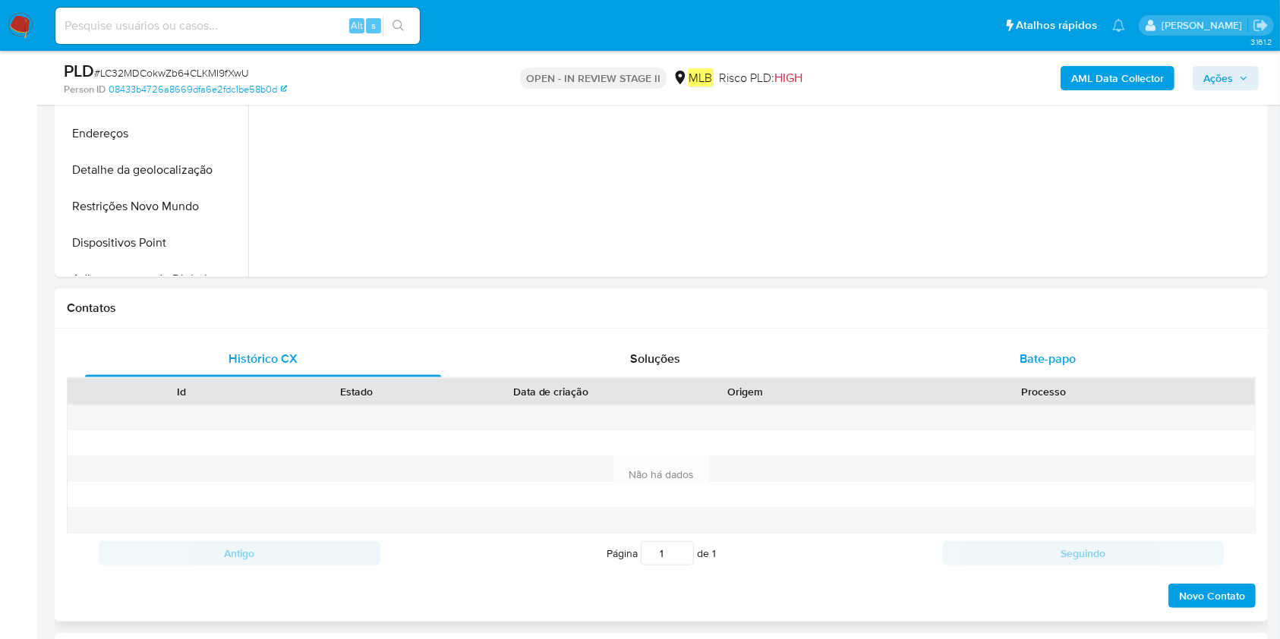
click at [1042, 345] on div "Bate-papo" at bounding box center [1048, 359] width 356 height 36
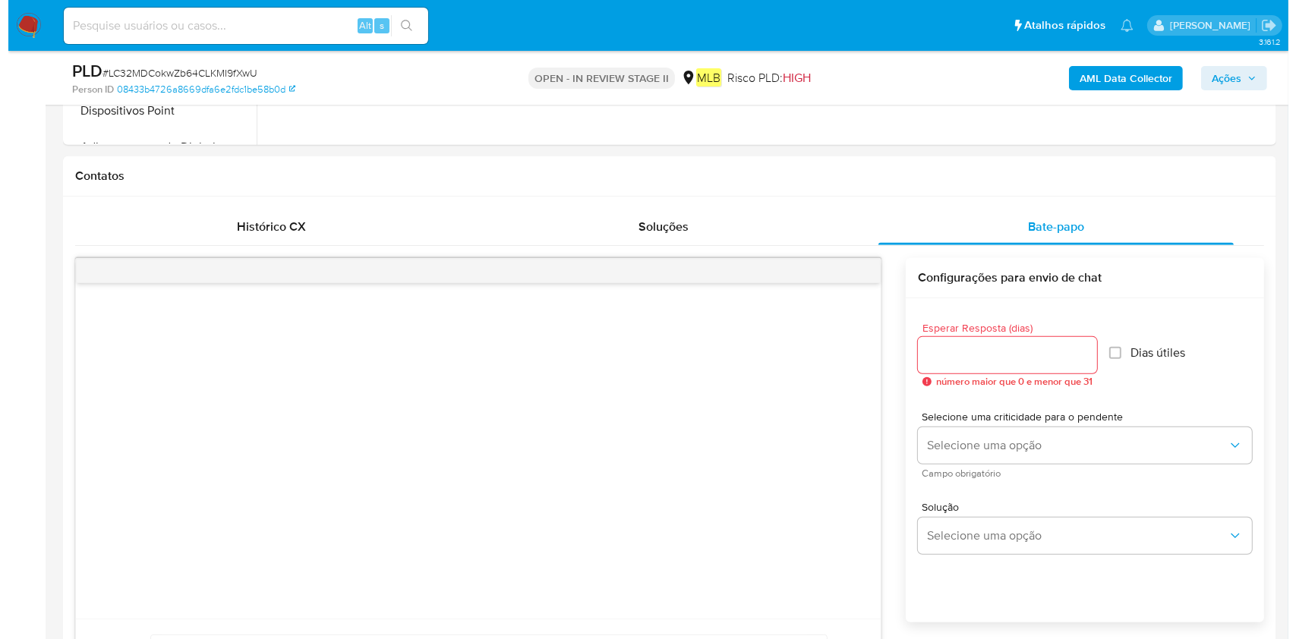
scroll to position [607, 0]
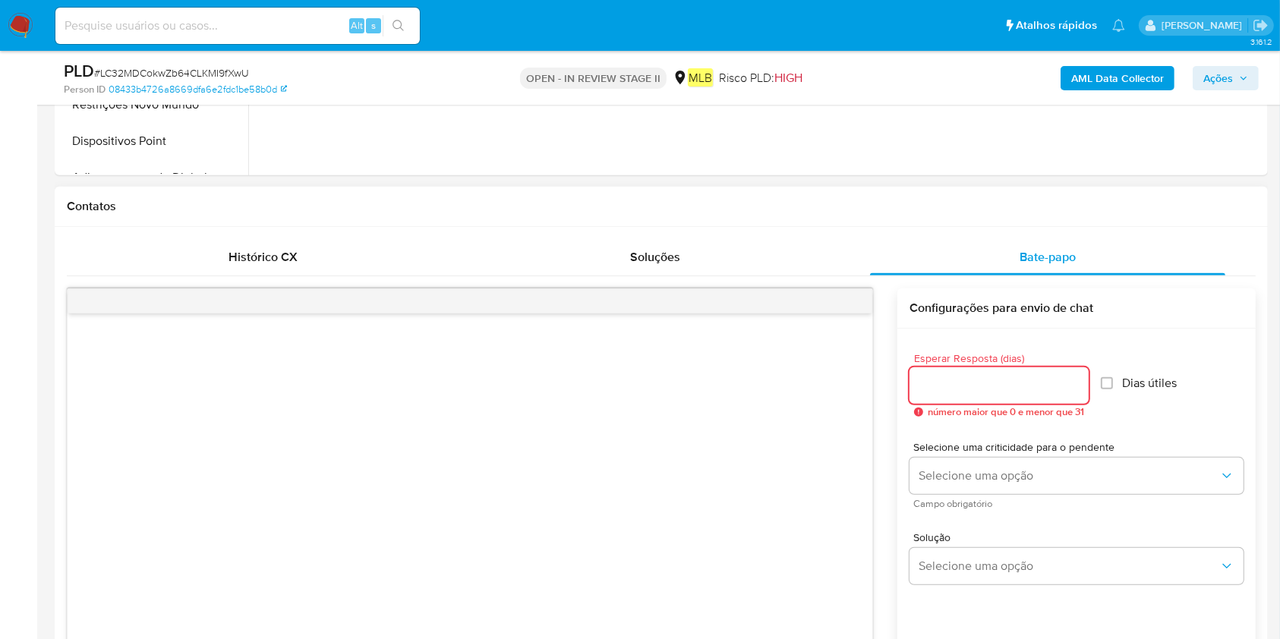
click at [1039, 400] on div at bounding box center [998, 385] width 179 height 36
click at [1073, 380] on input "1" at bounding box center [998, 386] width 179 height 20
click at [1075, 381] on input "2" at bounding box center [996, 386] width 175 height 20
type input "3"
click at [1075, 381] on input "3" at bounding box center [996, 386] width 175 height 20
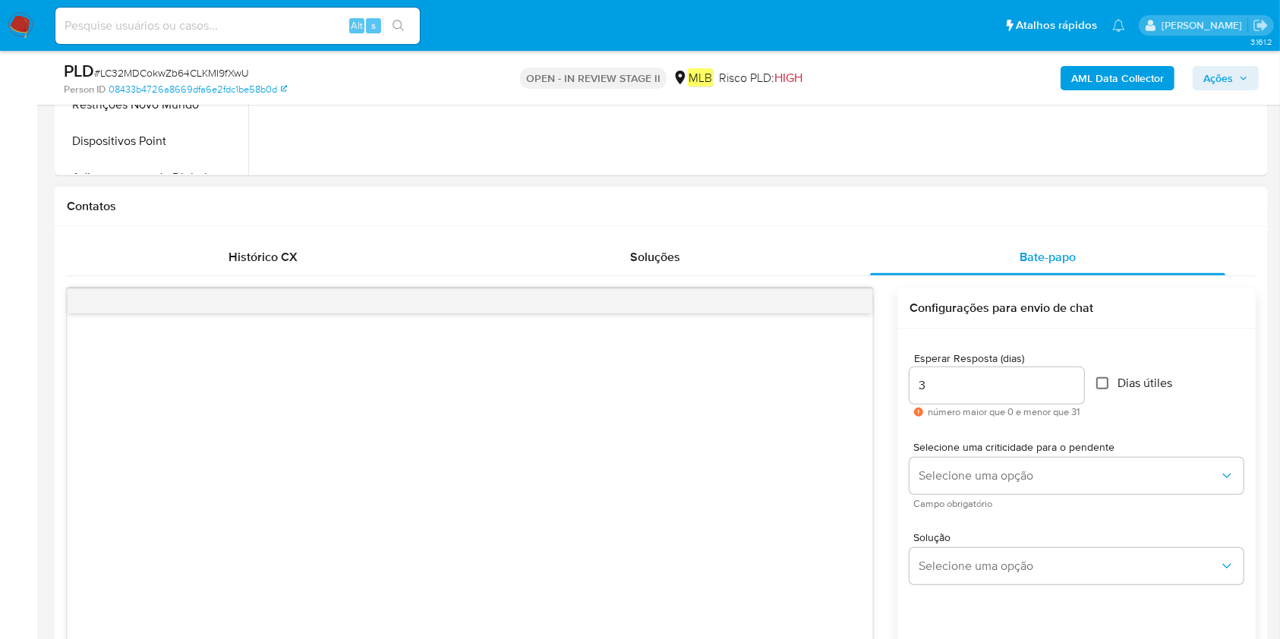
click at [1106, 384] on input "Dias útiles" at bounding box center [1102, 383] width 12 height 12
checkbox input "true"
click at [1055, 487] on button "Selecione uma opção" at bounding box center [1076, 476] width 334 height 36
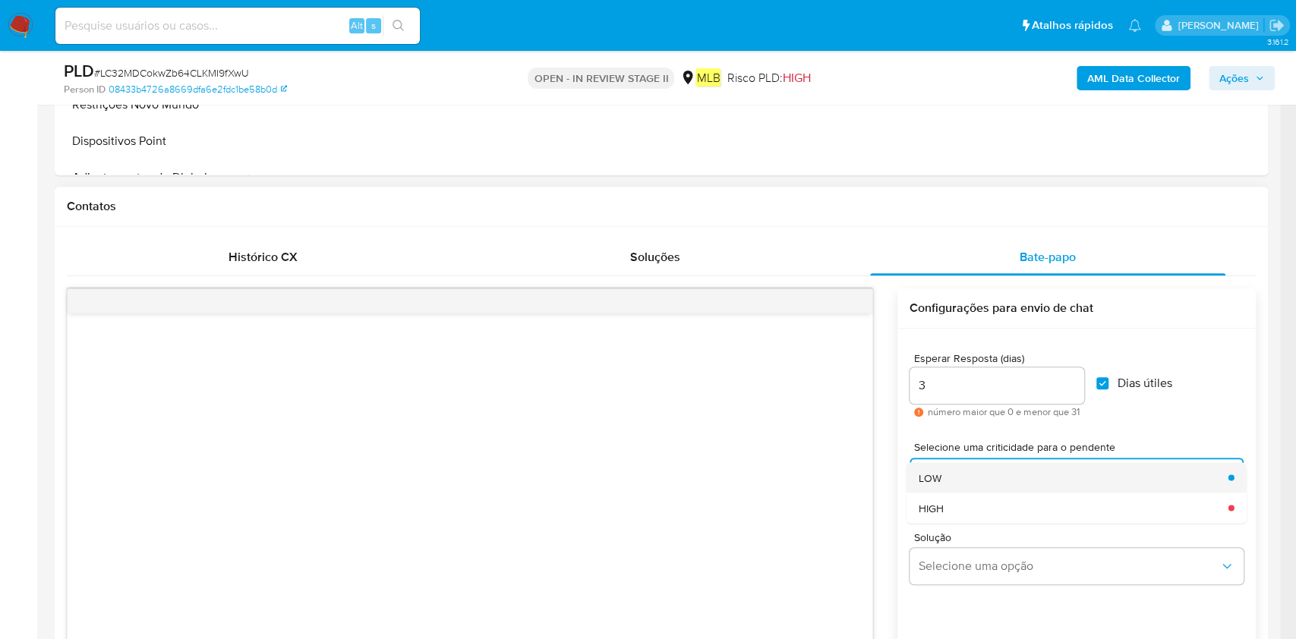
click at [1048, 477] on div "LOW" at bounding box center [1069, 477] width 301 height 30
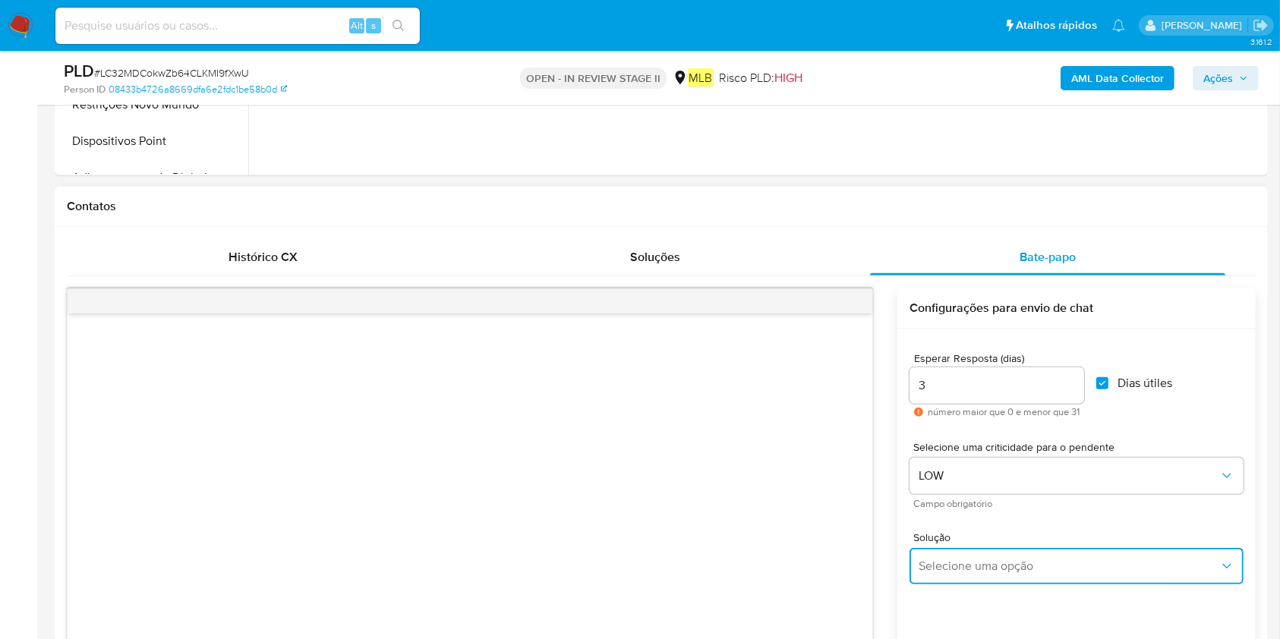
click at [1013, 556] on button "Selecione uma opção" at bounding box center [1076, 566] width 334 height 36
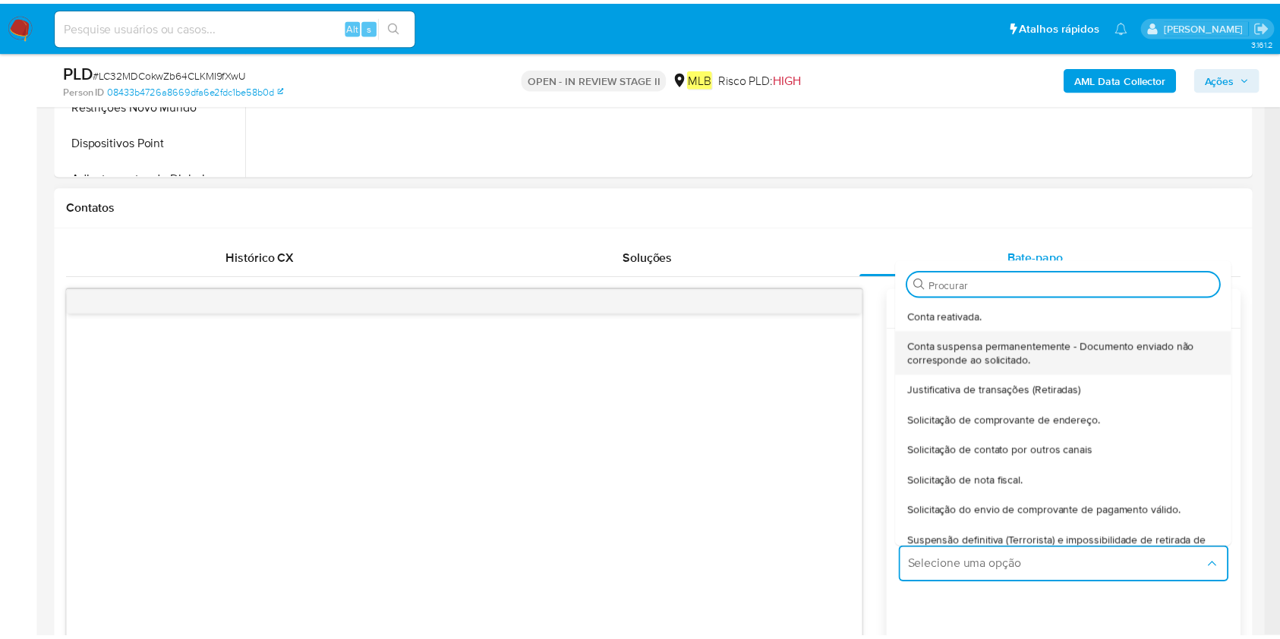
scroll to position [126, 0]
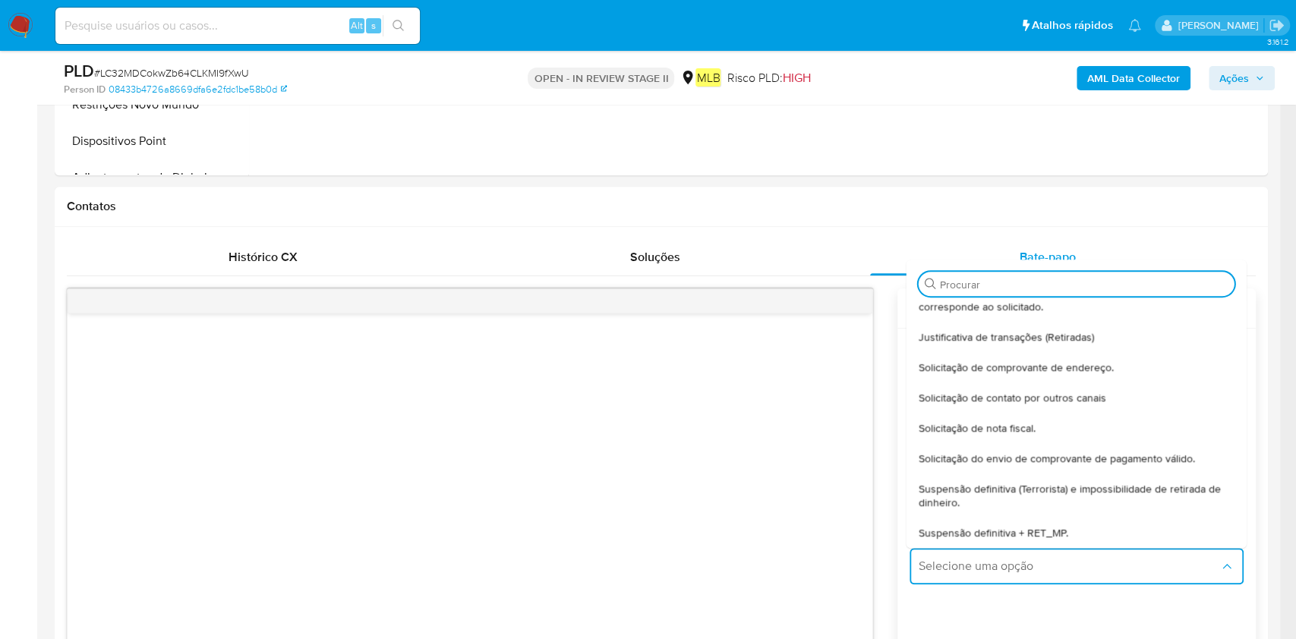
click at [1016, 452] on span "Solicitação do envio de comprovante de pagamento válido." at bounding box center [1057, 459] width 276 height 14
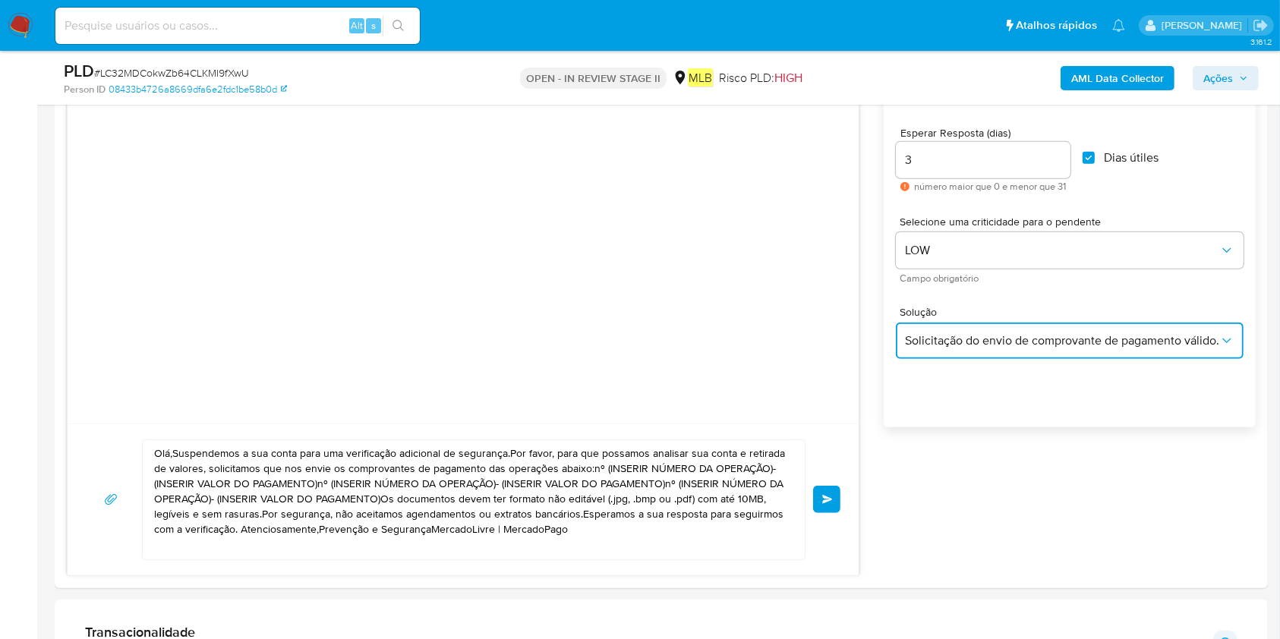
scroll to position [911, 0]
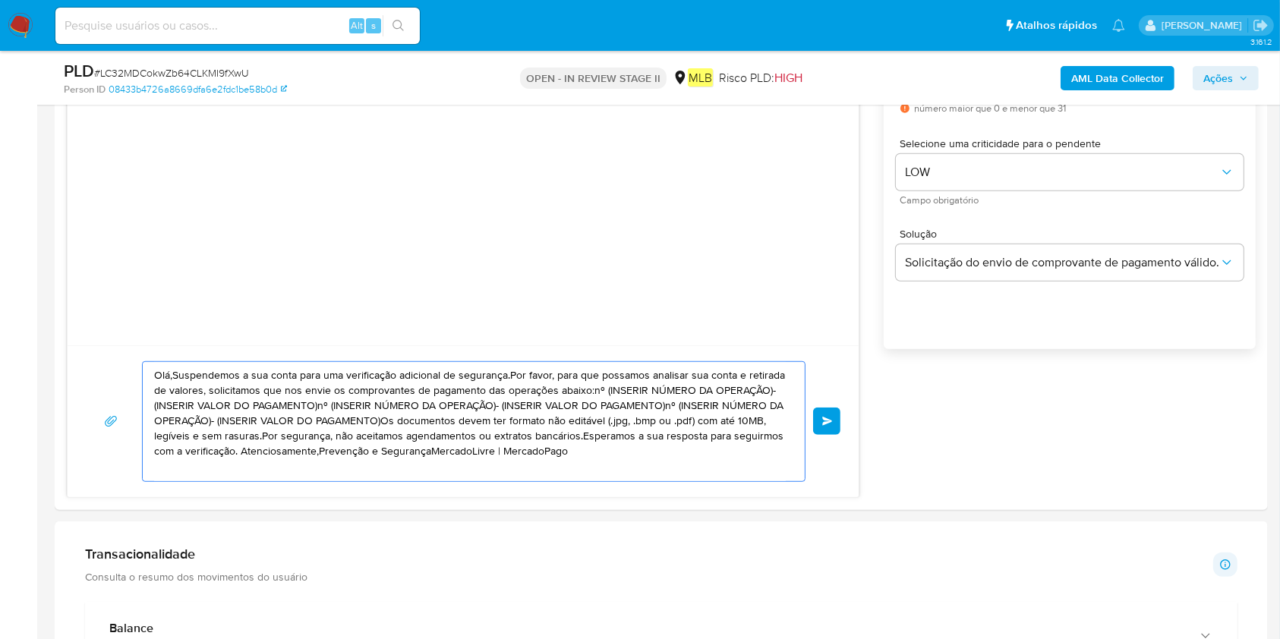
drag, startPoint x: 631, startPoint y: 441, endPoint x: 244, endPoint y: 352, distance: 396.5
click at [0, 315] on section "Bandeja Painel Screening Pesquisa em Listas Watchlist Ferramentas Operações em …" at bounding box center [640, 612] width 1280 height 3046
click at [495, 416] on textarea "Olá,Suspendemos a sua conta para uma verificação adicional de segurança.Por fav…" at bounding box center [470, 421] width 632 height 119
drag, startPoint x: 611, startPoint y: 453, endPoint x: 93, endPoint y: 354, distance: 527.9
click at [88, 354] on div "Olá,Suspendemos a sua conta para uma verificação adicional de segurança.Por fav…" at bounding box center [463, 421] width 791 height 152
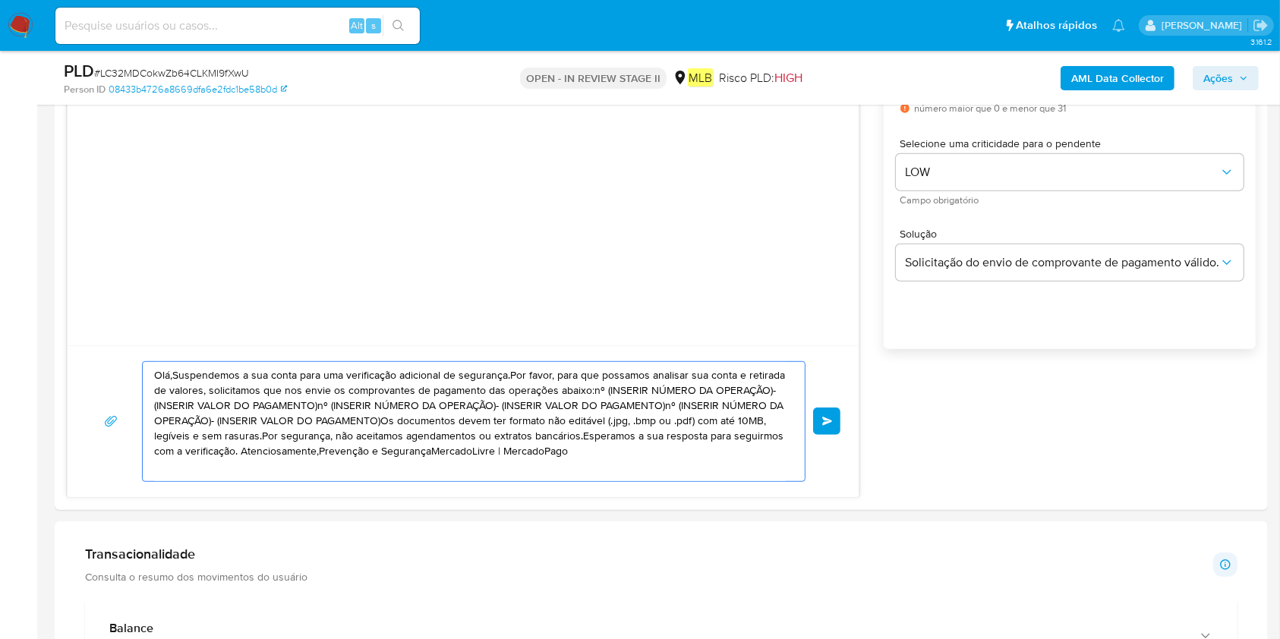
paste textarea "! Estamos realizando uma verificação adicional de segurança em contas de usuári…"
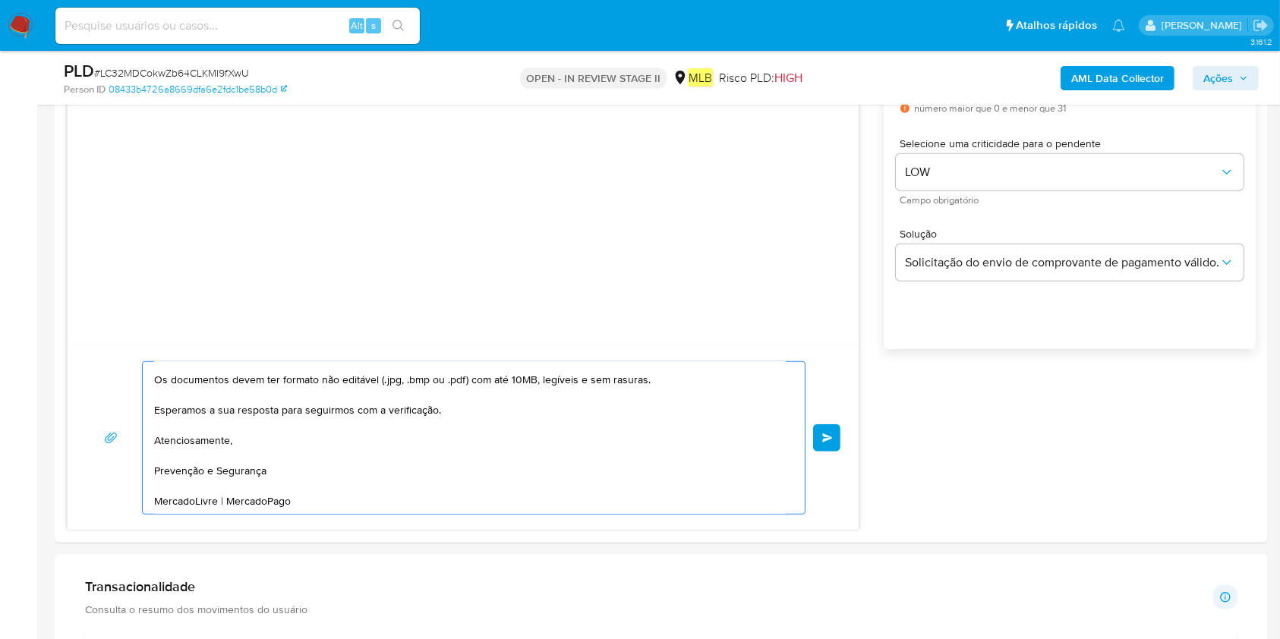
scroll to position [257, 0]
type textarea "Olá! Estamos realizando uma verificação adicional de segurança em contas de usu…"
click at [843, 435] on div "Olá! Estamos realizando uma verificação adicional de segurança em contas de usu…" at bounding box center [463, 437] width 791 height 184
click at [826, 435] on span "common.send" at bounding box center [827, 437] width 11 height 9
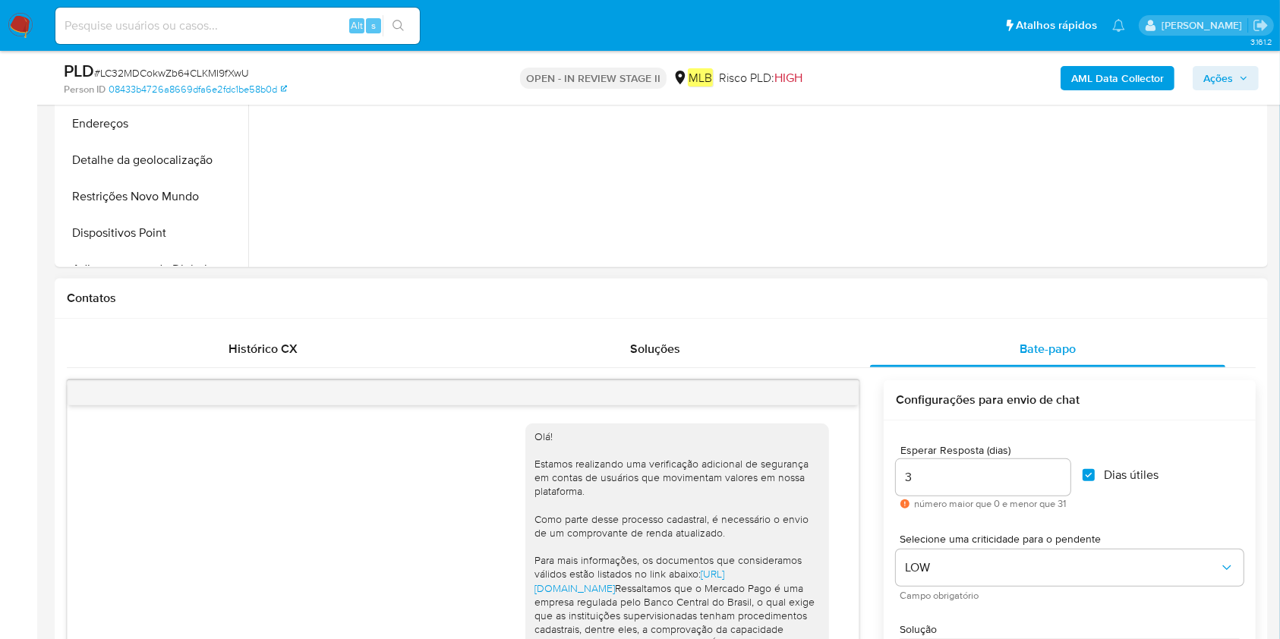
scroll to position [506, 0]
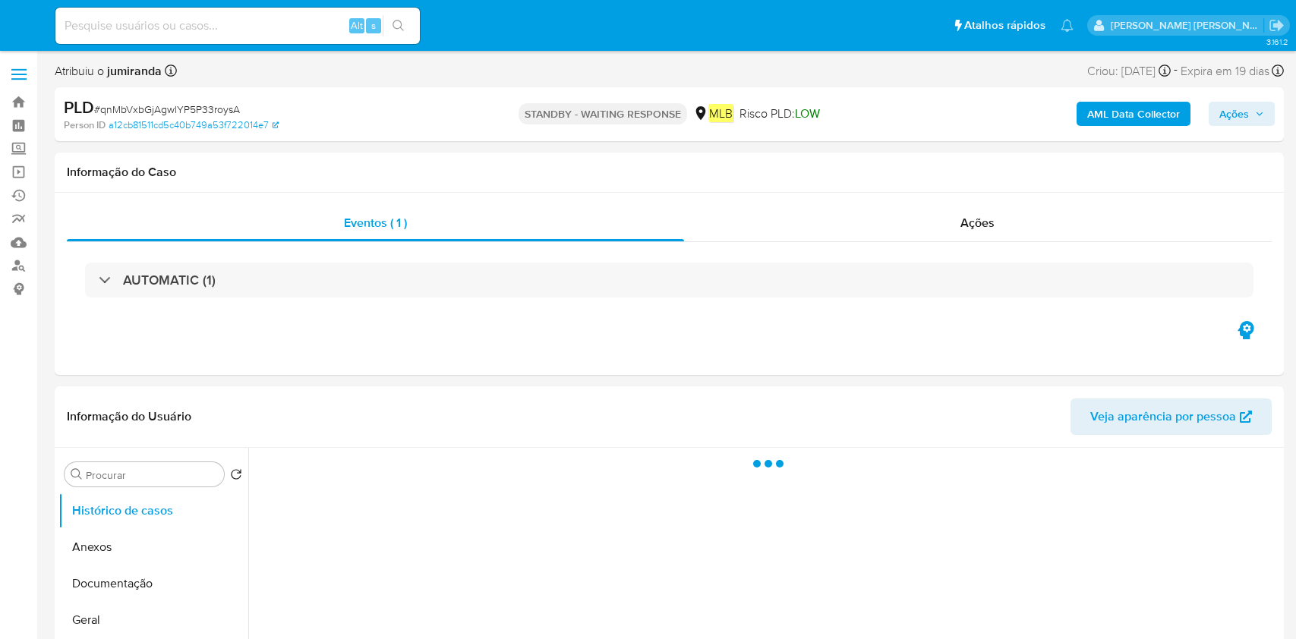
select select "10"
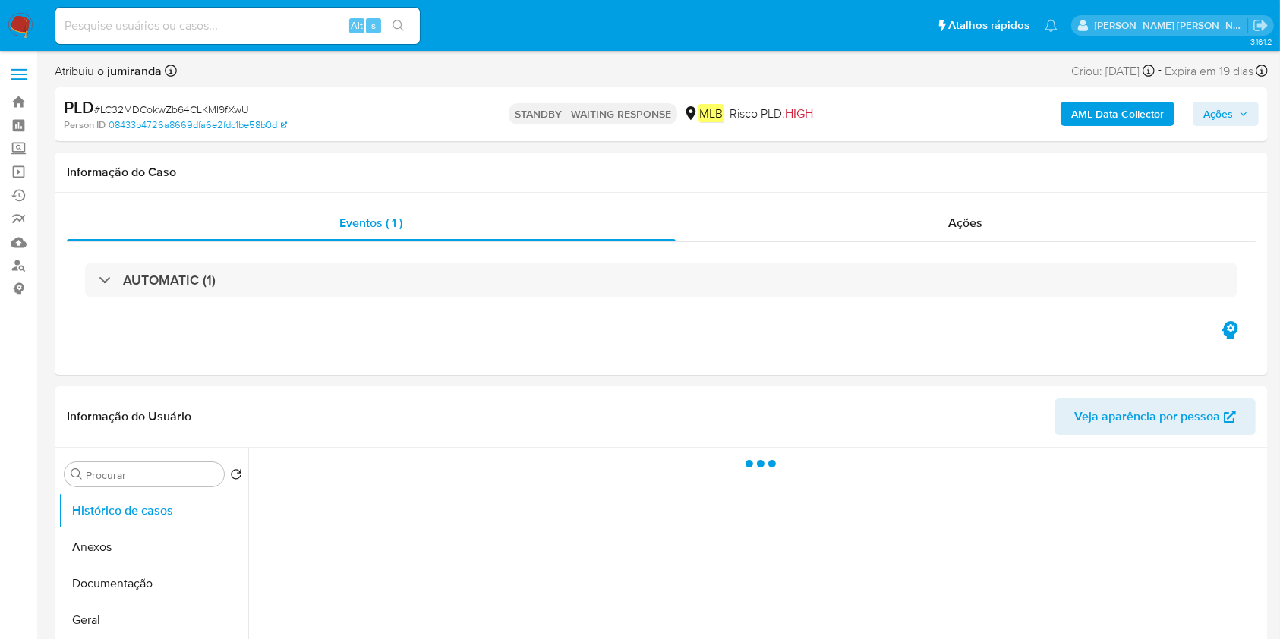
select select "10"
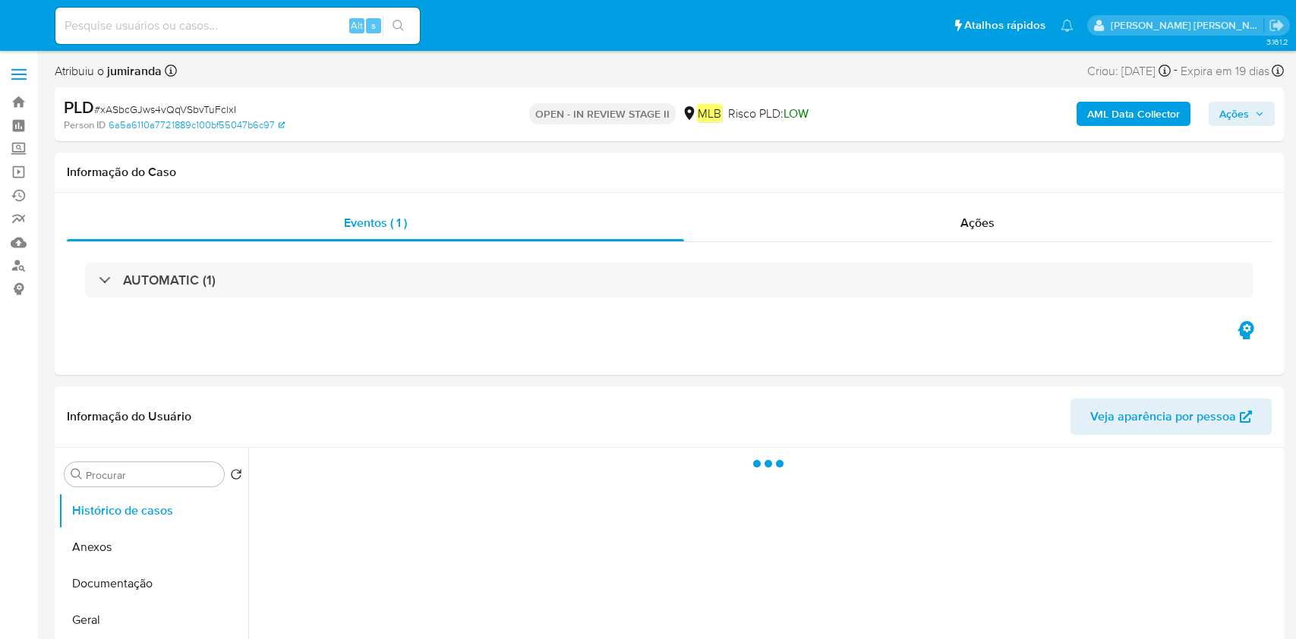
select select "10"
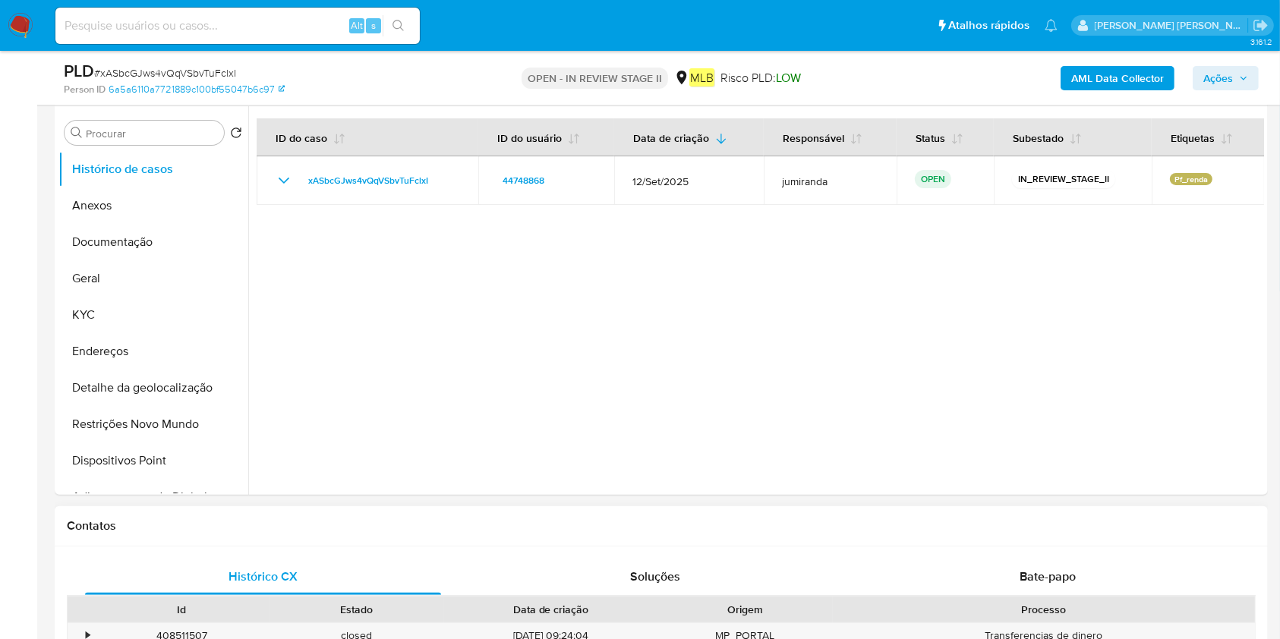
scroll to position [506, 0]
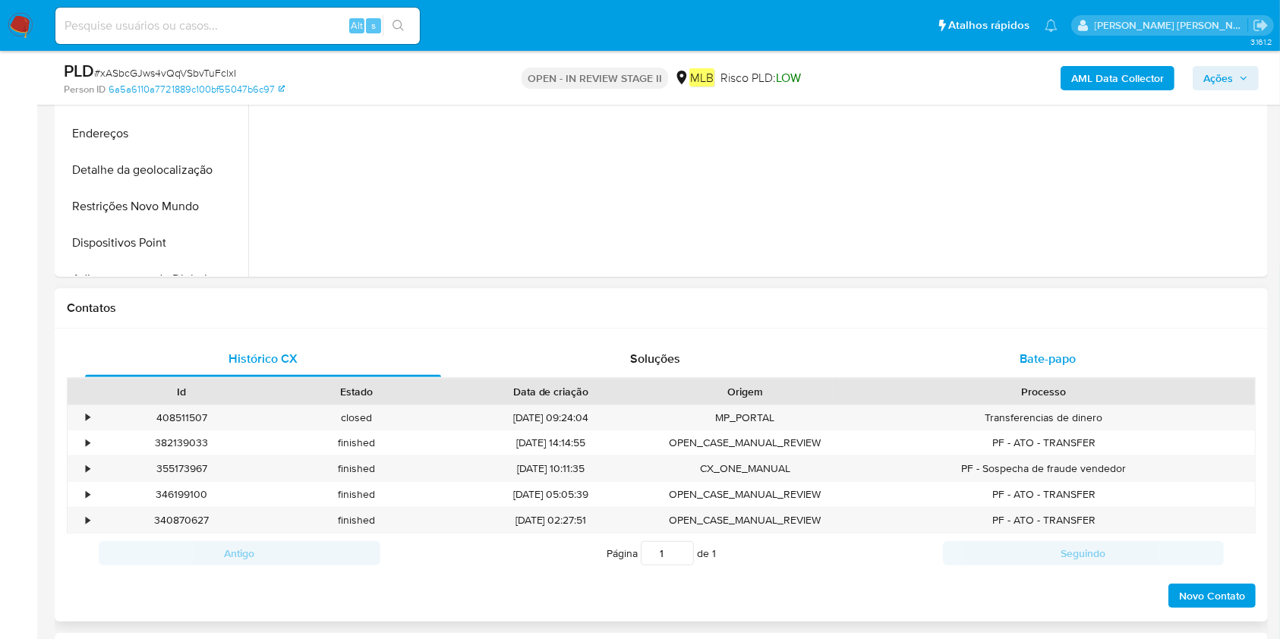
click at [1094, 352] on div "Bate-papo" at bounding box center [1048, 359] width 356 height 36
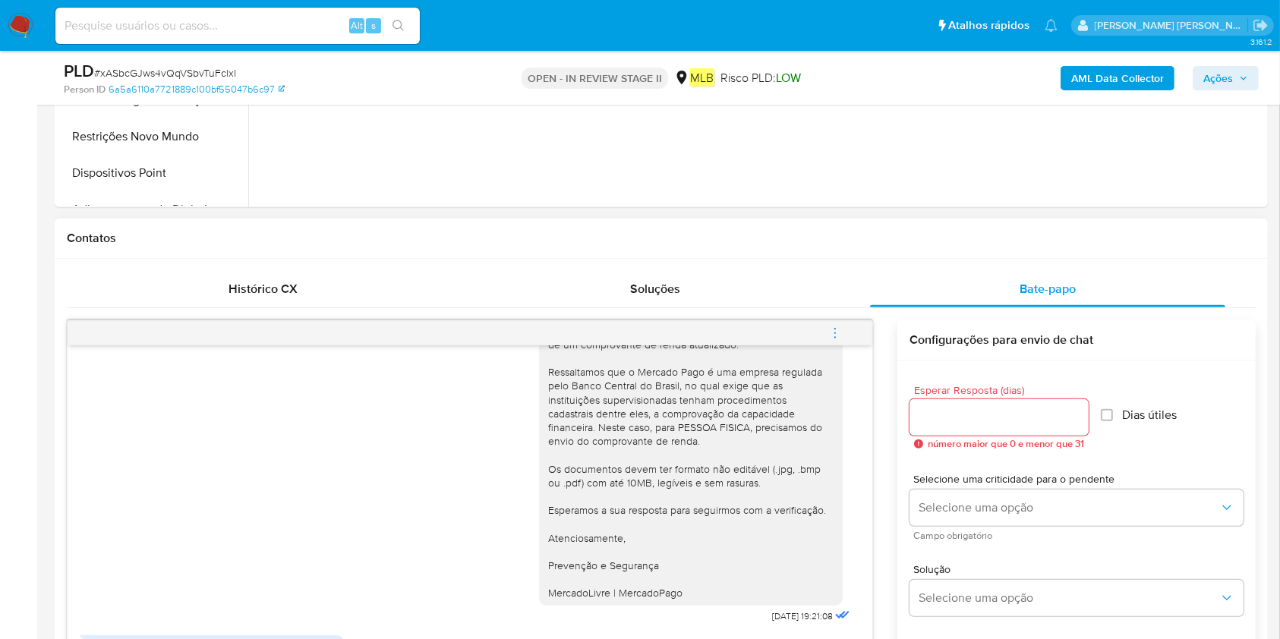
scroll to position [809, 0]
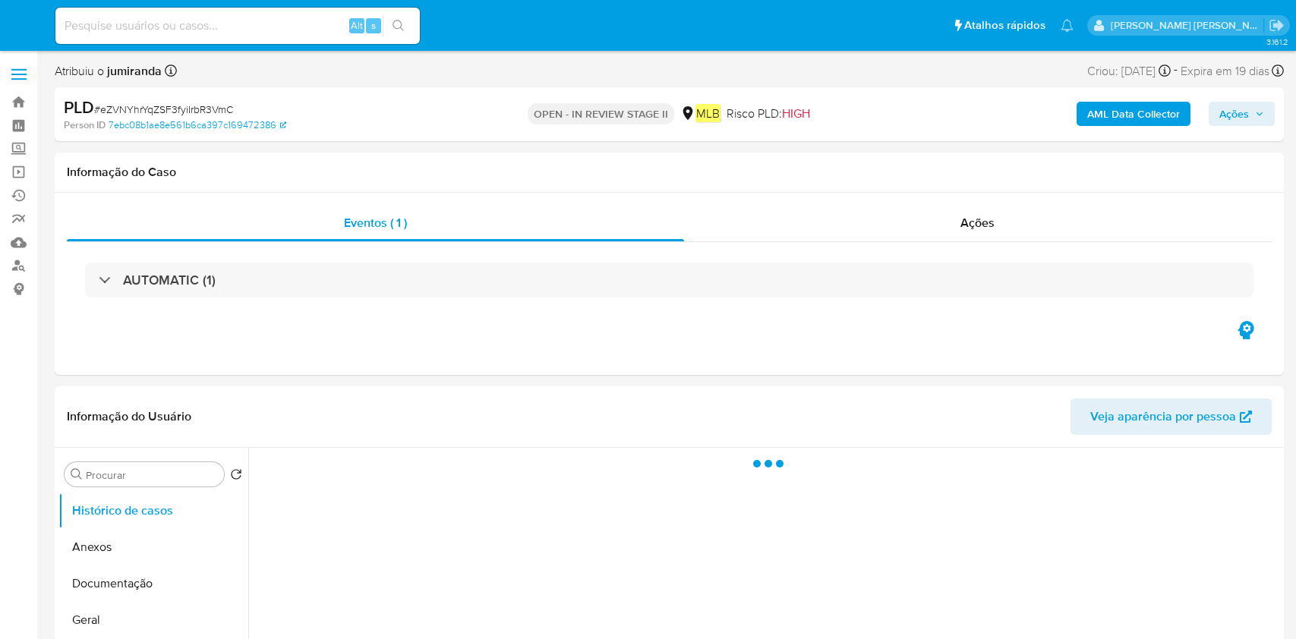
select select "10"
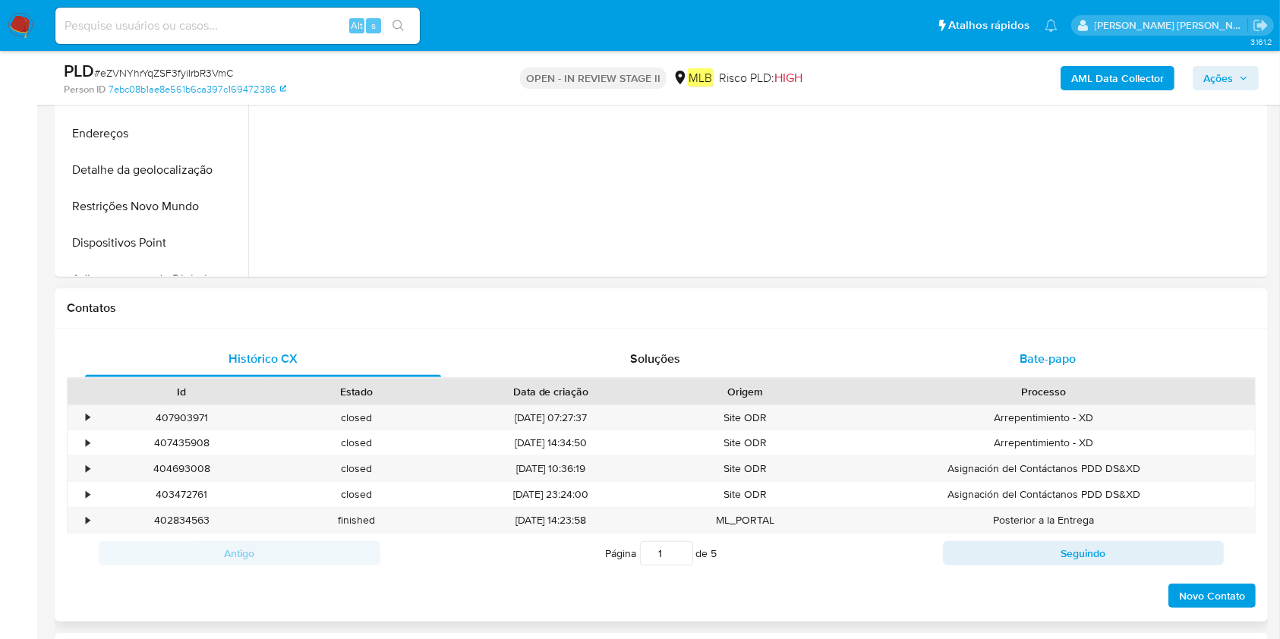
drag, startPoint x: 1034, startPoint y: 354, endPoint x: 1020, endPoint y: 357, distance: 14.7
click at [1035, 354] on span "Bate-papo" at bounding box center [1048, 358] width 56 height 17
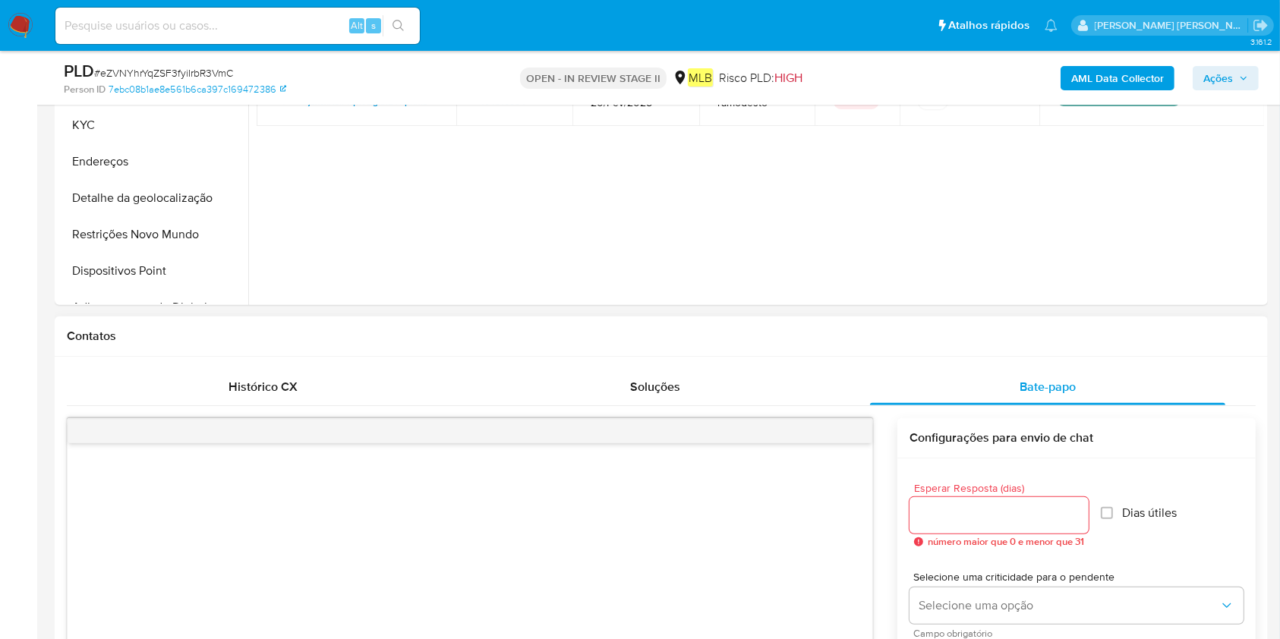
scroll to position [405, 0]
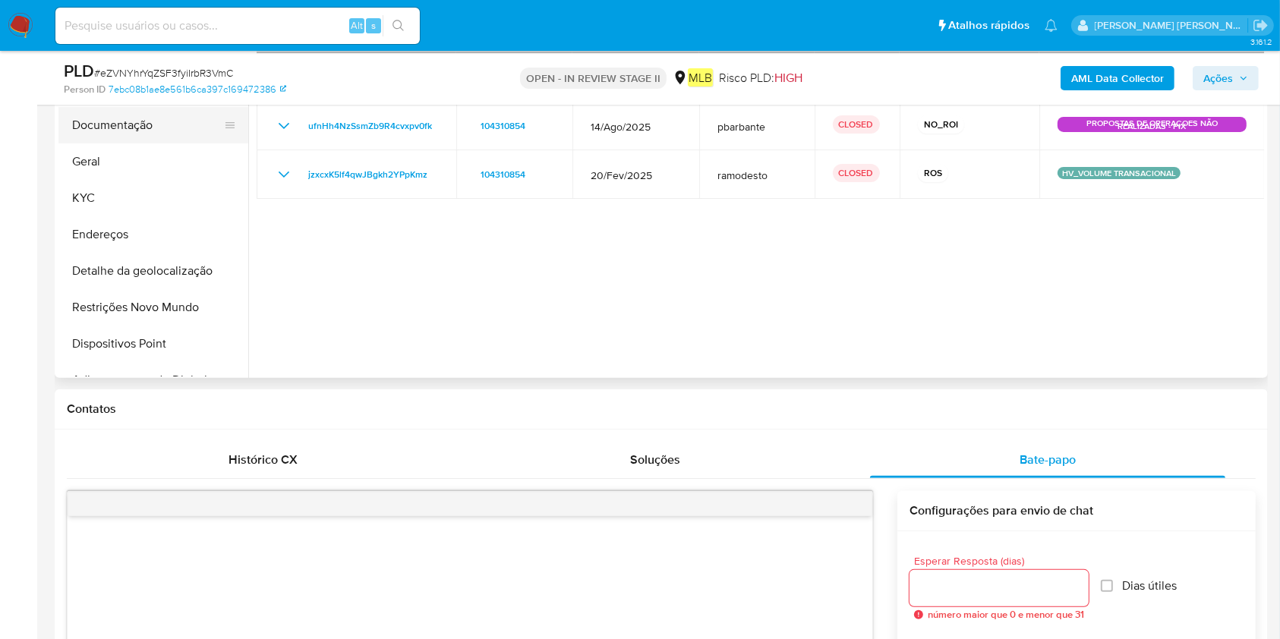
click at [147, 131] on button "Documentação" at bounding box center [147, 125] width 178 height 36
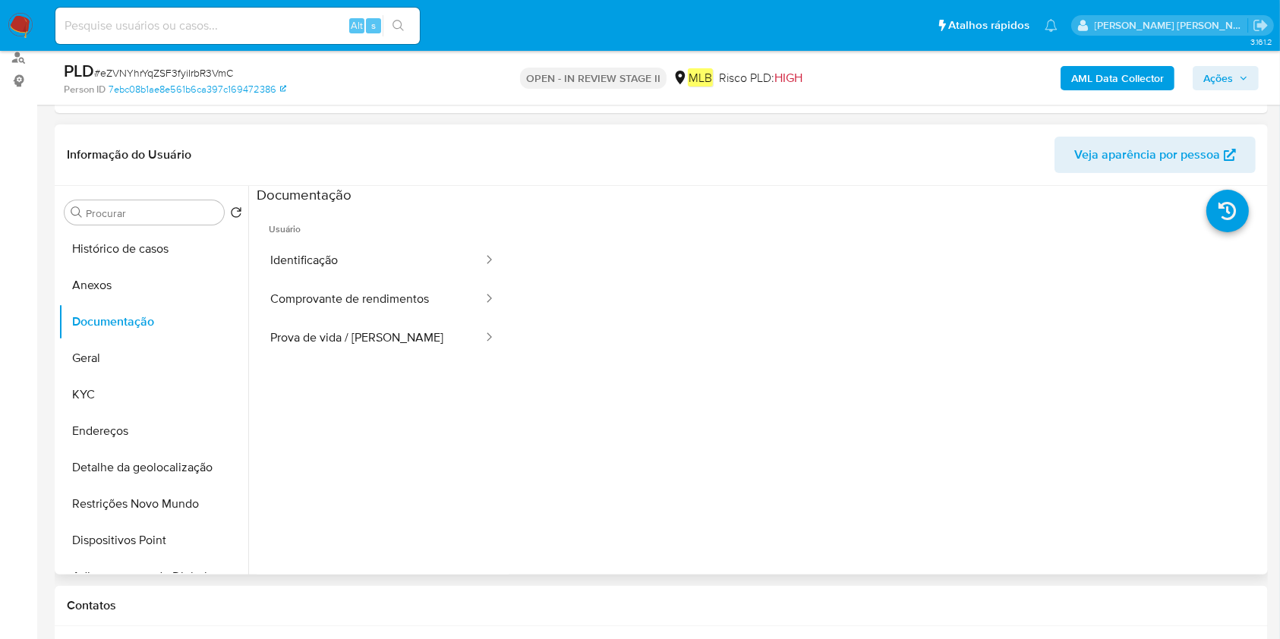
scroll to position [202, 0]
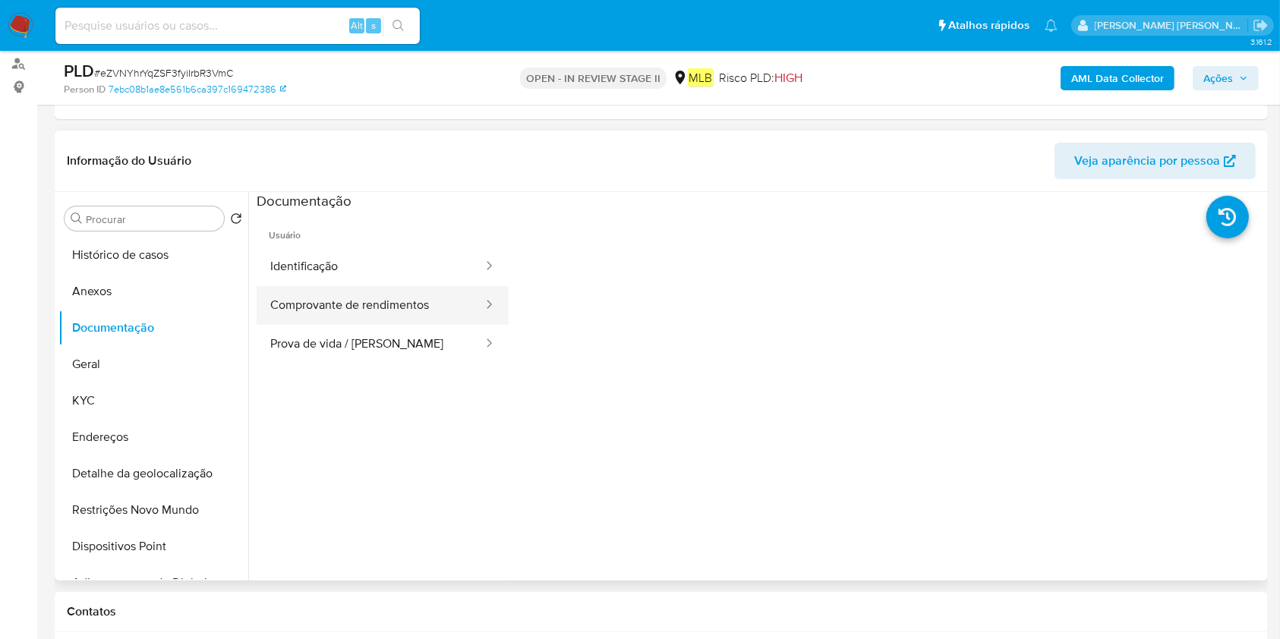
click at [413, 298] on button "Comprovante de rendimentos" at bounding box center [371, 305] width 228 height 39
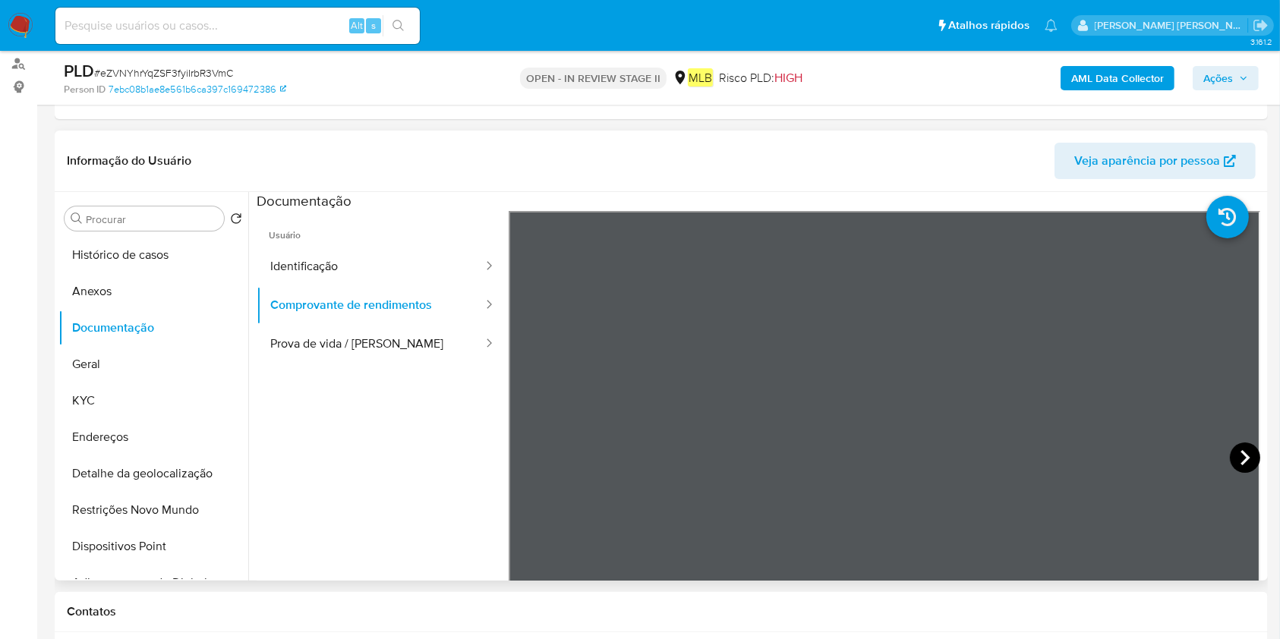
click at [1238, 454] on icon at bounding box center [1245, 458] width 30 height 30
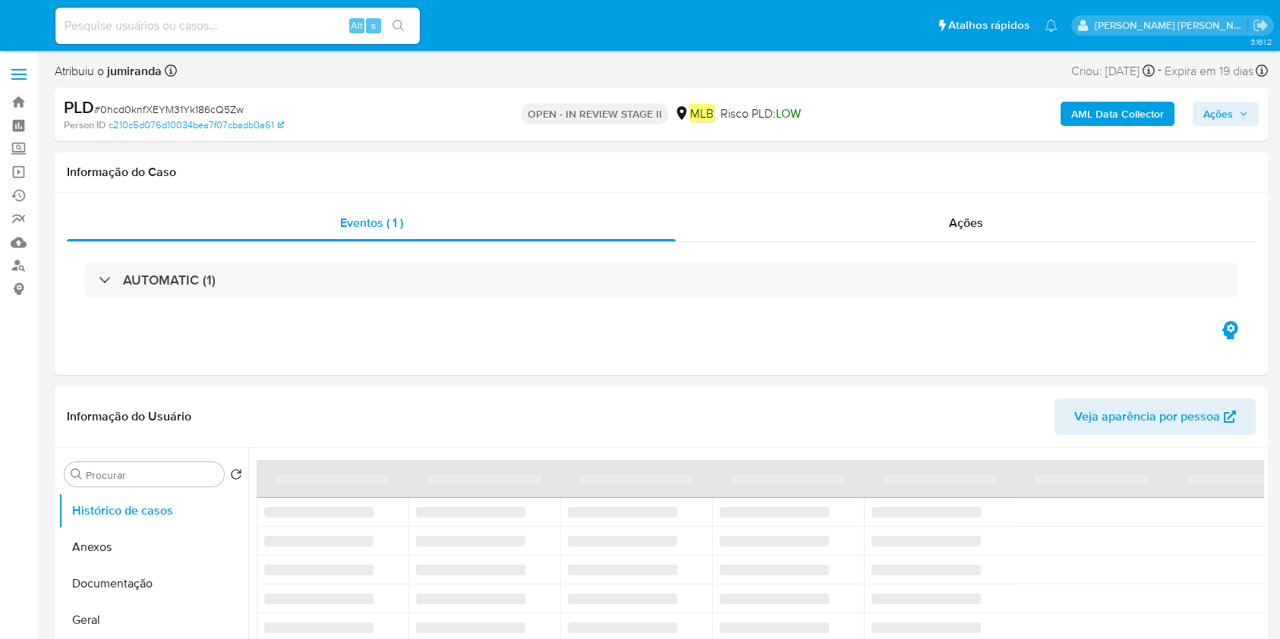
select select "10"
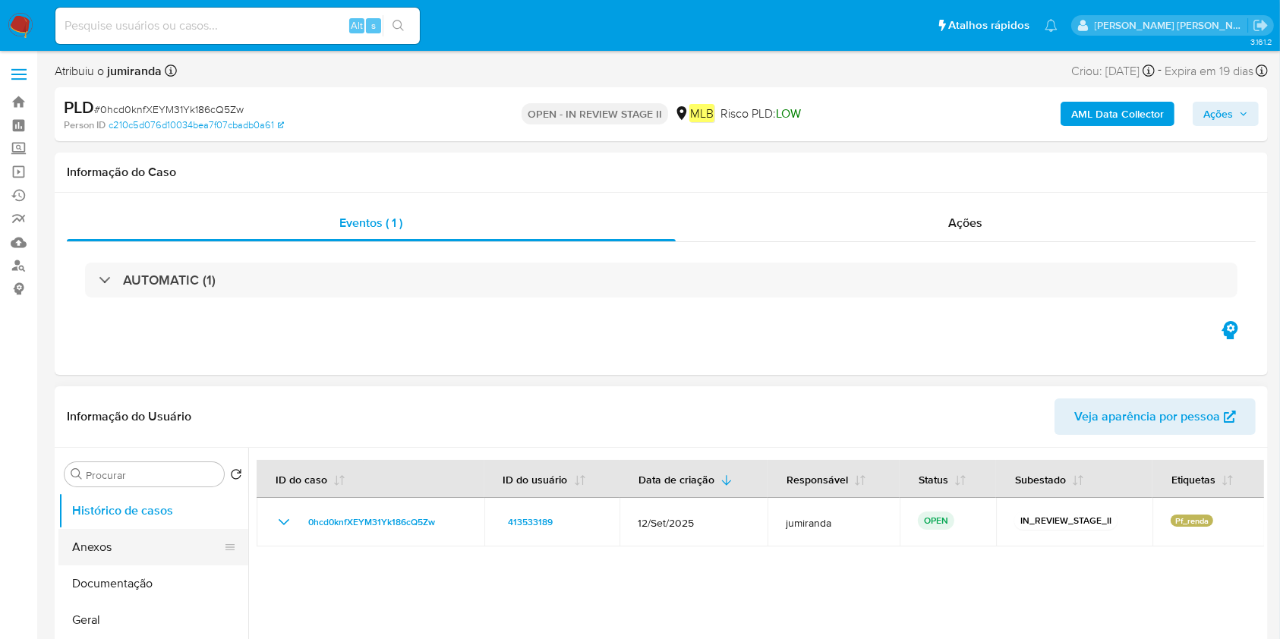
click at [156, 551] on button "Anexos" at bounding box center [147, 547] width 178 height 36
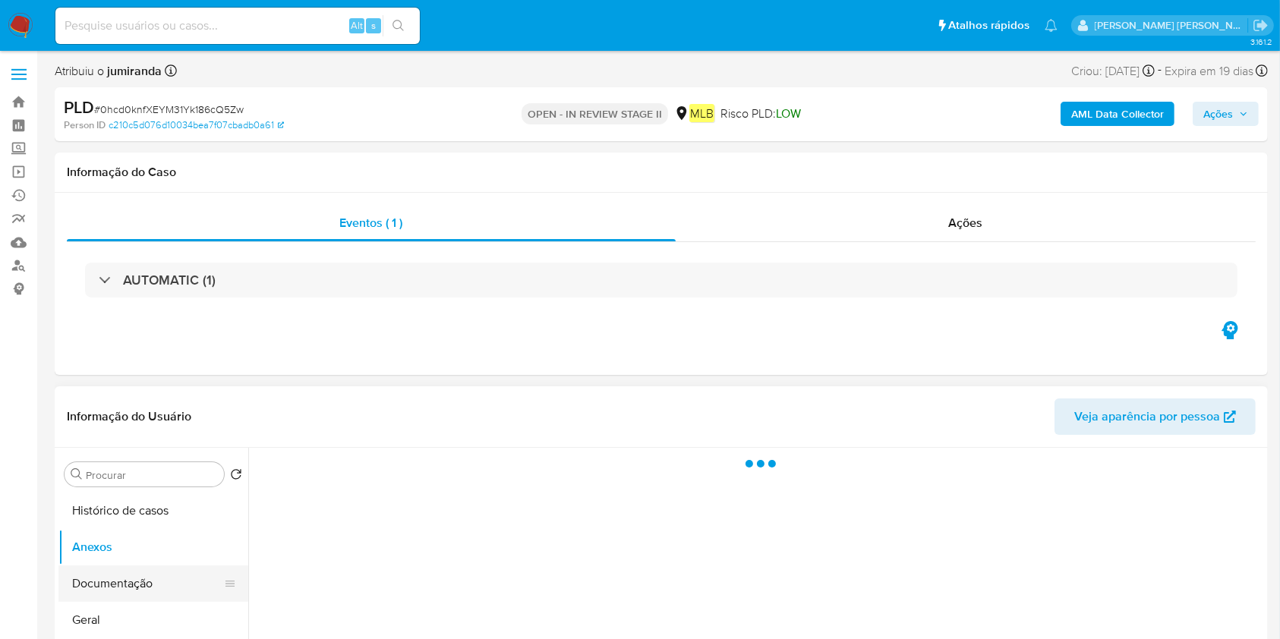
click at [146, 575] on button "Documentação" at bounding box center [147, 584] width 178 height 36
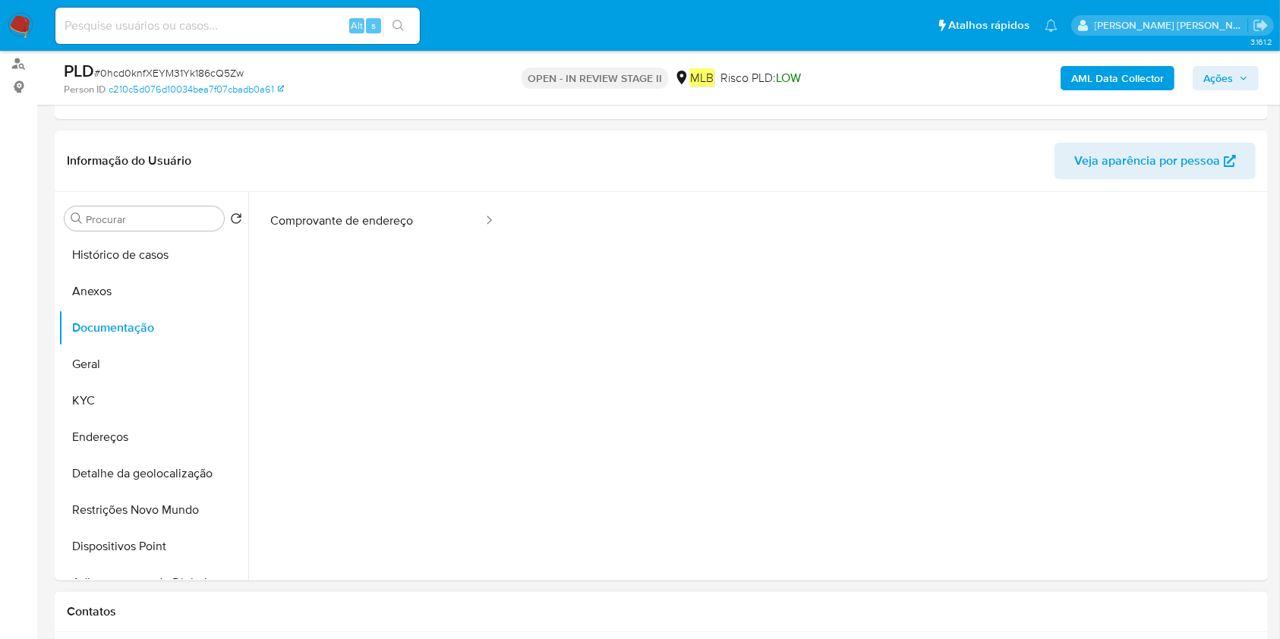
scroll to position [506, 0]
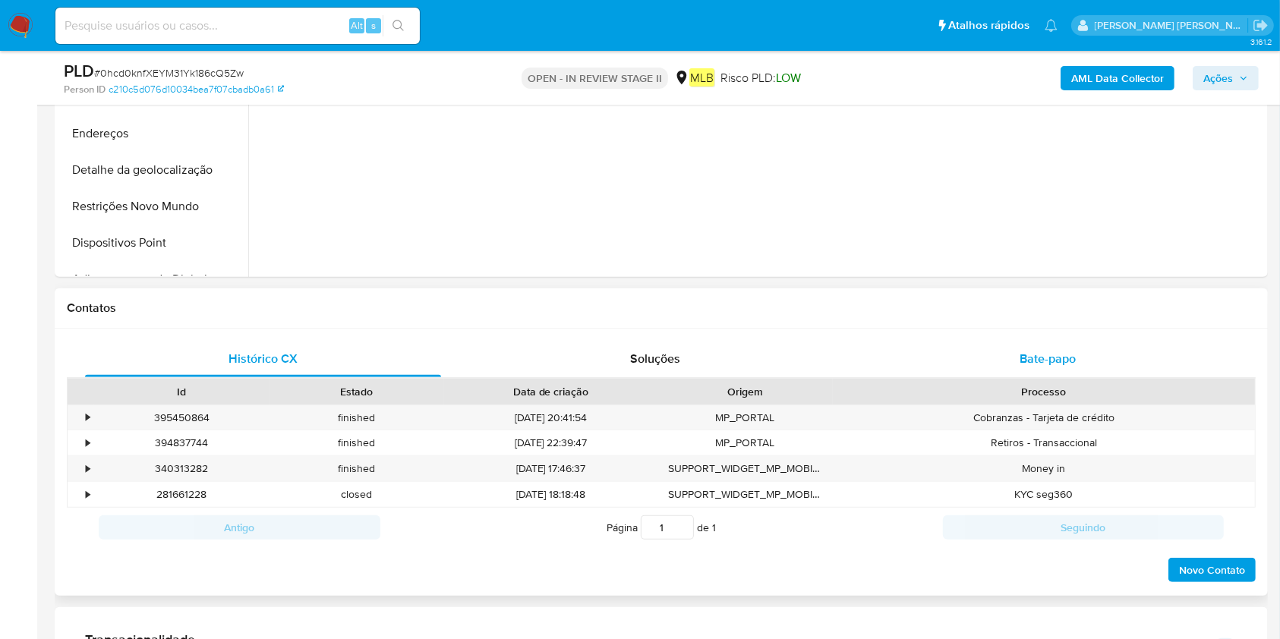
click at [1042, 369] on div "Bate-papo" at bounding box center [1048, 359] width 356 height 36
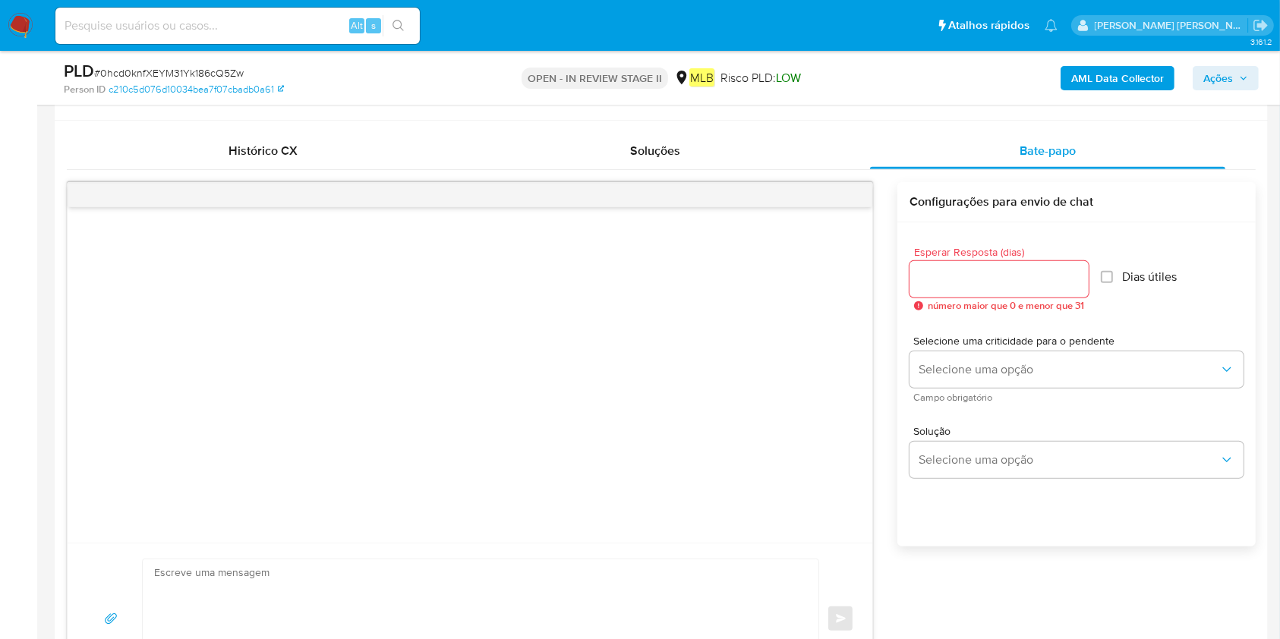
scroll to position [809, 0]
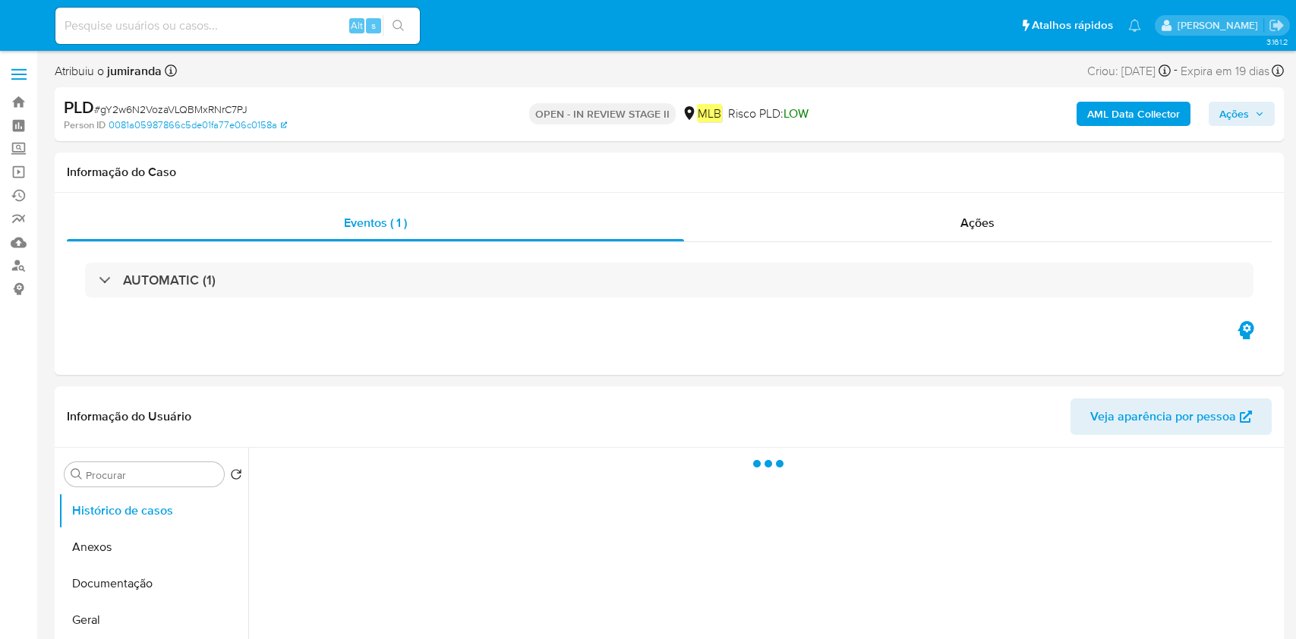
select select "10"
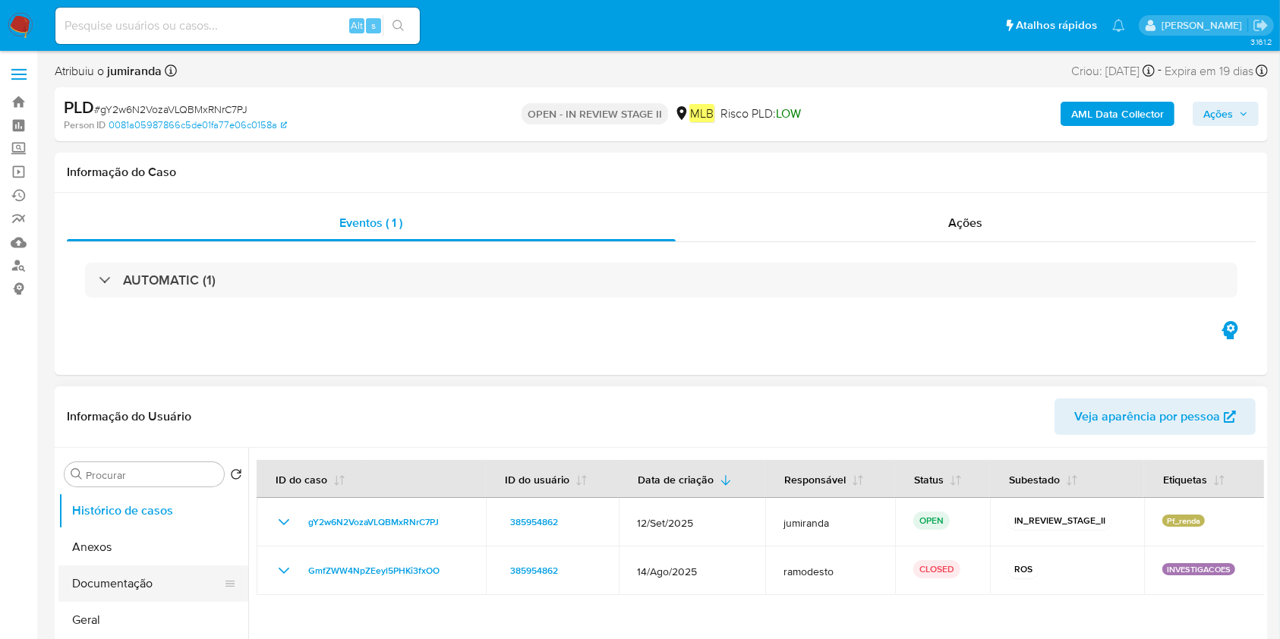
click at [102, 570] on button "Documentação" at bounding box center [147, 584] width 178 height 36
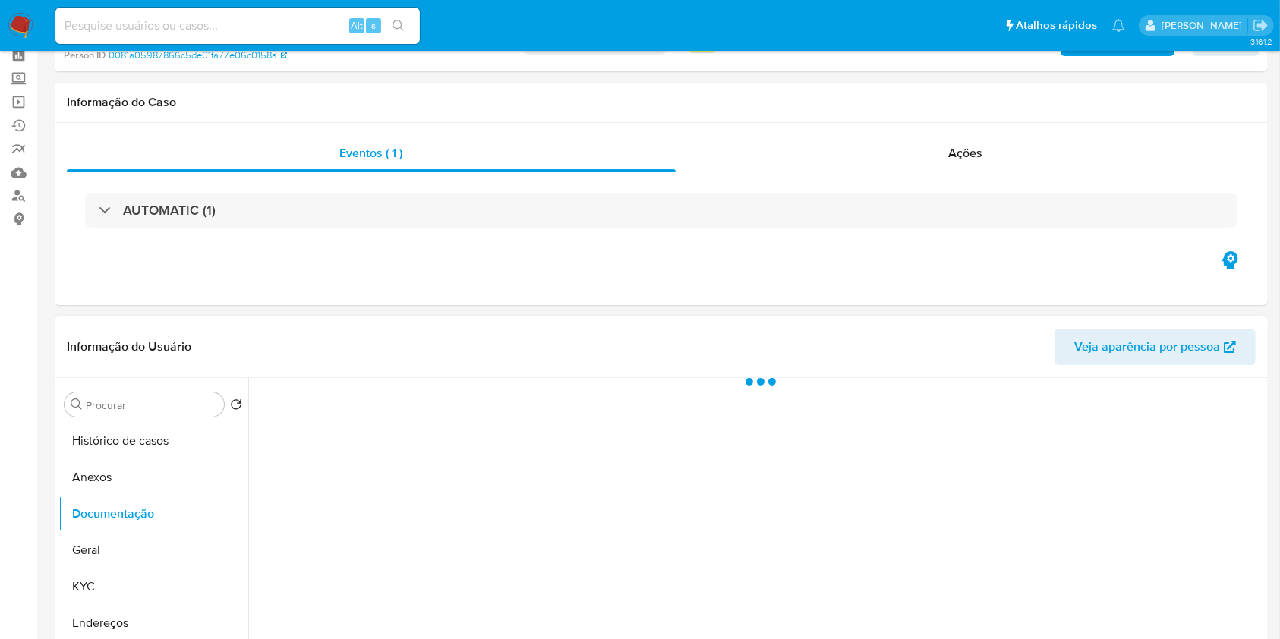
scroll to position [101, 0]
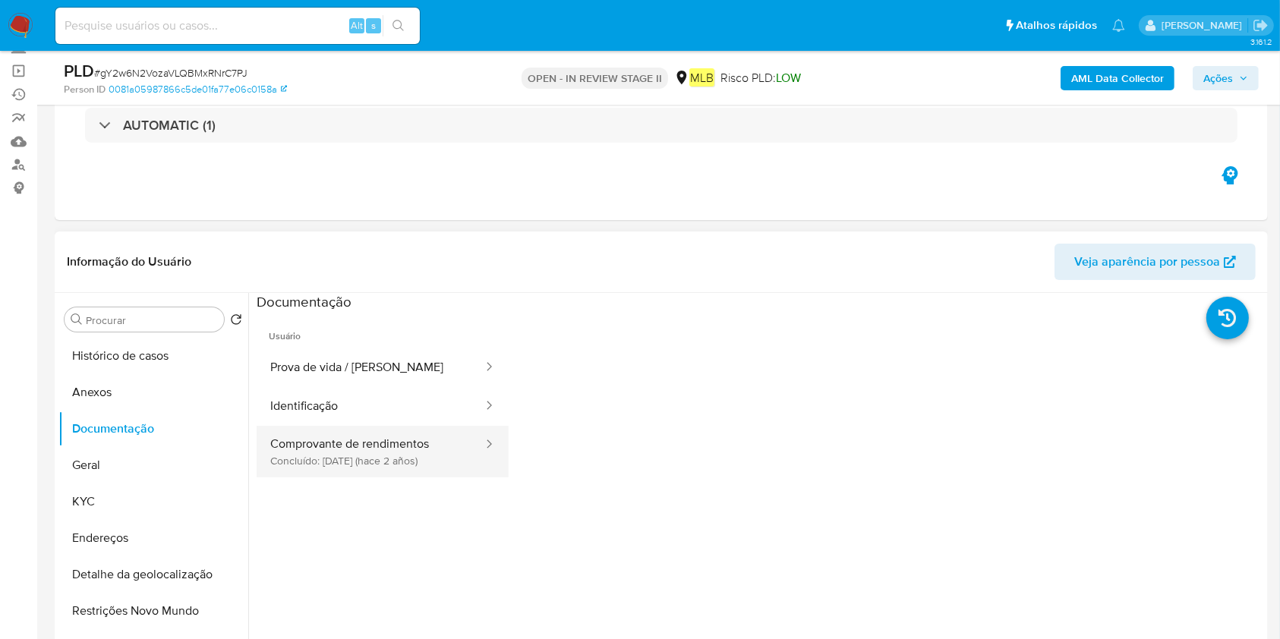
click at [446, 446] on button "Comprovante de rendimentos Concluído: 06/04/2024 (hace 2 años)" at bounding box center [371, 452] width 228 height 52
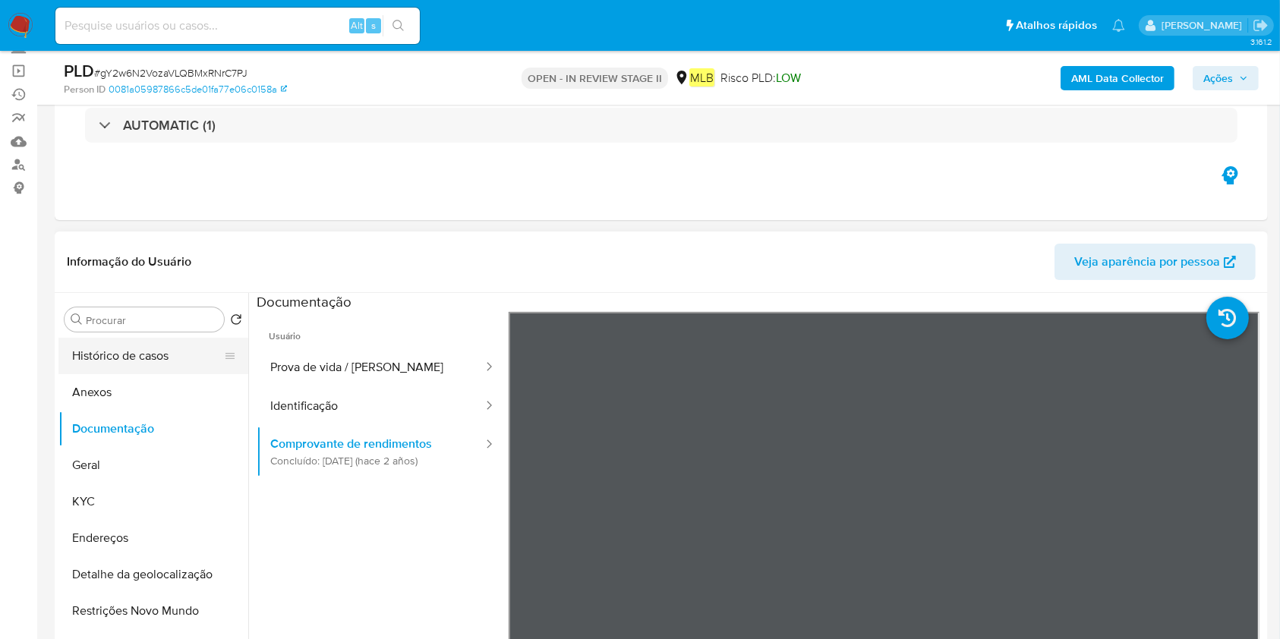
click at [139, 370] on button "Histórico de casos" at bounding box center [147, 356] width 178 height 36
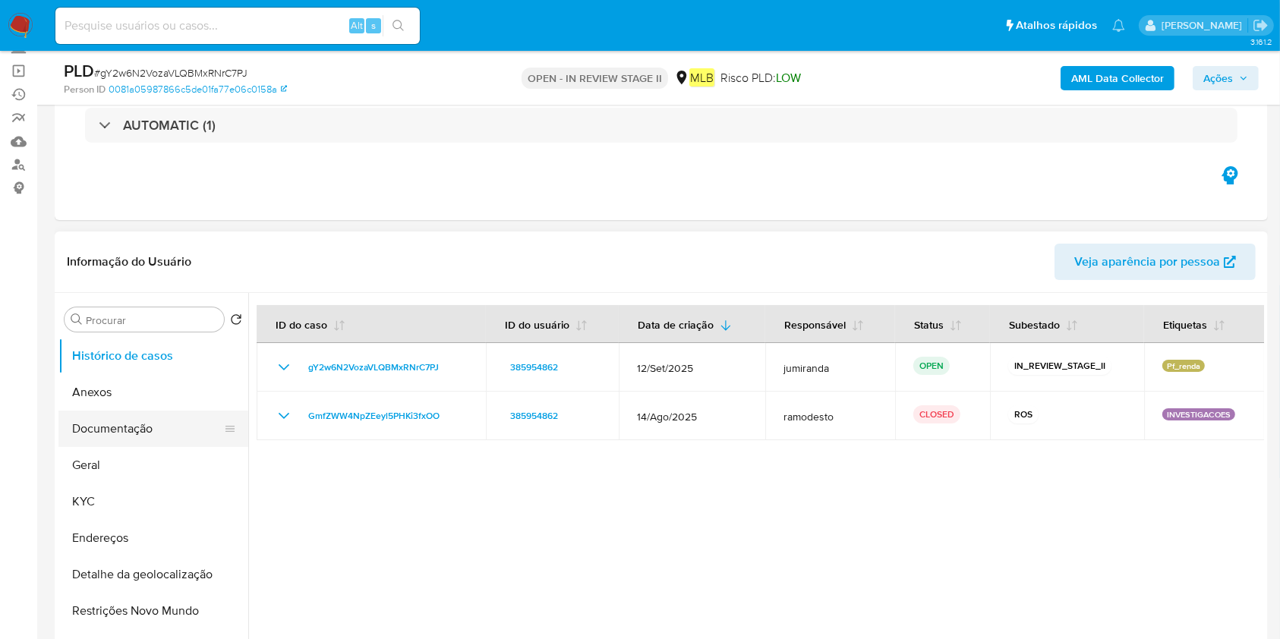
click at [147, 430] on button "Documentação" at bounding box center [147, 429] width 178 height 36
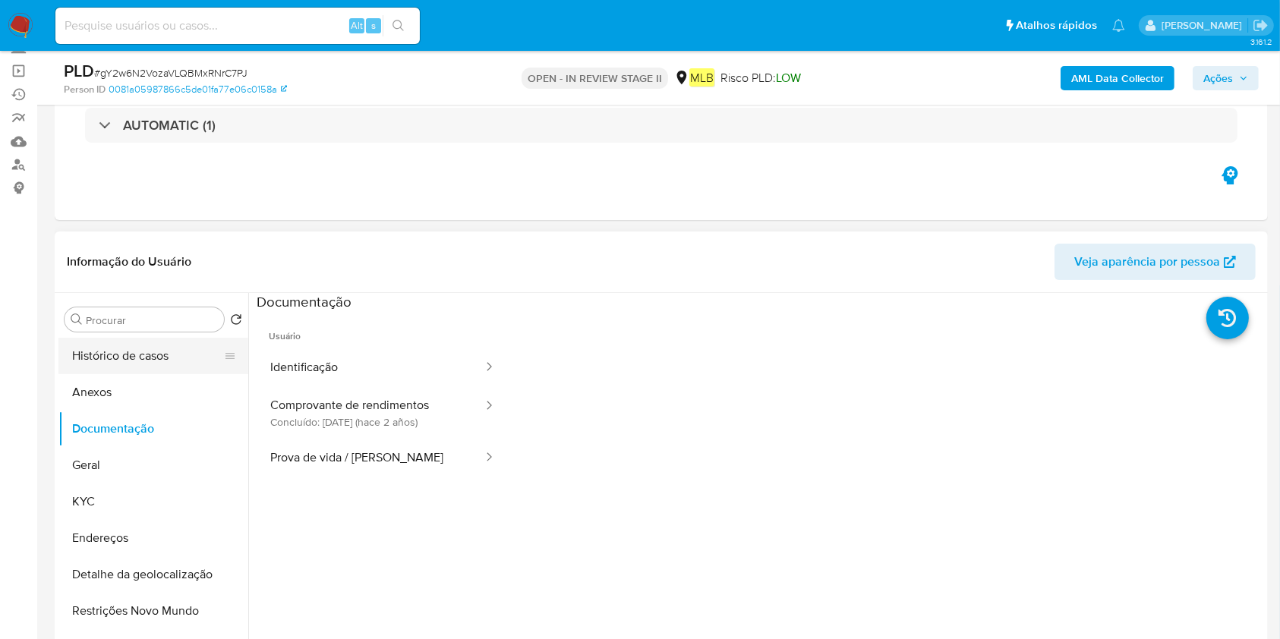
click at [159, 346] on button "Histórico de casos" at bounding box center [147, 356] width 178 height 36
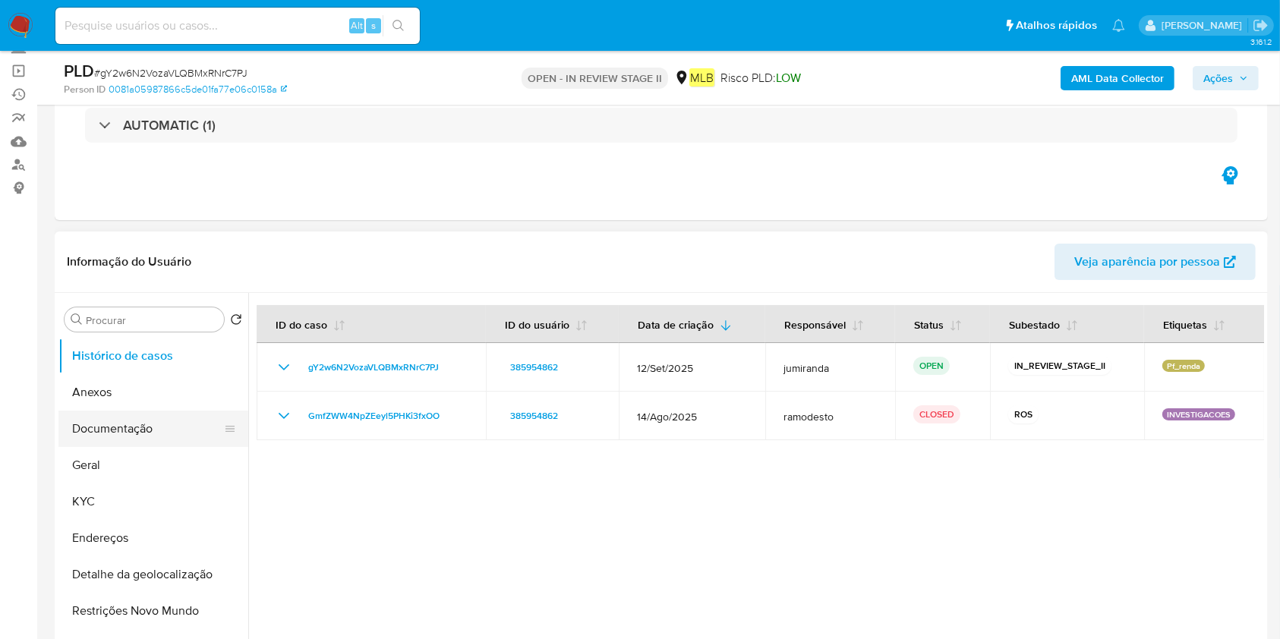
click at [155, 419] on button "Documentação" at bounding box center [147, 429] width 178 height 36
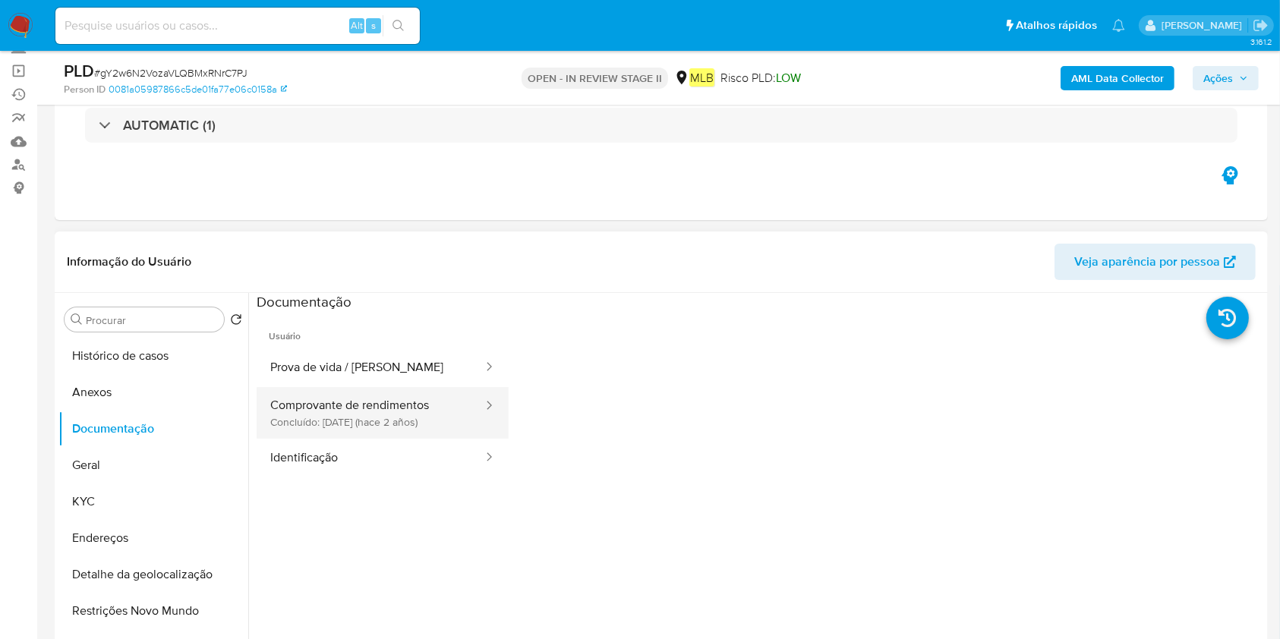
click at [400, 414] on button "Comprovante de rendimentos Concluído: 06/04/2024 (hace 2 años)" at bounding box center [371, 413] width 228 height 52
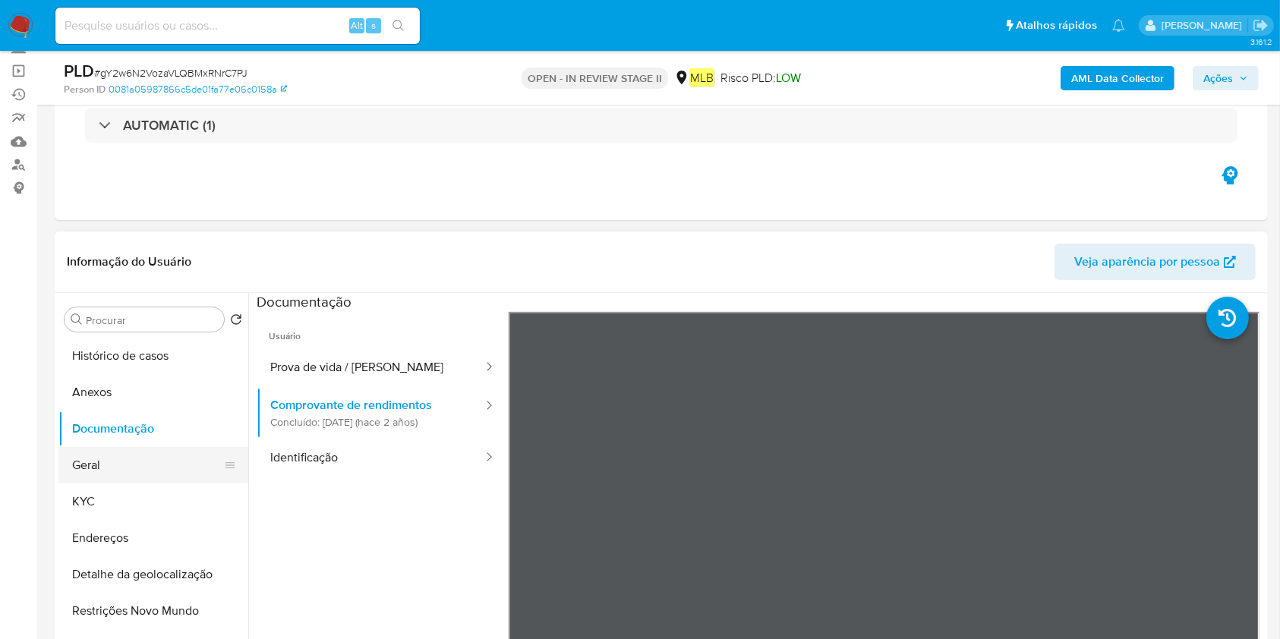
click at [128, 466] on button "Geral" at bounding box center [147, 465] width 178 height 36
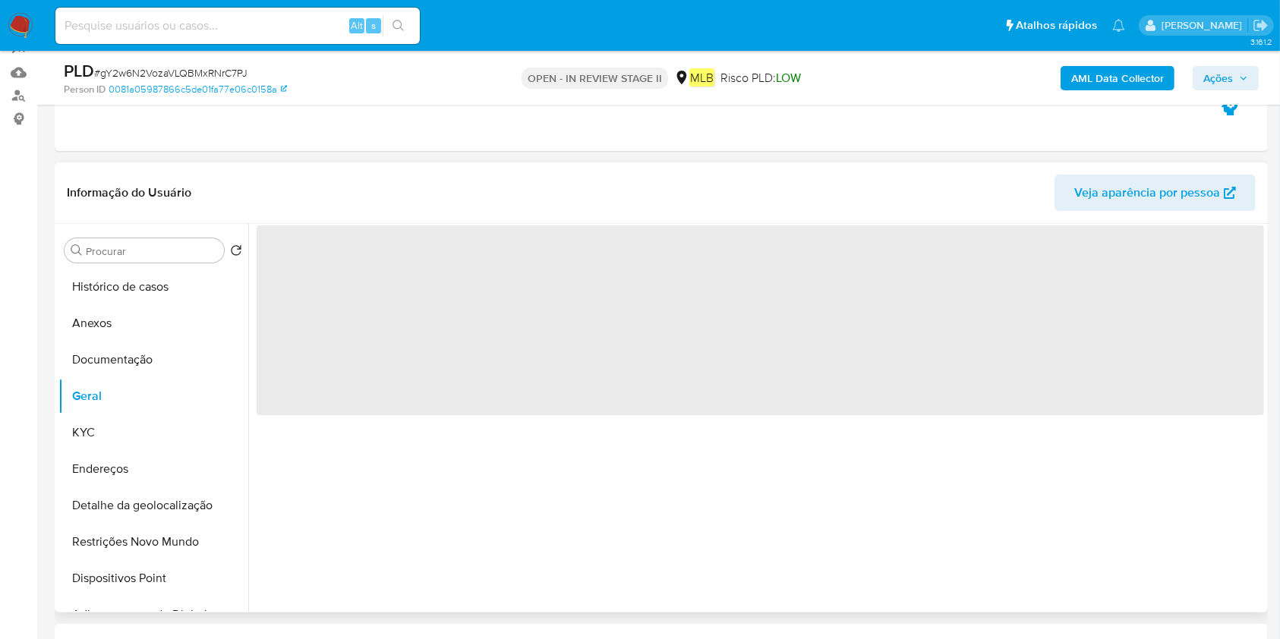
scroll to position [202, 0]
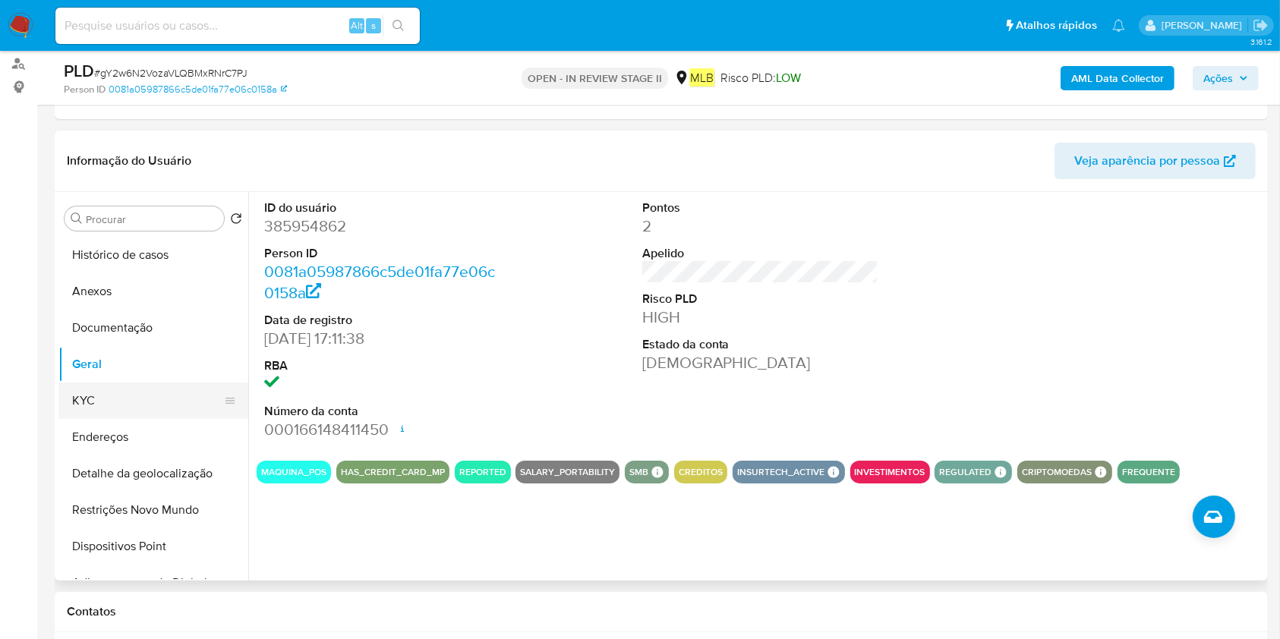
click at [152, 391] on button "KYC" at bounding box center [147, 401] width 178 height 36
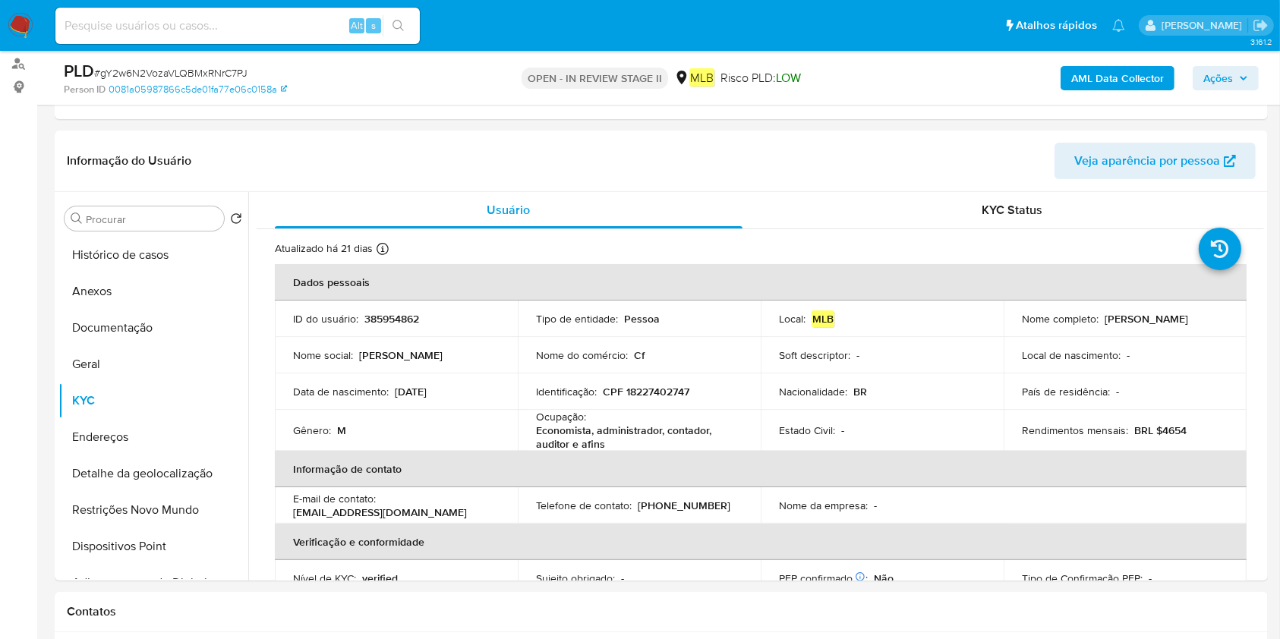
click at [545, 428] on p "Economista, administrador, contador, auditor e afins" at bounding box center [636, 437] width 200 height 27
copy div "Ocupação : Economista, administrador, contador, auditor e afins"
click at [136, 373] on button "Geral" at bounding box center [147, 364] width 178 height 36
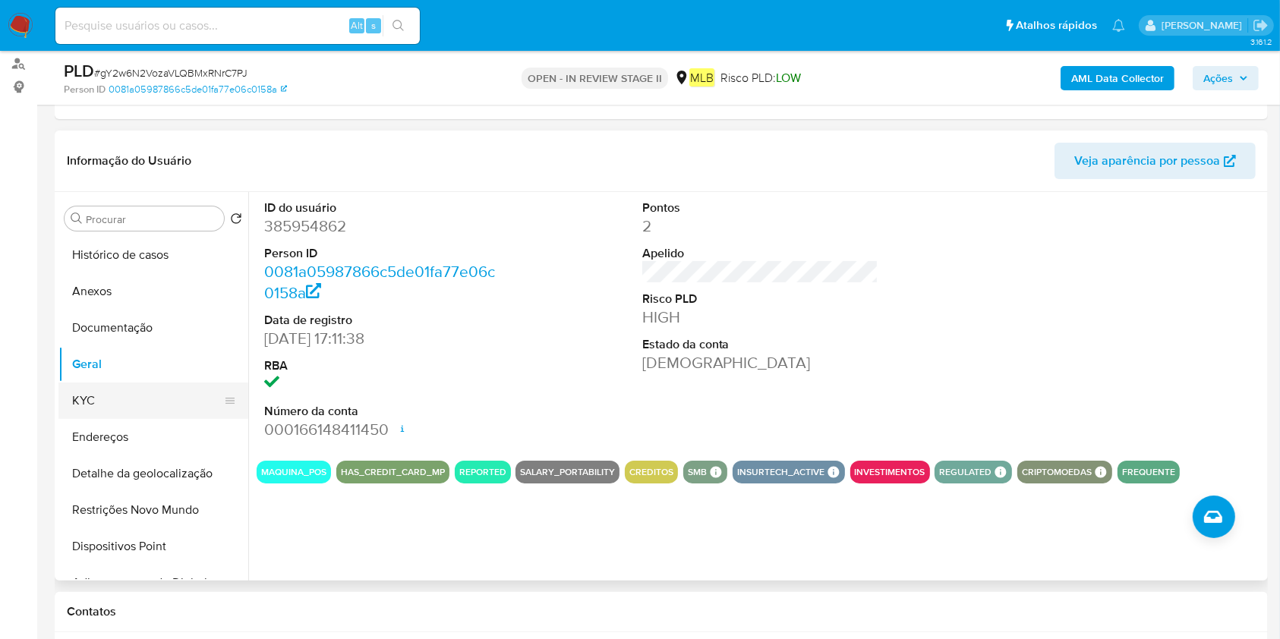
click at [147, 410] on button "KYC" at bounding box center [147, 401] width 178 height 36
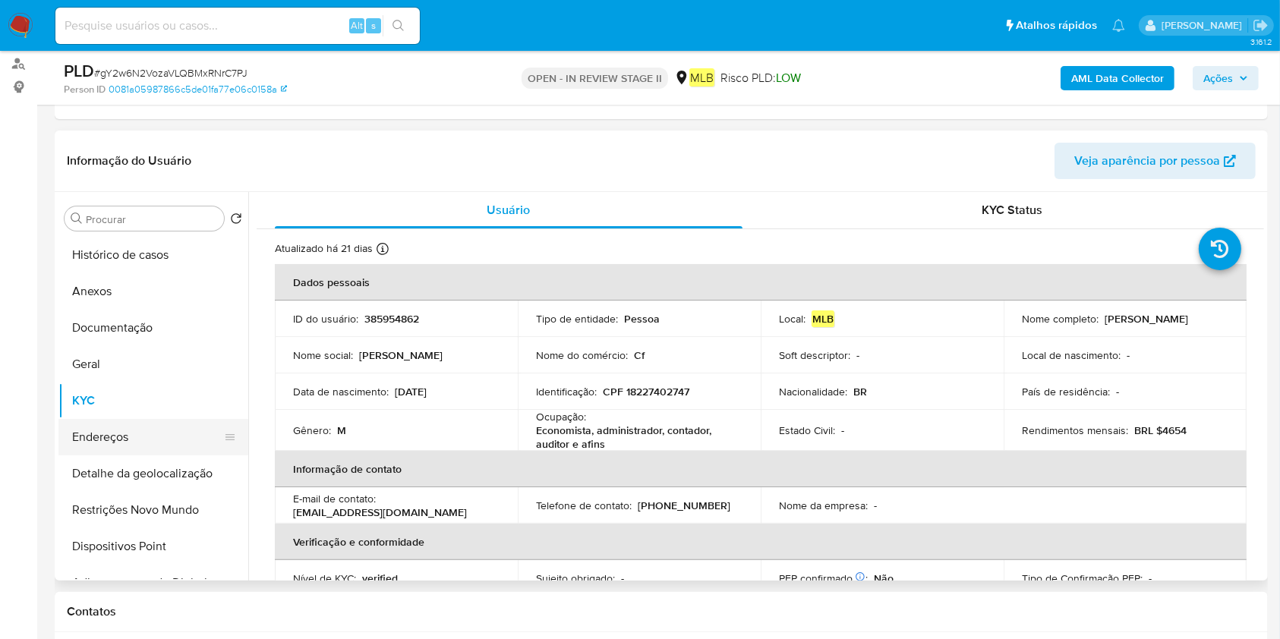
click at [68, 431] on button "Endereços" at bounding box center [147, 437] width 178 height 36
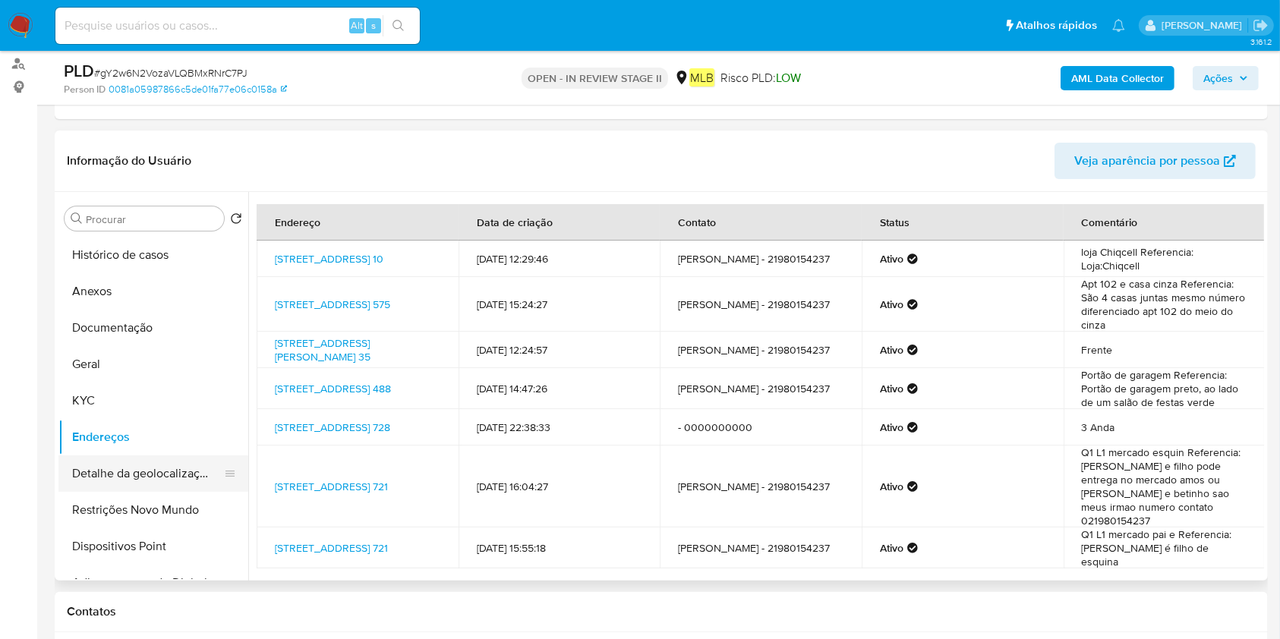
click at [137, 480] on button "Detalhe da geolocalização" at bounding box center [147, 473] width 178 height 36
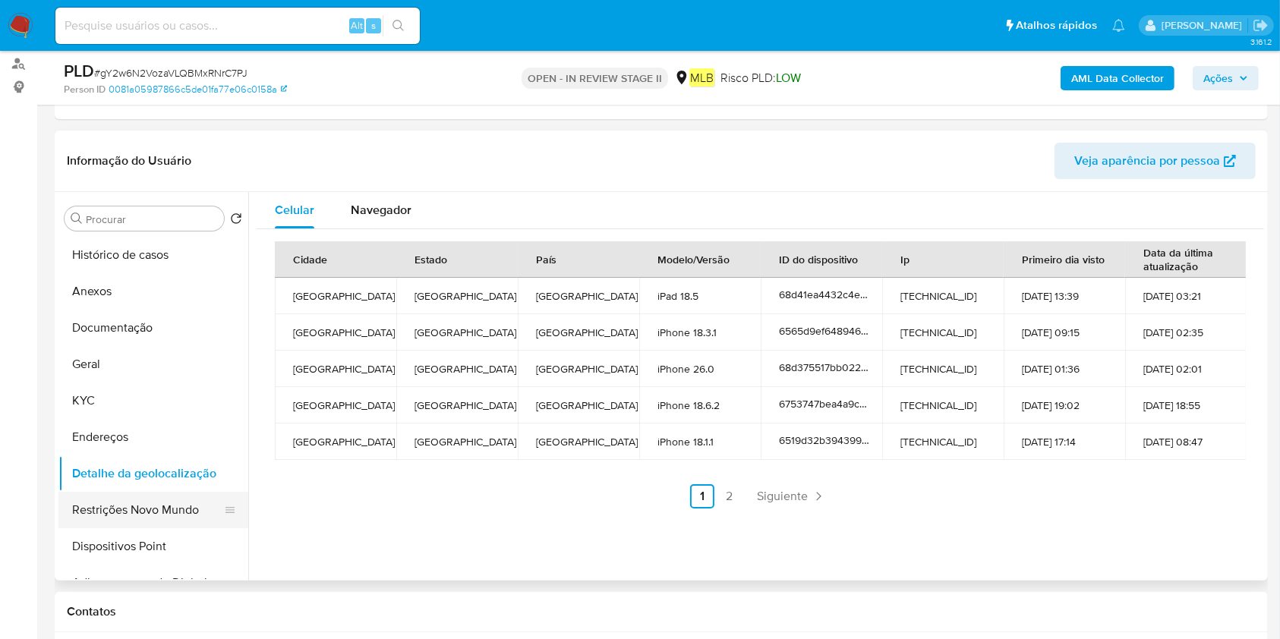
click at [153, 500] on button "Restrições Novo Mundo" at bounding box center [147, 510] width 178 height 36
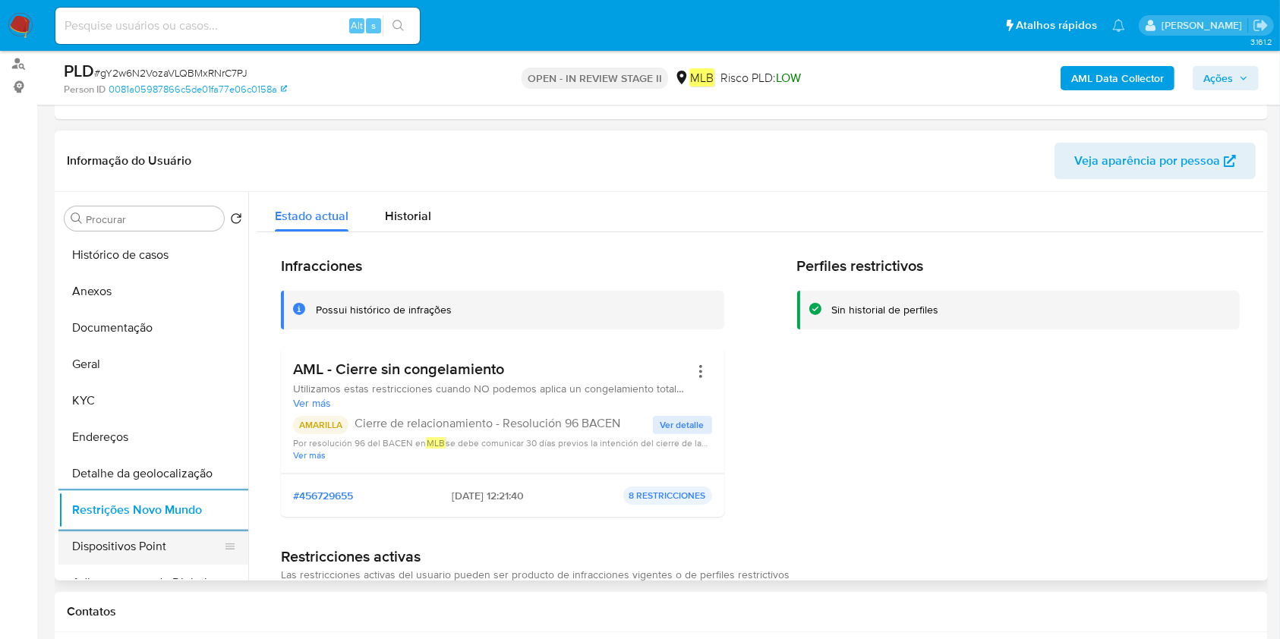
click at [149, 547] on button "Dispositivos Point" at bounding box center [147, 546] width 178 height 36
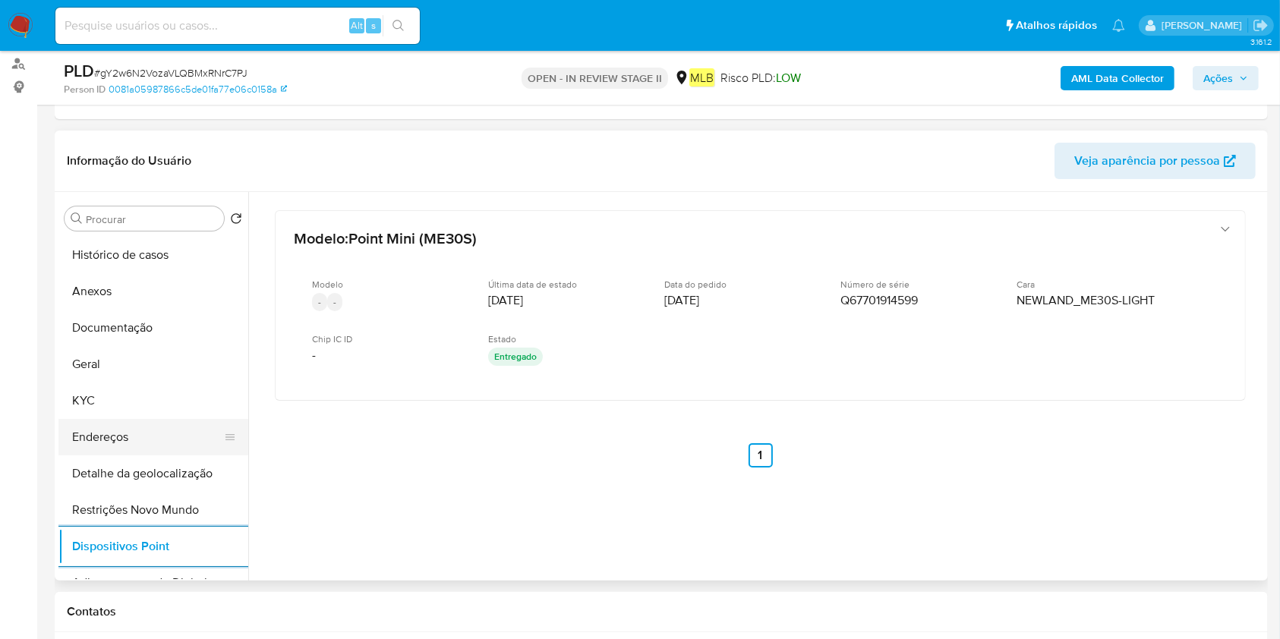
click at [97, 421] on button "Endereços" at bounding box center [147, 437] width 178 height 36
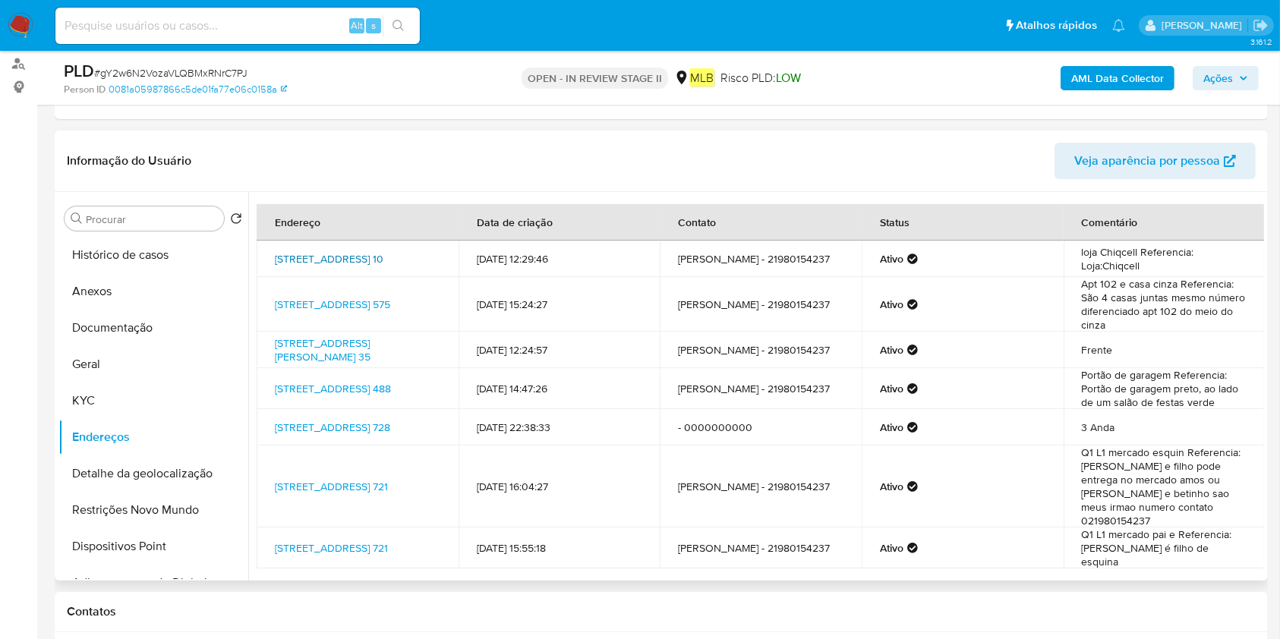
drag, startPoint x: 272, startPoint y: 242, endPoint x: 383, endPoint y: 258, distance: 112.0
click at [383, 258] on td "Rua Porto De Pedras 10, Rio De Janeiro, Rio De Janeiro, 21870350, Brasil 10" at bounding box center [358, 259] width 202 height 36
click at [132, 273] on button "Anexos" at bounding box center [147, 291] width 178 height 36
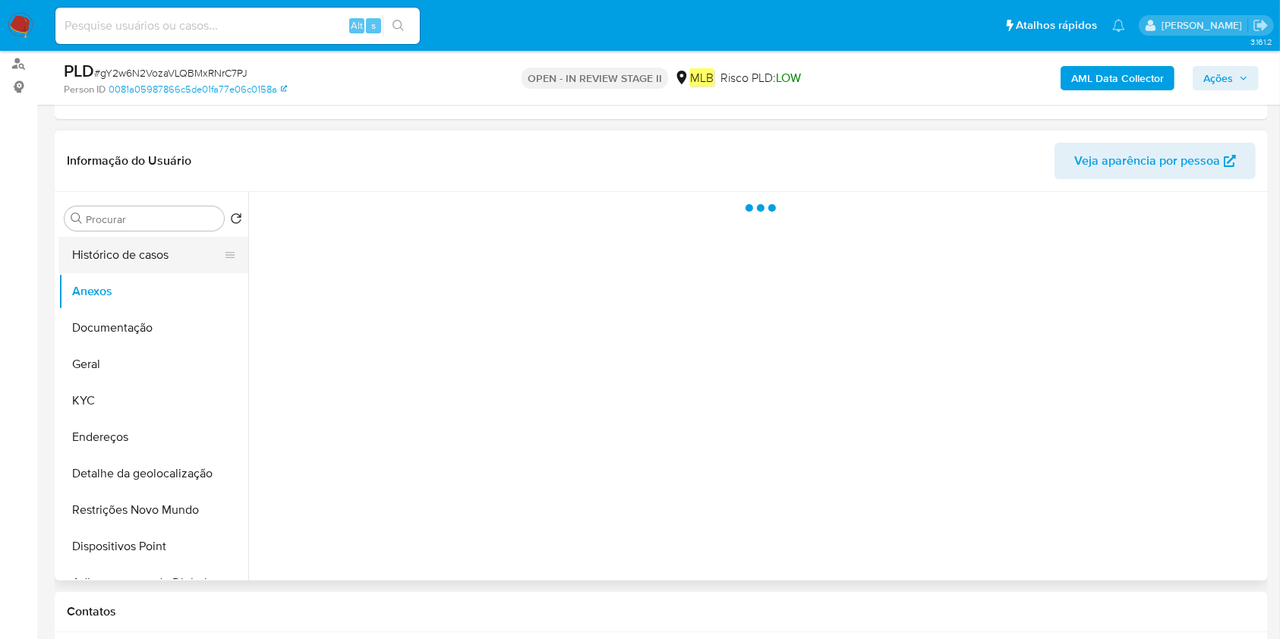
click at [137, 259] on button "Histórico de casos" at bounding box center [147, 255] width 178 height 36
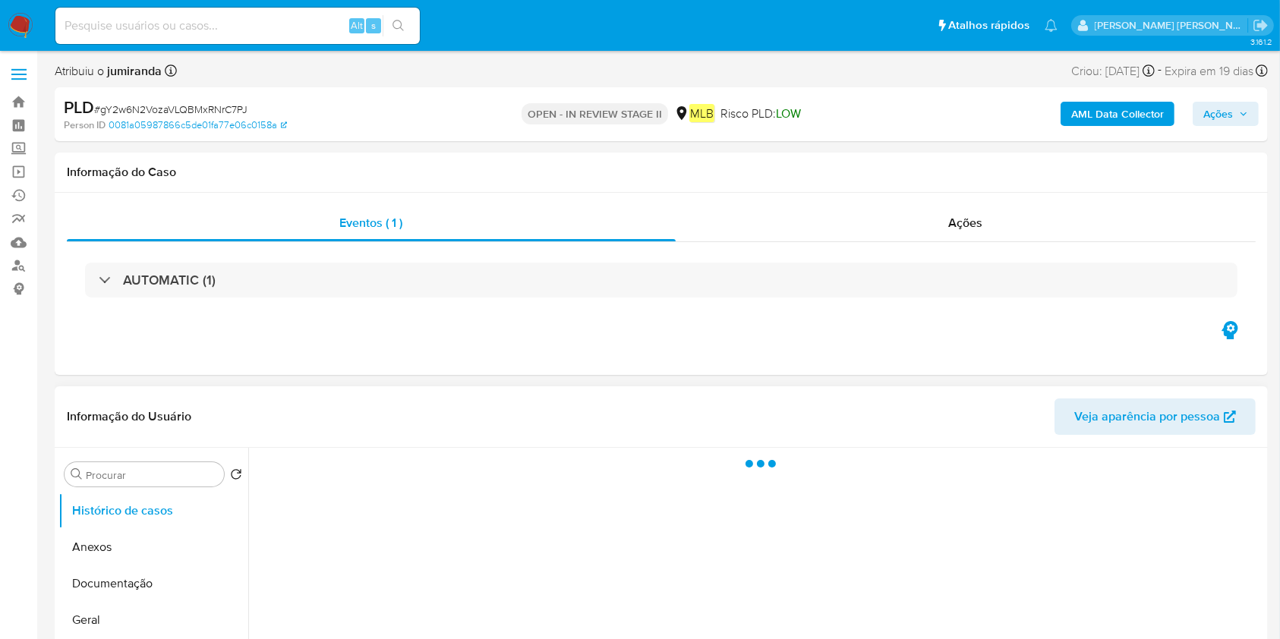
select select "10"
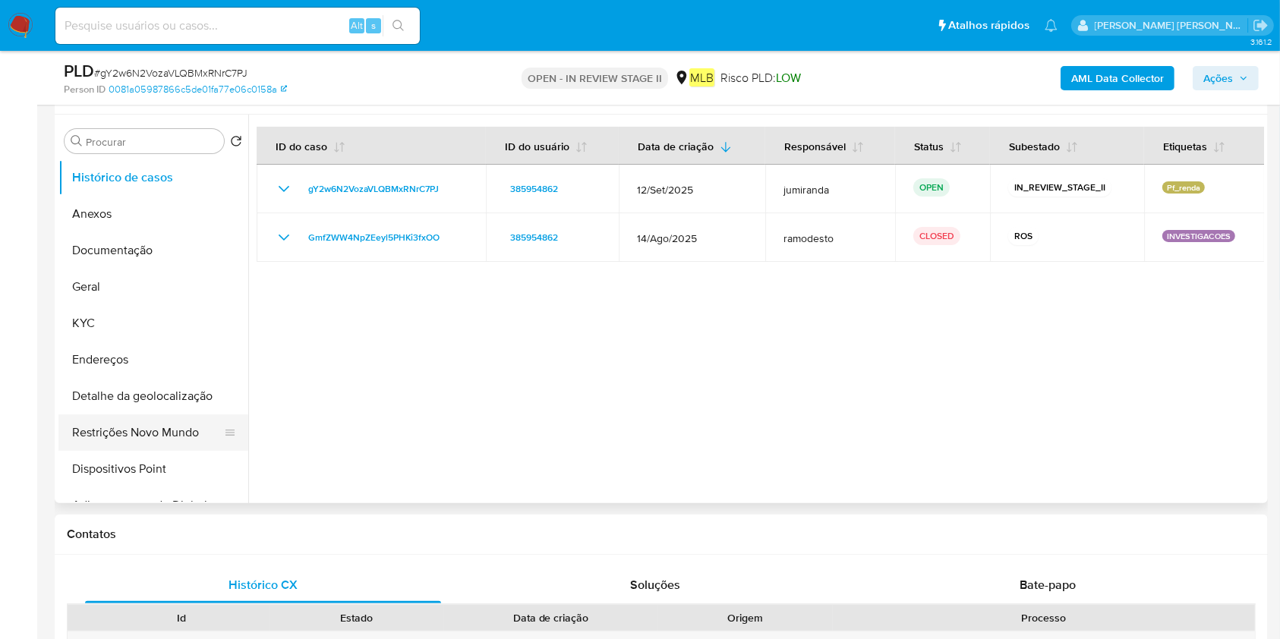
scroll to position [304, 0]
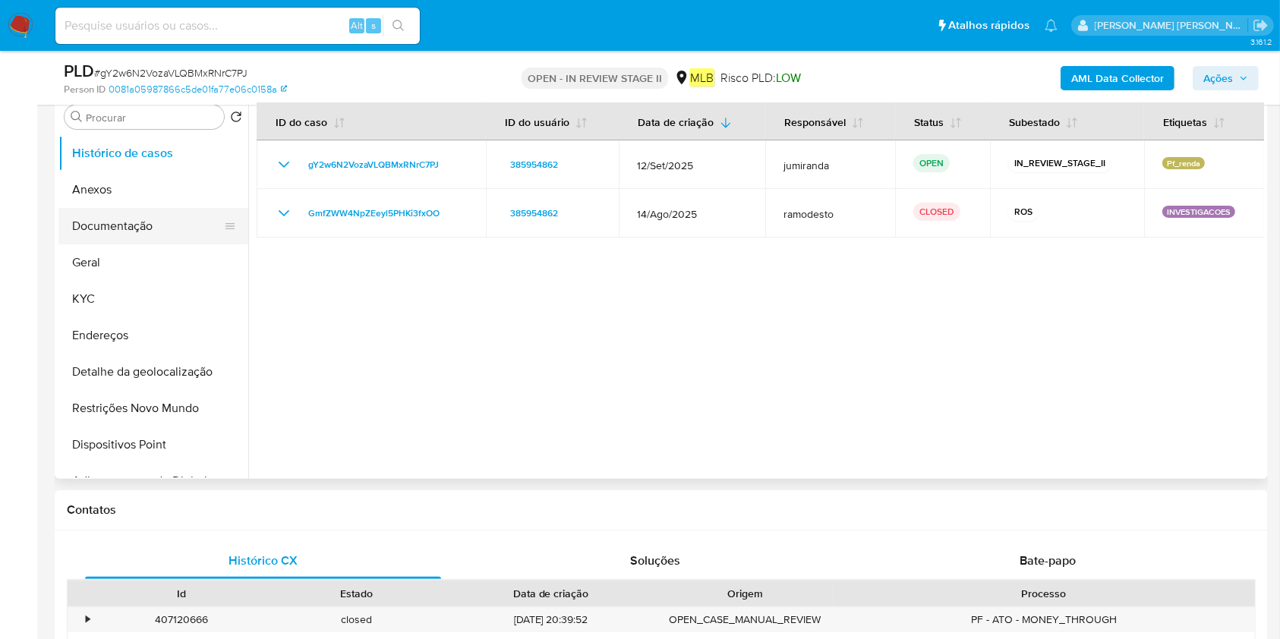
click at [121, 225] on button "Documentação" at bounding box center [147, 226] width 178 height 36
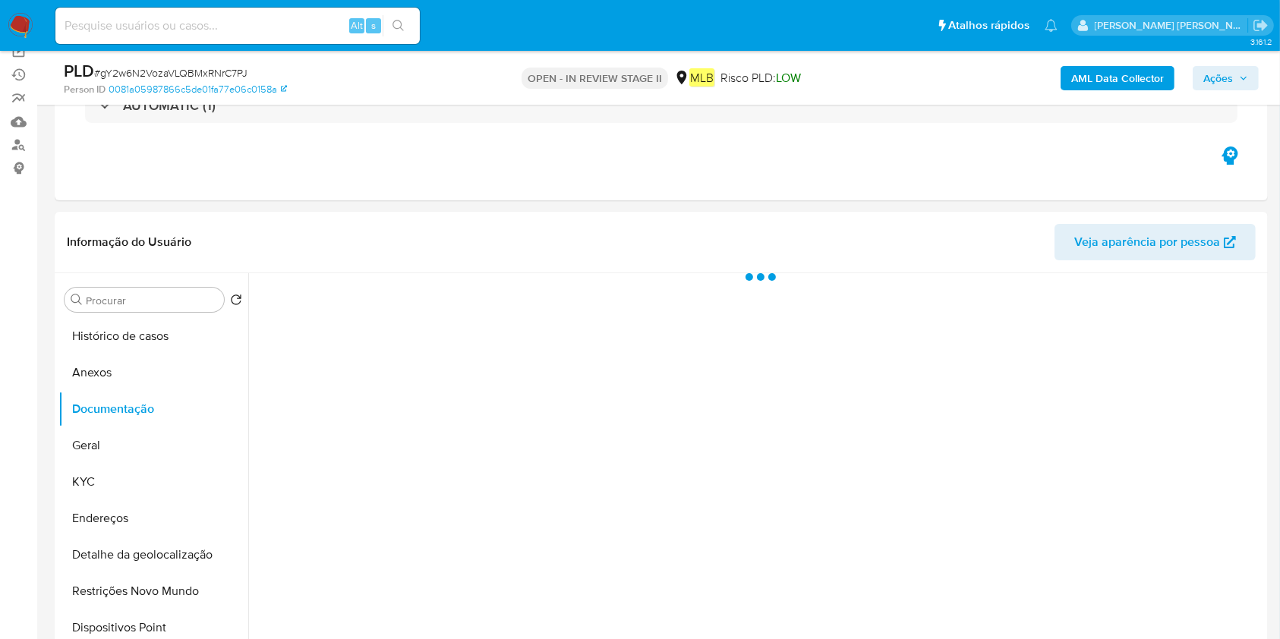
scroll to position [101, 0]
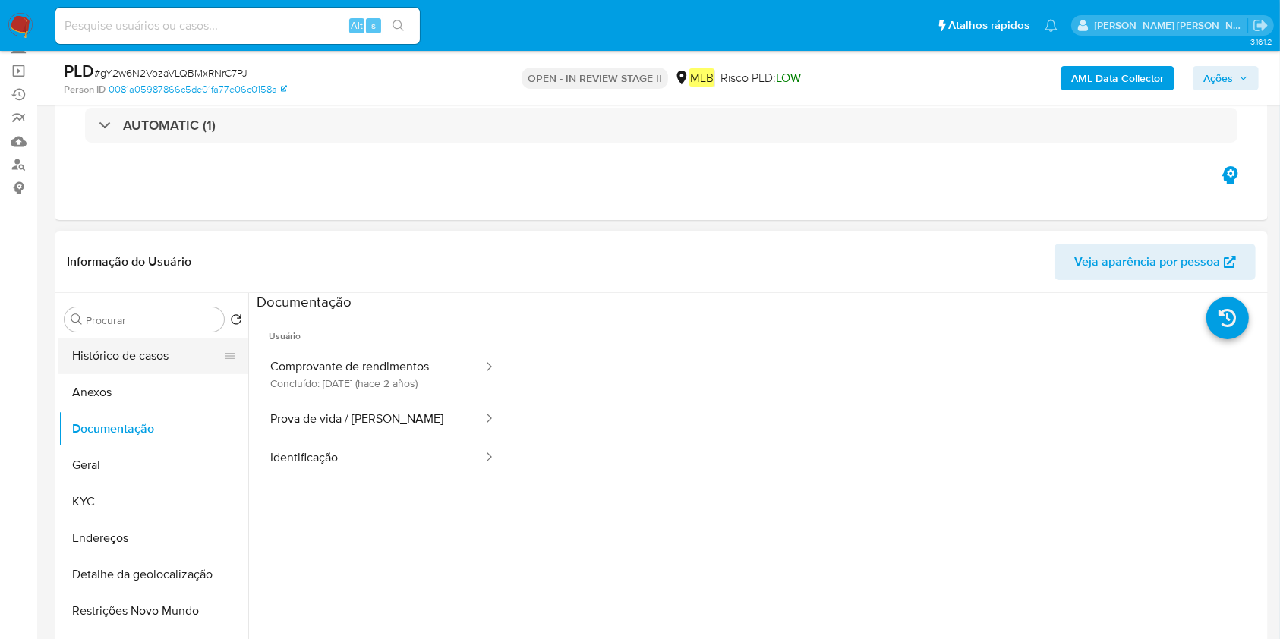
click at [161, 364] on button "Histórico de casos" at bounding box center [147, 356] width 178 height 36
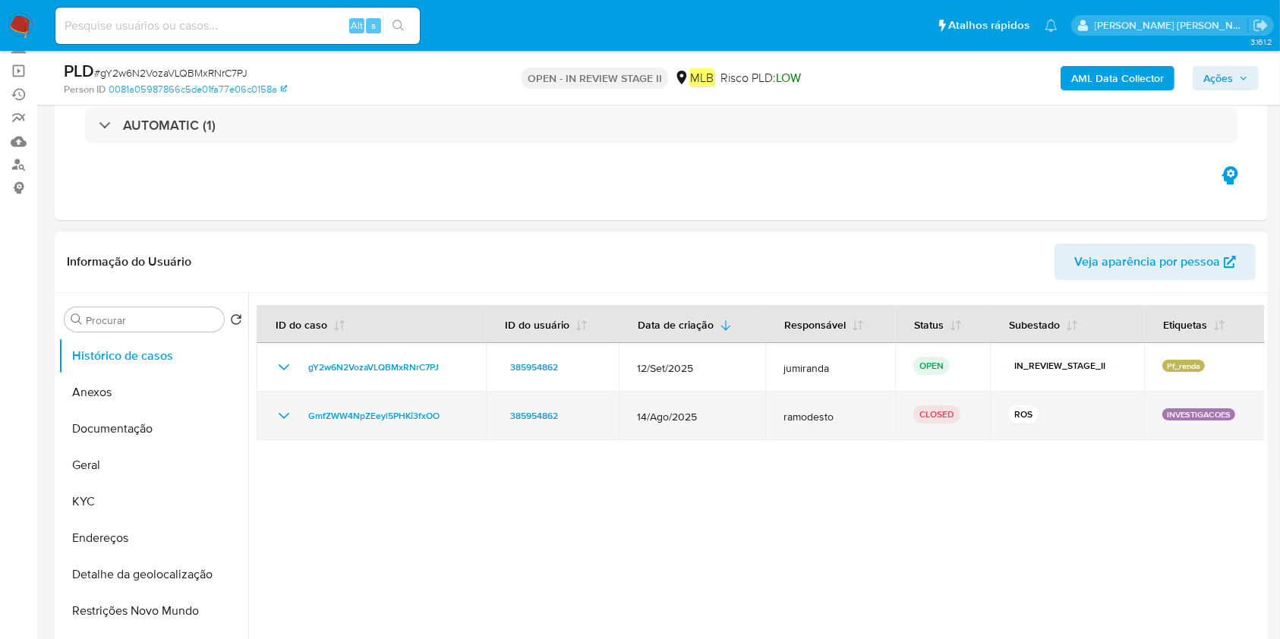
click at [408, 431] on td "GmfZWW4NpZEeyl5PHKi3fxOO" at bounding box center [371, 416] width 229 height 49
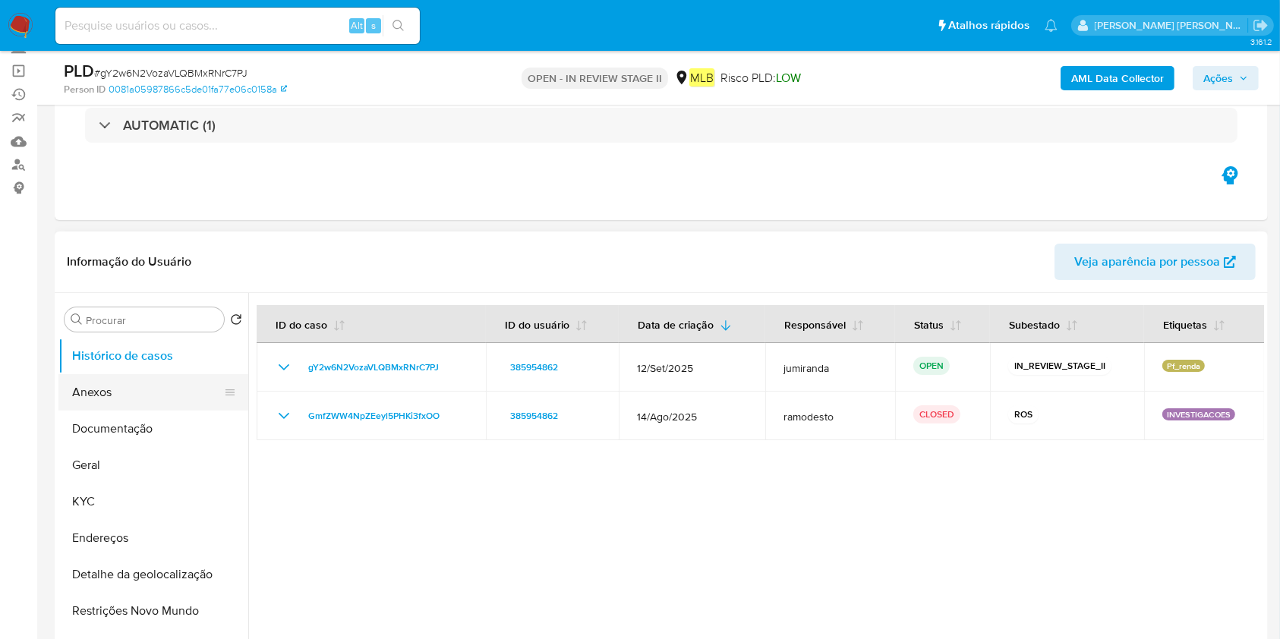
click at [150, 404] on button "Anexos" at bounding box center [147, 392] width 178 height 36
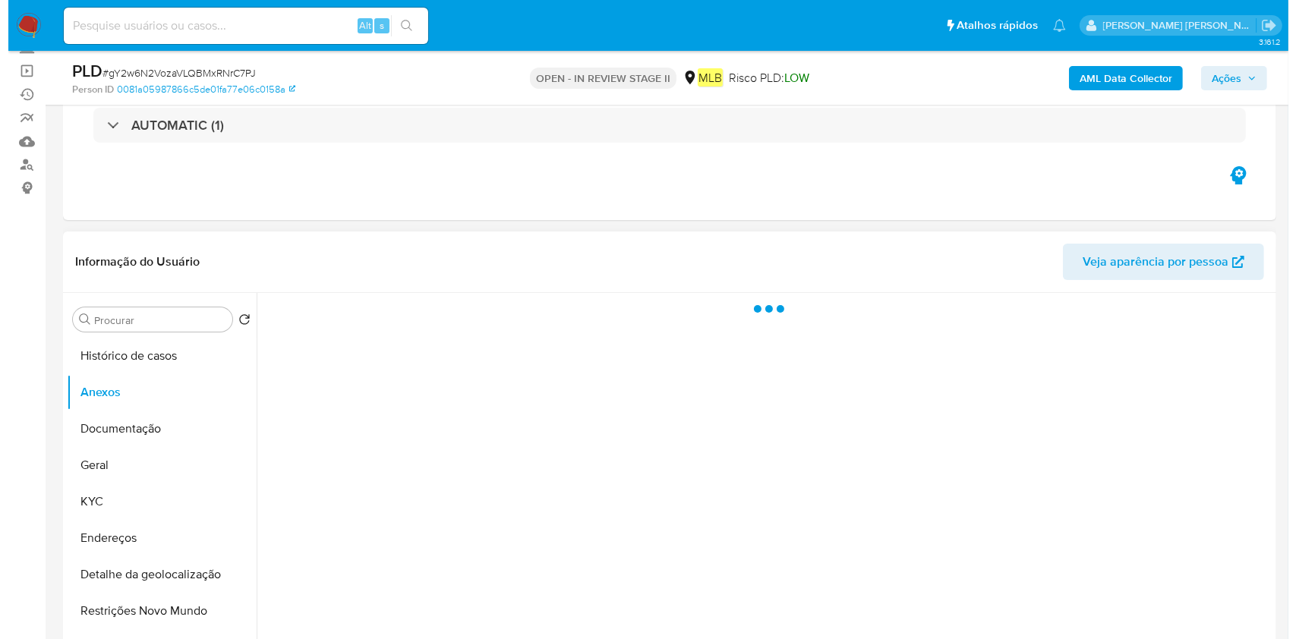
scroll to position [202, 0]
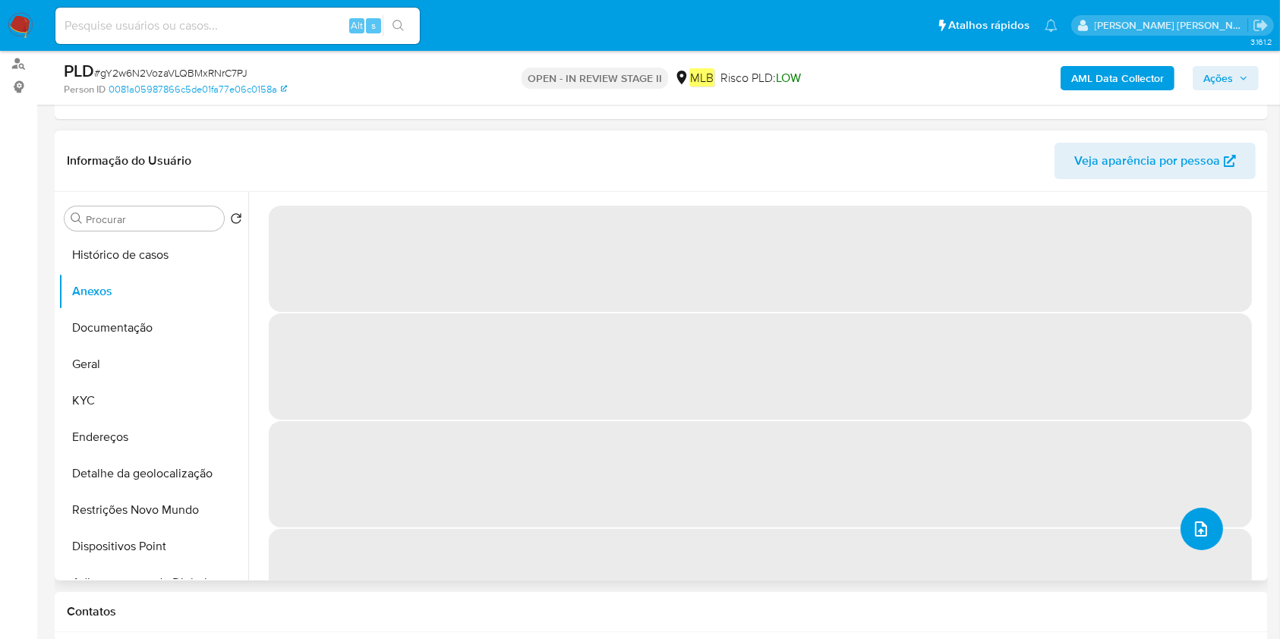
drag, startPoint x: 1196, startPoint y: 542, endPoint x: 1196, endPoint y: 528, distance: 13.7
click at [1196, 528] on icon "upload-file" at bounding box center [1201, 529] width 18 height 18
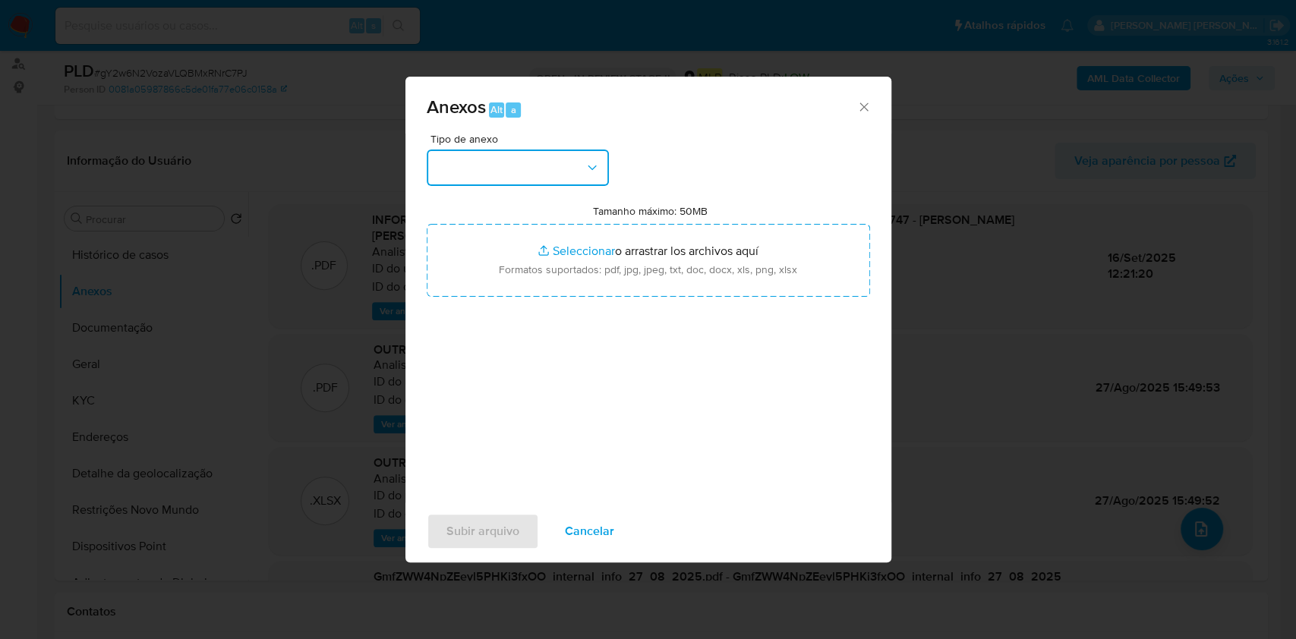
click at [512, 177] on button "button" at bounding box center [518, 168] width 182 height 36
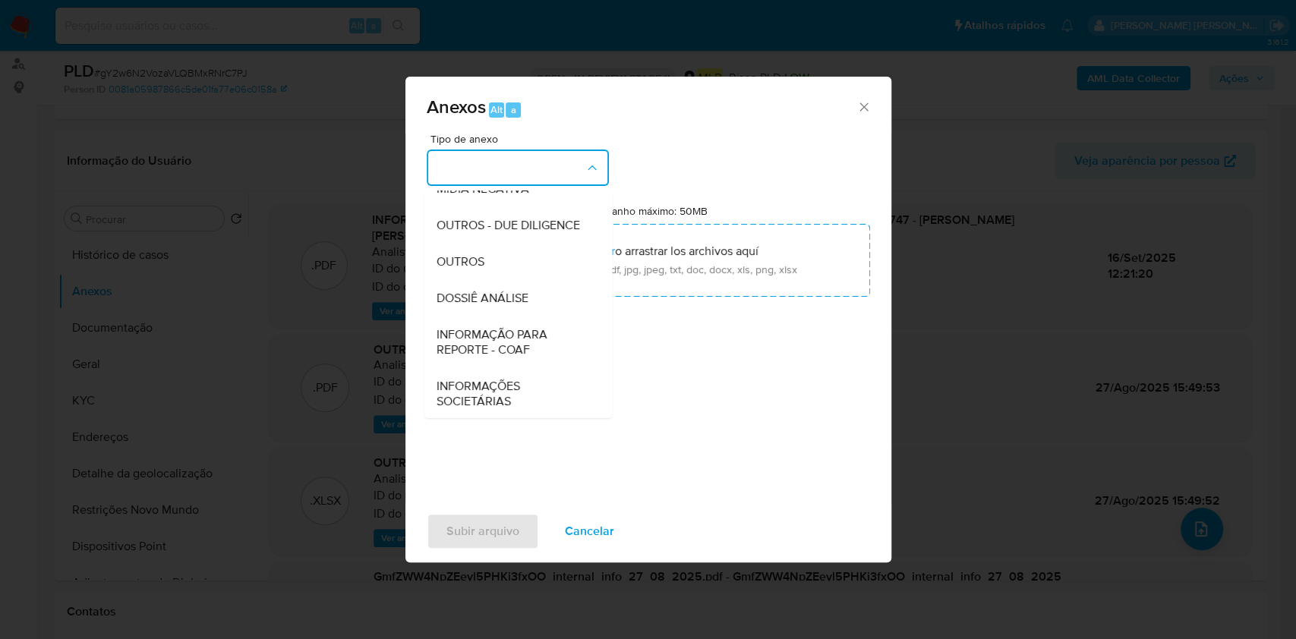
click at [292, 361] on div "Anexos Alt a Tipo de anexo CAPTURA BUREAU CAPTURA DOWJONES CAPTURA GOOGLE CAPTU…" at bounding box center [648, 319] width 1296 height 639
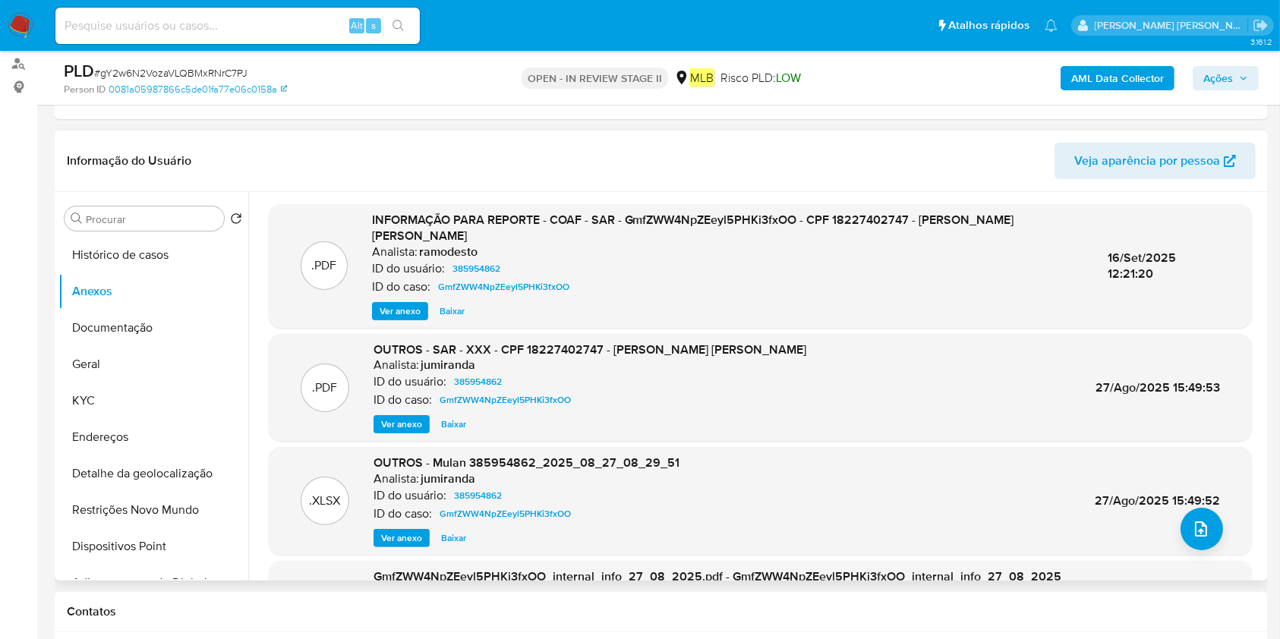
click at [1168, 525] on div ".XLSX OUTROS - Mulan 385954862_2025_08_27_08_29_51 Analista: jumiranda ID do us…" at bounding box center [760, 501] width 968 height 93
click at [1192, 527] on icon "upload-file" at bounding box center [1201, 529] width 18 height 18
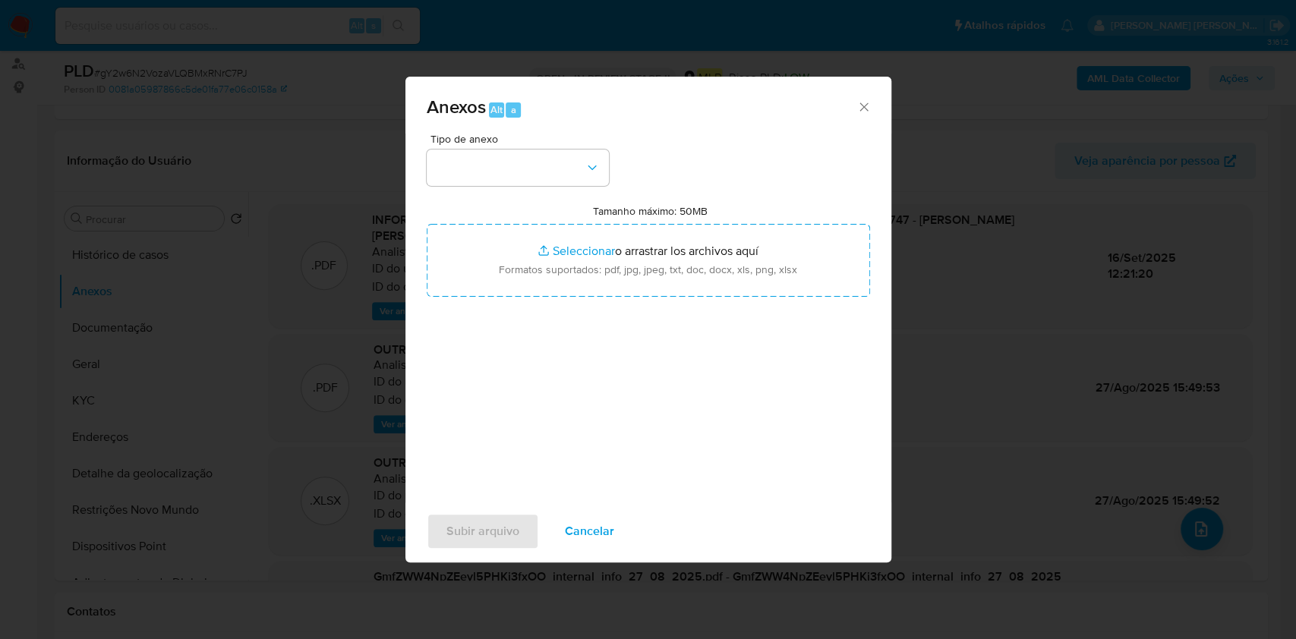
click at [516, 146] on div "Tipo de anexo" at bounding box center [518, 160] width 182 height 52
click at [531, 175] on button "button" at bounding box center [518, 168] width 182 height 36
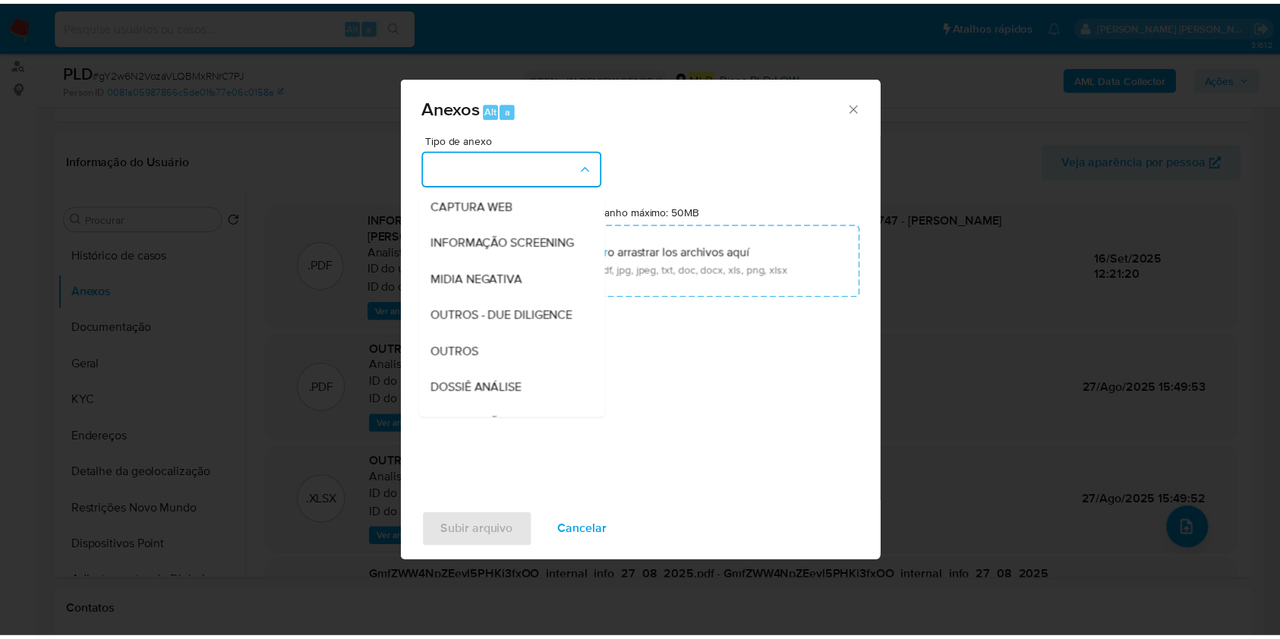
scroll to position [233, 0]
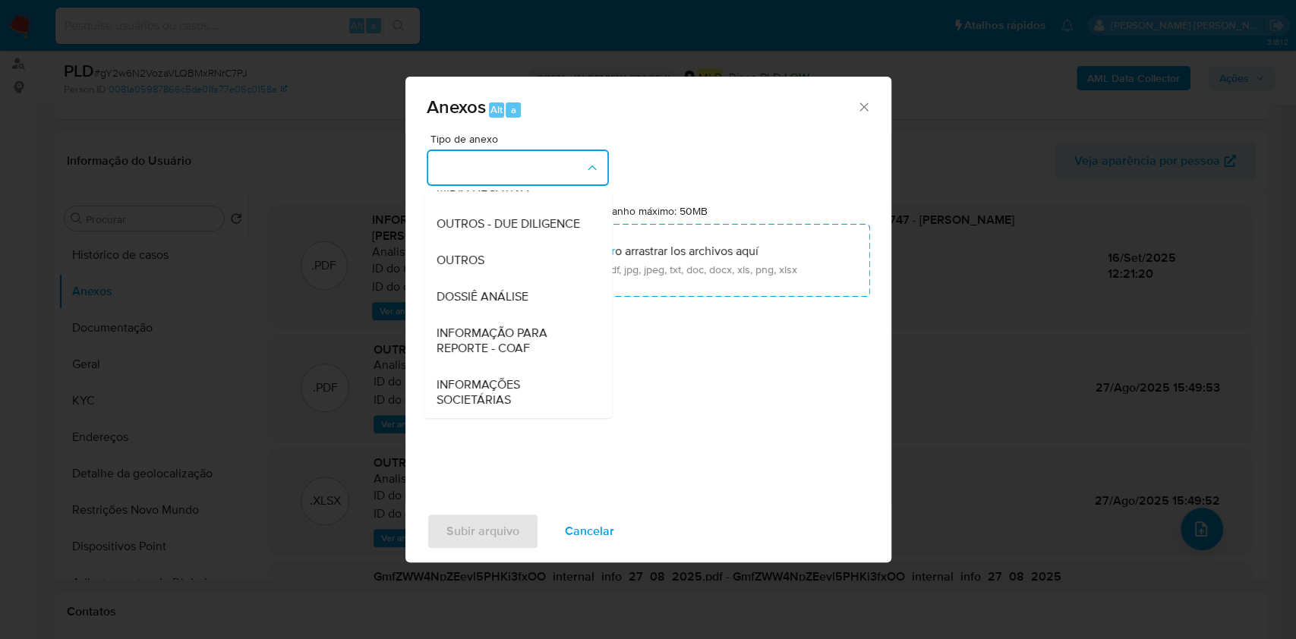
click at [510, 291] on span "DOSSIÊ ANÁLISE" at bounding box center [482, 296] width 92 height 15
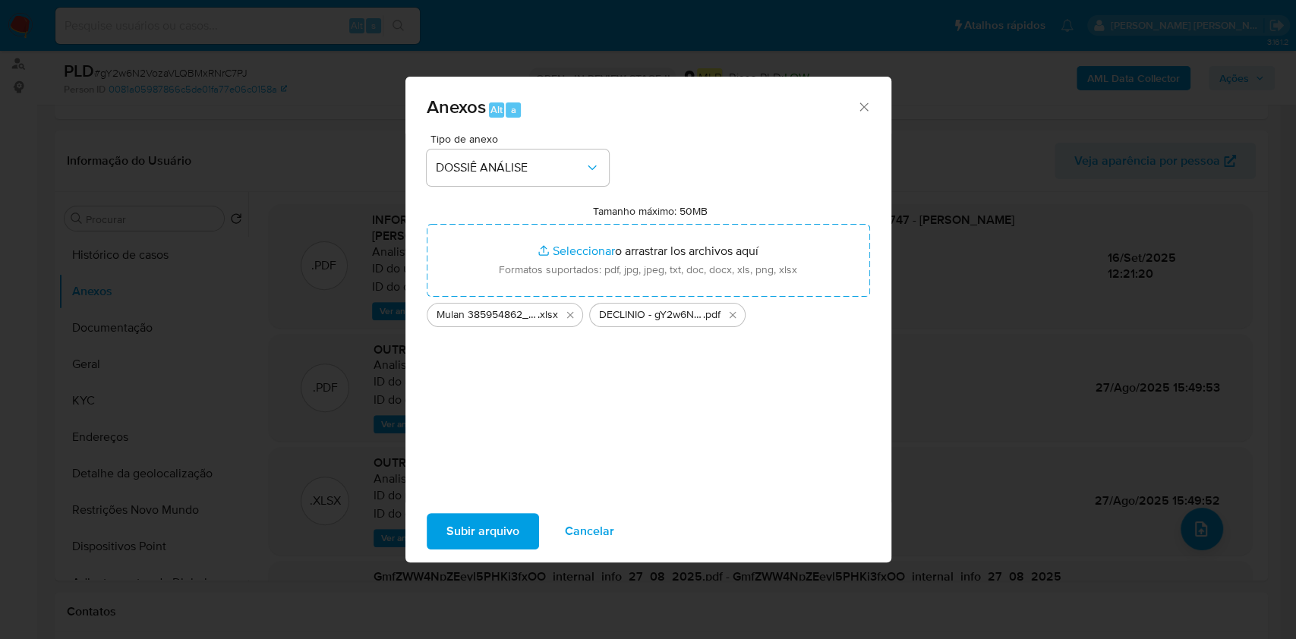
drag, startPoint x: 455, startPoint y: 518, endPoint x: 463, endPoint y: 498, distance: 22.1
click at [460, 507] on div "Subir arquivo Cancelar" at bounding box center [648, 532] width 486 height 58
click at [461, 525] on span "Subir arquivo" at bounding box center [482, 531] width 73 height 33
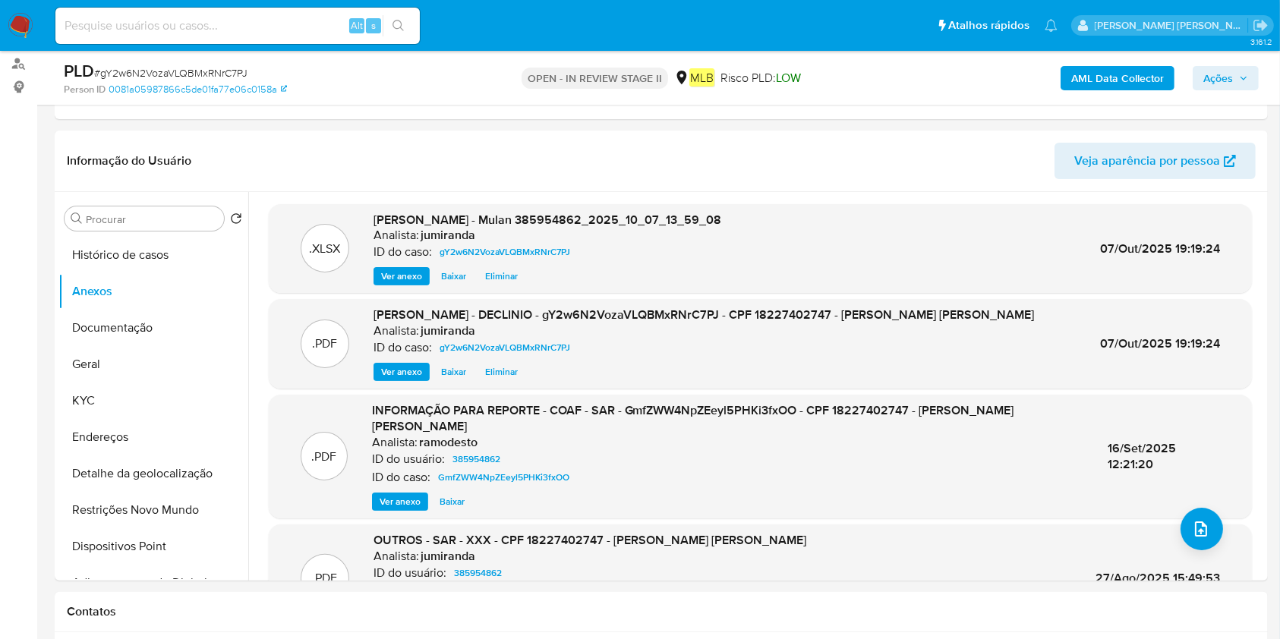
click at [1225, 72] on span "Ações" at bounding box center [1218, 78] width 30 height 24
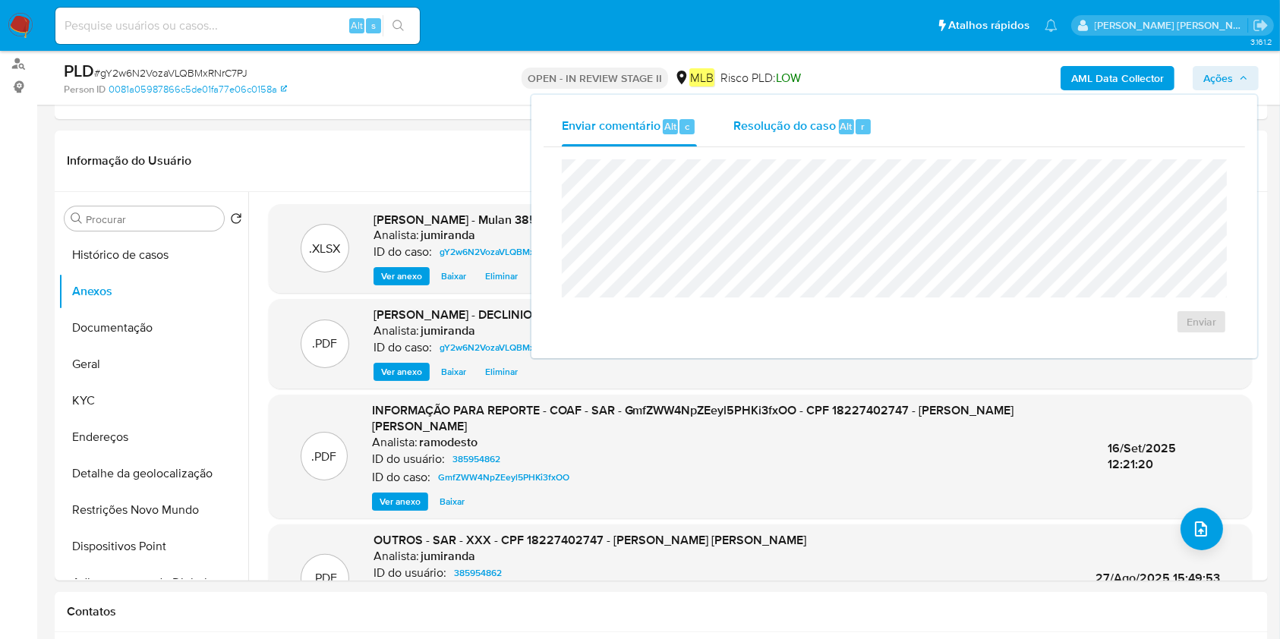
click at [813, 141] on div "Resolução do caso Alt r" at bounding box center [802, 126] width 139 height 39
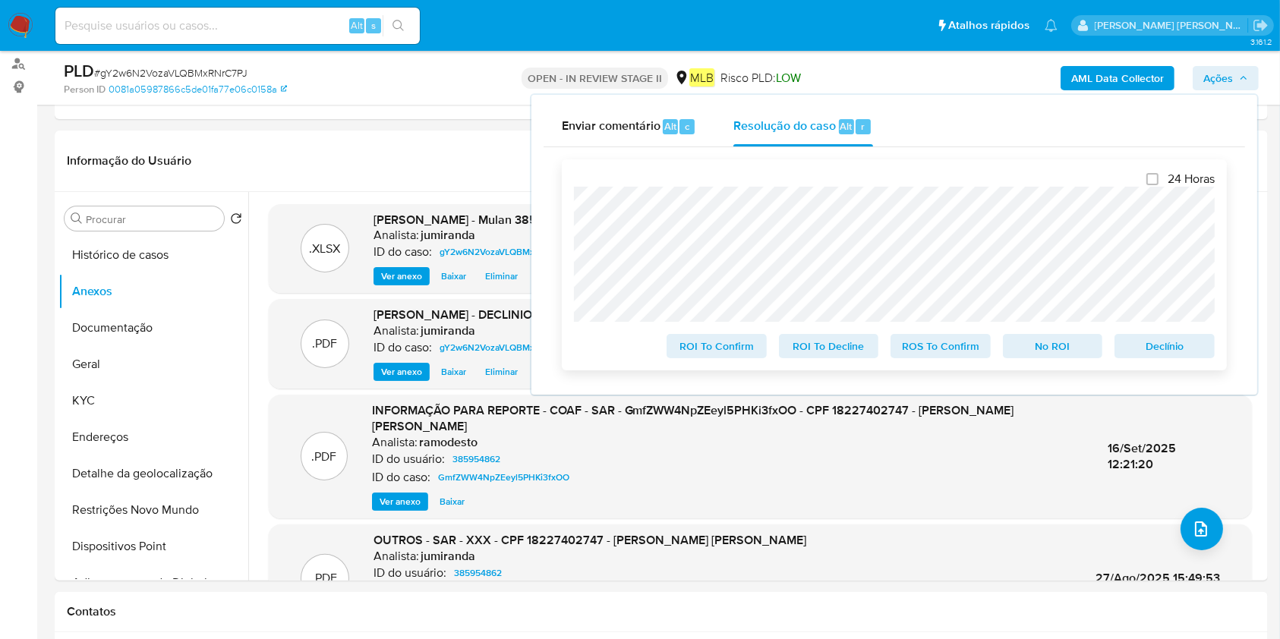
click at [1061, 351] on span "No ROI" at bounding box center [1052, 346] width 79 height 21
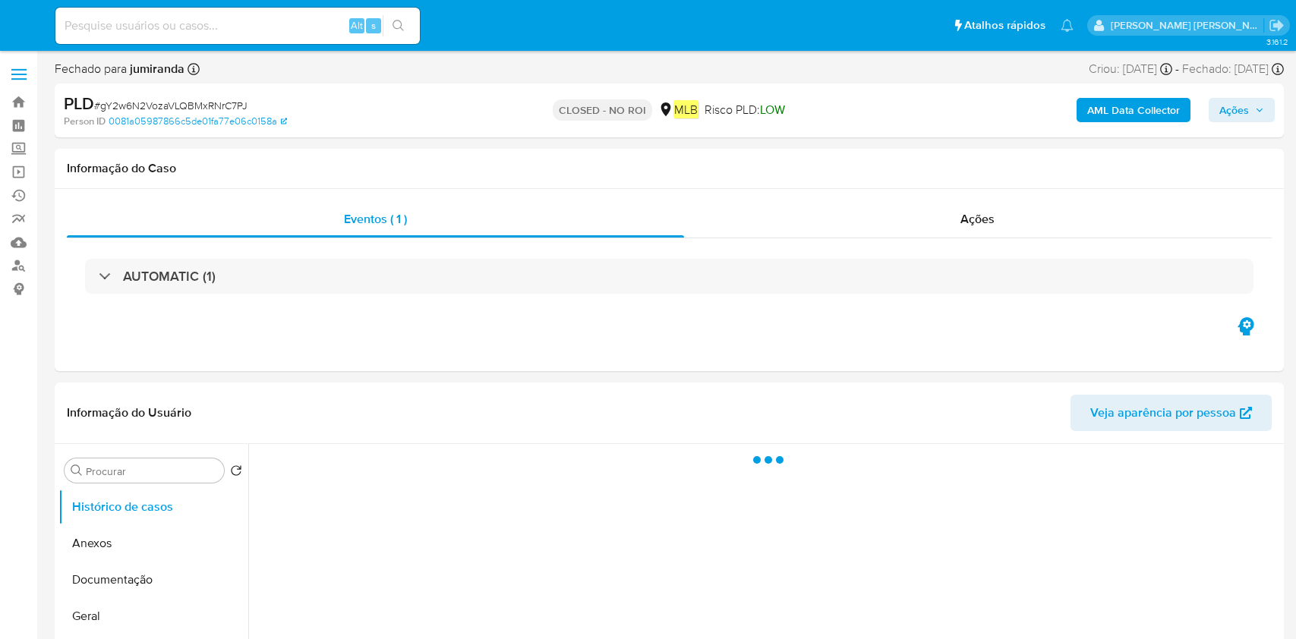
select select "10"
